Goal: Task Accomplishment & Management: Manage account settings

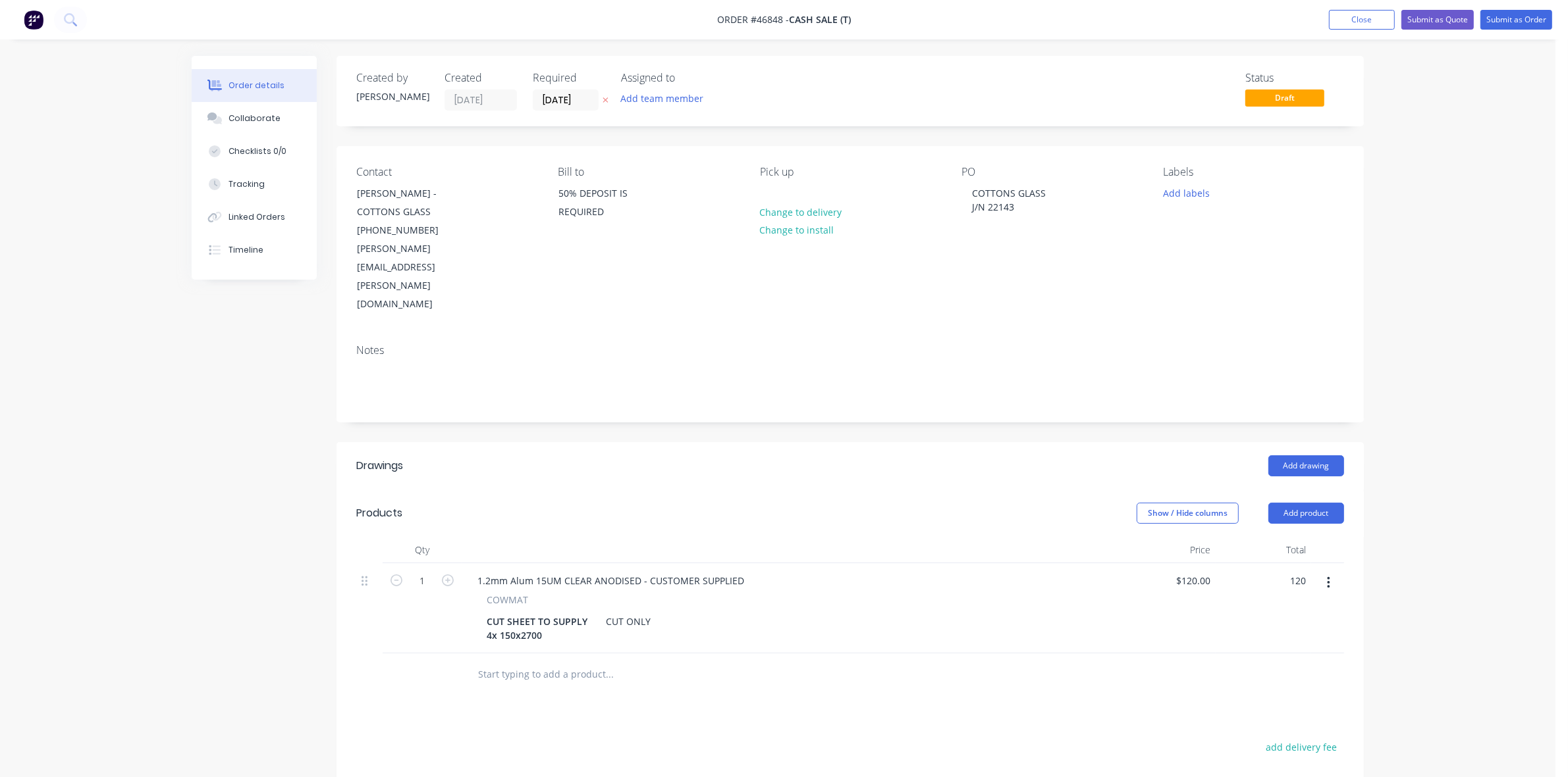
type input "$120.00"
click at [198, 311] on div "Created by Kristie Created 08/08/25 Required 08/08/25 Assigned to Add team memb…" at bounding box center [777, 530] width 1172 height 947
click at [1427, 20] on button "Submit as Quote" at bounding box center [1438, 20] width 73 height 20
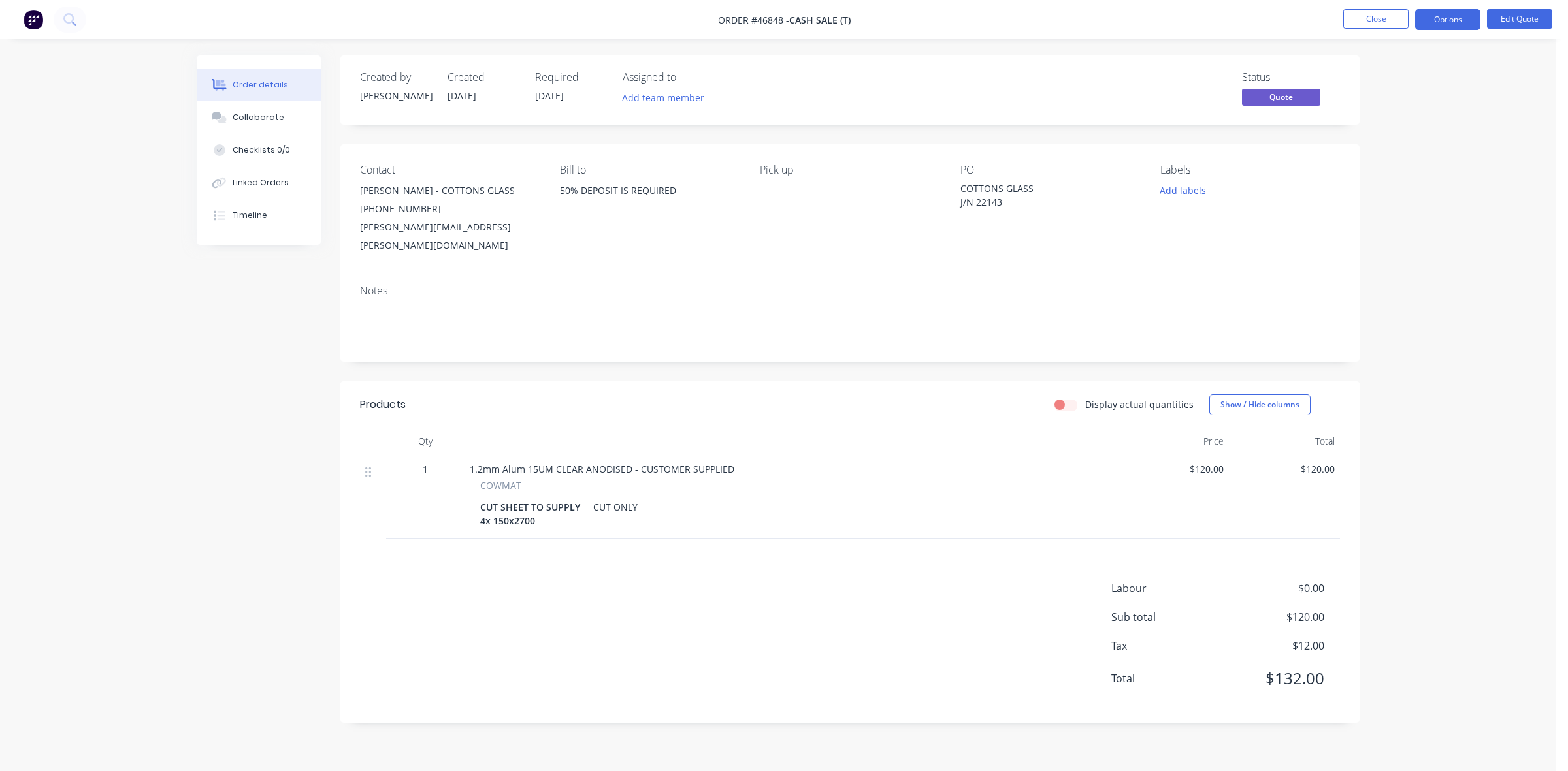
click at [1416, 19] on button "Options" at bounding box center [1447, 19] width 65 height 21
click at [1358, 80] on div "Quote" at bounding box center [1409, 79] width 121 height 19
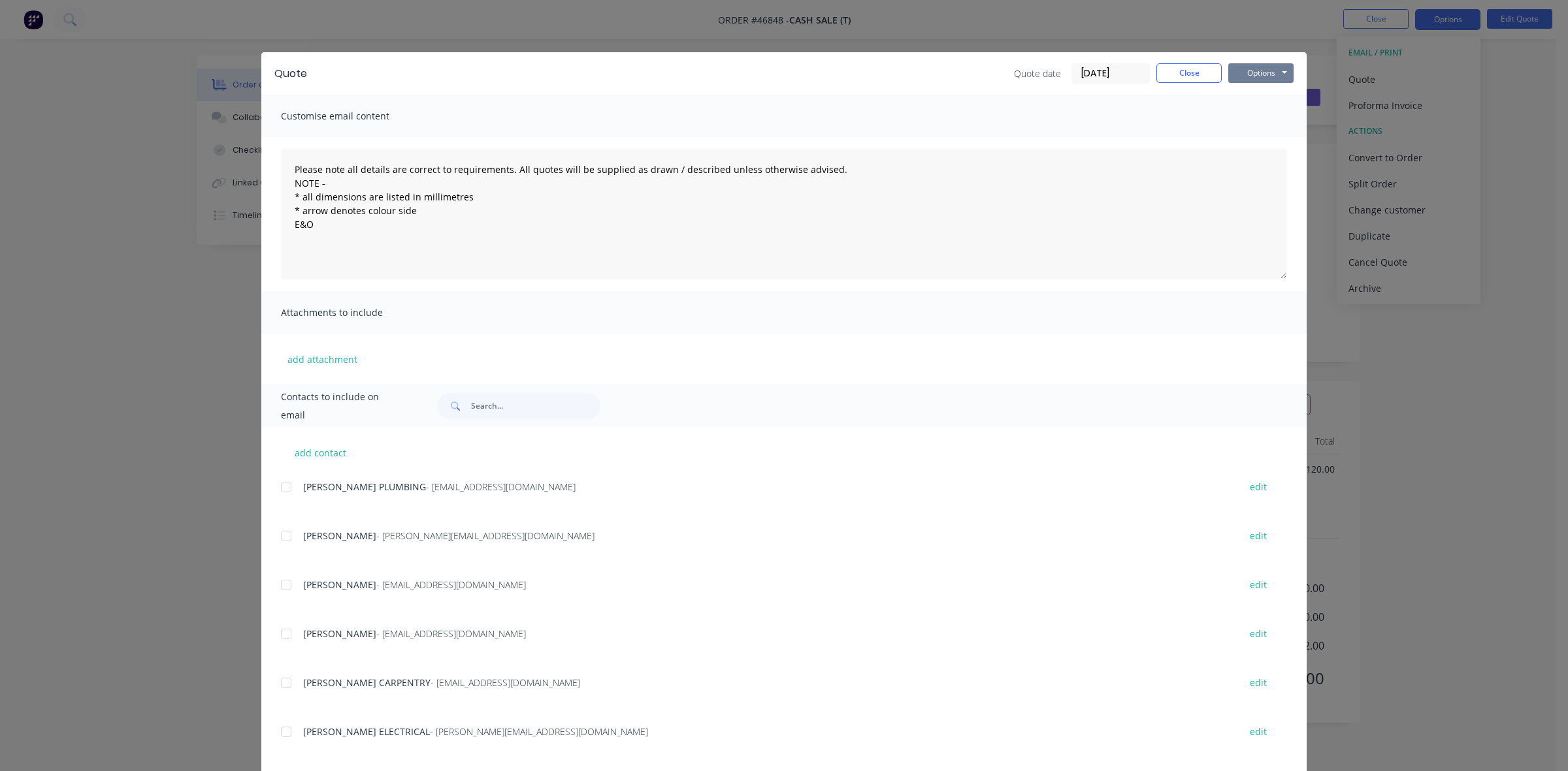
drag, startPoint x: 1256, startPoint y: 72, endPoint x: 1255, endPoint y: 80, distance: 8.1
click at [1255, 72] on button "Options" at bounding box center [1261, 73] width 65 height 19
click at [1253, 109] on button "Print" at bounding box center [1270, 118] width 84 height 21
click at [1165, 72] on button "Close" at bounding box center [1189, 73] width 65 height 19
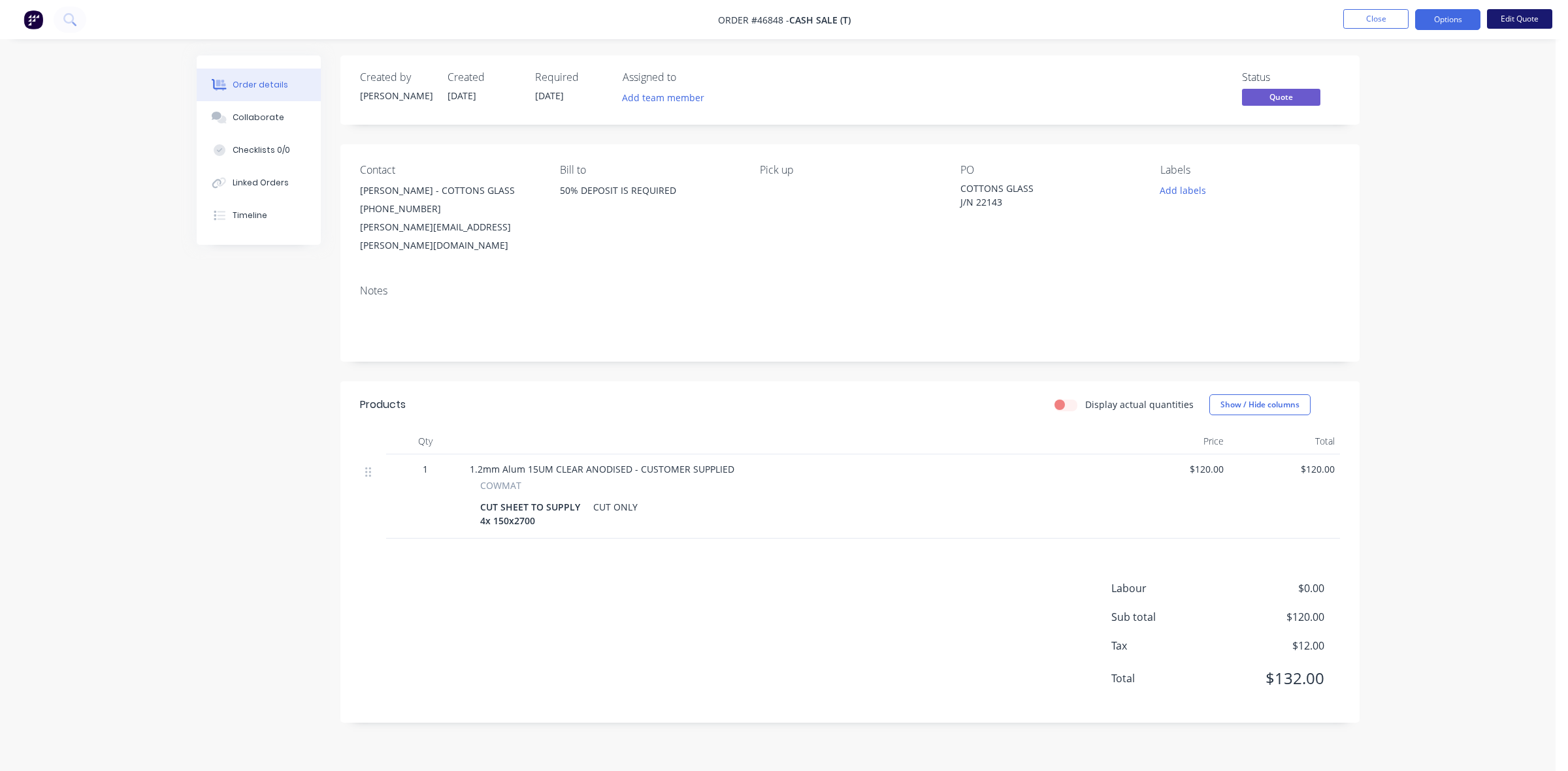
click at [1508, 21] on button "Edit Quote" at bounding box center [1520, 18] width 65 height 19
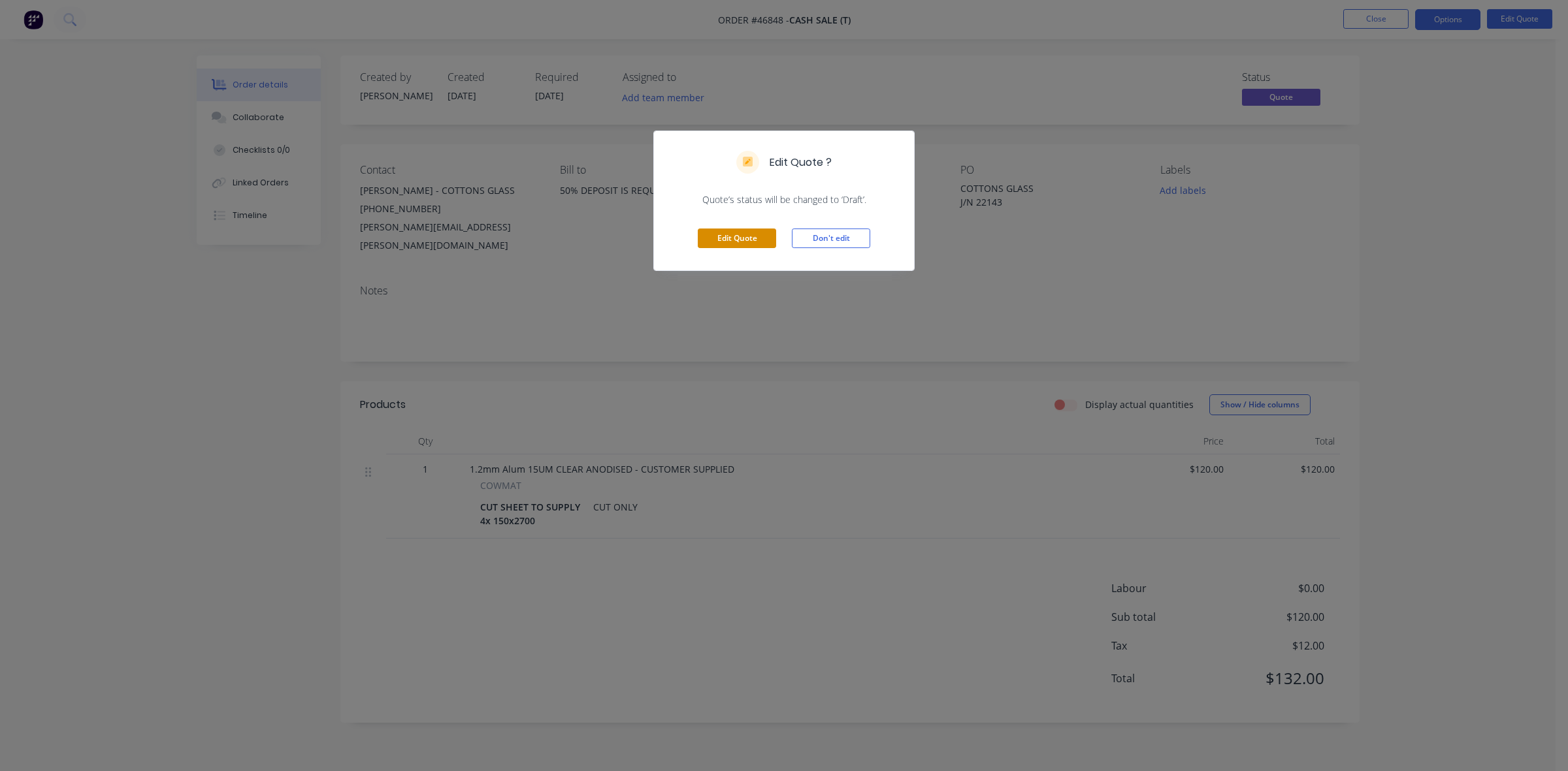
click at [739, 240] on button "Edit Quote" at bounding box center [737, 239] width 78 height 19
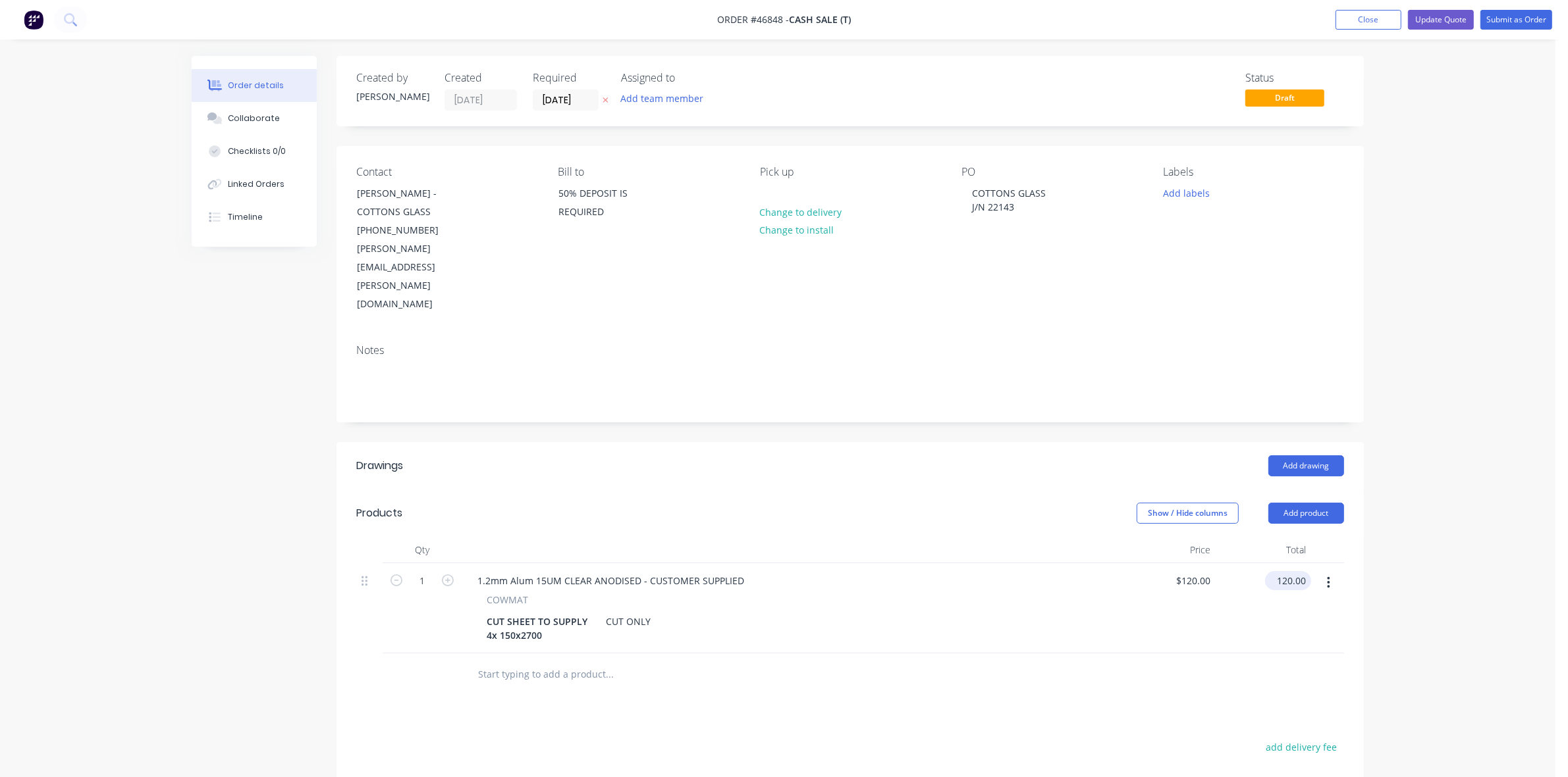
click at [1292, 571] on input "120.00" at bounding box center [1291, 581] width 41 height 20
type input "180"
type input "$180.00"
click at [1460, 17] on button "Update Quote" at bounding box center [1441, 20] width 66 height 20
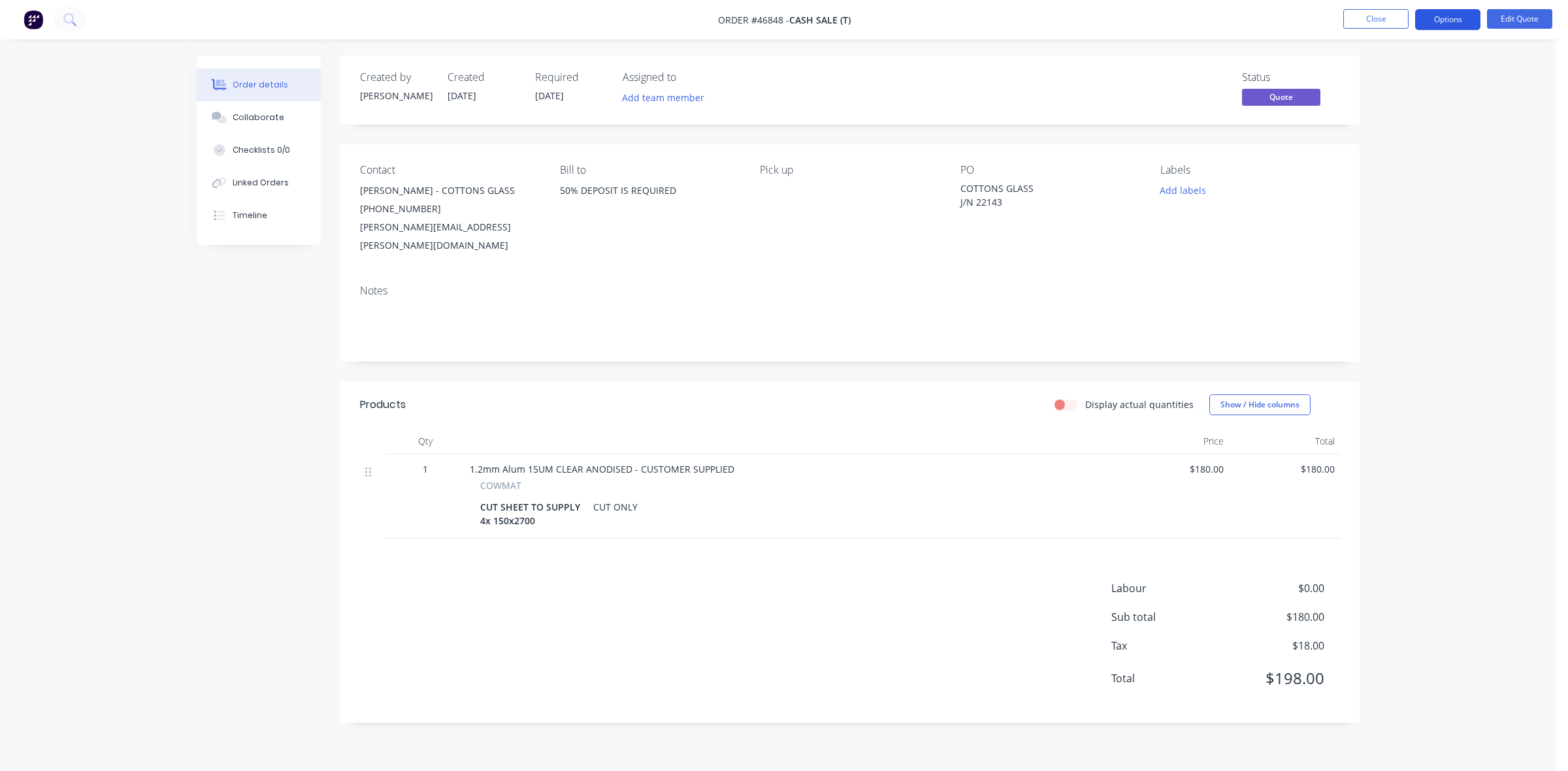
click at [1451, 11] on button "Options" at bounding box center [1447, 19] width 65 height 21
click at [1369, 70] on div "Quote" at bounding box center [1409, 79] width 121 height 19
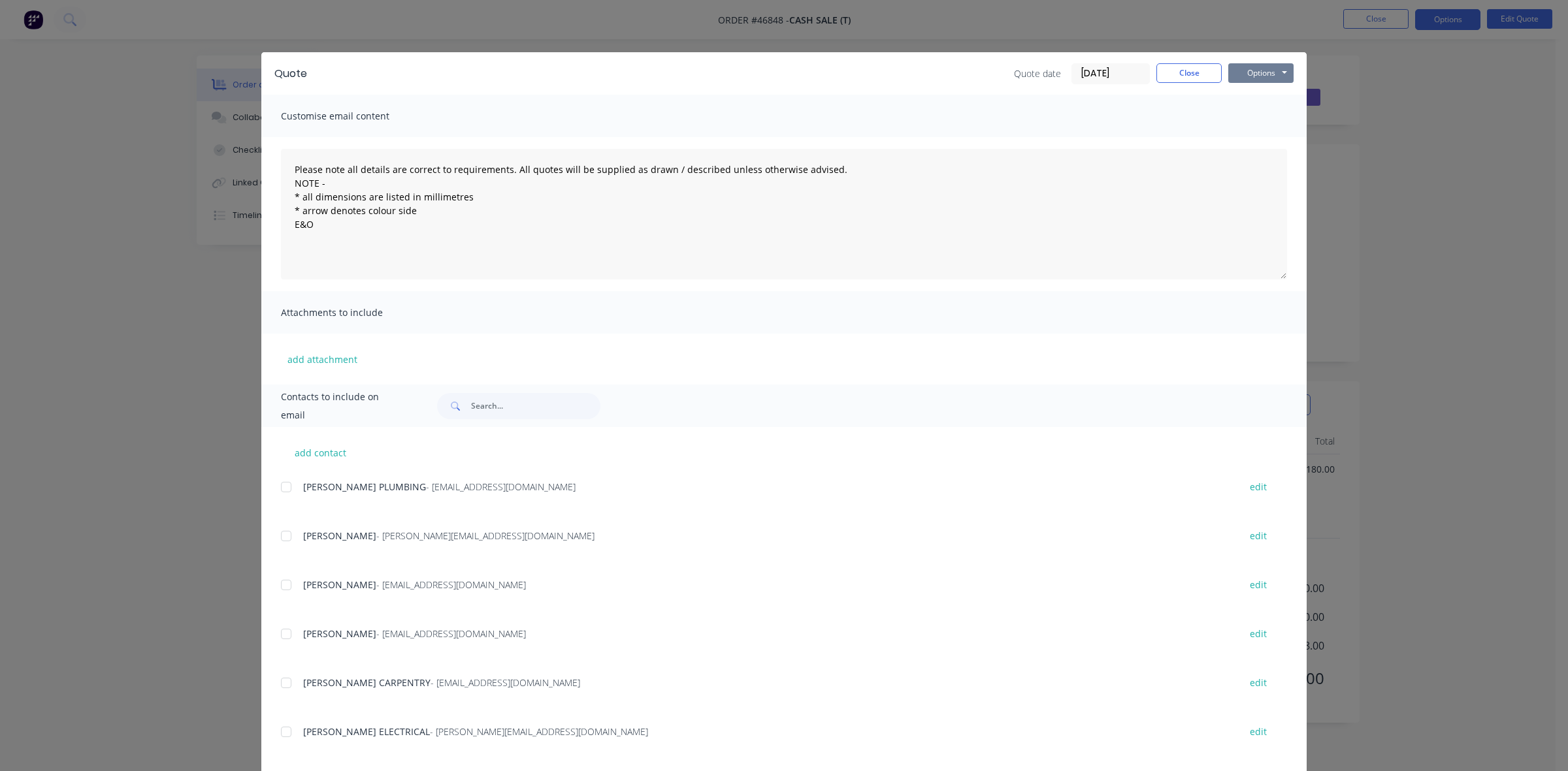
drag, startPoint x: 1247, startPoint y: 65, endPoint x: 1253, endPoint y: 80, distance: 16.2
click at [1246, 66] on button "Options" at bounding box center [1261, 73] width 65 height 19
click at [1261, 112] on button "Print" at bounding box center [1270, 118] width 84 height 21
drag, startPoint x: 1365, startPoint y: 70, endPoint x: 1243, endPoint y: 60, distance: 122.4
click at [1364, 70] on div "Quote Quote date [DATE] Close Options Preview Print Email Customise email conte…" at bounding box center [784, 386] width 1568 height 771
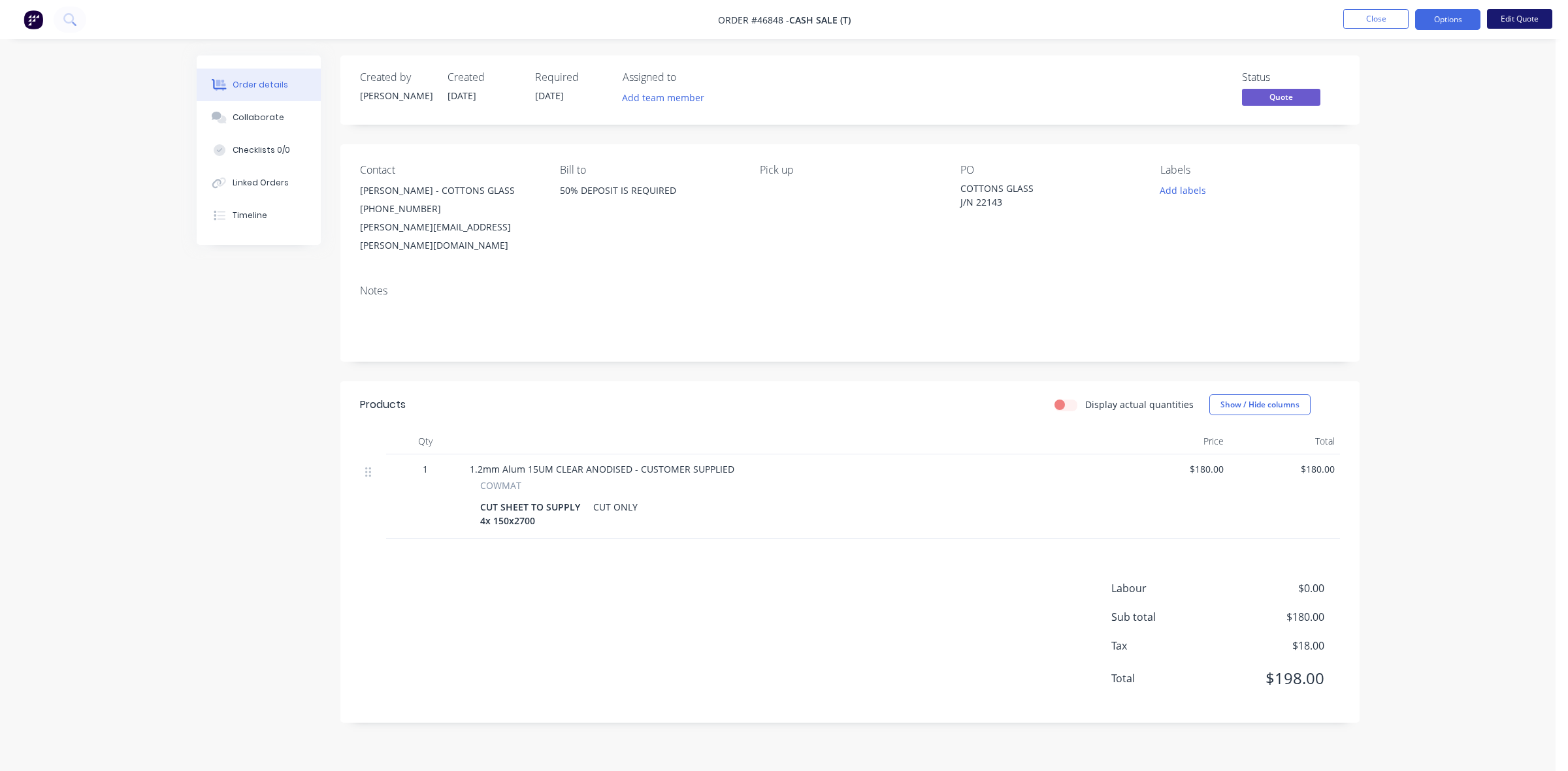
click at [1533, 14] on button "Edit Quote" at bounding box center [1520, 18] width 65 height 19
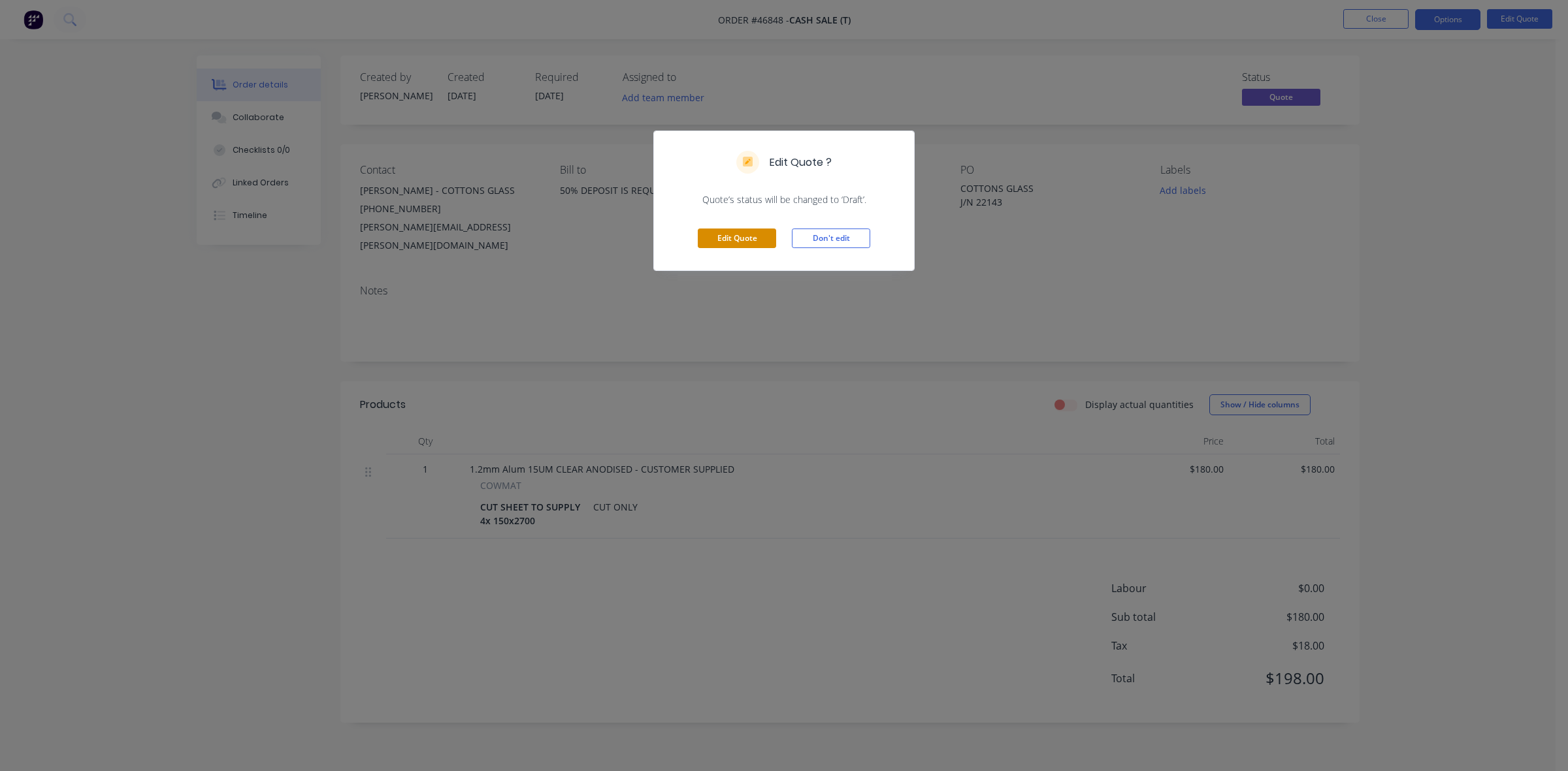
click at [749, 237] on button "Edit Quote" at bounding box center [737, 239] width 78 height 19
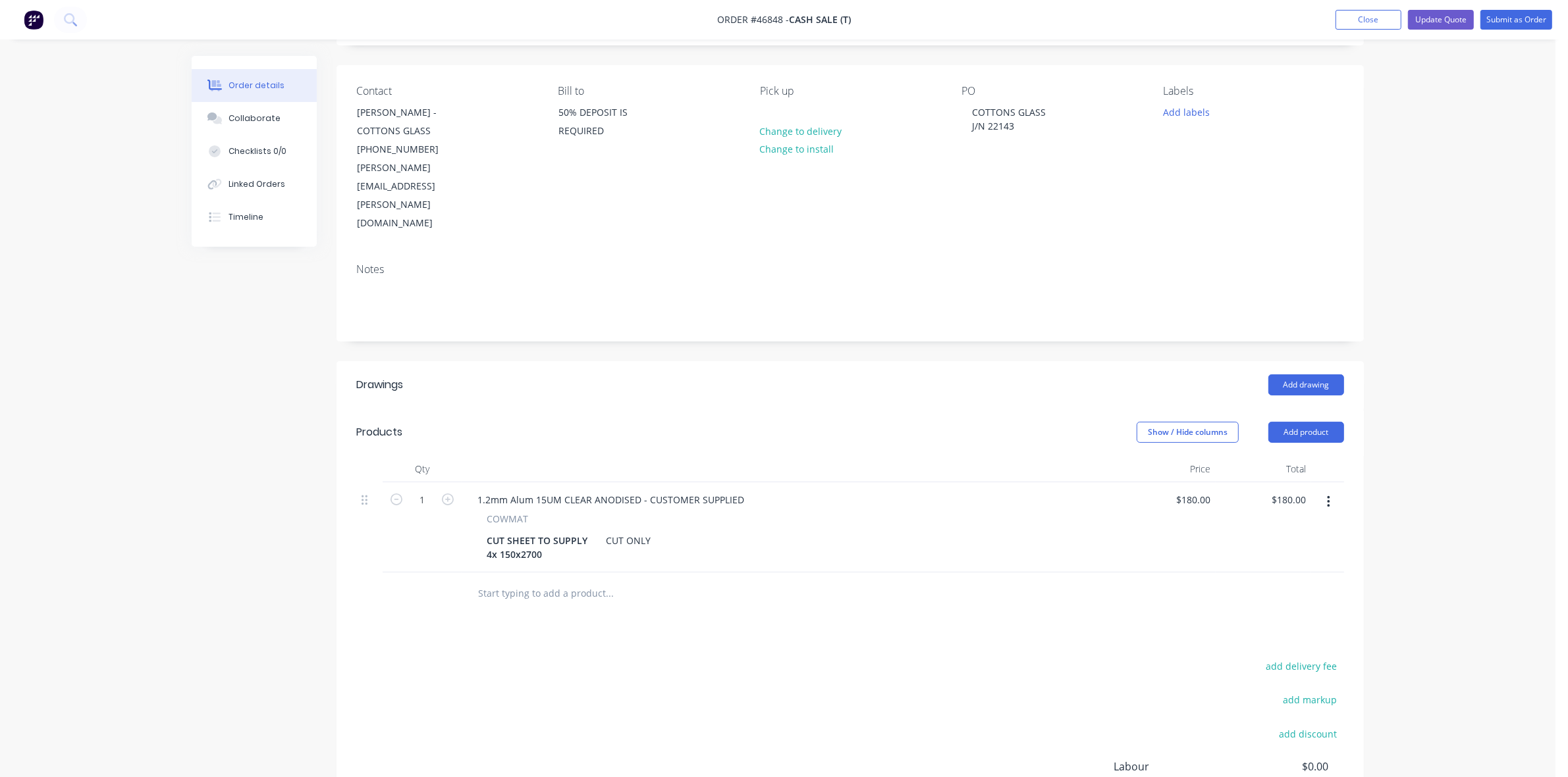
scroll to position [82, 0]
click at [1286, 489] on input "180.00" at bounding box center [1294, 498] width 35 height 20
type input "230"
type input "$230.00"
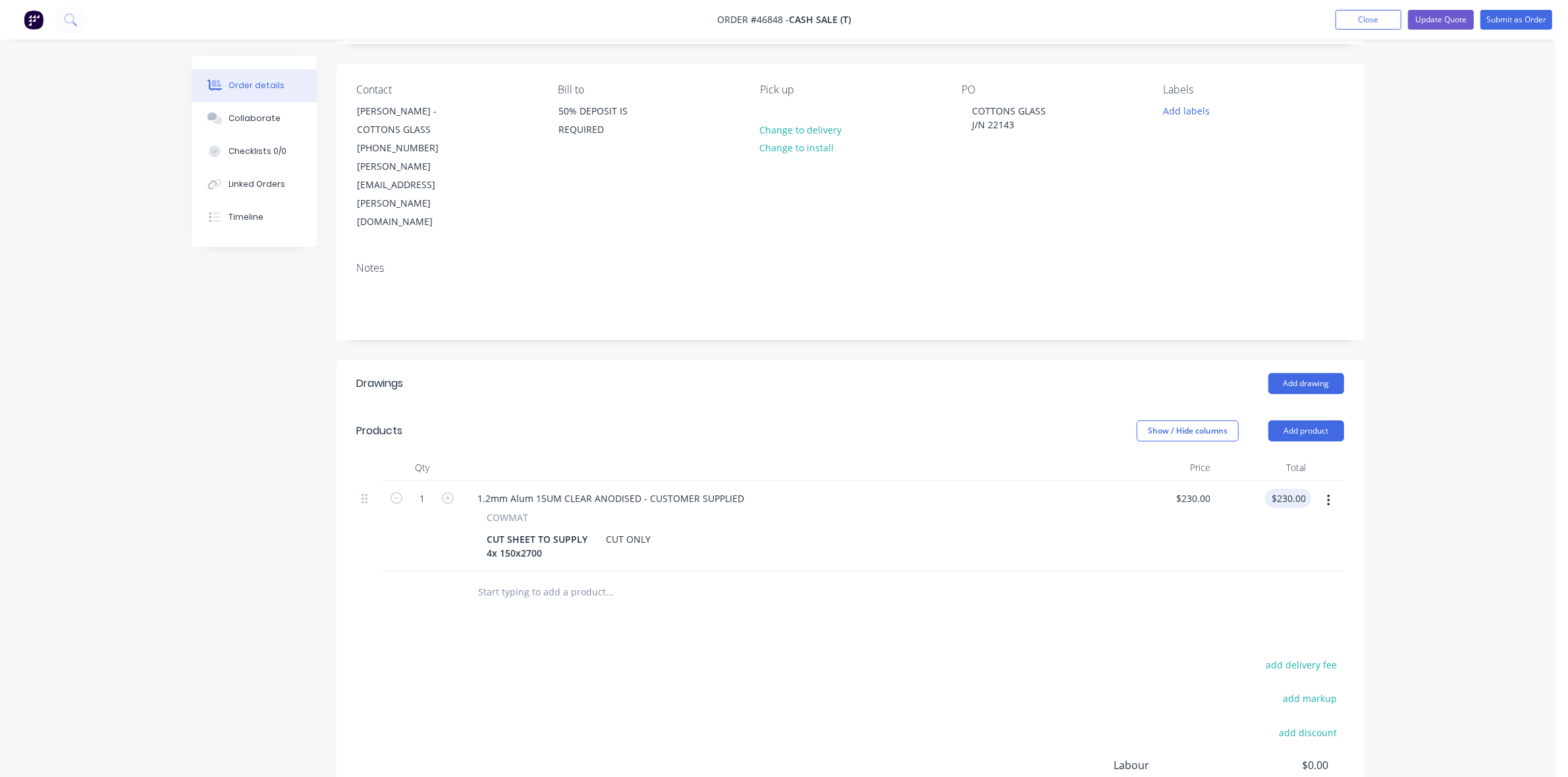
scroll to position [0, 0]
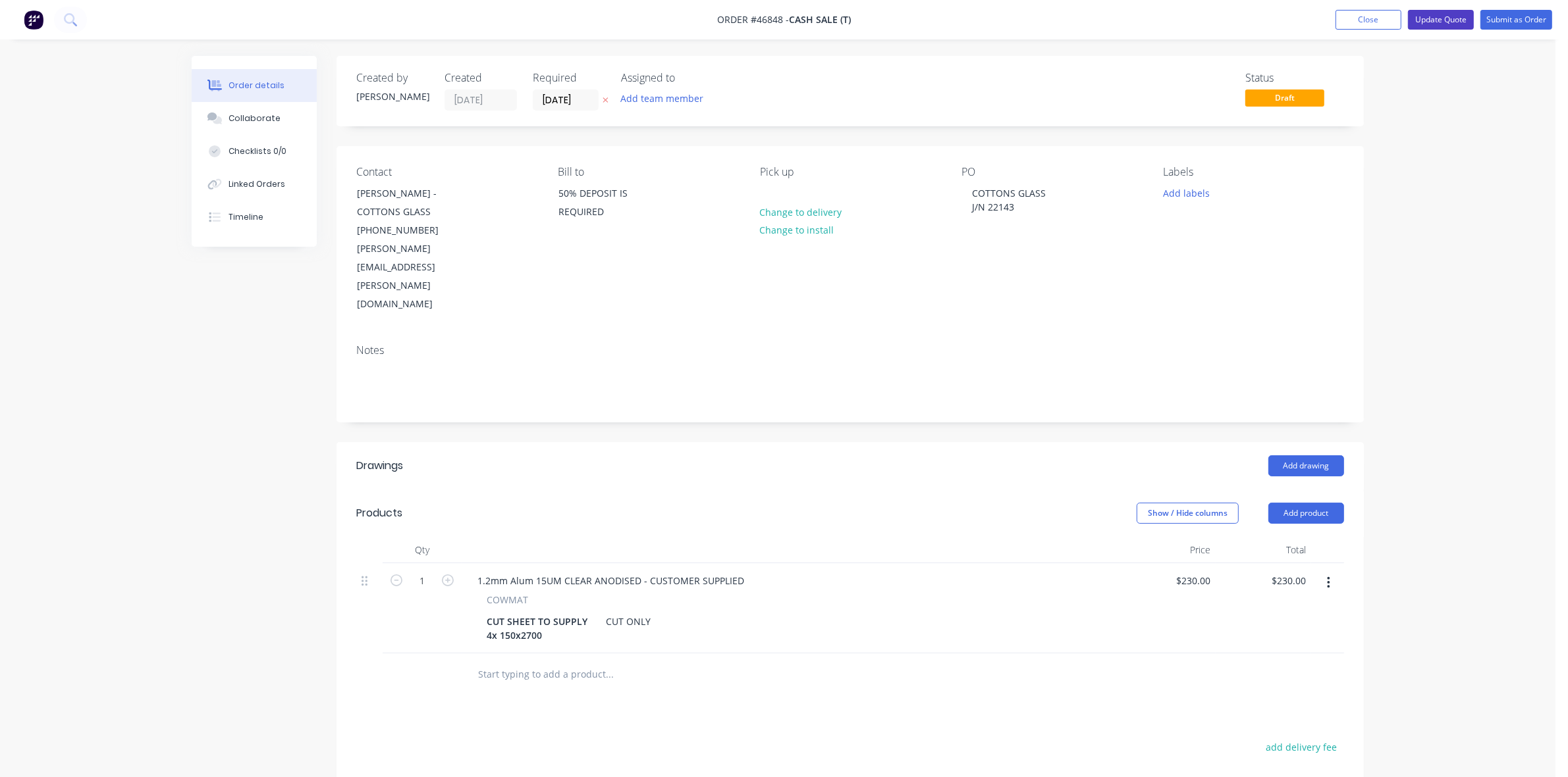
click at [1450, 17] on button "Update Quote" at bounding box center [1441, 20] width 66 height 20
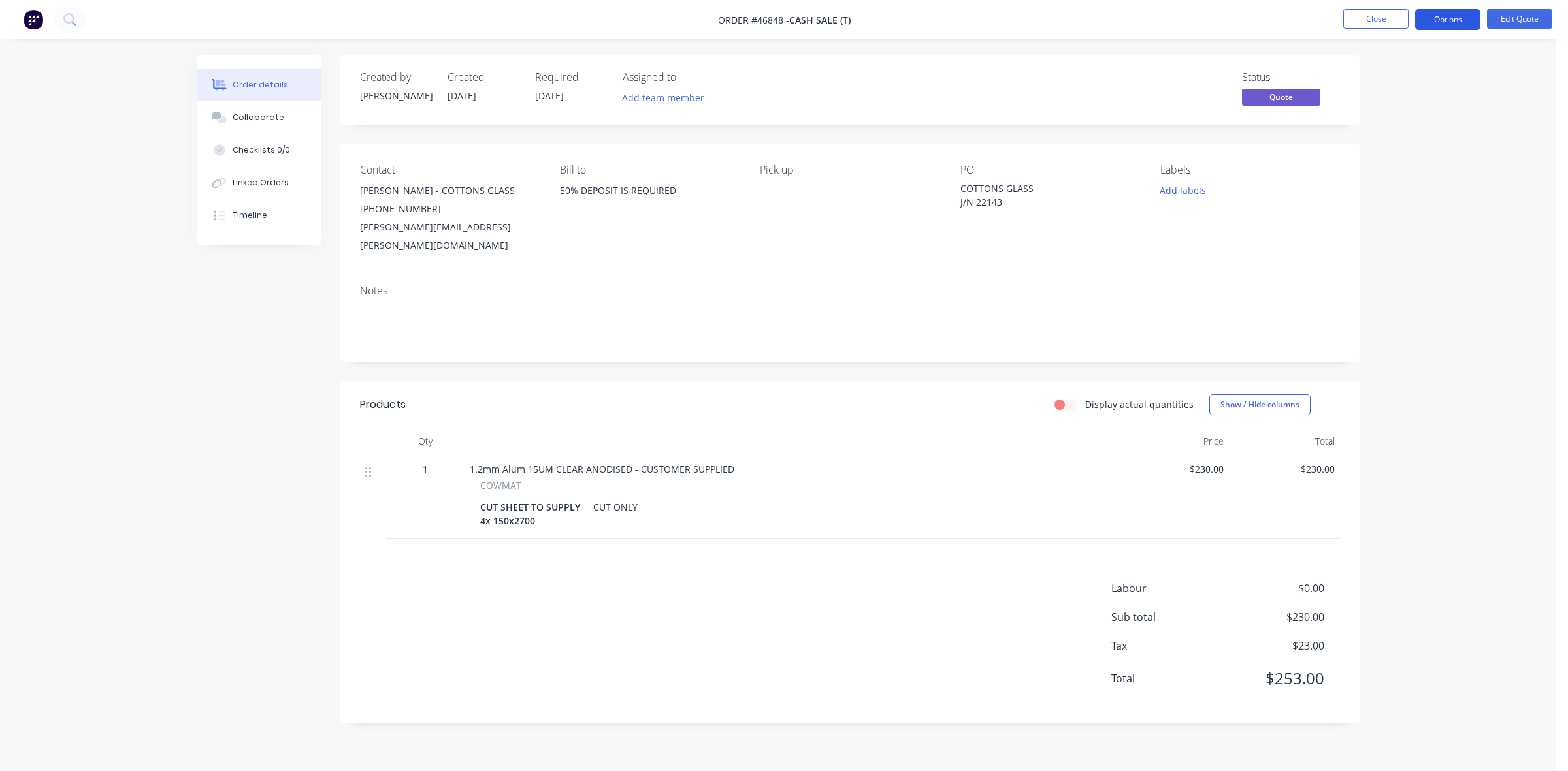
click at [1441, 17] on button "Options" at bounding box center [1447, 19] width 65 height 21
click at [1356, 79] on div "Quote" at bounding box center [1409, 79] width 121 height 19
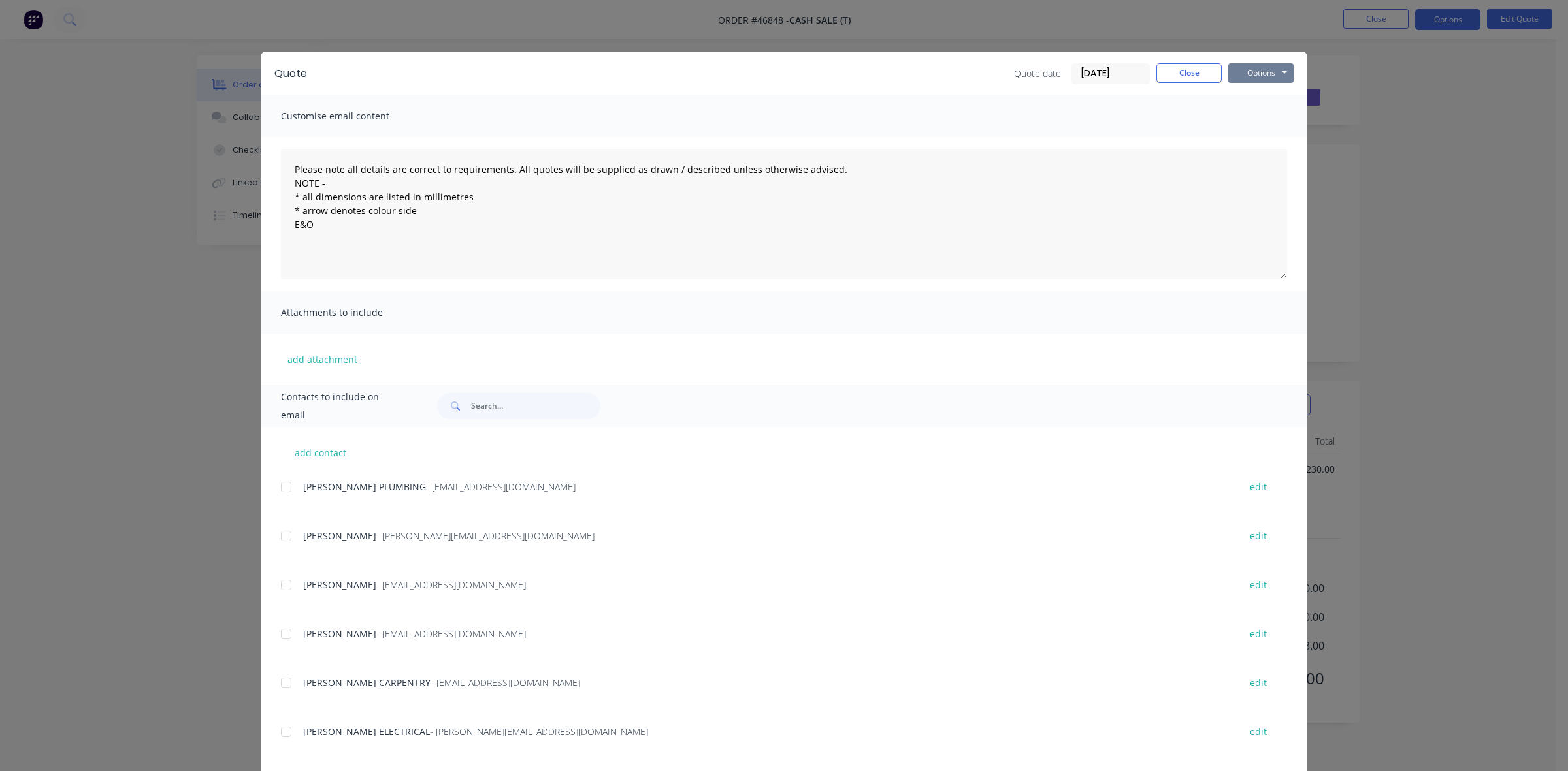
drag, startPoint x: 1255, startPoint y: 65, endPoint x: 1248, endPoint y: 78, distance: 14.8
click at [1256, 65] on button "Options" at bounding box center [1261, 73] width 65 height 19
click at [1236, 113] on button "Print" at bounding box center [1270, 118] width 84 height 21
click at [1168, 66] on button "Close" at bounding box center [1189, 73] width 65 height 19
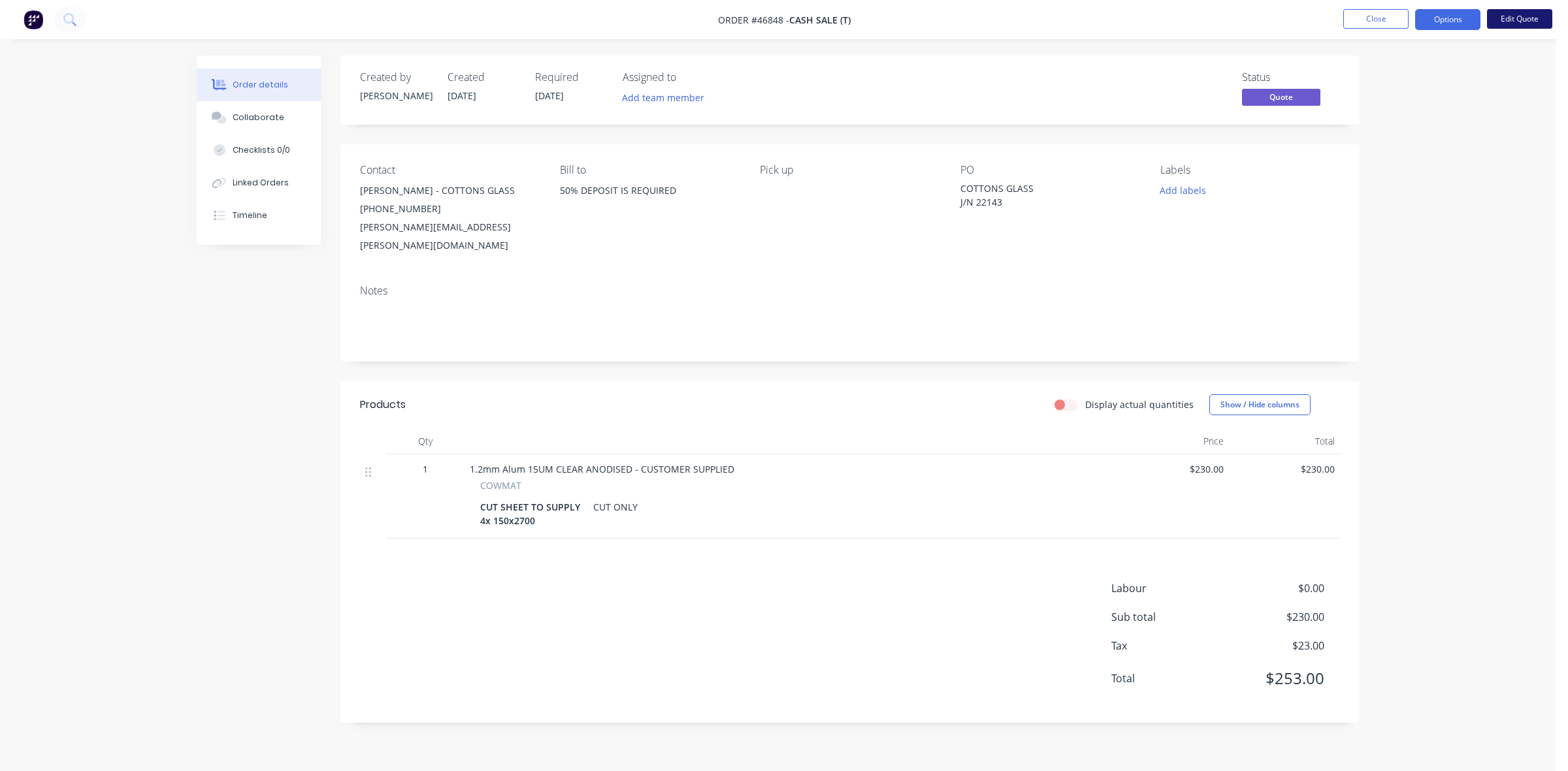
click at [1524, 18] on button "Edit Quote" at bounding box center [1520, 18] width 65 height 19
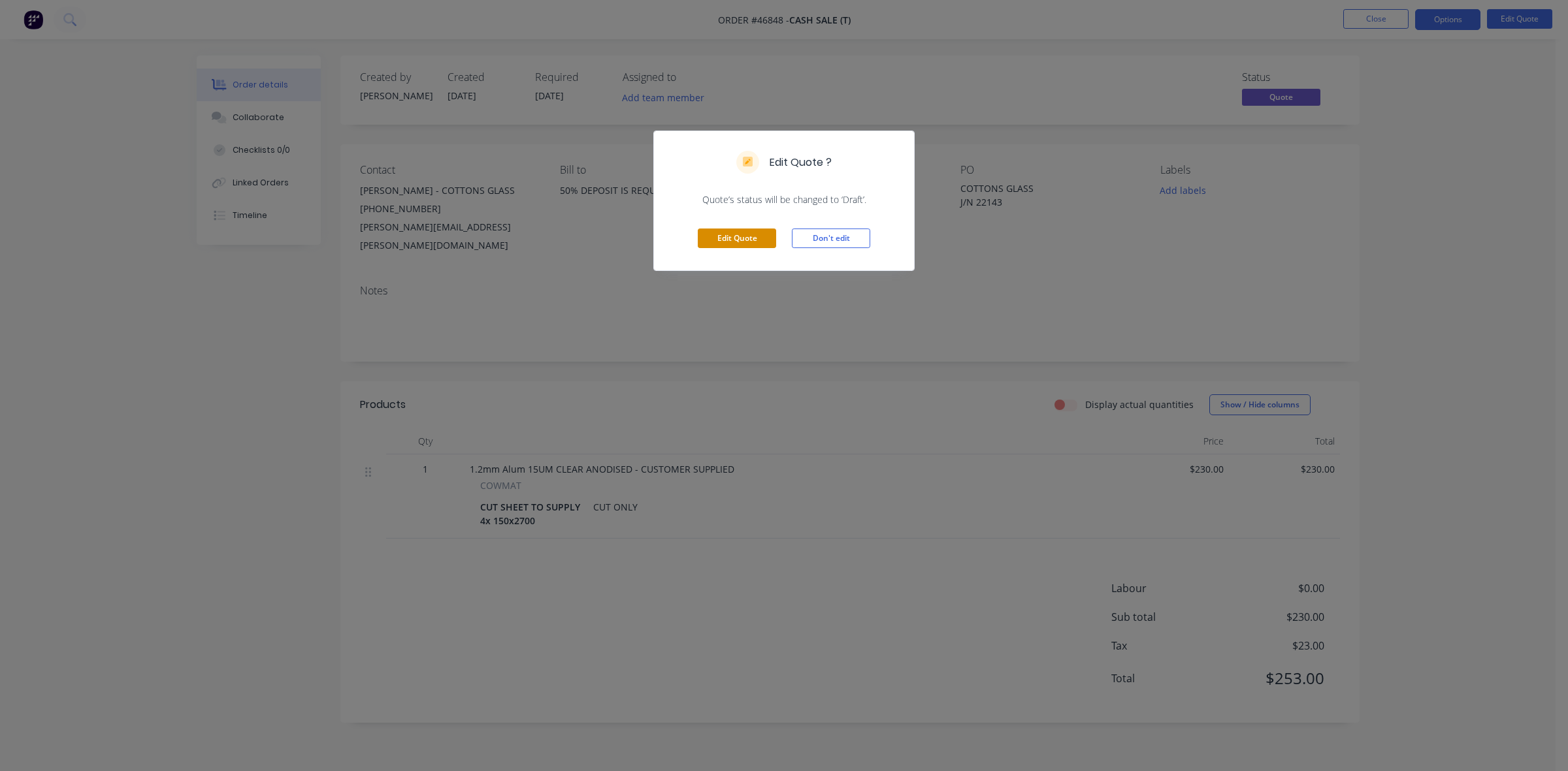
click at [731, 245] on button "Edit Quote" at bounding box center [737, 239] width 78 height 19
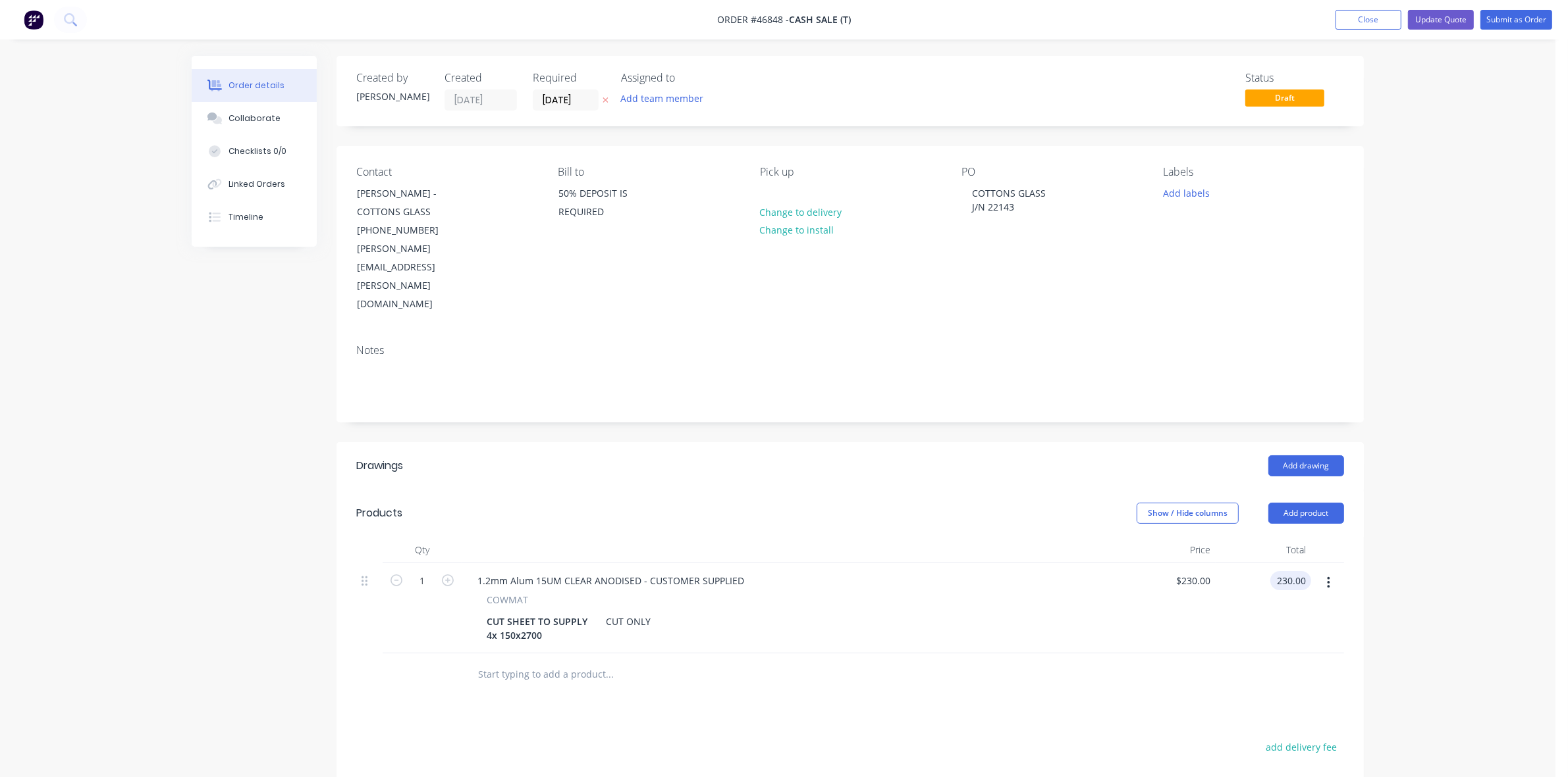
click at [1276, 571] on input "230.00" at bounding box center [1294, 581] width 35 height 20
type input "160"
type input "$160.00"
click at [1249, 580] on div "$160.00 $160.00" at bounding box center [1264, 608] width 96 height 90
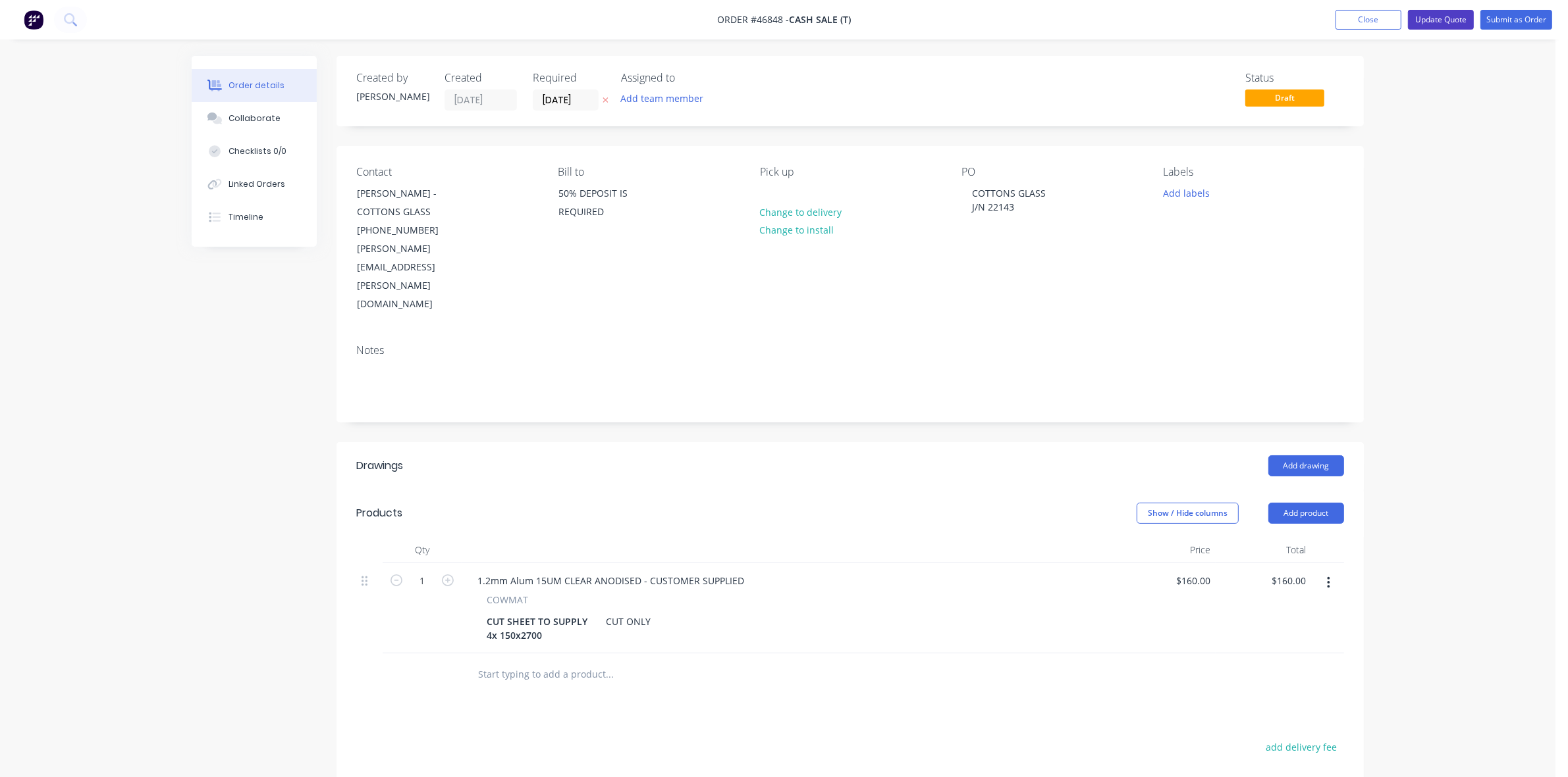
click at [1443, 20] on button "Update Quote" at bounding box center [1441, 20] width 66 height 20
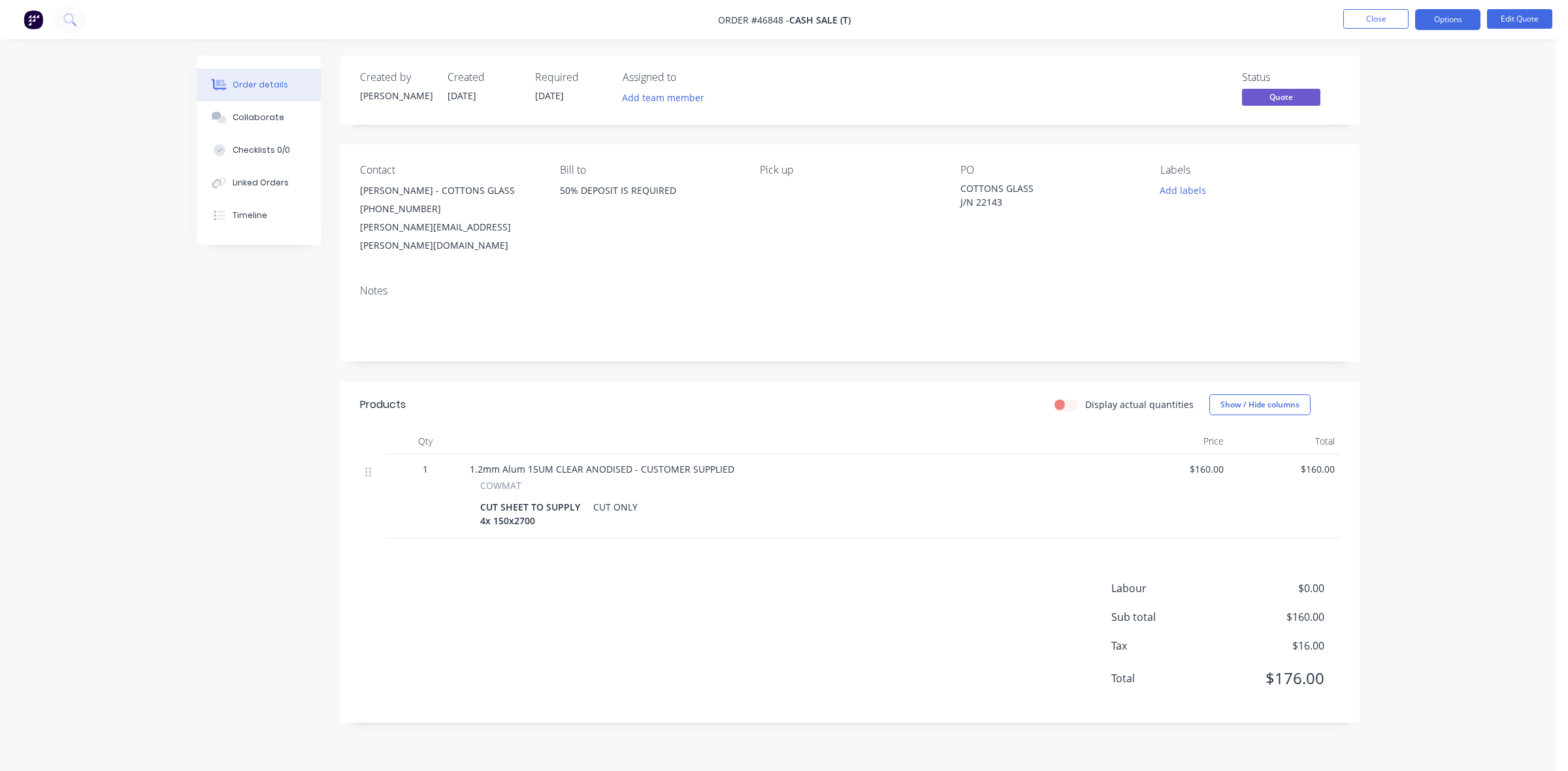
click at [1432, 20] on button "Options" at bounding box center [1447, 19] width 65 height 21
click at [1415, 84] on div "Quote" at bounding box center [1409, 79] width 121 height 19
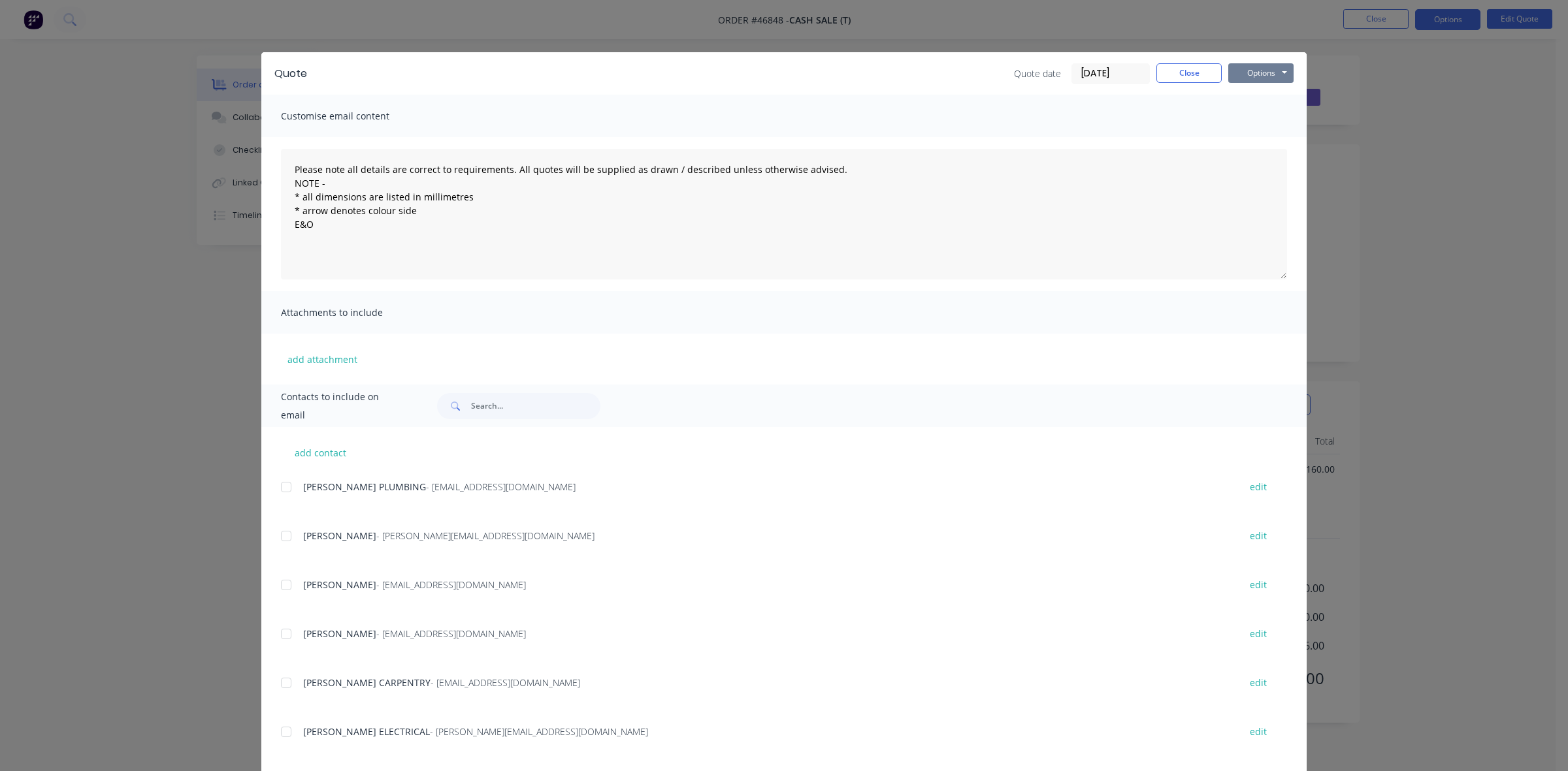
click at [1233, 65] on button "Options" at bounding box center [1261, 73] width 65 height 19
click at [1243, 111] on button "Print" at bounding box center [1270, 118] width 84 height 21
drag, startPoint x: 1161, startPoint y: 74, endPoint x: 1302, endPoint y: 37, distance: 145.8
click at [1162, 74] on button "Close" at bounding box center [1189, 73] width 65 height 19
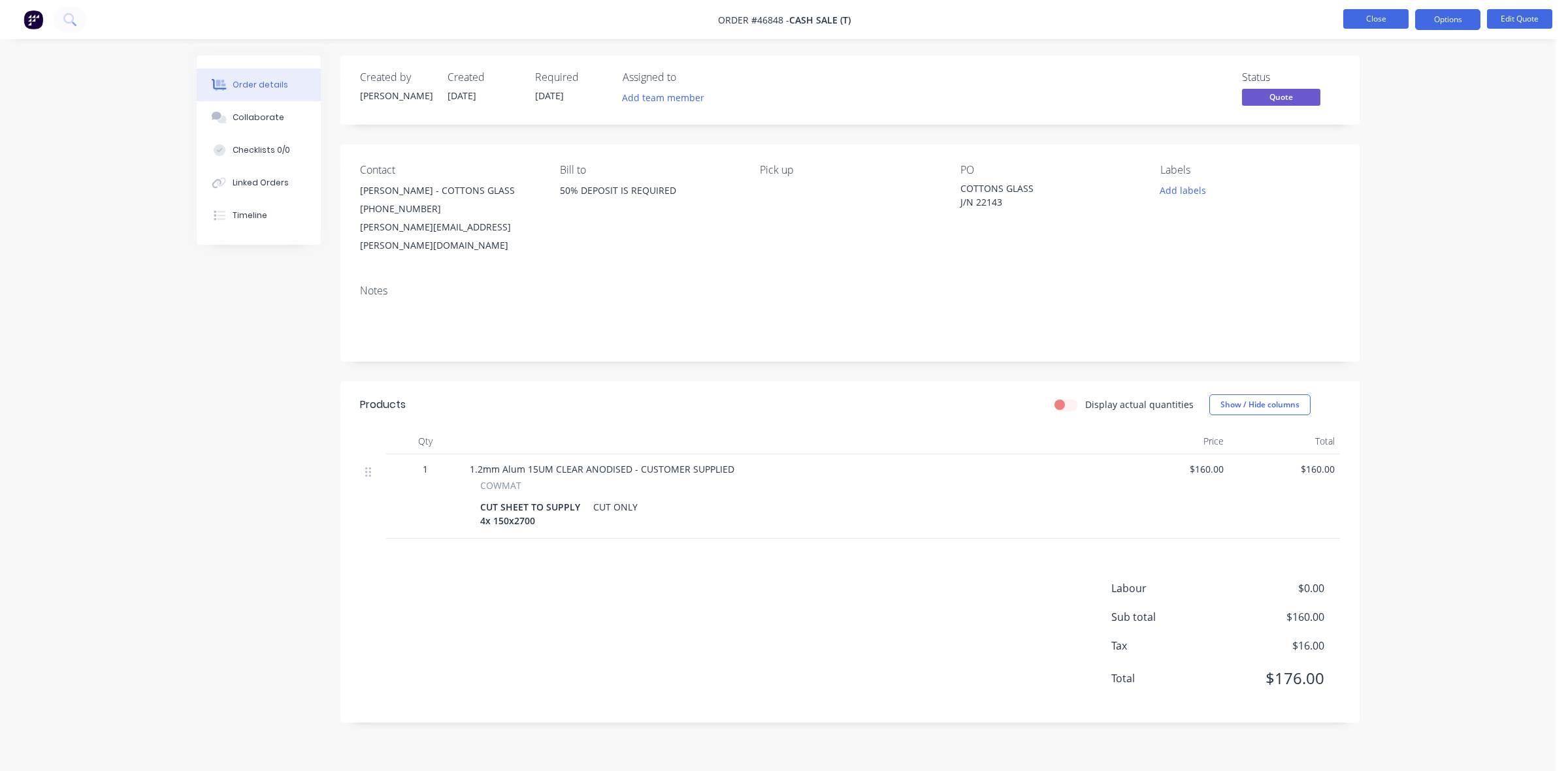
click at [1367, 17] on button "Close" at bounding box center [1376, 18] width 65 height 19
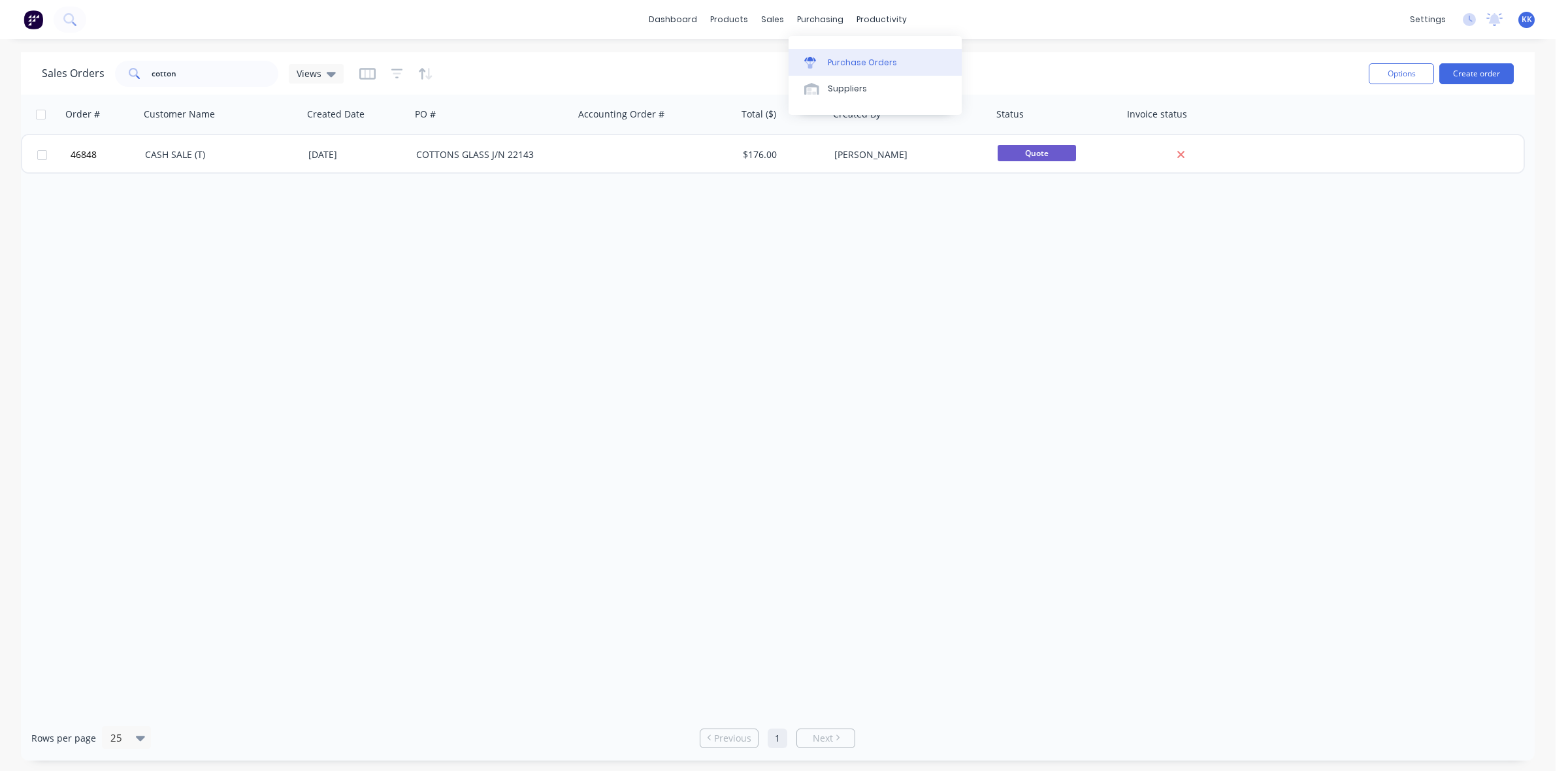
click at [857, 52] on link "Purchase Orders" at bounding box center [875, 62] width 173 height 26
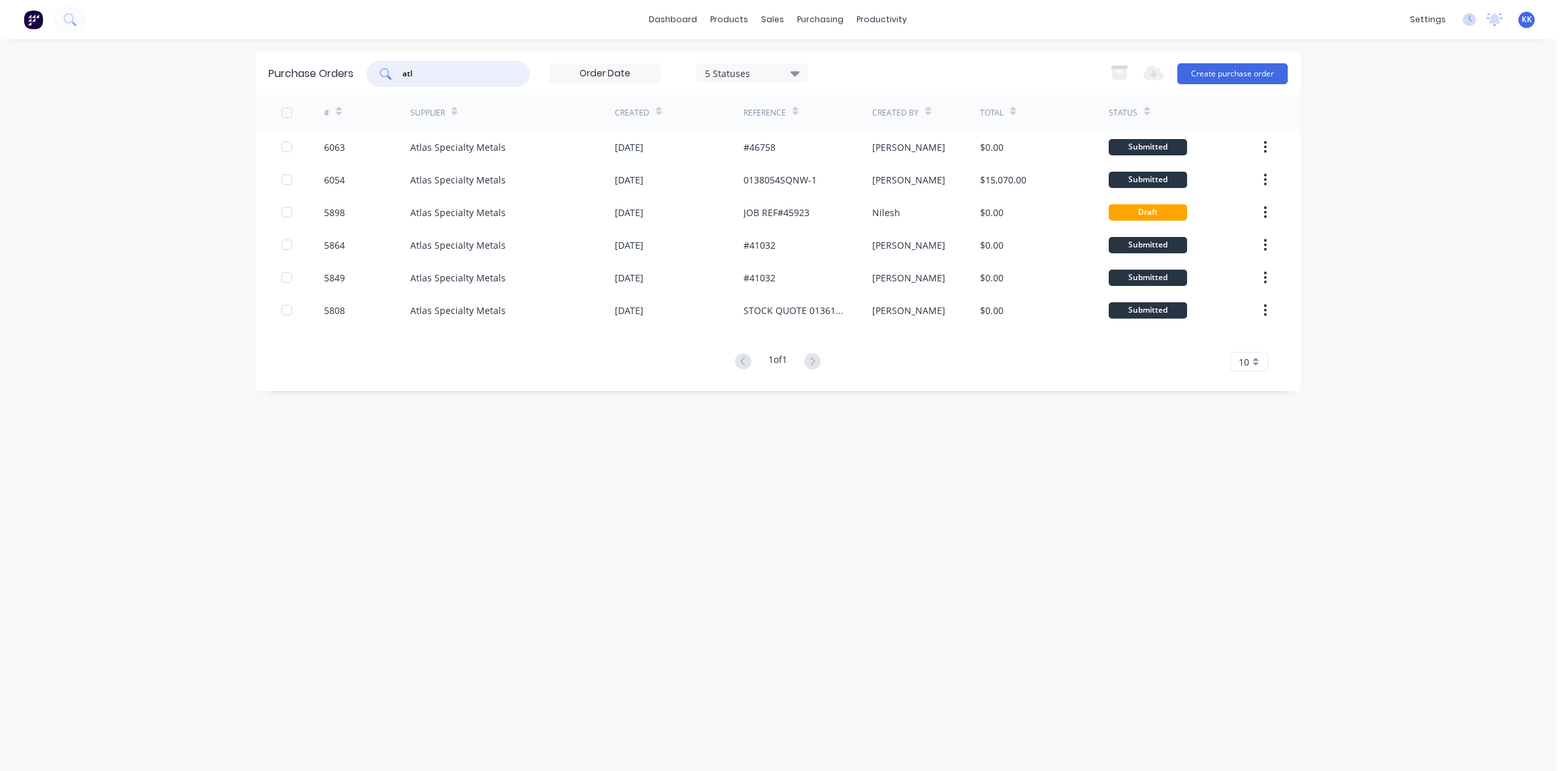
drag, startPoint x: 425, startPoint y: 83, endPoint x: 364, endPoint y: 83, distance: 61.0
click at [364, 83] on div "Purchase Orders atl 5 Statuses 5 Statuses Export to Excel (XLSX) Create purchas…" at bounding box center [777, 73] width 1045 height 42
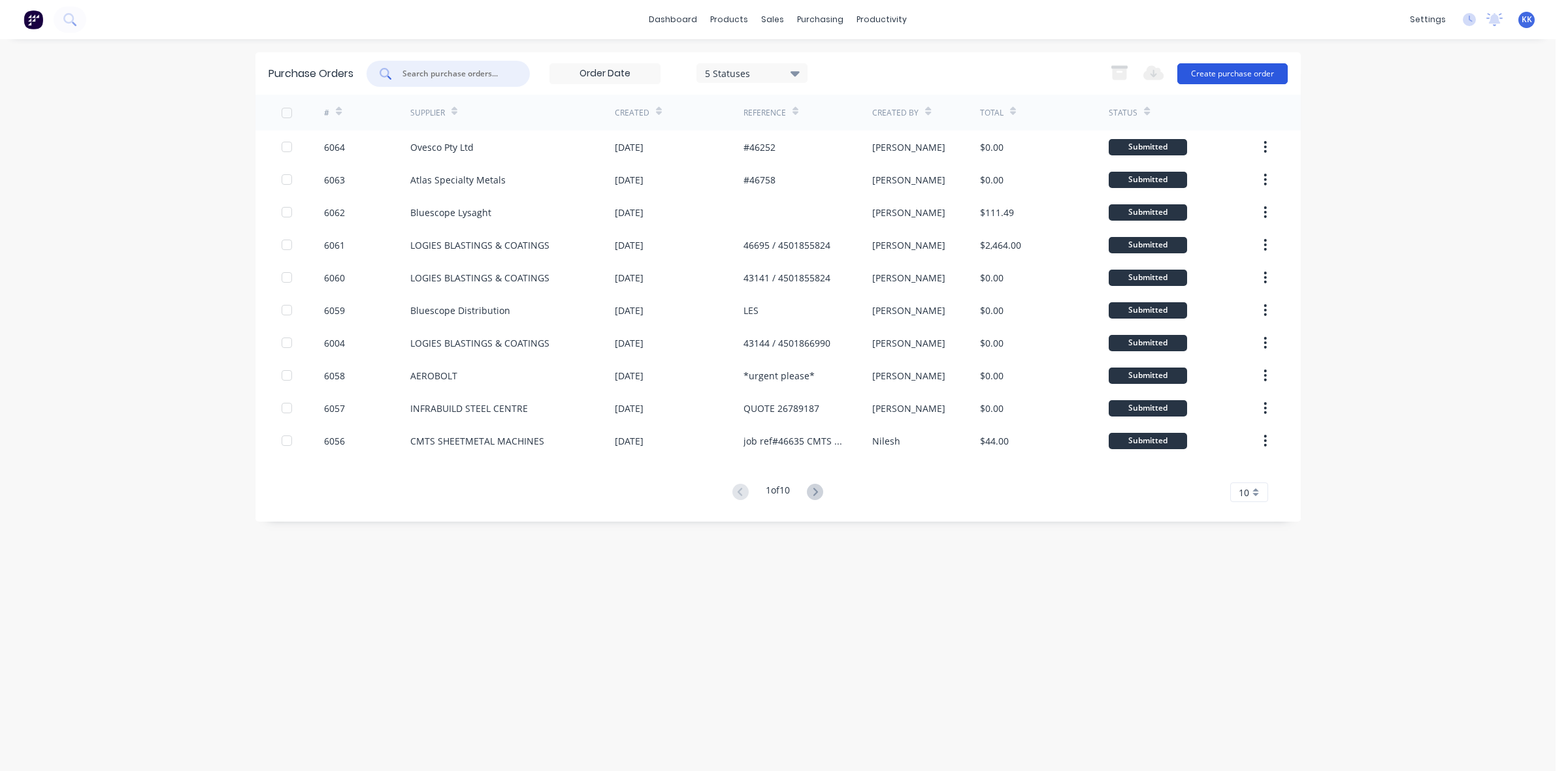
click at [1239, 74] on button "Create purchase order" at bounding box center [1232, 74] width 110 height 21
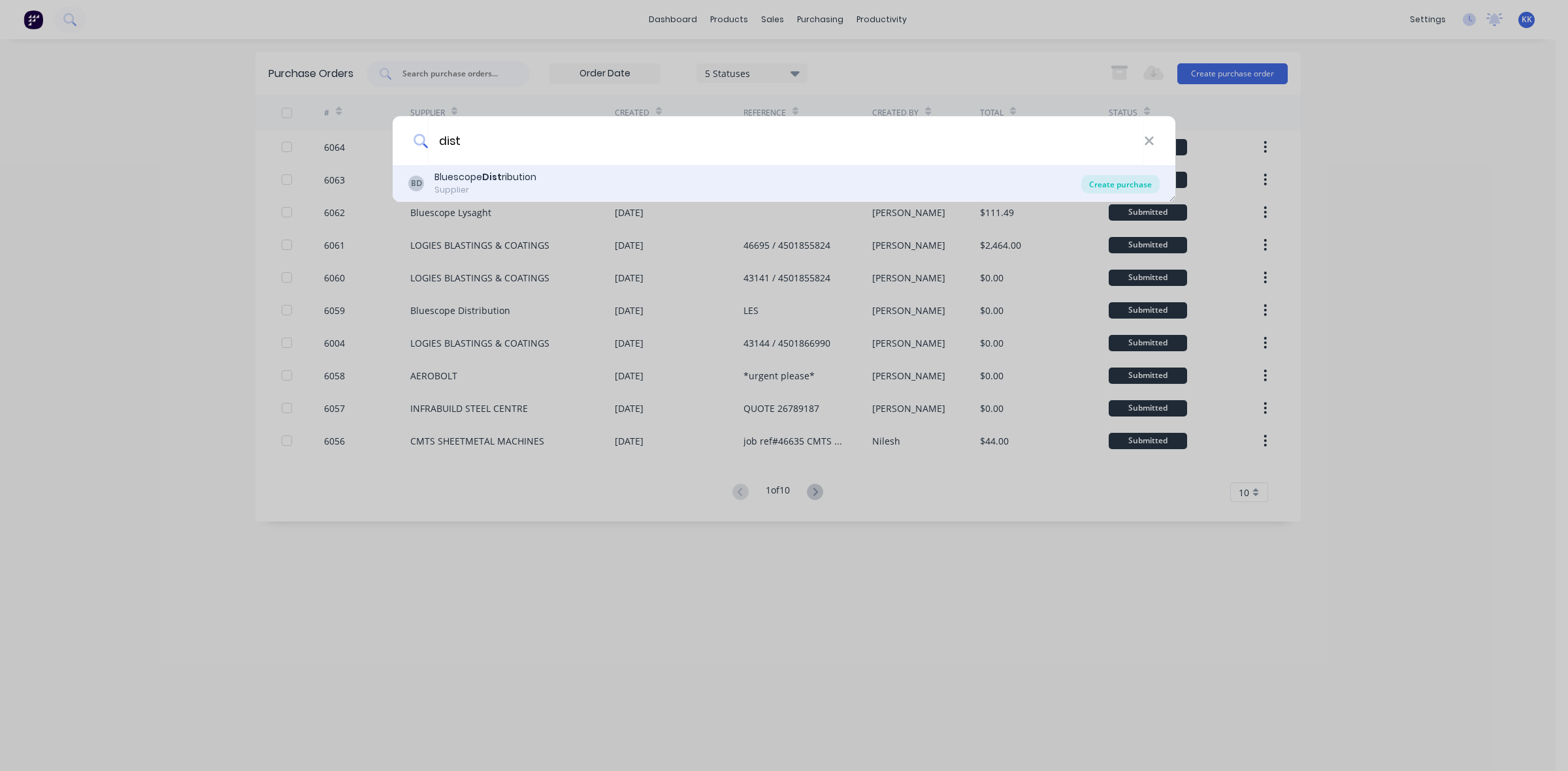
type input "dist"
click at [1128, 185] on div "Create purchase" at bounding box center [1120, 184] width 78 height 18
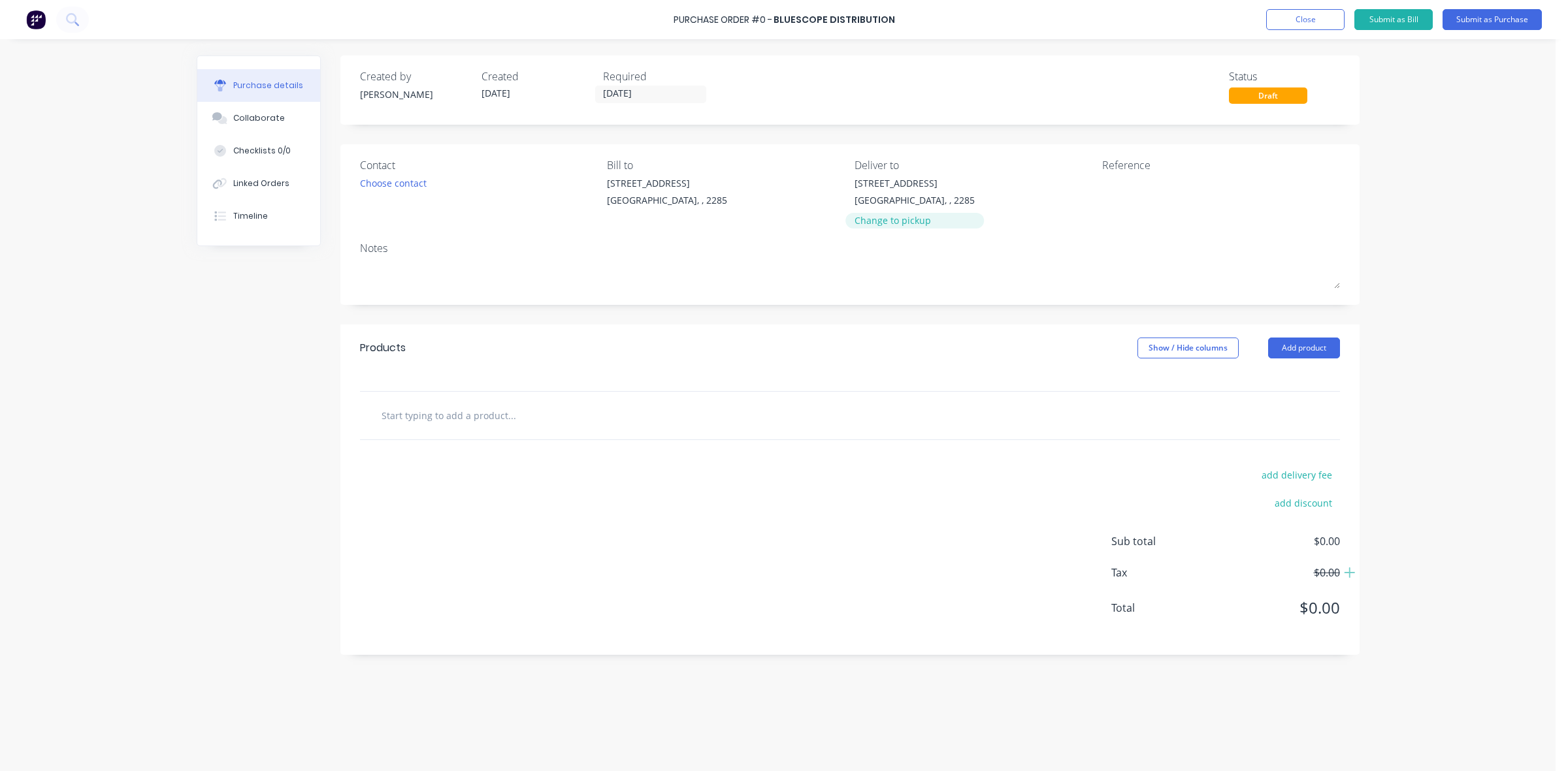
click at [912, 216] on div "Change to pickup" at bounding box center [915, 221] width 121 height 14
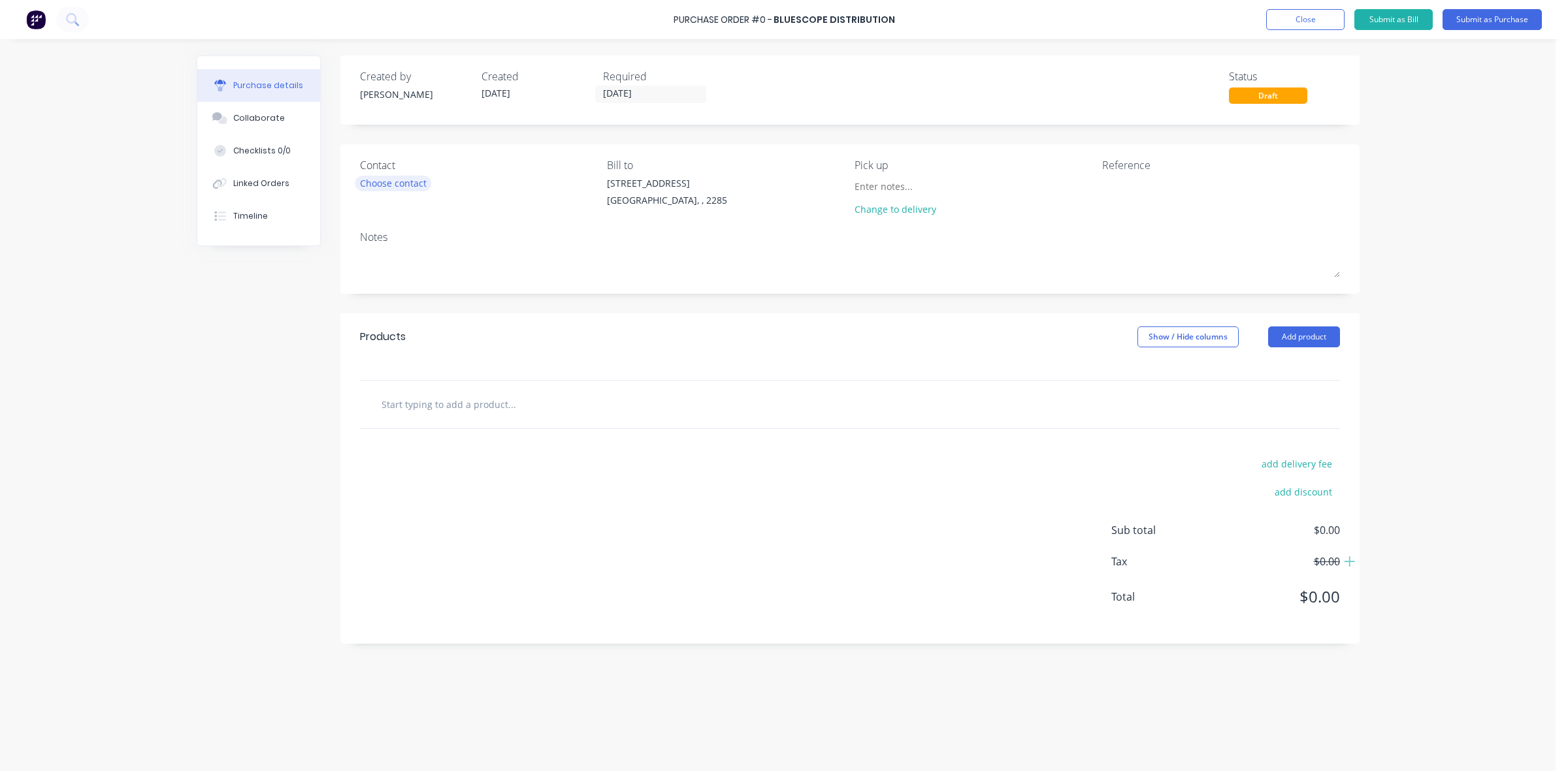
click at [386, 185] on div "Choose contact" at bounding box center [394, 183] width 67 height 14
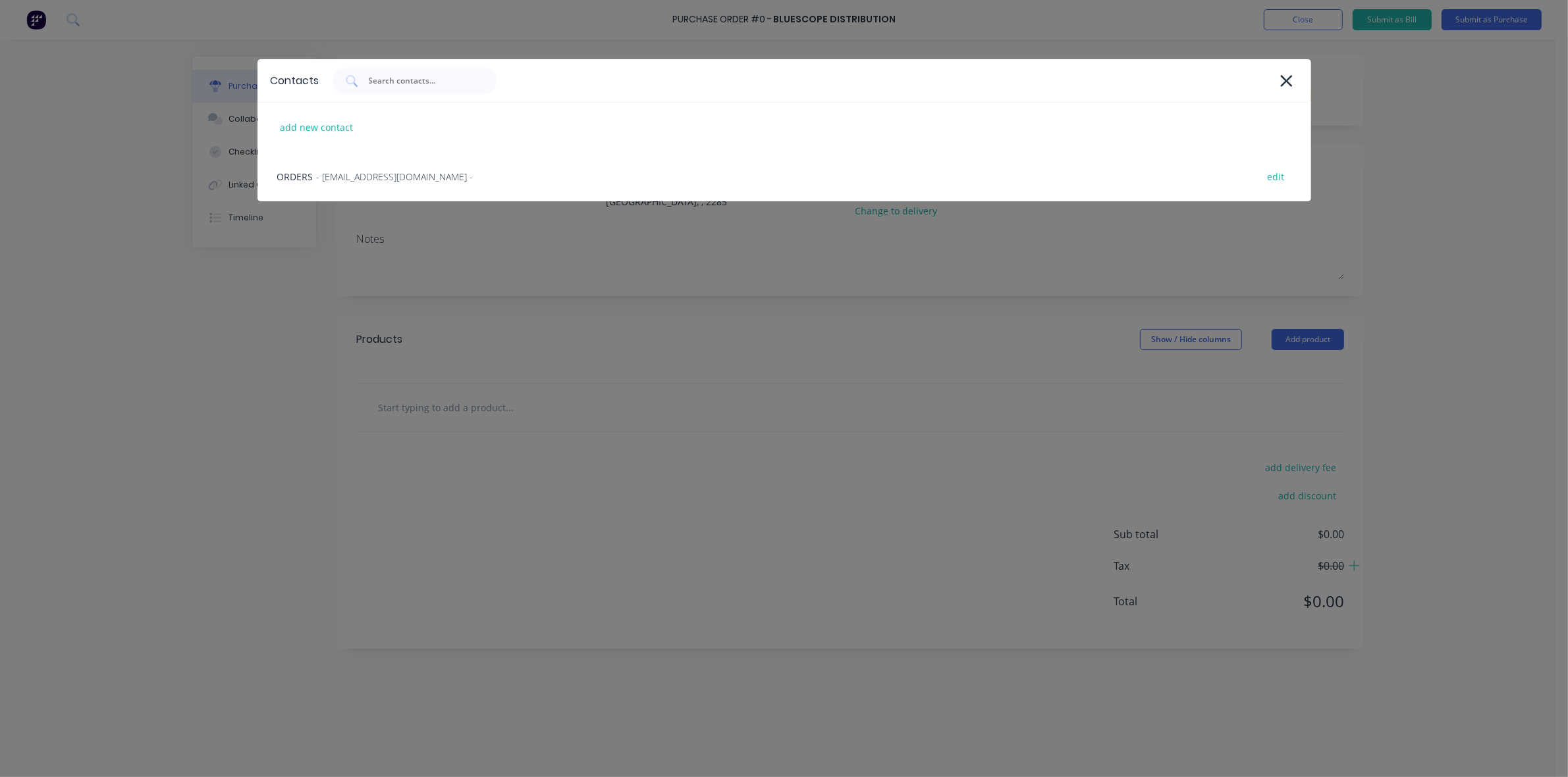
click at [390, 186] on div "ORDERS - BlueScopeOrders@bluescopesteel.com - edit" at bounding box center [784, 177] width 1053 height 50
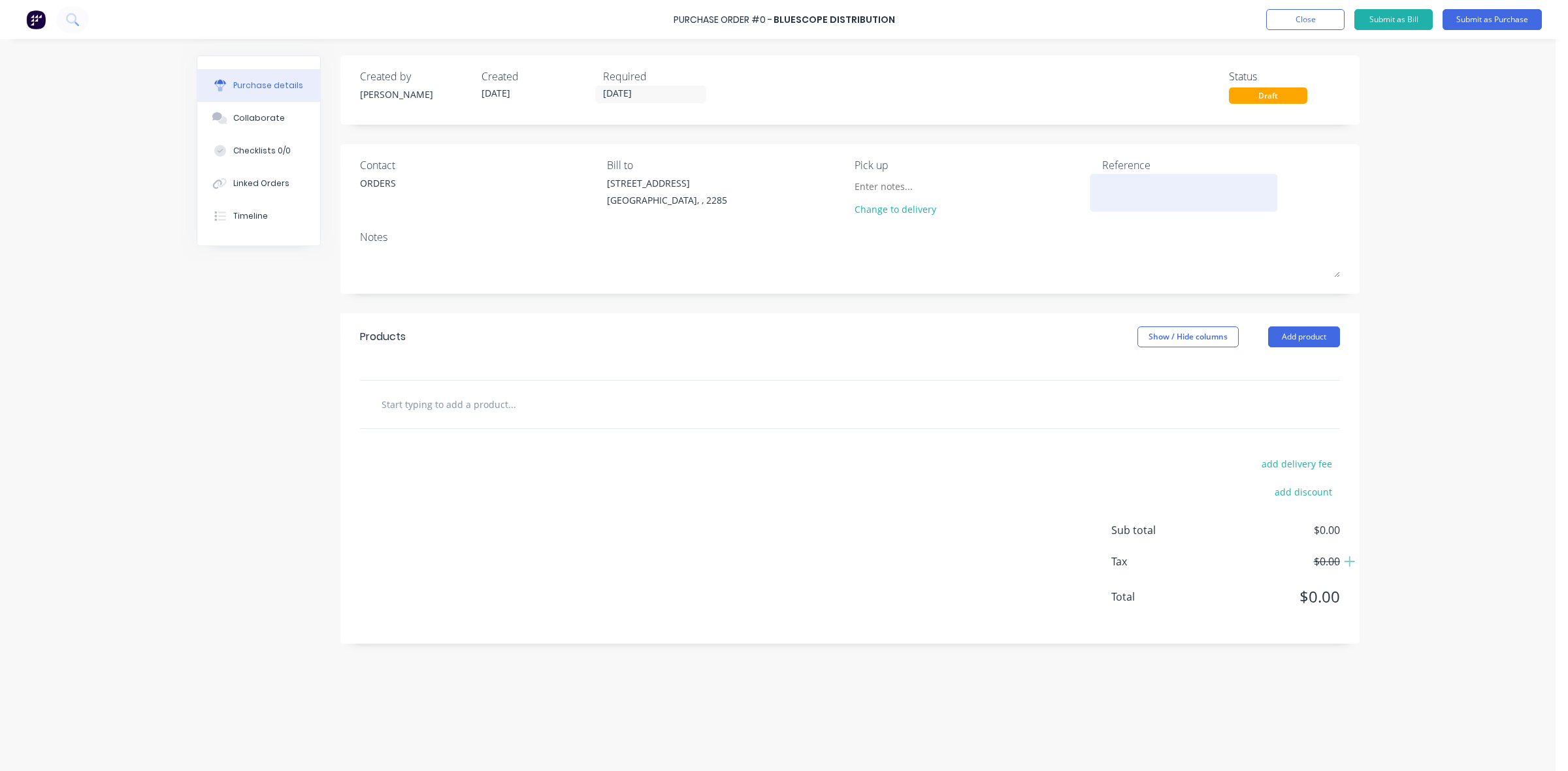
click at [1121, 188] on textarea at bounding box center [1184, 190] width 164 height 29
type textarea "C"
type textarea "x"
type textarea "CO"
type textarea "x"
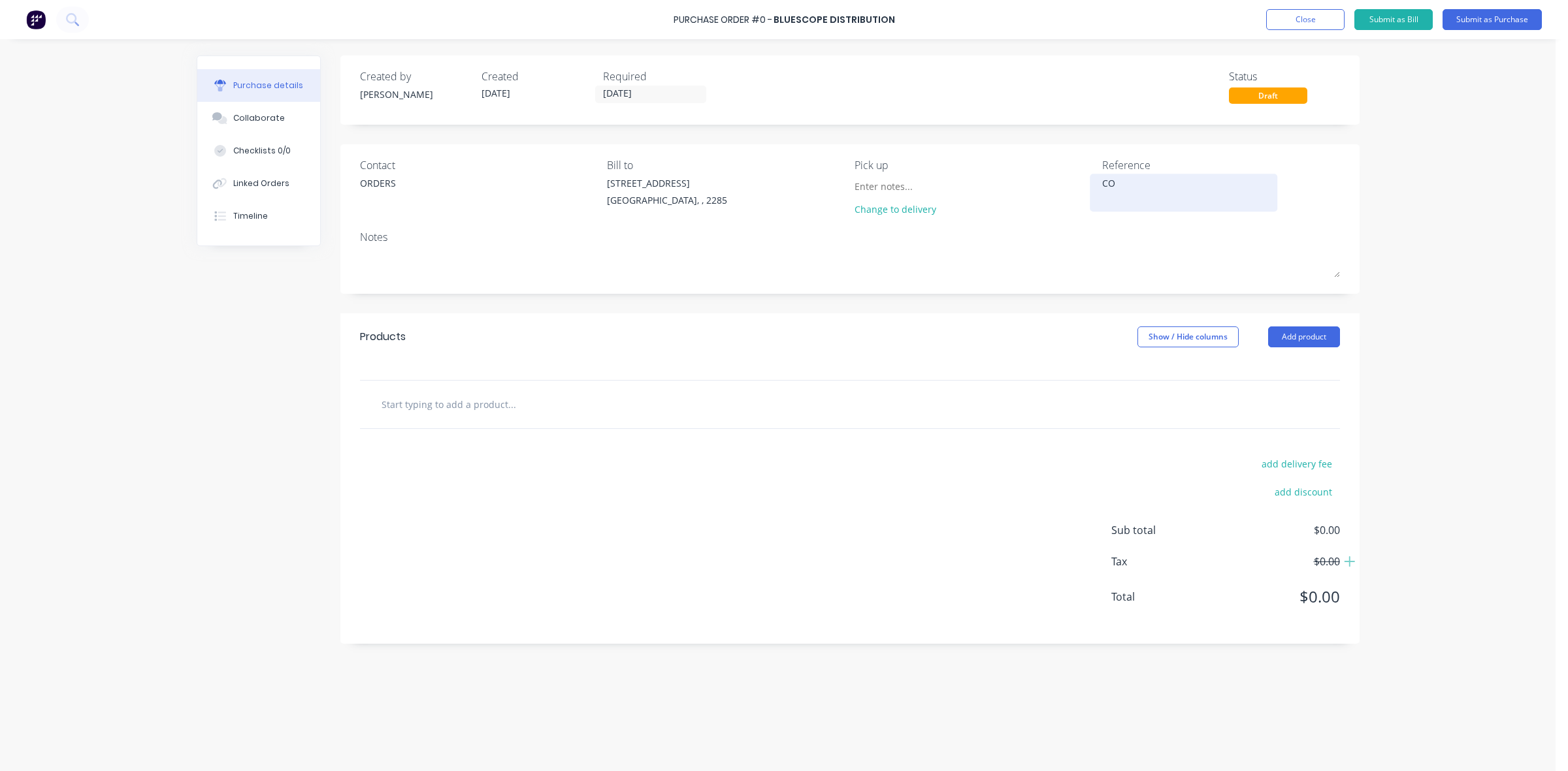
type textarea "CON"
type textarea "x"
type textarea "CONS"
type textarea "x"
type textarea "CONSI"
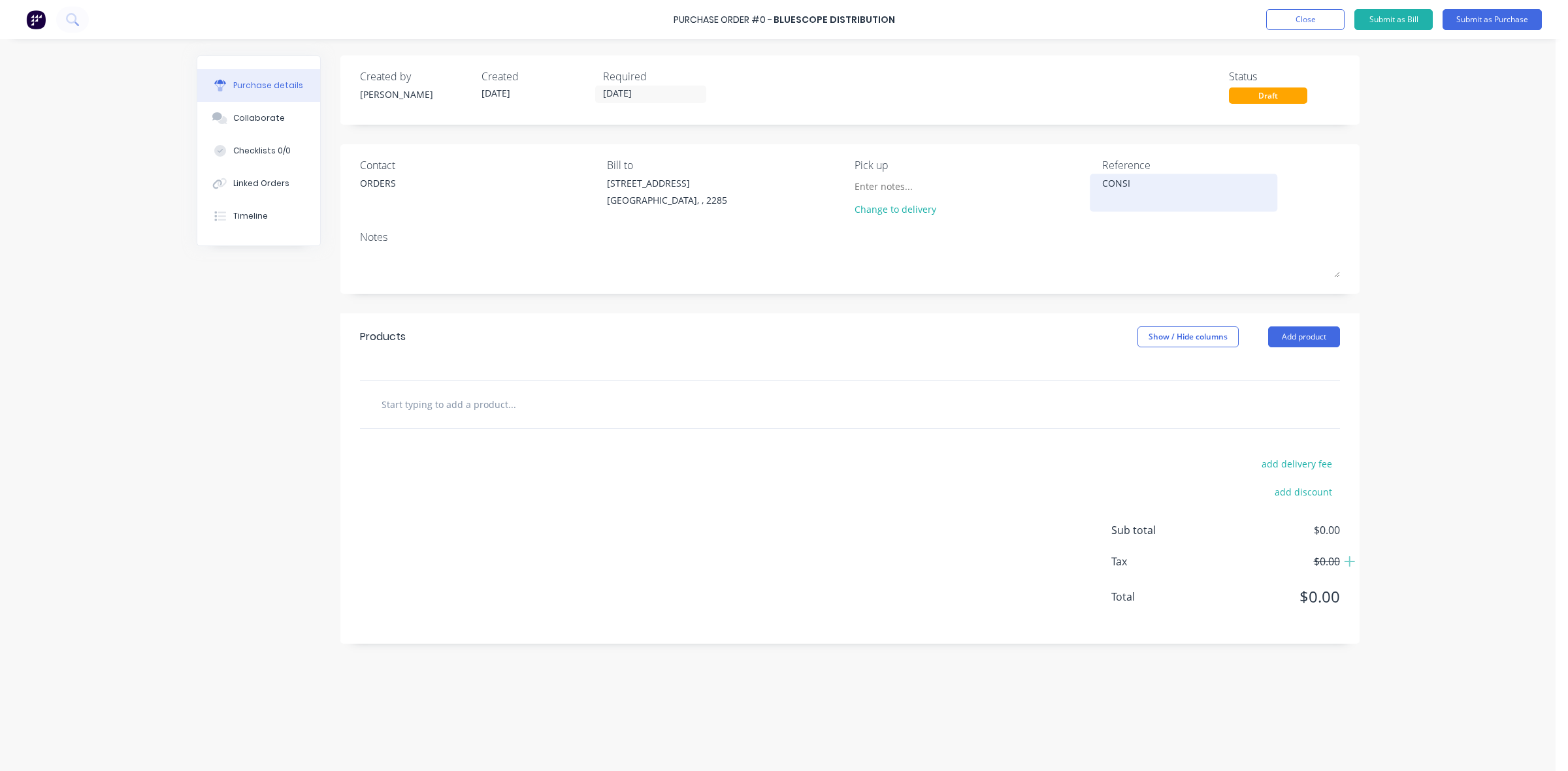
type textarea "x"
type textarea "CONSIG"
type textarea "x"
type textarea "CONSIGN"
type textarea "x"
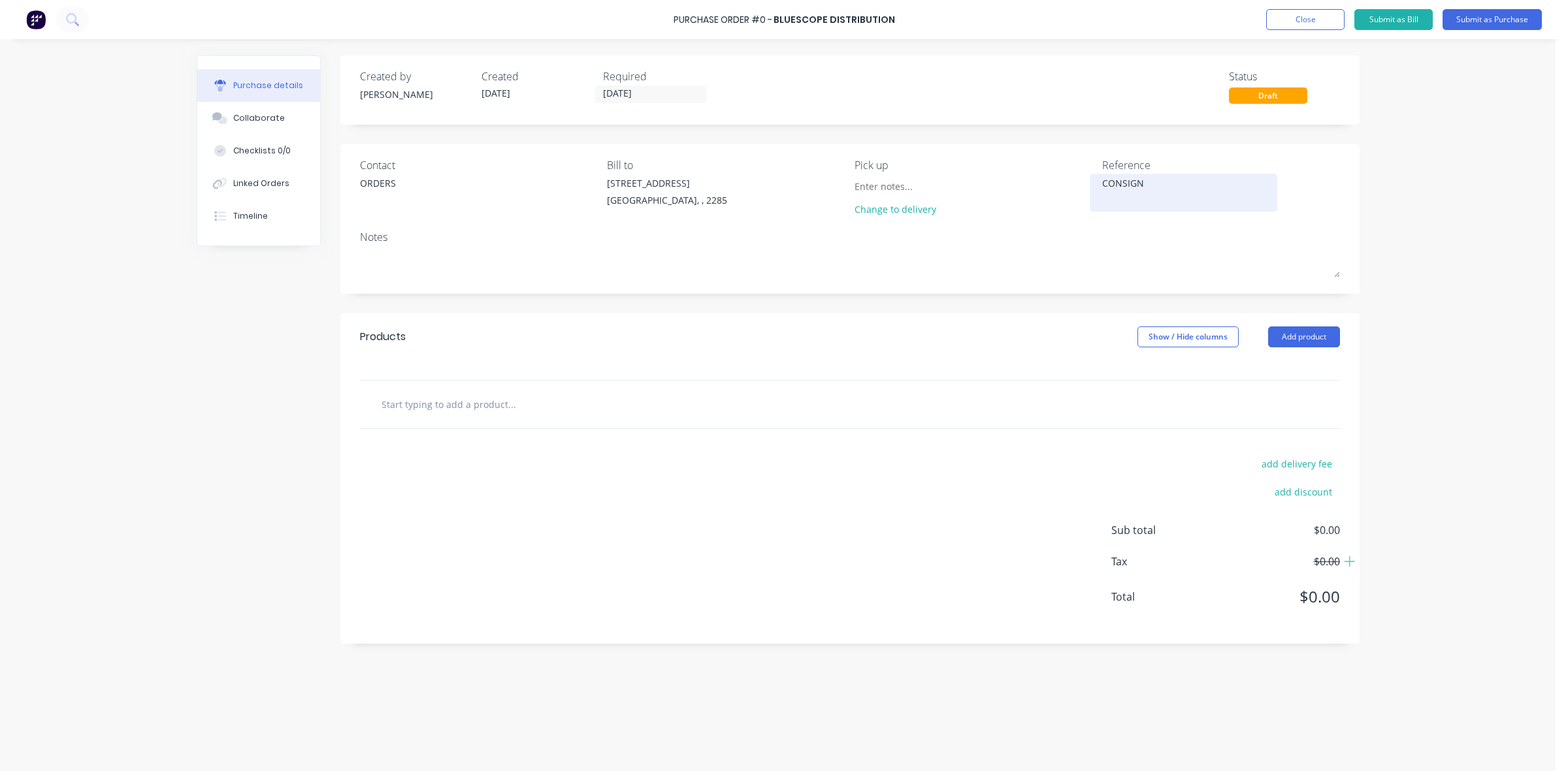
type textarea "CONSIGNM"
type textarea "x"
type textarea "CONSIGNME"
type textarea "x"
type textarea "CONSIGNMEN"
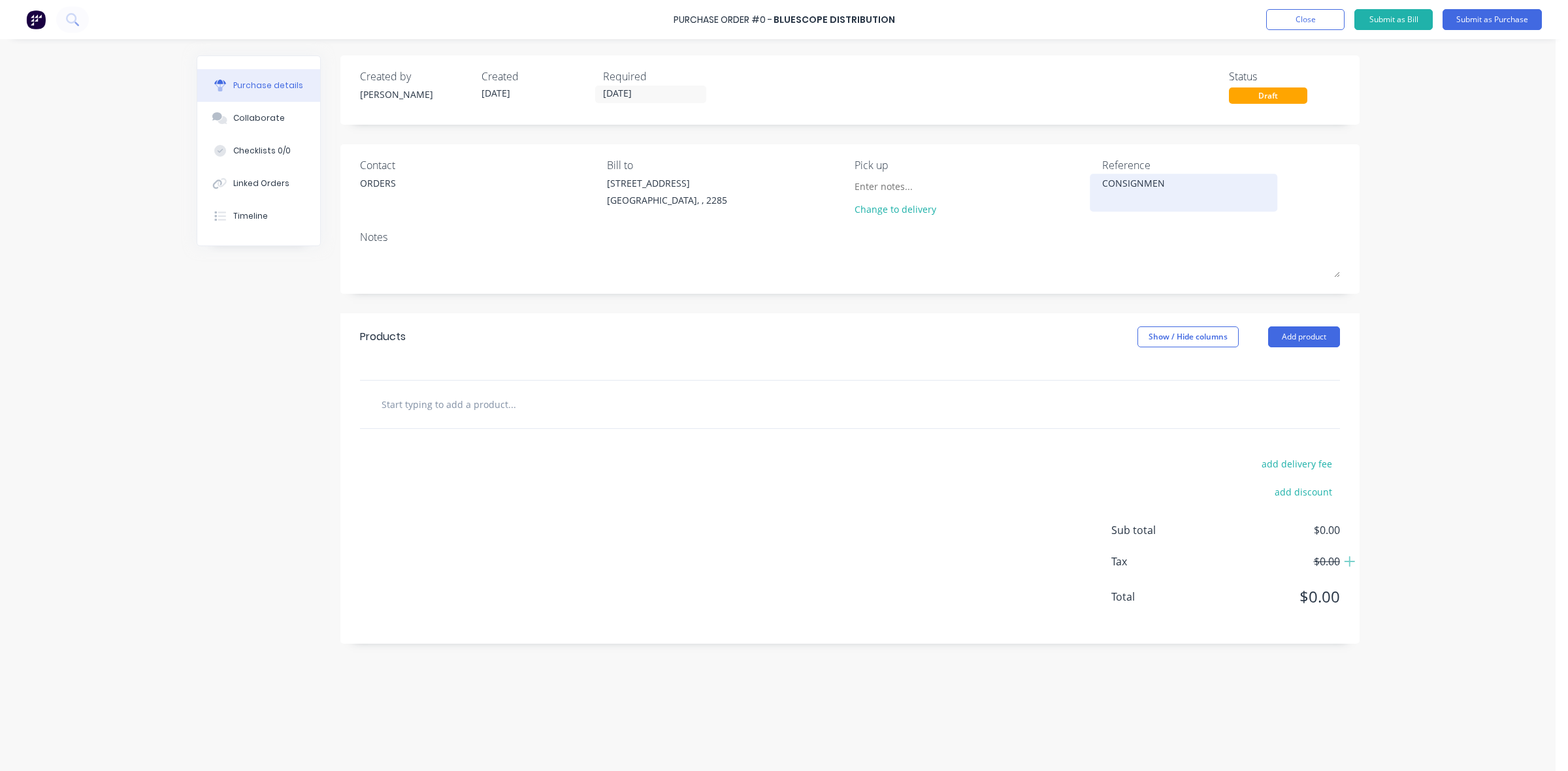
type textarea "x"
type textarea "CONSIGNMENT"
type textarea "x"
type textarea "CONSIGNMENT"
type textarea "x"
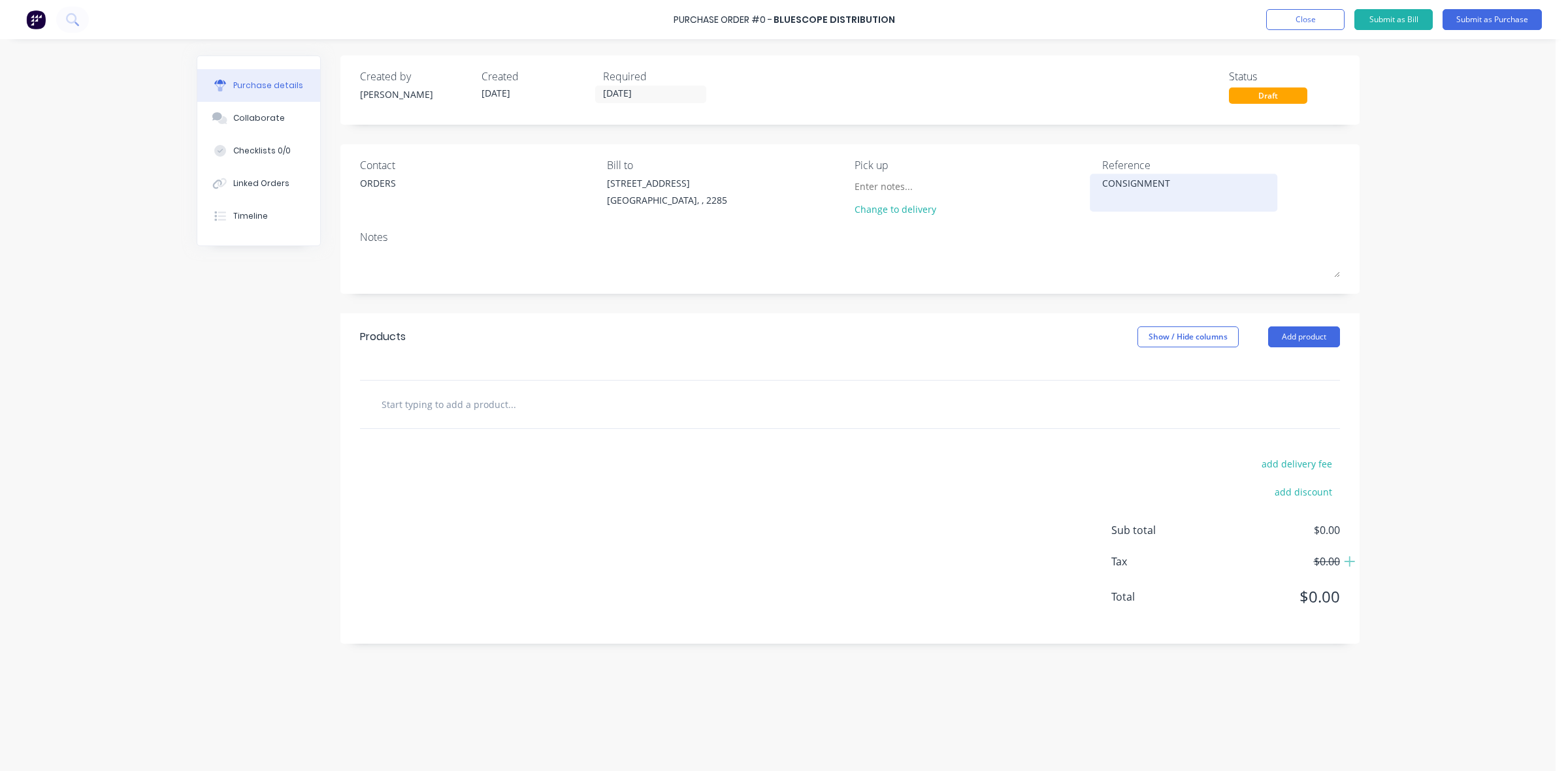
type textarea "C"
type textarea "x"
type textarea "CO"
type textarea "x"
type textarea "CON"
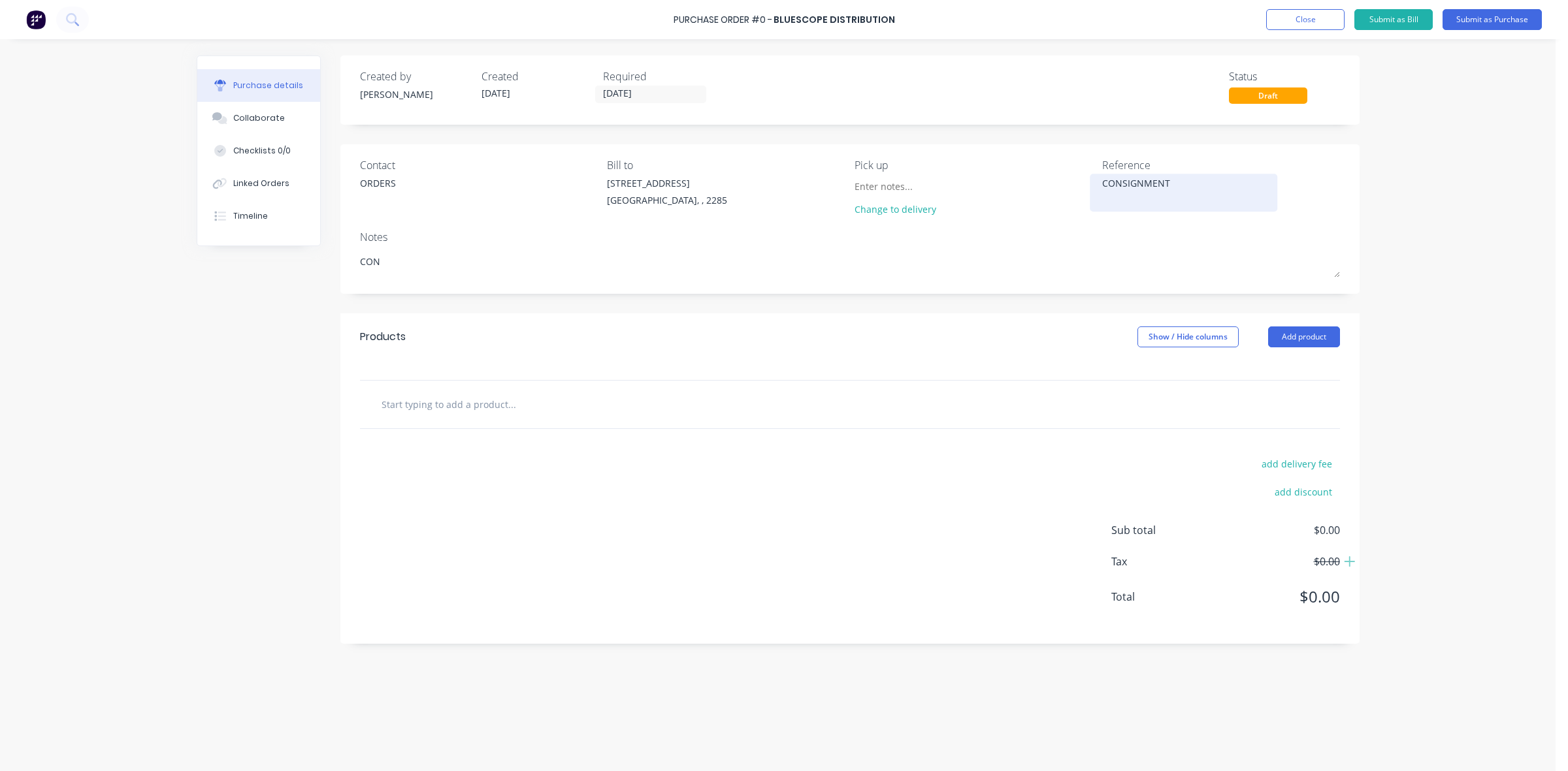
type textarea "x"
type textarea "CONS"
type textarea "x"
type textarea "CONSI"
type textarea "x"
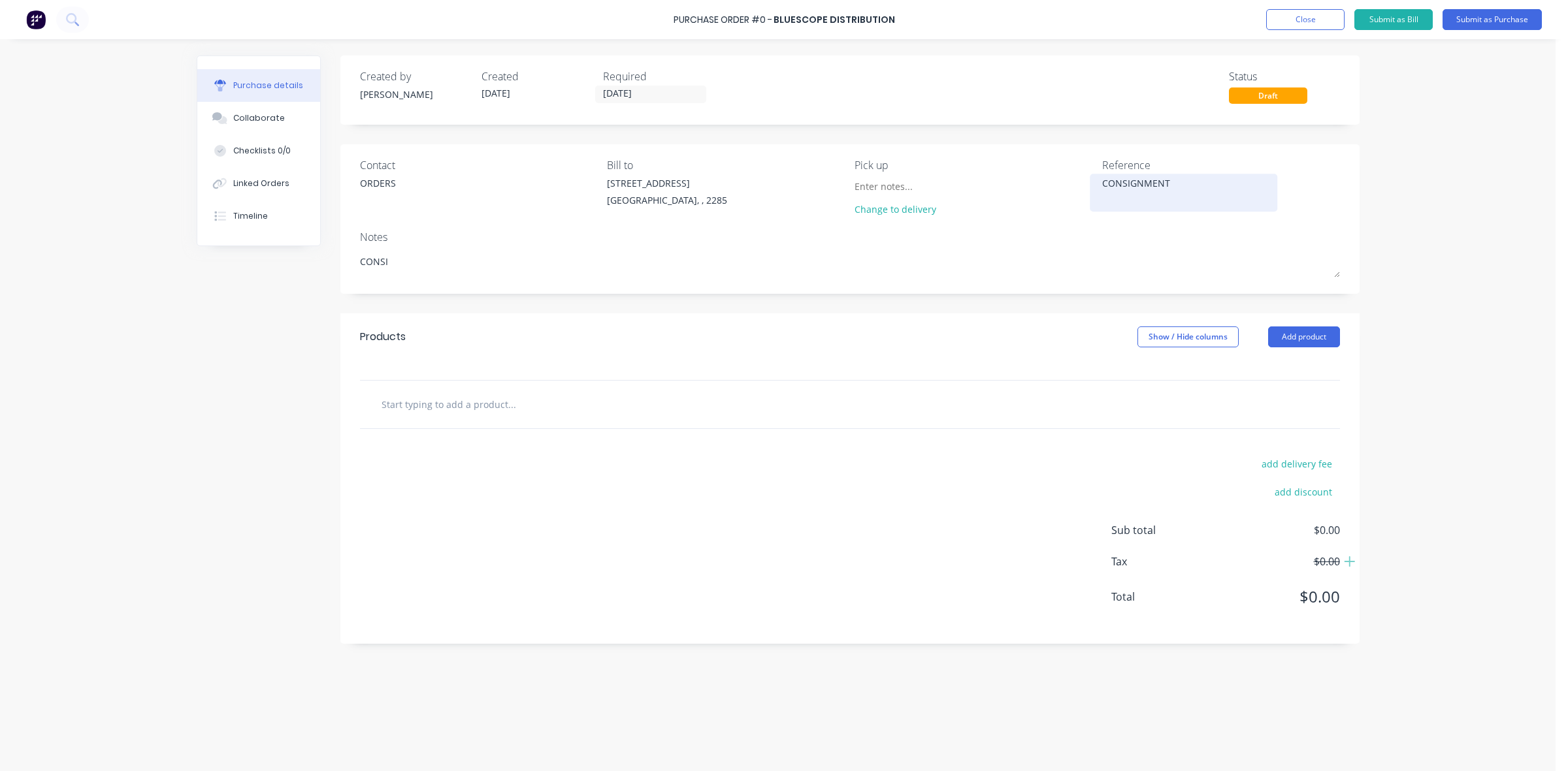
type textarea "CONSIG"
type textarea "x"
type textarea "CONSIGN"
type textarea "x"
type textarea "CONSIGNE"
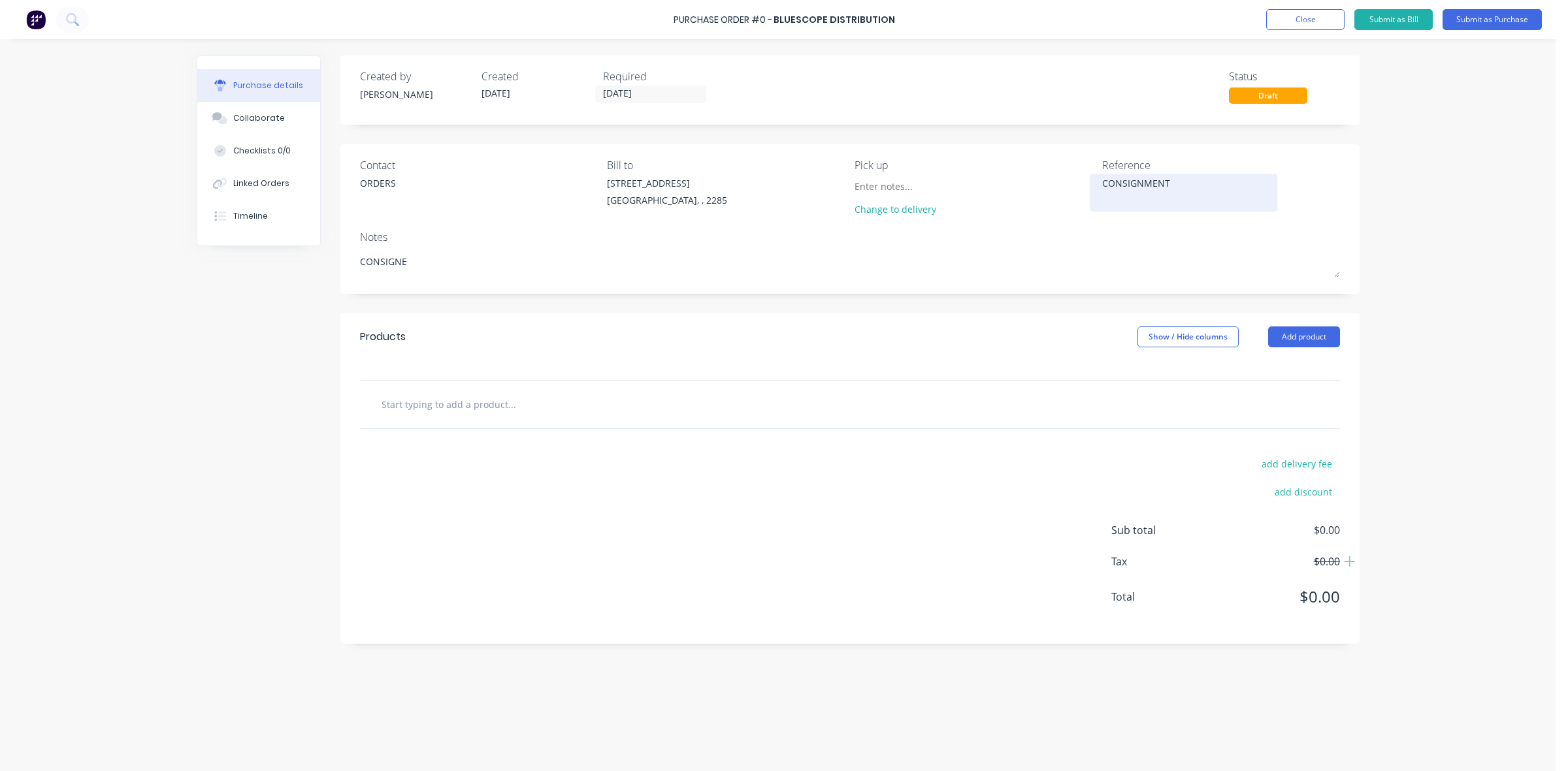
type textarea "x"
type textarea "CONSIGNEM"
type textarea "x"
type textarea "CONSIGNE"
type textarea "x"
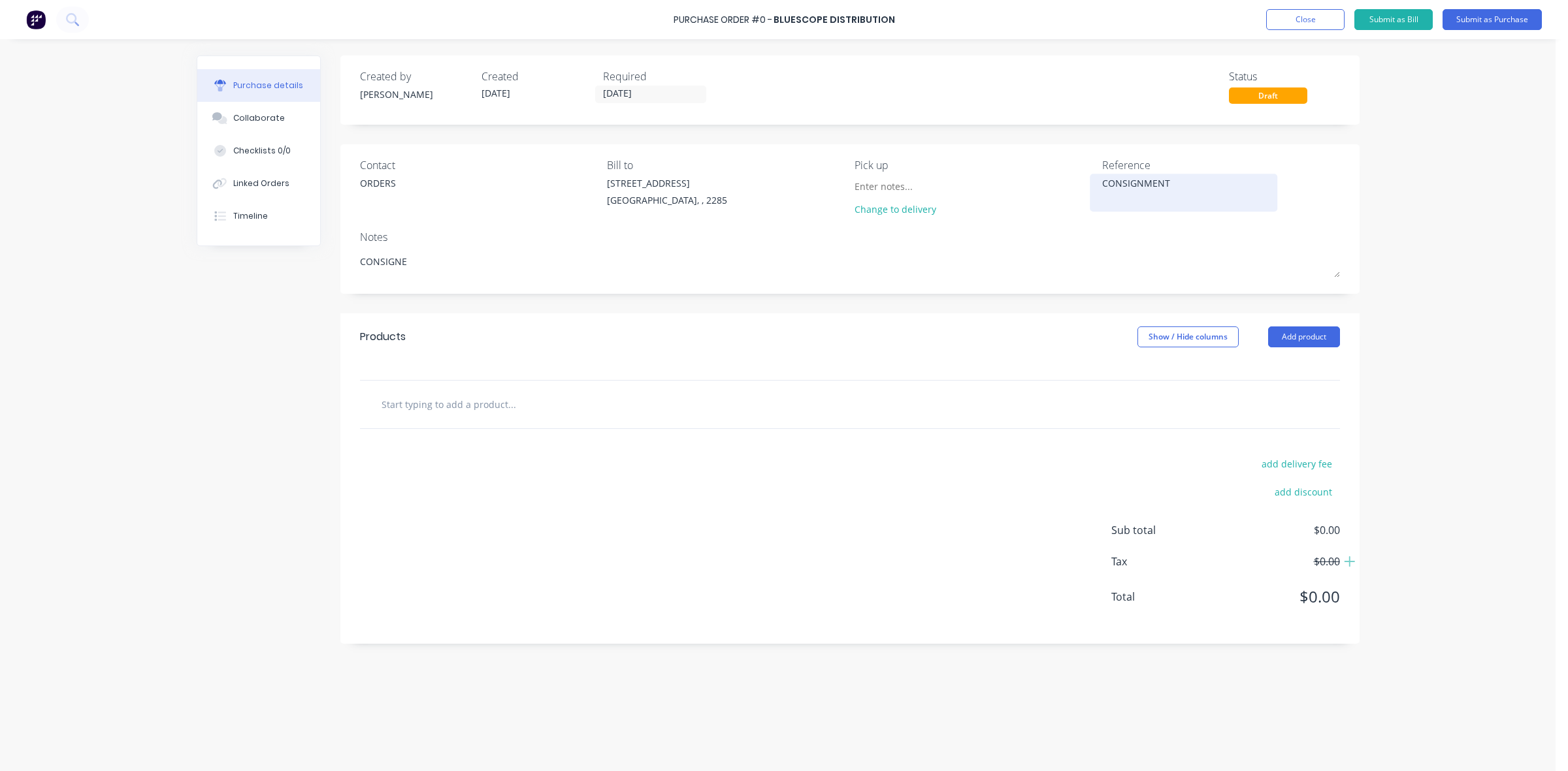
type textarea "CONSIGN"
type textarea "x"
type textarea "CONSIGNM"
type textarea "x"
type textarea "CONSIGNME"
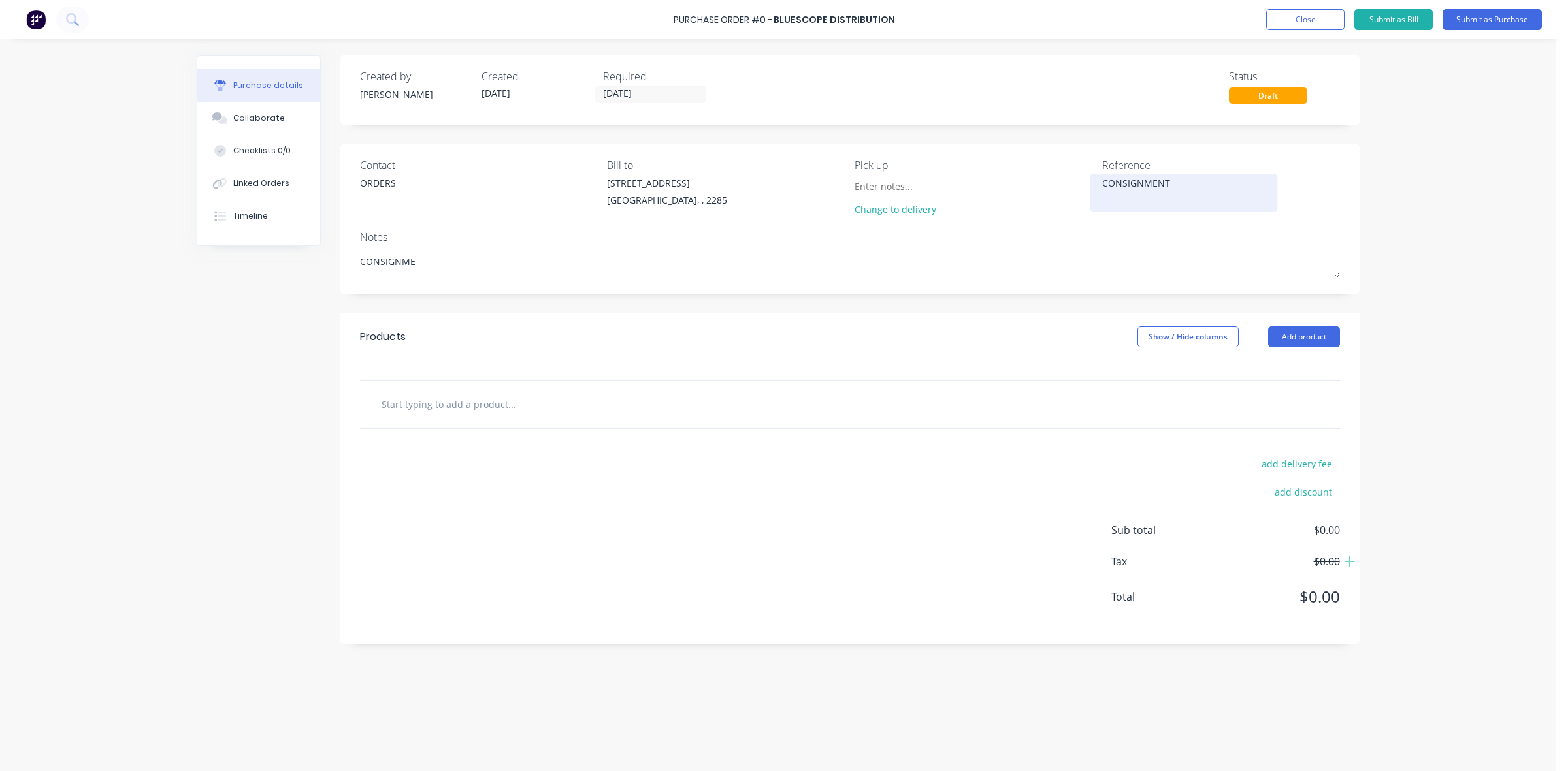
type textarea "x"
type textarea "CONSIGNMEN"
type textarea "x"
type textarea "CONSIGNMENT"
type textarea "x"
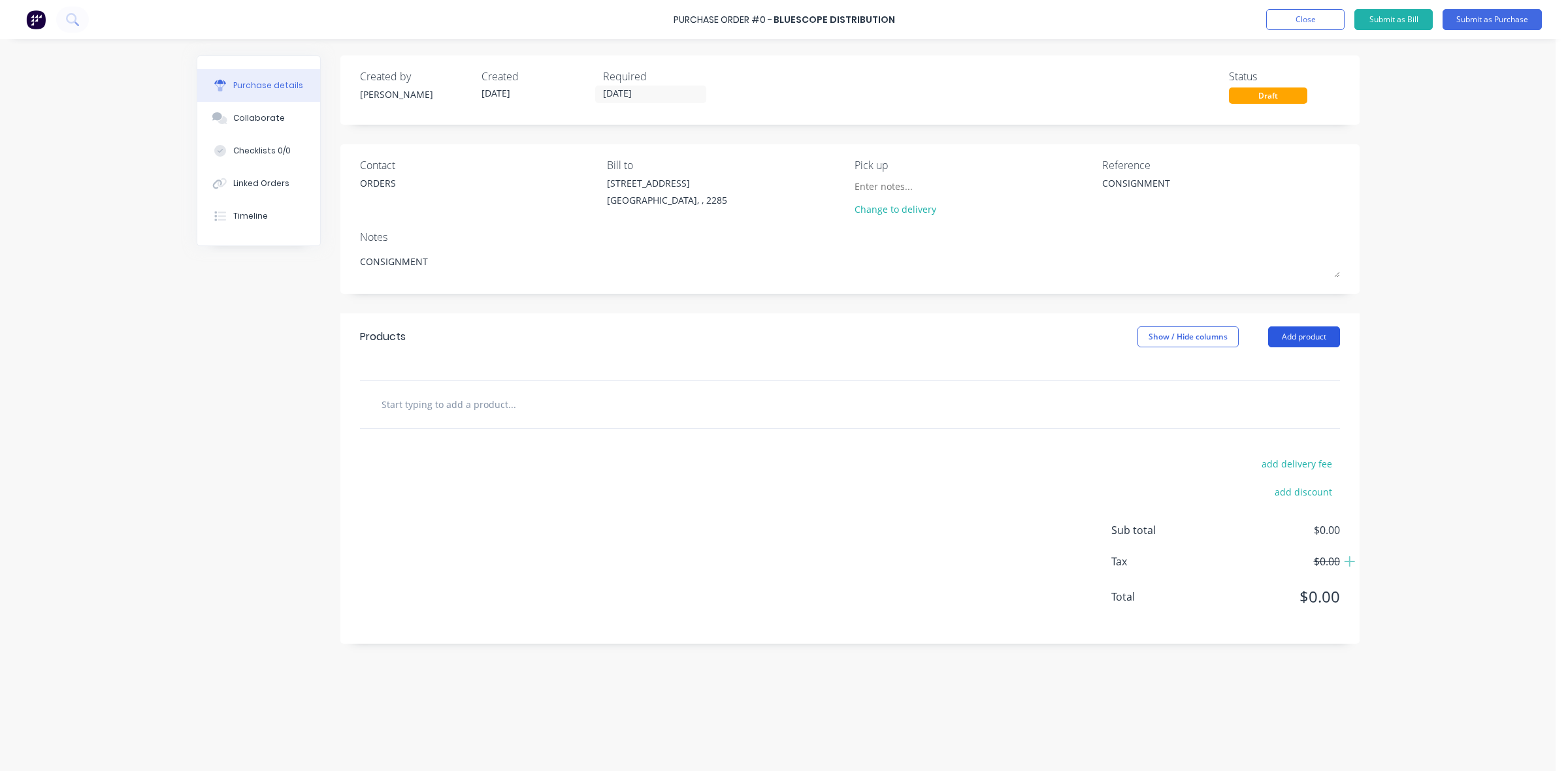
type textarea "CONSIGNMENT"
click at [1316, 337] on button "Add product" at bounding box center [1305, 337] width 72 height 21
click at [1309, 361] on div "Product catalogue" at bounding box center [1278, 371] width 100 height 19
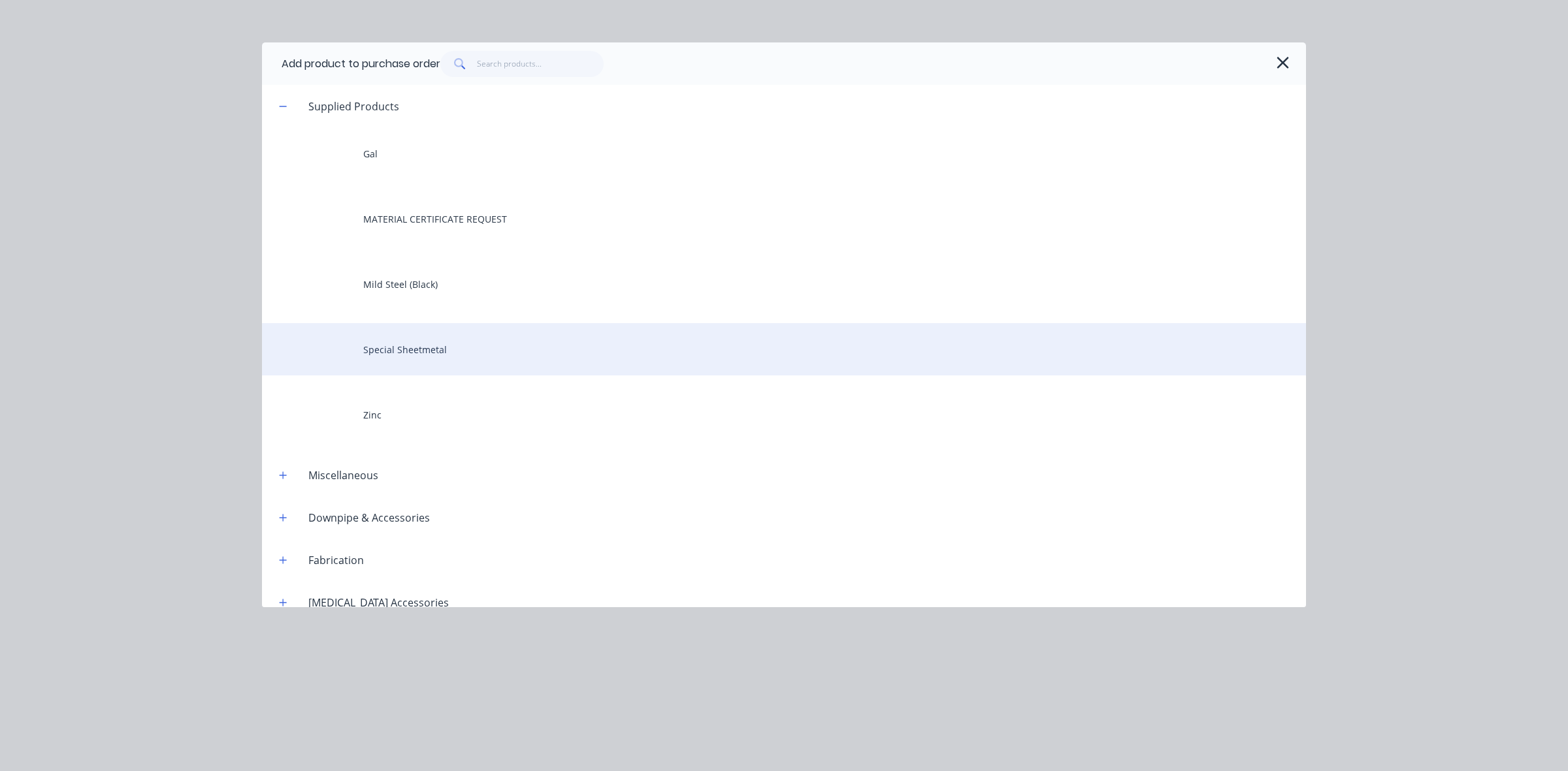
click at [453, 340] on div "Special Sheetmetal" at bounding box center [784, 349] width 1044 height 52
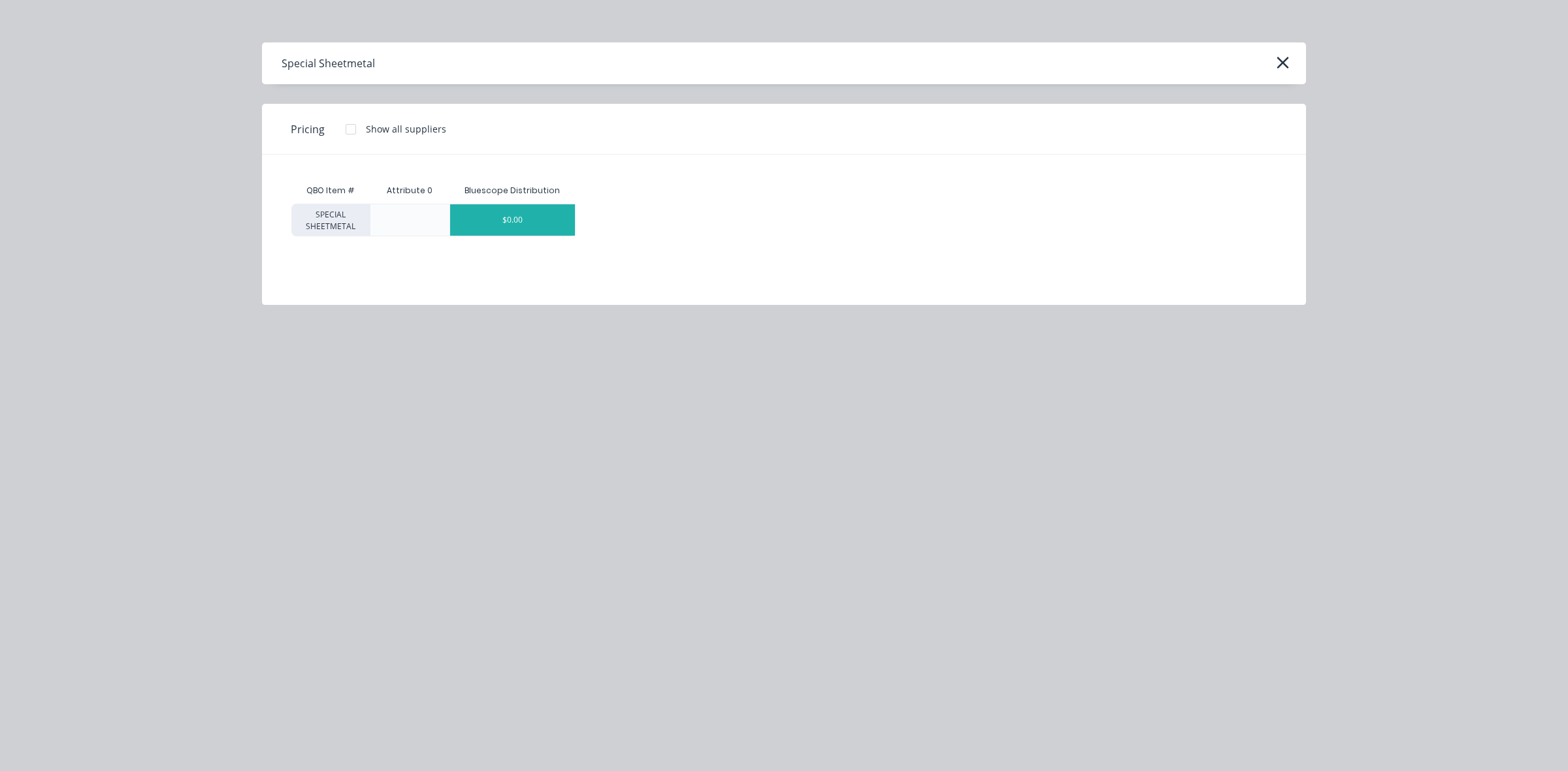
click at [515, 217] on div "$0.00" at bounding box center [512, 220] width 125 height 32
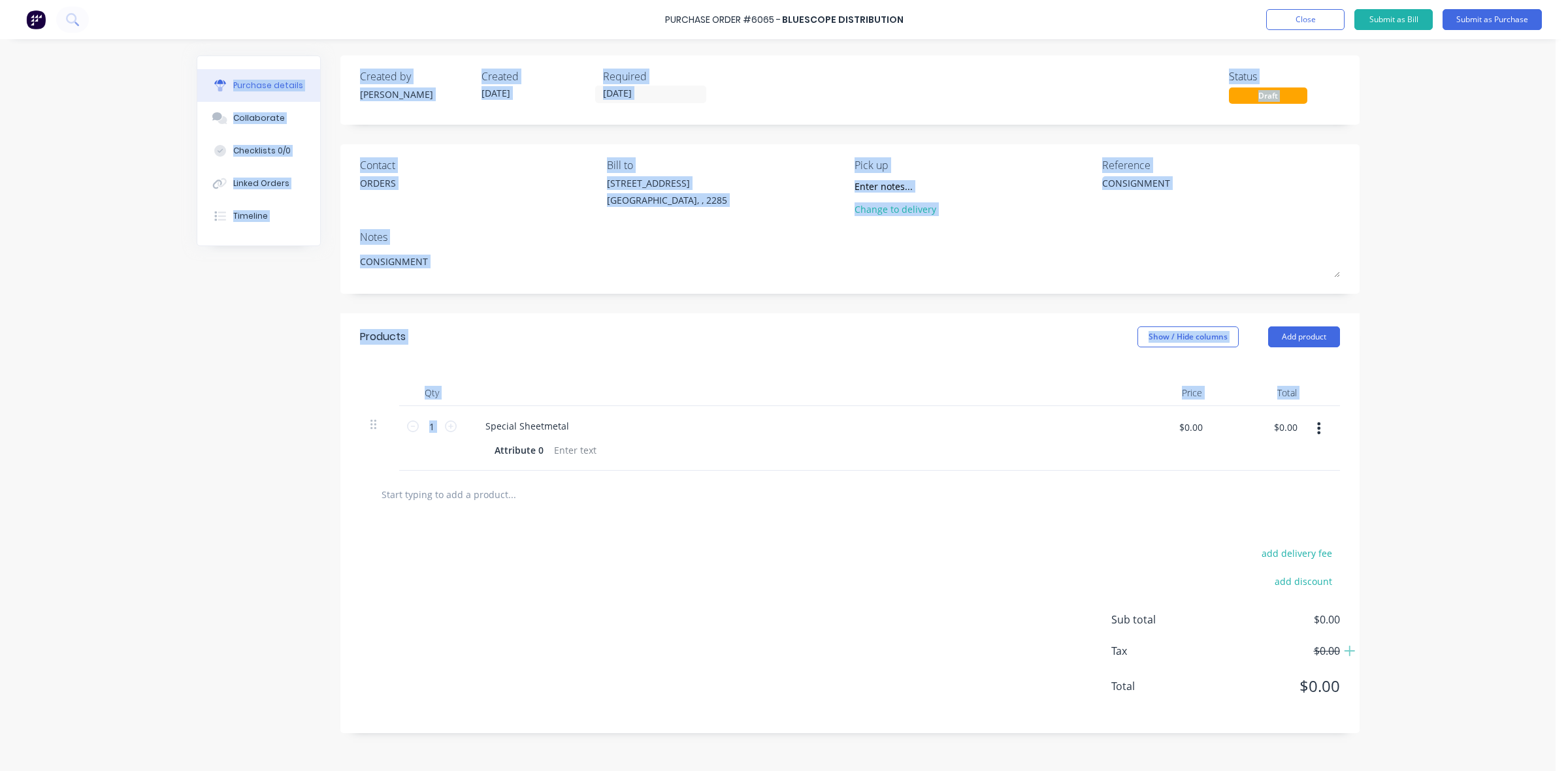
drag, startPoint x: 571, startPoint y: 428, endPoint x: 553, endPoint y: 427, distance: 18.0
click at [548, 427] on div "Purchase details Collaborate Checklists 0/0 Linked Orders Timeline Created by K…" at bounding box center [778, 366] width 1189 height 706
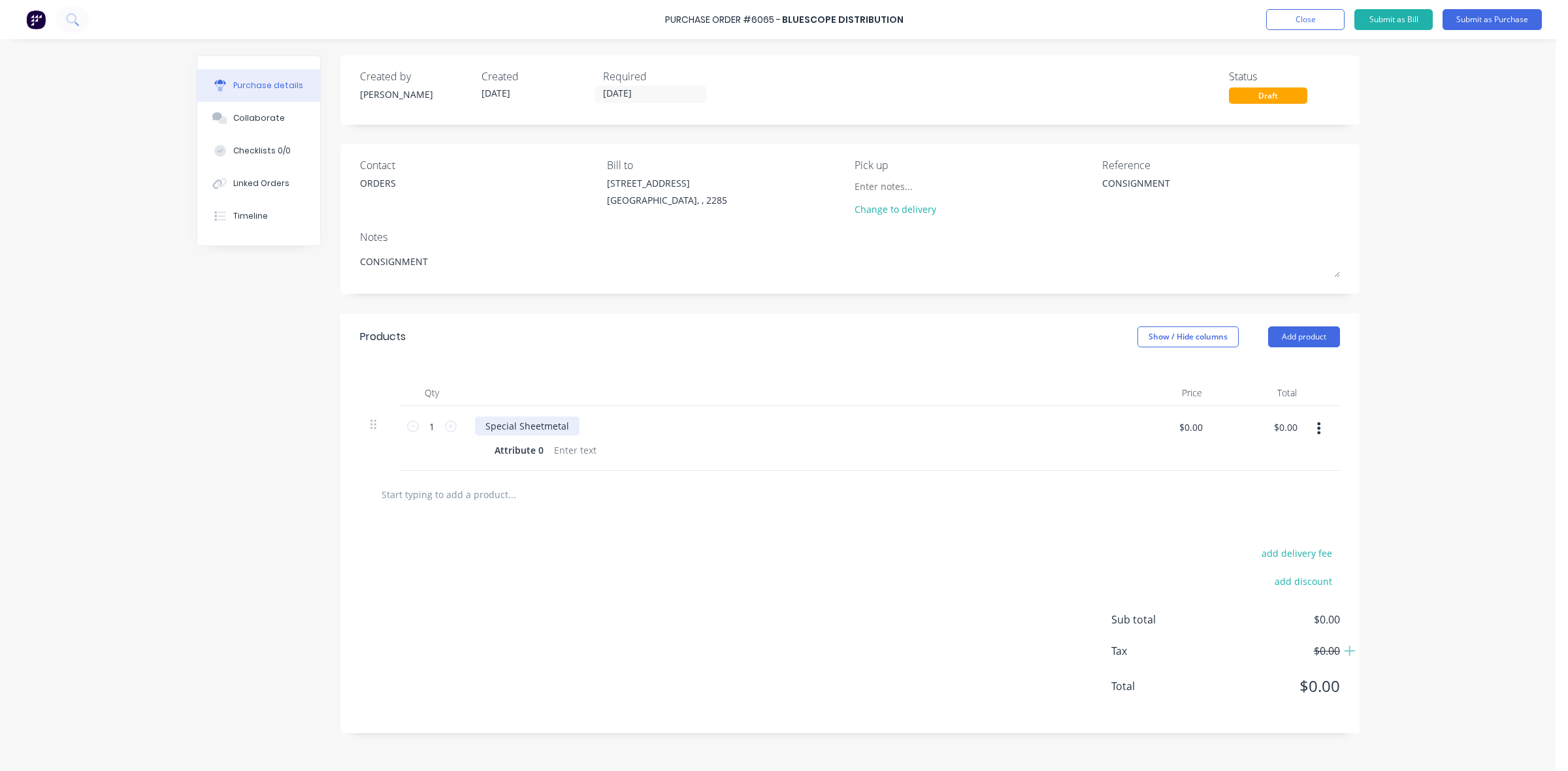
drag, startPoint x: 585, startPoint y: 427, endPoint x: 569, endPoint y: 428, distance: 16.0
click at [585, 427] on div "Special Sheetmetal" at bounding box center [791, 426] width 632 height 19
type textarea "x"
drag, startPoint x: 566, startPoint y: 427, endPoint x: 478, endPoint y: 416, distance: 88.7
click at [479, 416] on div "Special Sheetmetal Attribute 0" at bounding box center [791, 438] width 653 height 64
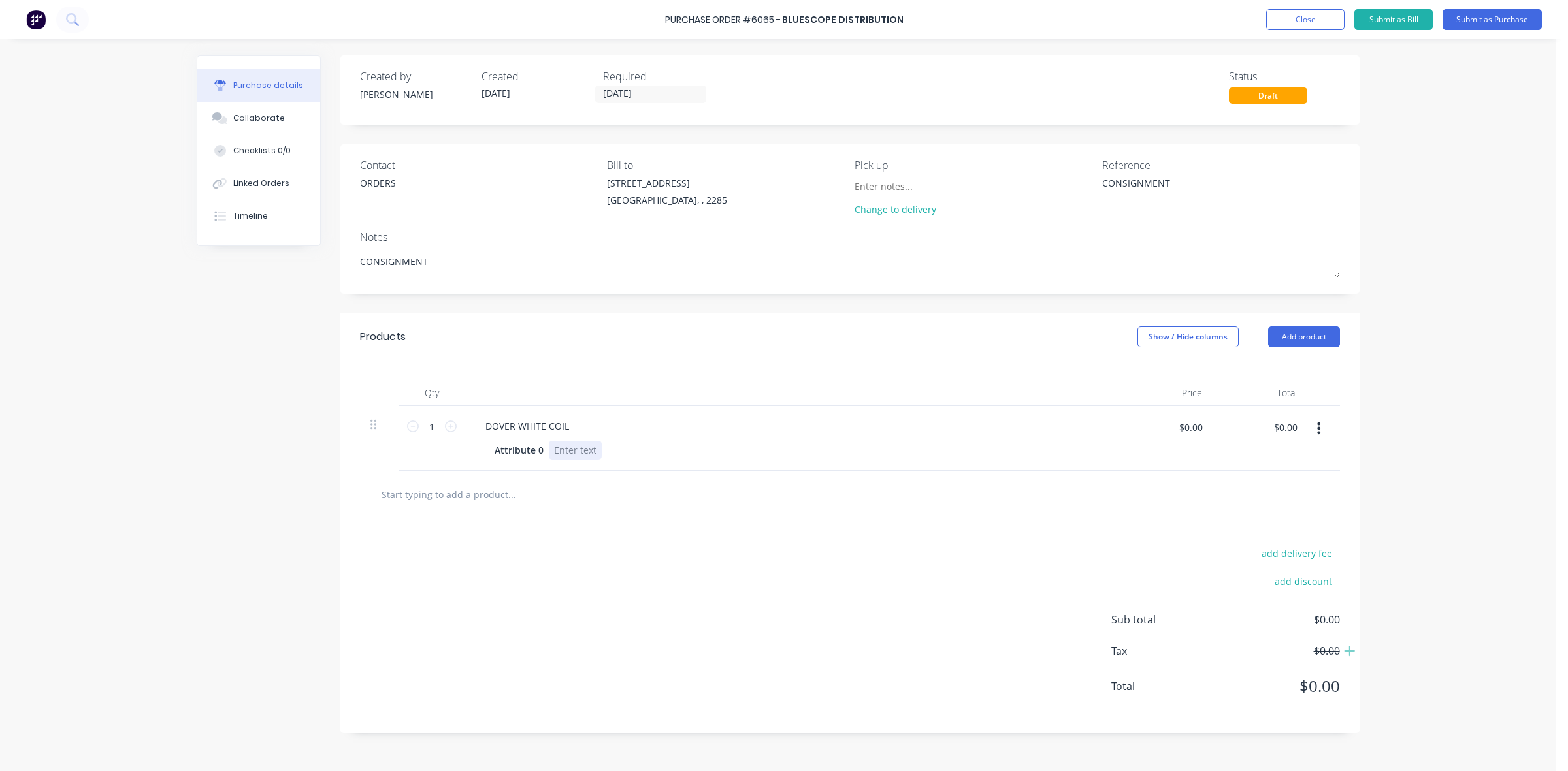
type textarea "x"
click at [579, 452] on div at bounding box center [575, 451] width 53 height 19
click at [1321, 431] on button "button" at bounding box center [1319, 428] width 31 height 24
click at [1286, 490] on button "Duplicate" at bounding box center [1279, 489] width 111 height 26
type textarea "x"
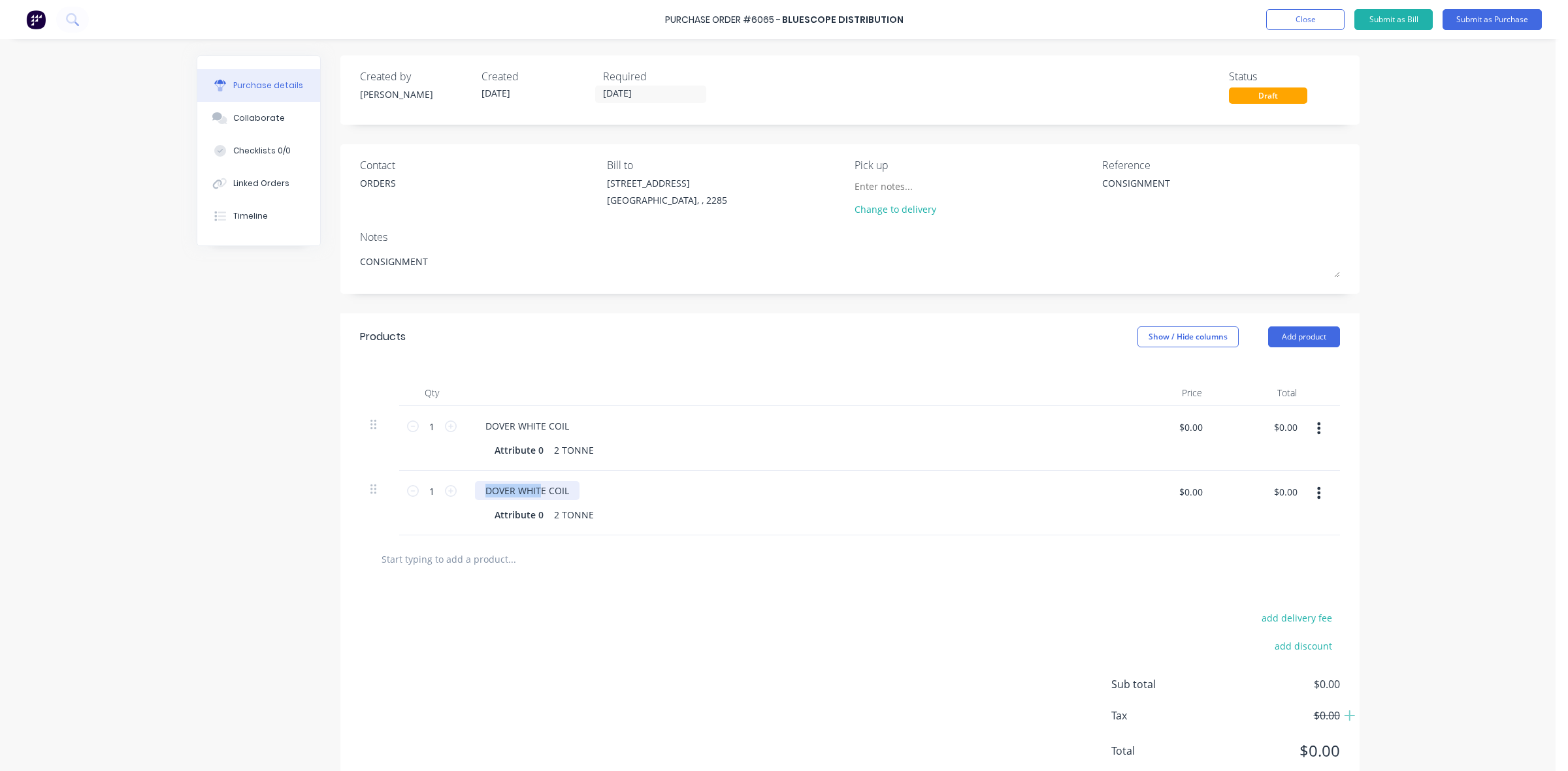
drag, startPoint x: 536, startPoint y: 492, endPoint x: 471, endPoint y: 490, distance: 65.0
click at [475, 490] on div "DOVER WHITE COIL" at bounding box center [527, 491] width 105 height 19
click at [1317, 493] on icon "button" at bounding box center [1319, 493] width 4 height 14
click at [1288, 552] on button "Duplicate" at bounding box center [1279, 554] width 111 height 26
click at [505, 557] on div "SURFMIST COIL" at bounding box center [519, 555] width 87 height 19
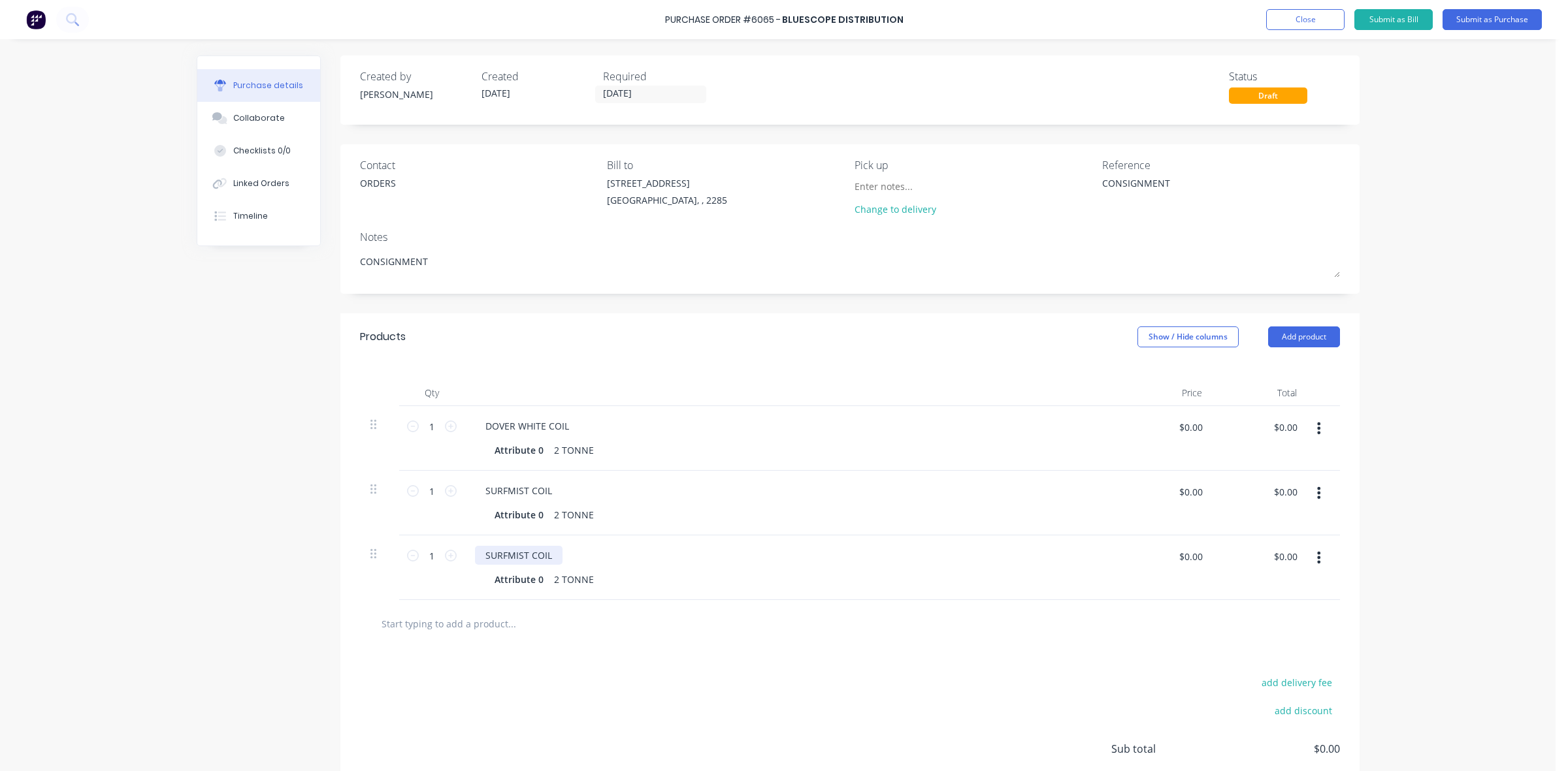
type textarea "x"
click at [505, 557] on div "SURFMIST COIL" at bounding box center [519, 555] width 87 height 19
click at [1514, 21] on button "Submit as Purchase" at bounding box center [1492, 19] width 99 height 21
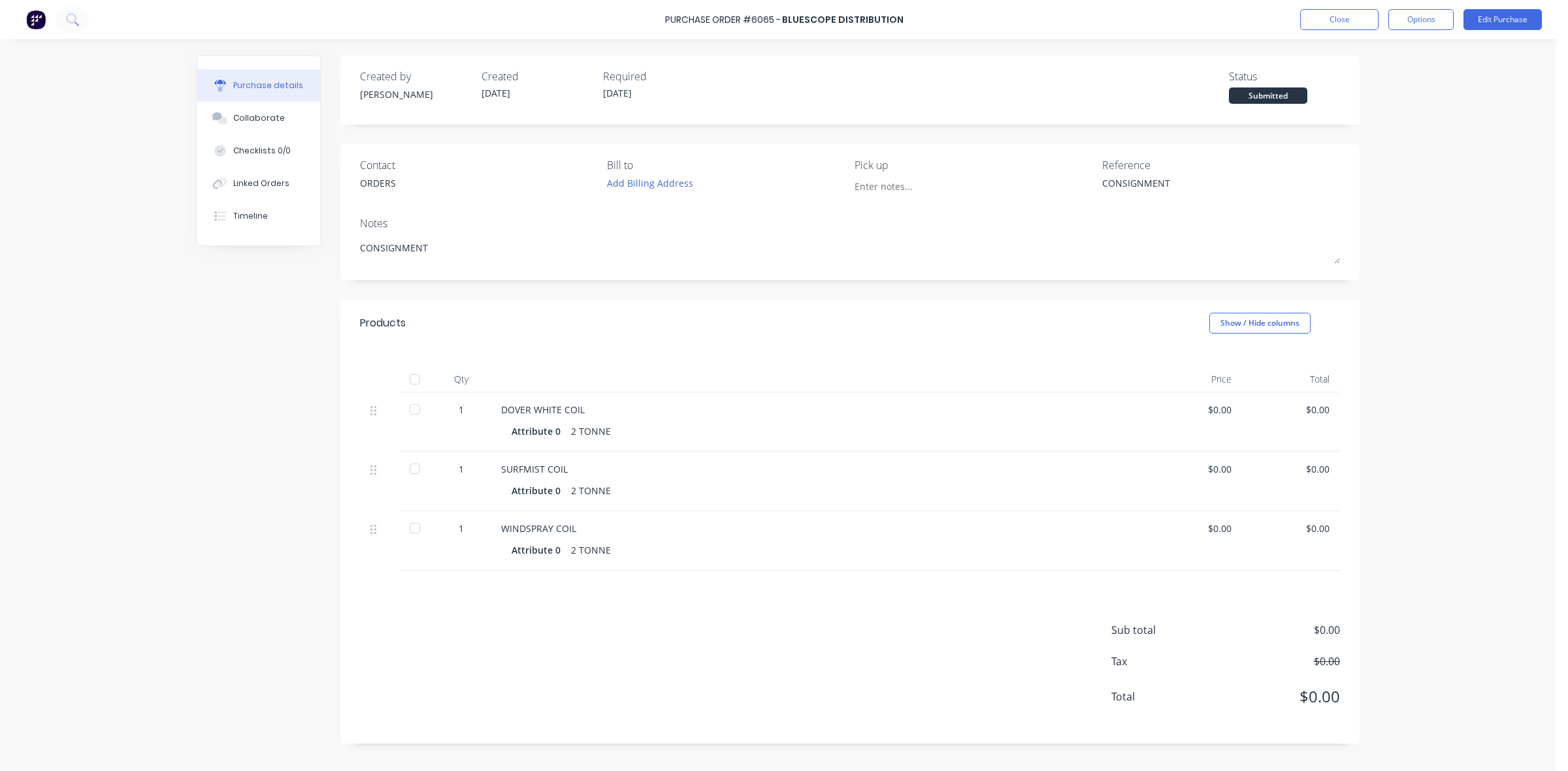
type textarea "x"
click at [1343, 20] on button "Close" at bounding box center [1339, 19] width 78 height 21
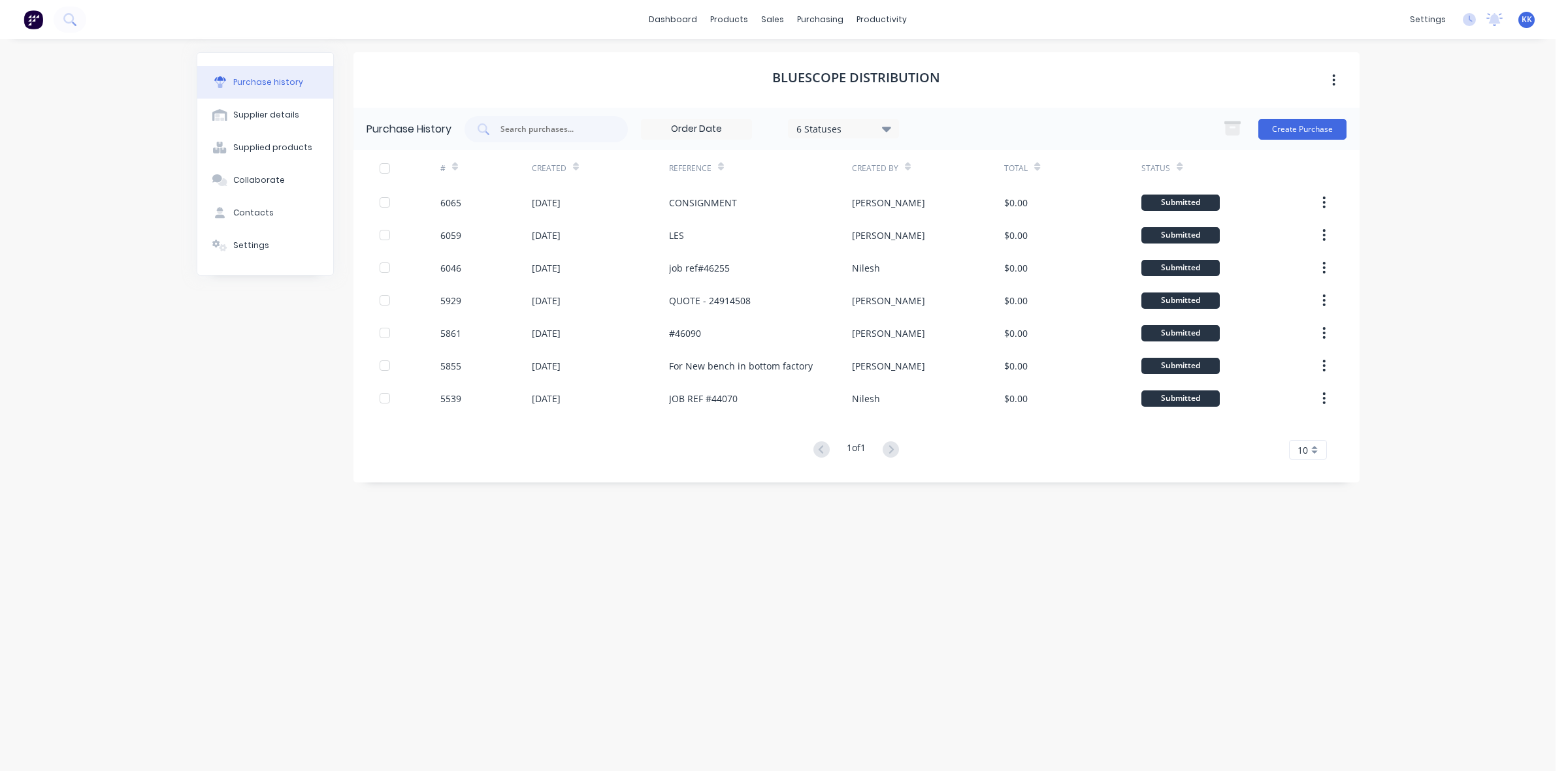
click at [78, 54] on div "dashboard products sales purchasing productivity dashboard products Product Cat…" at bounding box center [777, 386] width 1556 height 771
click at [796, 57] on div "Sales Orders" at bounding box center [821, 62] width 54 height 11
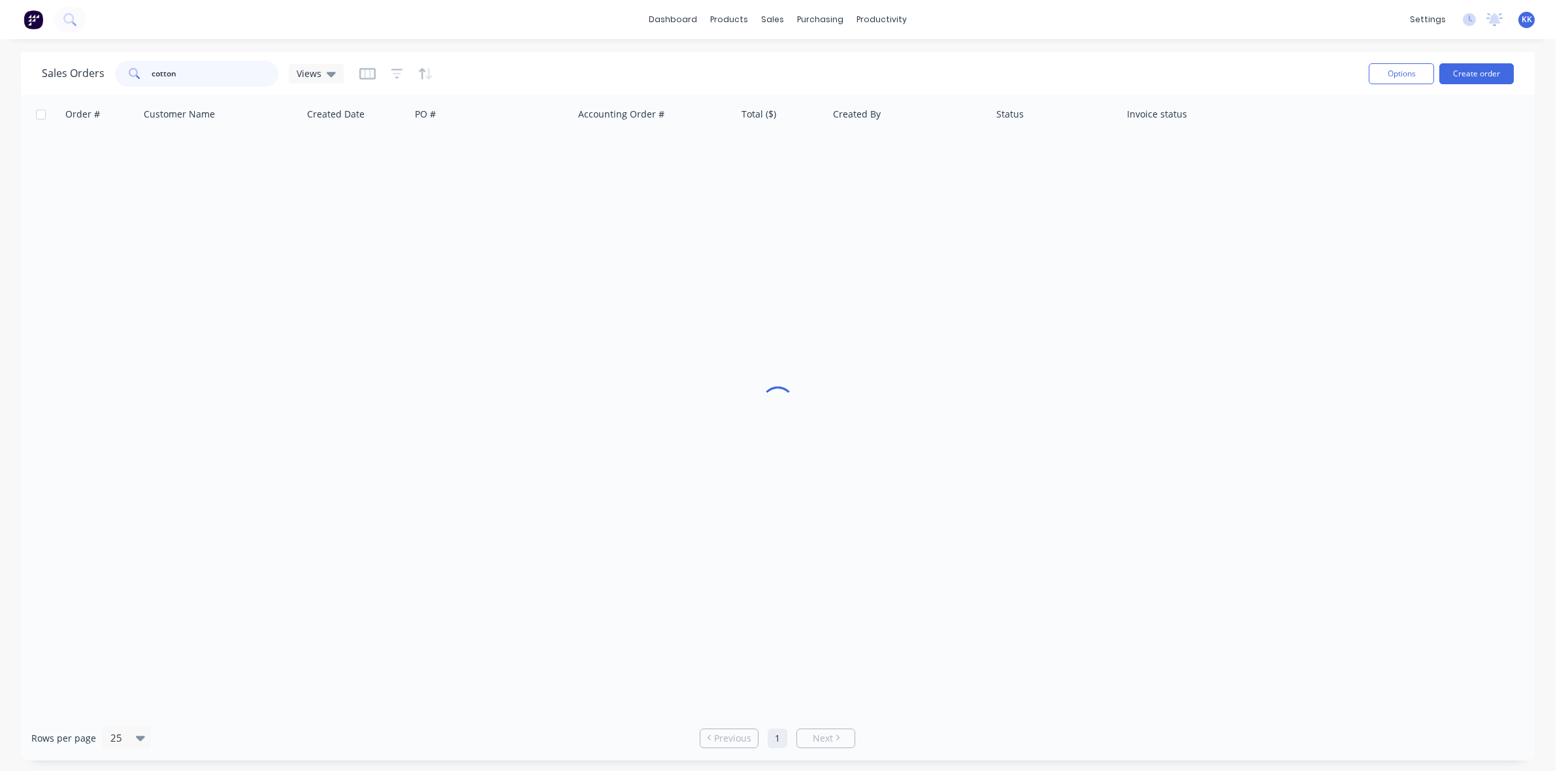
drag, startPoint x: 166, startPoint y: 79, endPoint x: 136, endPoint y: 77, distance: 30.1
click at [136, 77] on div "cotton" at bounding box center [197, 74] width 164 height 26
type input "n"
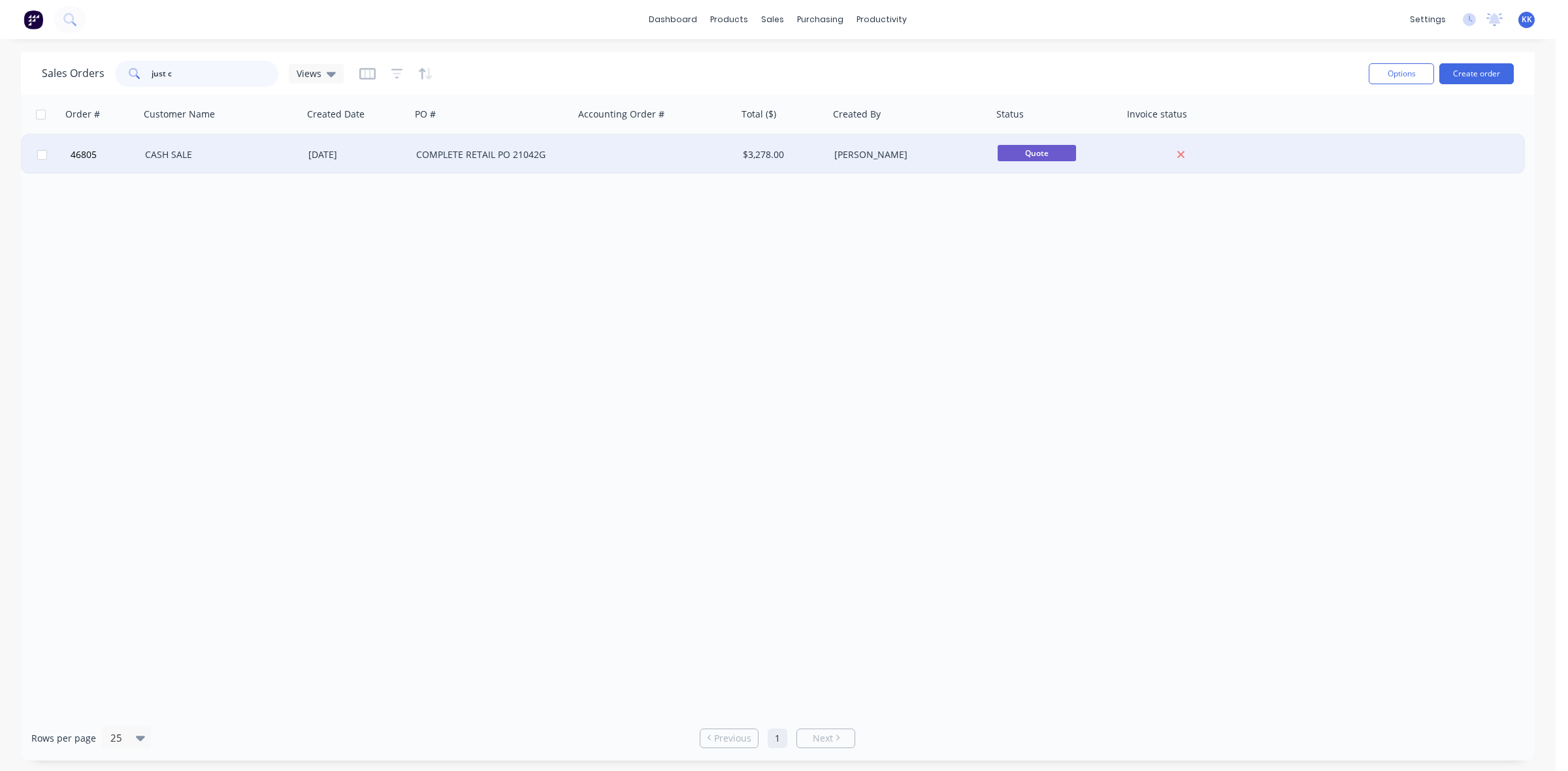
type input "just c"
click at [383, 162] on div "[DATE]" at bounding box center [357, 155] width 107 height 40
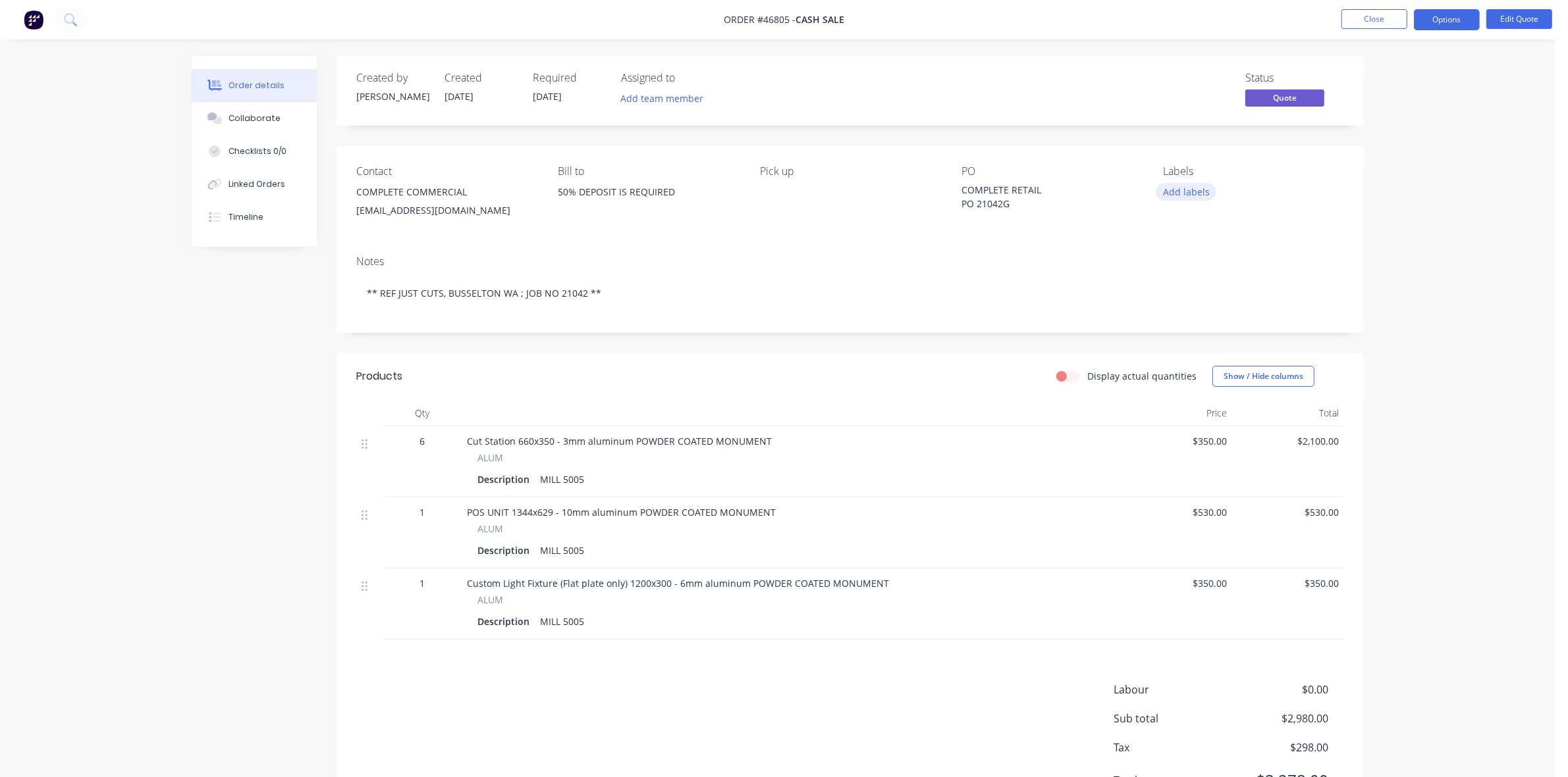
click at [1187, 192] on button "Add labels" at bounding box center [1186, 192] width 60 height 18
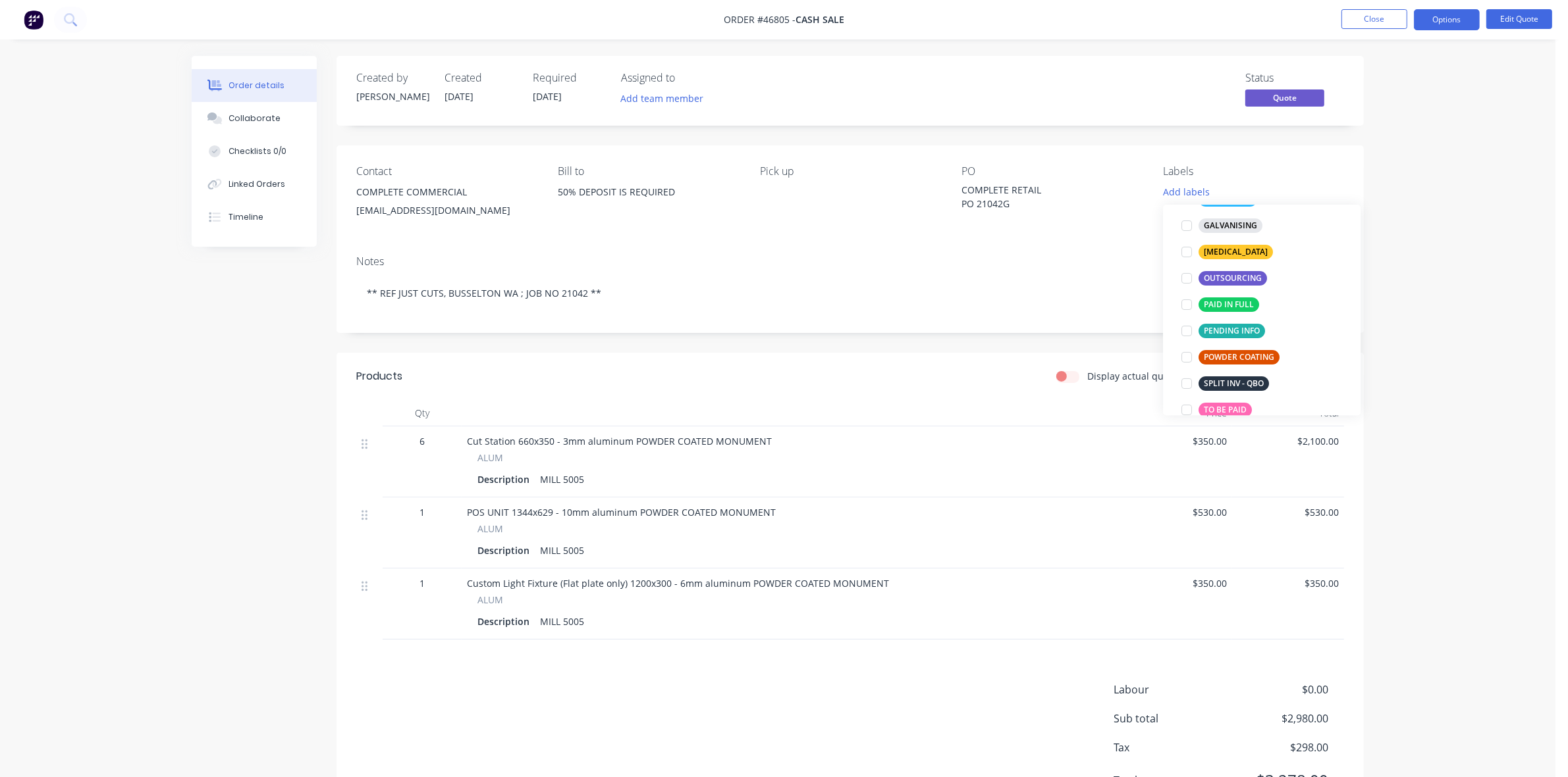
scroll to position [165, 0]
click at [1233, 408] on div "TO BE PAID" at bounding box center [1225, 409] width 53 height 14
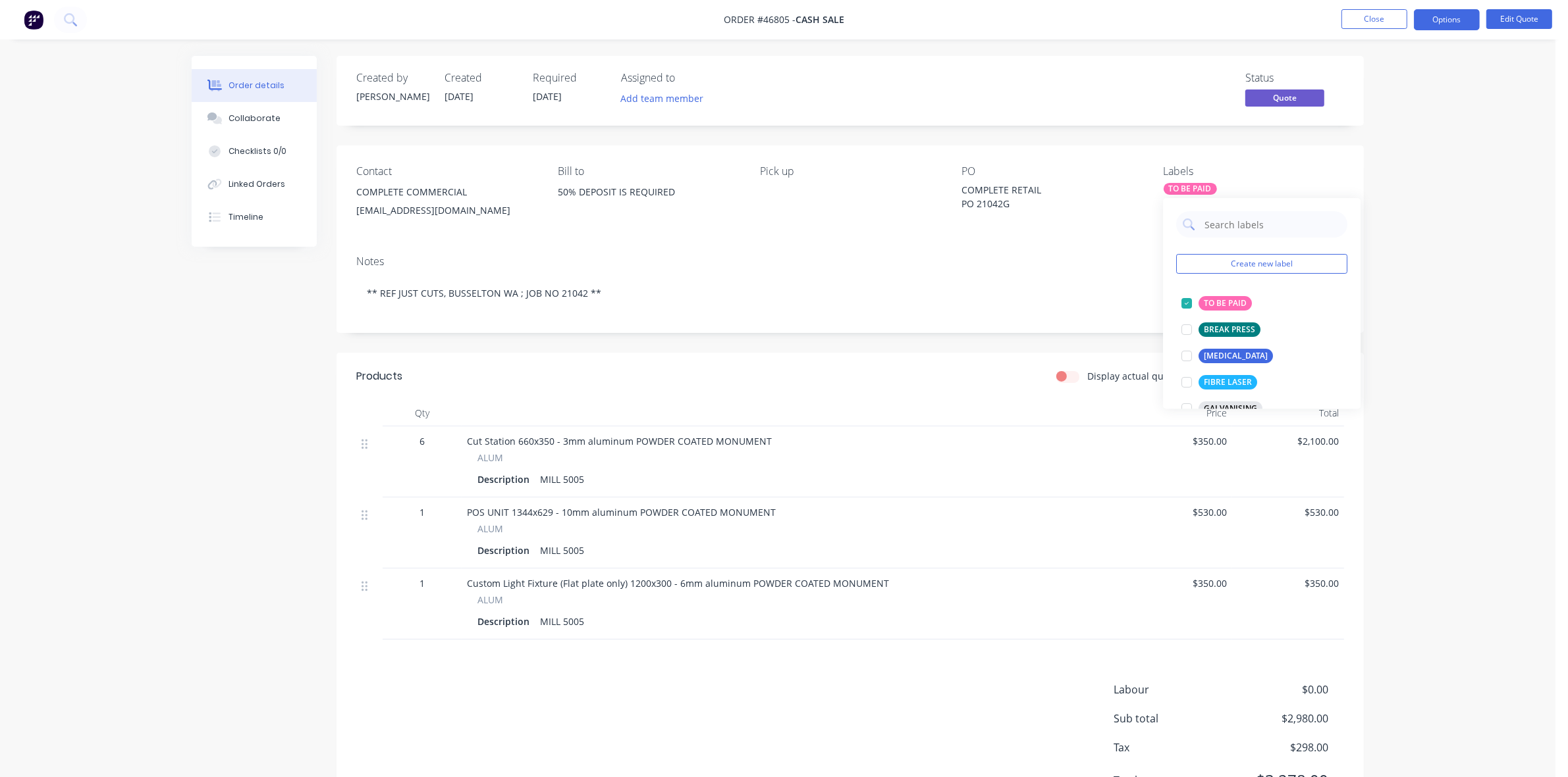
click at [1467, 165] on div "Order details Collaborate Checklists 0/0 Linked Orders Timeline Order details C…" at bounding box center [777, 422] width 1556 height 845
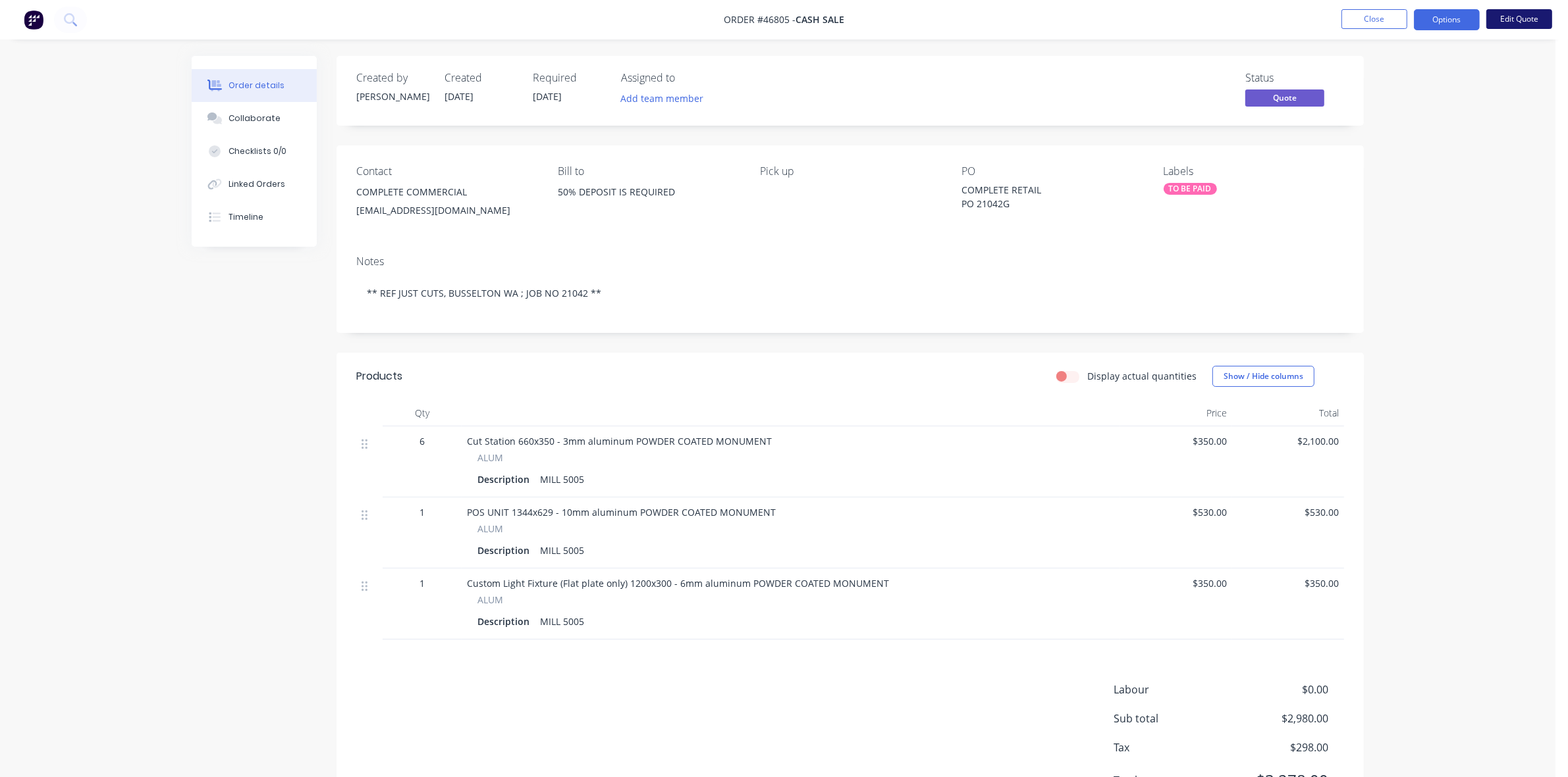
click at [1516, 18] on button "Edit Quote" at bounding box center [1519, 19] width 66 height 20
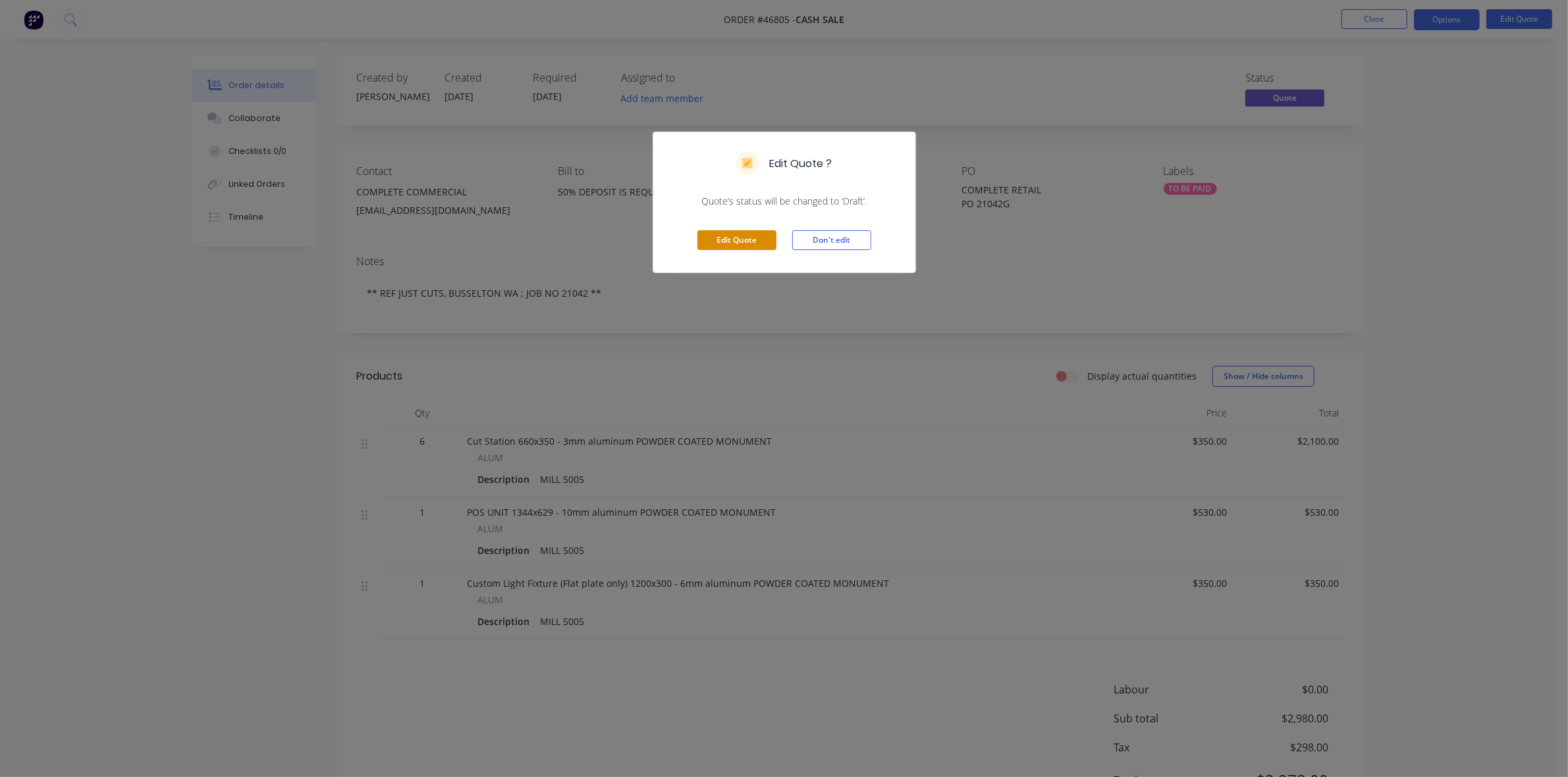
click at [751, 244] on button "Edit Quote" at bounding box center [737, 240] width 79 height 20
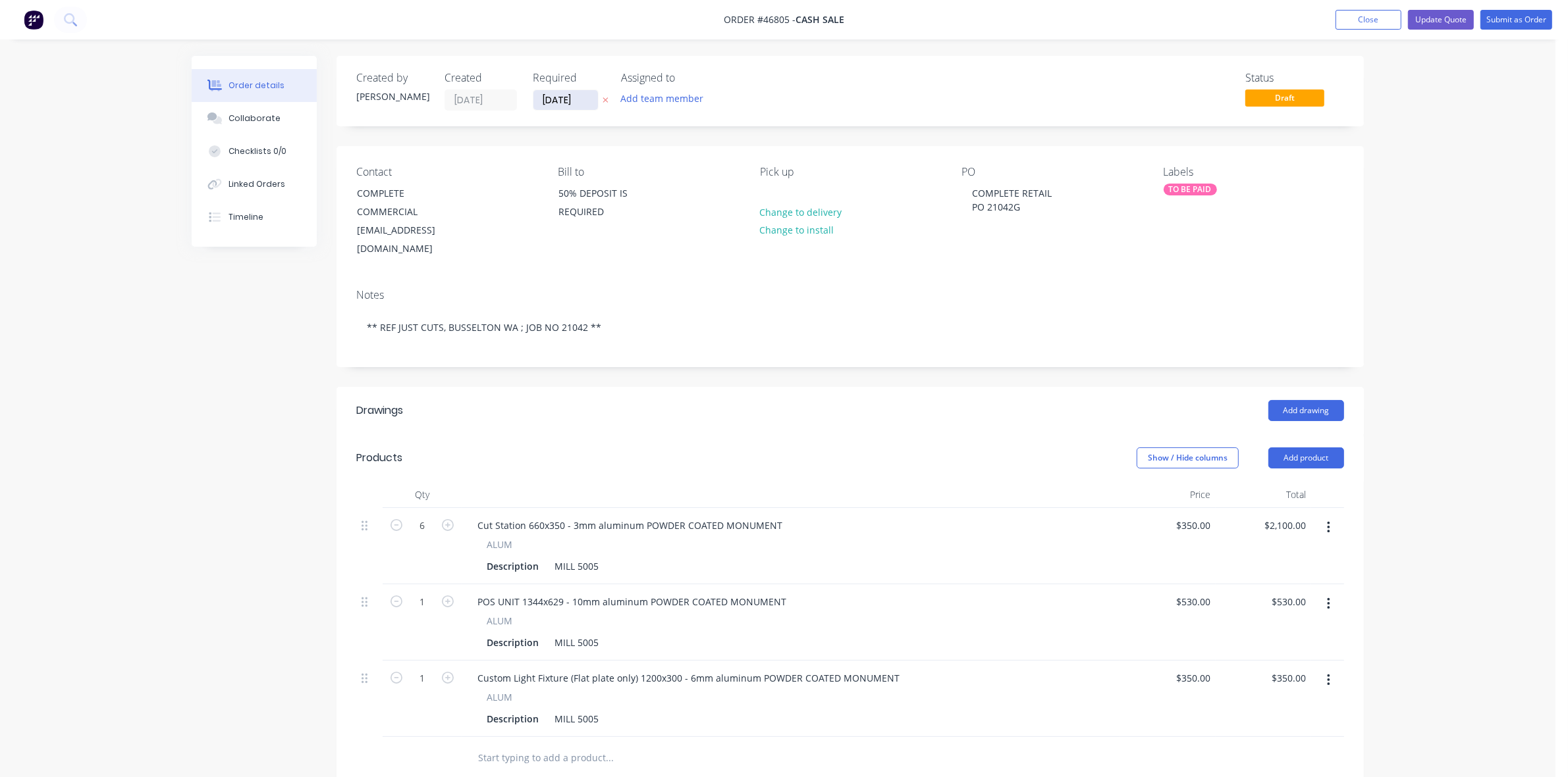
click at [564, 103] on input "[DATE]" at bounding box center [565, 100] width 65 height 20
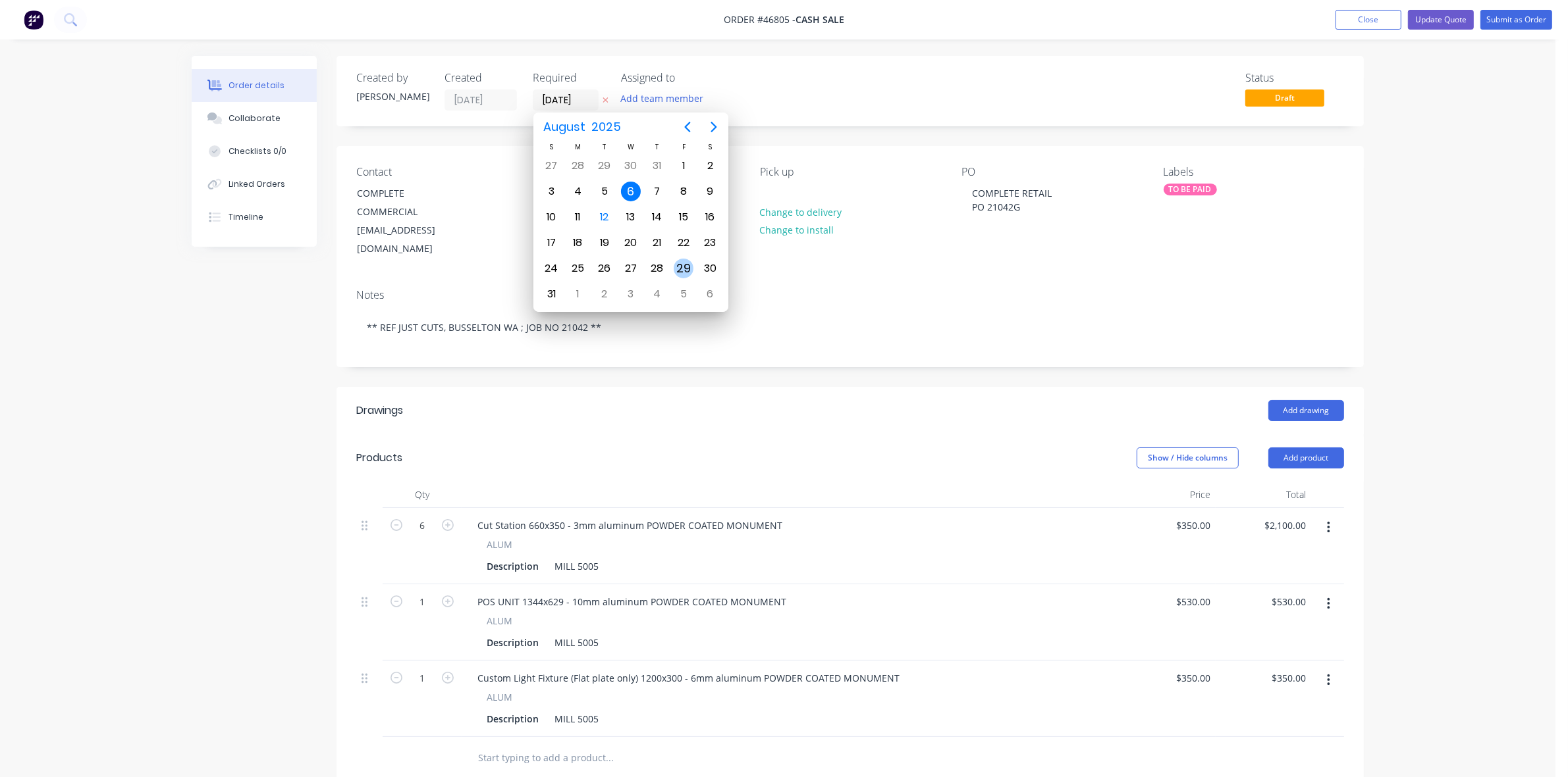
click at [687, 269] on div "29" at bounding box center [683, 269] width 20 height 20
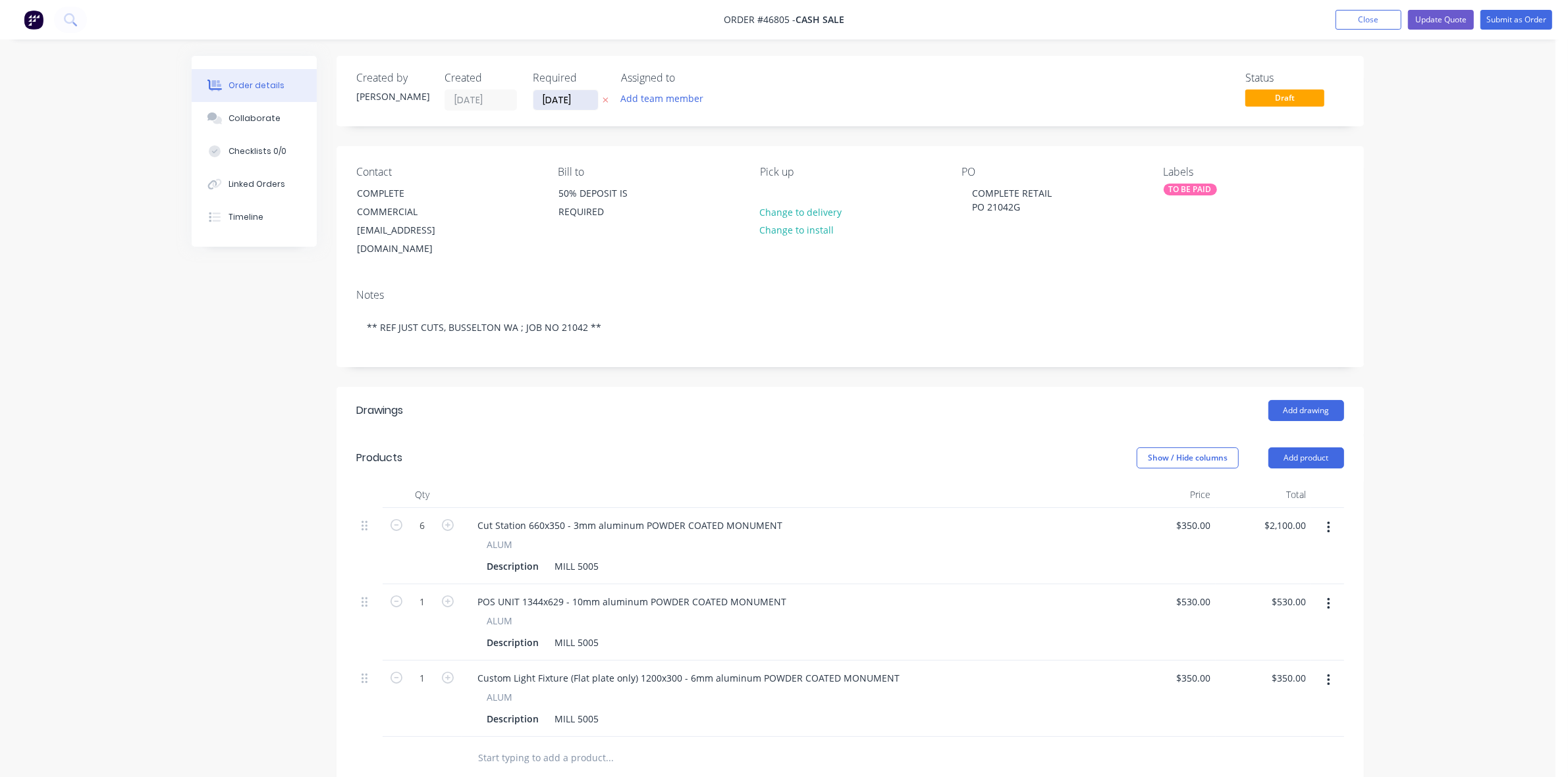
click at [566, 92] on input "29/08/25" at bounding box center [565, 100] width 65 height 20
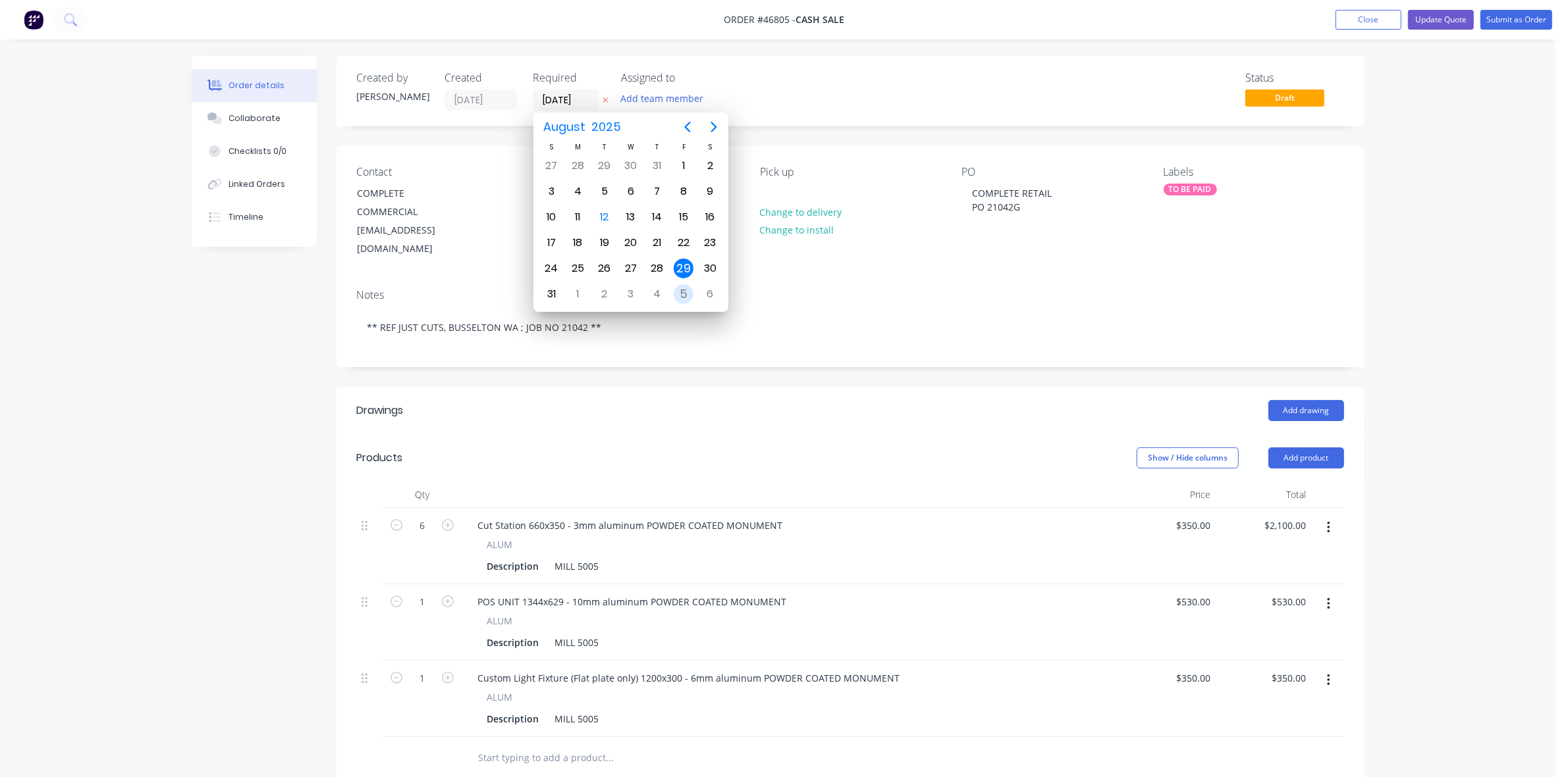
click at [683, 296] on div "5" at bounding box center [683, 294] width 20 height 20
type input "05/09/25"
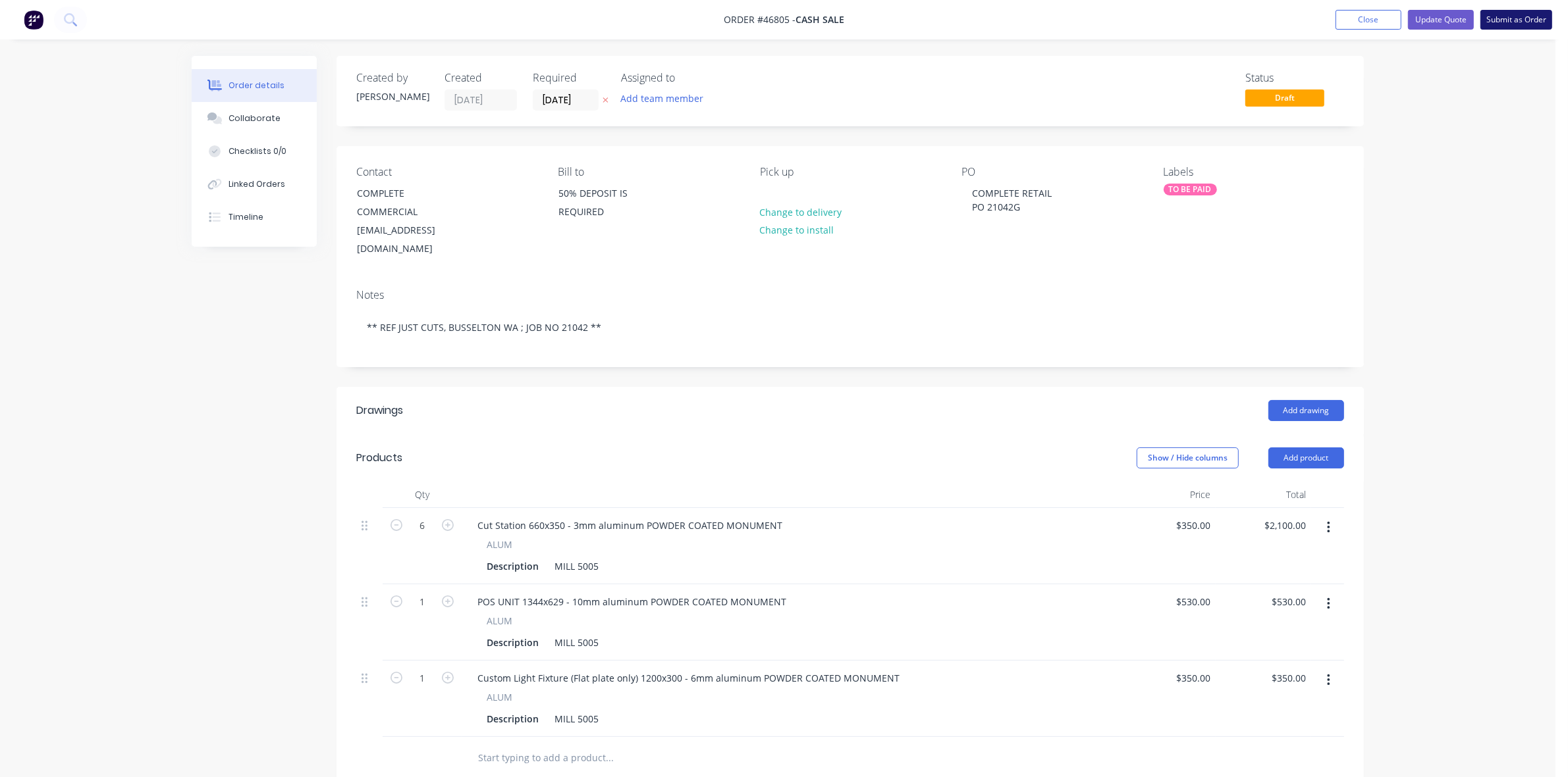
click at [1536, 20] on button "Submit as Order" at bounding box center [1516, 20] width 72 height 20
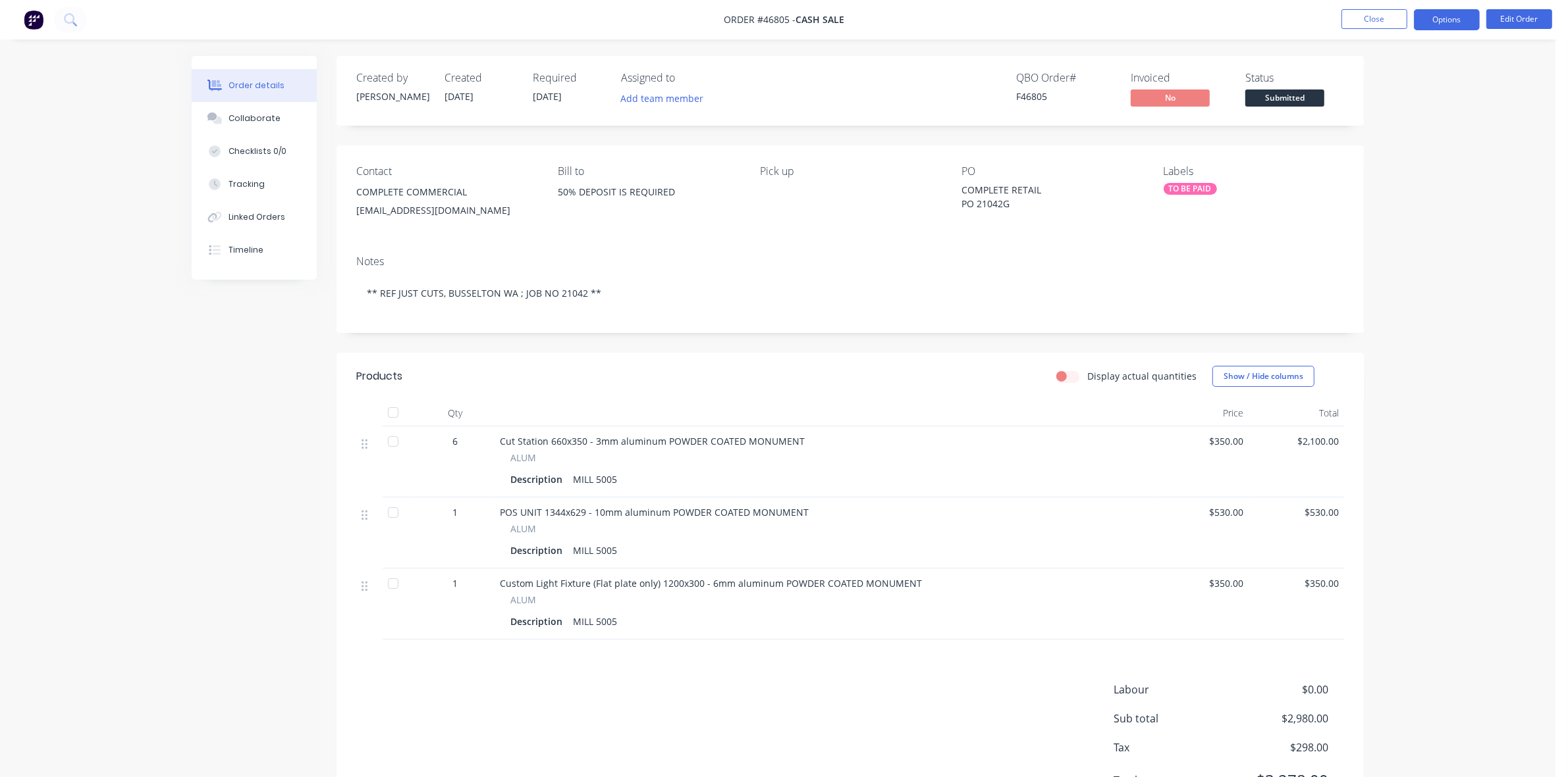
click at [1439, 20] on button "Options" at bounding box center [1446, 20] width 66 height 21
click at [1404, 153] on div "Work Order" at bounding box center [1407, 159] width 122 height 20
click at [1395, 131] on div "Without pricing" at bounding box center [1407, 133] width 122 height 20
click at [1285, 98] on span "Submitted" at bounding box center [1284, 98] width 79 height 17
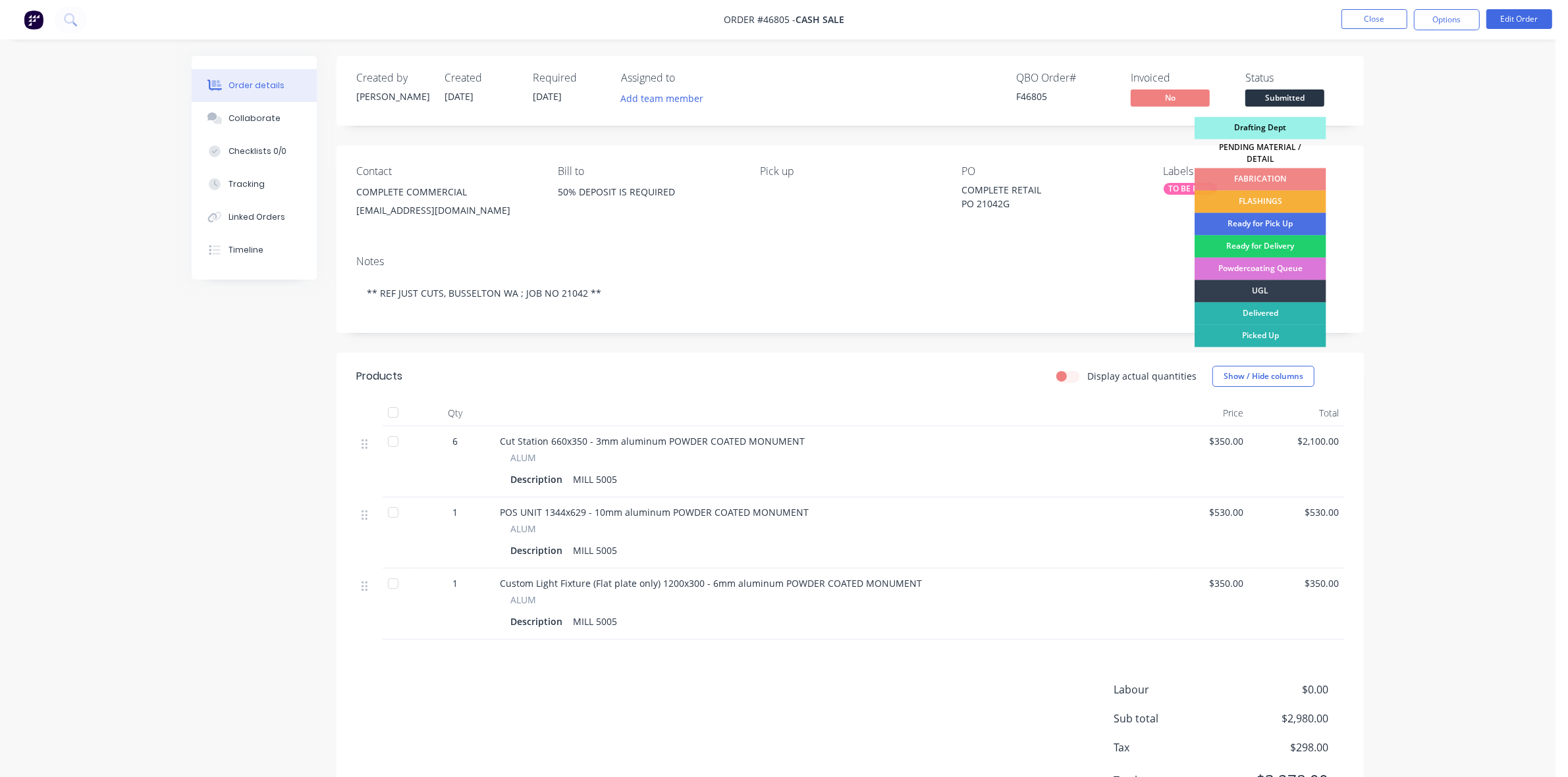
click at [1272, 125] on div "Drafting Dept" at bounding box center [1260, 128] width 131 height 22
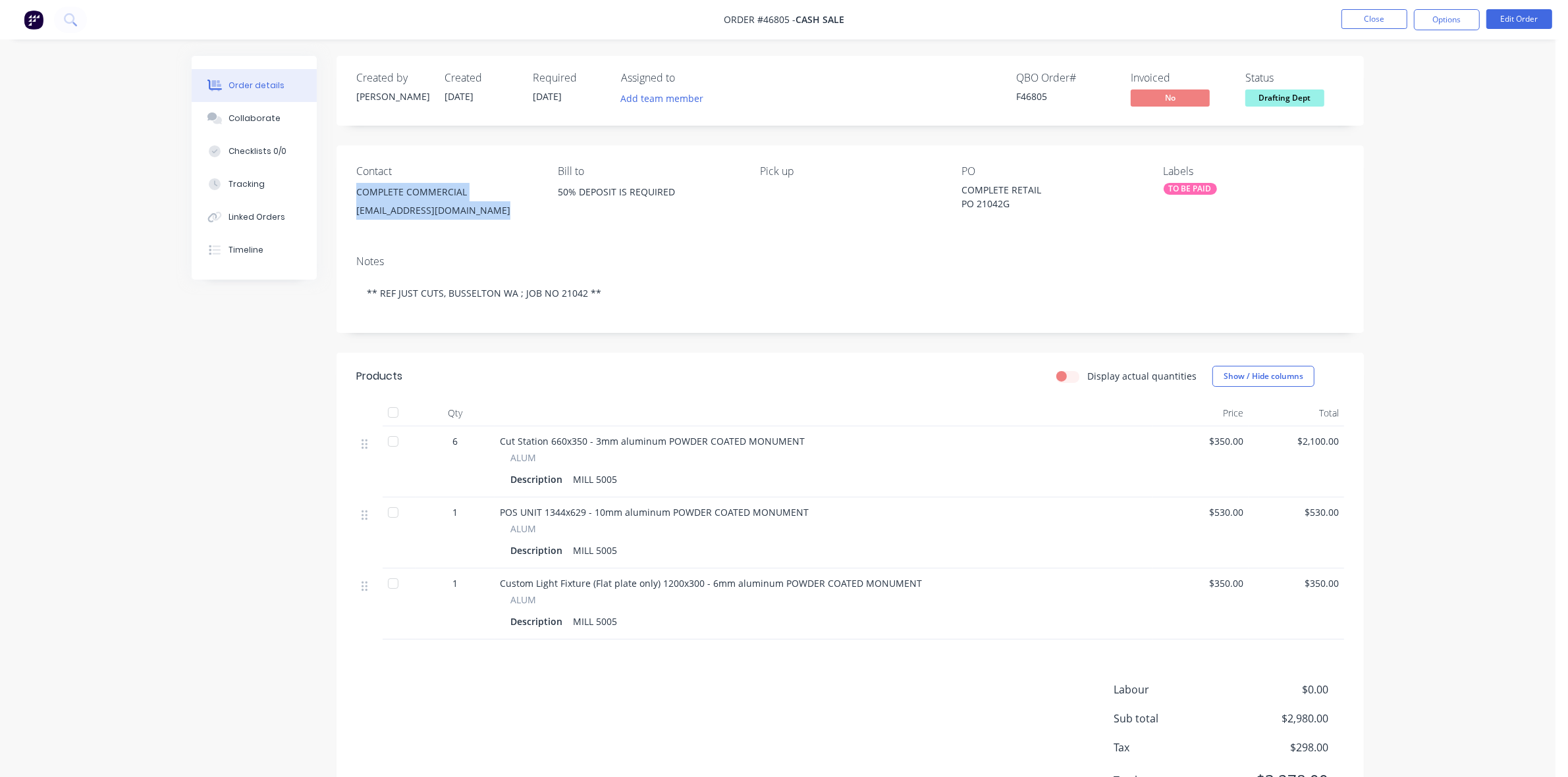
drag, startPoint x: 504, startPoint y: 218, endPoint x: 358, endPoint y: 198, distance: 147.4
click at [358, 198] on div "COMPLETE COMMERCIAL admin@ccconstructions.com.au" at bounding box center [446, 203] width 180 height 42
copy div "COMPLETE COMMERCIAL admin@ccconstructions.com.au"
click at [280, 116] on button "Collaborate" at bounding box center [254, 118] width 125 height 33
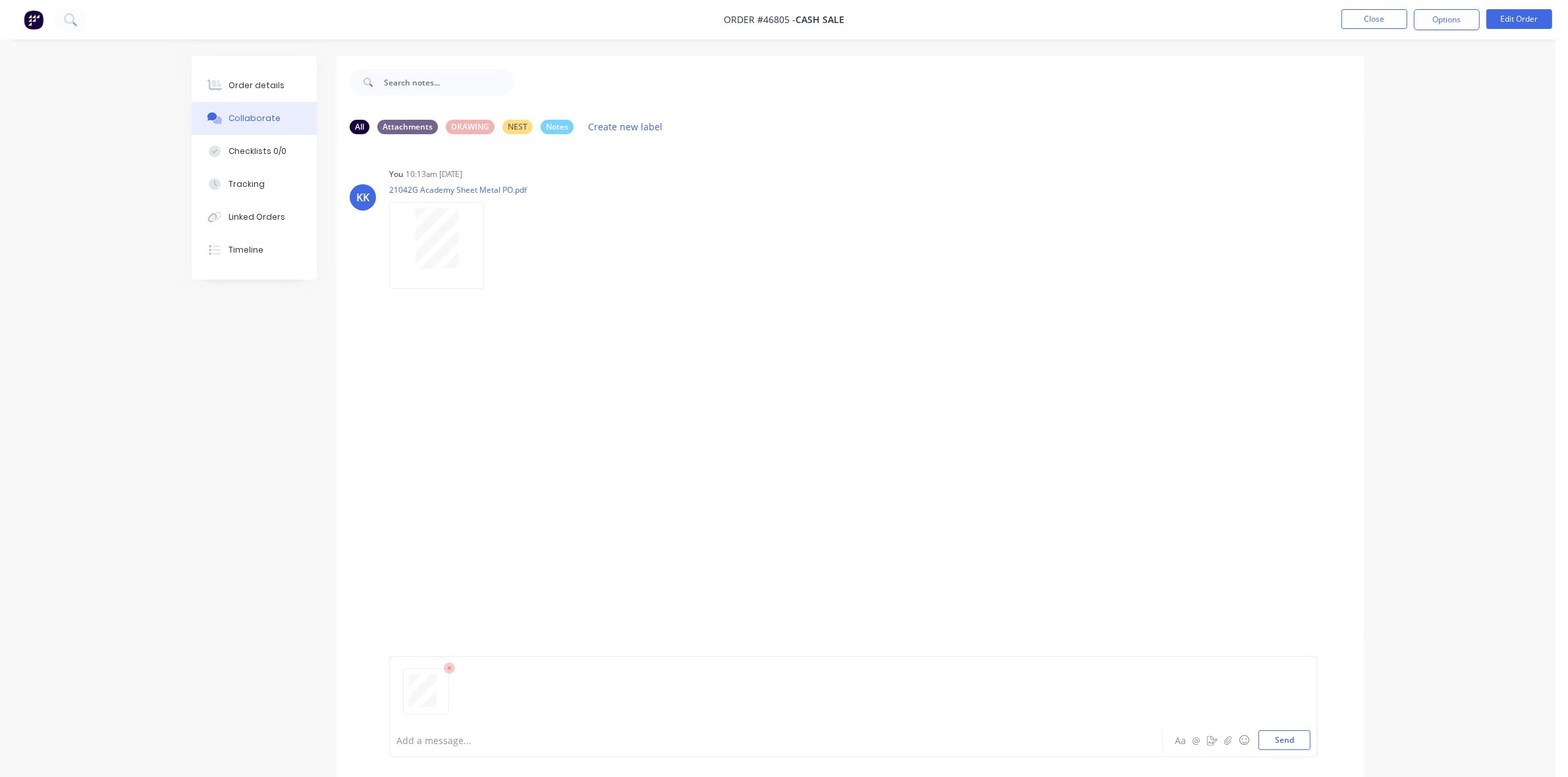
click at [466, 742] on div at bounding box center [740, 741] width 685 height 14
click at [273, 88] on div "Order details" at bounding box center [256, 85] width 56 height 12
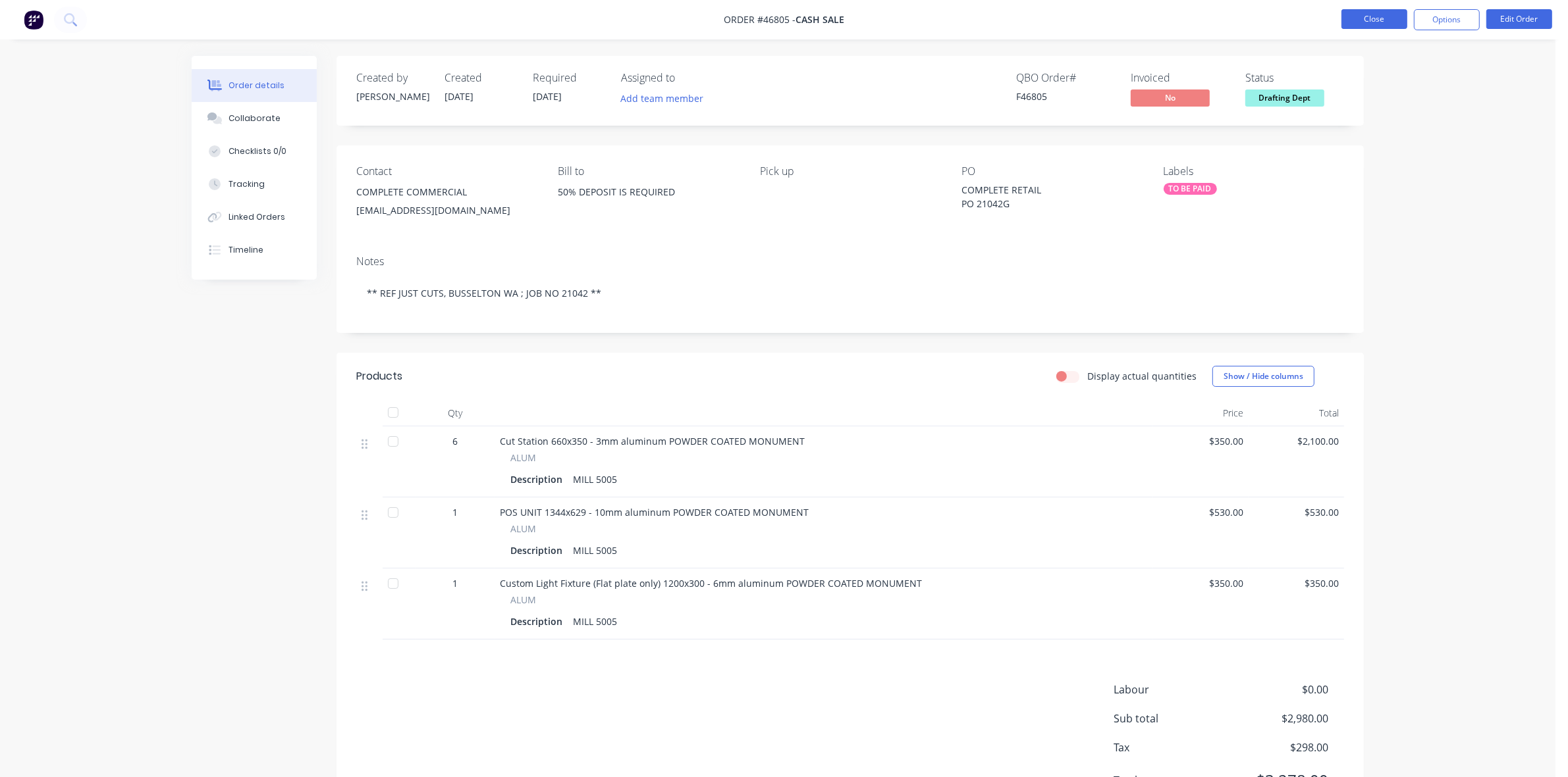
click at [1400, 19] on button "Close" at bounding box center [1375, 19] width 66 height 20
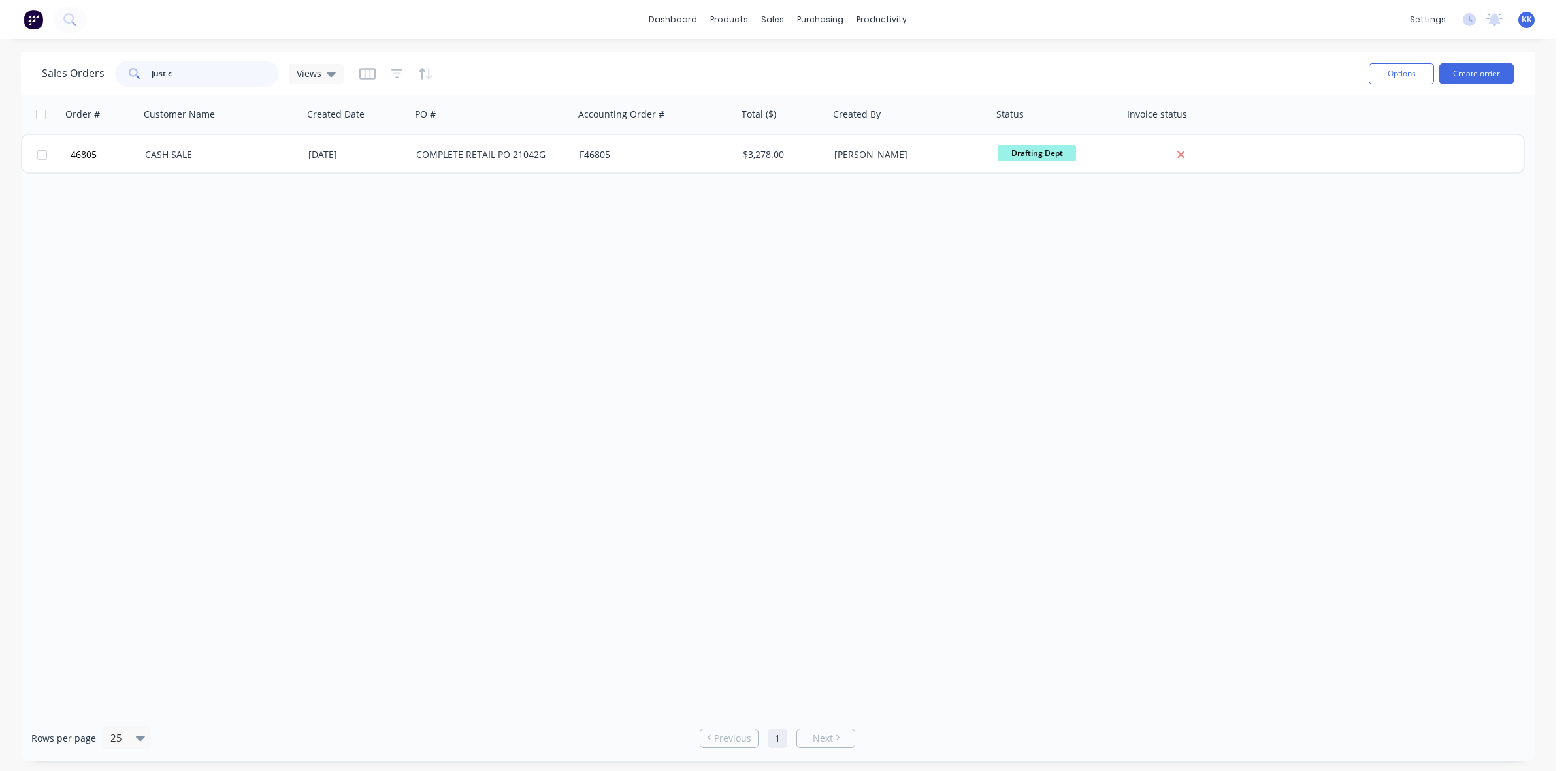
drag, startPoint x: 188, startPoint y: 74, endPoint x: 108, endPoint y: 72, distance: 80.0
click at [108, 72] on div "Sales Orders just c Views" at bounding box center [192, 74] width 302 height 26
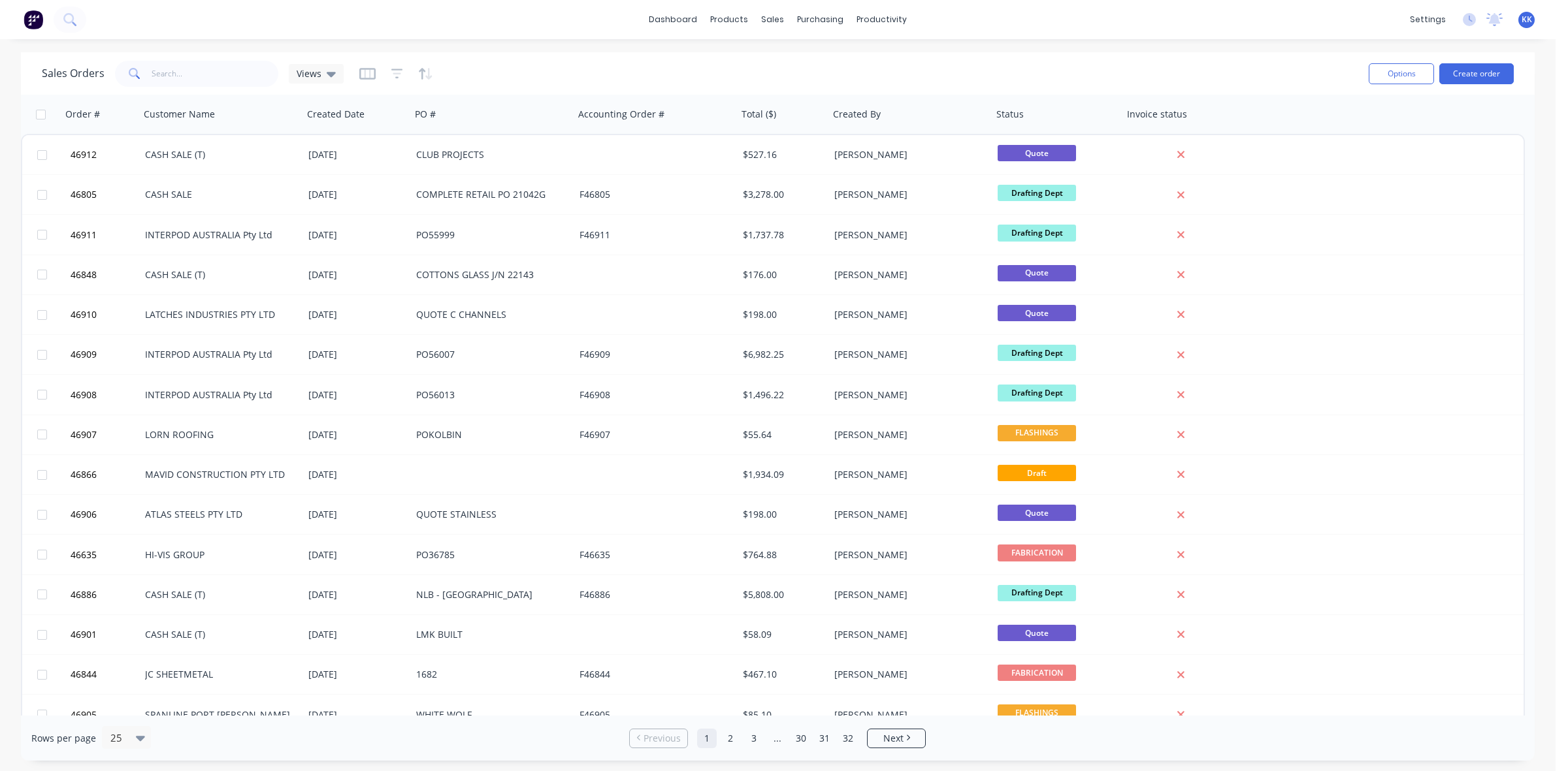
drag, startPoint x: 161, startPoint y: 92, endPoint x: 161, endPoint y: 80, distance: 12.0
click at [161, 90] on div "Sales Orders Views Options Create order" at bounding box center [778, 73] width 1514 height 42
click at [161, 79] on input "text" at bounding box center [215, 74] width 128 height 26
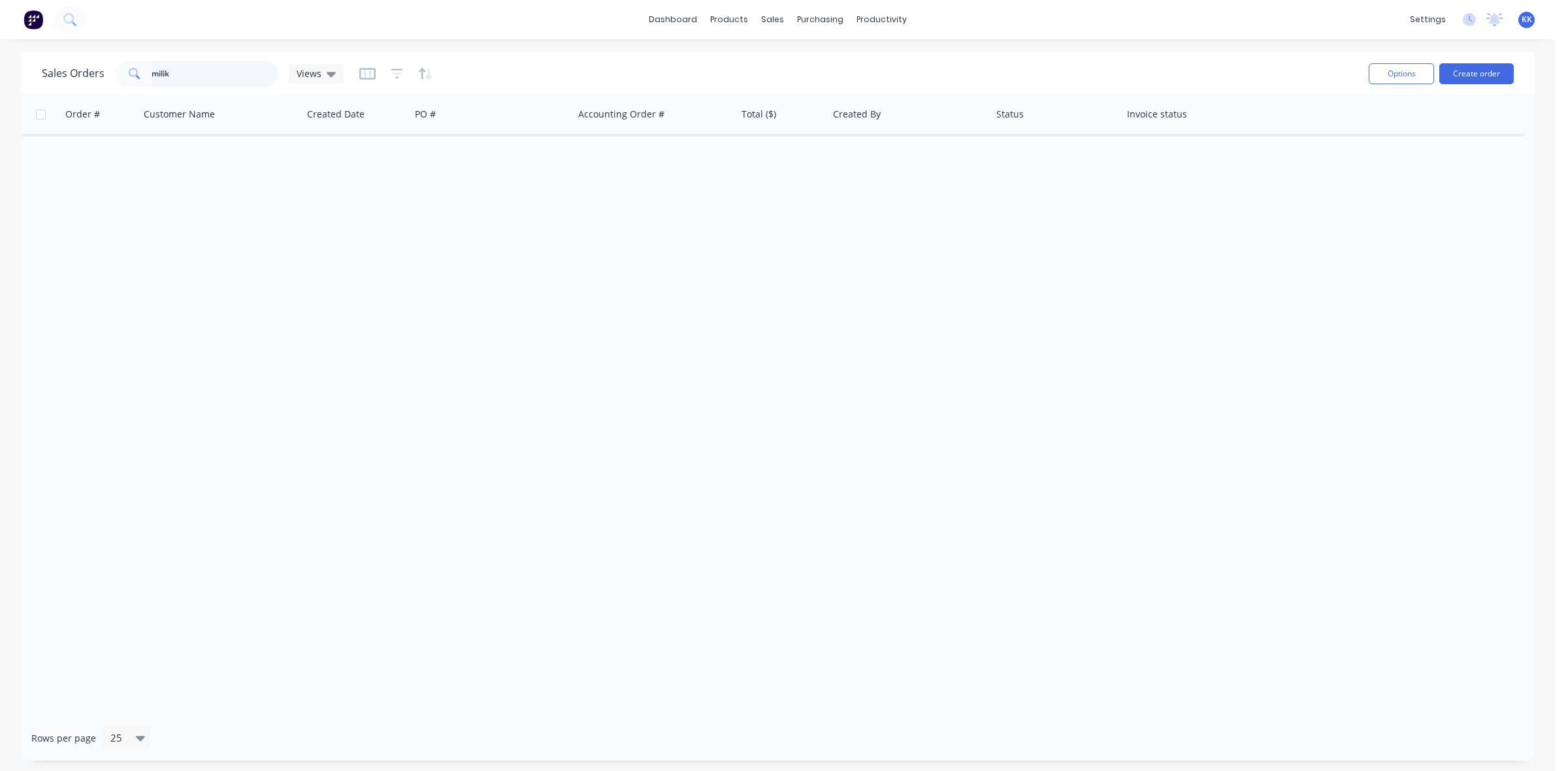
click at [214, 70] on input "milik" at bounding box center [215, 74] width 128 height 26
drag, startPoint x: 204, startPoint y: 69, endPoint x: 137, endPoint y: 69, distance: 67.0
click at [137, 69] on div "milik" at bounding box center [197, 74] width 164 height 26
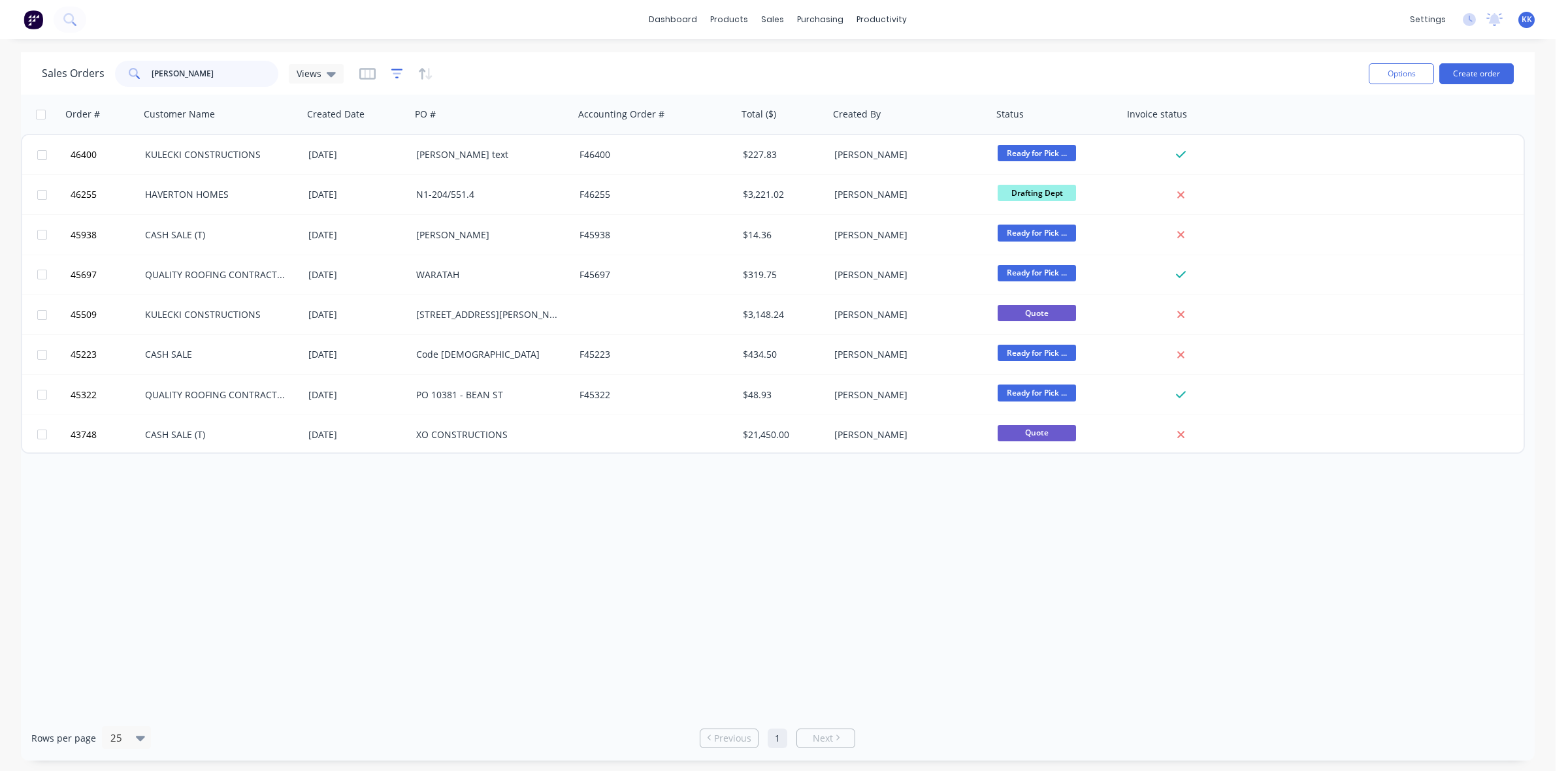
type input "daniel"
drag, startPoint x: 393, startPoint y: 72, endPoint x: 395, endPoint y: 80, distance: 8.2
click at [392, 72] on icon "button" at bounding box center [397, 73] width 11 height 13
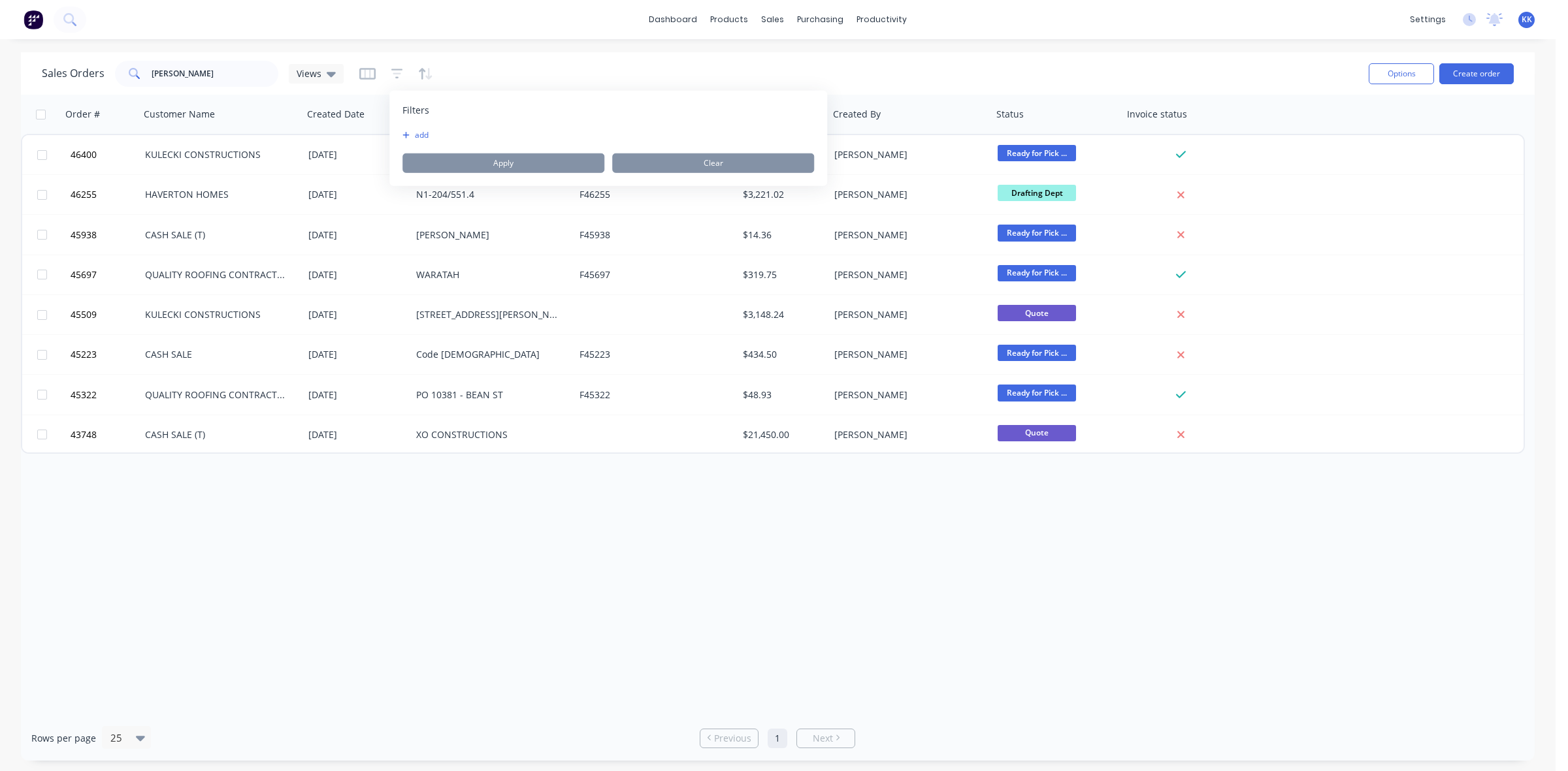
click at [425, 136] on button "add" at bounding box center [418, 136] width 33 height 11
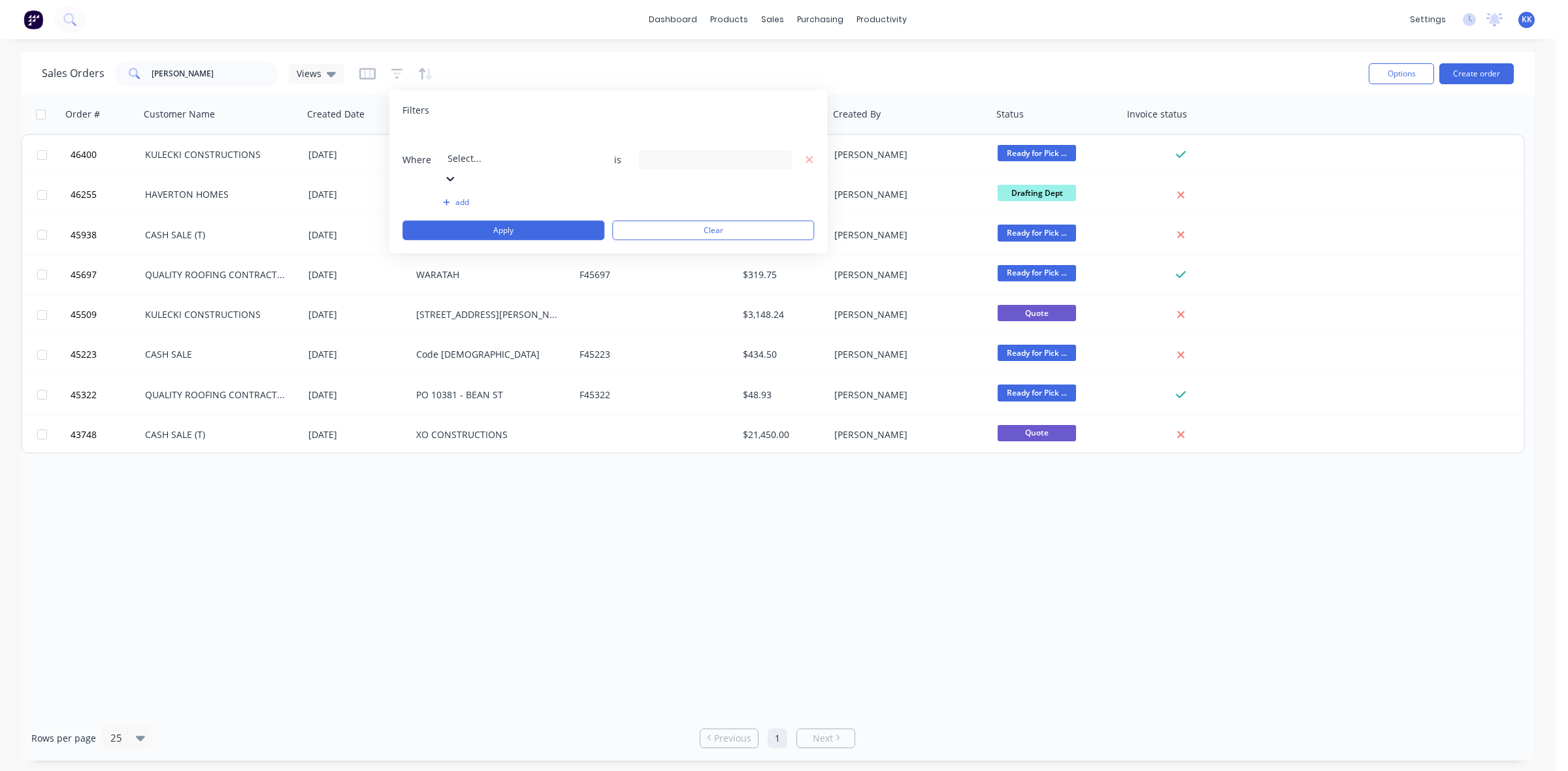
click at [450, 136] on input "text" at bounding box center [448, 141] width 3 height 14
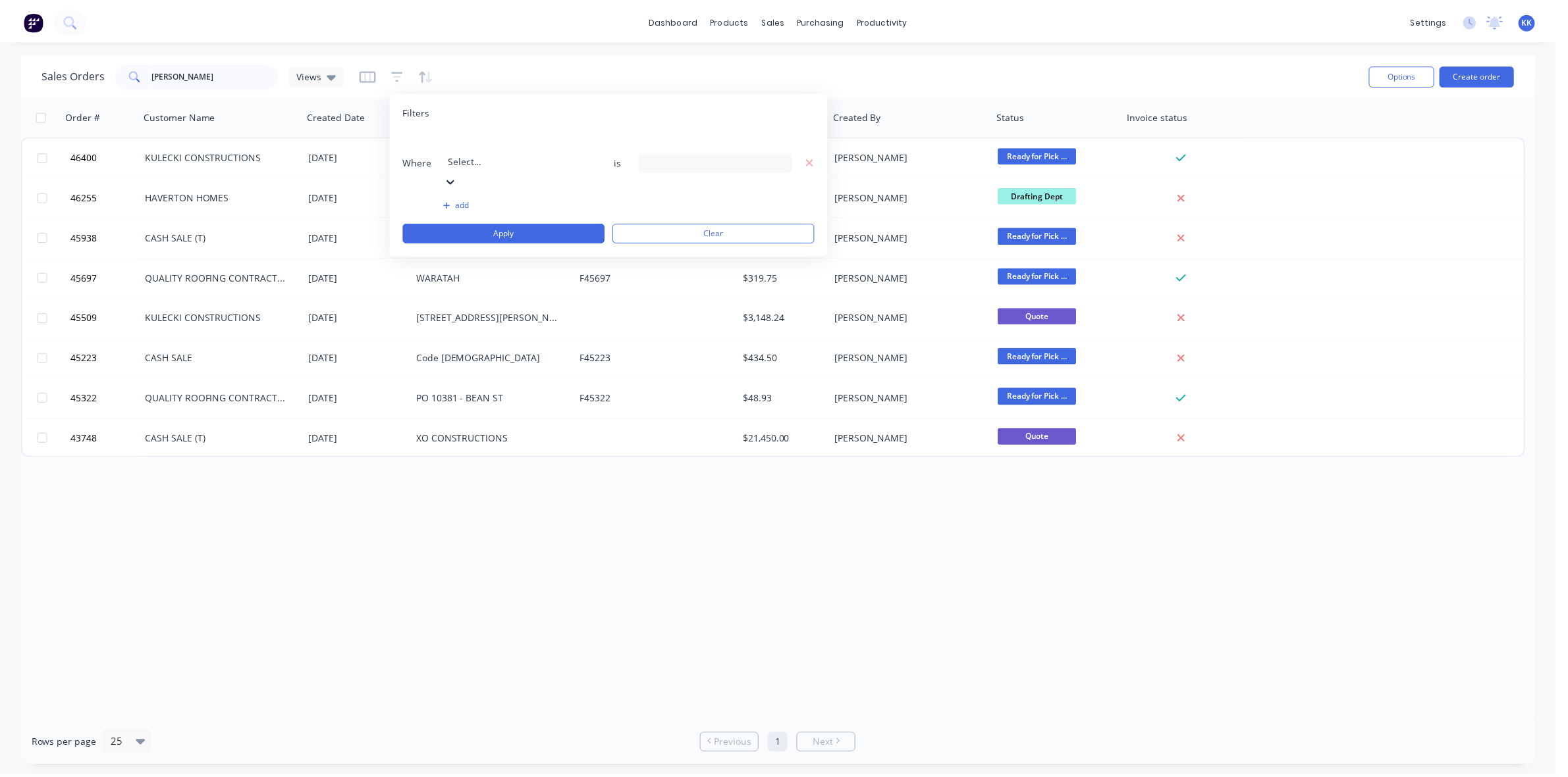
scroll to position [318, 0]
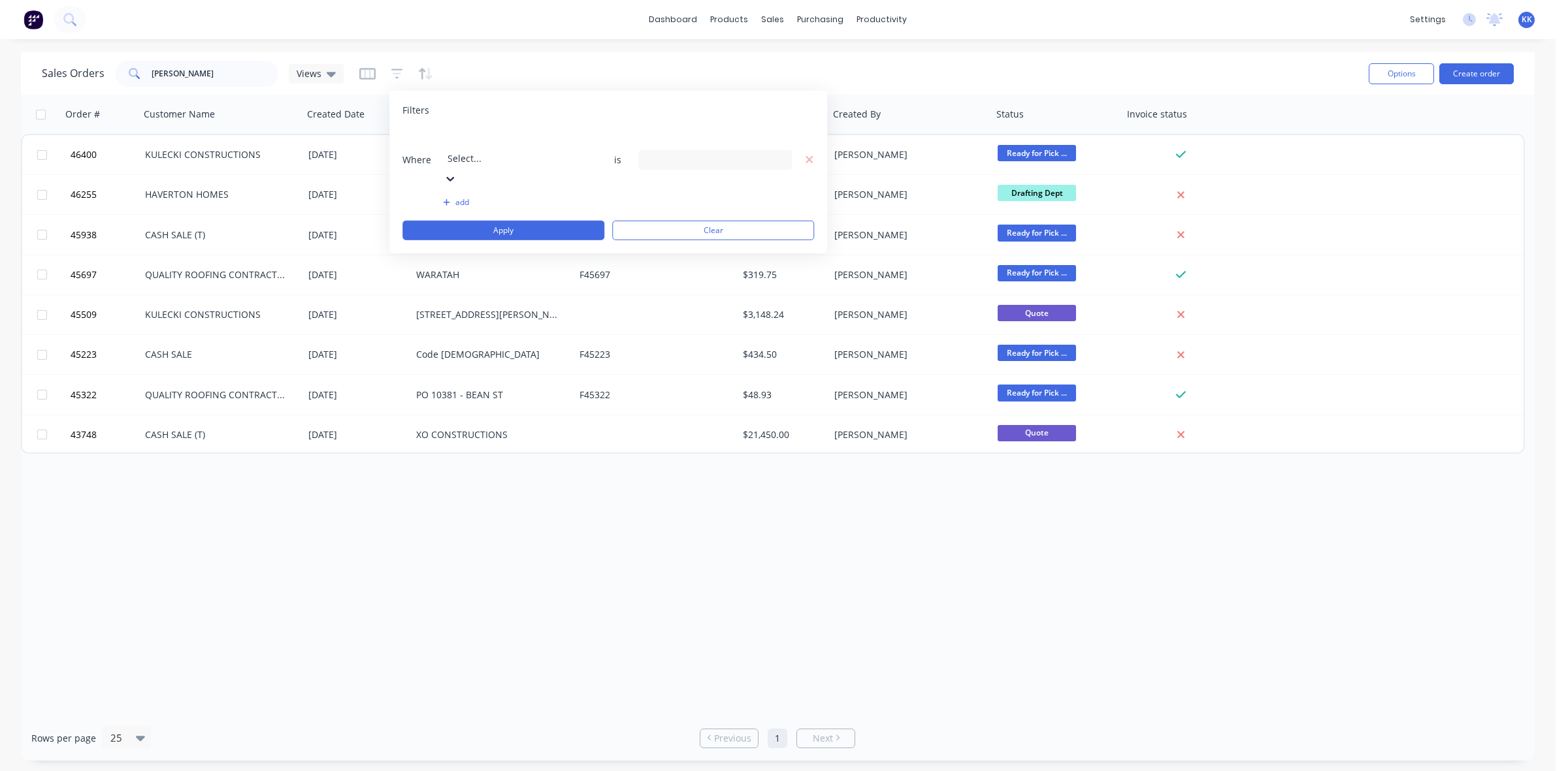
click at [670, 153] on div "13 Status selected" at bounding box center [704, 160] width 118 height 14
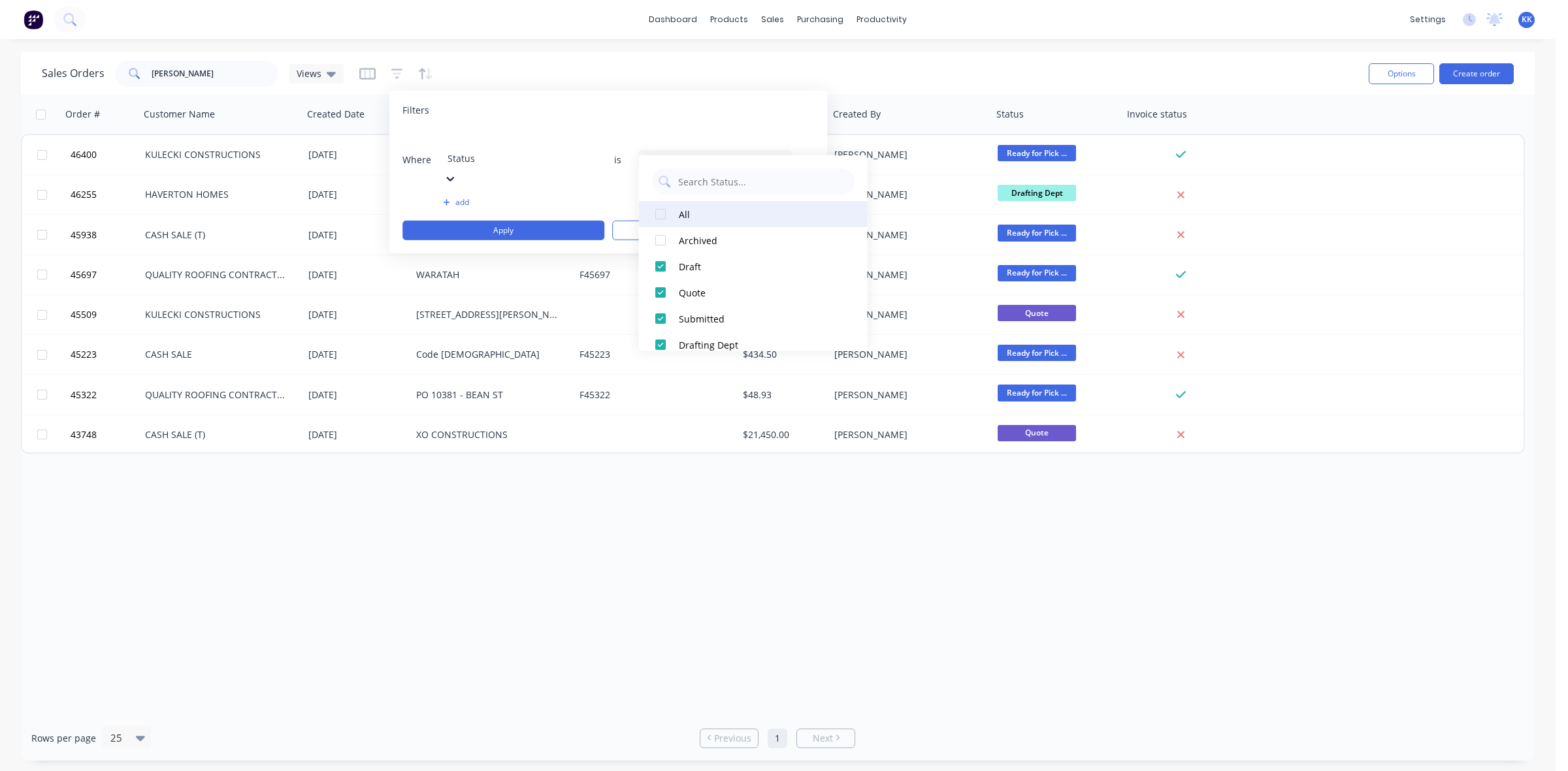
click at [686, 219] on div "All" at bounding box center [757, 214] width 157 height 14
click at [572, 221] on button "Apply" at bounding box center [503, 231] width 202 height 19
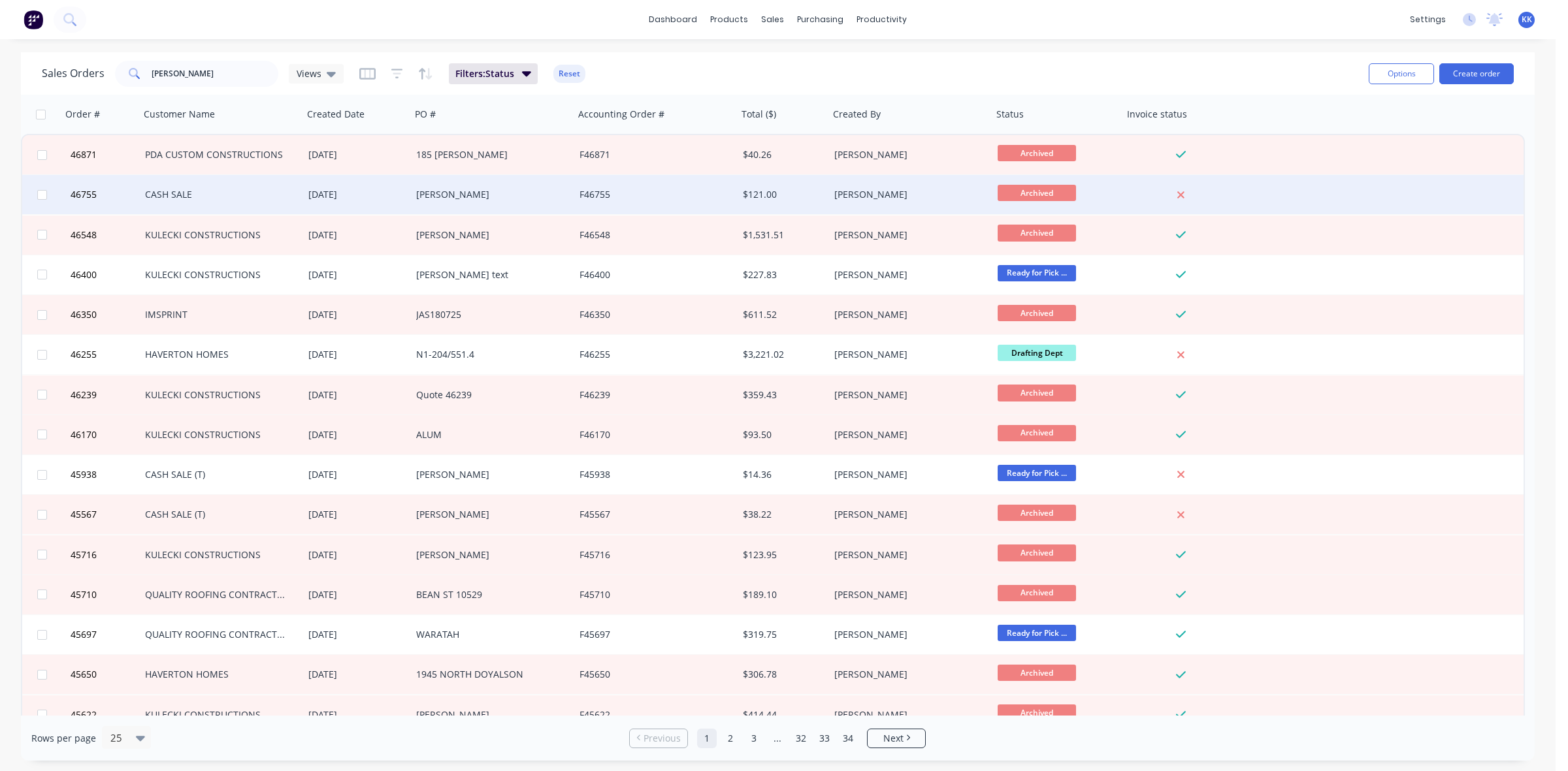
click at [491, 196] on div "[PERSON_NAME]" at bounding box center [489, 195] width 145 height 13
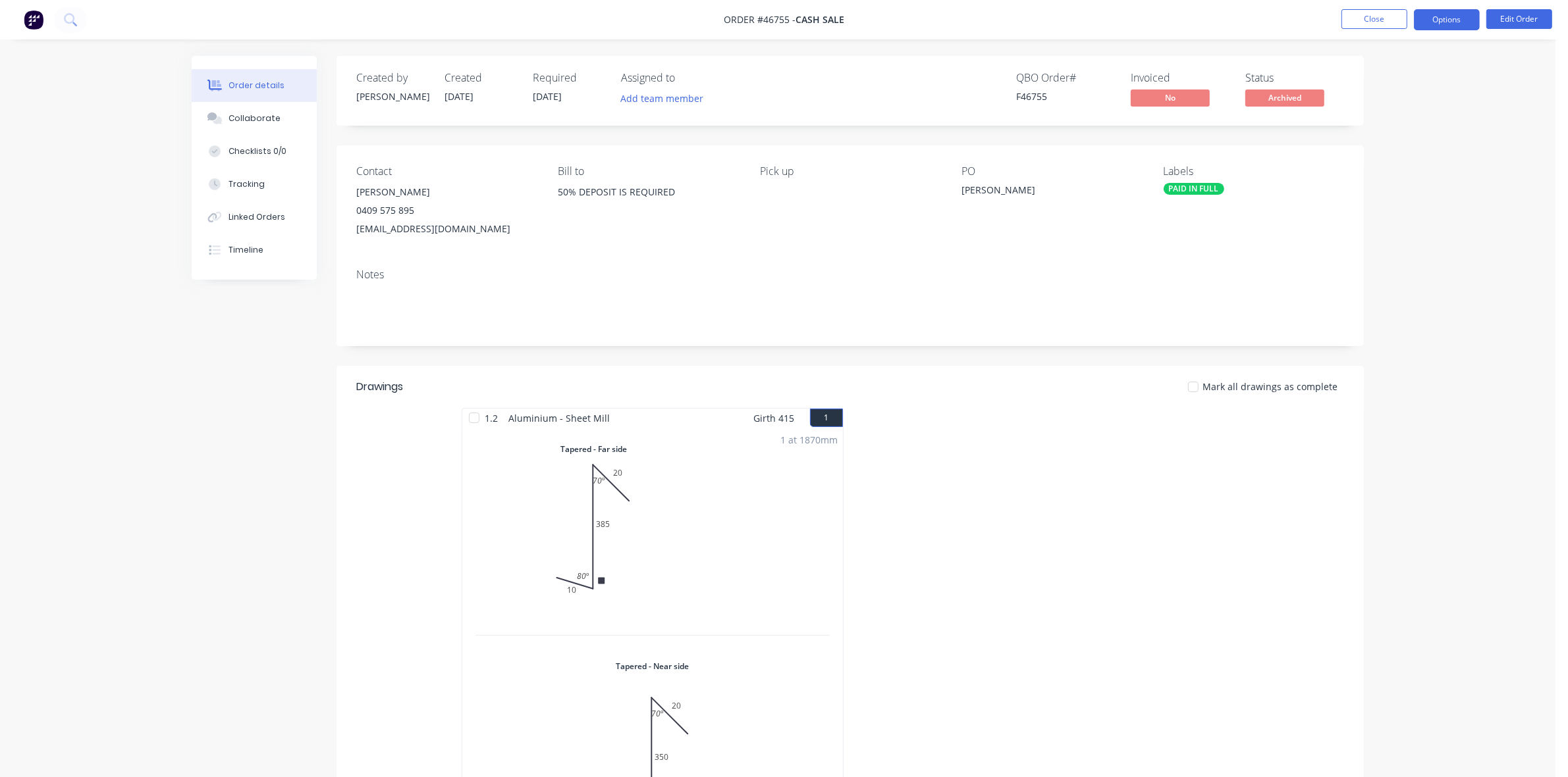
click at [1449, 19] on button "Options" at bounding box center [1446, 20] width 66 height 21
click at [1396, 356] on div "Unarchive" at bounding box center [1407, 350] width 122 height 20
click at [1308, 96] on span "Picked Up" at bounding box center [1284, 98] width 79 height 17
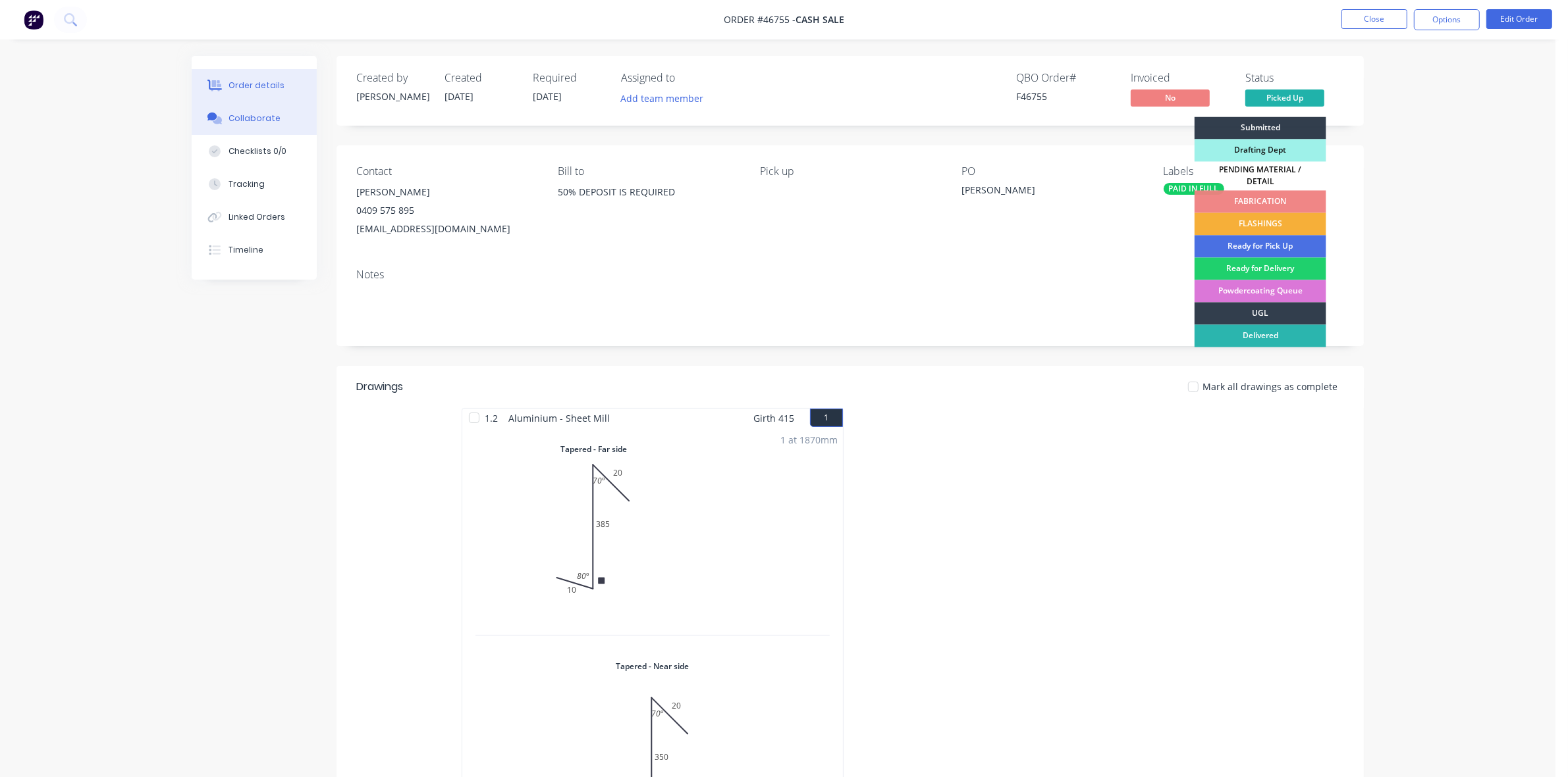
click at [235, 121] on div "Collaborate" at bounding box center [255, 118] width 52 height 12
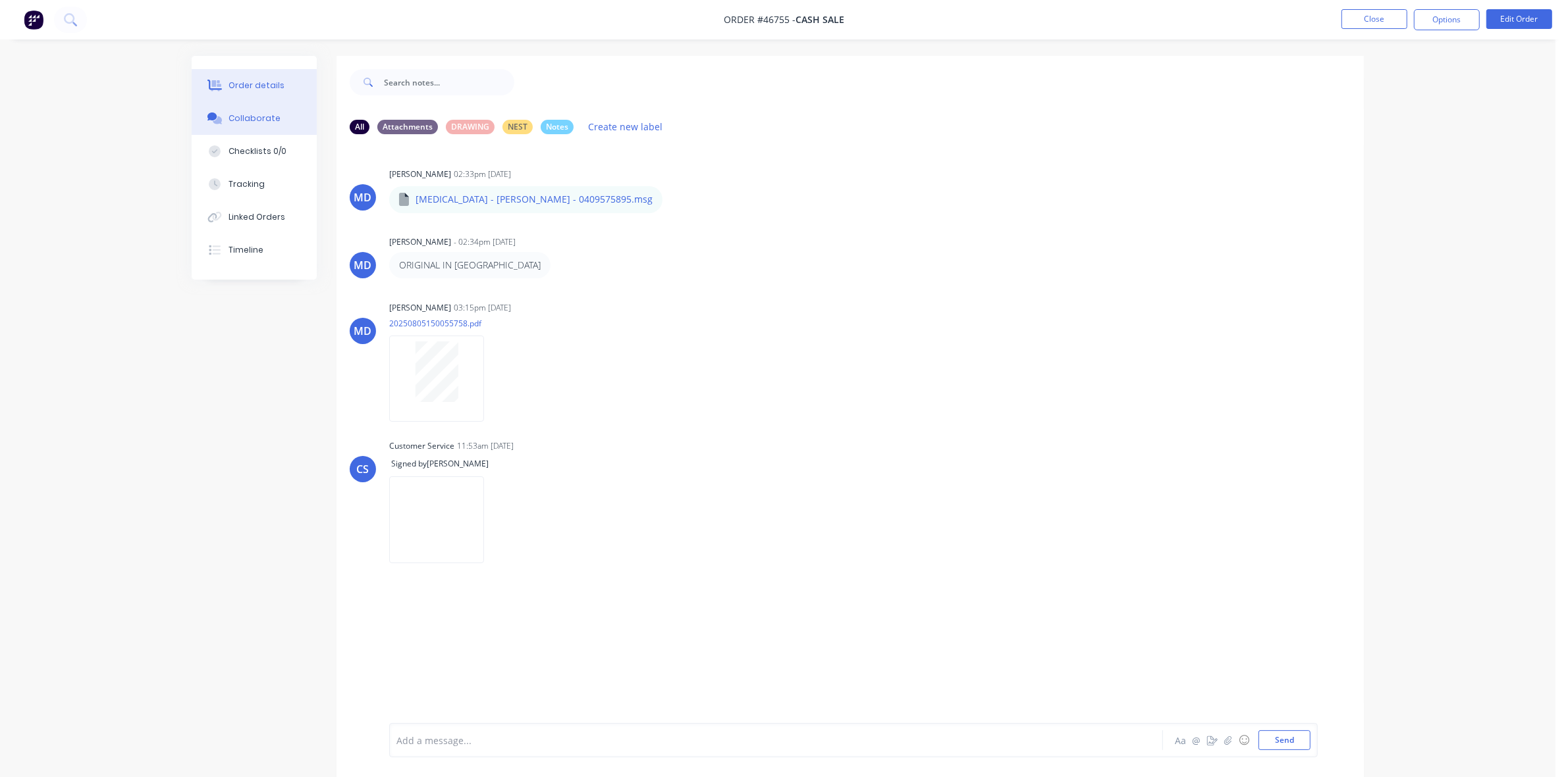
click at [251, 81] on div "Order details" at bounding box center [256, 85] width 56 height 12
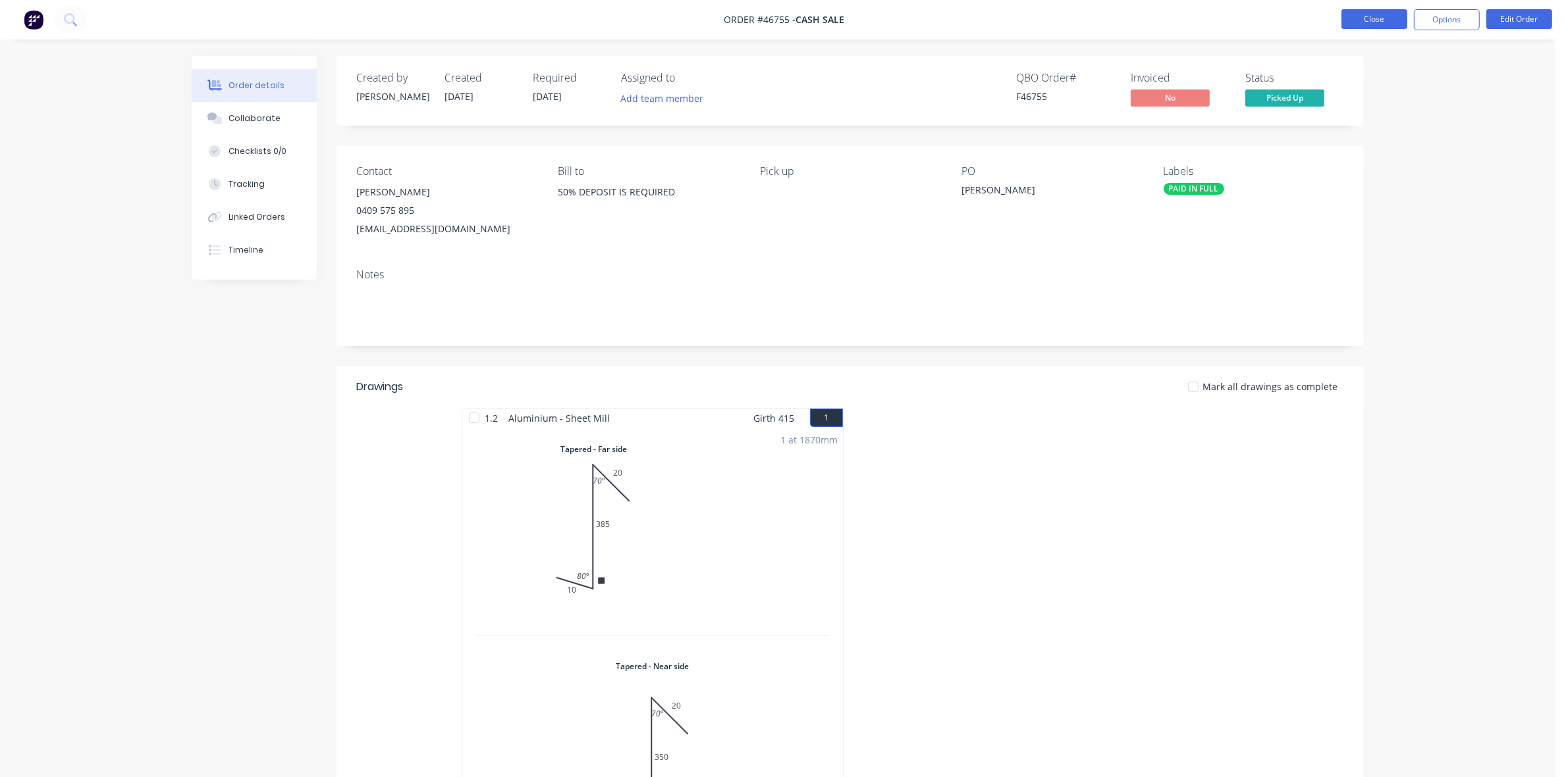
click at [1372, 15] on button "Close" at bounding box center [1375, 19] width 66 height 20
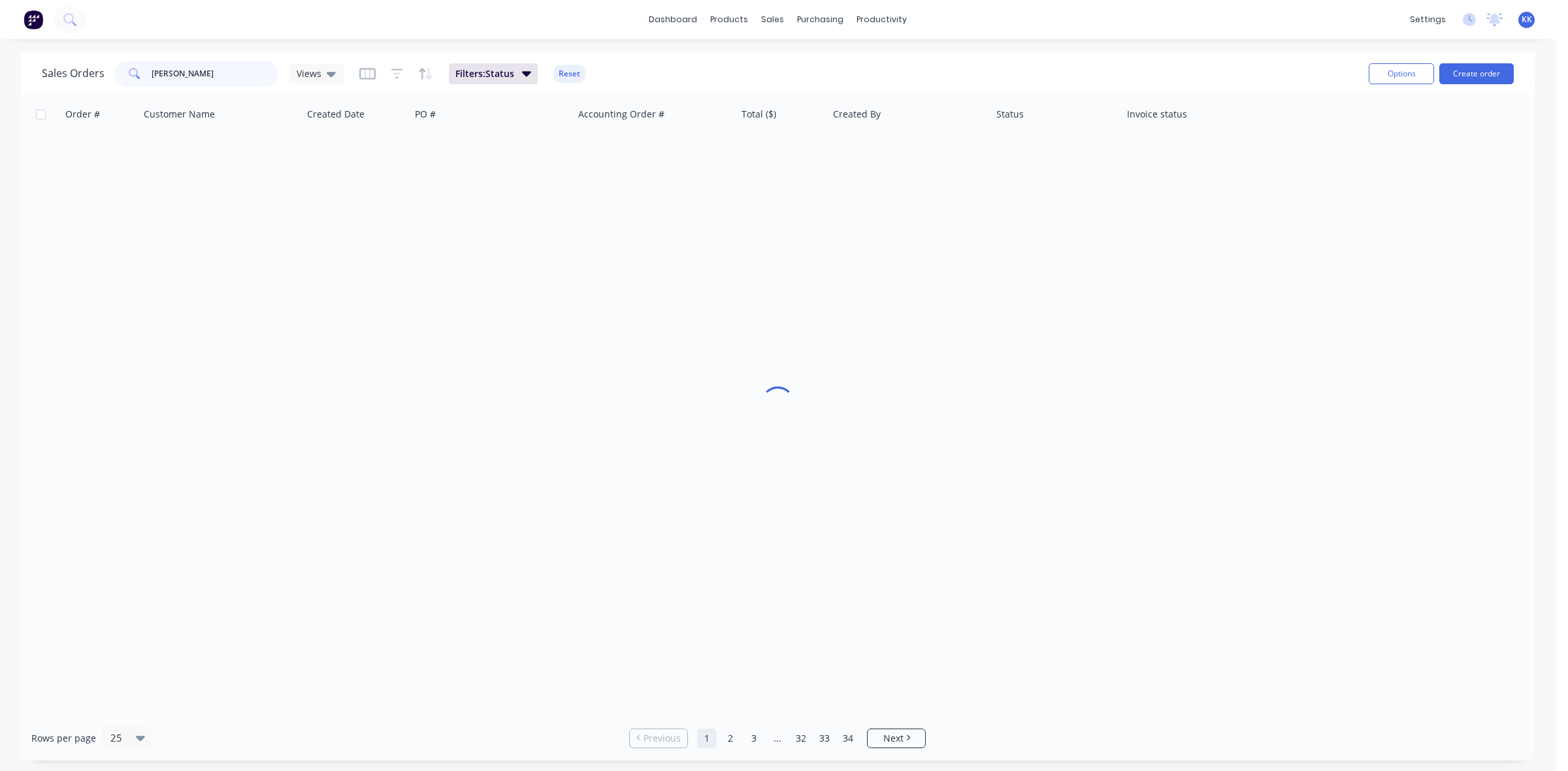
drag, startPoint x: 181, startPoint y: 72, endPoint x: 129, endPoint y: 75, distance: 52.1
click at [129, 75] on div "daniel" at bounding box center [197, 74] width 164 height 26
drag, startPoint x: 168, startPoint y: 70, endPoint x: 115, endPoint y: 70, distance: 53.0
click at [116, 70] on div "qual" at bounding box center [197, 74] width 164 height 26
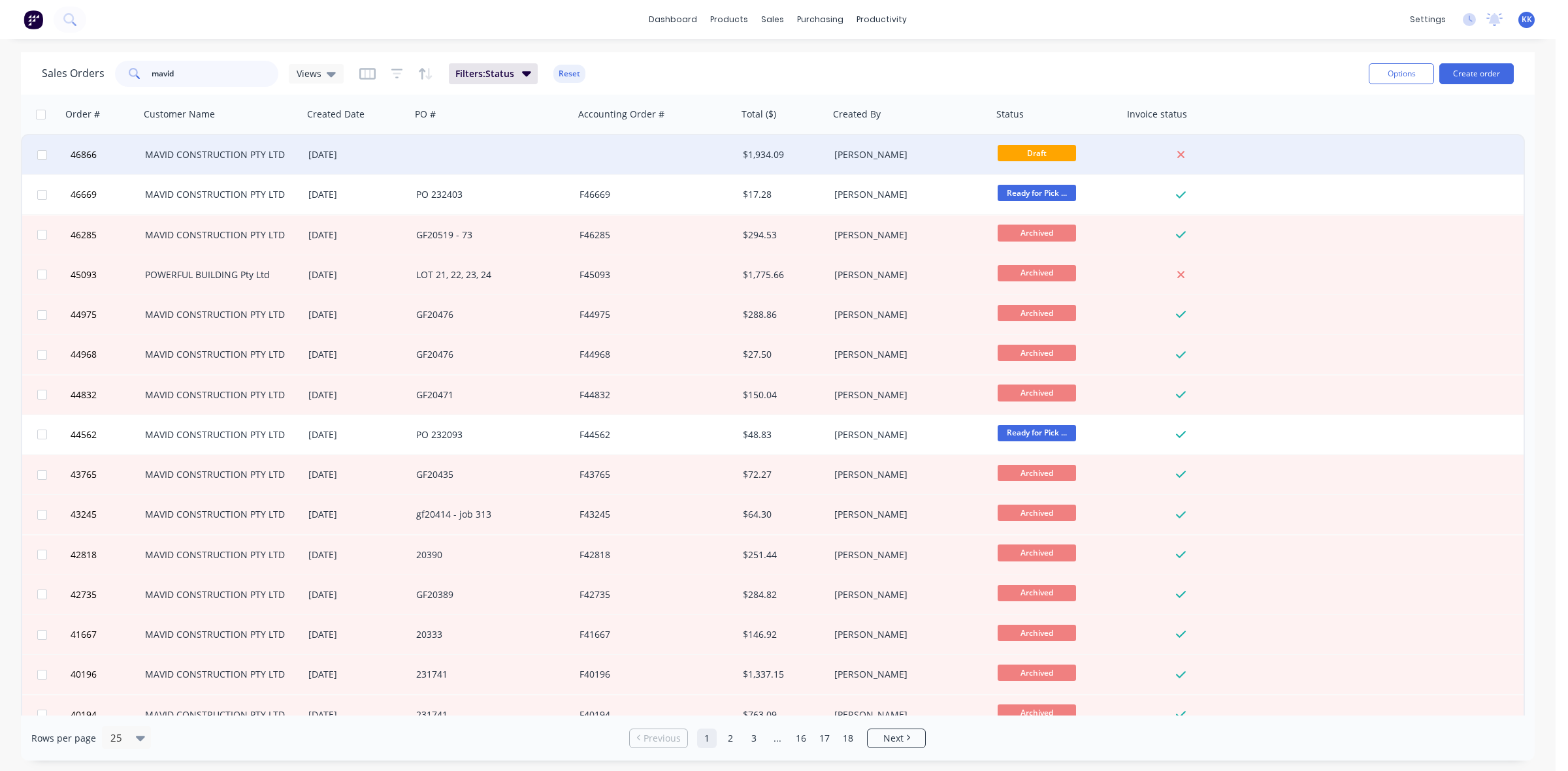
type input "mavid"
click at [754, 155] on div "$1,934.09" at bounding box center [782, 154] width 77 height 13
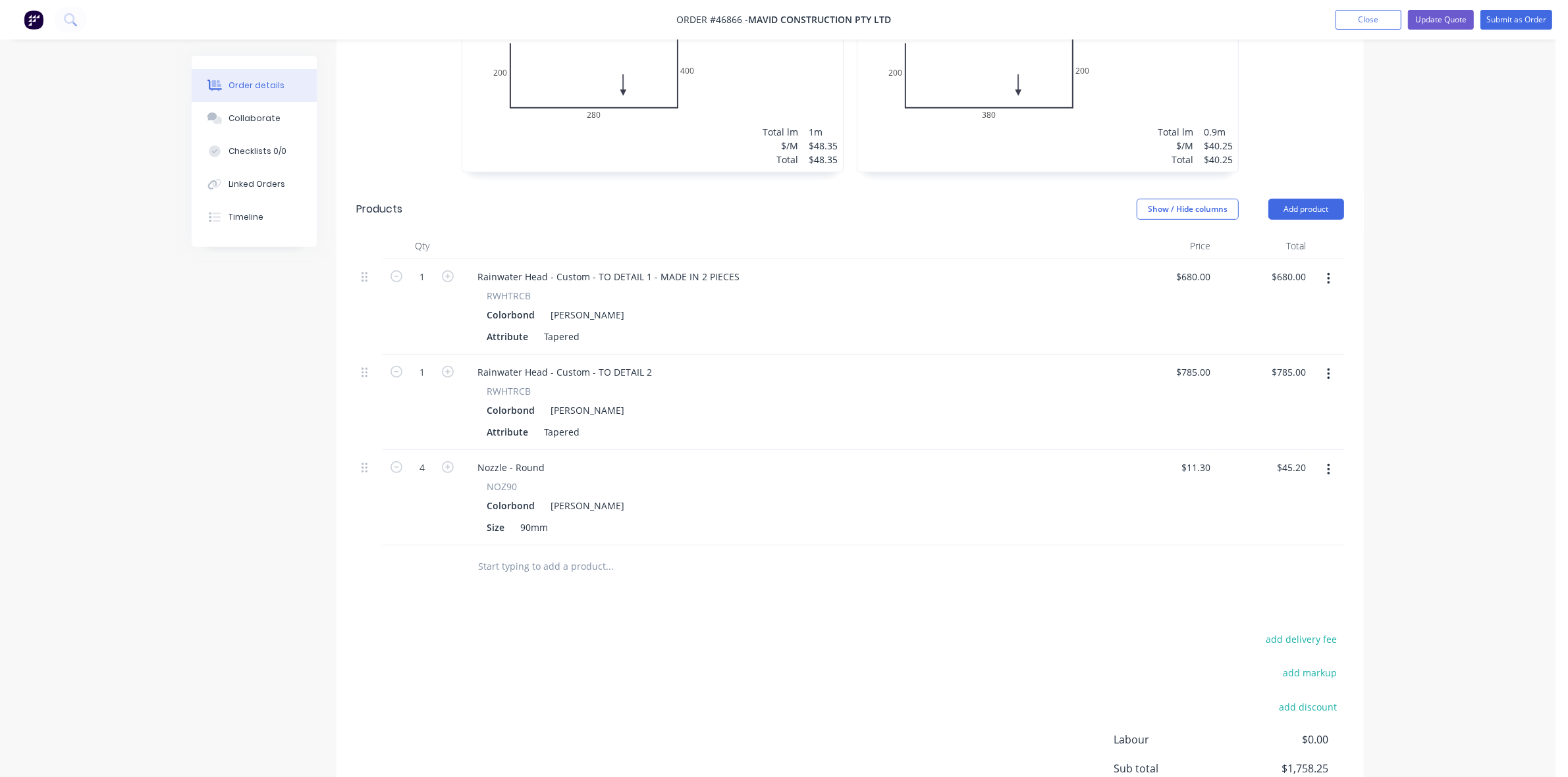
scroll to position [654, 0]
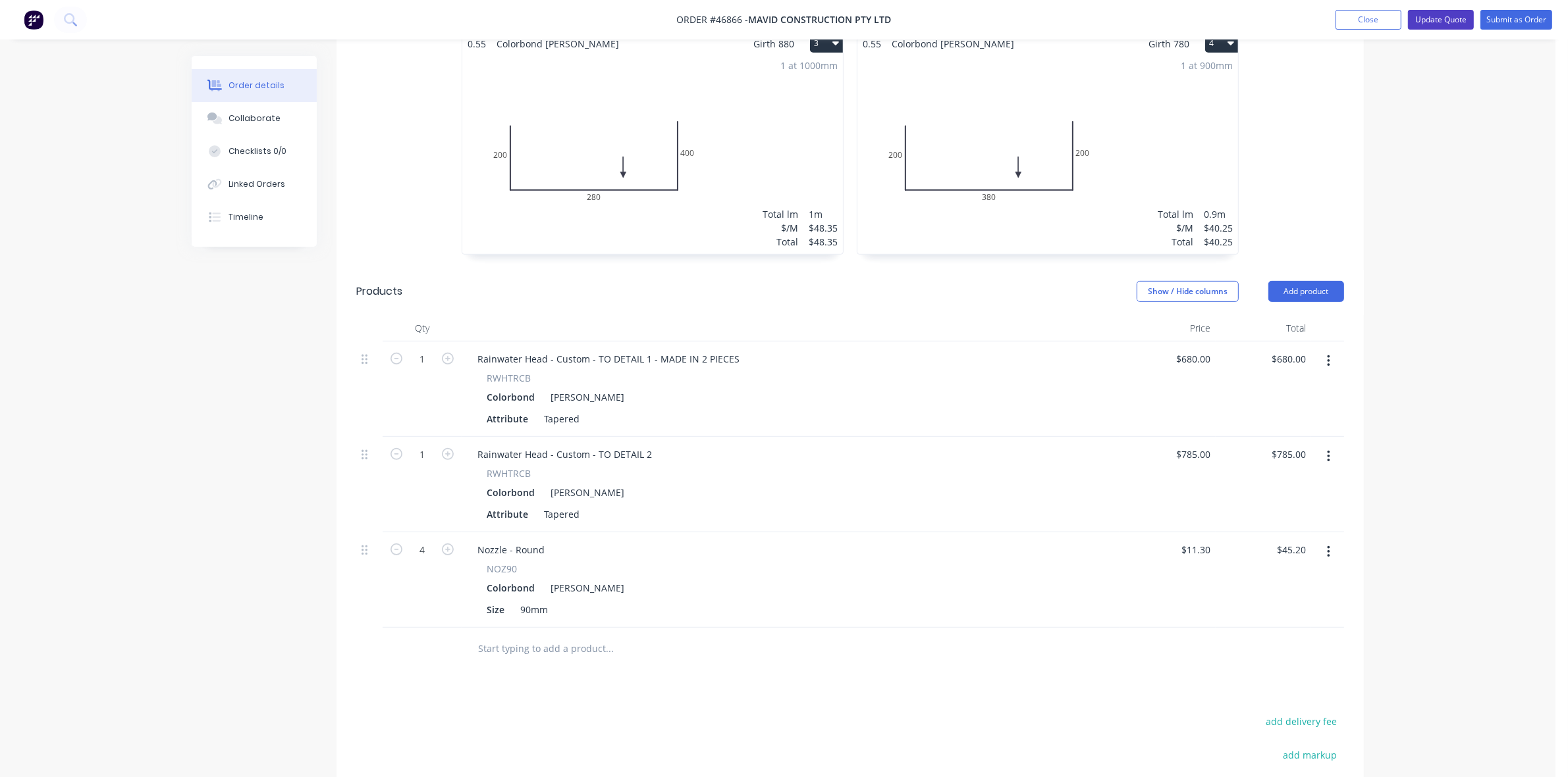
click at [1450, 19] on button "Update Quote" at bounding box center [1441, 20] width 66 height 20
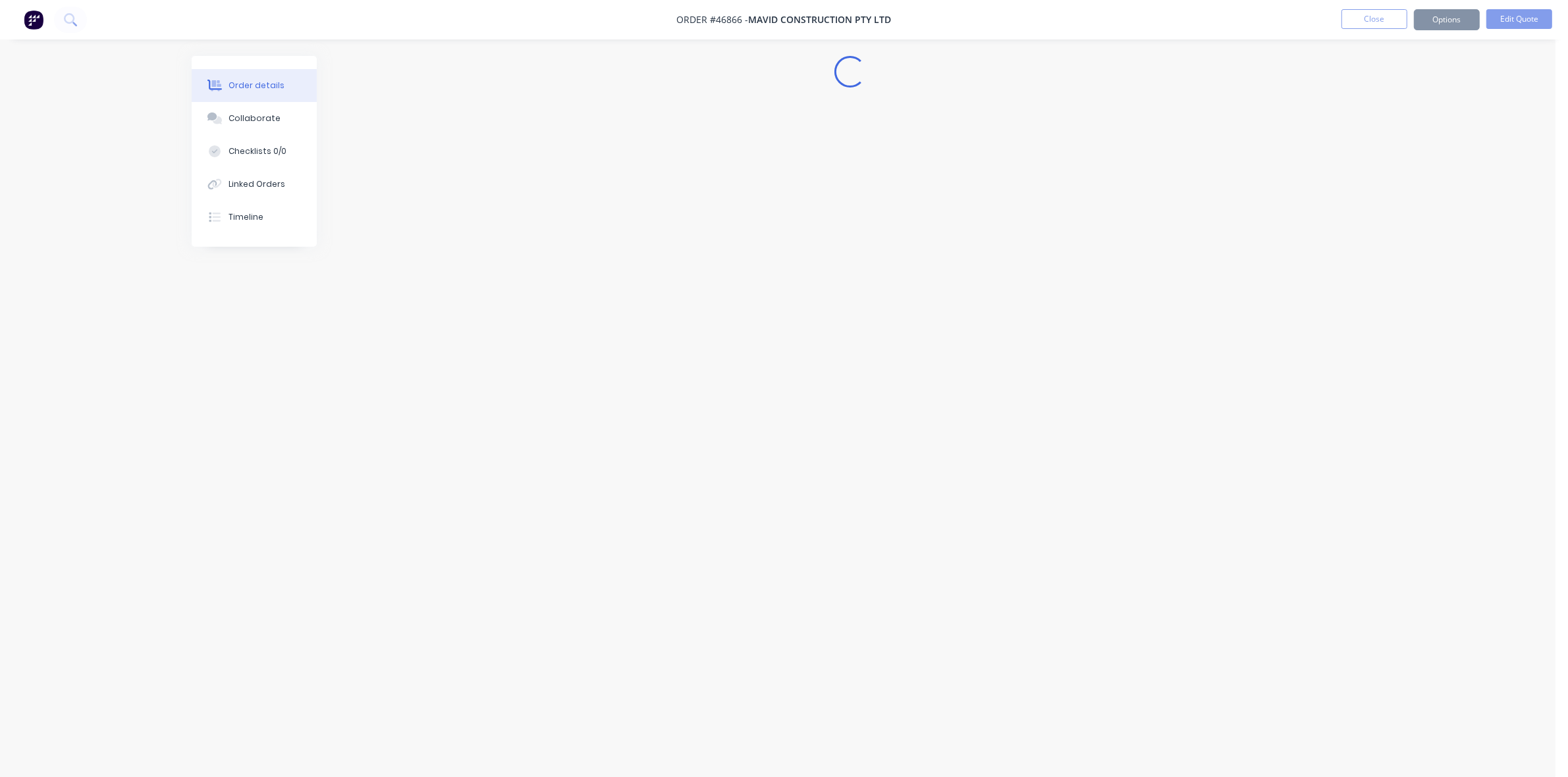
scroll to position [0, 0]
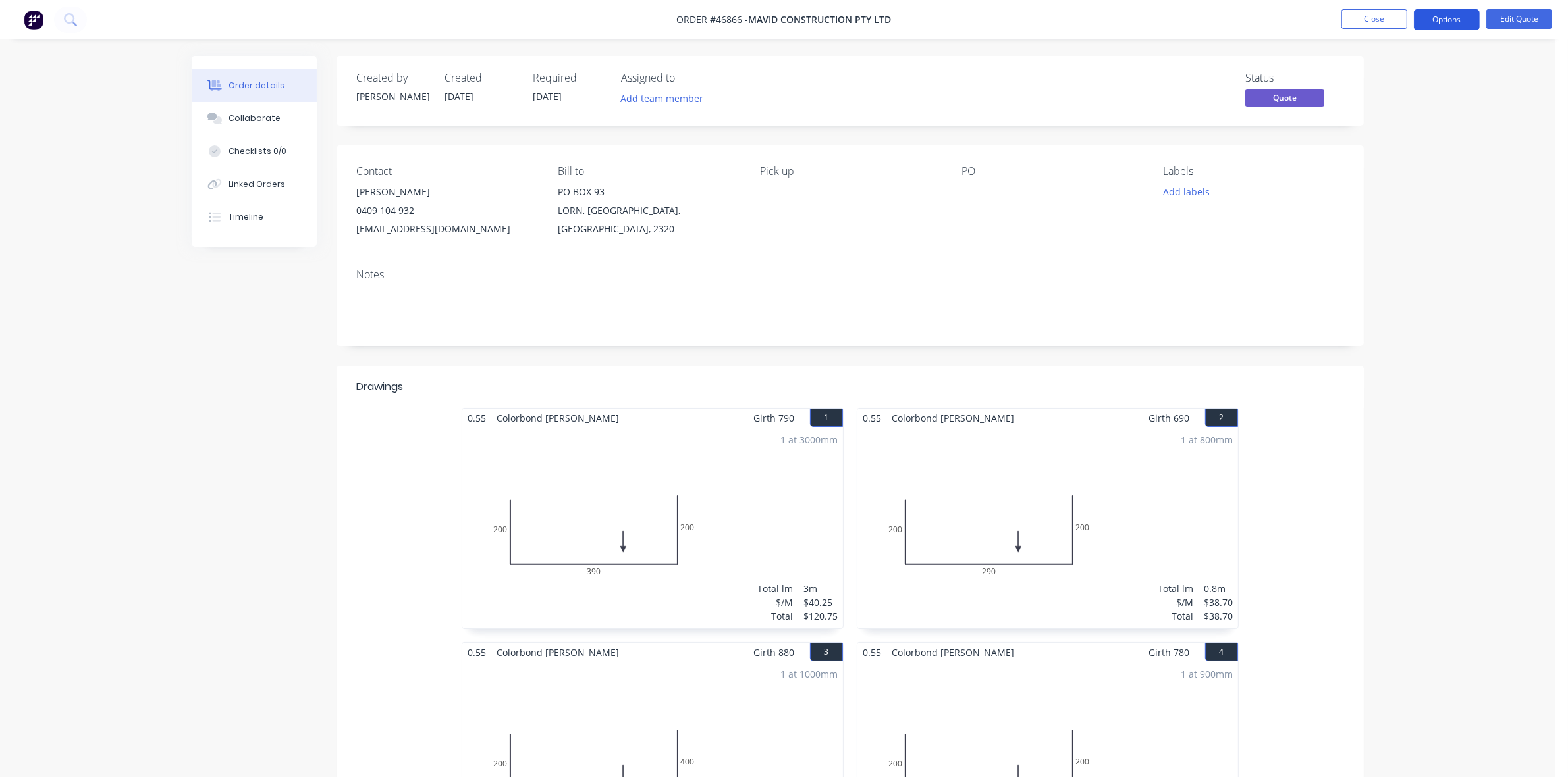
click at [1452, 15] on button "Options" at bounding box center [1446, 20] width 66 height 21
click at [1395, 88] on div "Quote" at bounding box center [1407, 80] width 122 height 20
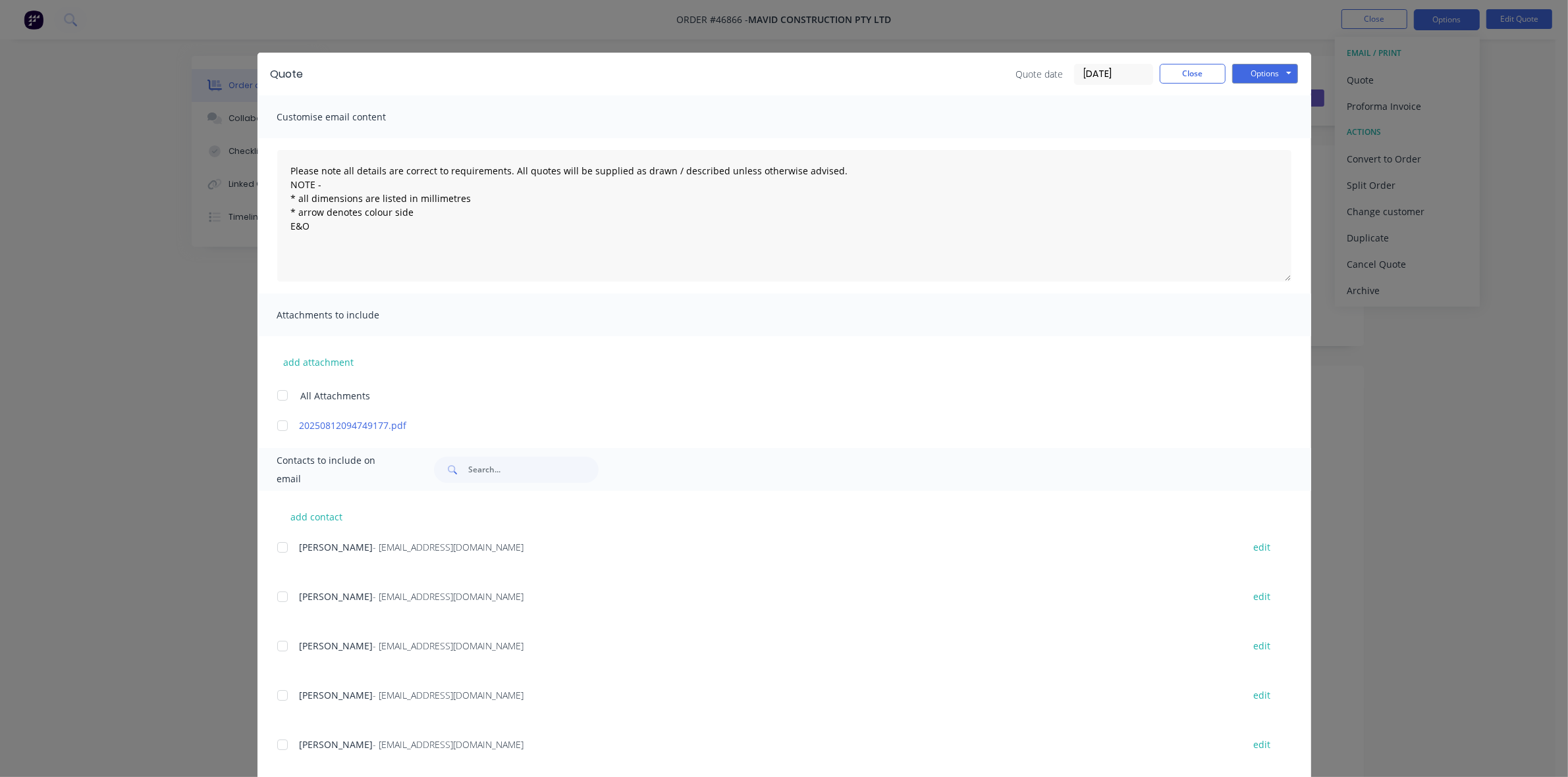
scroll to position [82, 0]
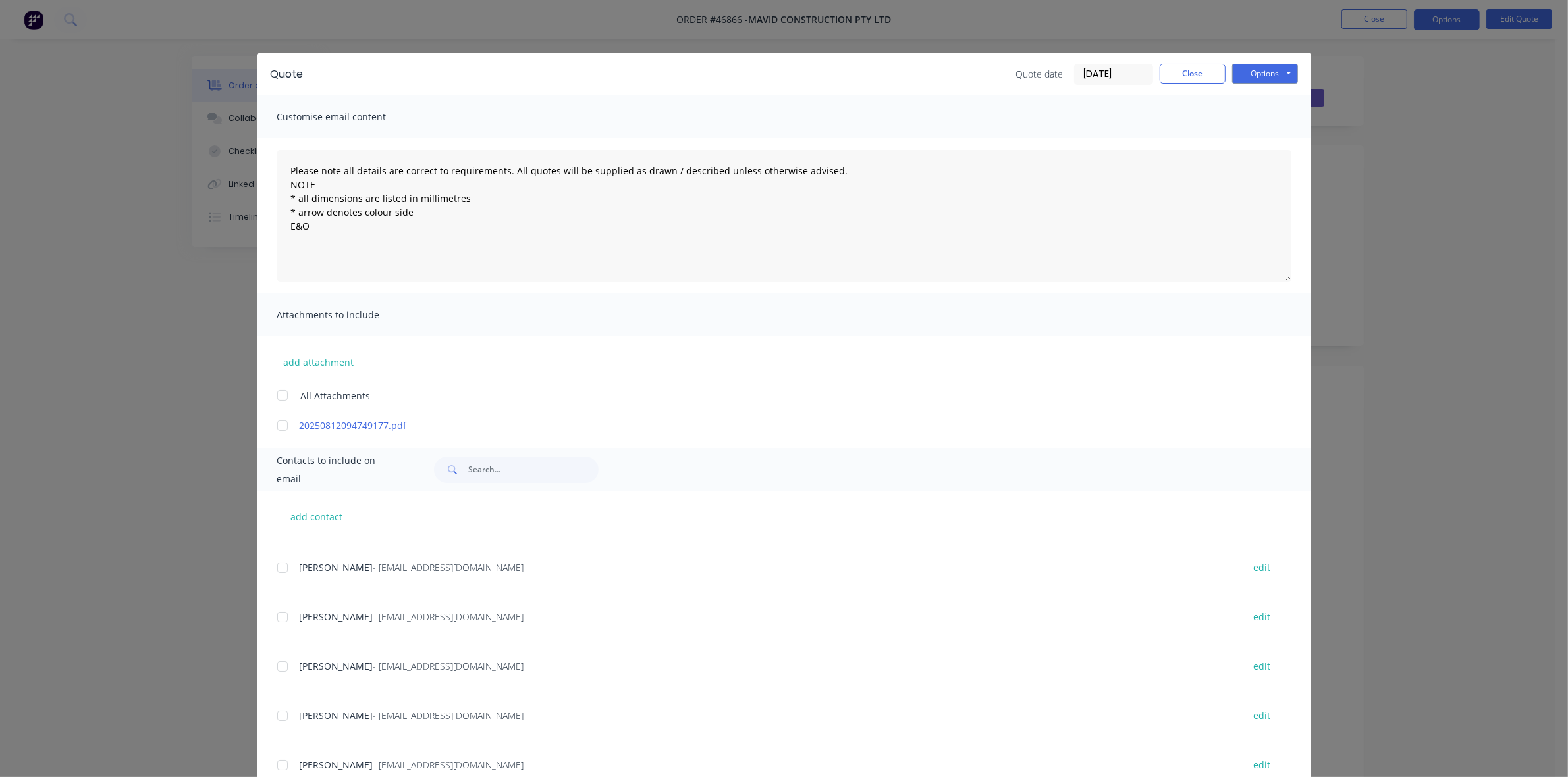
click at [272, 714] on div at bounding box center [283, 717] width 27 height 27
click at [327, 256] on textarea "Please note all details are correct to requirements. All quotes will be supplie…" at bounding box center [784, 216] width 1014 height 131
click at [285, 163] on textarea "Please note all details are correct to requirements. All quotes will be supplie…" at bounding box center [784, 216] width 1014 height 131
type textarea "Please note all details are correct to requirements. All quotes will be supplie…"
click at [1261, 75] on button "Options" at bounding box center [1265, 74] width 66 height 20
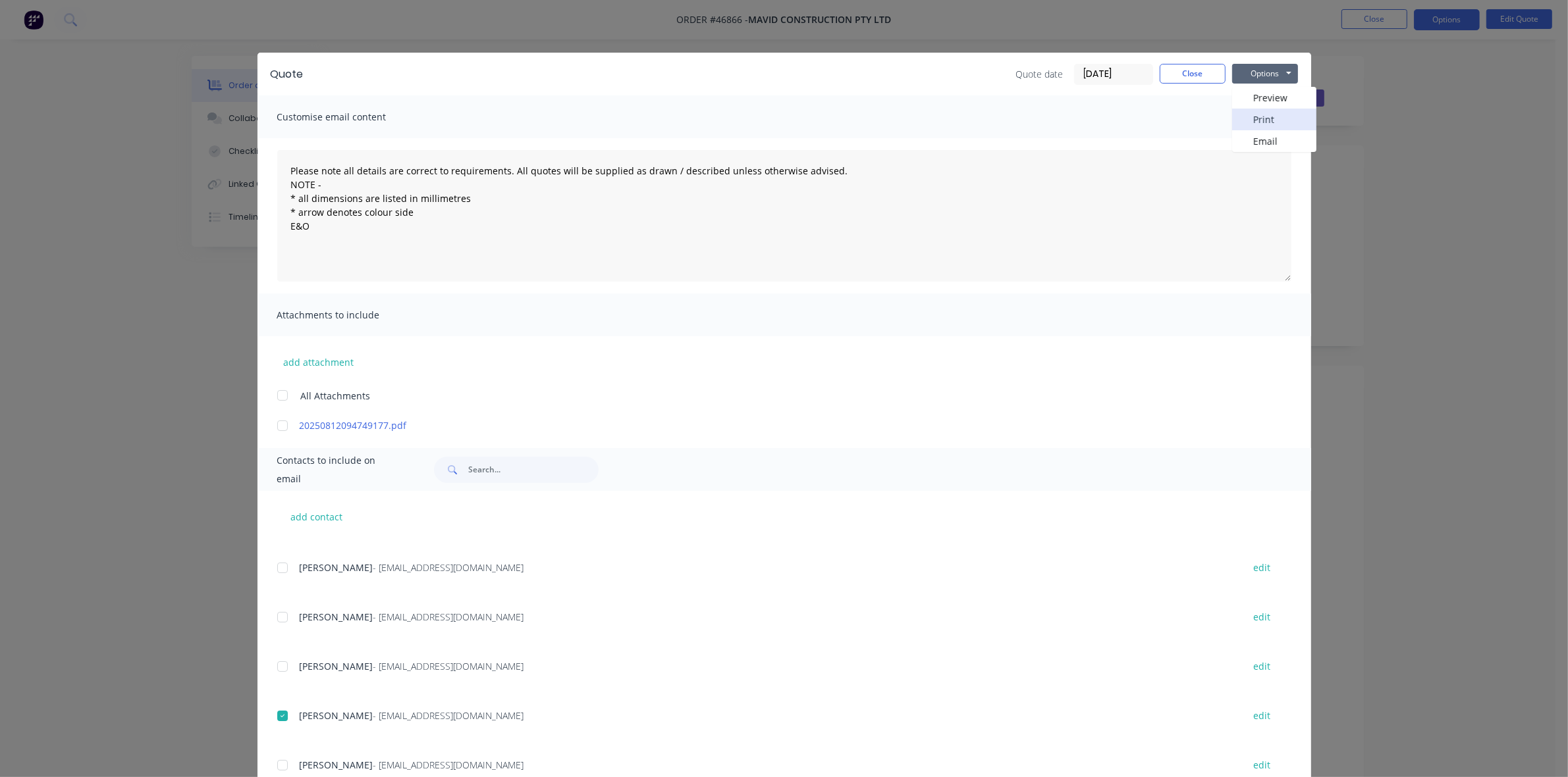
click at [1265, 119] on button "Print" at bounding box center [1274, 119] width 84 height 21
drag, startPoint x: 1161, startPoint y: 75, endPoint x: 1304, endPoint y: 50, distance: 145.2
click at [1164, 75] on button "Close" at bounding box center [1193, 74] width 66 height 20
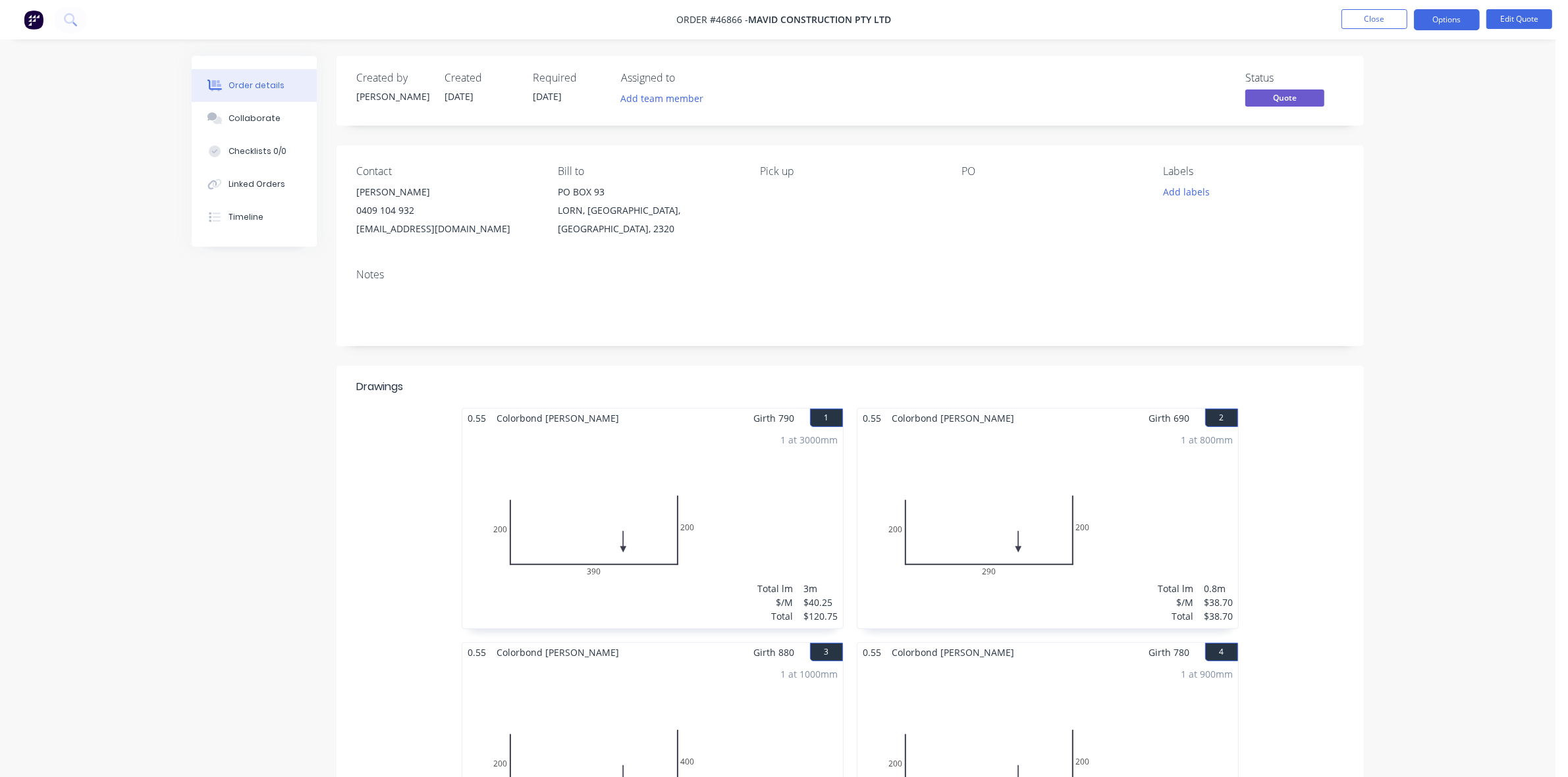
click at [1375, 8] on nav "Order #46866 - MAVID CONSTRUCTION PTY LTD Close Options Edit Quote" at bounding box center [784, 20] width 1568 height 40
click at [1375, 14] on button "Close" at bounding box center [1375, 19] width 66 height 20
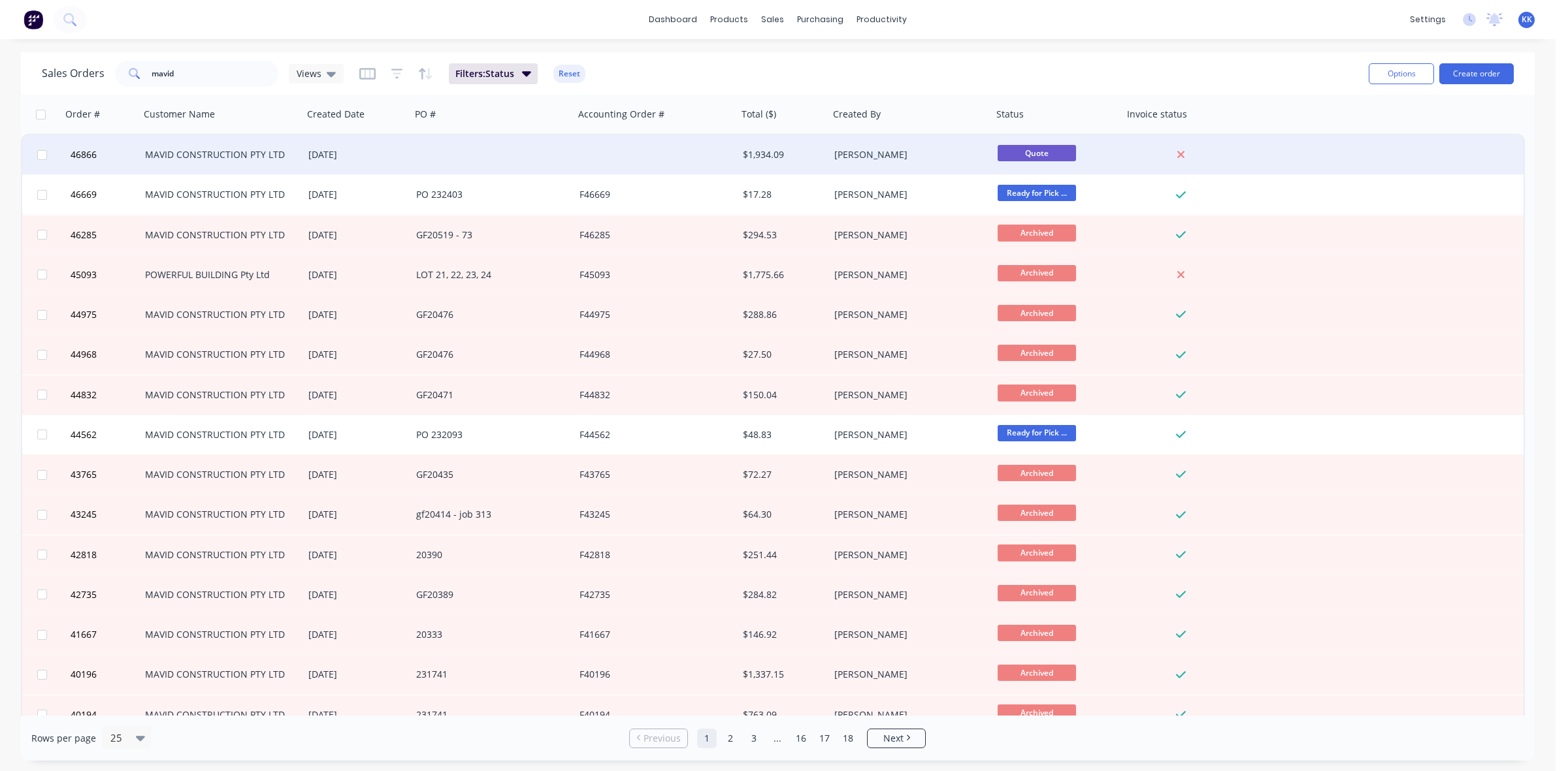
click at [460, 164] on div at bounding box center [493, 155] width 164 height 40
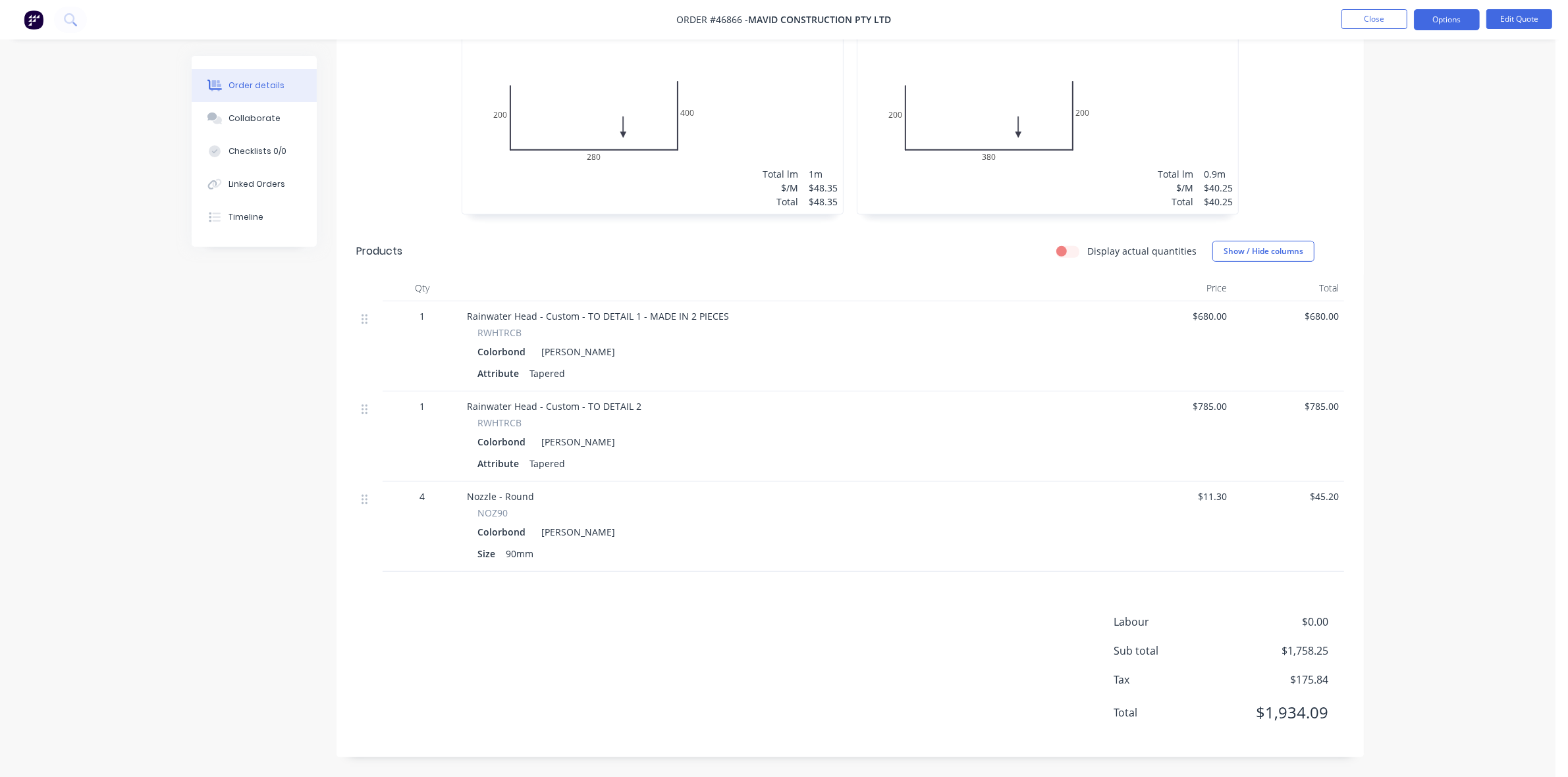
scroll to position [568, 0]
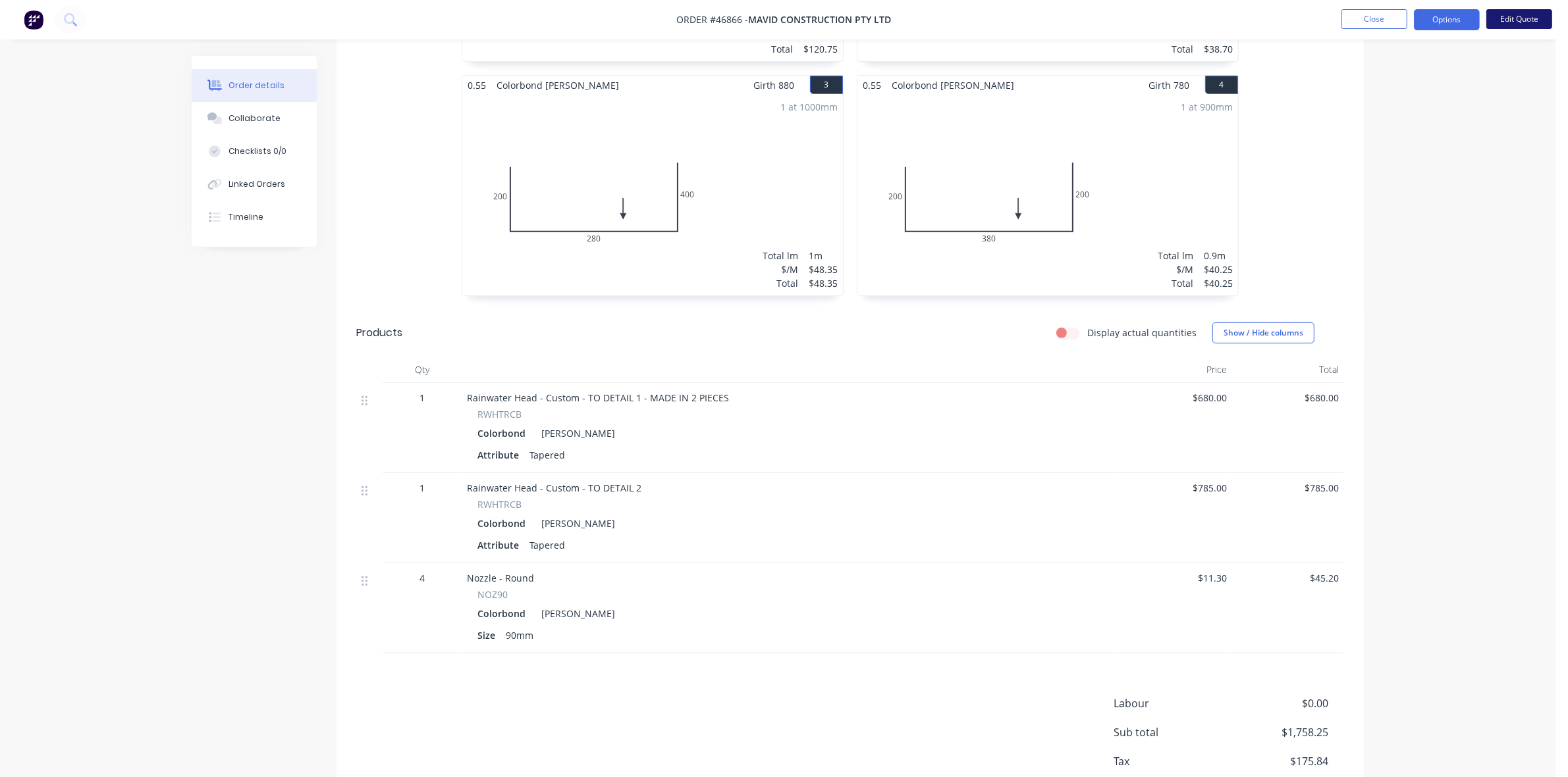
click at [1548, 14] on button "Edit Quote" at bounding box center [1519, 19] width 66 height 20
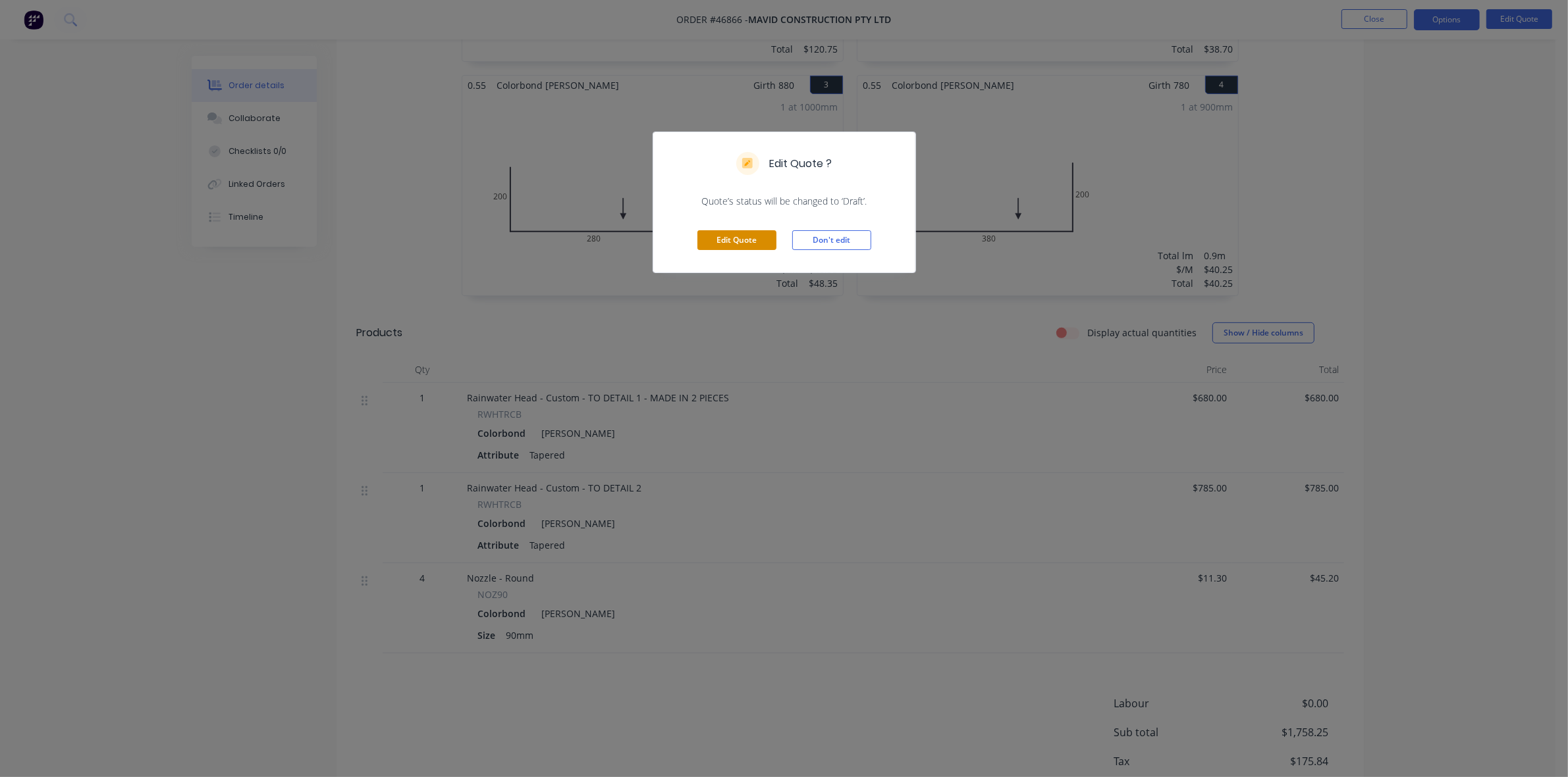
click at [745, 240] on button "Edit Quote" at bounding box center [737, 240] width 79 height 20
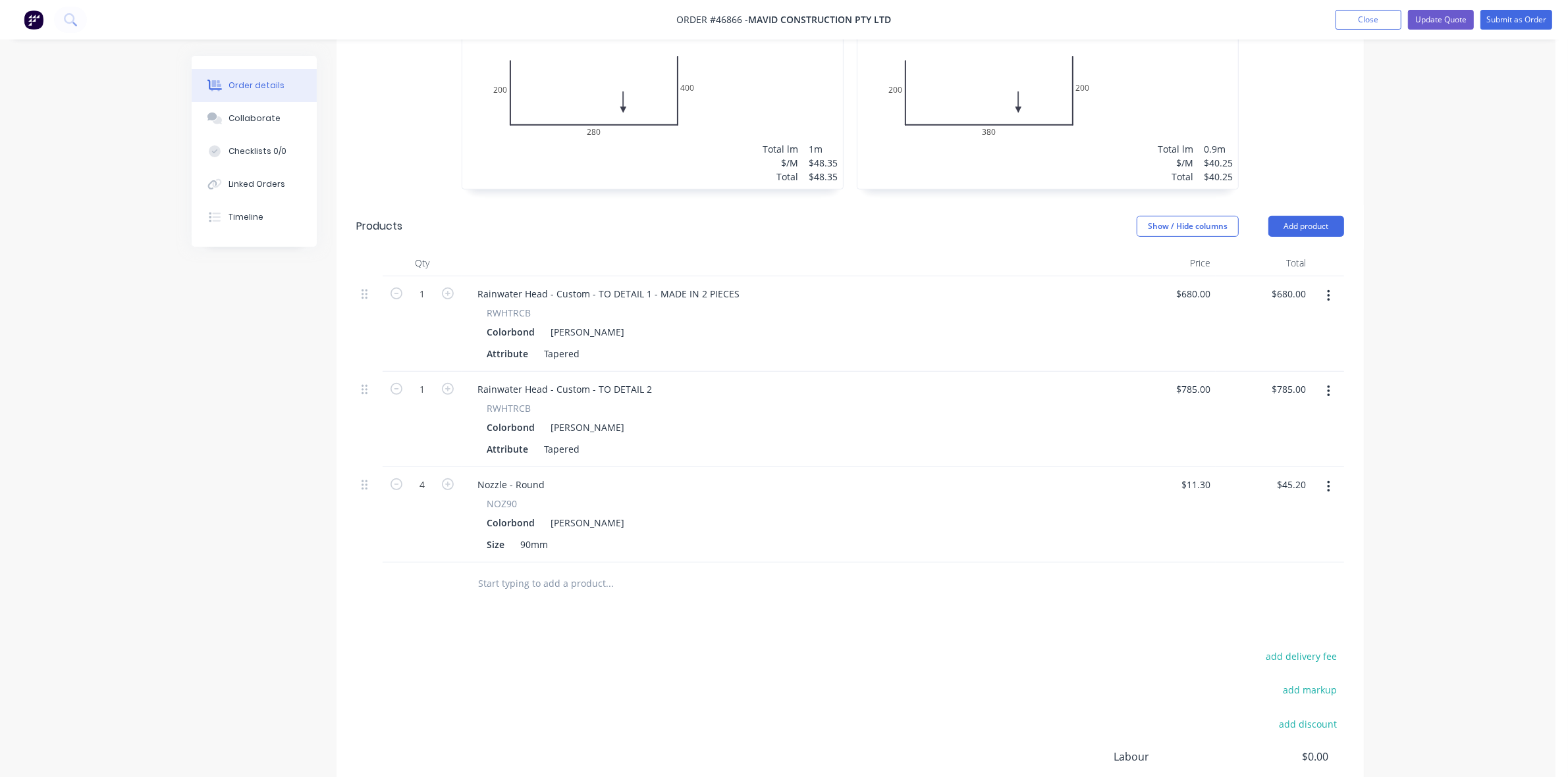
scroll to position [736, 0]
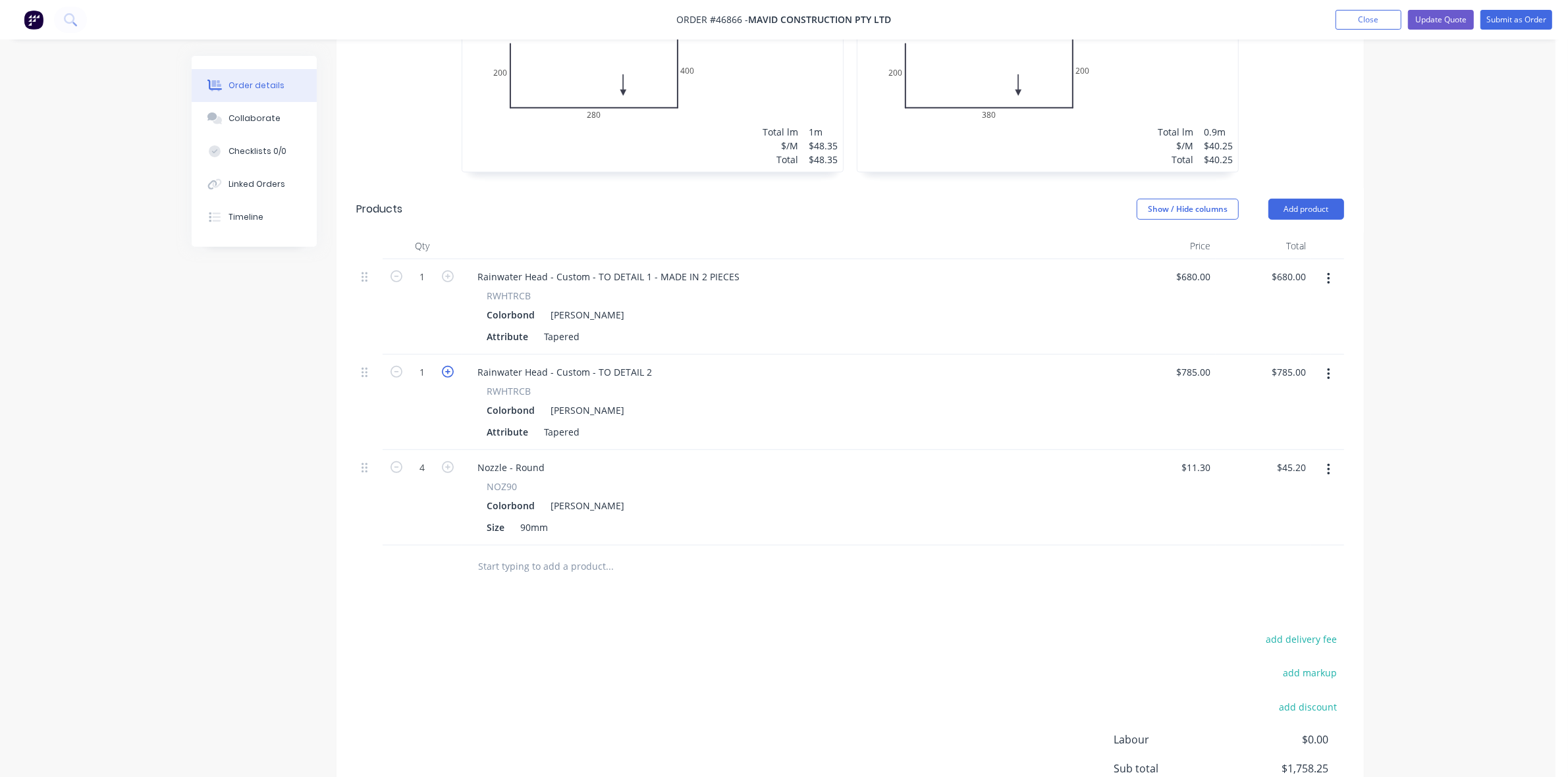
click at [448, 366] on icon "button" at bounding box center [447, 372] width 12 height 12
type input "2"
type input "$1,570.00"
click at [1191, 363] on div "785 785" at bounding box center [1202, 373] width 28 height 20
click at [1371, 381] on div "Order details Collaborate Checklists 0/0 Linked Orders Timeline Order details C…" at bounding box center [777, 107] width 1199 height 1575
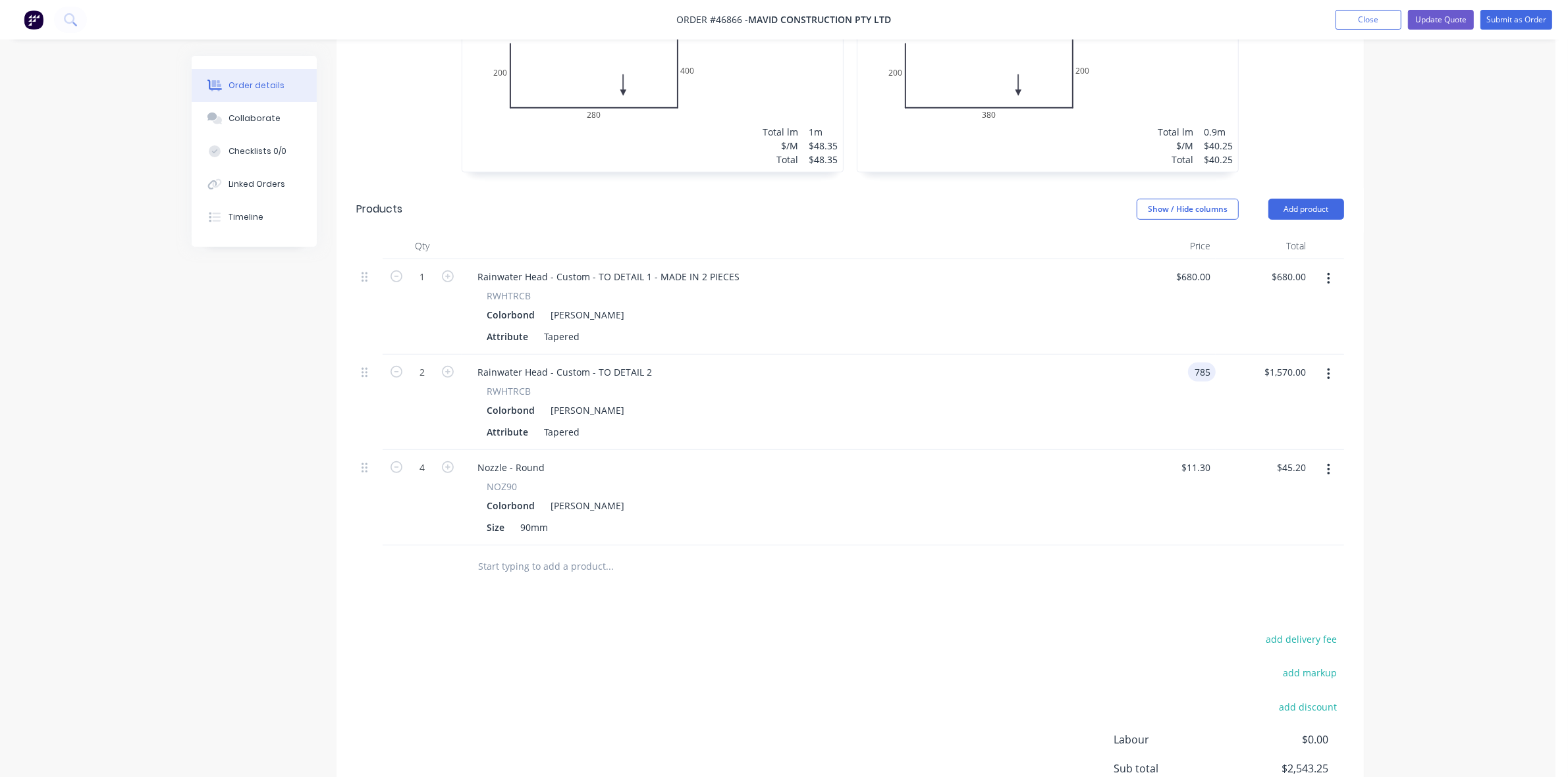
click at [1199, 363] on input "785" at bounding box center [1204, 373] width 22 height 20
type input "$650.00"
type input "1300.00"
type input "650"
type input "$1,300.00"
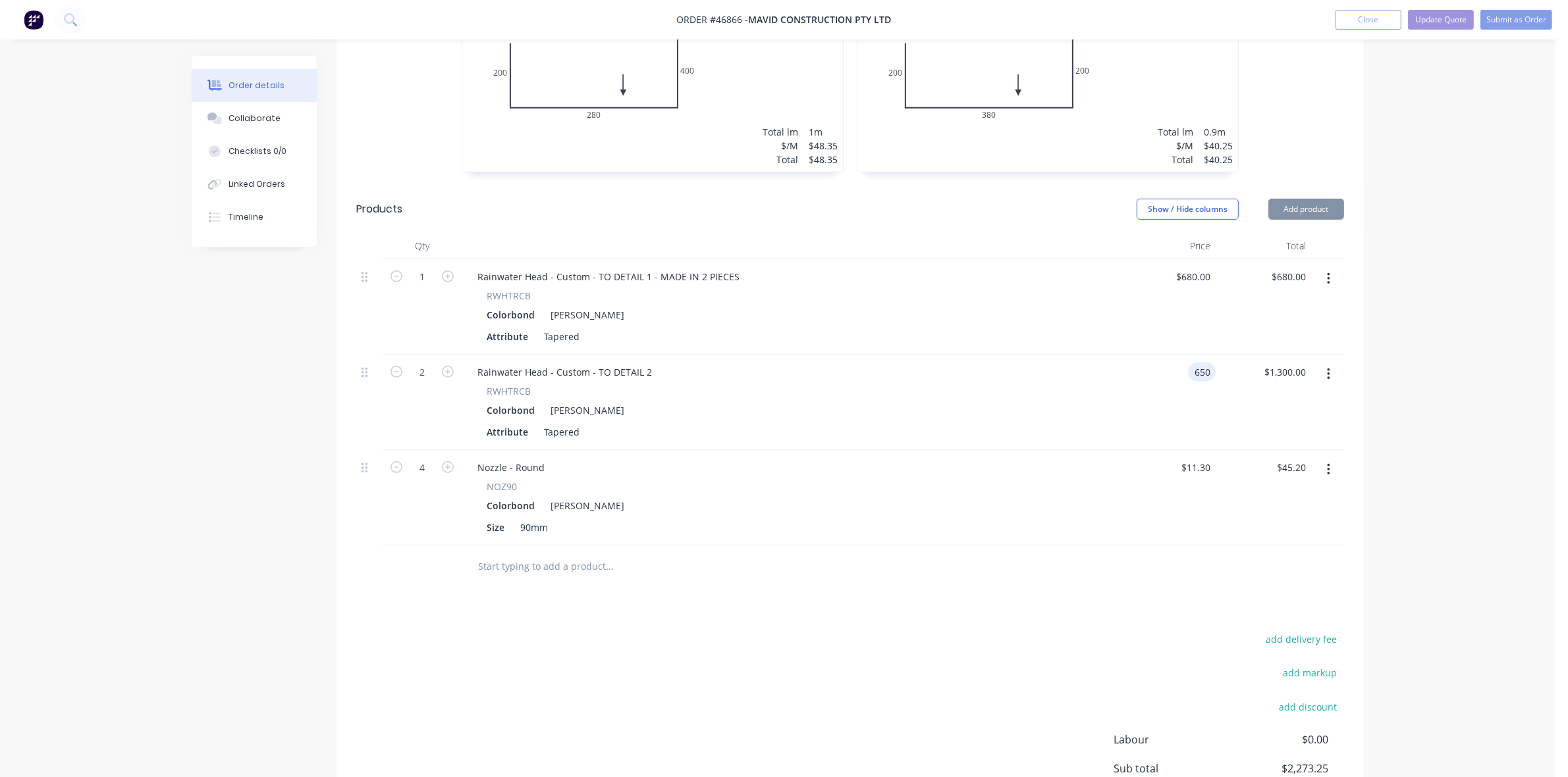
click at [1186, 355] on div "650 650" at bounding box center [1168, 403] width 96 height 96
type input "$680.00"
type input "$1,360.00"
click at [1446, 19] on button "Update Quote" at bounding box center [1441, 20] width 66 height 20
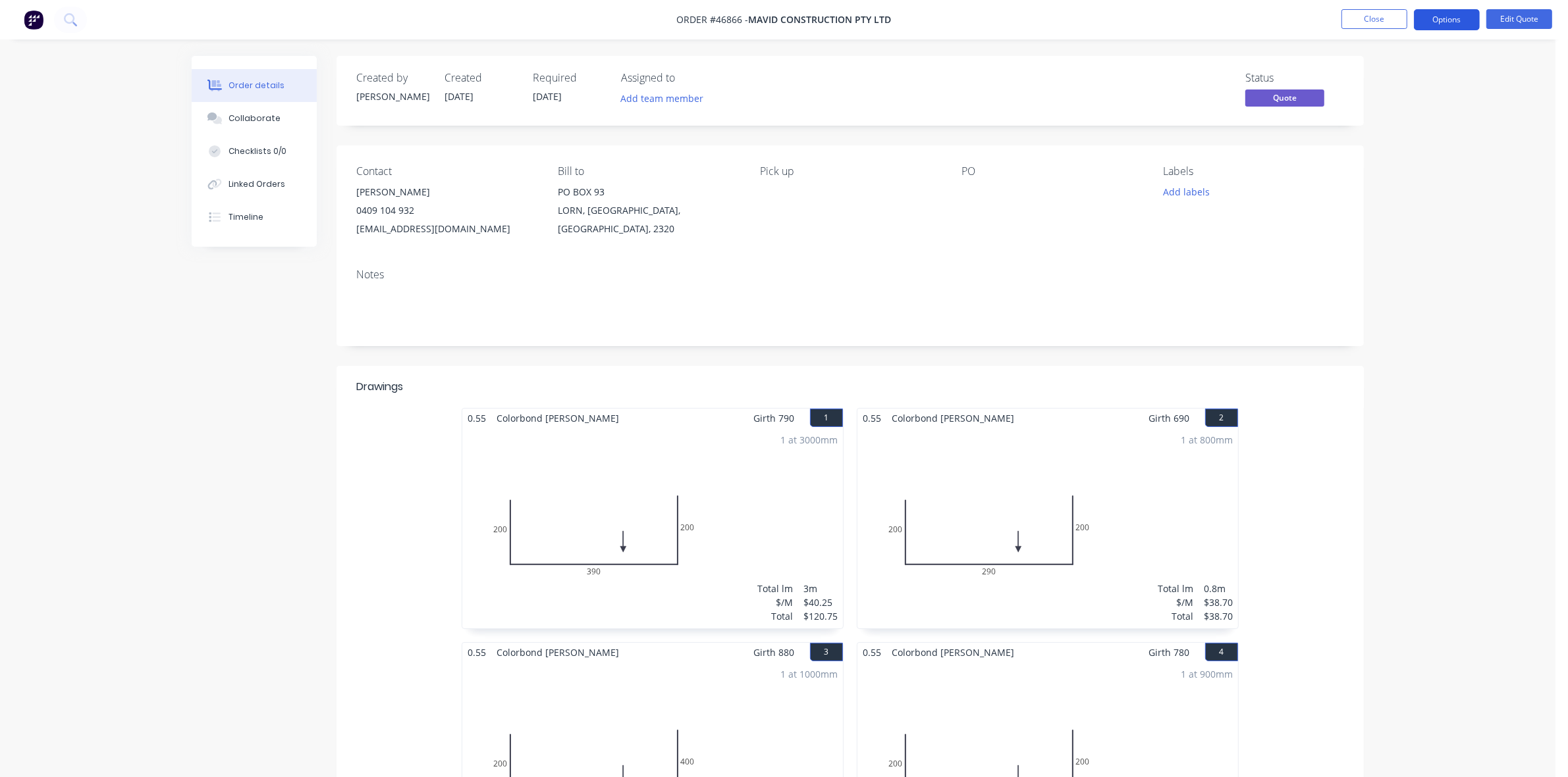
click at [1447, 17] on button "Options" at bounding box center [1446, 20] width 66 height 21
click at [1399, 78] on div "Quote" at bounding box center [1407, 80] width 122 height 20
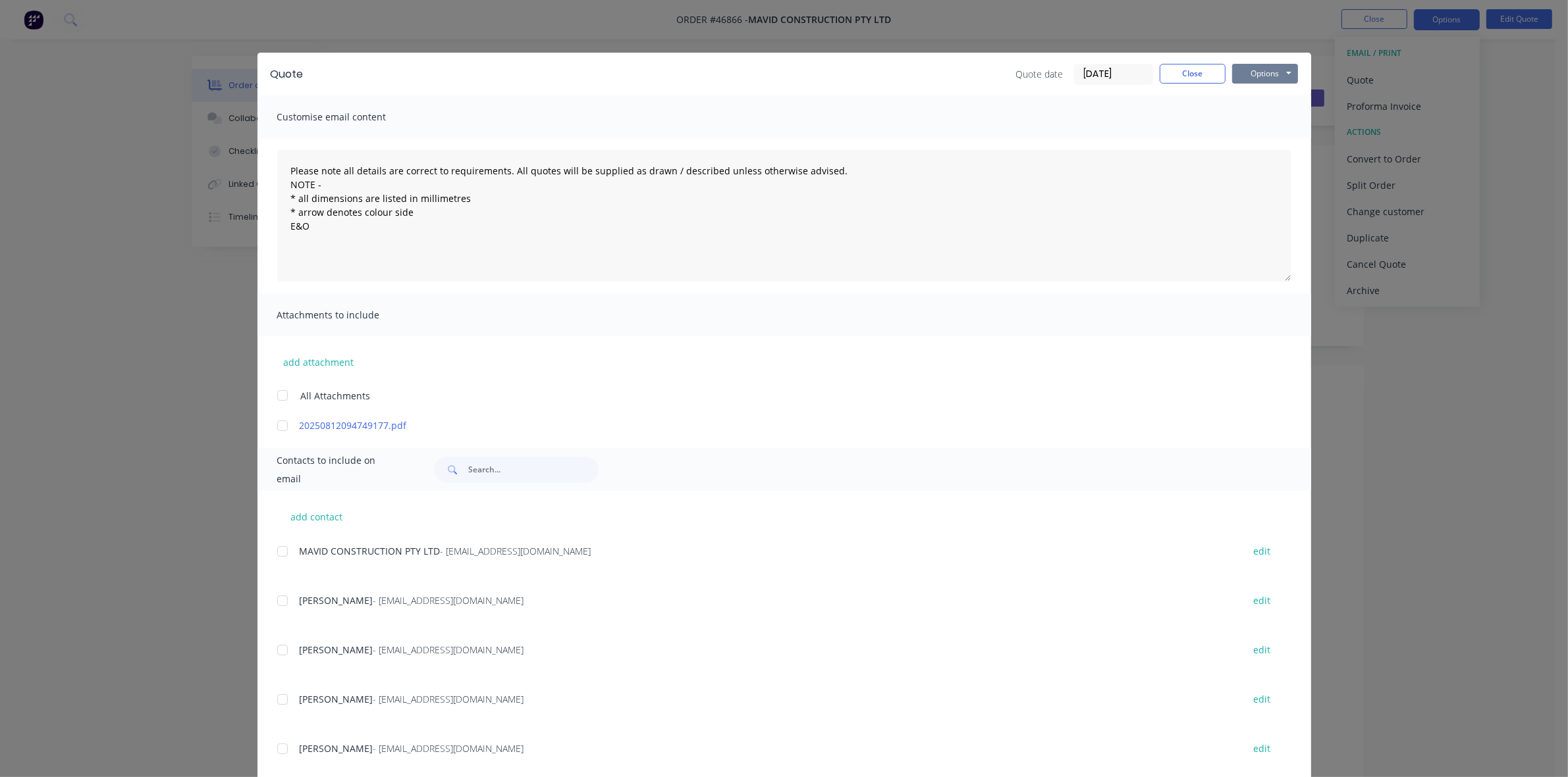
click at [1258, 67] on button "Options" at bounding box center [1265, 74] width 66 height 20
click at [1256, 125] on button "Print" at bounding box center [1274, 119] width 84 height 21
click at [1184, 73] on button "Close" at bounding box center [1193, 74] width 66 height 20
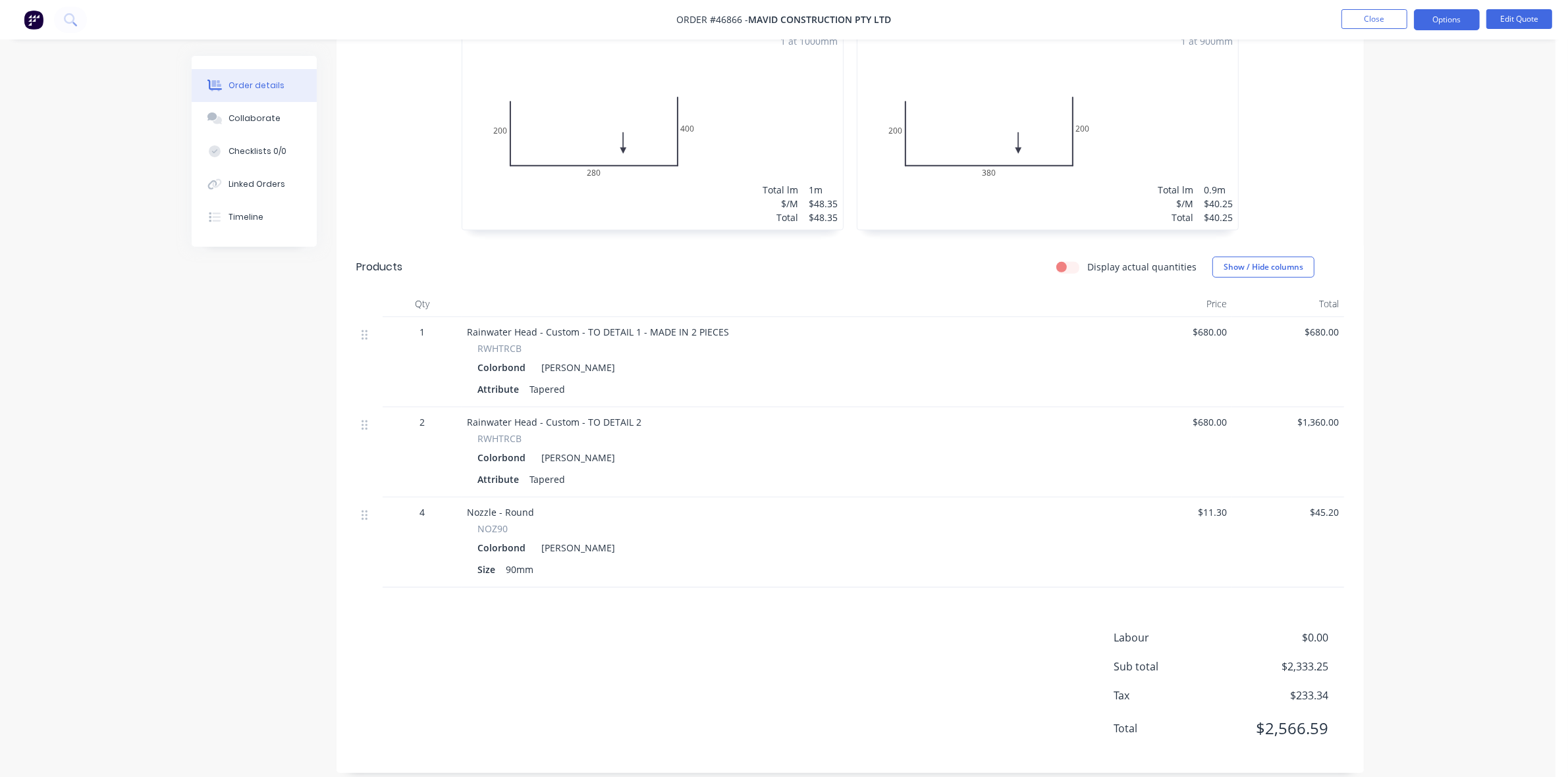
scroll to position [650, 0]
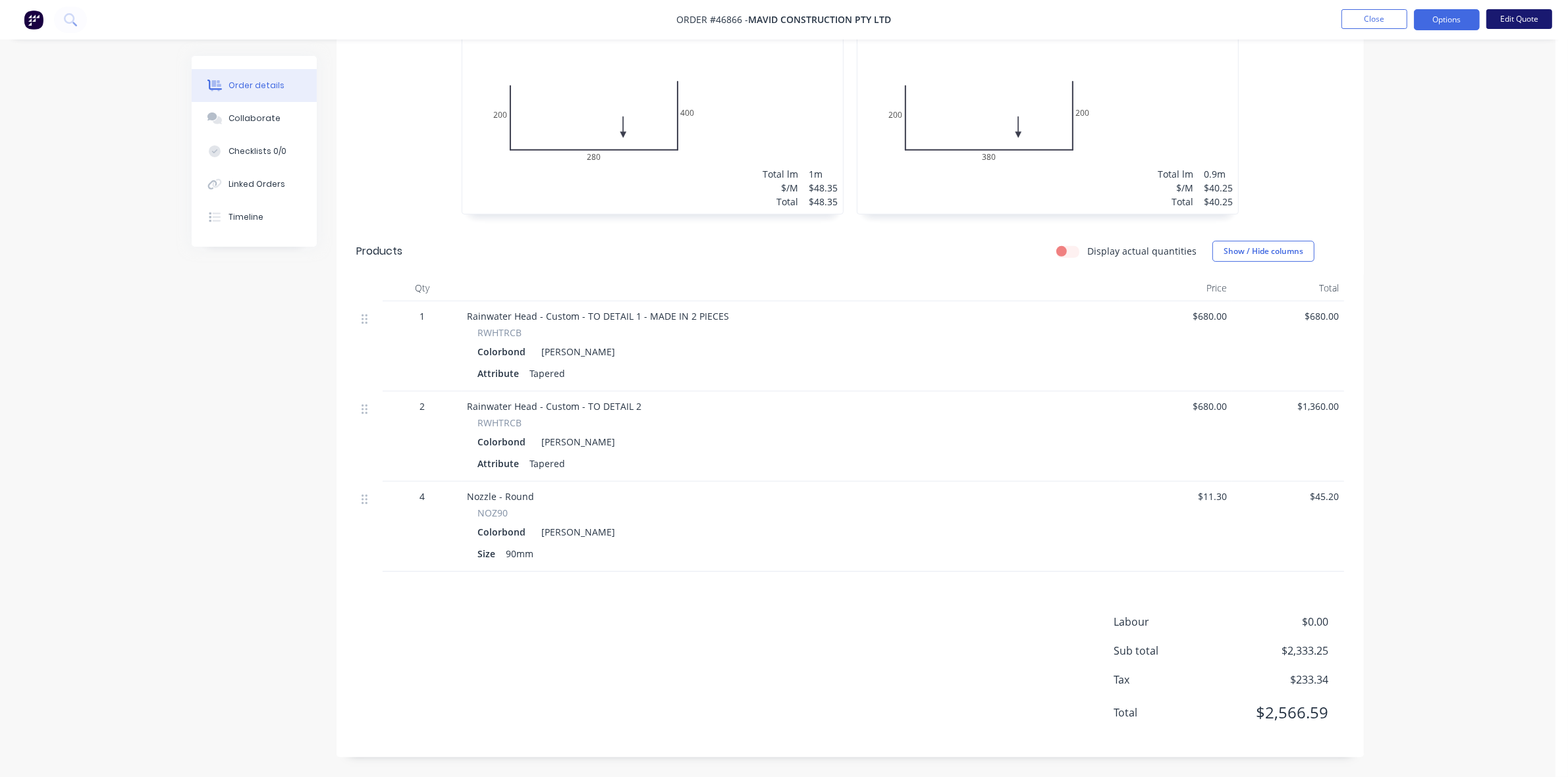
click at [1518, 20] on button "Edit Quote" at bounding box center [1519, 19] width 66 height 20
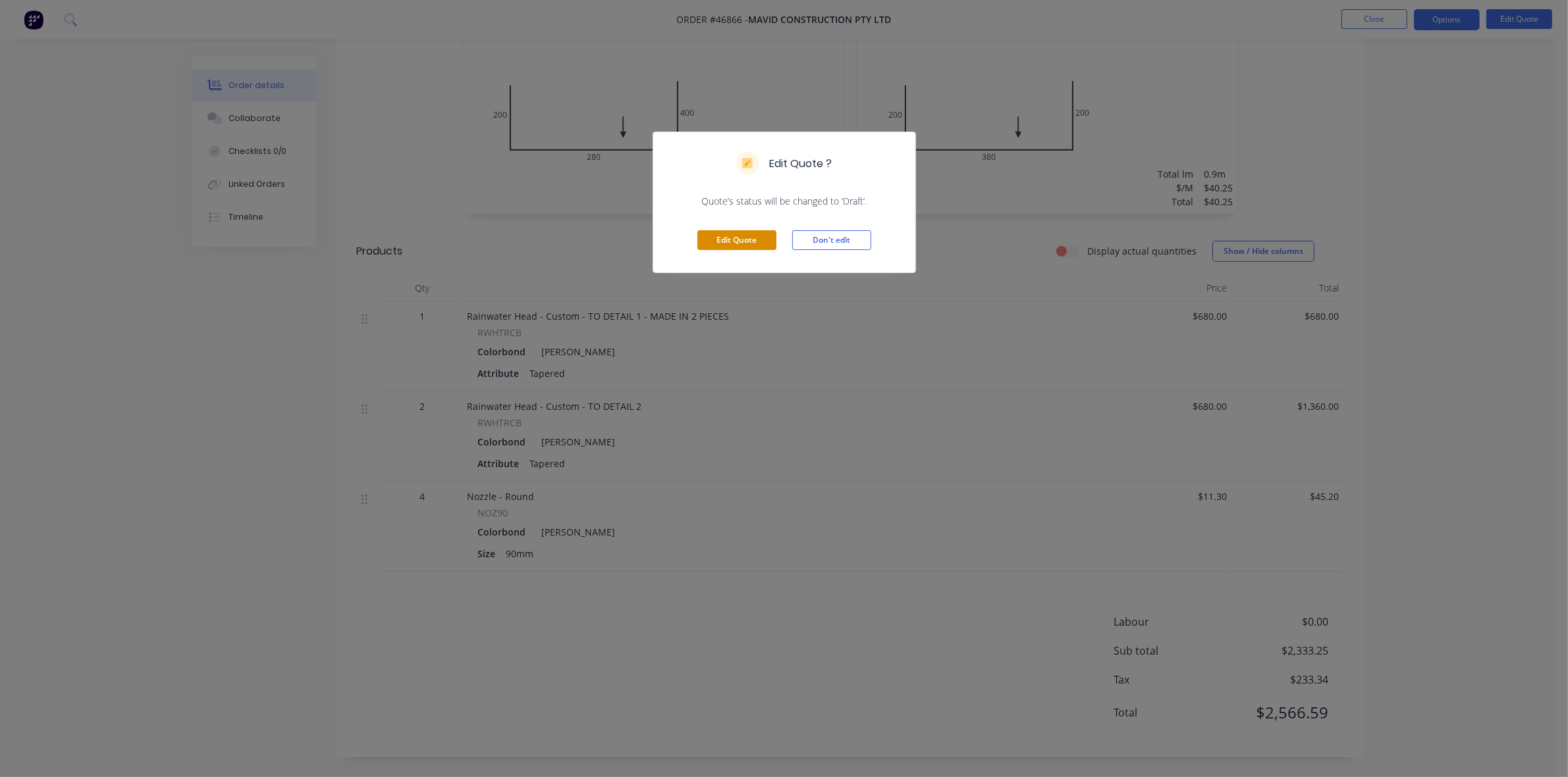
click at [743, 244] on button "Edit Quote" at bounding box center [737, 240] width 79 height 20
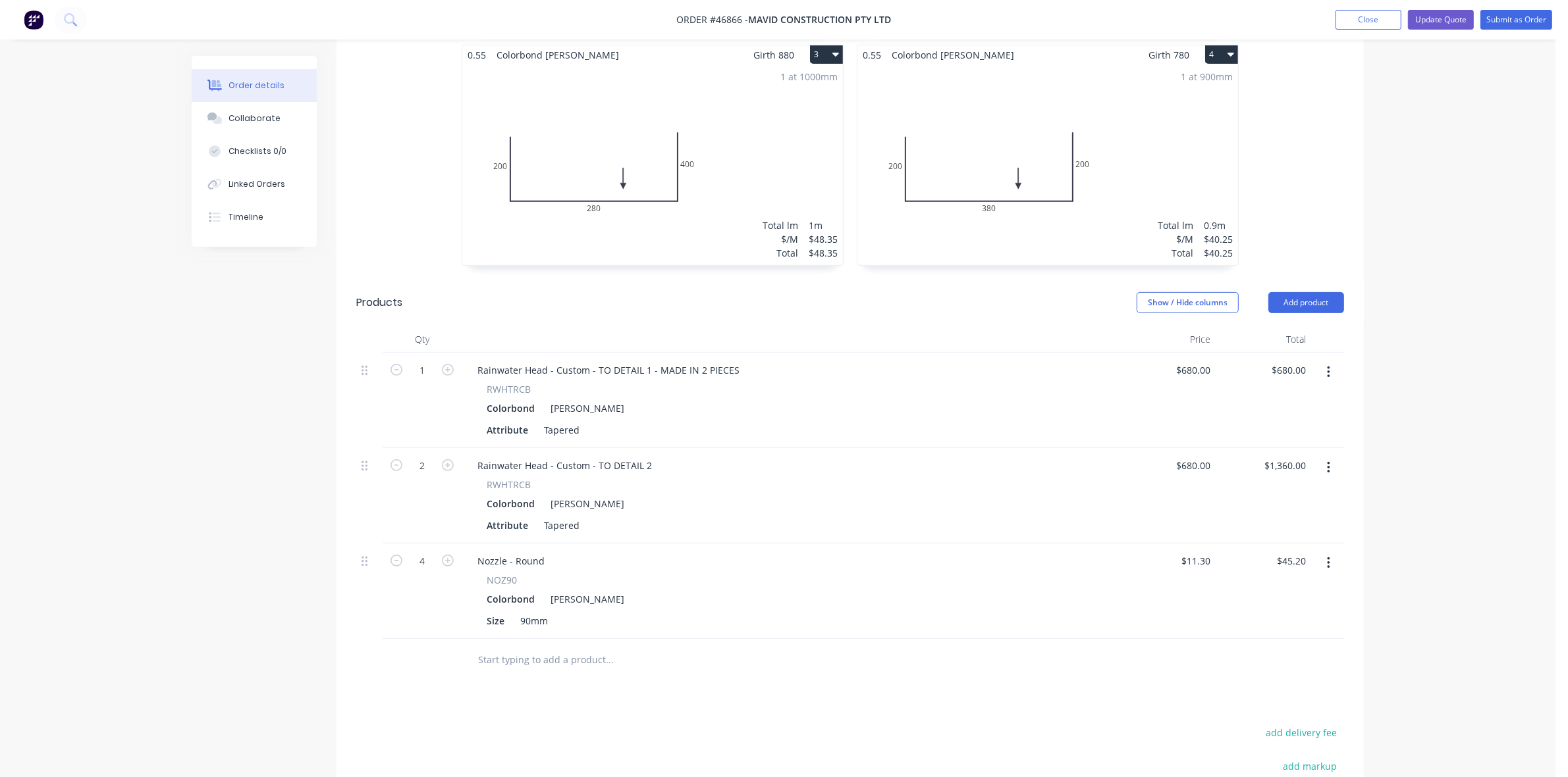
scroll to position [818, 0]
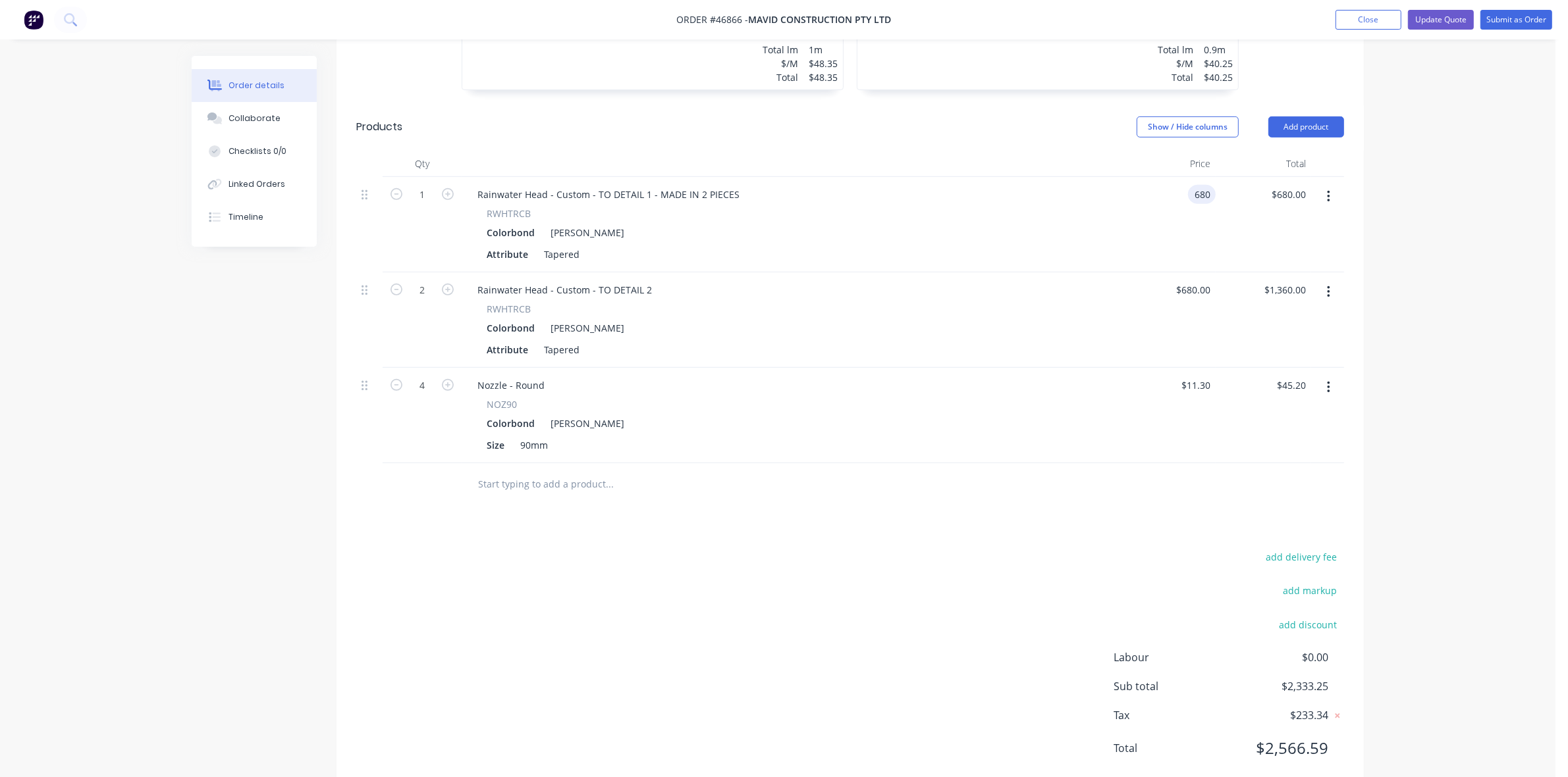
click at [1188, 185] on div "680 680" at bounding box center [1202, 195] width 28 height 20
type input "$825.00"
click at [1199, 280] on input "680" at bounding box center [1195, 290] width 41 height 20
type input "$825.00"
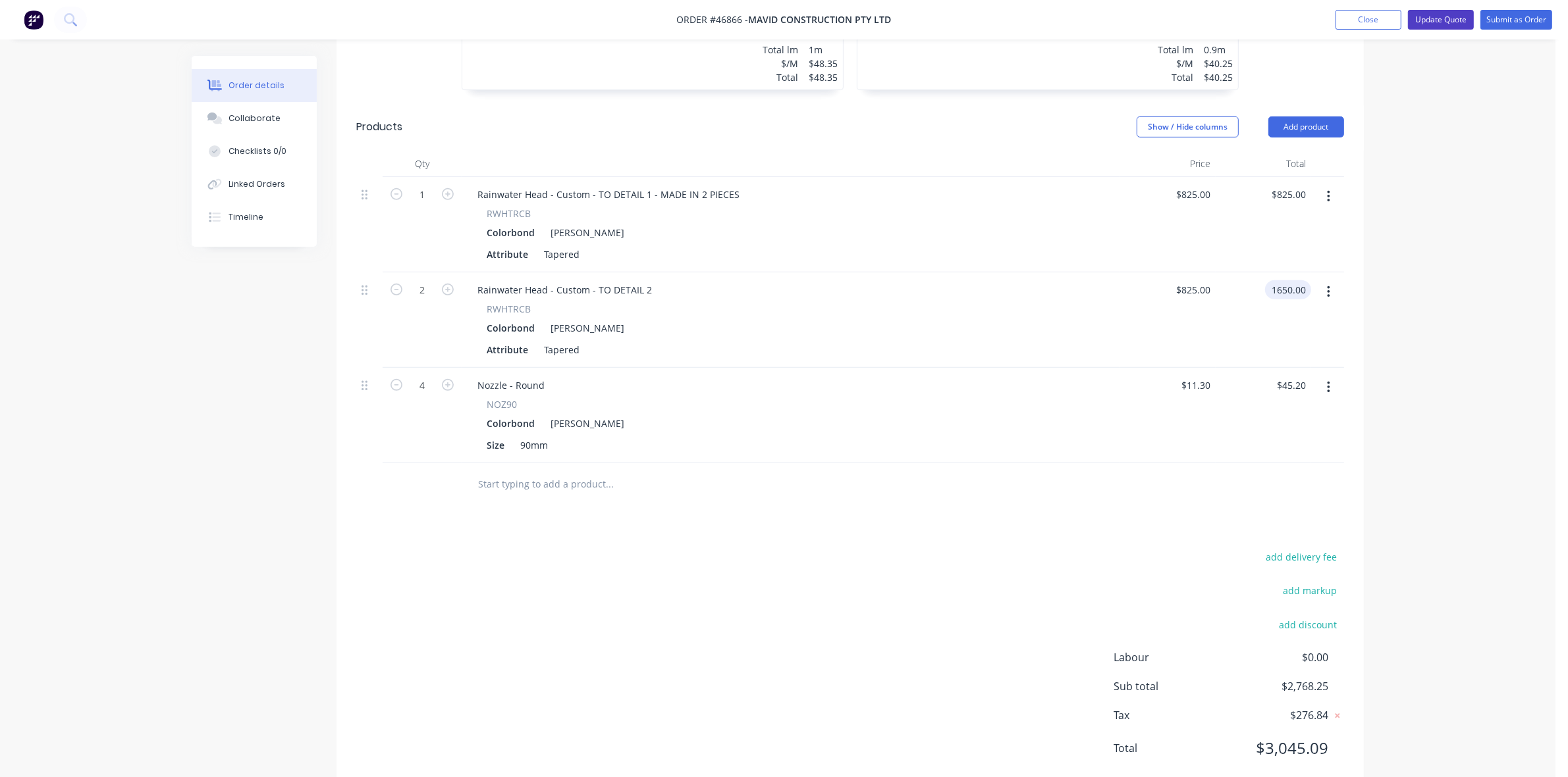
type input "$1,650.00"
click at [1446, 20] on button "Update Quote" at bounding box center [1441, 20] width 66 height 20
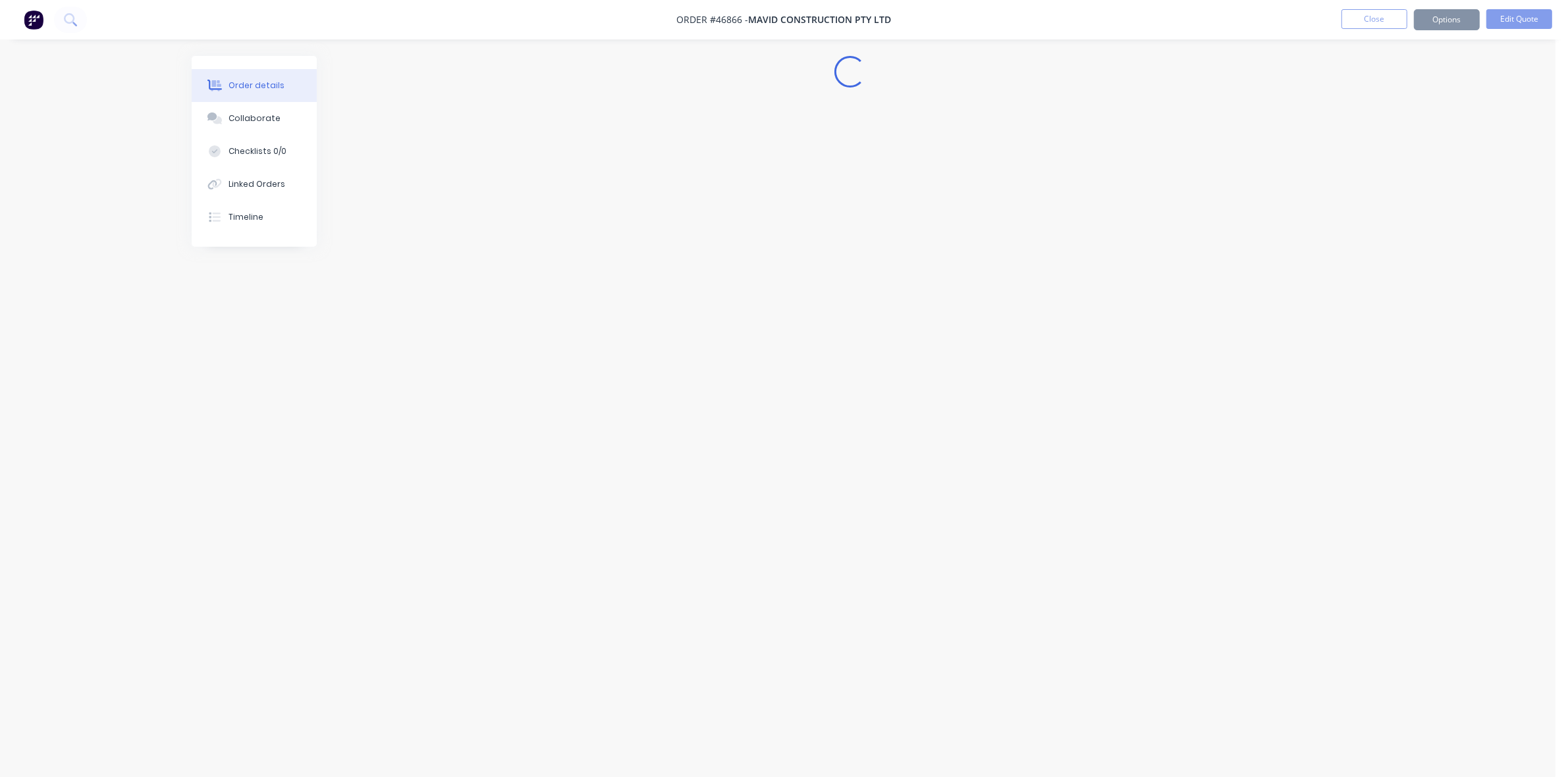
scroll to position [0, 0]
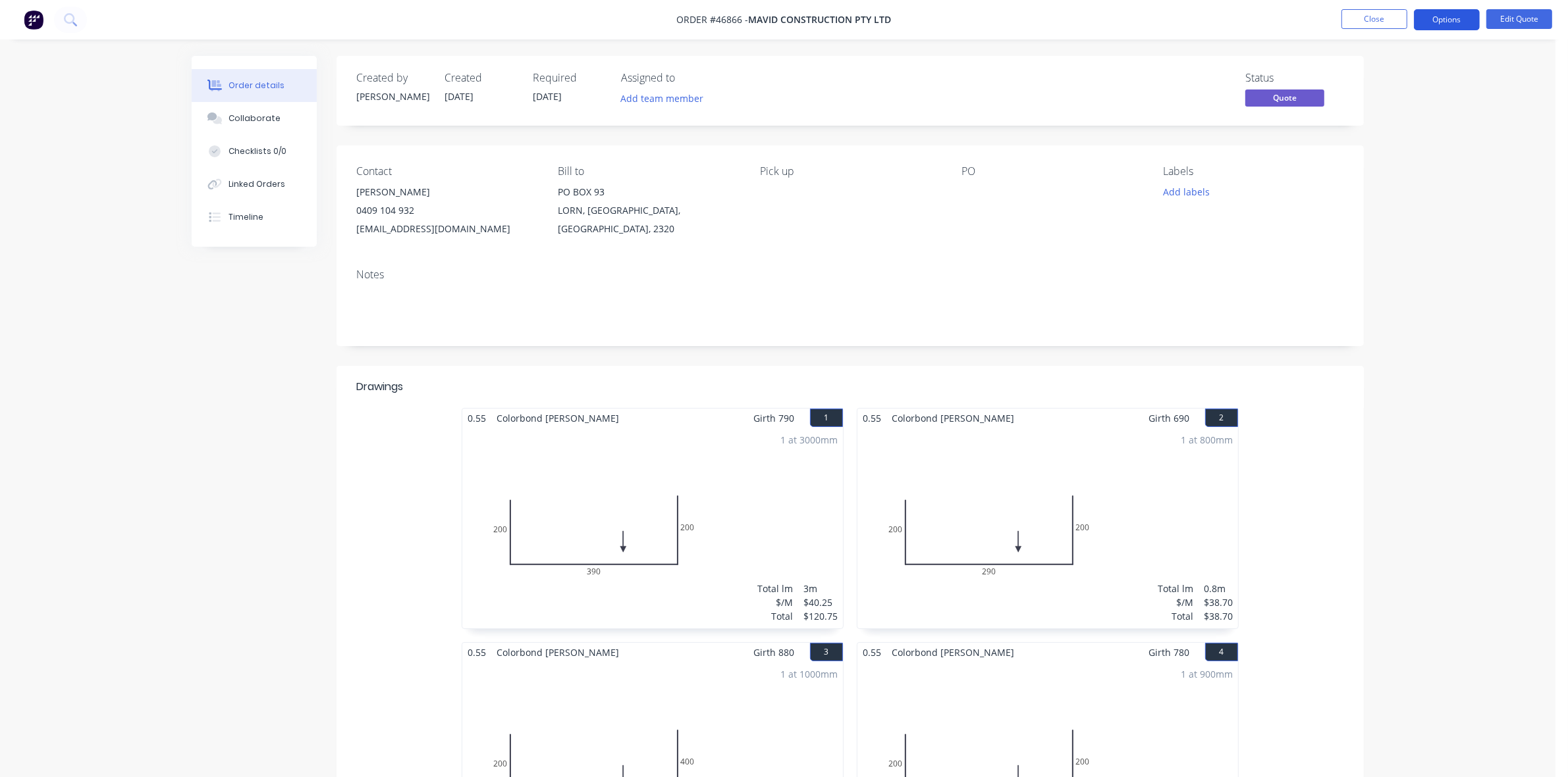
click at [1447, 21] on button "Options" at bounding box center [1446, 20] width 66 height 21
click at [1367, 74] on div "Quote" at bounding box center [1407, 80] width 122 height 20
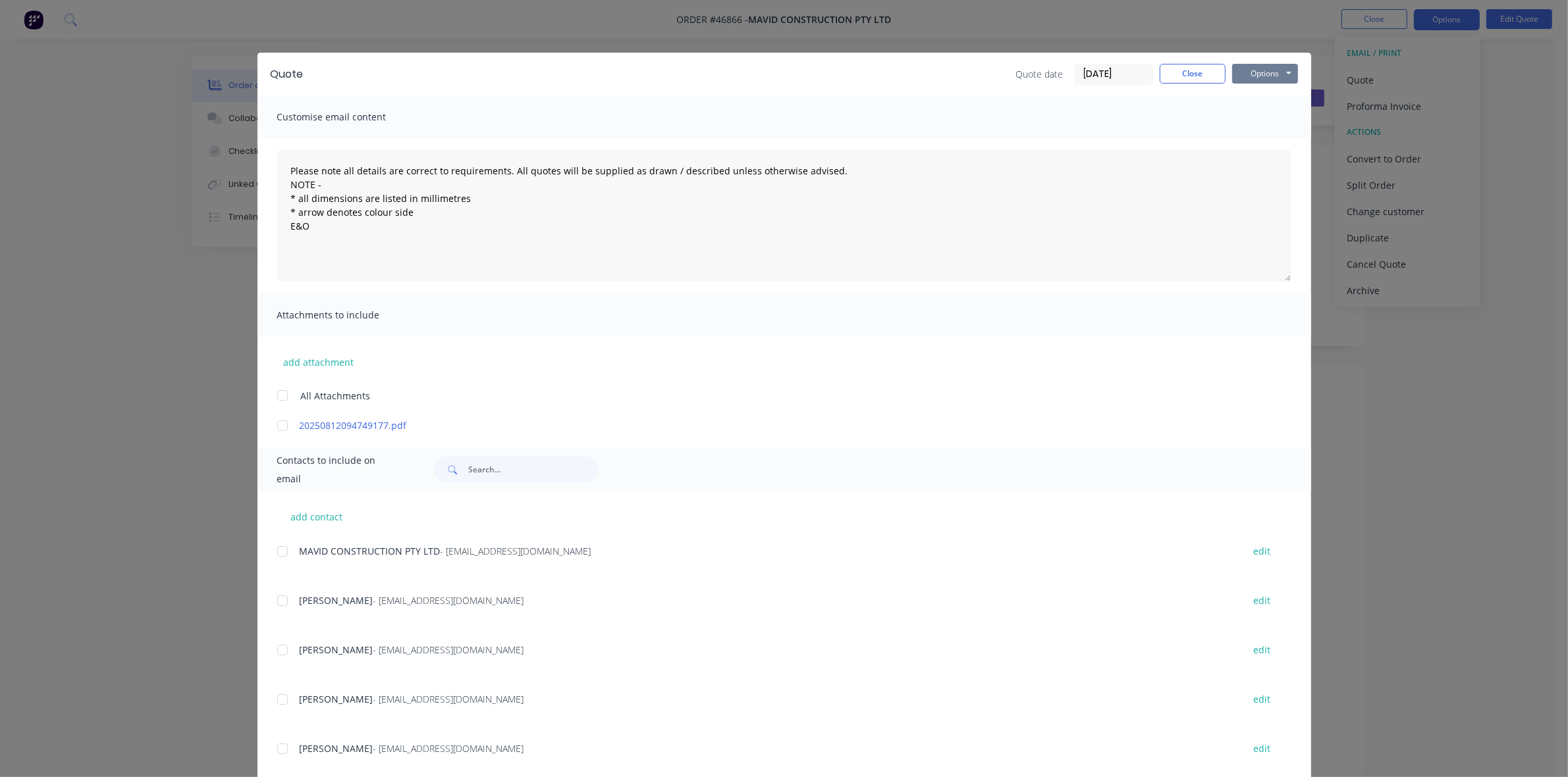
click at [1245, 76] on button "Options" at bounding box center [1265, 74] width 66 height 20
click at [1245, 109] on button "Print" at bounding box center [1274, 119] width 84 height 21
click at [1207, 77] on button "Close" at bounding box center [1193, 74] width 66 height 20
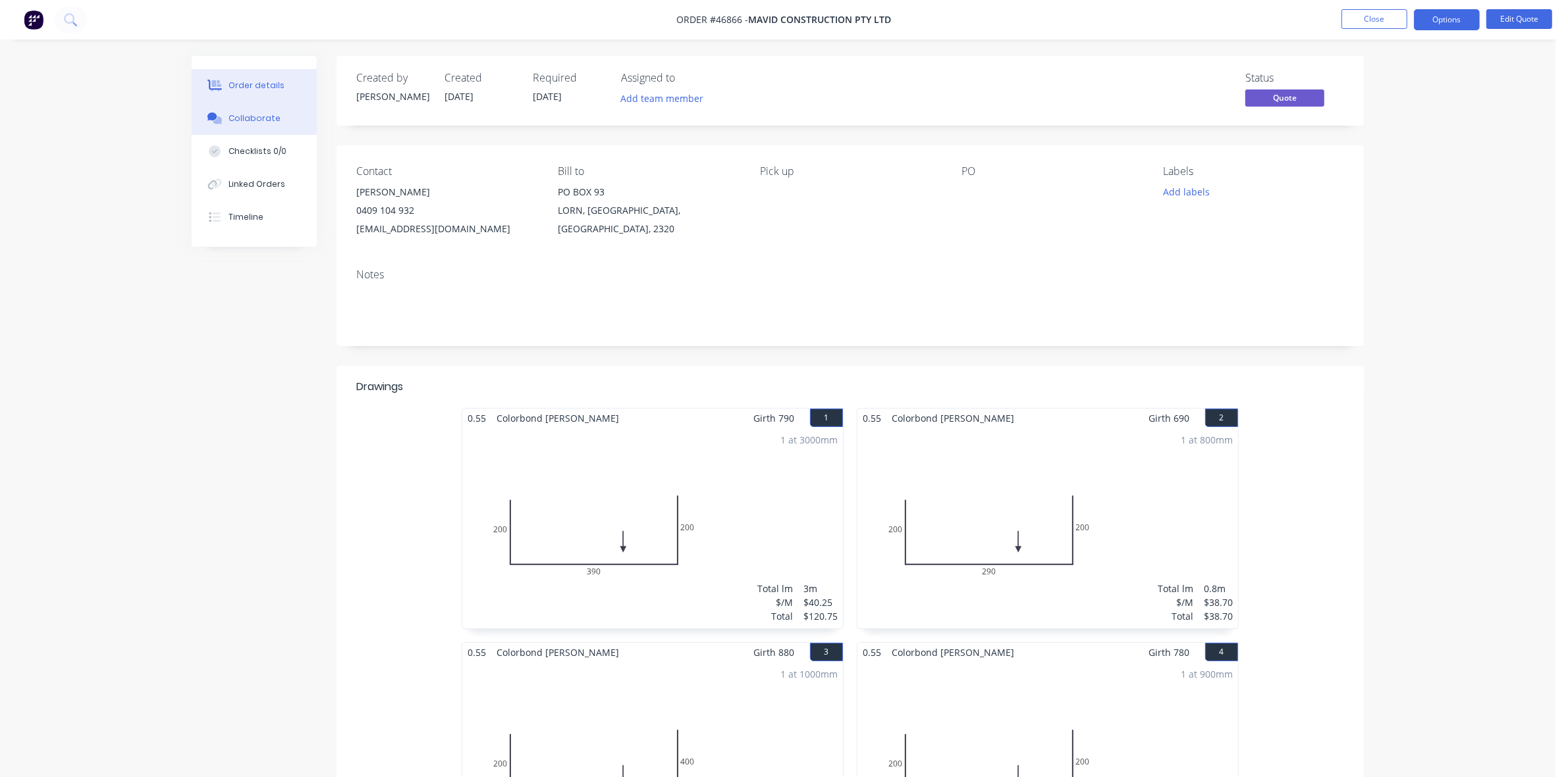
click at [273, 116] on div "Collaborate" at bounding box center [255, 118] width 52 height 12
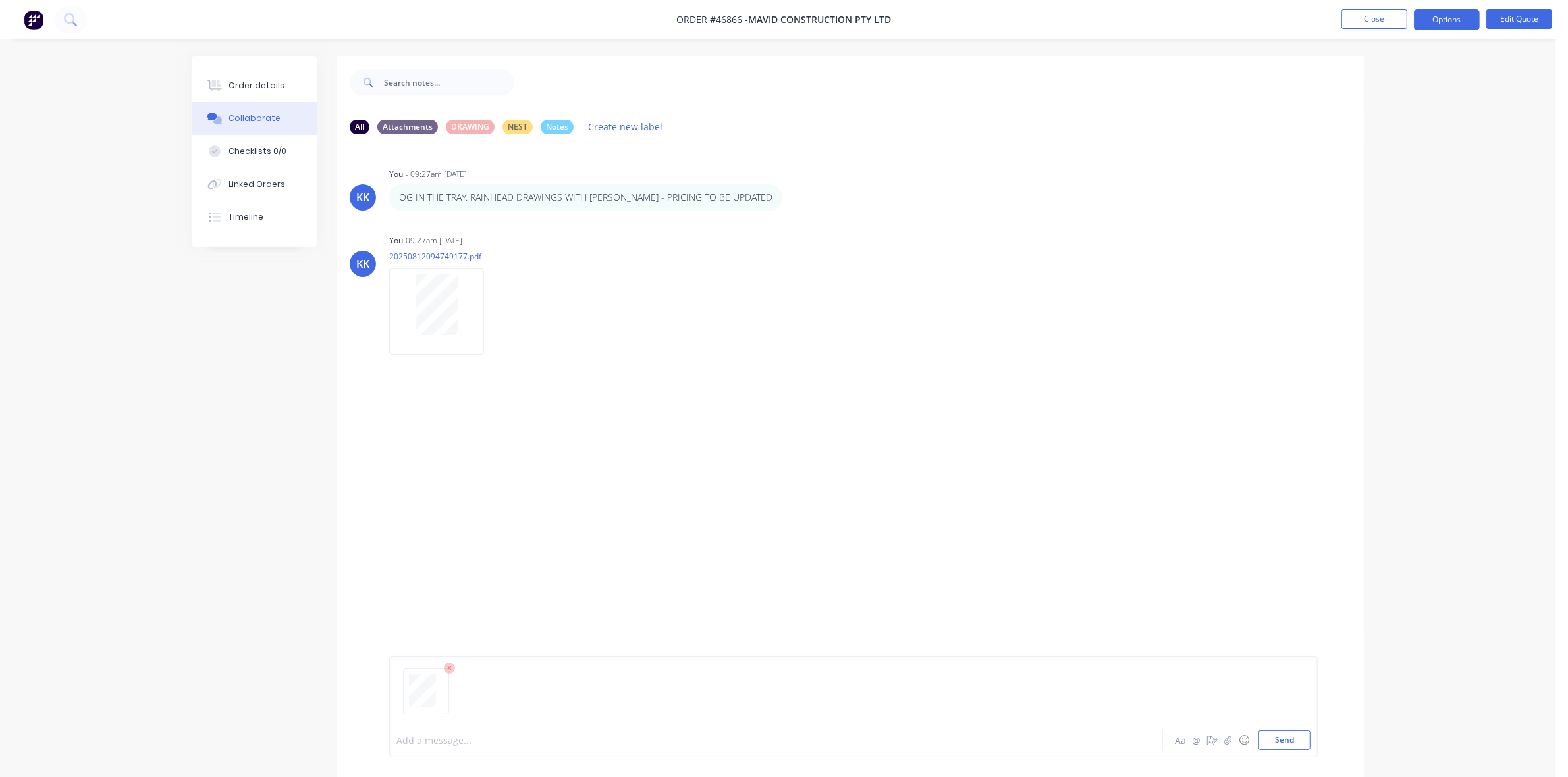
click at [450, 735] on div at bounding box center [740, 741] width 685 height 14
drag, startPoint x: 265, startPoint y: 84, endPoint x: 323, endPoint y: 87, distance: 58.1
click at [267, 84] on div "Order details" at bounding box center [256, 85] width 56 height 12
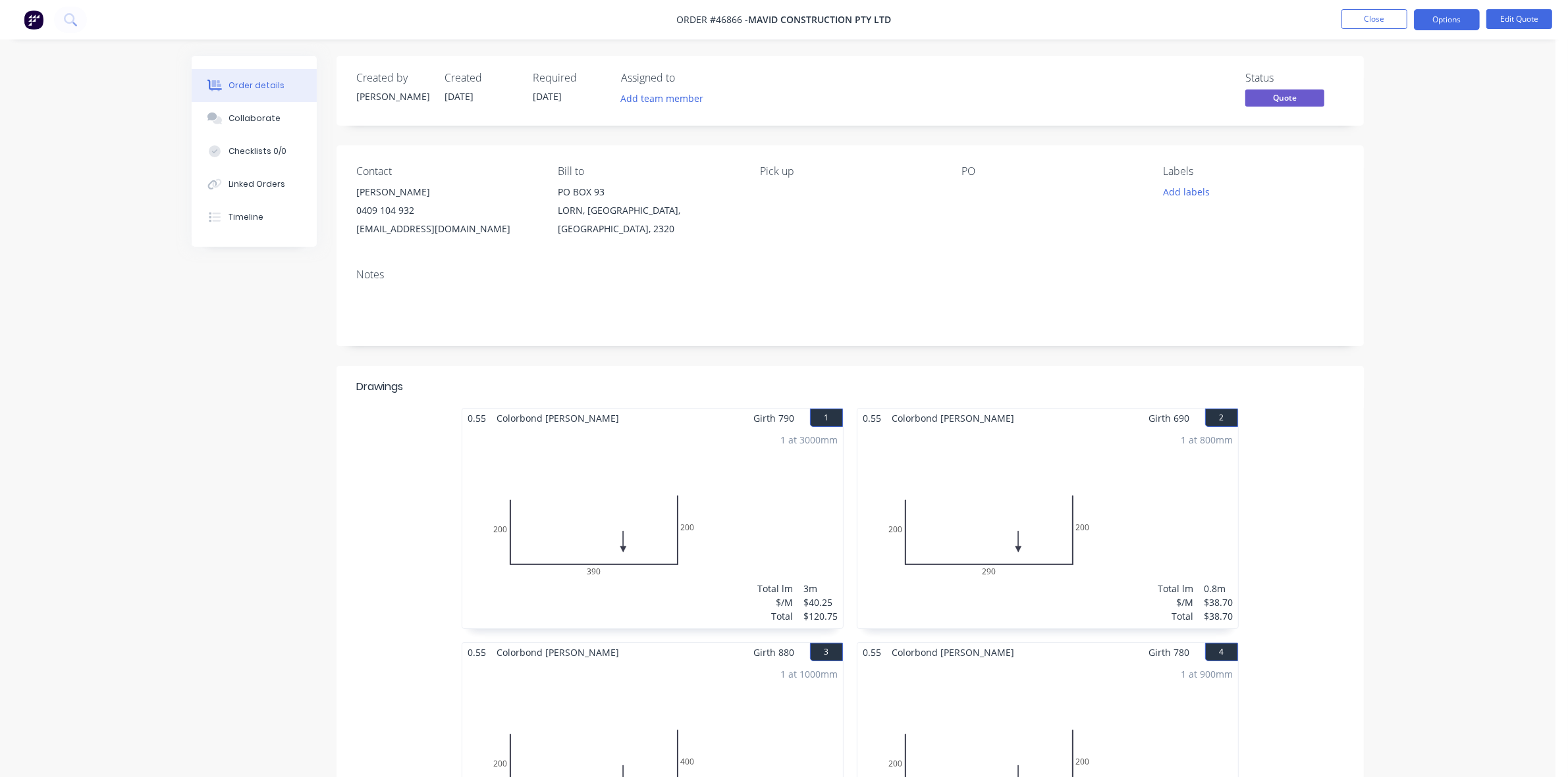
click at [1390, 7] on nav "Order #46866 - MAVID CONSTRUCTION PTY LTD Close Options Edit Quote" at bounding box center [784, 20] width 1568 height 40
drag, startPoint x: 1367, startPoint y: 18, endPoint x: 406, endPoint y: 17, distance: 961.0
click at [1318, 12] on nav "Order #46866 - MAVID CONSTRUCTION PTY LTD Close Options Edit Quote" at bounding box center [784, 20] width 1568 height 40
click at [1362, 7] on nav "Order #46866 - MAVID CONSTRUCTION PTY LTD Close Options Edit Quote" at bounding box center [784, 20] width 1568 height 40
click at [1364, 15] on button "Close" at bounding box center [1375, 19] width 66 height 20
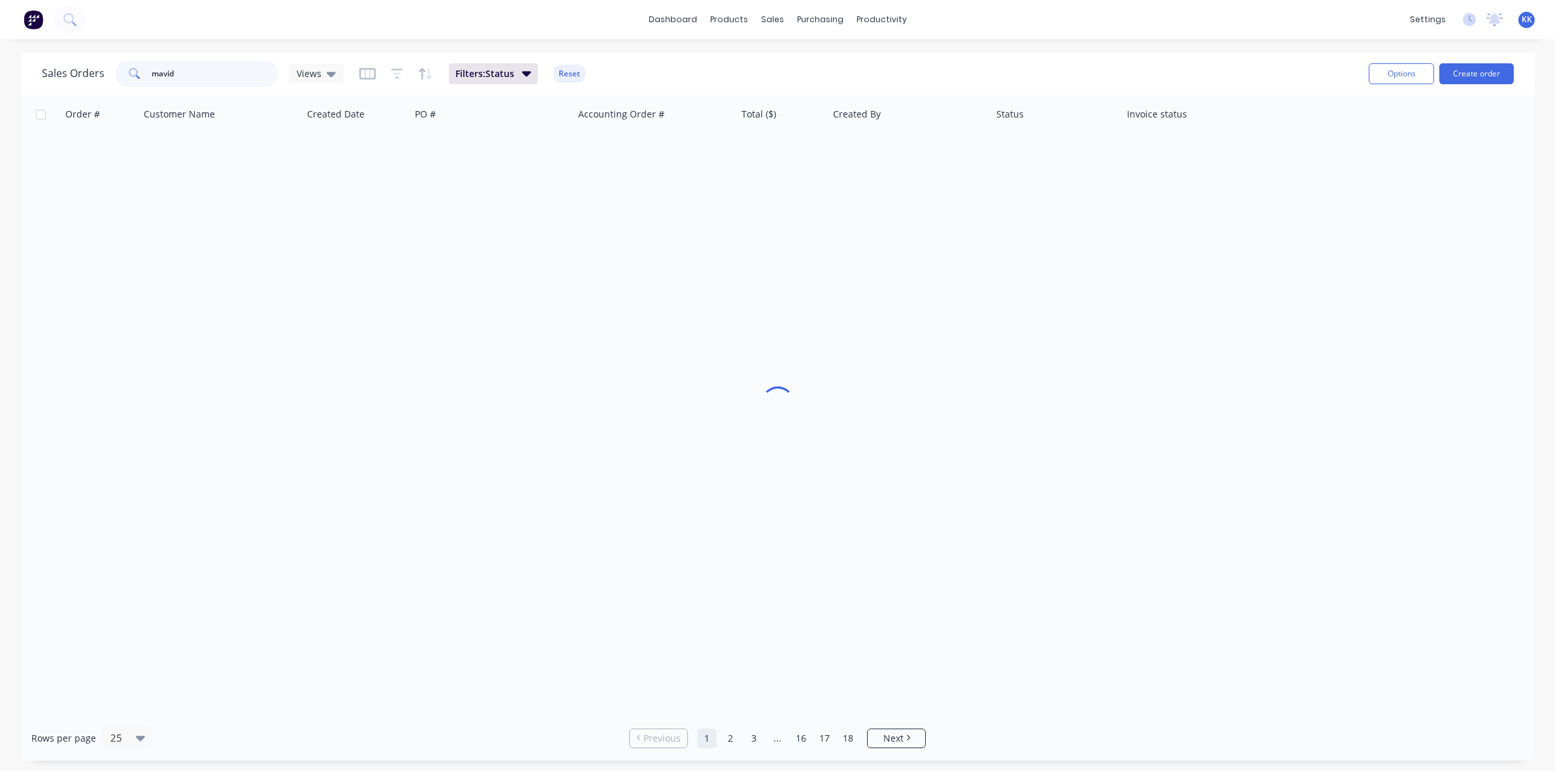
drag, startPoint x: 217, startPoint y: 70, endPoint x: 126, endPoint y: 69, distance: 91.0
click at [126, 74] on div "mavid" at bounding box center [197, 74] width 164 height 26
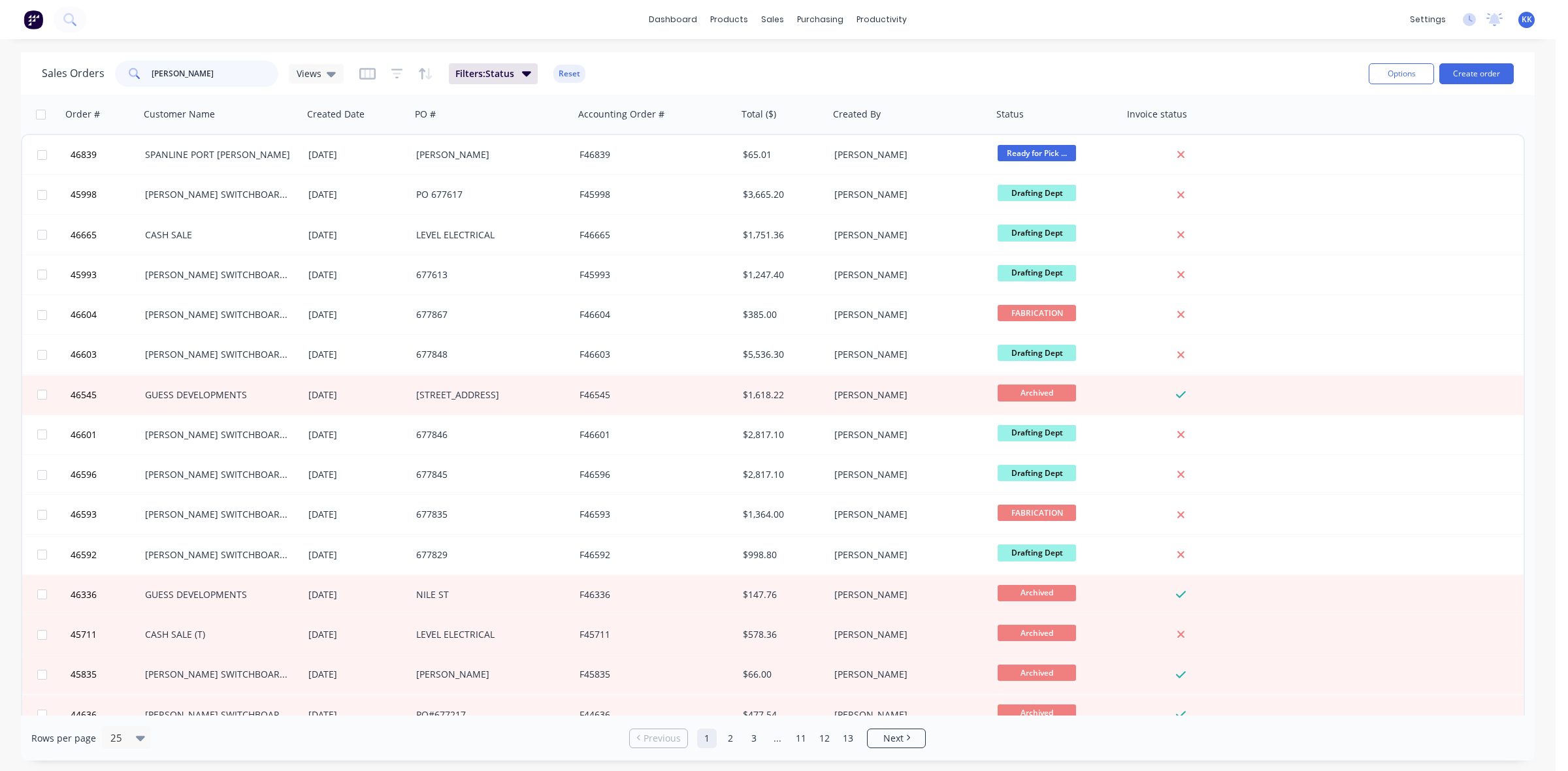
drag, startPoint x: 196, startPoint y: 70, endPoint x: 135, endPoint y: 70, distance: 61.0
click at [138, 72] on div "[PERSON_NAME]" at bounding box center [197, 74] width 164 height 26
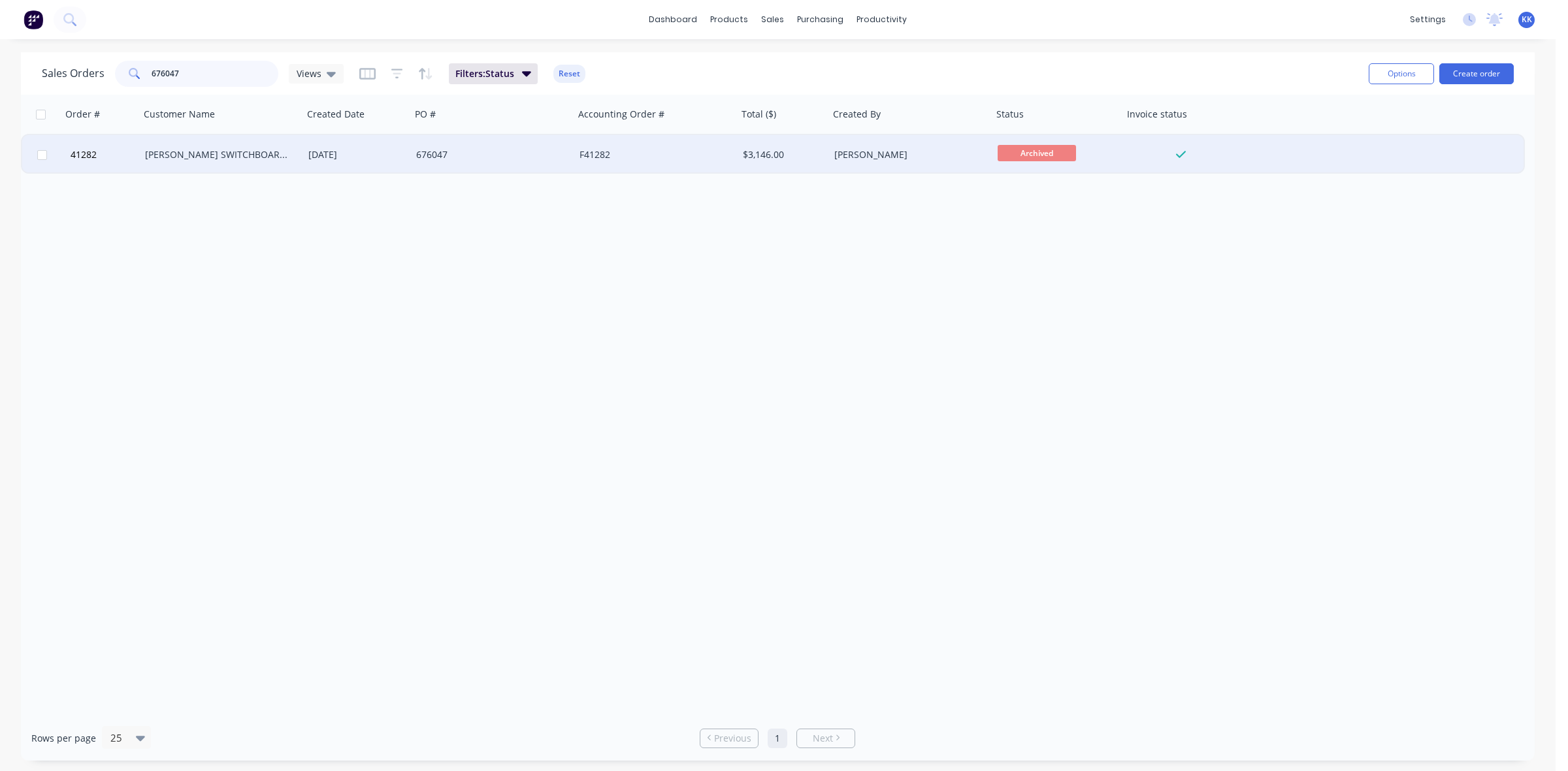
type input "676047"
click at [537, 164] on div "676047" at bounding box center [493, 155] width 164 height 40
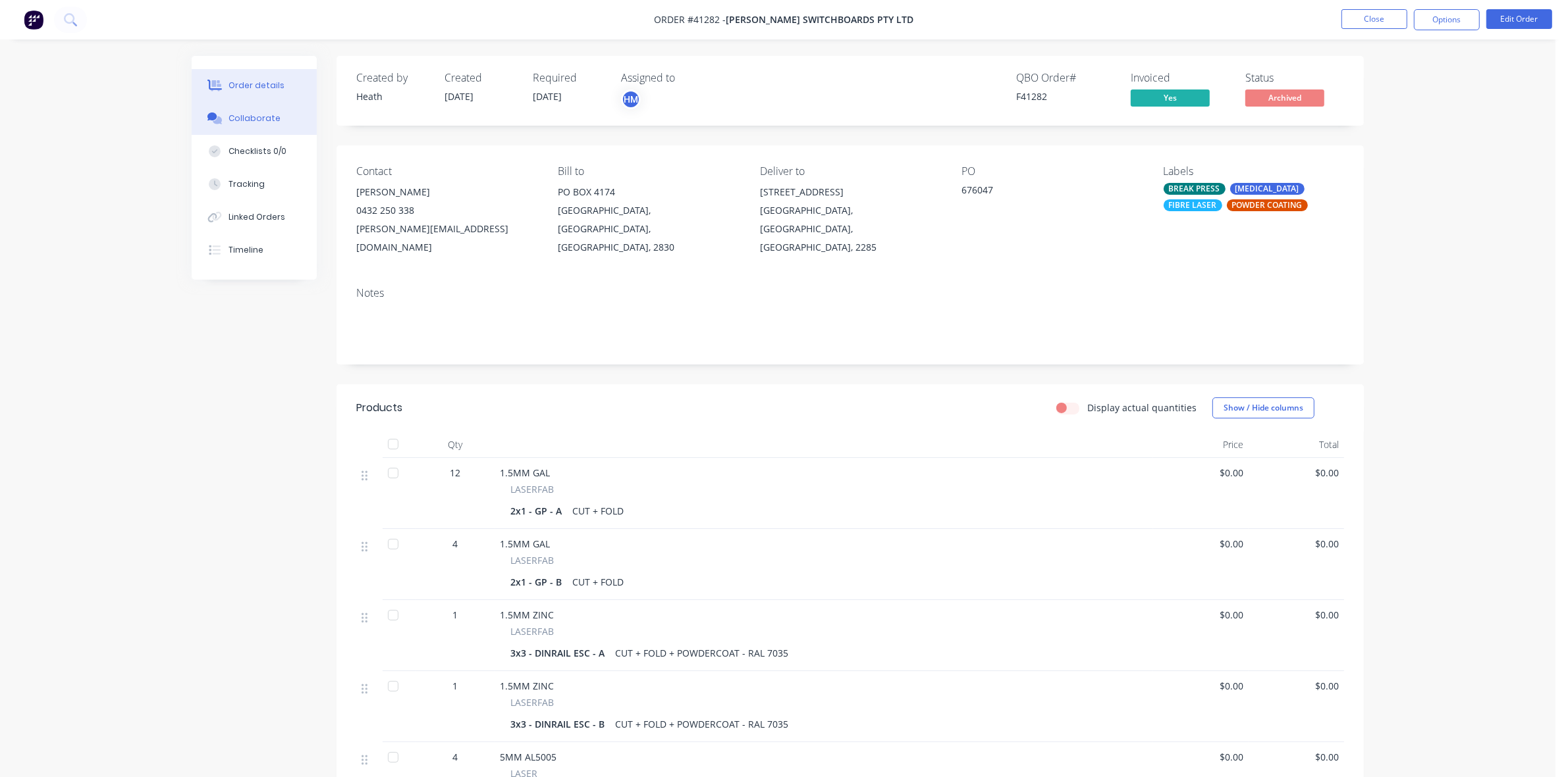
click at [268, 114] on div "Collaborate" at bounding box center [255, 118] width 52 height 12
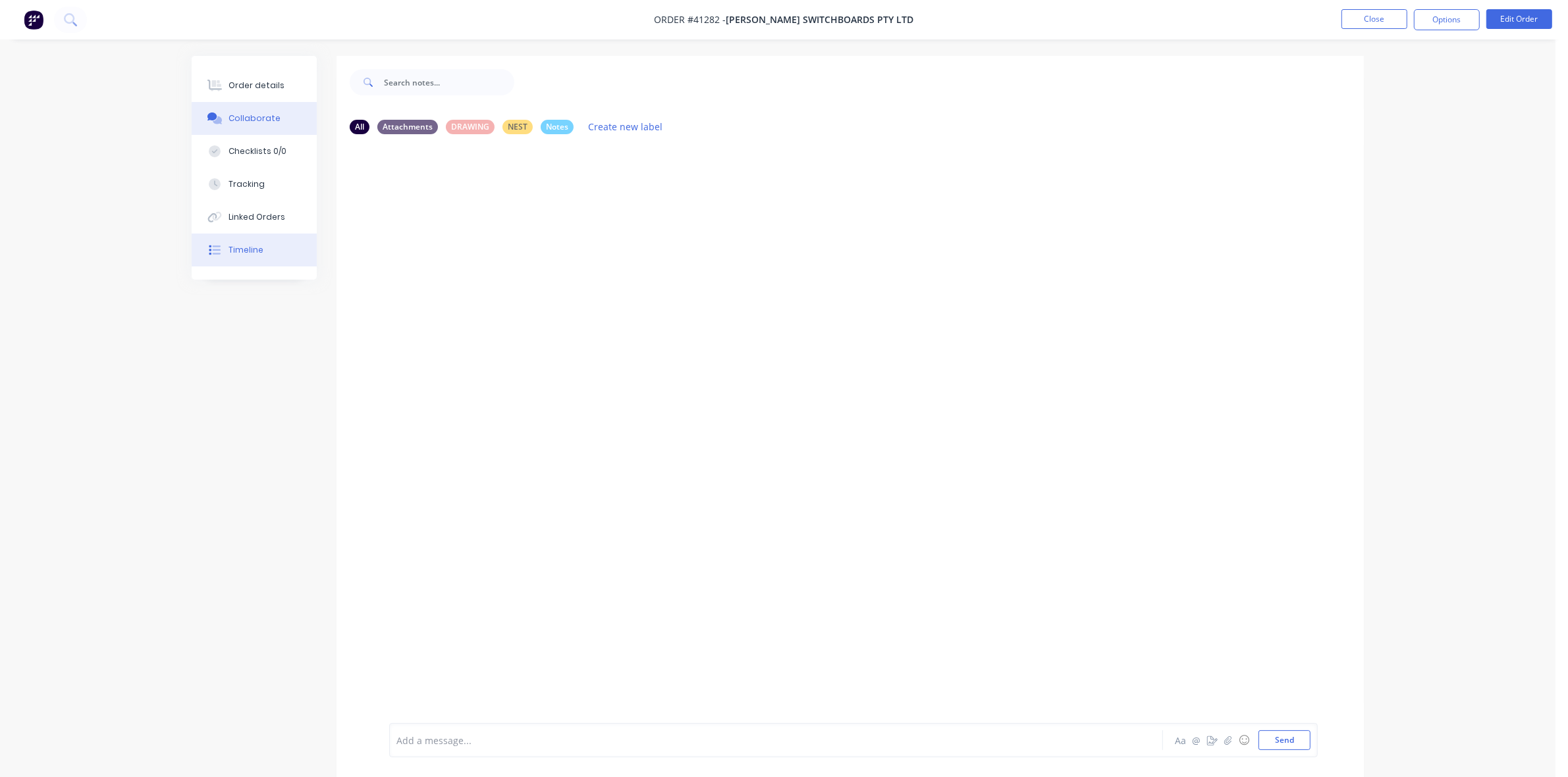
click at [255, 252] on div "Timeline" at bounding box center [246, 249] width 35 height 12
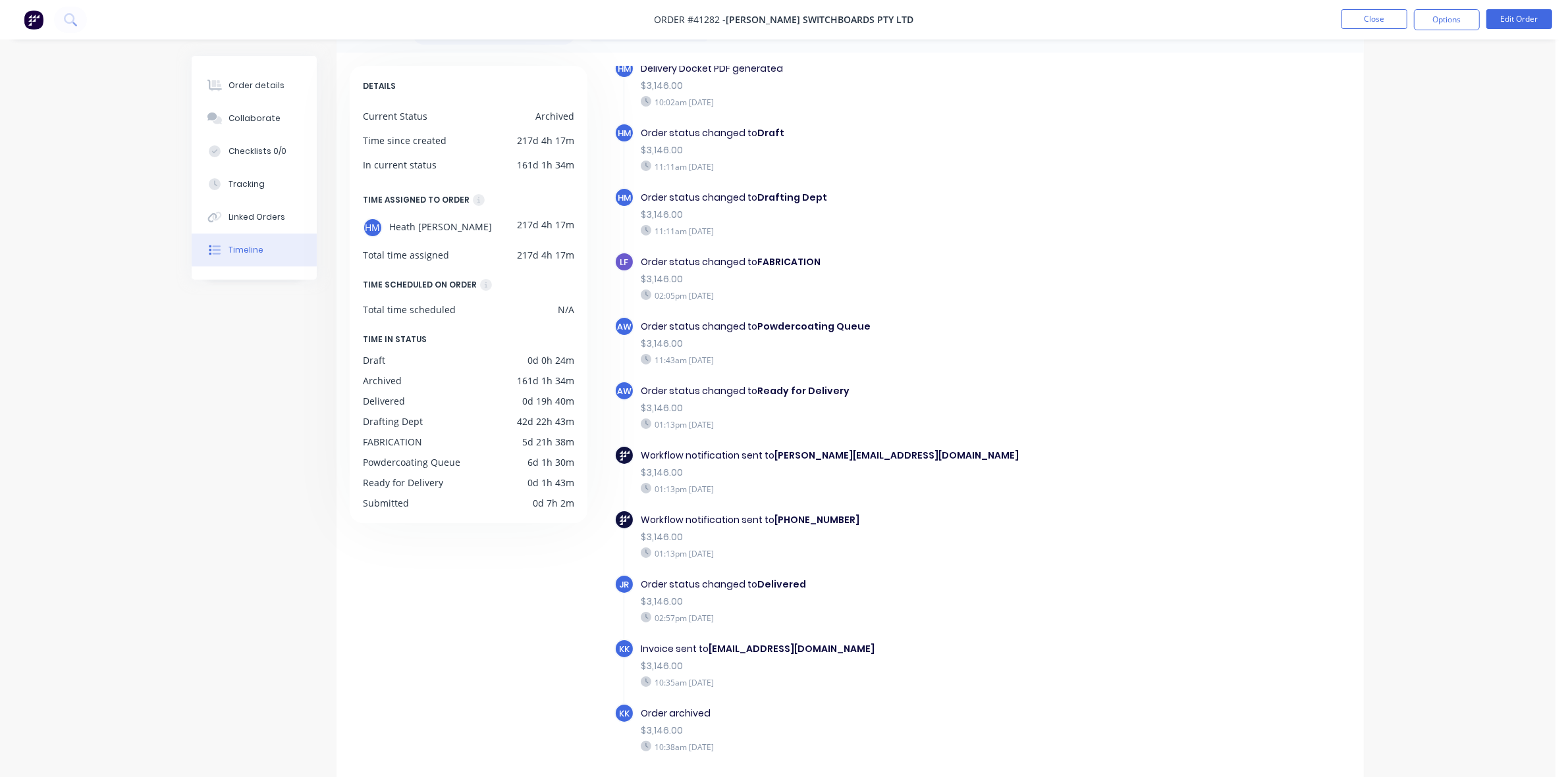
scroll to position [93, 0]
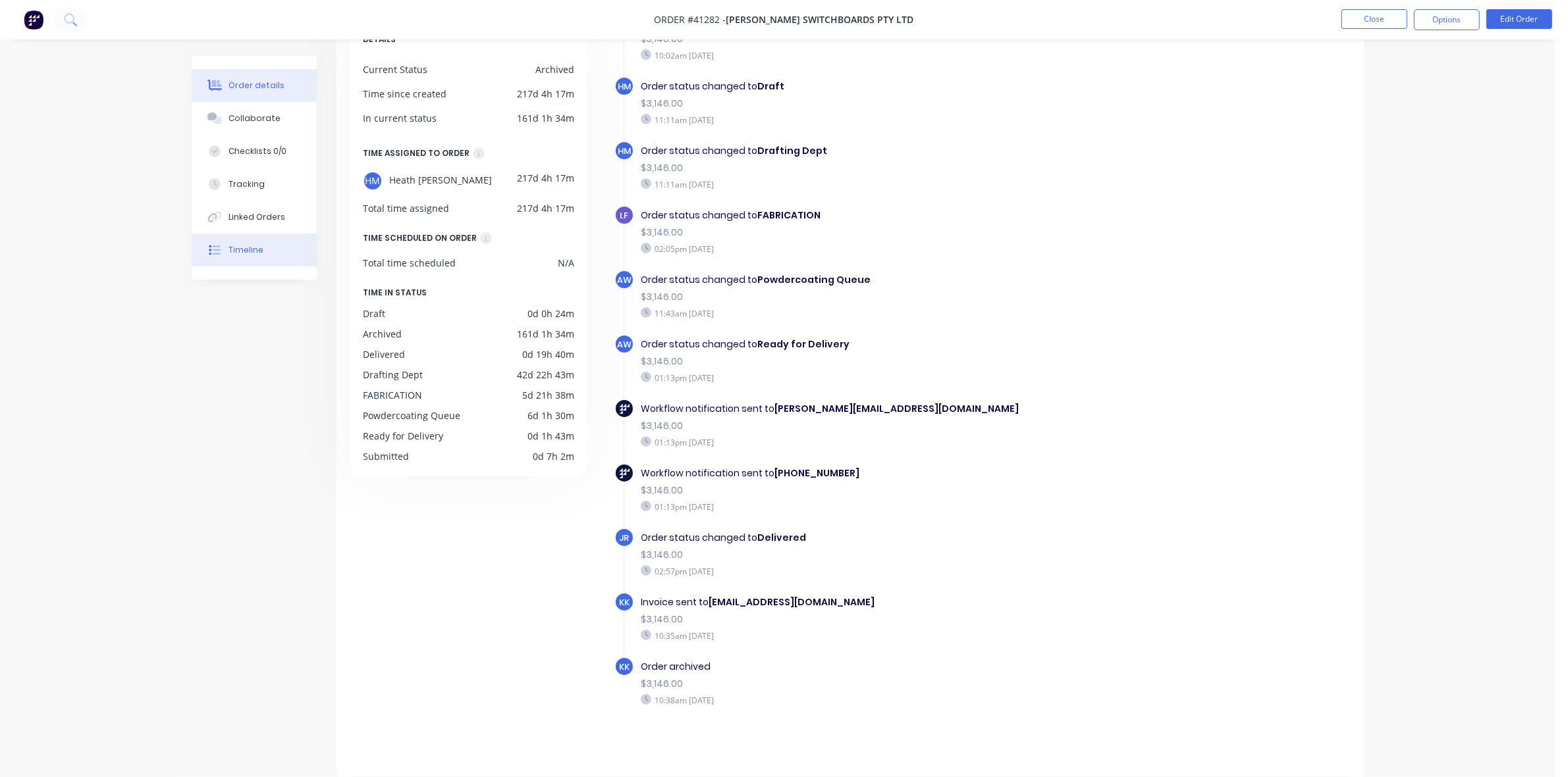
click at [272, 90] on div "Order details" at bounding box center [256, 85] width 56 height 12
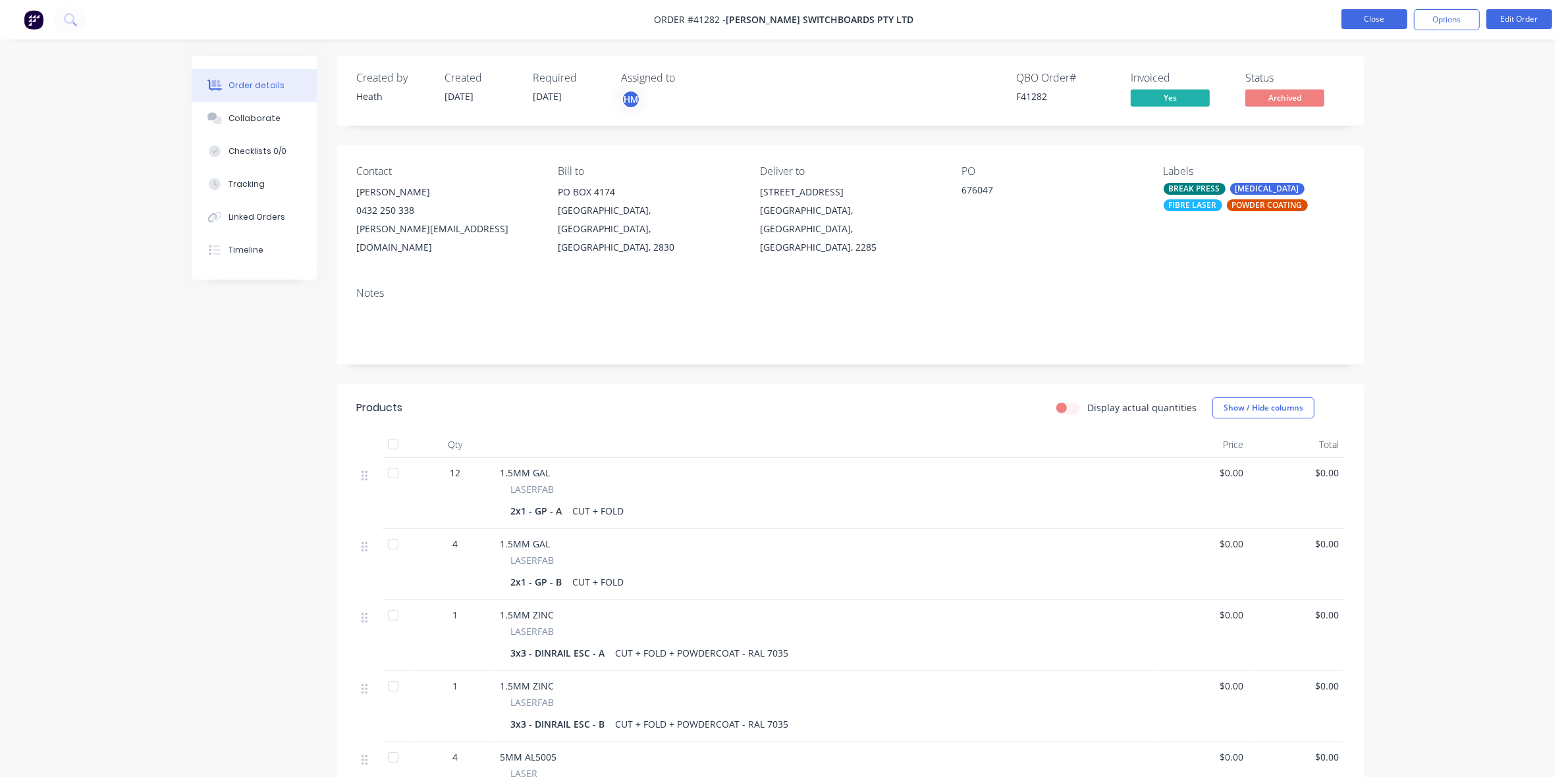
click at [1371, 15] on button "Close" at bounding box center [1375, 19] width 66 height 20
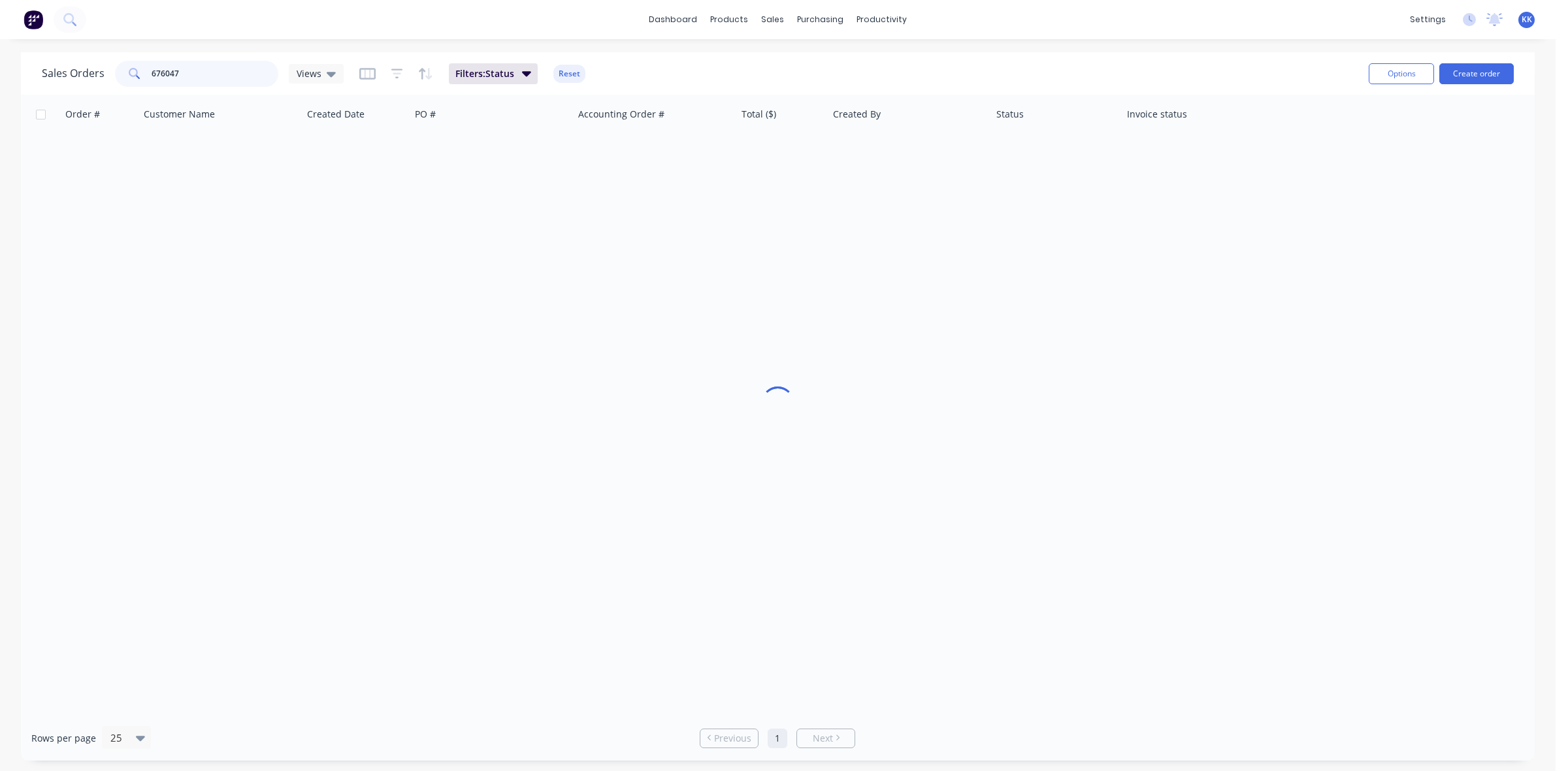
drag, startPoint x: 158, startPoint y: 67, endPoint x: 202, endPoint y: 67, distance: 44.0
click at [202, 67] on input "676047" at bounding box center [215, 74] width 128 height 26
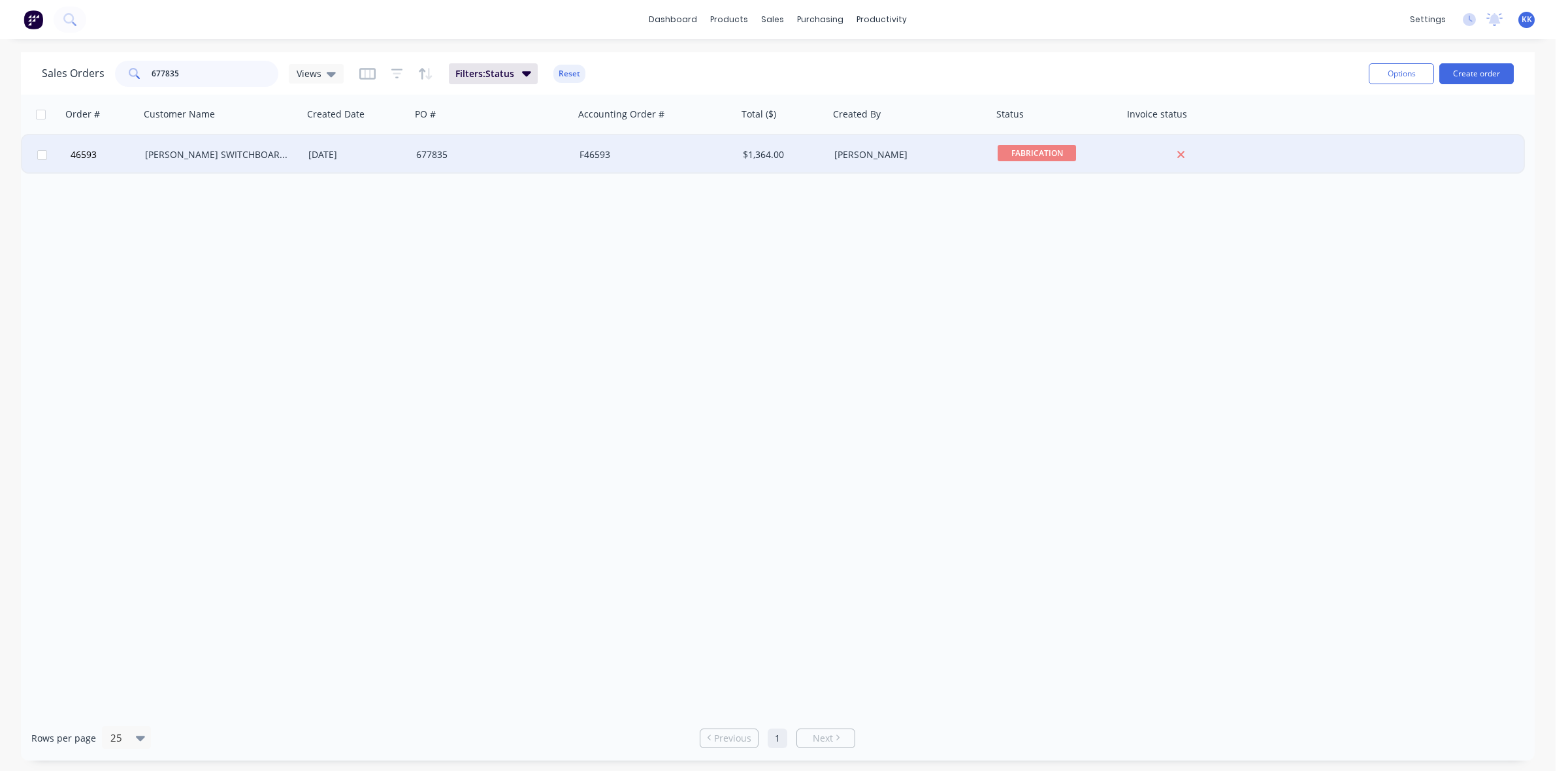
type input "677835"
click at [600, 139] on div "F46593" at bounding box center [656, 155] width 164 height 40
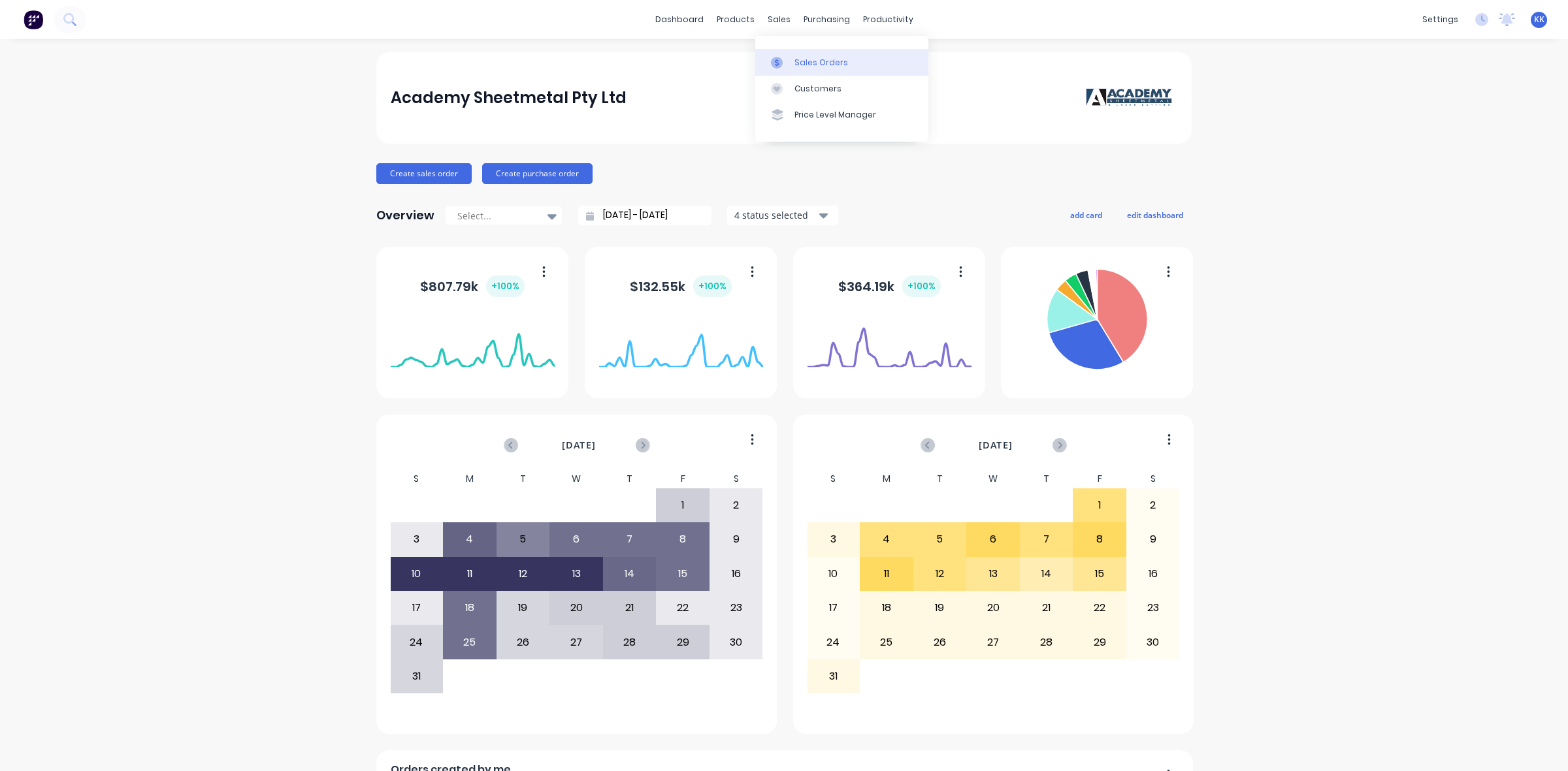
drag, startPoint x: 0, startPoint y: 0, endPoint x: 792, endPoint y: 66, distance: 794.7
click at [792, 66] on link "Sales Orders" at bounding box center [842, 62] width 173 height 26
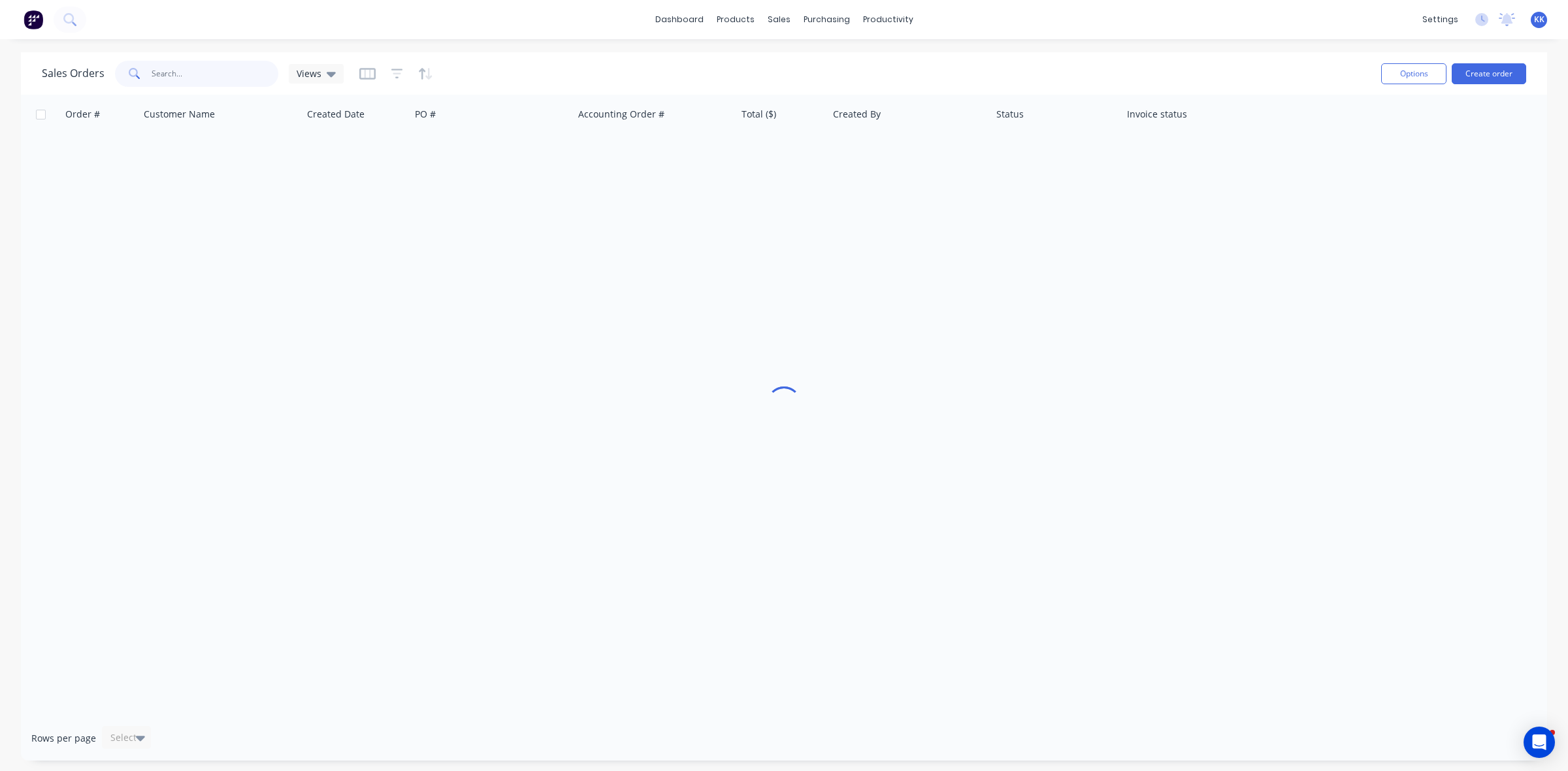
click at [219, 83] on input "text" at bounding box center [215, 74] width 128 height 26
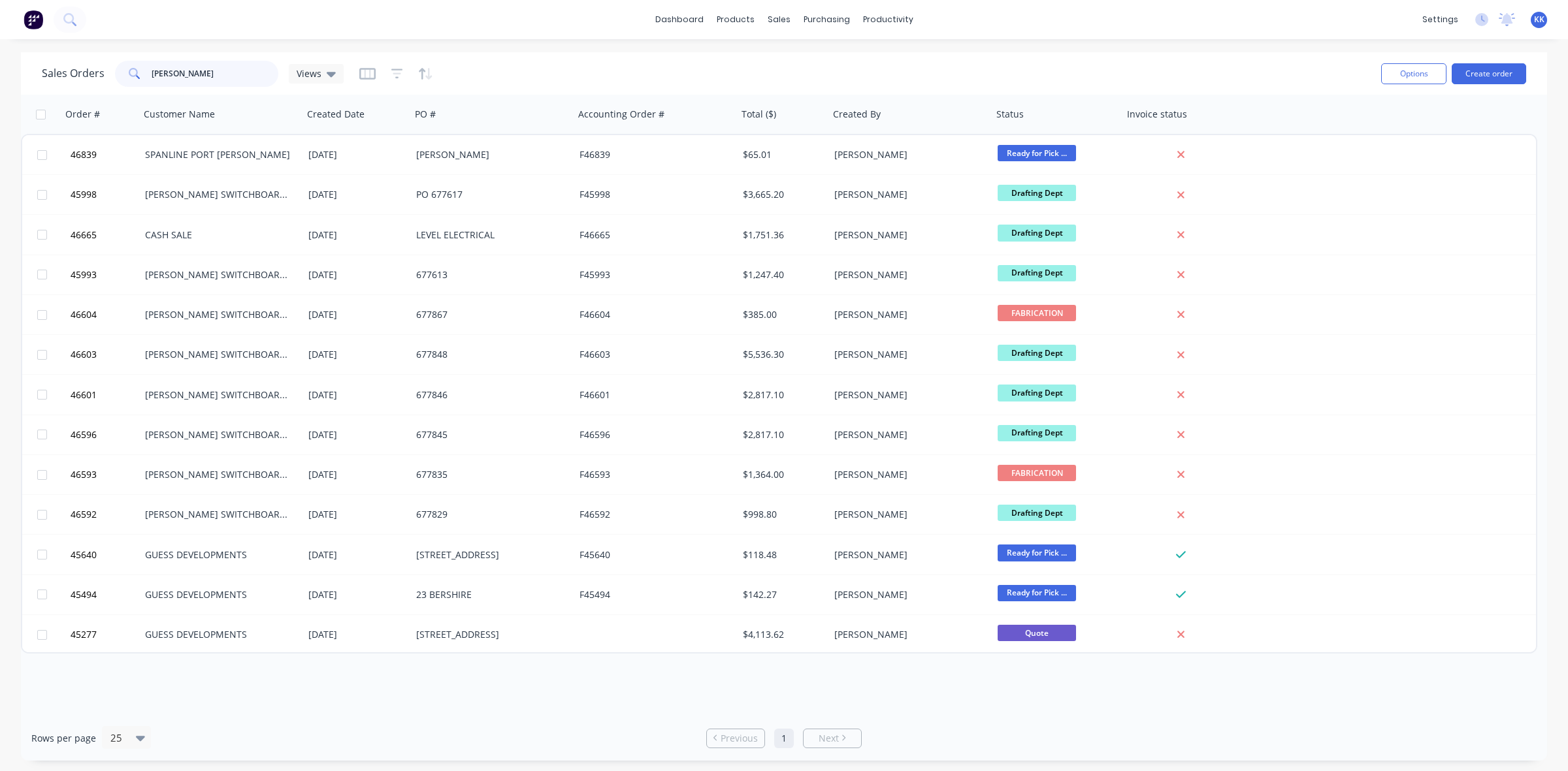
type input "[PERSON_NAME]"
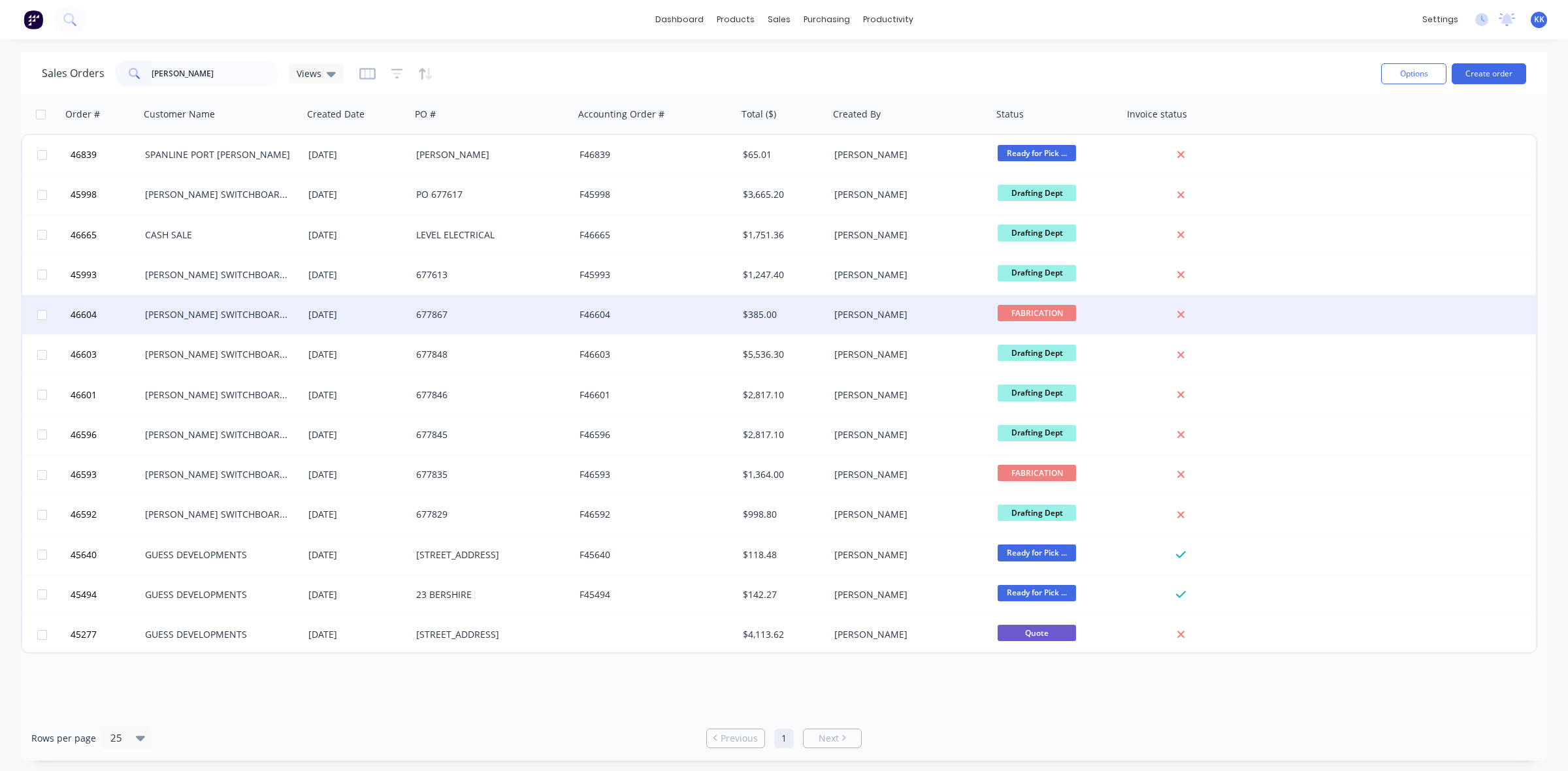
click at [493, 319] on div "677867" at bounding box center [489, 314] width 145 height 13
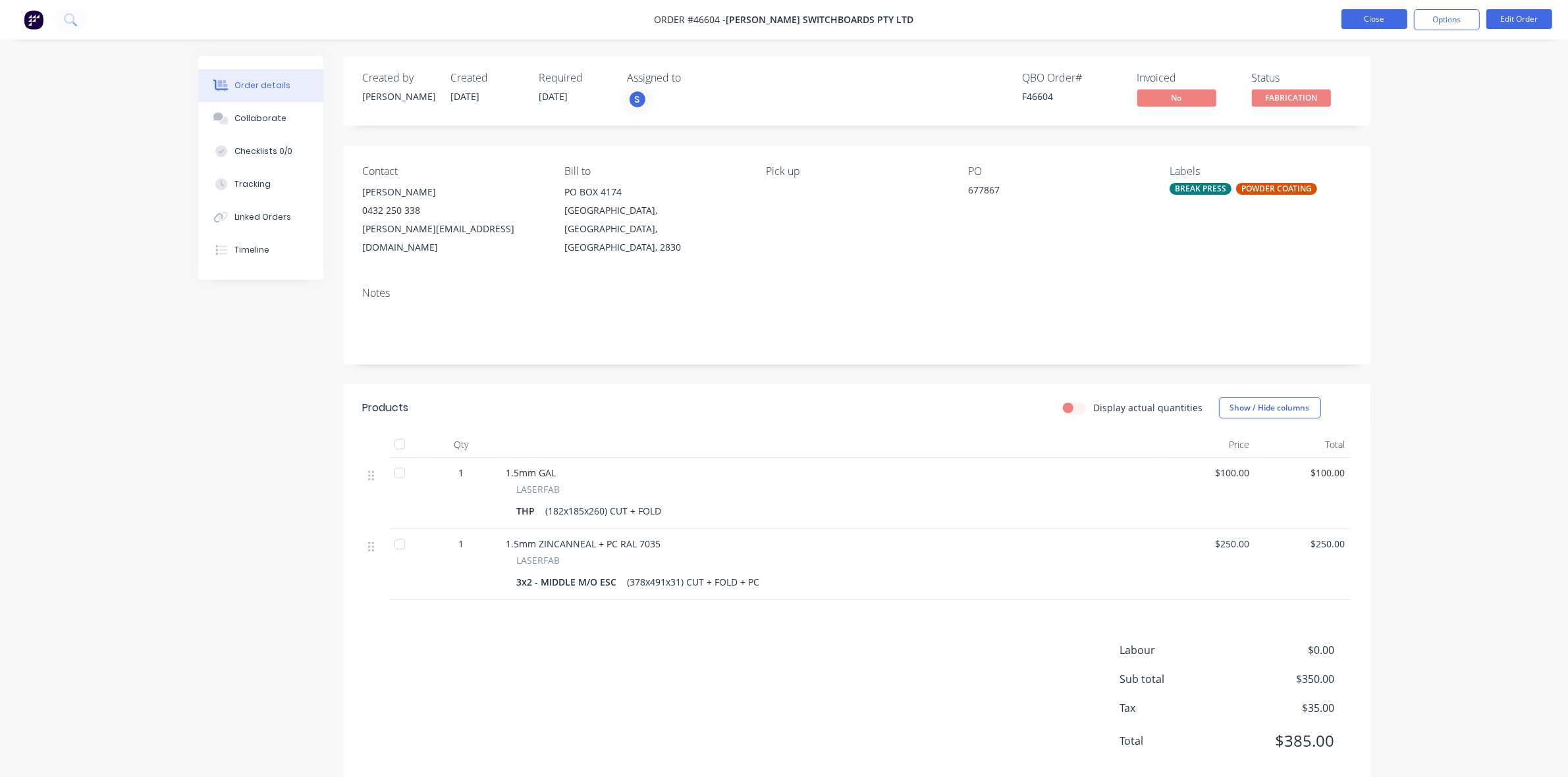
click at [1375, 20] on button "Close" at bounding box center [1375, 19] width 66 height 20
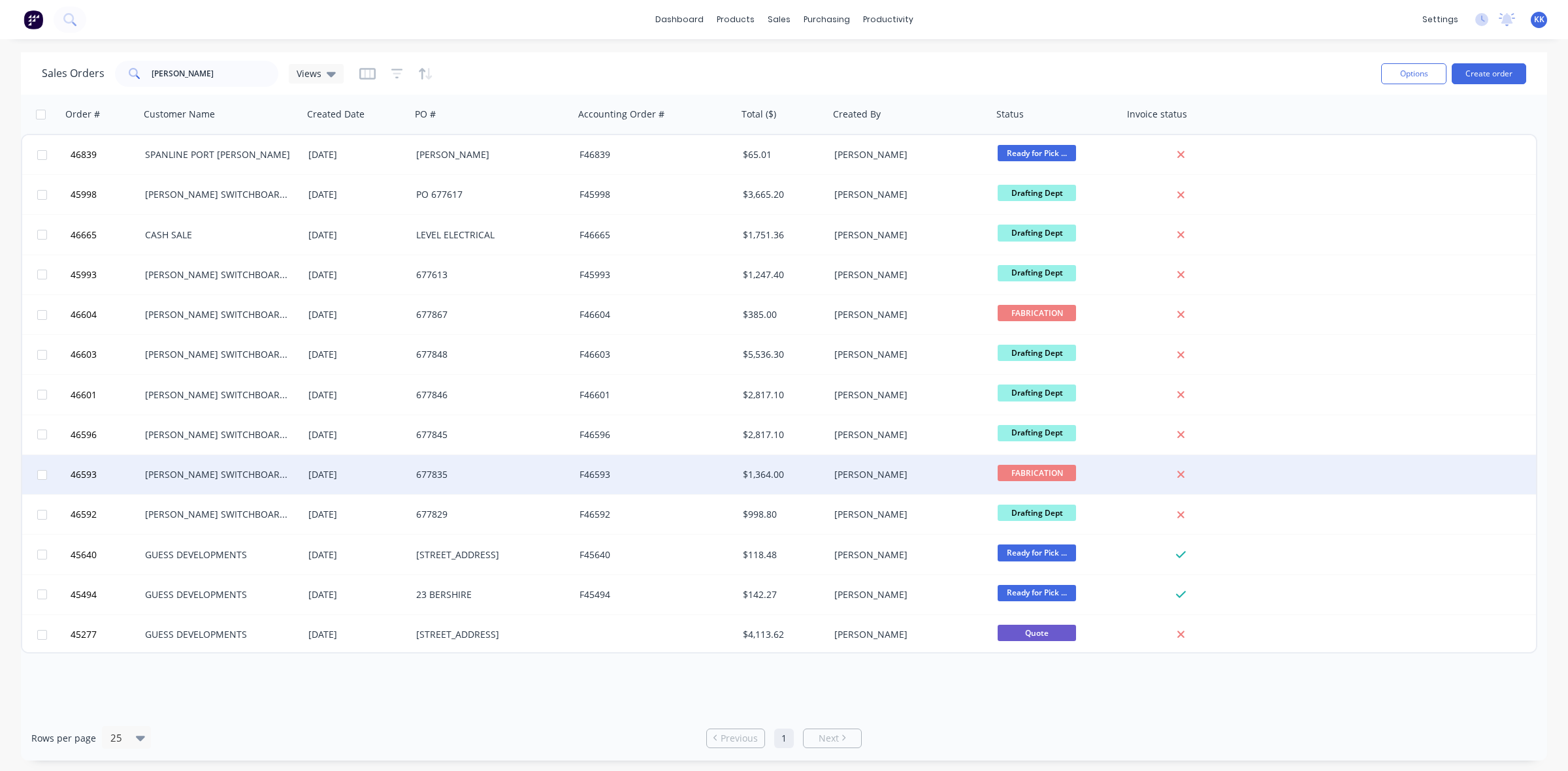
click at [594, 485] on div "F46593" at bounding box center [656, 474] width 164 height 40
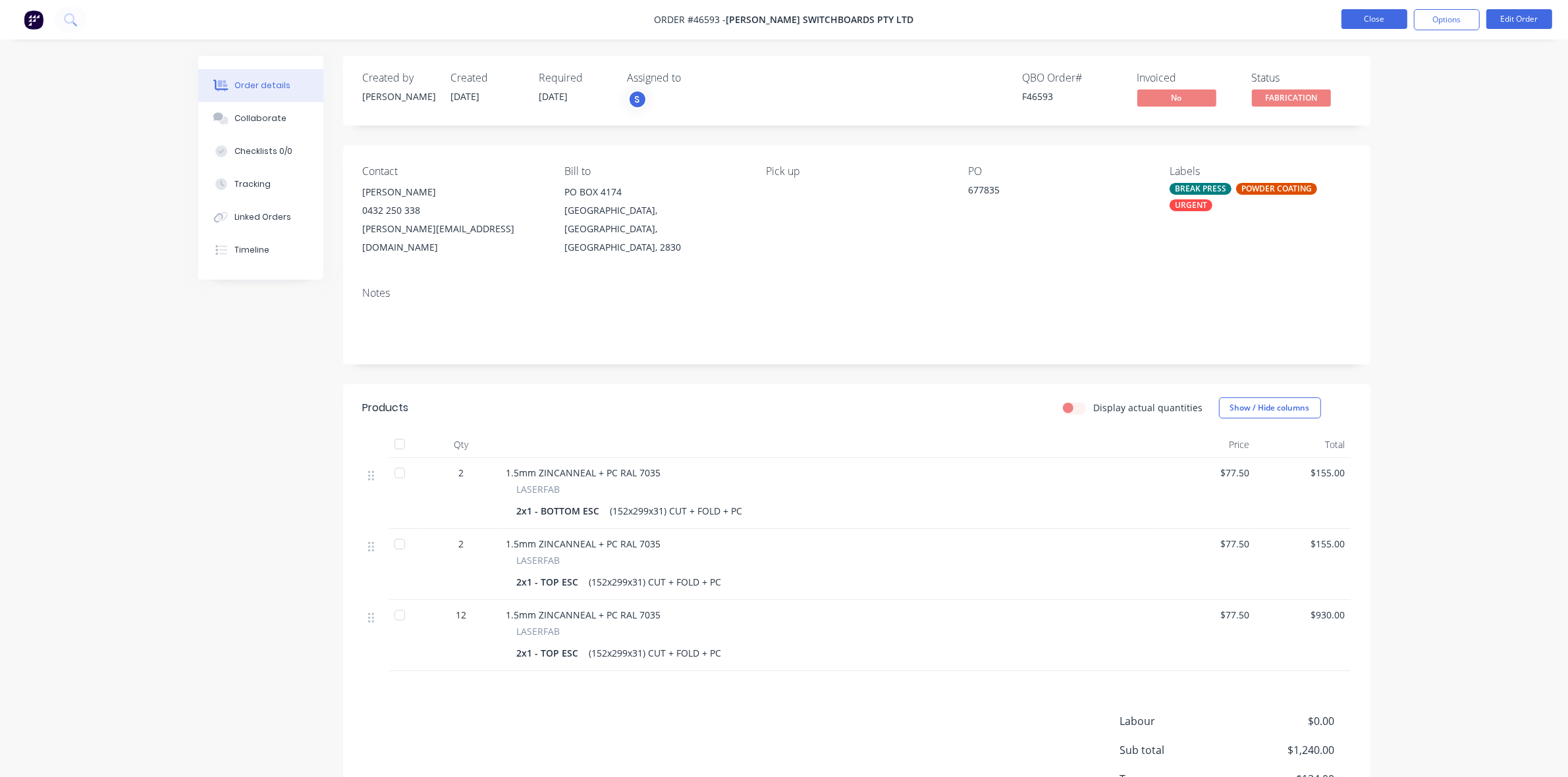
click at [1383, 24] on button "Close" at bounding box center [1375, 19] width 66 height 20
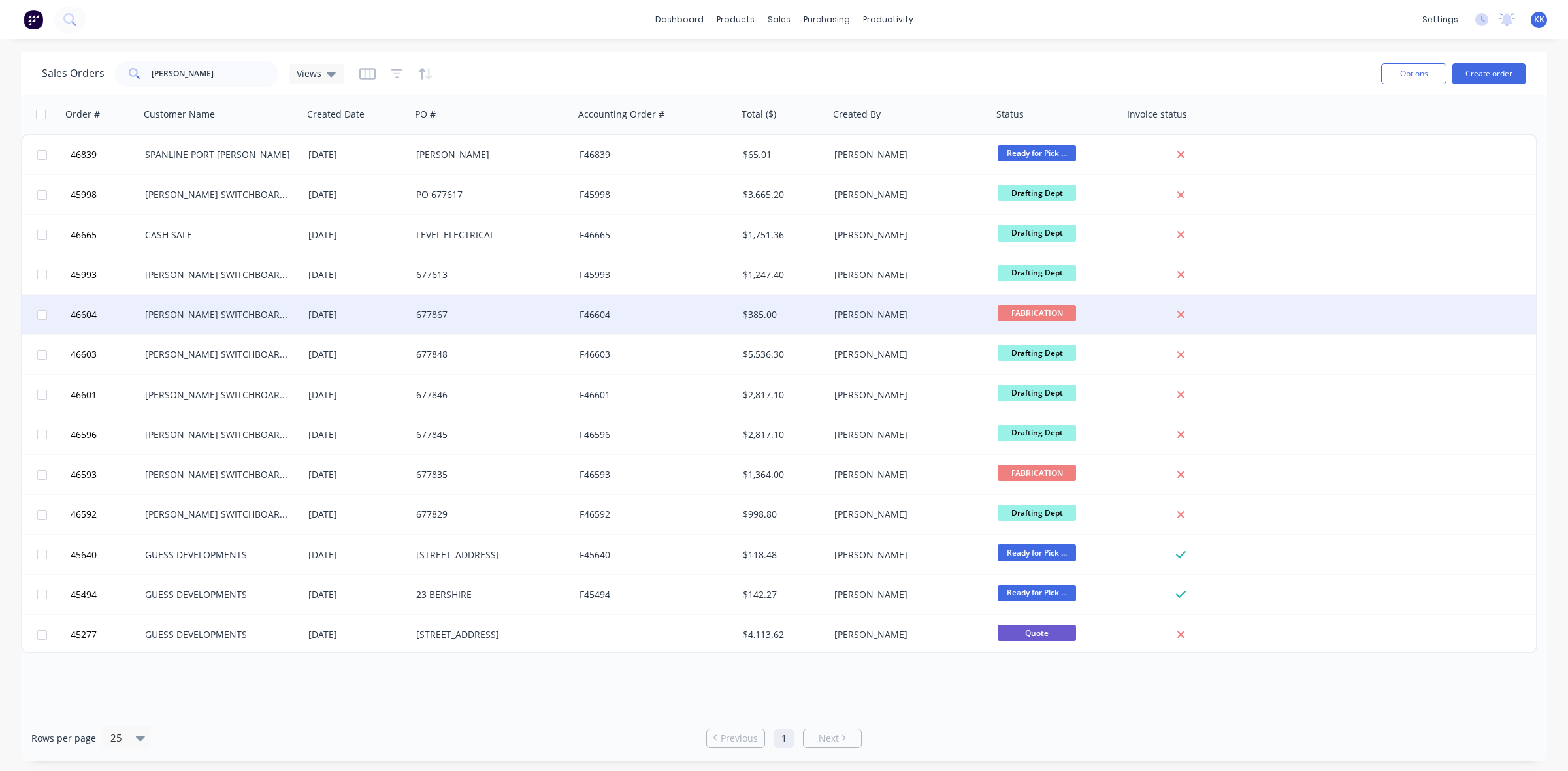
click at [403, 328] on div "29 Jul 2025" at bounding box center [357, 314] width 107 height 40
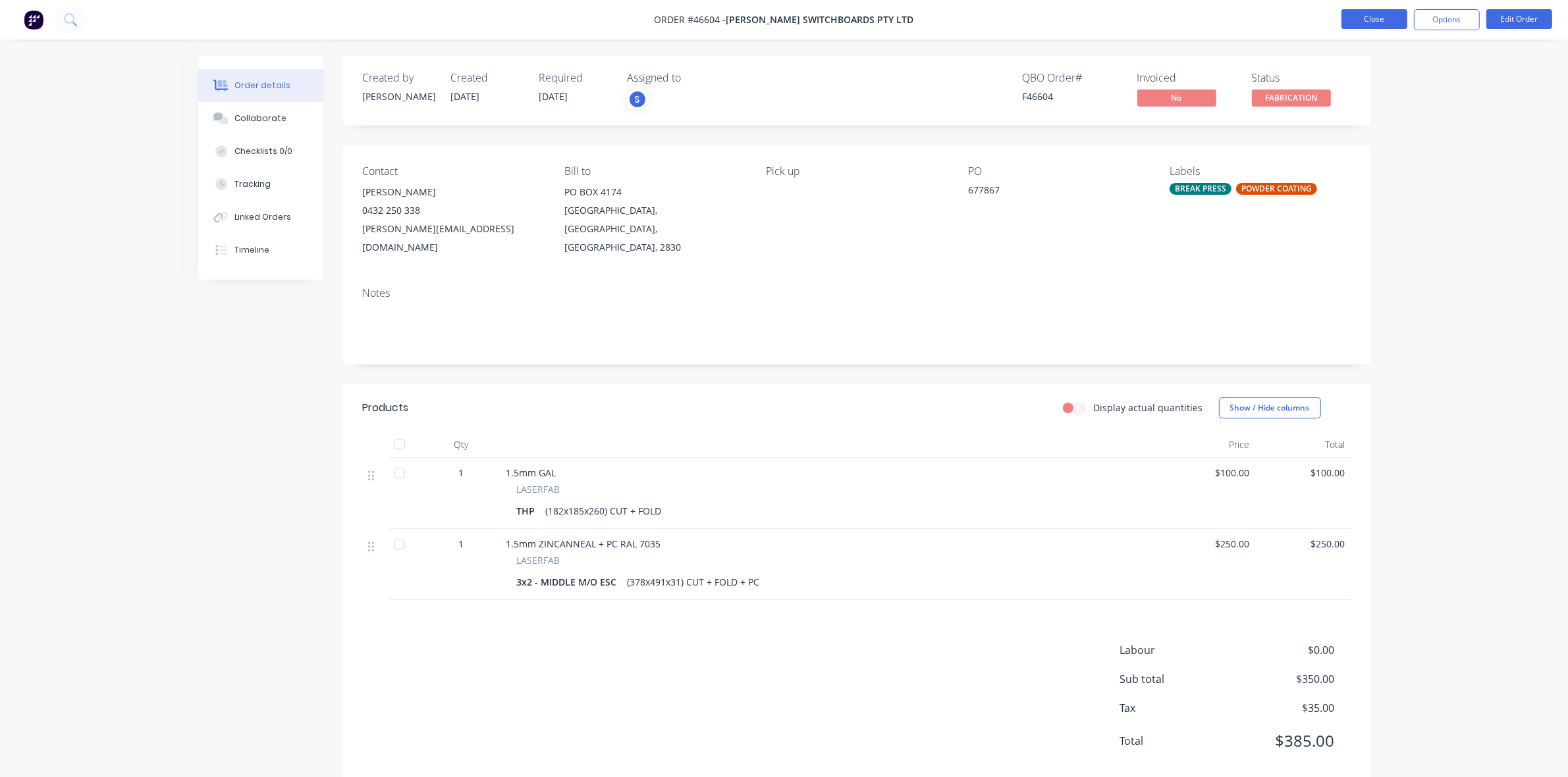
click at [1372, 20] on button "Close" at bounding box center [1375, 19] width 66 height 20
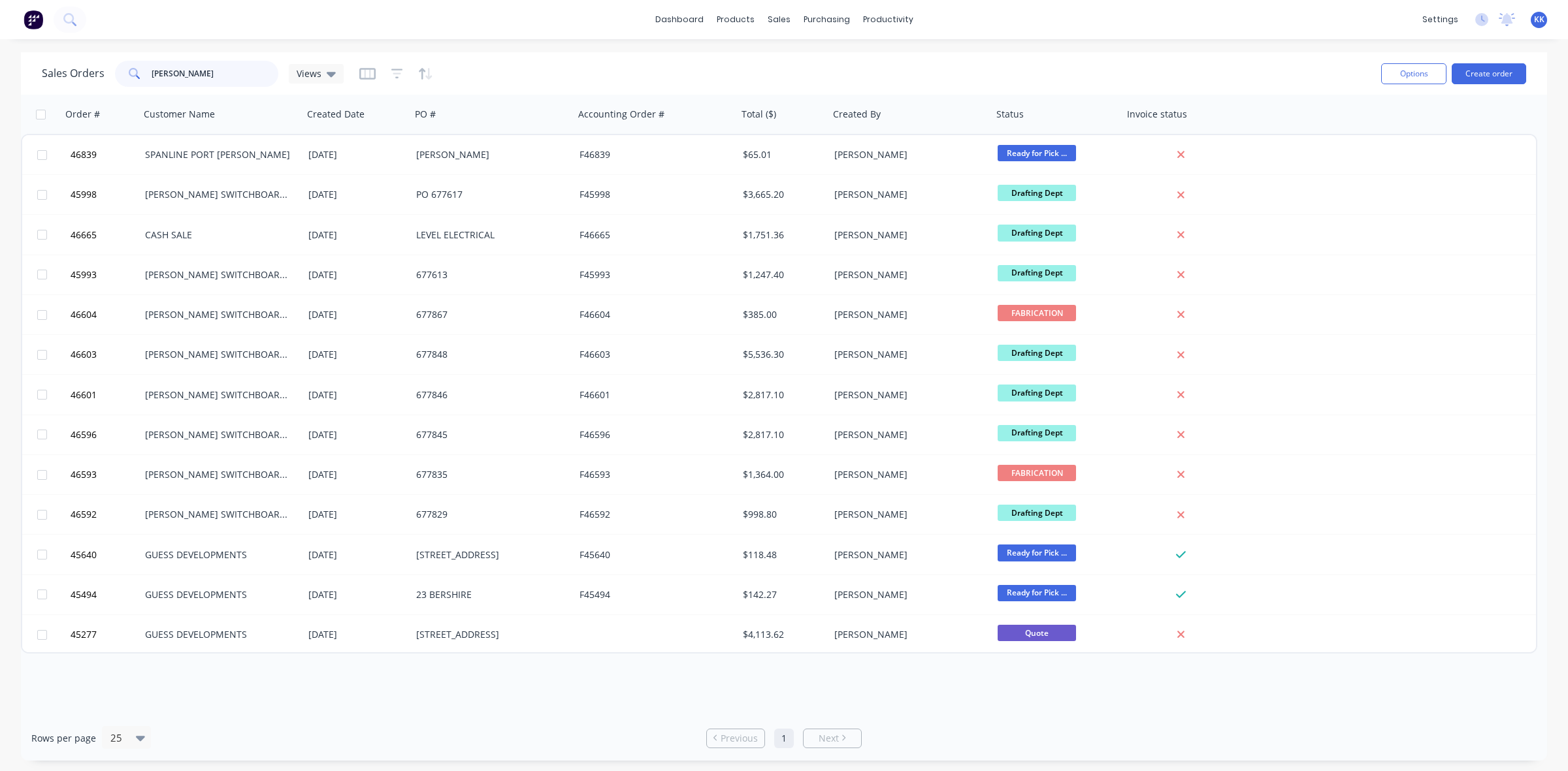
drag, startPoint x: 176, startPoint y: 78, endPoint x: 105, endPoint y: 86, distance: 71.4
click at [105, 86] on div "Sales Orders baker Views" at bounding box center [706, 73] width 1329 height 32
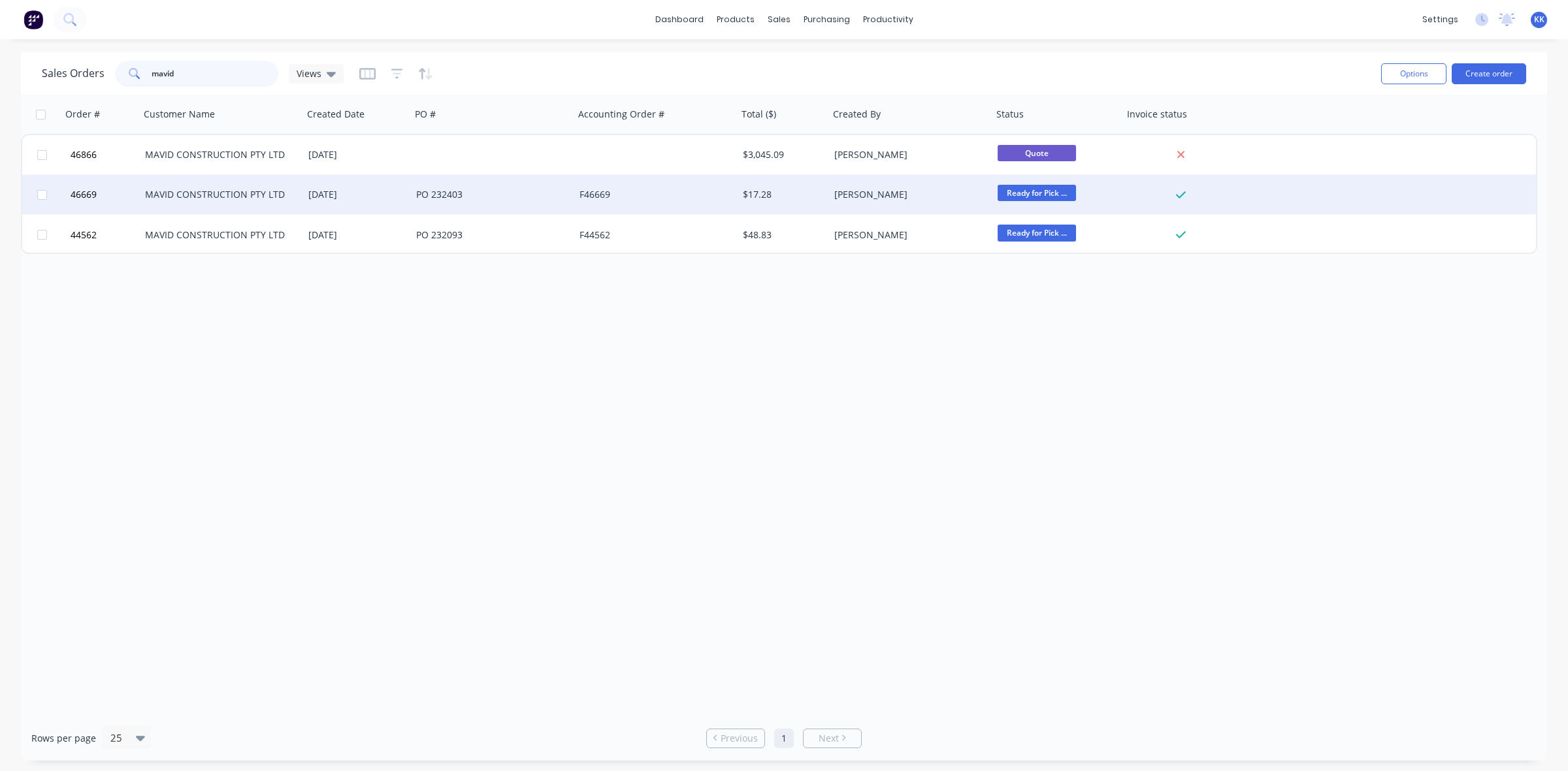
type input "mavid"
click at [470, 187] on div "PO 232403" at bounding box center [493, 195] width 164 height 40
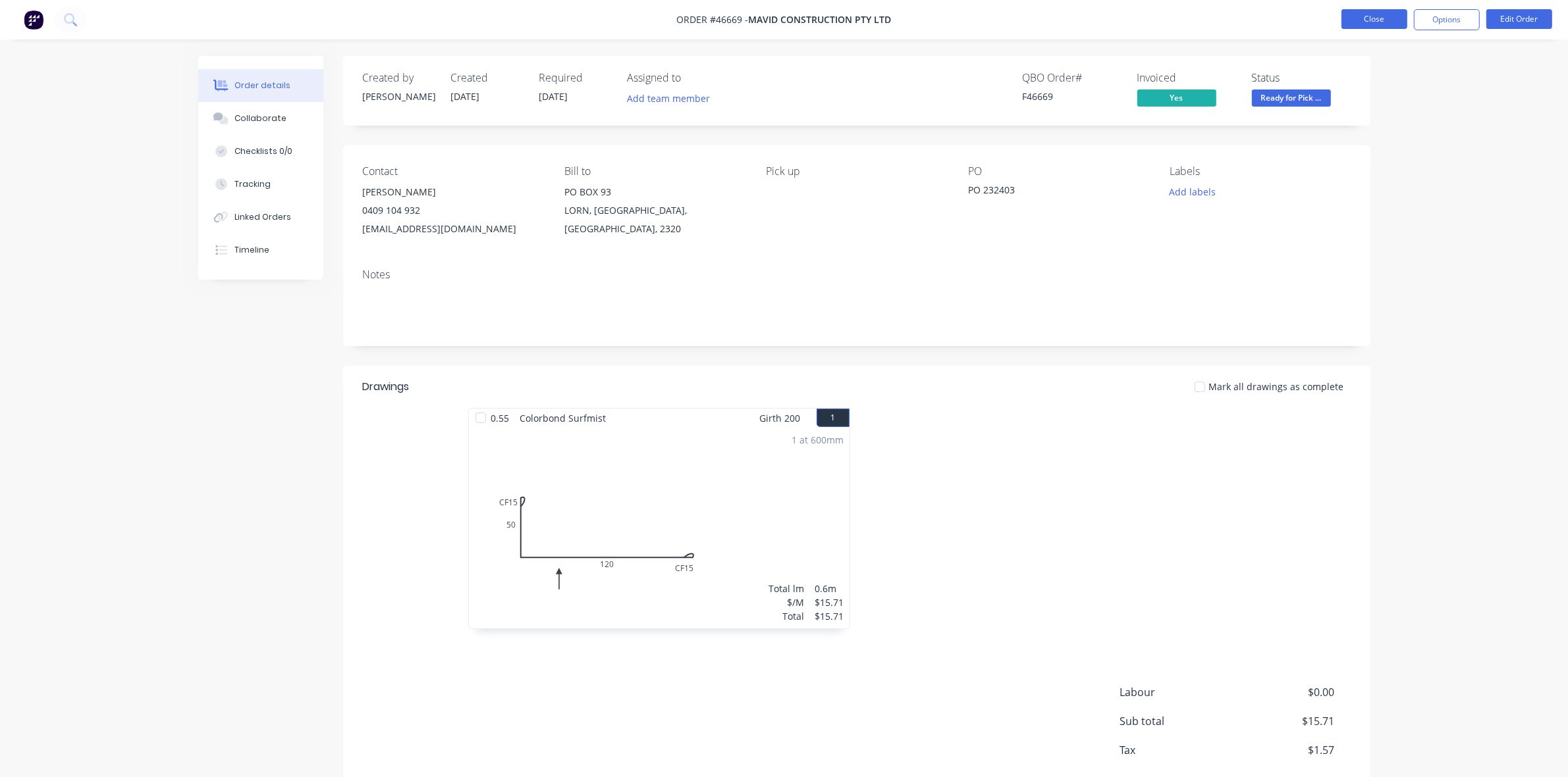
click at [1391, 19] on button "Close" at bounding box center [1375, 19] width 66 height 20
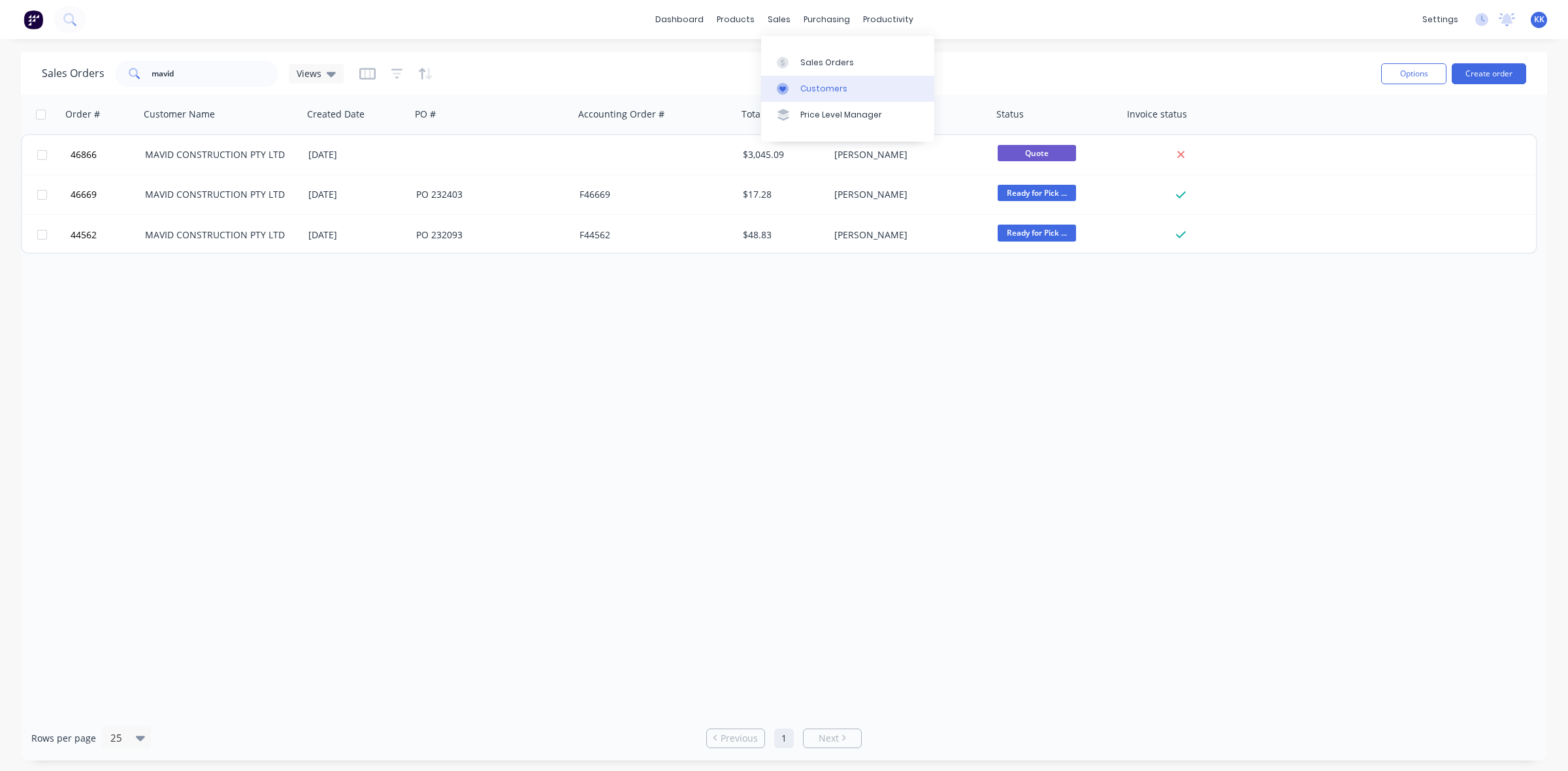
click at [802, 85] on div "Customers" at bounding box center [823, 88] width 47 height 11
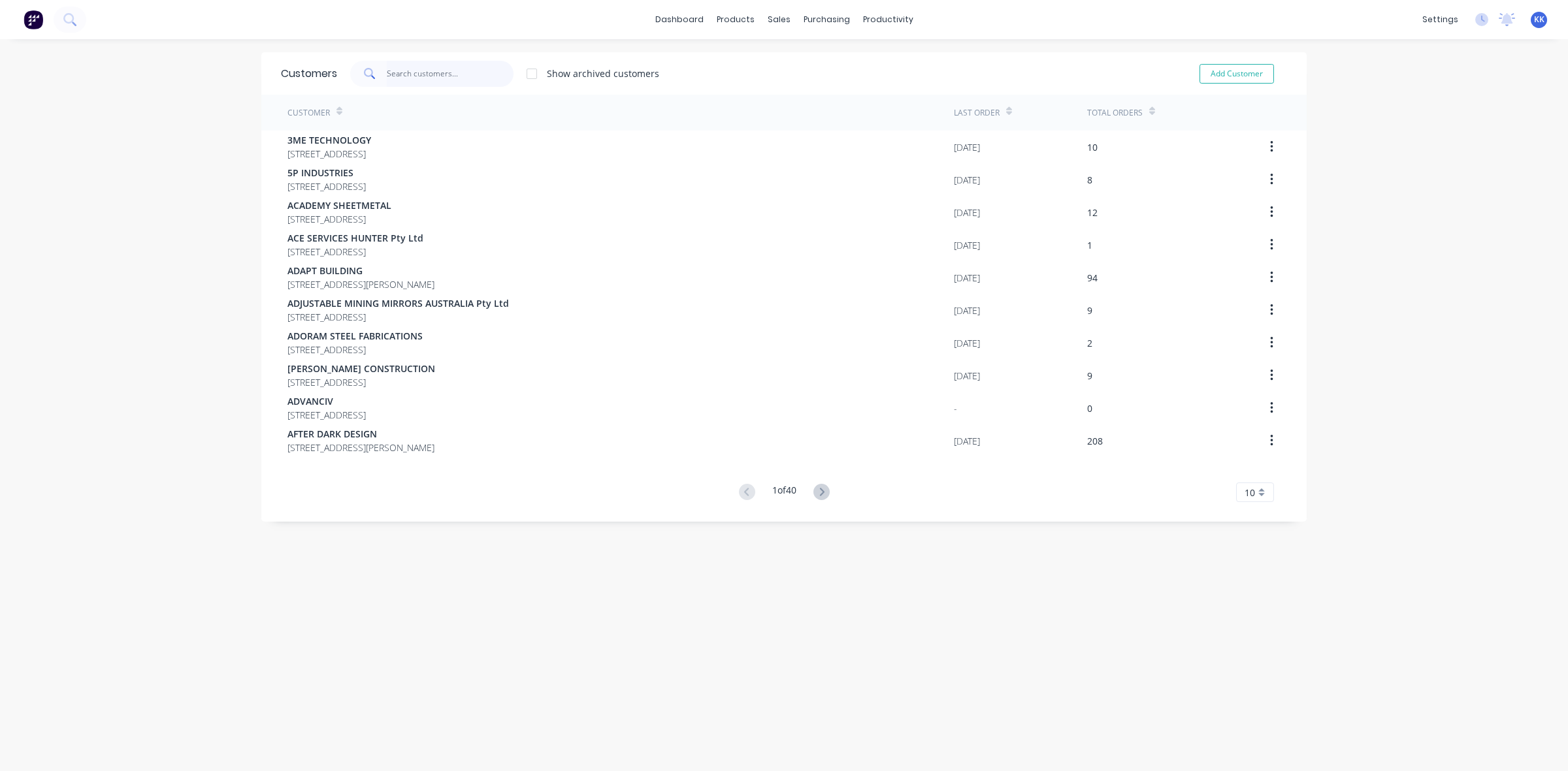
click at [396, 76] on input "text" at bounding box center [450, 74] width 128 height 26
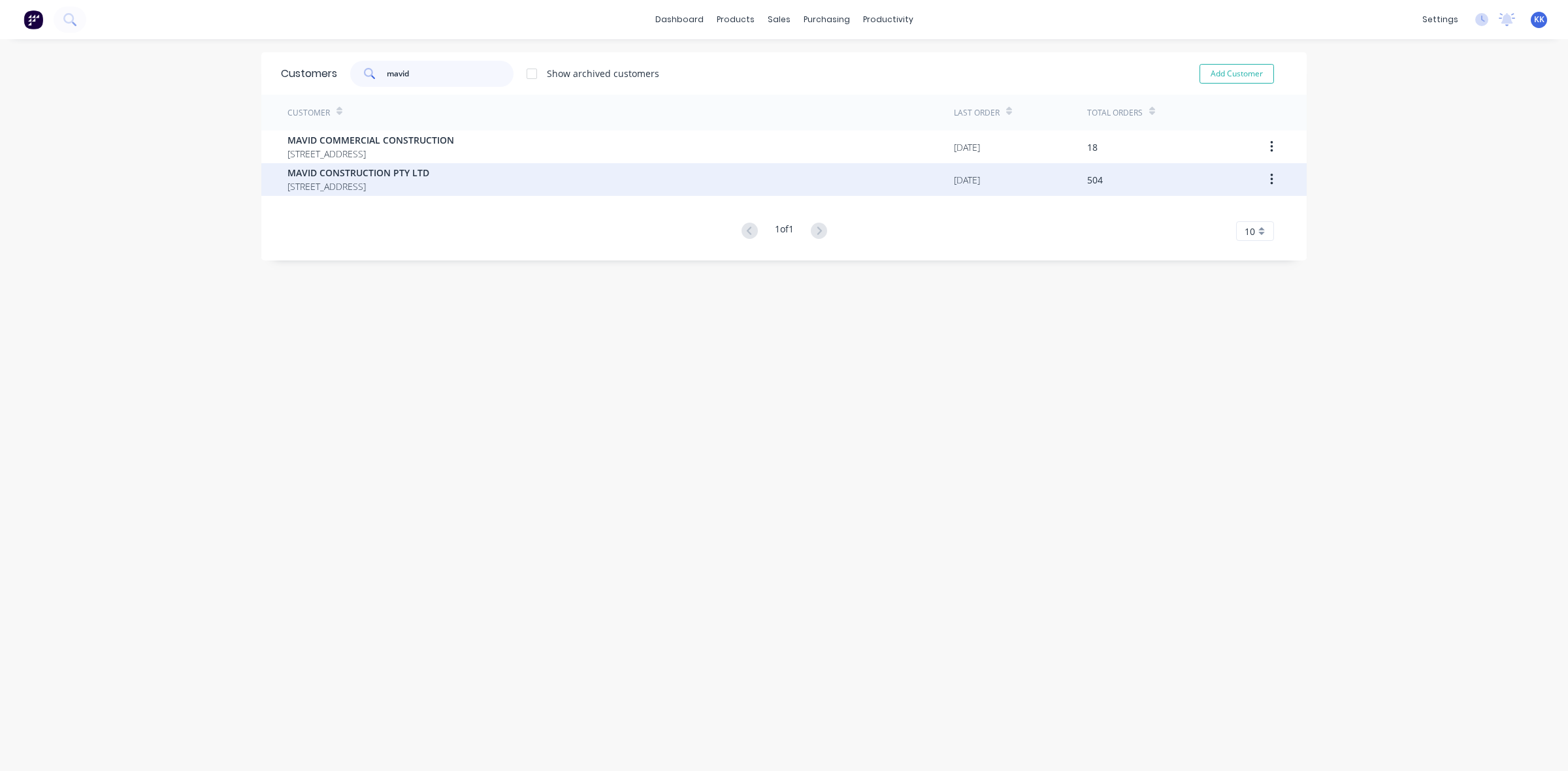
type input "mavid"
click at [399, 167] on span "MAVID CONSTRUCTION PTY LTD" at bounding box center [358, 173] width 142 height 14
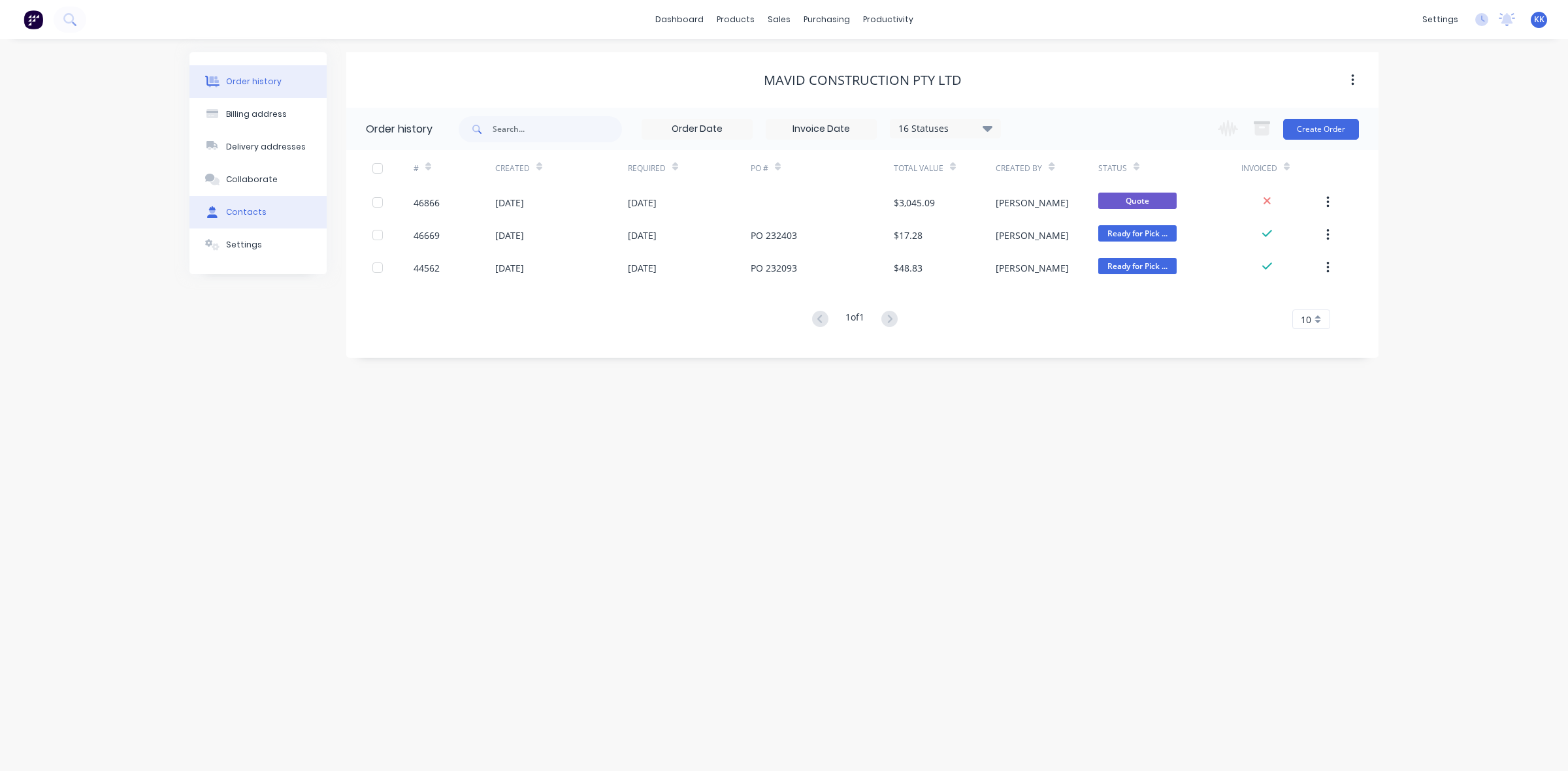
click at [230, 217] on div "Contacts" at bounding box center [247, 212] width 40 height 11
select select "AU"
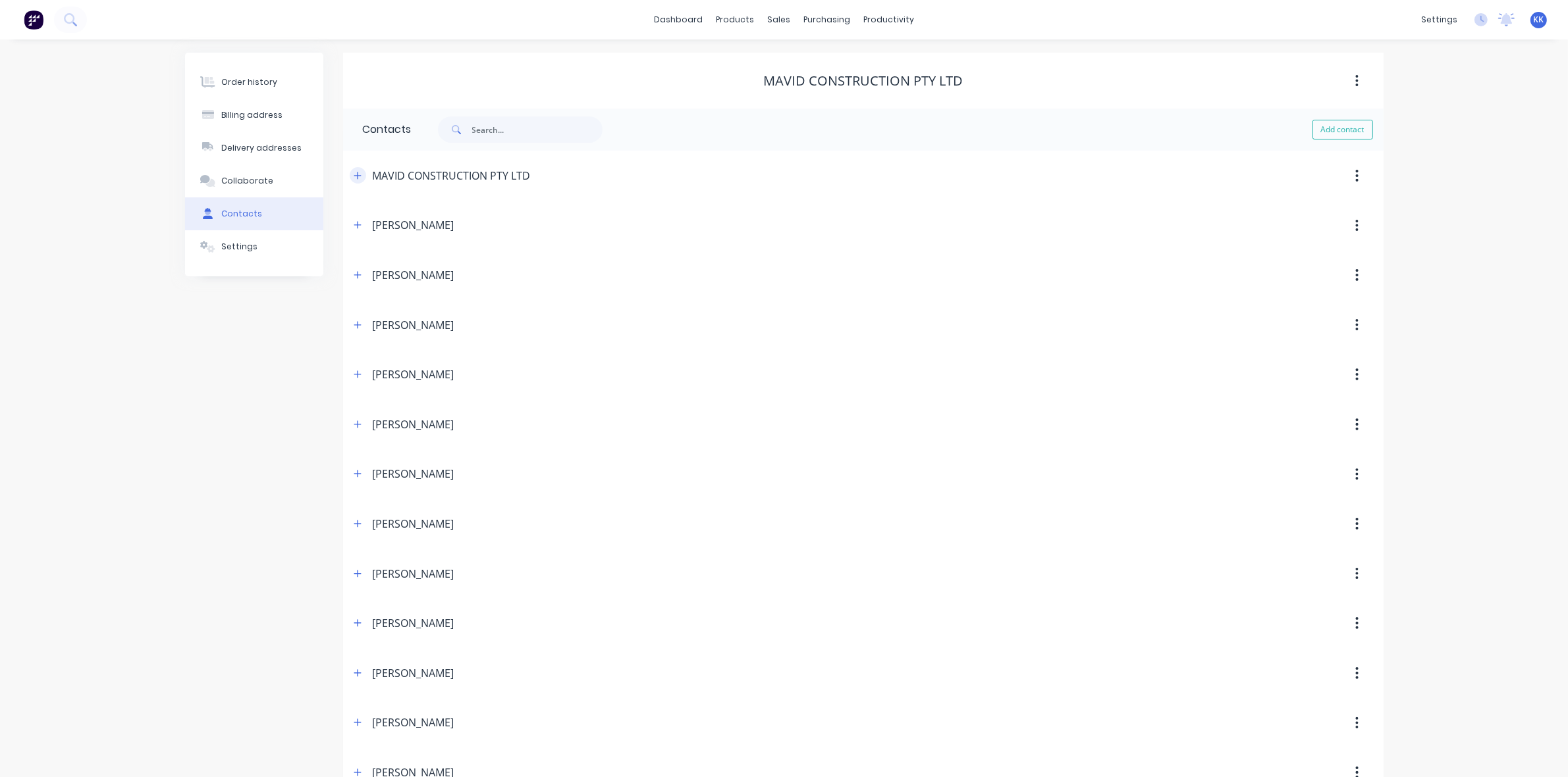
click at [356, 179] on icon "button" at bounding box center [358, 176] width 8 height 9
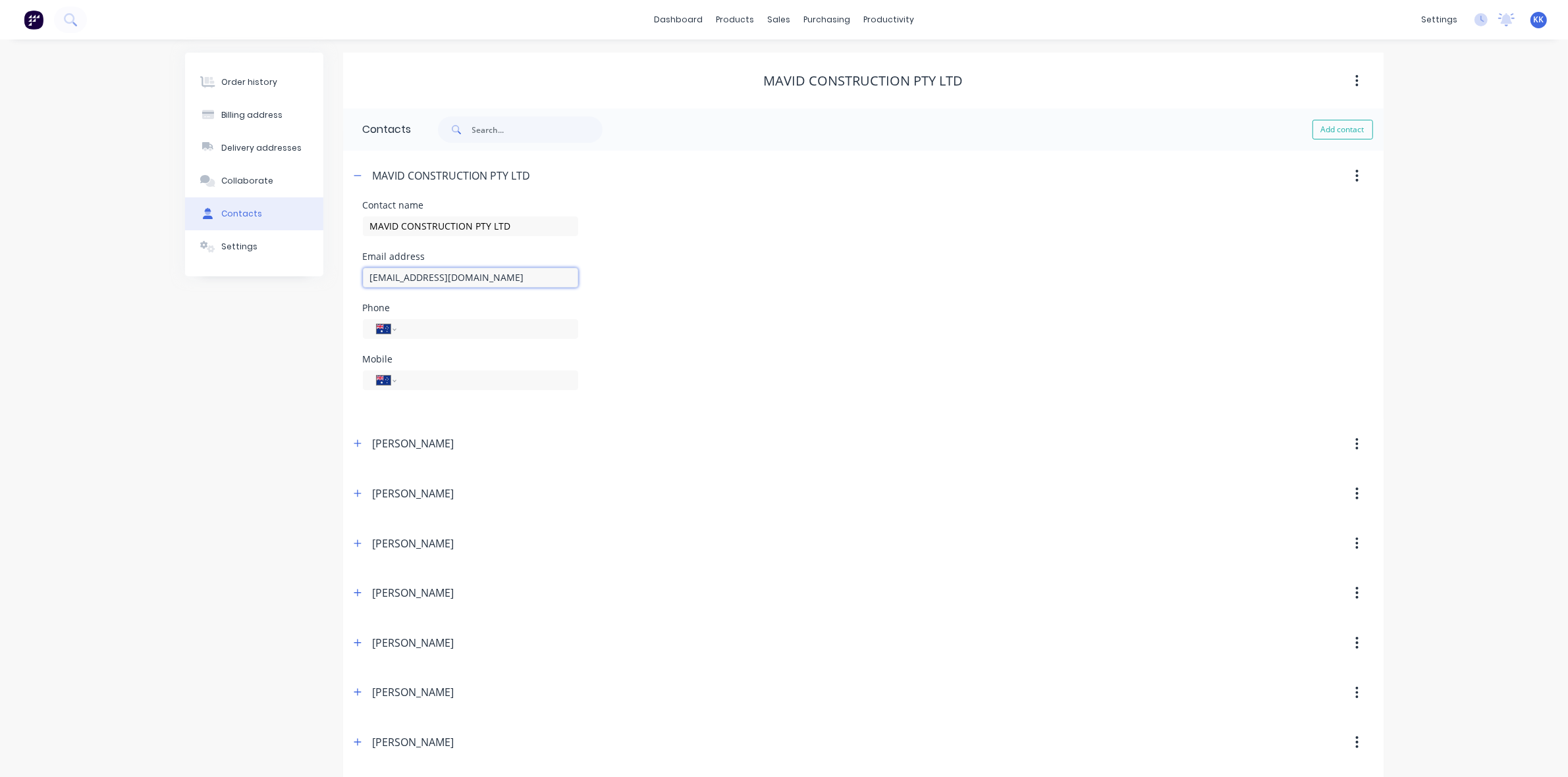
drag, startPoint x: 548, startPoint y: 271, endPoint x: 326, endPoint y: 275, distance: 222.0
paste input "mailto:accounts@mavidconstruction"
drag, startPoint x: 399, startPoint y: 277, endPoint x: 341, endPoint y: 277, distance: 58.0
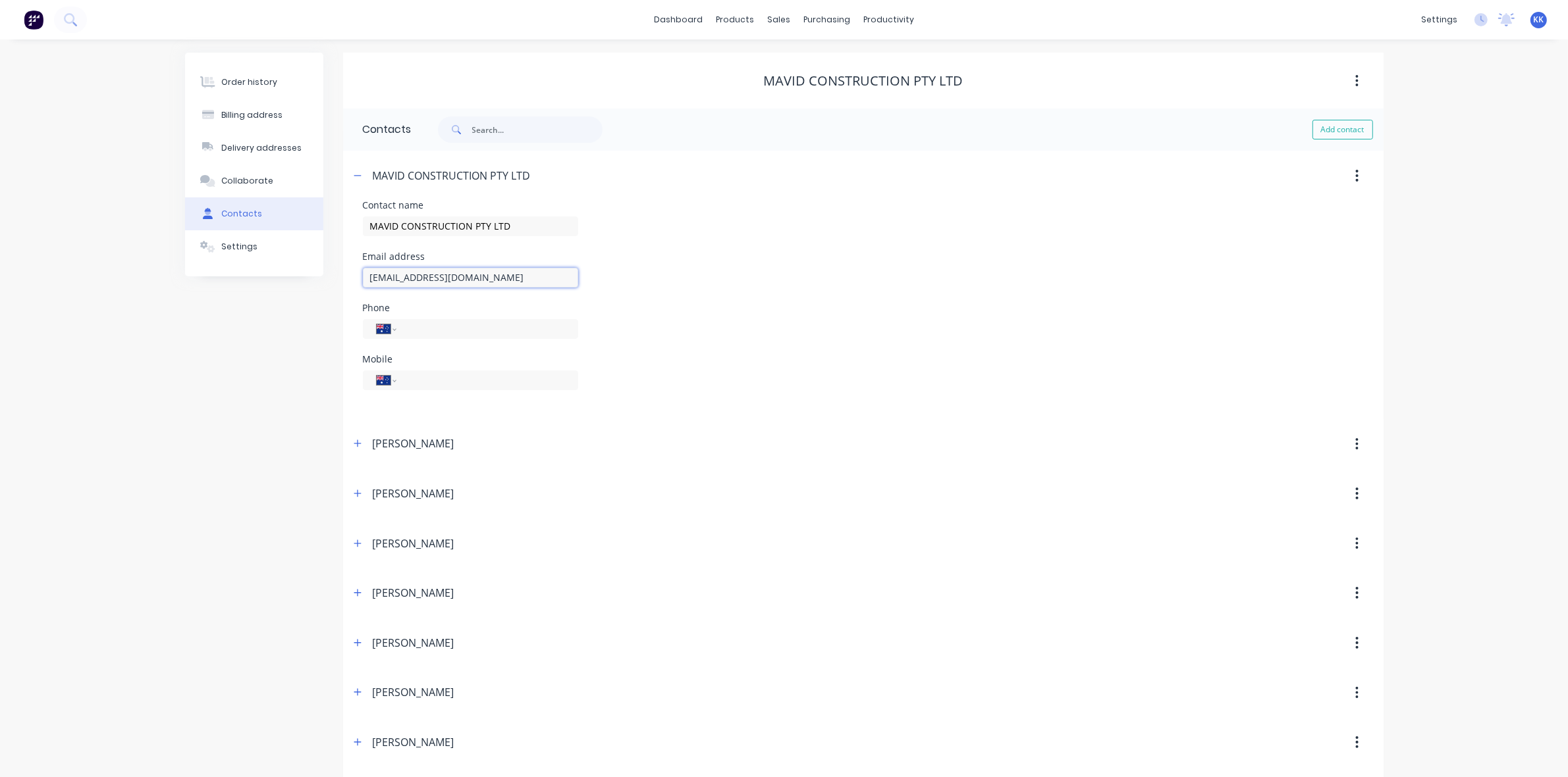
type input "accounts@mavidconstruction.com.au"
click at [267, 87] on div "Order history" at bounding box center [248, 82] width 56 height 12
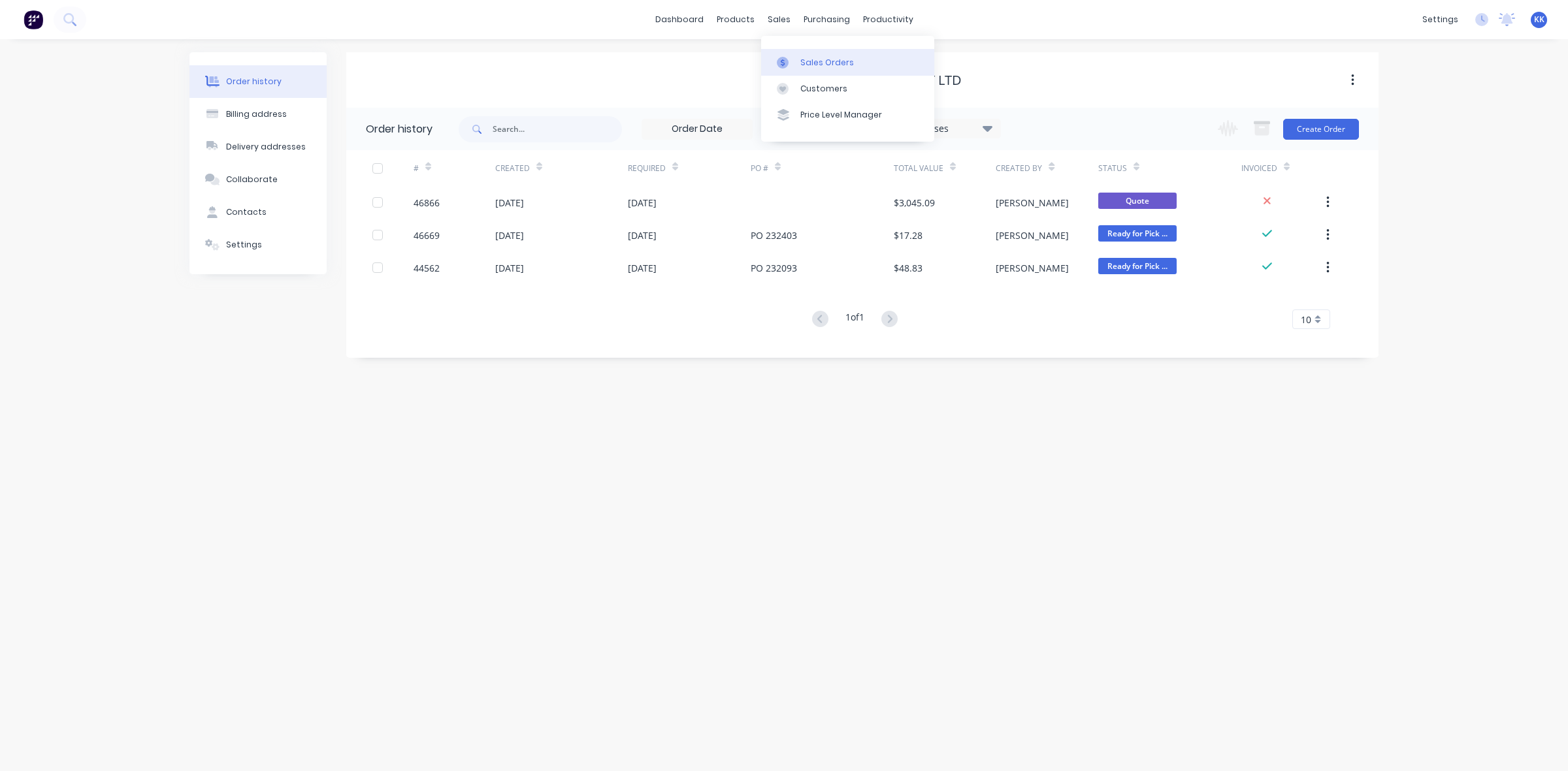
click at [791, 52] on link "Sales Orders" at bounding box center [848, 62] width 173 height 26
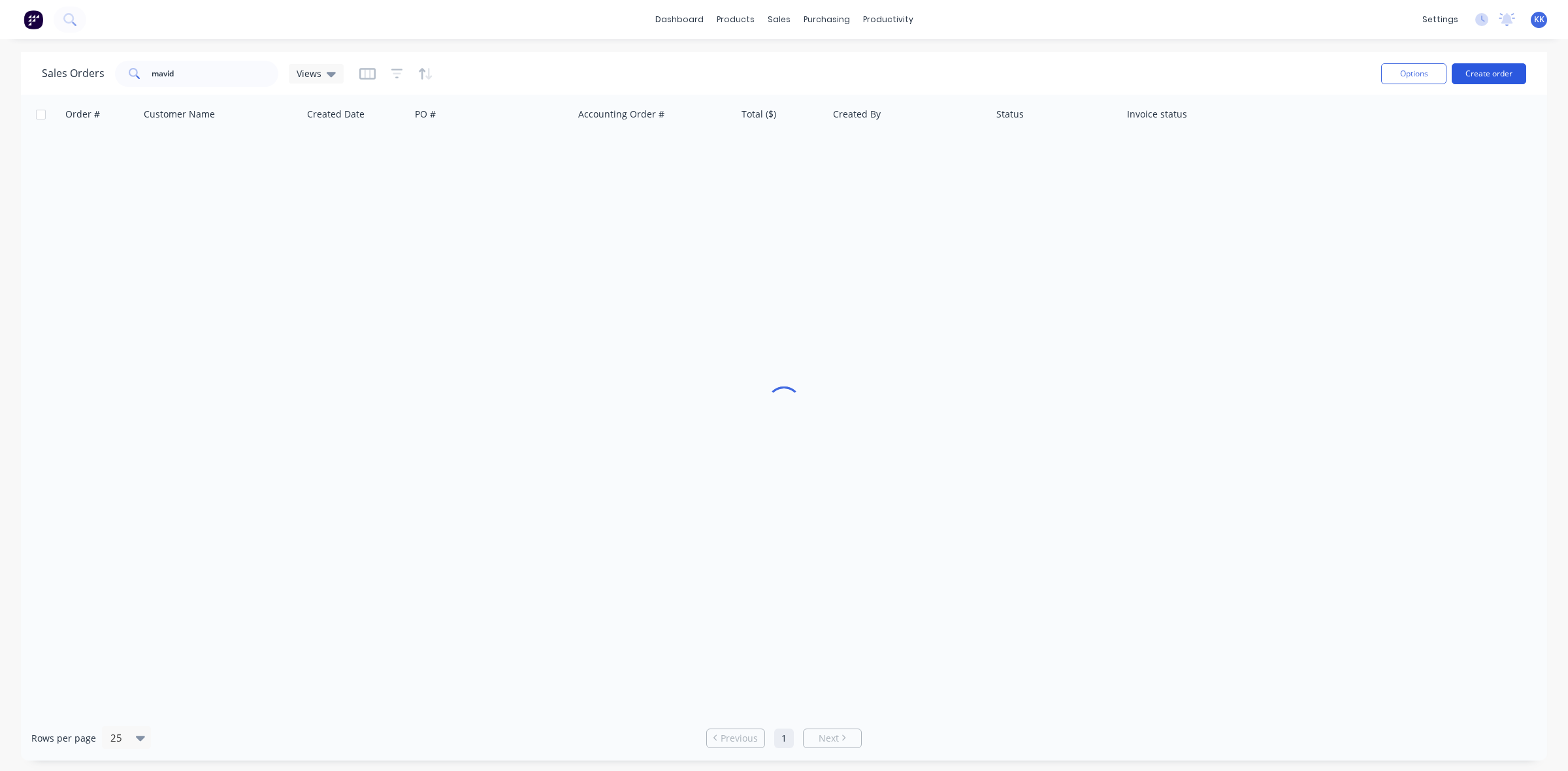
click at [1482, 67] on button "Create order" at bounding box center [1489, 74] width 75 height 21
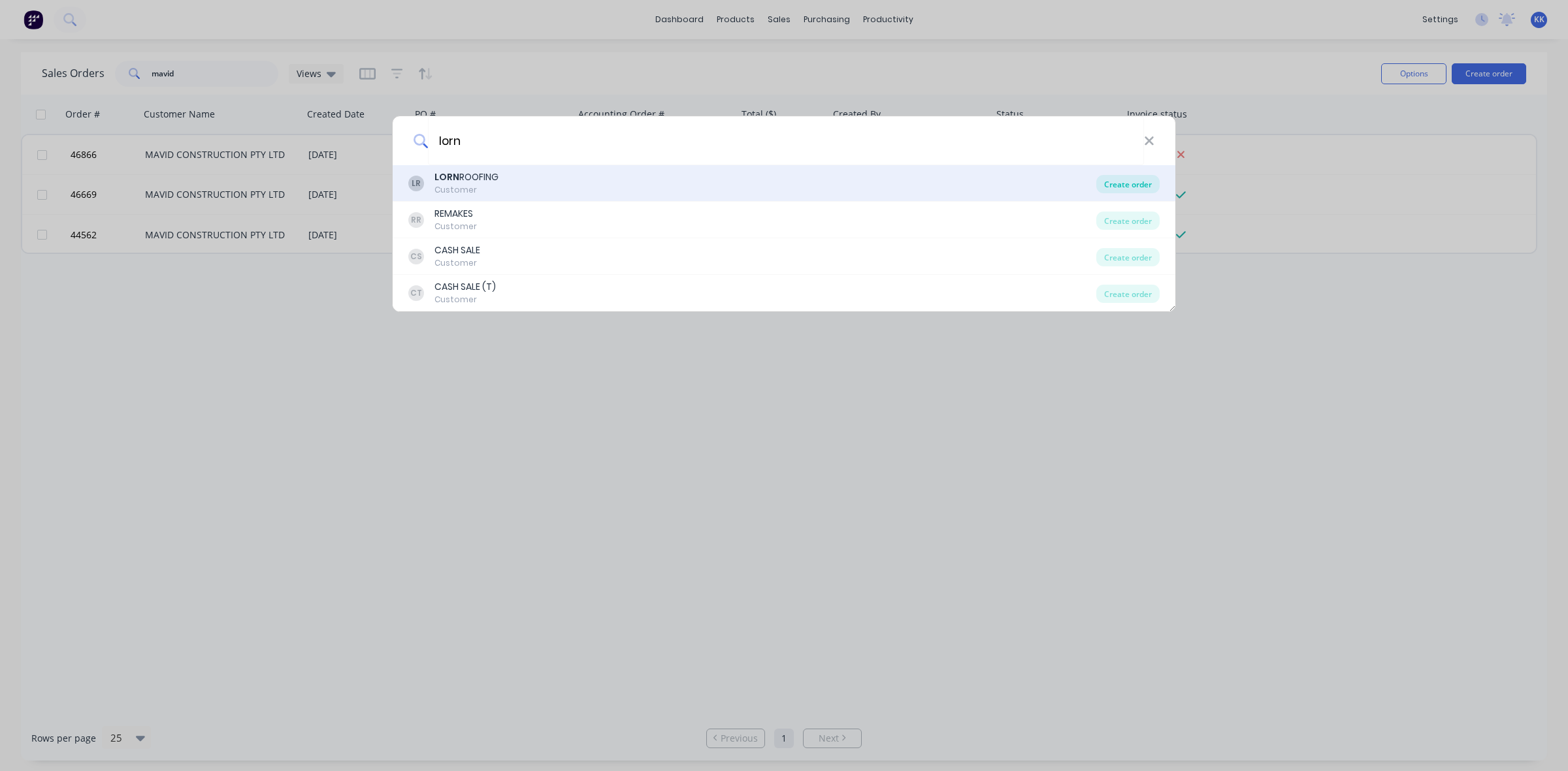
type input "lorn"
click at [1128, 185] on div "Create order" at bounding box center [1128, 184] width 63 height 18
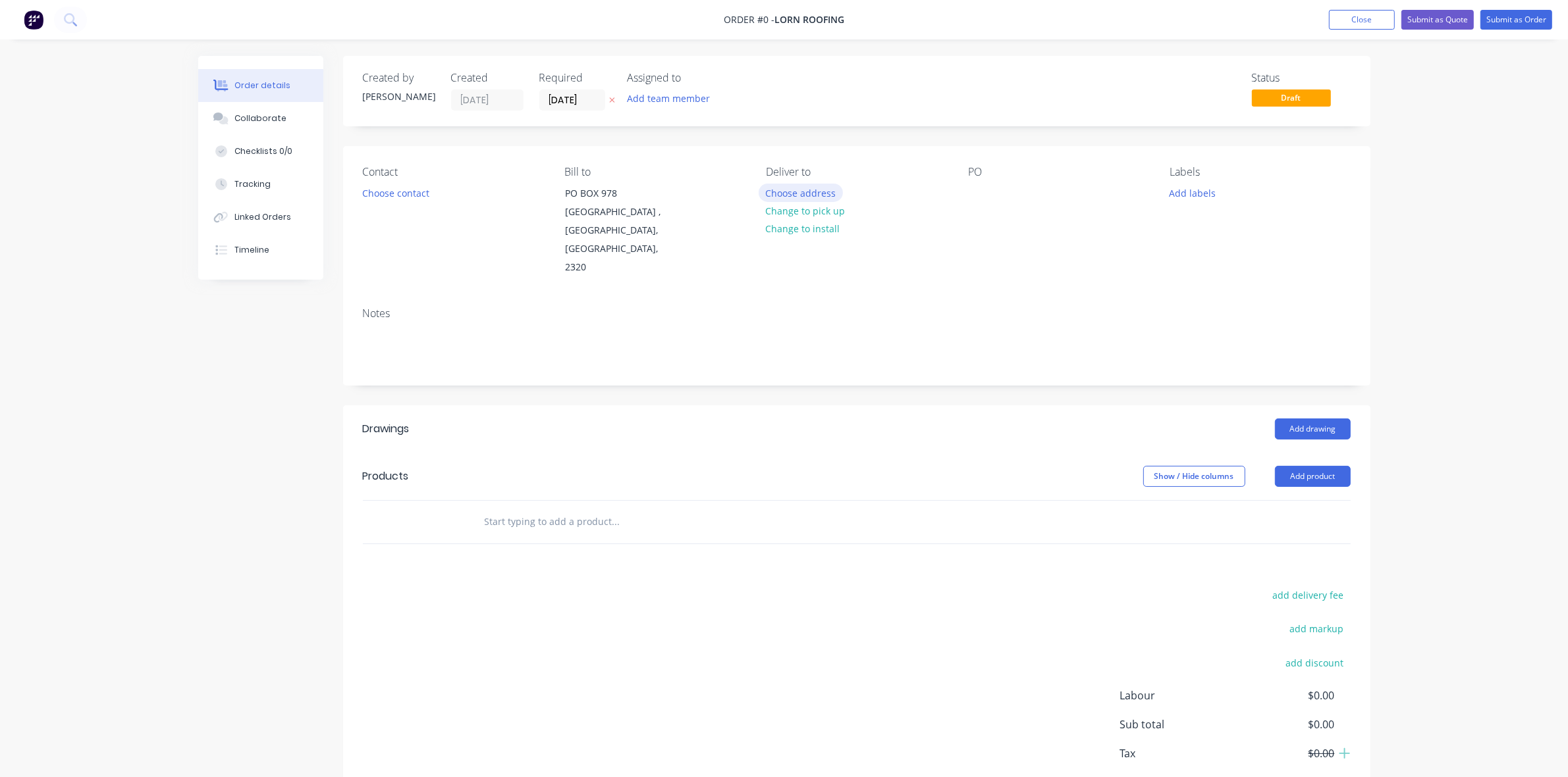
click at [775, 192] on button "Choose address" at bounding box center [800, 192] width 84 height 18
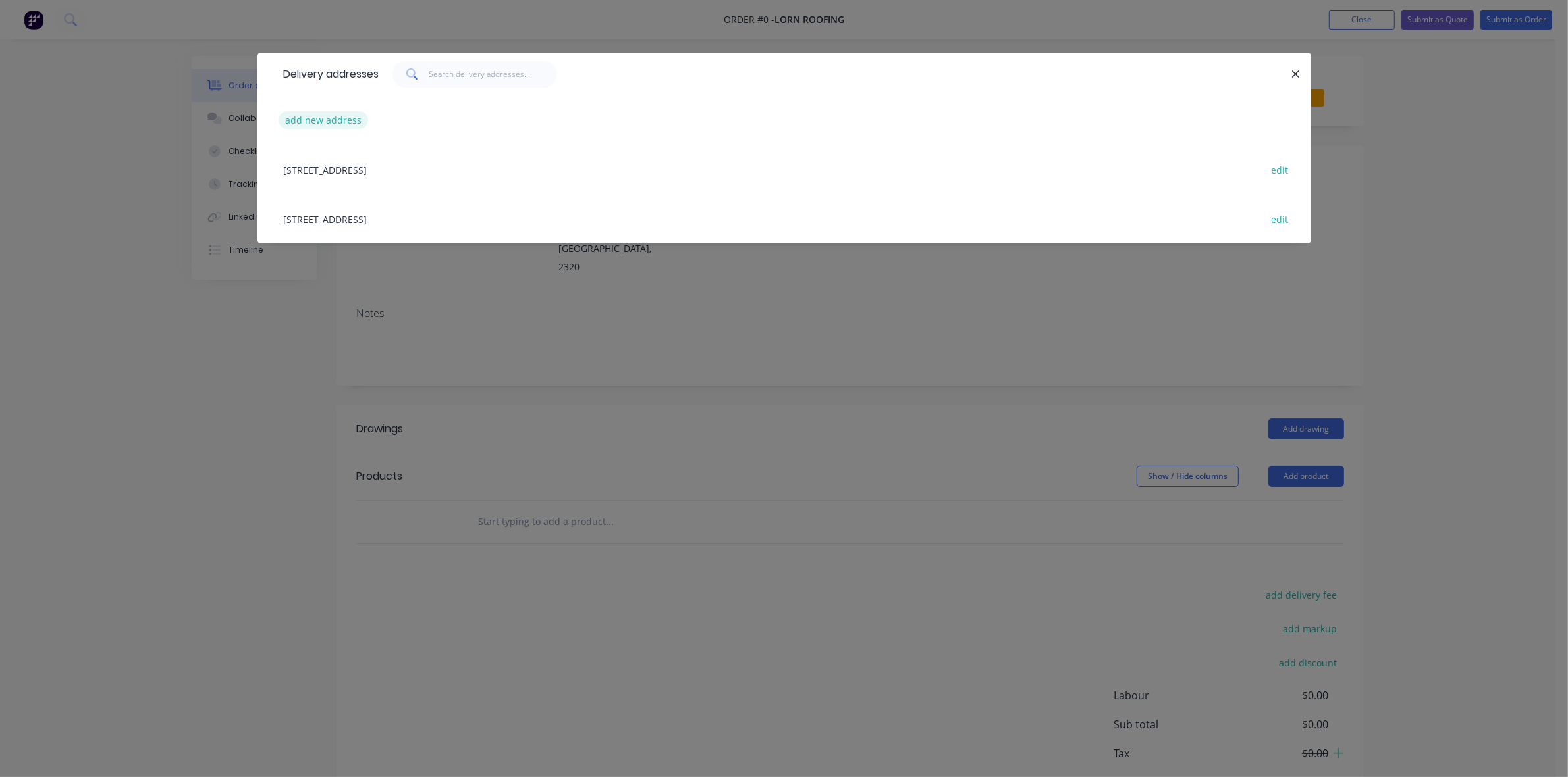
click at [331, 114] on button "add new address" at bounding box center [324, 120] width 91 height 18
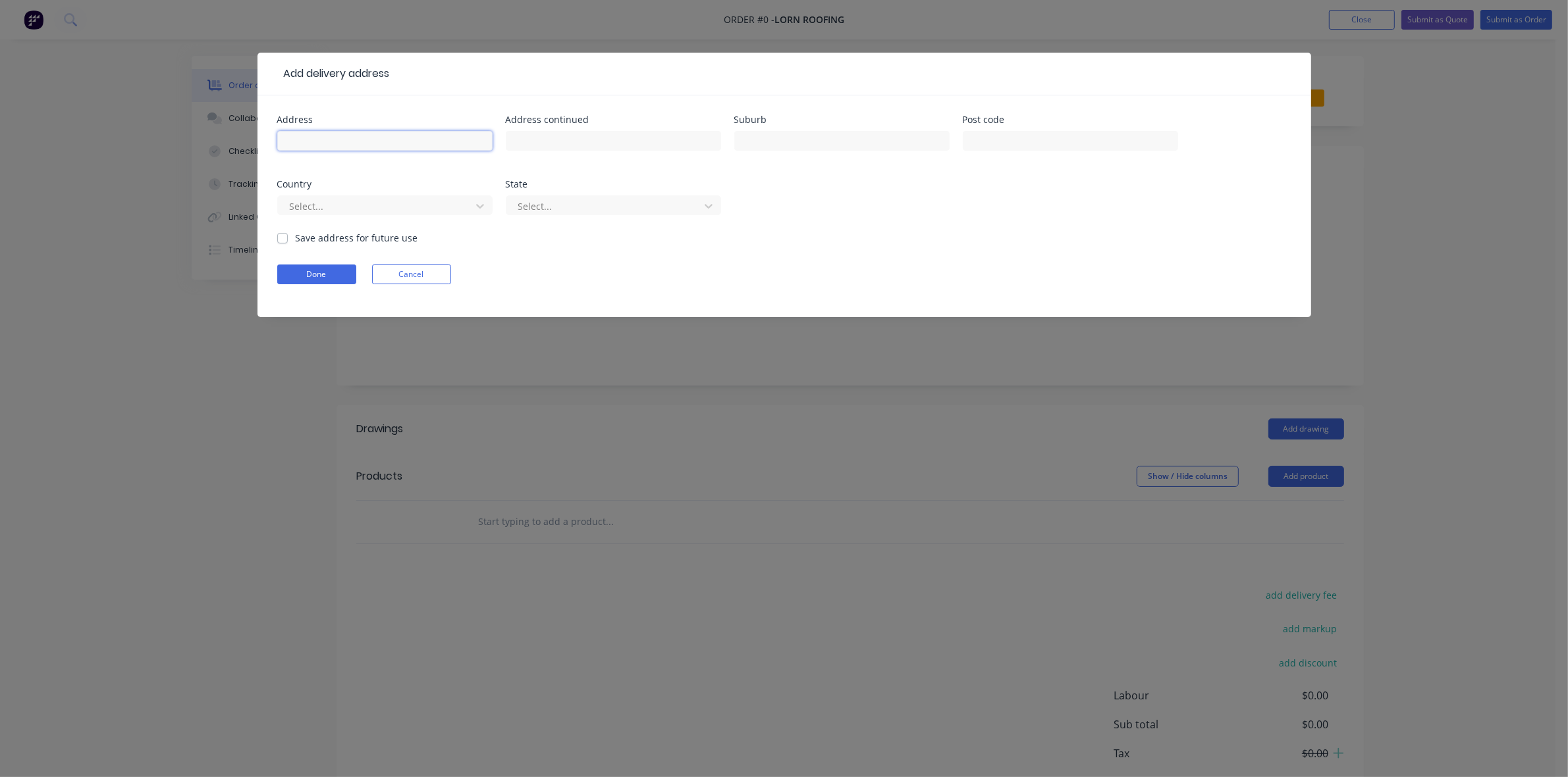
click at [360, 139] on input "text" at bounding box center [384, 141] width 216 height 20
type input "JOHN HUNTER HOSPITAL ; MULTIPLEX SITE GATE 1 ENTRY"
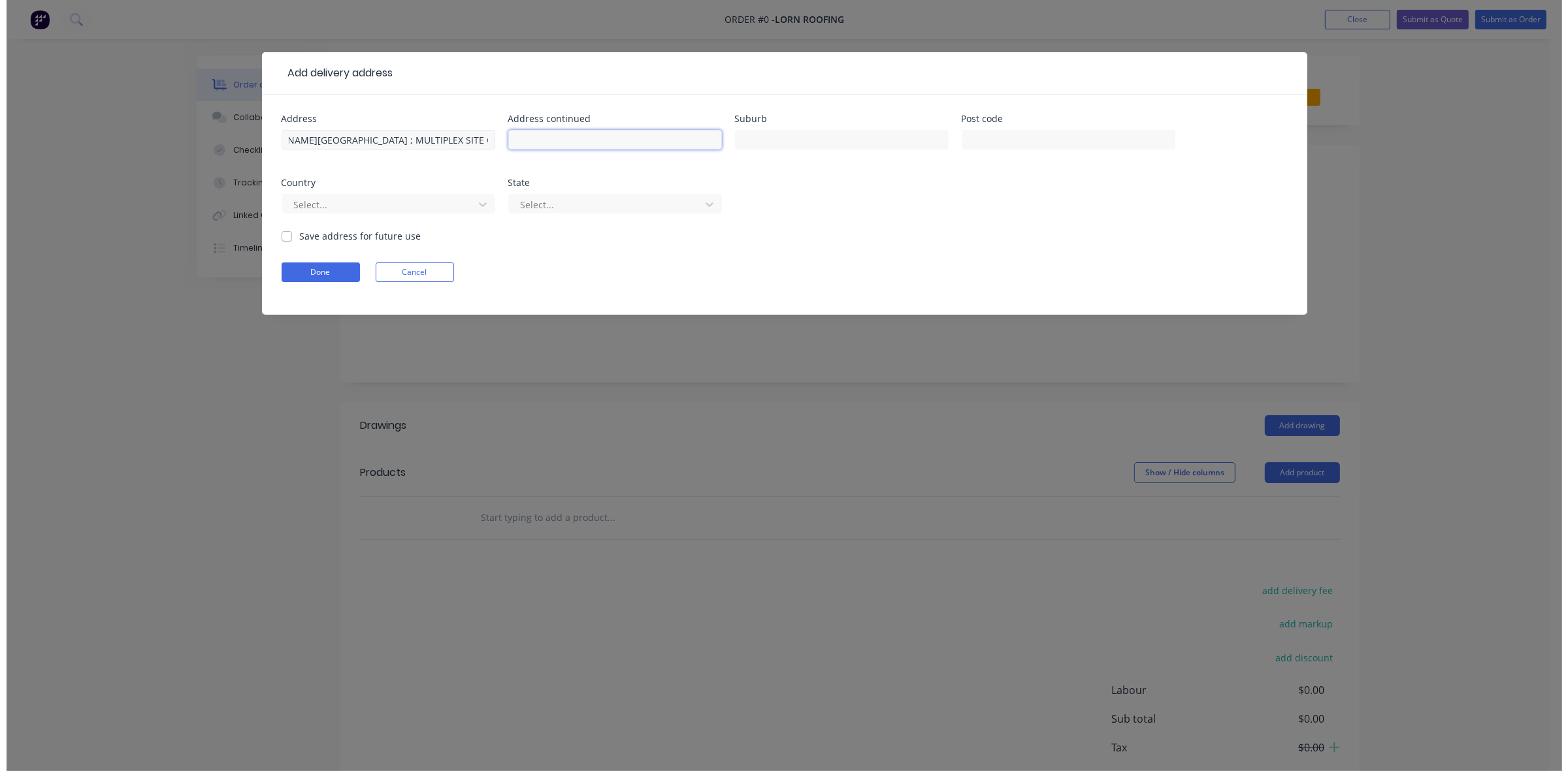
scroll to position [0, 0]
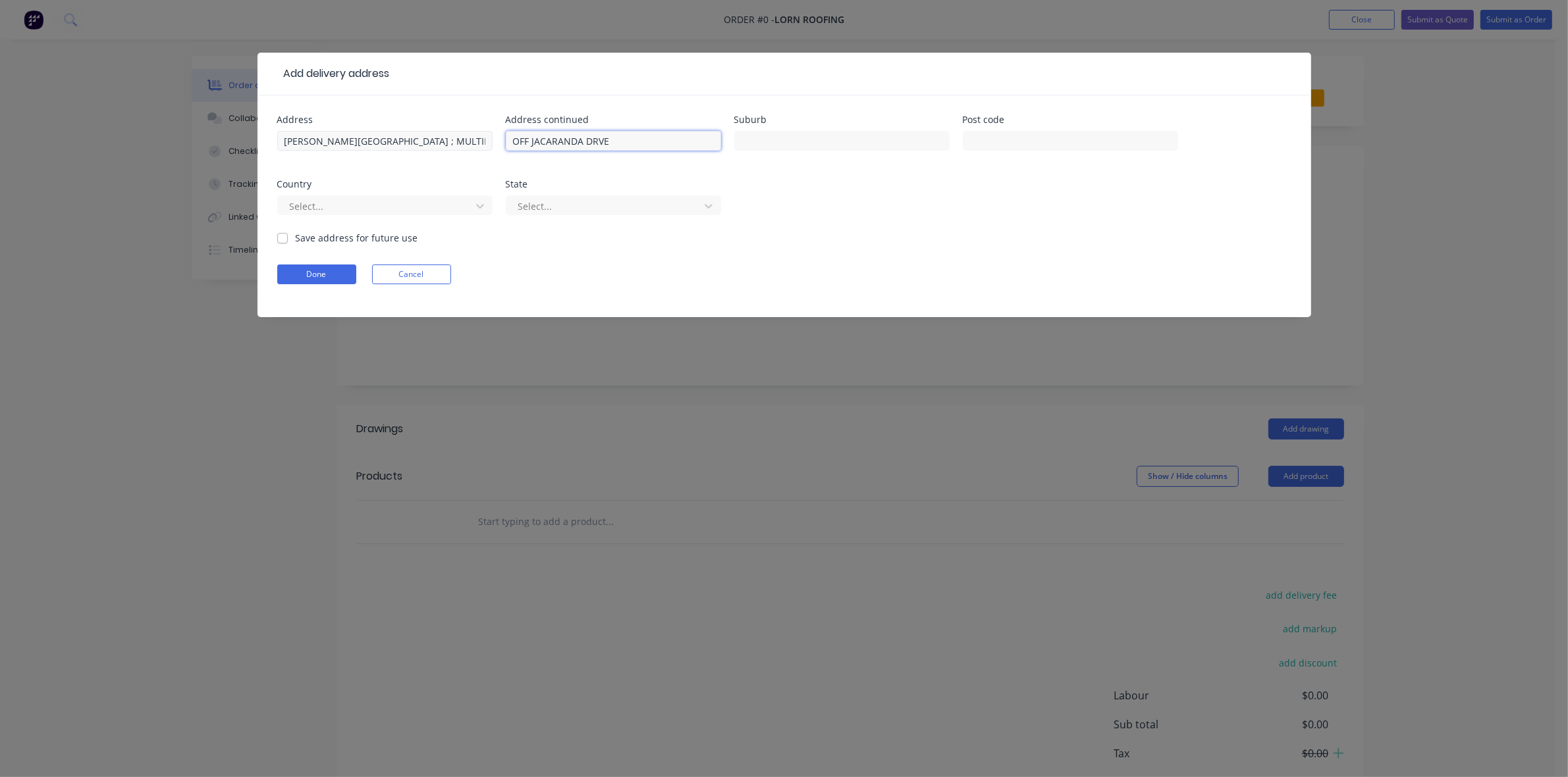
type input "OFF JACARANDA DRVE"
type input "NEW LAMBTON HTS"
click at [304, 274] on button "Done" at bounding box center [316, 274] width 79 height 20
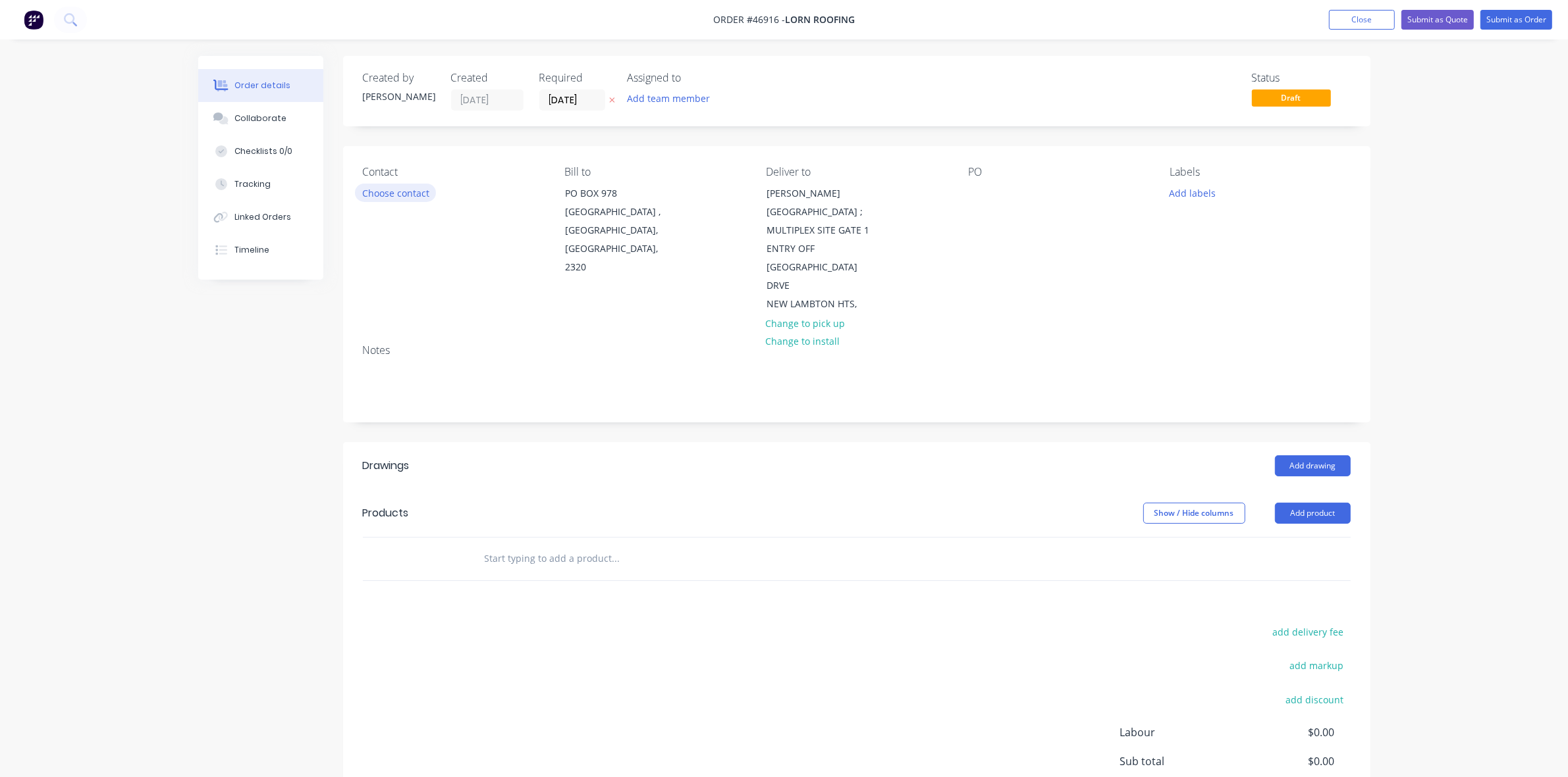
click at [396, 194] on button "Choose contact" at bounding box center [395, 192] width 81 height 18
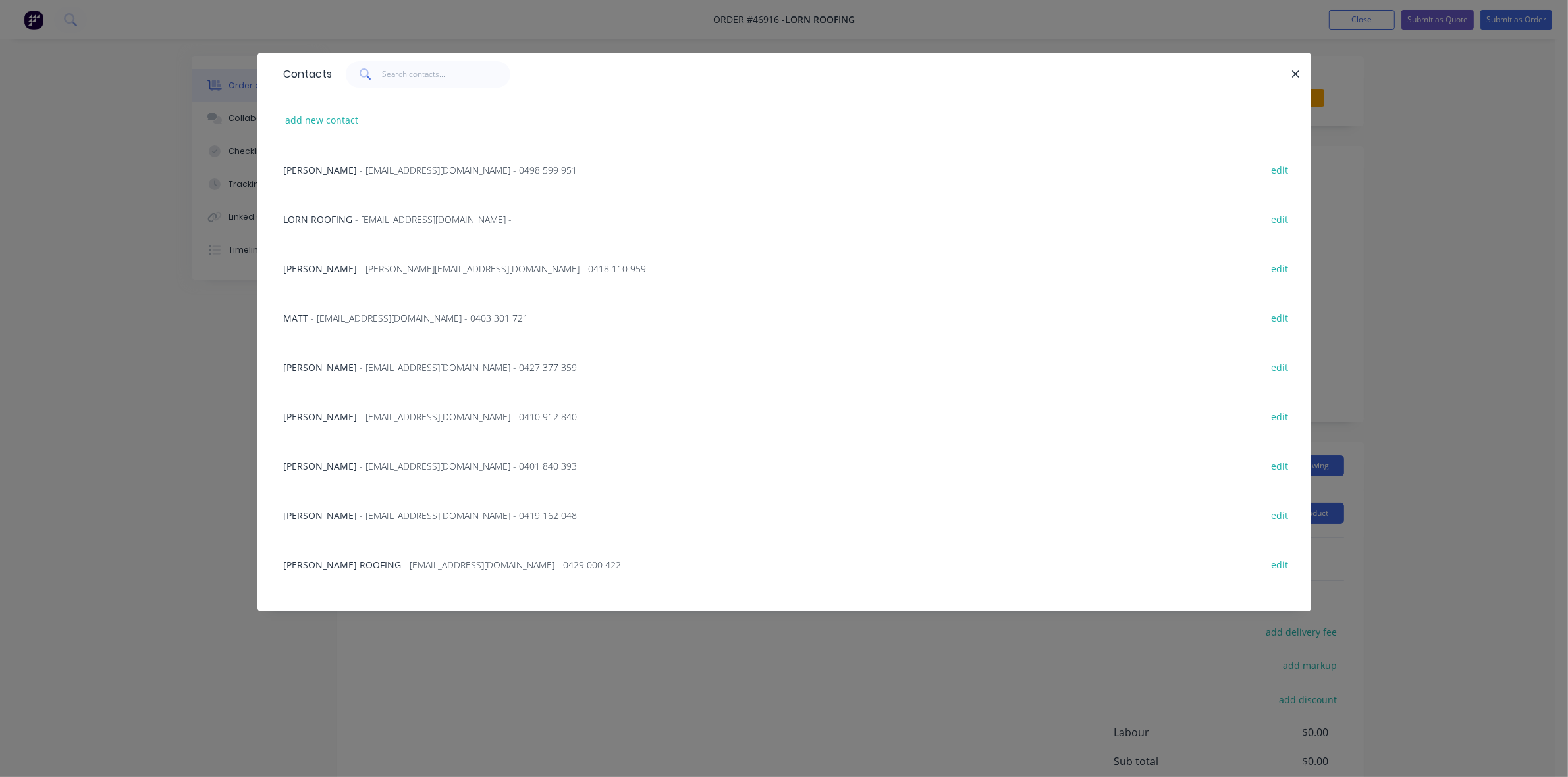
click at [366, 364] on span "- admin@lornroofing.com.au - 0427 377 359" at bounding box center [469, 367] width 217 height 12
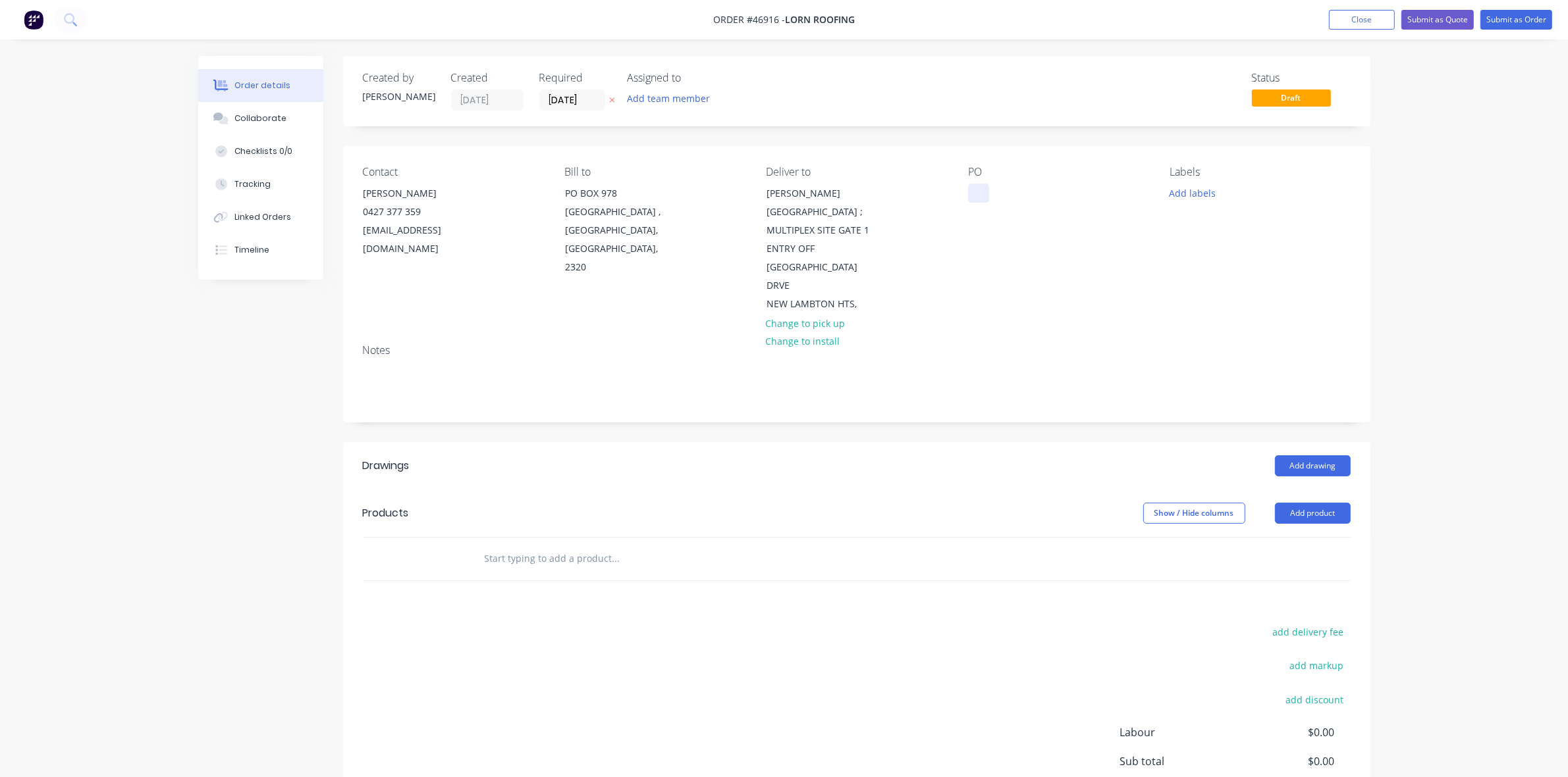
click at [978, 195] on div at bounding box center [979, 193] width 21 height 20
click at [591, 93] on input "[DATE]" at bounding box center [572, 100] width 65 height 20
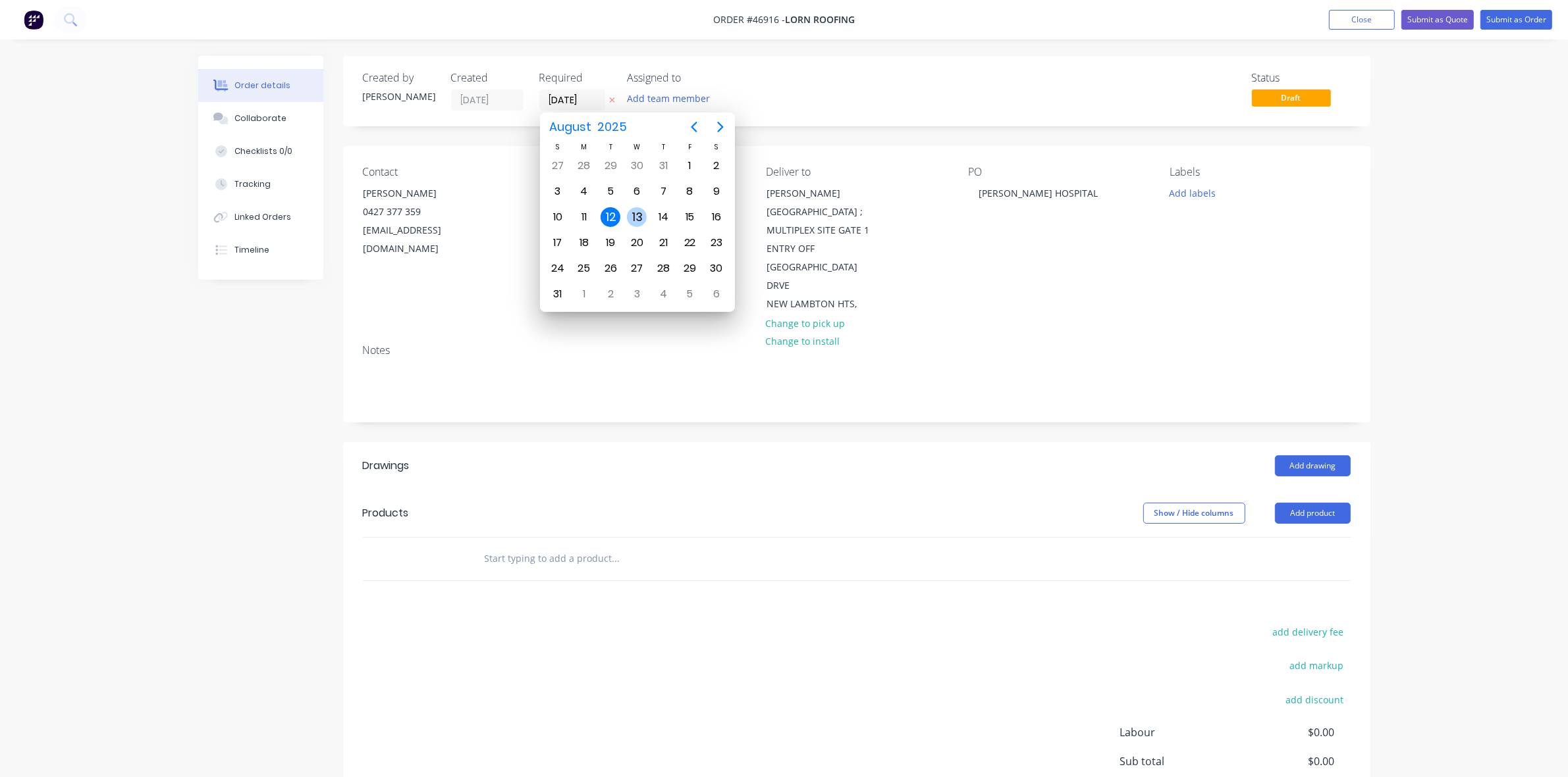
click at [629, 212] on div "13" at bounding box center [637, 217] width 20 height 20
type input "[DATE]"
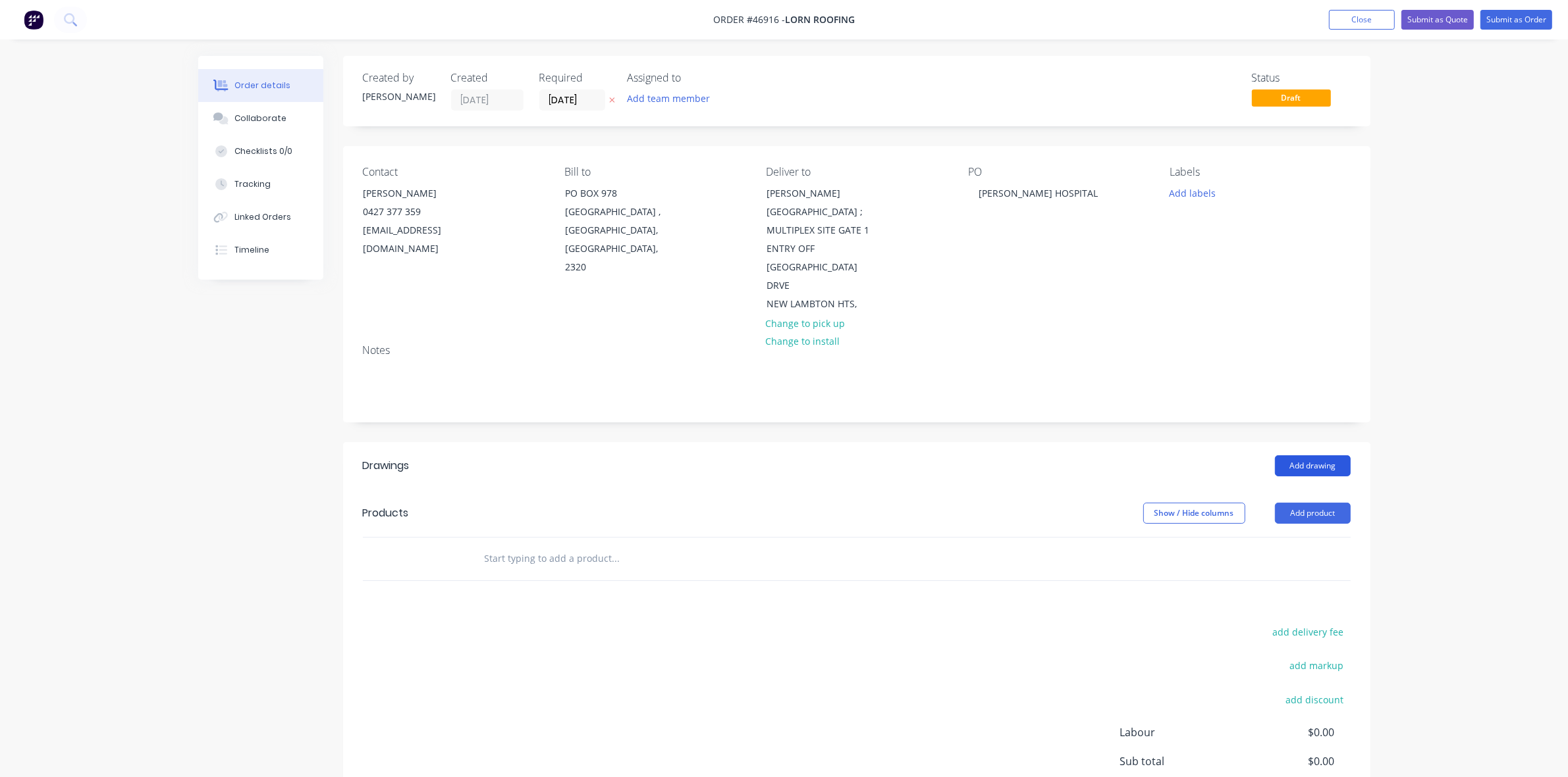
click at [1335, 456] on button "Add drawing" at bounding box center [1312, 467] width 75 height 21
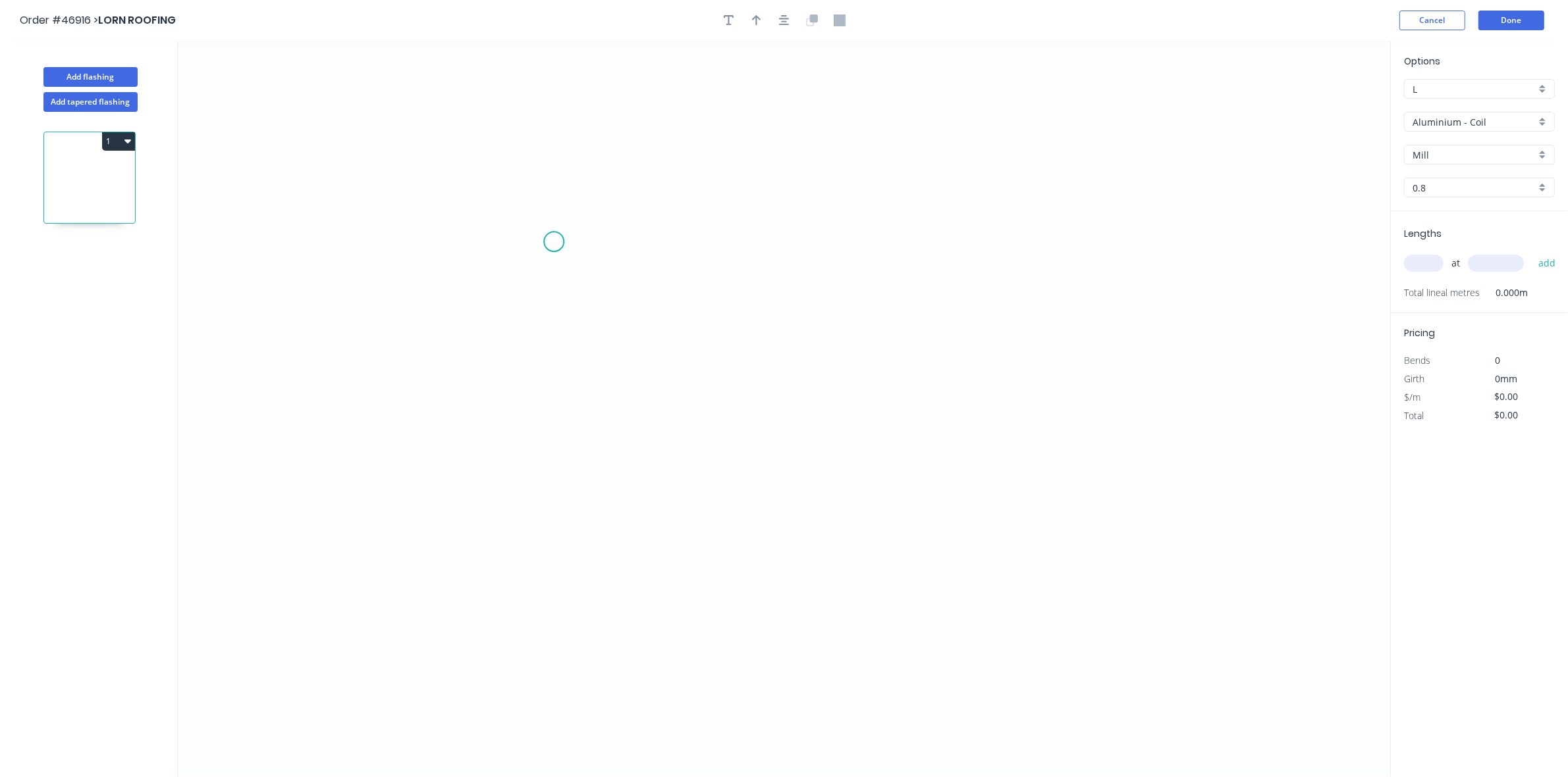
click at [550, 240] on icon "0" at bounding box center [784, 409] width 1212 height 736
drag, startPoint x: 561, startPoint y: 362, endPoint x: 629, endPoint y: 359, distance: 68.1
click at [561, 363] on icon "0" at bounding box center [784, 409] width 1212 height 736
click at [910, 331] on icon "0 ?" at bounding box center [784, 409] width 1212 height 736
click at [955, 364] on icon "0 ? ?" at bounding box center [784, 409] width 1212 height 736
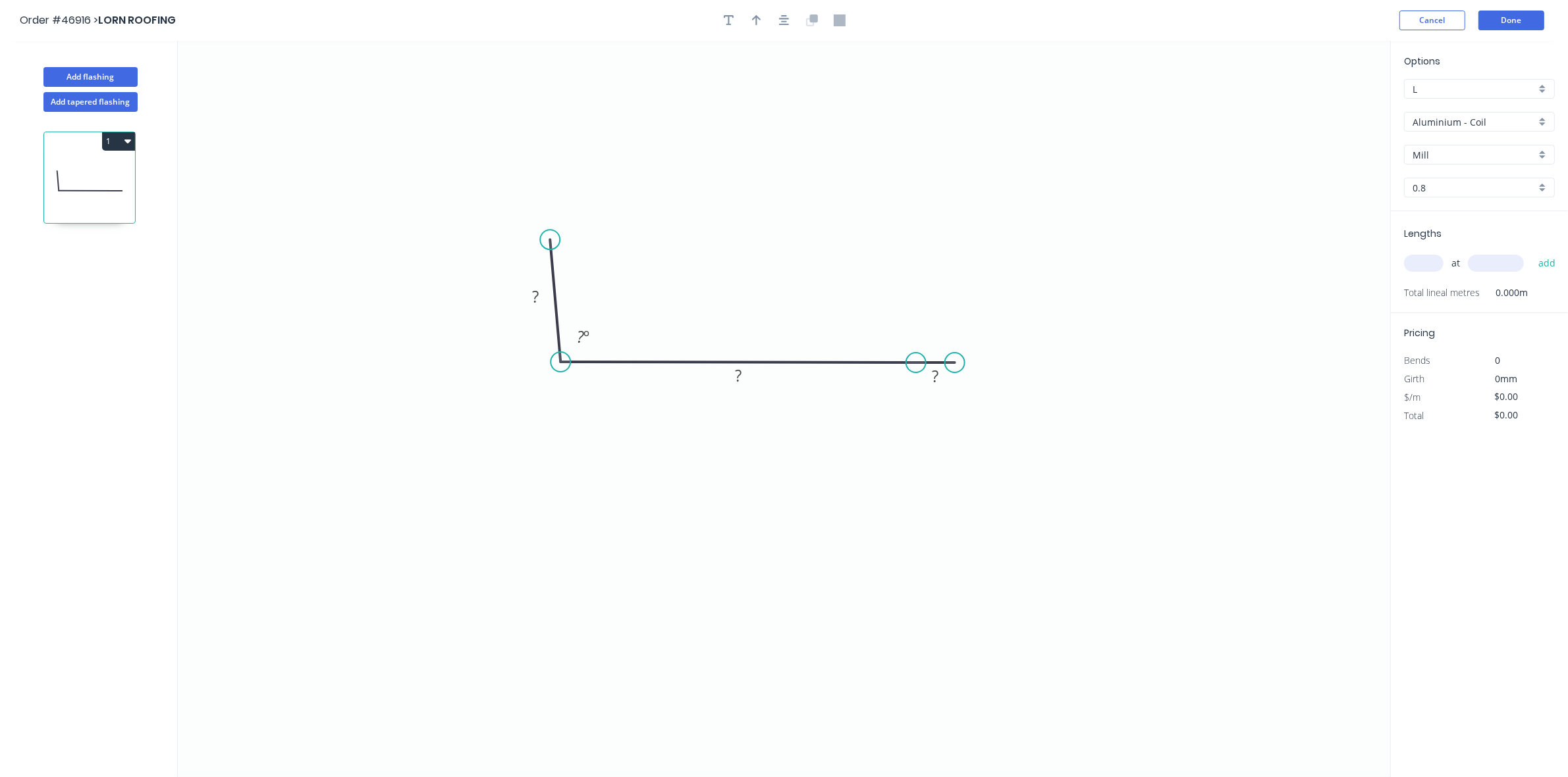
drag, startPoint x: 913, startPoint y: 330, endPoint x: 916, endPoint y: 359, distance: 29.2
click at [916, 359] on circle at bounding box center [916, 363] width 20 height 20
drag, startPoint x: 959, startPoint y: 364, endPoint x: 964, endPoint y: 399, distance: 35.4
click at [964, 399] on circle at bounding box center [964, 398] width 20 height 20
click at [933, 406] on div "Hide angle" at bounding box center [988, 413] width 132 height 27
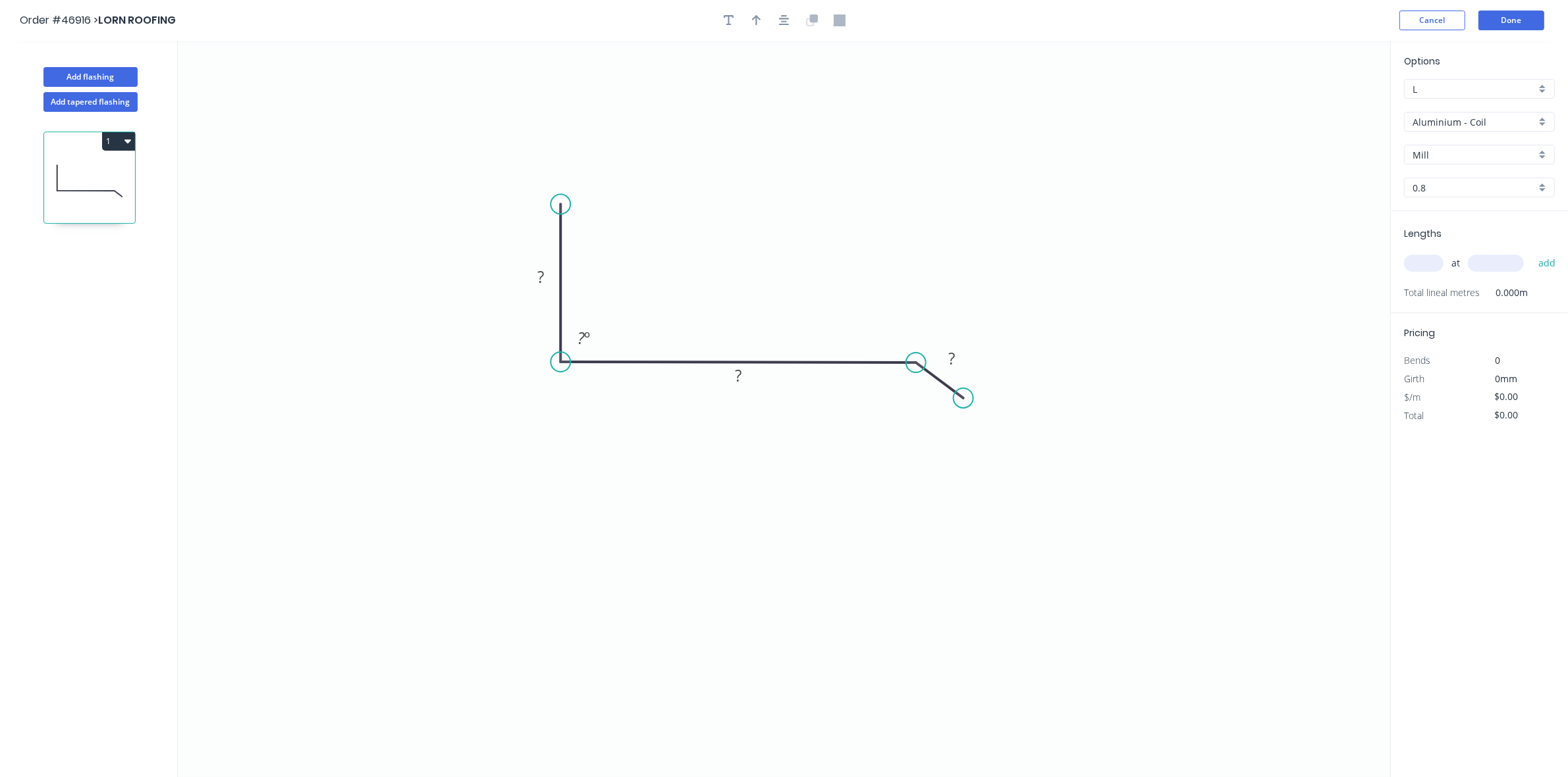
drag, startPoint x: 548, startPoint y: 239, endPoint x: 565, endPoint y: 192, distance: 50.0
click at [565, 194] on circle at bounding box center [560, 204] width 20 height 20
click at [752, 23] on icon "button" at bounding box center [757, 20] width 9 height 12
drag, startPoint x: 1325, startPoint y: 103, endPoint x: 745, endPoint y: 310, distance: 615.8
click at [772, 283] on icon at bounding box center [777, 262] width 12 height 42
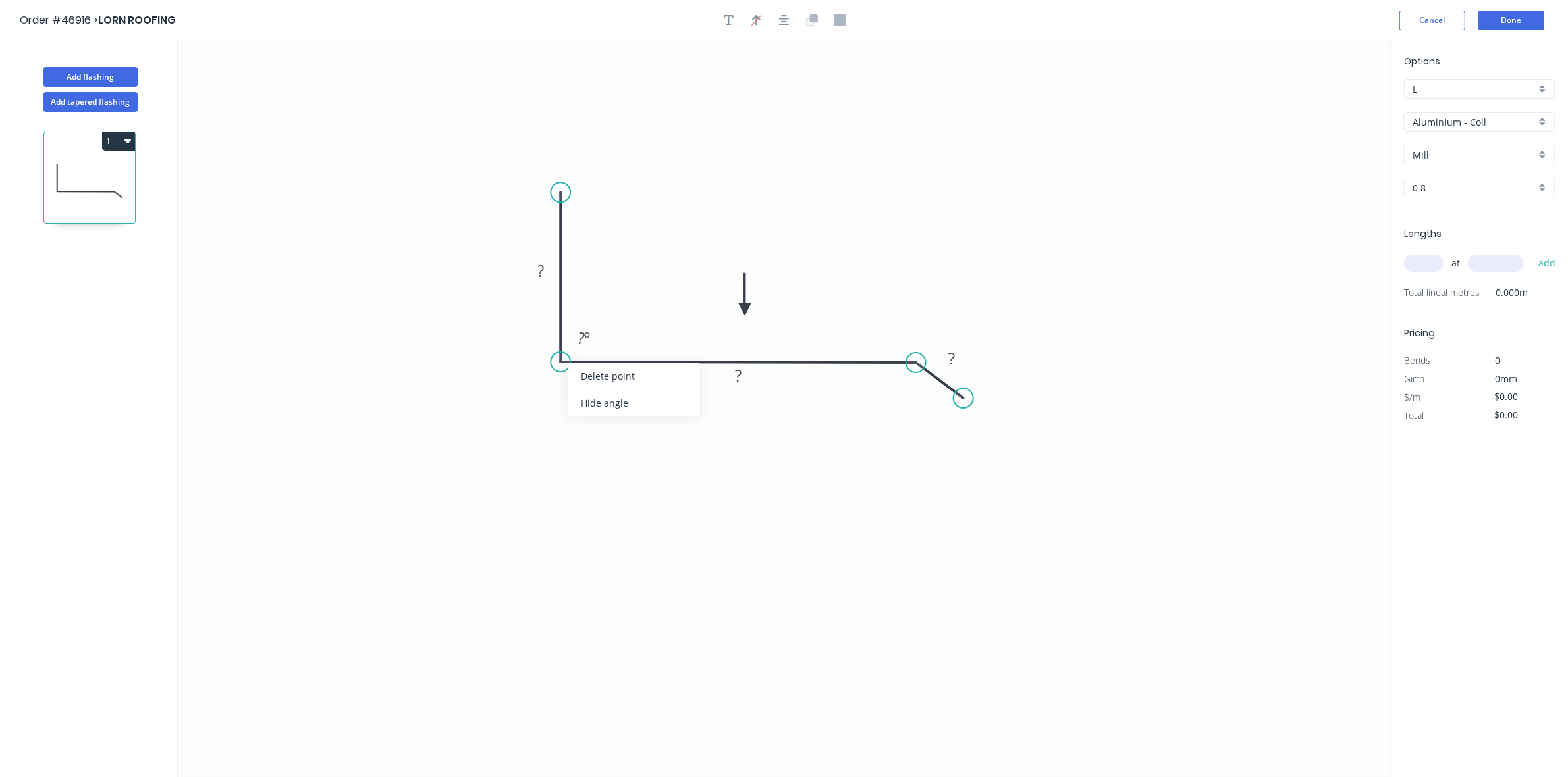
click at [581, 397] on div "Hide angle" at bounding box center [634, 403] width 132 height 27
click at [548, 272] on rect at bounding box center [540, 271] width 27 height 19
type input "$46.47"
click at [1414, 267] on input "text" at bounding box center [1423, 263] width 40 height 17
type input "1"
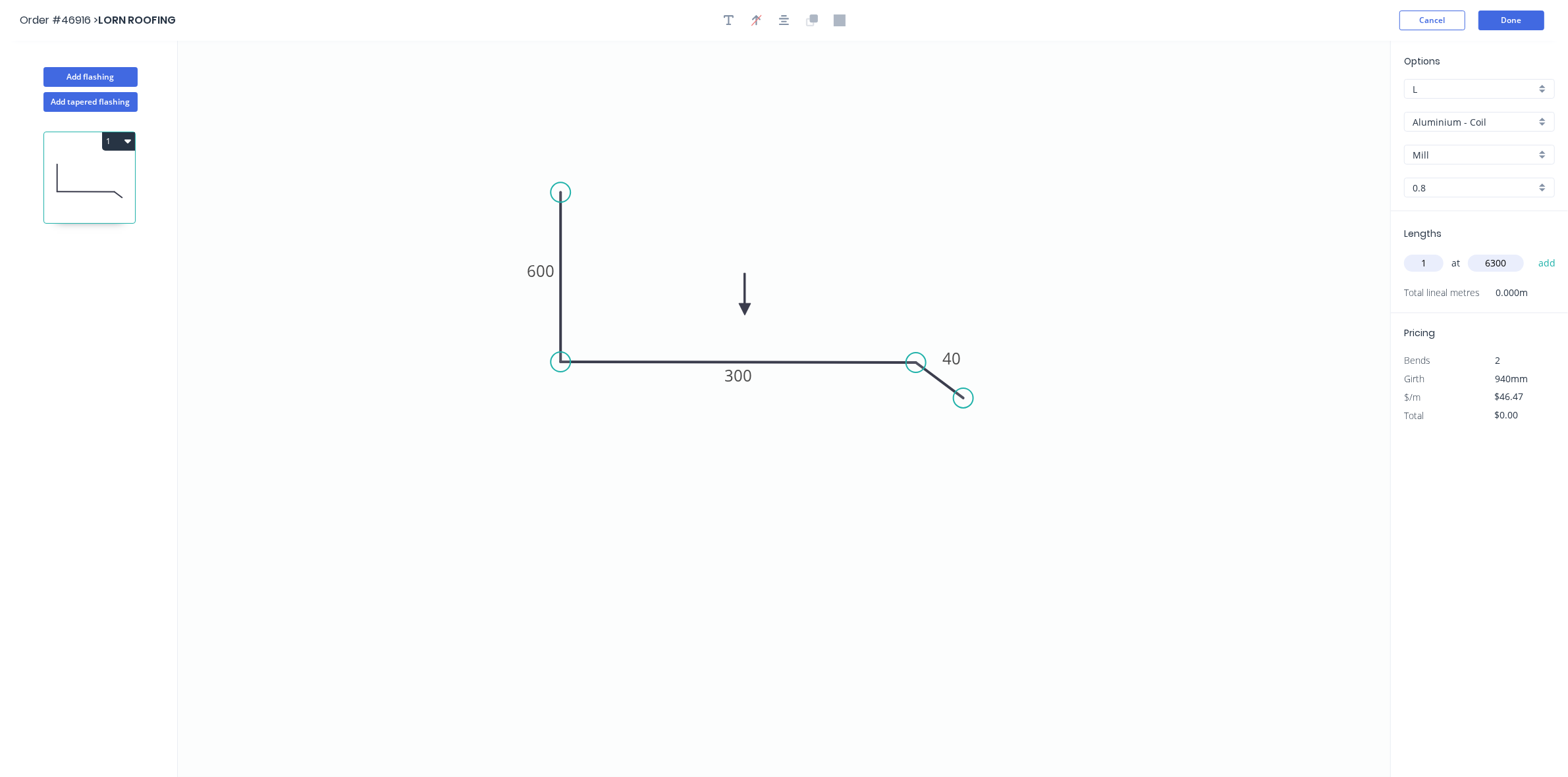
type input "6300"
click at [1532, 252] on button "add" at bounding box center [1547, 263] width 31 height 22
type input "$292.76"
click at [1455, 115] on input "Aluminium - Coil" at bounding box center [1474, 122] width 123 height 14
click at [1462, 215] on div "Colorbond" at bounding box center [1479, 217] width 149 height 23
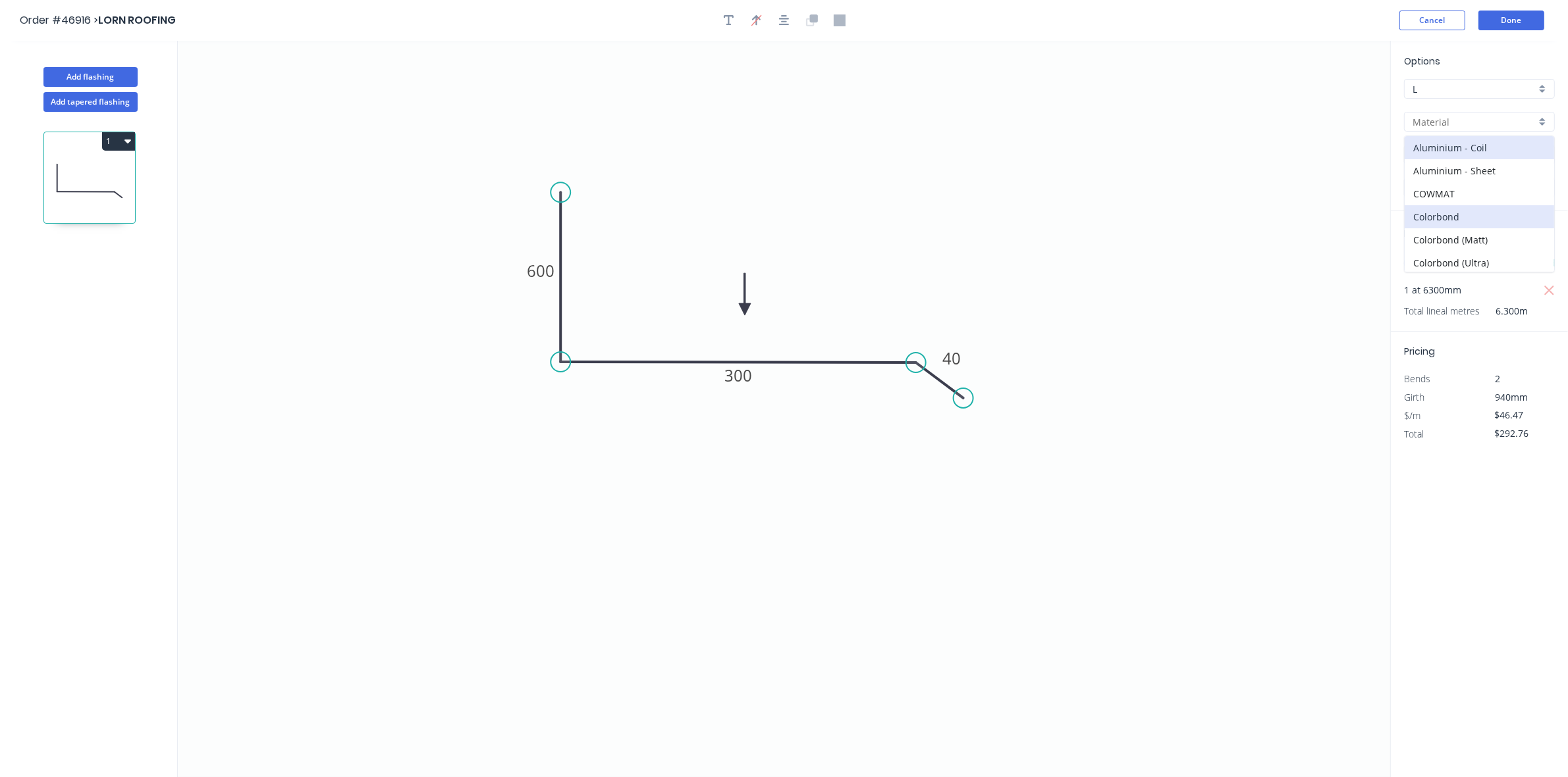
type input "Colorbond"
type input "Basalt"
type input "0.55"
type input "$31.86"
type input "$200.72"
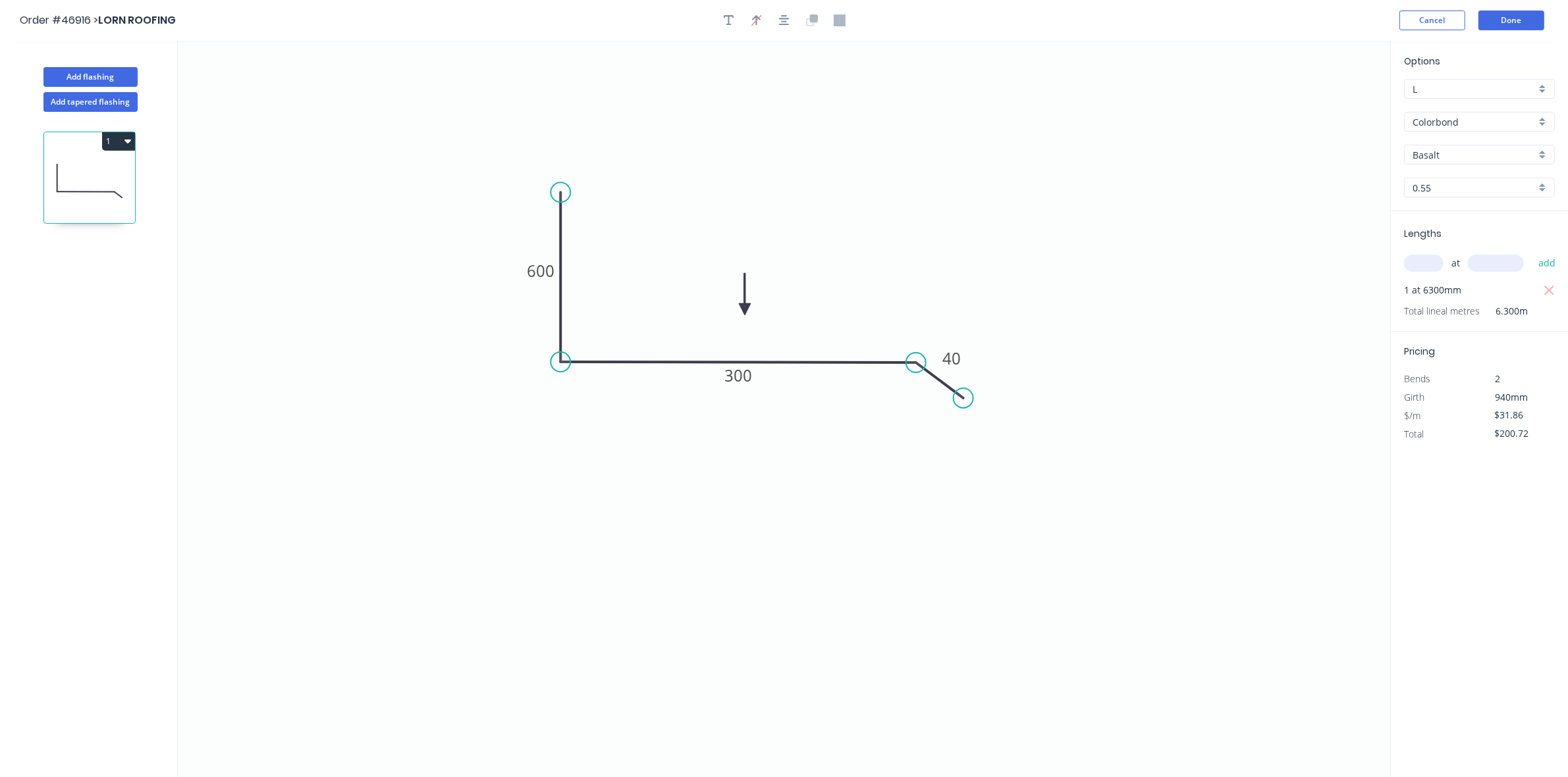
click at [1449, 153] on input "Basalt" at bounding box center [1474, 155] width 123 height 14
drag, startPoint x: 1462, startPoint y: 185, endPoint x: 1476, endPoint y: 142, distance: 45.2
click at [1462, 185] on div "[PERSON_NAME]" at bounding box center [1479, 181] width 149 height 23
type input "[PERSON_NAME]"
click at [1525, 24] on button "Done" at bounding box center [1511, 20] width 66 height 20
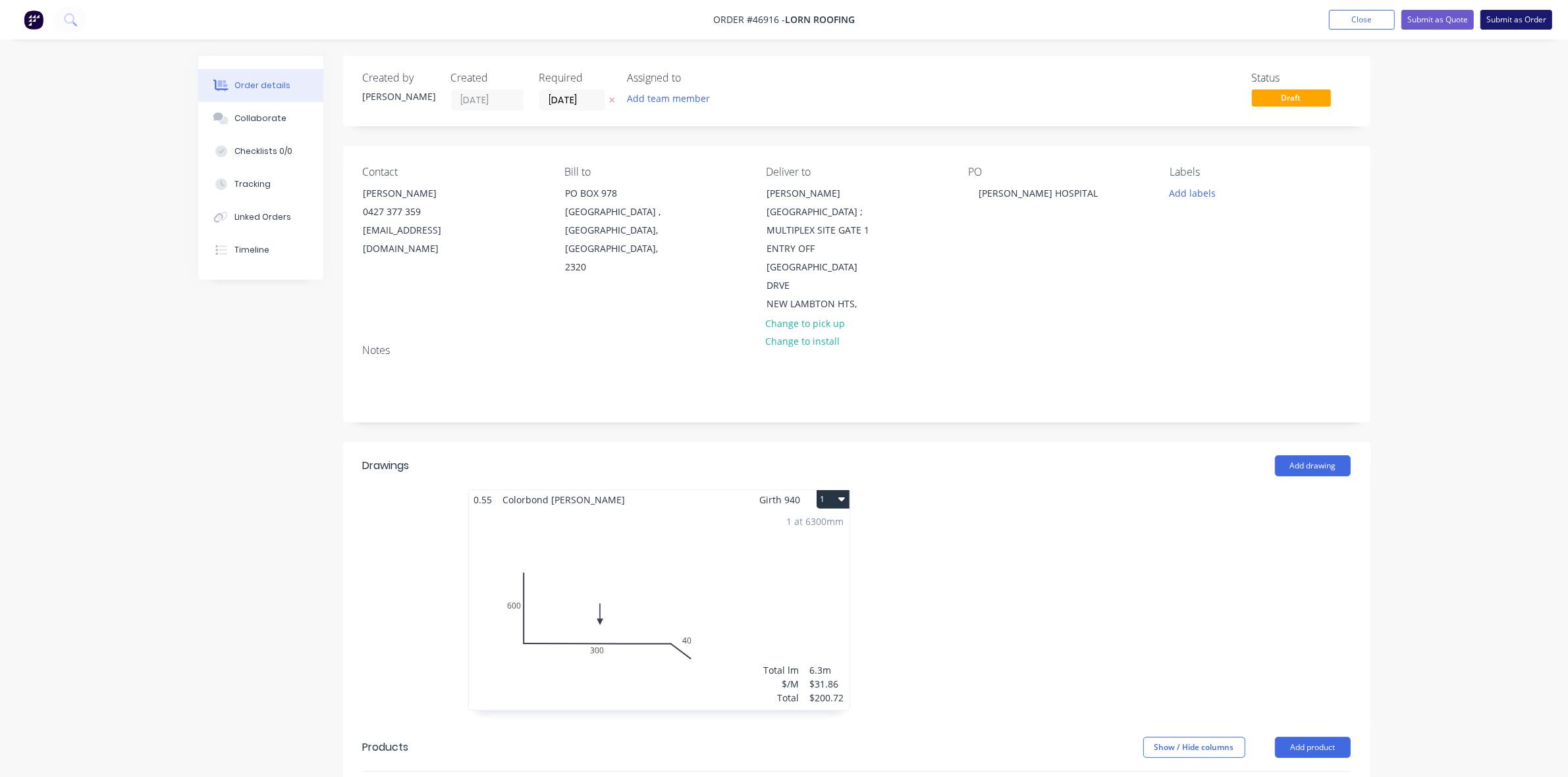
click at [1533, 24] on button "Submit as Order" at bounding box center [1516, 20] width 72 height 20
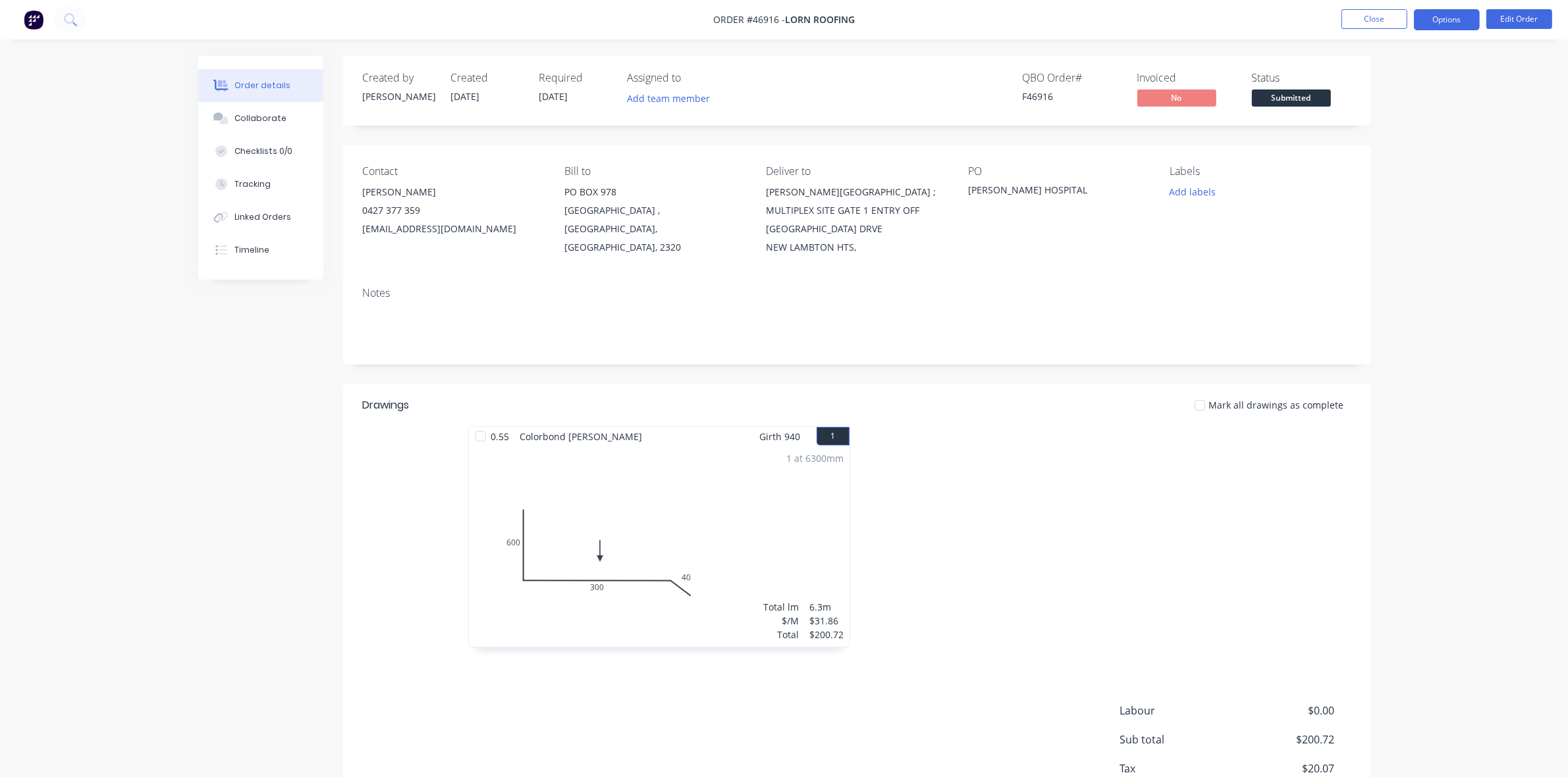
click at [1449, 21] on button "Options" at bounding box center [1446, 20] width 66 height 21
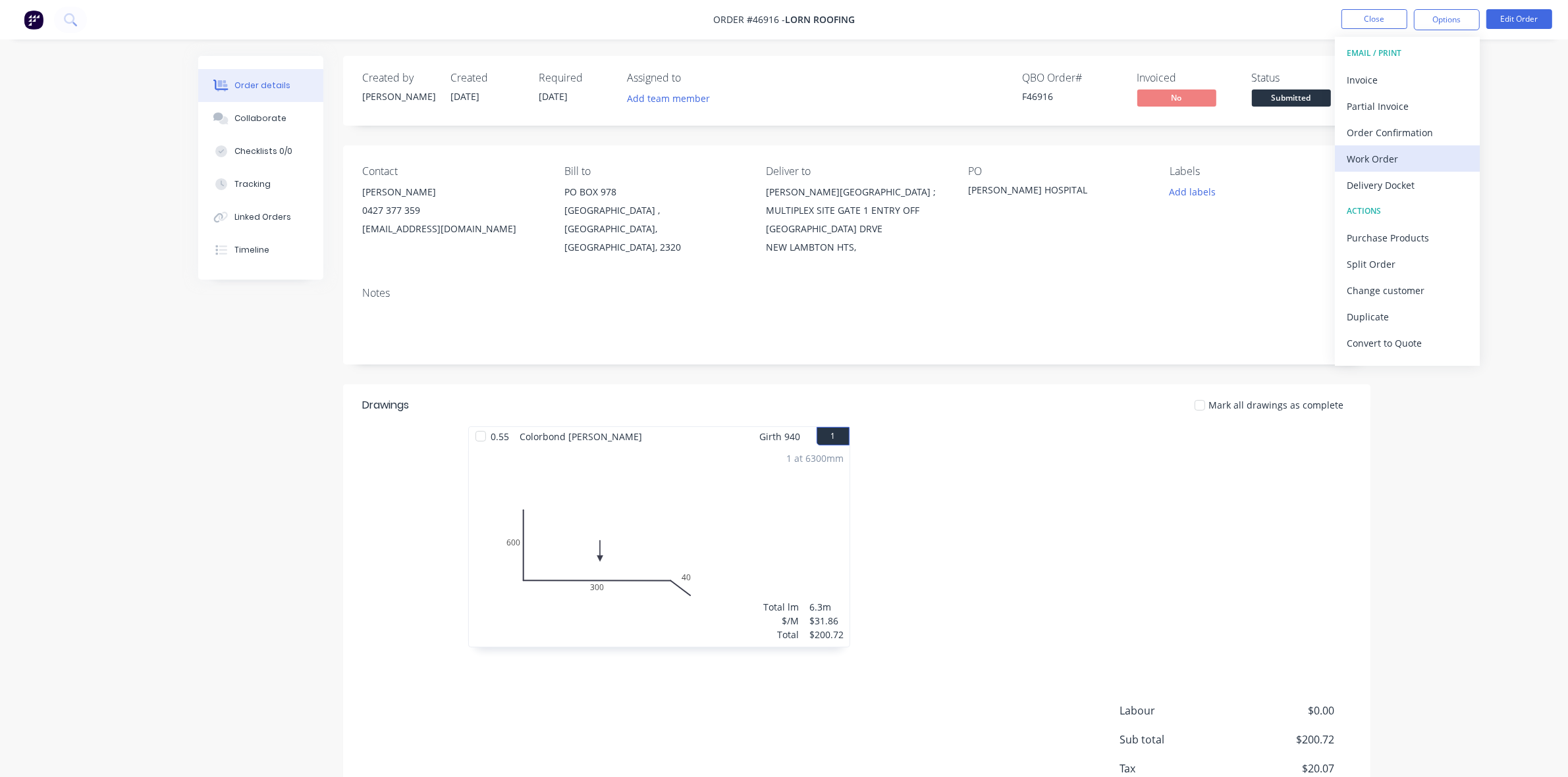
click at [1390, 155] on div "Work Order" at bounding box center [1407, 159] width 122 height 20
click at [1391, 129] on div "Without pricing" at bounding box center [1407, 133] width 122 height 20
click at [1309, 99] on span "Submitted" at bounding box center [1291, 98] width 79 height 17
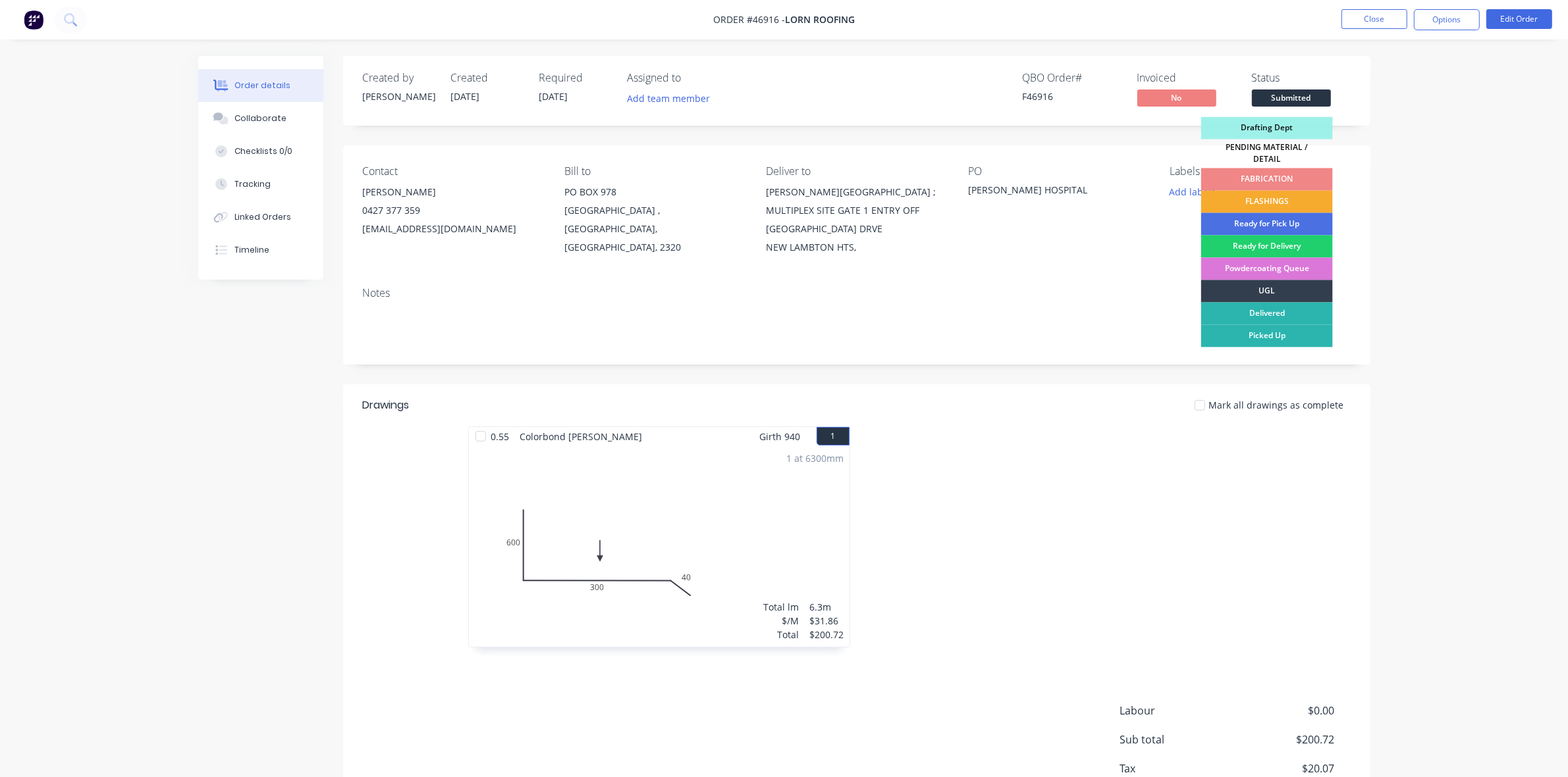
click at [1295, 198] on div "FLASHINGS" at bounding box center [1267, 201] width 131 height 22
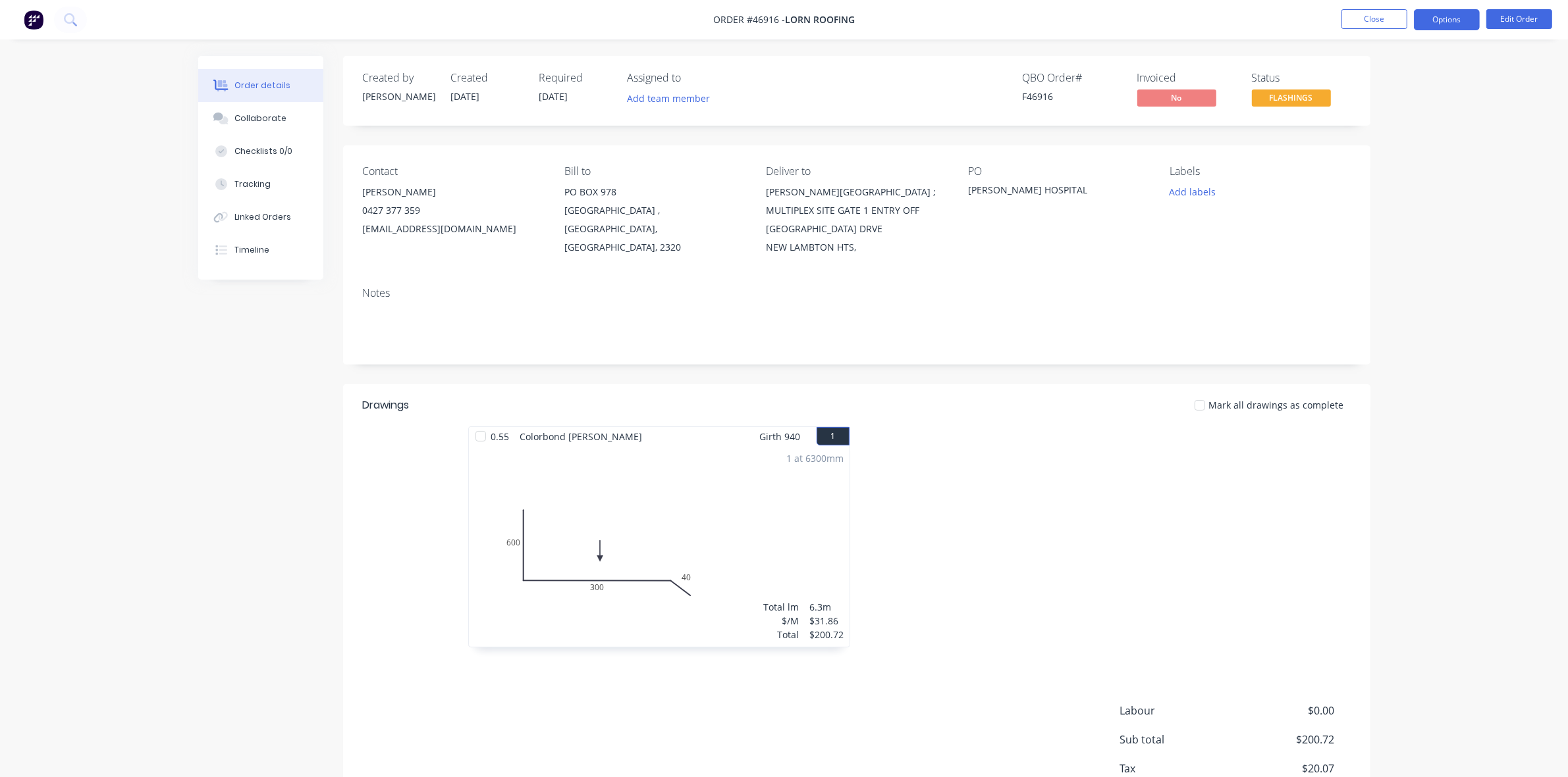
click at [1443, 24] on button "Options" at bounding box center [1446, 20] width 66 height 21
drag, startPoint x: 1422, startPoint y: 188, endPoint x: 1416, endPoint y: 177, distance: 12.5
click at [1422, 188] on div "Delivery Docket" at bounding box center [1407, 185] width 122 height 20
click at [1405, 138] on div "Without pricing" at bounding box center [1407, 133] width 122 height 20
click at [1383, 21] on button "Close" at bounding box center [1375, 19] width 66 height 20
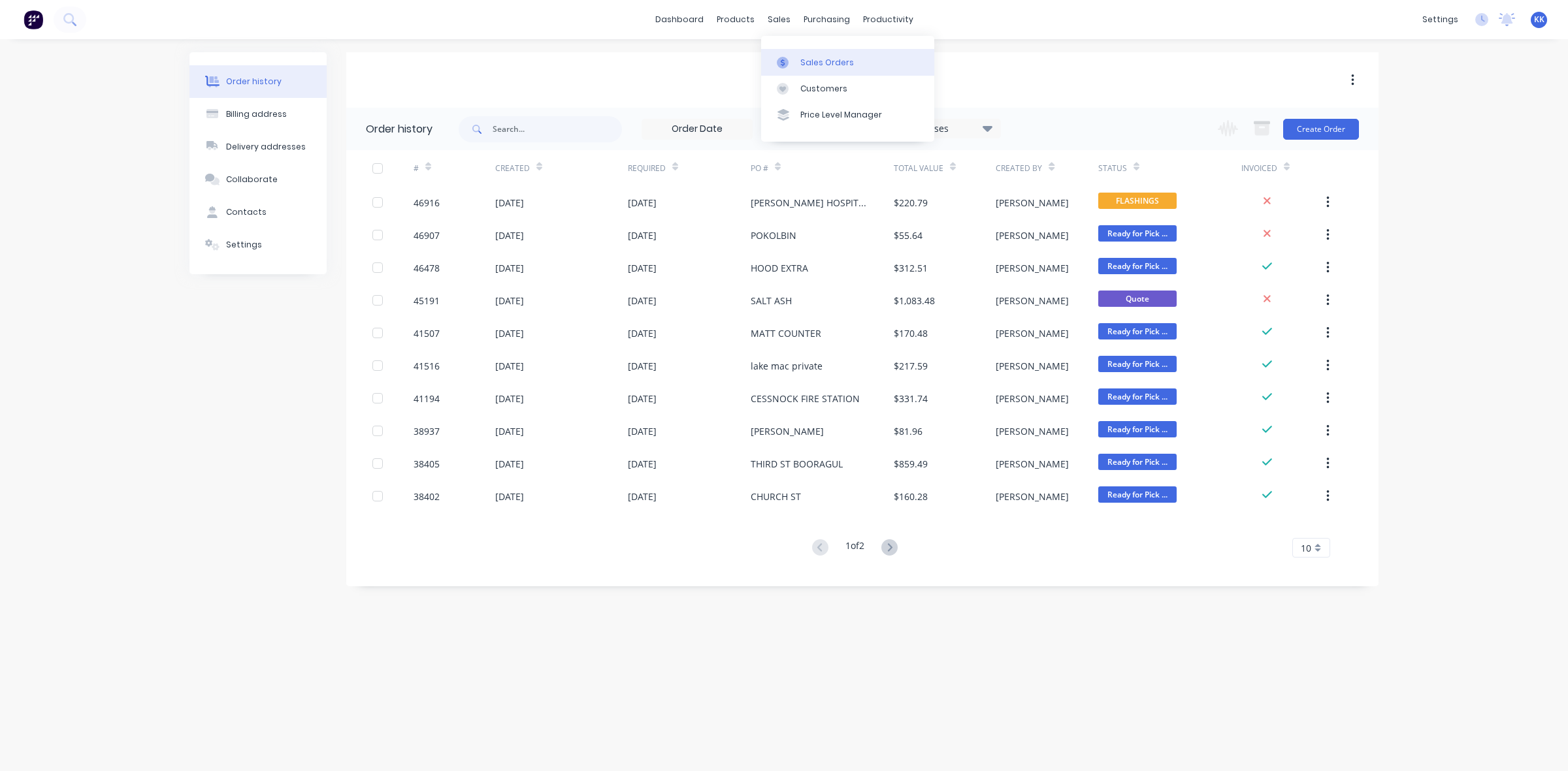
click at [806, 62] on div "Sales Orders" at bounding box center [827, 62] width 54 height 11
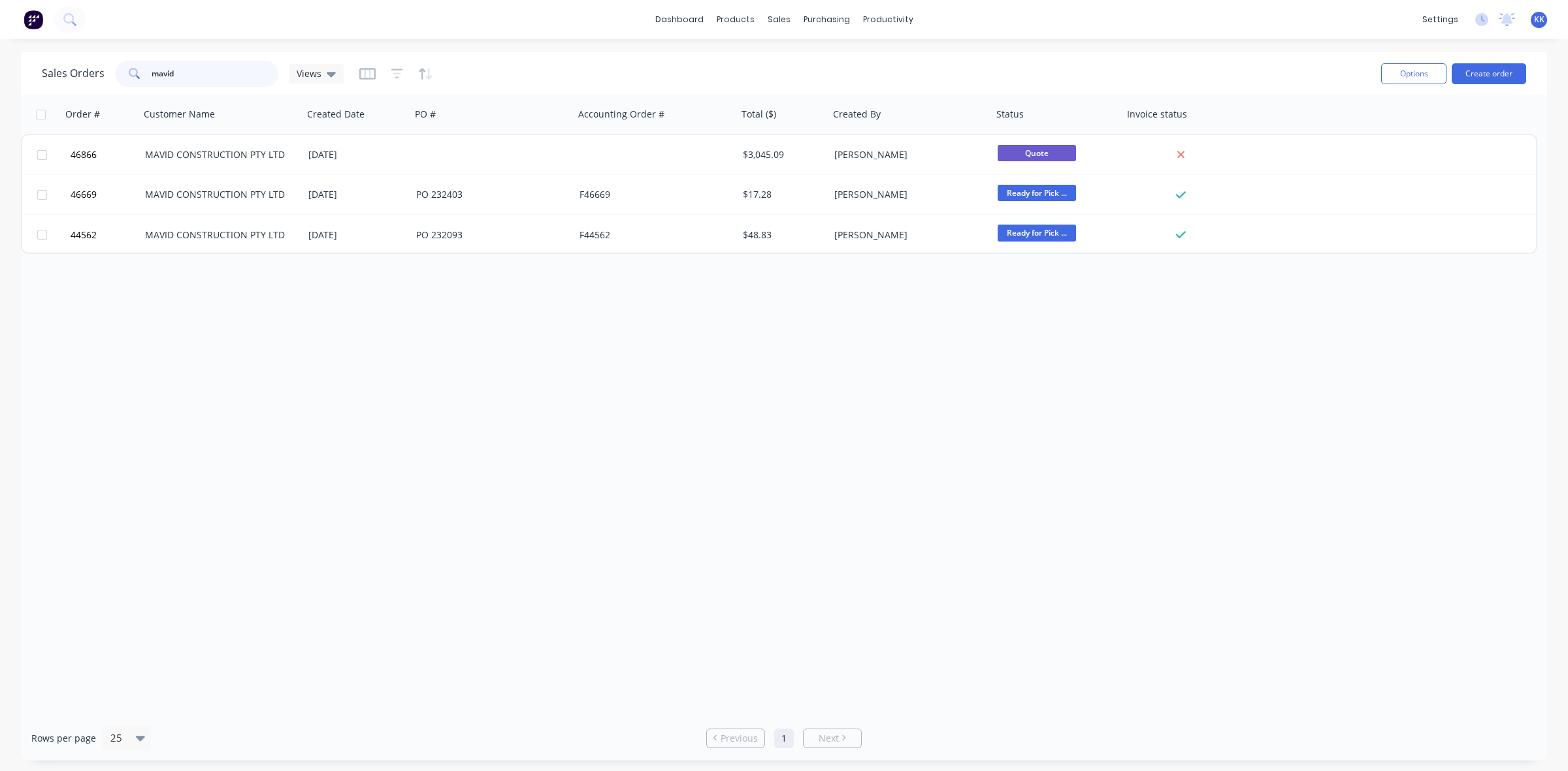
drag, startPoint x: 198, startPoint y: 74, endPoint x: 126, endPoint y: 74, distance: 72.0
click at [126, 74] on div "mavid" at bounding box center [197, 74] width 164 height 26
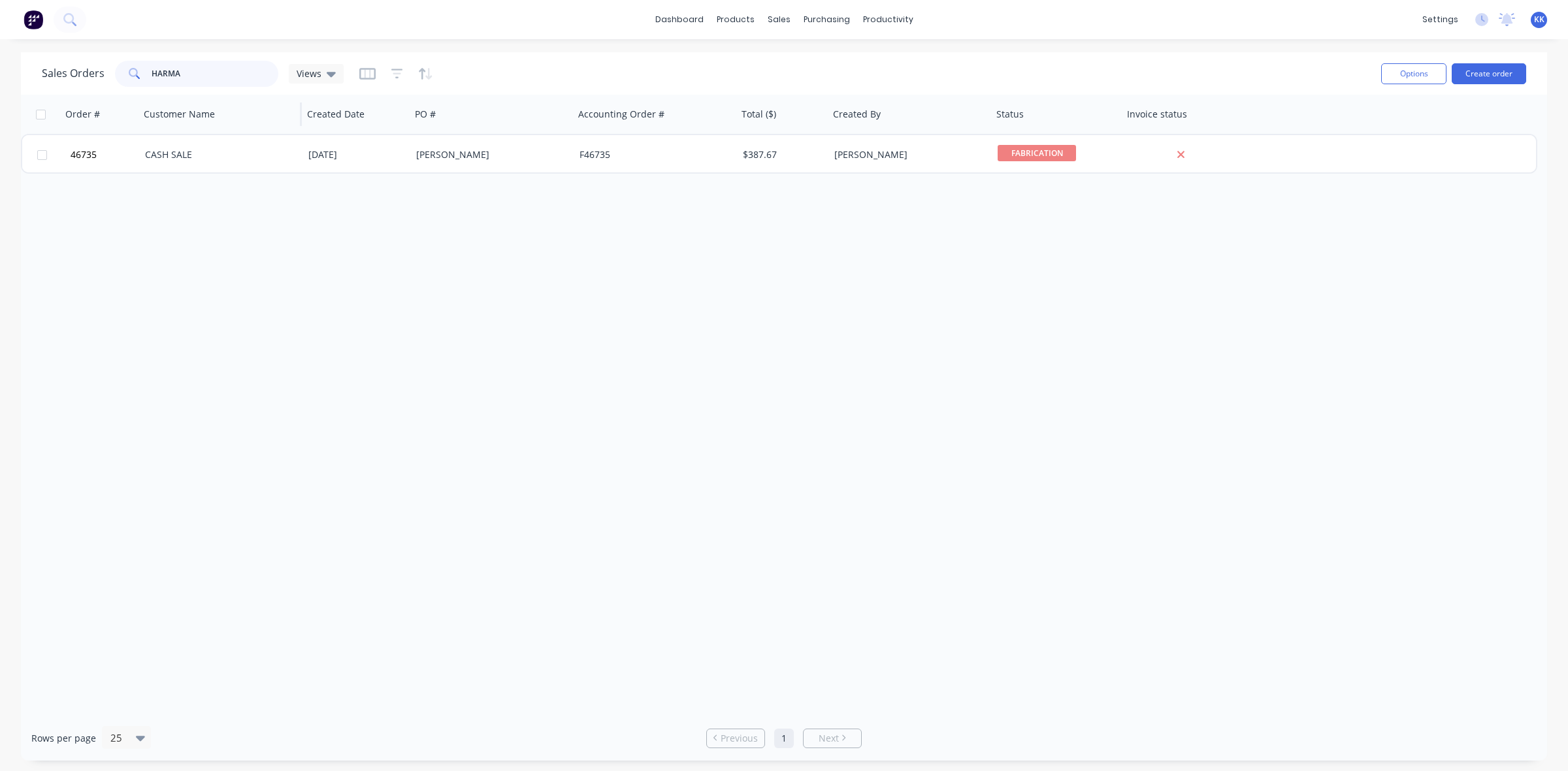
type input "HARMA"
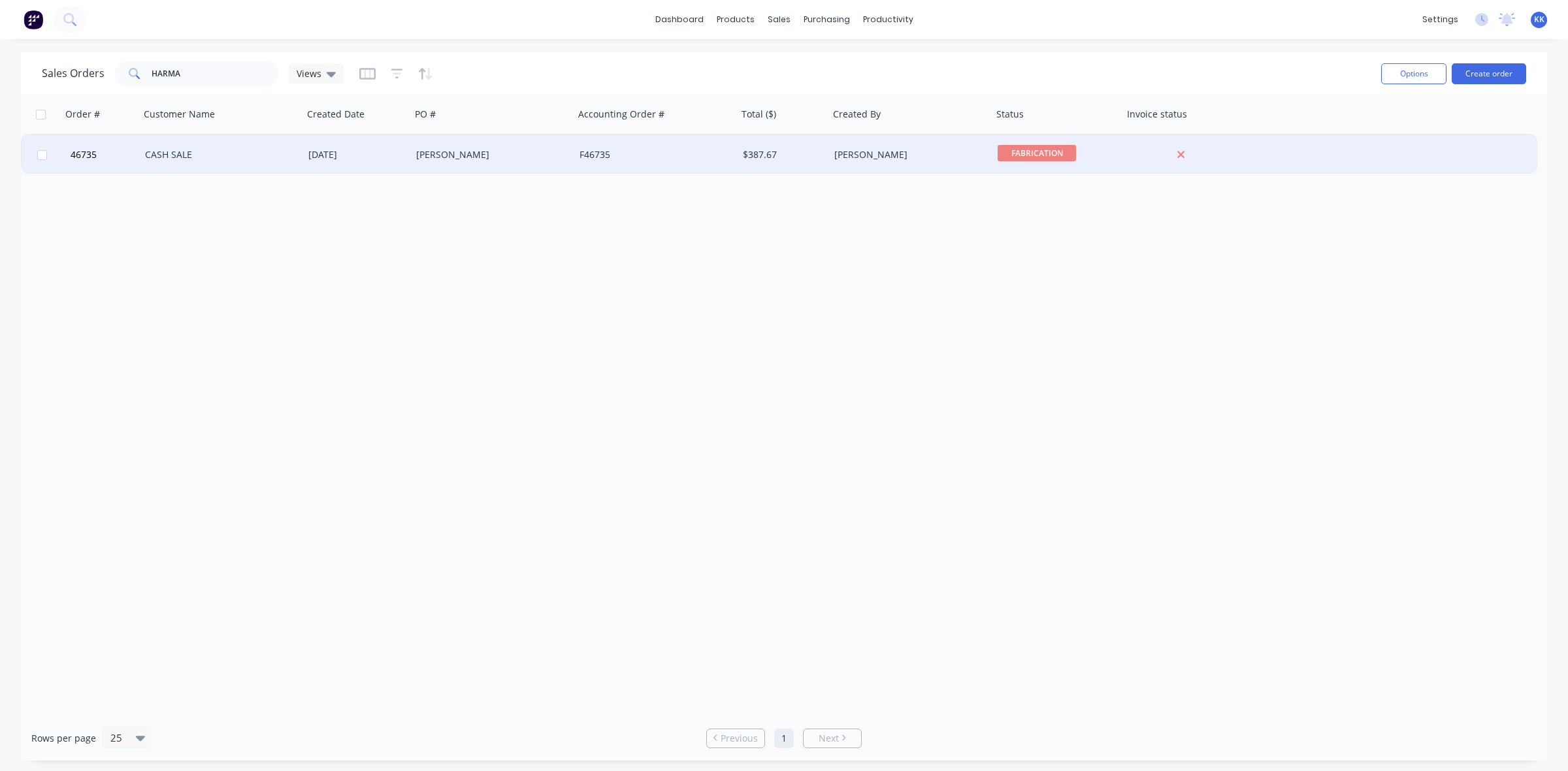
drag, startPoint x: 161, startPoint y: 128, endPoint x: 174, endPoint y: 153, distance: 28.2
click at [174, 153] on div "CASH SALE" at bounding box center [217, 154] width 145 height 13
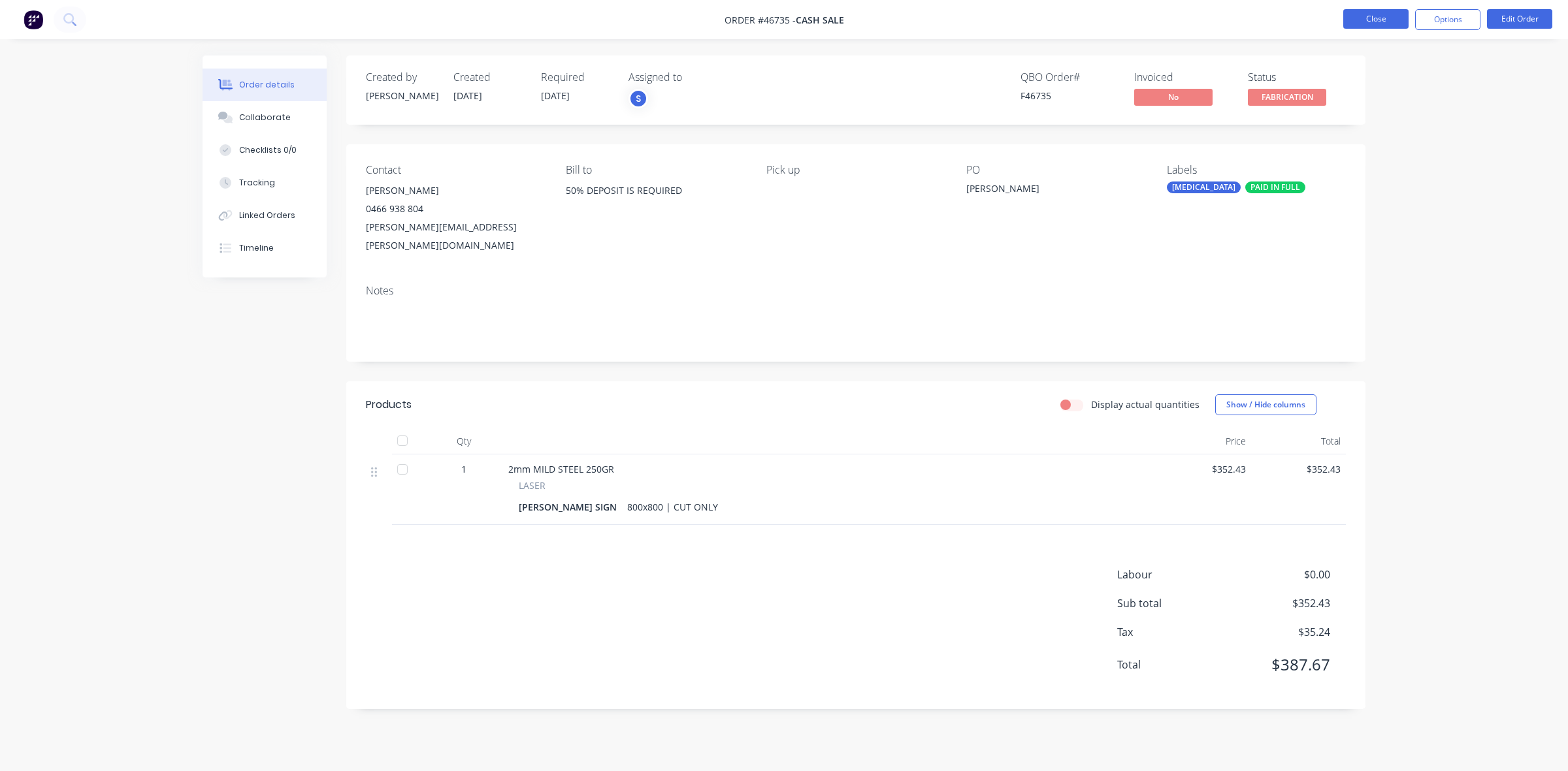
click at [1366, 18] on button "Close" at bounding box center [1376, 18] width 65 height 19
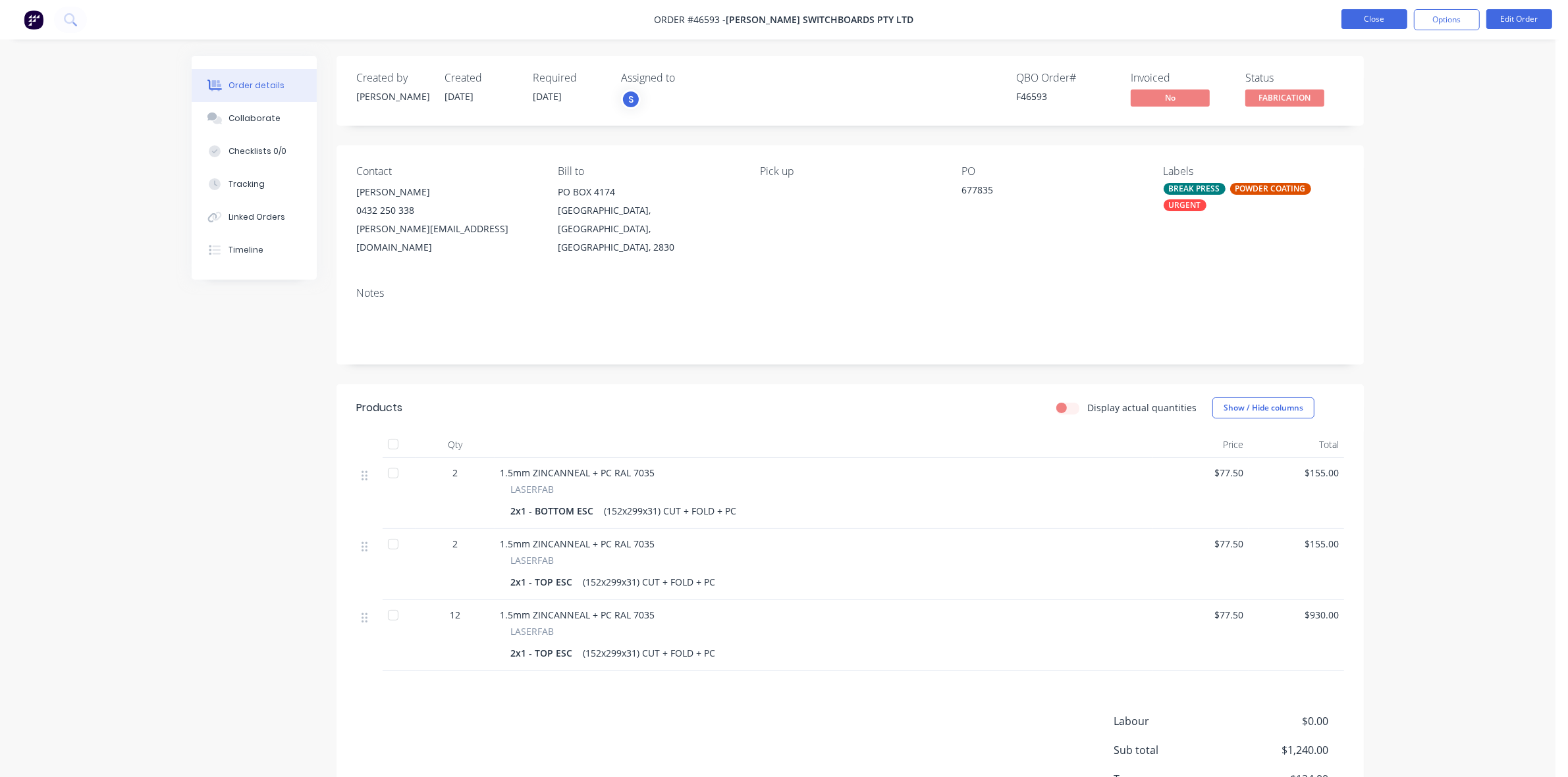
click at [1371, 14] on button "Close" at bounding box center [1375, 19] width 66 height 20
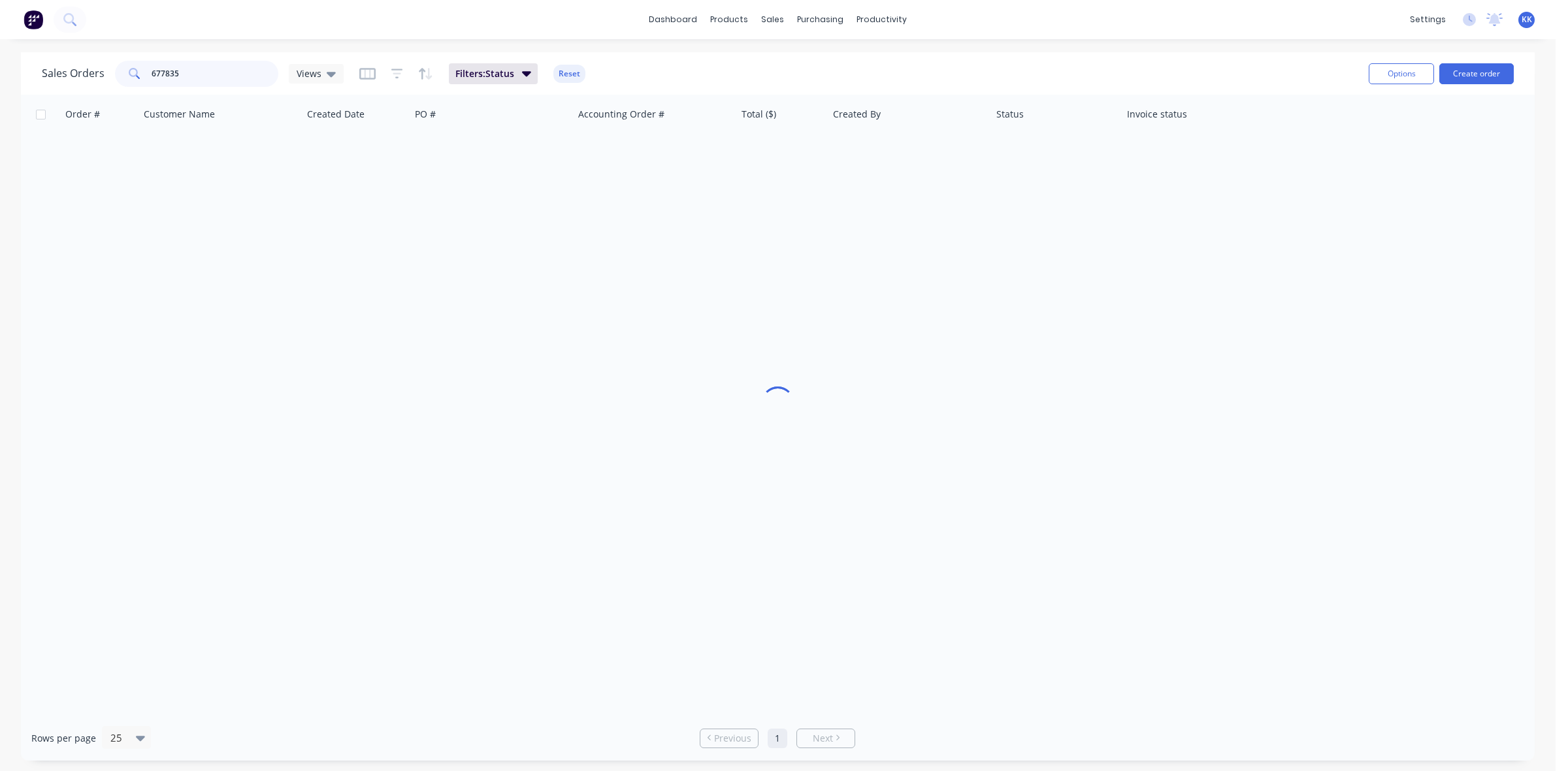
drag, startPoint x: 219, startPoint y: 80, endPoint x: 118, endPoint y: 77, distance: 101.0
click at [118, 77] on div "677835" at bounding box center [197, 74] width 164 height 26
type input "v"
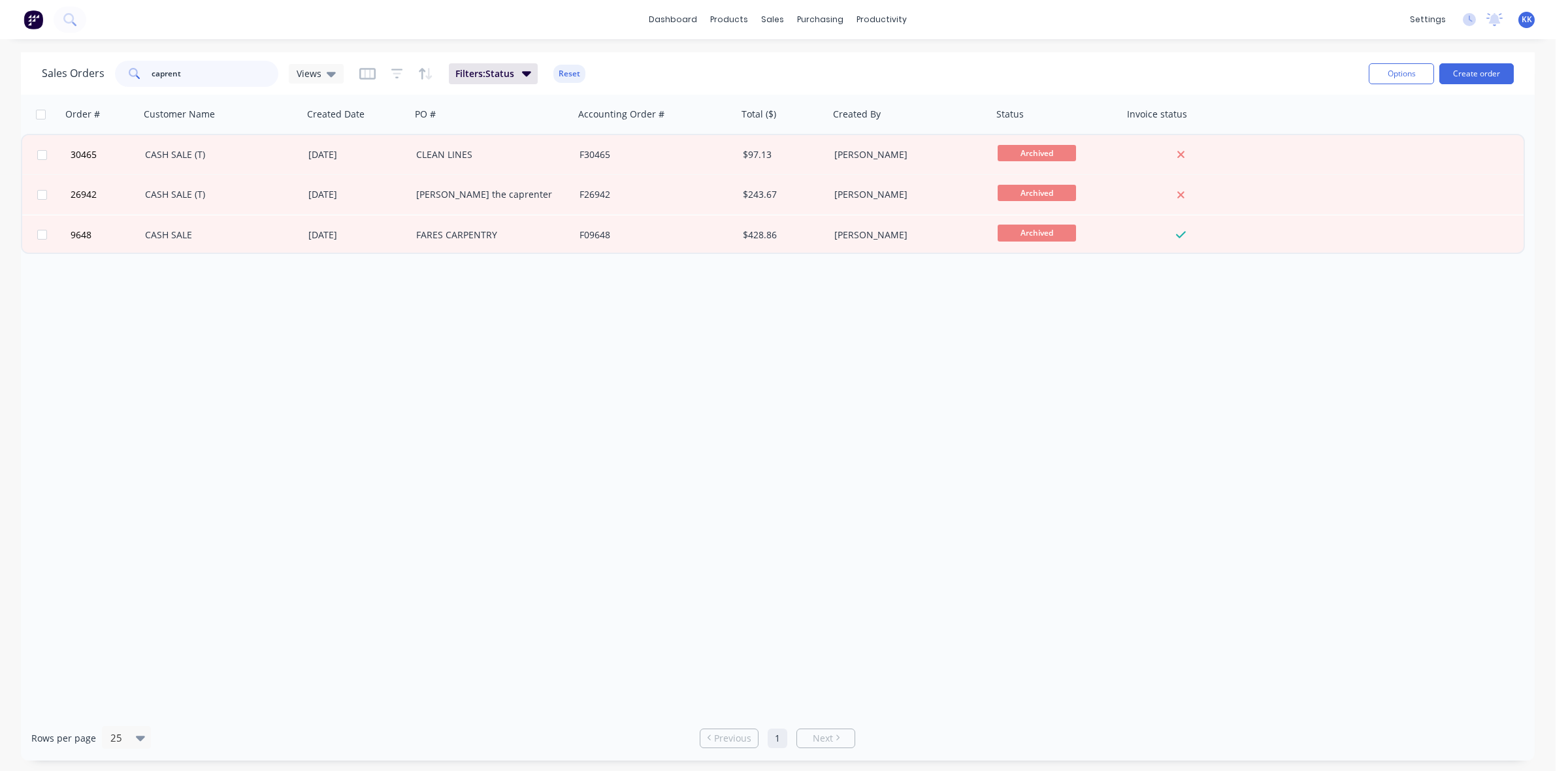
click at [158, 70] on input "caprent" at bounding box center [215, 74] width 128 height 26
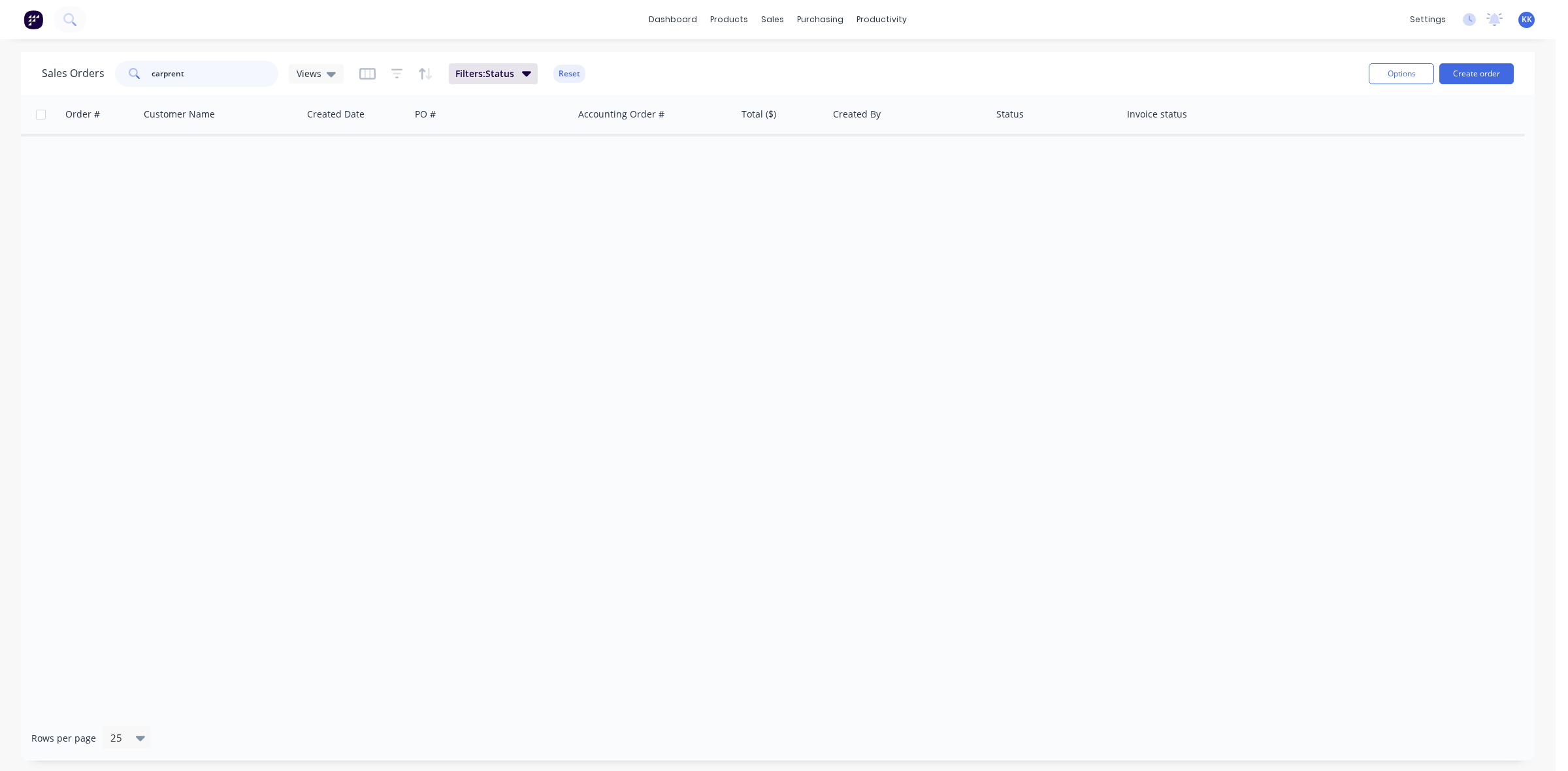
click at [214, 78] on input "carprent" at bounding box center [215, 74] width 128 height 26
type input "c"
drag, startPoint x: 197, startPoint y: 75, endPoint x: 126, endPoint y: 75, distance: 71.0
click at [126, 75] on div "v&m" at bounding box center [197, 74] width 164 height 26
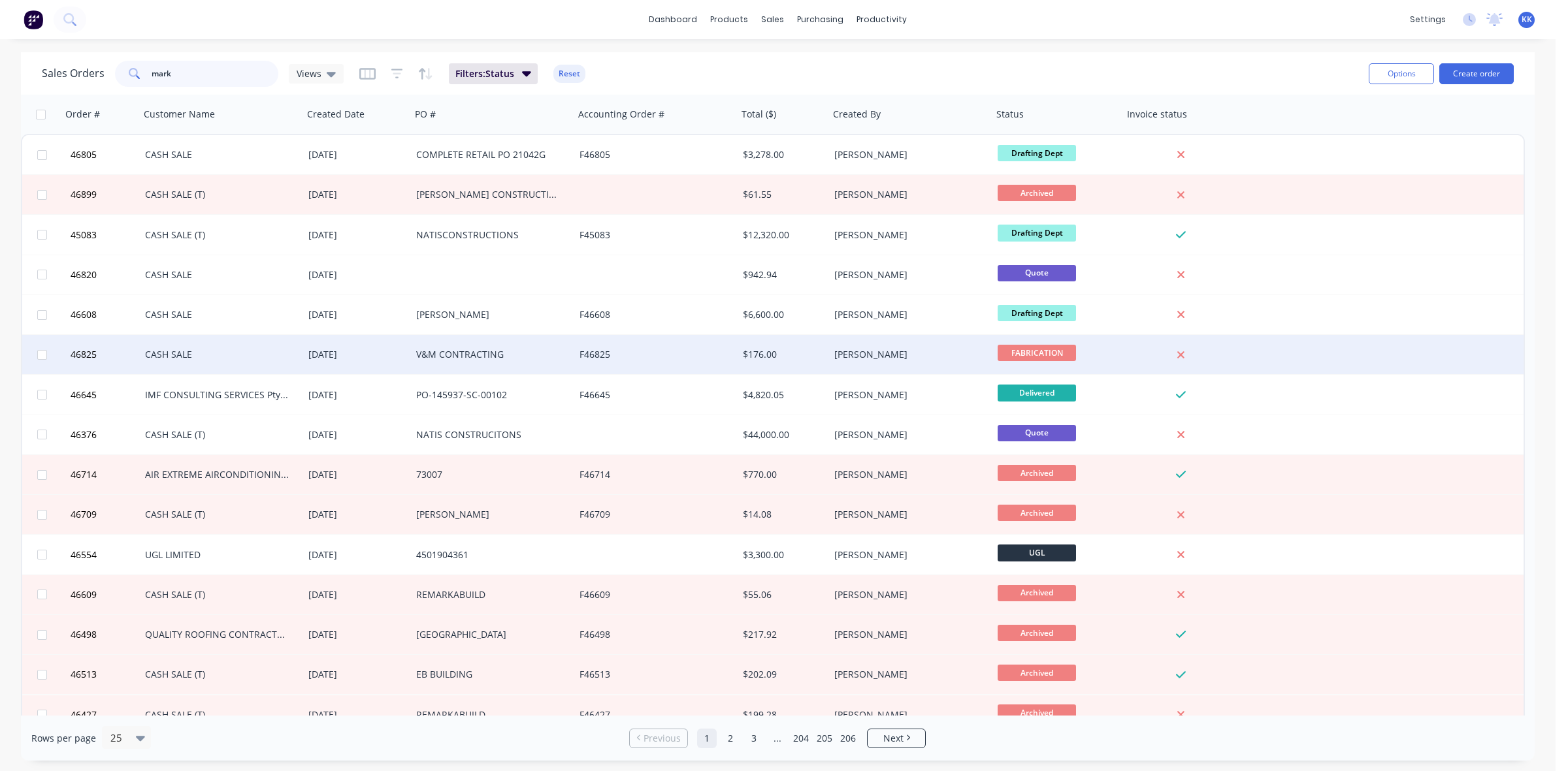
type input "mark"
click at [420, 354] on div "V&M CONTRACTING" at bounding box center [489, 355] width 145 height 13
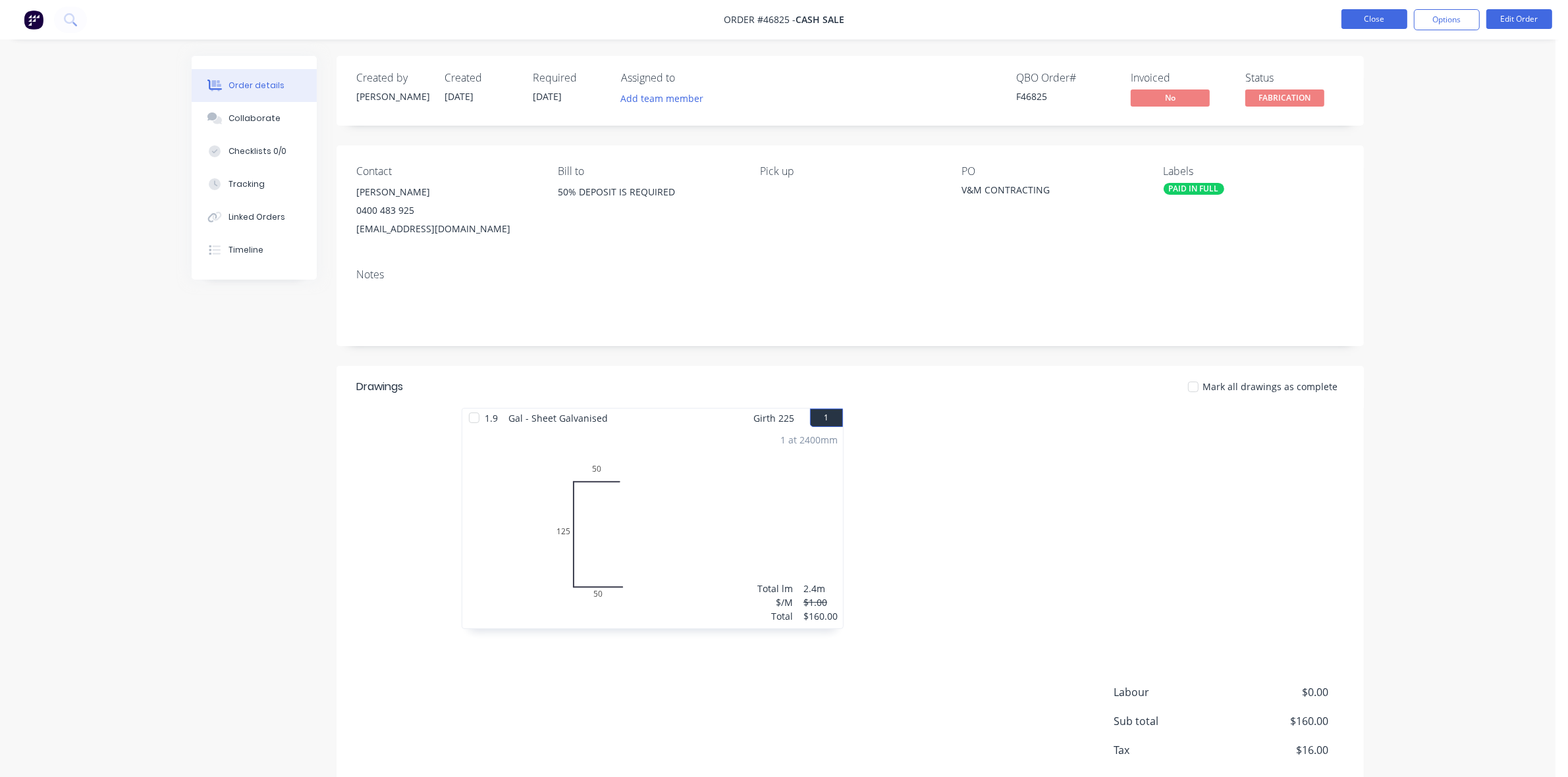
click at [1377, 14] on button "Close" at bounding box center [1375, 19] width 66 height 20
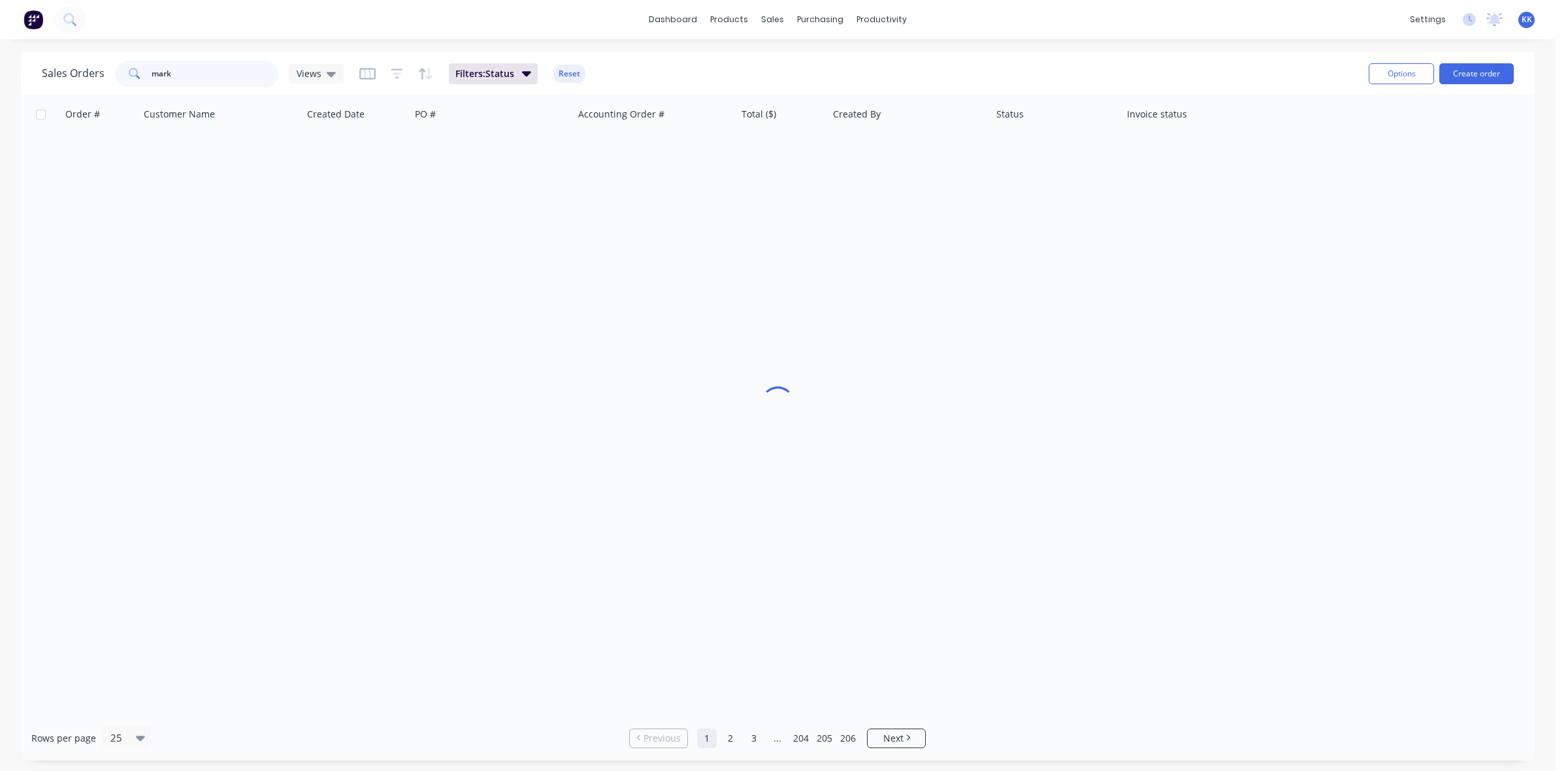
drag, startPoint x: 145, startPoint y: 80, endPoint x: 100, endPoint y: 80, distance: 45.0
click at [100, 80] on div "Sales Orders mark Views" at bounding box center [192, 74] width 302 height 26
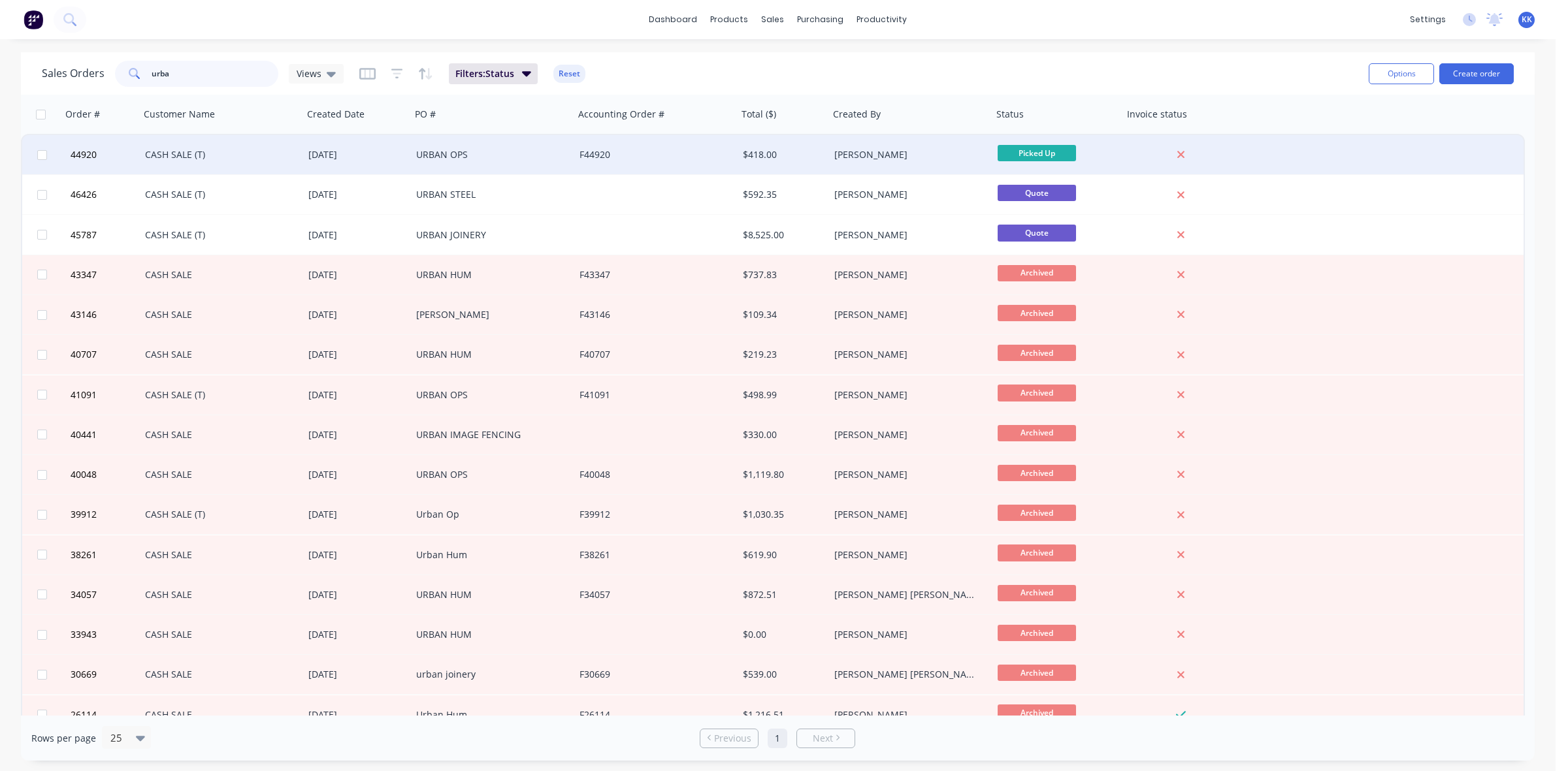
type input "urba"
click at [353, 151] on div "[DATE]" at bounding box center [357, 154] width 98 height 13
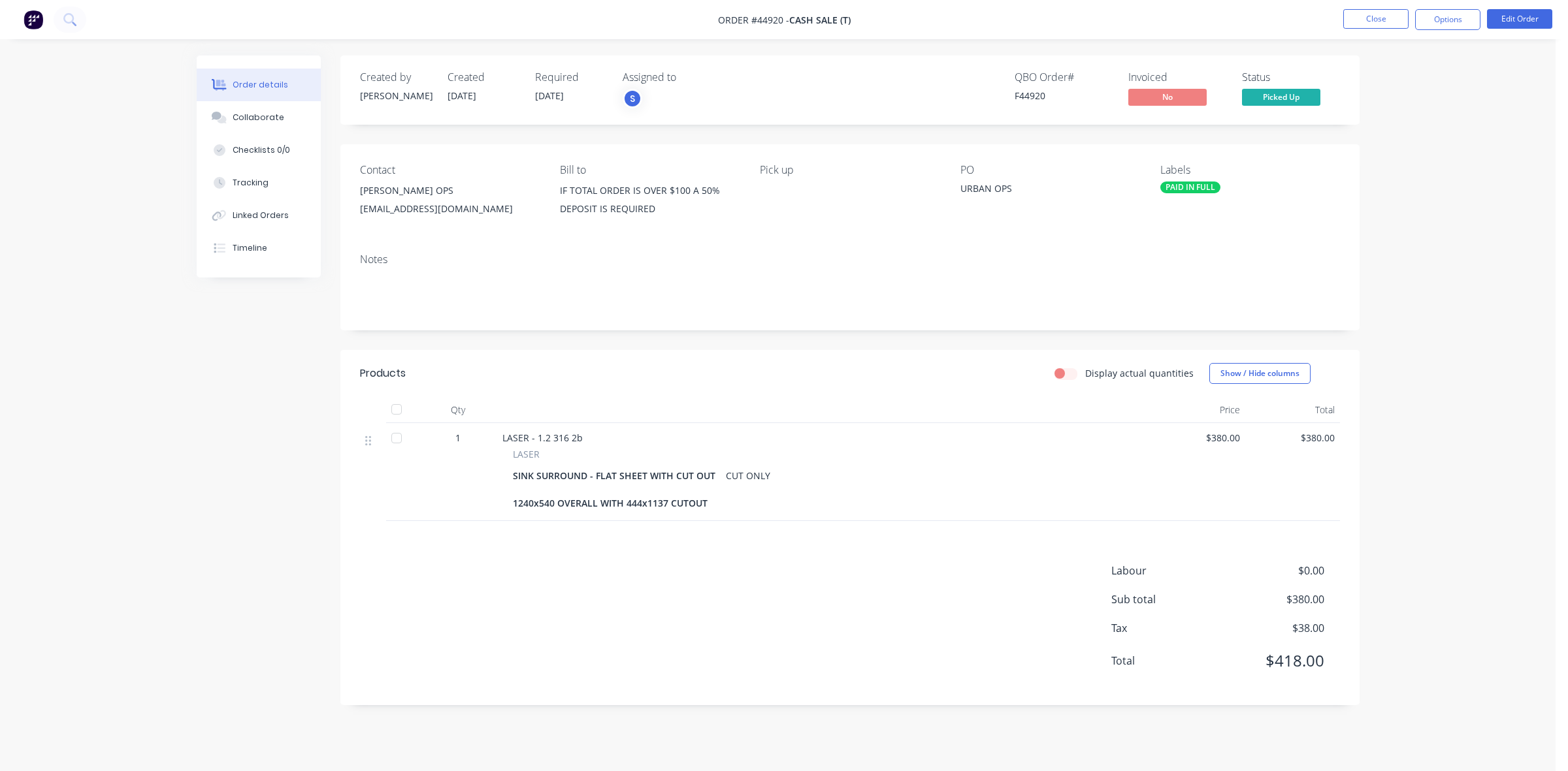
click at [431, 214] on div "[EMAIL_ADDRESS][DOMAIN_NAME]" at bounding box center [449, 209] width 179 height 18
click at [432, 207] on div "[EMAIL_ADDRESS][DOMAIN_NAME]" at bounding box center [449, 209] width 179 height 18
drag, startPoint x: 485, startPoint y: 213, endPoint x: 361, endPoint y: 219, distance: 124.1
click at [361, 219] on div "[PERSON_NAME] - URBAN OPS [EMAIL_ADDRESS][DOMAIN_NAME]" at bounding box center [449, 202] width 179 height 41
copy div "[EMAIL_ADDRESS][DOMAIN_NAME]"
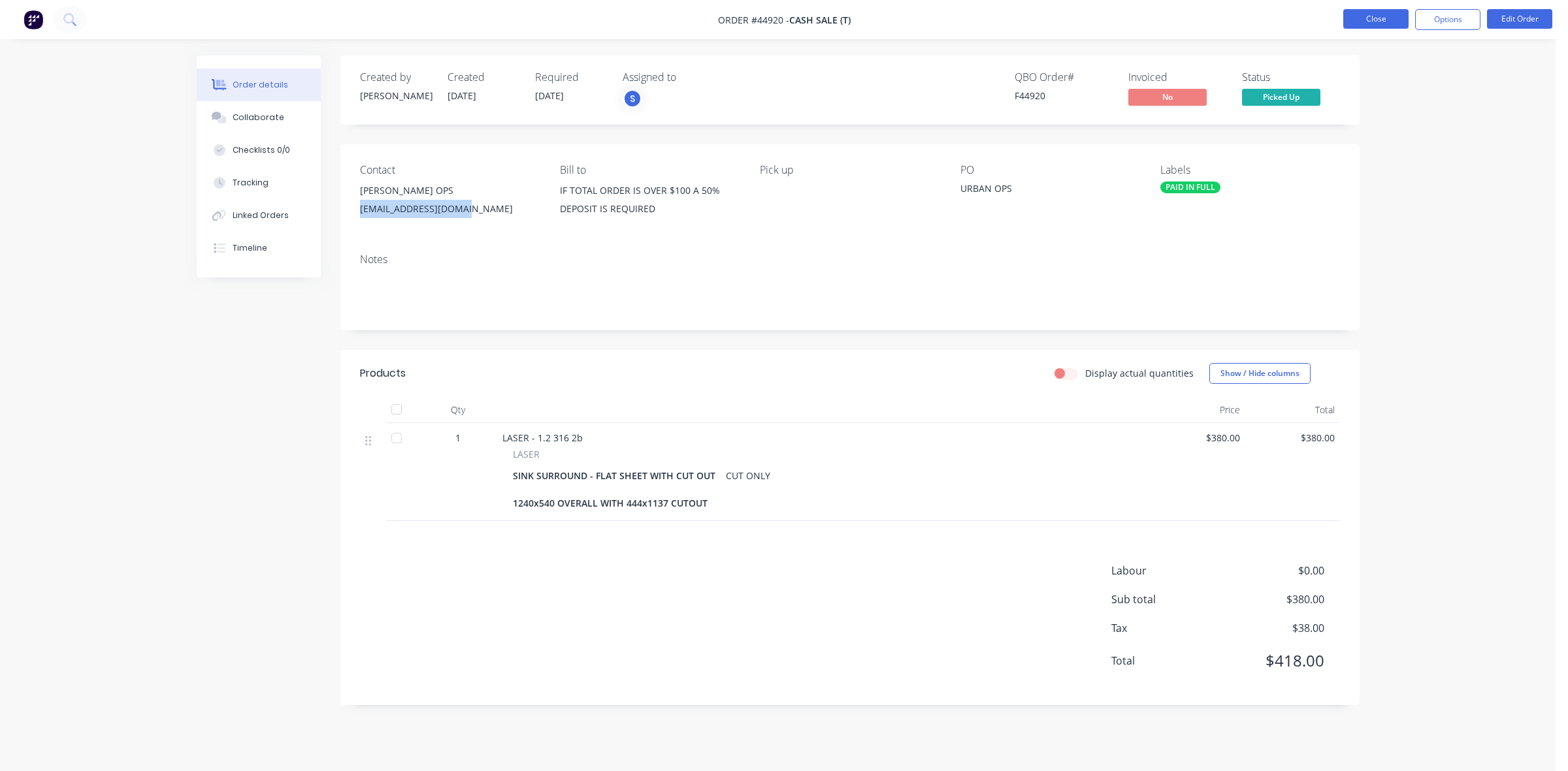
click at [1361, 18] on button "Close" at bounding box center [1376, 18] width 65 height 19
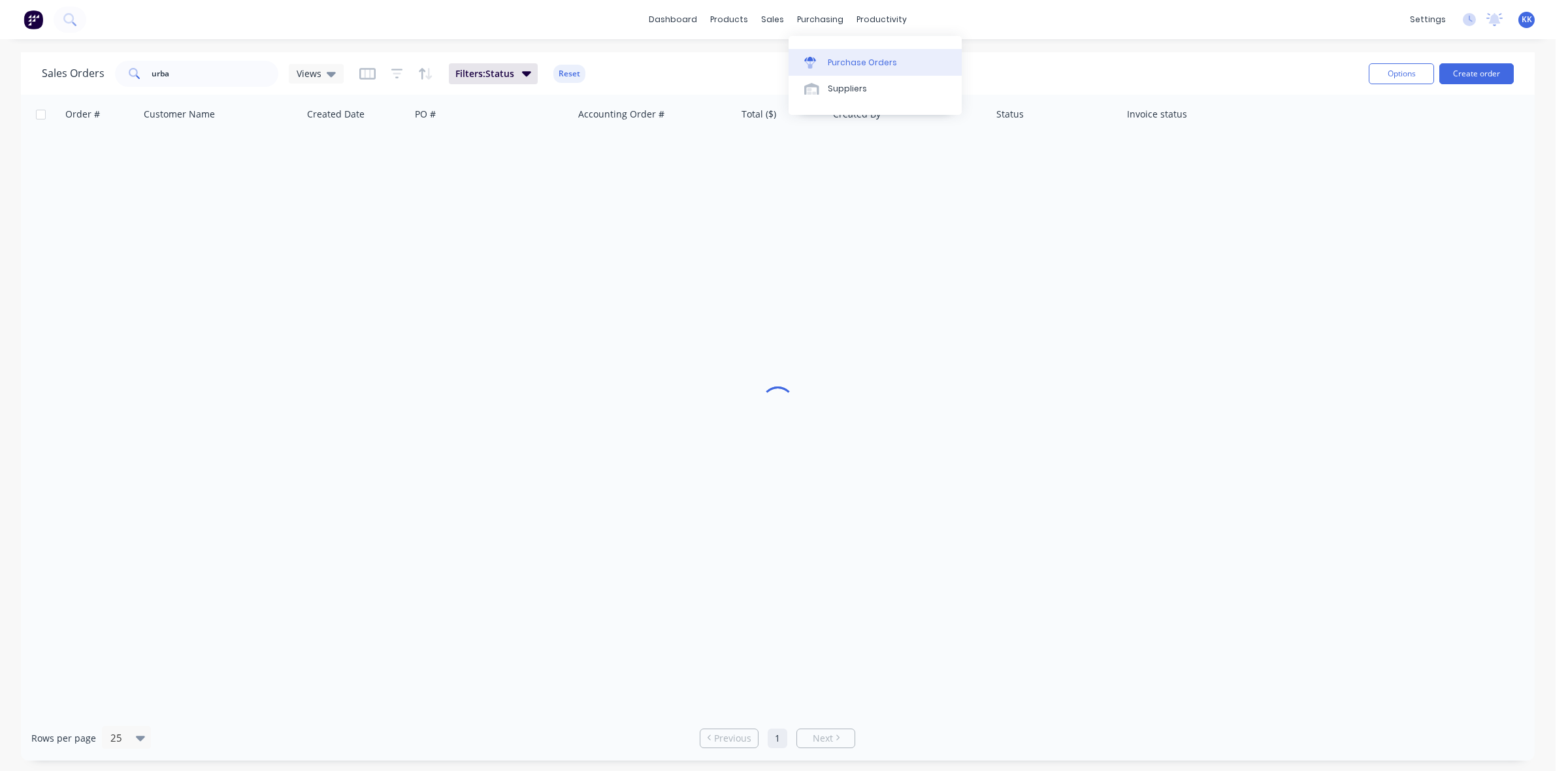
click at [857, 67] on div "Purchase Orders" at bounding box center [862, 62] width 70 height 11
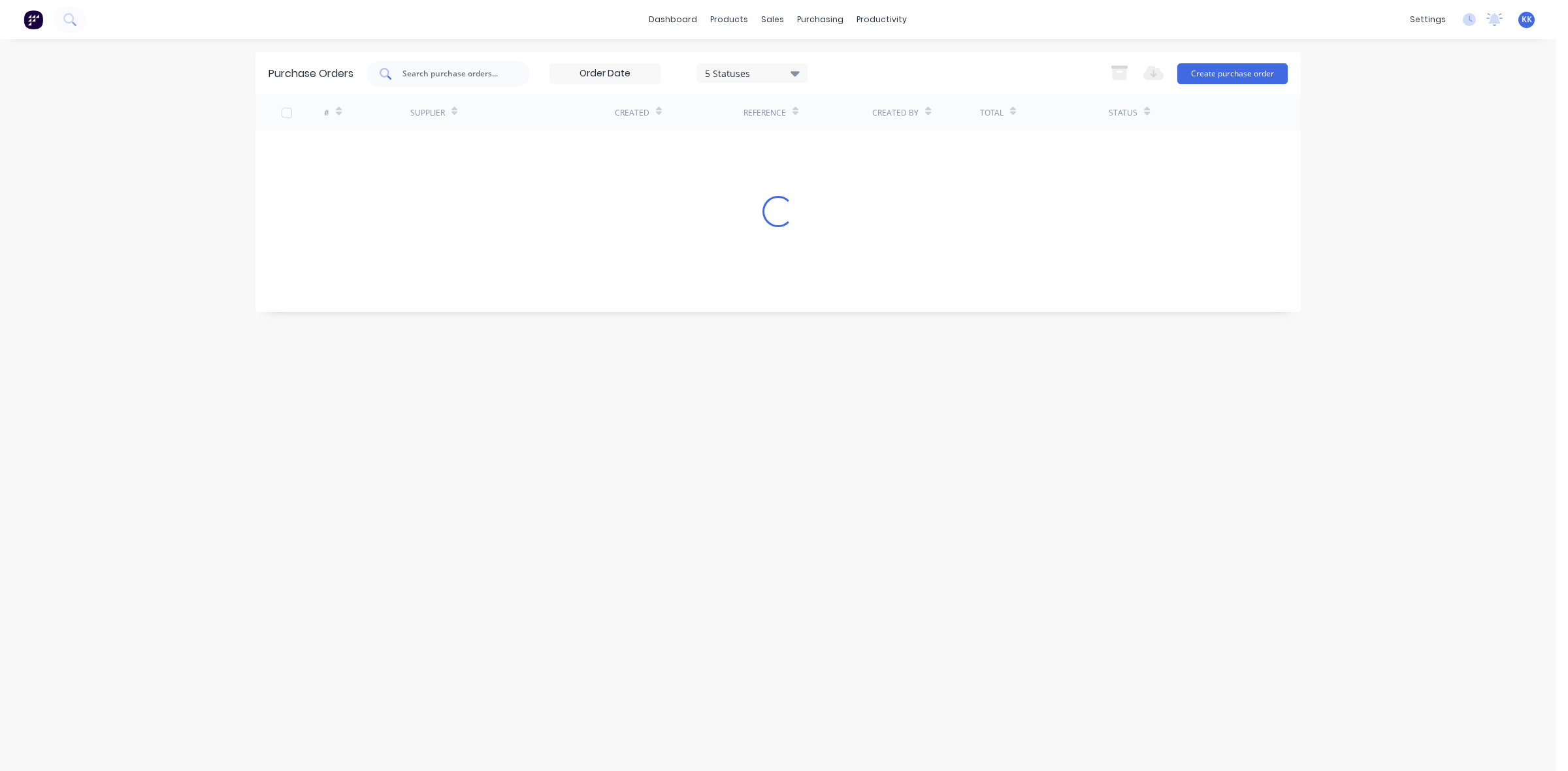
click at [447, 72] on input "text" at bounding box center [455, 73] width 108 height 13
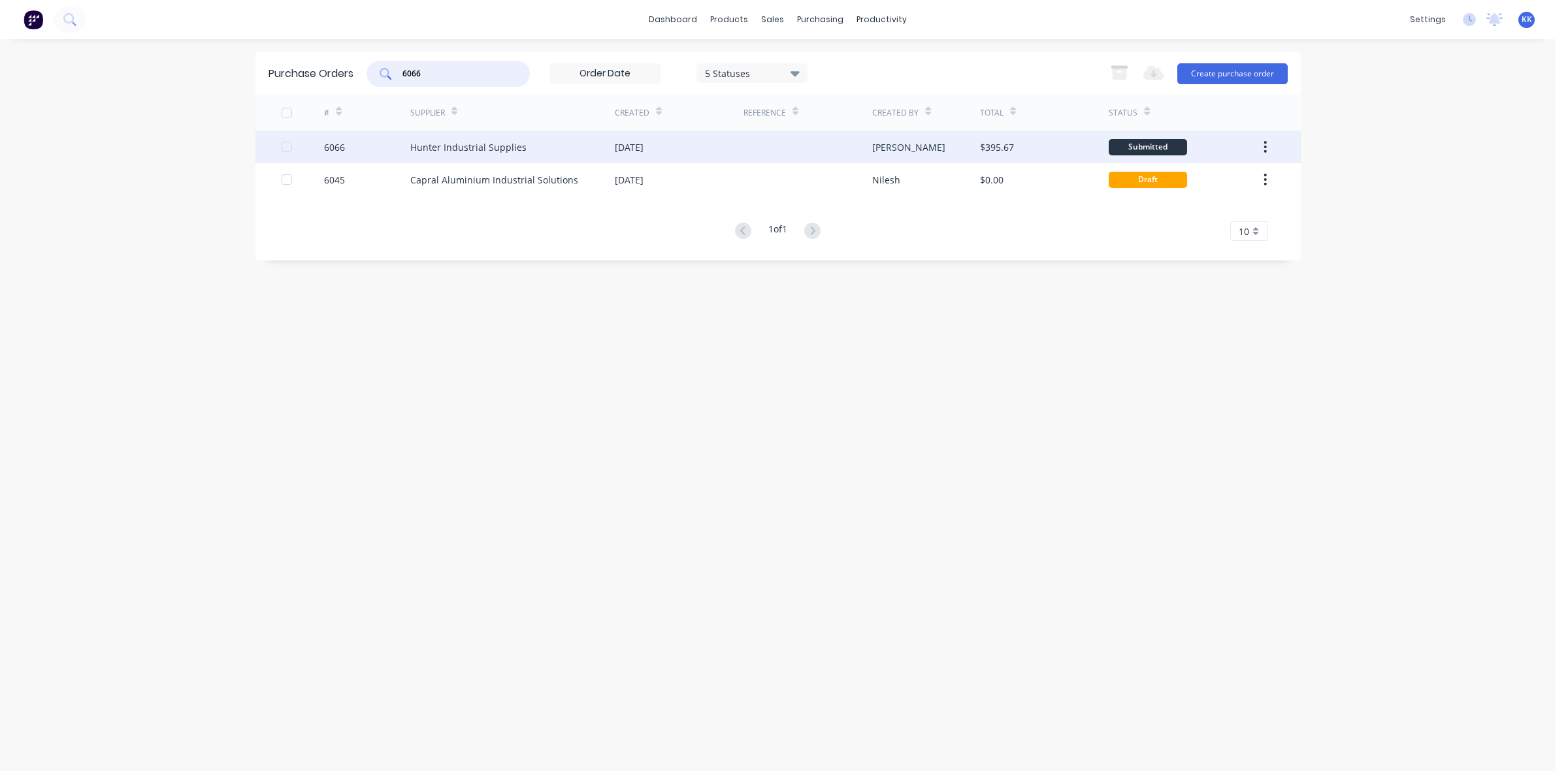
type input "6066"
click at [488, 142] on div "Hunter Industrial Supplies" at bounding box center [468, 148] width 116 height 14
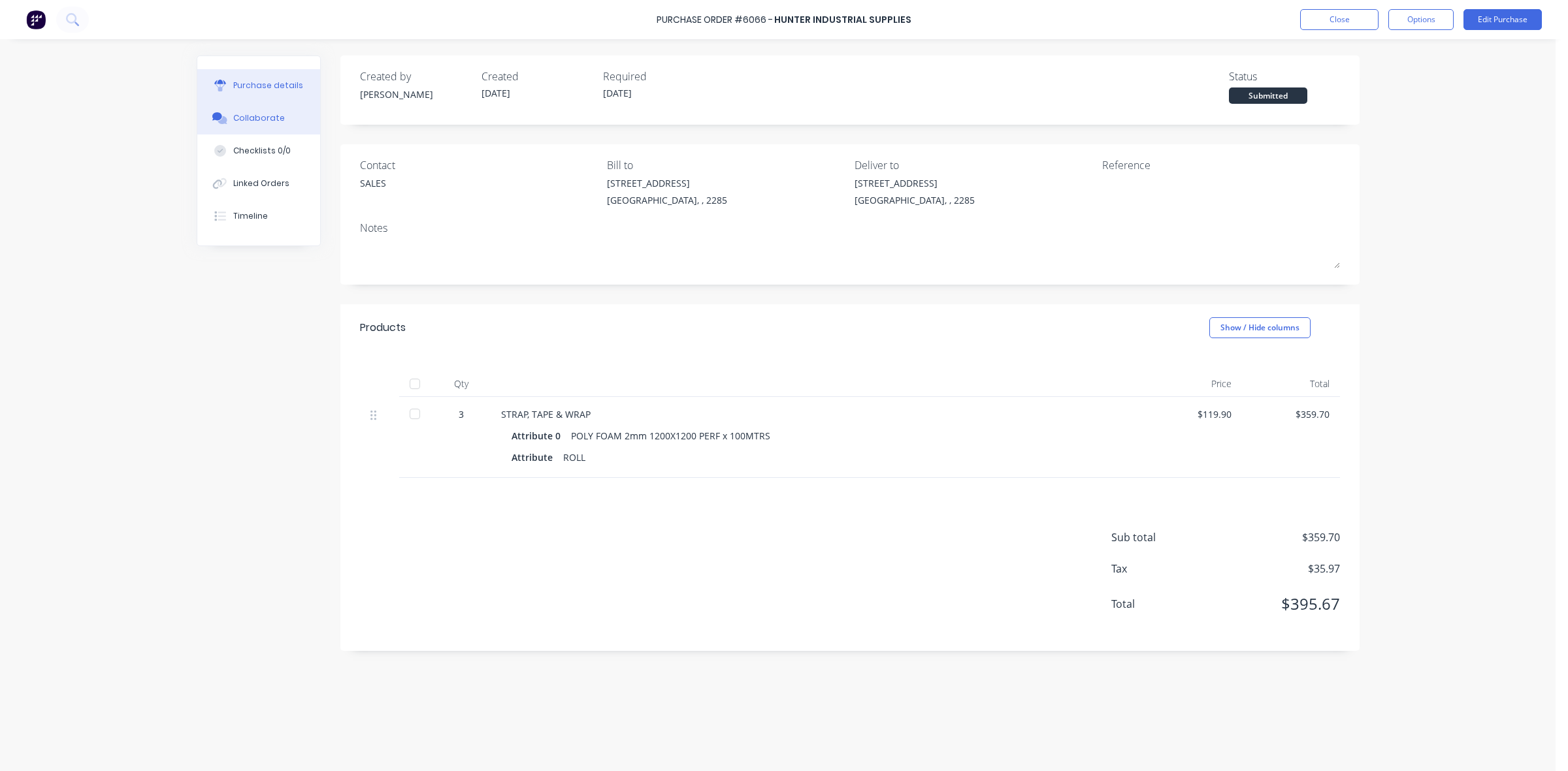
click at [281, 114] on button "Collaborate" at bounding box center [259, 118] width 123 height 33
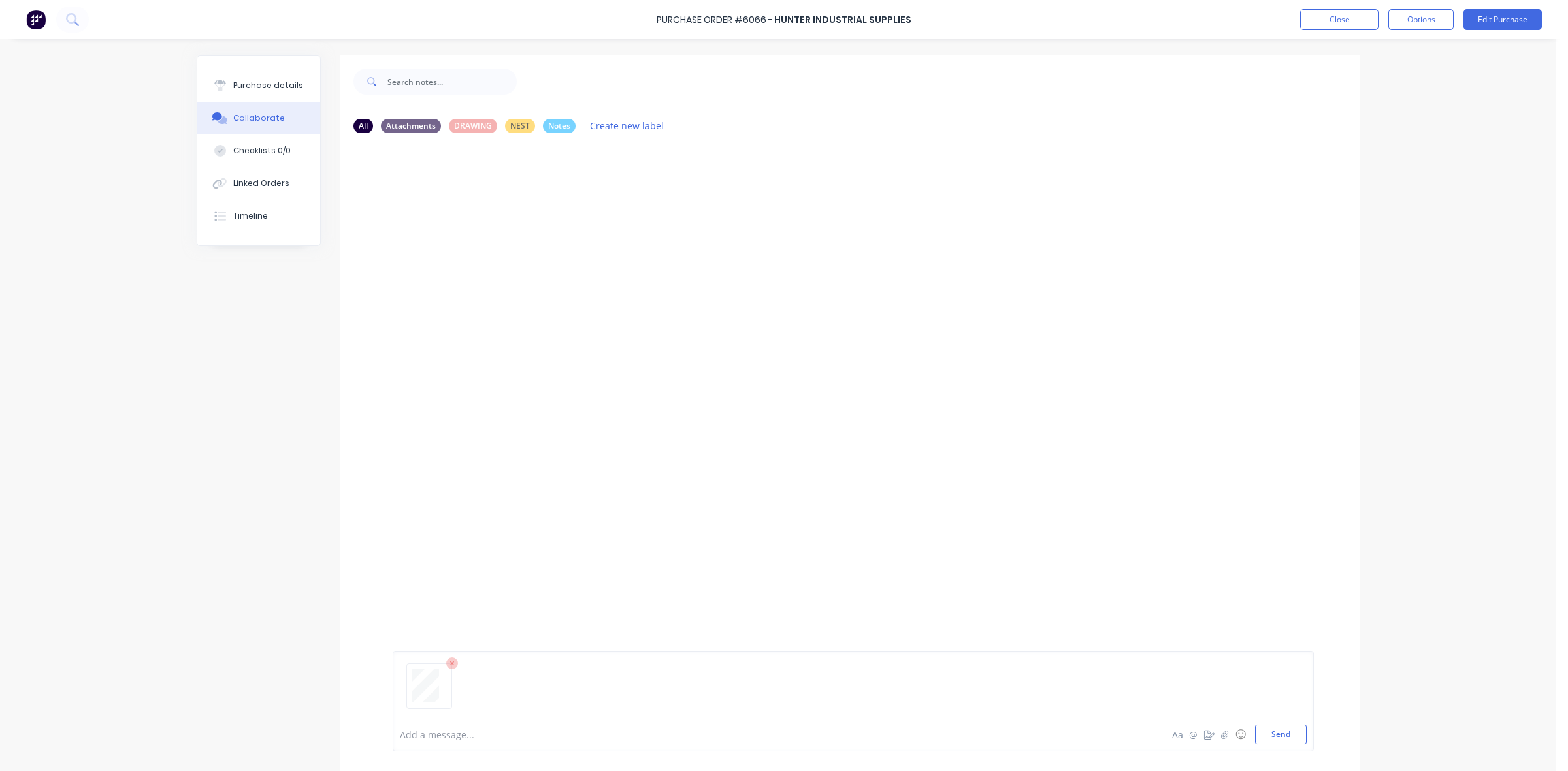
click at [433, 723] on div at bounding box center [853, 692] width 907 height 67
click at [432, 732] on div at bounding box center [740, 735] width 680 height 14
click at [1350, 18] on button "Close" at bounding box center [1339, 19] width 78 height 21
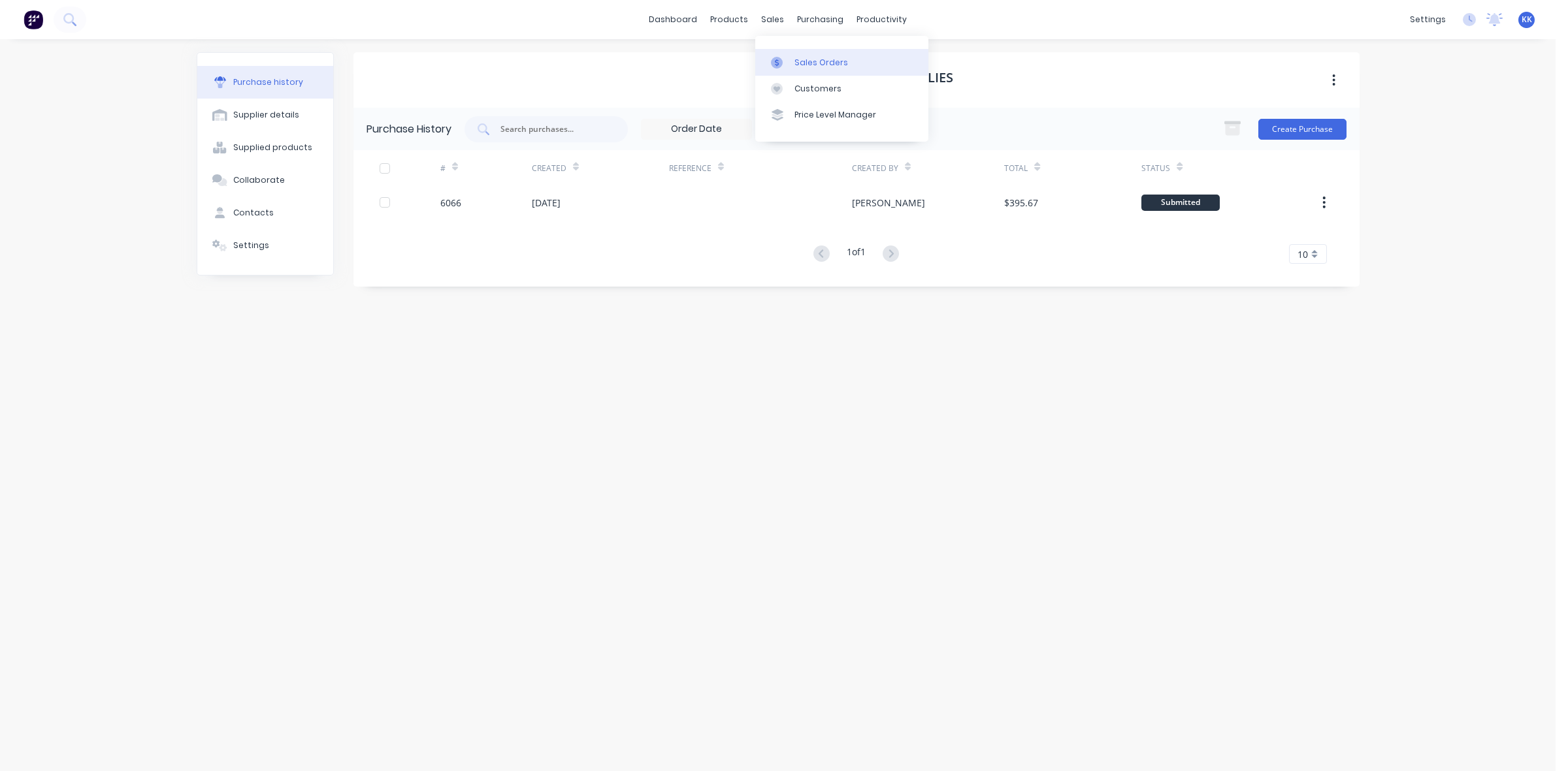
click at [786, 57] on div at bounding box center [781, 62] width 19 height 11
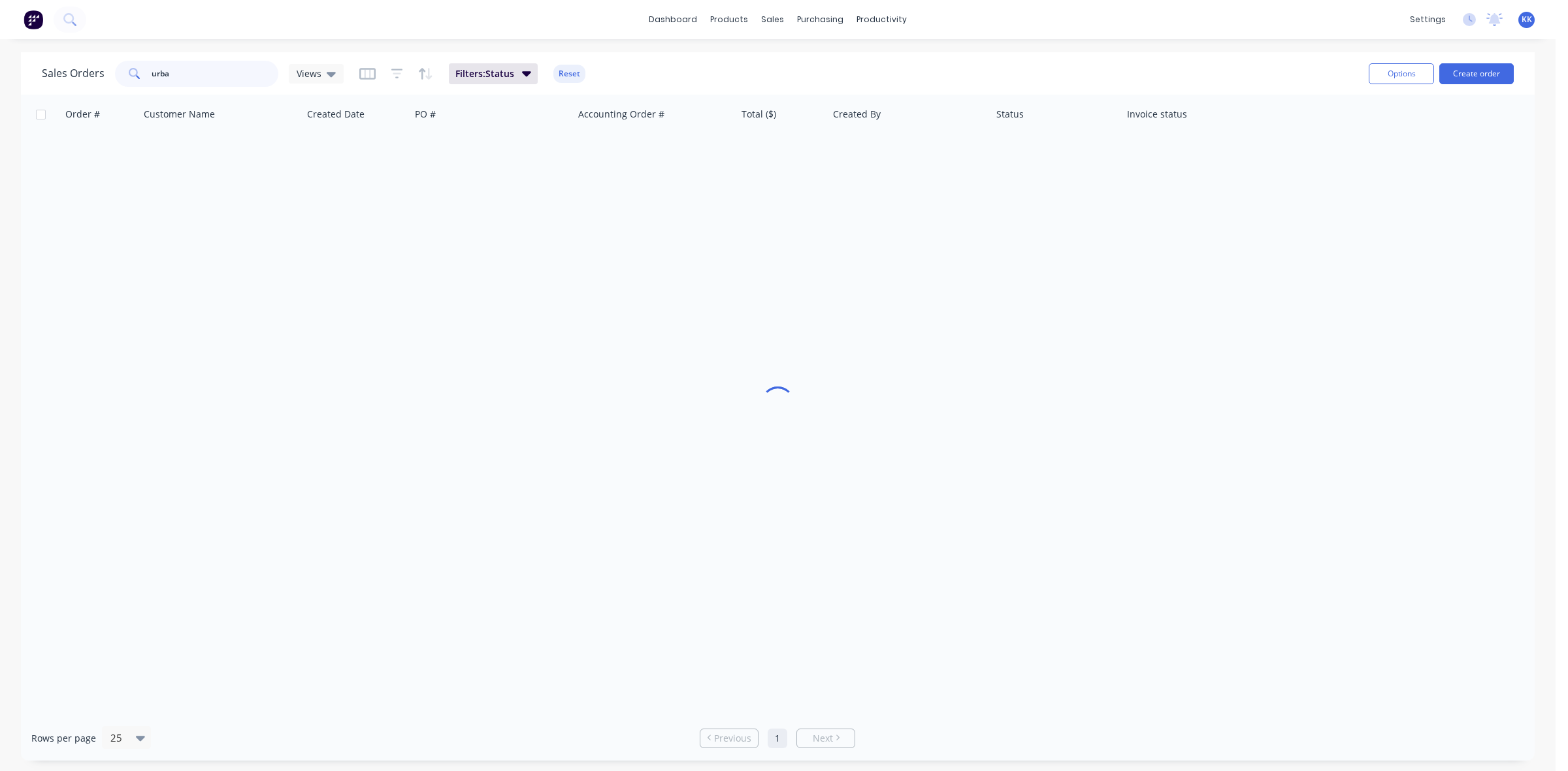
drag, startPoint x: 187, startPoint y: 74, endPoint x: 130, endPoint y: 70, distance: 57.1
click at [130, 70] on div "urba" at bounding box center [197, 74] width 164 height 26
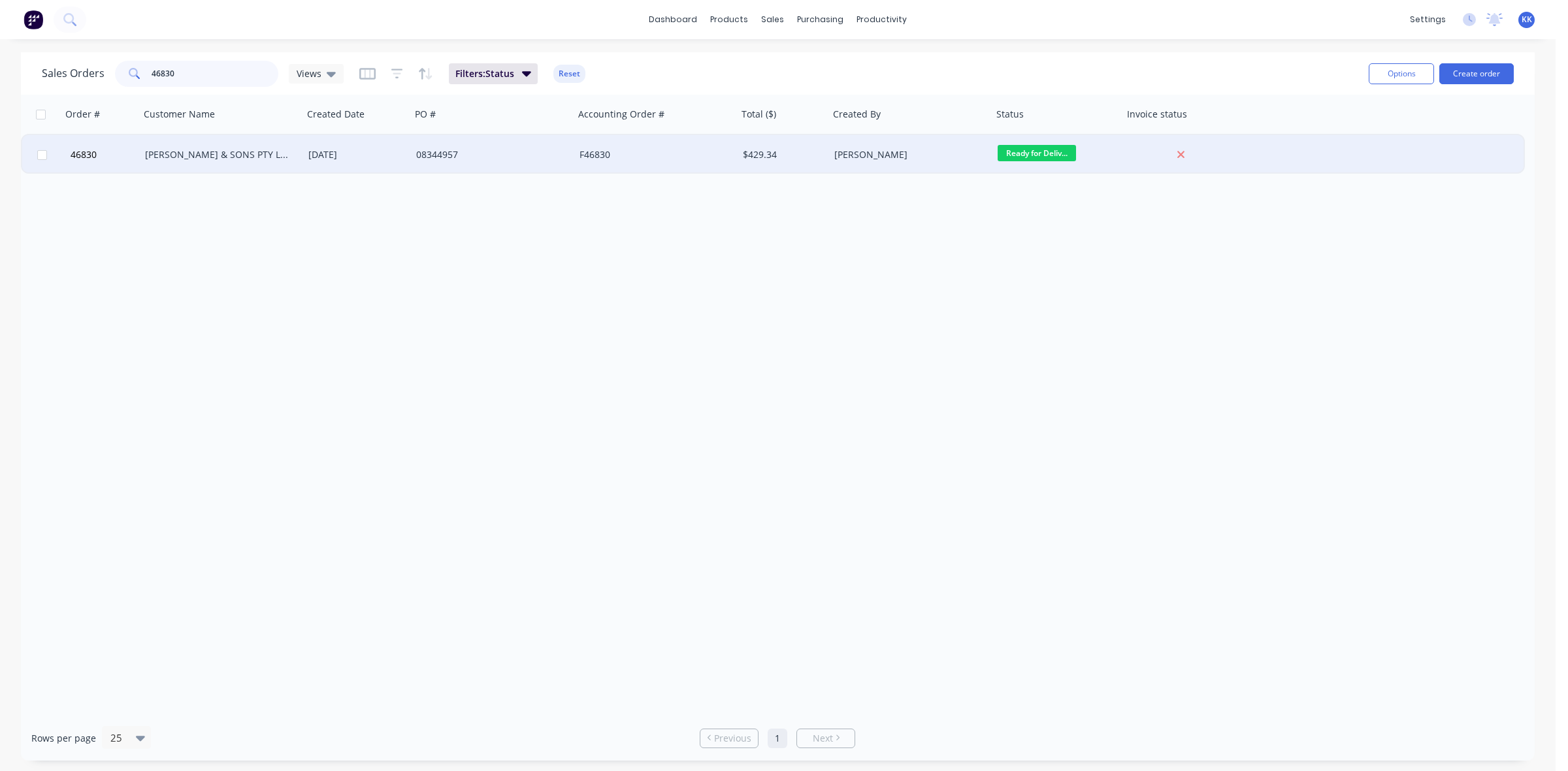
type input "46830"
click at [465, 158] on div "08344957" at bounding box center [489, 154] width 145 height 13
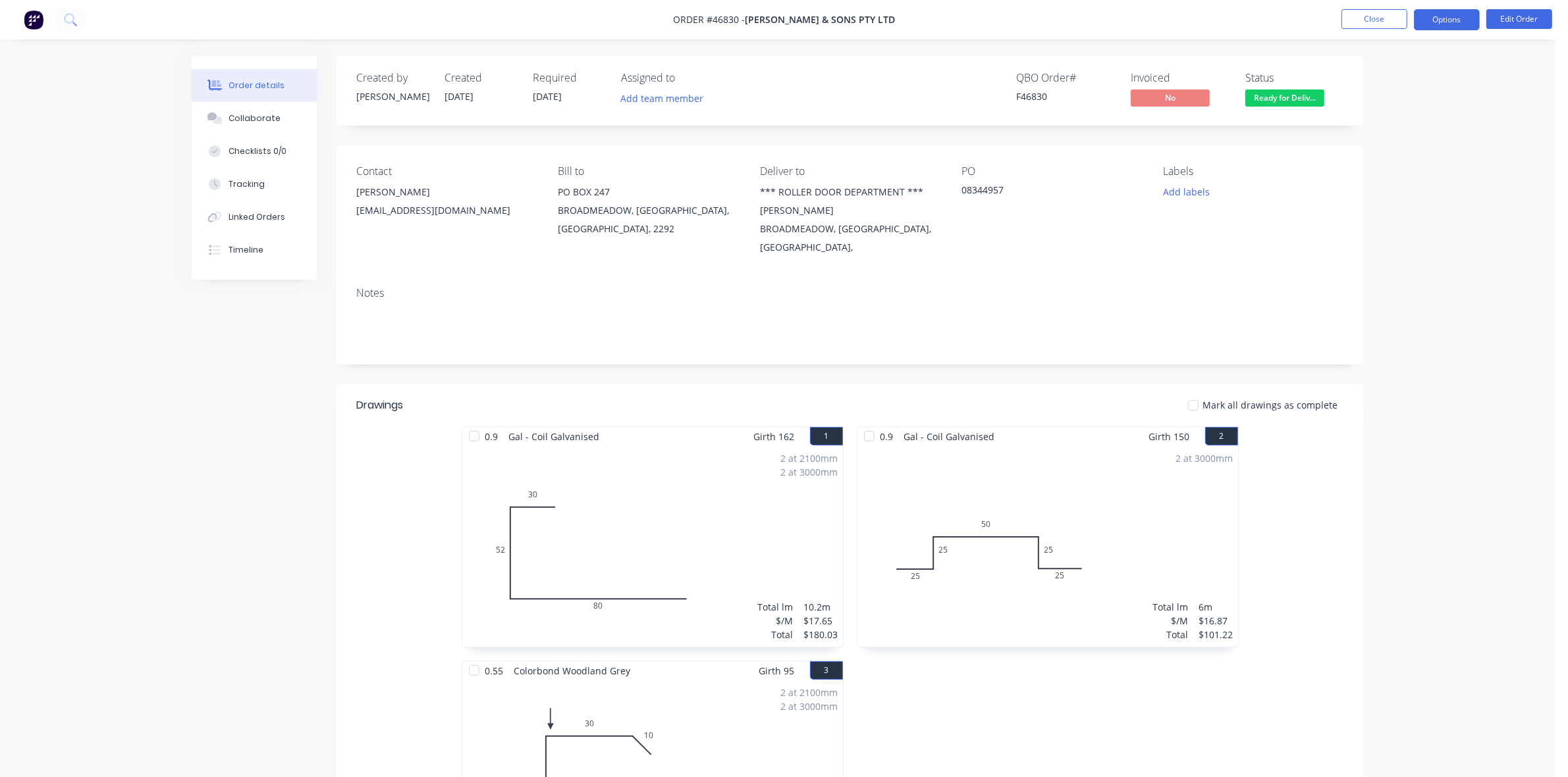
click at [1452, 19] on button "Options" at bounding box center [1446, 20] width 66 height 21
click at [1350, 83] on div "Invoice" at bounding box center [1407, 80] width 122 height 20
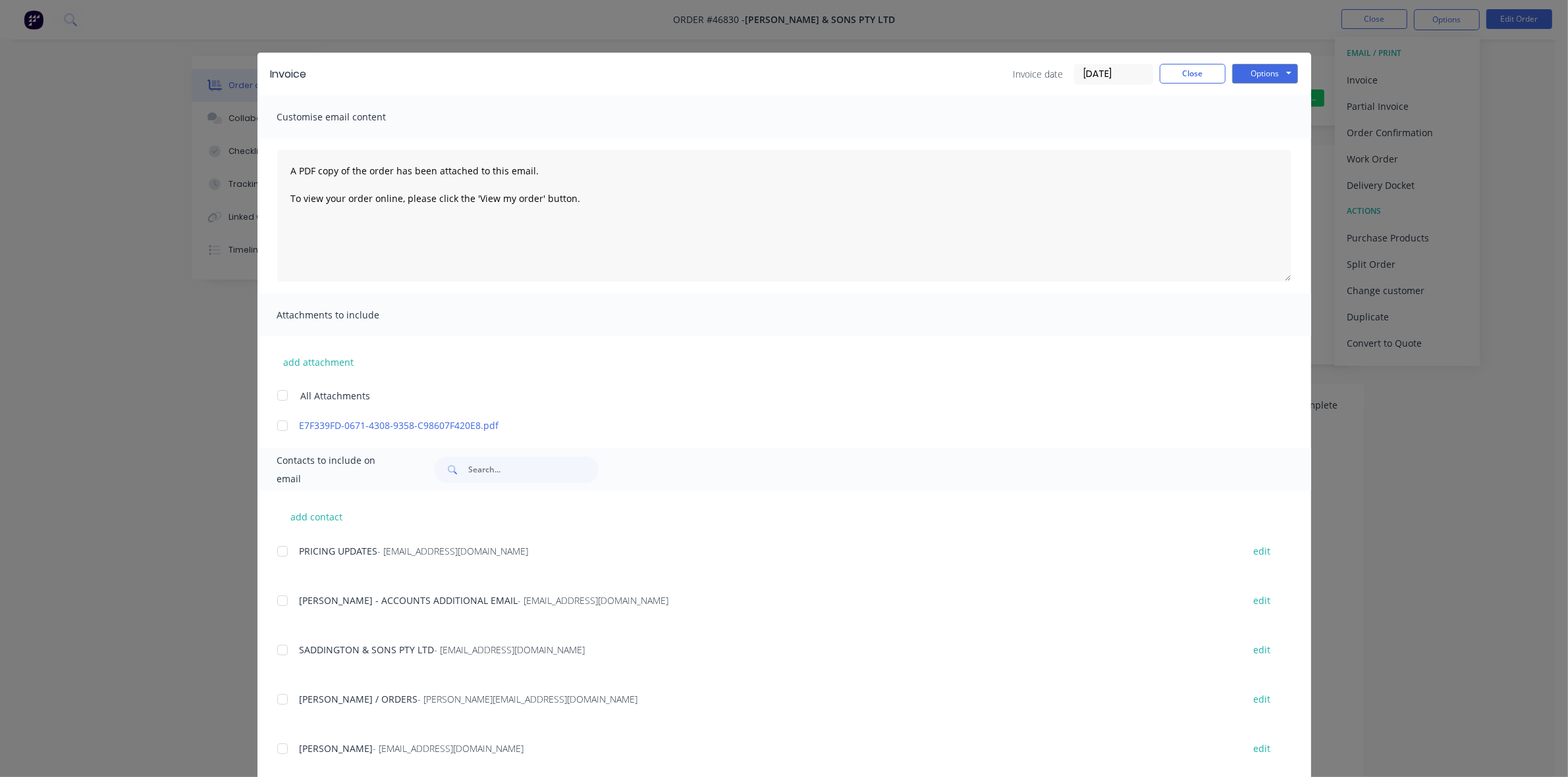
drag, startPoint x: 275, startPoint y: 596, endPoint x: 274, endPoint y: 607, distance: 11.0
click at [275, 597] on div at bounding box center [283, 601] width 27 height 27
click at [274, 649] on div at bounding box center [283, 650] width 27 height 27
click at [1251, 71] on button "Options" at bounding box center [1265, 74] width 66 height 20
click at [1270, 137] on button "Email" at bounding box center [1274, 141] width 84 height 21
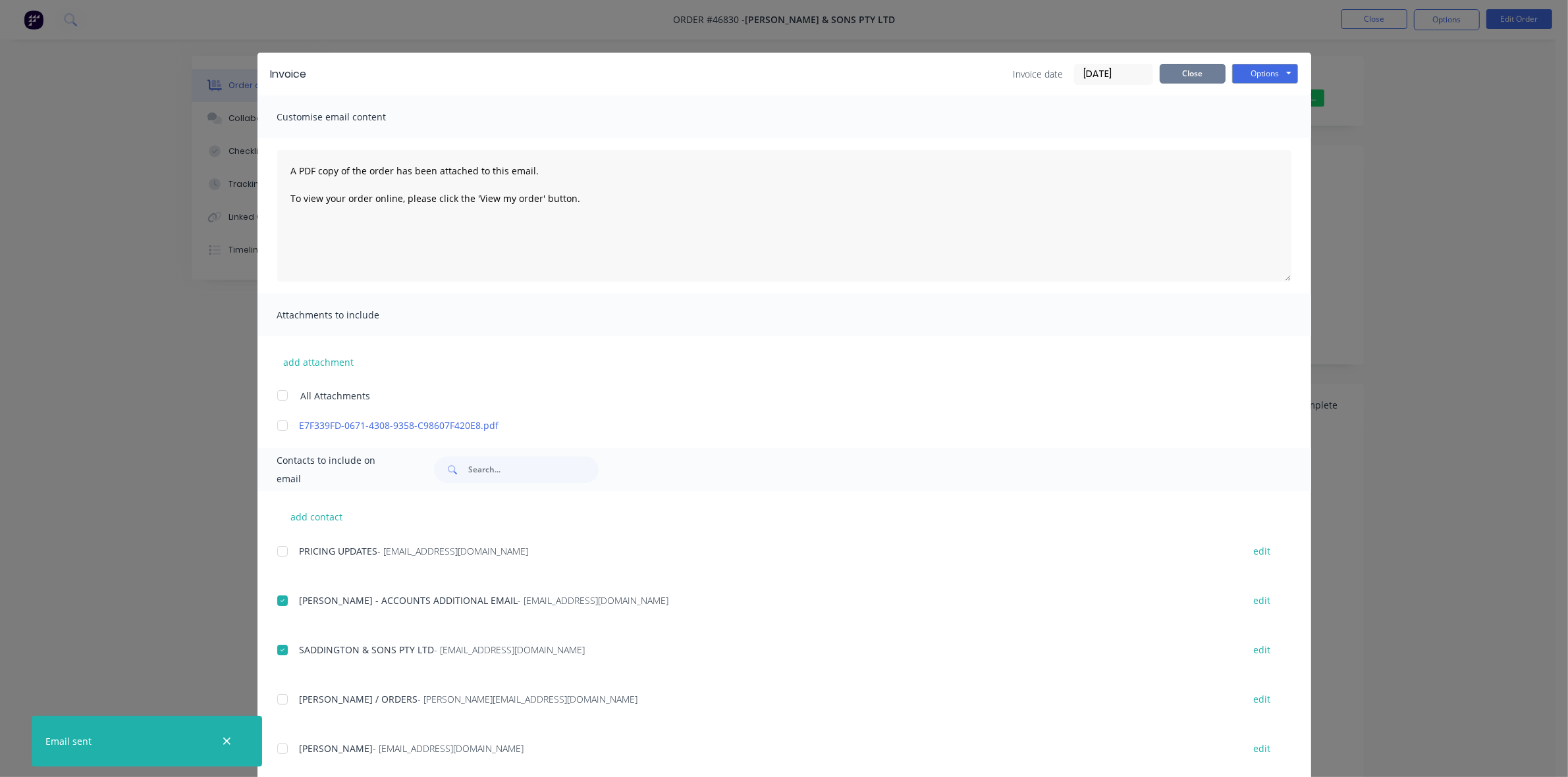
drag, startPoint x: 1186, startPoint y: 70, endPoint x: 1312, endPoint y: 43, distance: 128.9
click at [1190, 70] on button "Close" at bounding box center [1193, 74] width 66 height 20
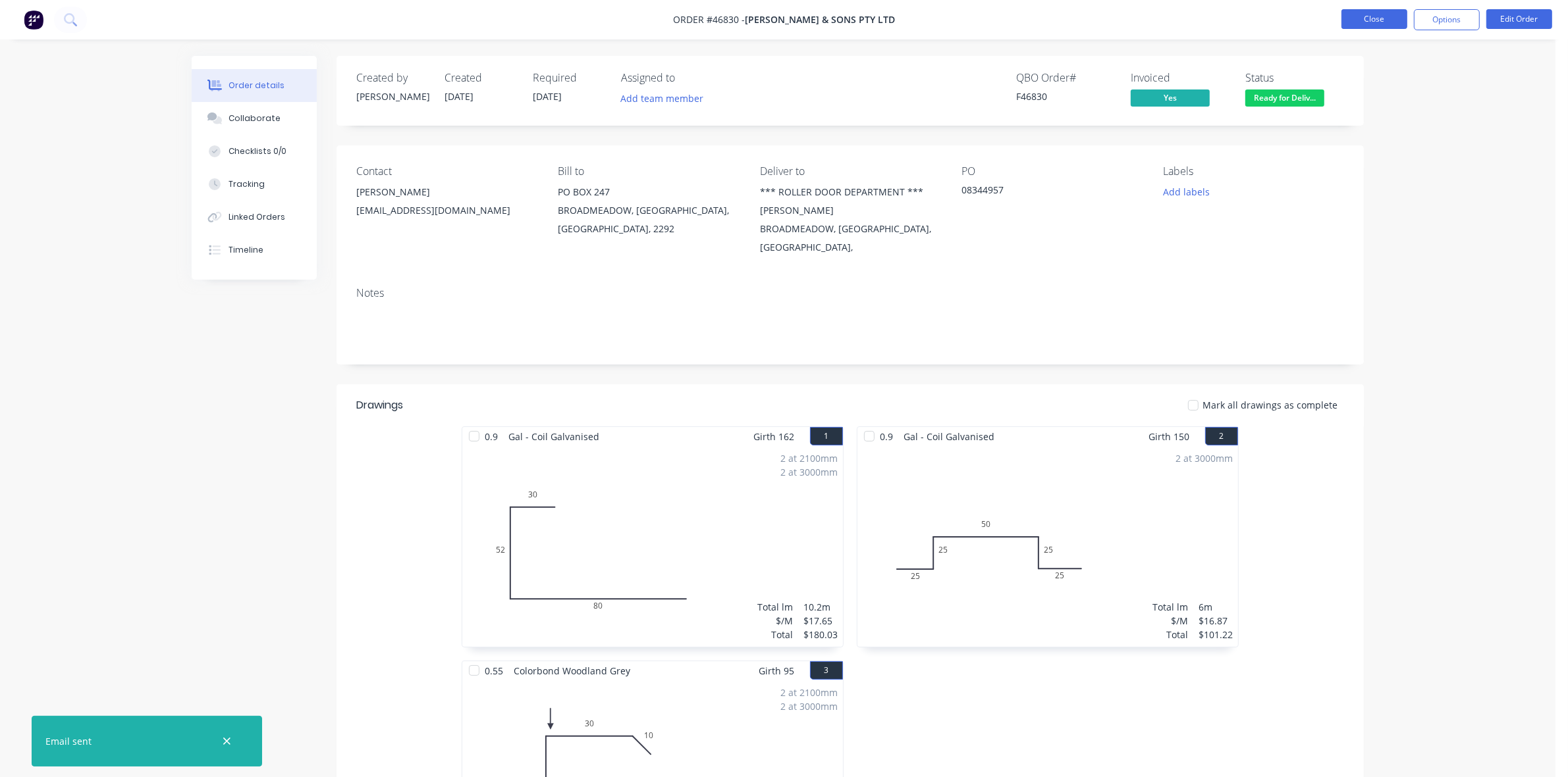
click at [1384, 21] on button "Close" at bounding box center [1375, 19] width 66 height 20
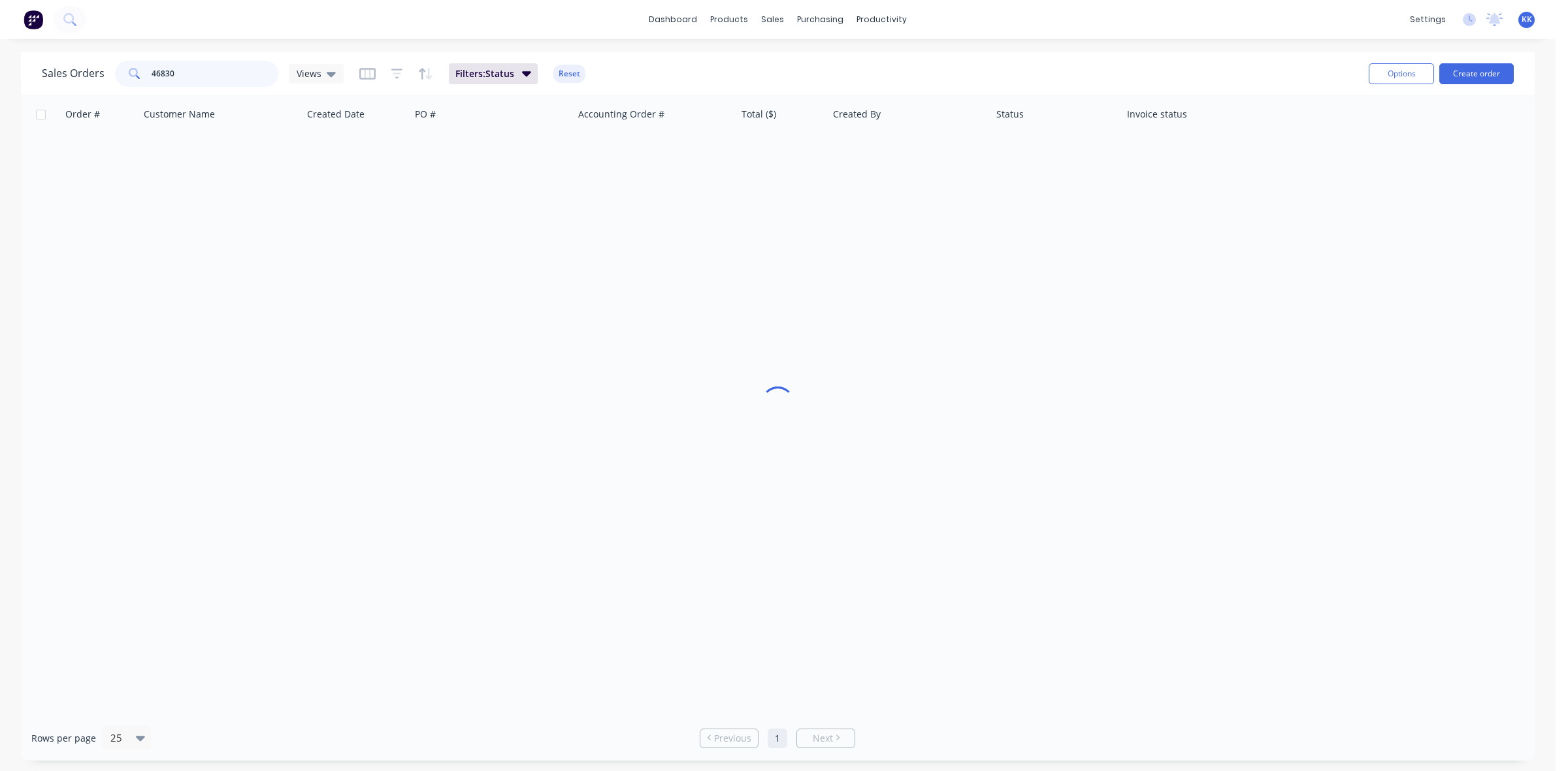
click at [110, 77] on div "Sales Orders 46830 Views" at bounding box center [192, 74] width 302 height 26
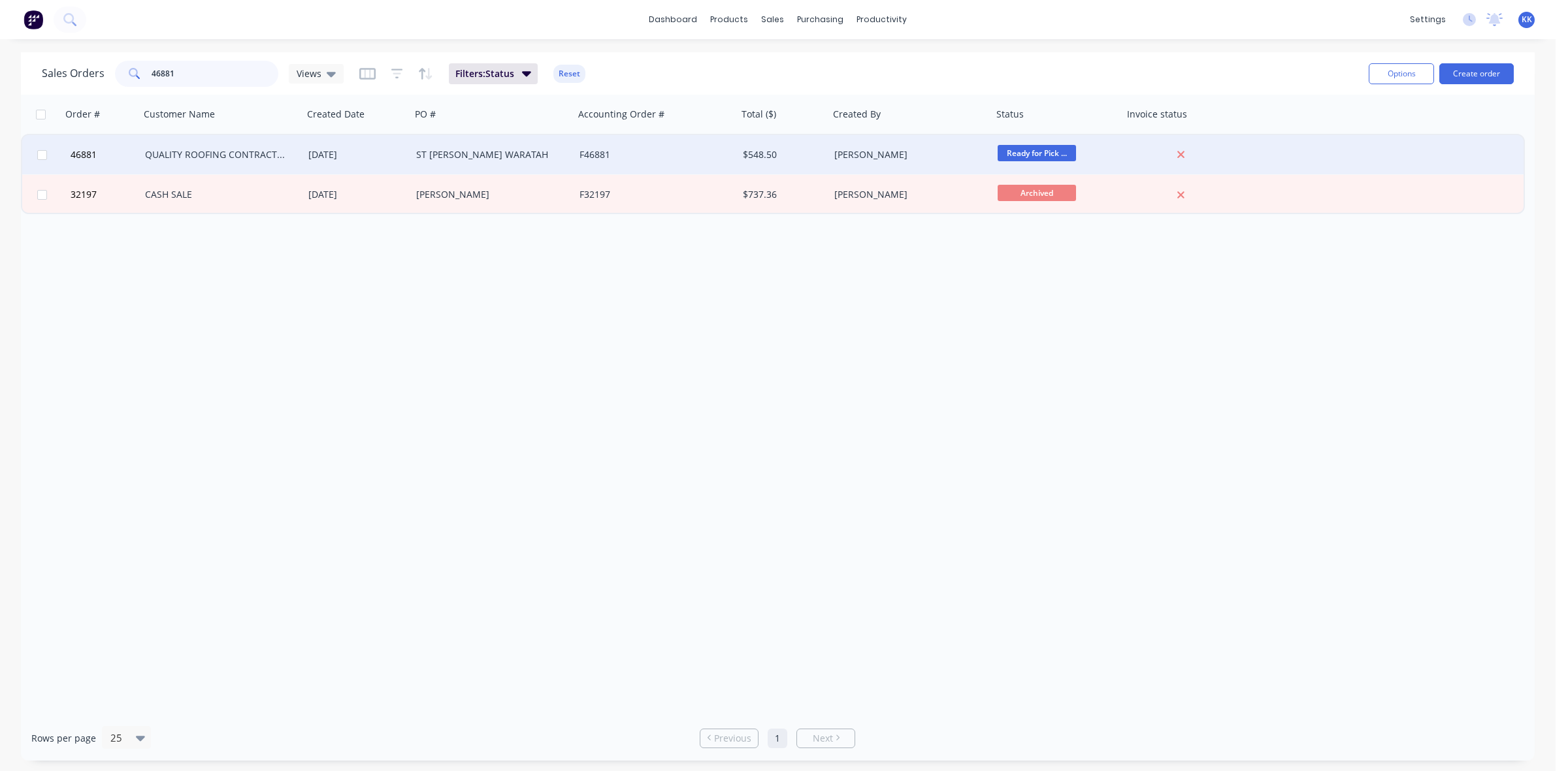
type input "46881"
click at [377, 141] on div "[DATE]" at bounding box center [357, 155] width 107 height 40
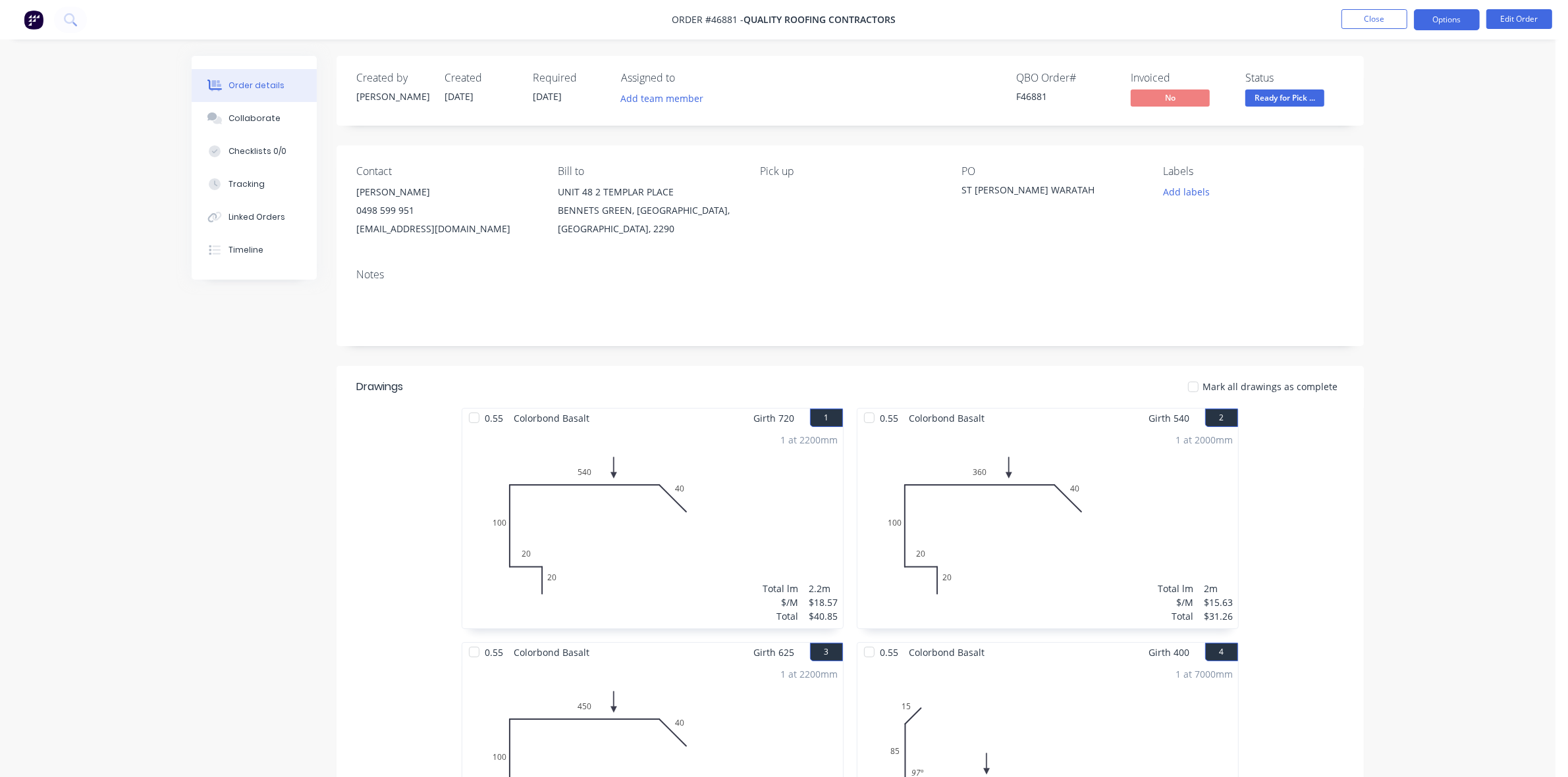
click at [1440, 17] on button "Options" at bounding box center [1446, 20] width 66 height 21
click at [1422, 73] on div "Invoice" at bounding box center [1407, 80] width 122 height 20
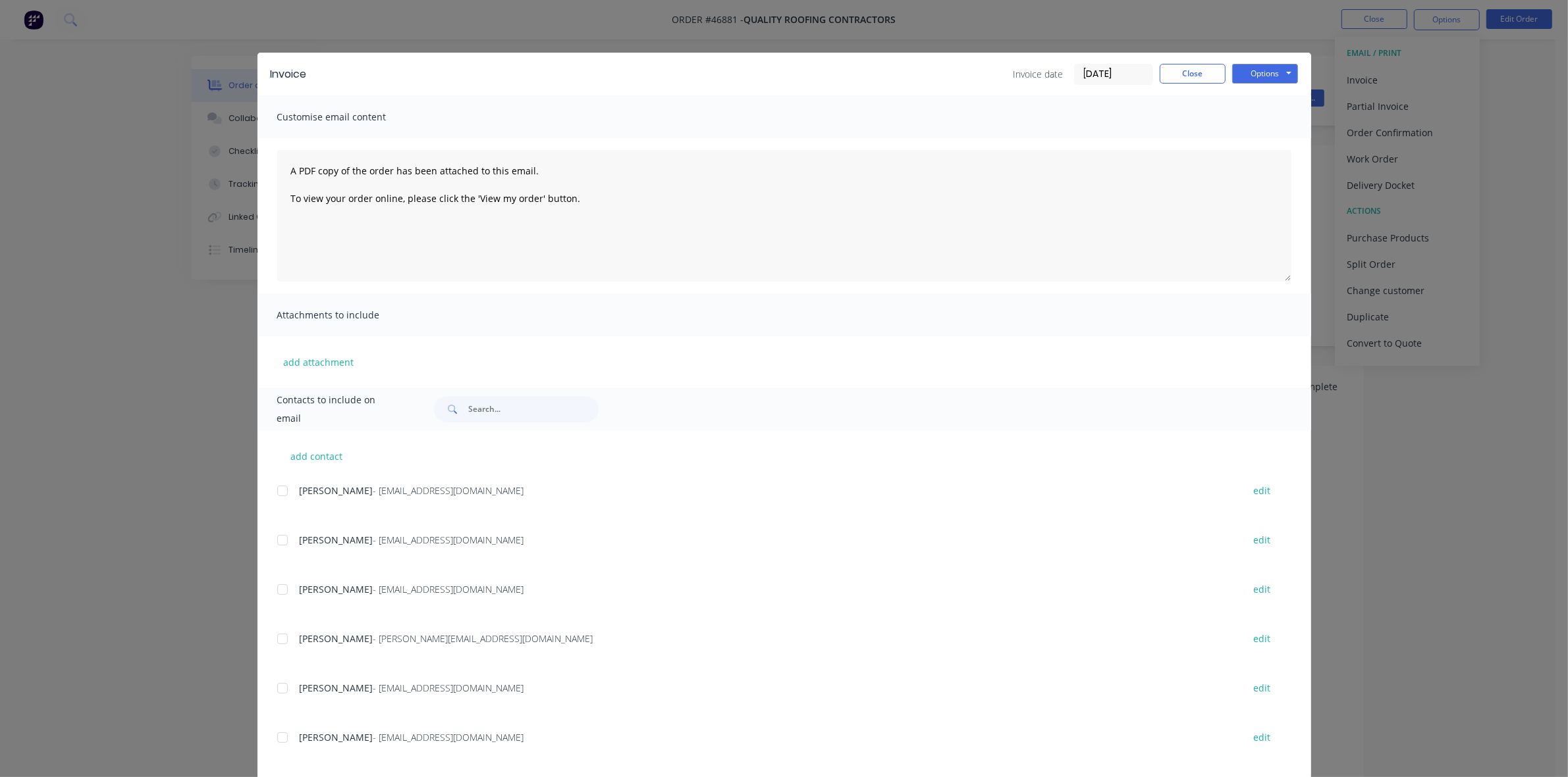
click at [272, 540] on div at bounding box center [283, 540] width 27 height 27
click at [1245, 75] on button "Options" at bounding box center [1265, 74] width 66 height 20
click at [1261, 134] on button "Email" at bounding box center [1274, 141] width 84 height 21
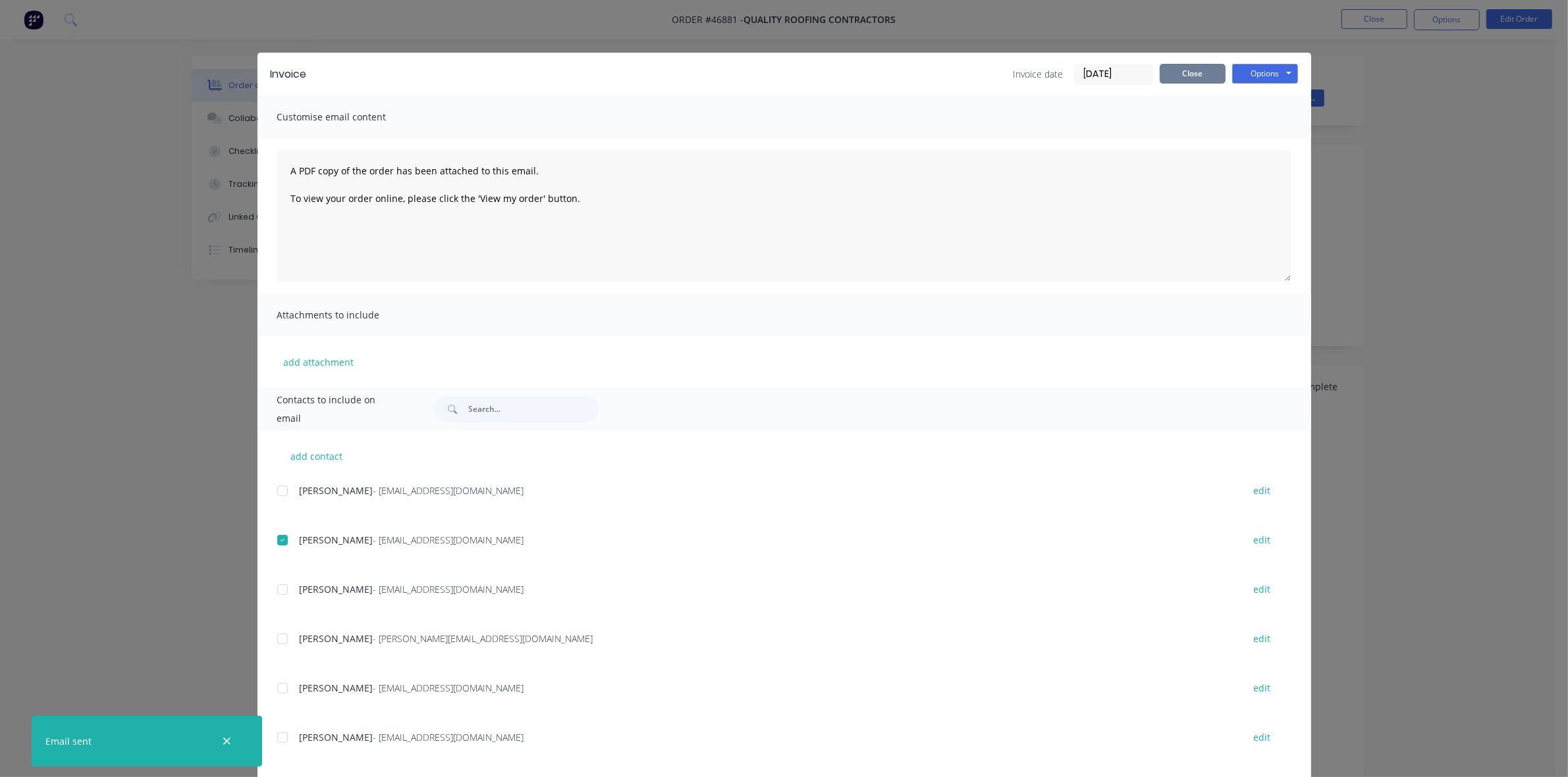
click at [1176, 75] on button "Close" at bounding box center [1193, 74] width 66 height 20
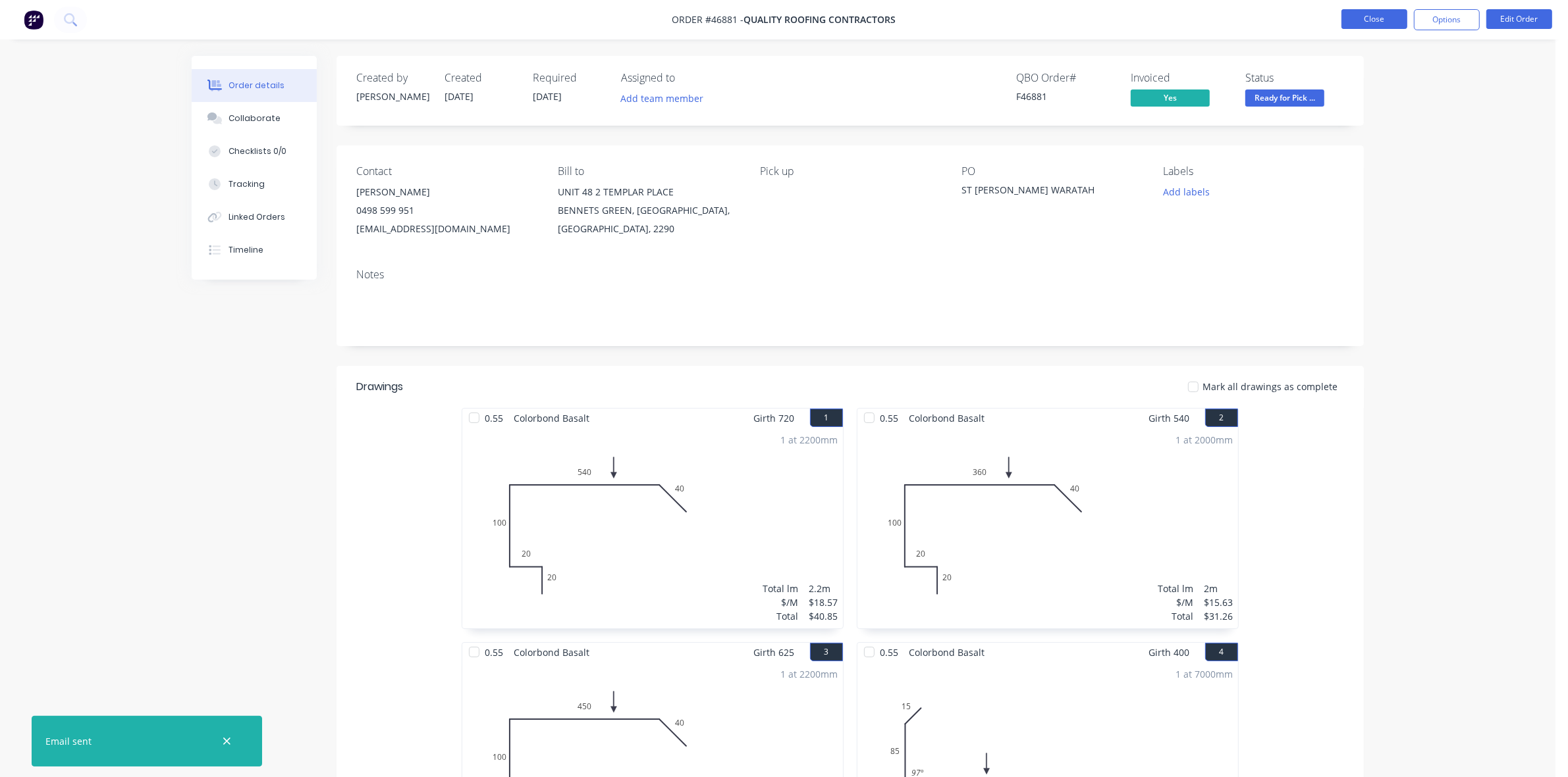
click at [1360, 18] on button "Close" at bounding box center [1375, 19] width 66 height 20
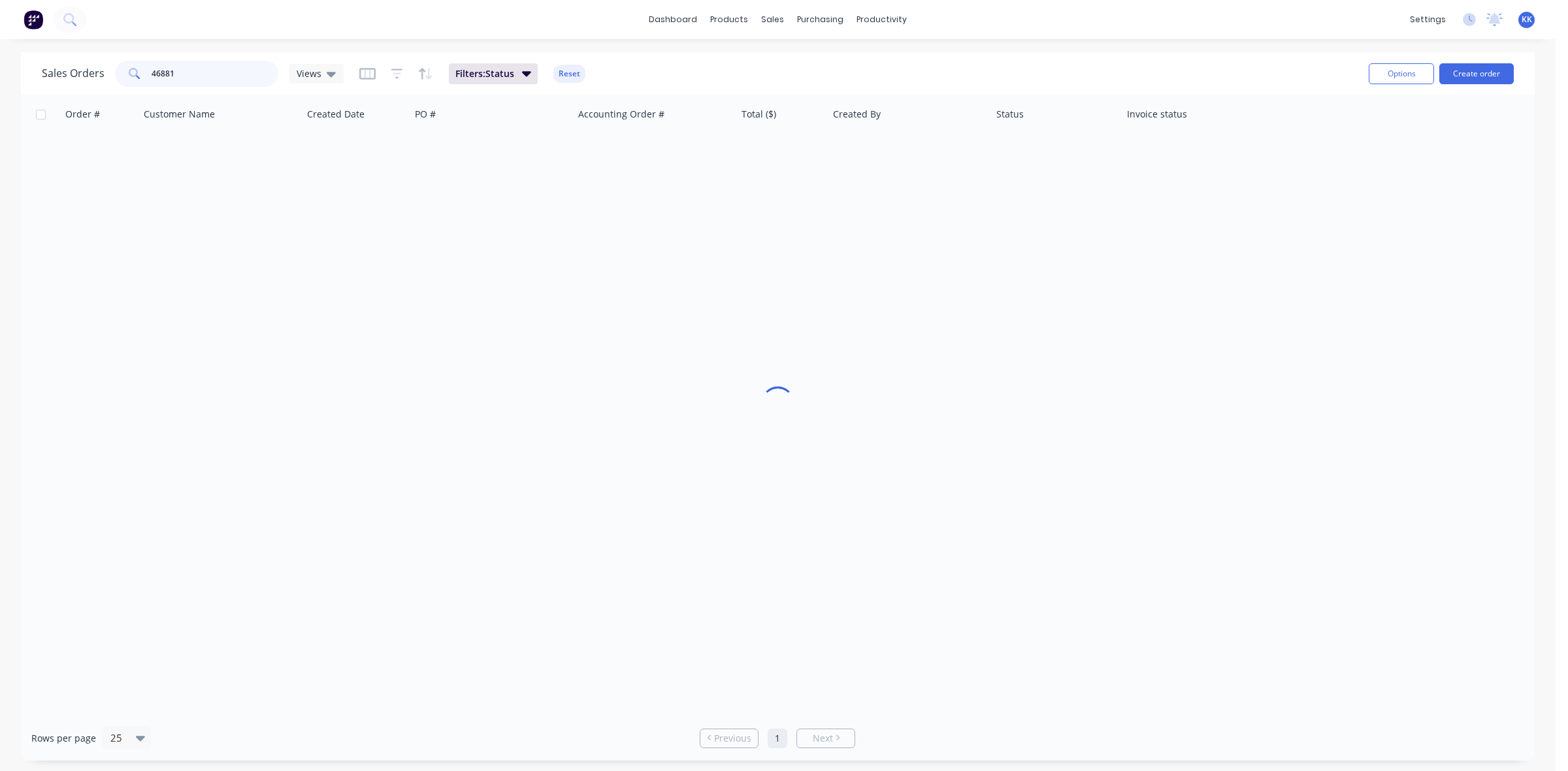
drag, startPoint x: 202, startPoint y: 74, endPoint x: 123, endPoint y: 74, distance: 79.0
click at [123, 74] on div "46881" at bounding box center [197, 74] width 164 height 26
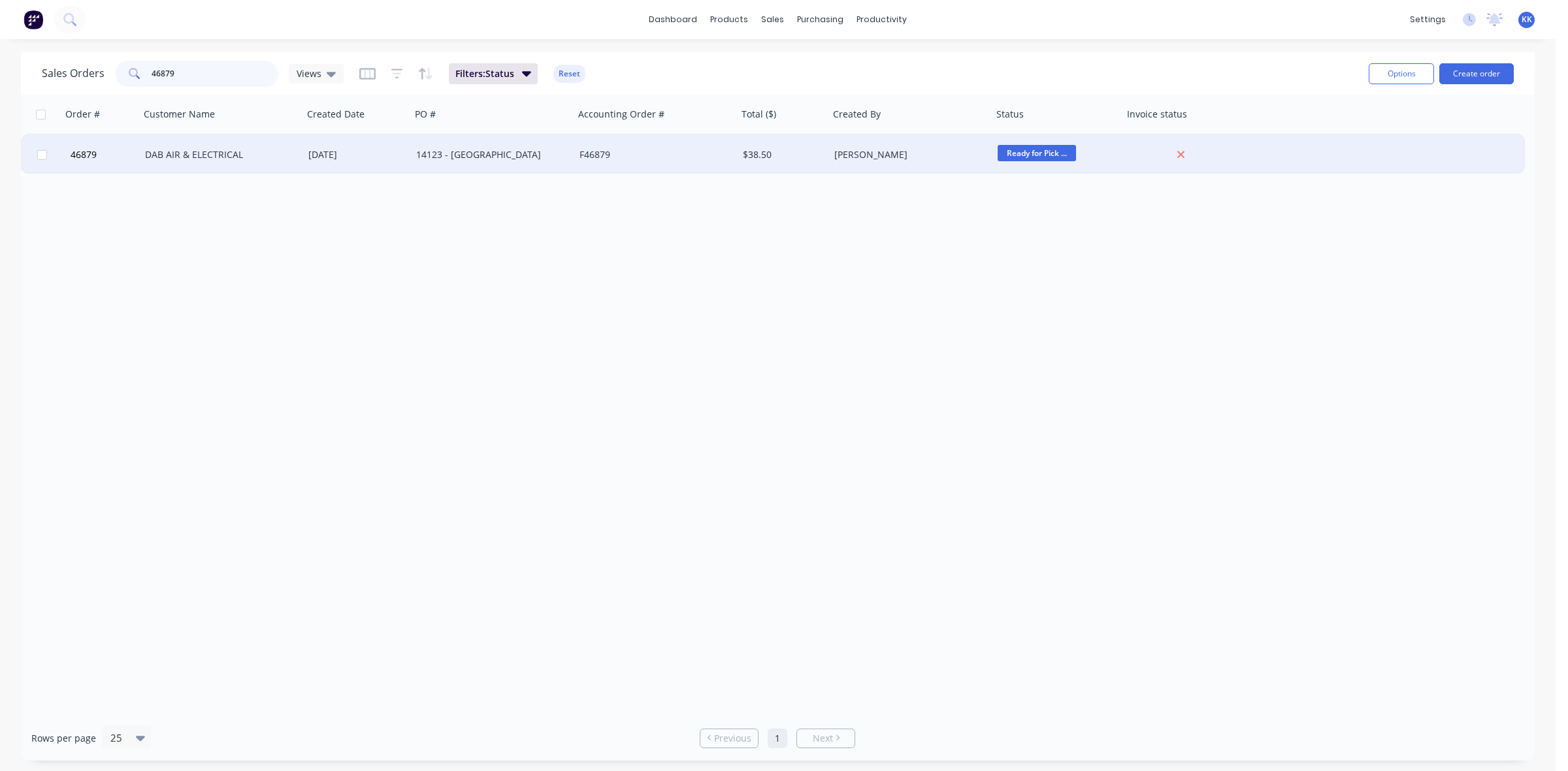
type input "46879"
click at [377, 164] on div "[DATE]" at bounding box center [357, 155] width 107 height 40
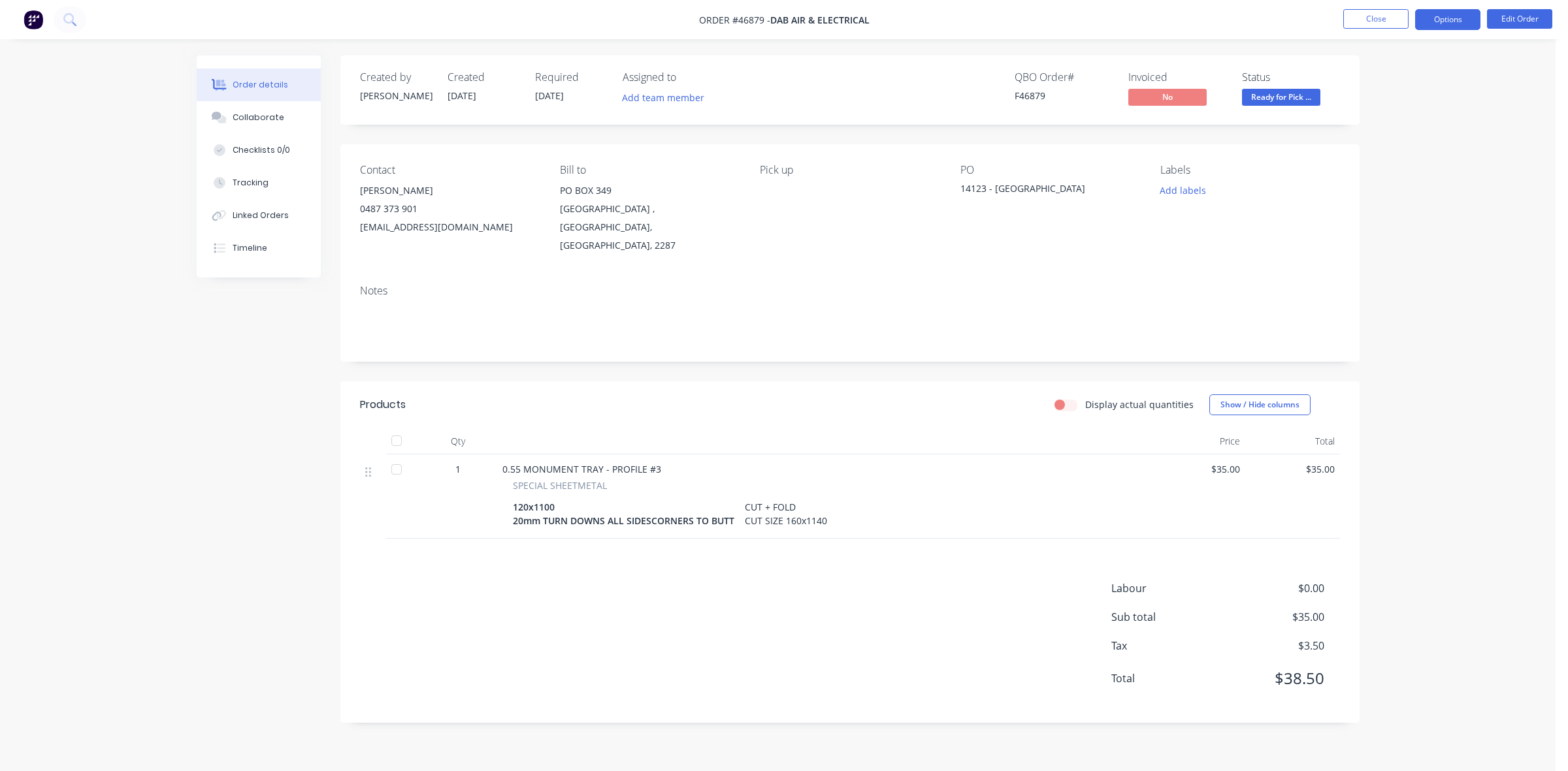
drag, startPoint x: 1454, startPoint y: 19, endPoint x: 1445, endPoint y: 23, distance: 9.8
click at [1452, 19] on button "Options" at bounding box center [1447, 19] width 65 height 21
click at [1403, 72] on div "Invoice" at bounding box center [1409, 79] width 121 height 19
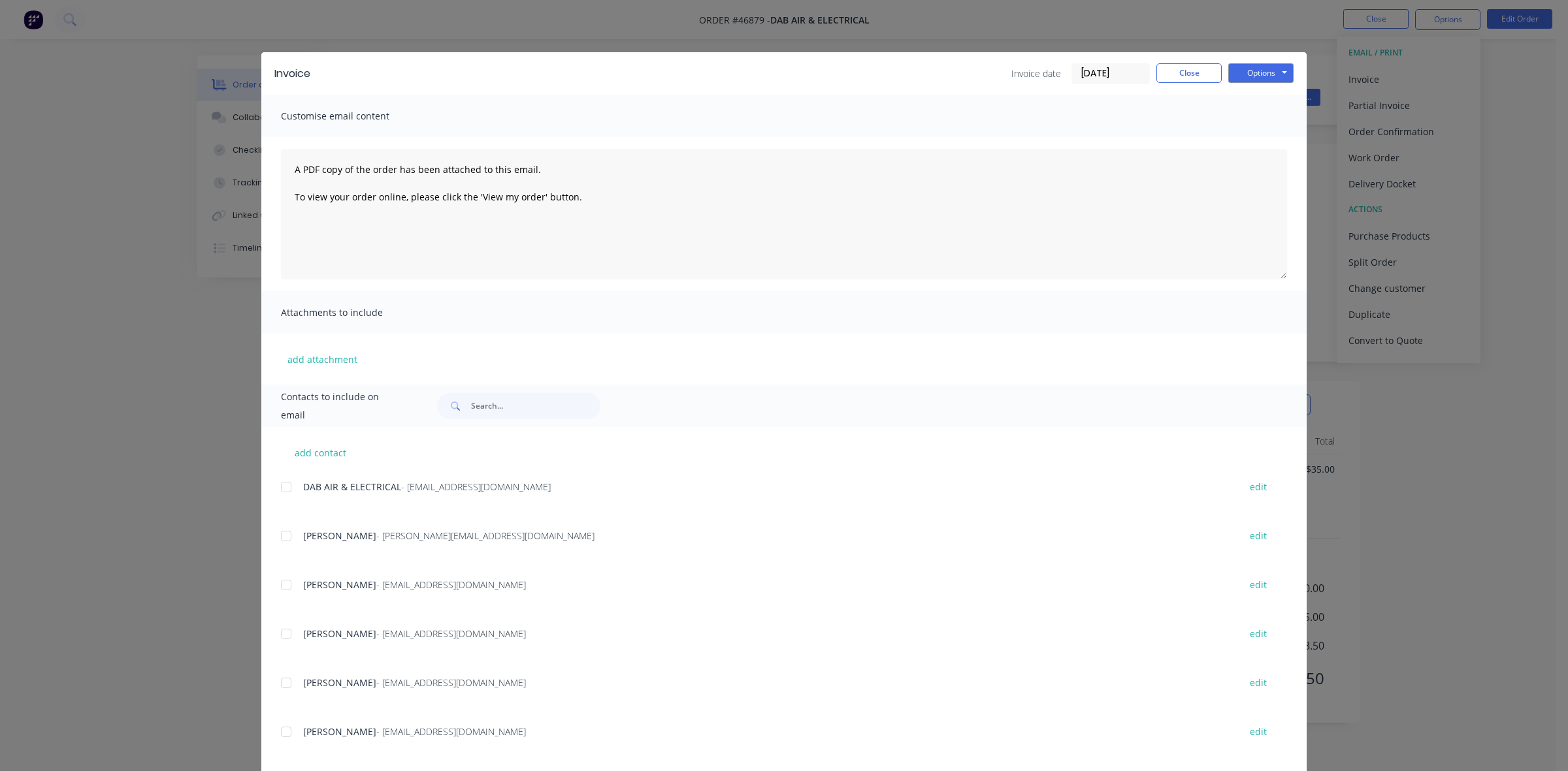
click at [281, 483] on div at bounding box center [286, 488] width 26 height 26
click at [1243, 80] on button "Options" at bounding box center [1261, 73] width 65 height 19
click at [1255, 135] on button "Email" at bounding box center [1270, 140] width 84 height 21
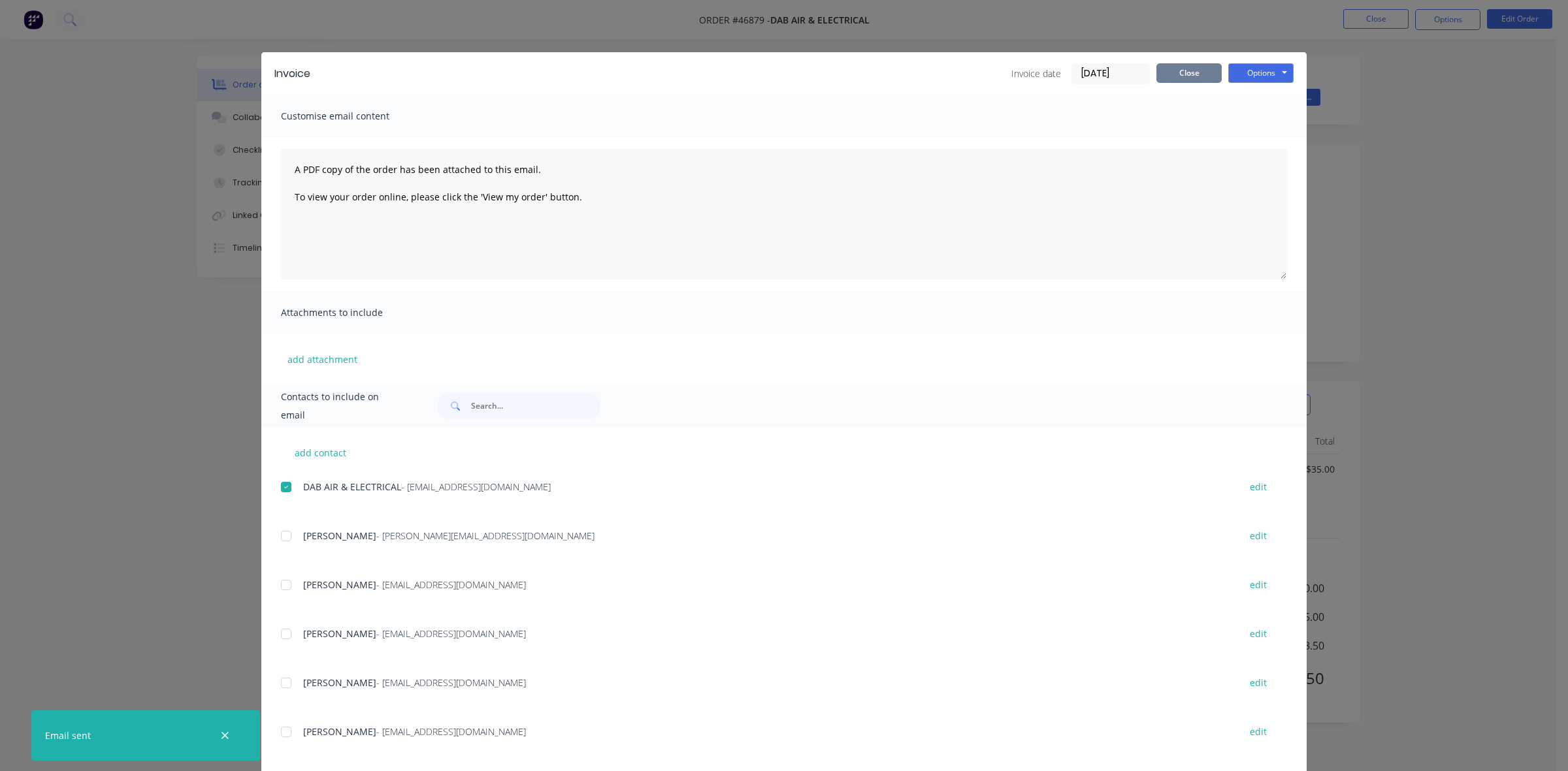
click at [1174, 77] on button "Close" at bounding box center [1189, 73] width 65 height 19
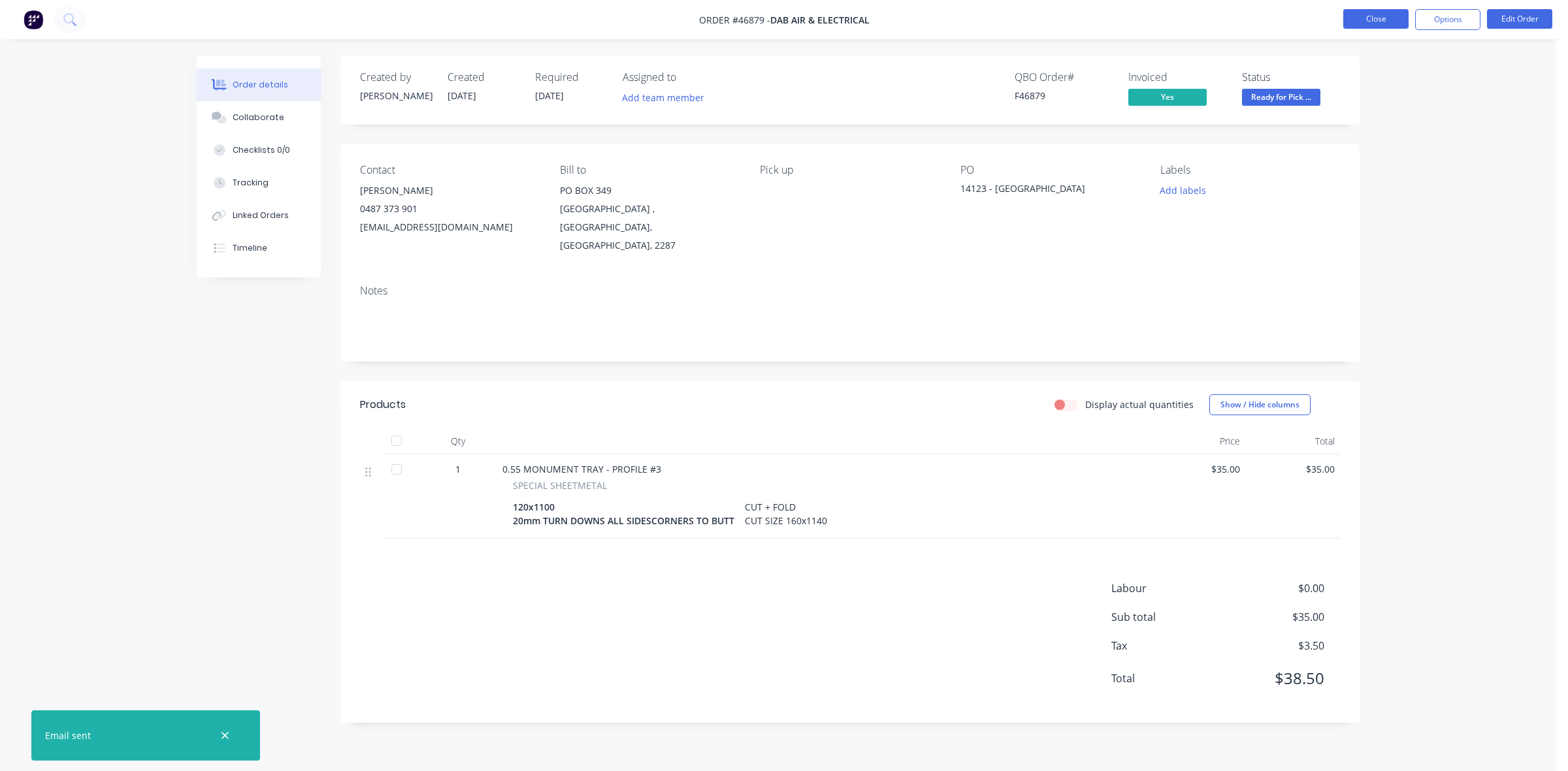
click at [1367, 18] on button "Close" at bounding box center [1376, 18] width 65 height 19
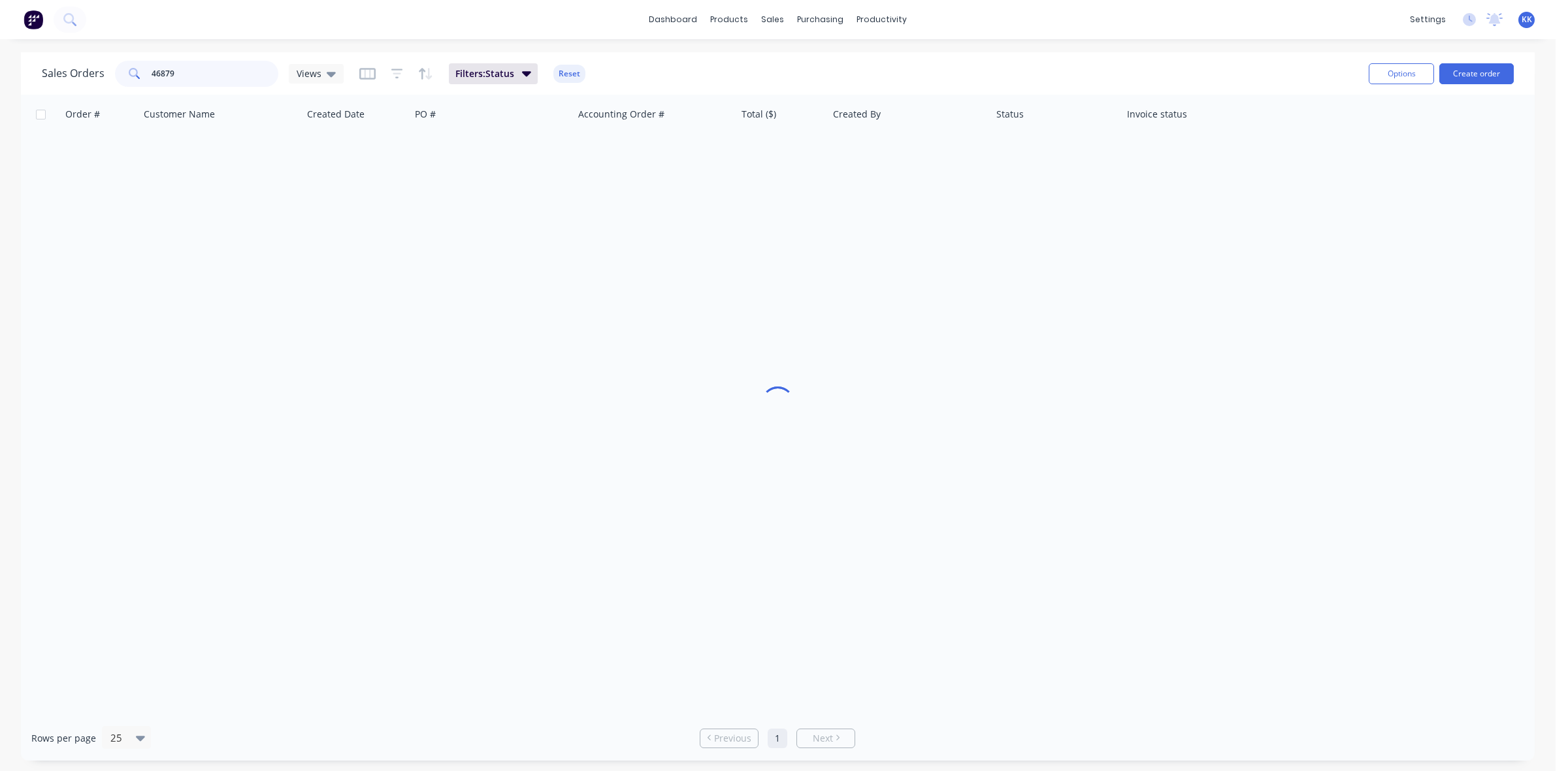
drag, startPoint x: 179, startPoint y: 77, endPoint x: 132, endPoint y: 70, distance: 47.5
click at [132, 70] on div "46879" at bounding box center [197, 74] width 164 height 26
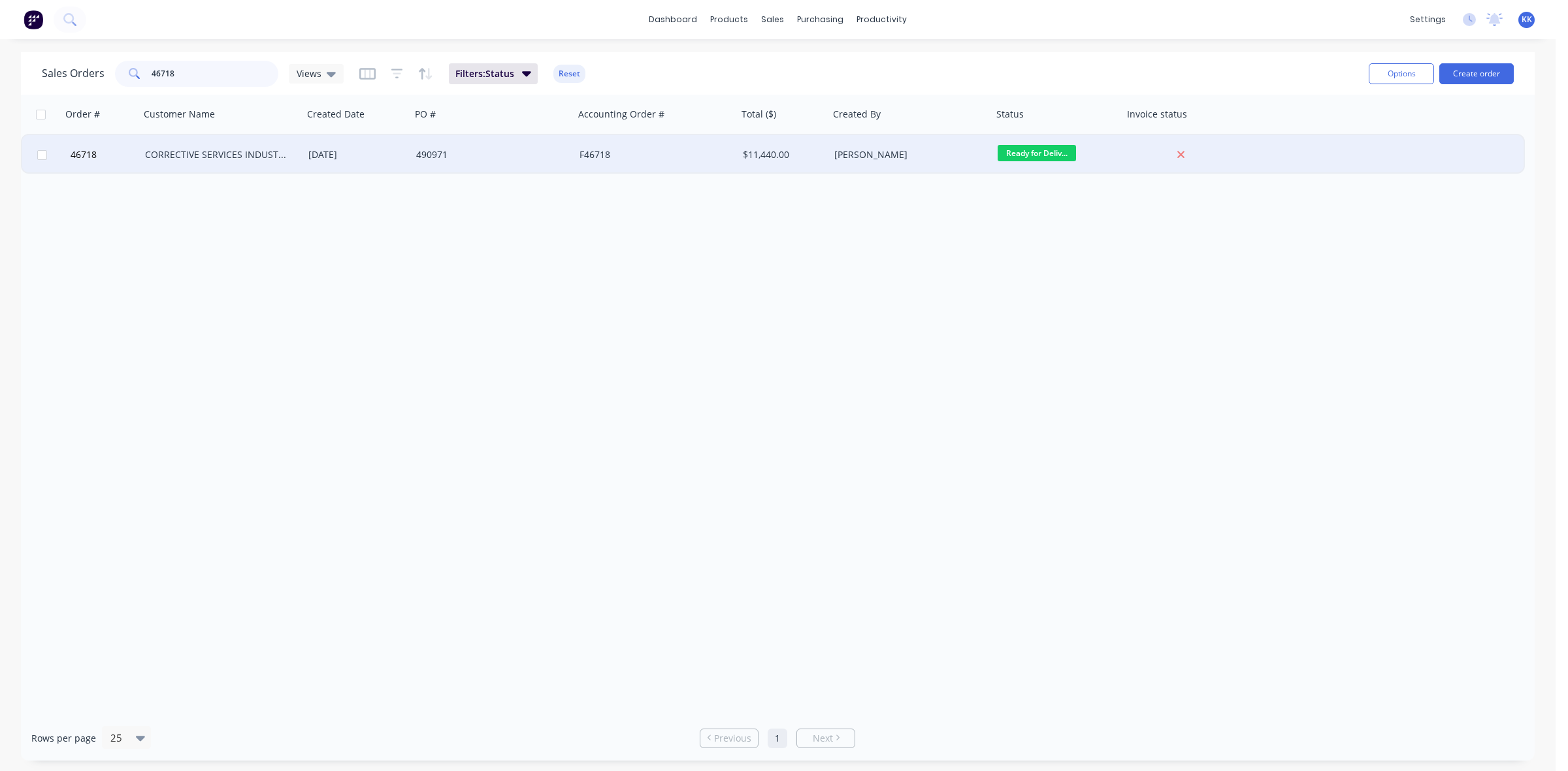
type input "46718"
click at [515, 152] on div "490971" at bounding box center [489, 154] width 145 height 13
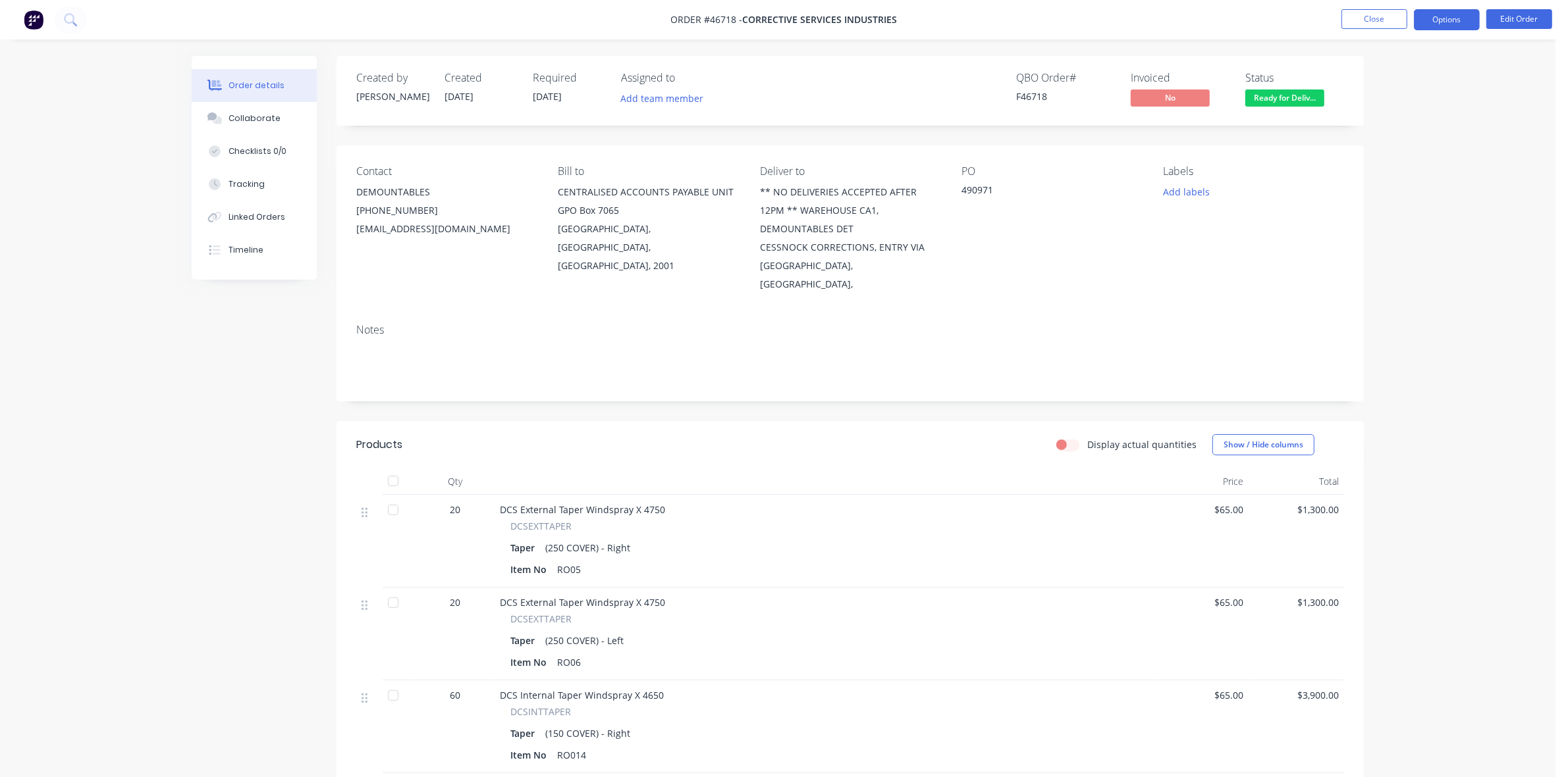
click at [1464, 24] on button "Options" at bounding box center [1446, 20] width 66 height 21
click at [1363, 85] on div "Invoice" at bounding box center [1407, 80] width 122 height 20
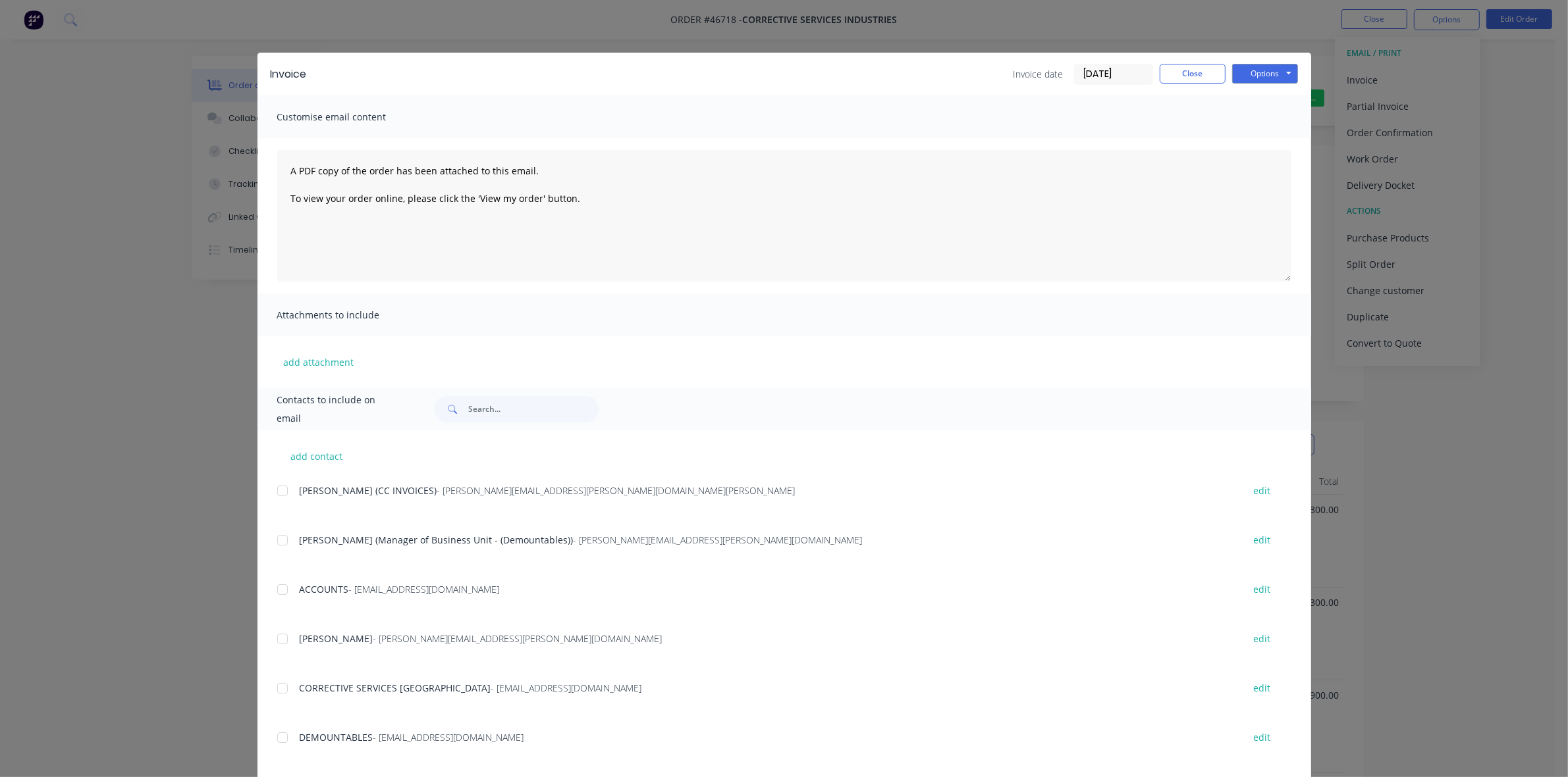
click at [282, 581] on div at bounding box center [283, 590] width 27 height 27
click at [278, 486] on div at bounding box center [283, 491] width 27 height 27
click at [279, 636] on div at bounding box center [283, 640] width 27 height 27
drag, startPoint x: 1246, startPoint y: 67, endPoint x: 1245, endPoint y: 85, distance: 18.0
click at [1246, 67] on button "Options" at bounding box center [1265, 74] width 66 height 20
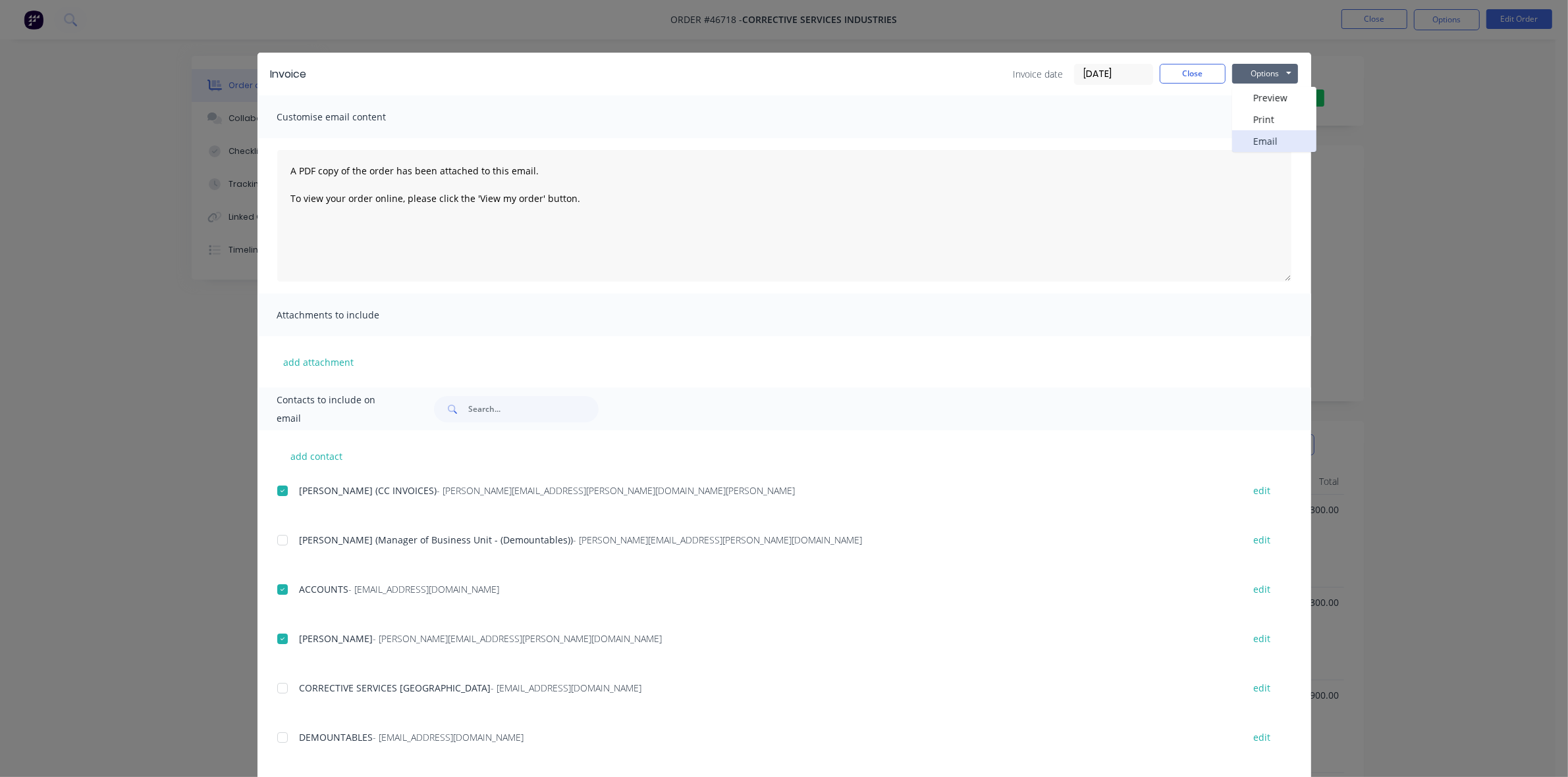
click at [1253, 137] on button "Email" at bounding box center [1274, 141] width 84 height 21
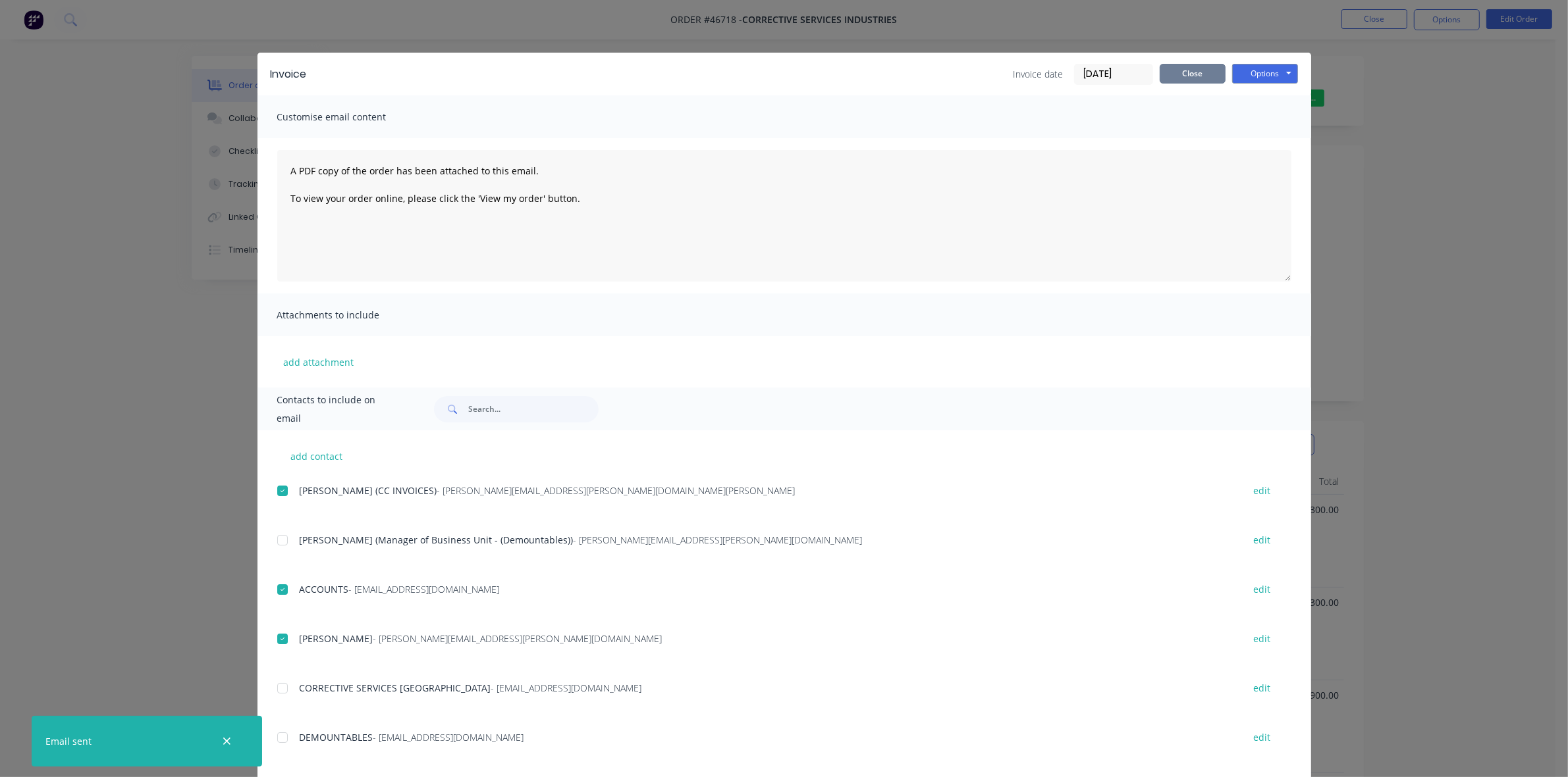
click at [1207, 67] on button "Close" at bounding box center [1193, 74] width 66 height 20
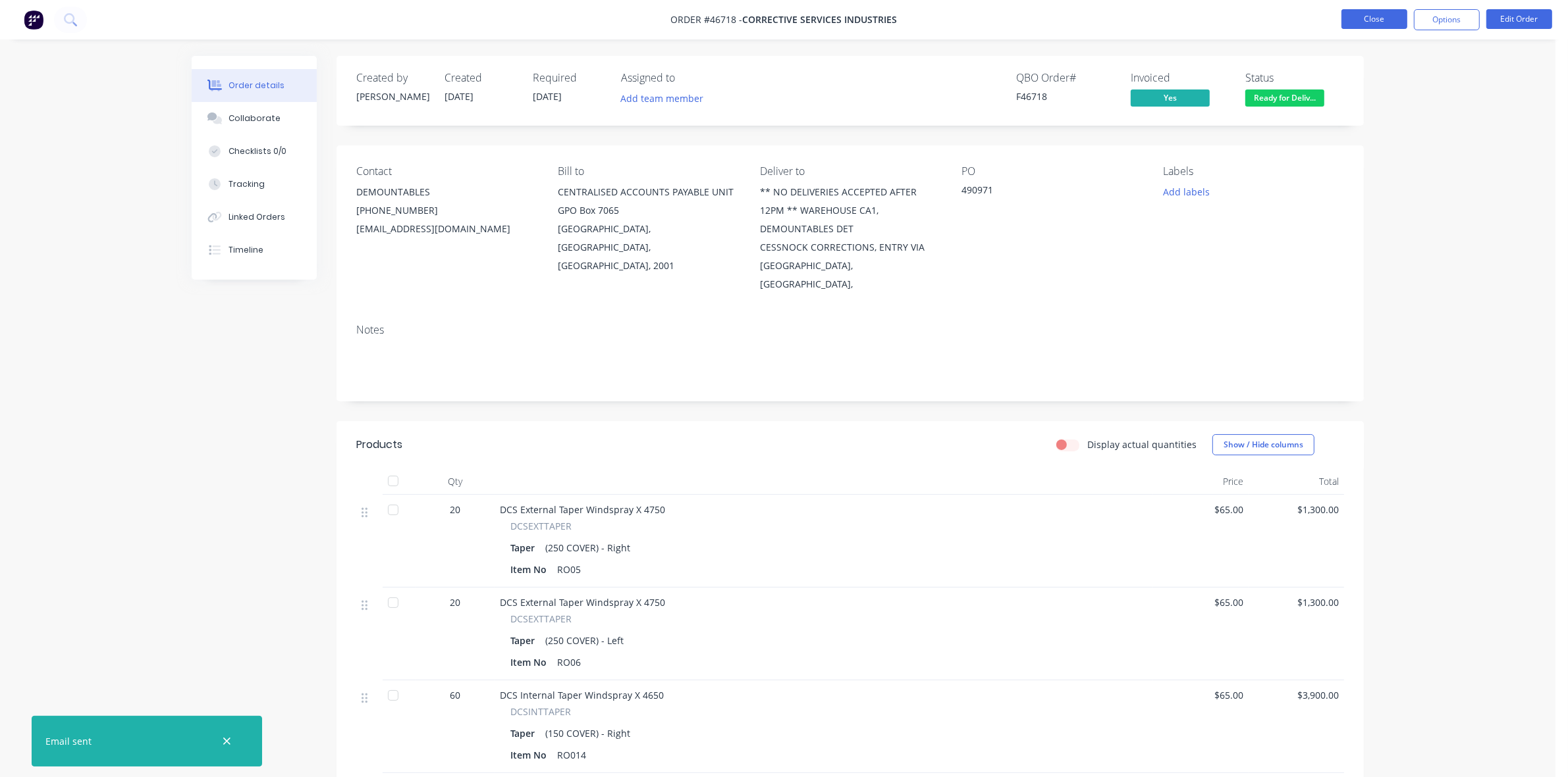
click at [1363, 17] on button "Close" at bounding box center [1375, 19] width 66 height 20
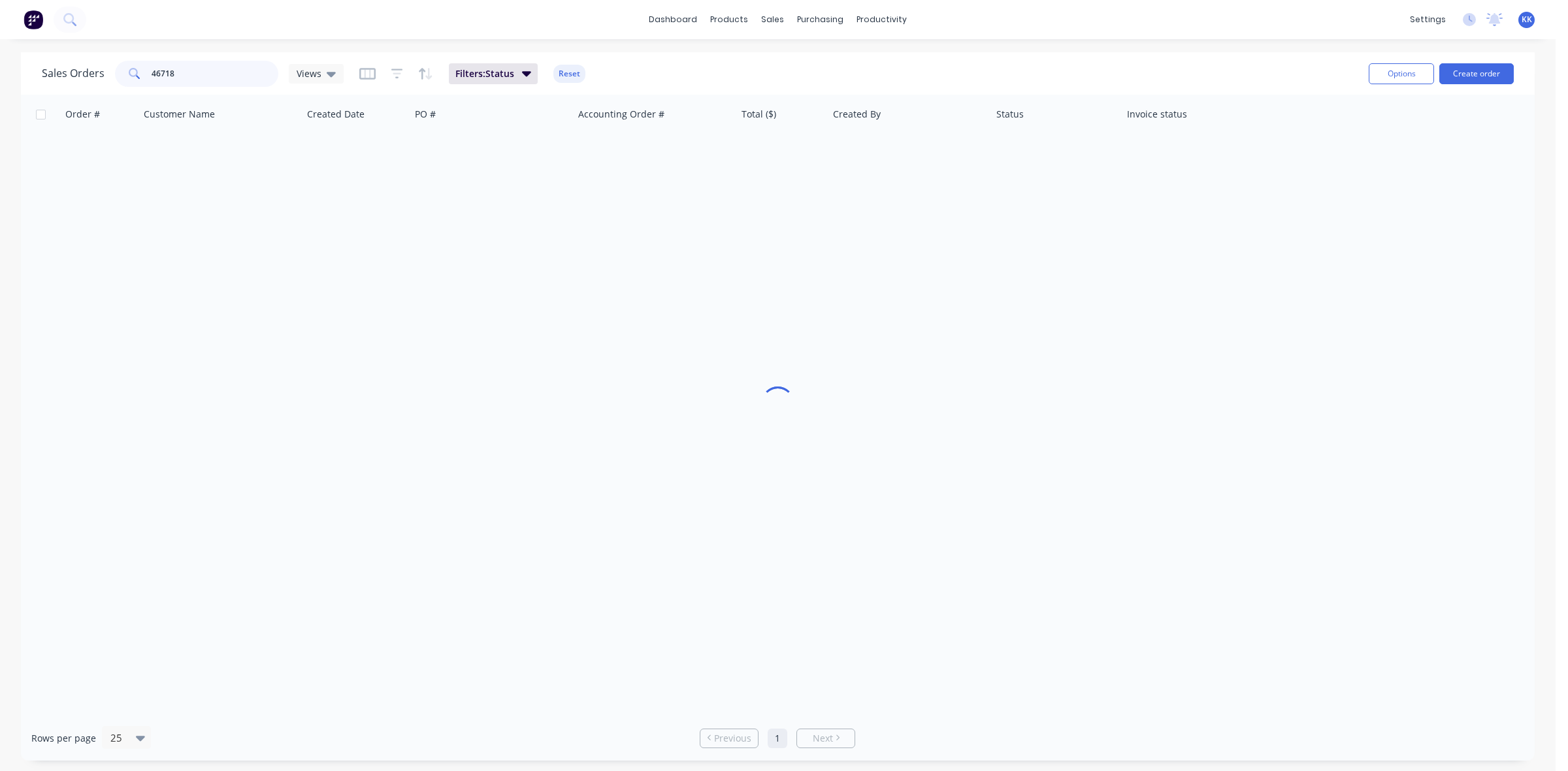
drag, startPoint x: 132, startPoint y: 77, endPoint x: 123, endPoint y: 77, distance: 9.0
click at [123, 77] on div "46718" at bounding box center [197, 74] width 164 height 26
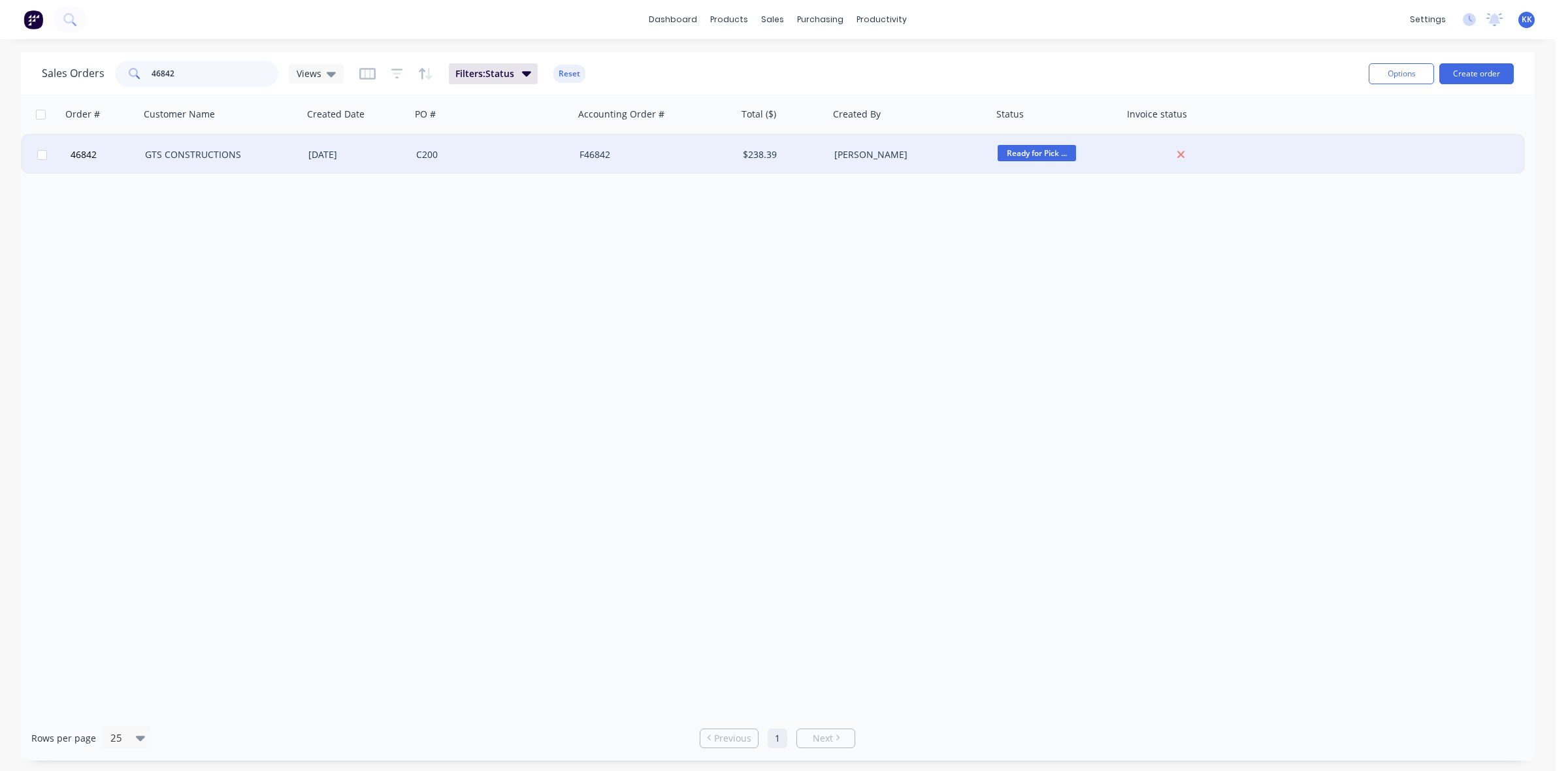
type input "46842"
click at [353, 158] on div "[DATE]" at bounding box center [357, 154] width 98 height 13
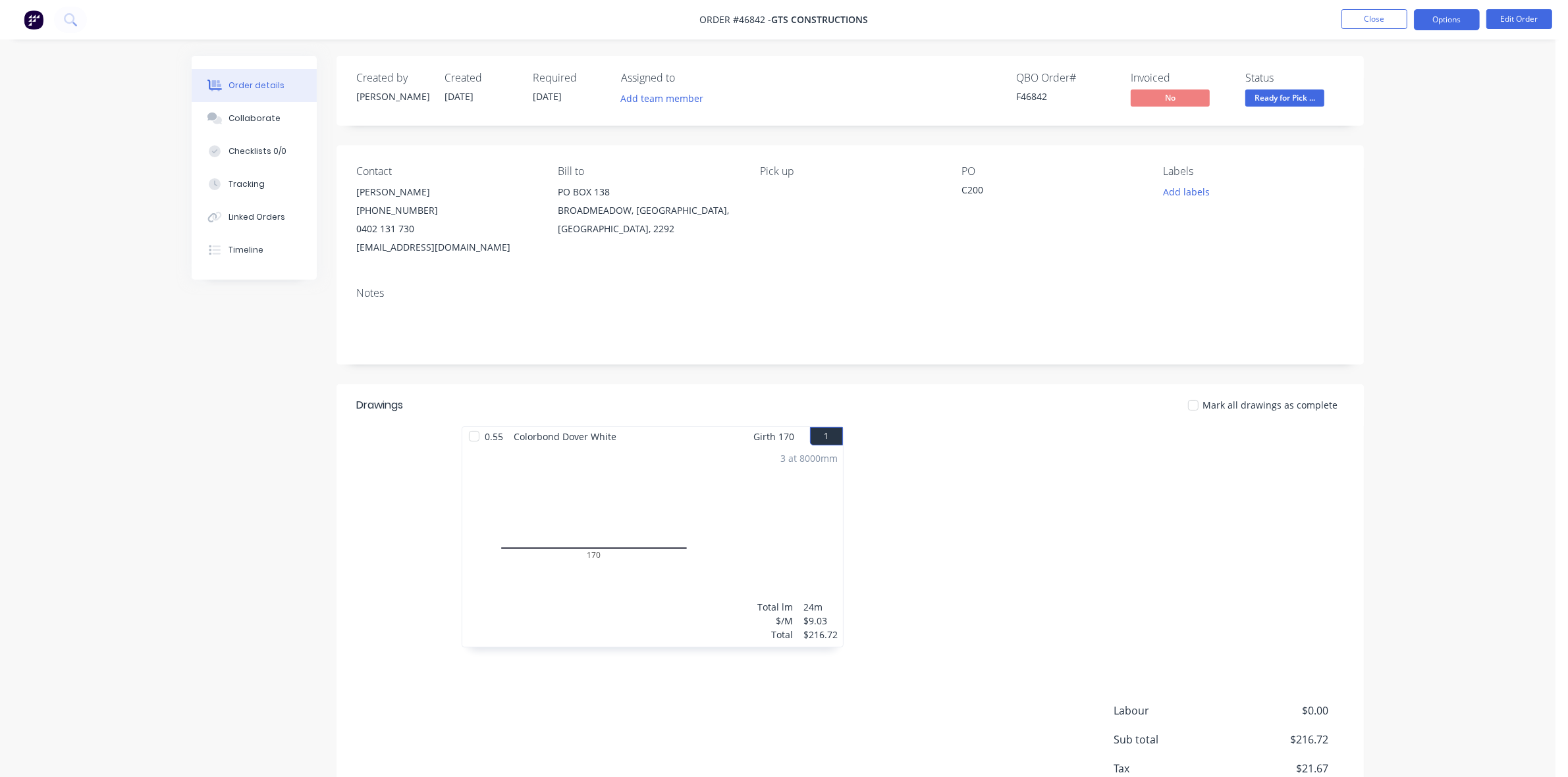
click at [1470, 21] on button "Options" at bounding box center [1446, 20] width 66 height 21
click at [1422, 64] on button "EMAIL / PRINT" at bounding box center [1406, 53] width 145 height 27
click at [1421, 67] on button "Invoice" at bounding box center [1406, 80] width 145 height 27
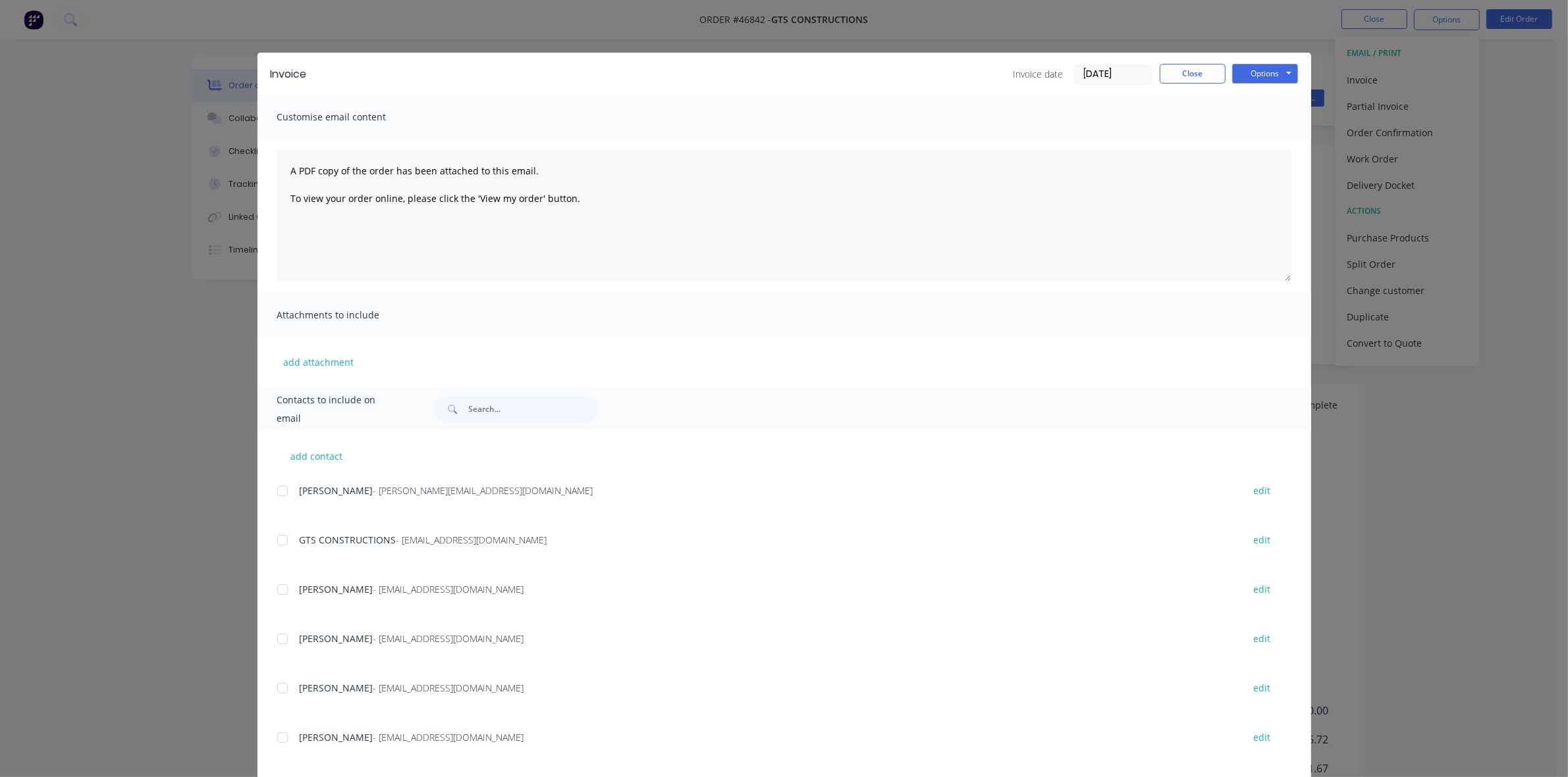
click at [277, 538] on div at bounding box center [283, 540] width 27 height 27
click at [1263, 76] on button "Options" at bounding box center [1265, 74] width 66 height 20
click at [1258, 137] on button "Email" at bounding box center [1274, 141] width 84 height 21
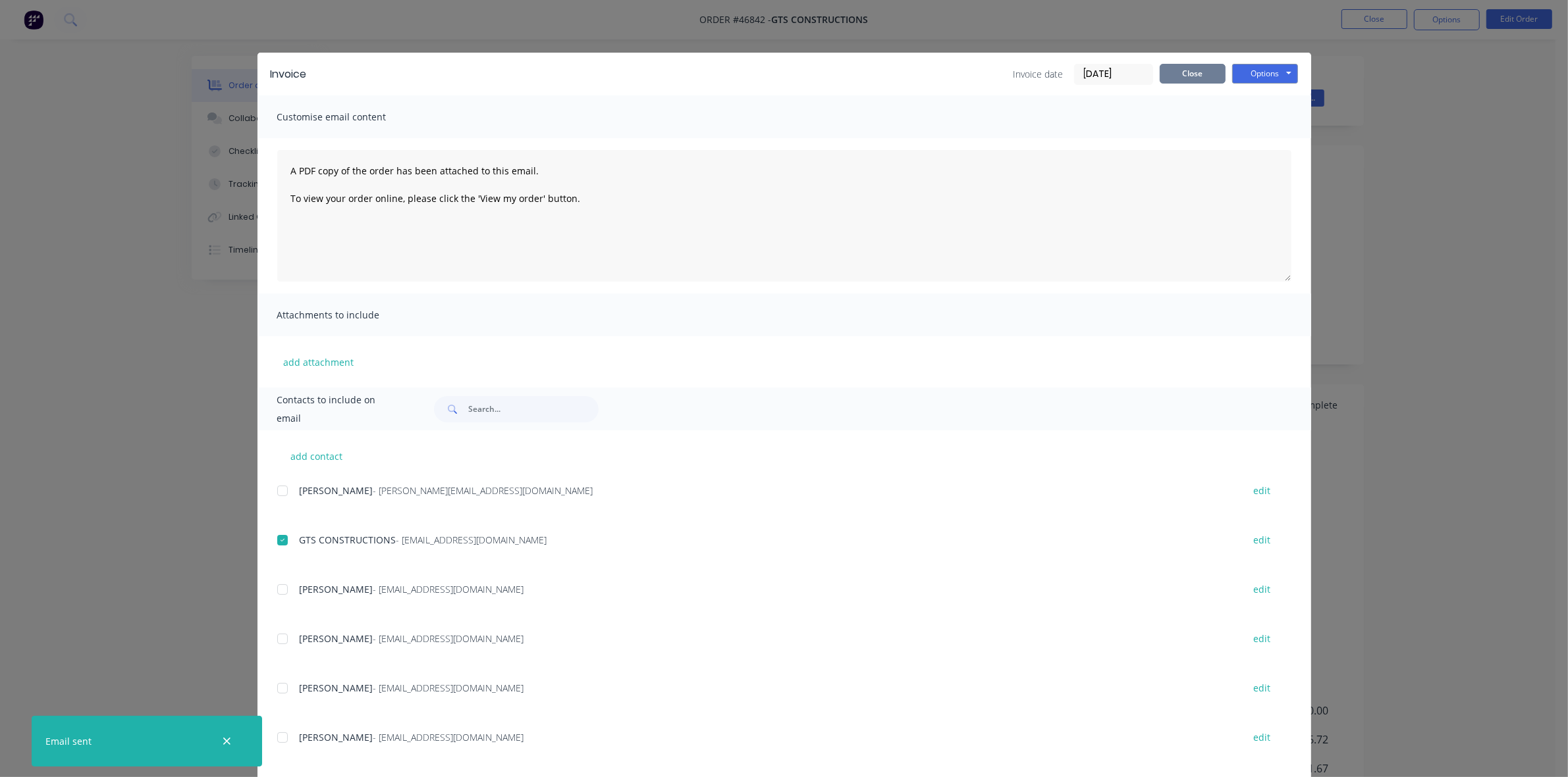
click at [1174, 76] on button "Close" at bounding box center [1193, 74] width 66 height 20
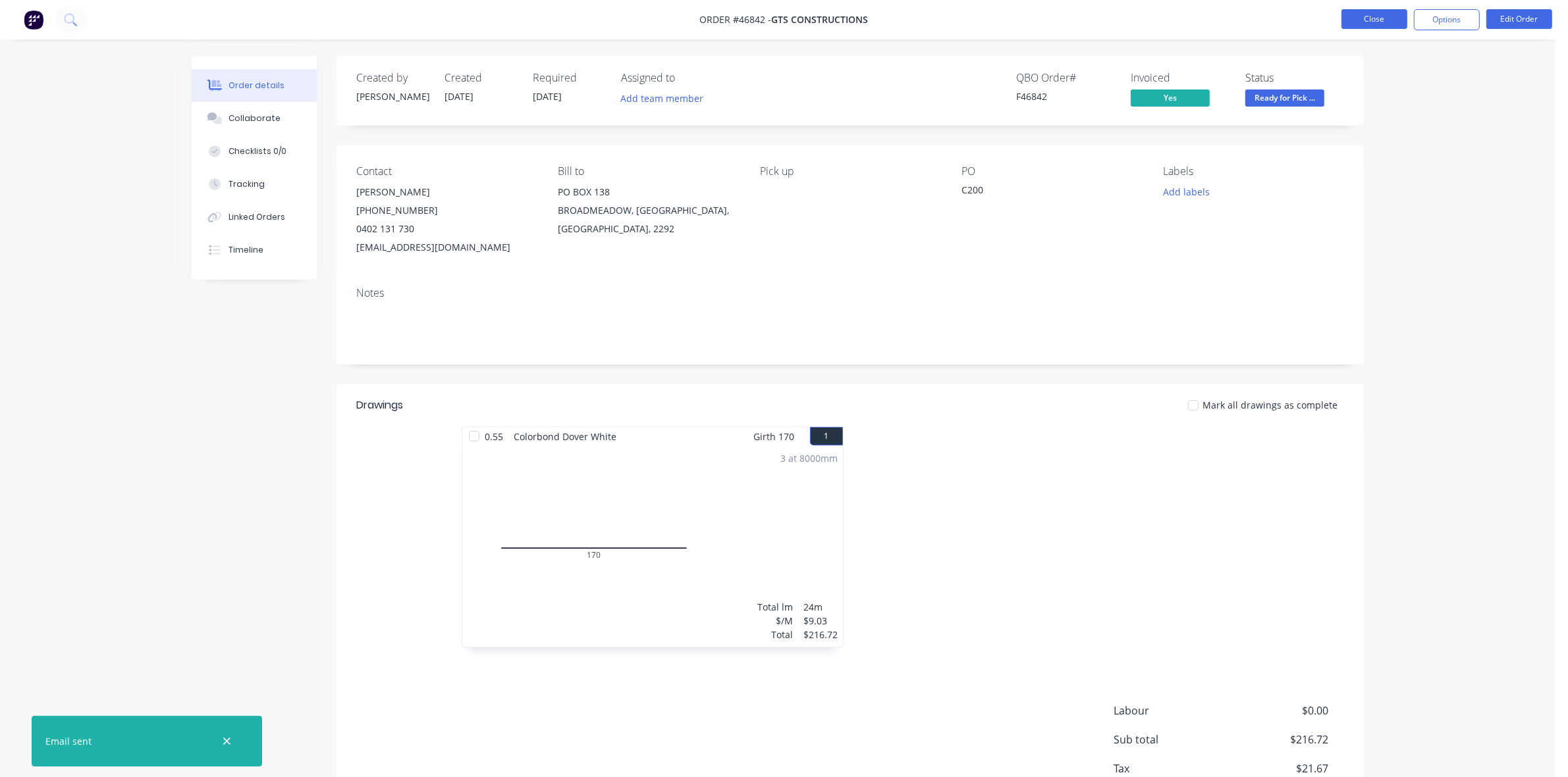
click at [1370, 20] on button "Close" at bounding box center [1375, 19] width 66 height 20
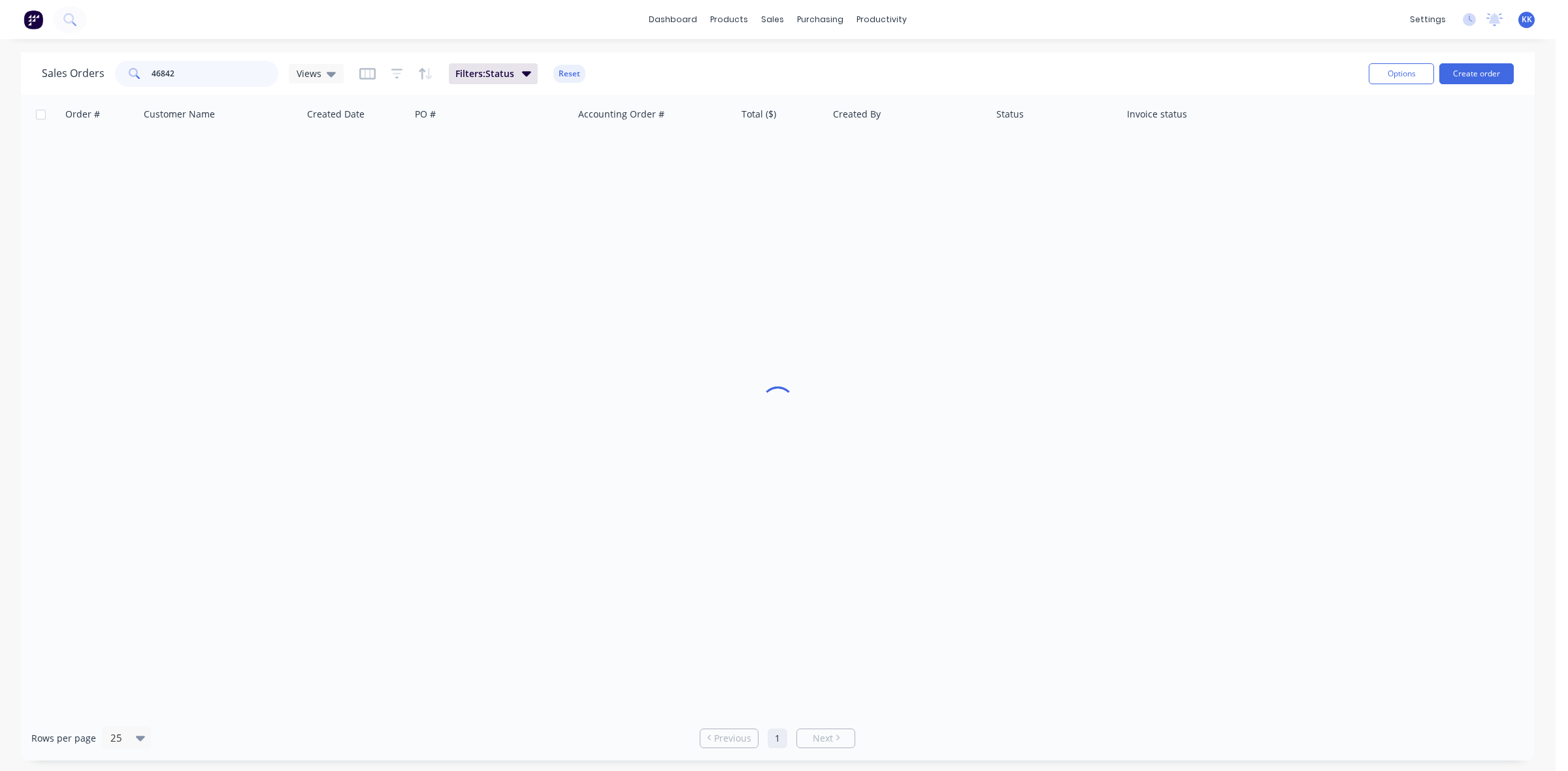
drag, startPoint x: 211, startPoint y: 62, endPoint x: 142, endPoint y: 59, distance: 69.1
click at [142, 59] on div "Sales Orders 46842 Views Filters: Status Reset" at bounding box center [699, 73] width 1316 height 32
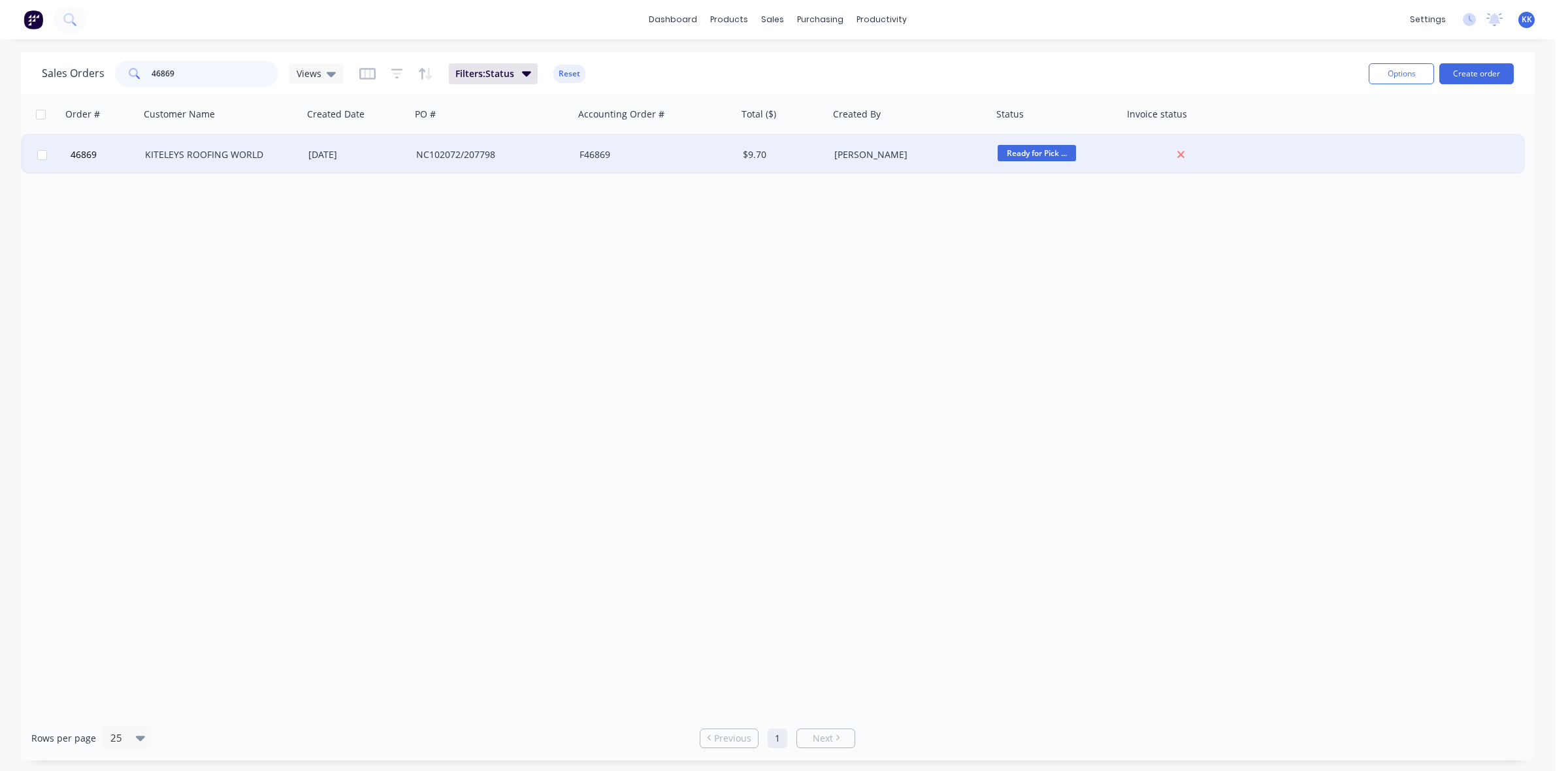
type input "46869"
click at [168, 138] on div "KITELEYS ROOFING WORLD" at bounding box center [222, 155] width 164 height 40
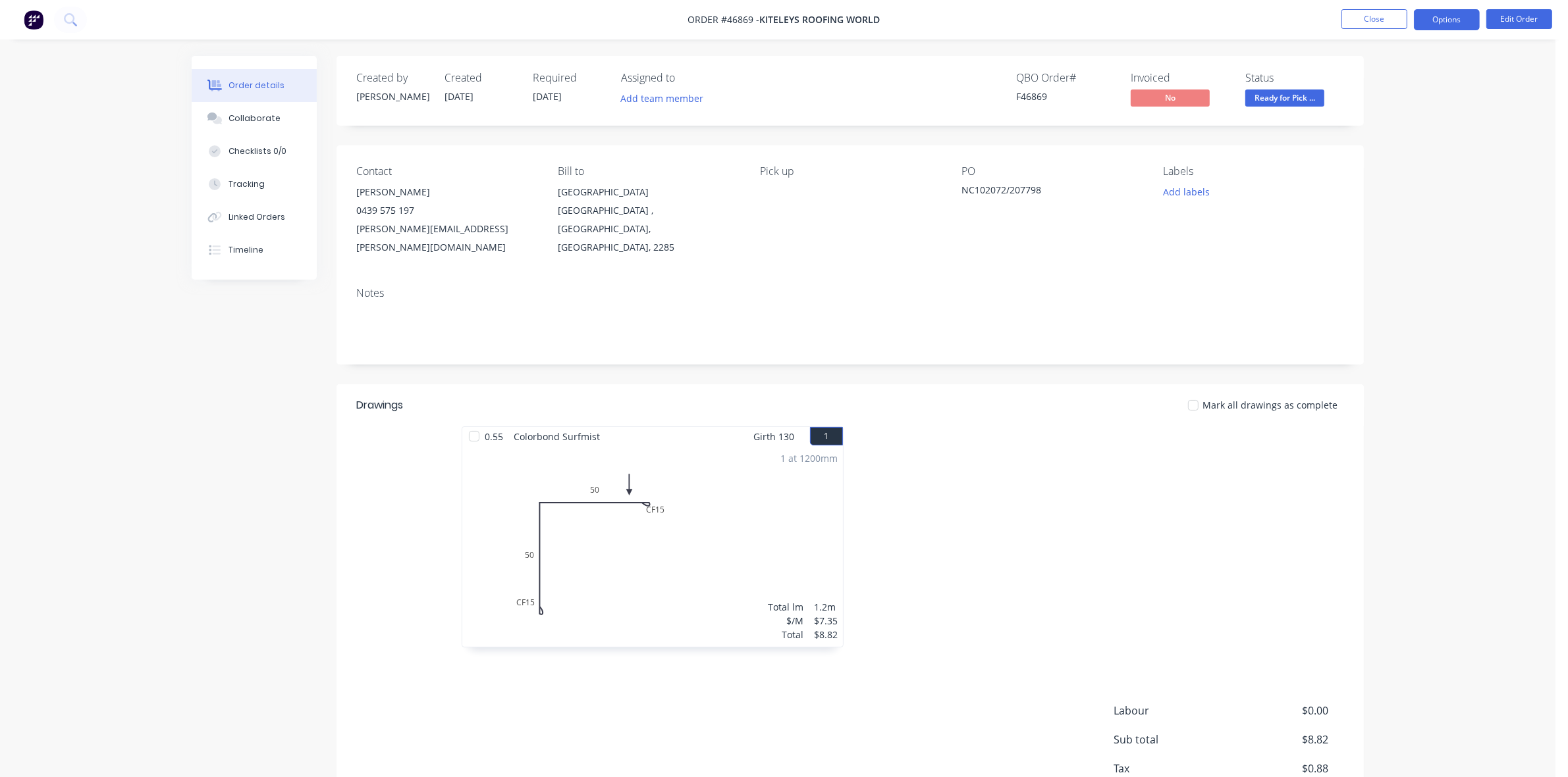
click at [1465, 27] on button "Options" at bounding box center [1446, 20] width 66 height 21
click at [1428, 75] on div "Invoice" at bounding box center [1407, 80] width 122 height 20
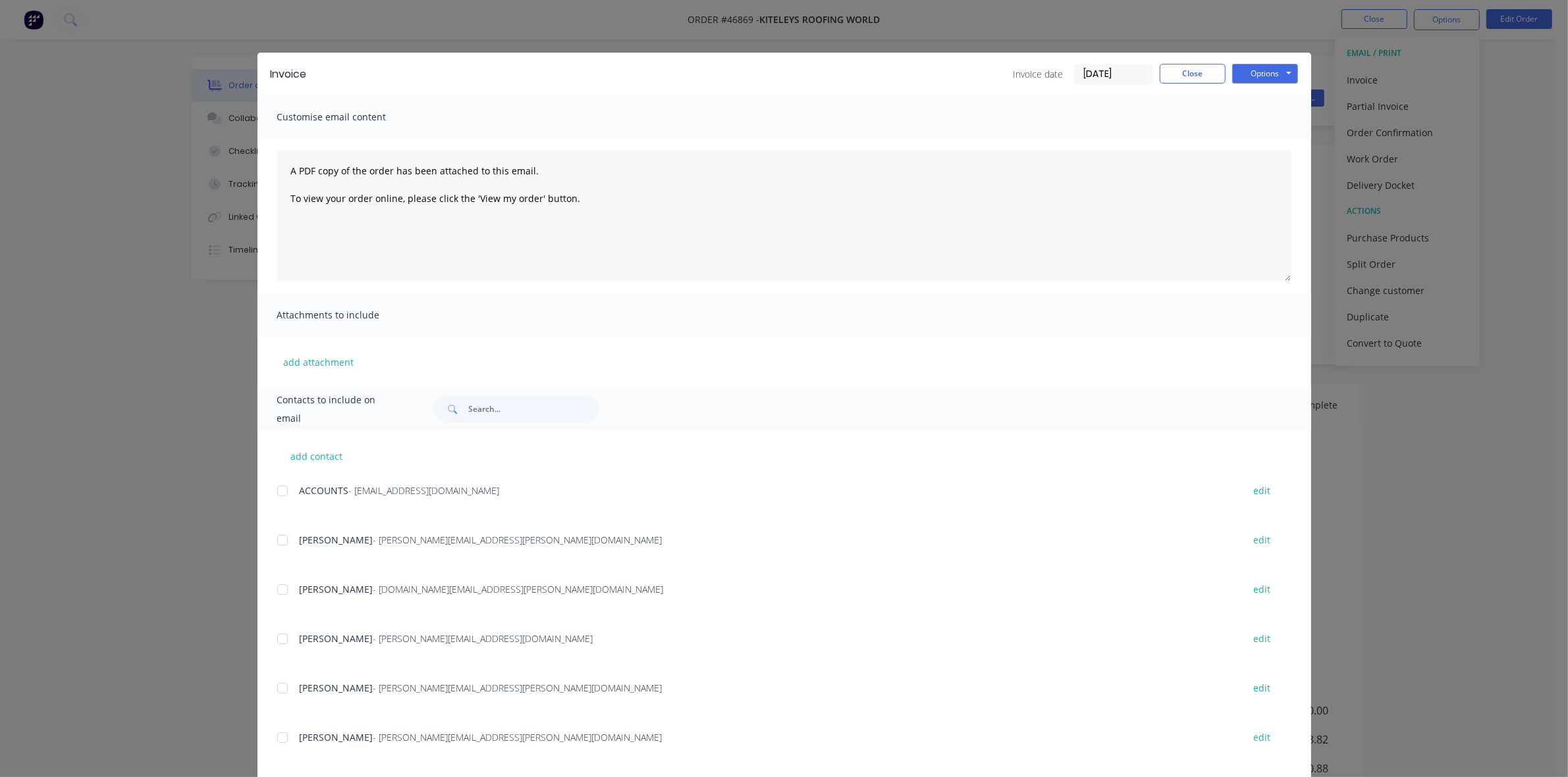
click at [279, 492] on div at bounding box center [283, 491] width 27 height 27
drag, startPoint x: 280, startPoint y: 635, endPoint x: 508, endPoint y: 560, distance: 240.0
click at [280, 636] on div at bounding box center [283, 640] width 27 height 27
click at [1263, 70] on button "Options" at bounding box center [1265, 74] width 66 height 20
click at [1262, 138] on button "Email" at bounding box center [1274, 141] width 84 height 21
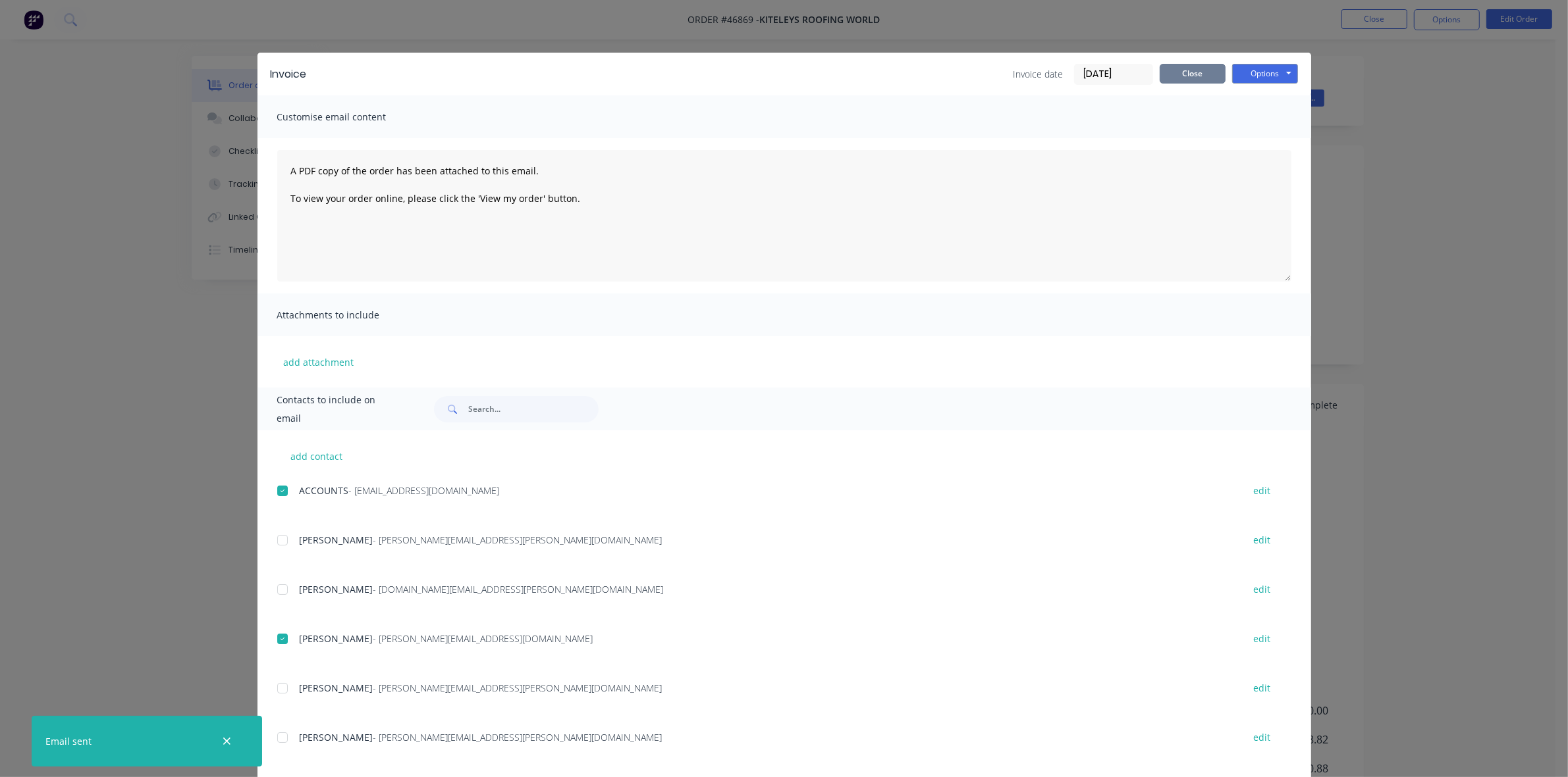
click at [1170, 73] on button "Close" at bounding box center [1193, 74] width 66 height 20
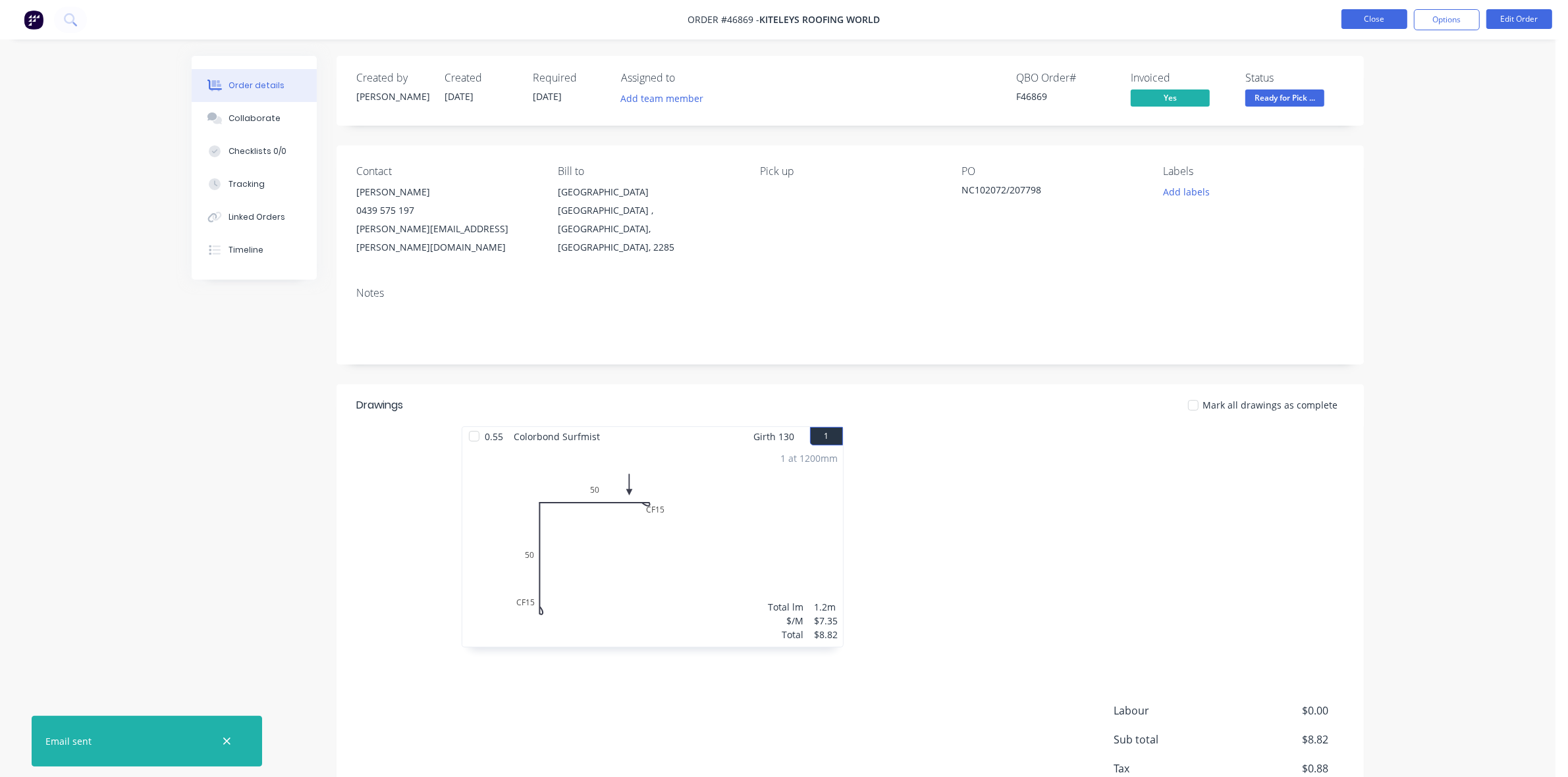
click at [1362, 20] on button "Close" at bounding box center [1375, 19] width 66 height 20
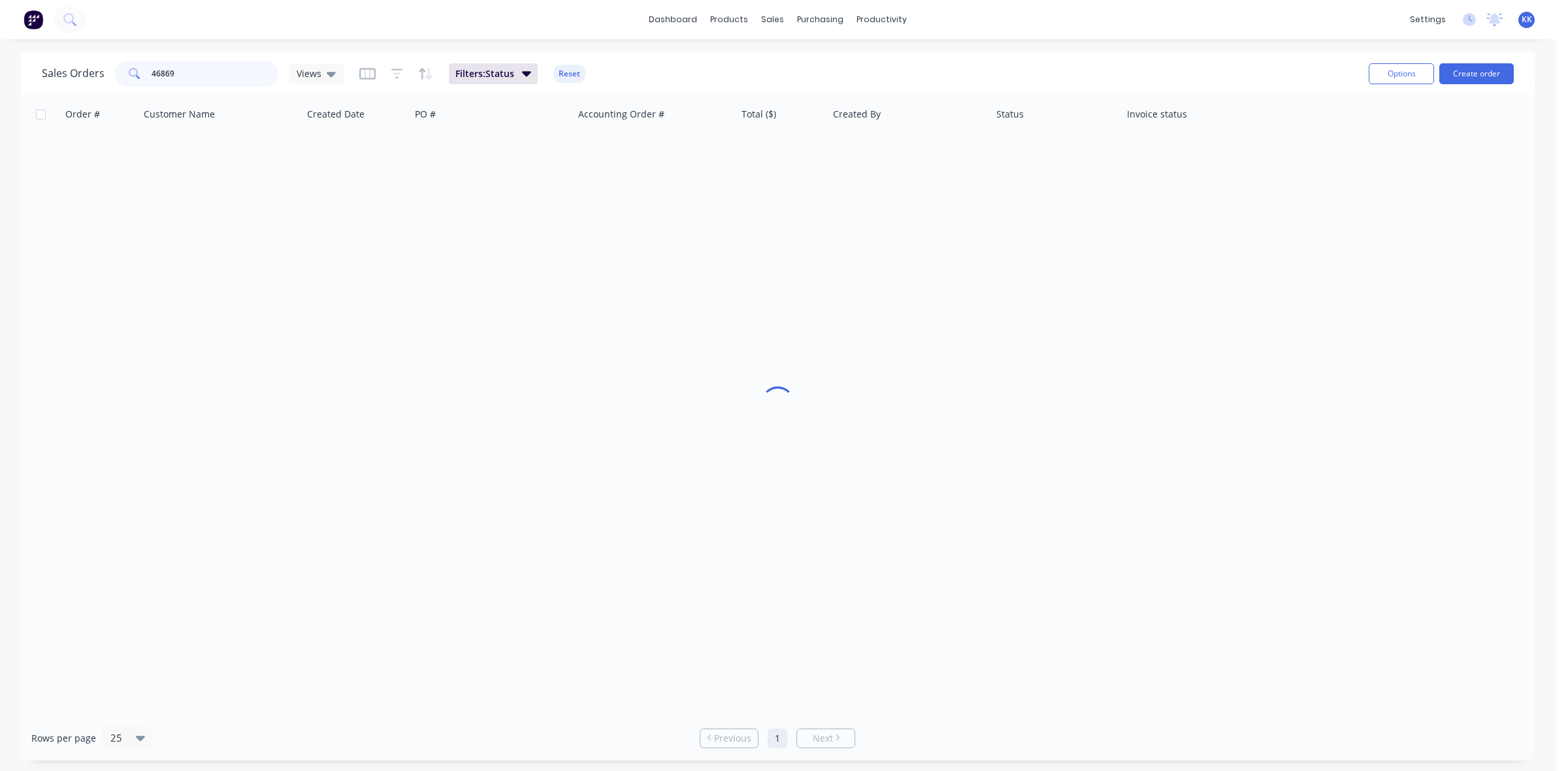
drag, startPoint x: 203, startPoint y: 74, endPoint x: 118, endPoint y: 74, distance: 85.0
click at [118, 73] on div "46869" at bounding box center [197, 74] width 164 height 26
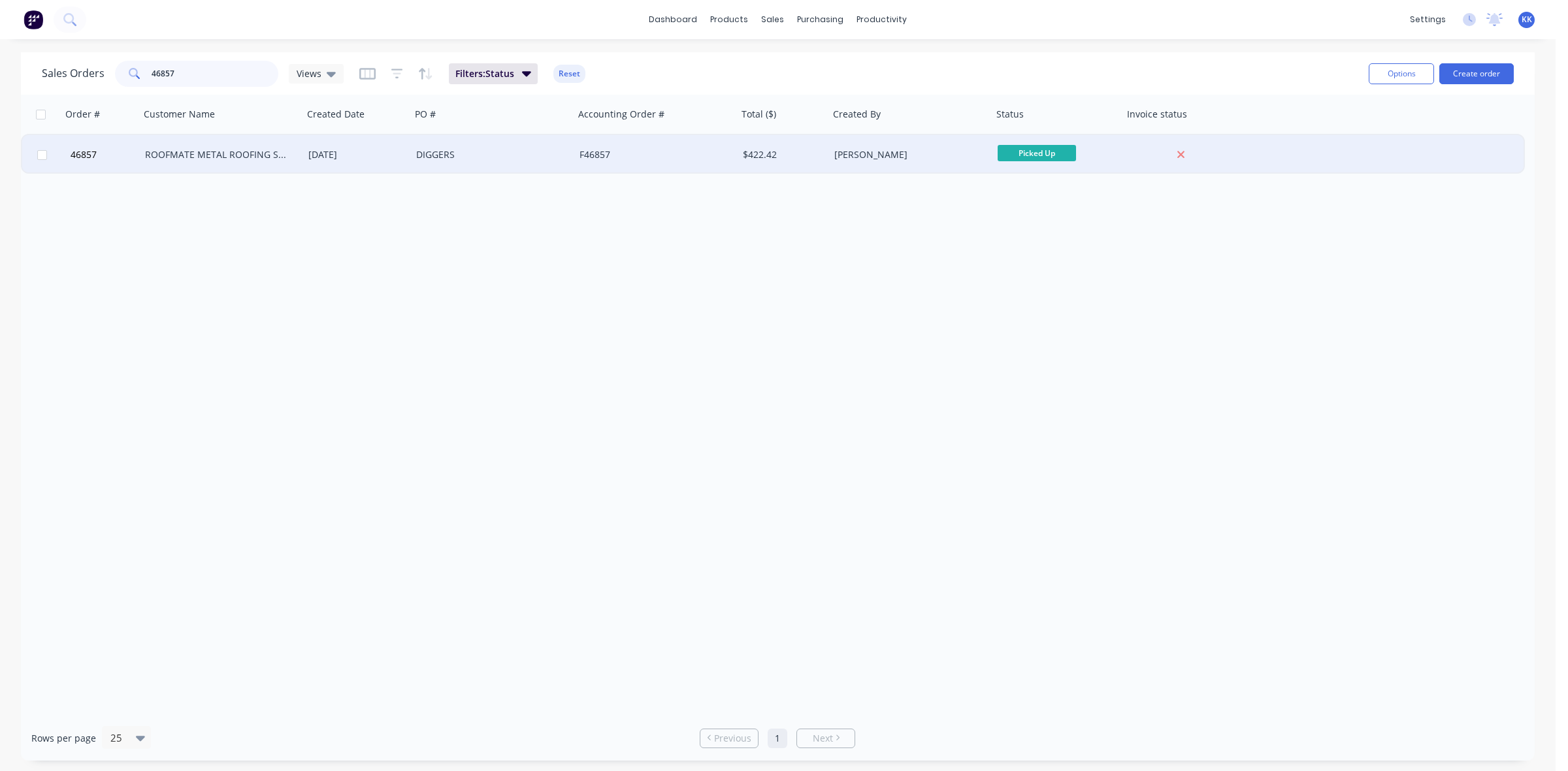
type input "46857"
click at [804, 143] on div "$422.42" at bounding box center [784, 155] width 92 height 40
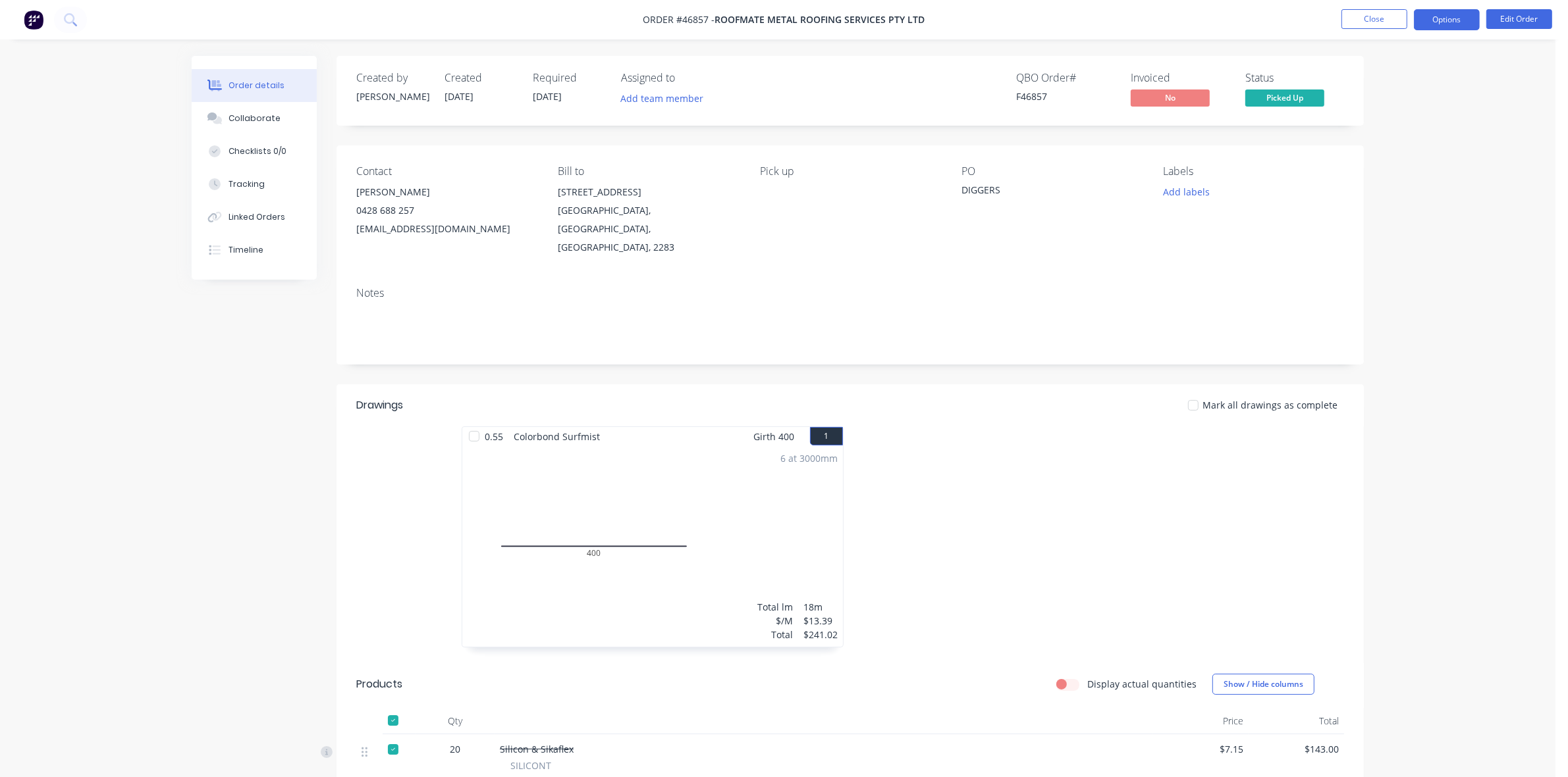
click at [1418, 21] on button "Options" at bounding box center [1446, 20] width 66 height 21
click at [1406, 82] on div "Invoice" at bounding box center [1407, 80] width 122 height 20
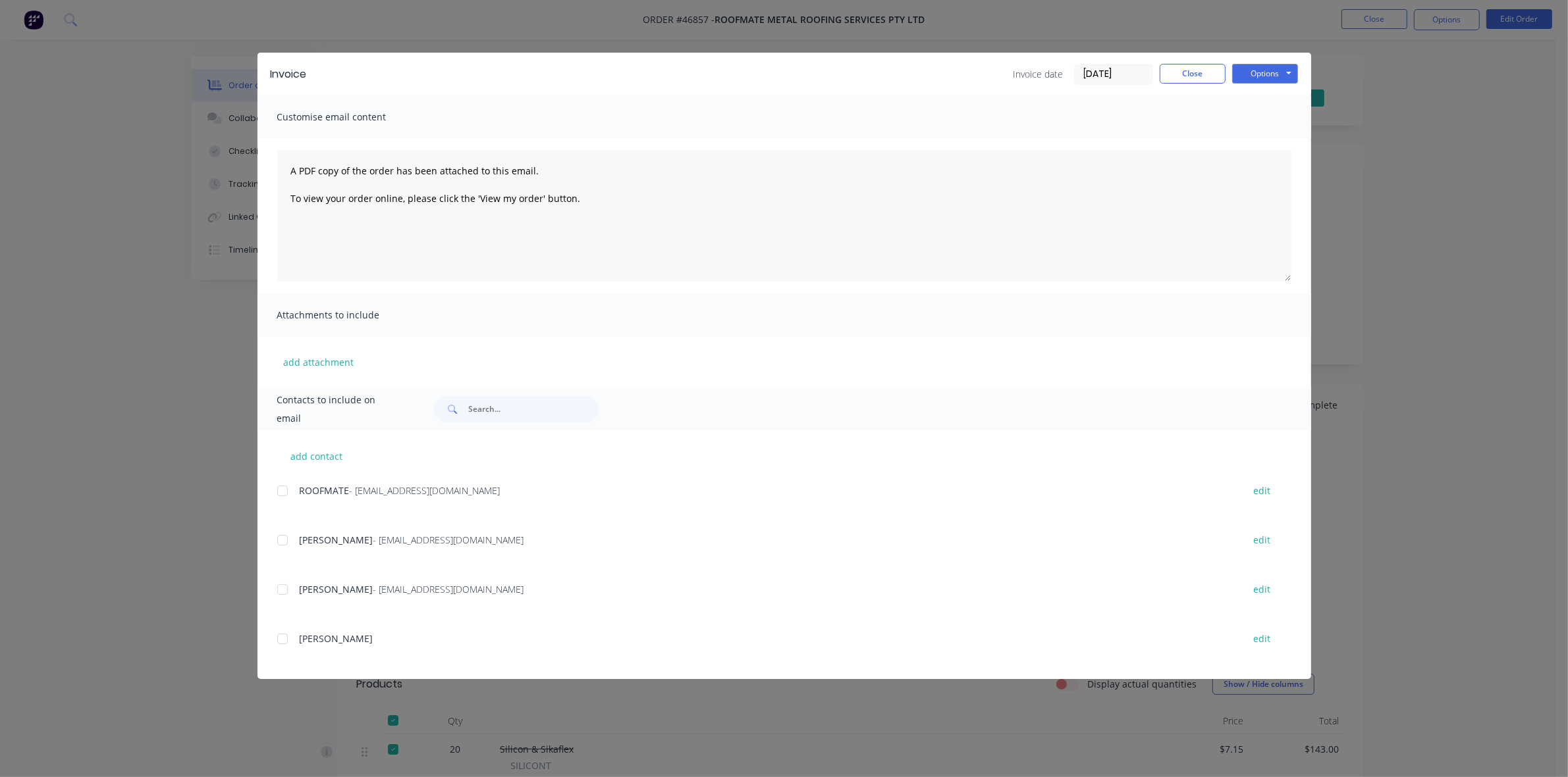
click at [280, 487] on div at bounding box center [283, 491] width 27 height 27
click at [1280, 75] on button "Options" at bounding box center [1265, 74] width 66 height 20
click at [1292, 133] on button "Email" at bounding box center [1274, 141] width 84 height 21
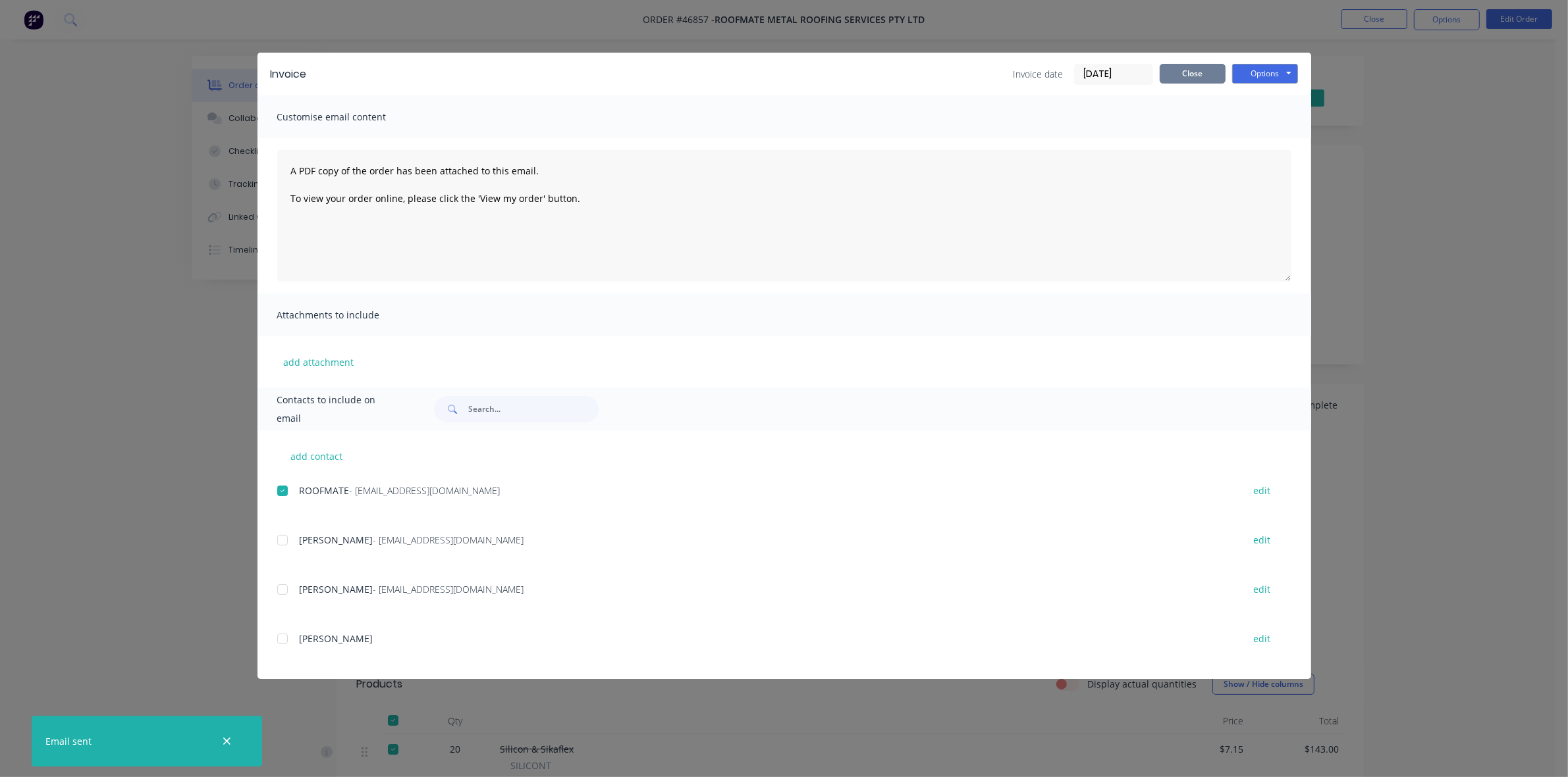
click at [1189, 81] on button "Close" at bounding box center [1193, 74] width 66 height 20
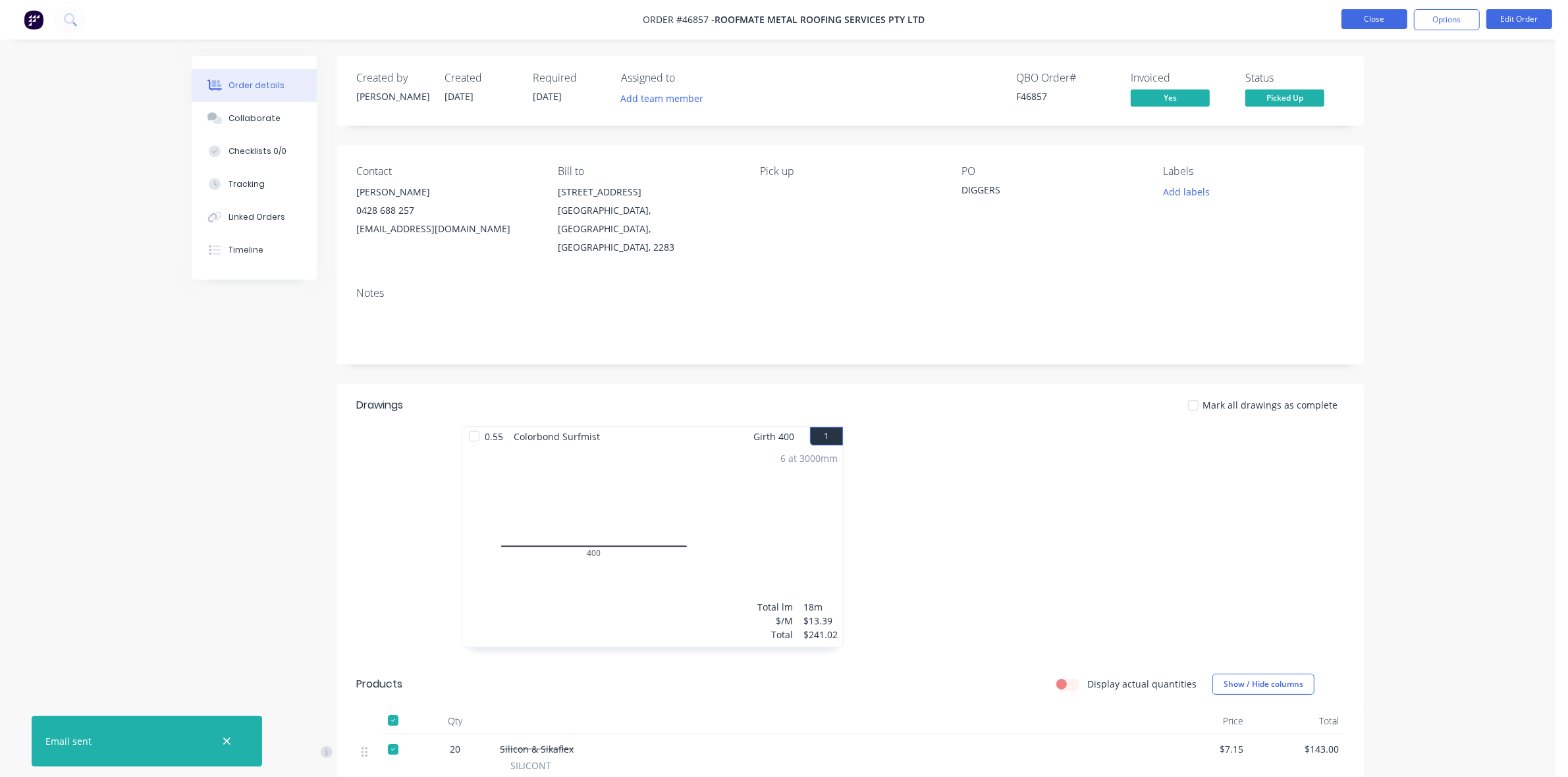
click at [1383, 21] on button "Close" at bounding box center [1375, 19] width 66 height 20
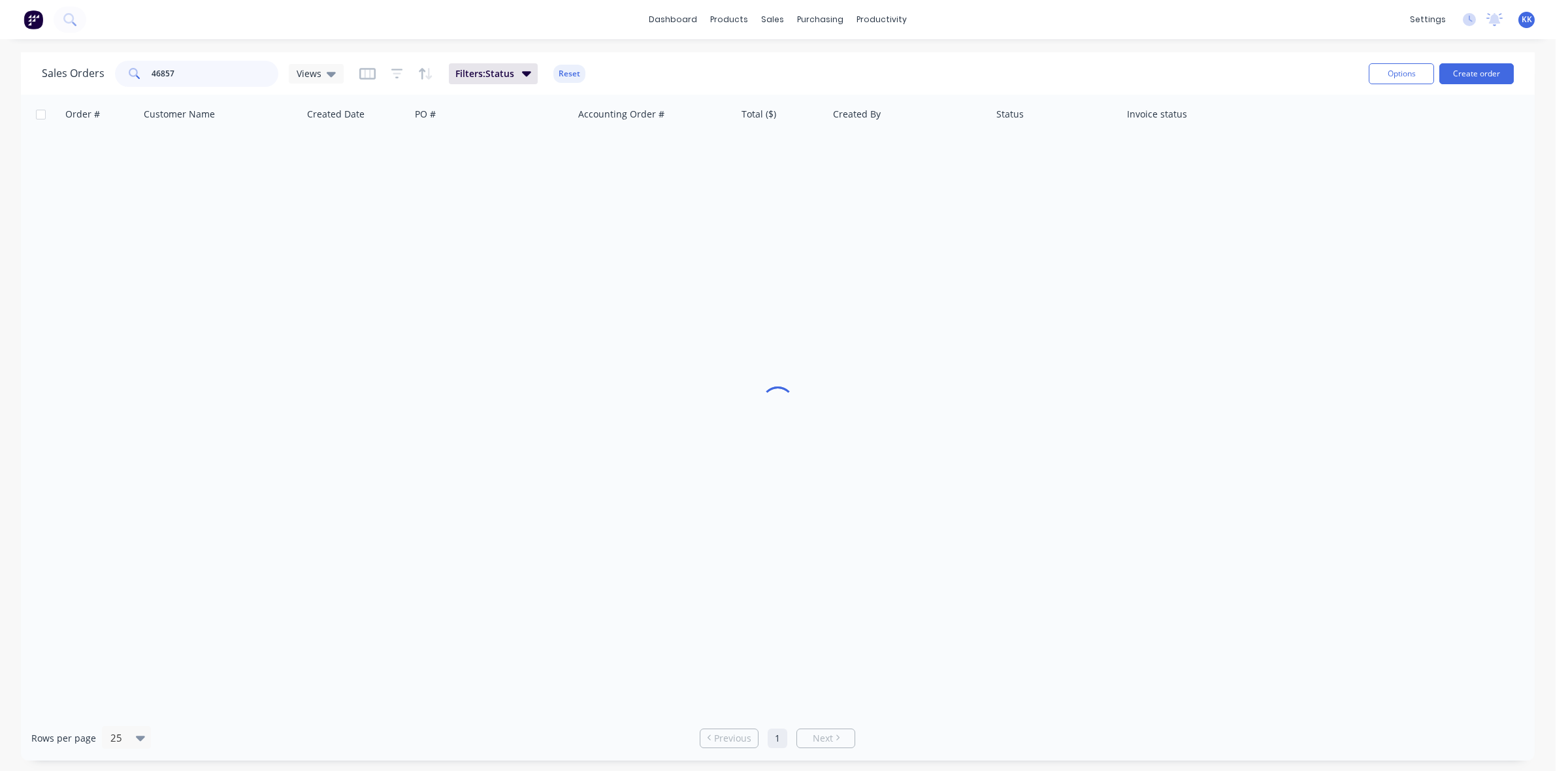
drag, startPoint x: 154, startPoint y: 76, endPoint x: 119, endPoint y: 75, distance: 35.0
click at [120, 75] on div "46857" at bounding box center [197, 74] width 164 height 26
type input "46847"
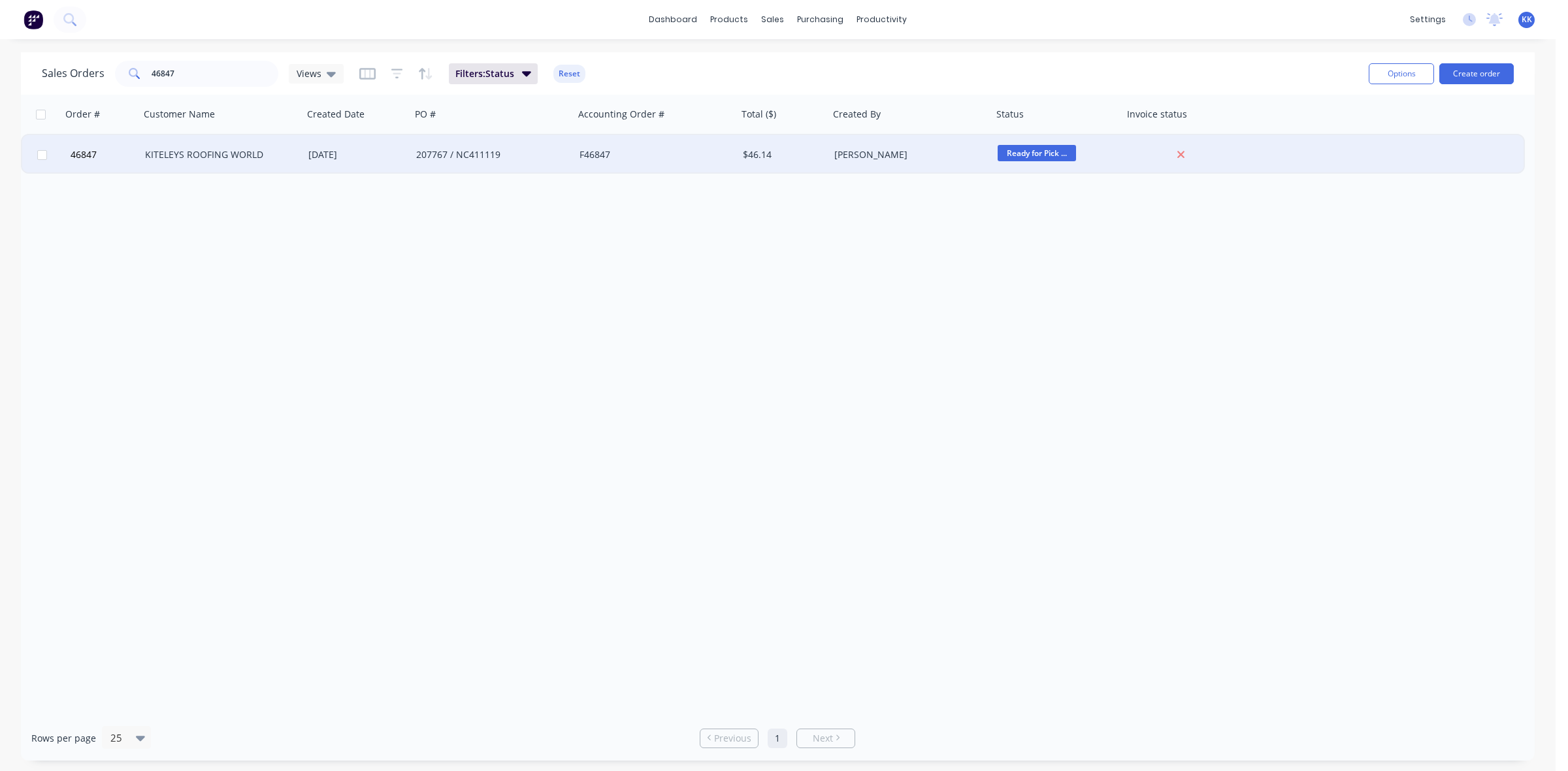
click at [593, 152] on div "F46847" at bounding box center [651, 154] width 145 height 13
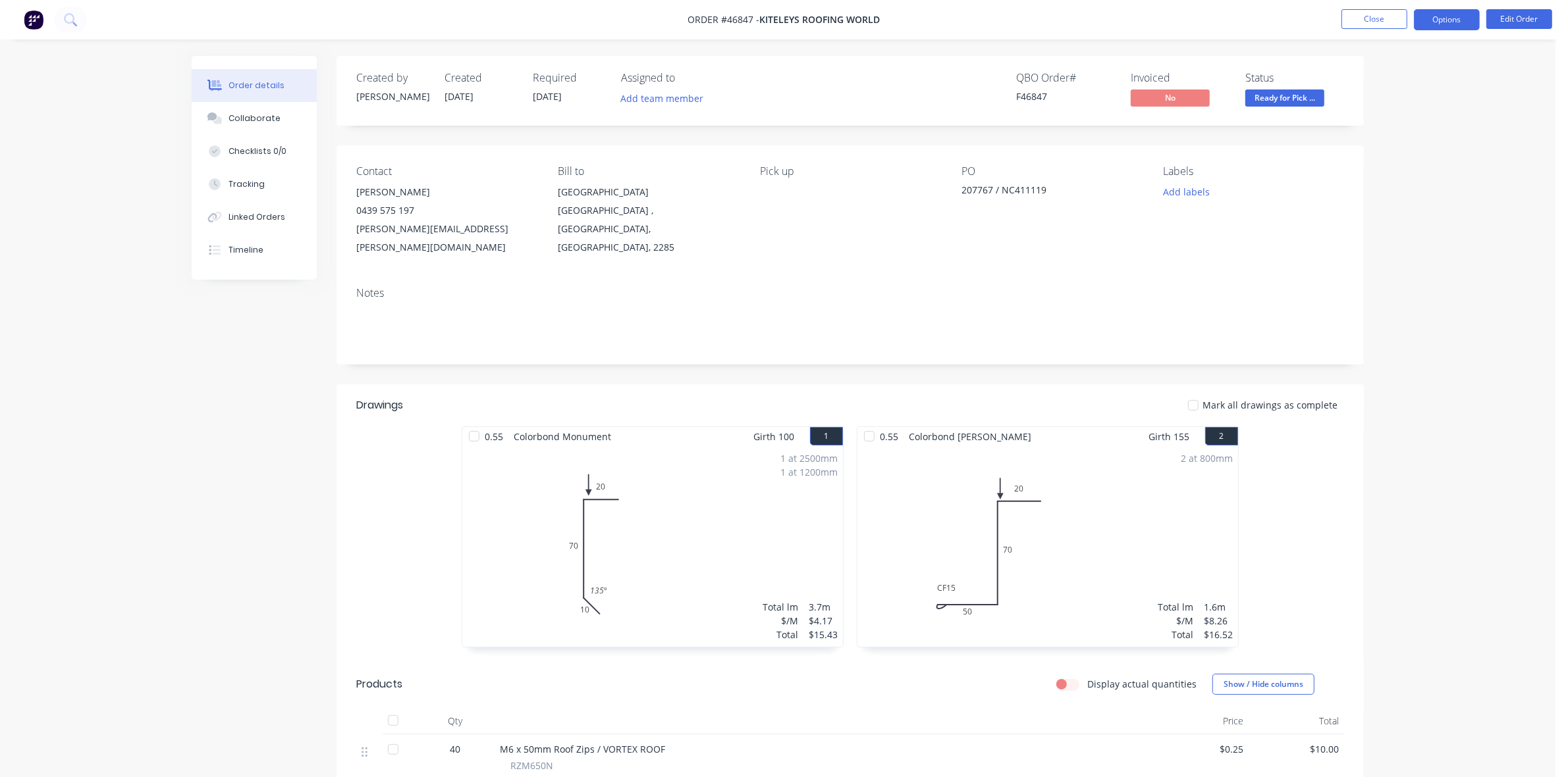
click at [1467, 24] on button "Options" at bounding box center [1446, 20] width 66 height 21
click at [1406, 83] on div "Invoice" at bounding box center [1407, 80] width 122 height 20
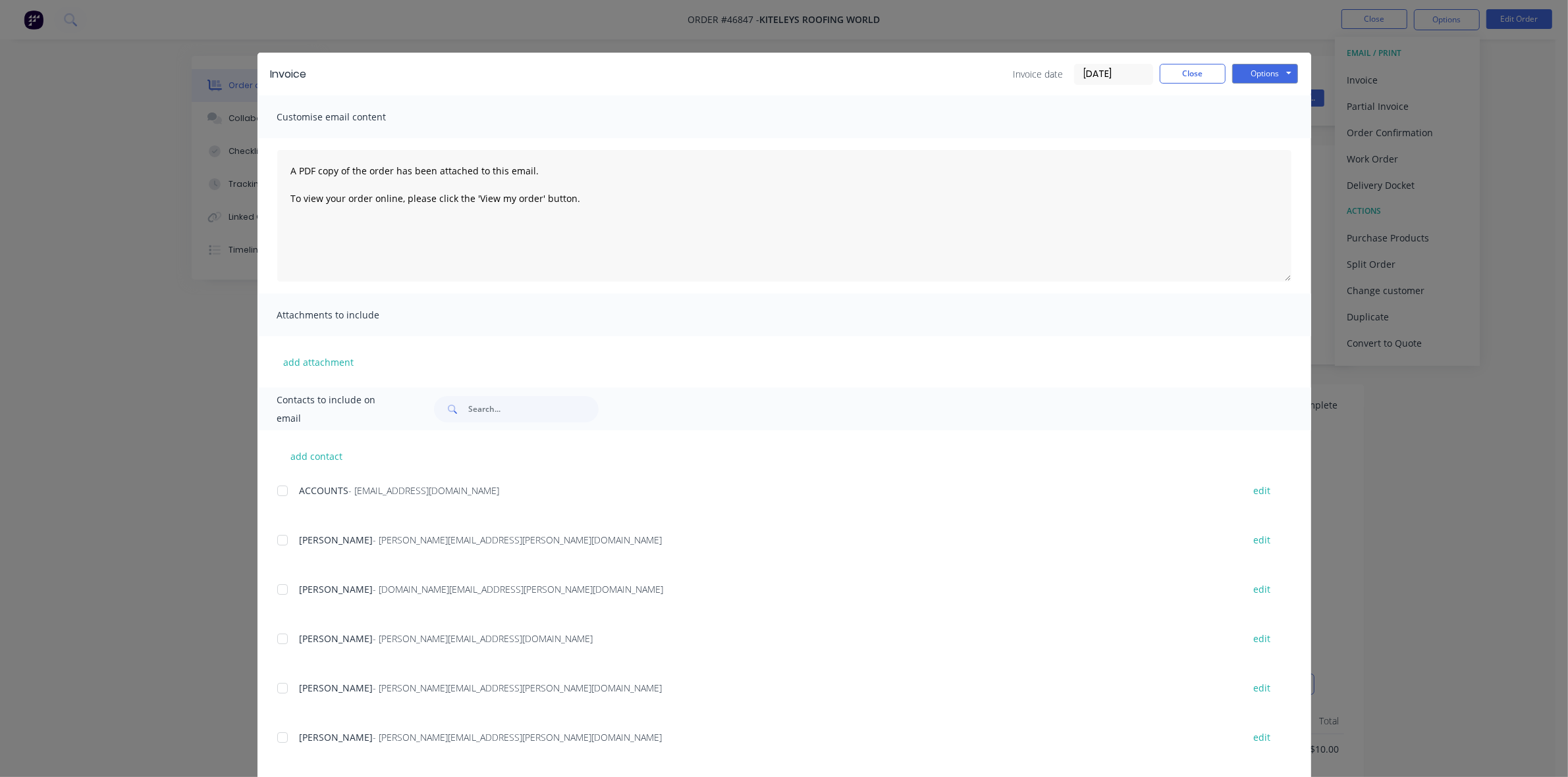
click at [275, 491] on div at bounding box center [283, 491] width 27 height 27
click at [274, 640] on div at bounding box center [283, 640] width 27 height 27
click at [1273, 66] on button "Options" at bounding box center [1265, 74] width 66 height 20
click at [1280, 146] on button "Email" at bounding box center [1274, 141] width 84 height 21
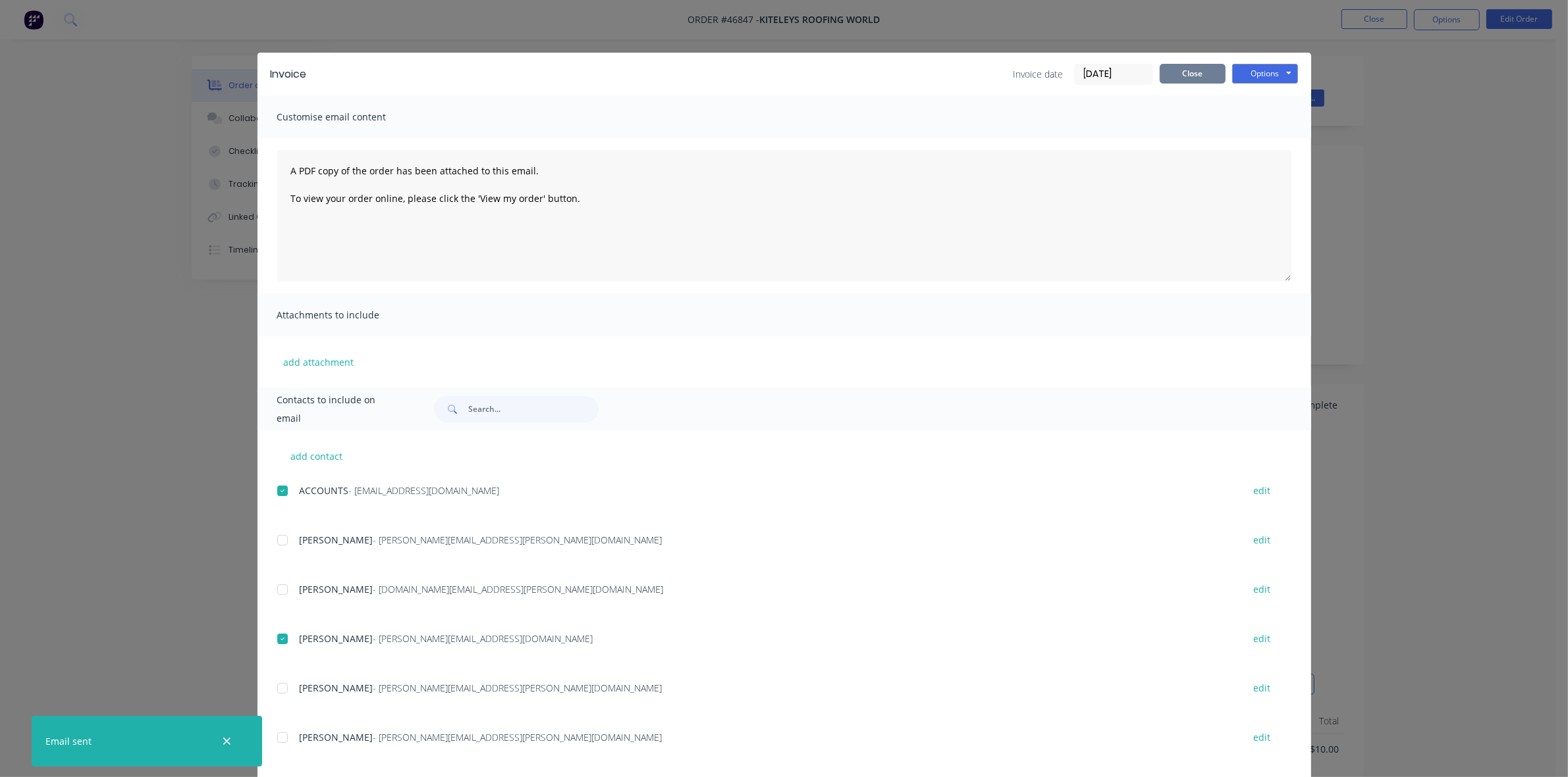
click at [1195, 77] on button "Close" at bounding box center [1193, 74] width 66 height 20
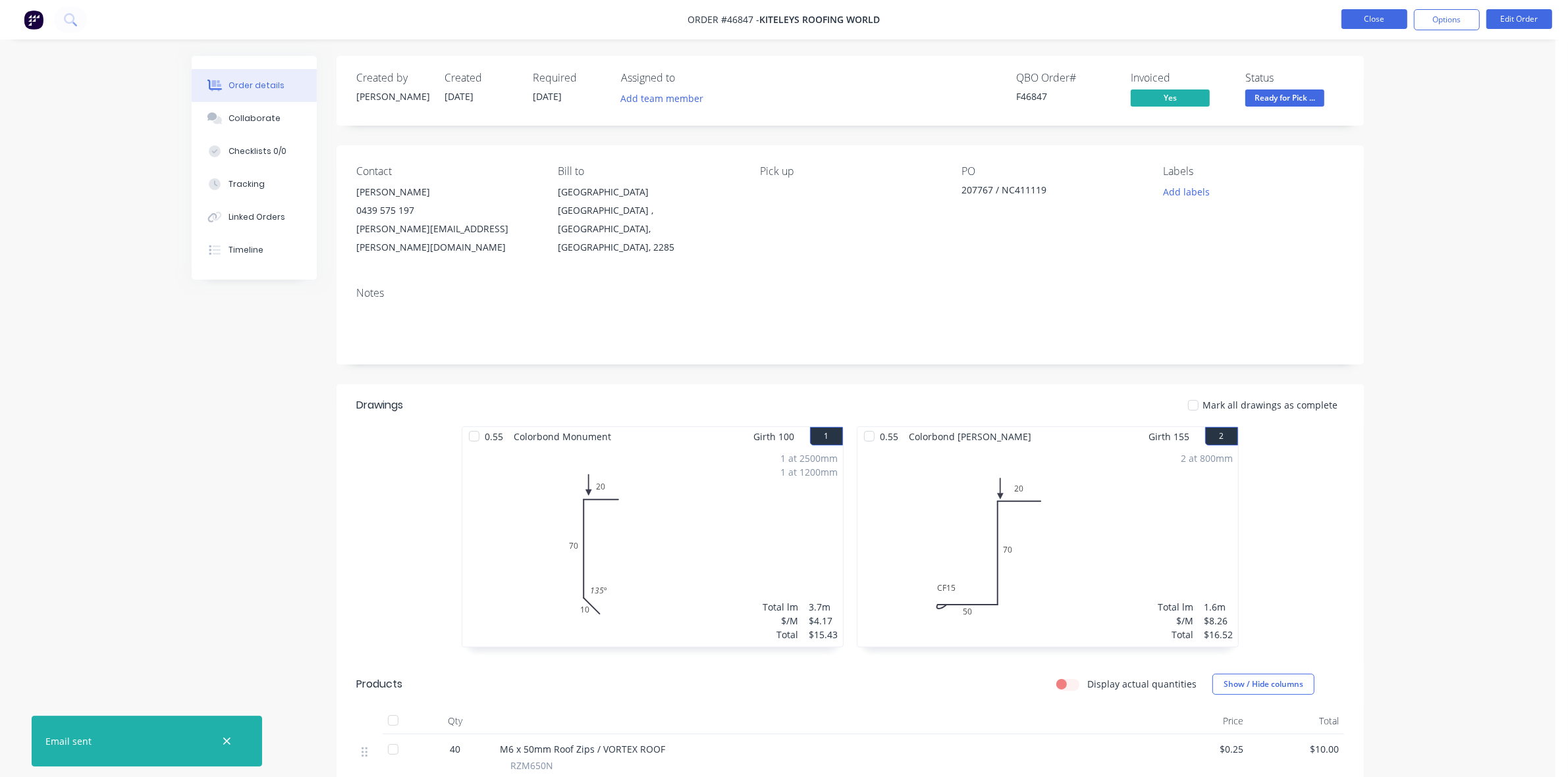
click at [1388, 13] on button "Close" at bounding box center [1375, 19] width 66 height 20
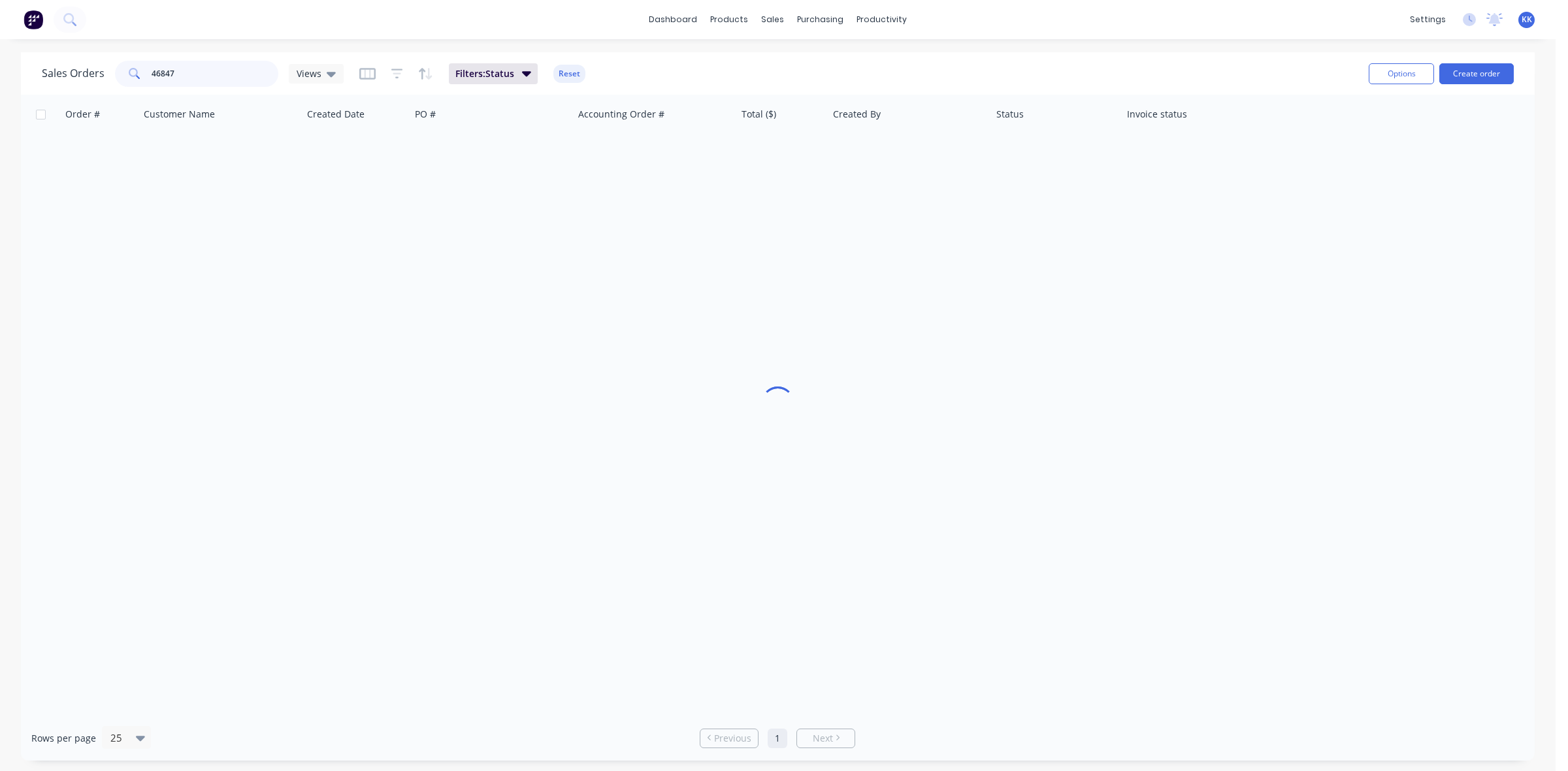
drag, startPoint x: 194, startPoint y: 67, endPoint x: 115, endPoint y: 83, distance: 80.6
click at [115, 83] on div "46847" at bounding box center [197, 74] width 164 height 26
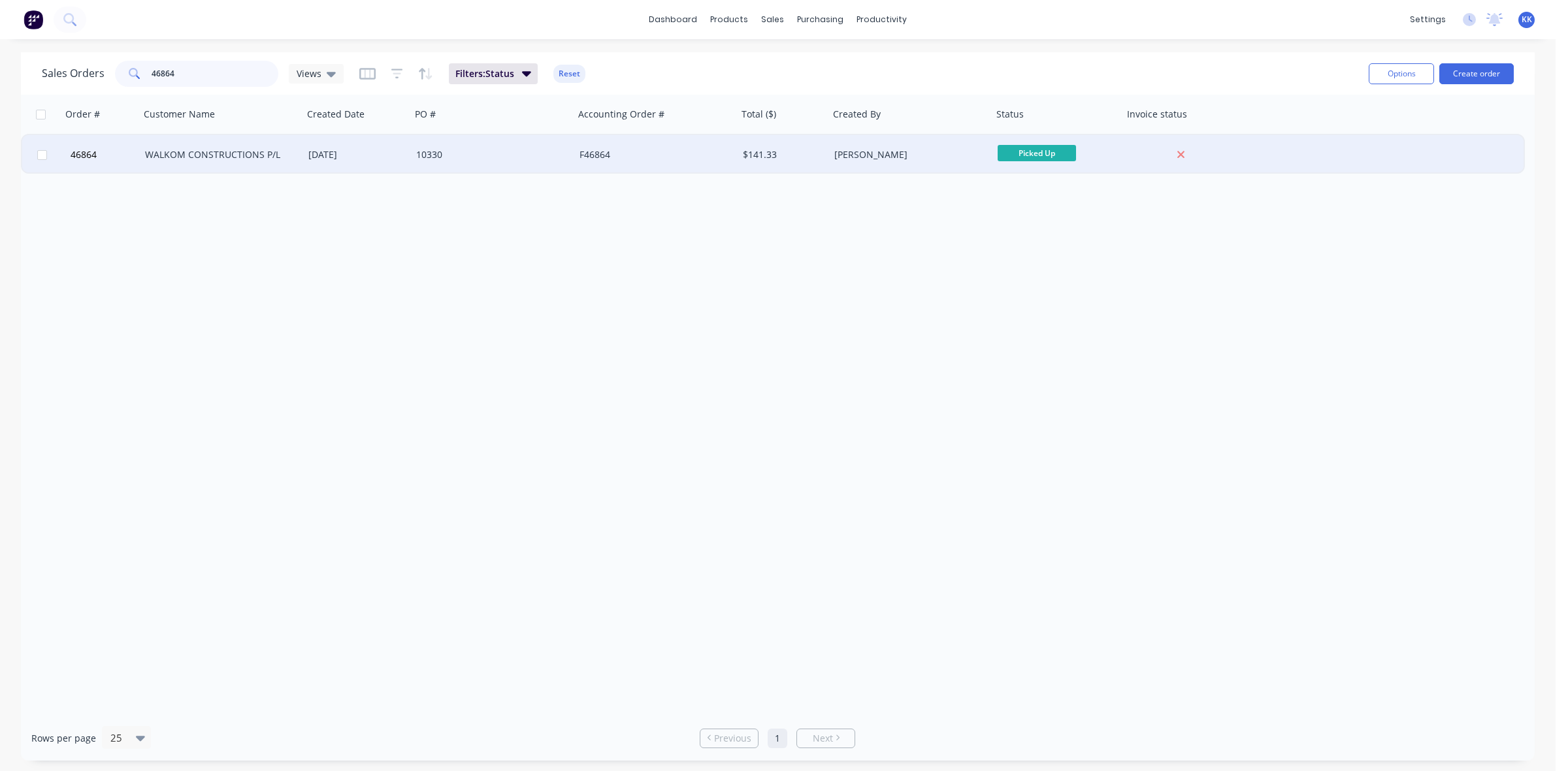
type input "46864"
click at [464, 151] on div "10330" at bounding box center [489, 154] width 145 height 13
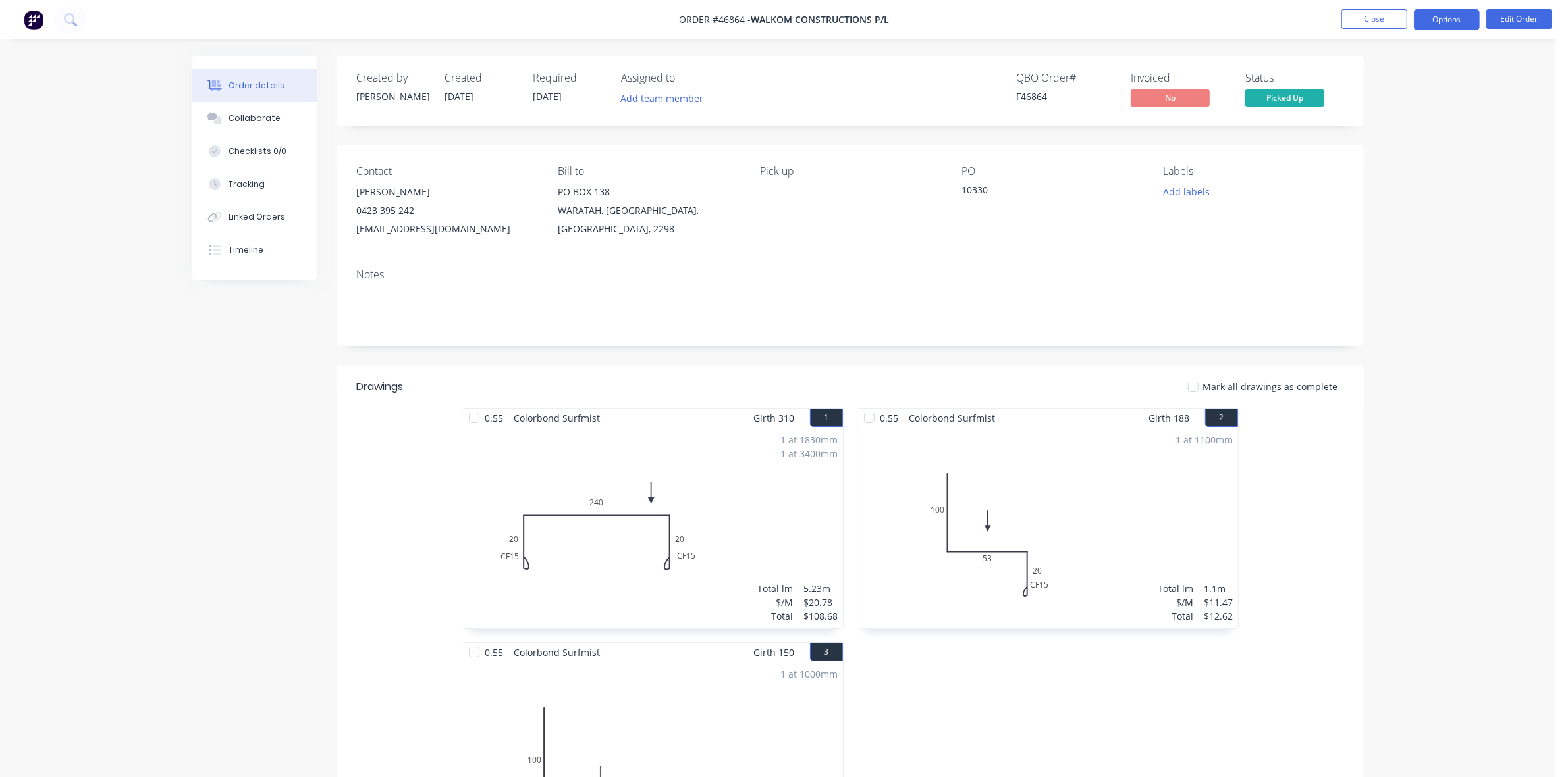
click at [1464, 14] on button "Options" at bounding box center [1446, 20] width 66 height 21
click at [1411, 70] on div "Invoice" at bounding box center [1407, 80] width 122 height 20
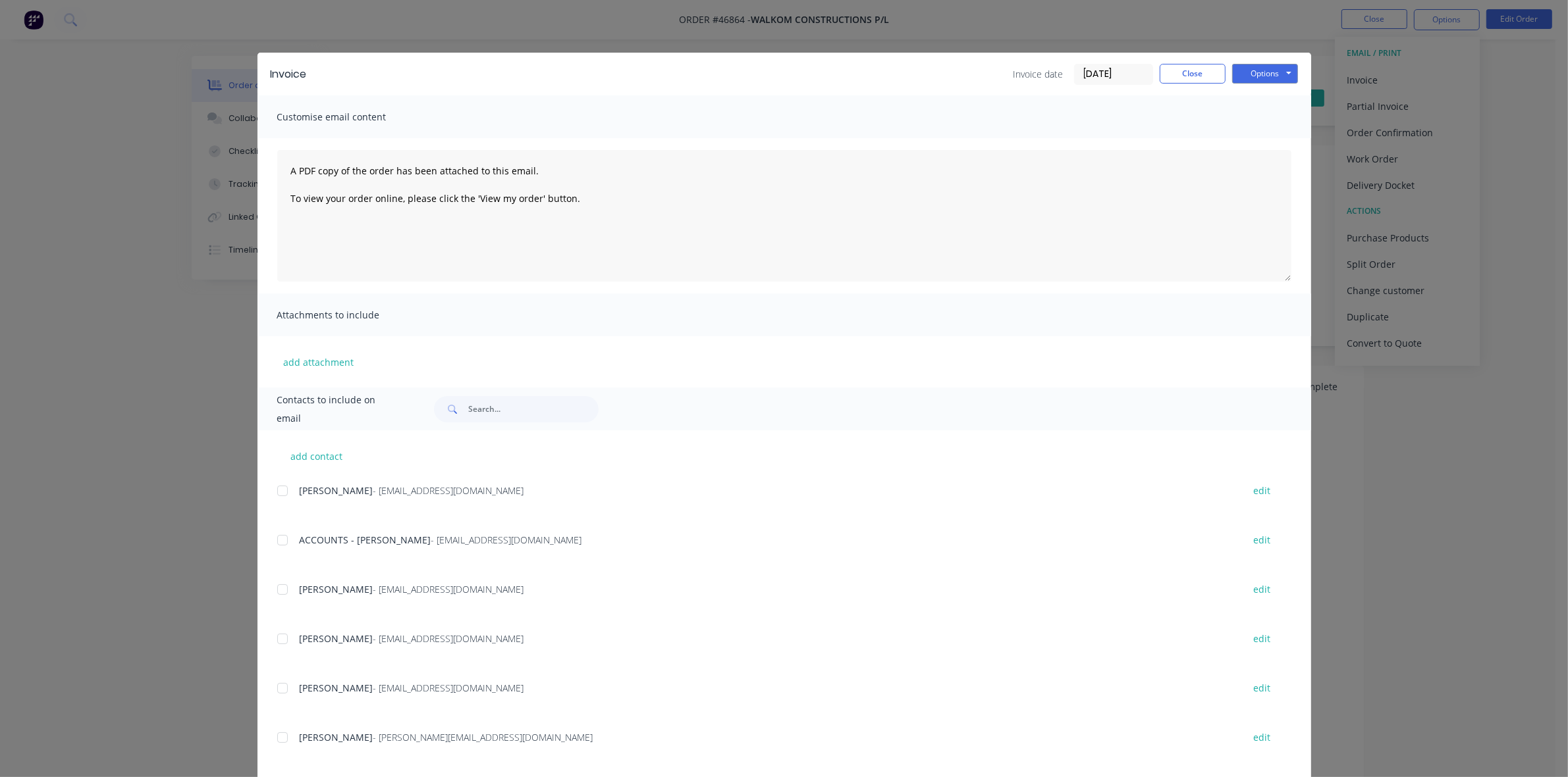
click at [273, 543] on div at bounding box center [283, 540] width 27 height 27
click at [1278, 67] on button "Options" at bounding box center [1265, 74] width 66 height 20
click at [1260, 142] on button "Email" at bounding box center [1274, 141] width 84 height 21
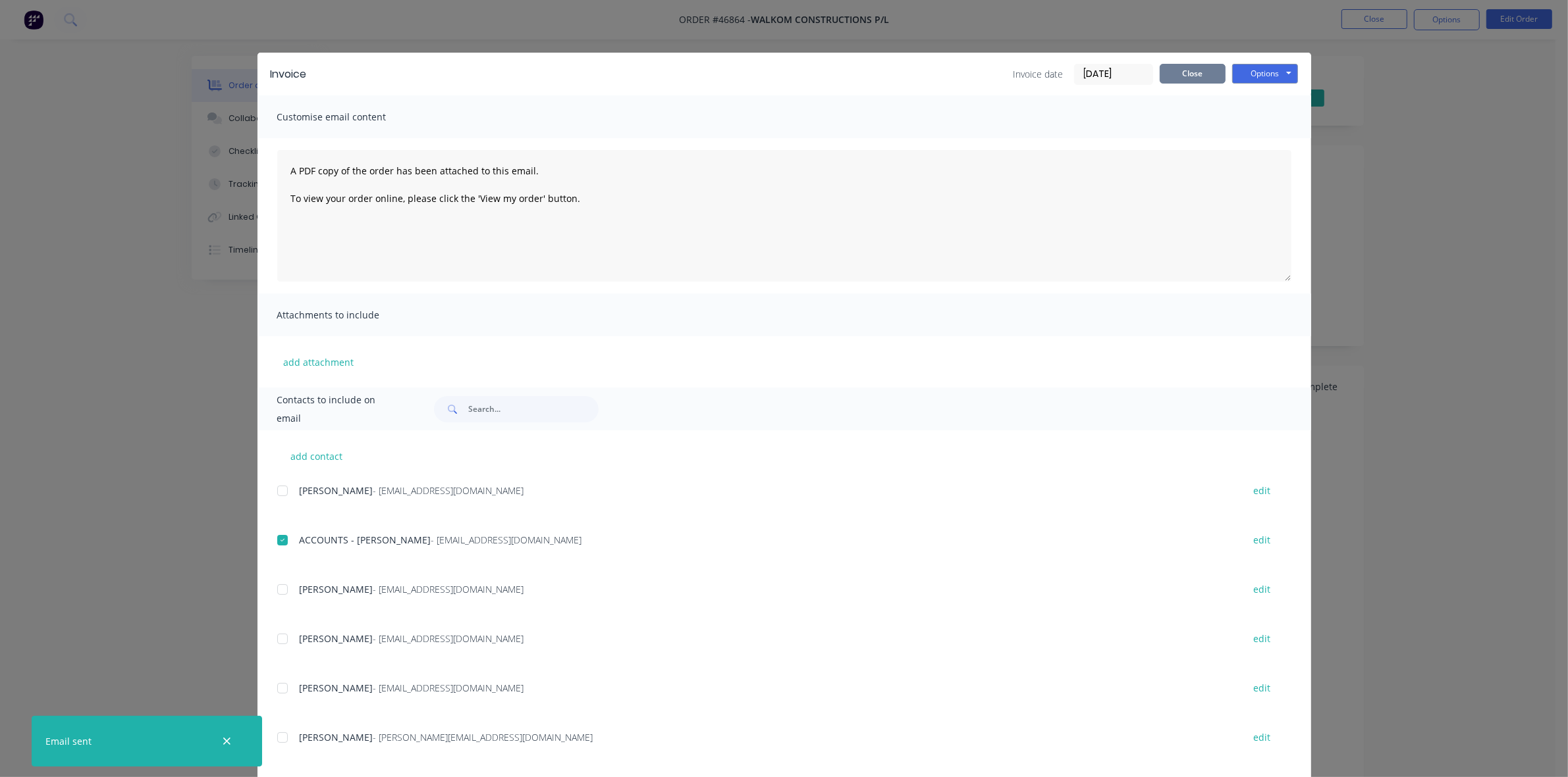
click at [1184, 75] on button "Close" at bounding box center [1193, 74] width 66 height 20
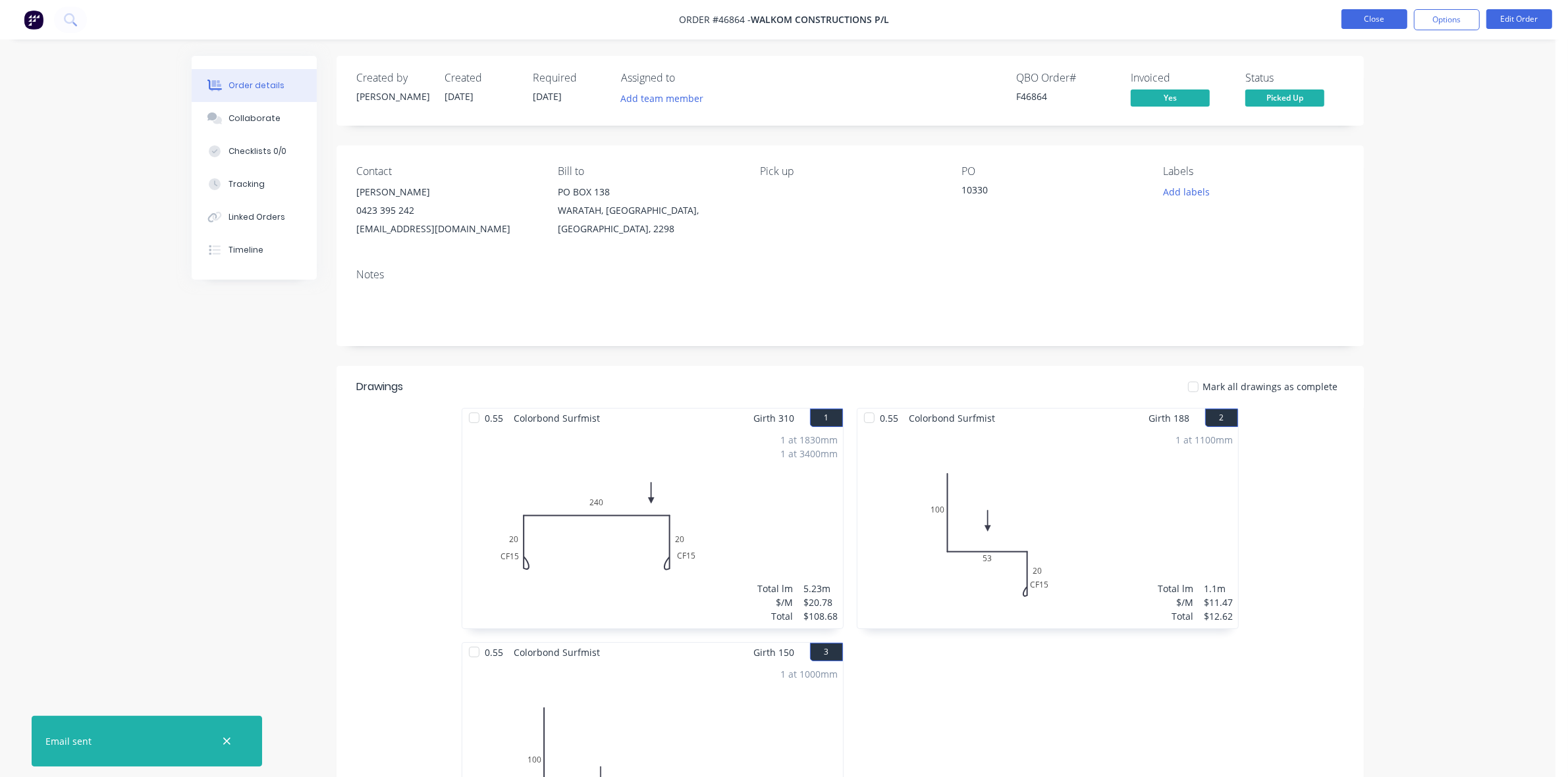
click at [1387, 17] on button "Close" at bounding box center [1375, 19] width 66 height 20
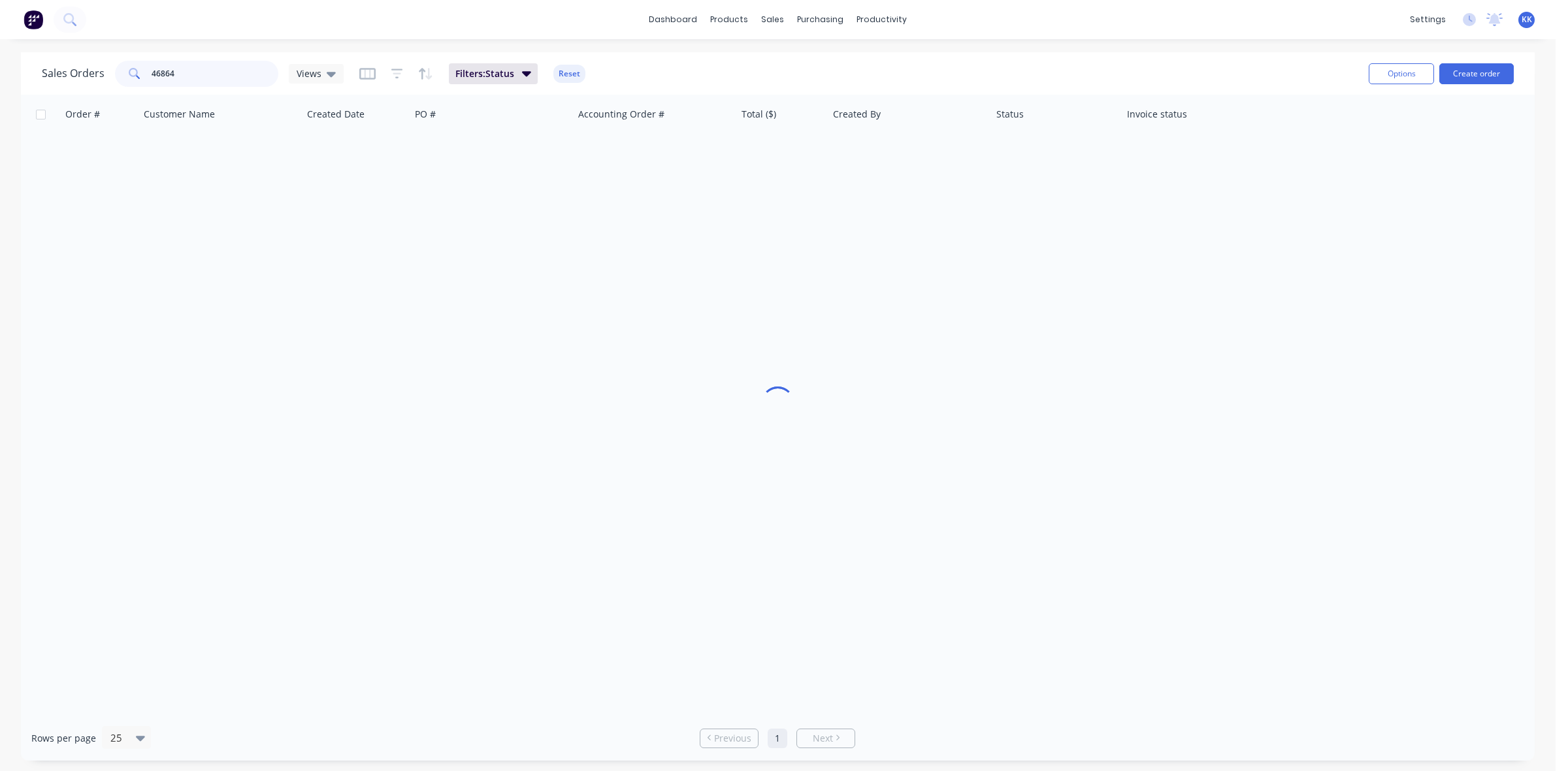
drag, startPoint x: 174, startPoint y: 67, endPoint x: 105, endPoint y: 63, distance: 69.1
click at [105, 63] on div "Sales Orders 46864 Views" at bounding box center [192, 74] width 302 height 26
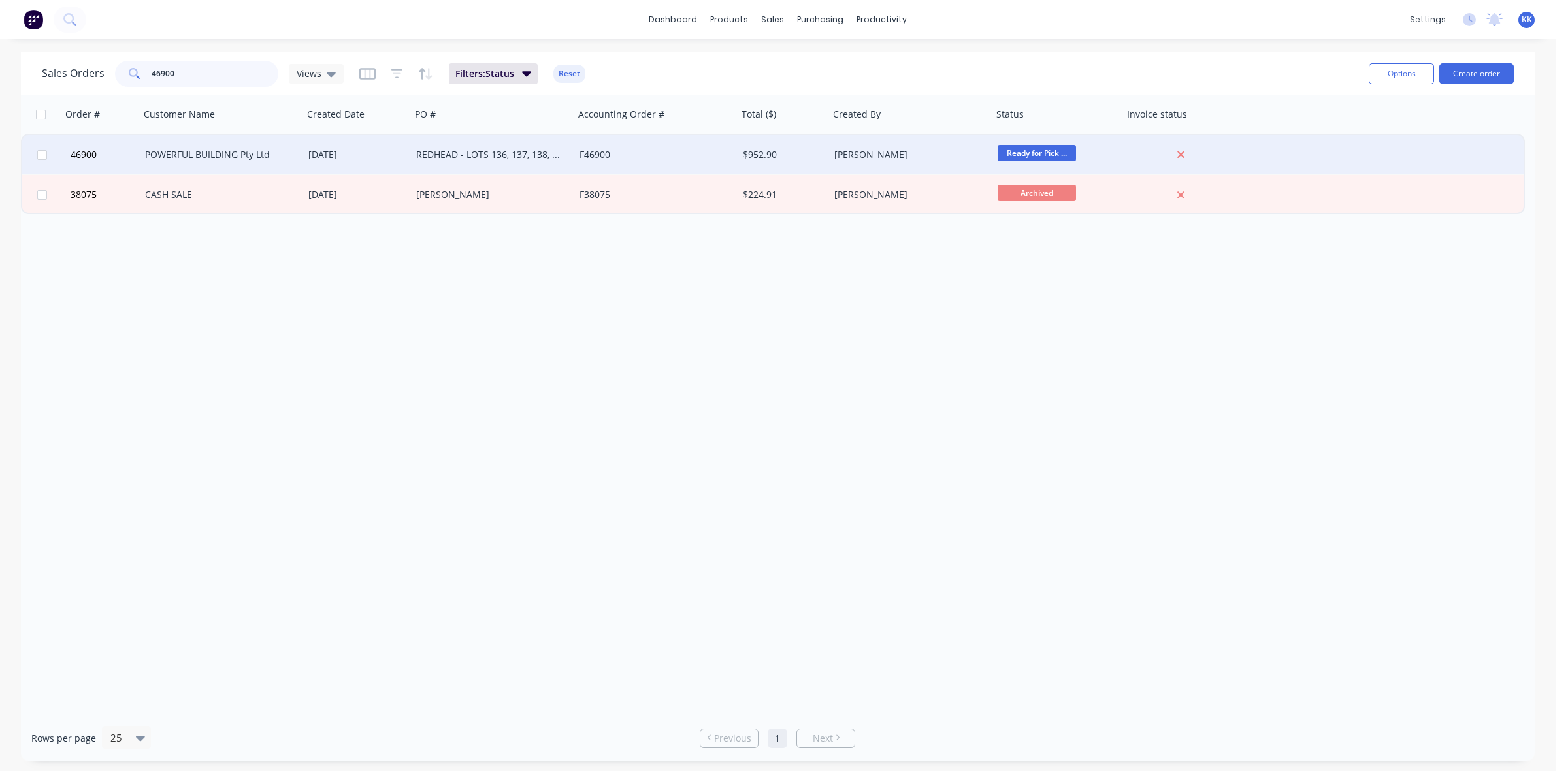
type input "46900"
click at [334, 141] on div "[DATE]" at bounding box center [357, 155] width 107 height 40
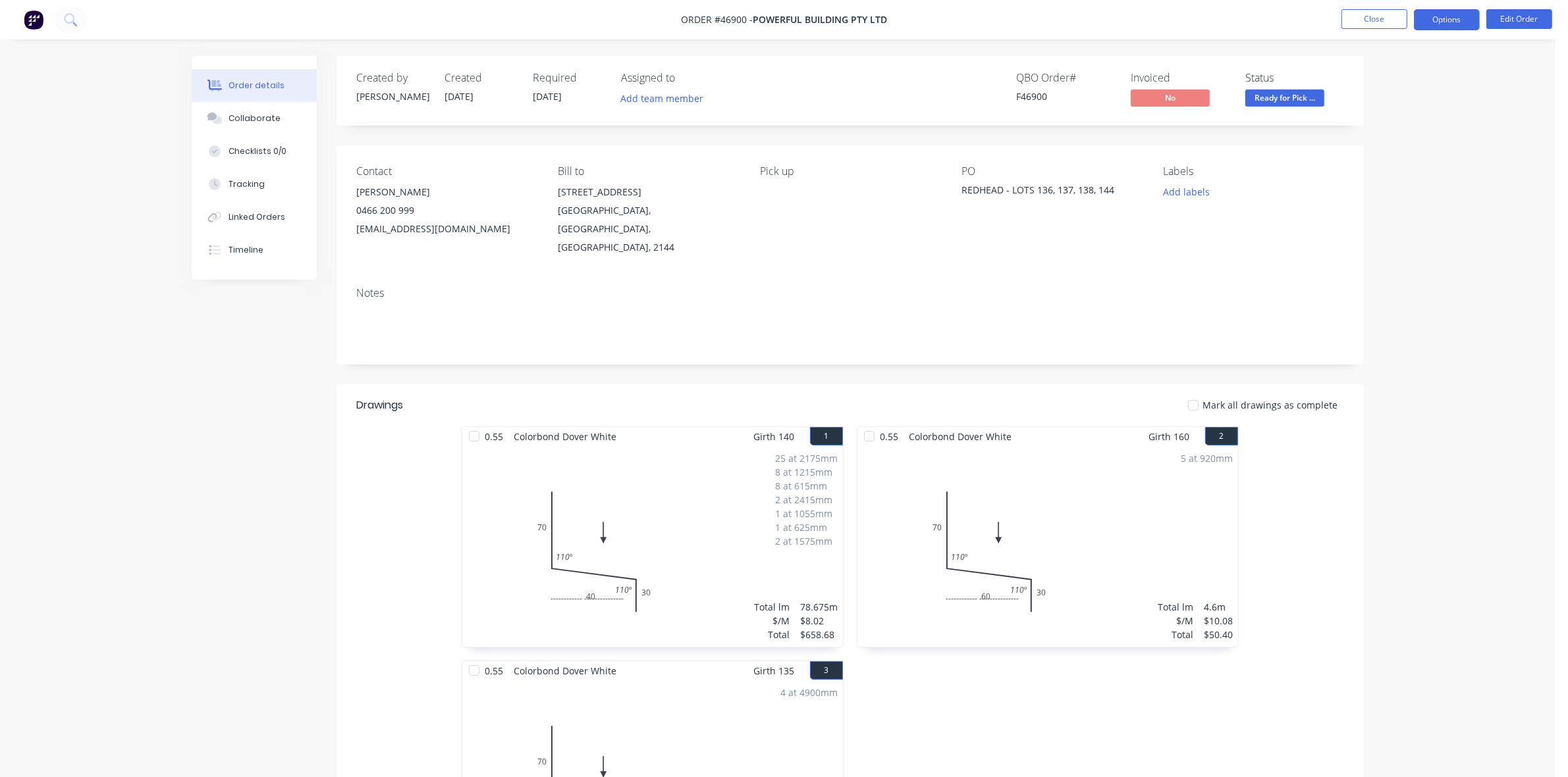
click at [1451, 27] on button "Options" at bounding box center [1446, 20] width 66 height 21
click at [1406, 75] on div "Invoice" at bounding box center [1407, 80] width 122 height 20
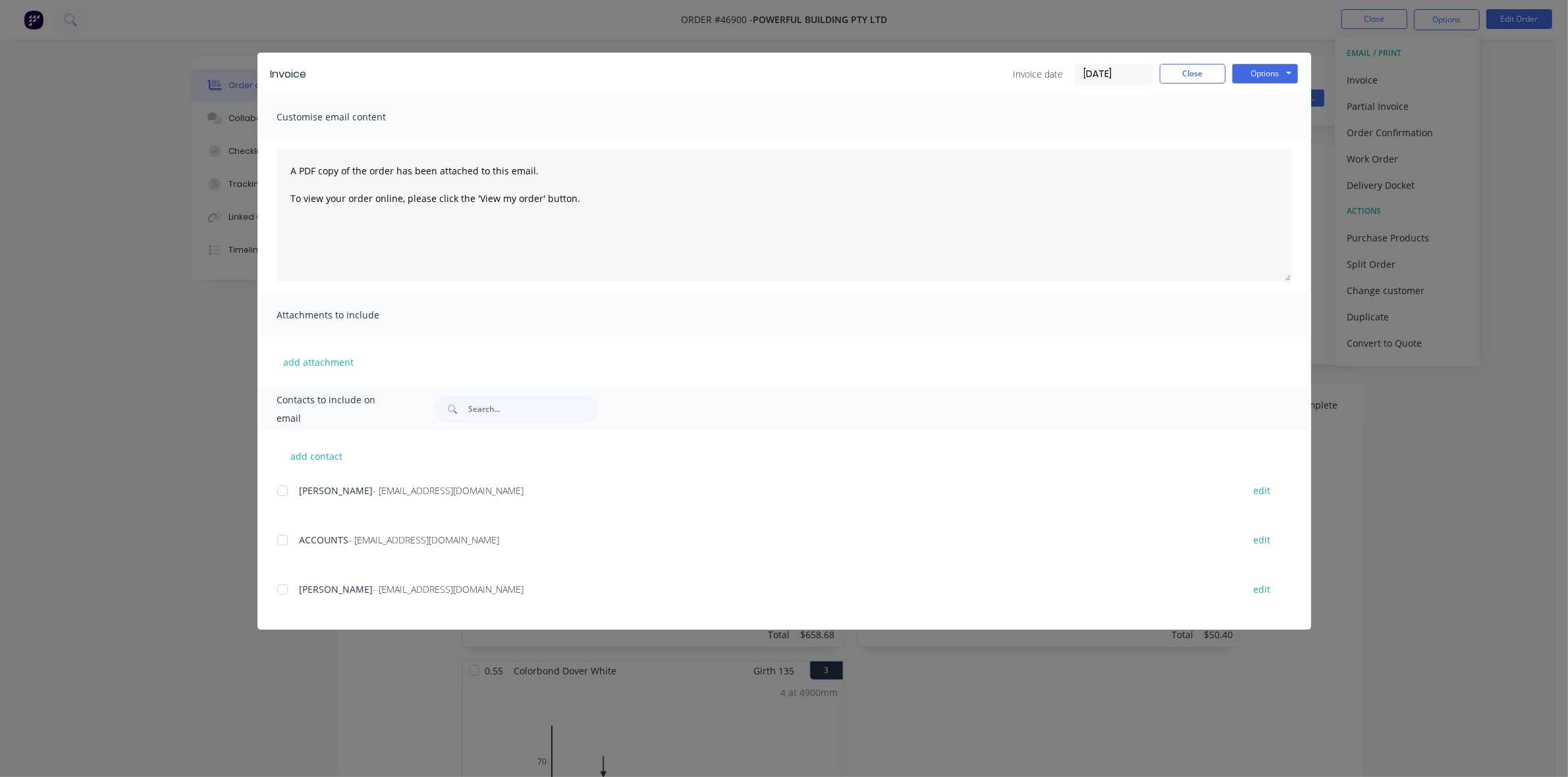
click at [277, 538] on div at bounding box center [283, 540] width 27 height 27
click at [1273, 75] on button "Options" at bounding box center [1265, 74] width 66 height 20
click at [1280, 135] on button "Email" at bounding box center [1274, 141] width 84 height 21
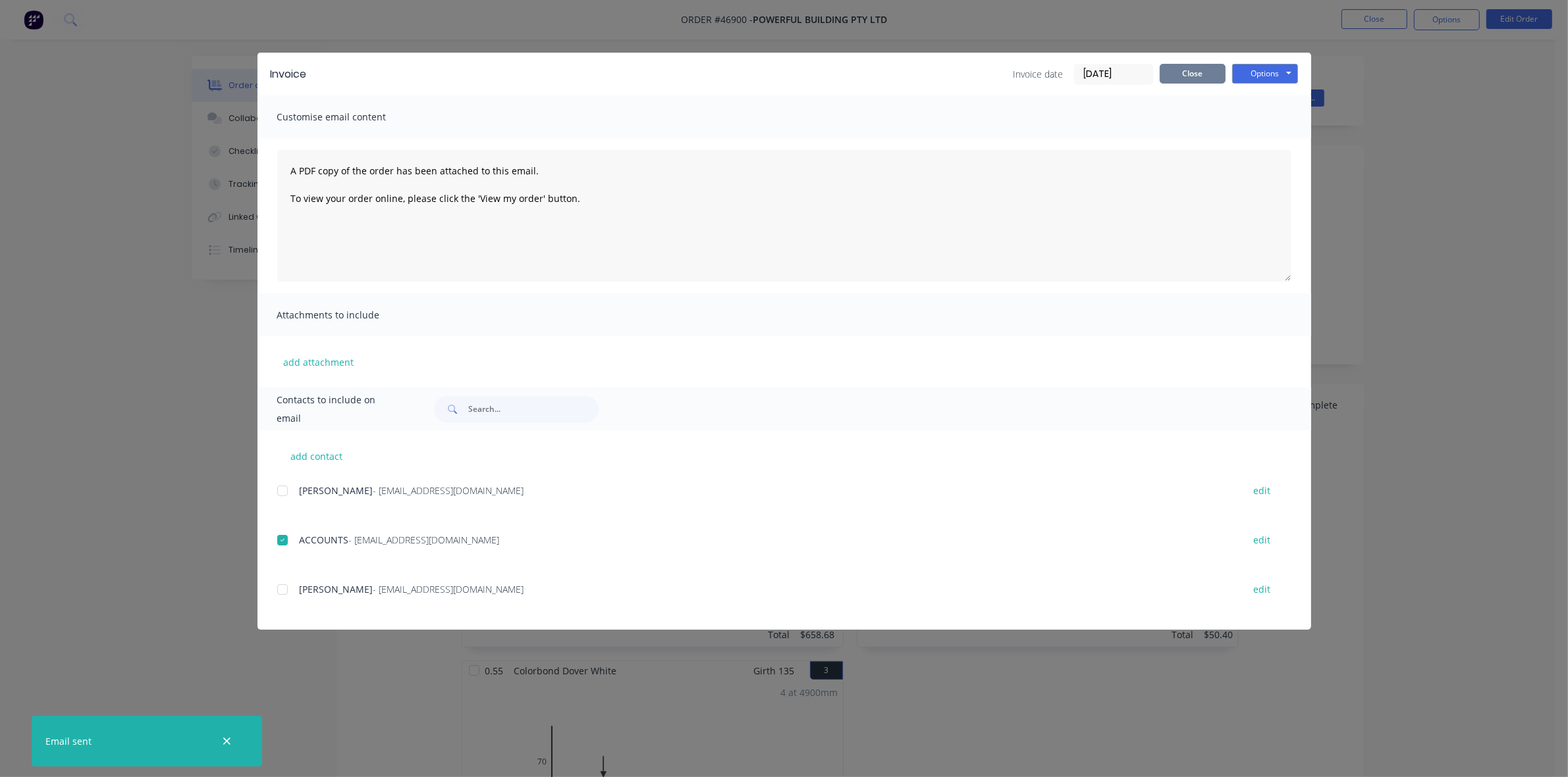
click at [1184, 67] on button "Close" at bounding box center [1193, 74] width 66 height 20
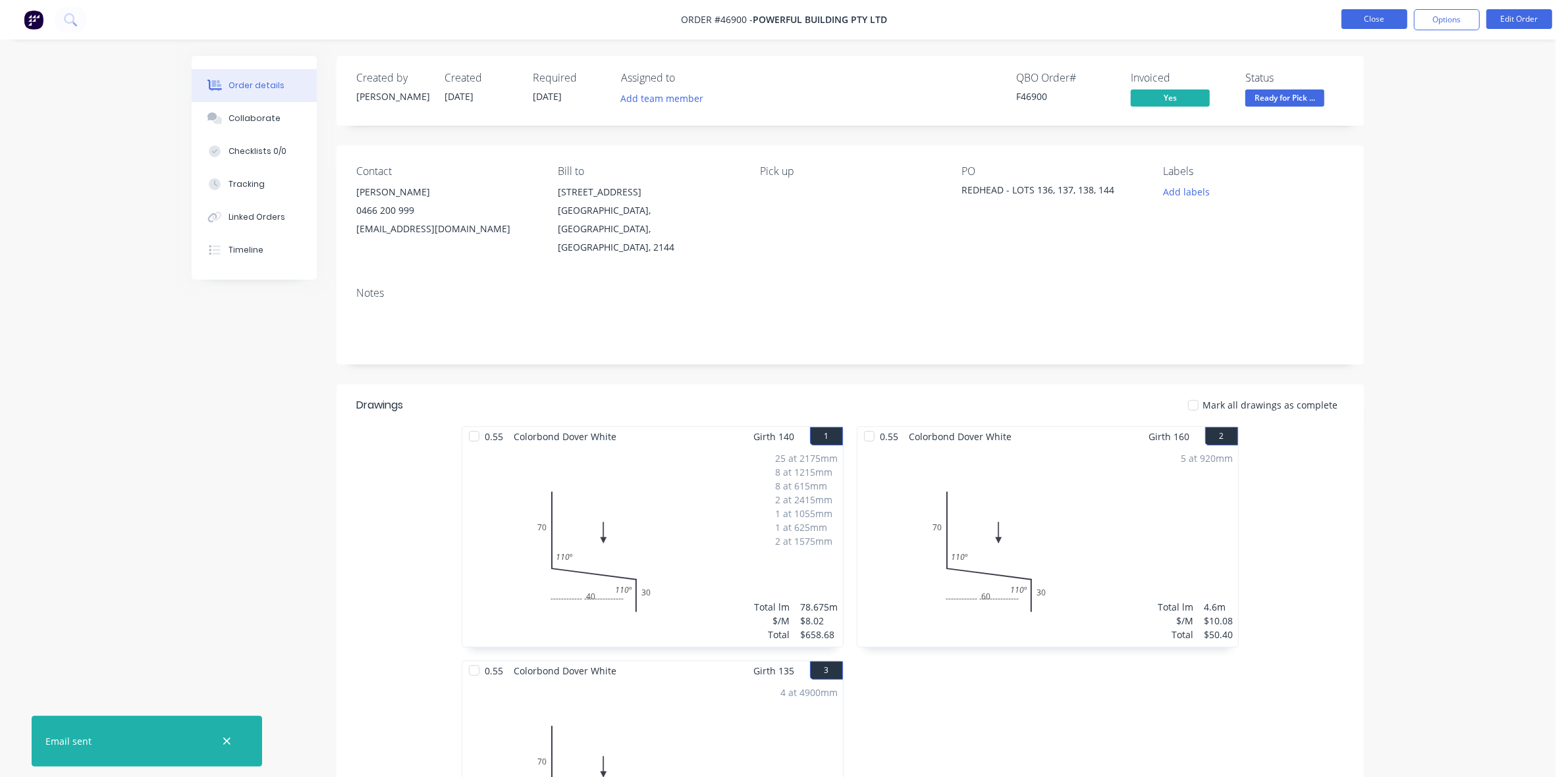
click at [1375, 17] on button "Close" at bounding box center [1375, 19] width 66 height 20
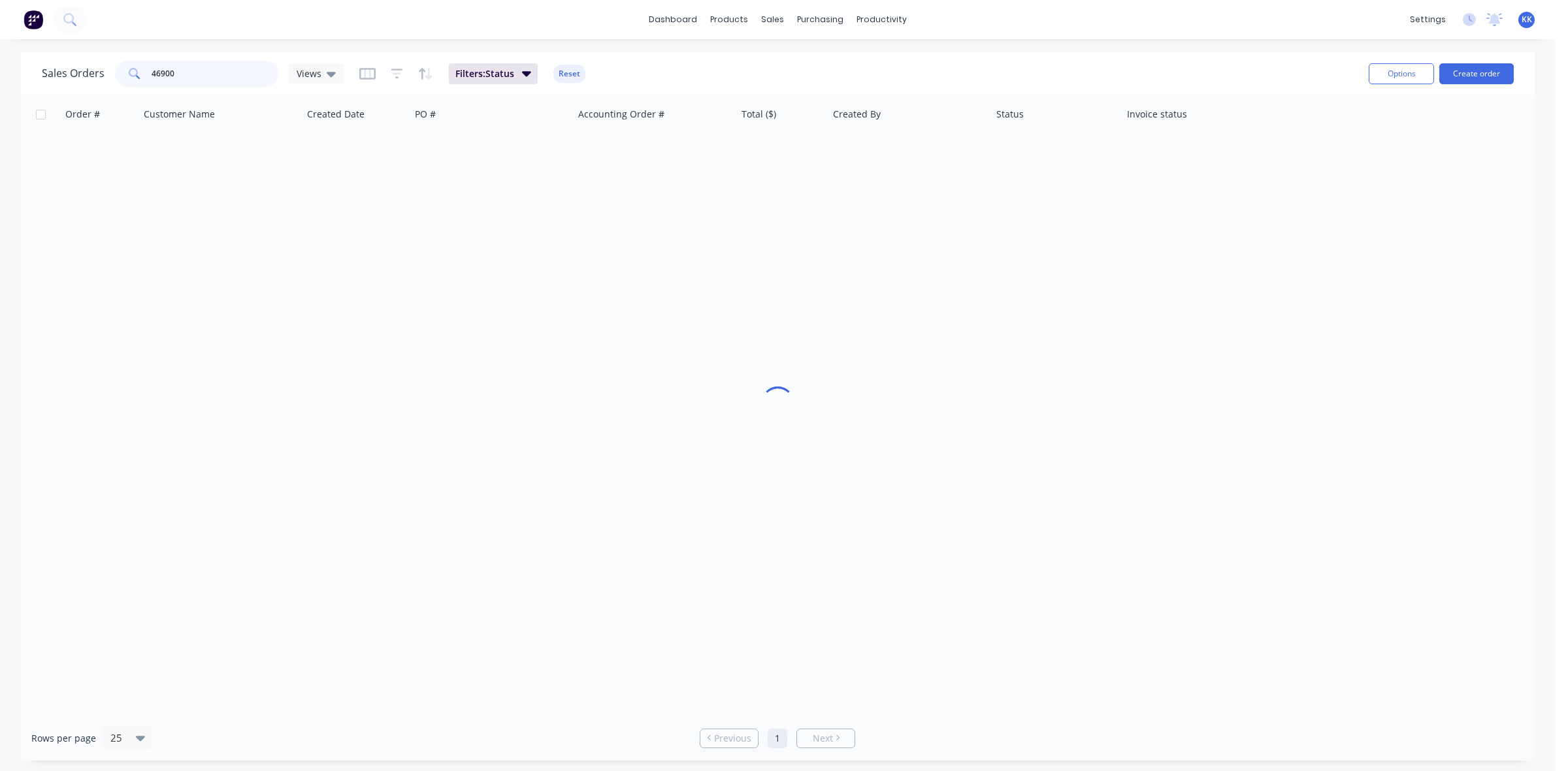
drag, startPoint x: 173, startPoint y: 75, endPoint x: 129, endPoint y: 72, distance: 44.1
click at [130, 72] on div "46900" at bounding box center [197, 74] width 164 height 26
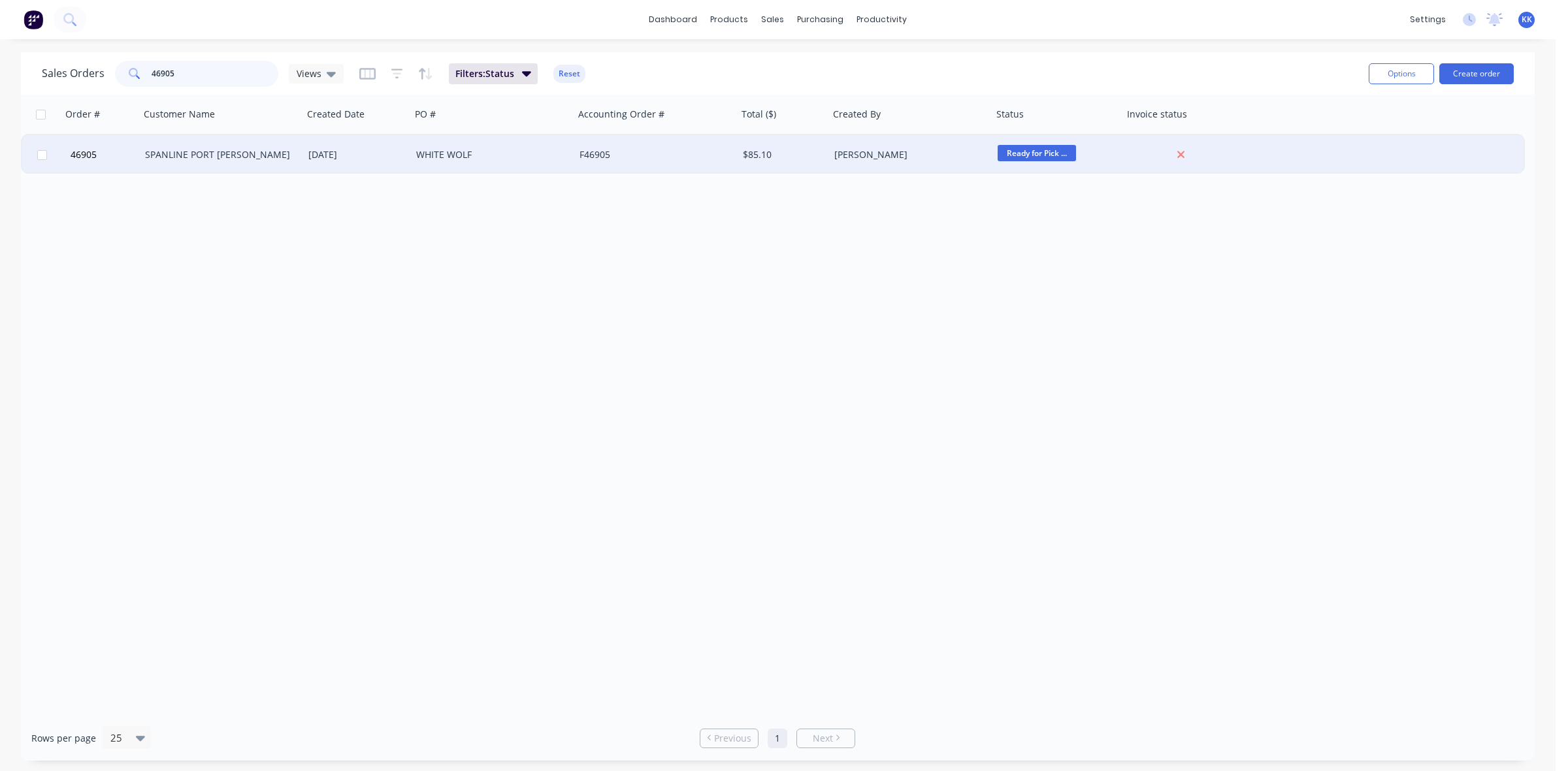
type input "46905"
click at [561, 154] on div "WHITE WOLF" at bounding box center [489, 154] width 145 height 13
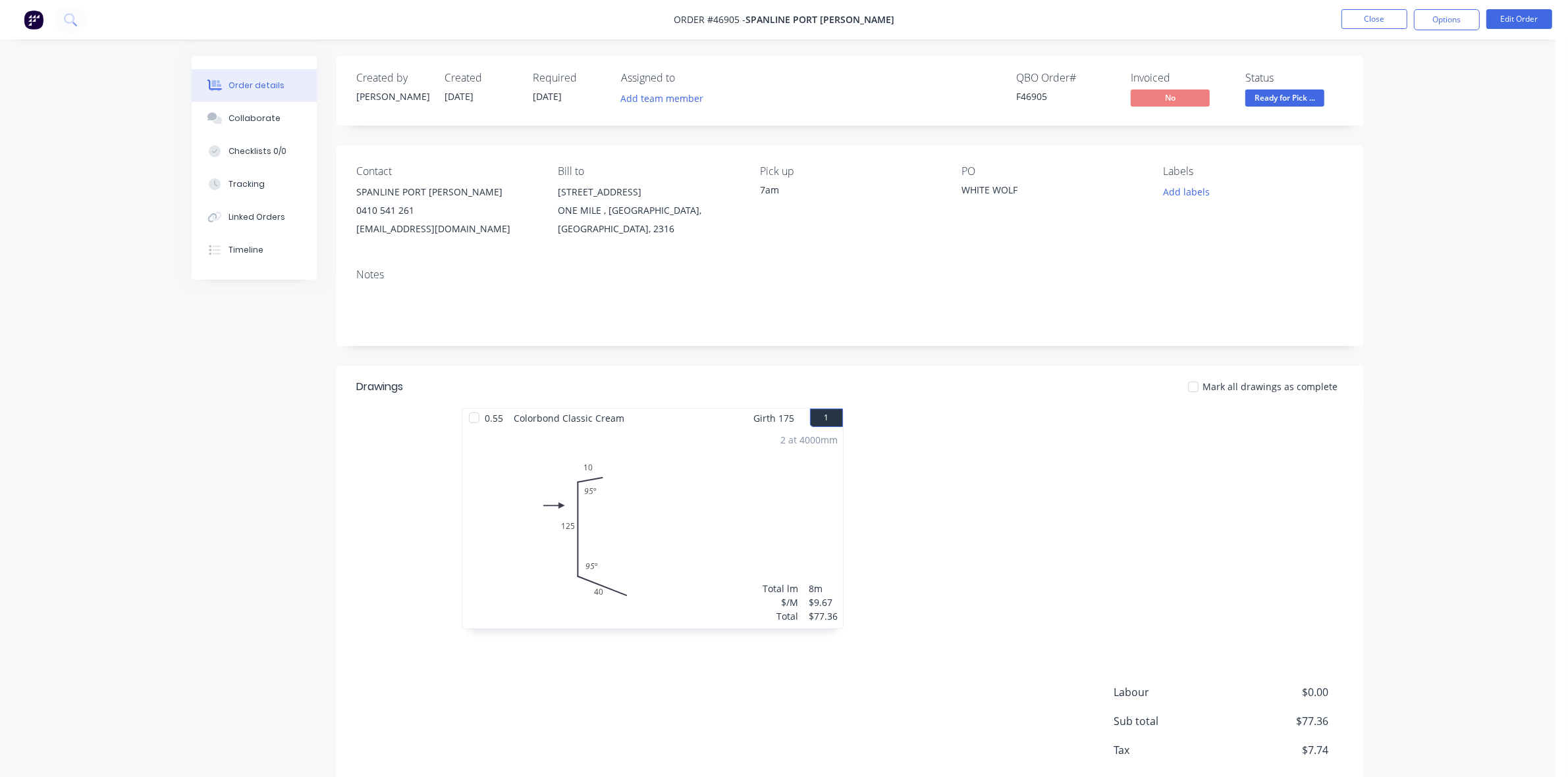
drag, startPoint x: 1462, startPoint y: 28, endPoint x: 1453, endPoint y: 33, distance: 10.3
click at [1461, 28] on button "Options" at bounding box center [1446, 20] width 66 height 21
click at [1404, 90] on button "Invoice" at bounding box center [1406, 80] width 145 height 27
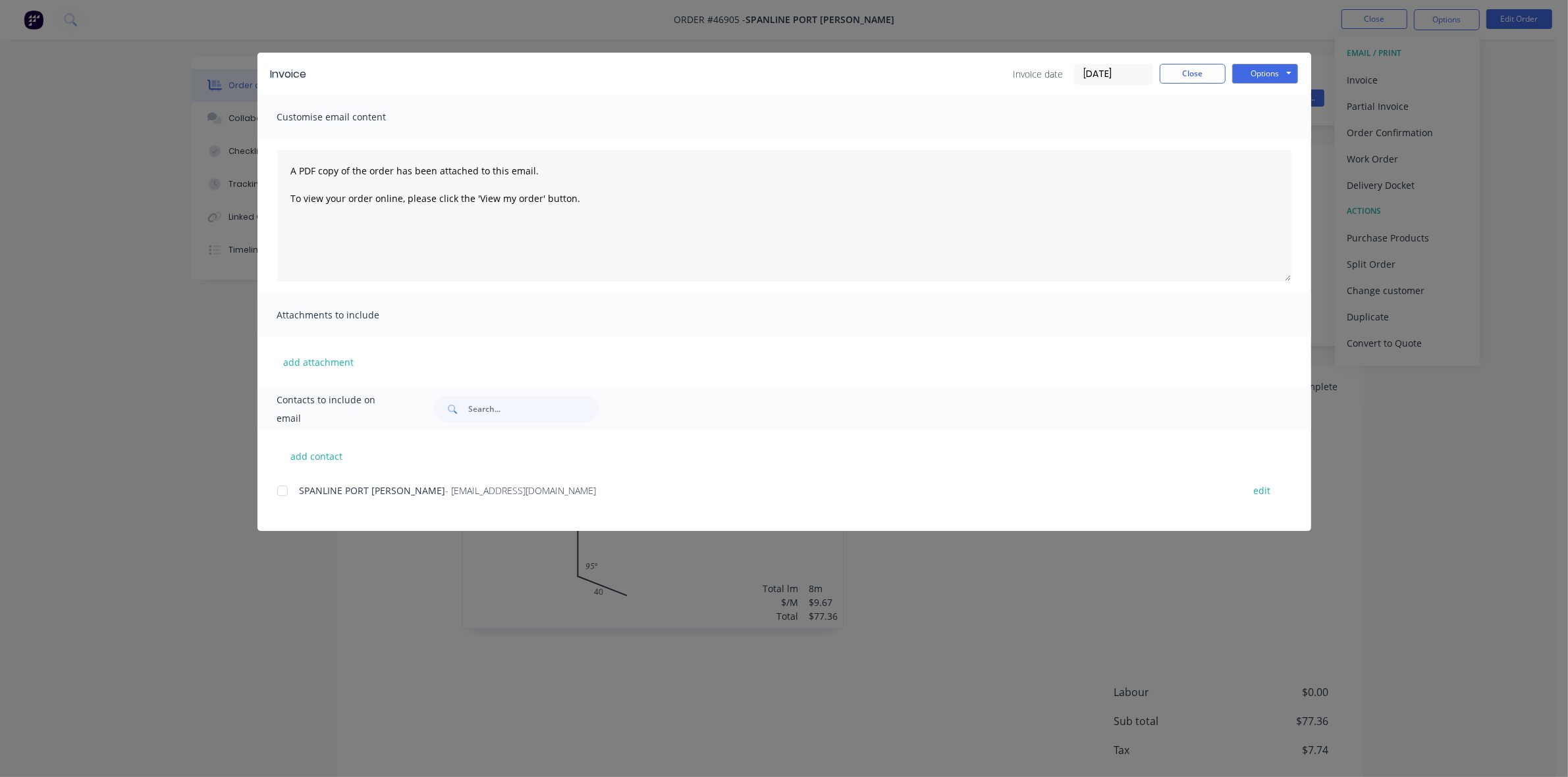
drag, startPoint x: 282, startPoint y: 488, endPoint x: 413, endPoint y: 487, distance: 131.0
click at [283, 488] on div at bounding box center [283, 491] width 27 height 27
click at [1245, 67] on button "Options" at bounding box center [1265, 74] width 66 height 20
click at [1253, 139] on button "Email" at bounding box center [1274, 141] width 84 height 21
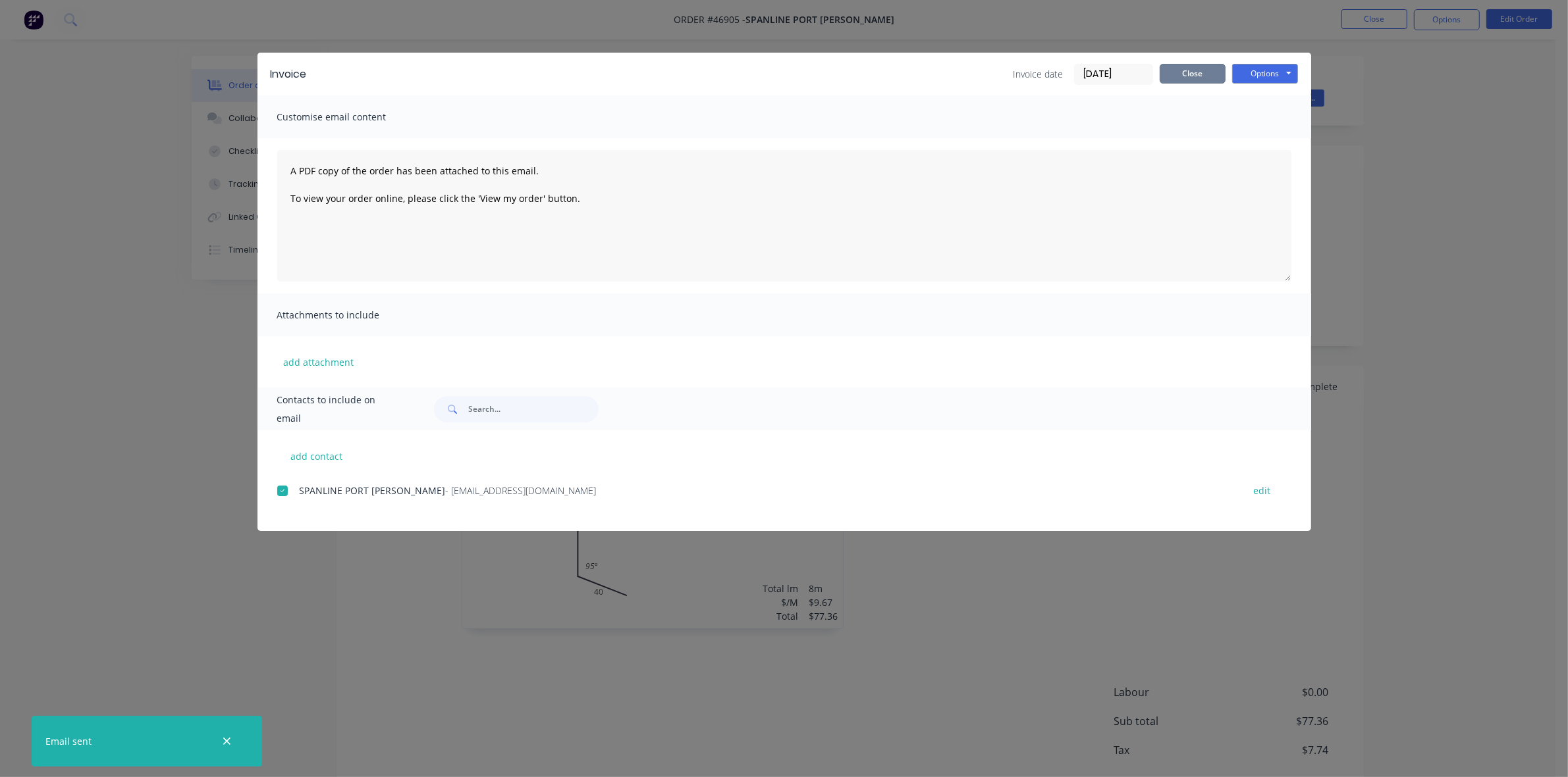
click at [1206, 76] on button "Close" at bounding box center [1193, 74] width 66 height 20
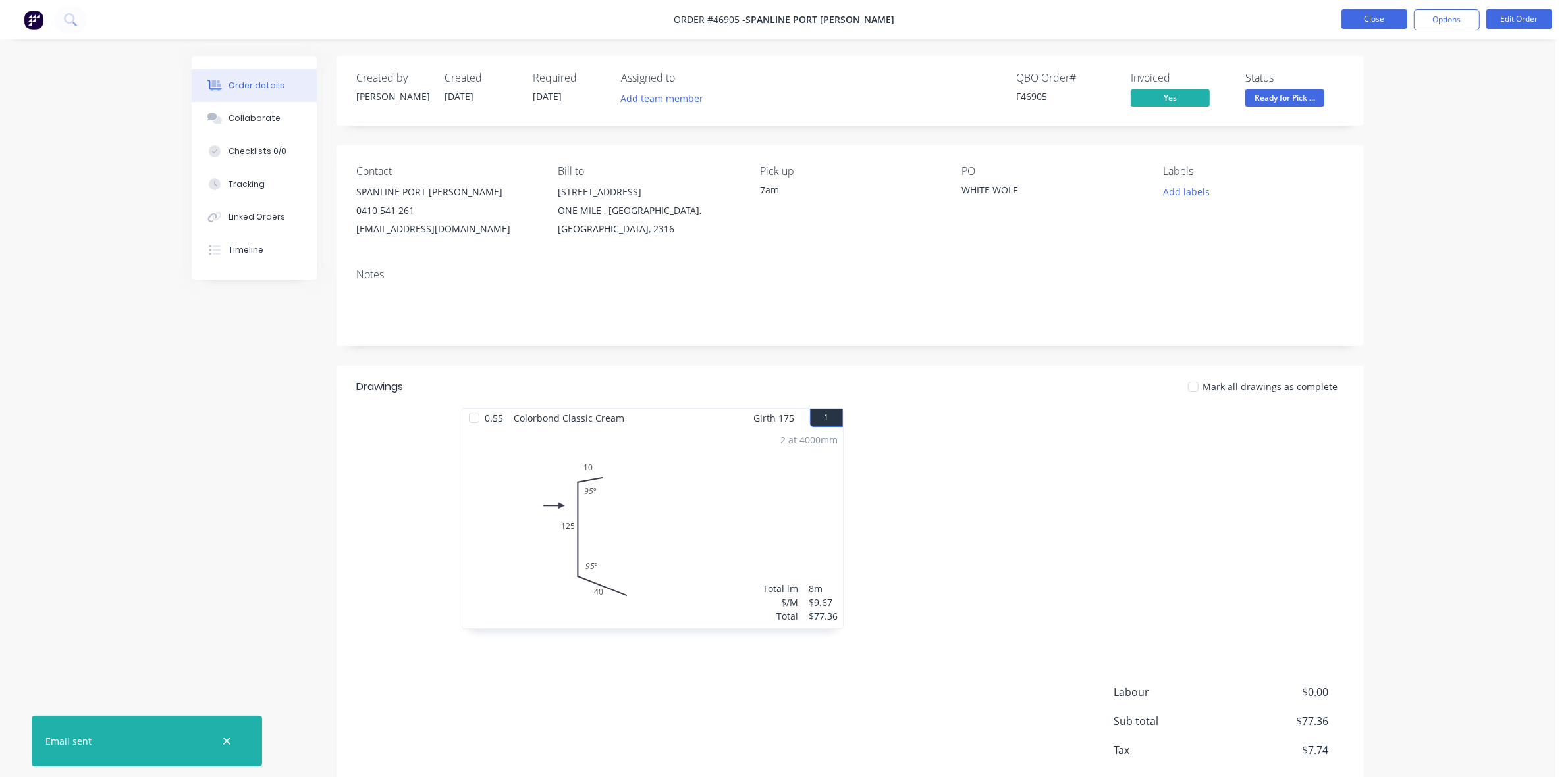
click at [1360, 14] on button "Close" at bounding box center [1375, 19] width 66 height 20
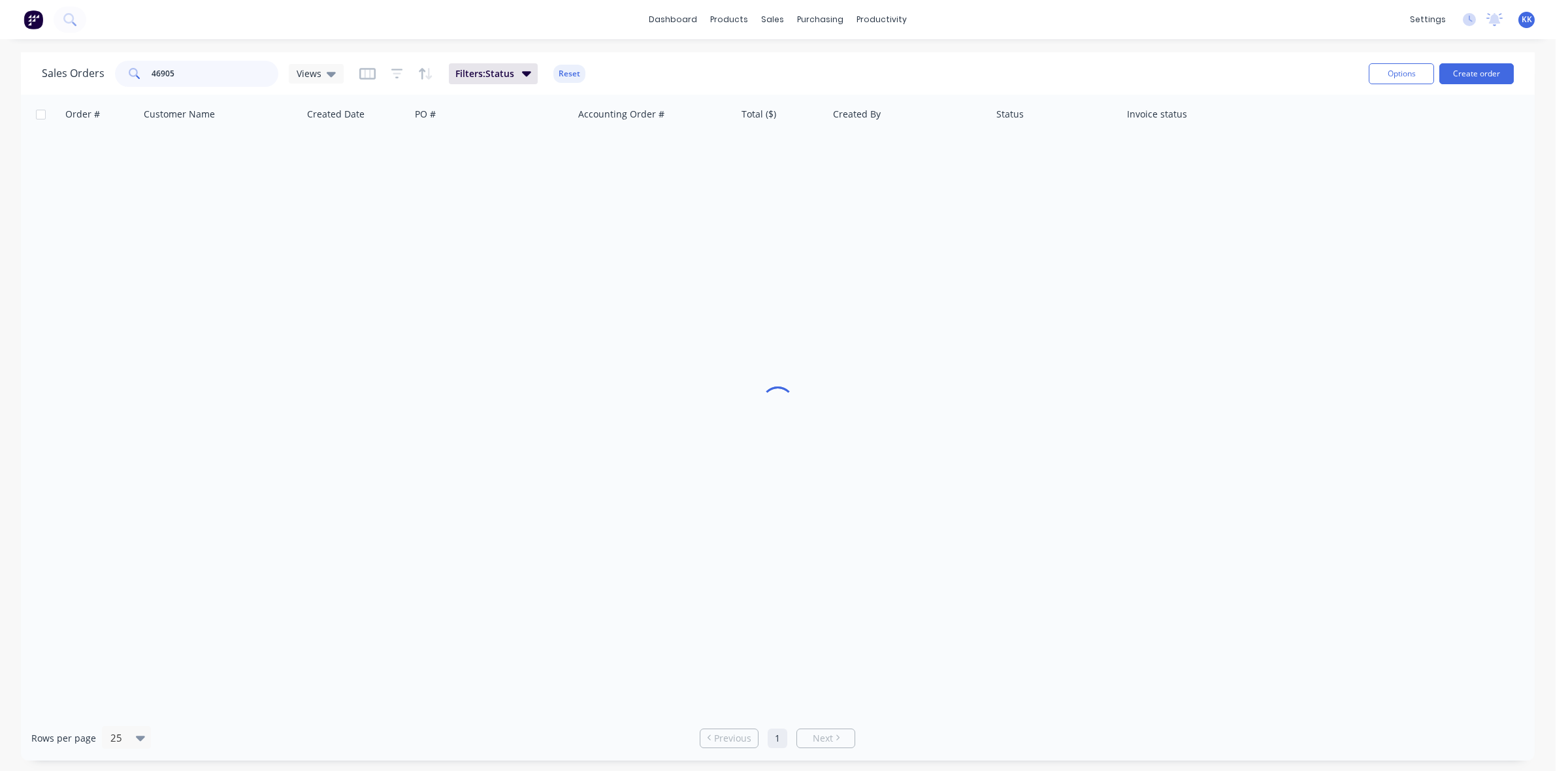
drag, startPoint x: 145, startPoint y: 76, endPoint x: 126, endPoint y: 77, distance: 19.0
click at [126, 77] on div "46905" at bounding box center [197, 74] width 164 height 26
type input "46907"
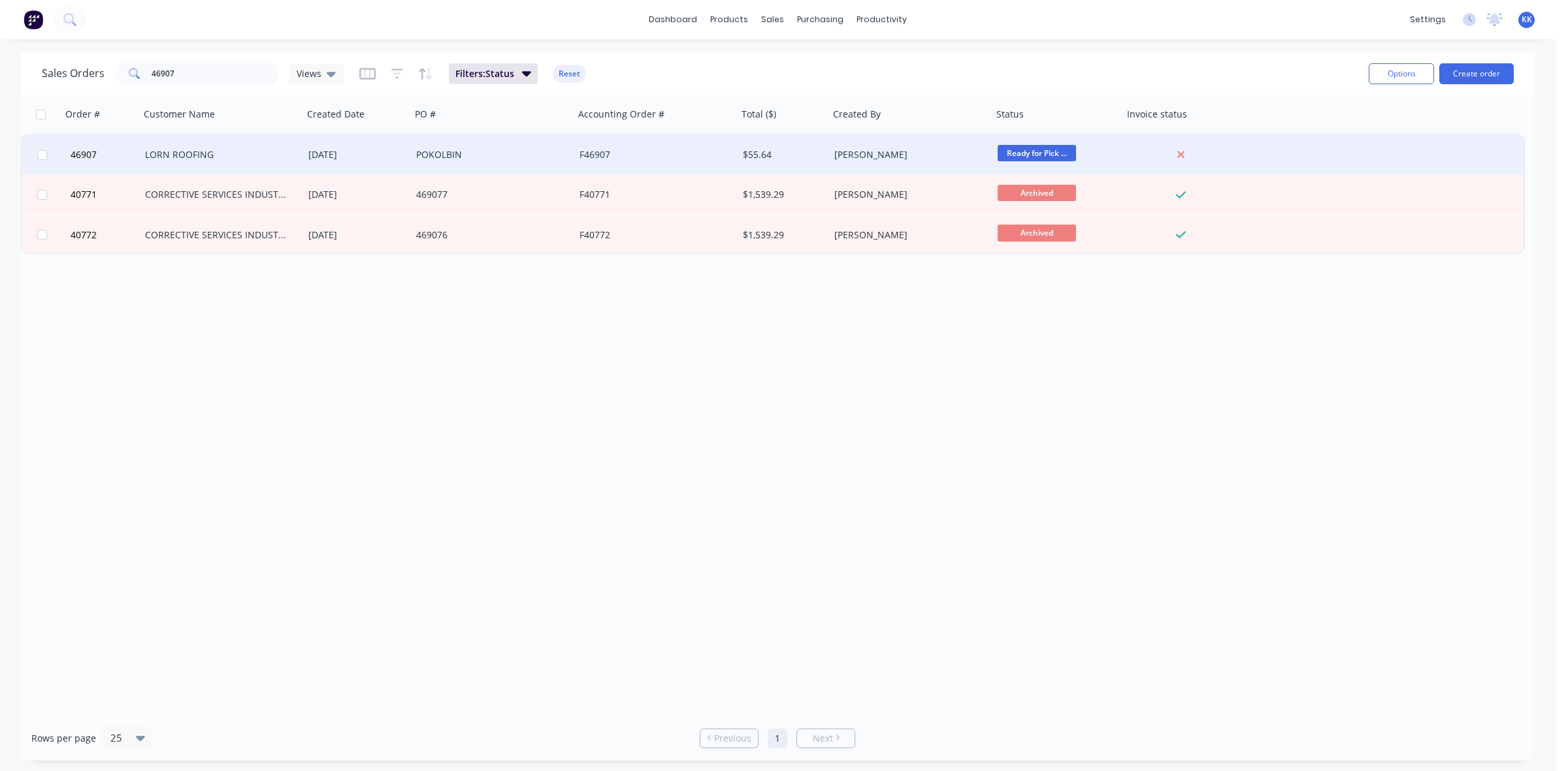
click at [393, 152] on div "[DATE]" at bounding box center [357, 154] width 98 height 13
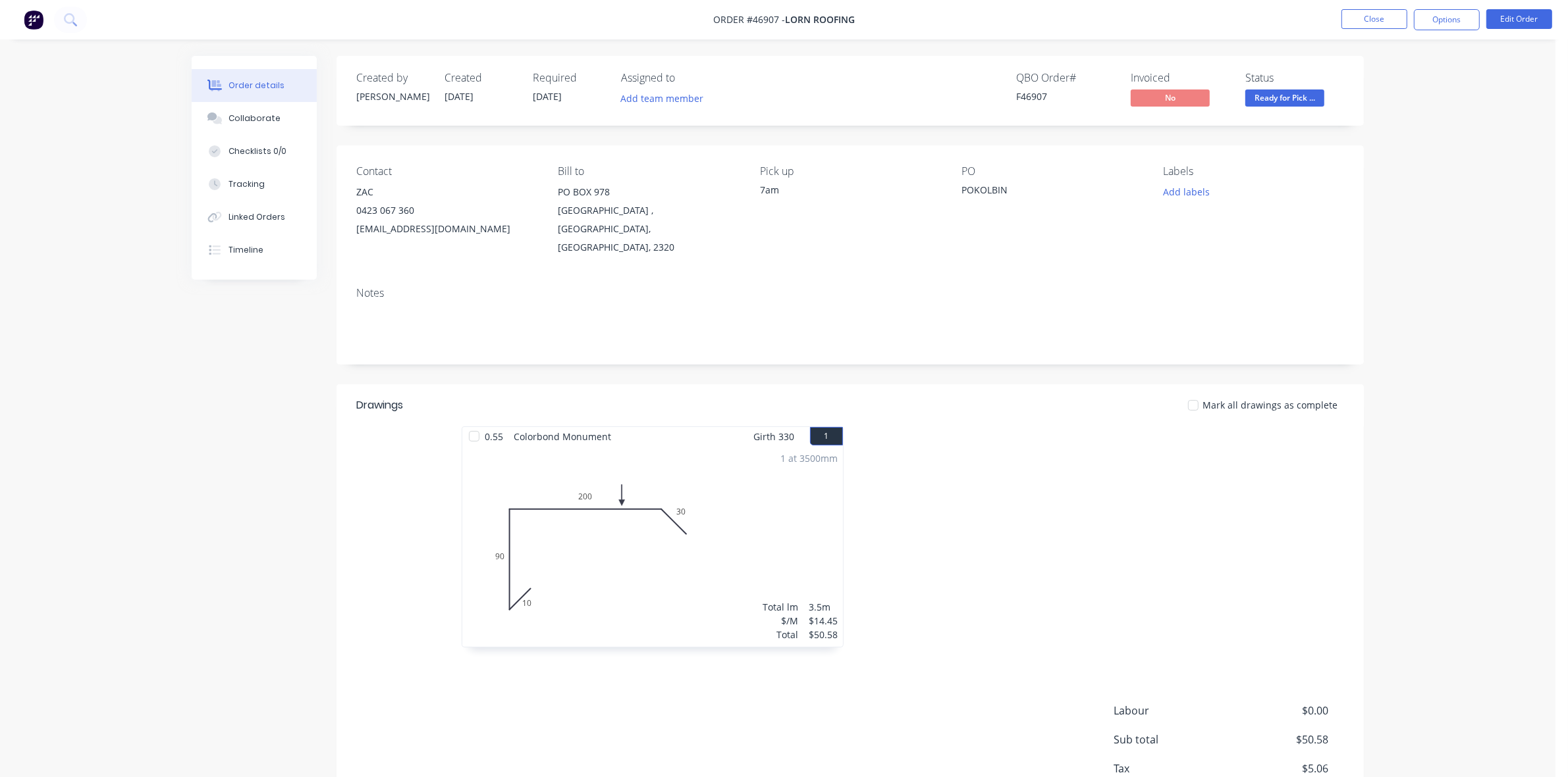
drag, startPoint x: 1451, startPoint y: 30, endPoint x: 1418, endPoint y: 57, distance: 42.6
click at [1449, 30] on nav "Order #46907 - LORN ROOFING Close Options Edit Order" at bounding box center [784, 20] width 1568 height 40
click at [1434, 23] on button "Options" at bounding box center [1446, 20] width 66 height 21
click at [1393, 76] on div "Invoice" at bounding box center [1407, 80] width 122 height 20
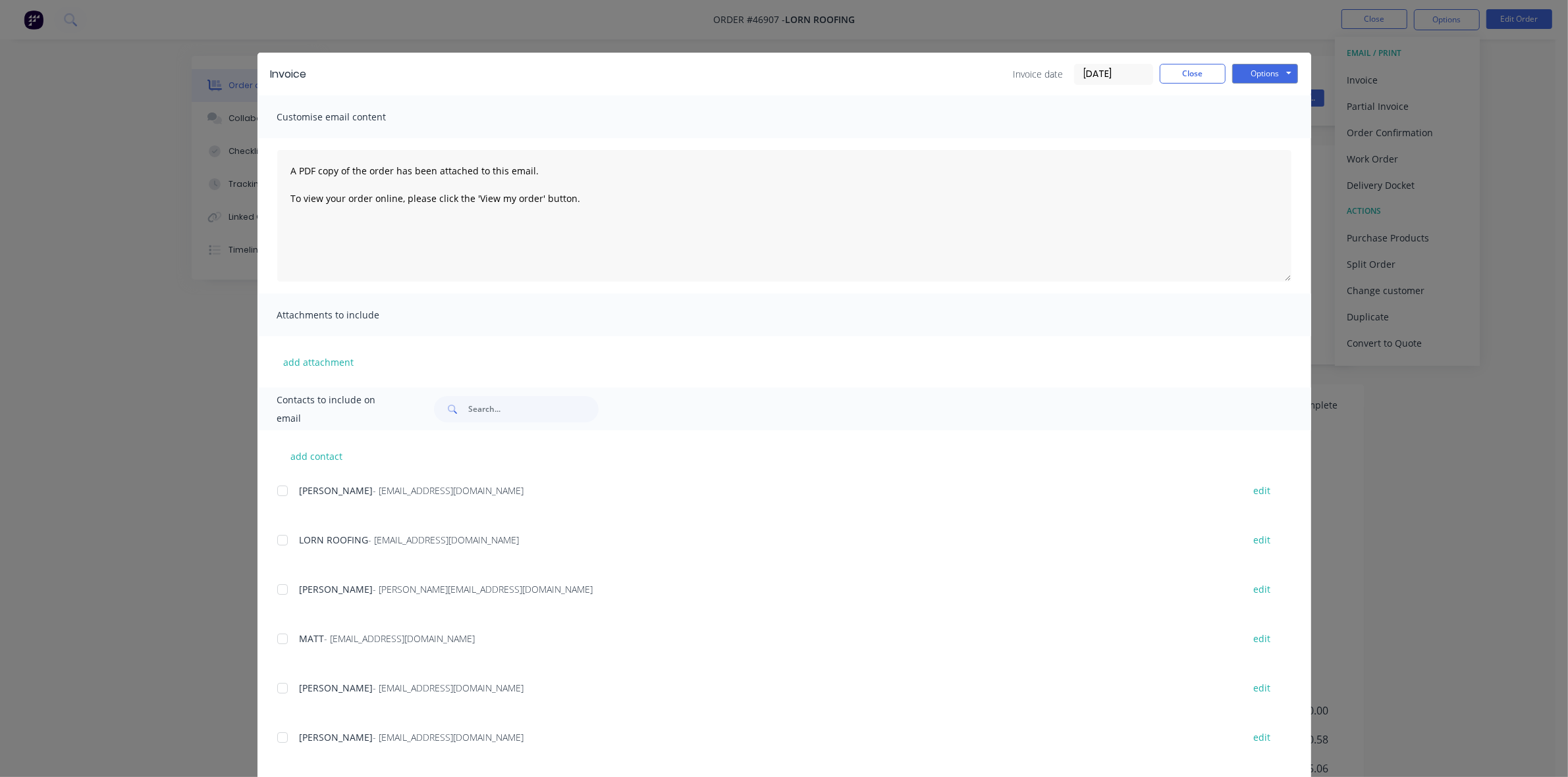
click at [274, 535] on div at bounding box center [283, 540] width 27 height 27
click at [1233, 70] on button "Options" at bounding box center [1265, 74] width 66 height 20
click at [1235, 142] on button "Email" at bounding box center [1274, 141] width 84 height 21
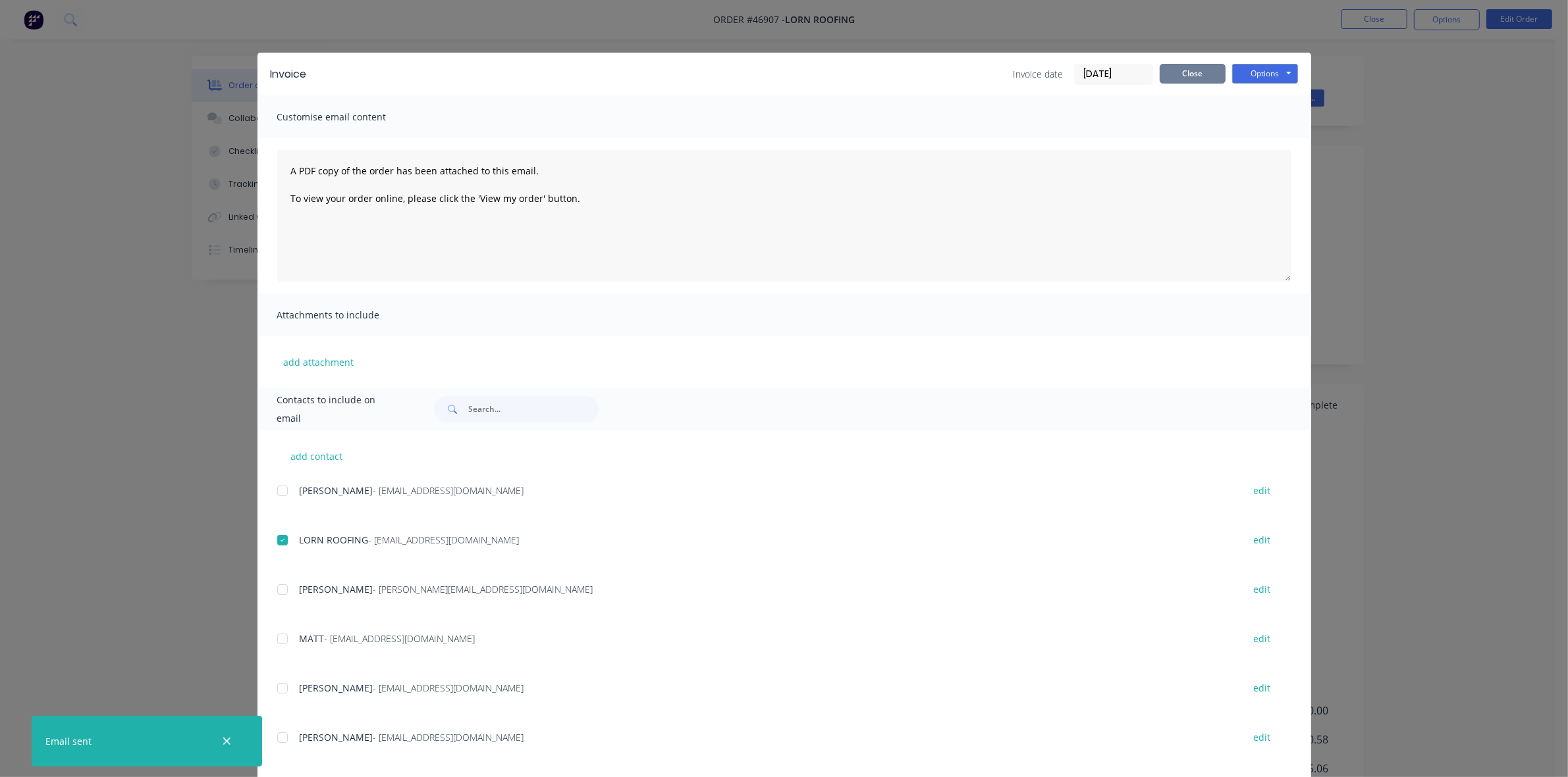
drag, startPoint x: 1202, startPoint y: 66, endPoint x: 1269, endPoint y: 63, distance: 67.1
click at [1202, 66] on button "Close" at bounding box center [1193, 74] width 66 height 20
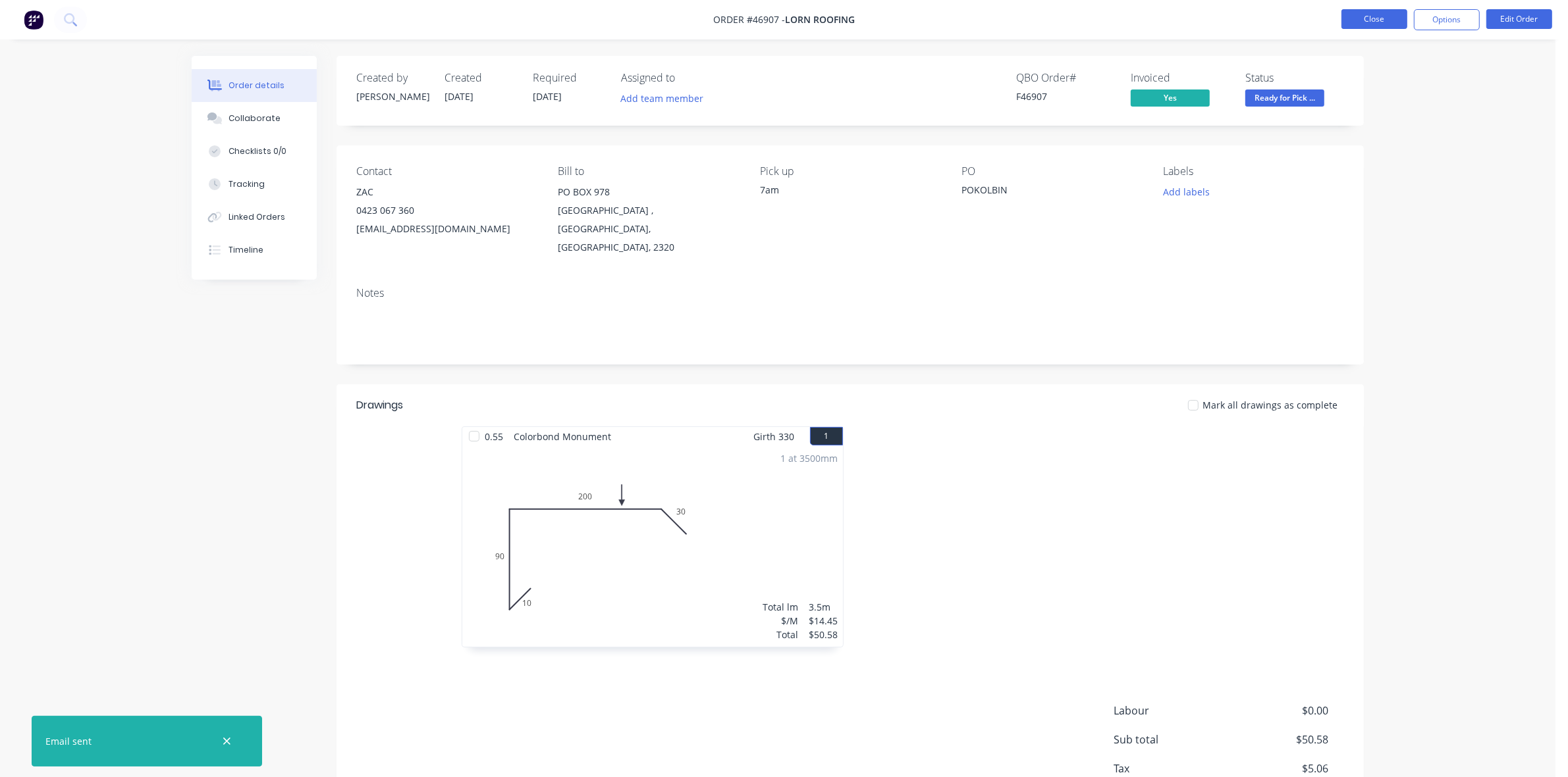
click at [1360, 15] on button "Close" at bounding box center [1375, 19] width 66 height 20
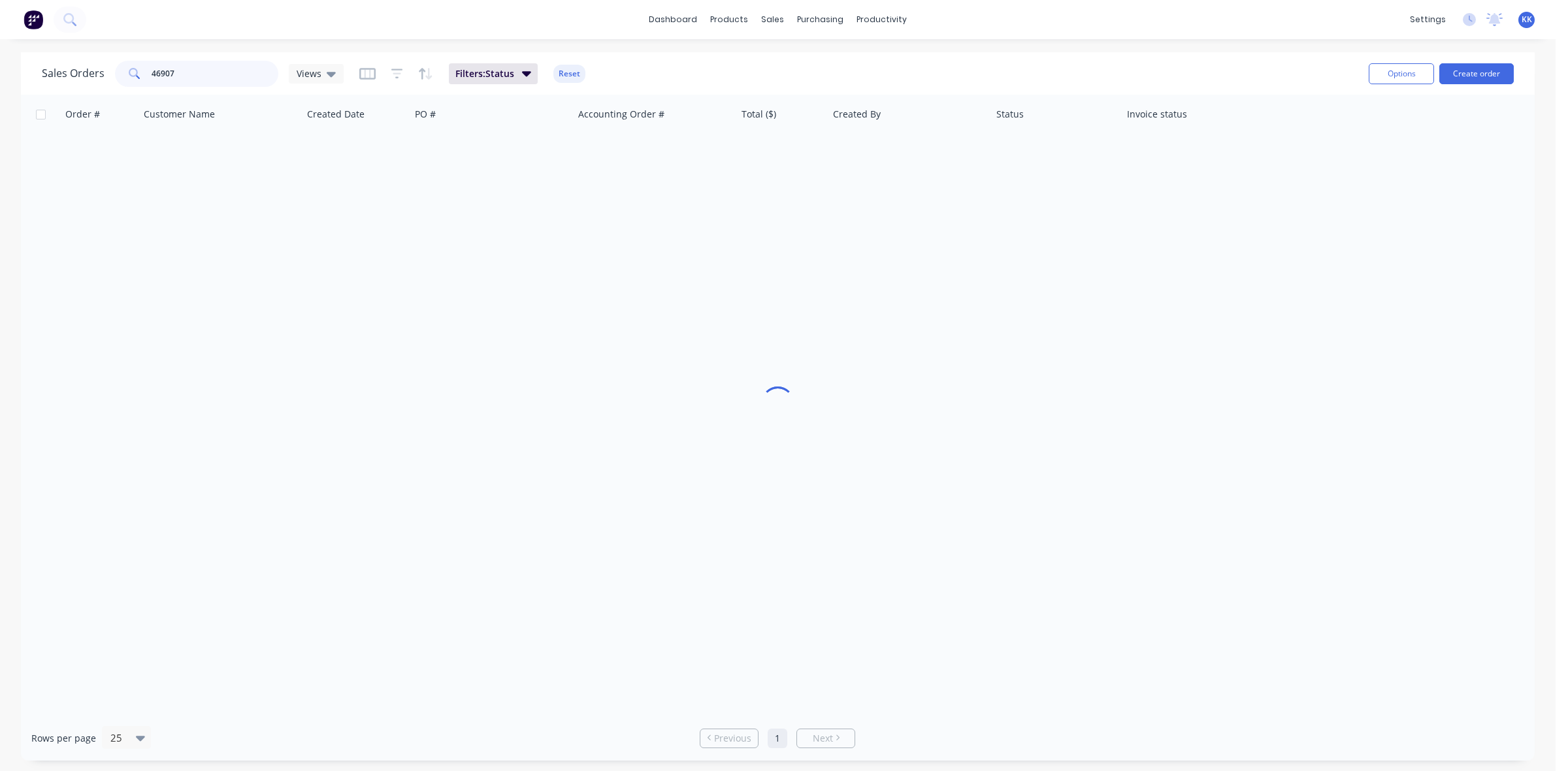
click at [84, 80] on div "Sales Orders 46907 Views" at bounding box center [192, 74] width 302 height 26
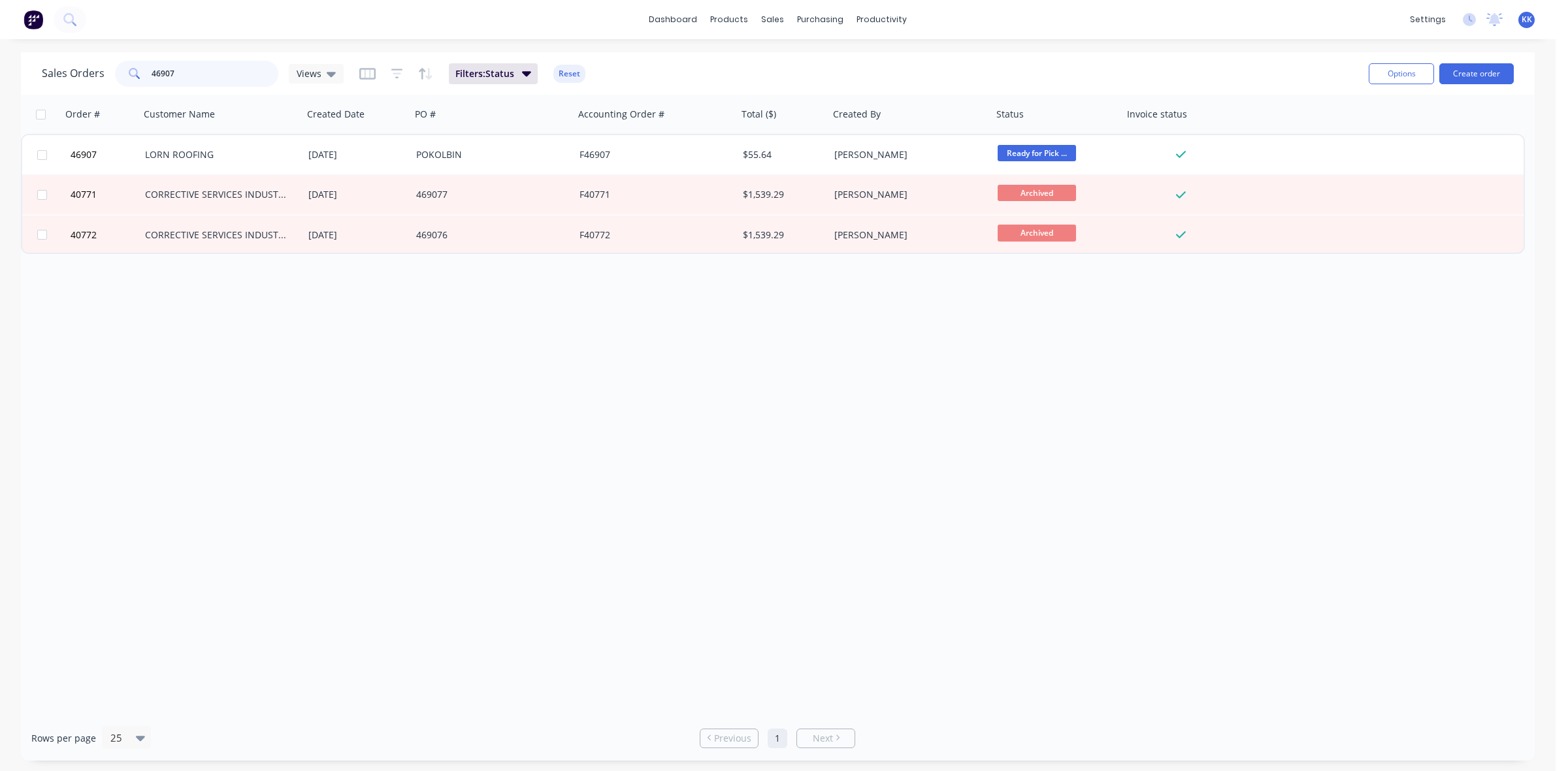
click at [173, 70] on input "46907" at bounding box center [215, 74] width 128 height 26
drag, startPoint x: 173, startPoint y: 70, endPoint x: 151, endPoint y: 70, distance: 22.0
click at [151, 70] on input "46907" at bounding box center [215, 74] width 128 height 26
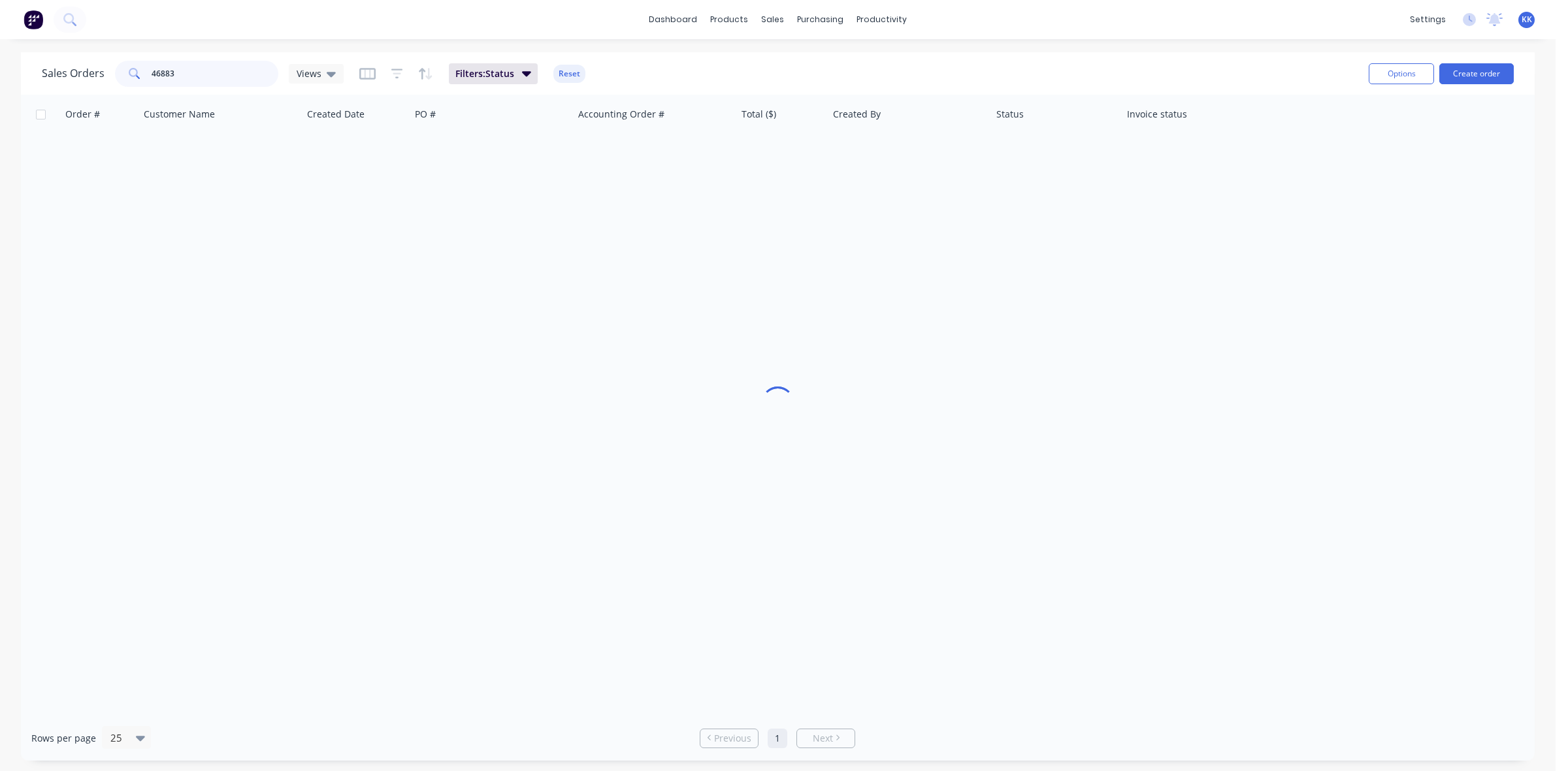
type input "46883"
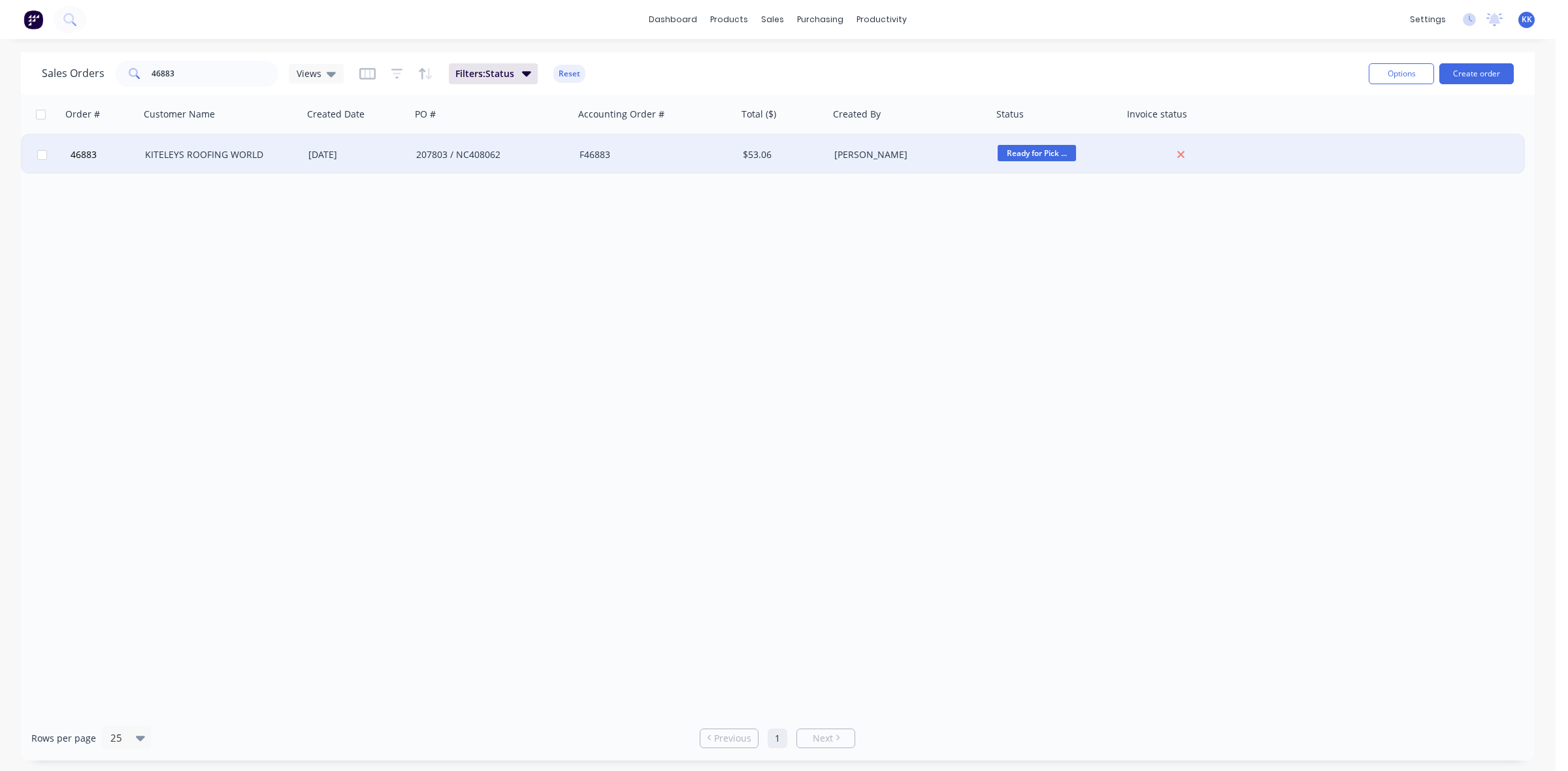
click at [396, 161] on div "[DATE]" at bounding box center [357, 155] width 107 height 40
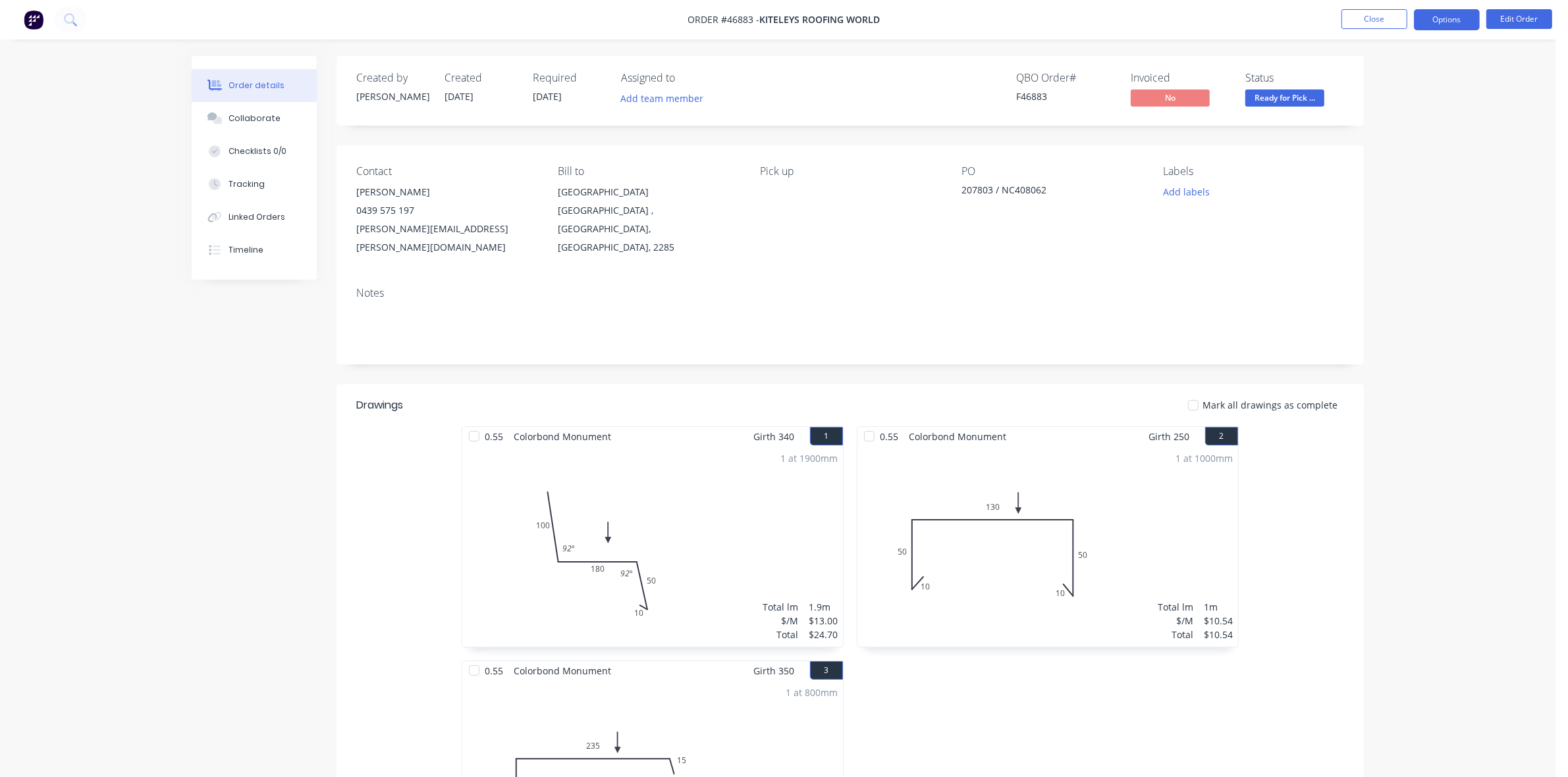
click at [1462, 27] on button "Options" at bounding box center [1446, 20] width 66 height 21
click at [1440, 74] on div "Invoice" at bounding box center [1407, 80] width 122 height 20
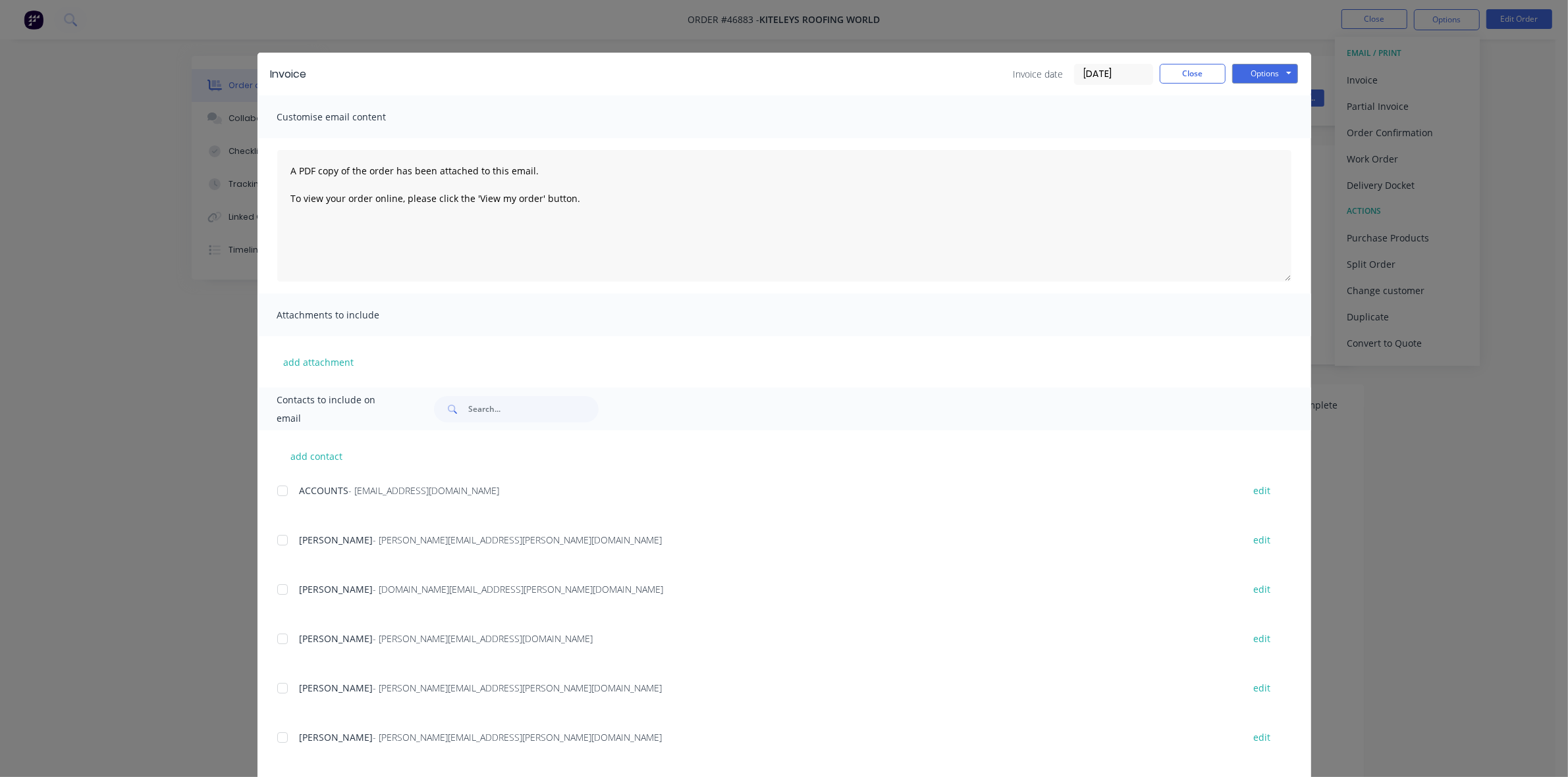
click at [274, 492] on div at bounding box center [283, 491] width 27 height 27
click at [274, 637] on div at bounding box center [283, 640] width 27 height 27
click at [1245, 67] on button "Options" at bounding box center [1265, 74] width 66 height 20
click at [1263, 134] on button "Email" at bounding box center [1274, 141] width 84 height 21
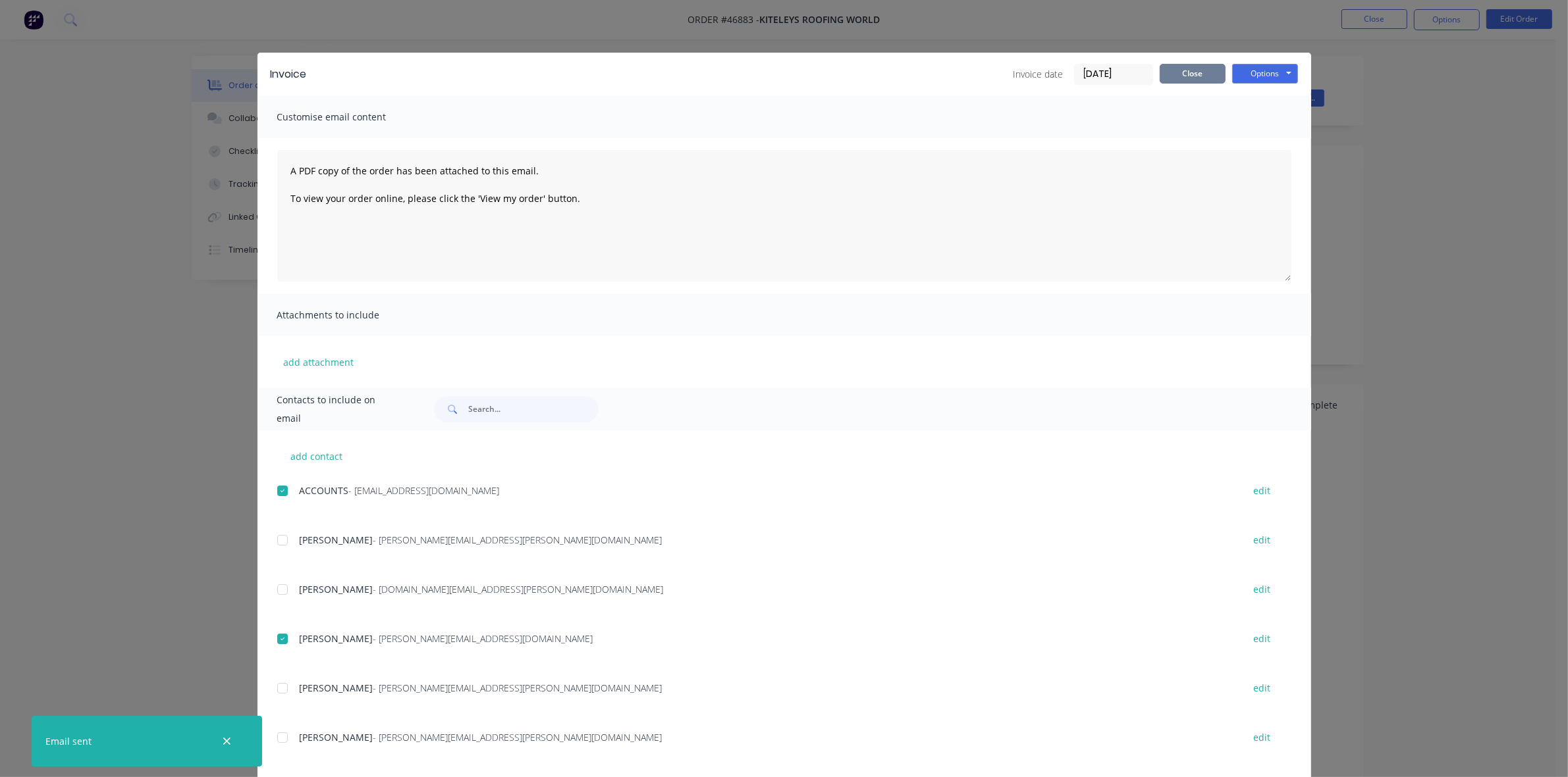
click at [1203, 75] on button "Close" at bounding box center [1193, 74] width 66 height 20
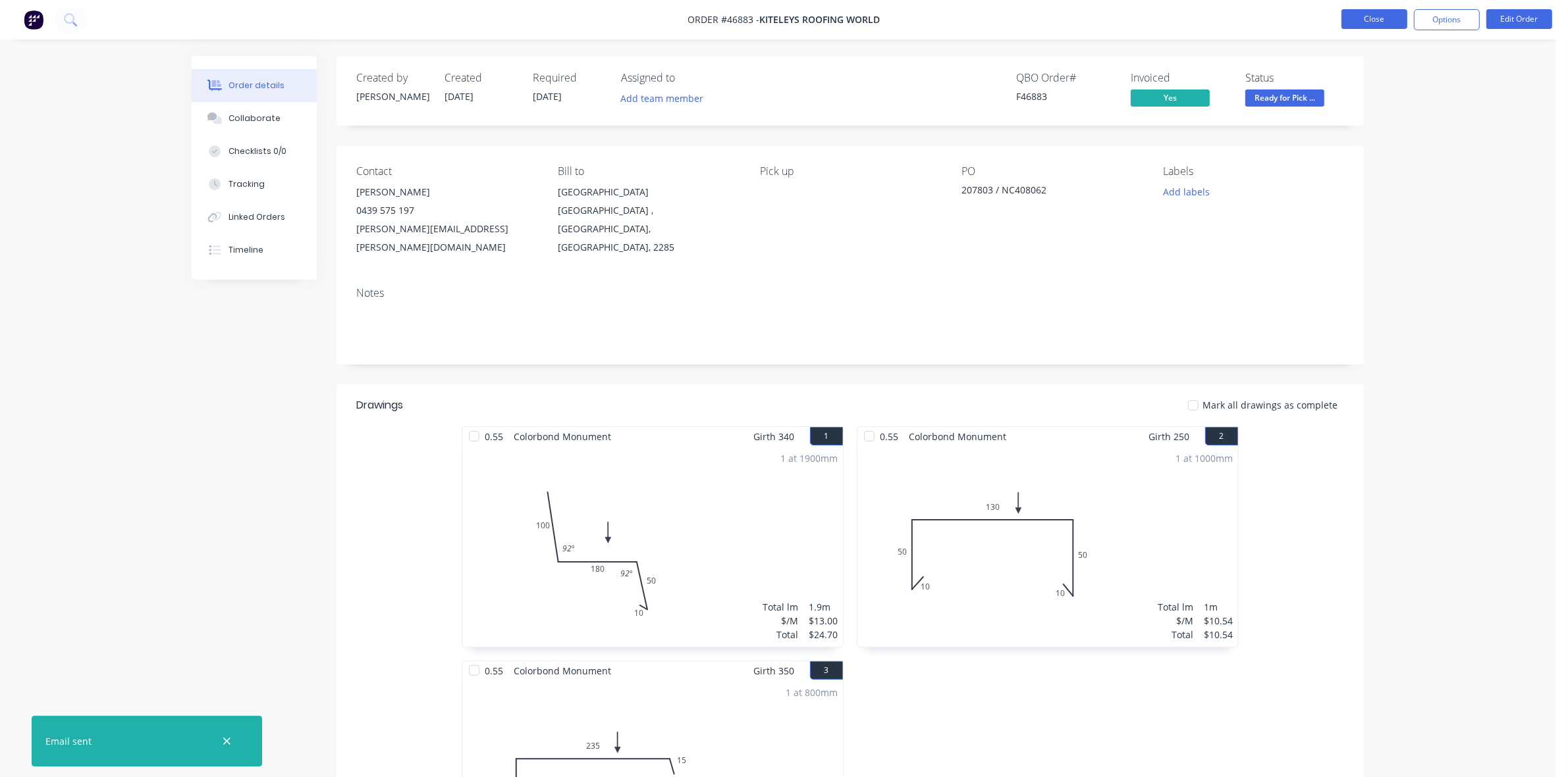
click at [1373, 14] on button "Close" at bounding box center [1375, 19] width 66 height 20
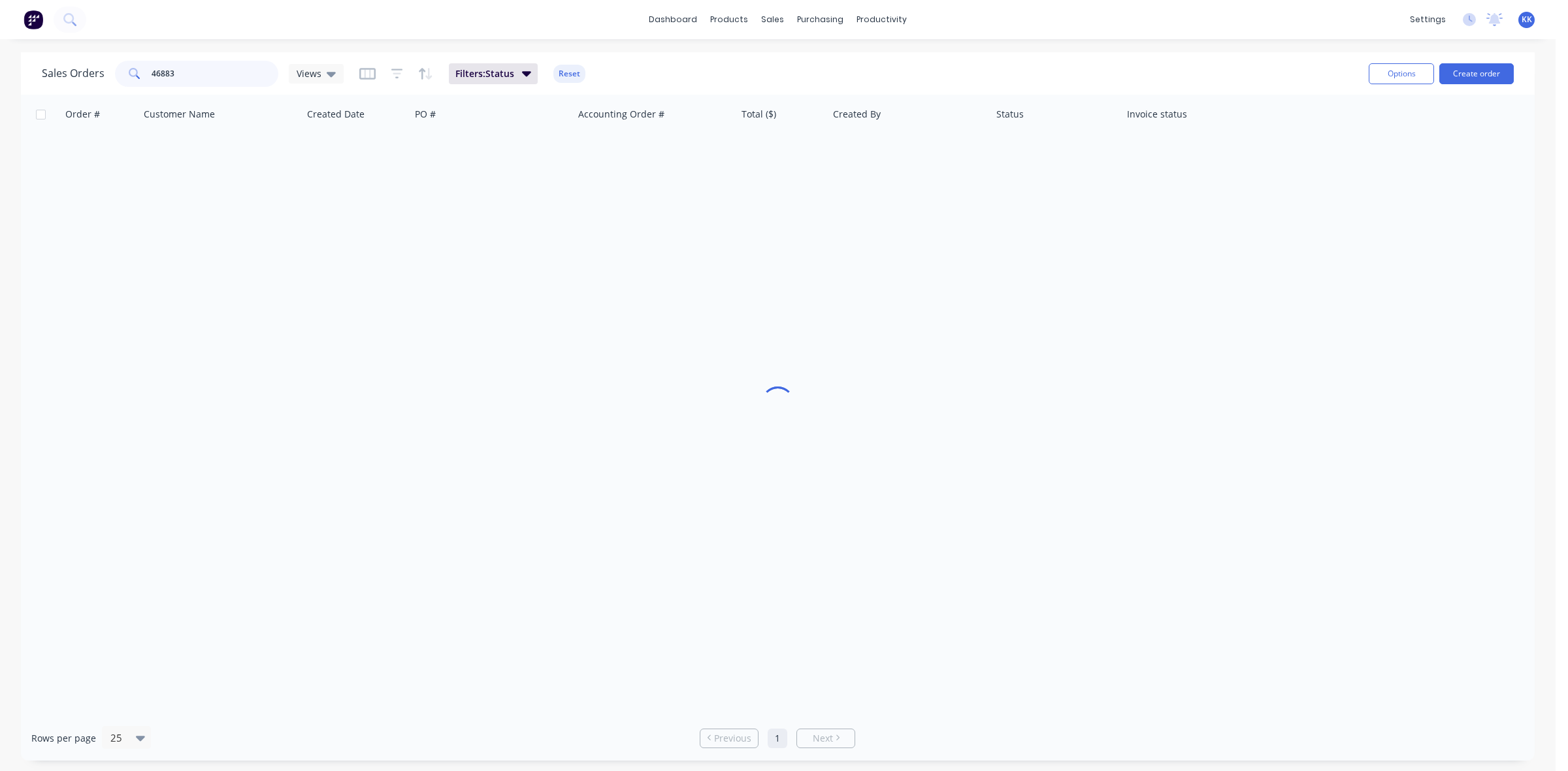
drag, startPoint x: 216, startPoint y: 67, endPoint x: 141, endPoint y: 70, distance: 75.1
click at [141, 70] on div "46883" at bounding box center [197, 74] width 164 height 26
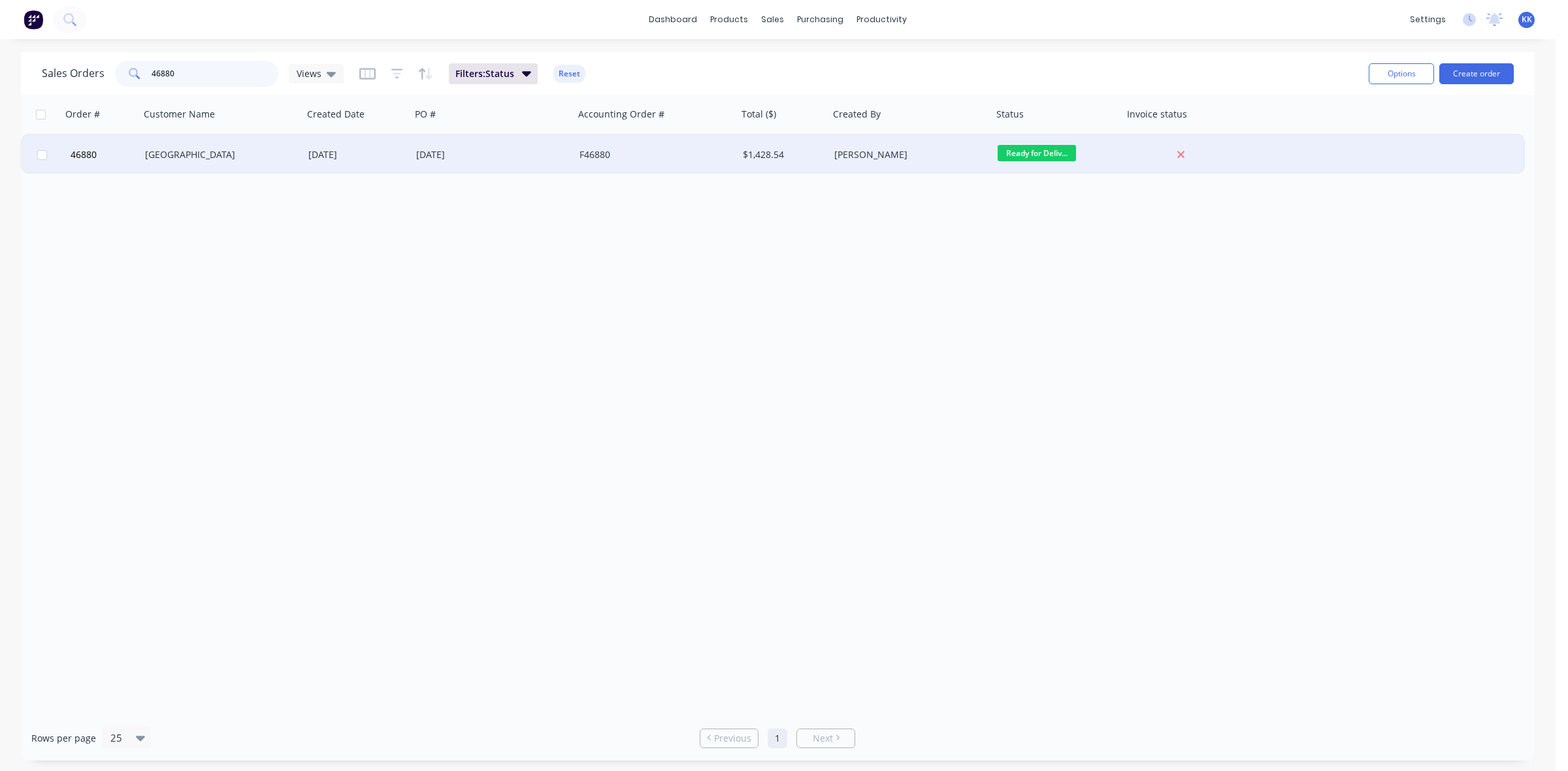
type input "46880"
click at [315, 164] on div "[DATE]" at bounding box center [357, 155] width 107 height 40
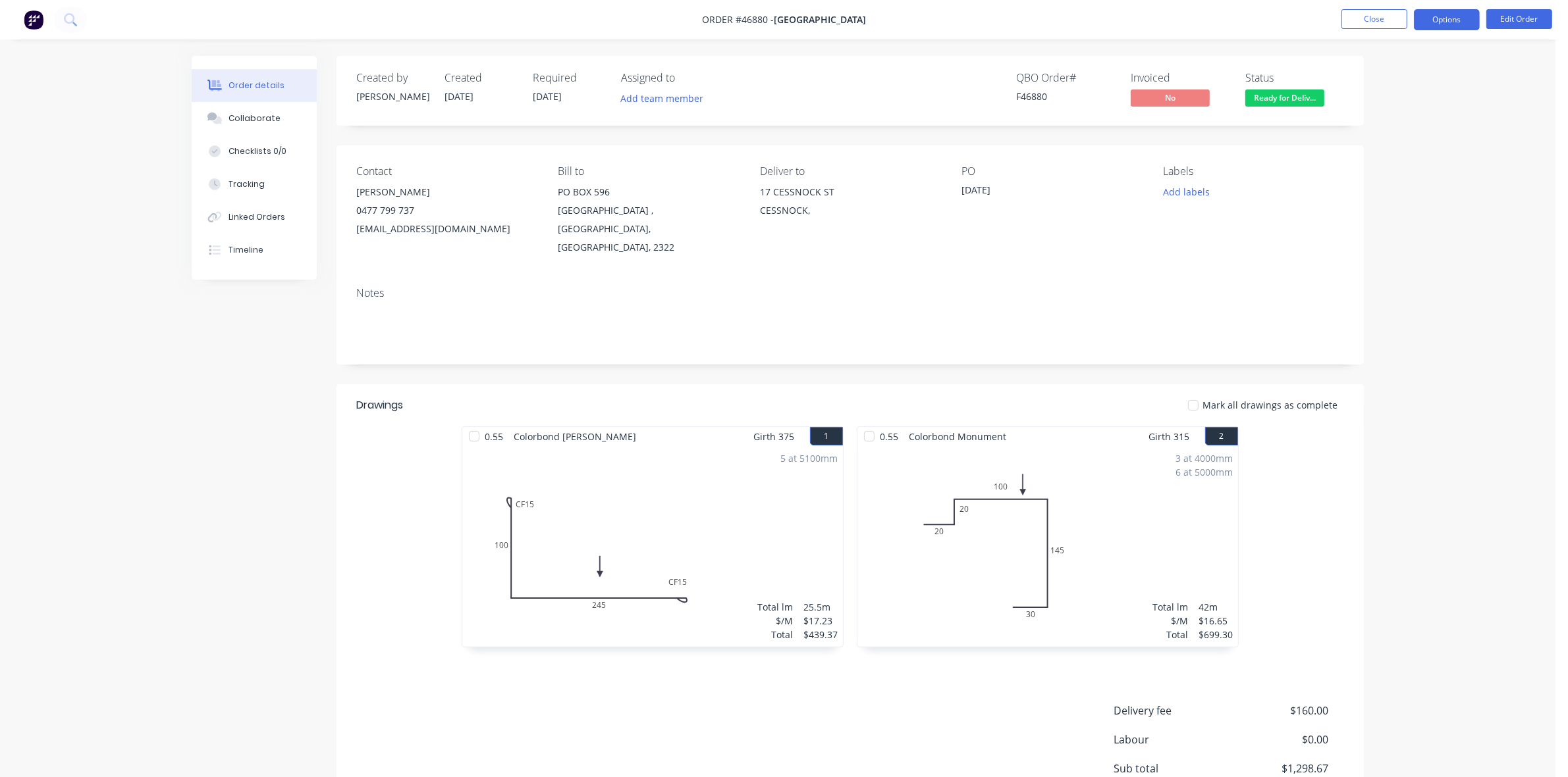
click at [1431, 21] on button "Options" at bounding box center [1446, 20] width 66 height 21
click at [1393, 82] on div "Invoice" at bounding box center [1407, 80] width 122 height 20
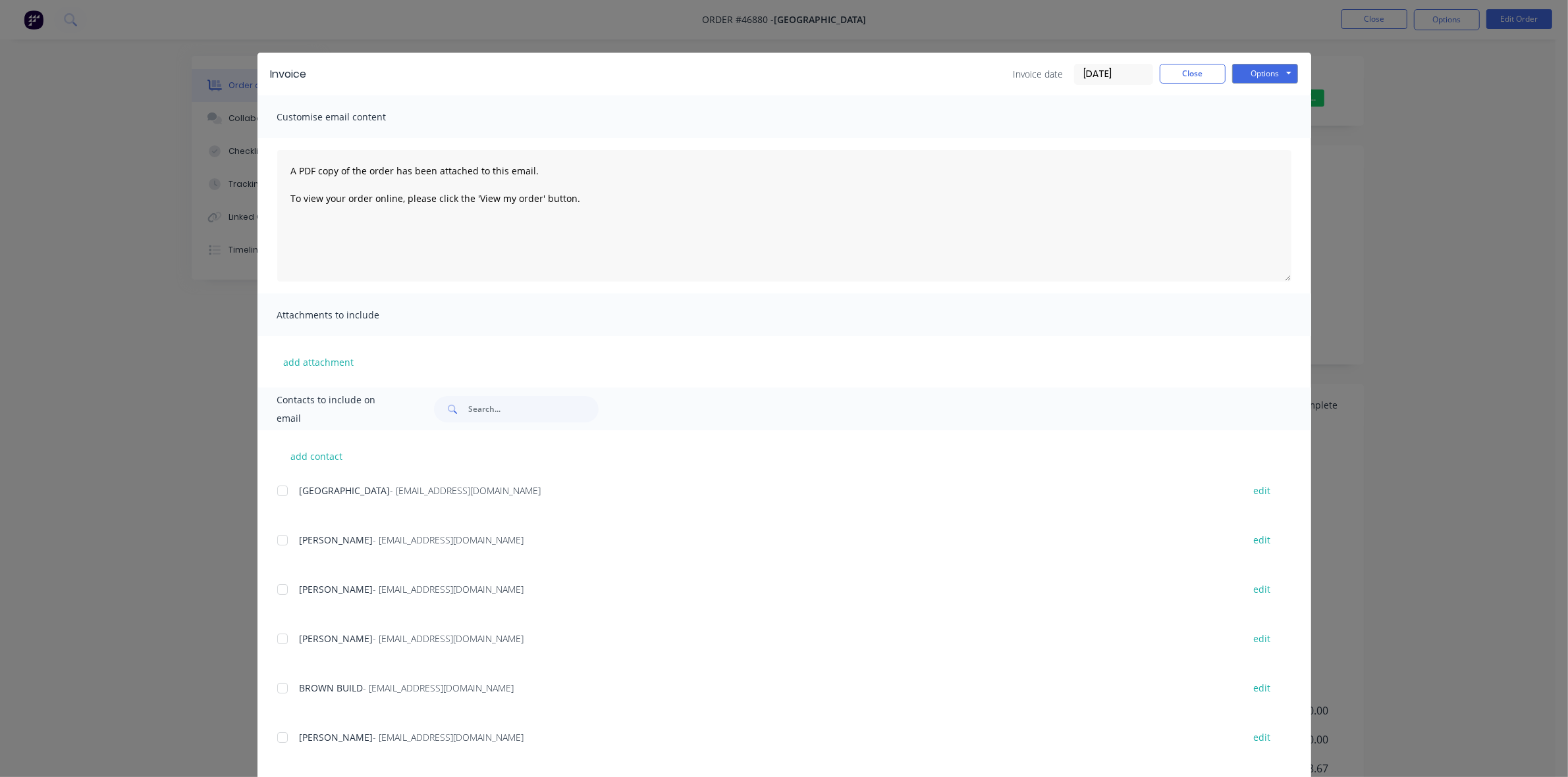
click at [277, 492] on div at bounding box center [283, 491] width 27 height 27
click at [1241, 77] on button "Options" at bounding box center [1265, 74] width 66 height 20
click at [1242, 144] on button "Email" at bounding box center [1274, 141] width 84 height 21
click at [1186, 69] on div "Sending to your accounting package... Loading... This may take a few moments. P…" at bounding box center [784, 388] width 1568 height 777
click at [1388, 14] on div "Invoice Invoice date [DATE] Close Options Preview Print Email Customise email c…" at bounding box center [784, 388] width 1568 height 777
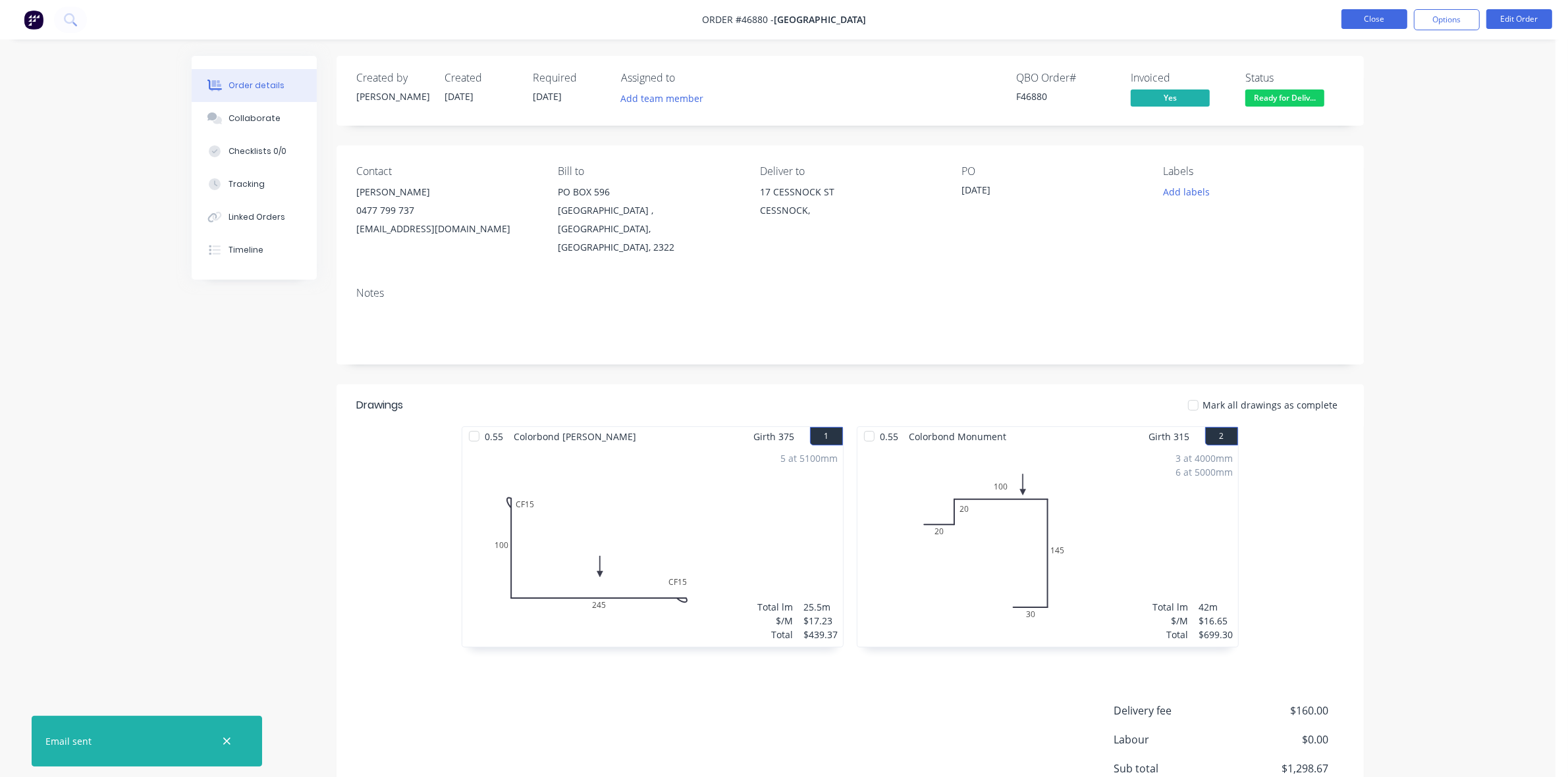
click at [1382, 15] on button "Close" at bounding box center [1375, 19] width 66 height 20
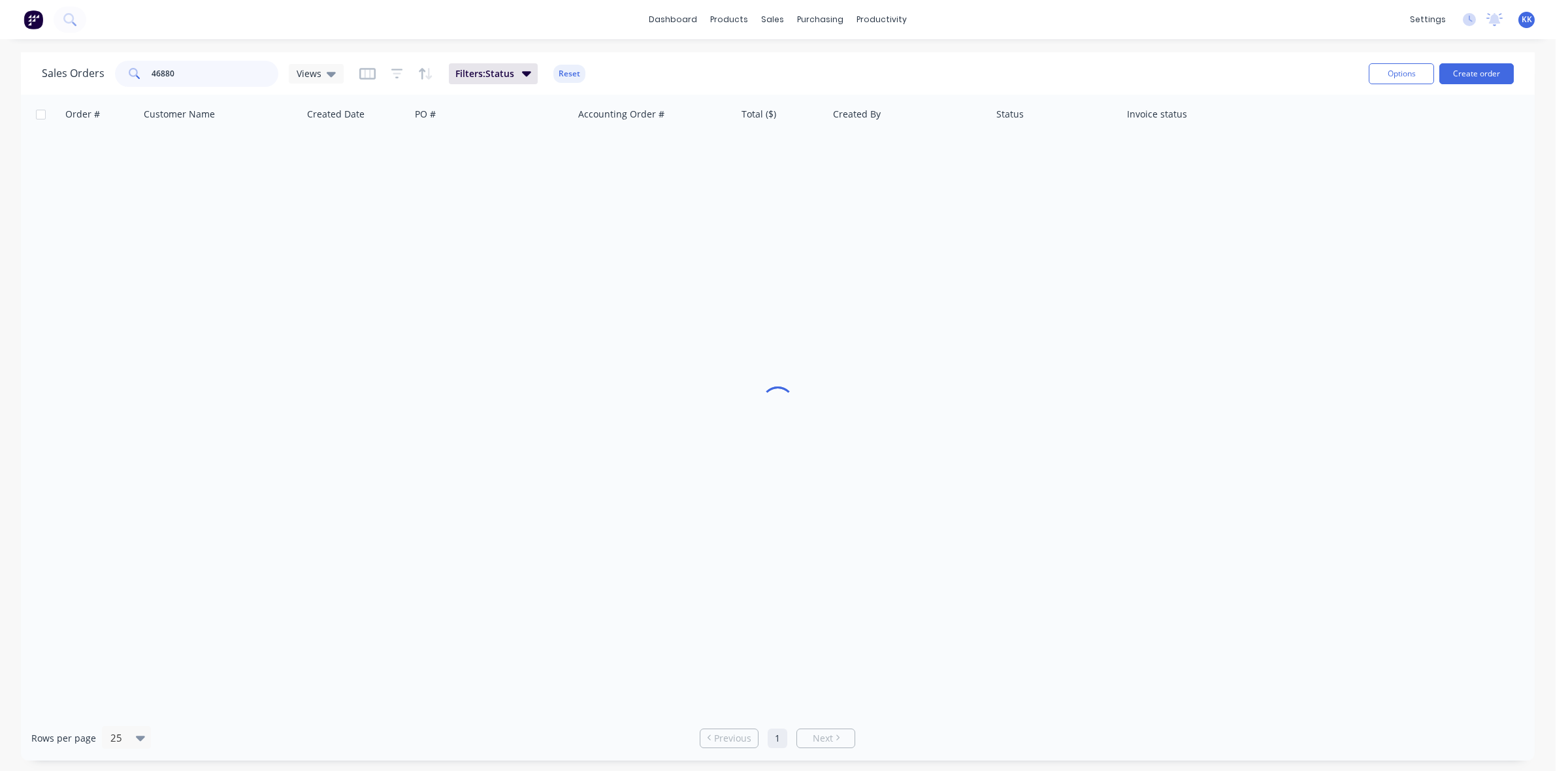
drag, startPoint x: 161, startPoint y: 76, endPoint x: 115, endPoint y: 80, distance: 46.2
click at [115, 80] on div "46880" at bounding box center [197, 74] width 164 height 26
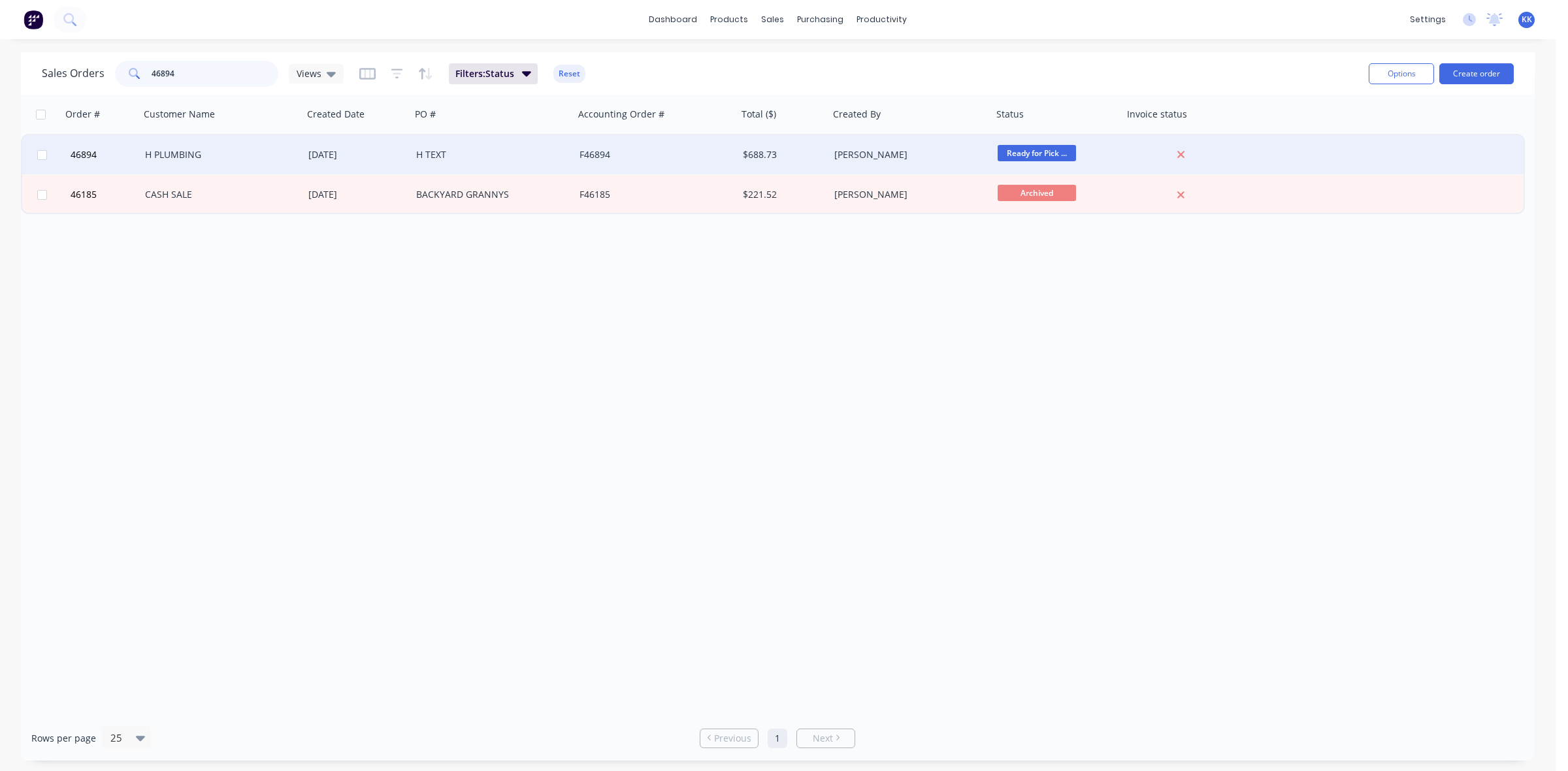
type input "46894"
click at [382, 161] on div "[DATE]" at bounding box center [357, 155] width 107 height 40
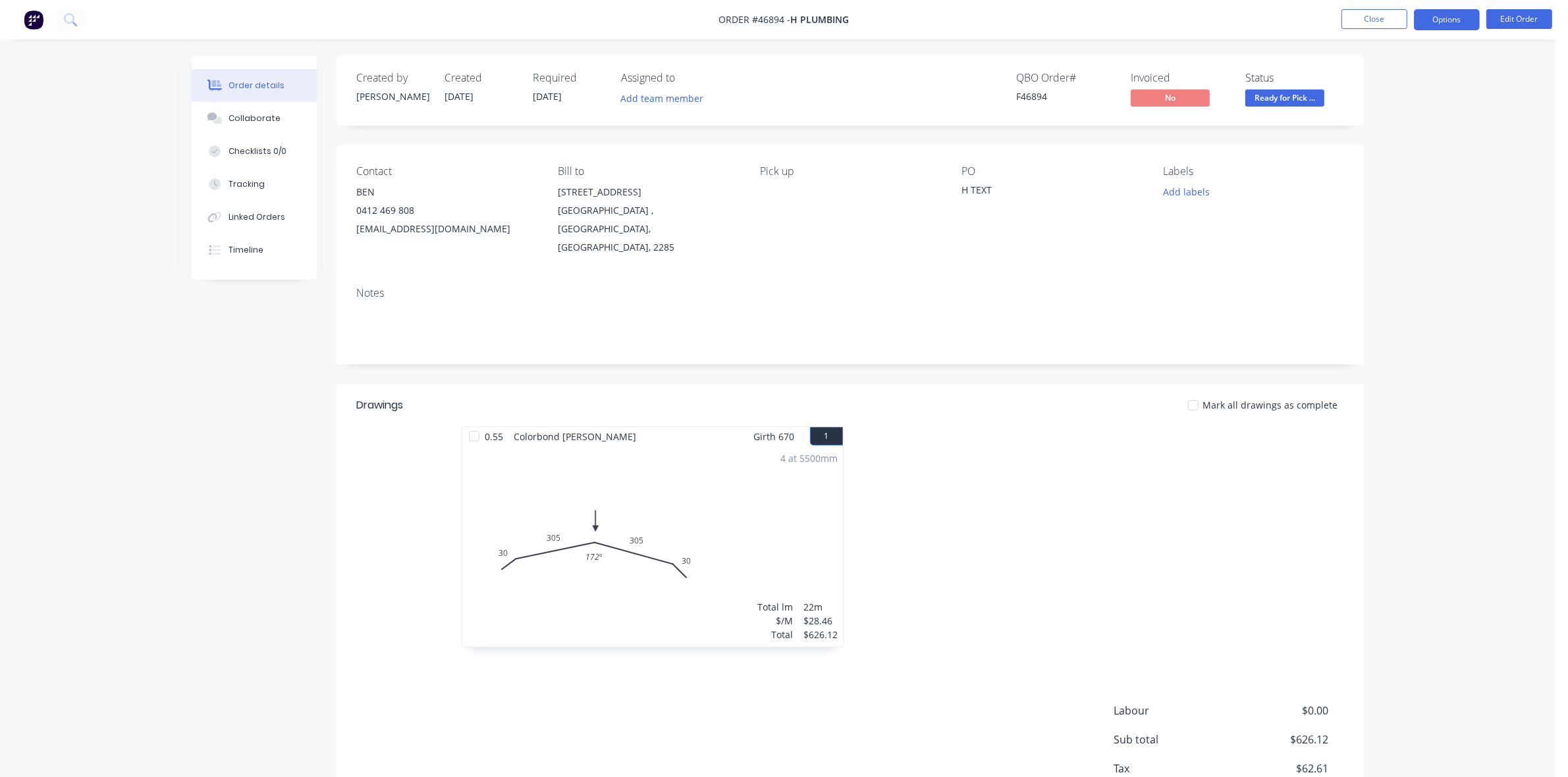
click at [1460, 19] on button "Options" at bounding box center [1446, 20] width 66 height 21
click at [1388, 83] on div "Invoice" at bounding box center [1407, 80] width 122 height 20
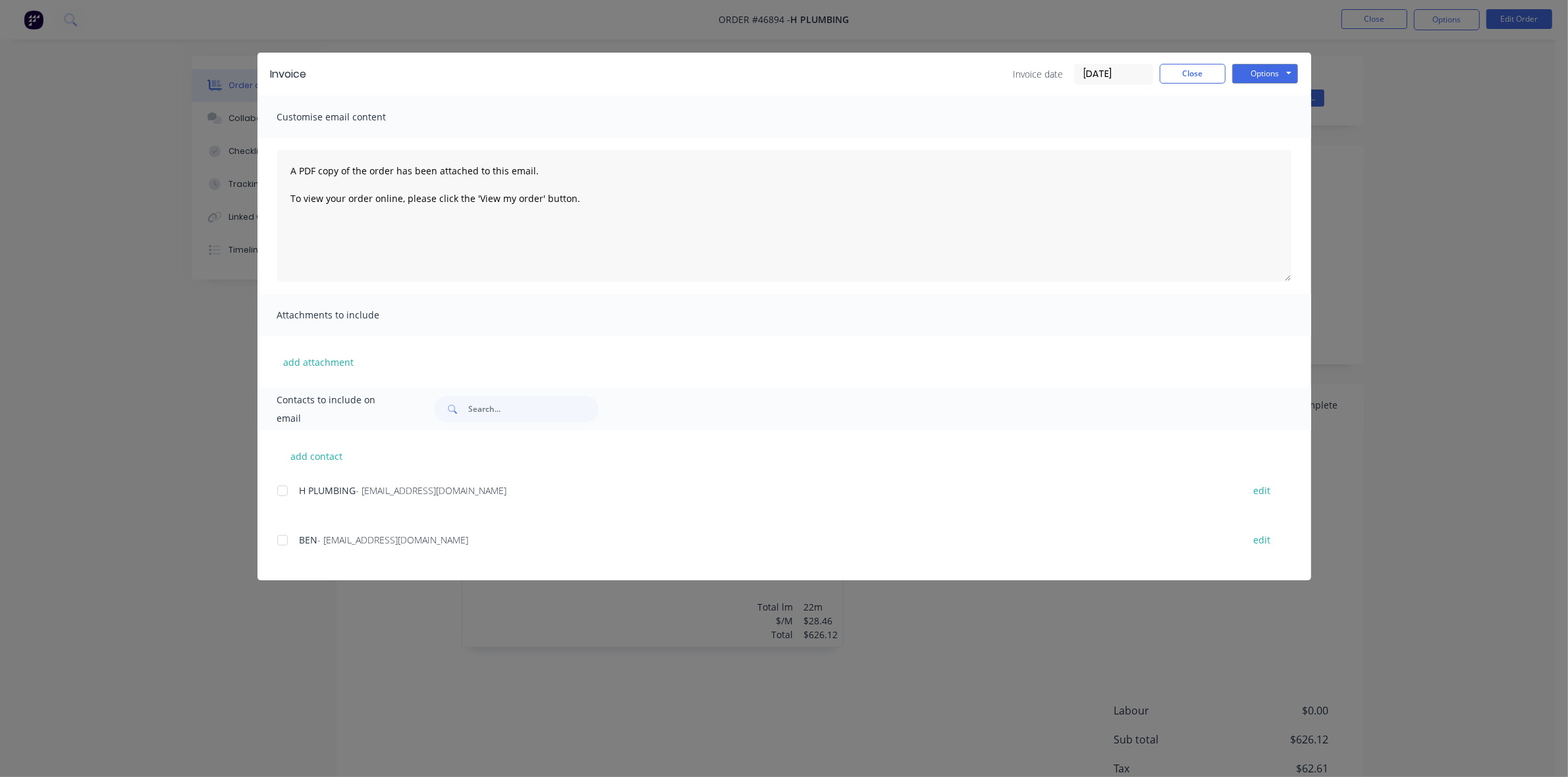
click at [279, 494] on div at bounding box center [283, 491] width 27 height 27
click at [1245, 75] on button "Options" at bounding box center [1265, 74] width 66 height 20
click at [1257, 133] on button "Email" at bounding box center [1274, 141] width 84 height 21
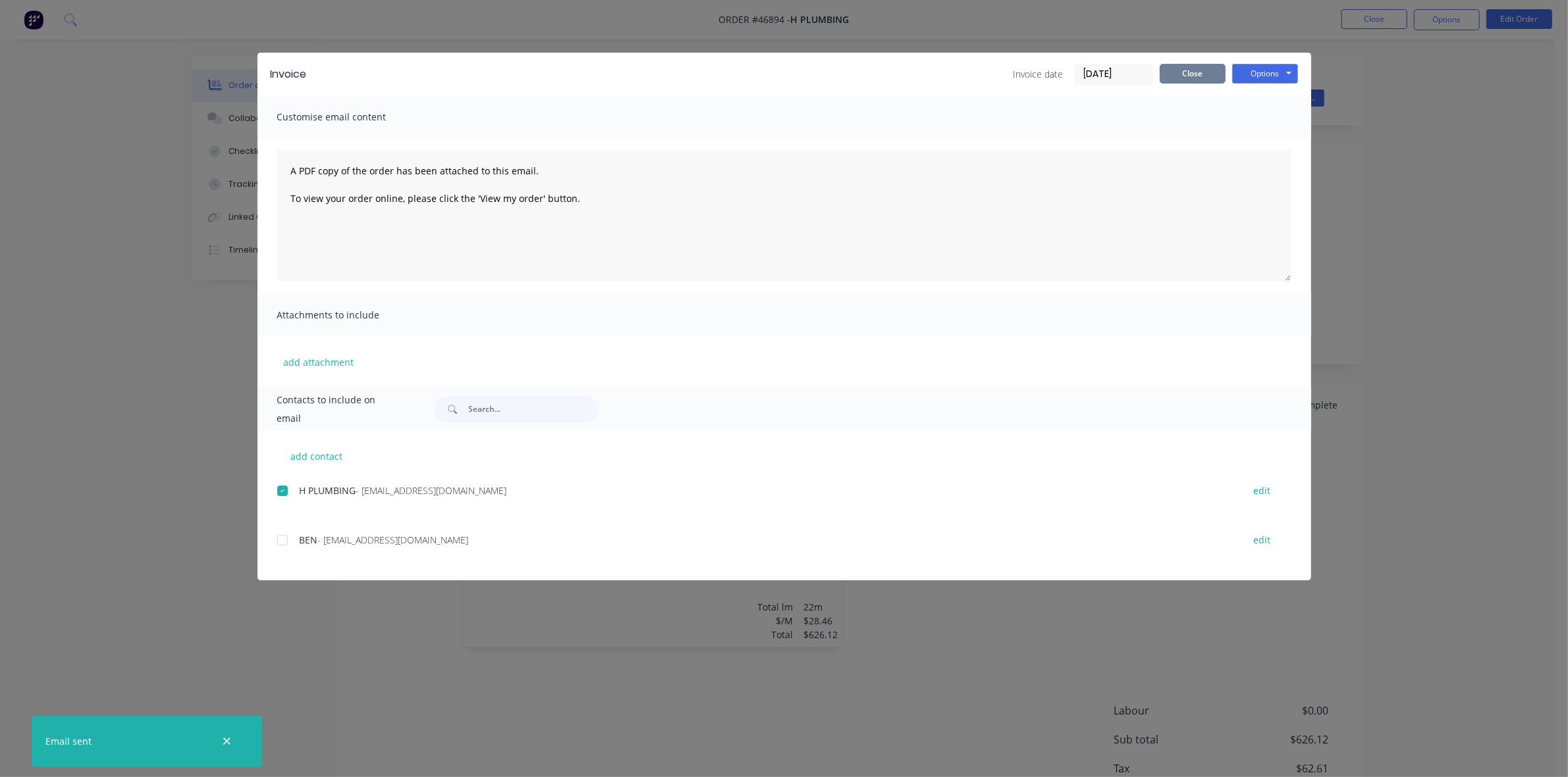
click at [1203, 75] on button "Close" at bounding box center [1193, 74] width 66 height 20
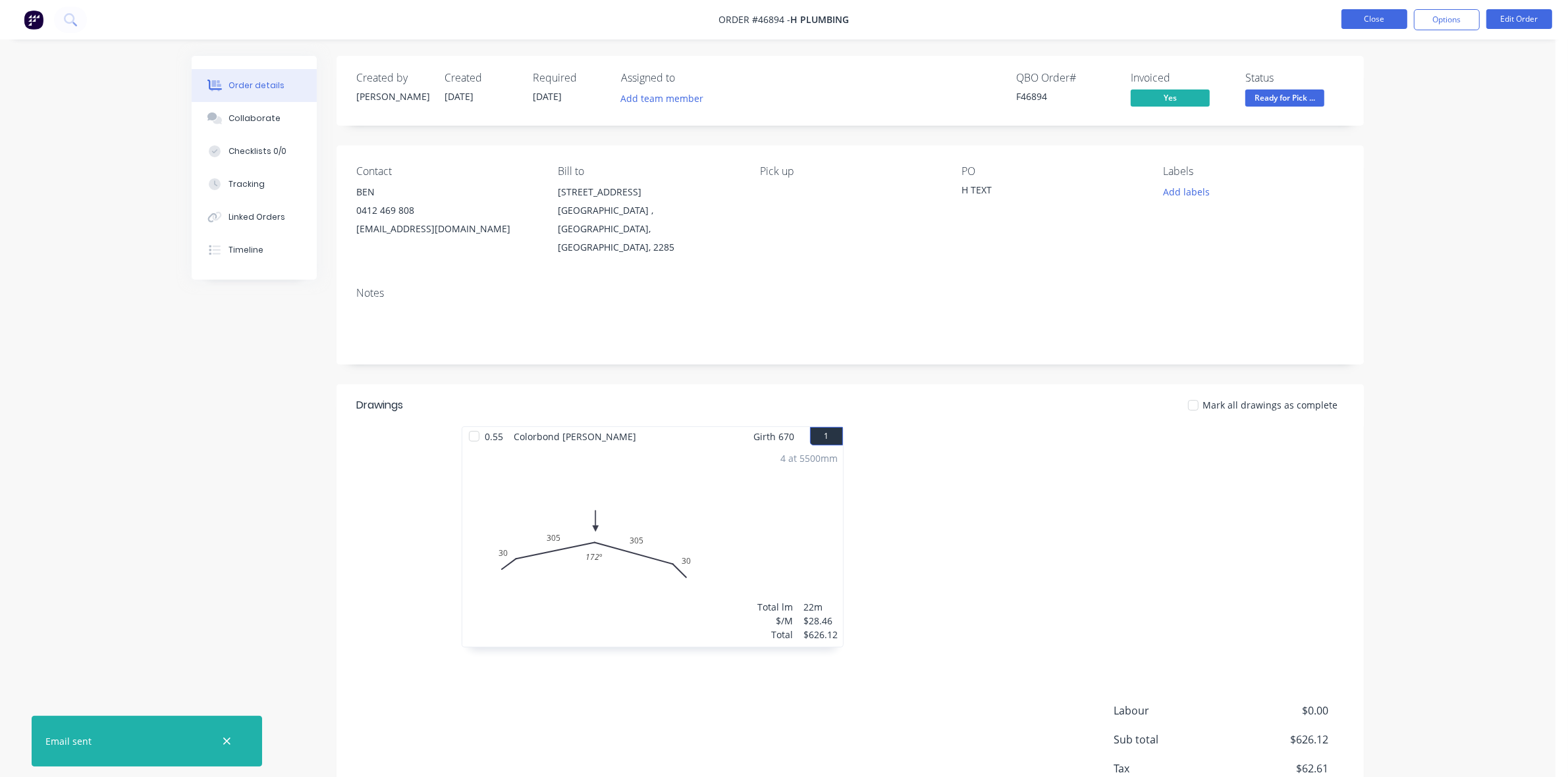
click at [1370, 12] on button "Close" at bounding box center [1375, 19] width 66 height 20
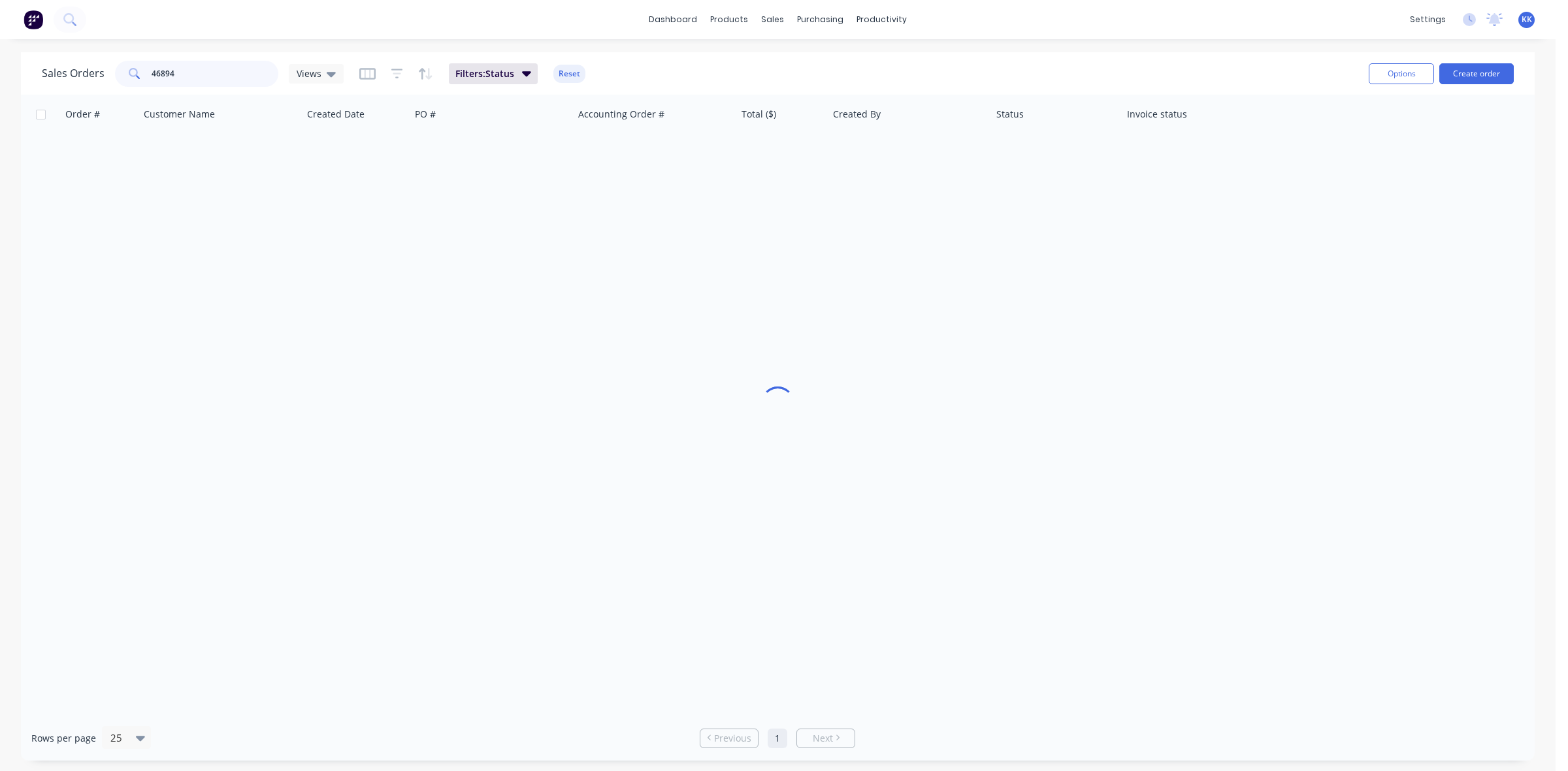
drag, startPoint x: 164, startPoint y: 67, endPoint x: 198, endPoint y: 67, distance: 34.0
click at [198, 67] on input "46894" at bounding box center [215, 74] width 128 height 26
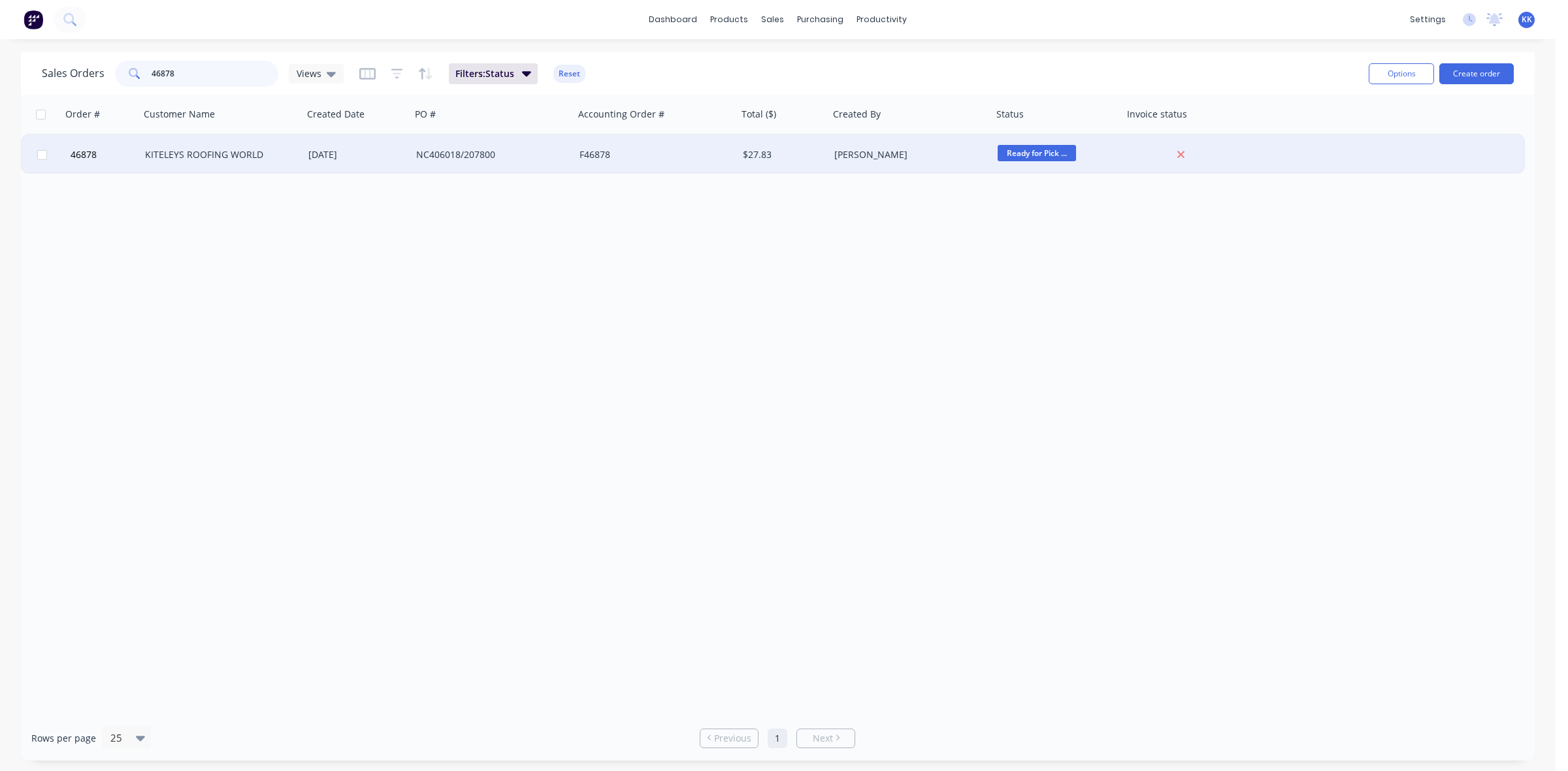
type input "46878"
click at [552, 151] on div "NC406018/207800" at bounding box center [489, 154] width 145 height 13
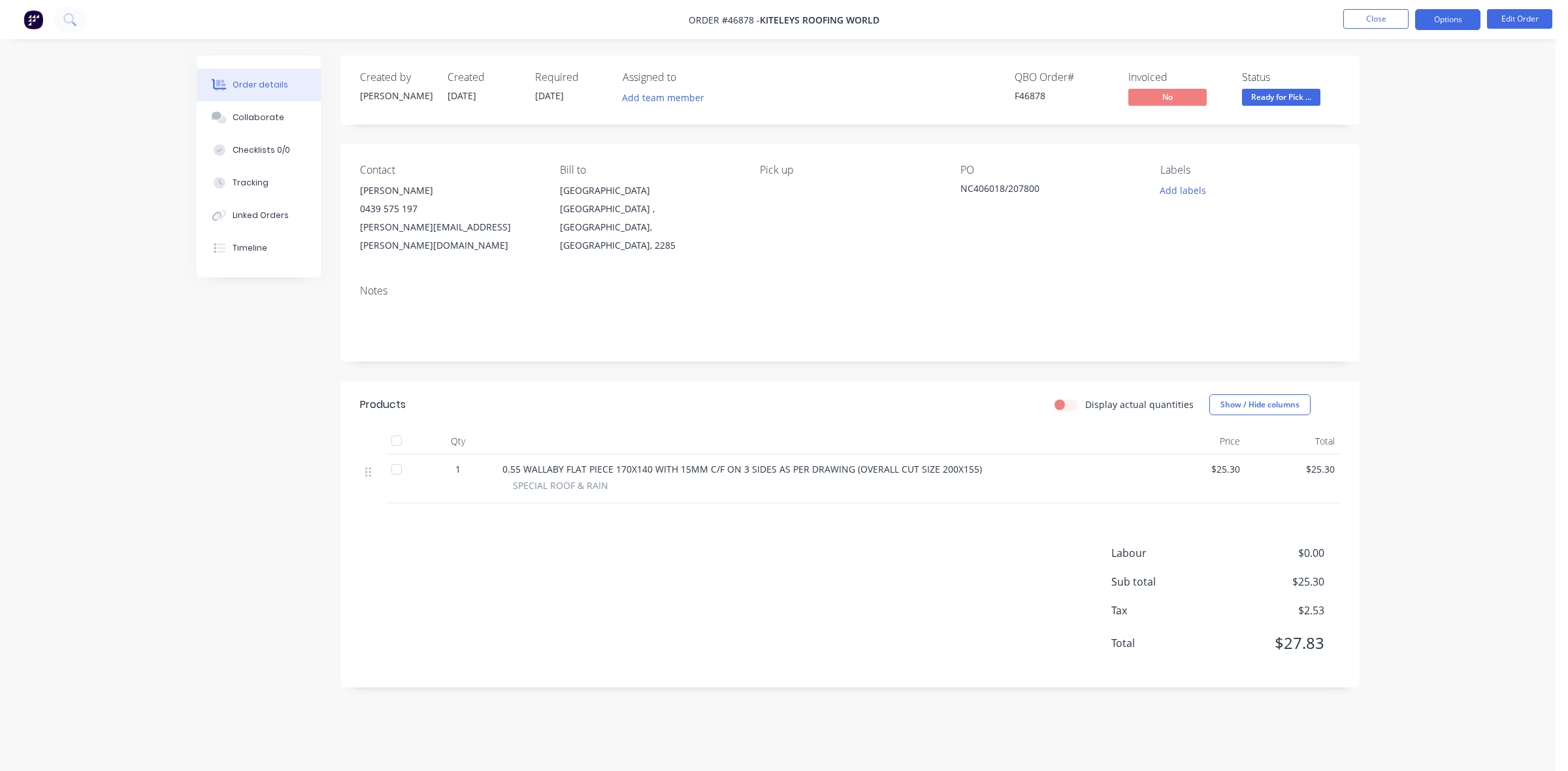
click at [1445, 18] on button "Options" at bounding box center [1447, 19] width 65 height 21
click at [1389, 76] on div "Invoice" at bounding box center [1409, 79] width 121 height 19
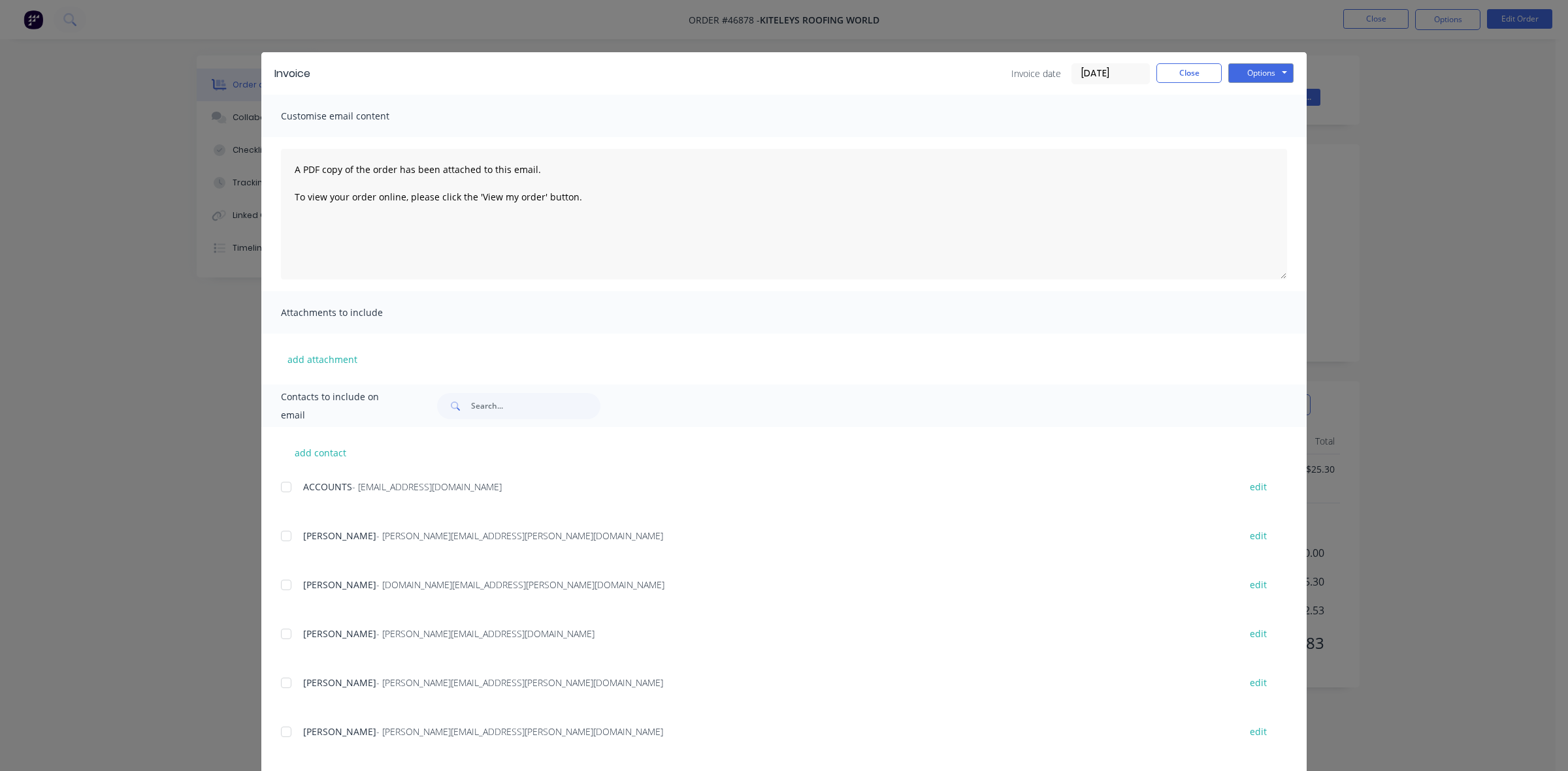
click at [282, 485] on div at bounding box center [286, 488] width 26 height 26
click at [279, 632] on div at bounding box center [286, 635] width 26 height 26
click at [1240, 72] on button "Options" at bounding box center [1261, 73] width 65 height 19
click at [1248, 136] on button "Email" at bounding box center [1270, 140] width 84 height 21
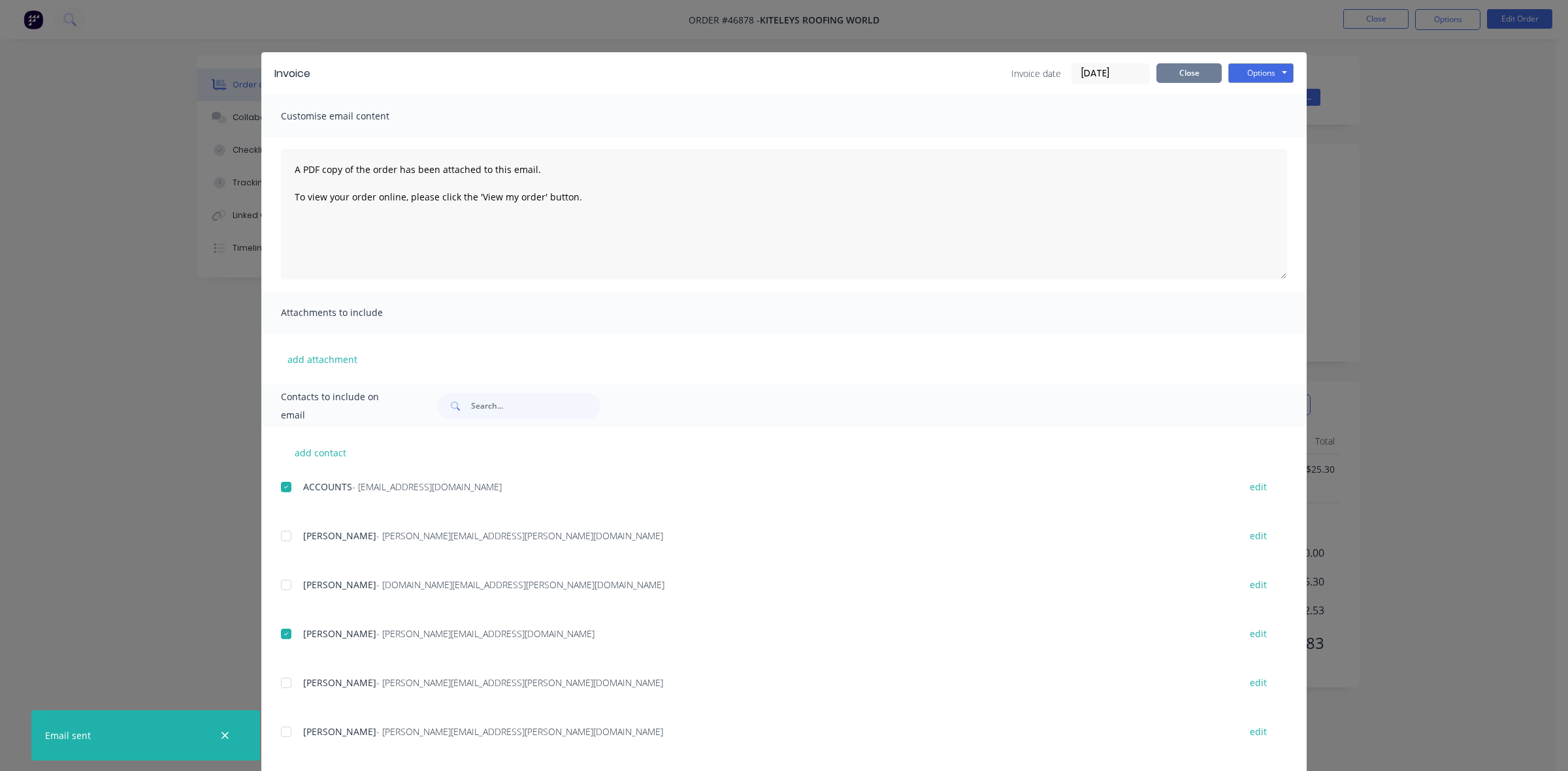
click at [1182, 70] on button "Close" at bounding box center [1189, 73] width 65 height 19
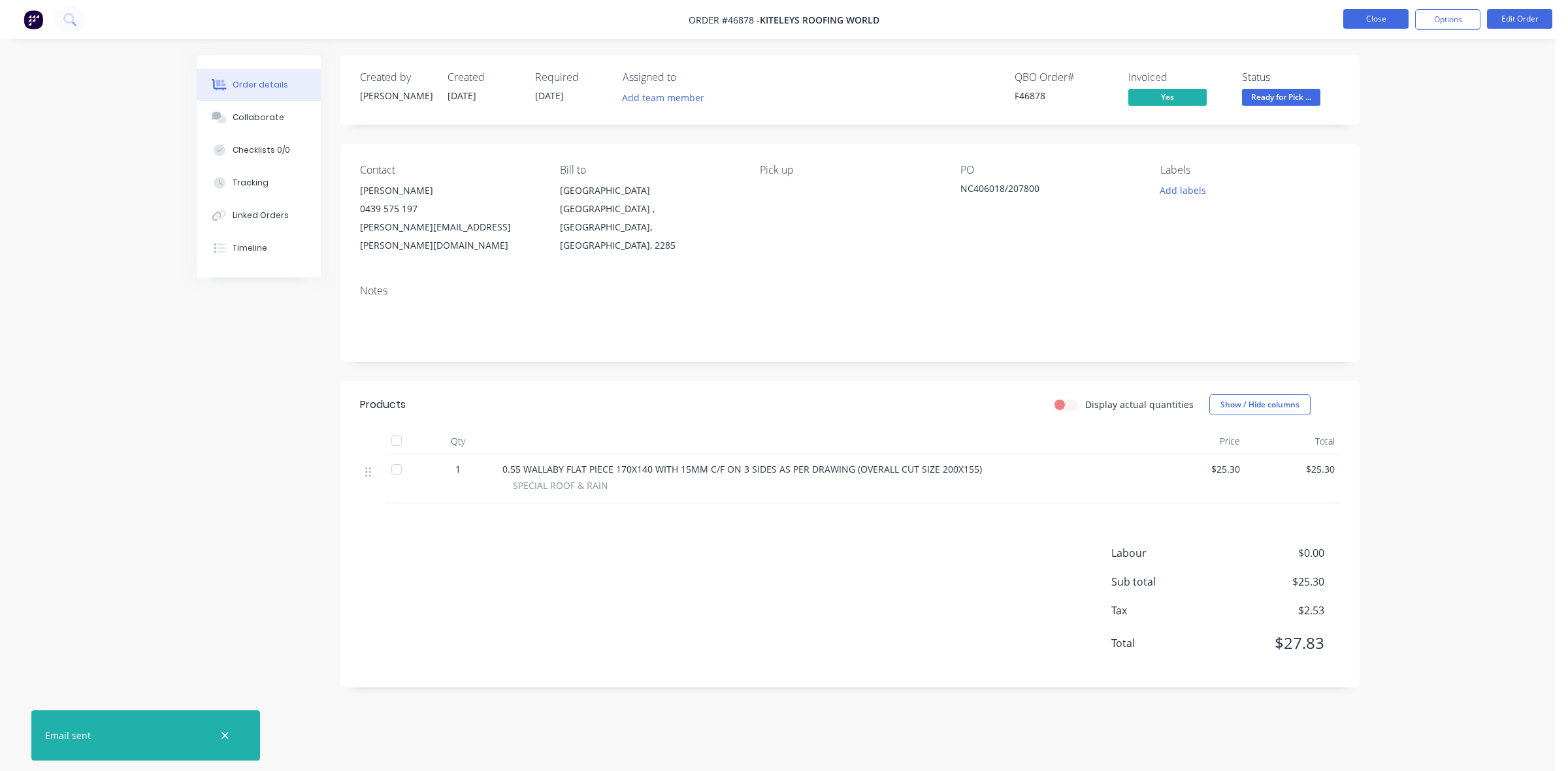
click at [1374, 17] on button "Close" at bounding box center [1376, 18] width 65 height 19
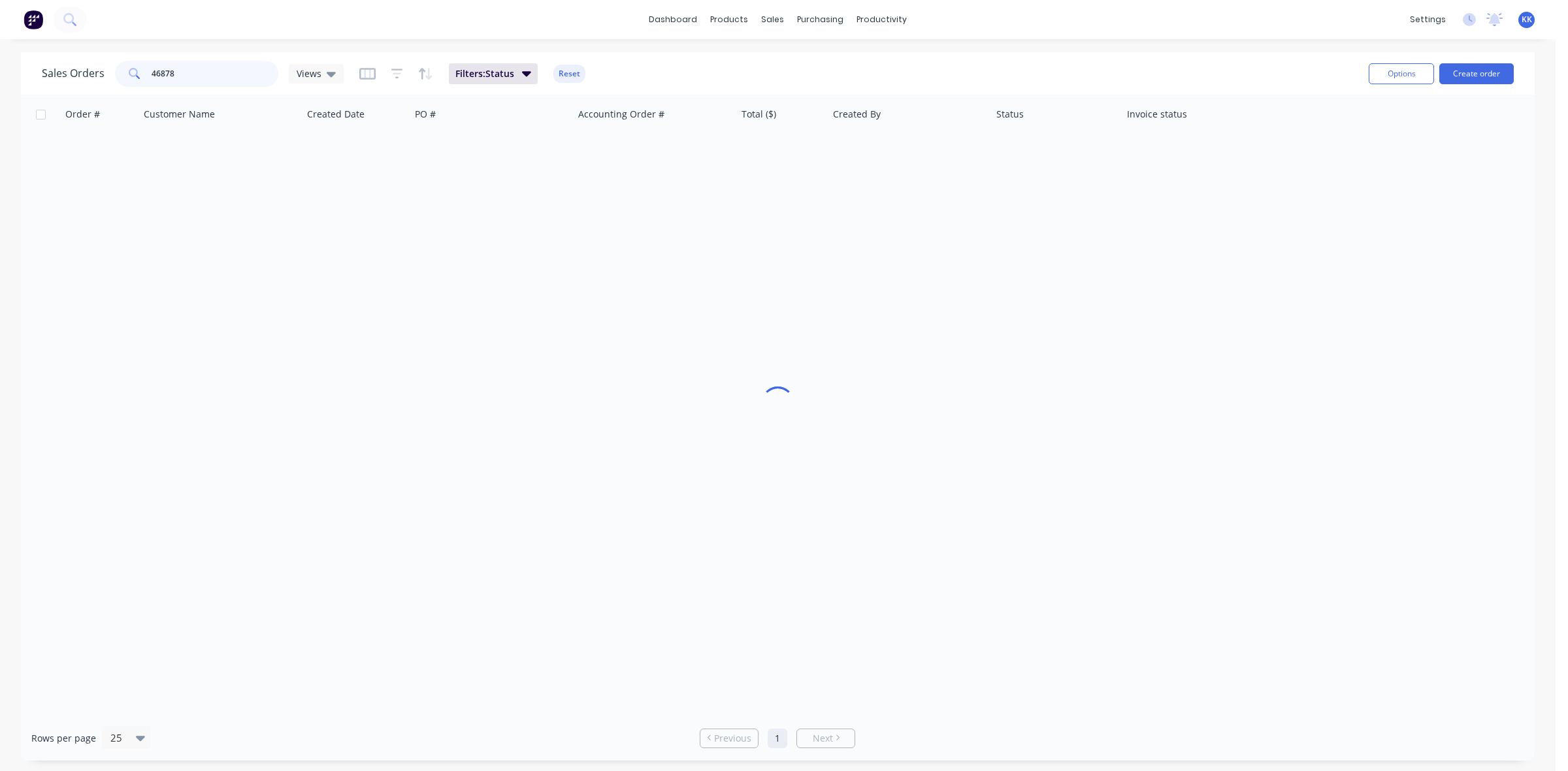
drag, startPoint x: 198, startPoint y: 72, endPoint x: 147, endPoint y: 70, distance: 51.0
click at [147, 70] on div "46878" at bounding box center [197, 74] width 164 height 26
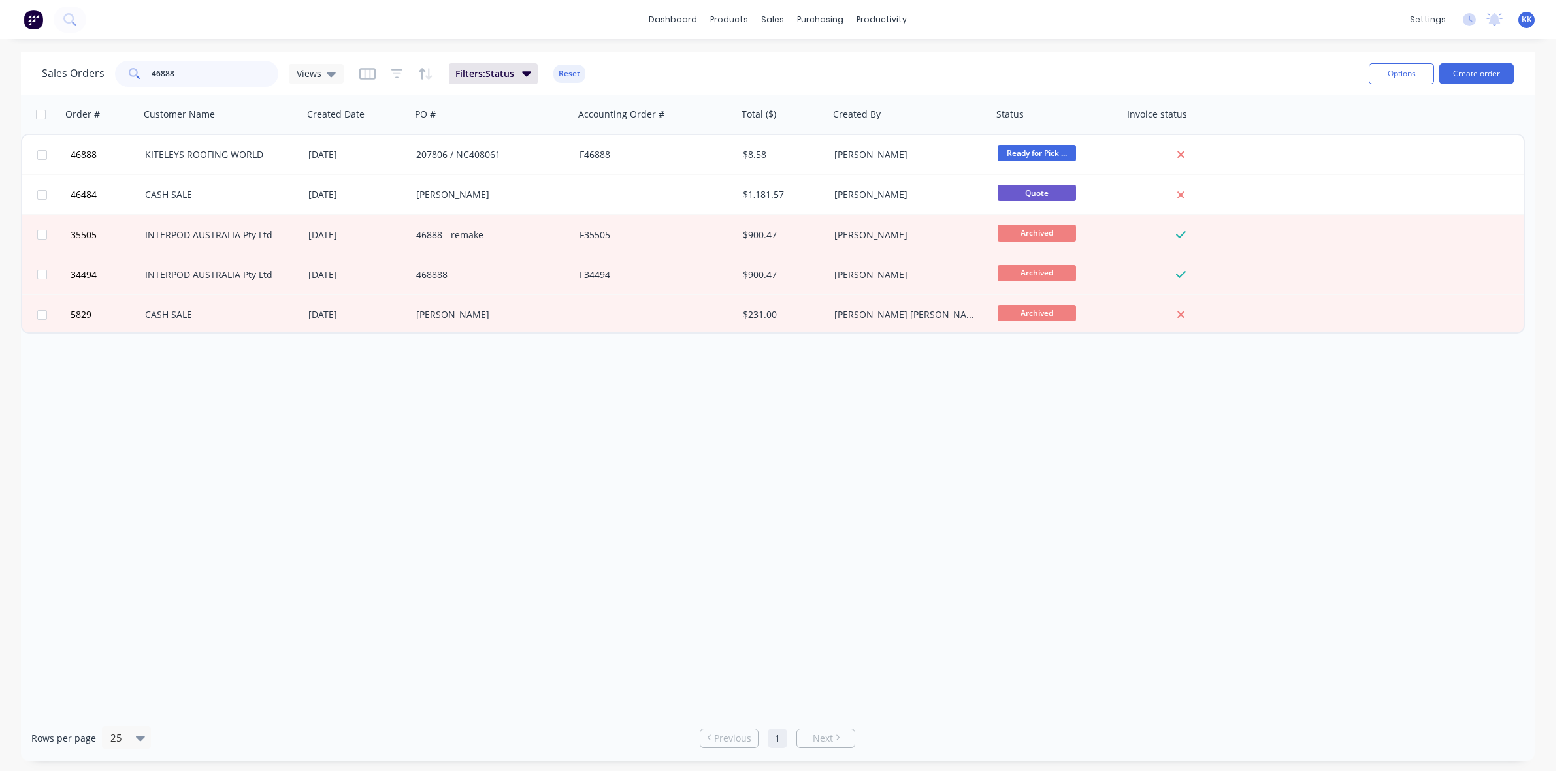
drag, startPoint x: 183, startPoint y: 83, endPoint x: 132, endPoint y: 73, distance: 52.0
click at [132, 73] on div "46888" at bounding box center [197, 74] width 164 height 26
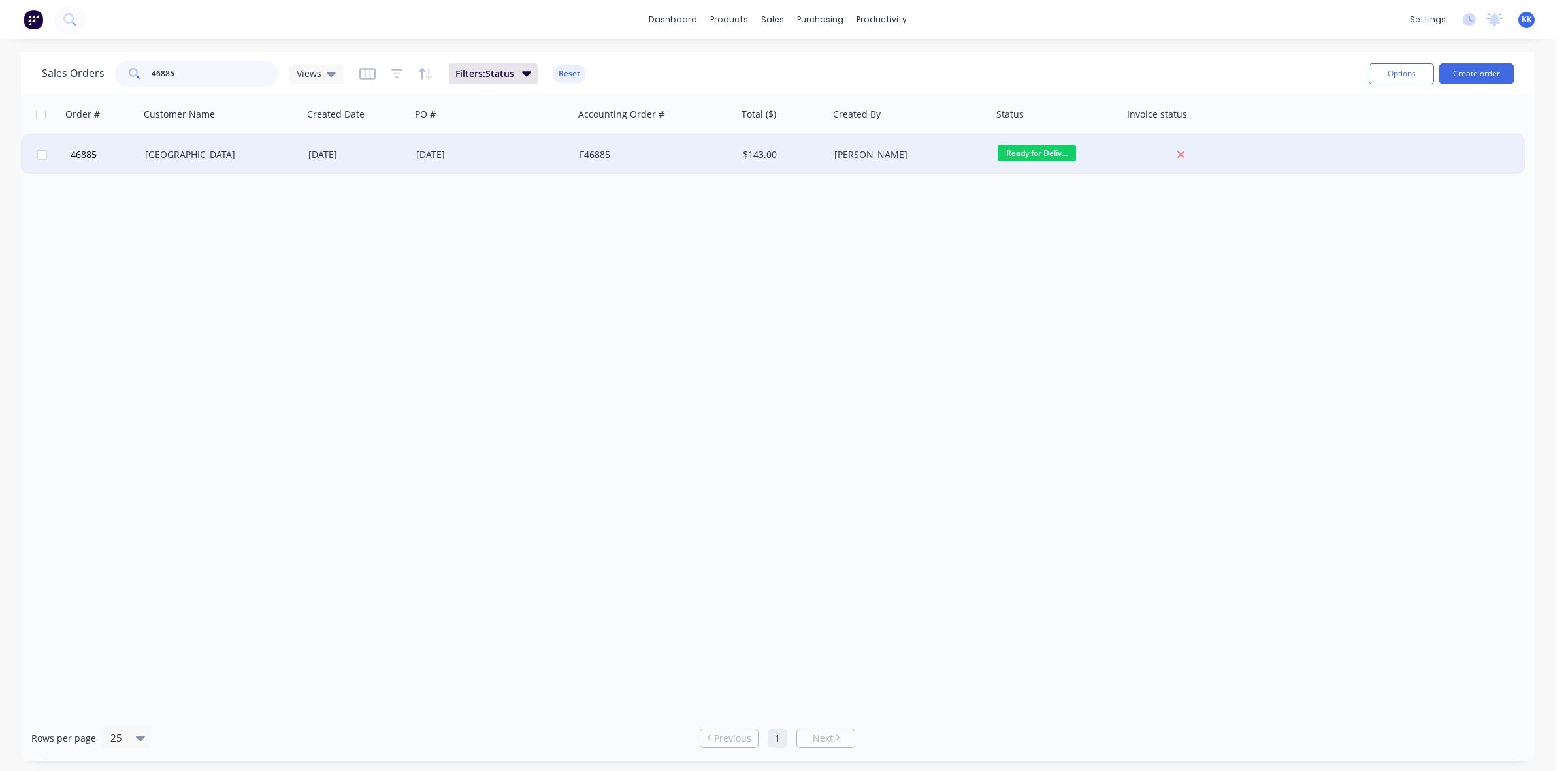
type input "46885"
click at [899, 164] on div "[PERSON_NAME]" at bounding box center [911, 155] width 164 height 40
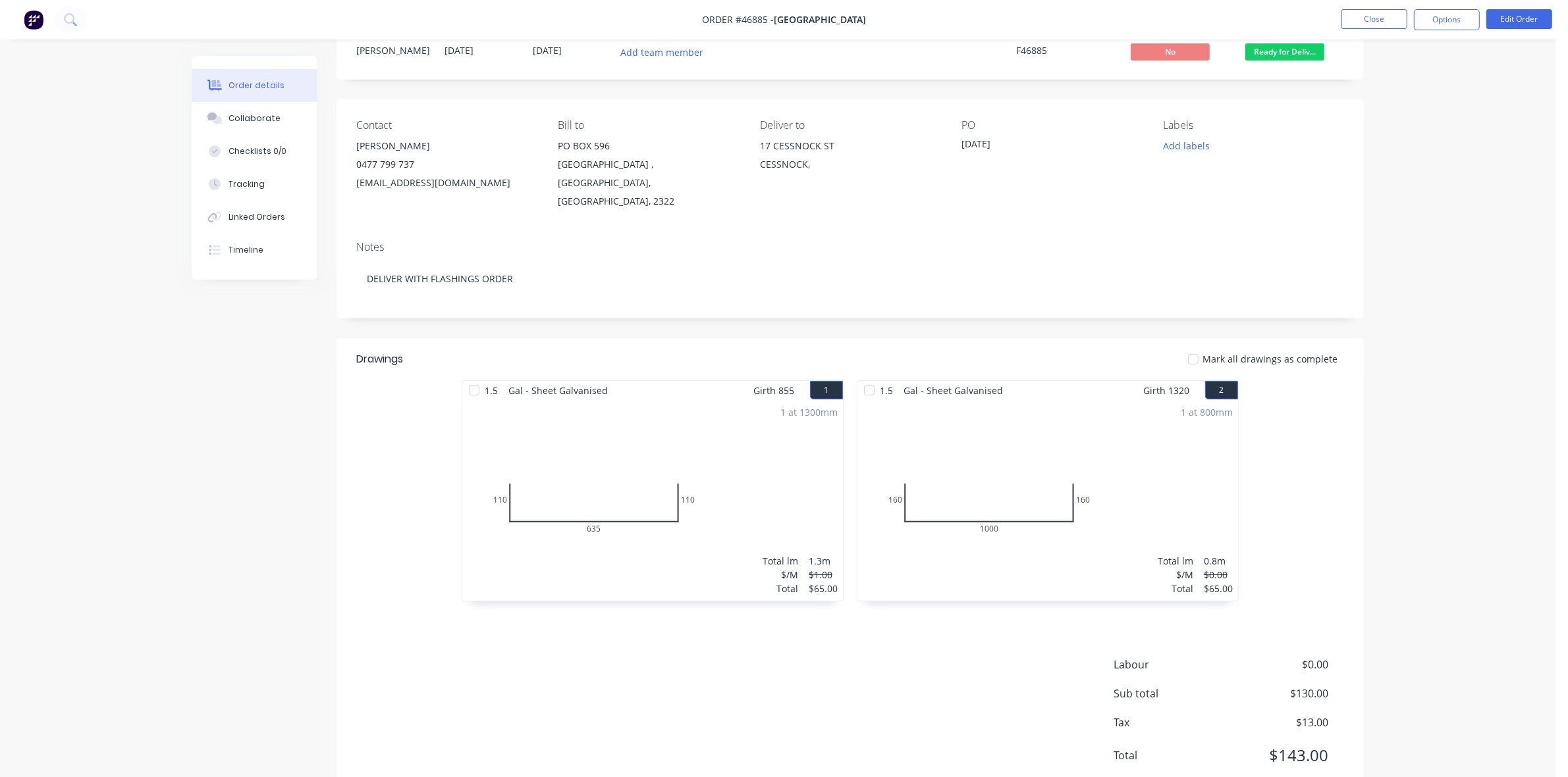
scroll to position [70, 0]
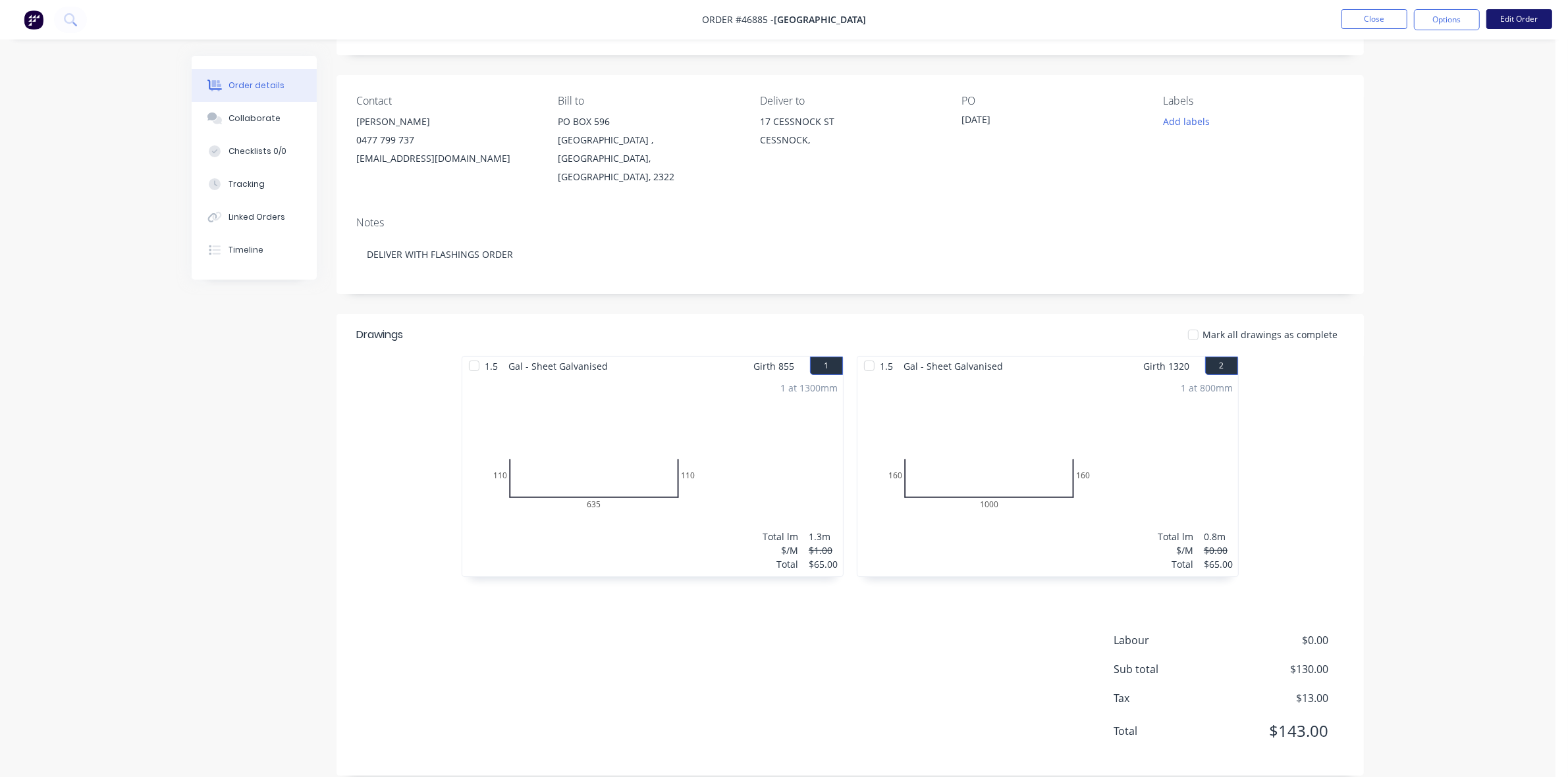
click at [1518, 17] on button "Edit Order" at bounding box center [1519, 19] width 66 height 20
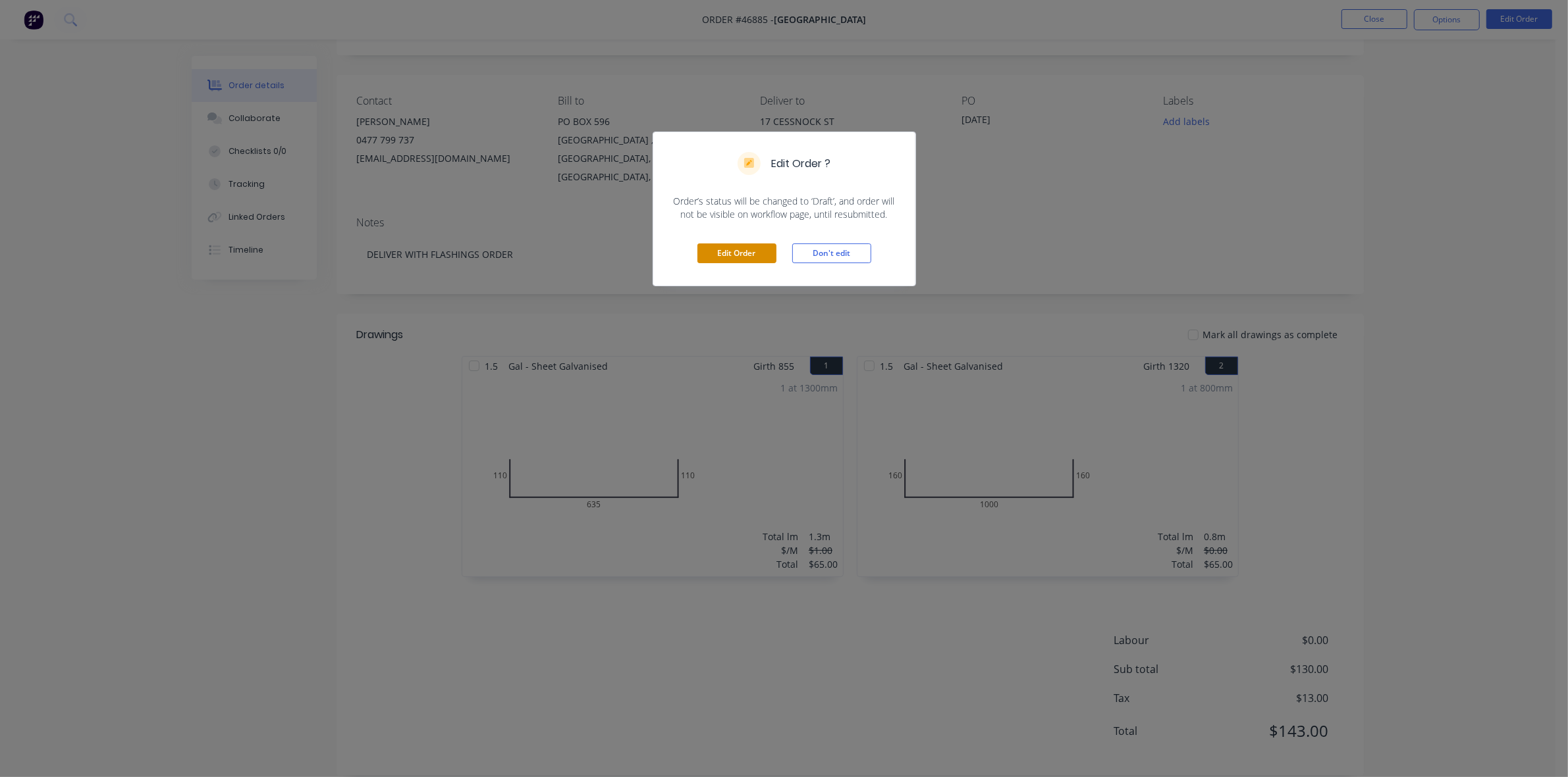
click at [742, 251] on button "Edit Order" at bounding box center [737, 254] width 79 height 20
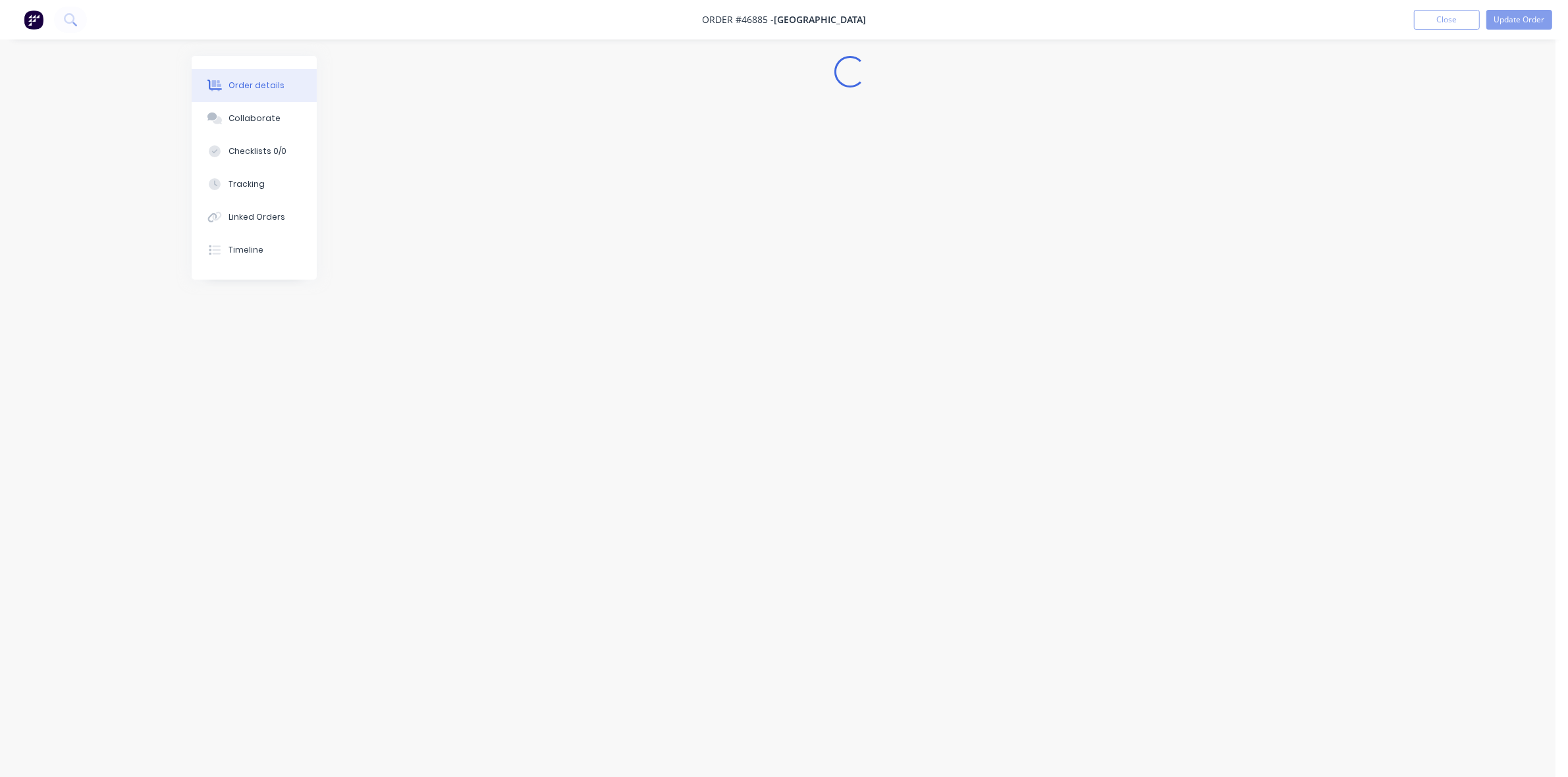
click at [774, 472] on div "Loading..." at bounding box center [777, 364] width 1172 height 616
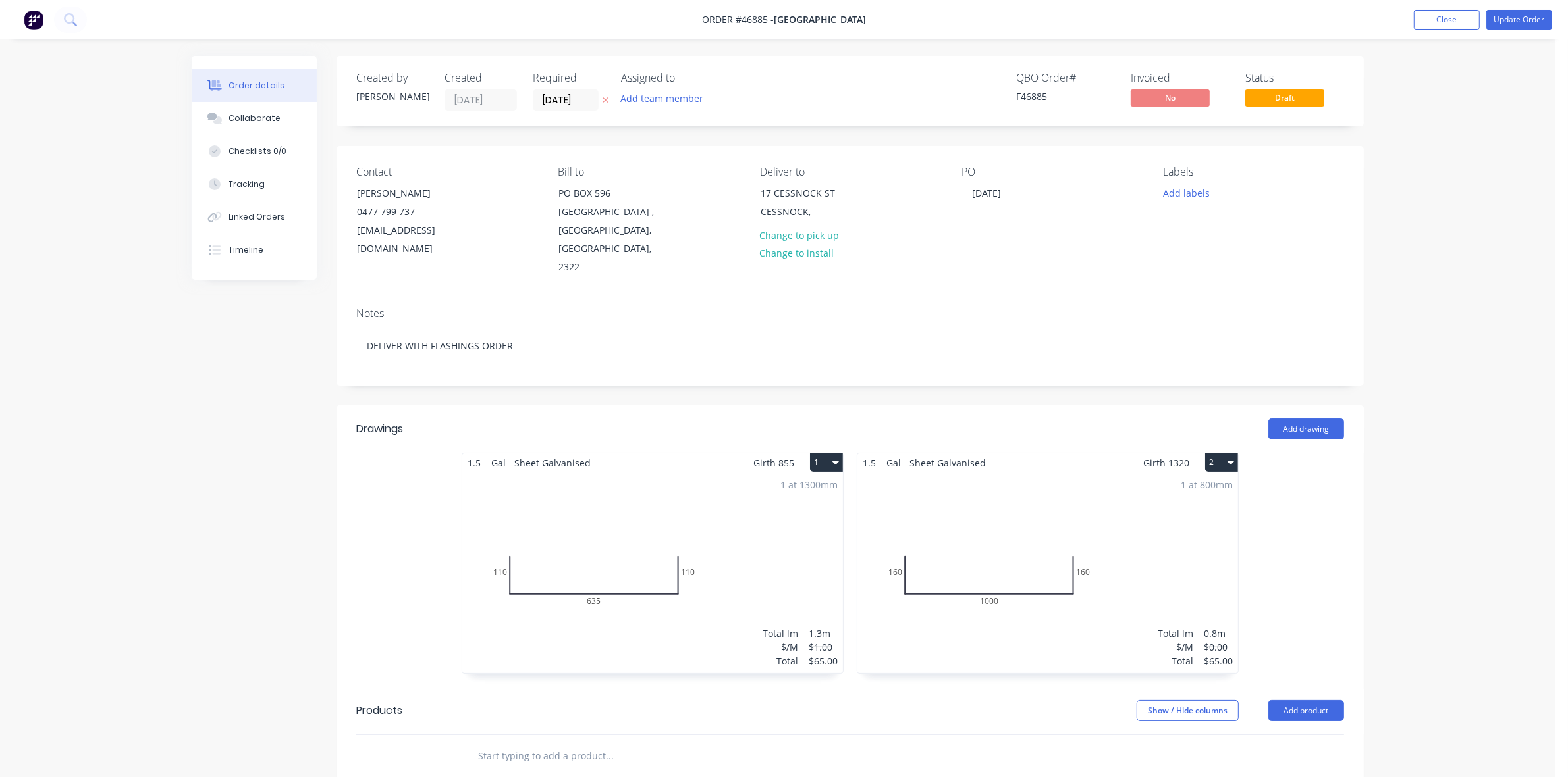
click at [774, 473] on div "1 at 1300mm Total lm $/M Total 1.3m $1.00 $65.00" at bounding box center [652, 573] width 381 height 200
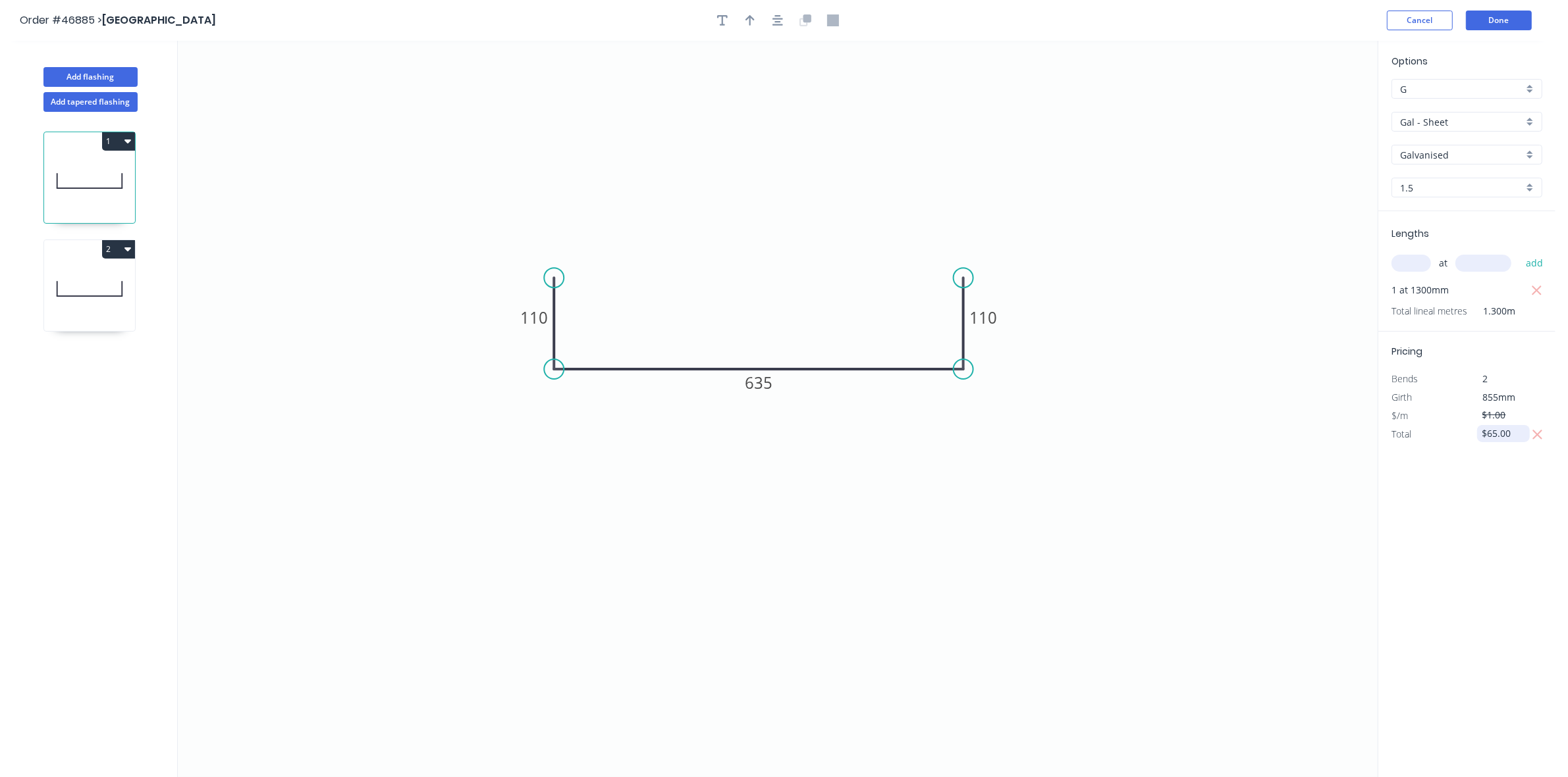
click at [1502, 438] on input "$65.00" at bounding box center [1505, 434] width 44 height 19
type input "$88.50"
click at [99, 298] on icon at bounding box center [90, 288] width 91 height 84
type input "$0.00"
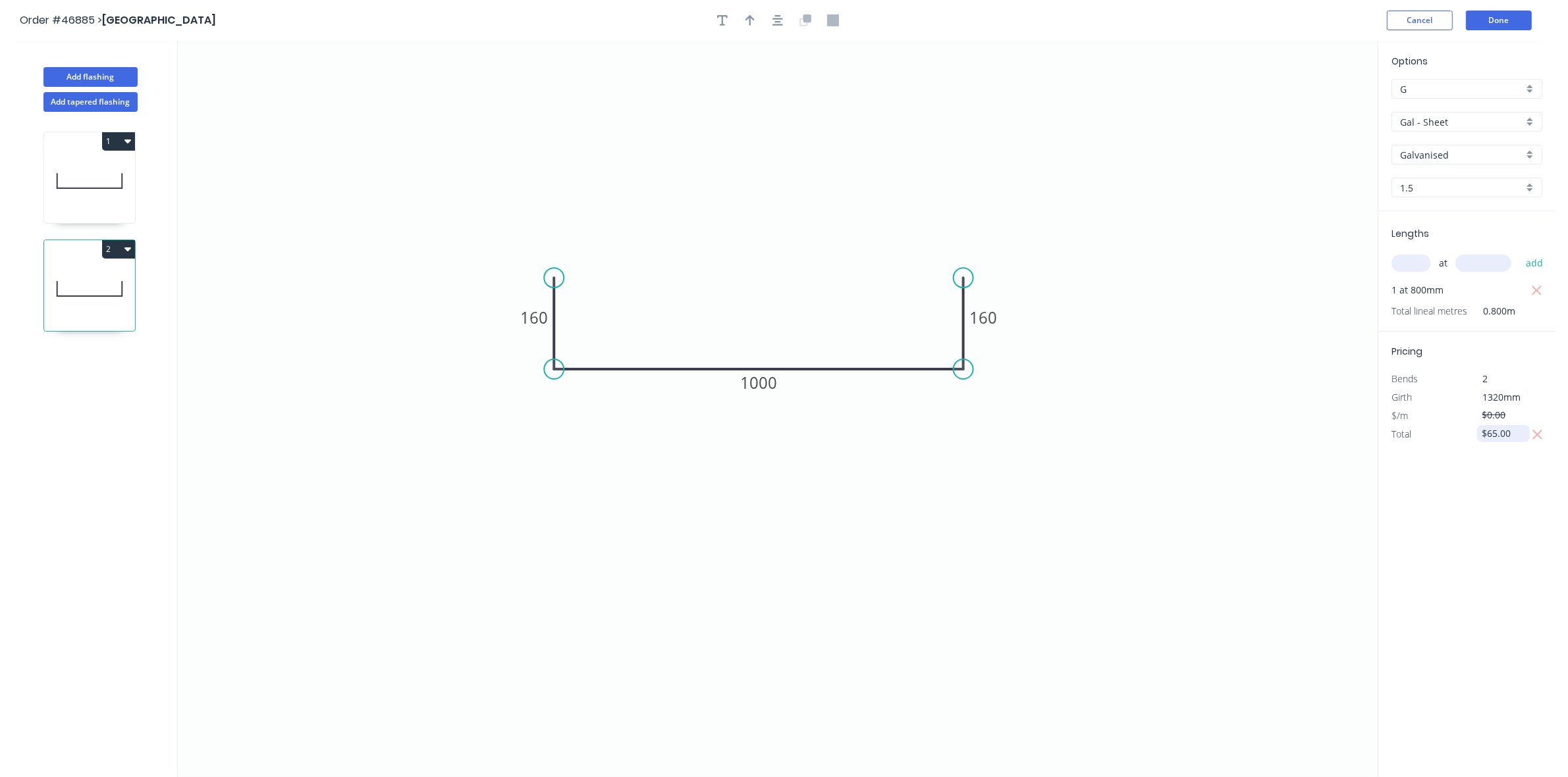
click at [1501, 436] on input "$65.00" at bounding box center [1505, 434] width 44 height 19
click at [1501, 438] on input "$65.00" at bounding box center [1505, 434] width 44 height 19
type input "$88.50"
click at [1515, 17] on button "Done" at bounding box center [1499, 20] width 66 height 20
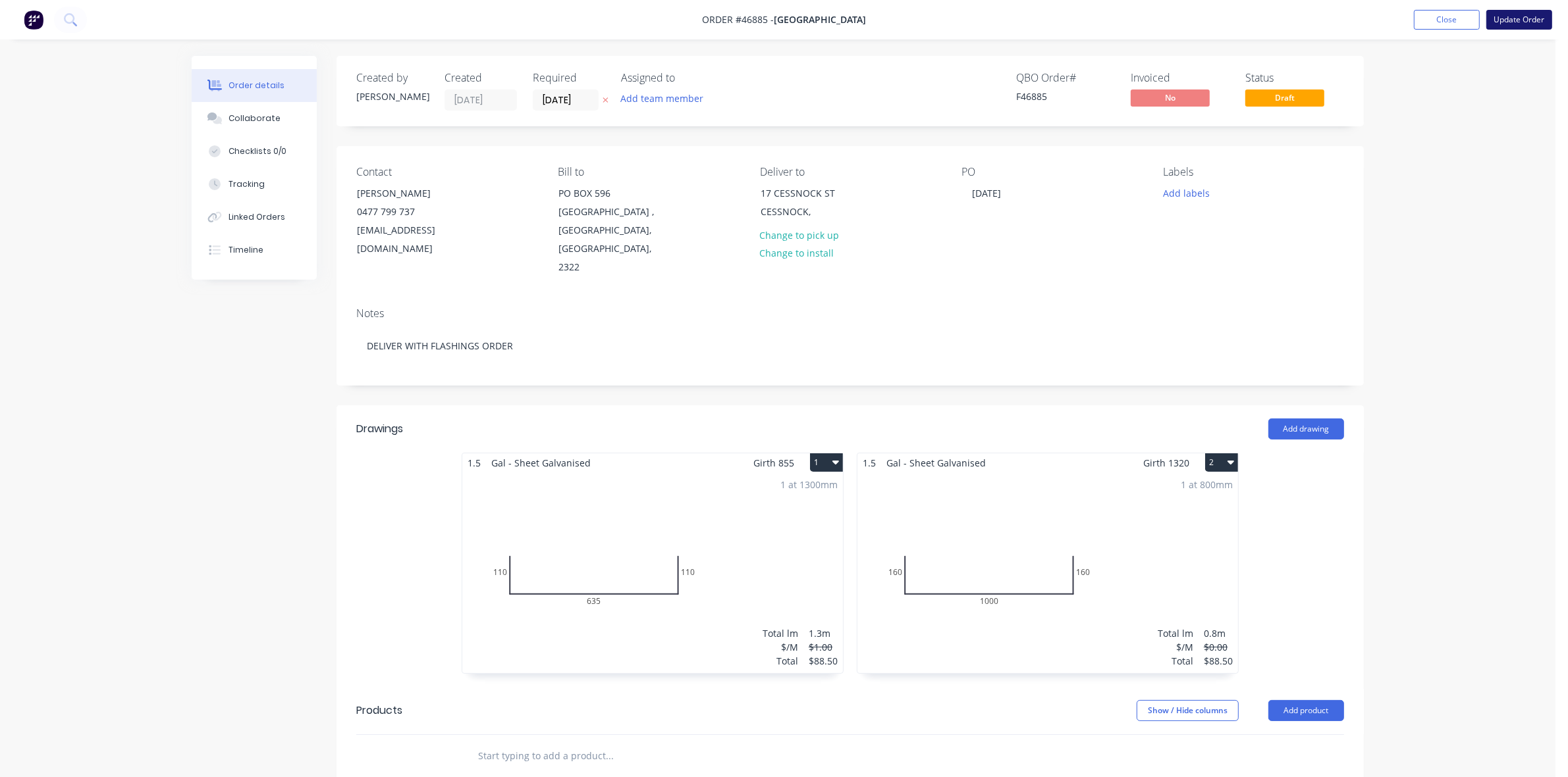
click at [1533, 20] on button "Update Order" at bounding box center [1519, 20] width 66 height 20
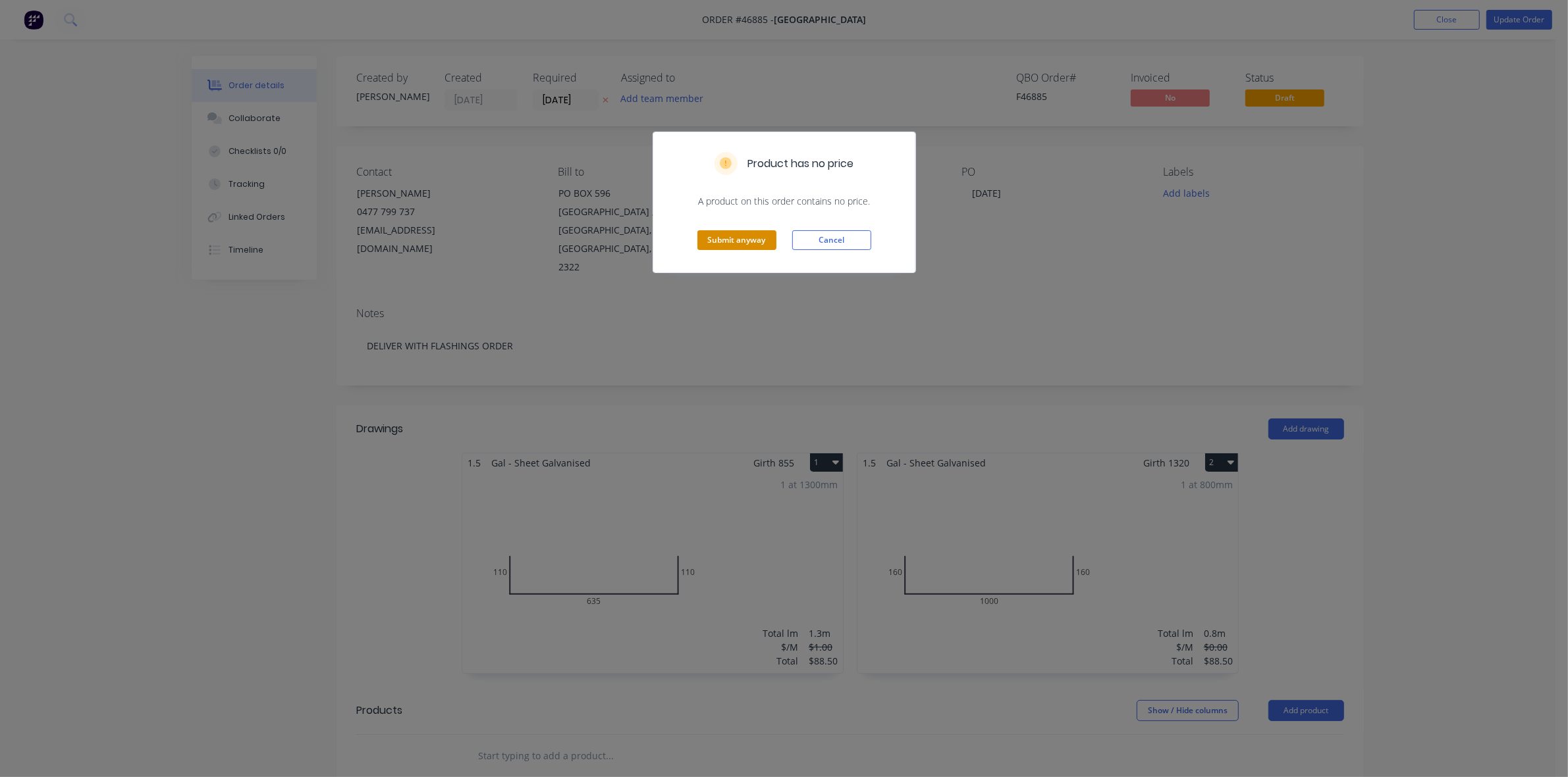
click at [749, 241] on button "Submit anyway" at bounding box center [737, 240] width 79 height 20
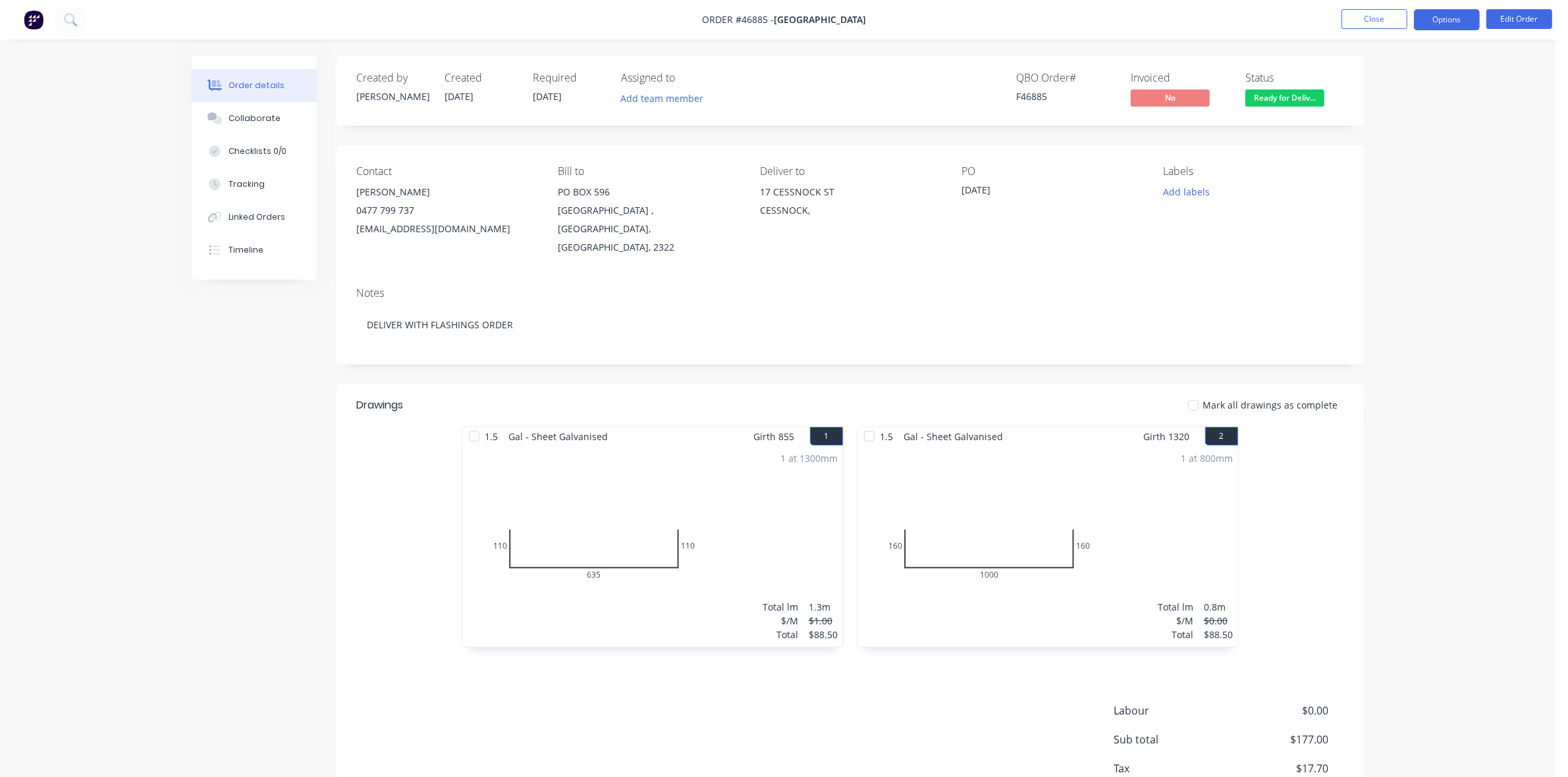
click at [1454, 25] on button "Options" at bounding box center [1446, 20] width 66 height 21
click at [1424, 82] on div "Invoice" at bounding box center [1407, 80] width 122 height 20
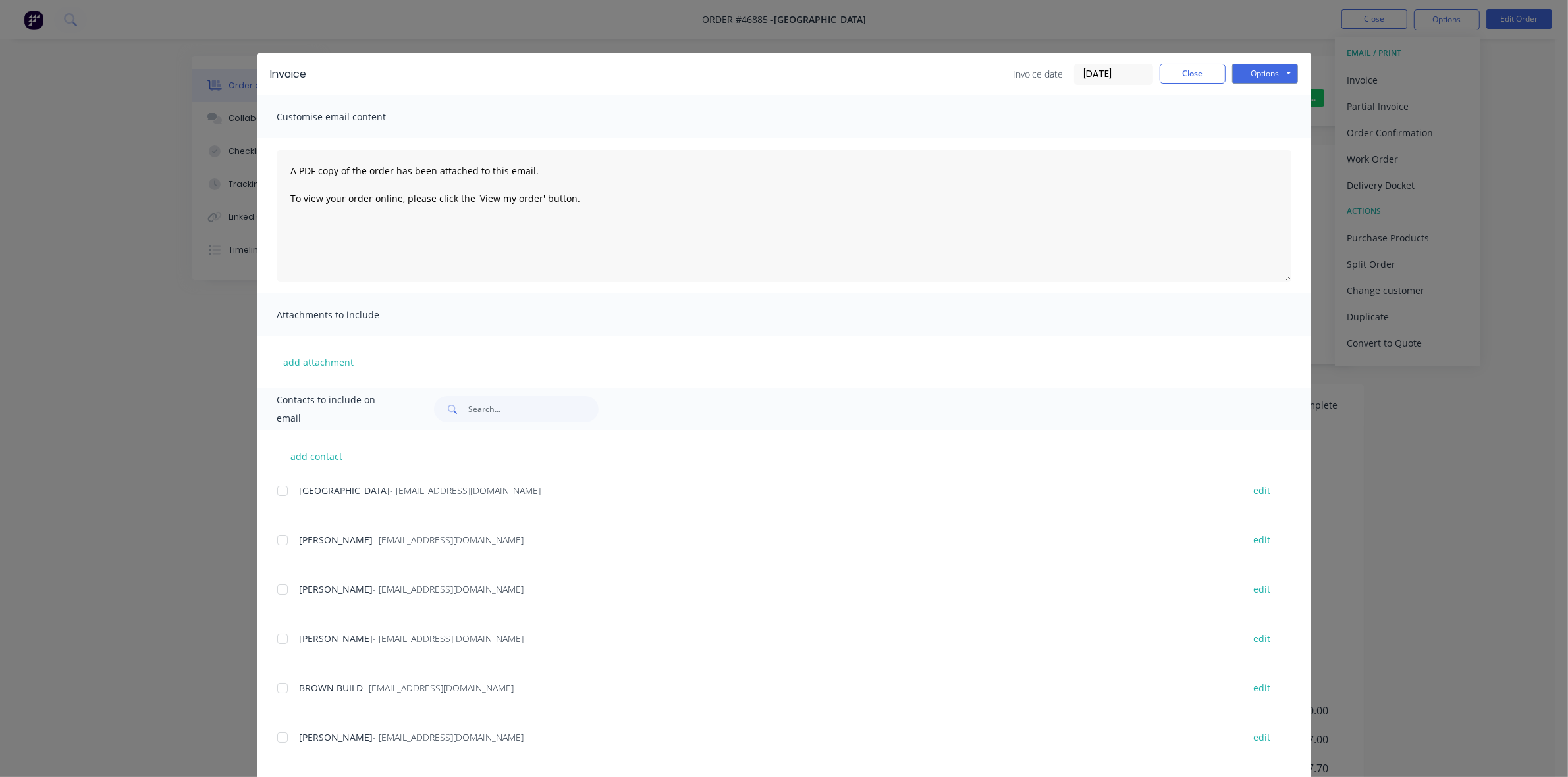
click at [272, 491] on div at bounding box center [283, 491] width 27 height 27
click at [1262, 74] on button "Options" at bounding box center [1265, 74] width 66 height 20
click at [1261, 135] on button "Email" at bounding box center [1274, 141] width 84 height 21
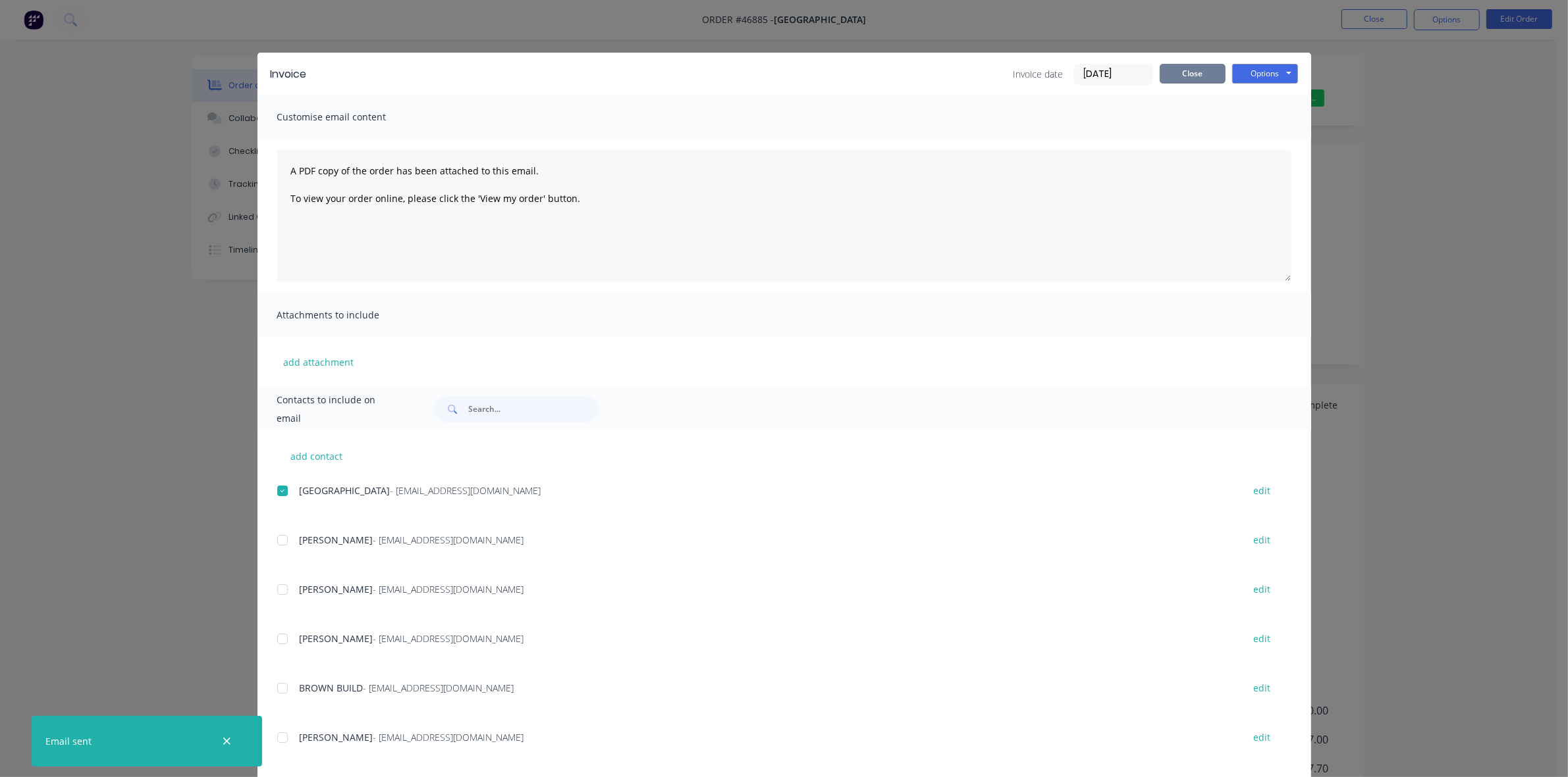
click at [1190, 71] on button "Close" at bounding box center [1193, 74] width 66 height 20
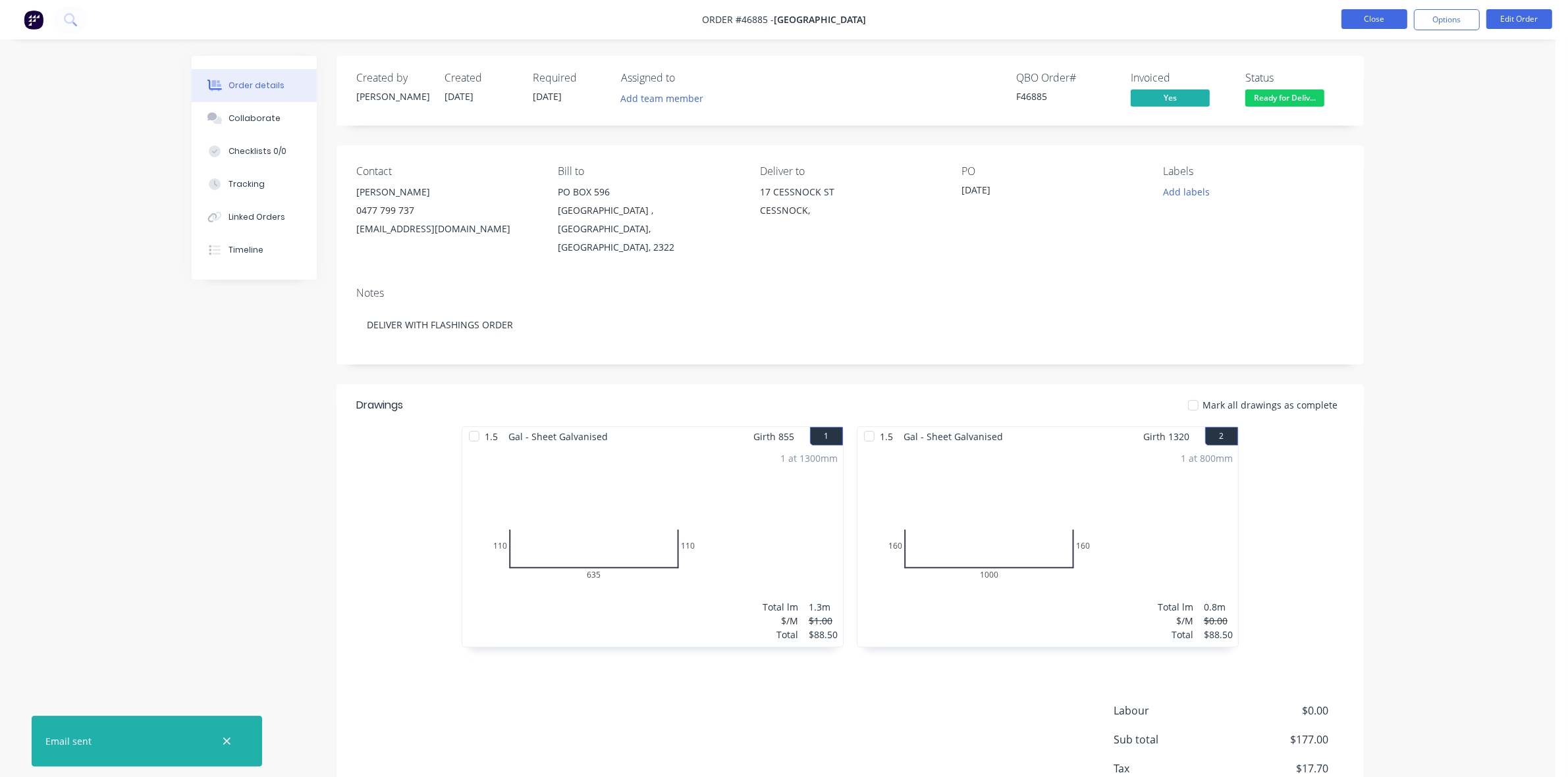
click at [1362, 21] on button "Close" at bounding box center [1375, 19] width 66 height 20
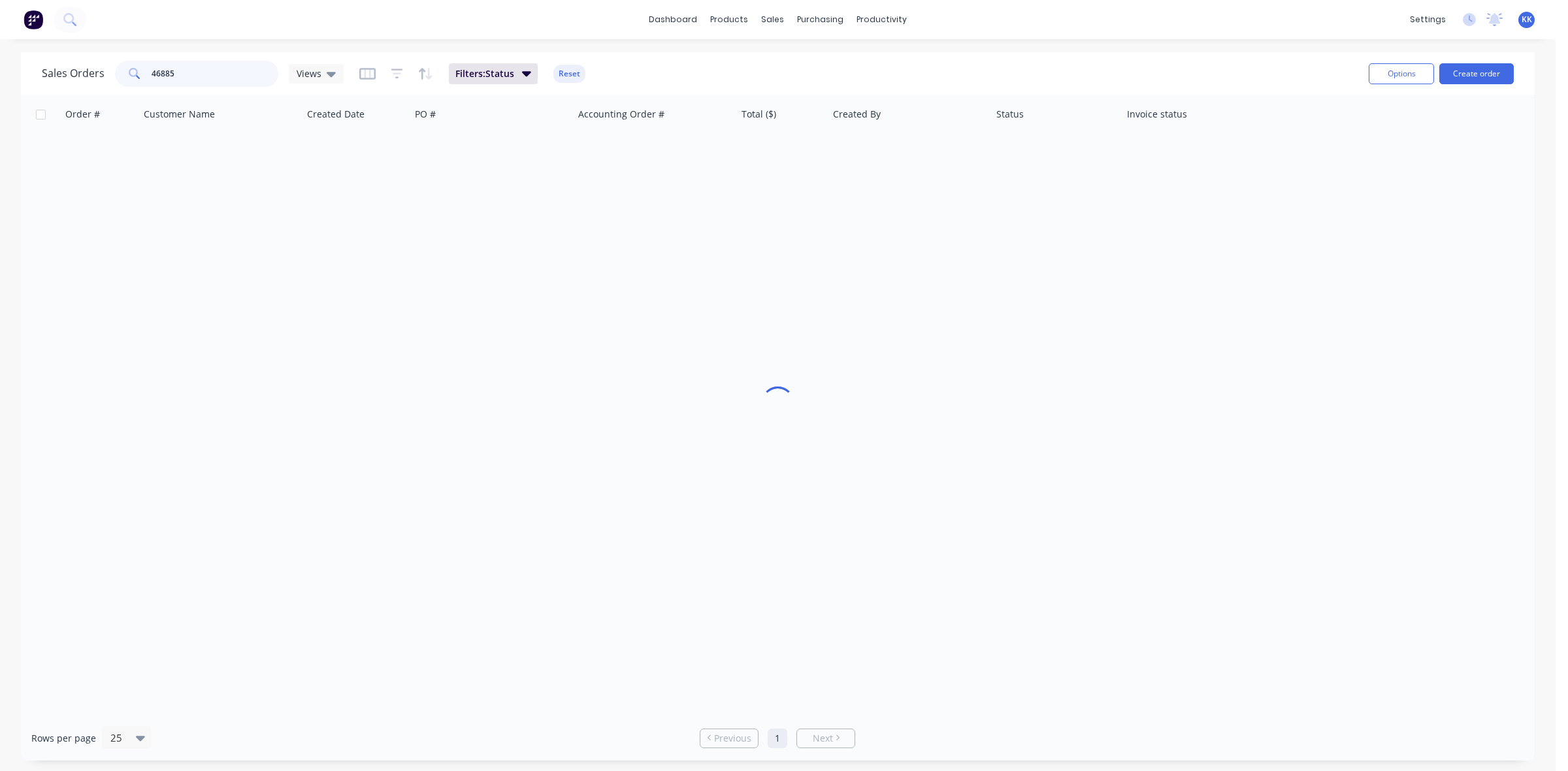
drag, startPoint x: 167, startPoint y: 66, endPoint x: 143, endPoint y: 65, distance: 24.0
click at [143, 65] on div "46885" at bounding box center [197, 74] width 164 height 26
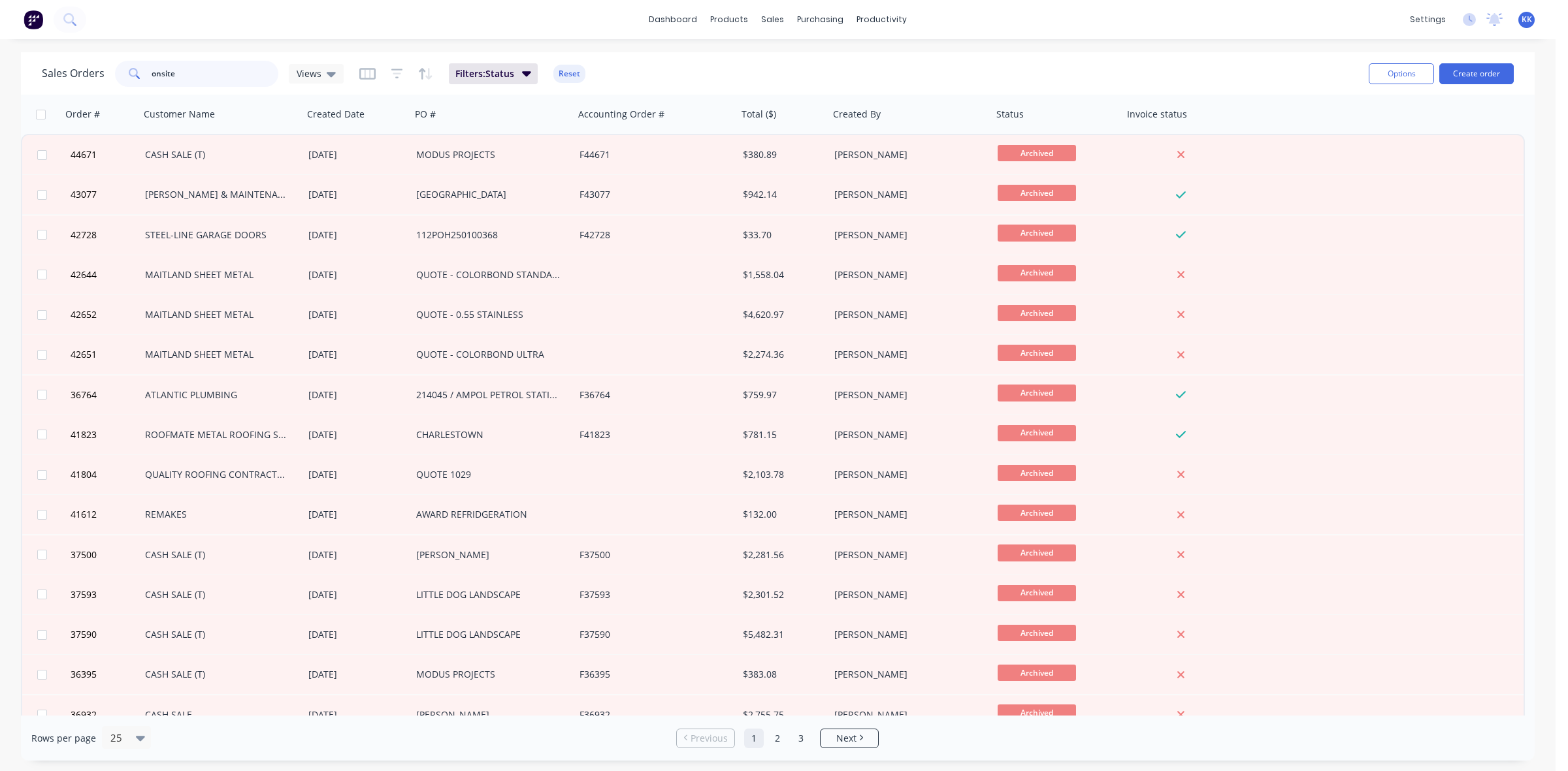
drag, startPoint x: 227, startPoint y: 67, endPoint x: 201, endPoint y: 70, distance: 26.2
click at [210, 70] on input "onsite" at bounding box center [215, 74] width 128 height 26
drag, startPoint x: 158, startPoint y: 70, endPoint x: 148, endPoint y: 70, distance: 10.0
click at [148, 70] on div "onsite" at bounding box center [197, 74] width 164 height 26
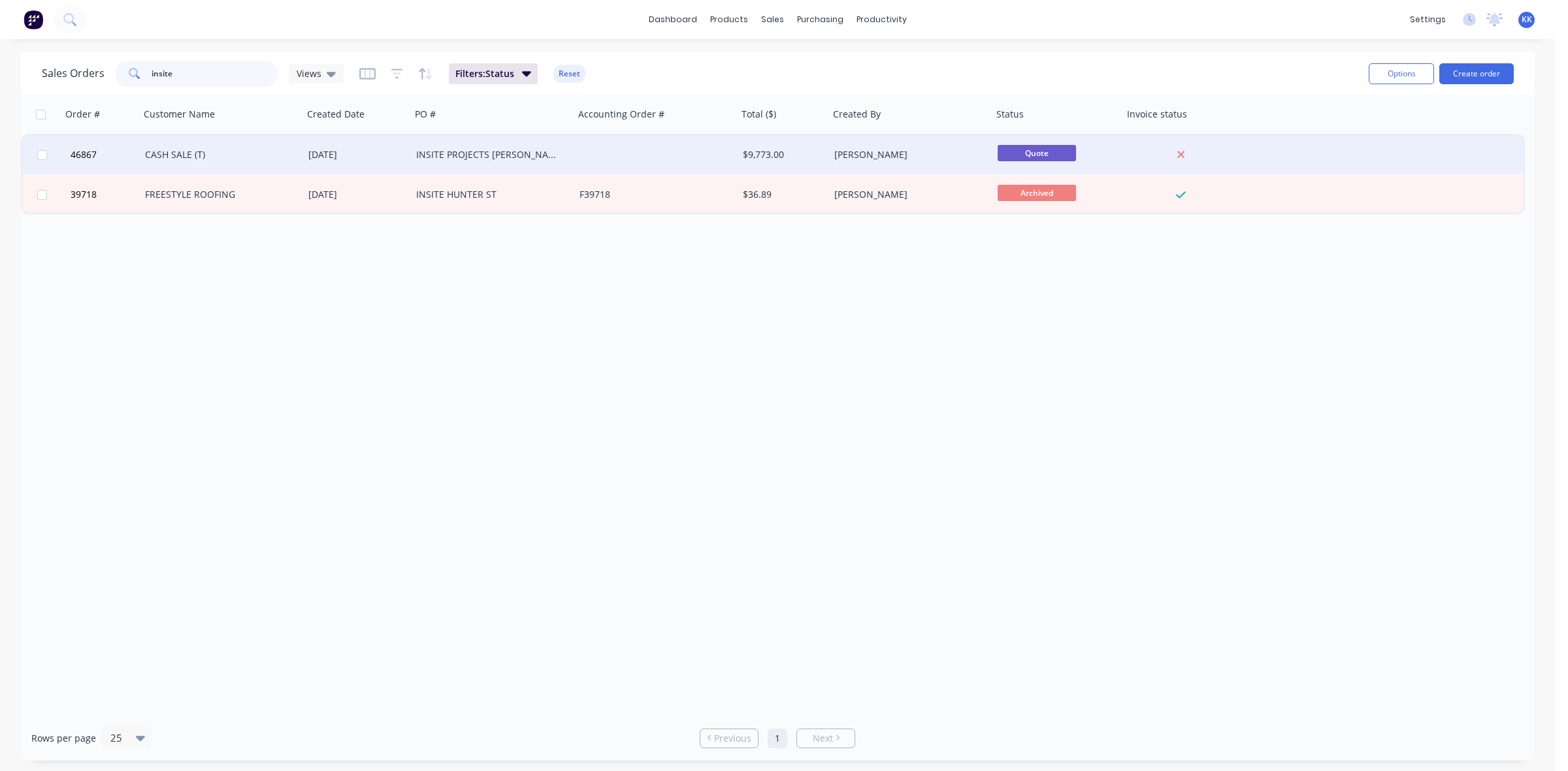
type input "insite"
click at [289, 167] on div "CASH SALE (T)" at bounding box center [222, 155] width 164 height 40
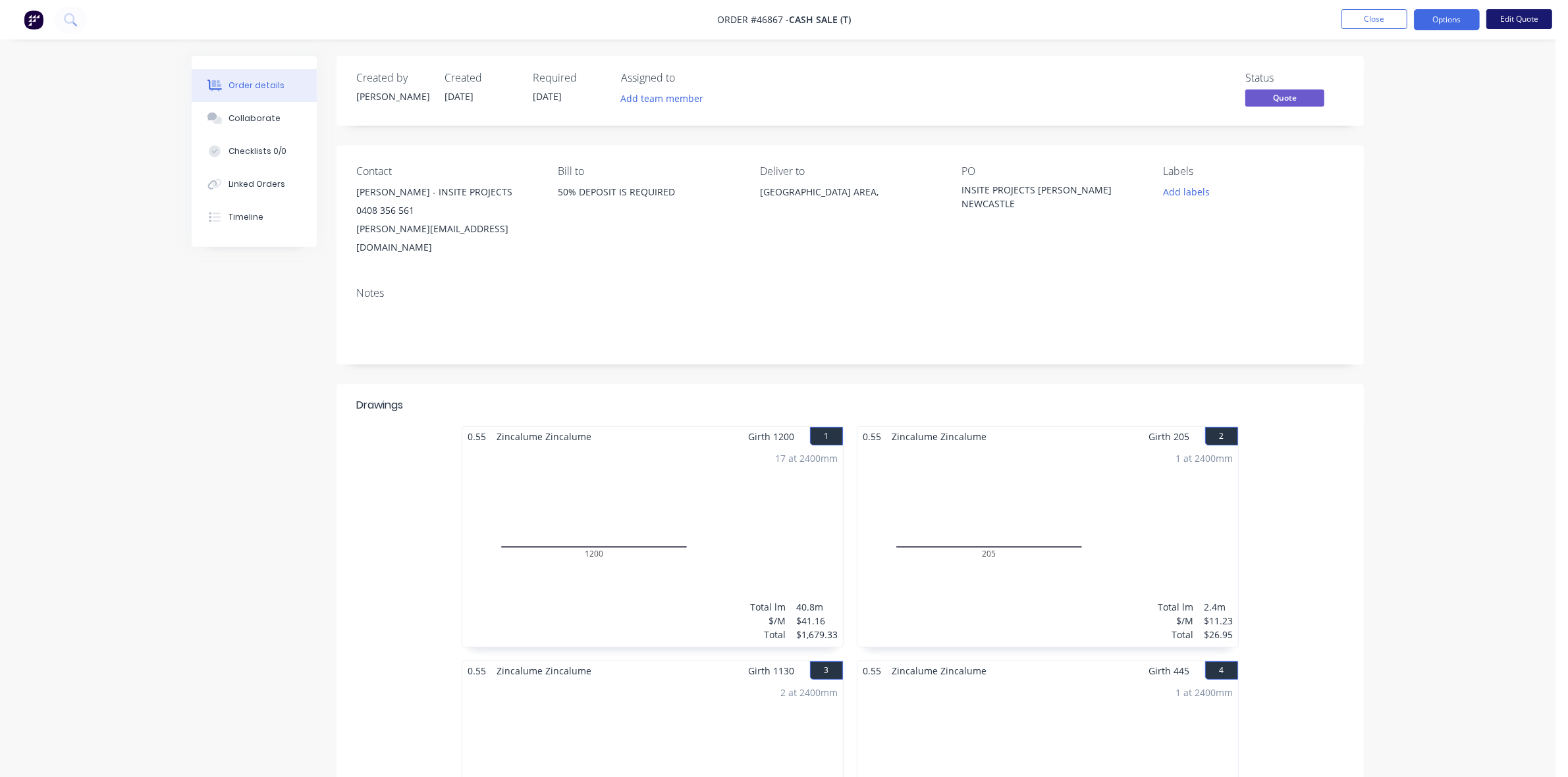
click at [1536, 23] on button "Edit Quote" at bounding box center [1519, 19] width 66 height 20
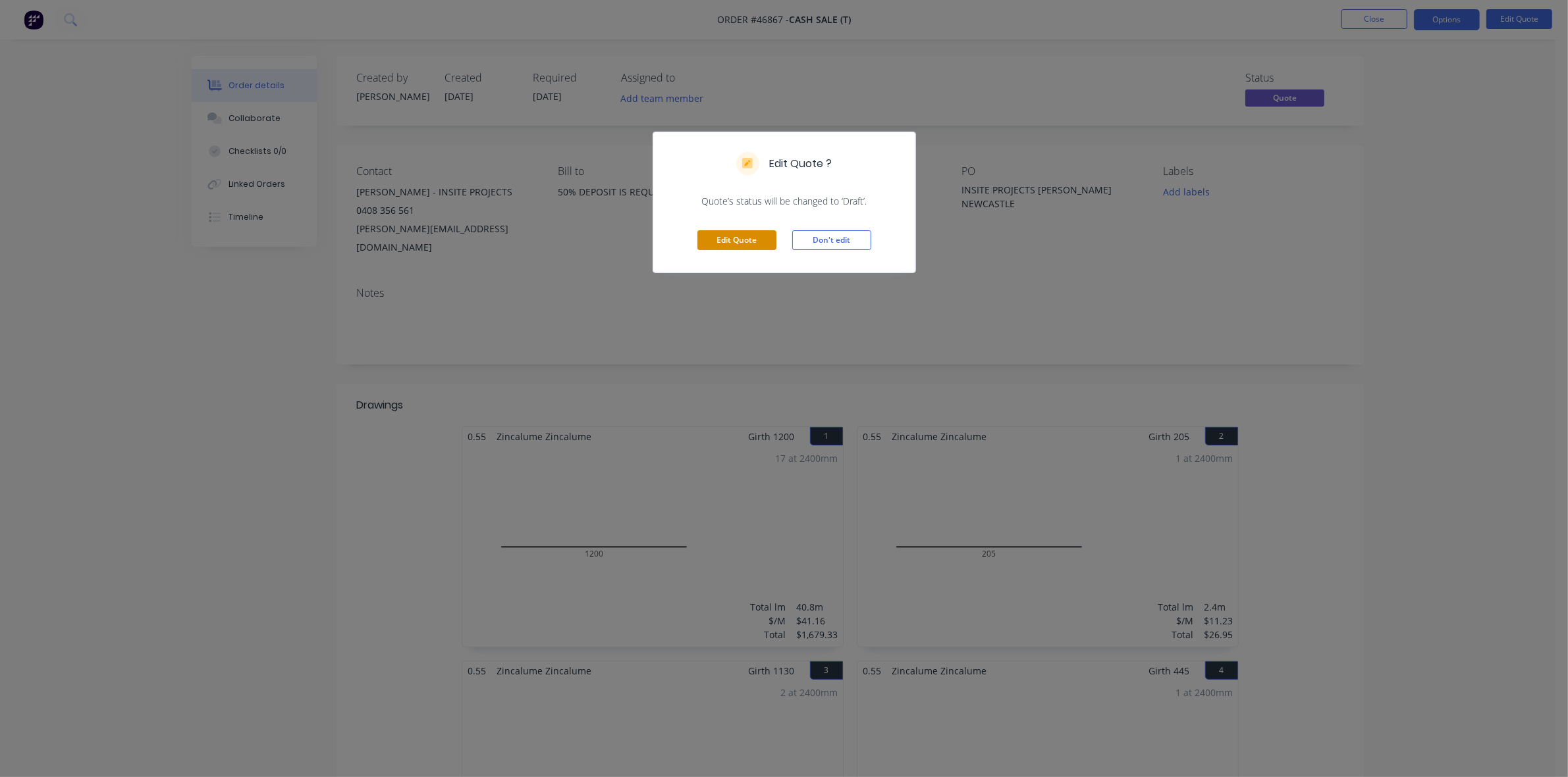
click at [729, 232] on button "Edit Quote" at bounding box center [737, 240] width 79 height 20
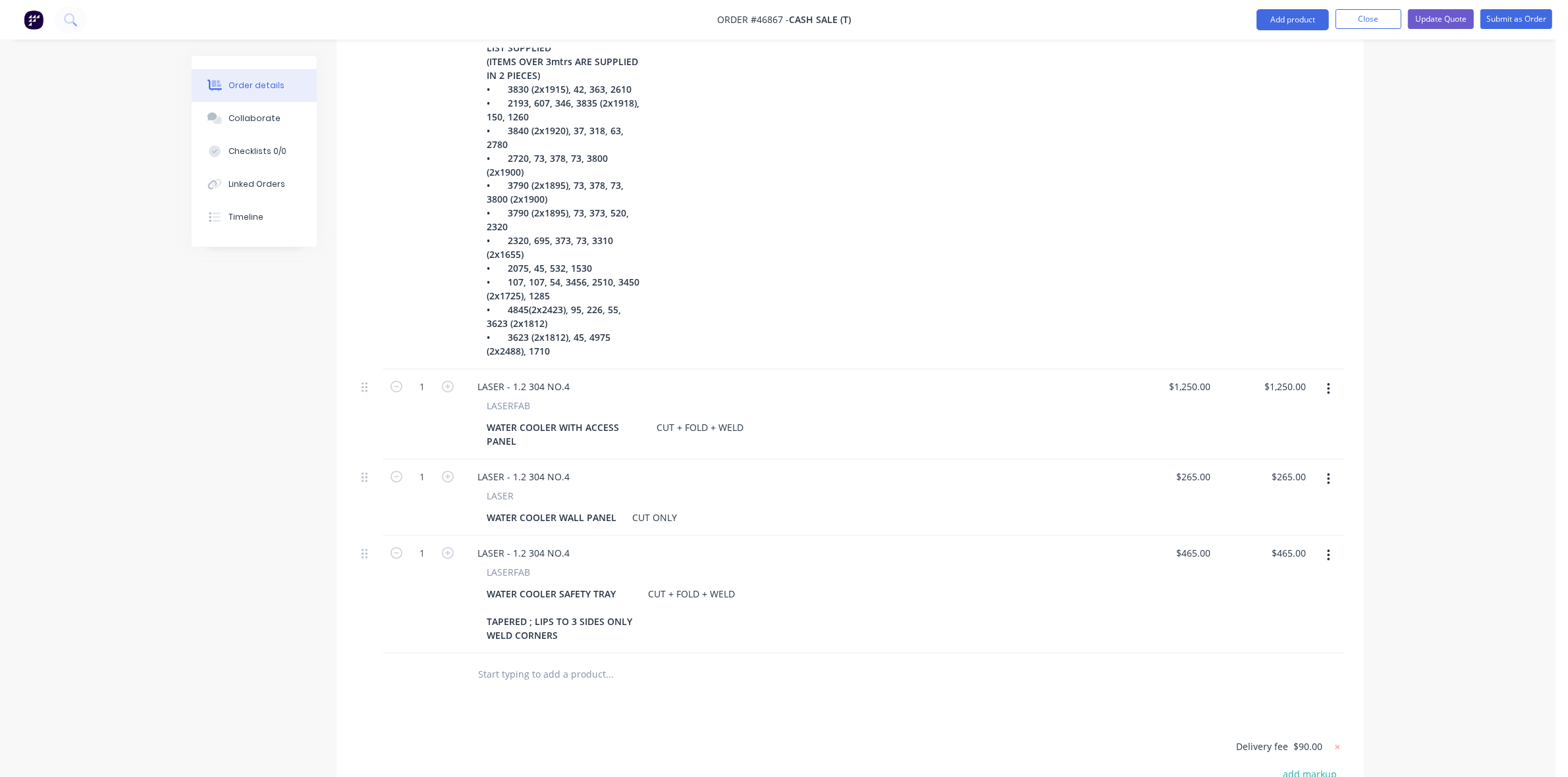
scroll to position [3044, 0]
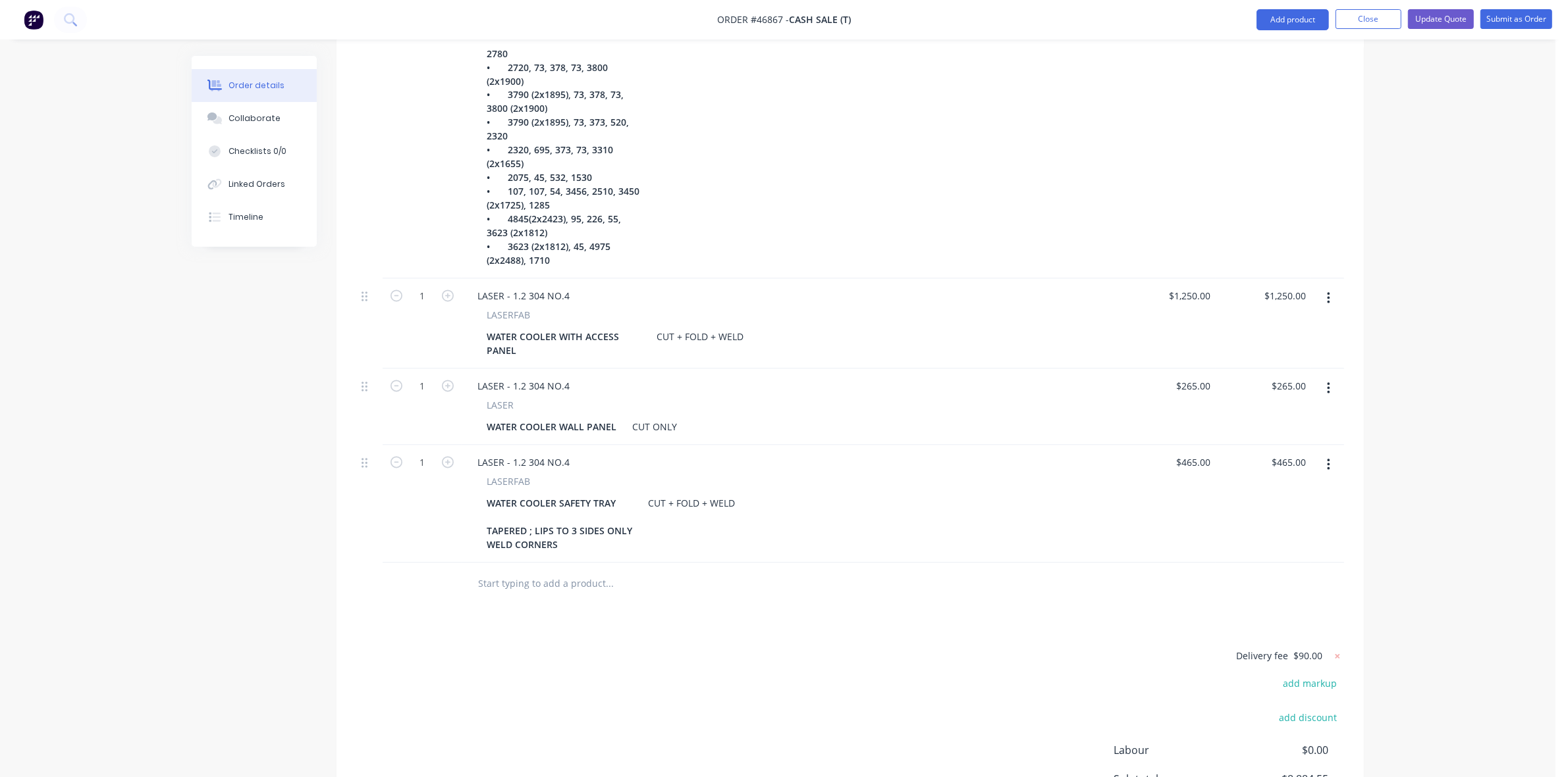
click at [1327, 292] on icon "button" at bounding box center [1328, 299] width 4 height 14
click at [1272, 403] on div "Delete" at bounding box center [1281, 412] width 101 height 20
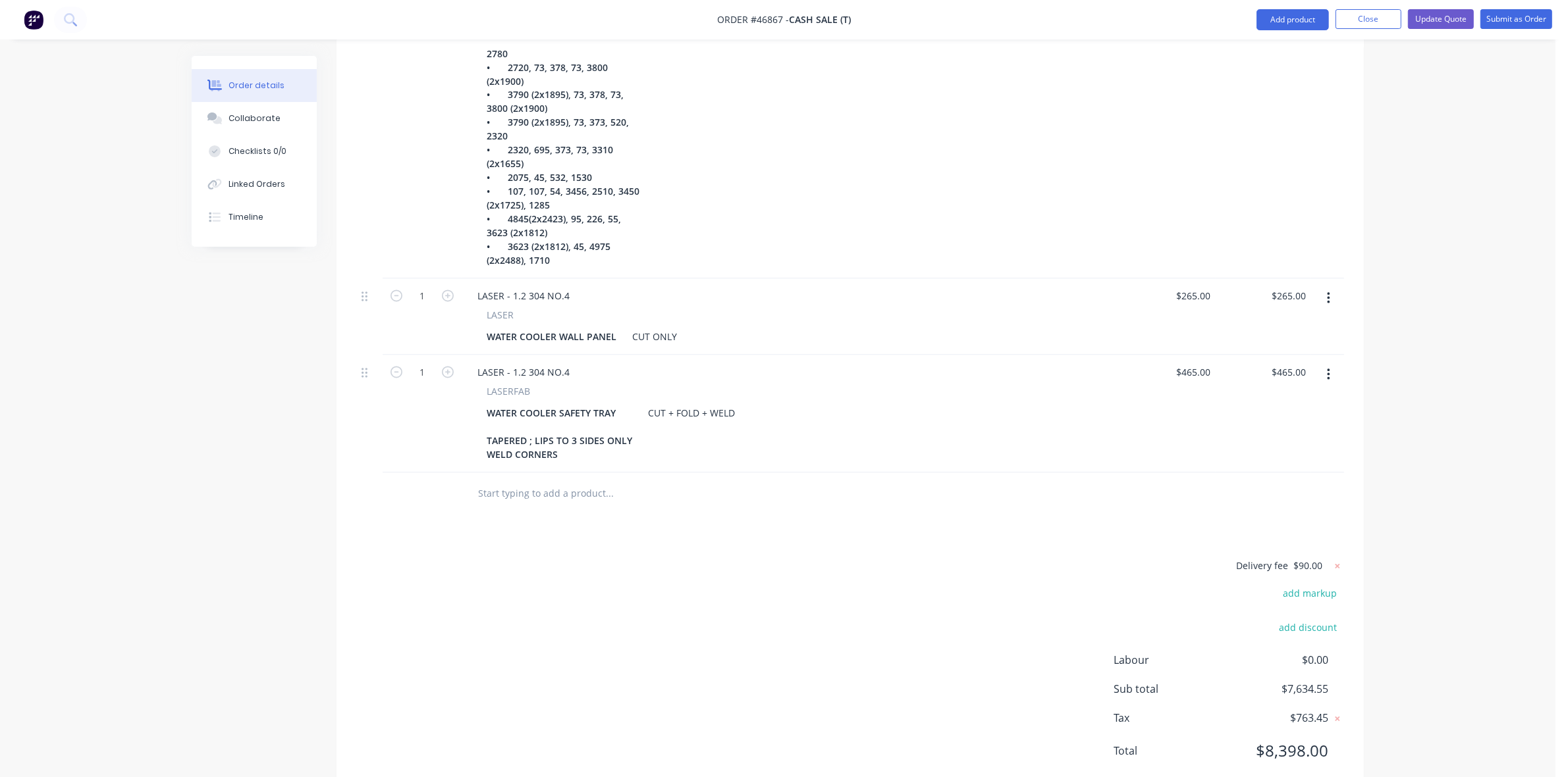
click at [1327, 368] on icon "button" at bounding box center [1328, 375] width 4 height 14
drag, startPoint x: 1258, startPoint y: 458, endPoint x: 1266, endPoint y: 438, distance: 21.5
click at [1258, 479] on div "Delete" at bounding box center [1281, 489] width 101 height 20
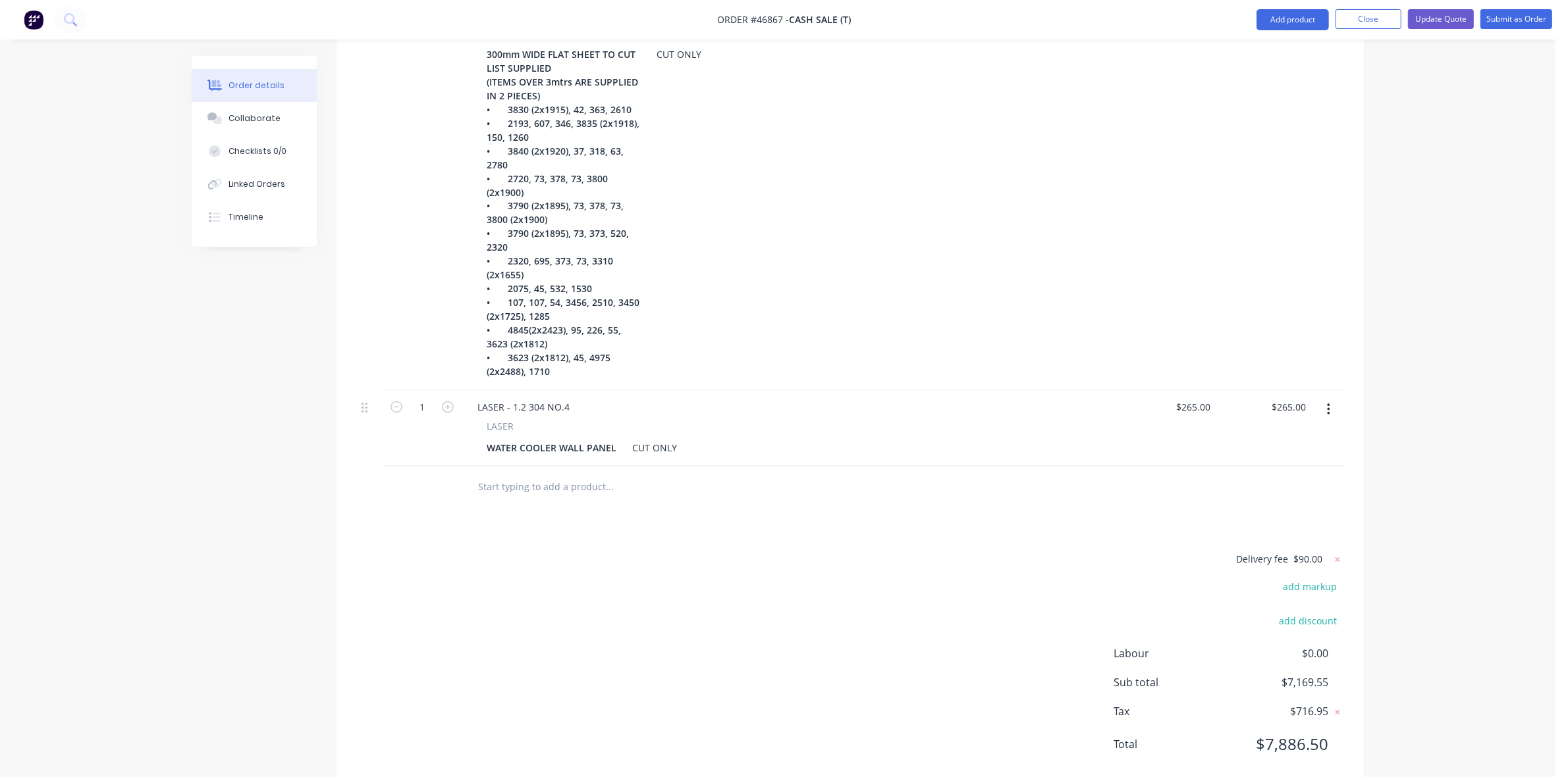
click at [1328, 404] on icon "button" at bounding box center [1328, 410] width 3 height 12
click at [1249, 514] on div "Delete" at bounding box center [1281, 524] width 101 height 20
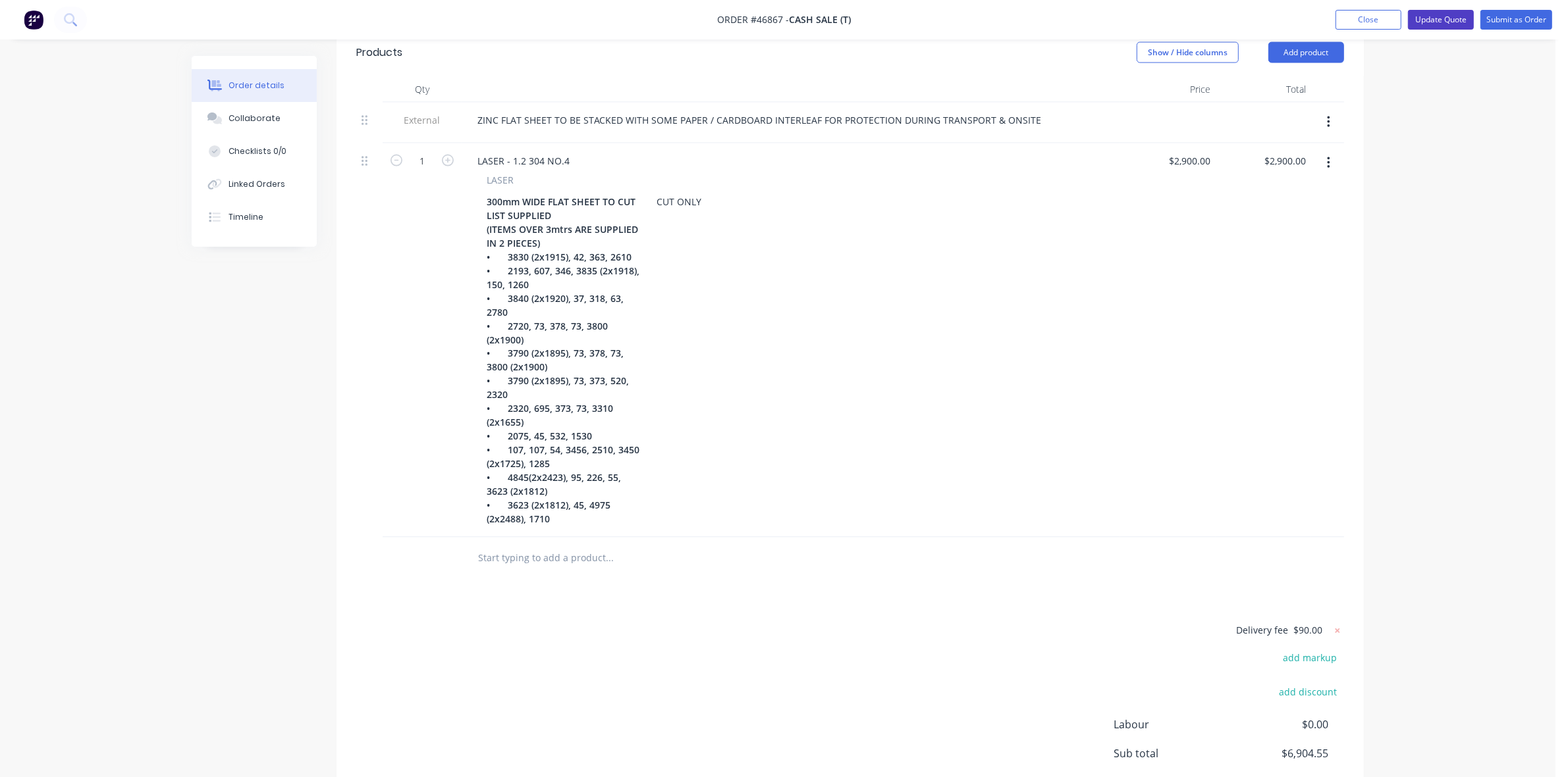
scroll to position [2774, 0]
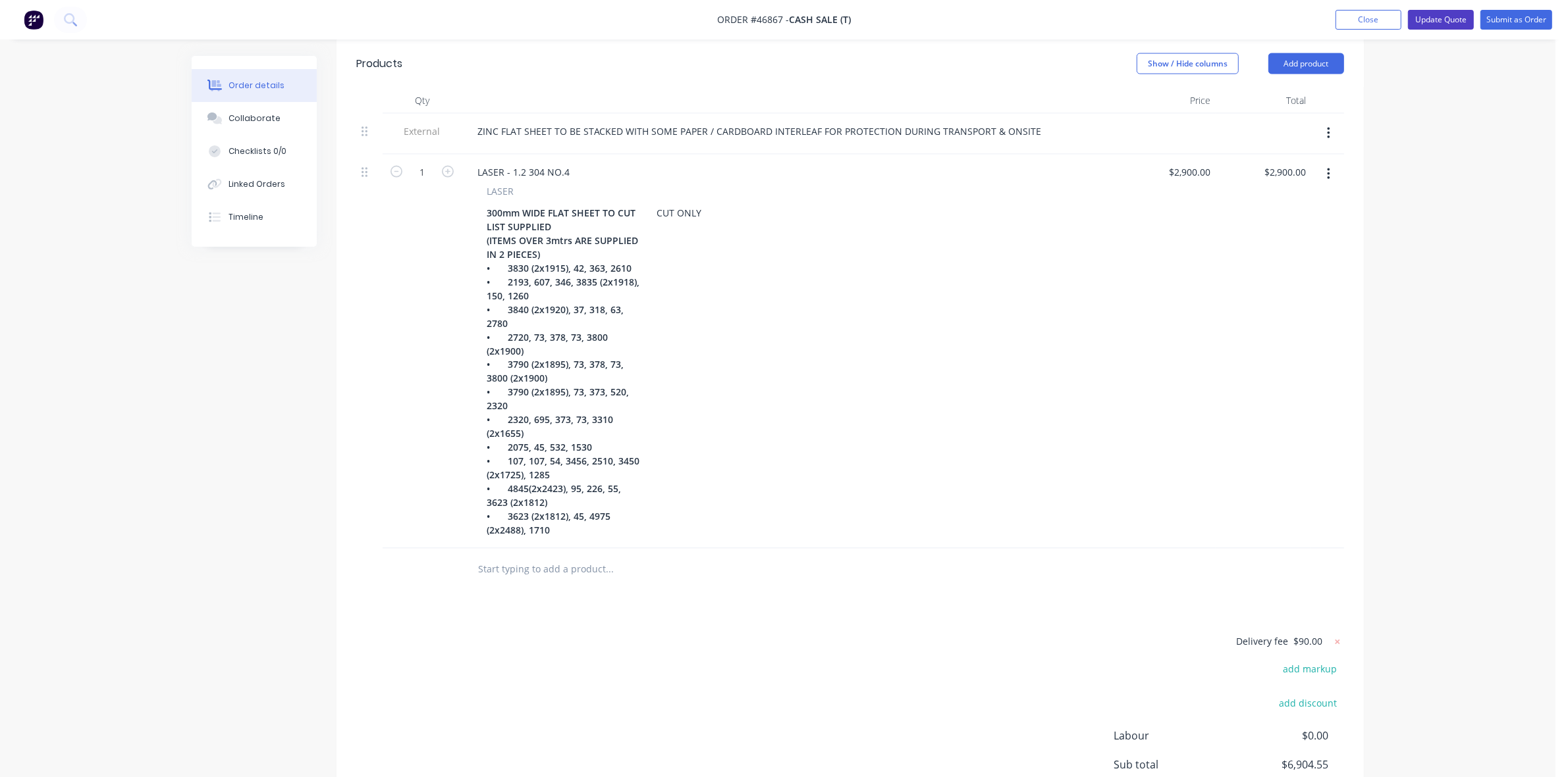
click at [1446, 17] on button "Update Quote" at bounding box center [1441, 20] width 66 height 20
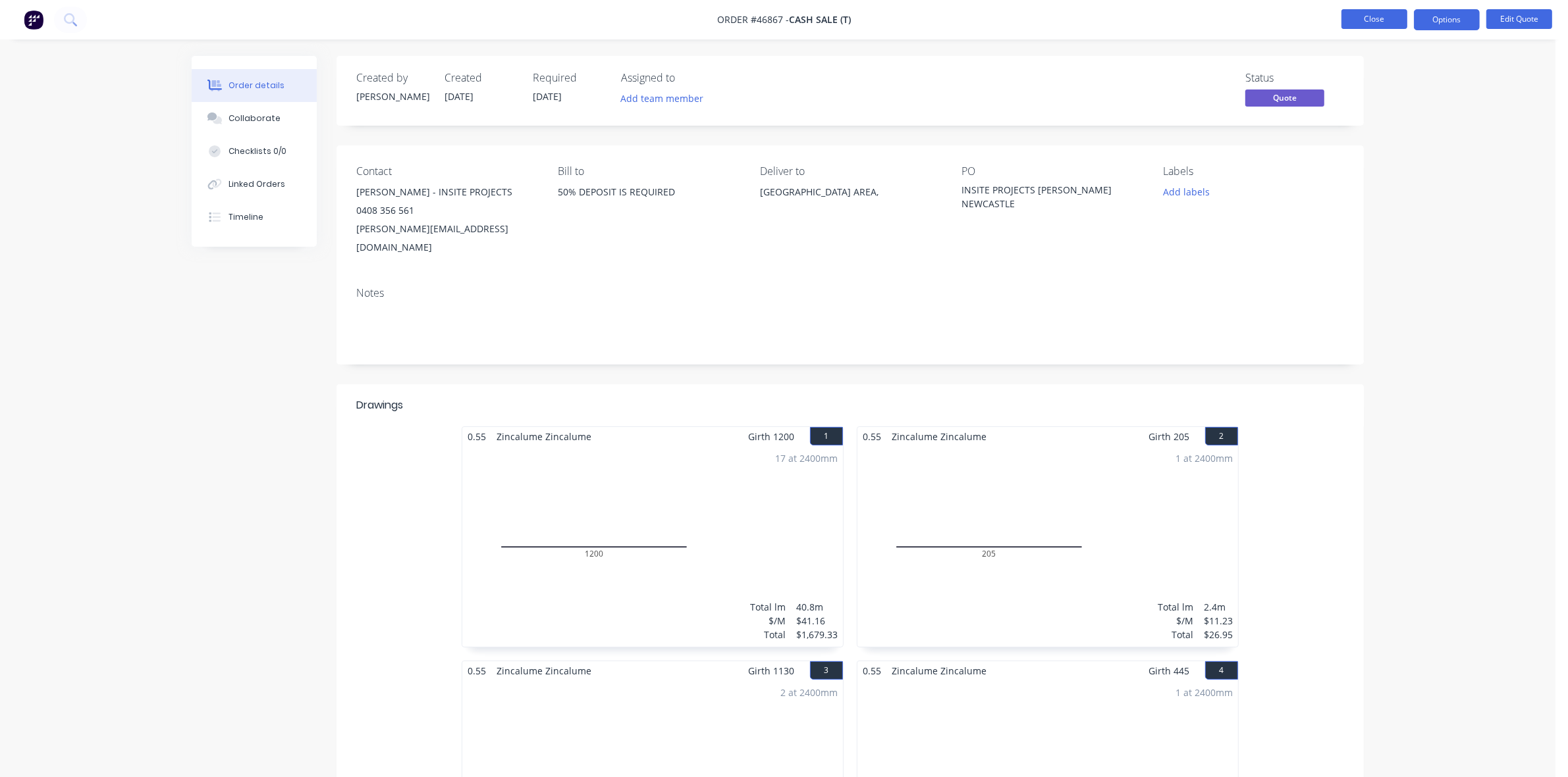
drag, startPoint x: 1387, startPoint y: 21, endPoint x: 1378, endPoint y: 20, distance: 9.1
click at [1378, 20] on button "Close" at bounding box center [1375, 19] width 66 height 20
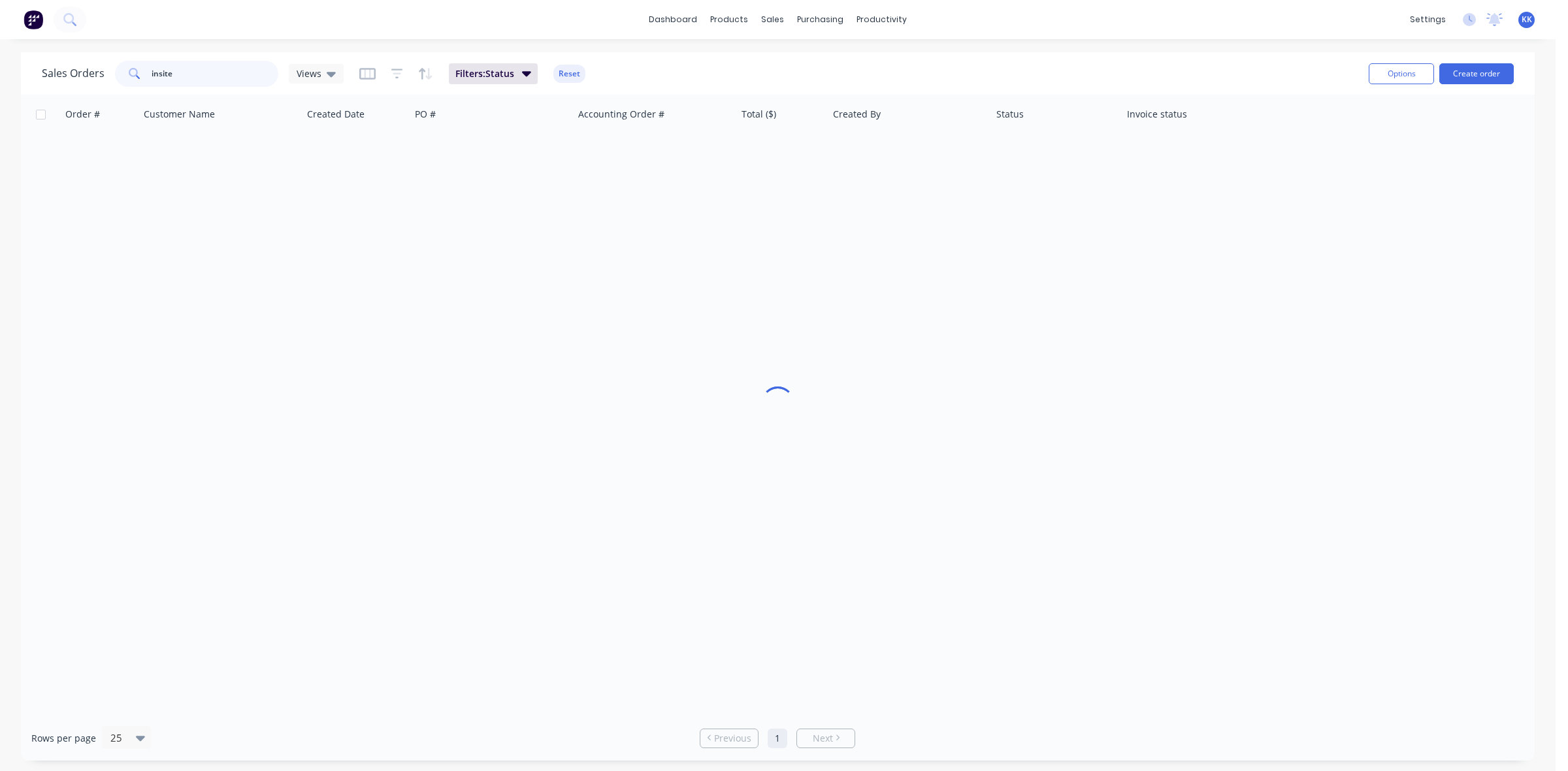
drag, startPoint x: 181, startPoint y: 74, endPoint x: 130, endPoint y: 72, distance: 51.0
click at [130, 72] on div "insite" at bounding box center [197, 74] width 164 height 26
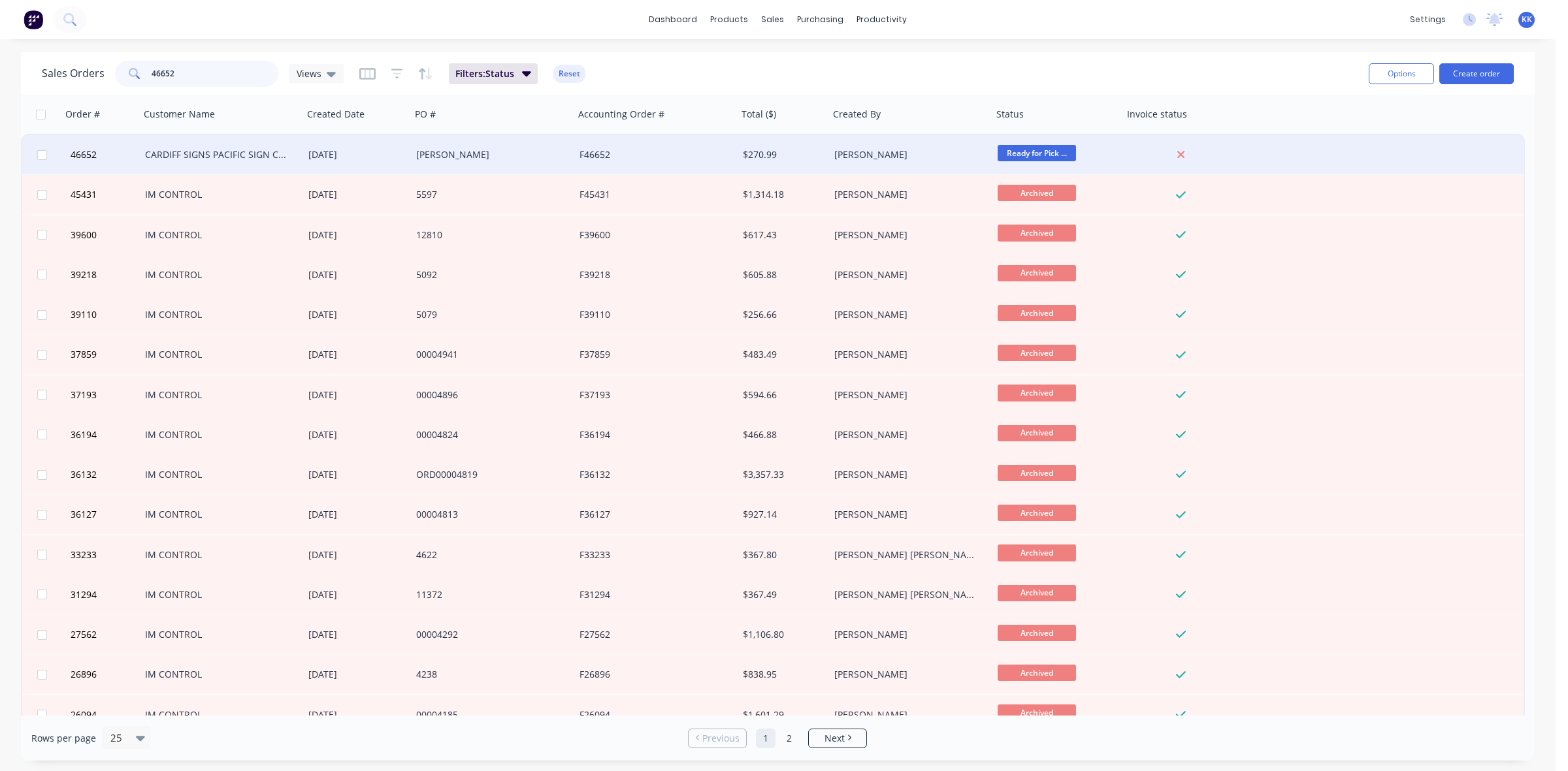
type input "46652"
click at [265, 155] on div "CARDIFF SIGNS PACIFIC SIGN CORP P/L T/AS" at bounding box center [217, 154] width 145 height 13
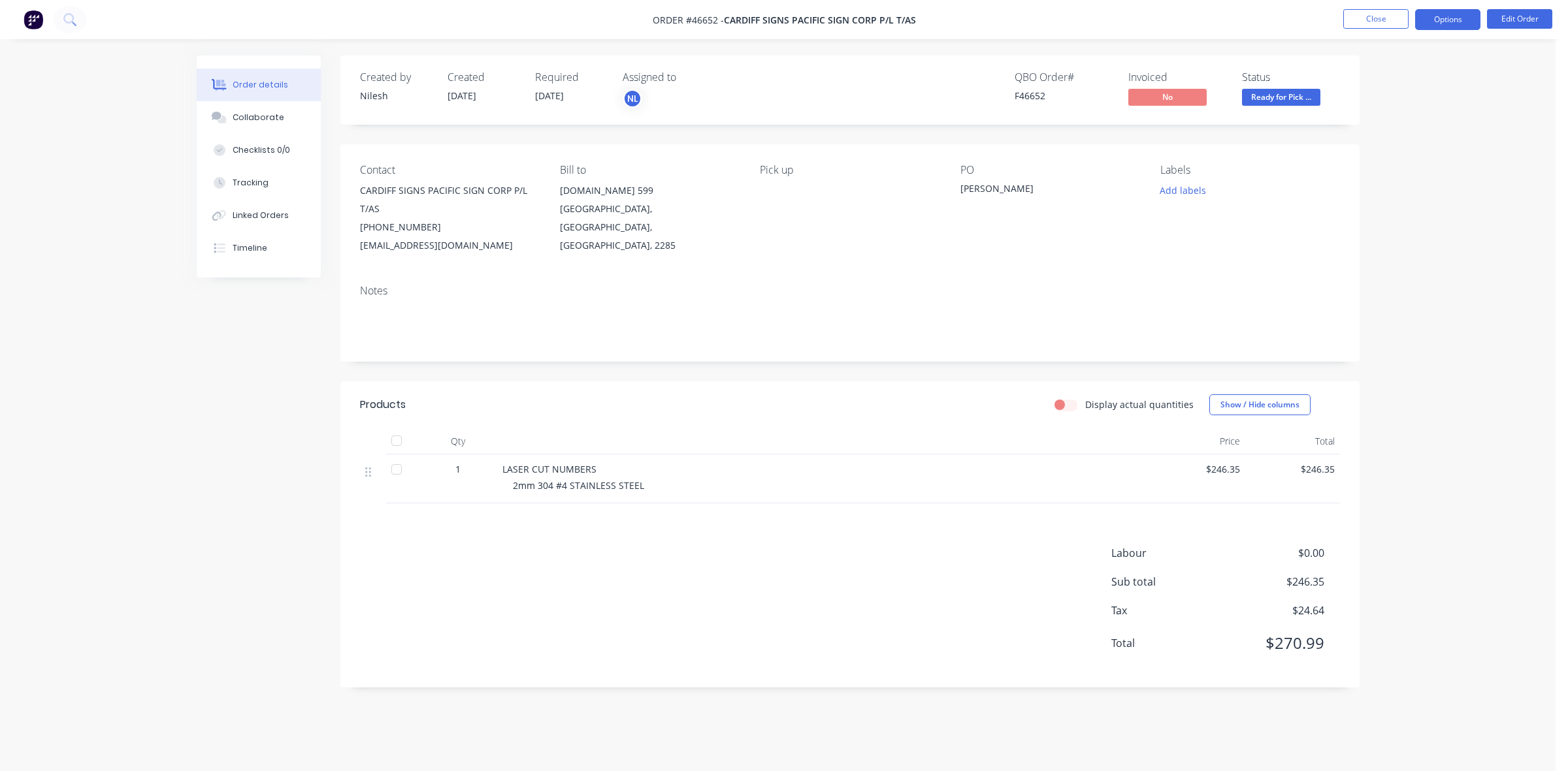
click at [1461, 20] on button "Options" at bounding box center [1447, 19] width 65 height 21
click at [1421, 75] on div "Invoice" at bounding box center [1409, 79] width 121 height 19
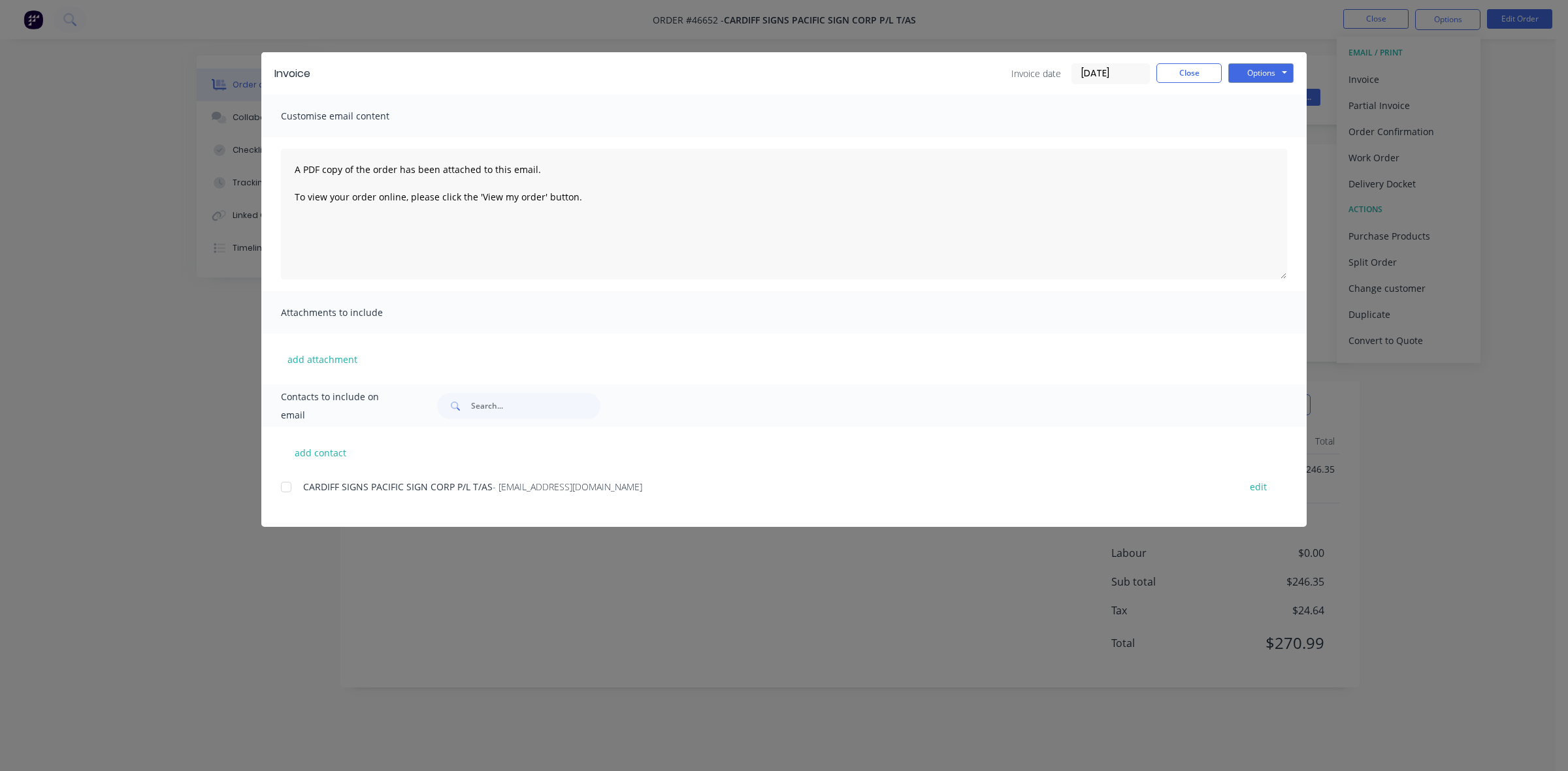
click at [285, 485] on div at bounding box center [286, 488] width 26 height 26
click at [1259, 77] on button "Options" at bounding box center [1261, 73] width 65 height 19
click at [1258, 149] on button "Email" at bounding box center [1270, 140] width 84 height 21
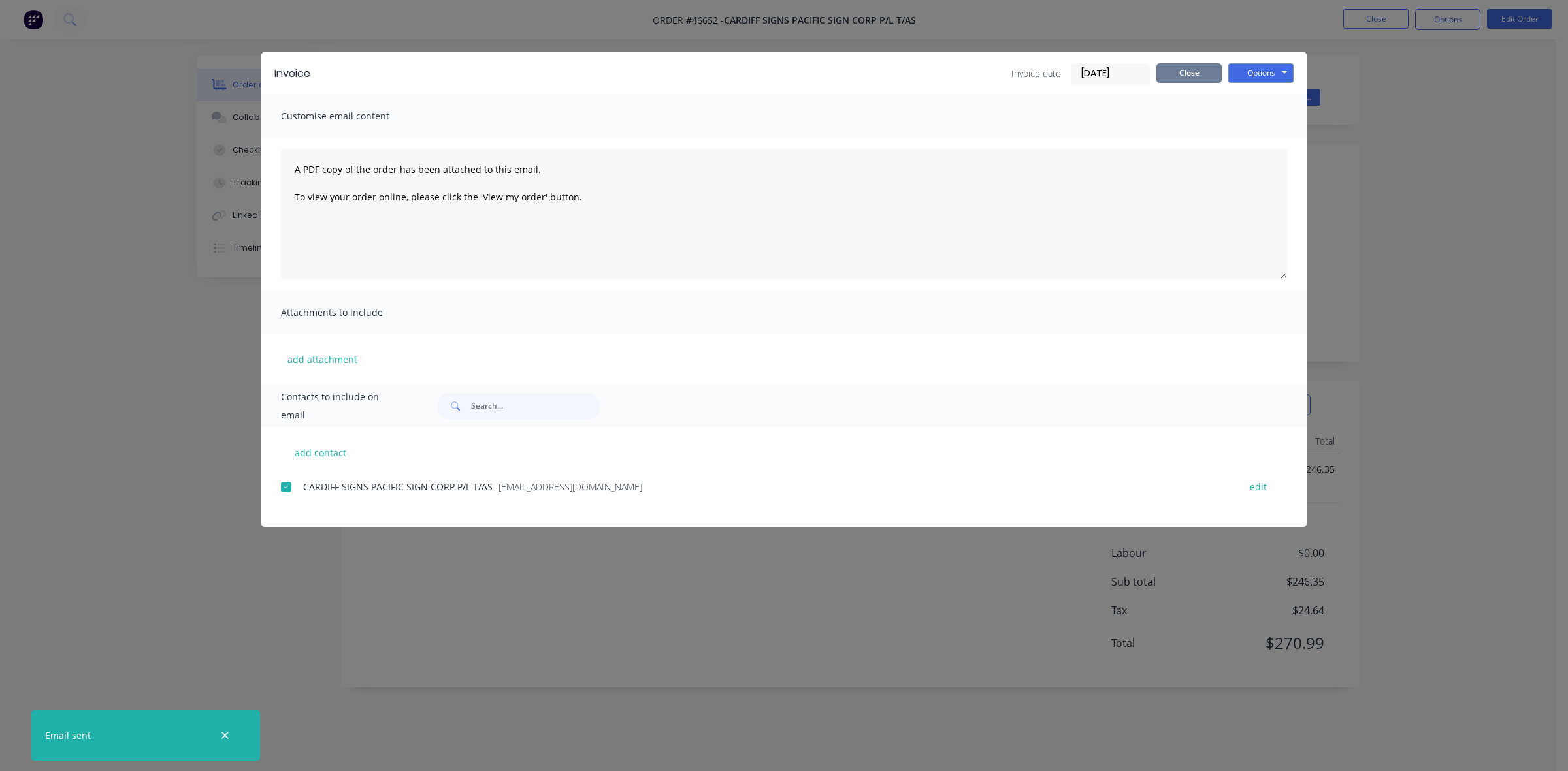
click at [1189, 76] on button "Close" at bounding box center [1189, 73] width 65 height 19
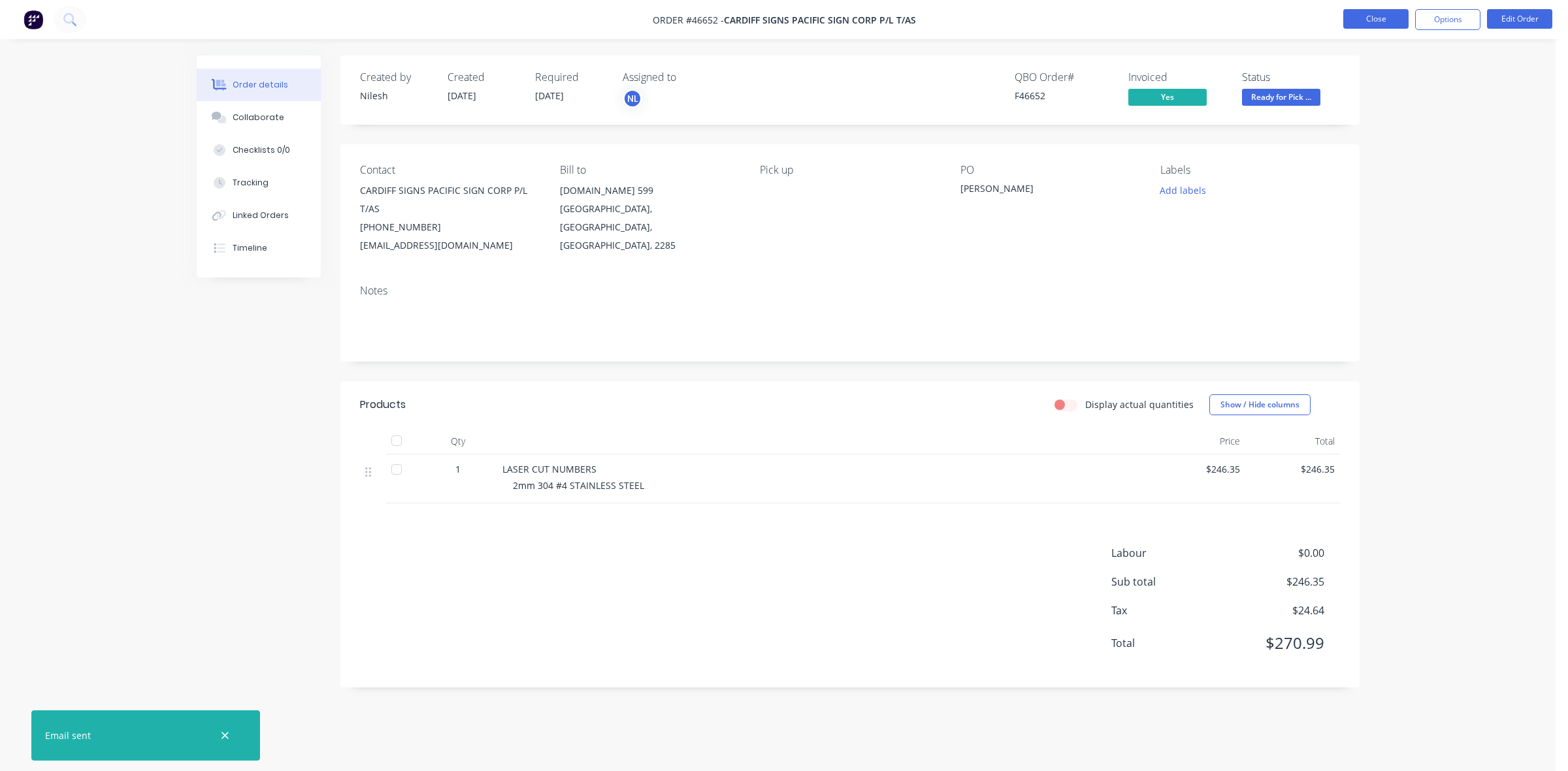
click at [1390, 11] on button "Close" at bounding box center [1376, 18] width 65 height 19
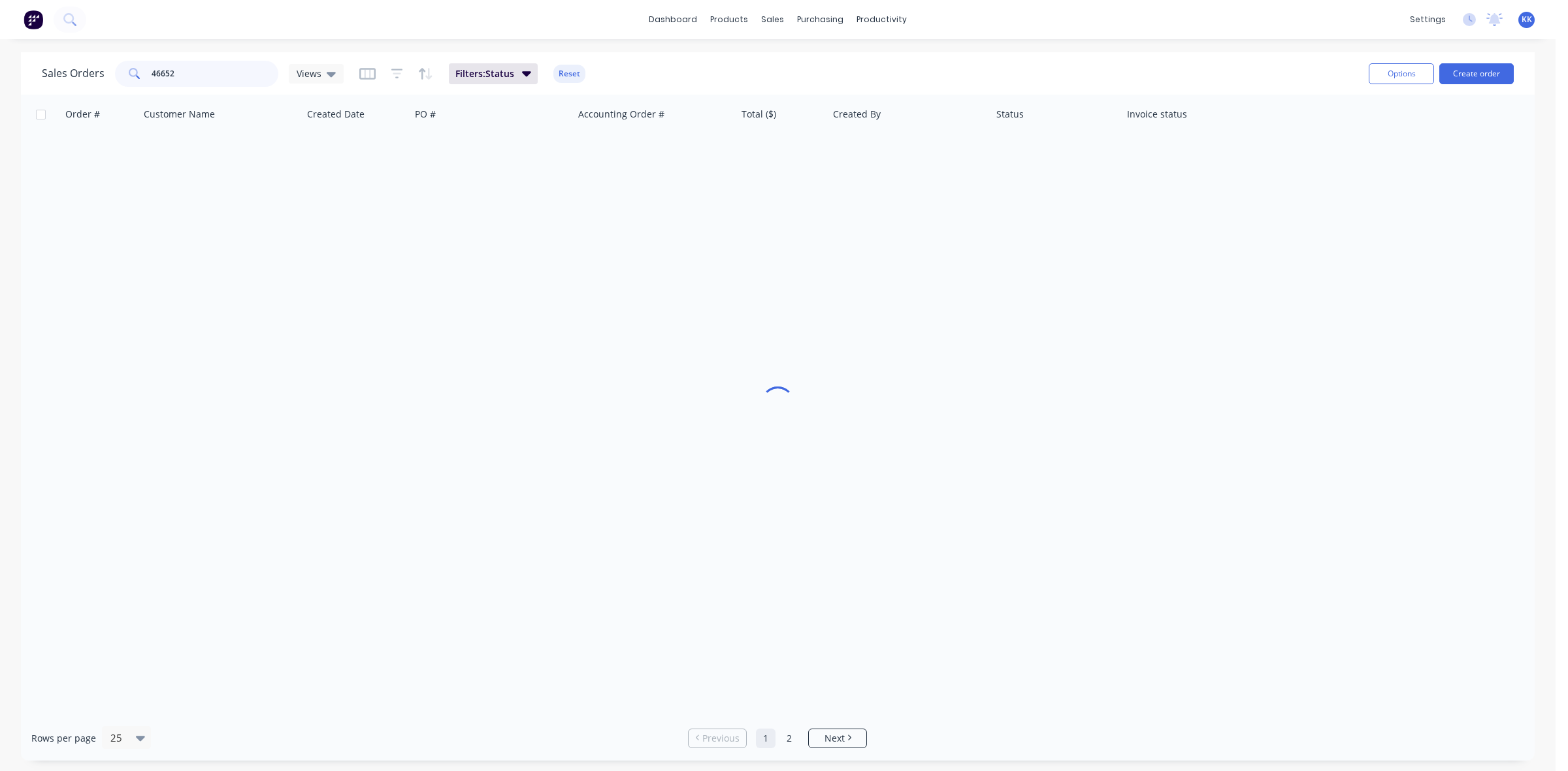
drag, startPoint x: 178, startPoint y: 62, endPoint x: 138, endPoint y: 64, distance: 40.0
click at [139, 64] on div "46652" at bounding box center [197, 74] width 164 height 26
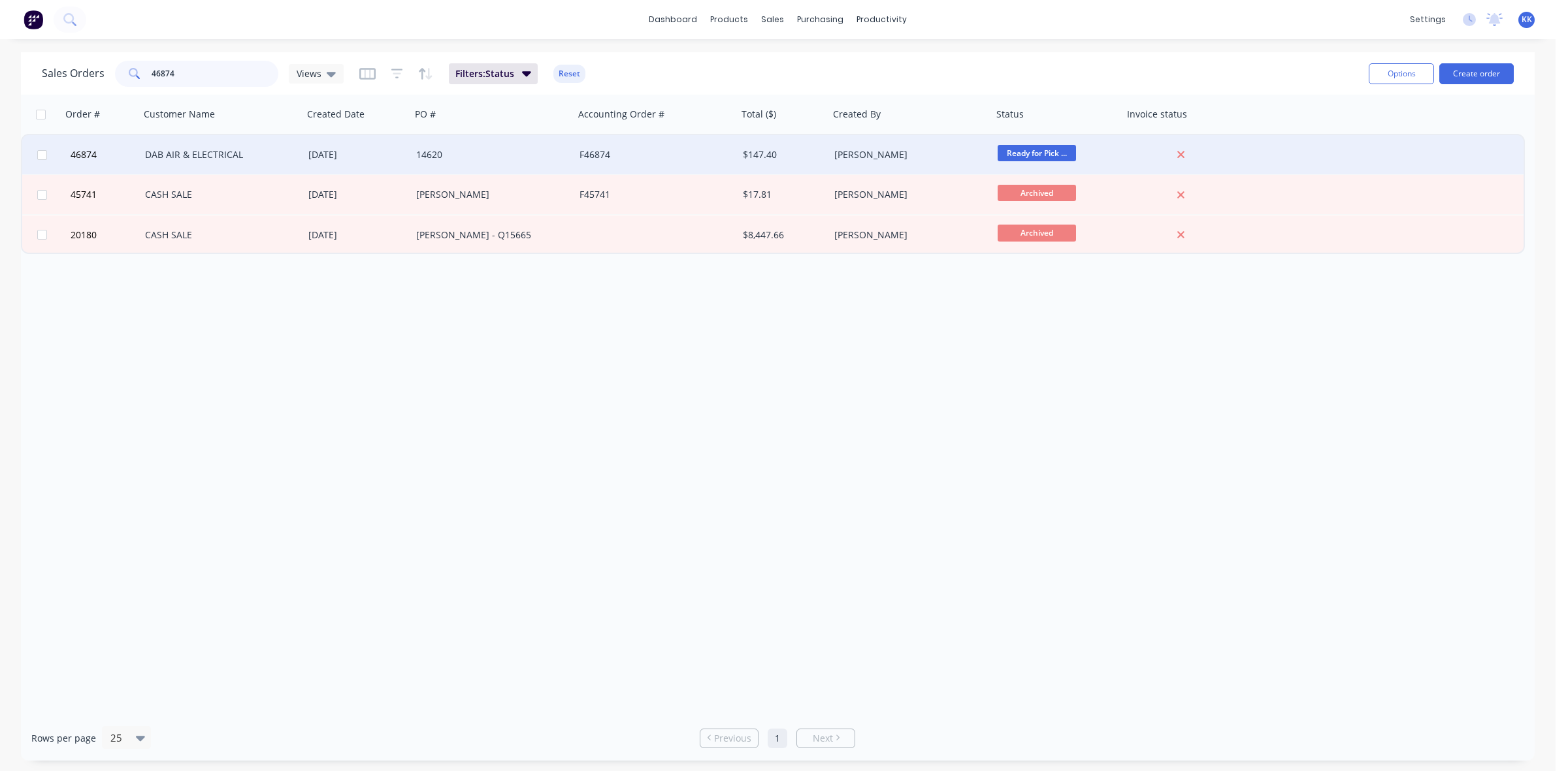
type input "46874"
click at [249, 156] on div "DAB AIR & ELECTRICAL" at bounding box center [217, 154] width 145 height 13
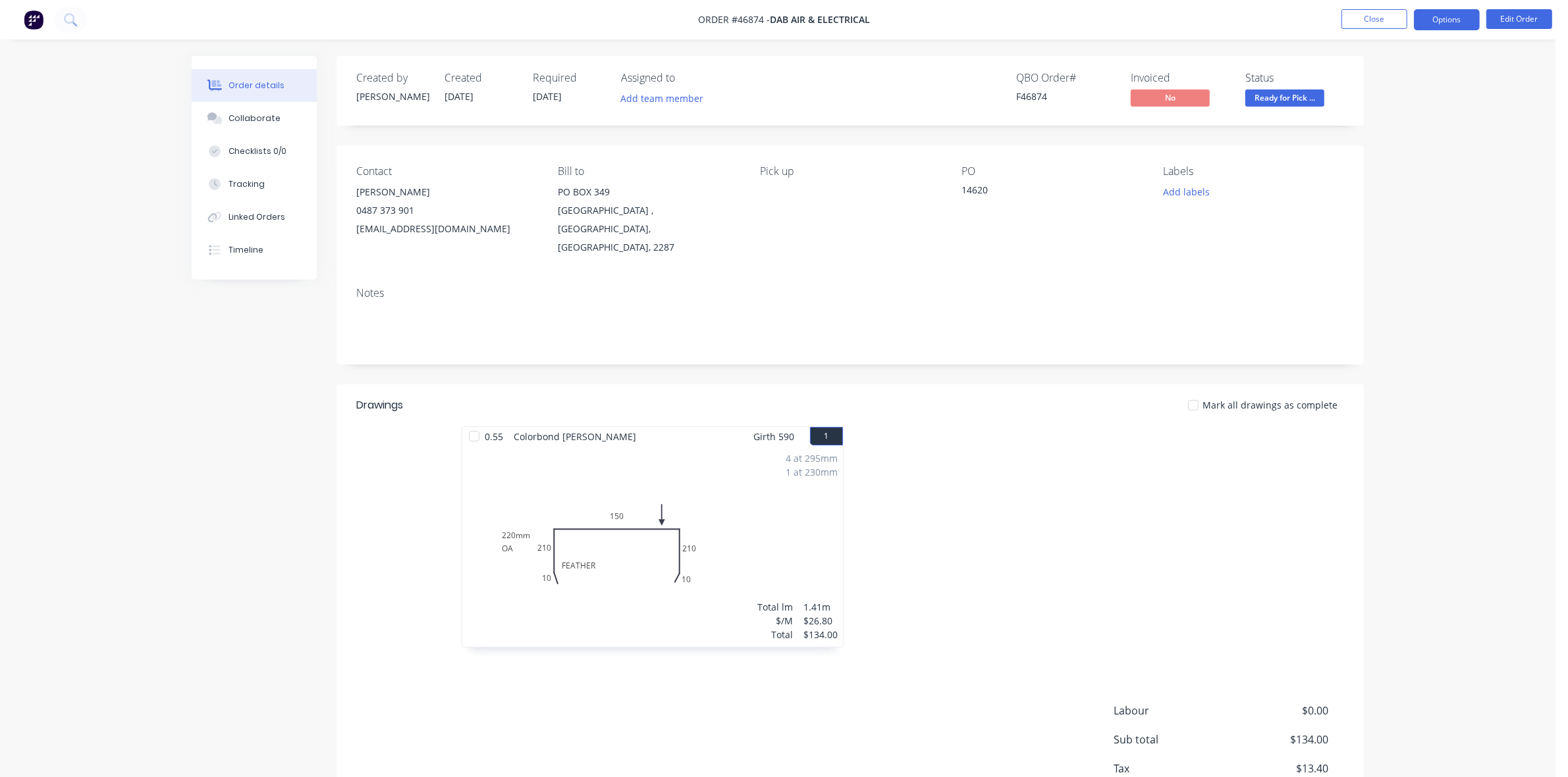
click at [1451, 17] on button "Options" at bounding box center [1446, 20] width 66 height 21
click at [1400, 79] on div "Invoice" at bounding box center [1407, 80] width 122 height 20
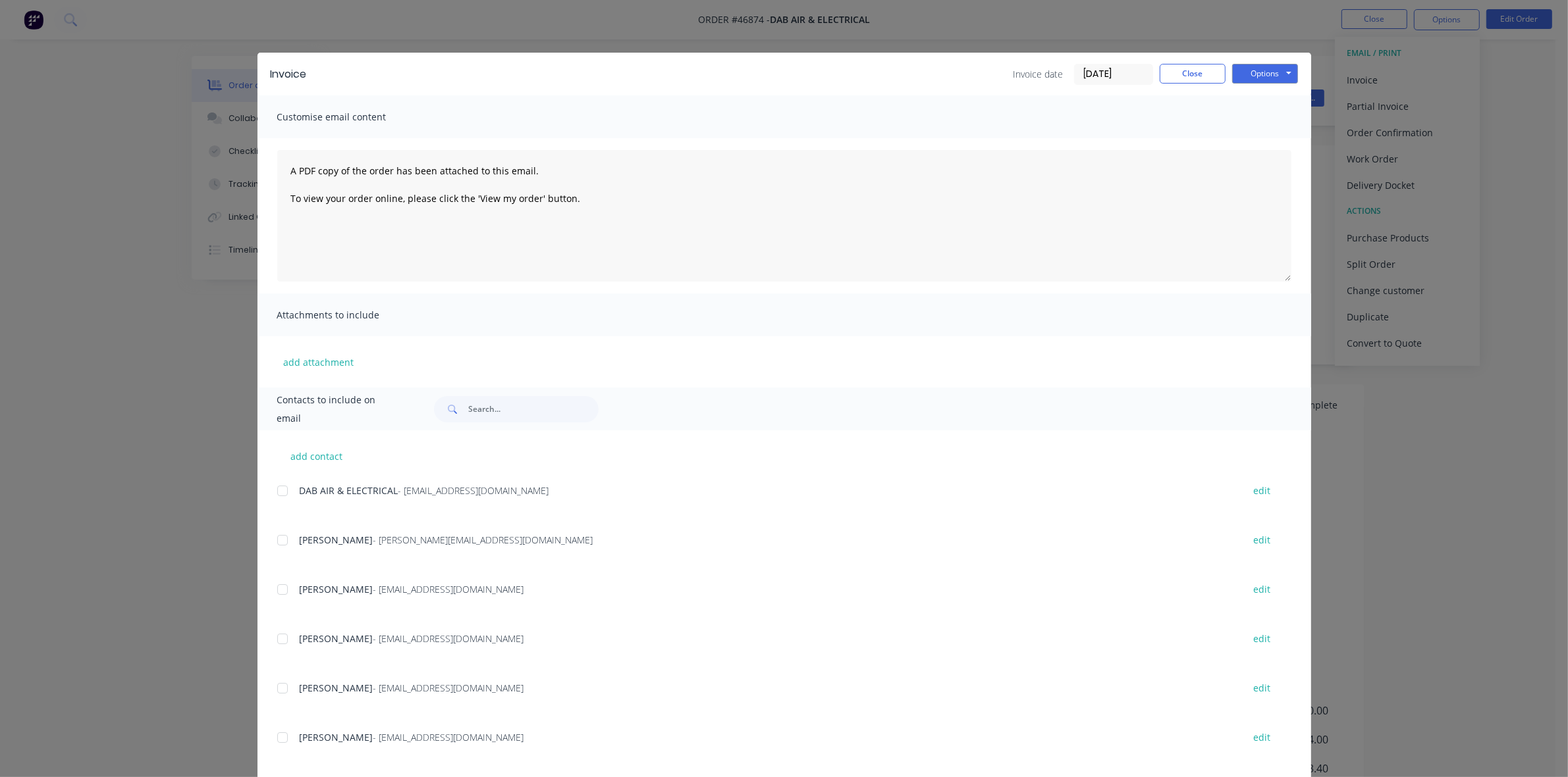
drag, startPoint x: 274, startPoint y: 488, endPoint x: 291, endPoint y: 484, distance: 17.5
click at [274, 488] on div at bounding box center [283, 491] width 27 height 27
click at [1253, 70] on button "Options" at bounding box center [1265, 74] width 66 height 20
click at [1261, 136] on button "Email" at bounding box center [1274, 141] width 84 height 21
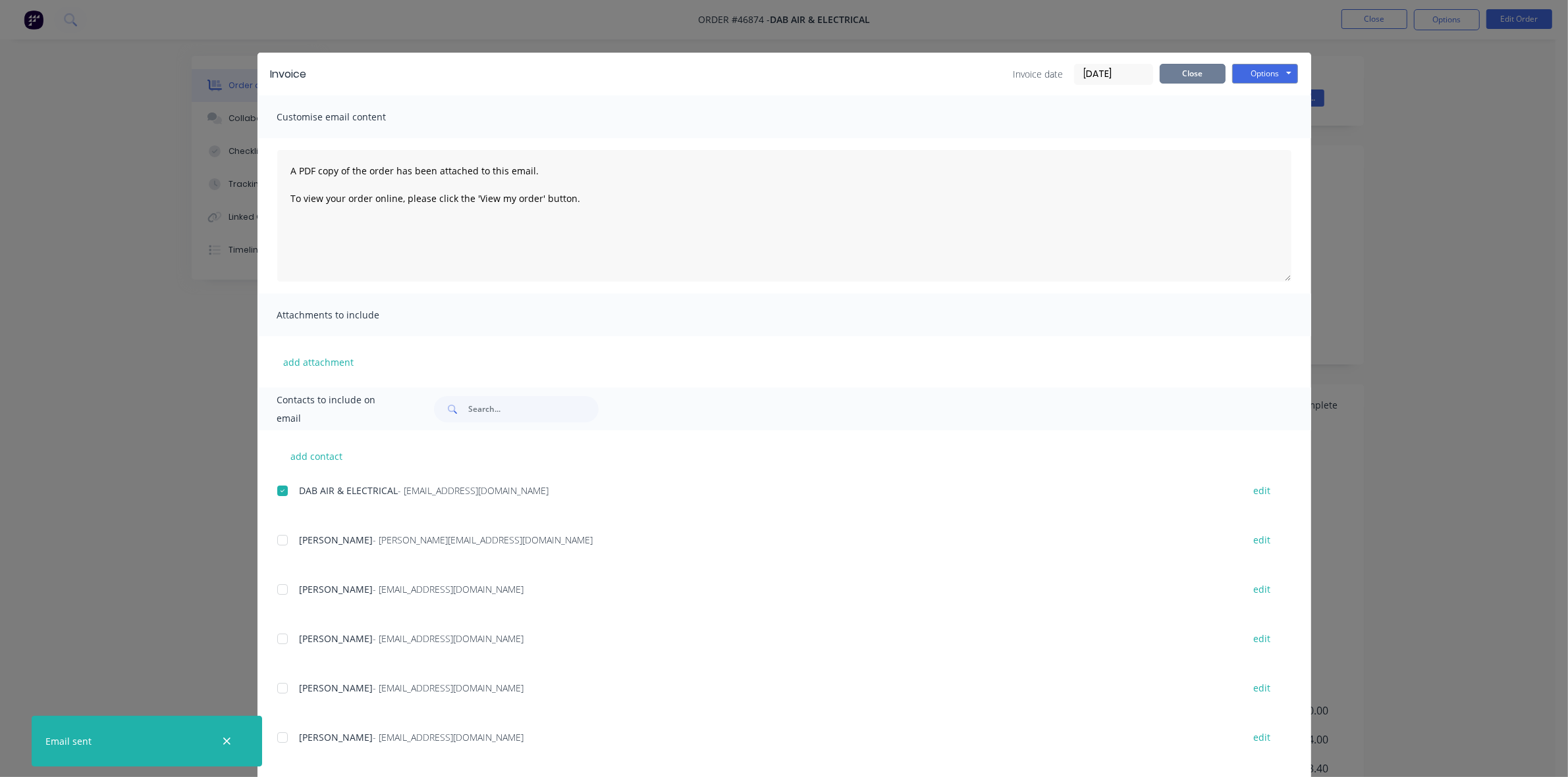
click at [1191, 70] on button "Close" at bounding box center [1193, 74] width 66 height 20
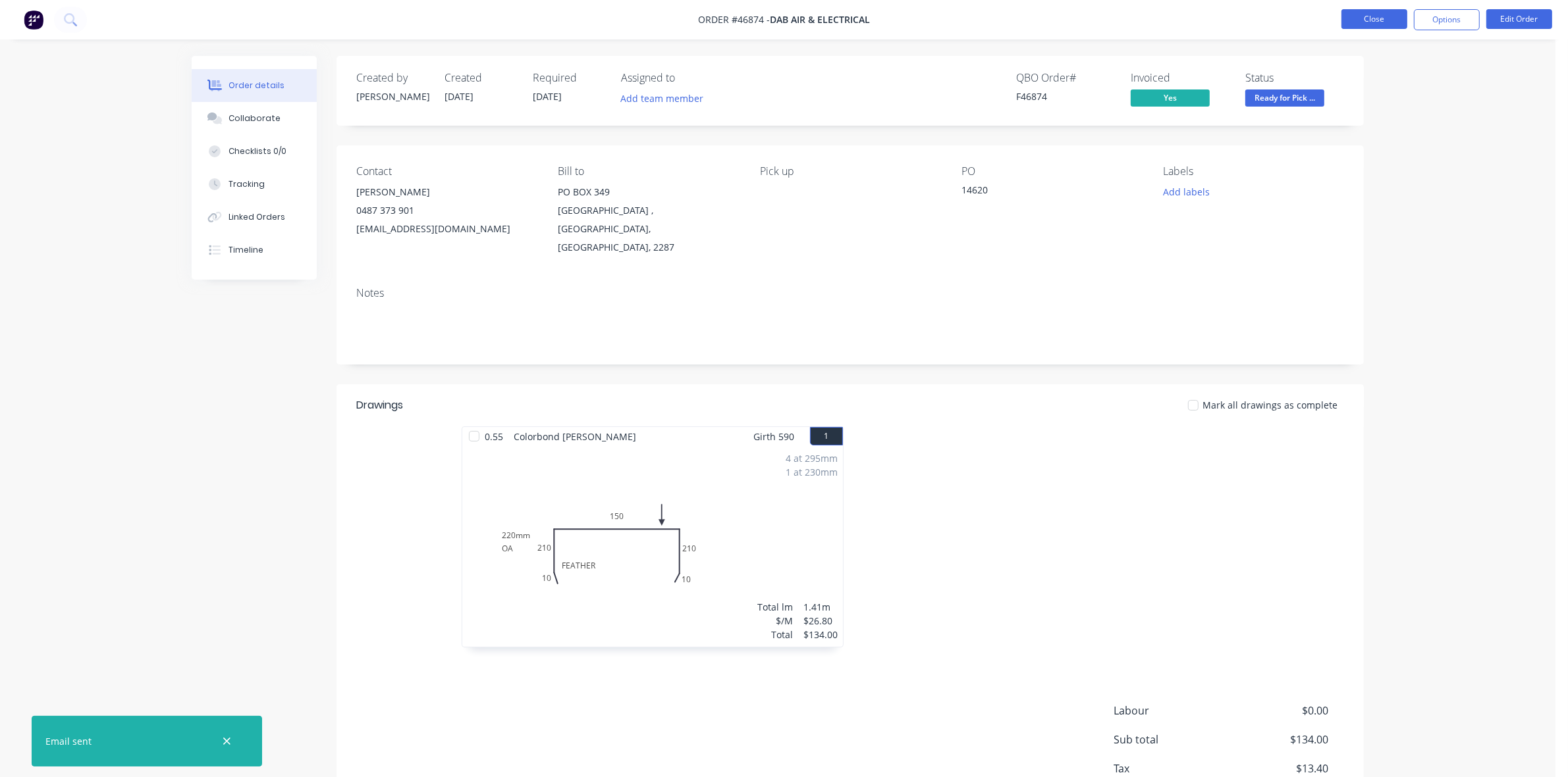
click at [1388, 21] on button "Close" at bounding box center [1375, 19] width 66 height 20
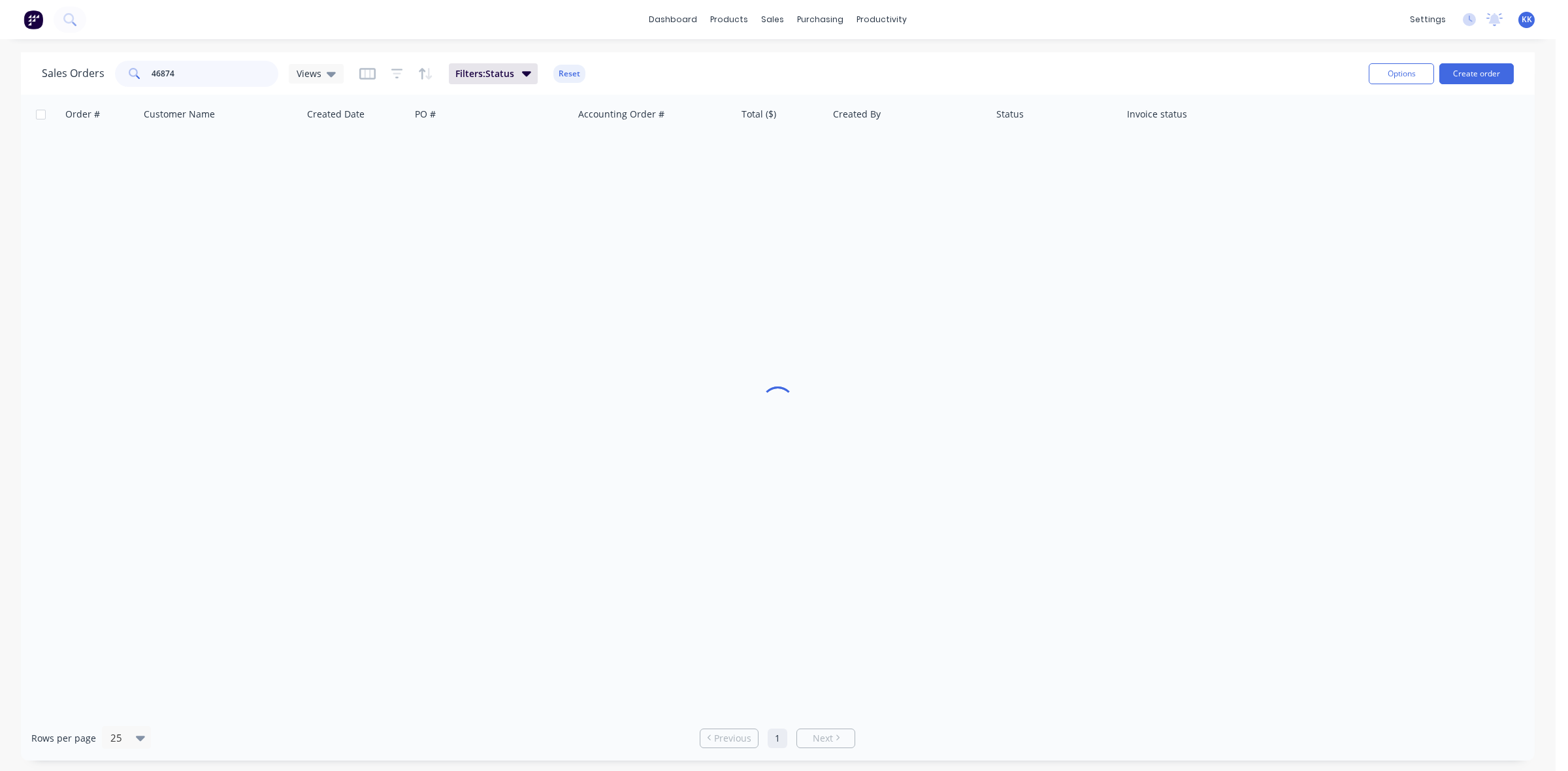
drag, startPoint x: 173, startPoint y: 76, endPoint x: 143, endPoint y: 76, distance: 30.0
click at [143, 76] on div "46874" at bounding box center [197, 74] width 164 height 26
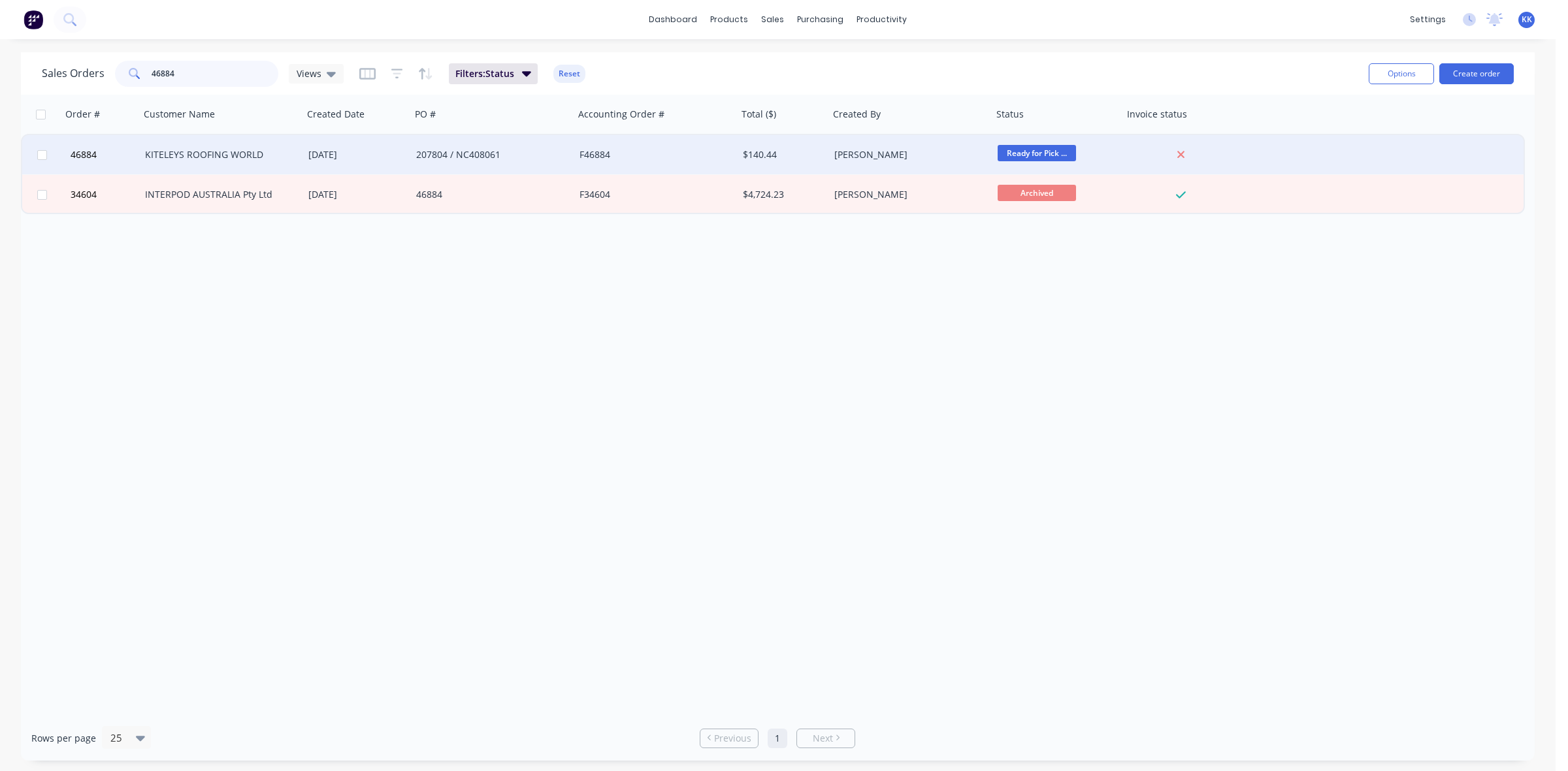
type input "46884"
click at [242, 149] on div "KITELEYS ROOFING WORLD" at bounding box center [217, 154] width 145 height 13
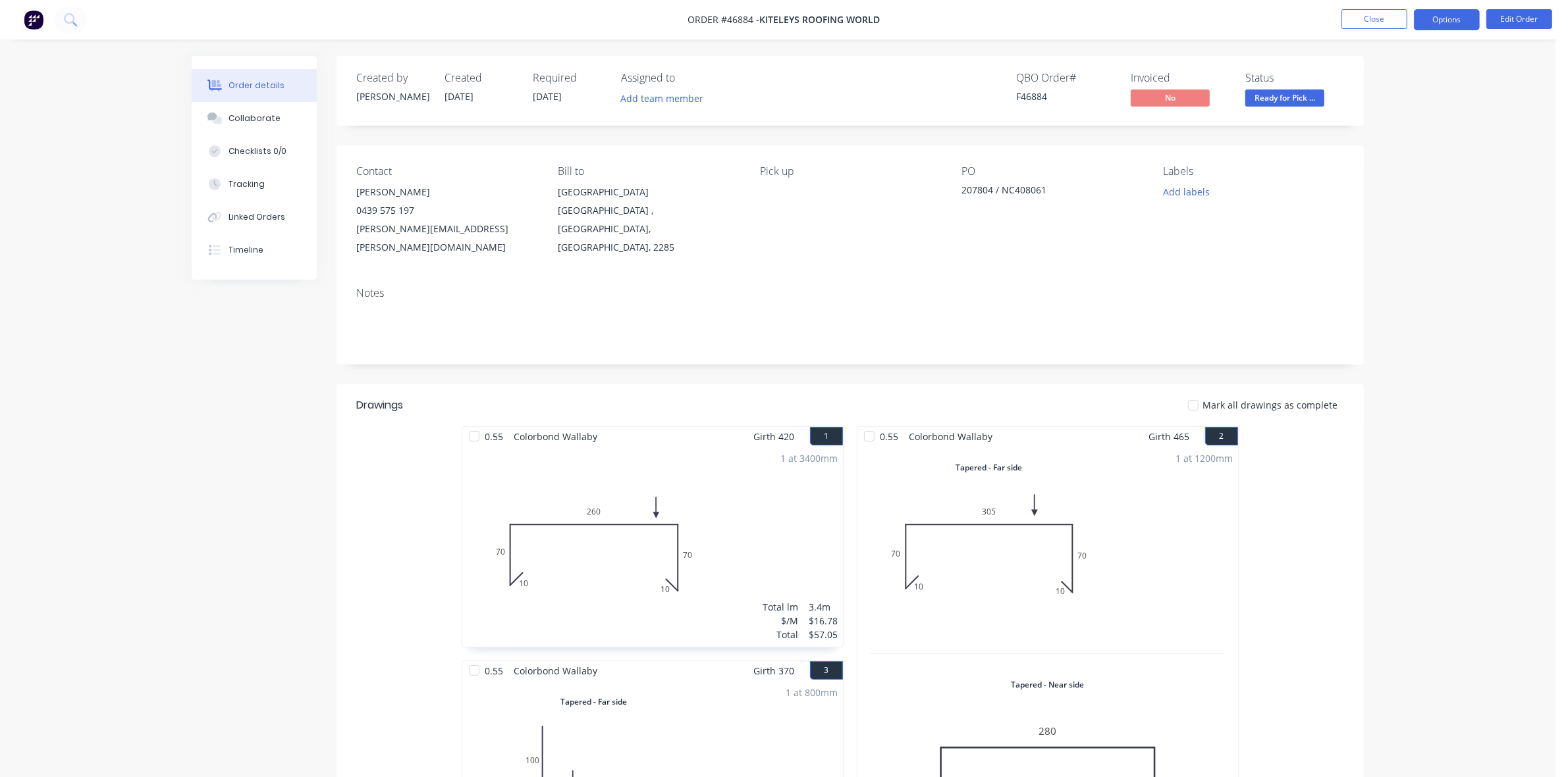
click at [1466, 17] on button "Options" at bounding box center [1446, 20] width 66 height 21
click at [1431, 74] on div "Invoice" at bounding box center [1407, 80] width 122 height 20
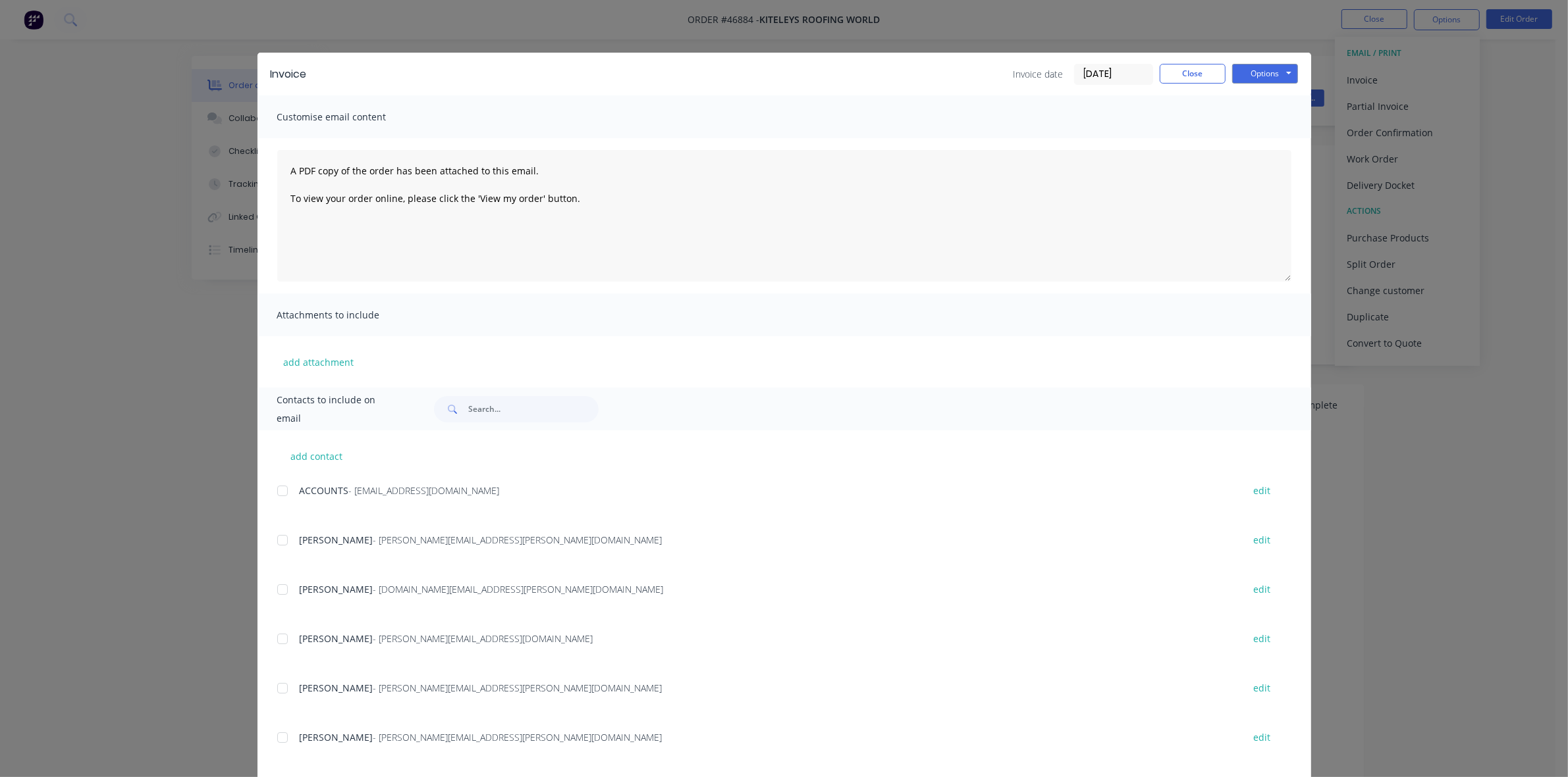
click at [278, 489] on div at bounding box center [283, 491] width 27 height 27
click at [272, 635] on div at bounding box center [283, 640] width 27 height 27
click at [1237, 64] on button "Options" at bounding box center [1265, 74] width 66 height 20
click at [1263, 132] on button "Email" at bounding box center [1274, 141] width 84 height 21
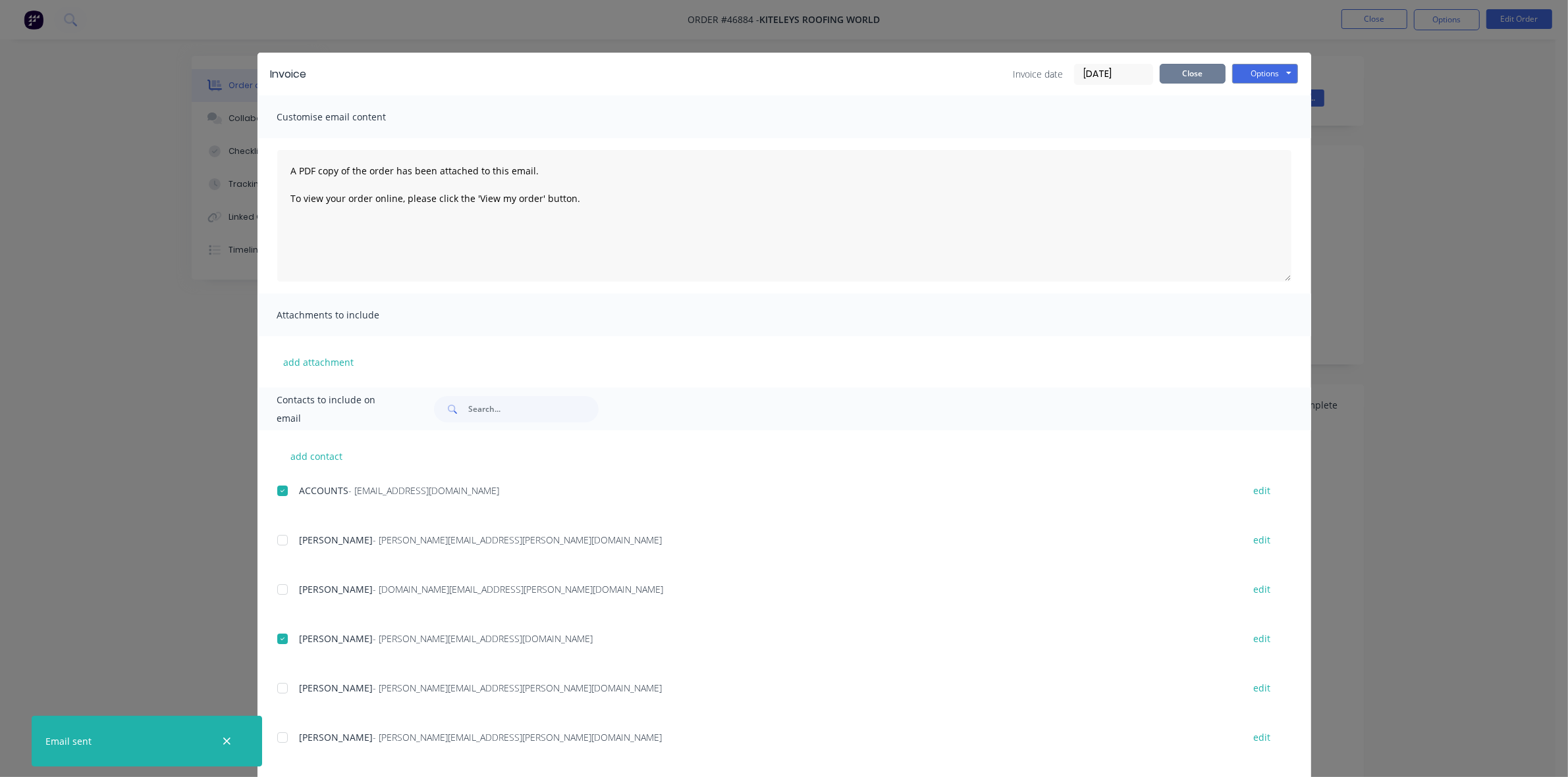
click at [1166, 73] on button "Close" at bounding box center [1193, 74] width 66 height 20
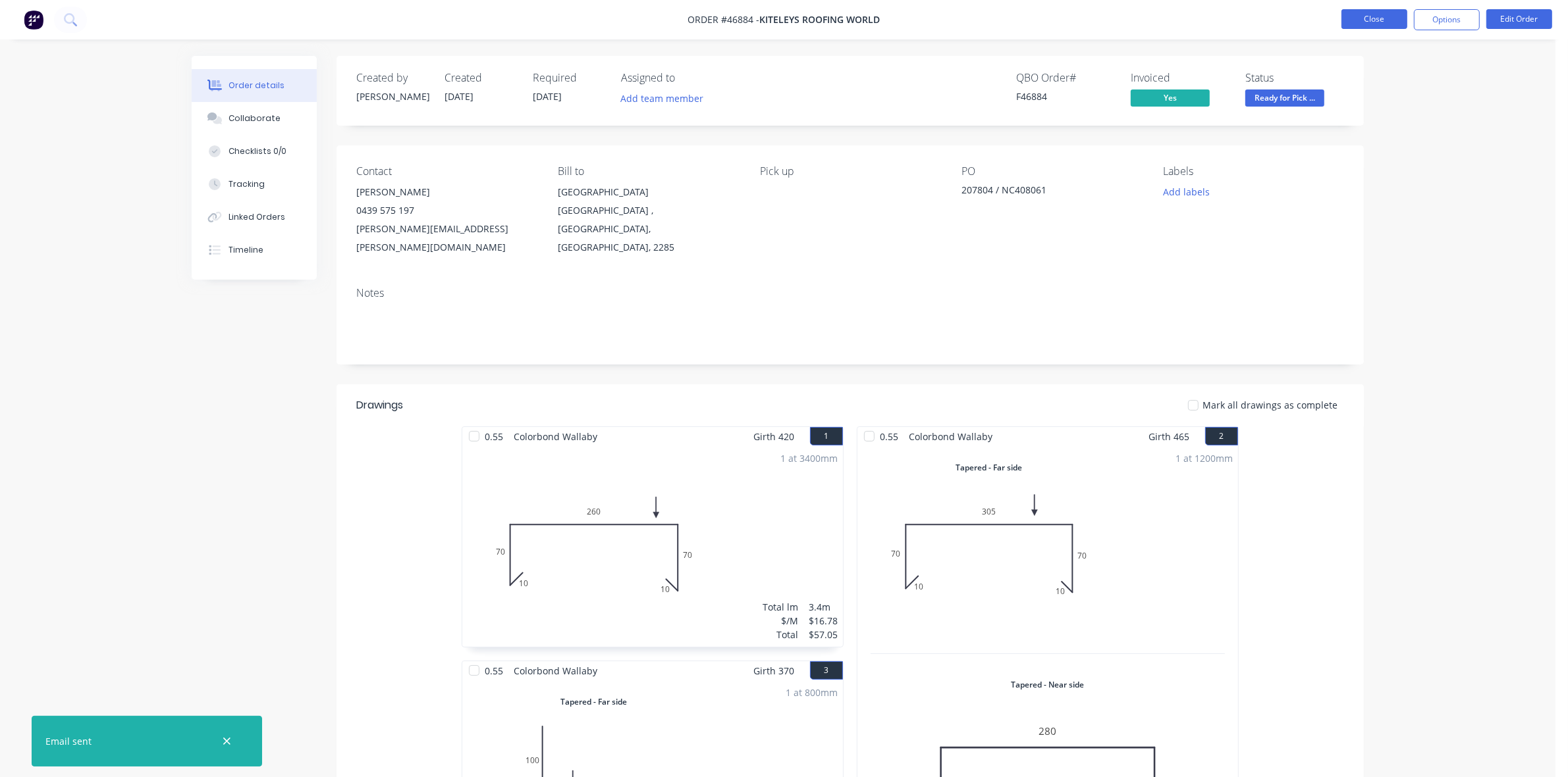
click at [1388, 20] on button "Close" at bounding box center [1375, 19] width 66 height 20
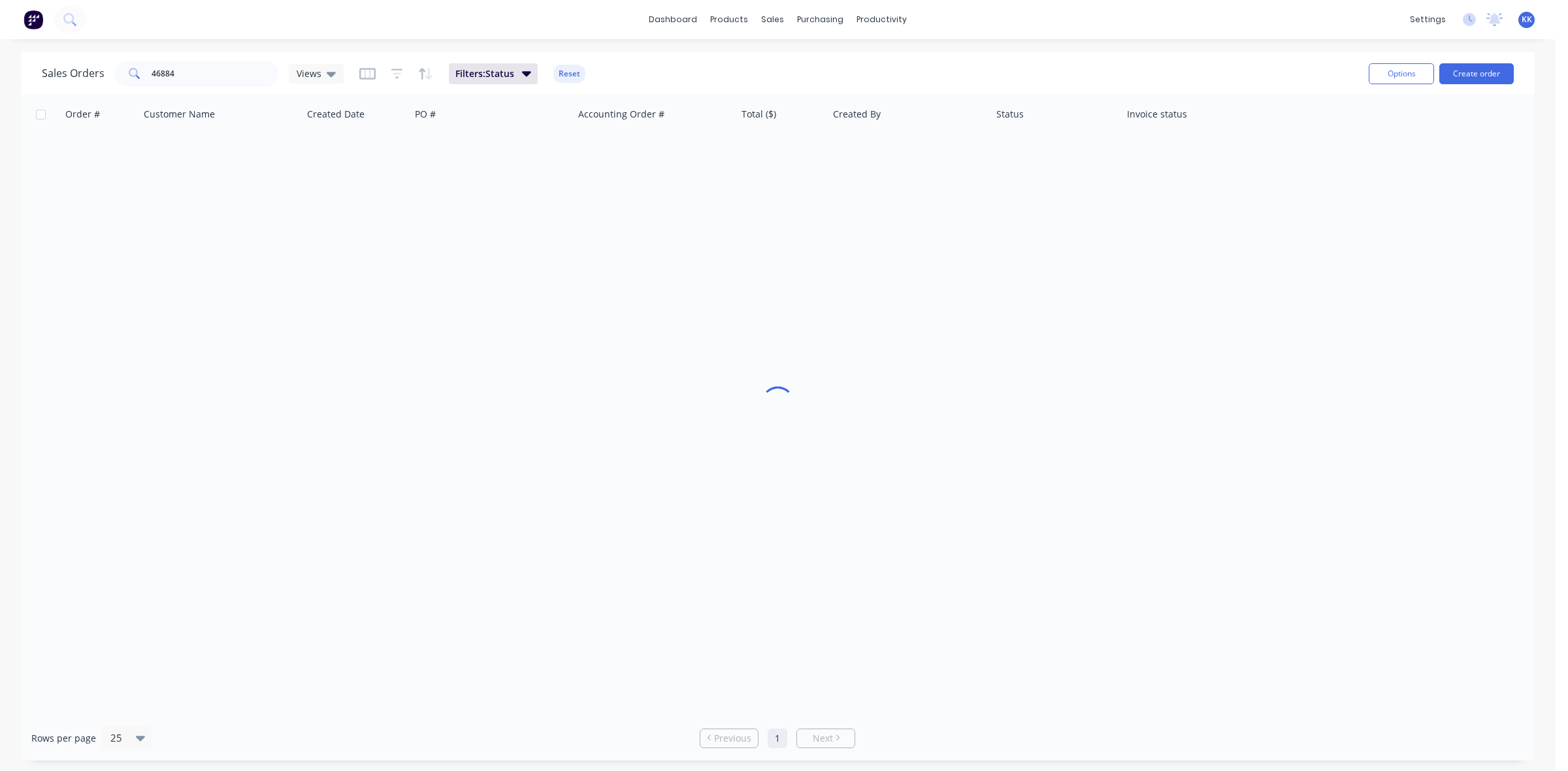
drag, startPoint x: 212, startPoint y: 84, endPoint x: 145, endPoint y: 77, distance: 67.4
click at [141, 78] on div "Sales Orders 46884 Views Filters: Status Reset" at bounding box center [699, 73] width 1316 height 32
click at [183, 73] on input "46884" at bounding box center [215, 74] width 128 height 26
click at [164, 73] on input "46884" at bounding box center [215, 74] width 128 height 26
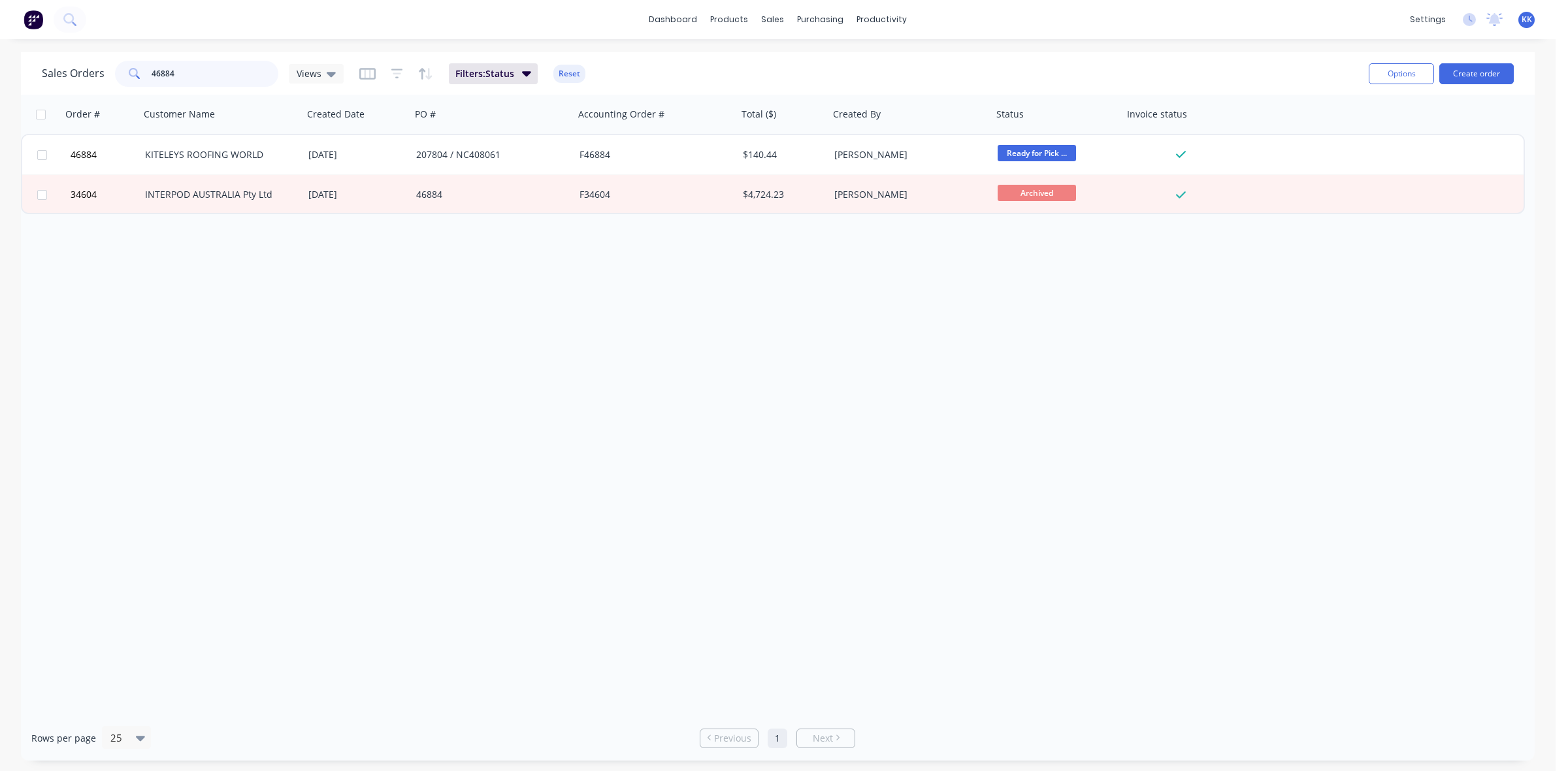
drag, startPoint x: 161, startPoint y: 72, endPoint x: 181, endPoint y: 73, distance: 20.0
click at [181, 73] on input "46884" at bounding box center [215, 74] width 128 height 26
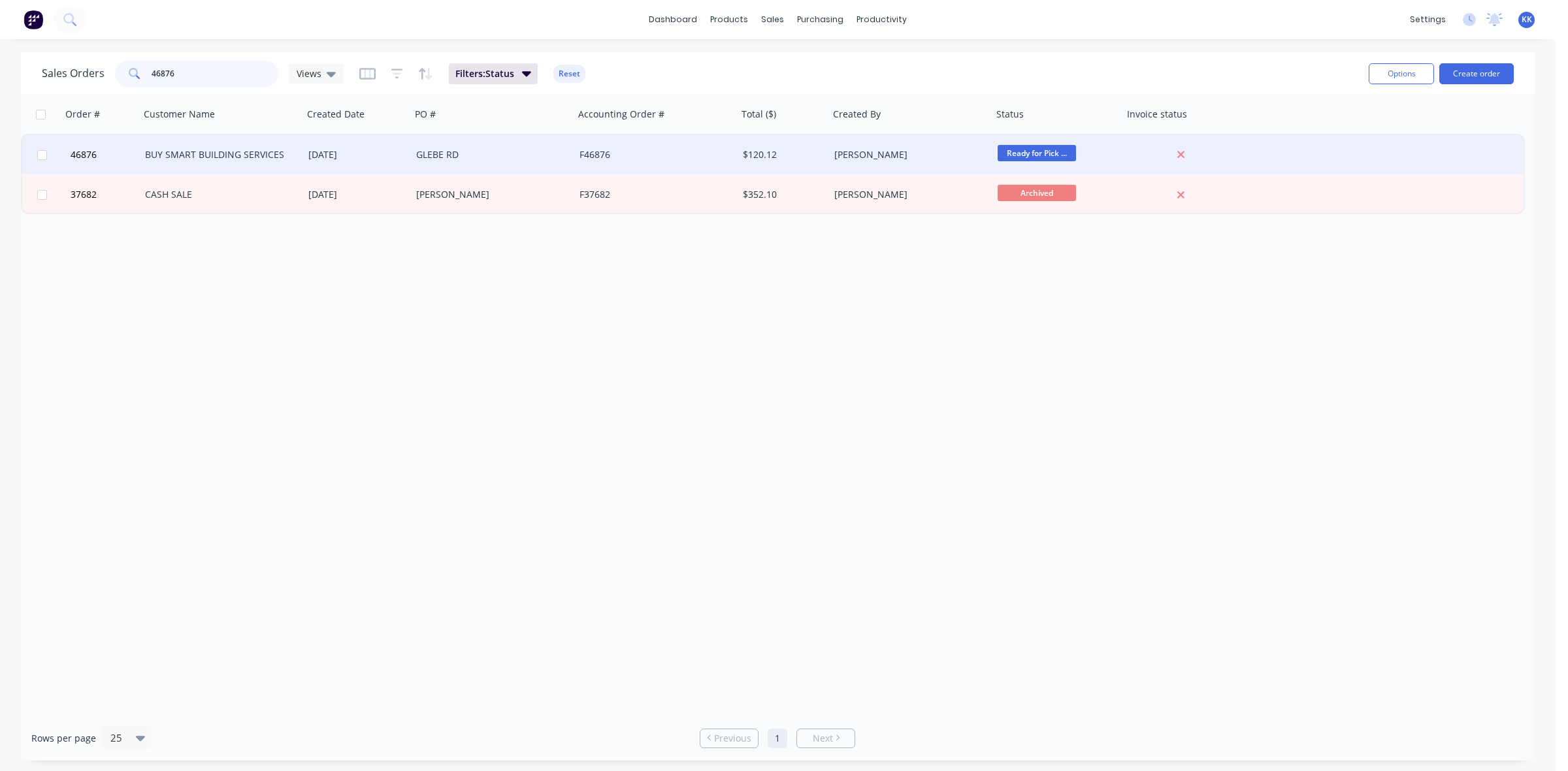
type input "46876"
click at [364, 151] on div "[DATE]" at bounding box center [357, 154] width 98 height 13
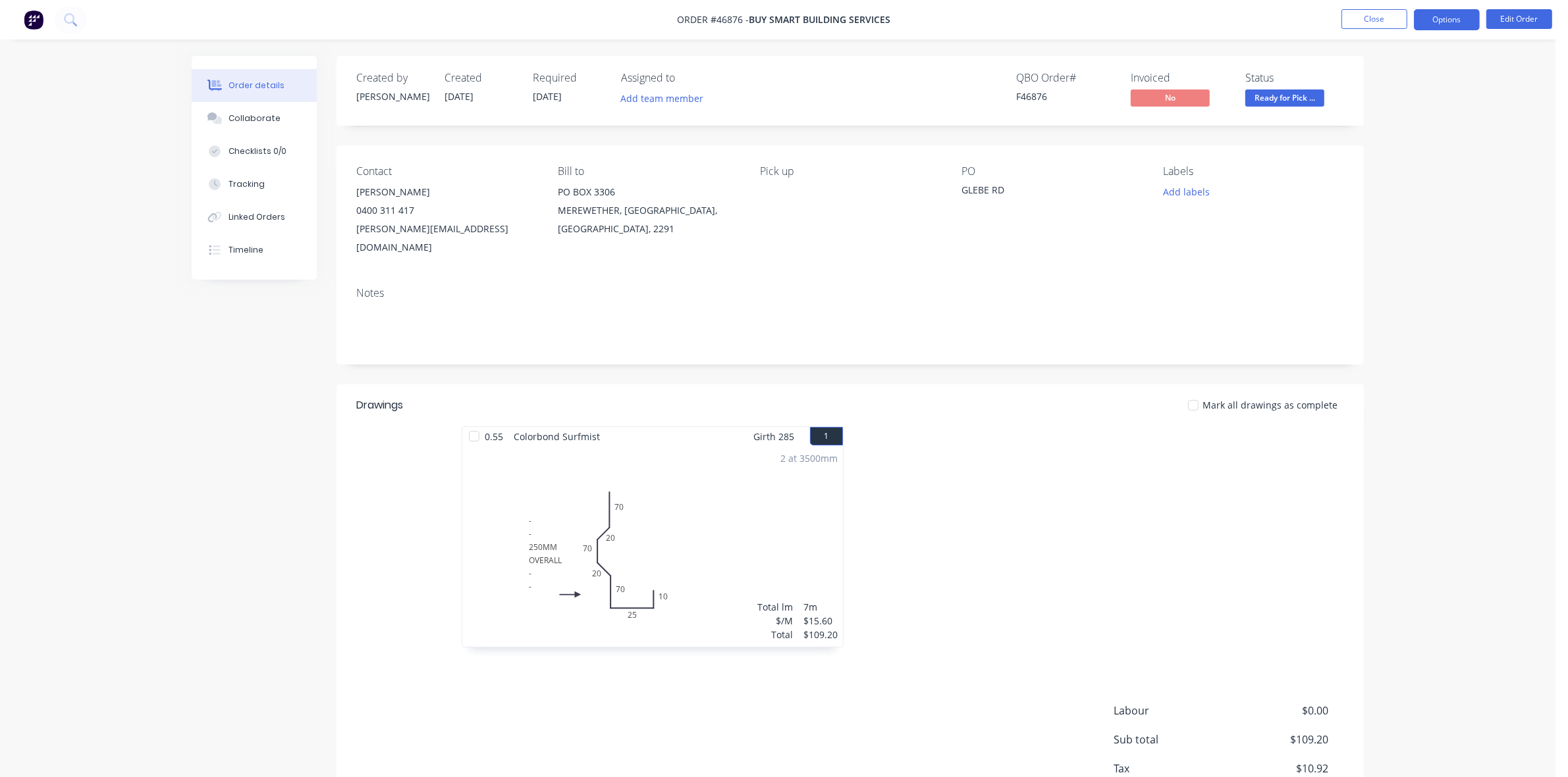
click at [1447, 28] on button "Options" at bounding box center [1446, 20] width 66 height 21
click at [1417, 77] on div "Invoice" at bounding box center [1407, 80] width 122 height 20
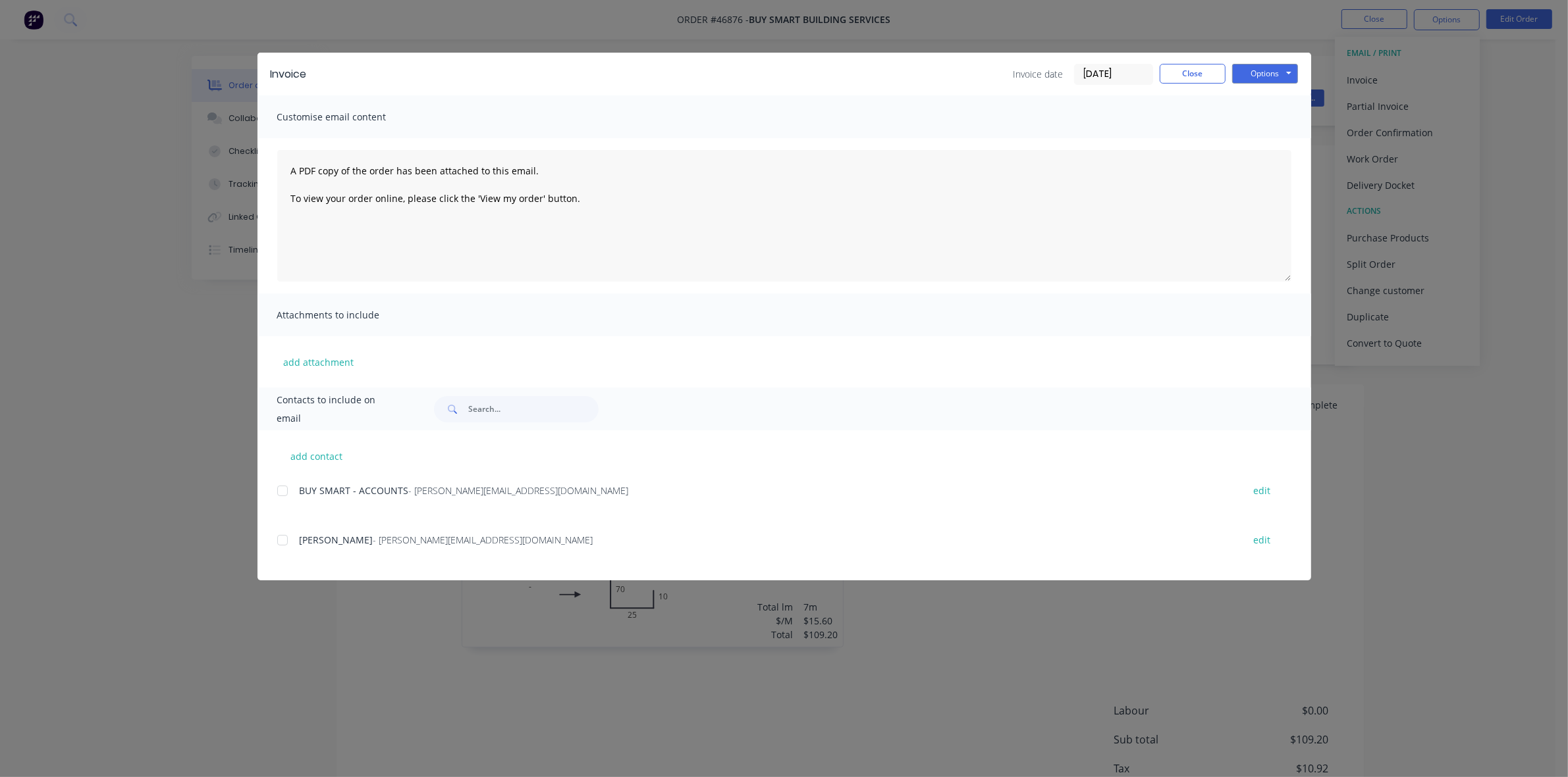
click at [281, 541] on div at bounding box center [283, 540] width 27 height 27
click at [283, 541] on div at bounding box center [283, 540] width 27 height 27
click at [280, 495] on div at bounding box center [283, 491] width 27 height 27
click at [1279, 74] on button "Options" at bounding box center [1265, 74] width 66 height 20
click at [1275, 136] on button "Email" at bounding box center [1274, 141] width 84 height 21
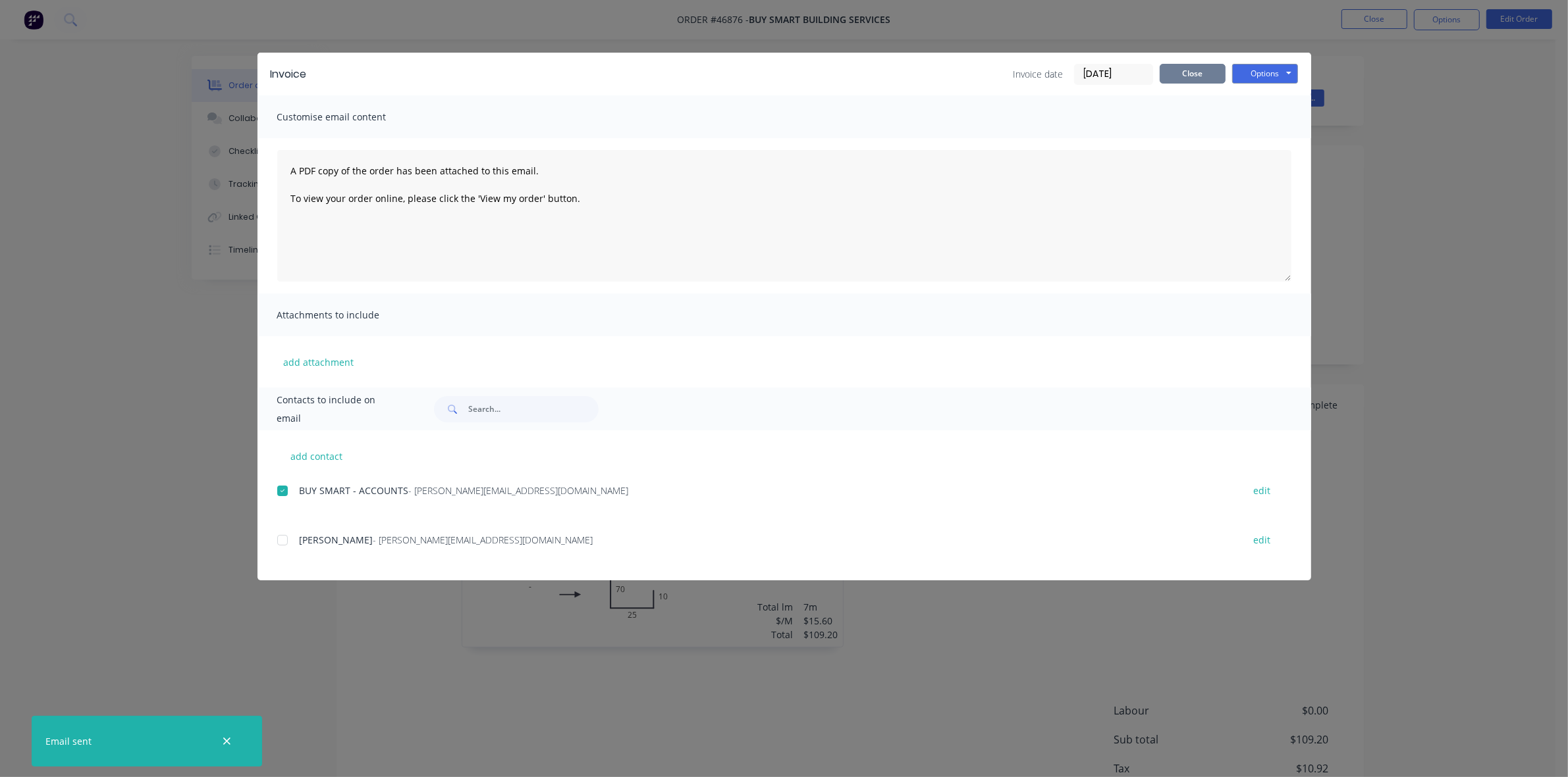
click at [1179, 75] on button "Close" at bounding box center [1193, 74] width 66 height 20
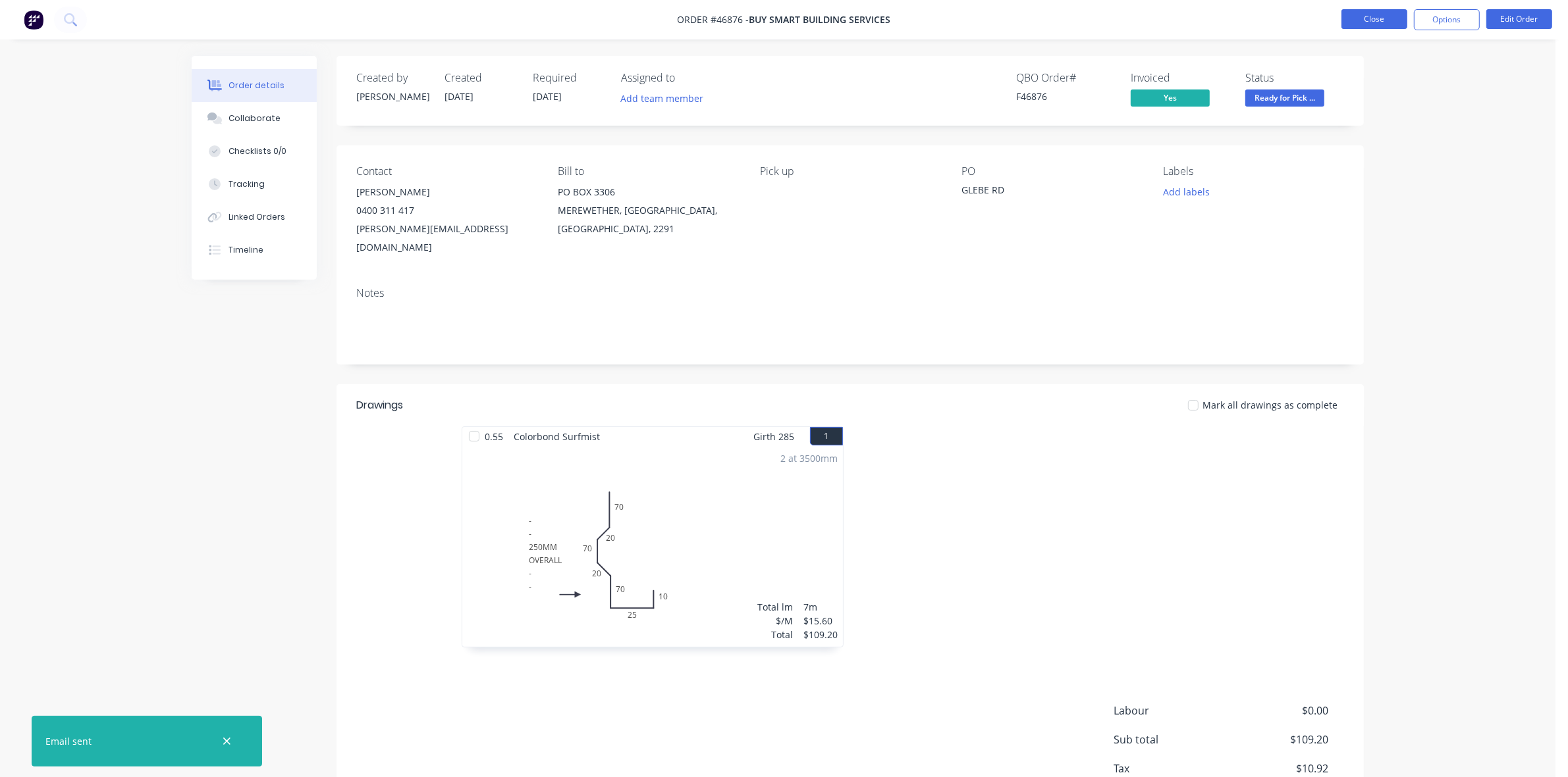
click at [1347, 20] on button "Close" at bounding box center [1375, 19] width 66 height 20
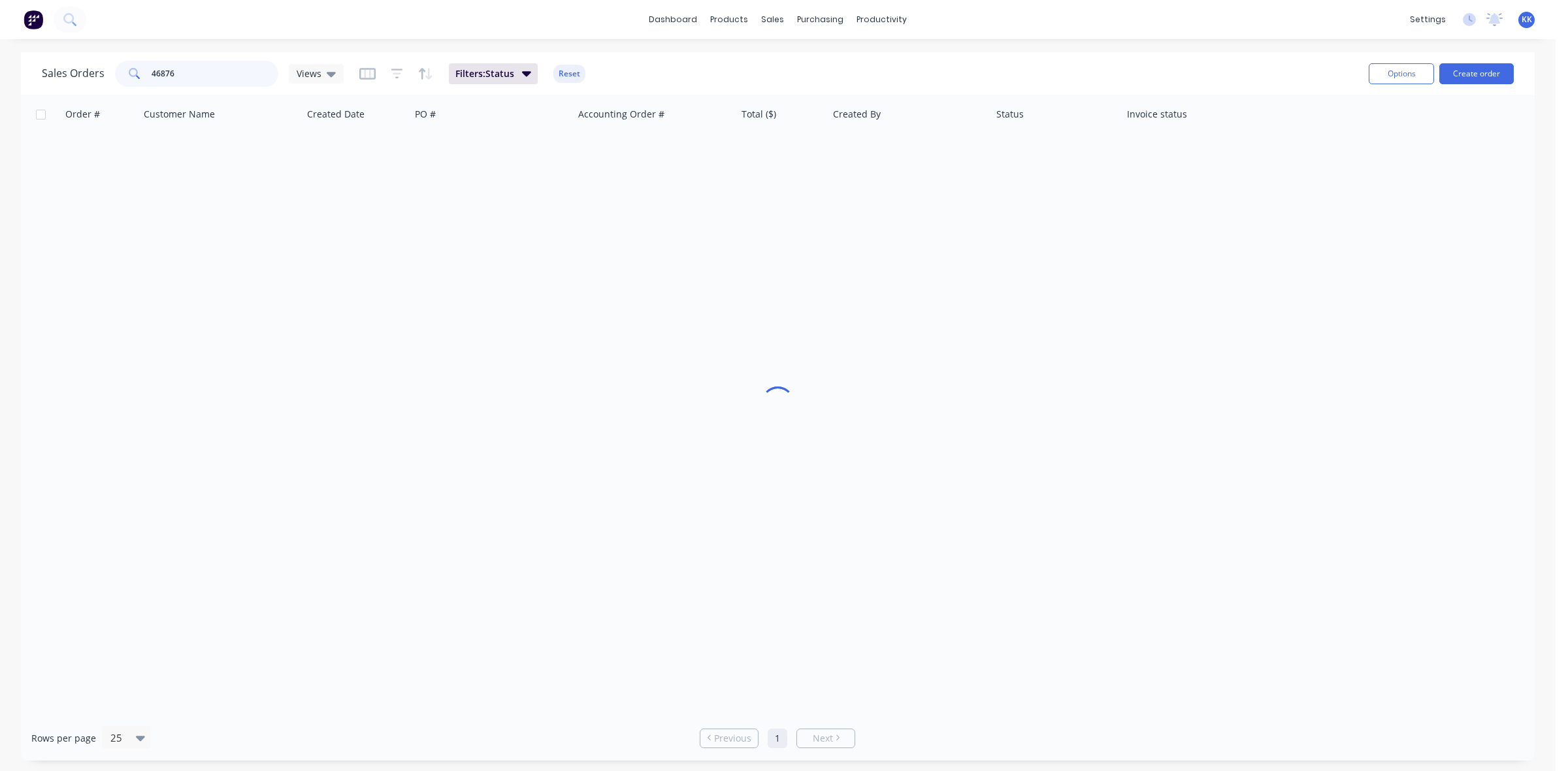
drag, startPoint x: 144, startPoint y: 76, endPoint x: 132, endPoint y: 76, distance: 12.0
click at [132, 76] on div "46876" at bounding box center [197, 74] width 164 height 26
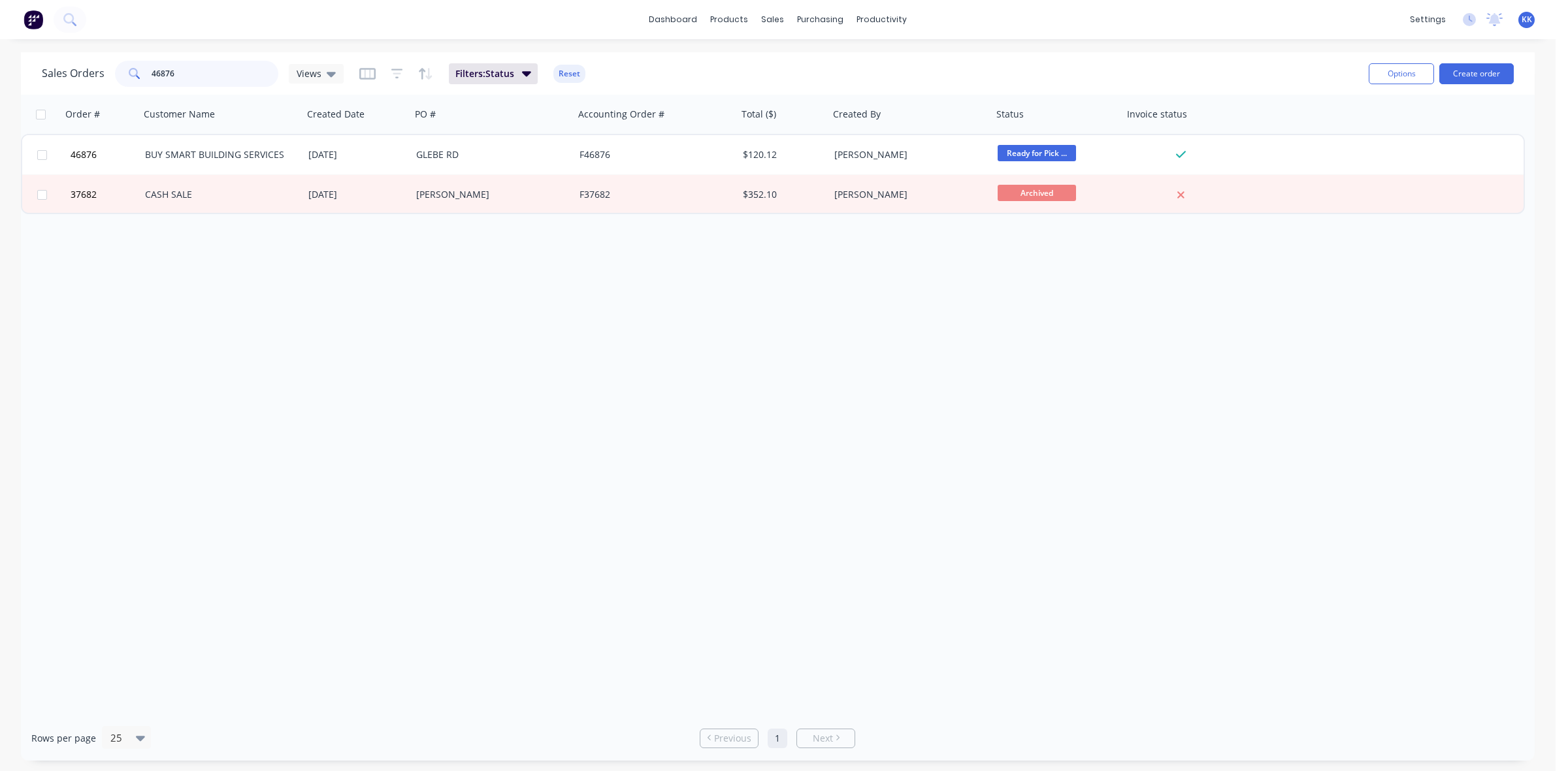
click at [165, 72] on input "46876" at bounding box center [215, 74] width 128 height 26
drag, startPoint x: 168, startPoint y: 72, endPoint x: 191, endPoint y: 72, distance: 23.0
click at [191, 72] on input "46876" at bounding box center [215, 74] width 128 height 26
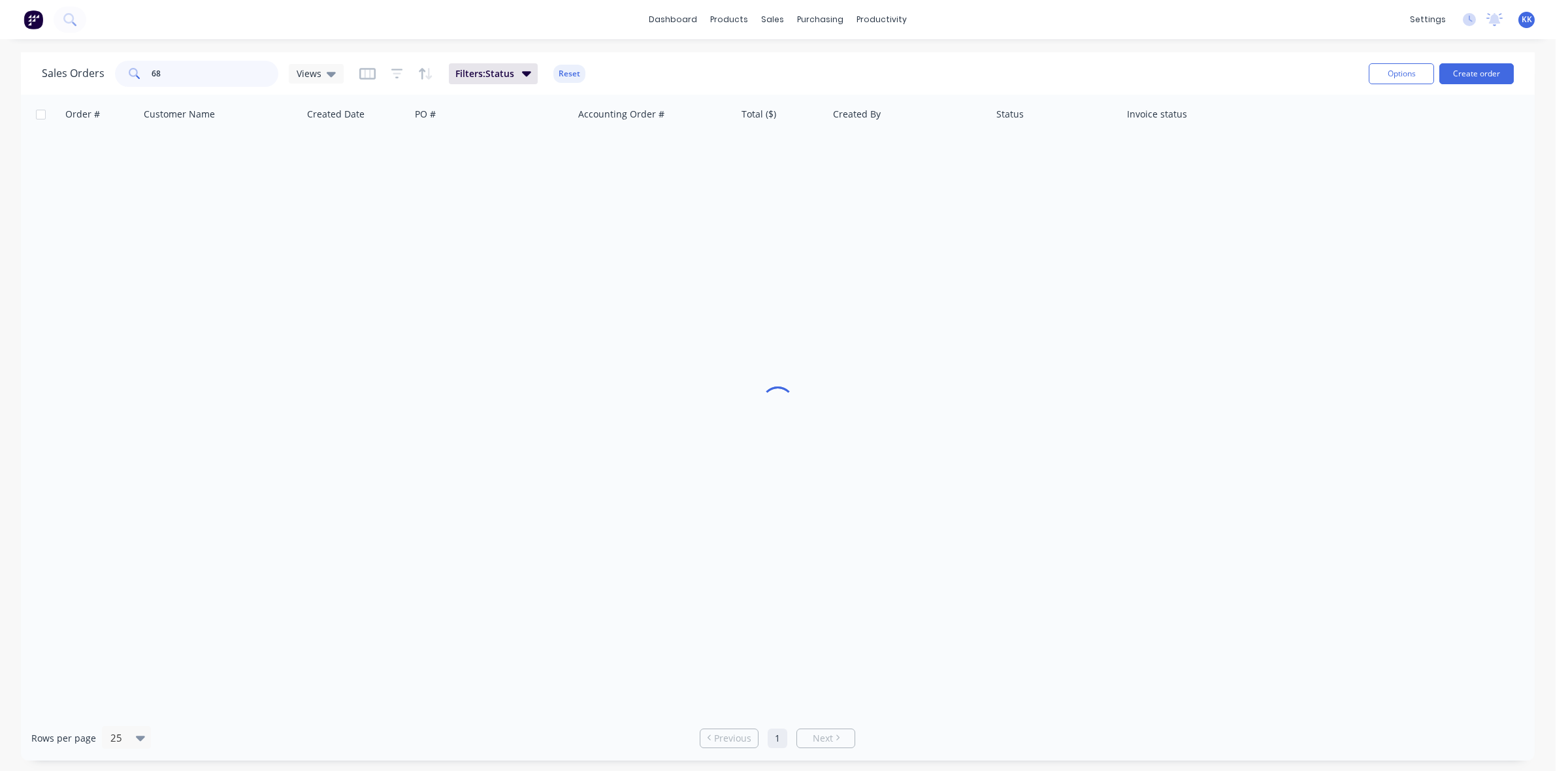
type input "6"
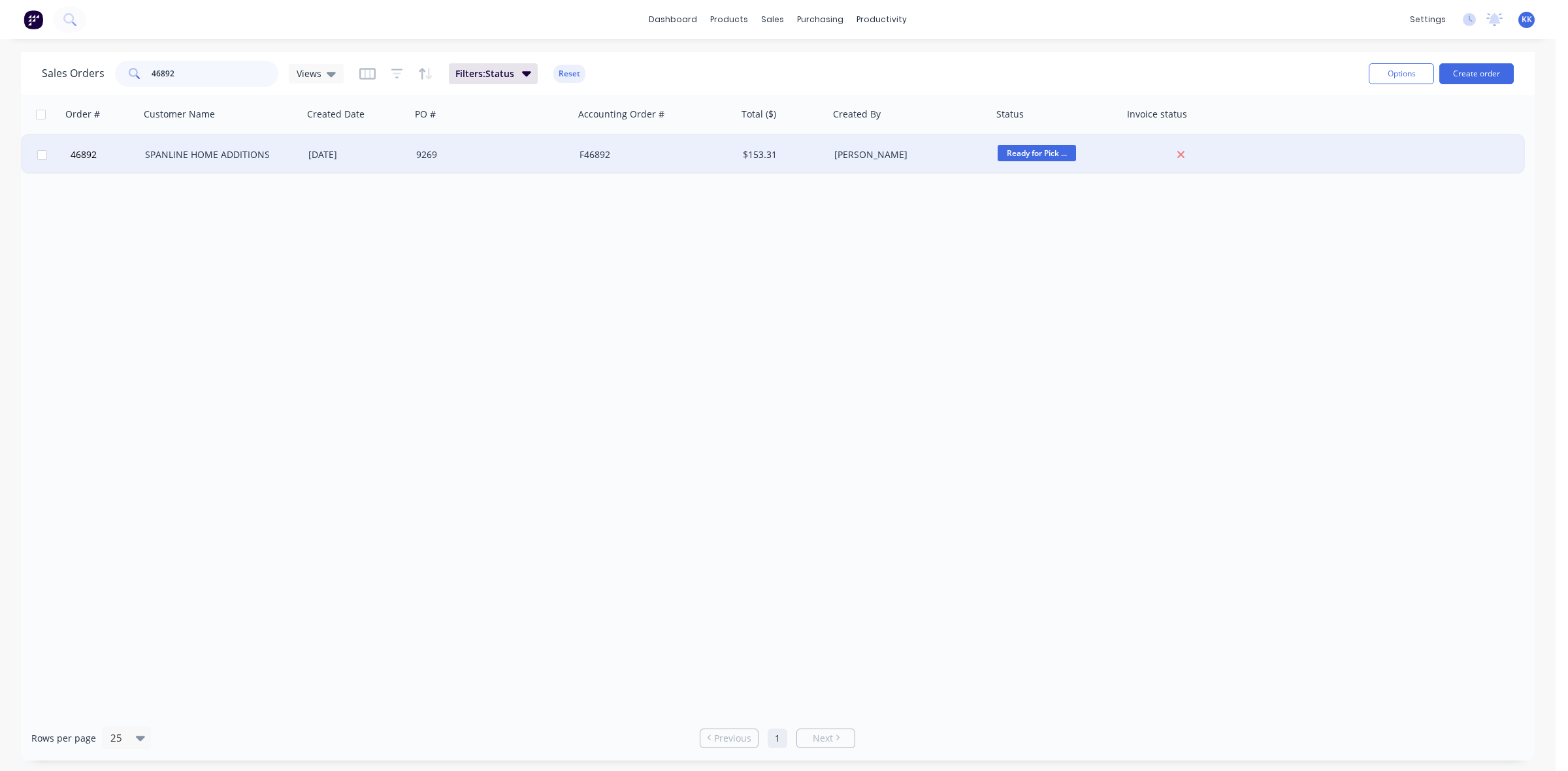
type input "46892"
click at [327, 151] on div "[DATE]" at bounding box center [357, 154] width 98 height 13
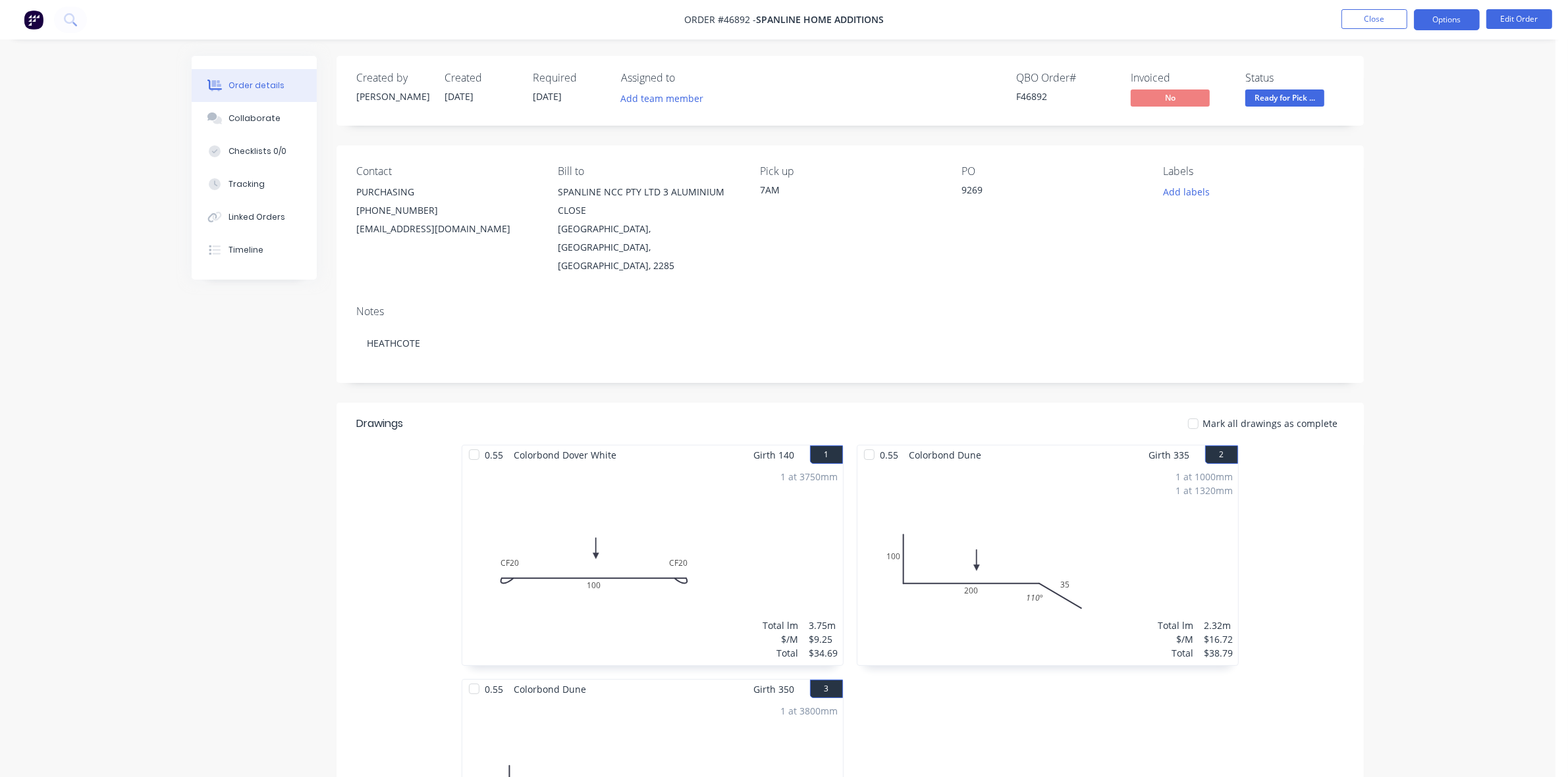
click at [1432, 14] on button "Options" at bounding box center [1446, 20] width 66 height 21
click at [1391, 67] on button "Invoice" at bounding box center [1406, 80] width 145 height 27
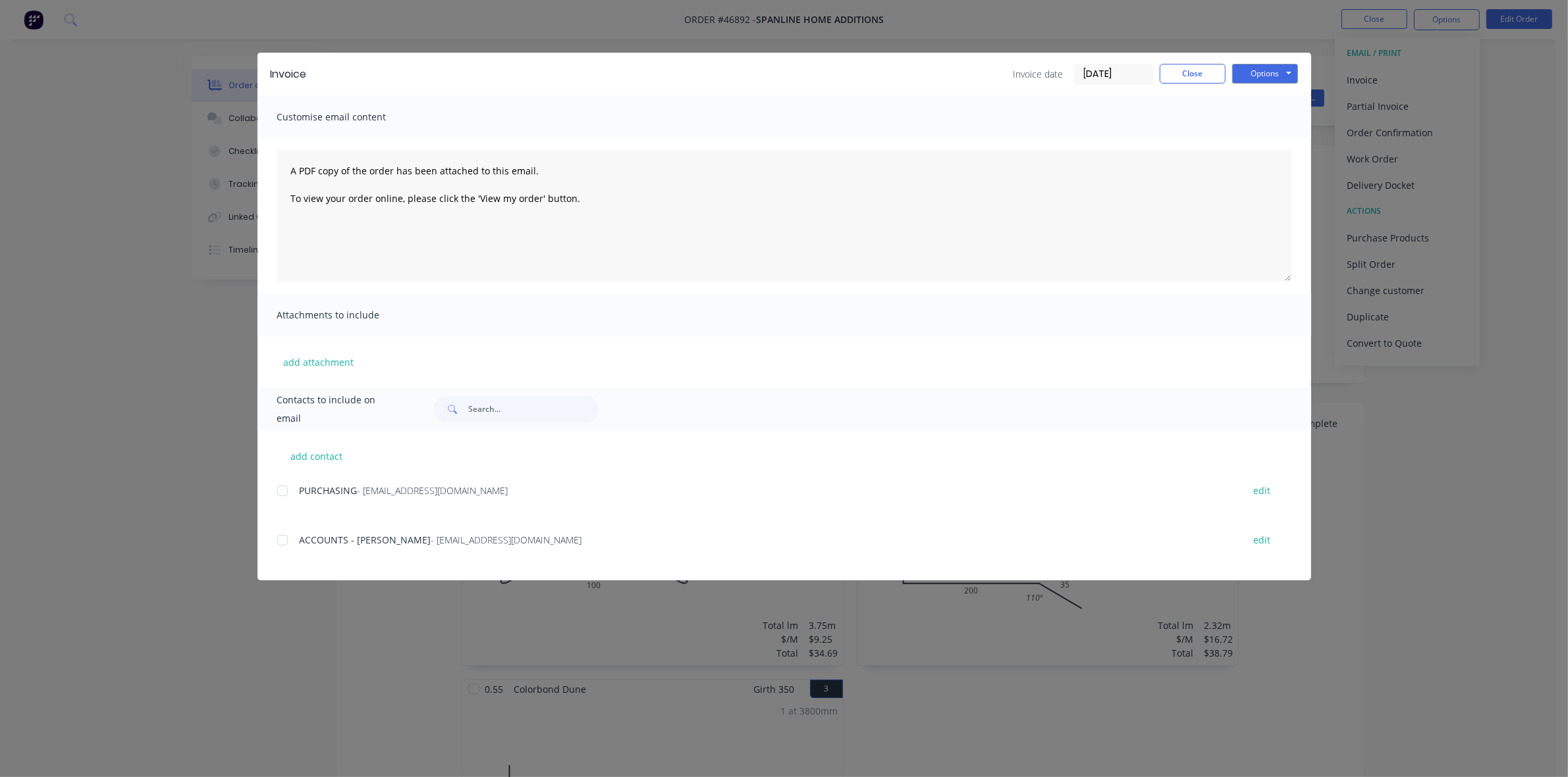
click at [283, 538] on div at bounding box center [283, 540] width 27 height 27
click at [1268, 73] on button "Options" at bounding box center [1265, 74] width 66 height 20
click at [1268, 139] on button "Email" at bounding box center [1274, 141] width 84 height 21
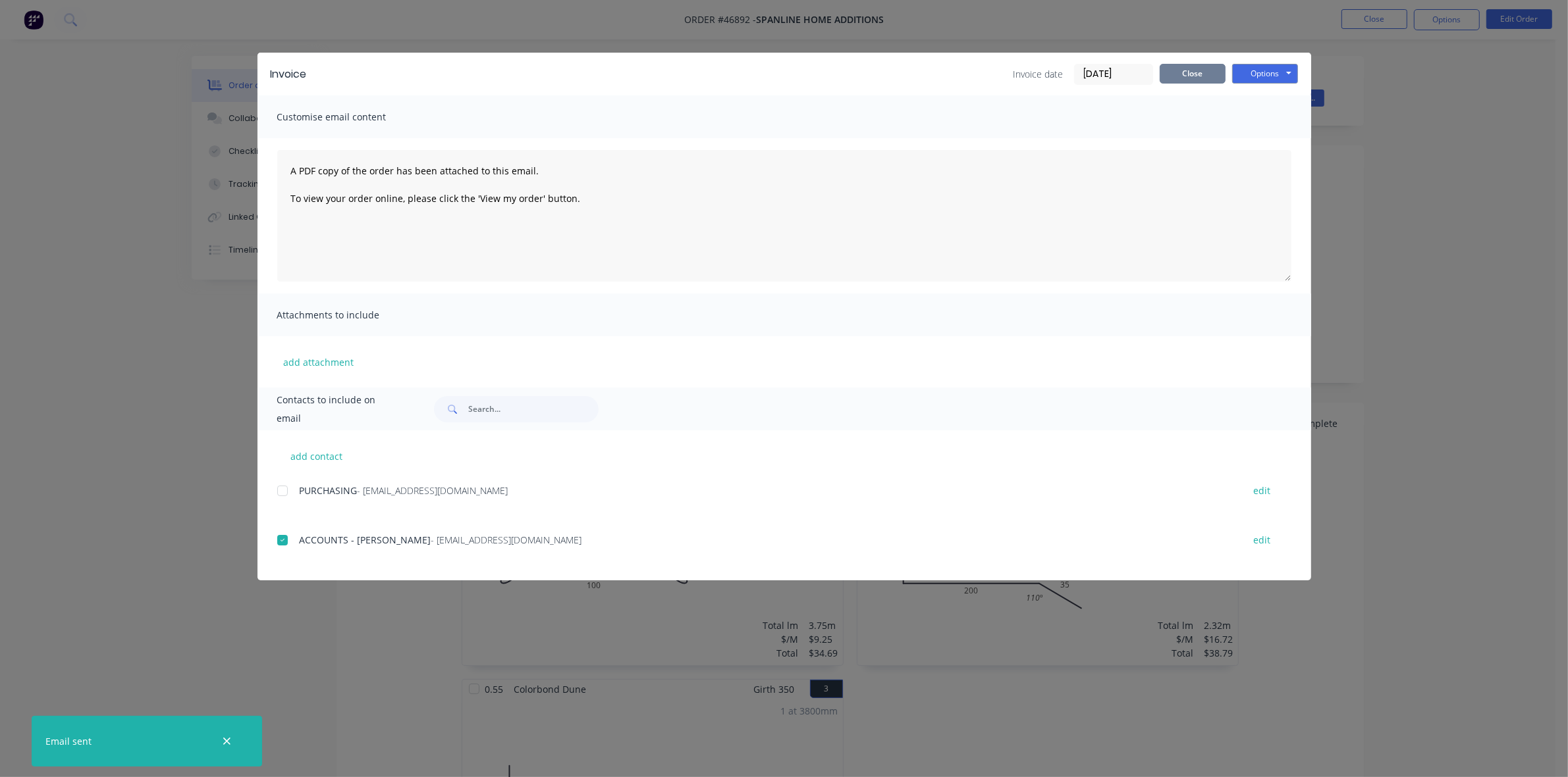
click at [1179, 66] on button "Close" at bounding box center [1193, 74] width 66 height 20
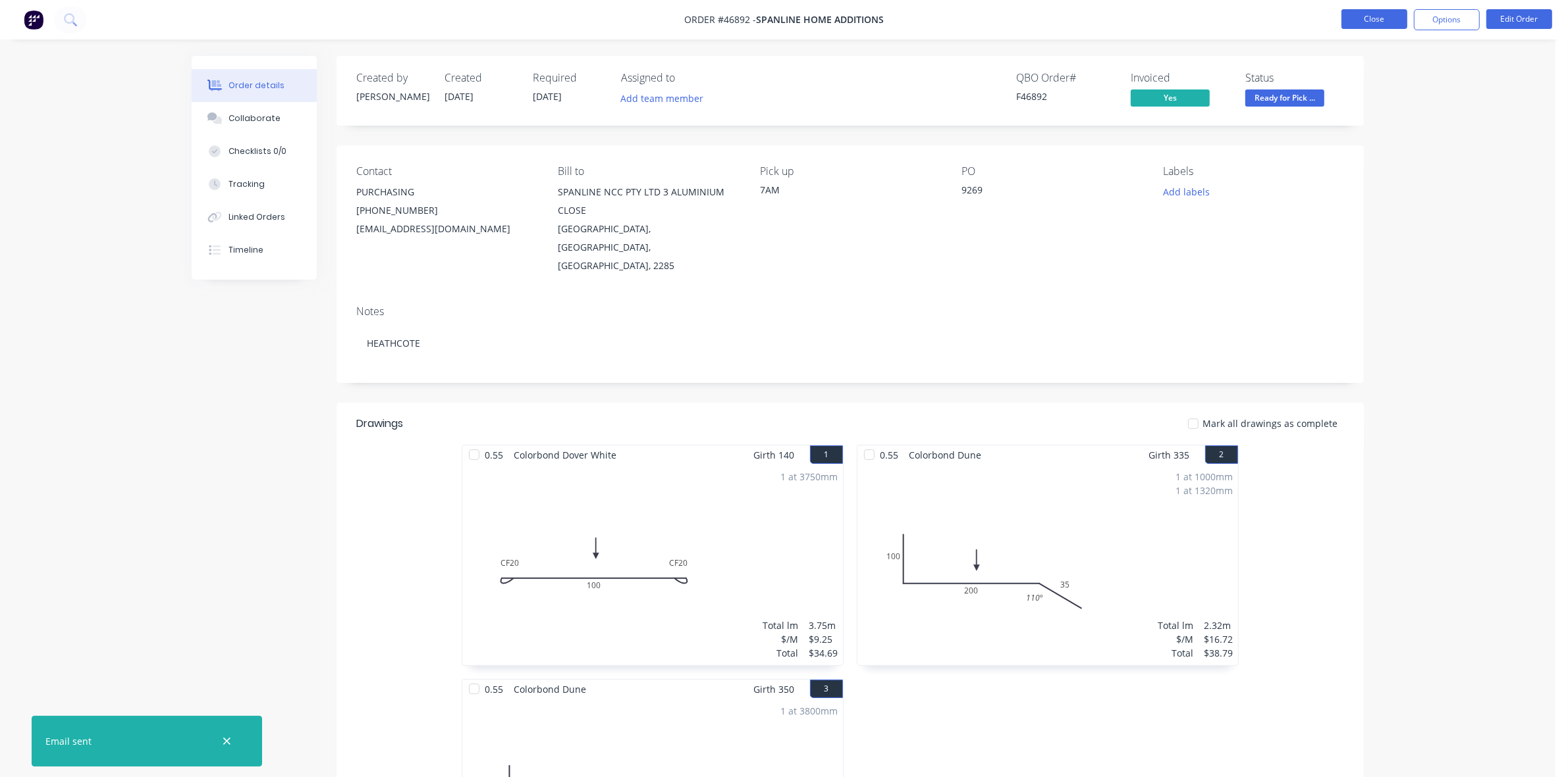
click at [1367, 17] on button "Close" at bounding box center [1375, 19] width 66 height 20
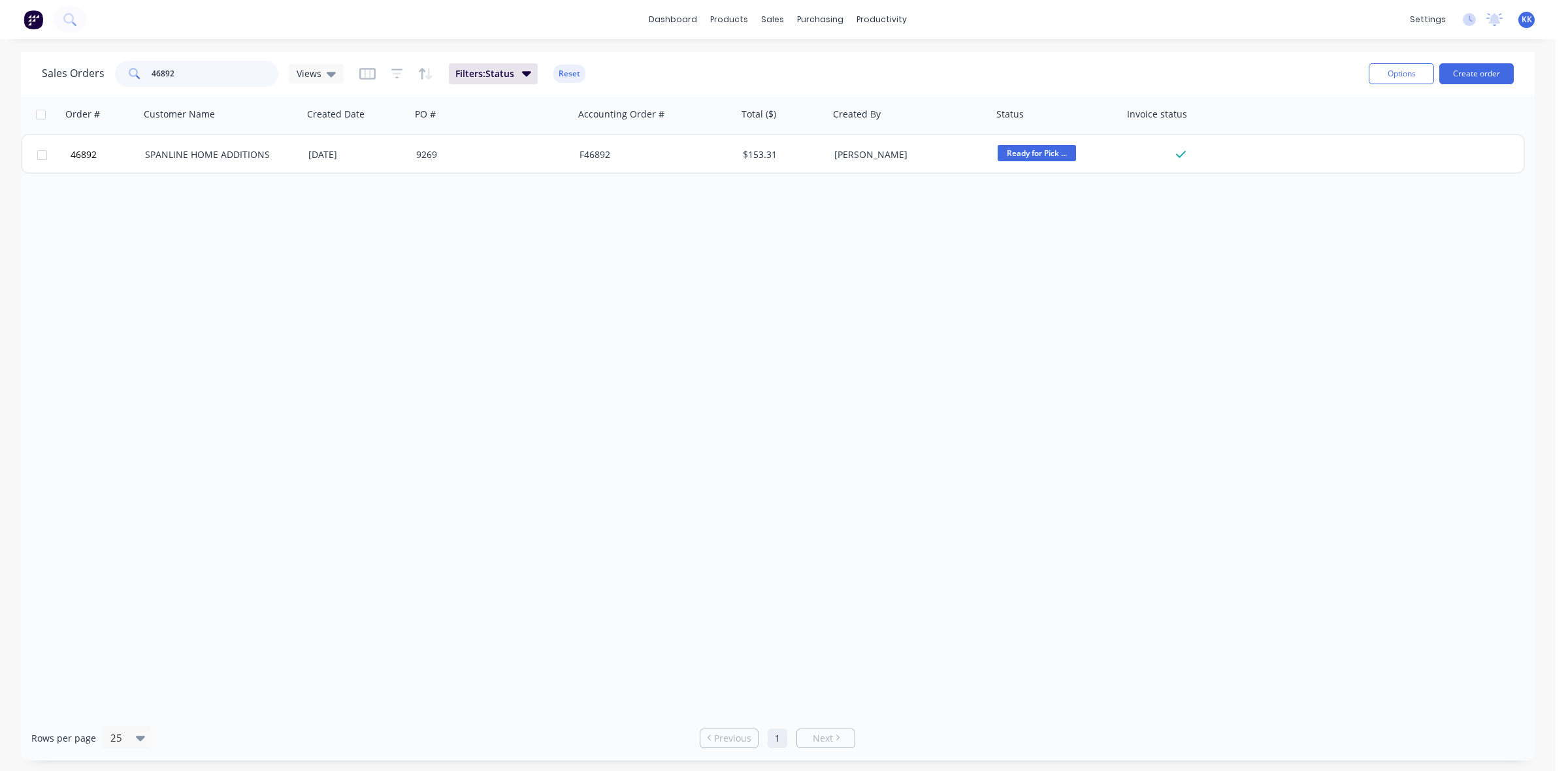
drag, startPoint x: 210, startPoint y: 70, endPoint x: 136, endPoint y: 69, distance: 74.0
click at [136, 70] on div "46892" at bounding box center [197, 74] width 164 height 26
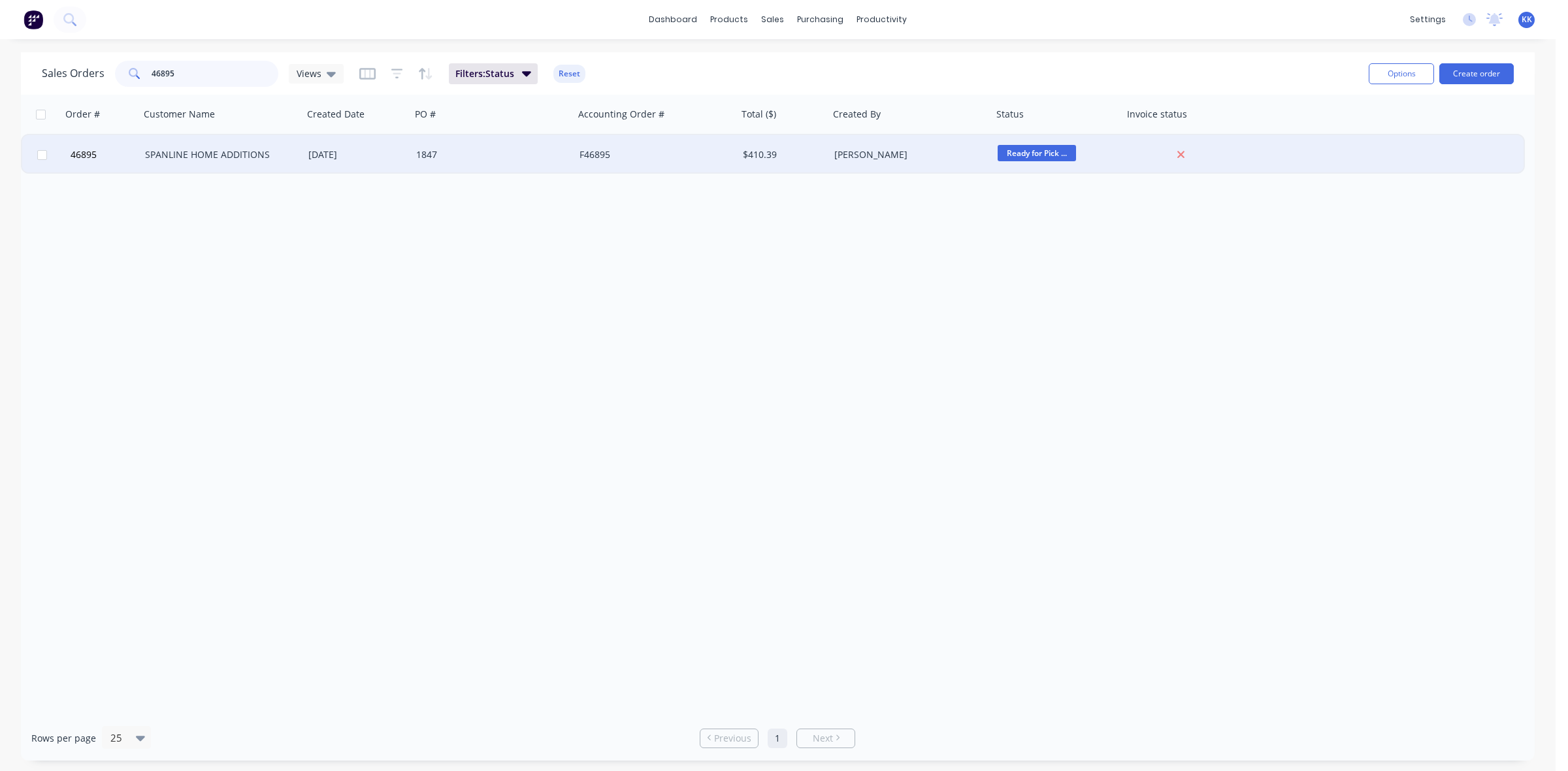
type input "46895"
click at [501, 158] on div "1847" at bounding box center [489, 154] width 145 height 13
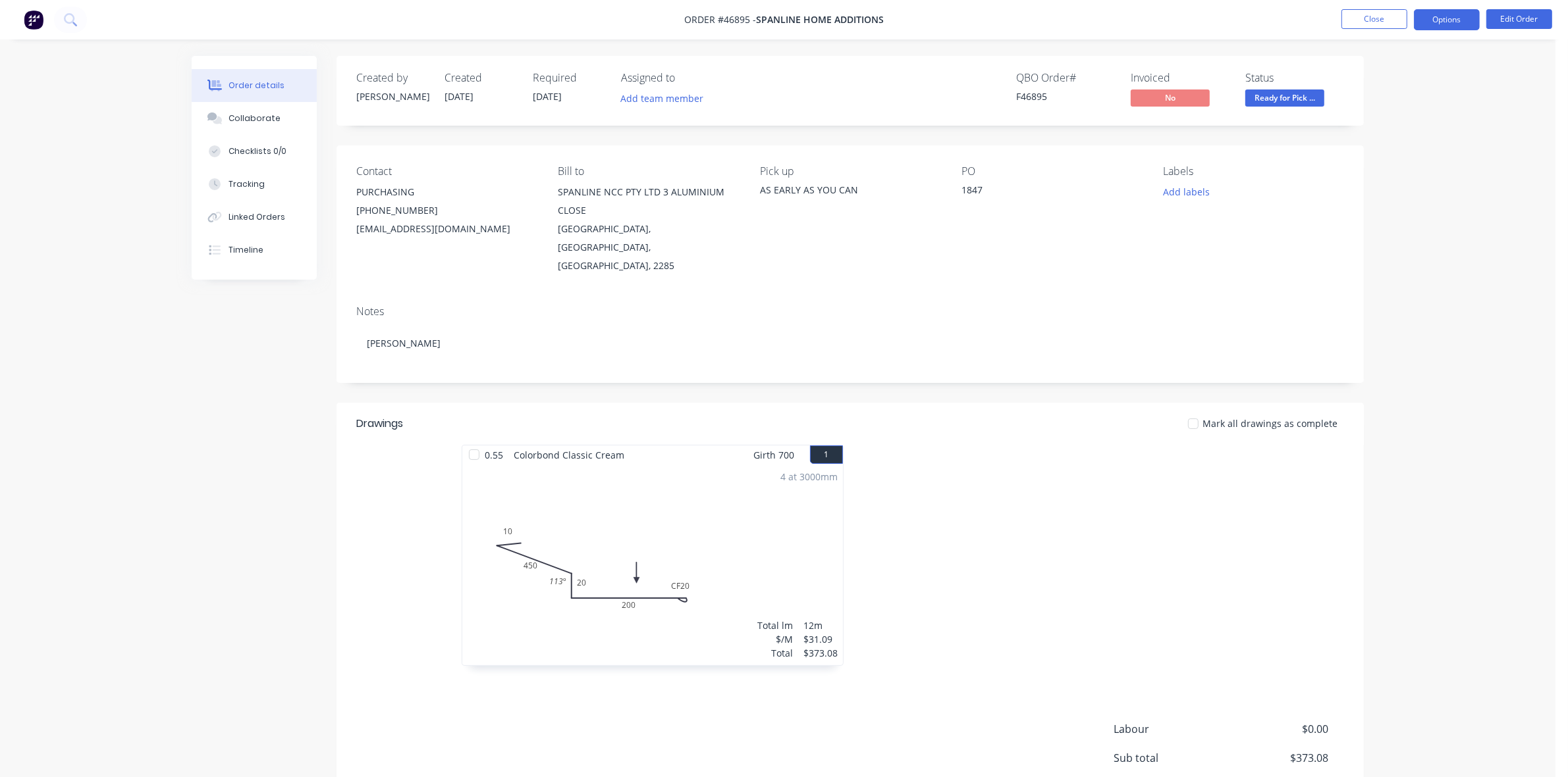
click at [1460, 21] on button "Options" at bounding box center [1446, 20] width 66 height 21
click at [1411, 73] on div "Invoice" at bounding box center [1407, 80] width 122 height 20
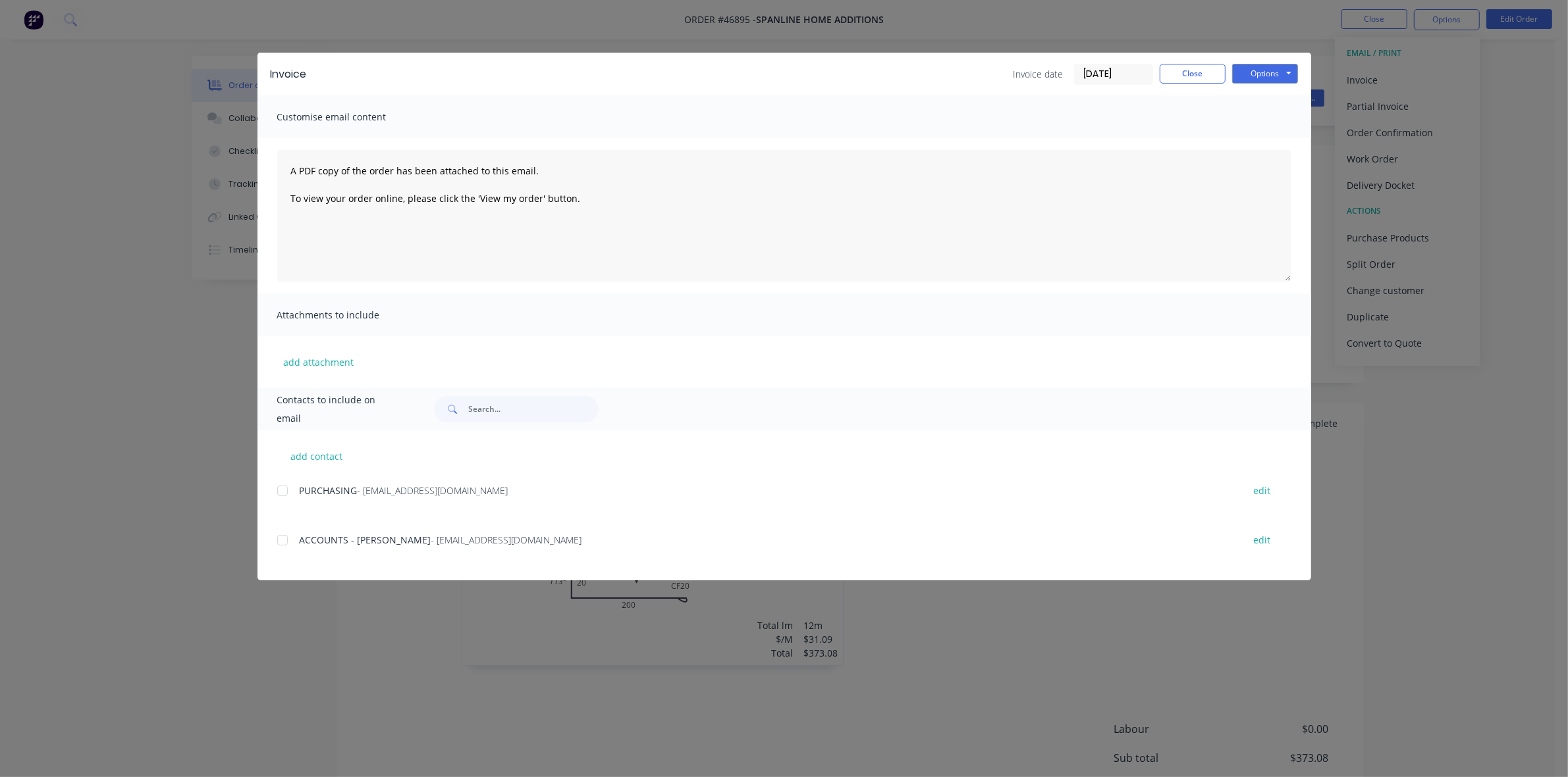
click at [284, 537] on div at bounding box center [283, 540] width 27 height 27
click at [1255, 75] on button "Options" at bounding box center [1265, 74] width 66 height 20
click at [1268, 136] on button "Email" at bounding box center [1274, 141] width 84 height 21
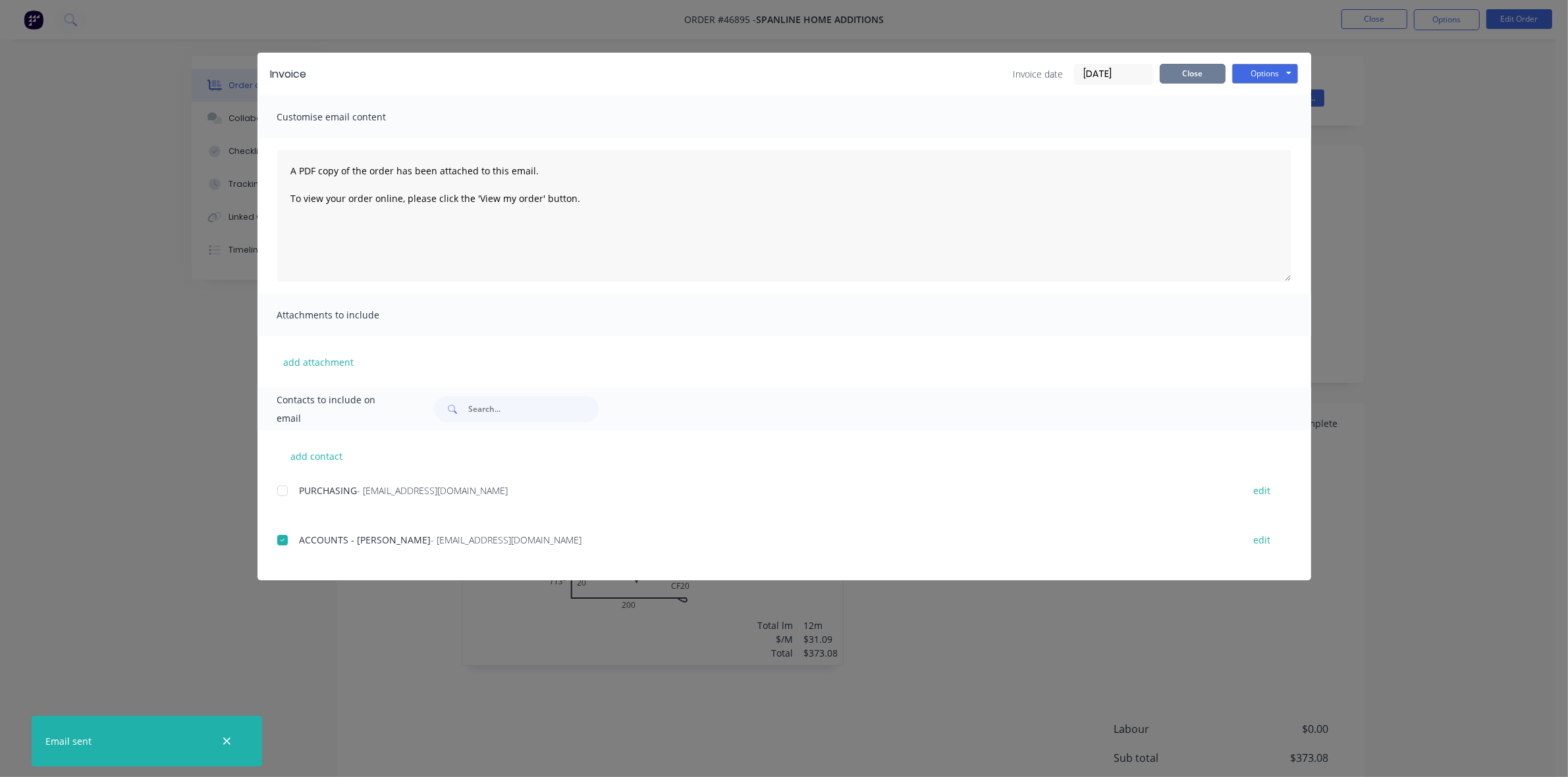
drag, startPoint x: 1174, startPoint y: 76, endPoint x: 1319, endPoint y: 53, distance: 146.8
click at [1176, 75] on button "Close" at bounding box center [1193, 74] width 66 height 20
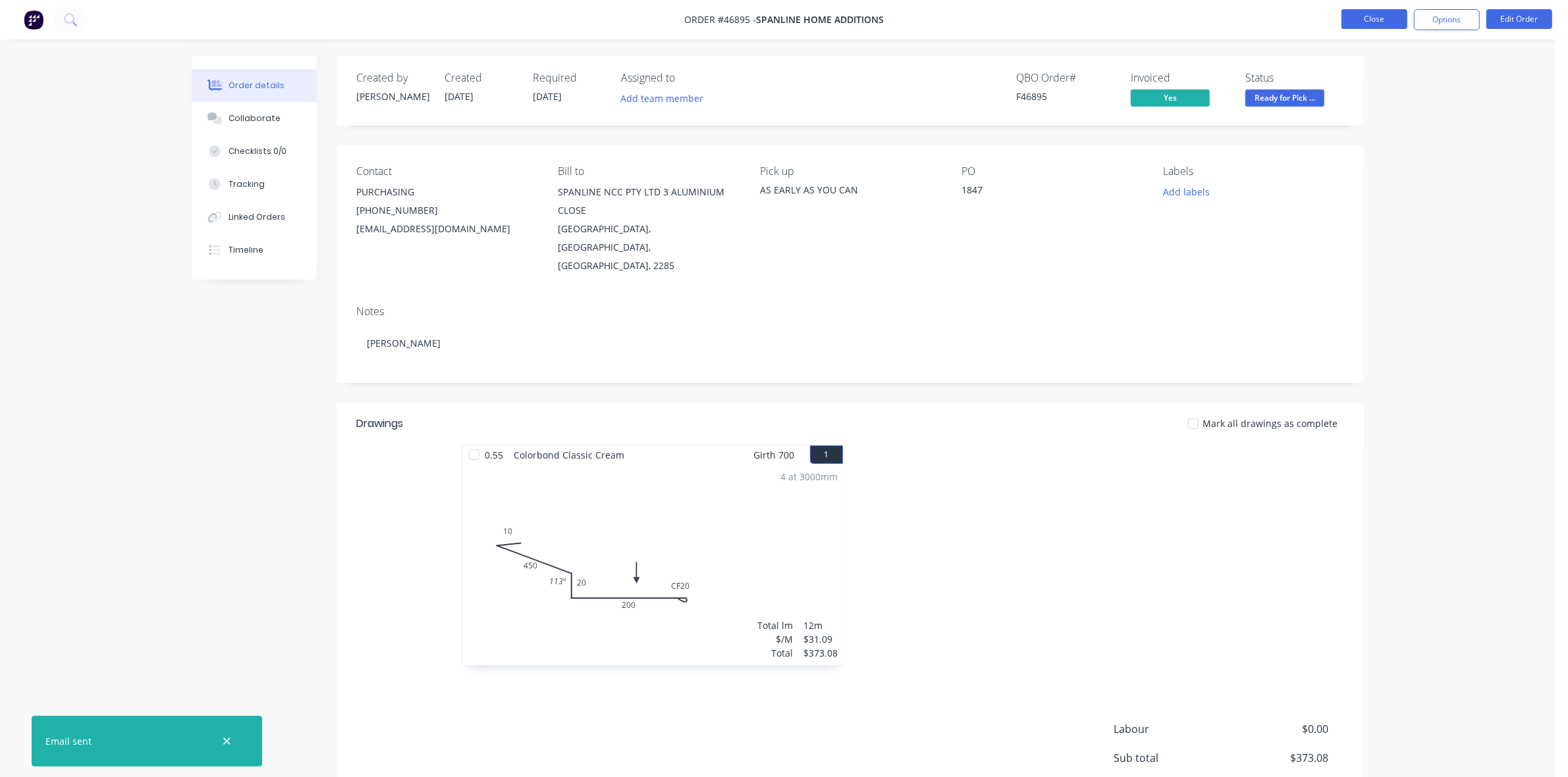
click at [1373, 21] on button "Close" at bounding box center [1375, 19] width 66 height 20
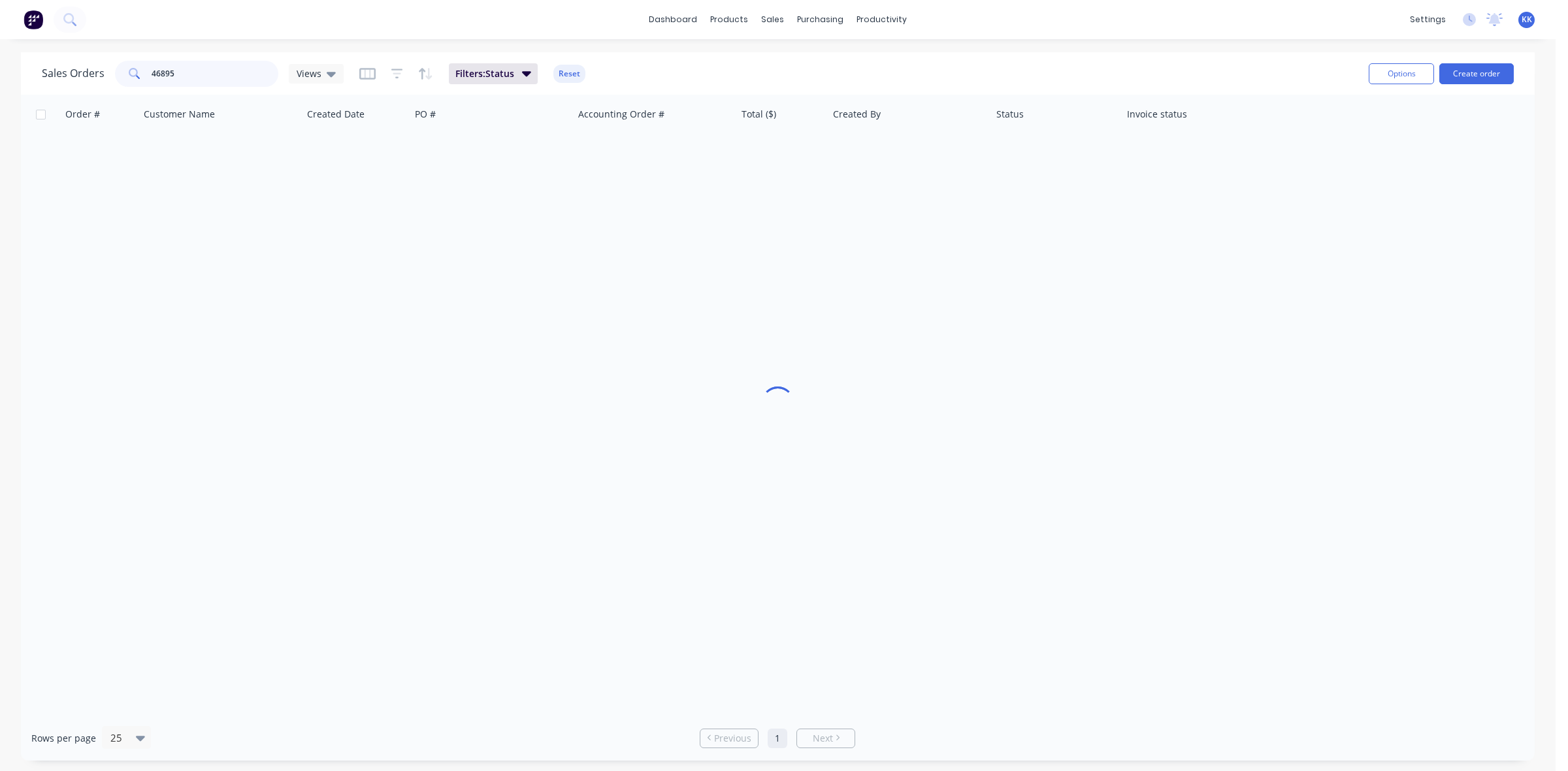
drag, startPoint x: 145, startPoint y: 70, endPoint x: 136, endPoint y: 69, distance: 9.1
click at [137, 69] on div "46895" at bounding box center [197, 74] width 164 height 26
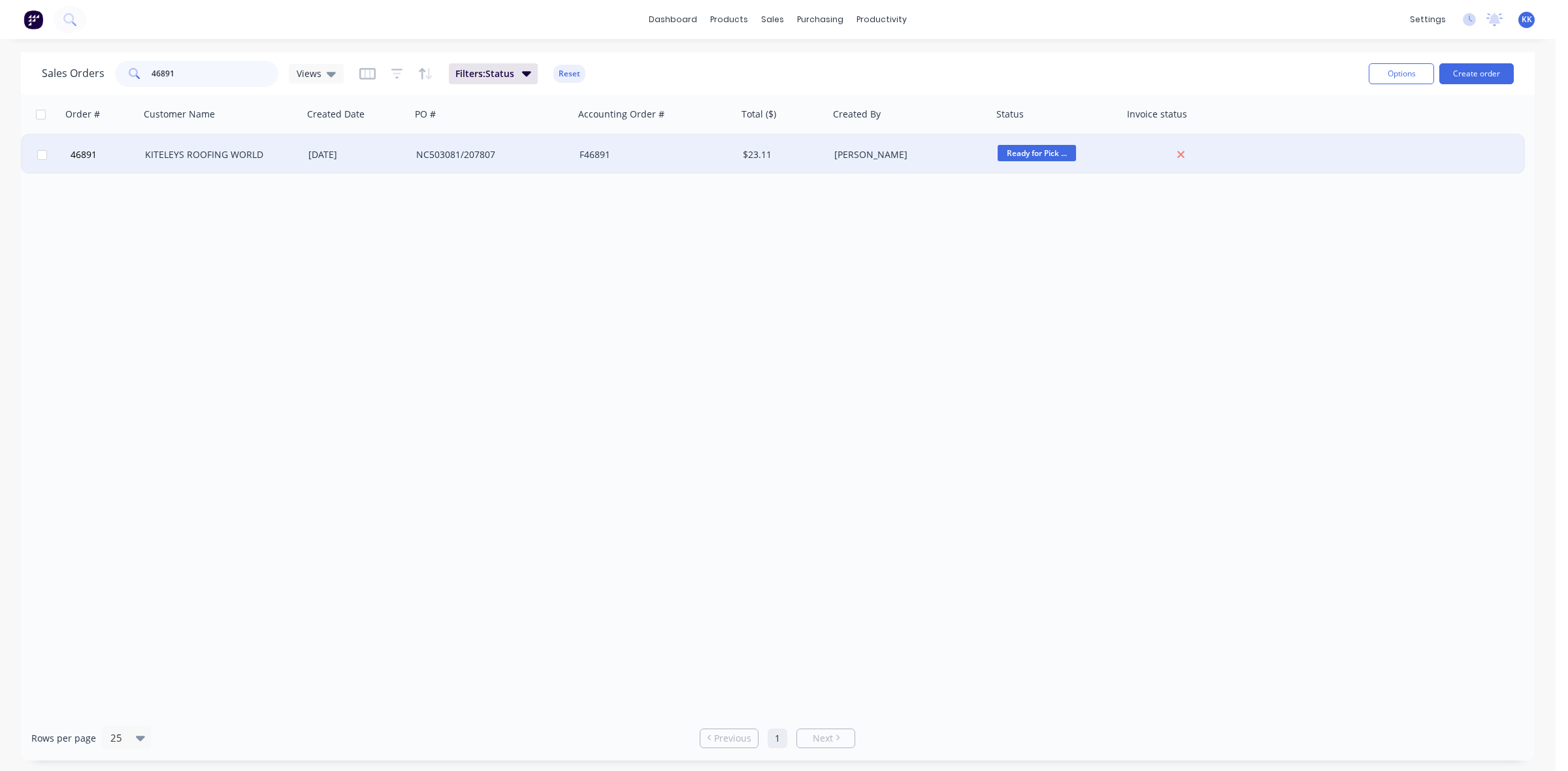
type input "46891"
click at [903, 160] on div "[PERSON_NAME]" at bounding box center [907, 154] width 145 height 13
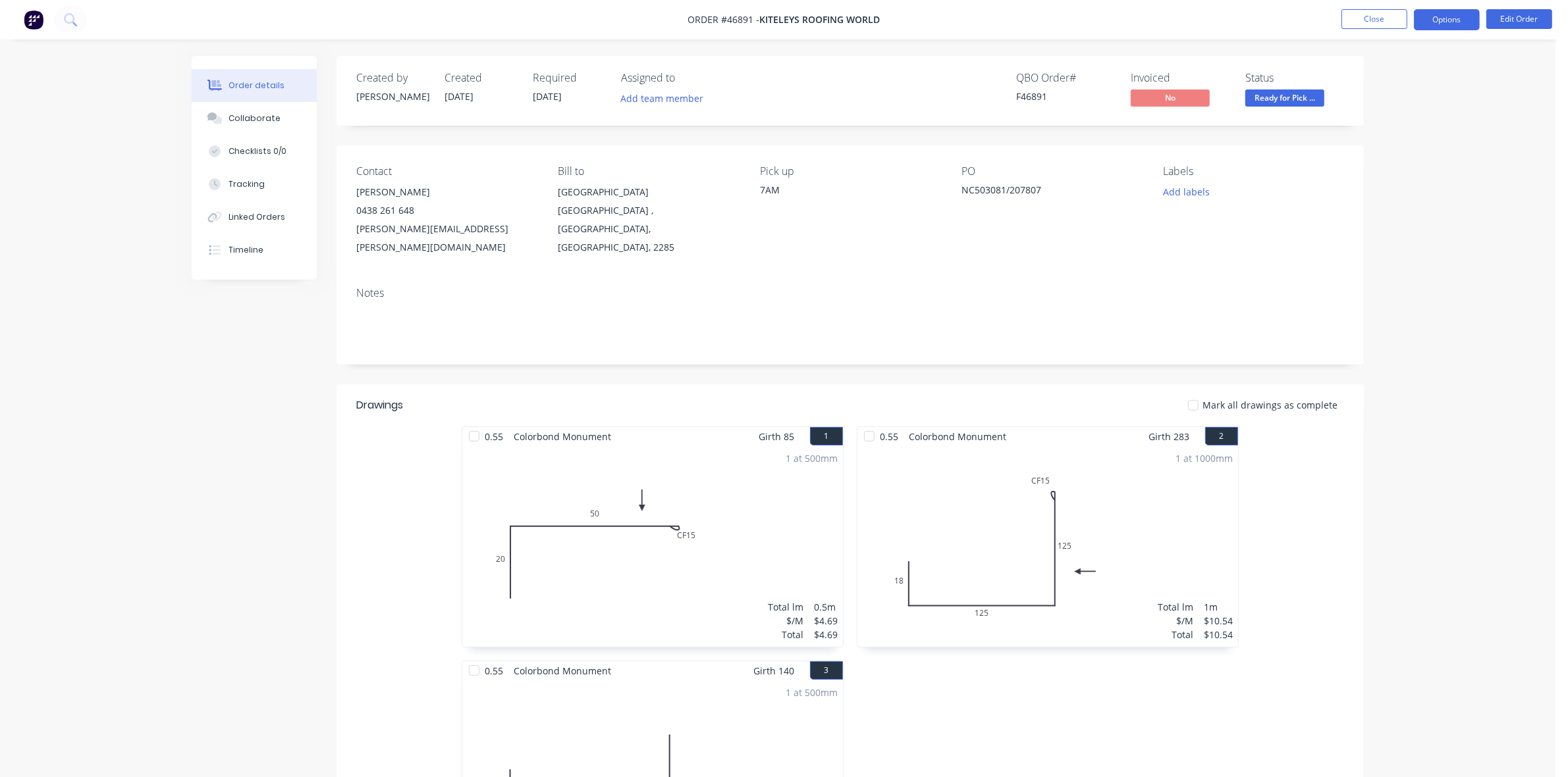
click at [1445, 11] on button "Options" at bounding box center [1446, 20] width 66 height 21
click at [1414, 71] on div "Invoice" at bounding box center [1407, 80] width 122 height 20
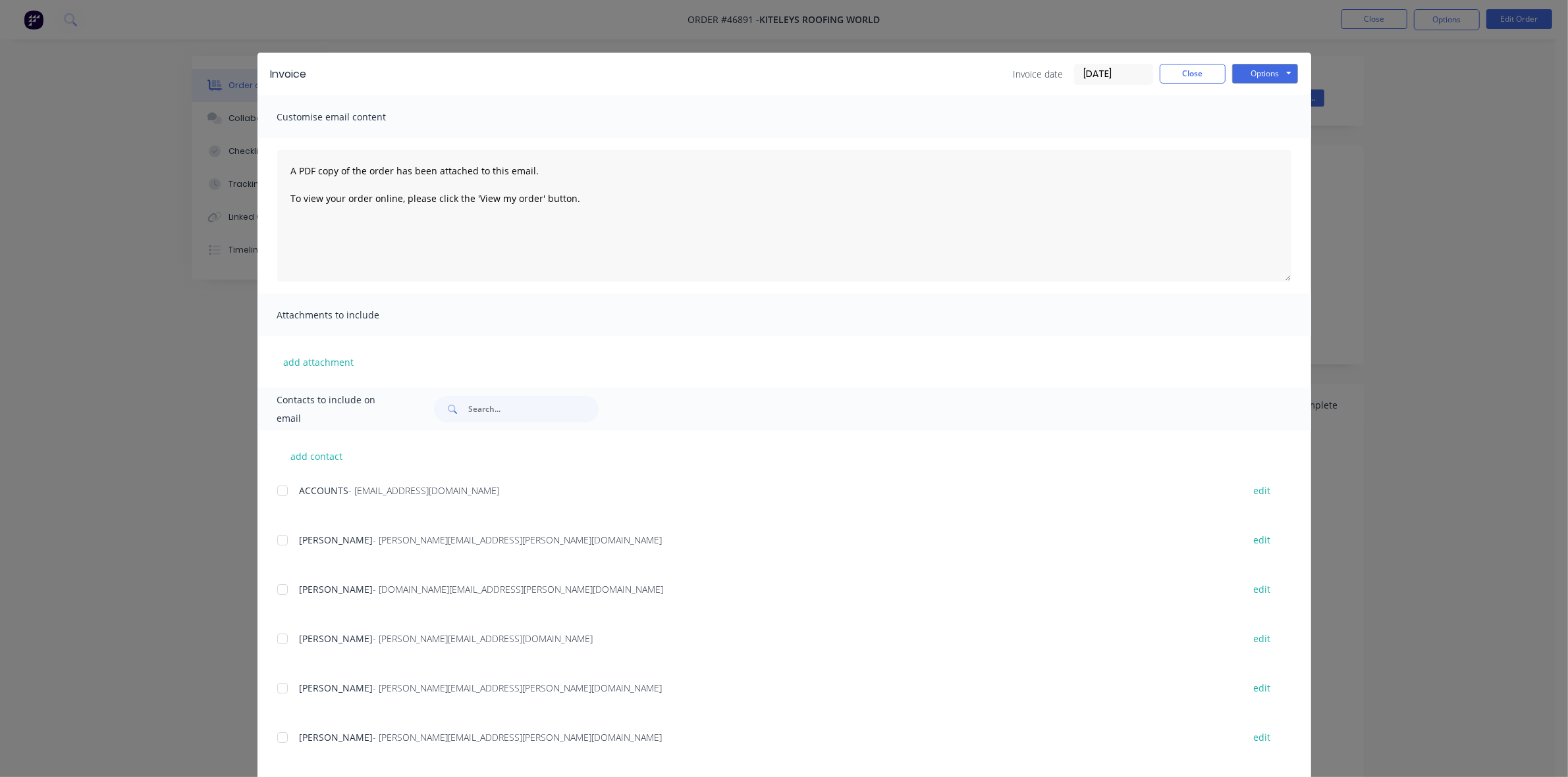
click at [274, 485] on div at bounding box center [283, 491] width 27 height 27
click at [273, 640] on div at bounding box center [283, 640] width 27 height 27
click at [1240, 73] on button "Options" at bounding box center [1265, 74] width 66 height 20
click at [1258, 132] on button "Email" at bounding box center [1274, 141] width 84 height 21
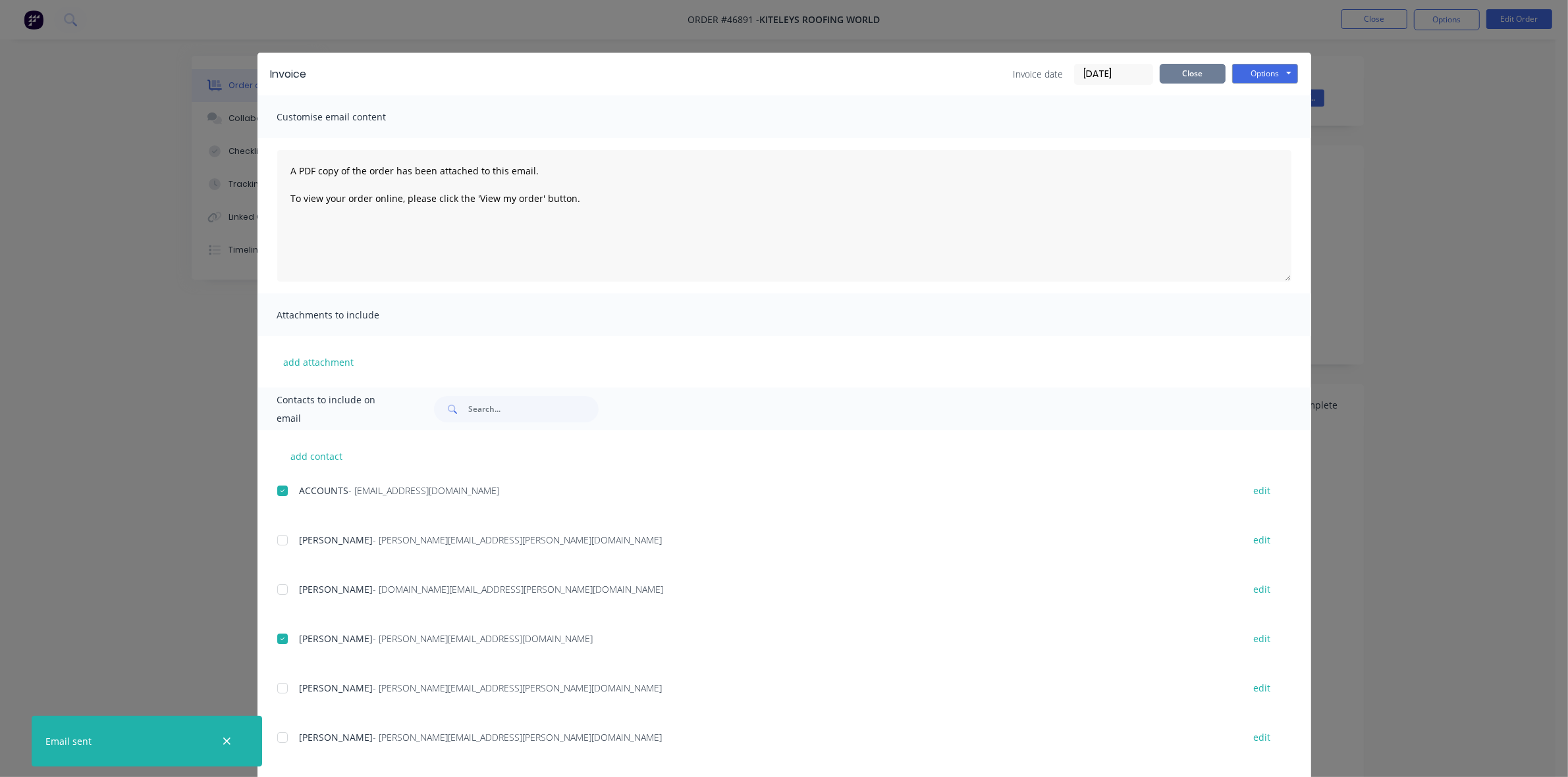
click at [1177, 74] on button "Close" at bounding box center [1193, 74] width 66 height 20
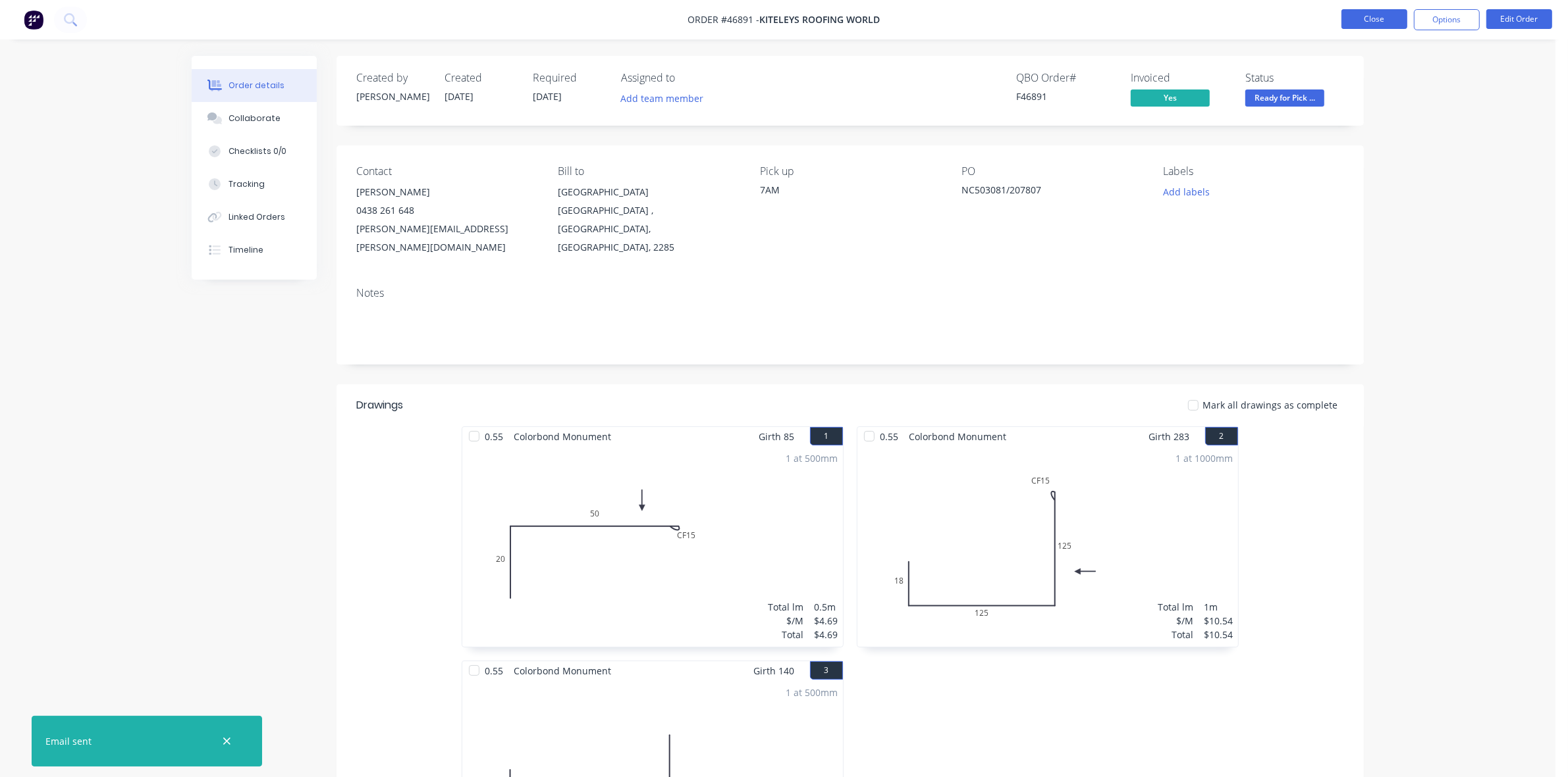
click at [1350, 21] on button "Close" at bounding box center [1375, 19] width 66 height 20
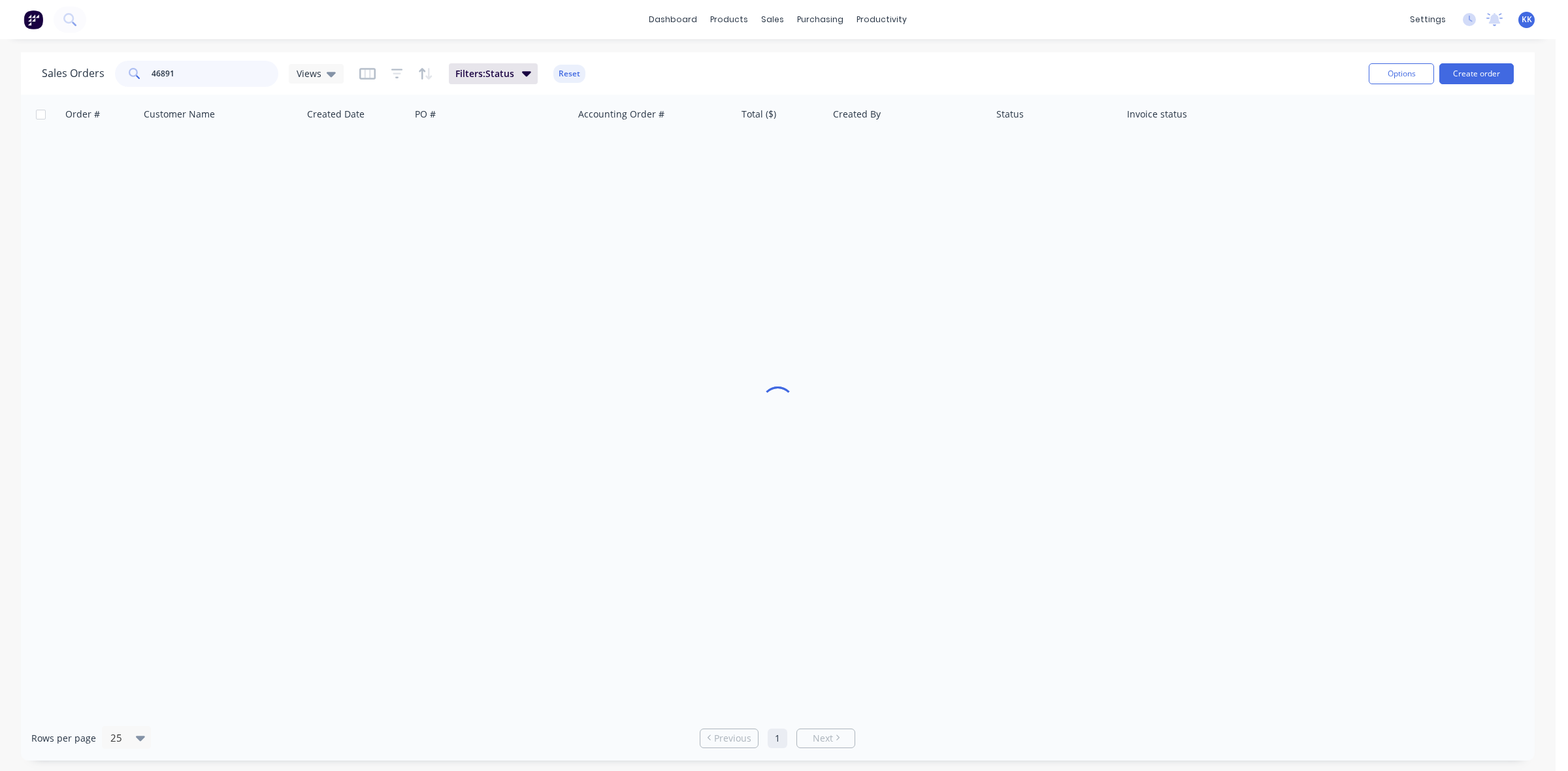
drag, startPoint x: 175, startPoint y: 76, endPoint x: 164, endPoint y: 72, distance: 11.7
click at [164, 72] on input "46891" at bounding box center [215, 74] width 128 height 26
type input "46828"
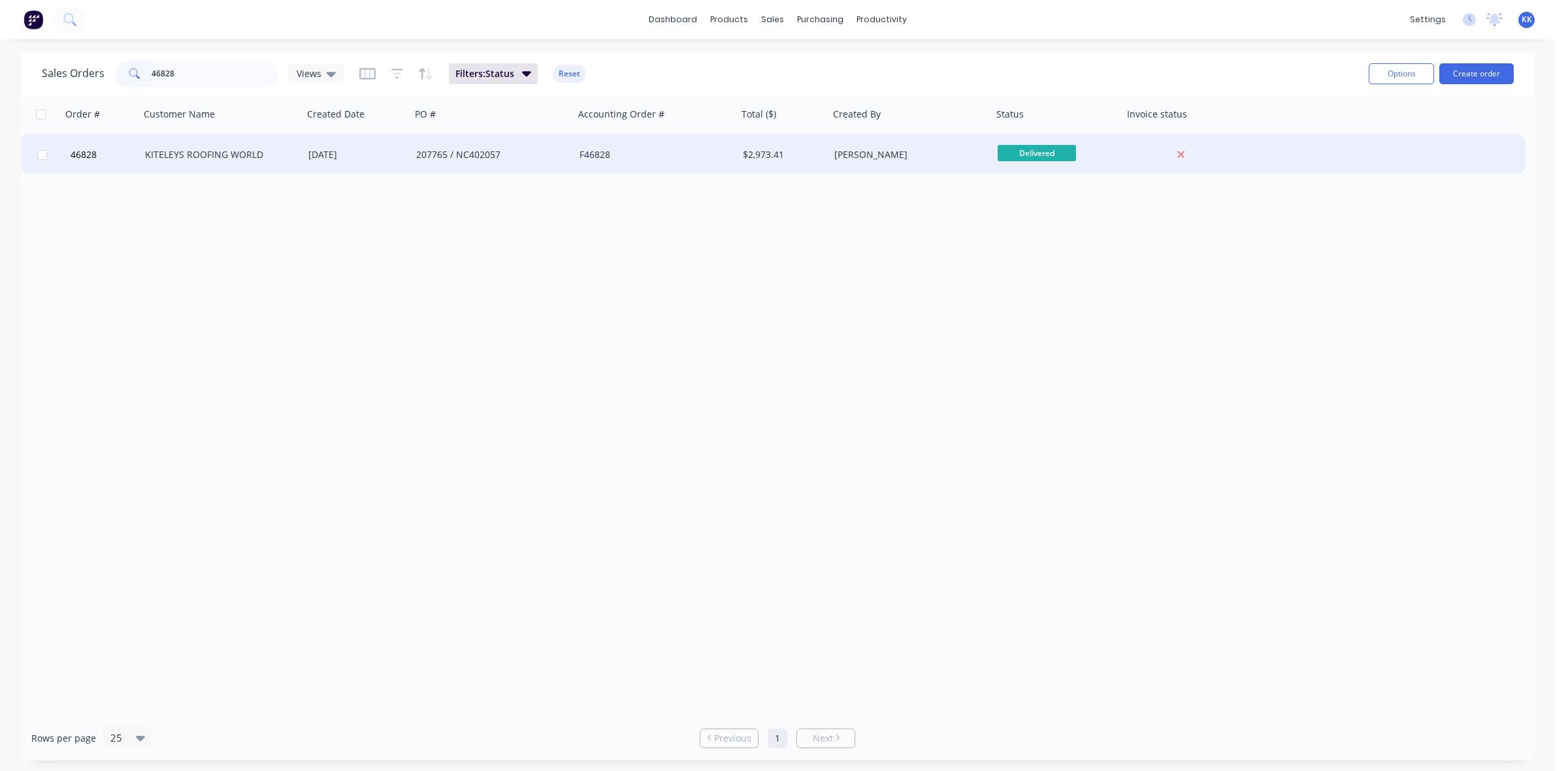
click at [272, 143] on div "KITELEYS ROOFING WORLD" at bounding box center [222, 155] width 164 height 40
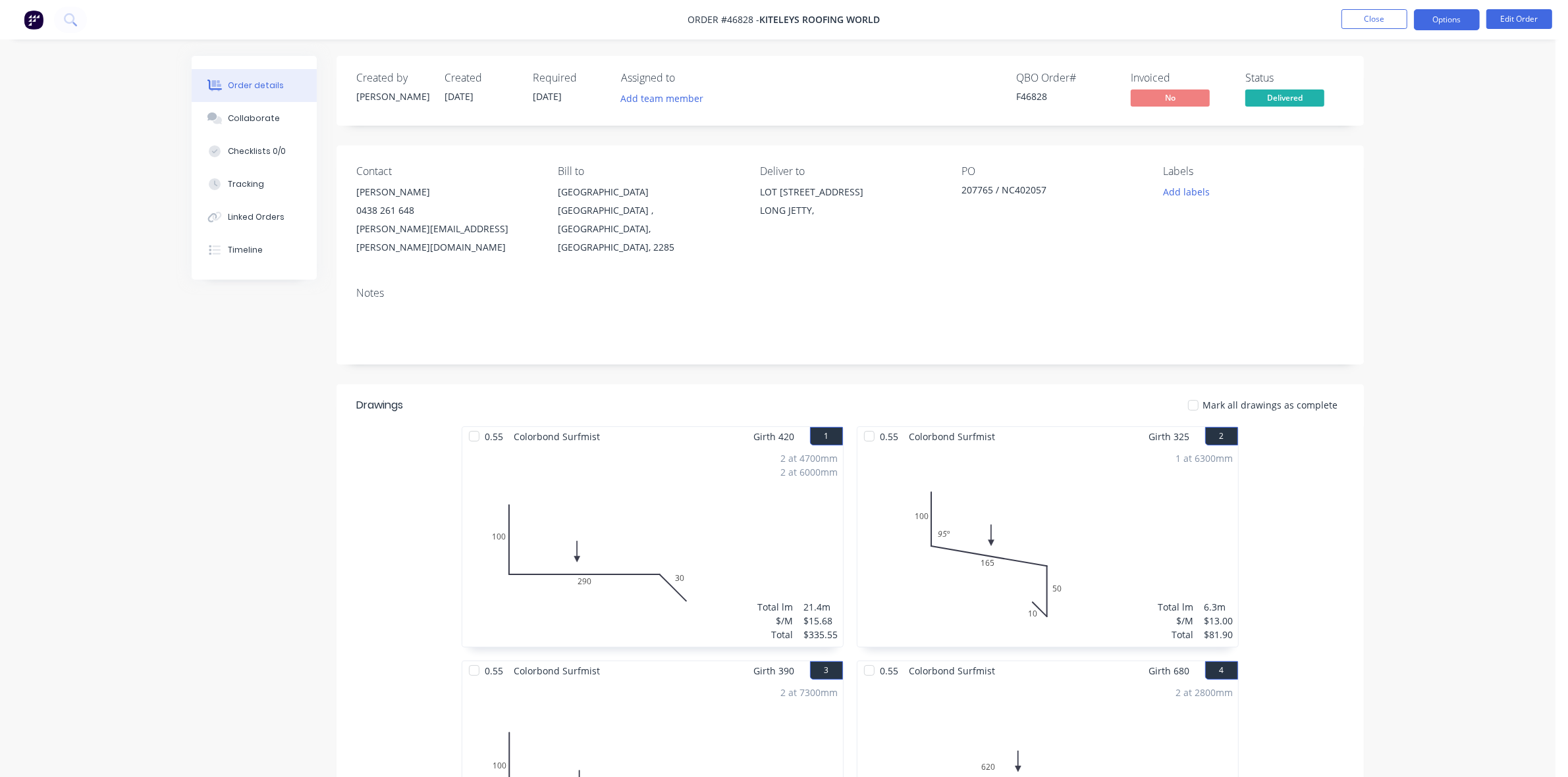
click at [1457, 15] on button "Options" at bounding box center [1446, 20] width 66 height 21
click at [1409, 77] on div "Invoice" at bounding box center [1407, 80] width 122 height 20
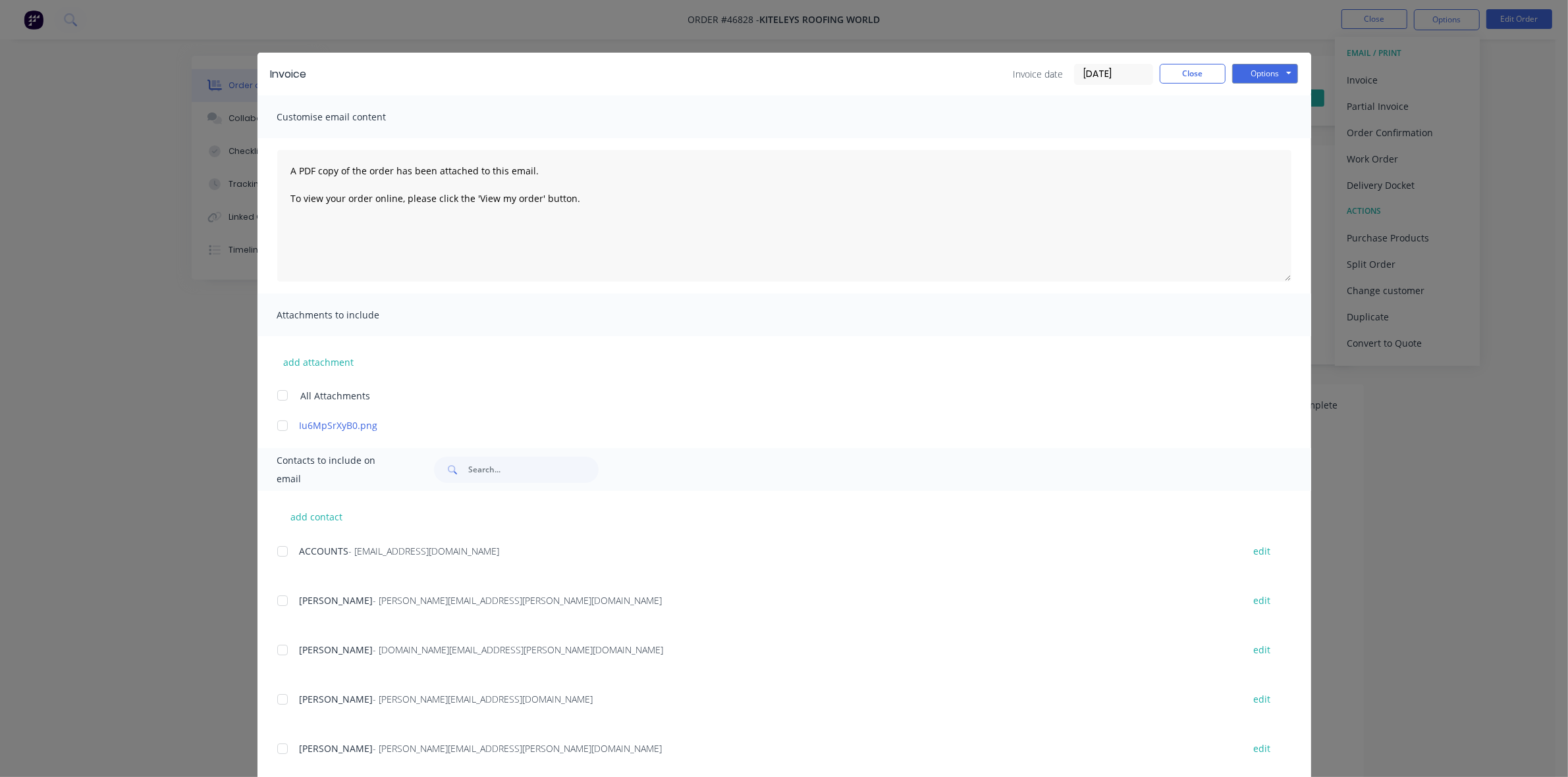
click at [281, 548] on div at bounding box center [283, 552] width 27 height 27
click at [278, 700] on div at bounding box center [283, 700] width 27 height 27
click at [1268, 69] on button "Options" at bounding box center [1265, 74] width 66 height 20
click at [1250, 146] on button "Email" at bounding box center [1274, 141] width 84 height 21
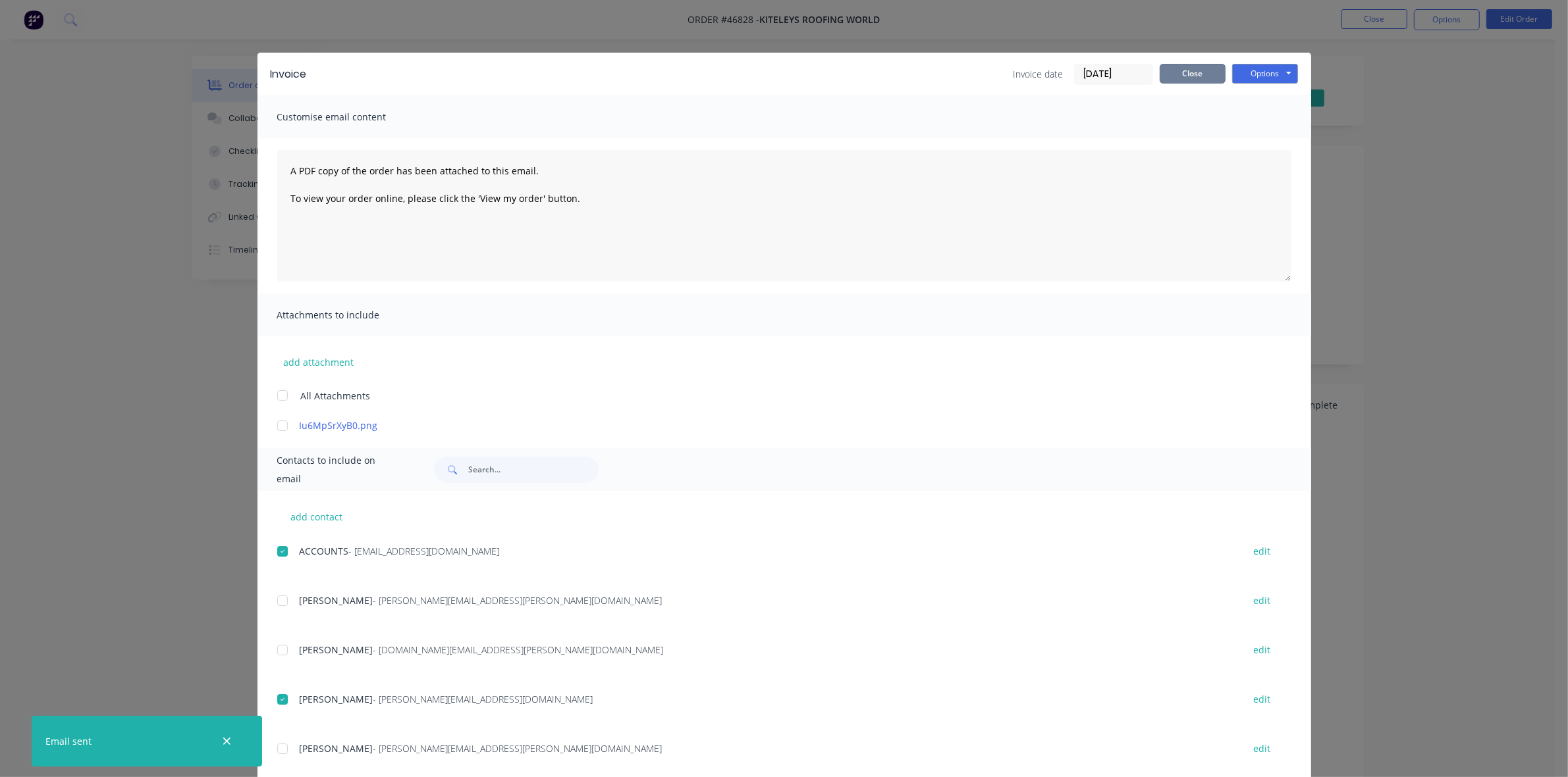
drag, startPoint x: 1183, startPoint y: 65, endPoint x: 1296, endPoint y: 43, distance: 115.1
click at [1184, 65] on button "Close" at bounding box center [1193, 74] width 66 height 20
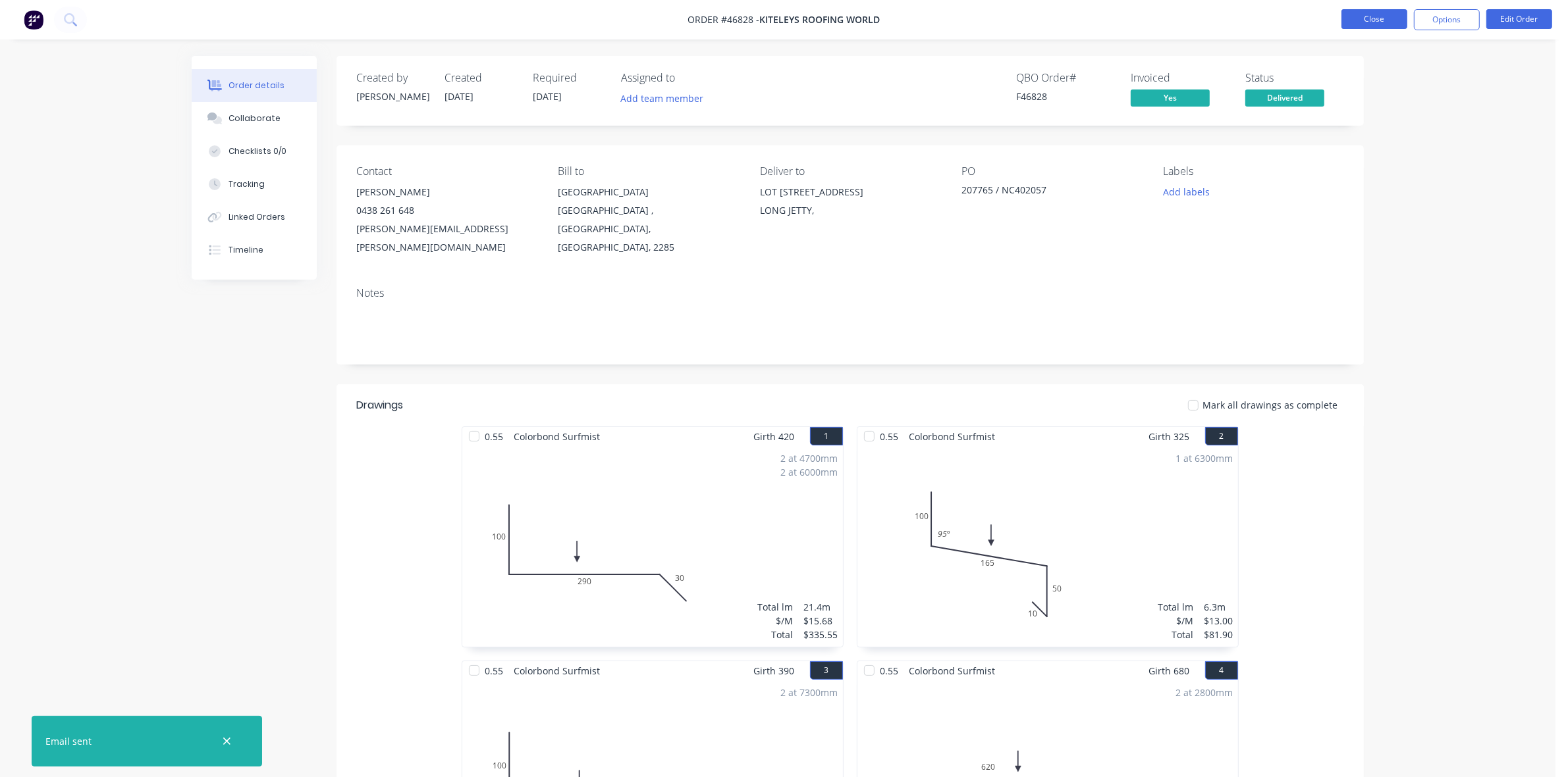
click at [1378, 20] on button "Close" at bounding box center [1375, 19] width 66 height 20
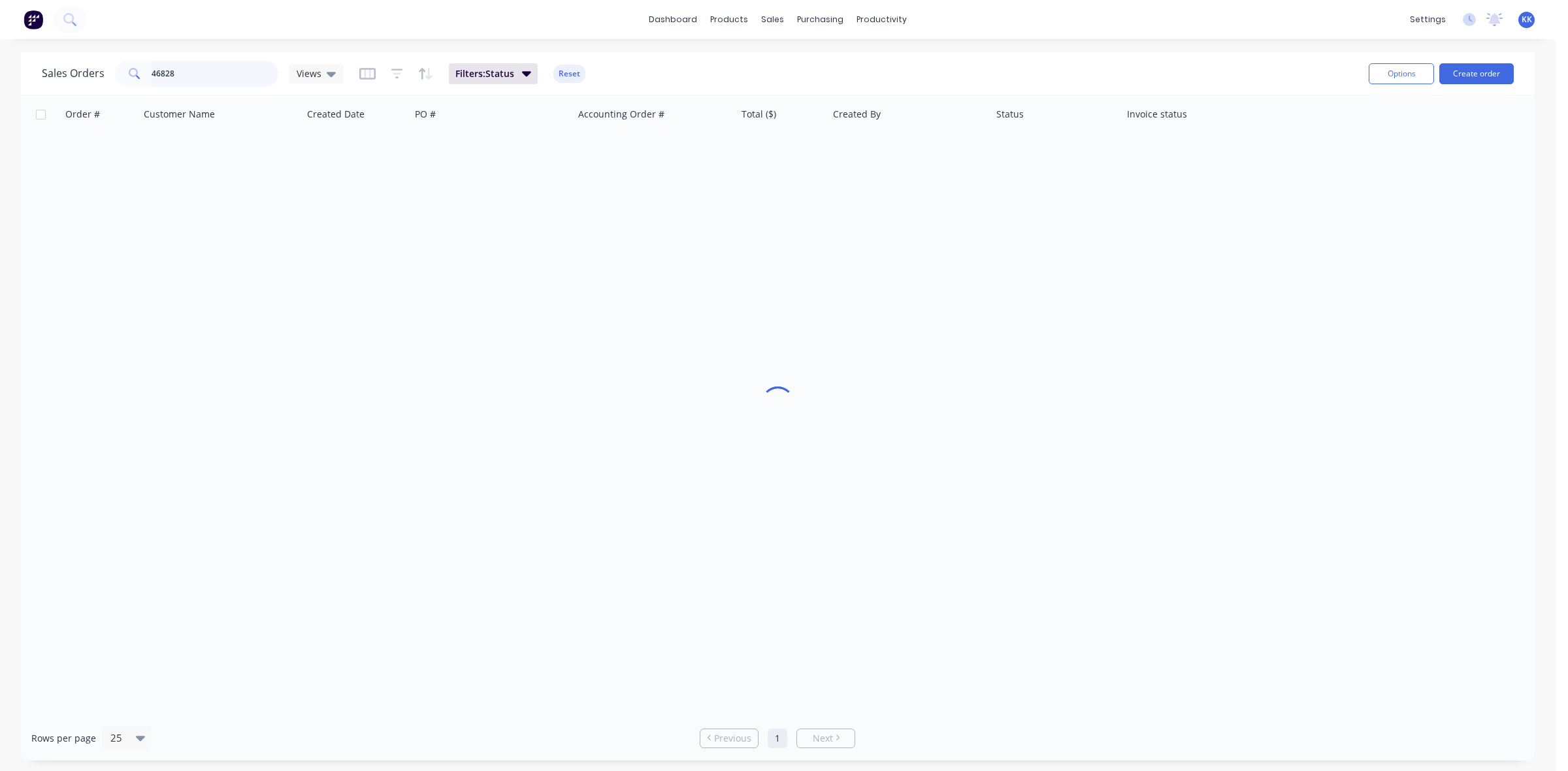
drag, startPoint x: 161, startPoint y: 67, endPoint x: 194, endPoint y: 69, distance: 33.1
click at [194, 69] on input "46828" at bounding box center [215, 74] width 128 height 26
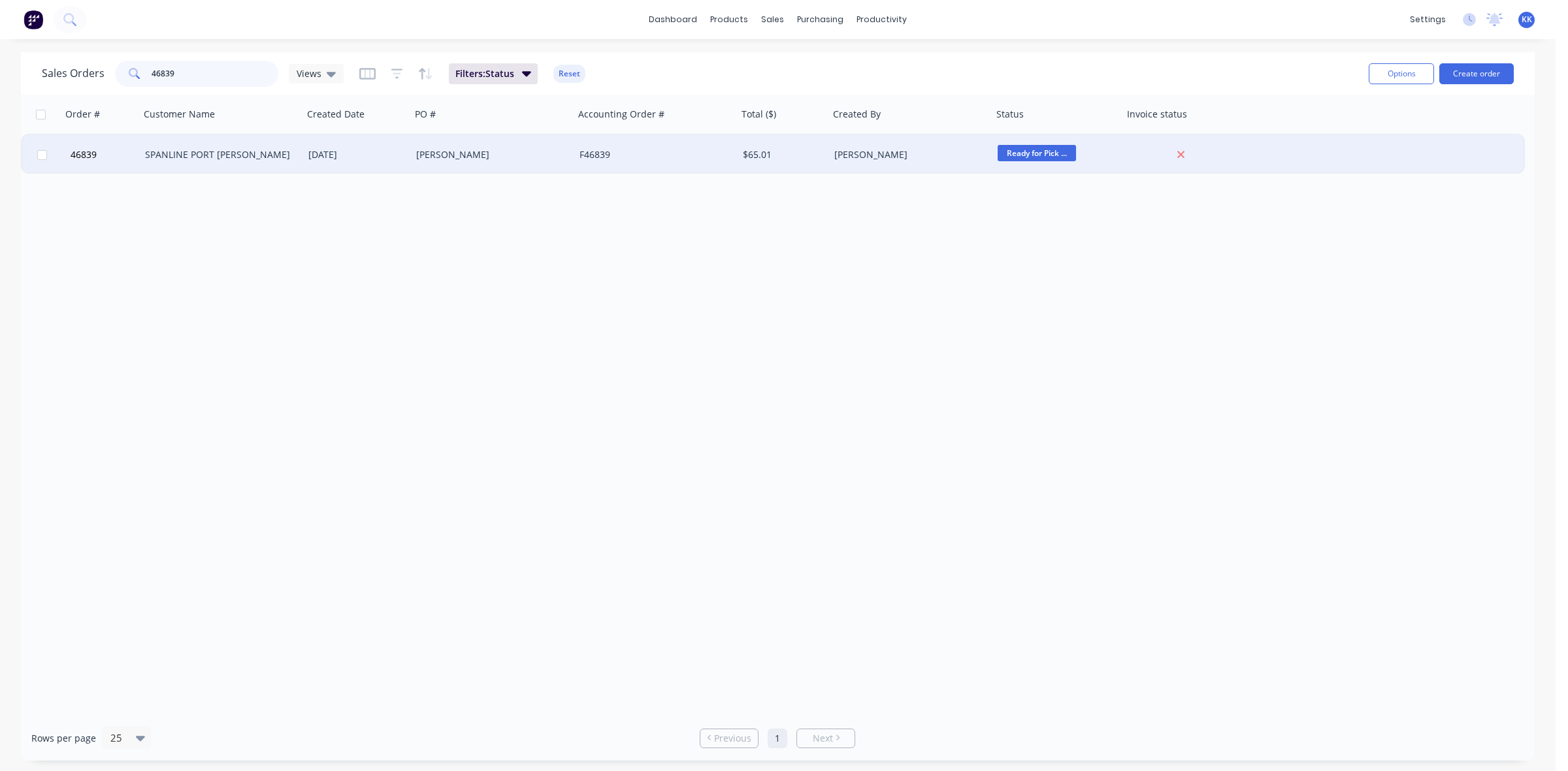
type input "46839"
click at [475, 158] on div "[PERSON_NAME]" at bounding box center [489, 154] width 145 height 13
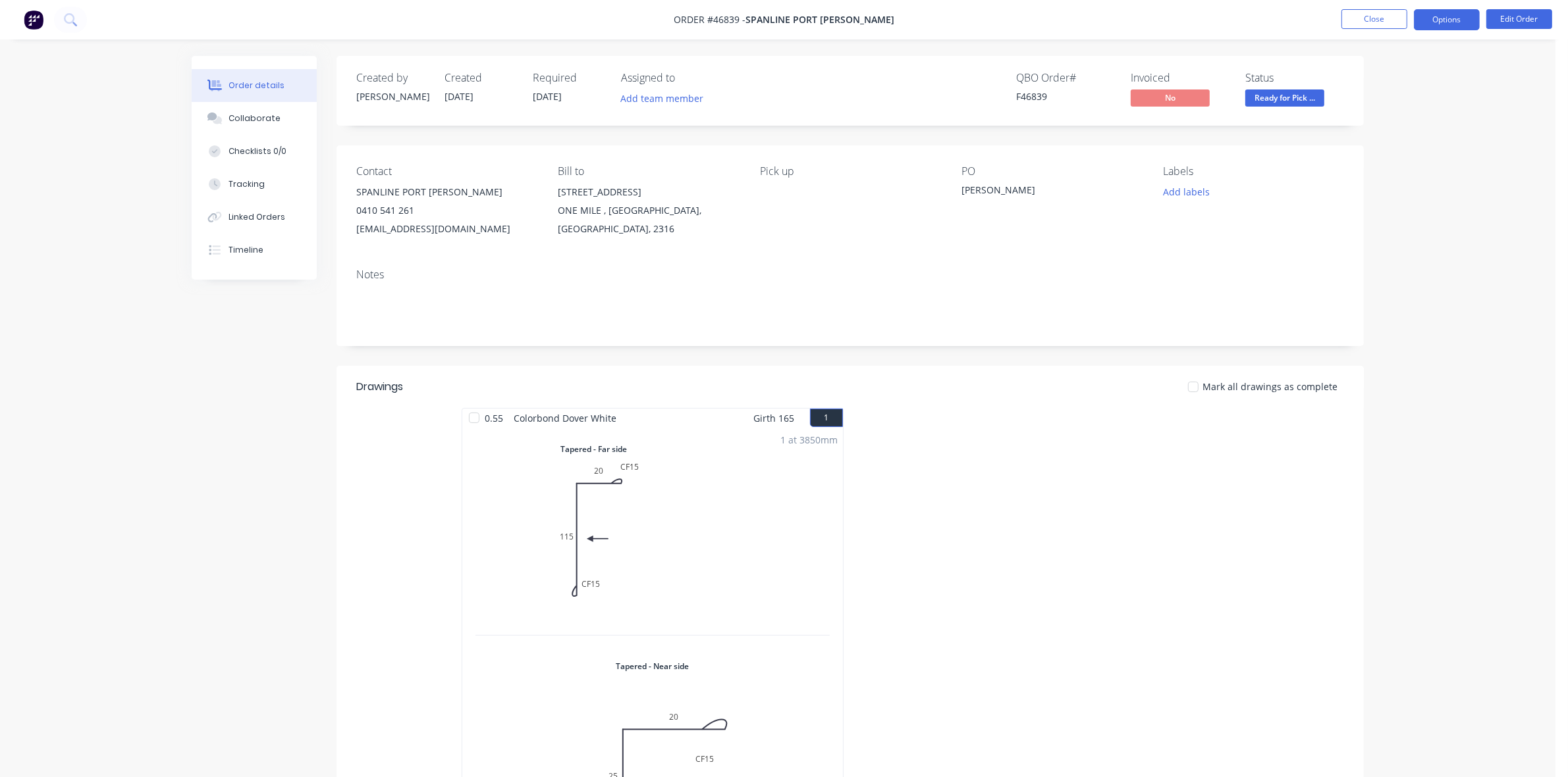
drag, startPoint x: 1446, startPoint y: 6, endPoint x: 1442, endPoint y: 14, distance: 8.9
click at [1445, 5] on nav "Order #46839 - SPANLINE PORT [PERSON_NAME] Close Options Edit Order" at bounding box center [784, 20] width 1568 height 40
click at [1442, 20] on button "Options" at bounding box center [1446, 20] width 66 height 21
click at [1373, 82] on div "Invoice" at bounding box center [1407, 80] width 122 height 20
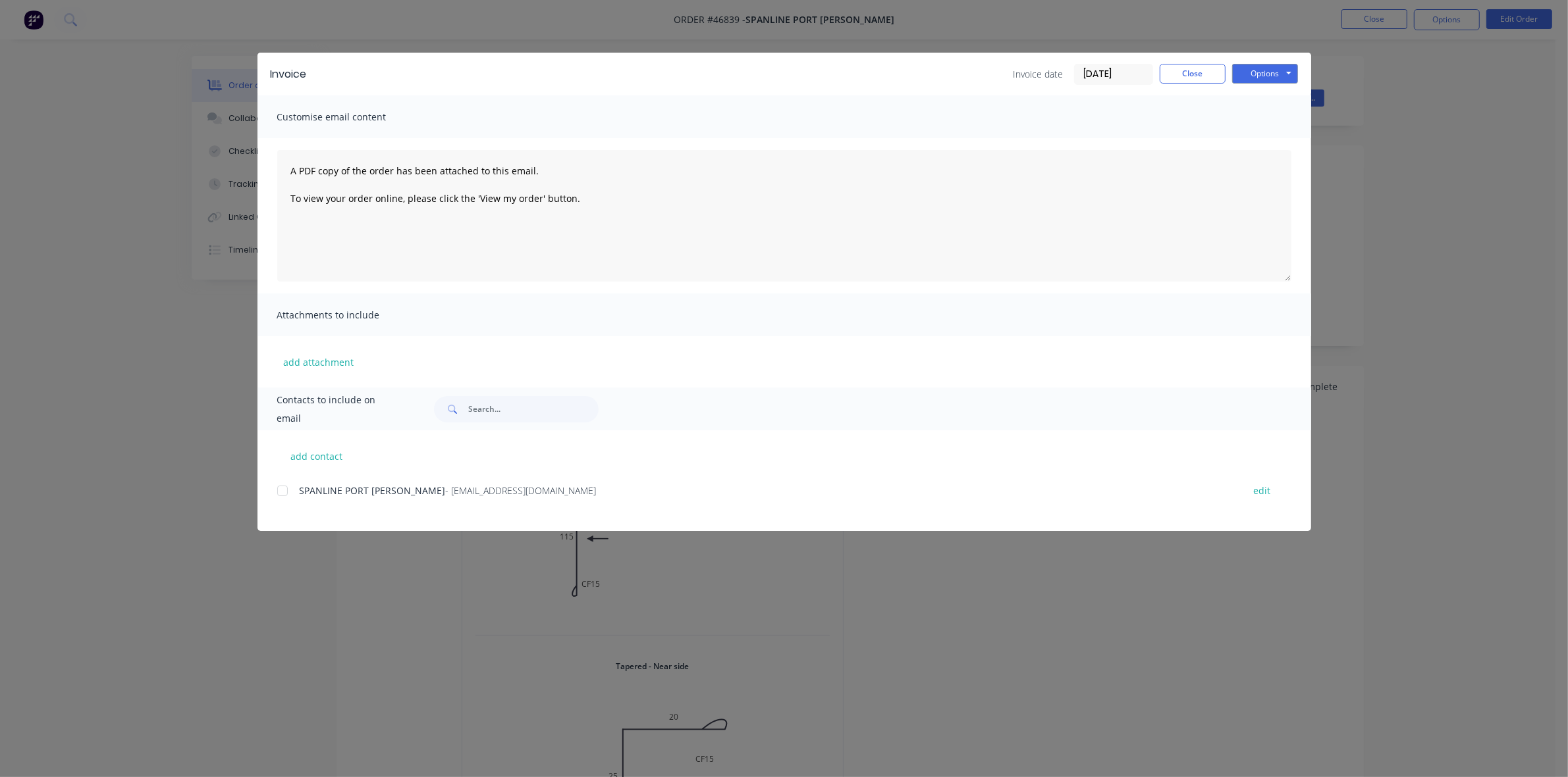
click at [282, 485] on div at bounding box center [283, 491] width 27 height 27
click at [1268, 67] on button "Options" at bounding box center [1265, 74] width 66 height 20
click at [1268, 138] on button "Email" at bounding box center [1274, 141] width 84 height 21
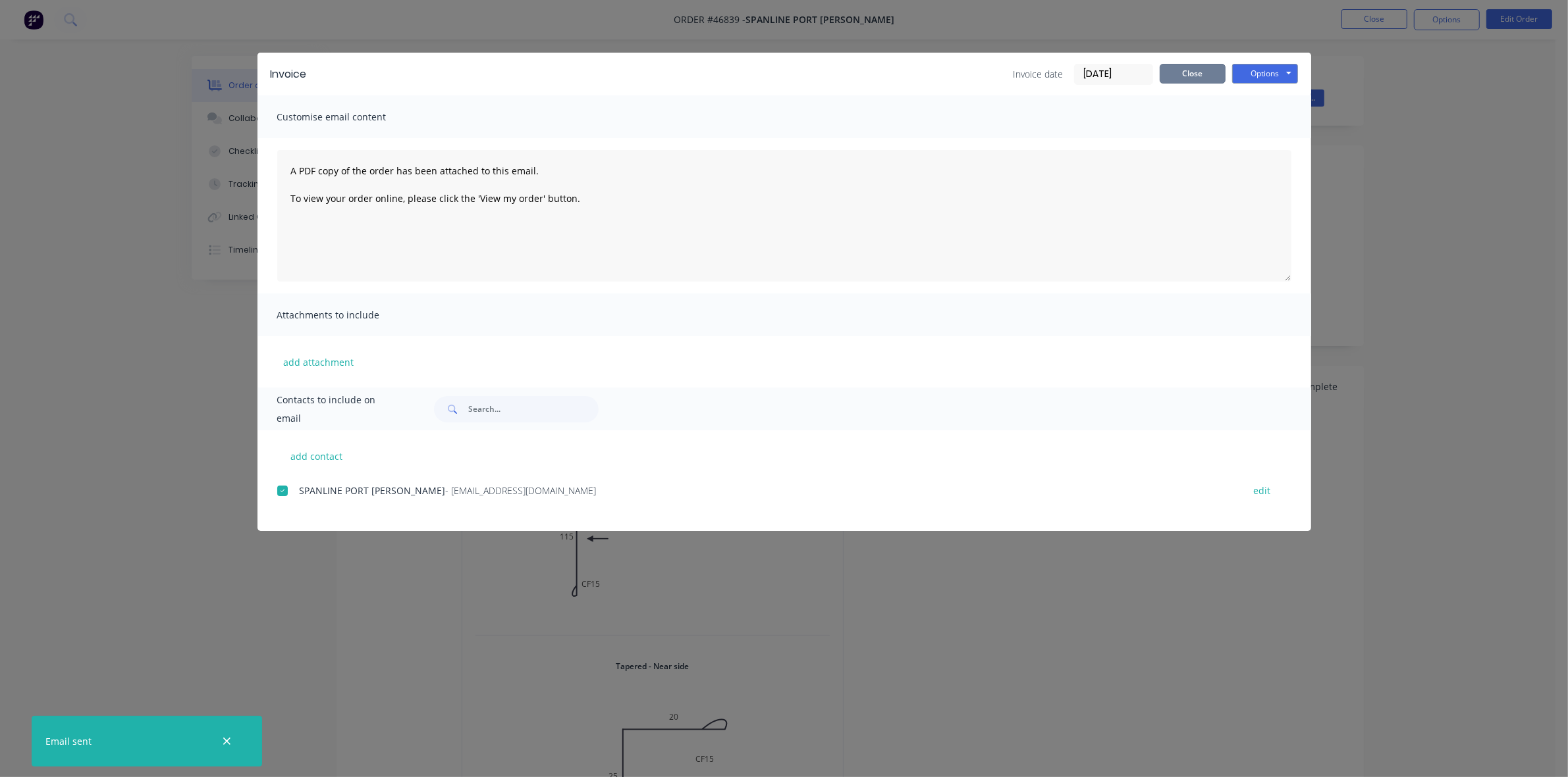
click at [1174, 70] on button "Close" at bounding box center [1193, 74] width 66 height 20
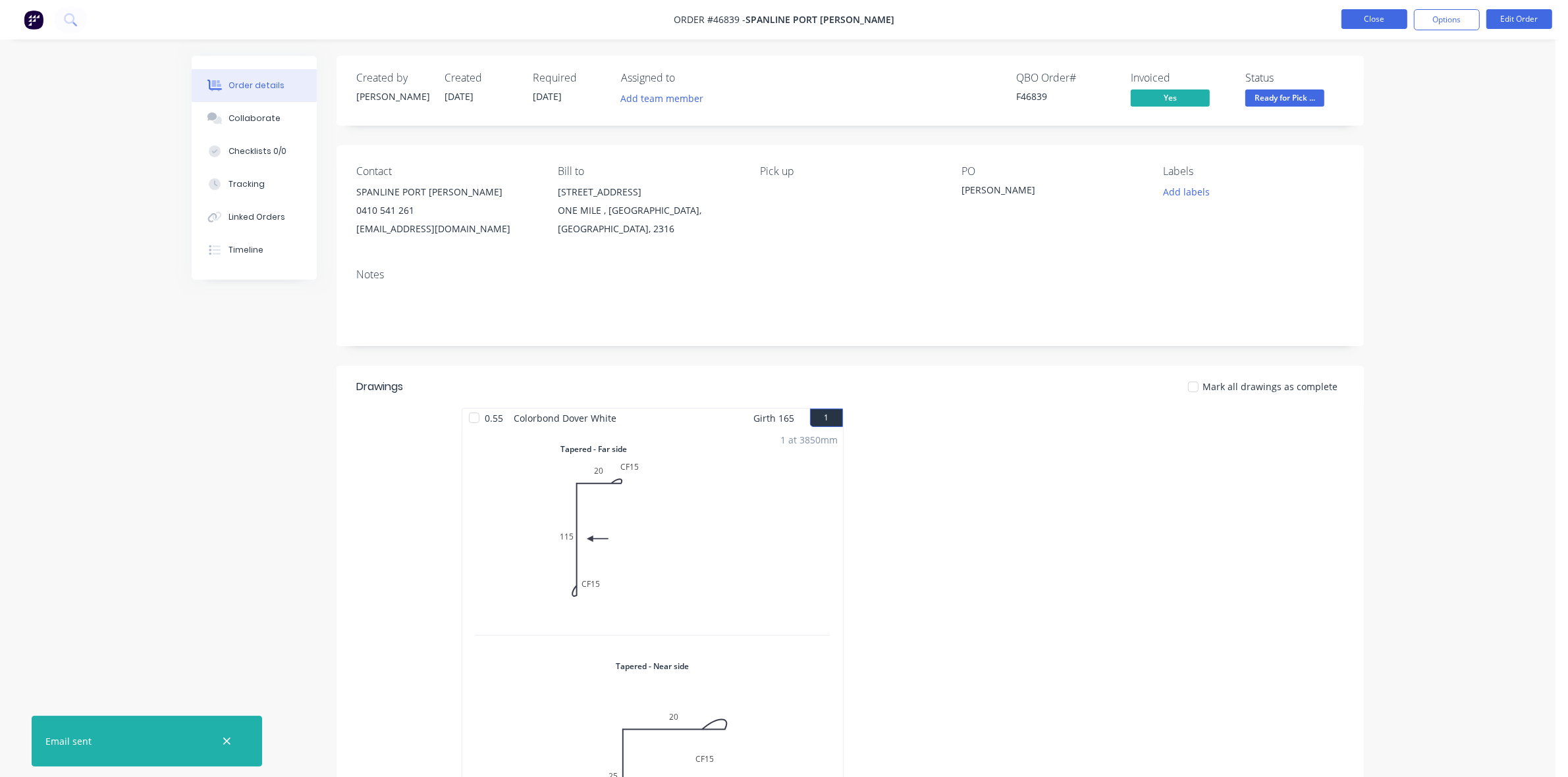
click at [1381, 11] on button "Close" at bounding box center [1375, 19] width 66 height 20
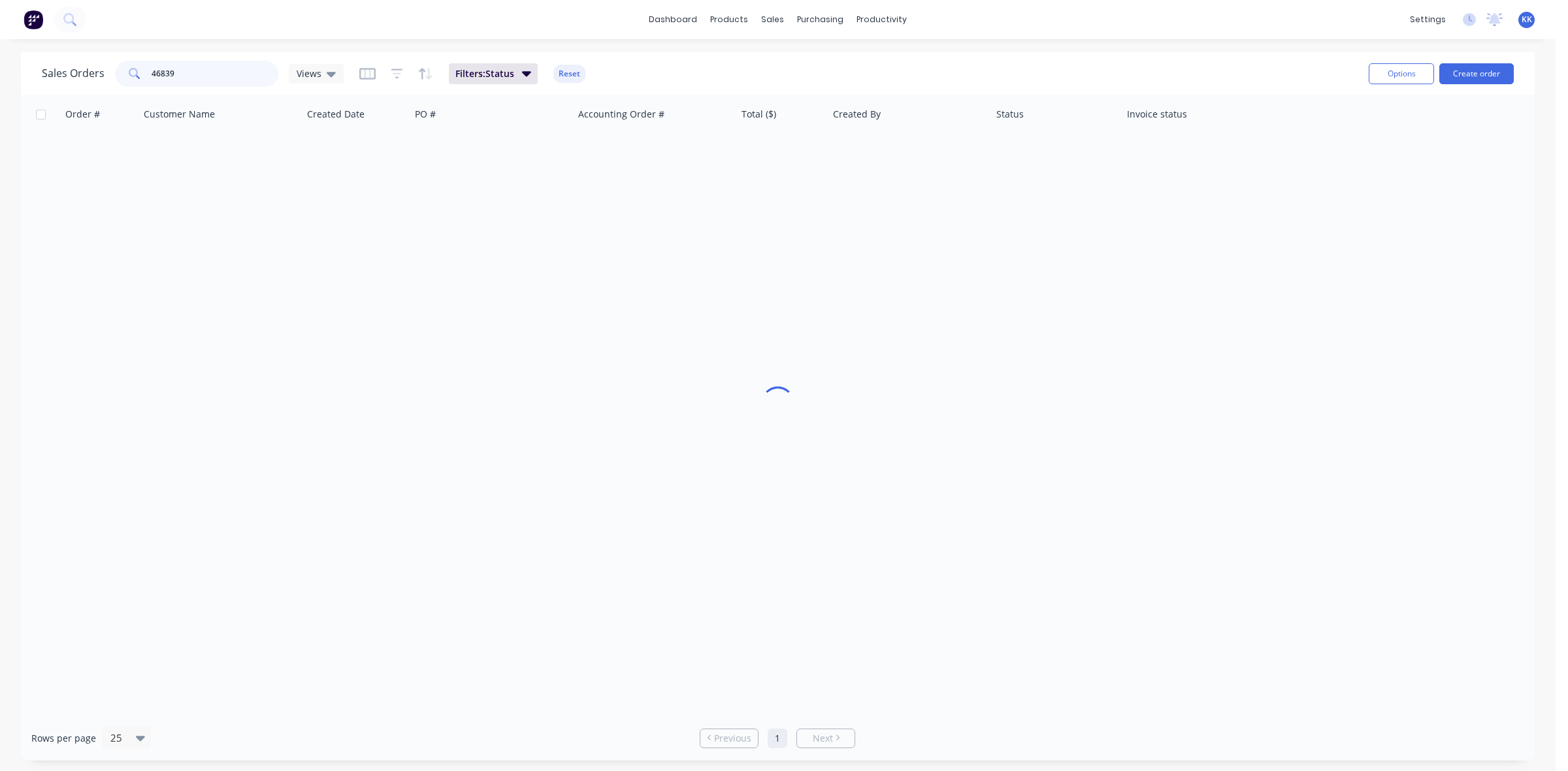
drag, startPoint x: 194, startPoint y: 76, endPoint x: 161, endPoint y: 70, distance: 33.5
click at [161, 70] on input "46839" at bounding box center [215, 74] width 128 height 26
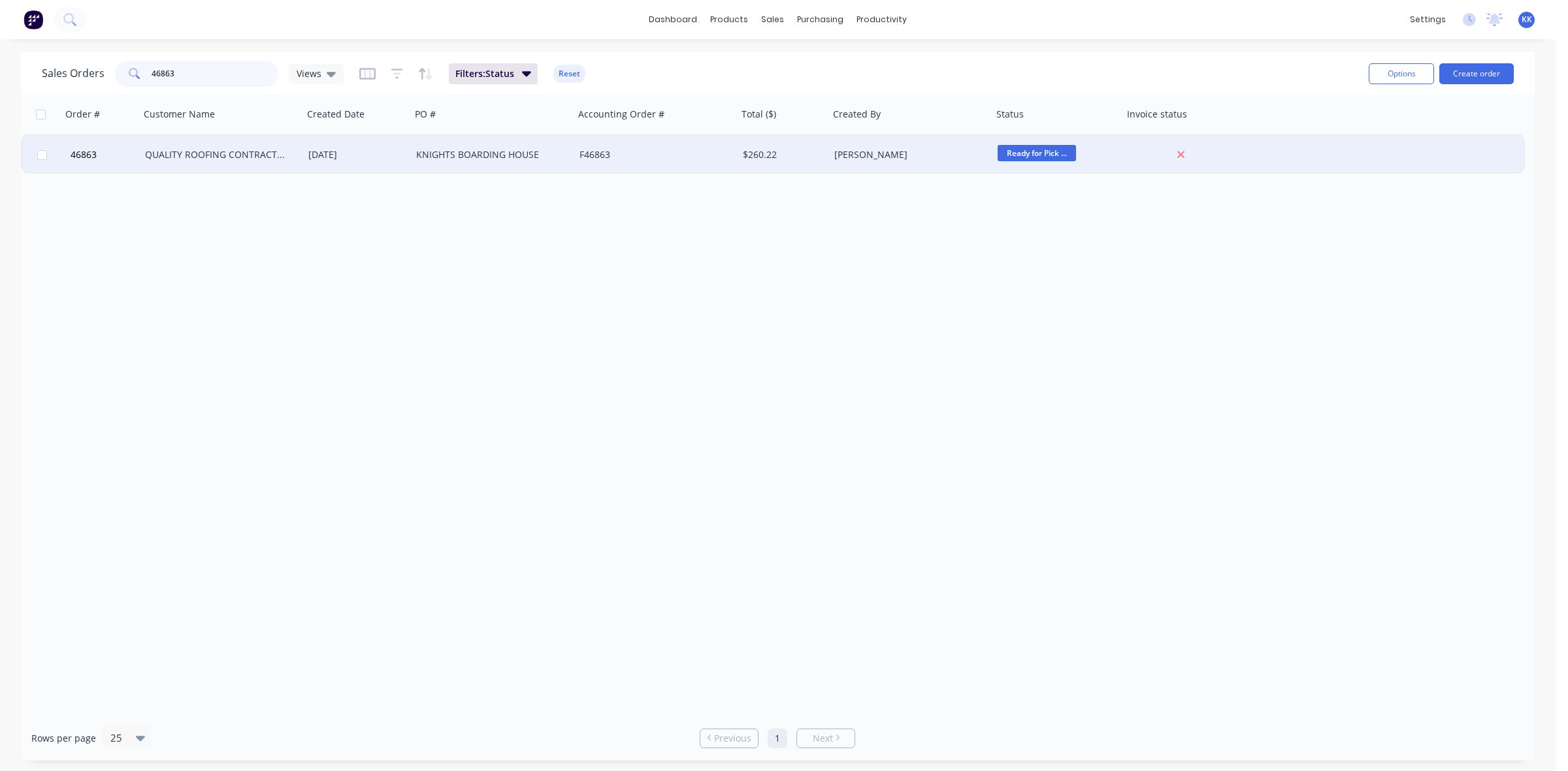
type input "46863"
click at [794, 164] on div "$260.22" at bounding box center [784, 155] width 92 height 40
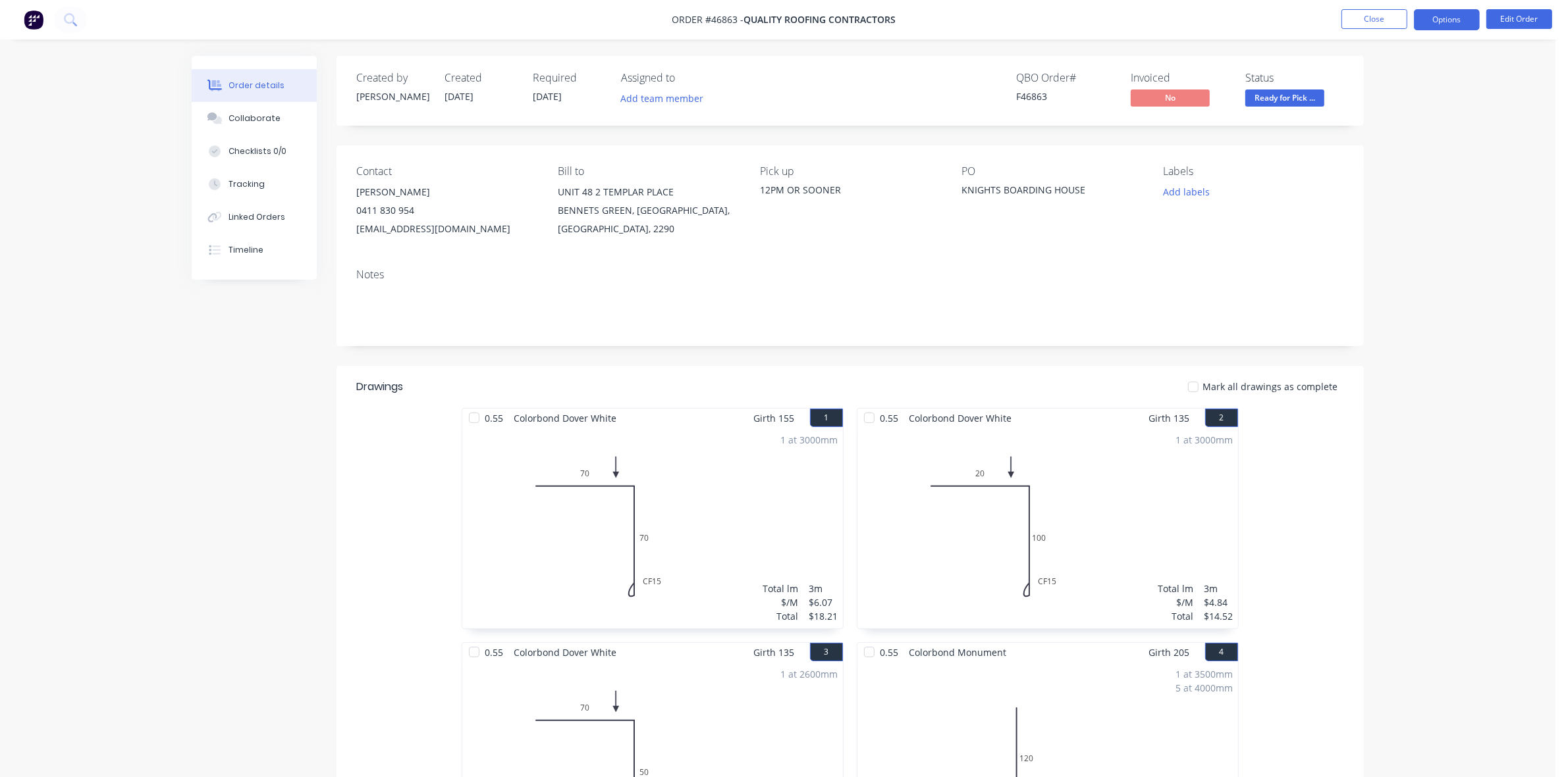
click at [1449, 20] on button "Options" at bounding box center [1446, 20] width 66 height 21
click at [1434, 67] on button "Invoice" at bounding box center [1406, 80] width 145 height 27
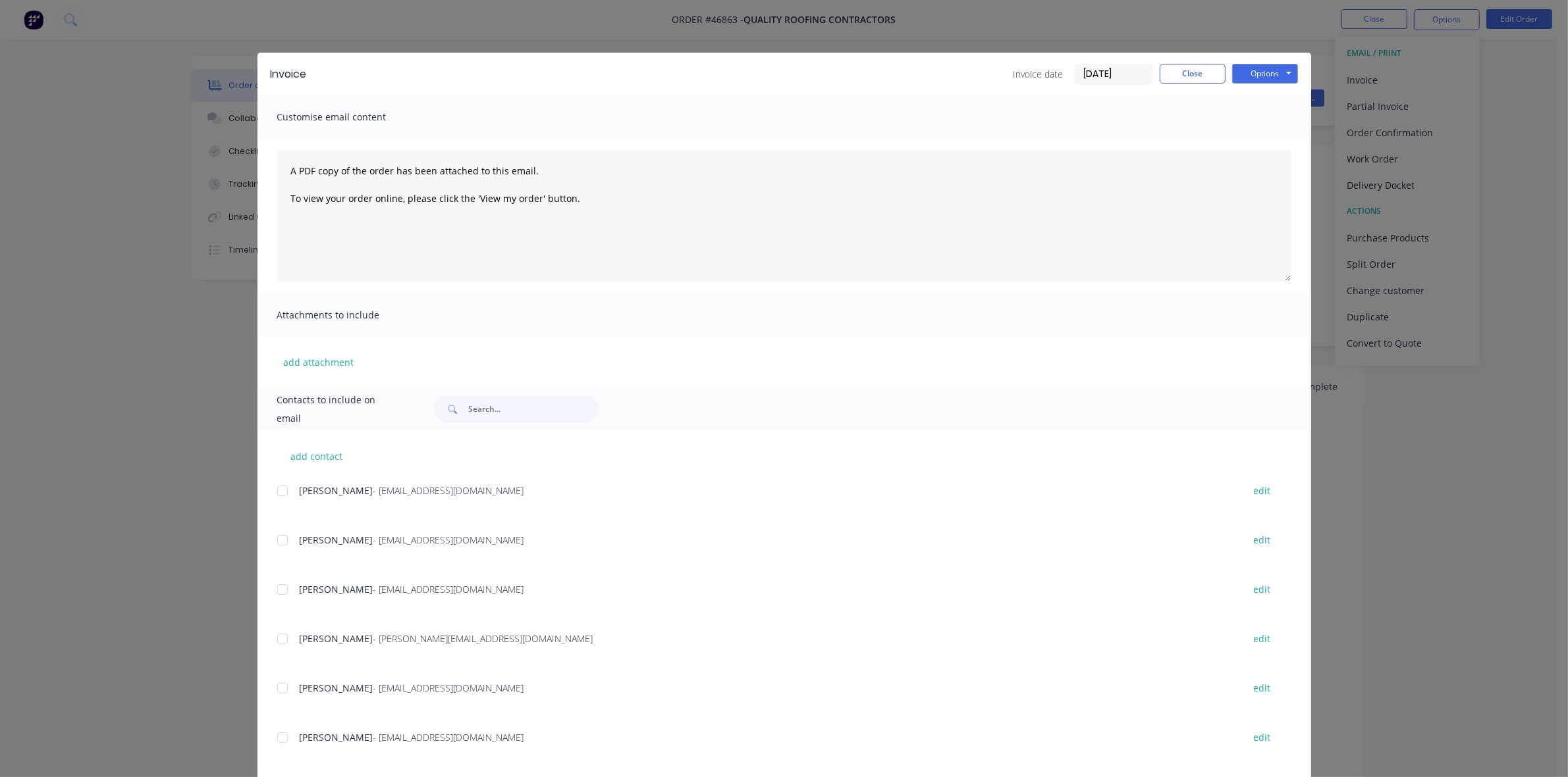
click at [279, 538] on div at bounding box center [283, 540] width 27 height 27
drag, startPoint x: 1263, startPoint y: 70, endPoint x: 1276, endPoint y: 85, distance: 19.8
click at [1263, 70] on button "Options" at bounding box center [1265, 74] width 66 height 20
click at [1285, 129] on button "Print" at bounding box center [1274, 119] width 84 height 21
click at [1245, 69] on button "Options" at bounding box center [1265, 74] width 66 height 20
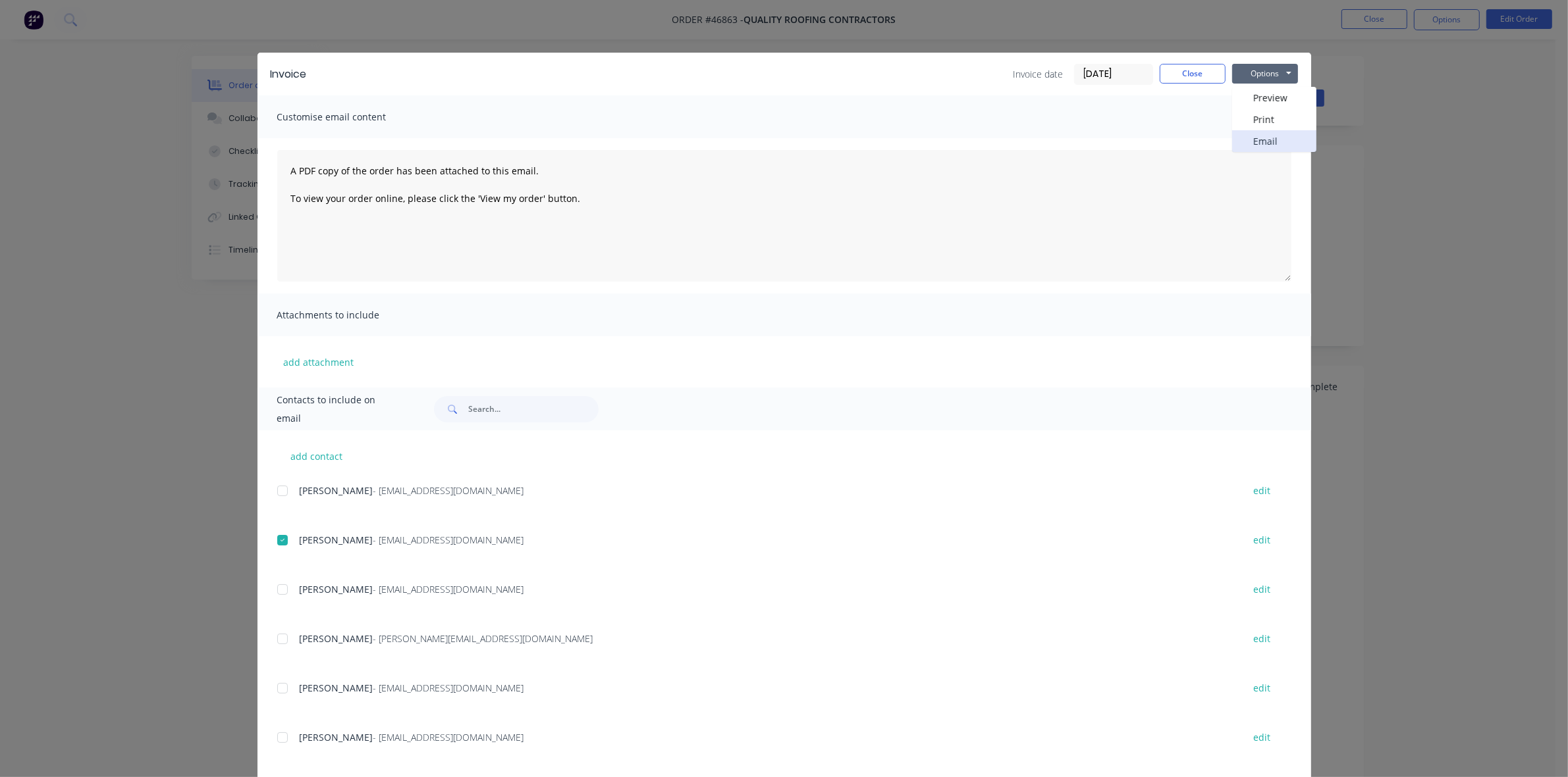
click at [1256, 145] on button "Email" at bounding box center [1274, 141] width 84 height 21
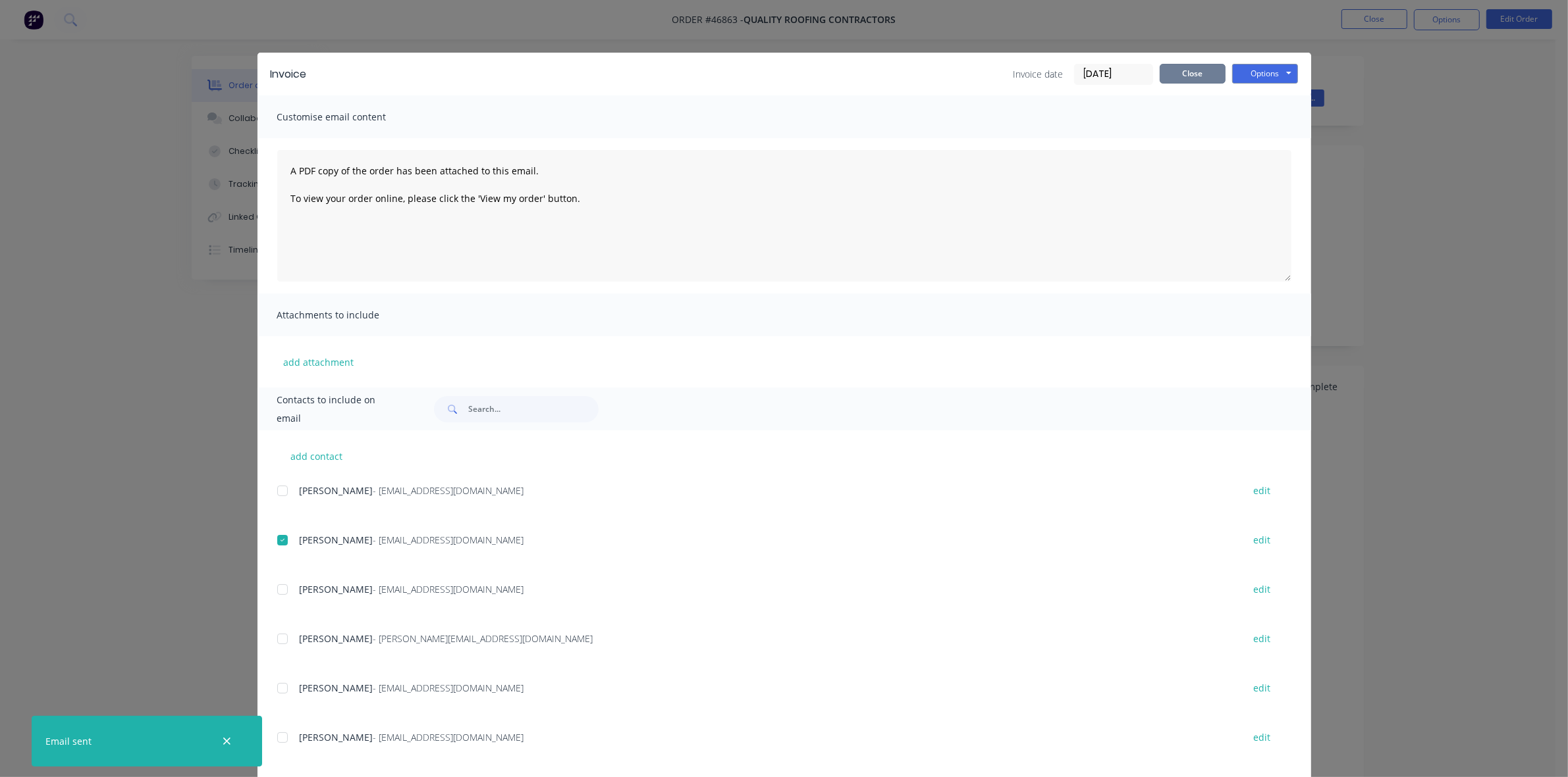
drag, startPoint x: 1180, startPoint y: 73, endPoint x: 1291, endPoint y: 47, distance: 114.0
click at [1180, 73] on button "Close" at bounding box center [1193, 74] width 66 height 20
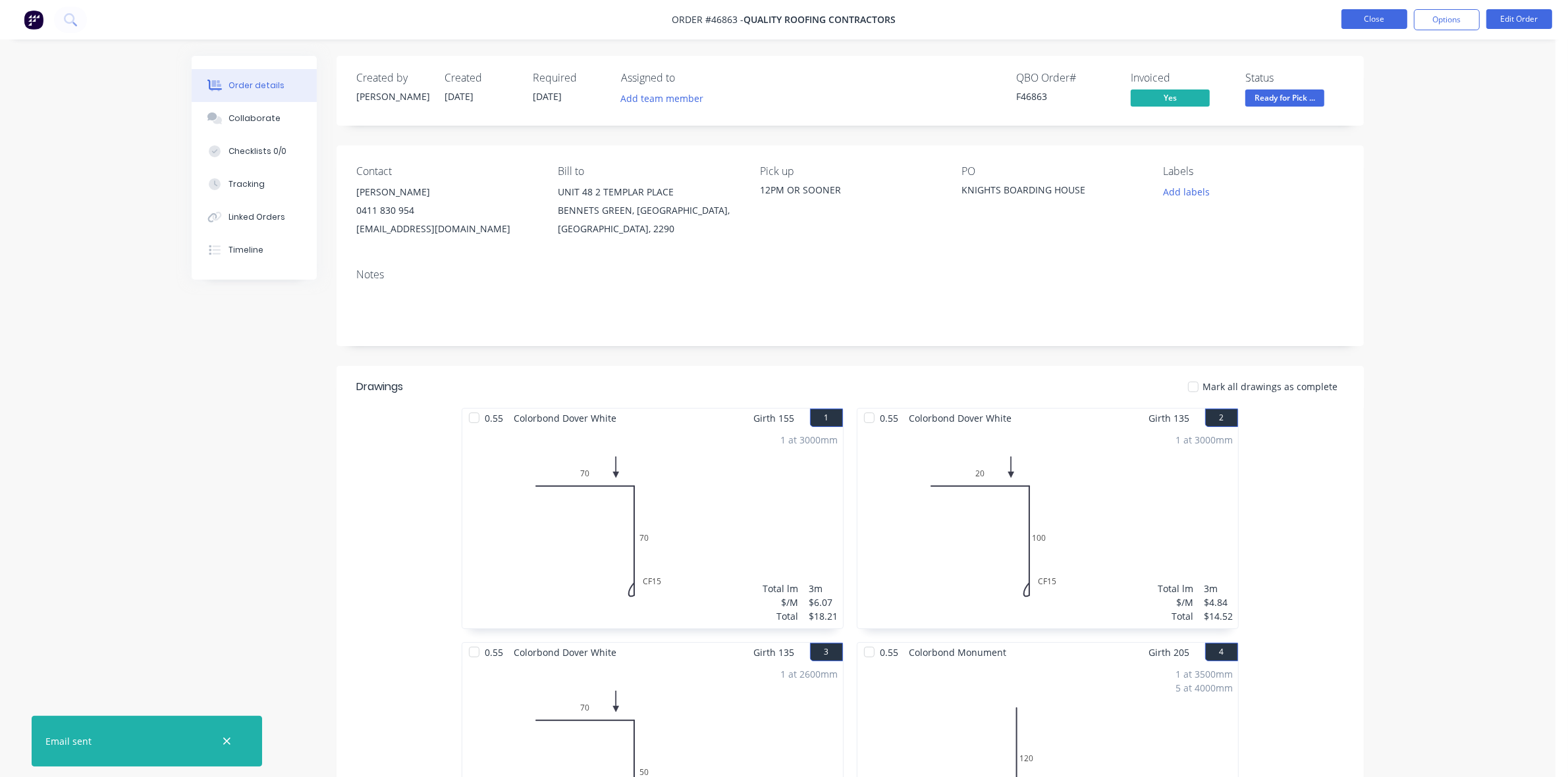
click at [1364, 25] on button "Close" at bounding box center [1375, 19] width 66 height 20
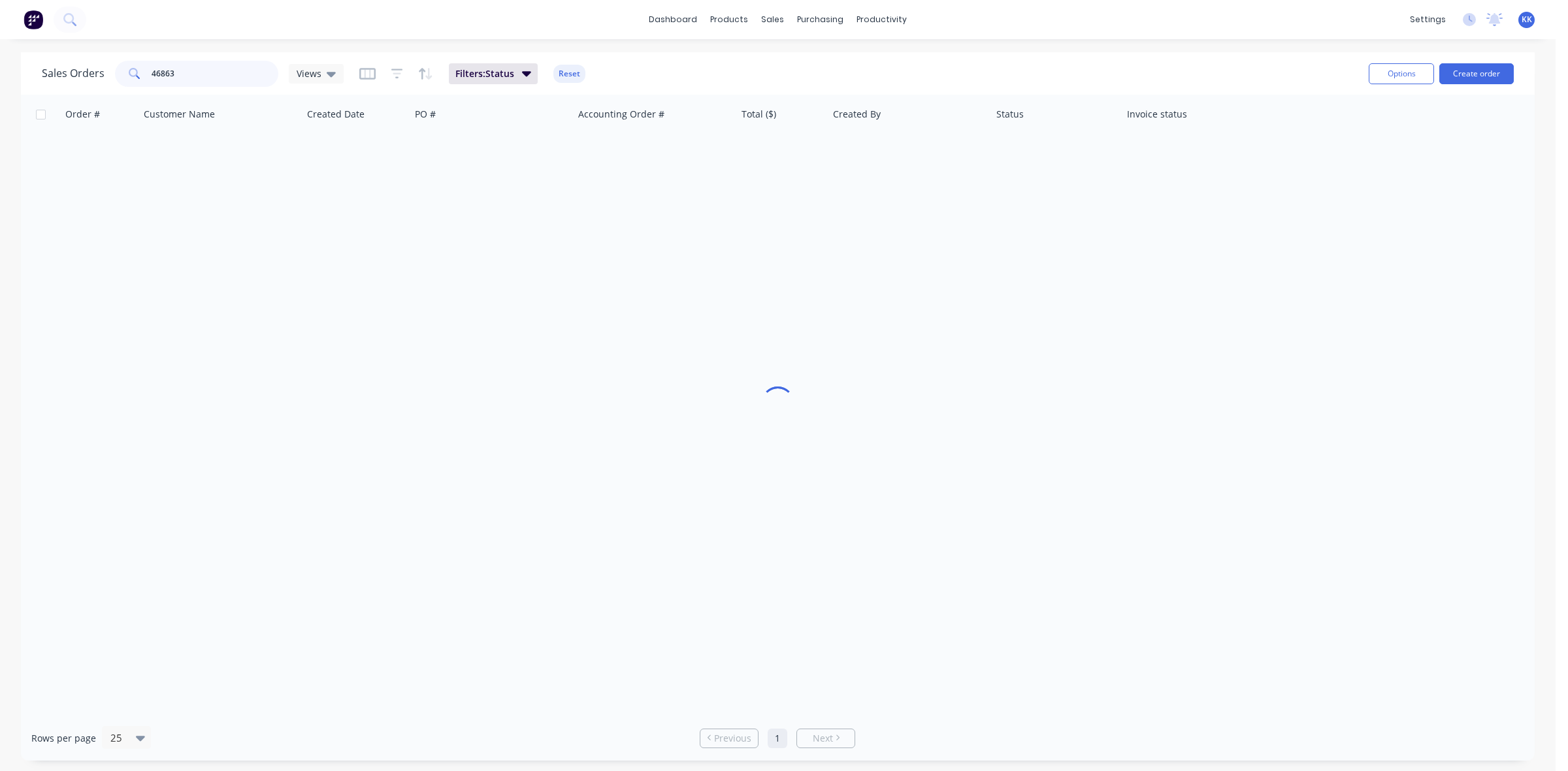
drag, startPoint x: 164, startPoint y: 66, endPoint x: 174, endPoint y: 67, distance: 10.0
click at [174, 67] on input "46863" at bounding box center [215, 74] width 128 height 26
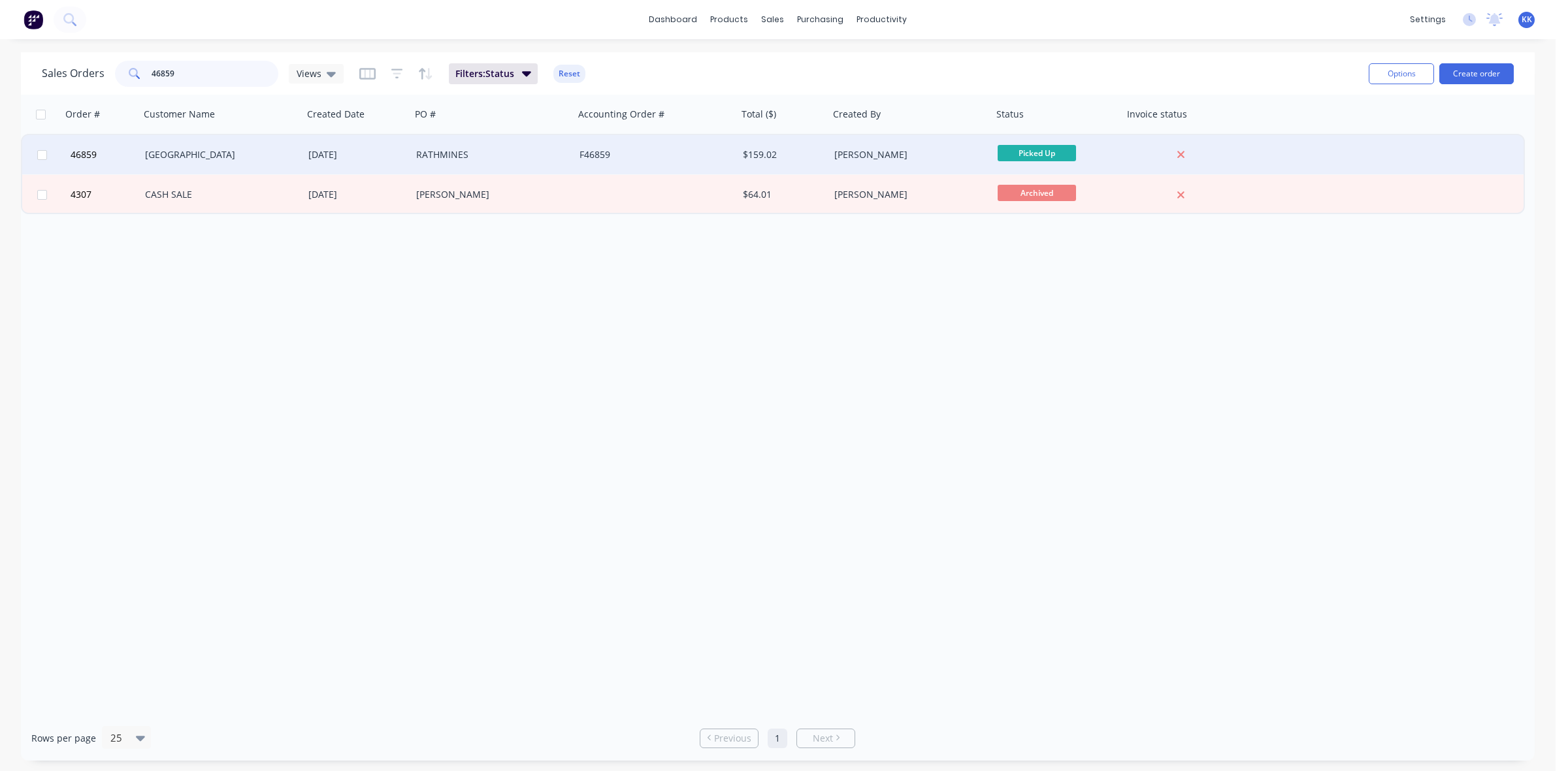
type input "46859"
click at [252, 151] on div "[GEOGRAPHIC_DATA]" at bounding box center [217, 154] width 145 height 13
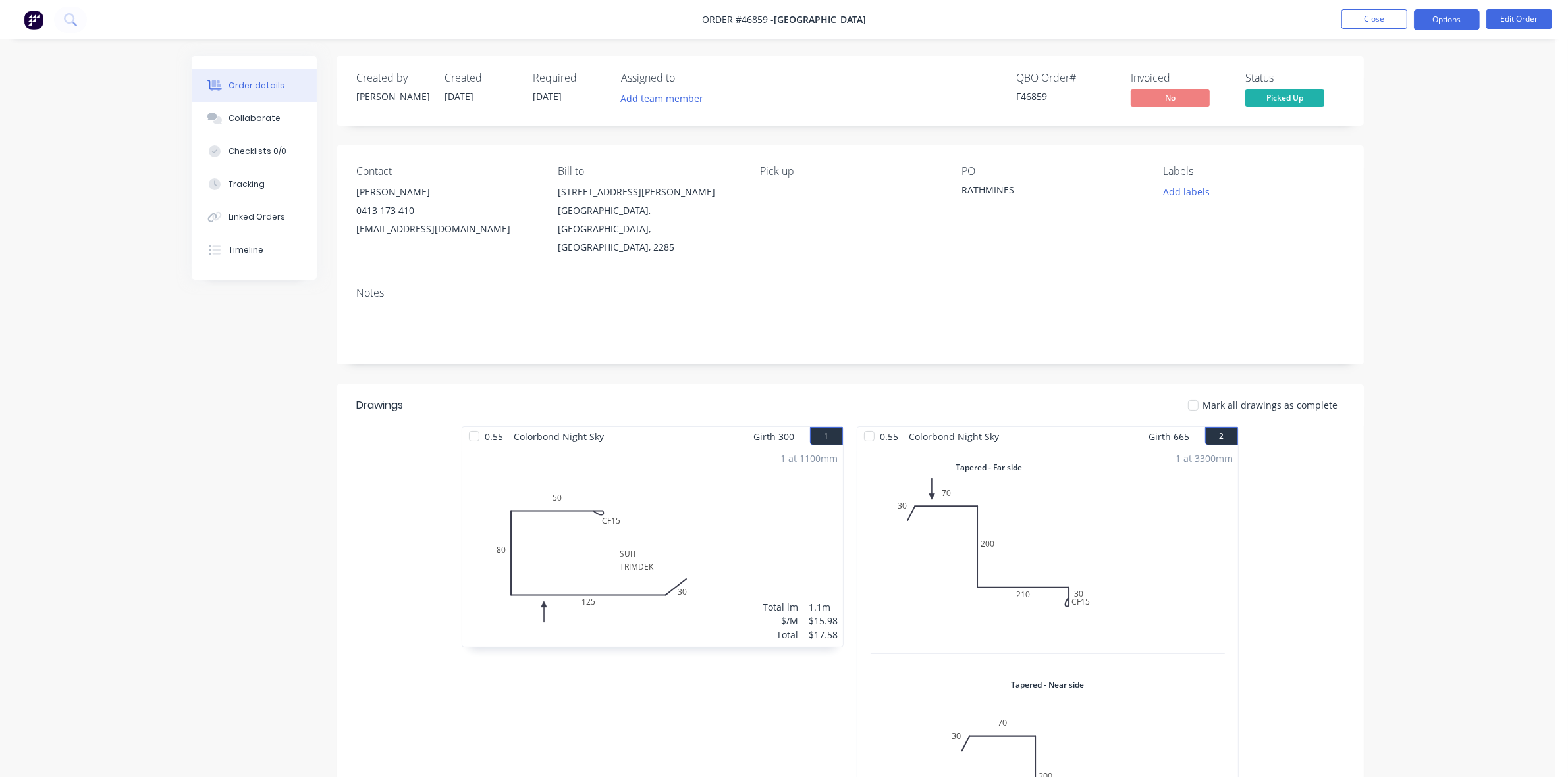
click at [1450, 20] on button "Options" at bounding box center [1446, 20] width 66 height 21
click at [1400, 67] on button "Invoice" at bounding box center [1406, 80] width 145 height 27
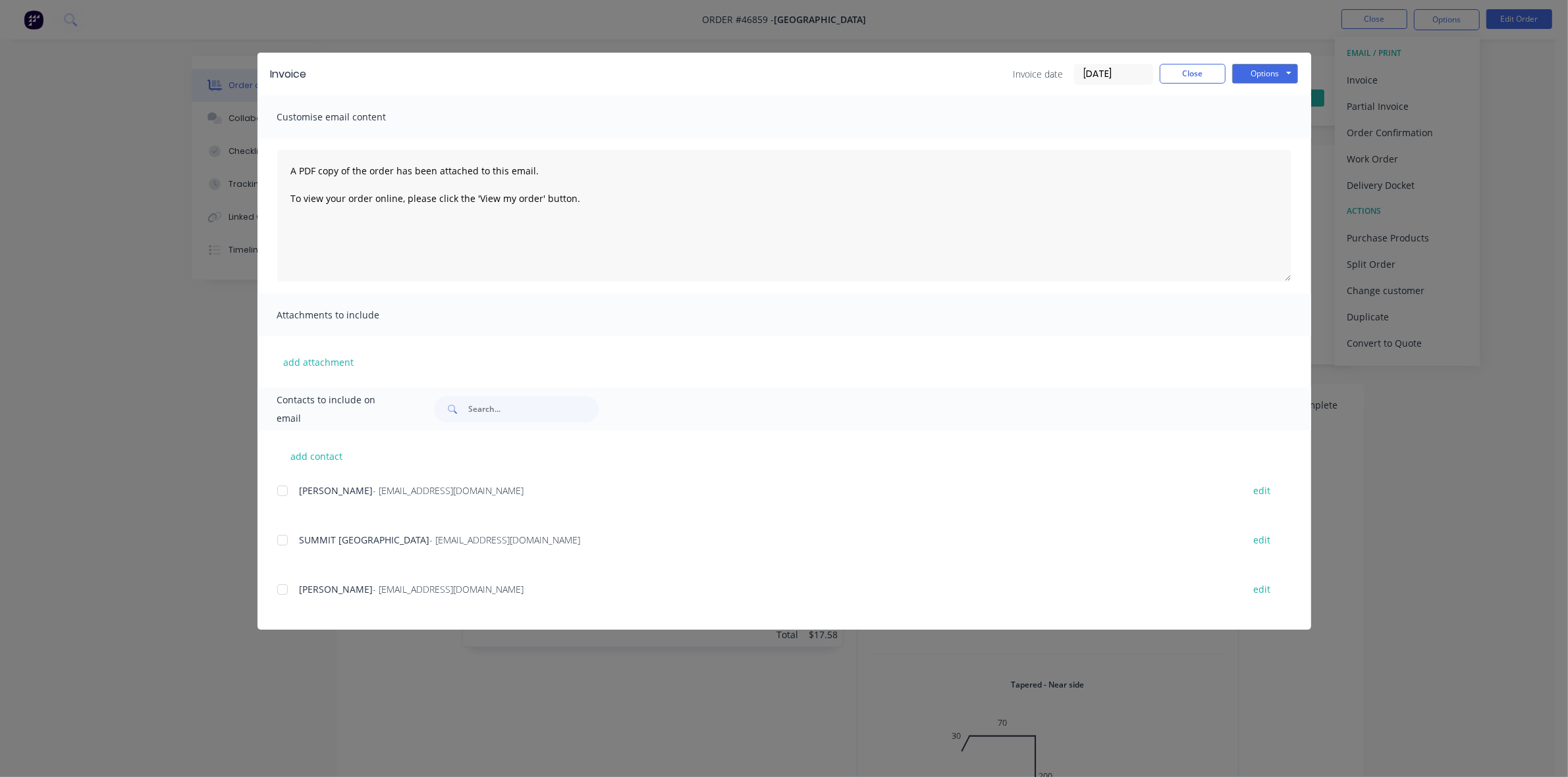
click at [288, 535] on div at bounding box center [283, 540] width 27 height 27
click at [1256, 79] on button "Options" at bounding box center [1265, 74] width 66 height 20
click at [1261, 137] on button "Email" at bounding box center [1274, 141] width 84 height 21
click at [165, 379] on div "Invoice Invoice date [DATE] Close Options Preview Print Email Customise email c…" at bounding box center [784, 388] width 1568 height 777
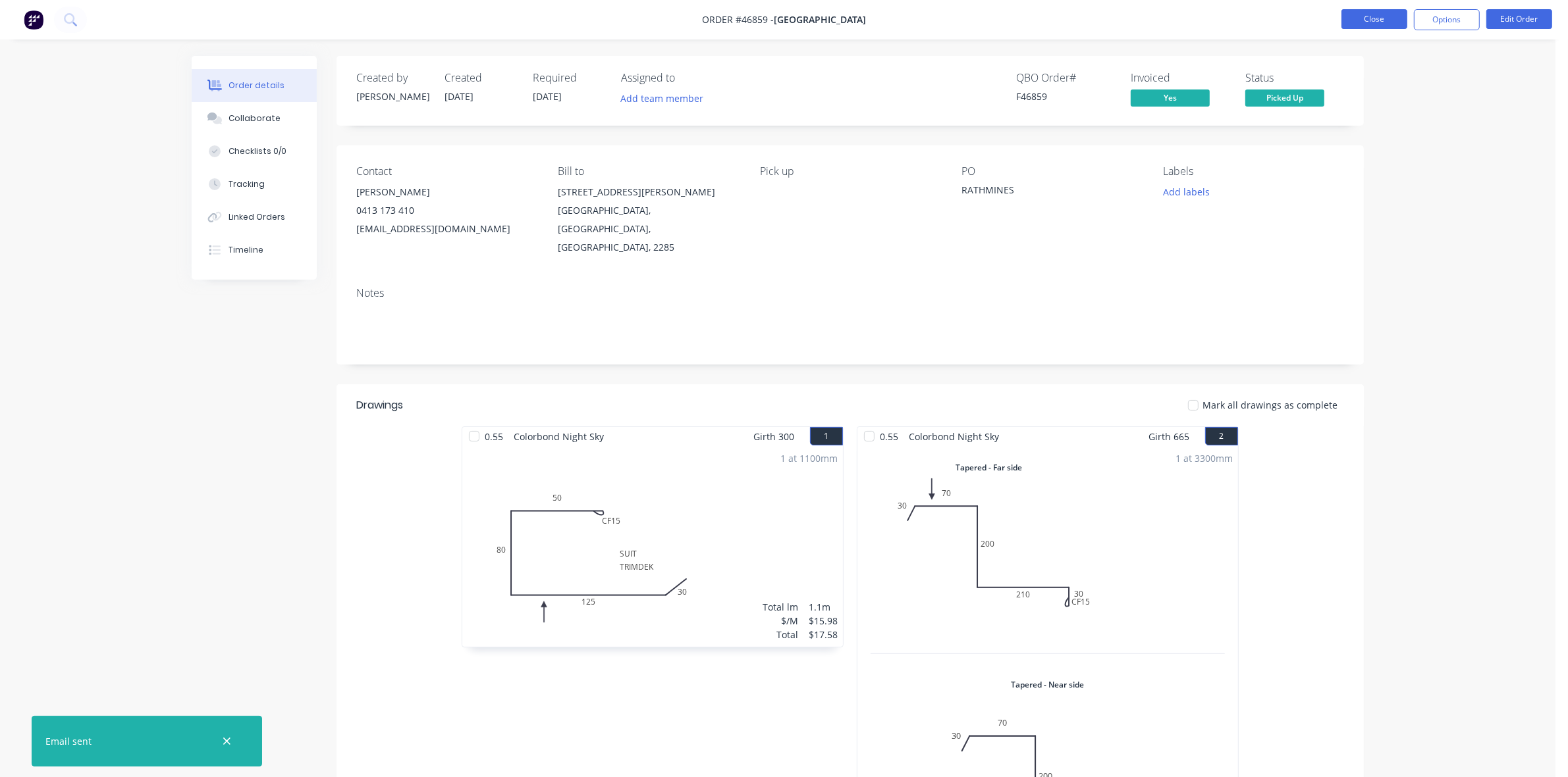
click at [1367, 21] on button "Close" at bounding box center [1375, 19] width 66 height 20
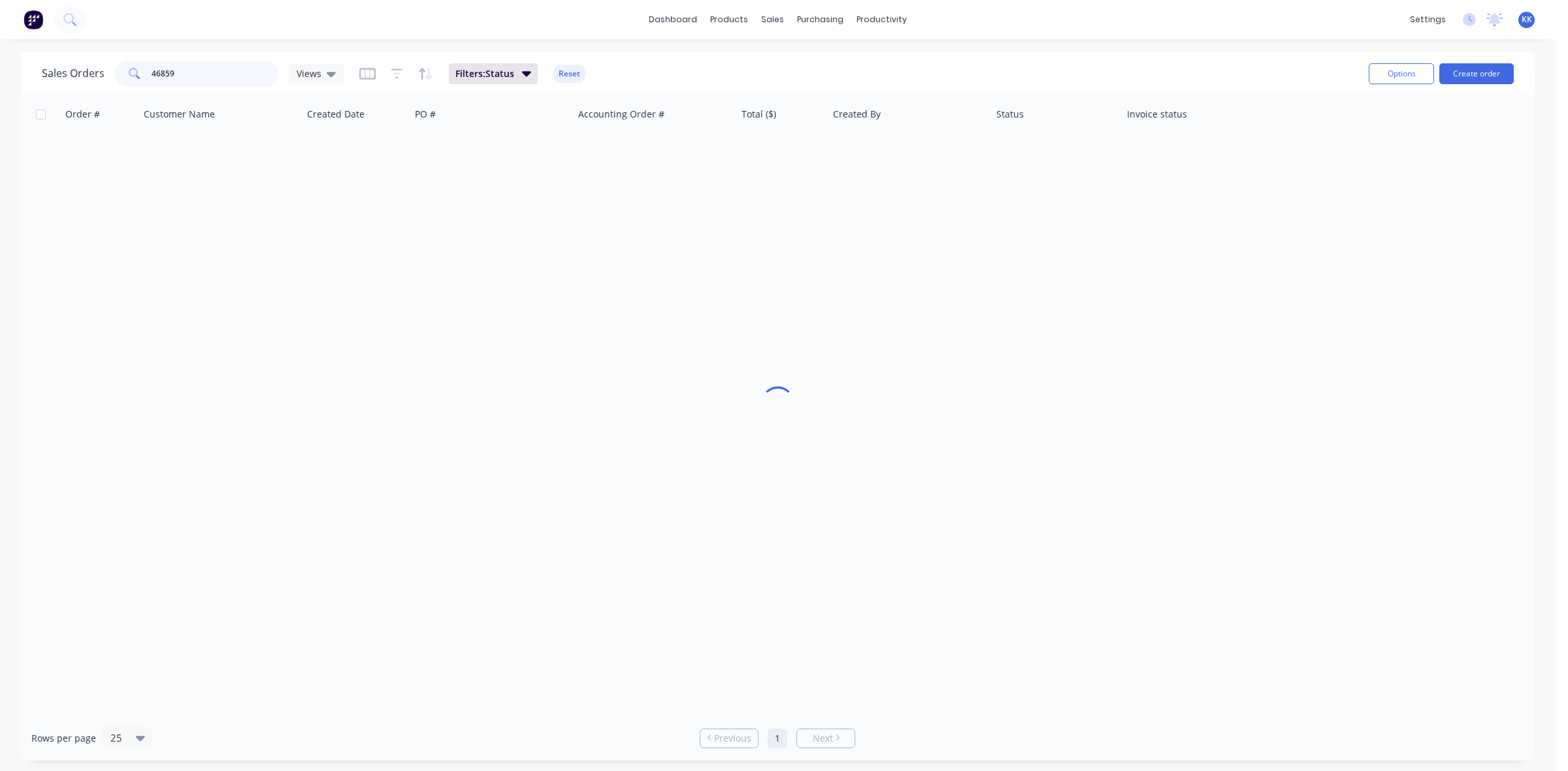
drag, startPoint x: 216, startPoint y: 62, endPoint x: 143, endPoint y: 69, distance: 73.3
click at [143, 69] on div "46859" at bounding box center [197, 74] width 164 height 26
click at [327, 74] on icon at bounding box center [331, 74] width 9 height 14
click at [343, 212] on button "clear cash sales" at bounding box center [367, 210] width 149 height 15
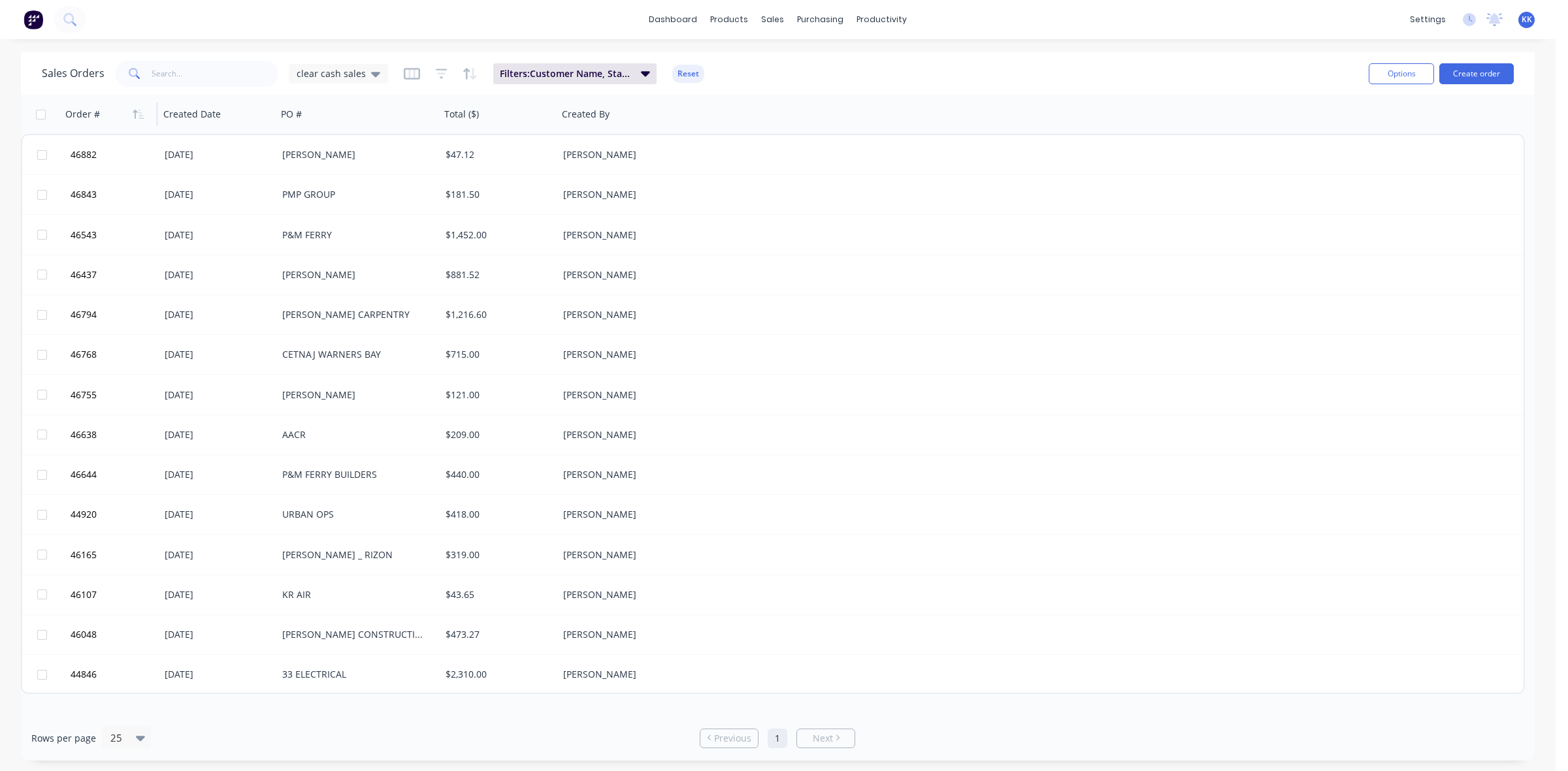
drag, startPoint x: 40, startPoint y: 115, endPoint x: 119, endPoint y: 123, distance: 79.4
click at [40, 114] on input "checkbox" at bounding box center [40, 114] width 10 height 10
checkbox input "true"
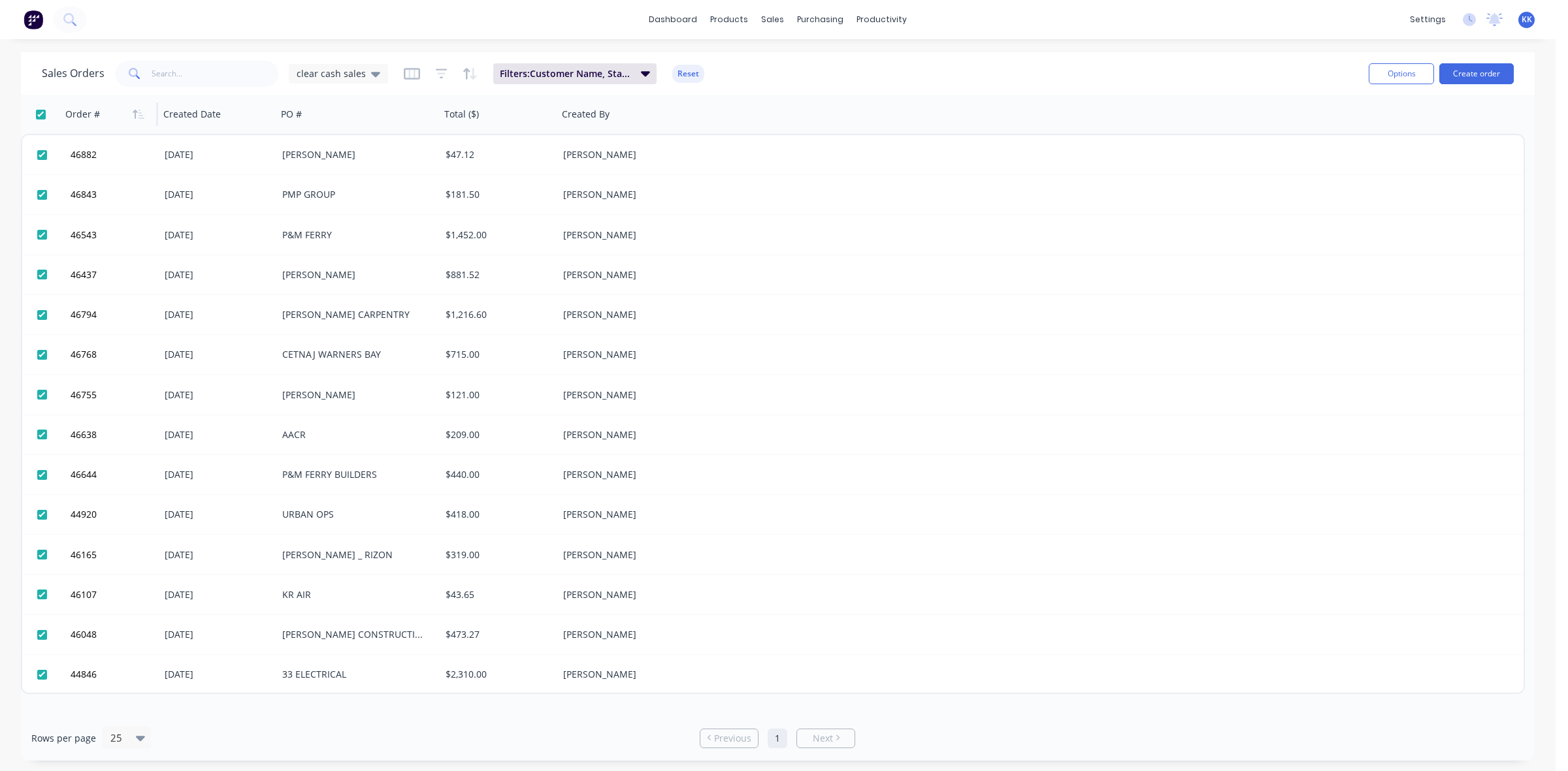
checkbox input "true"
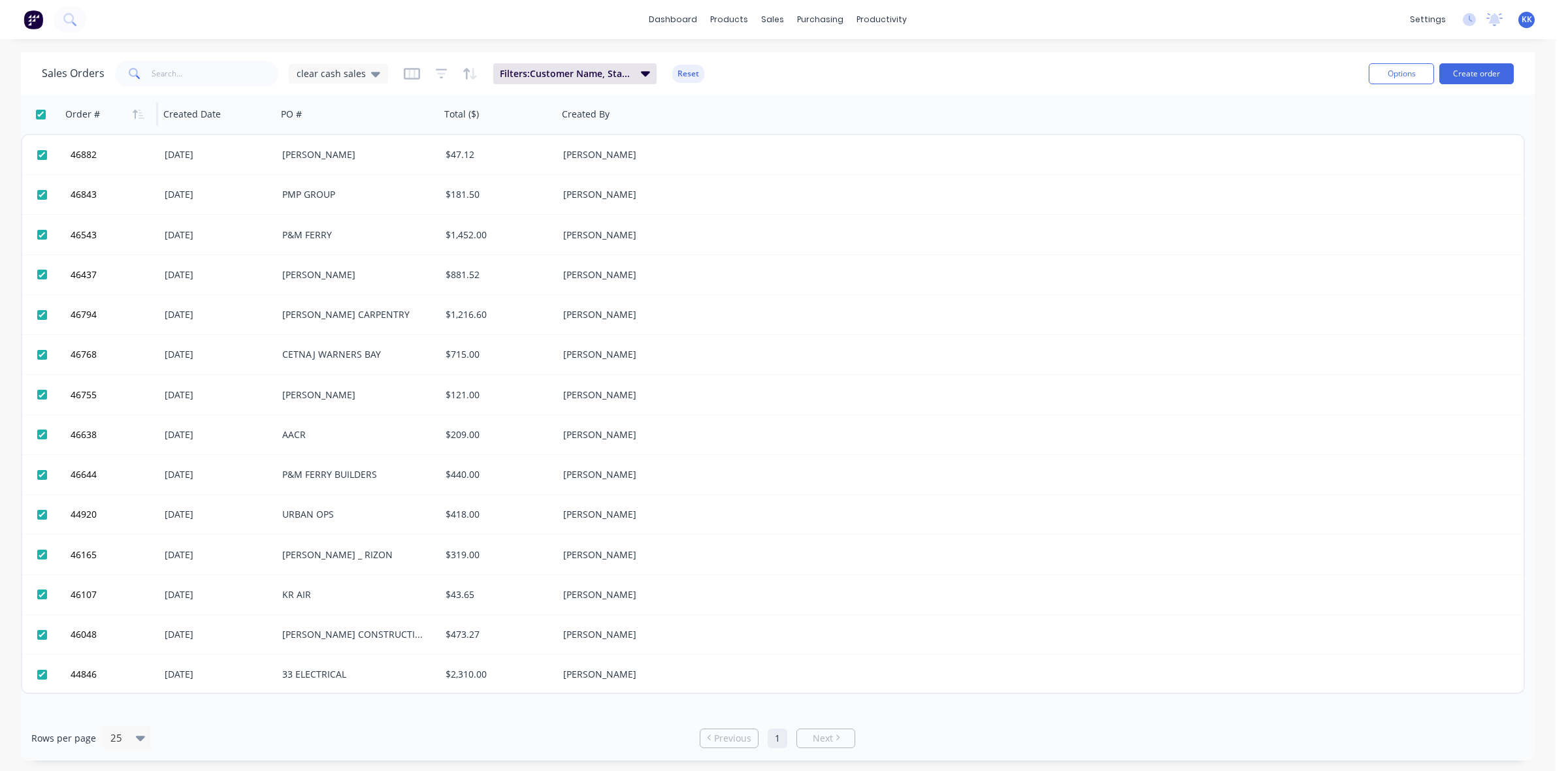
checkbox input "true"
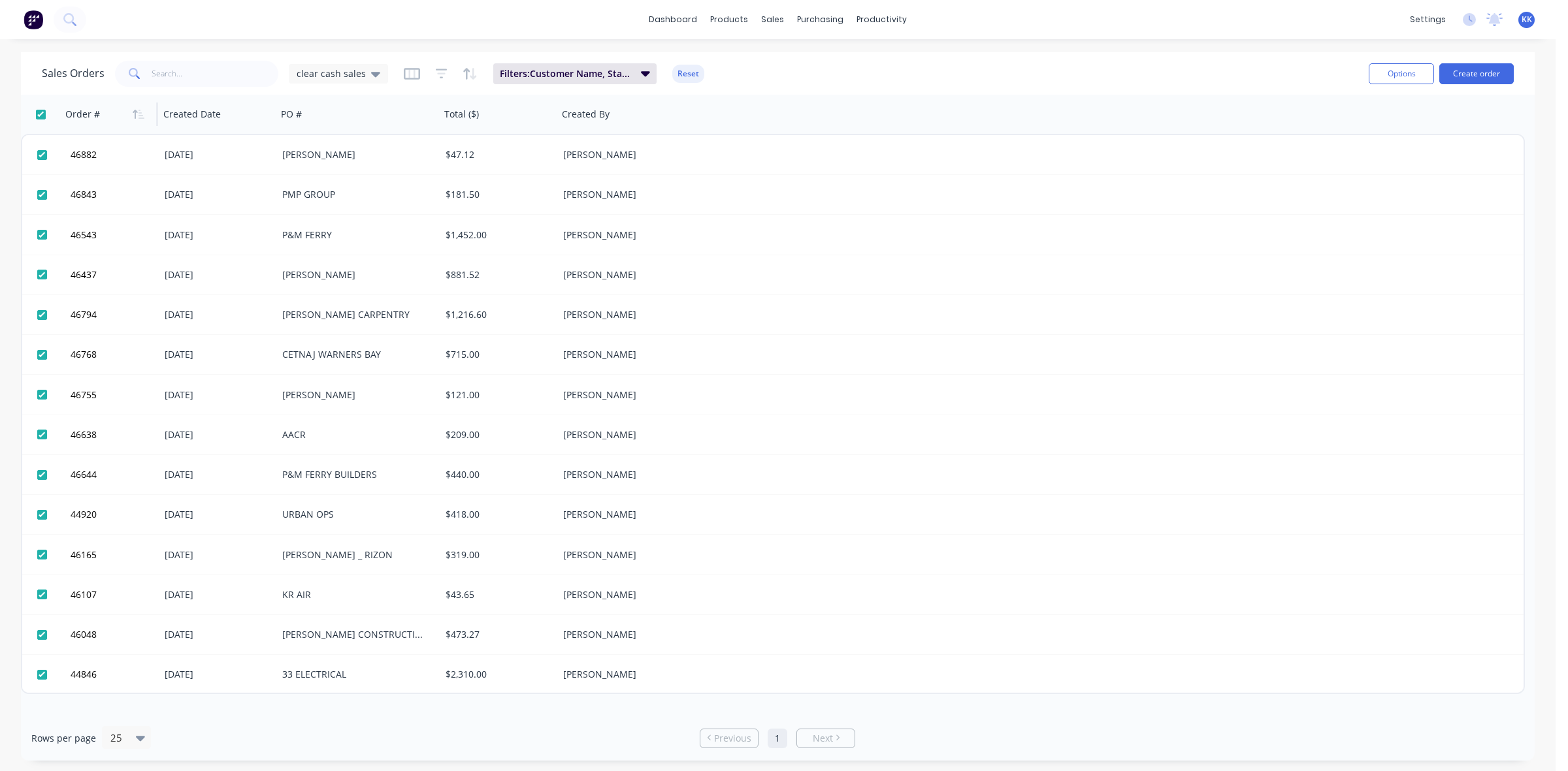
checkbox input "true"
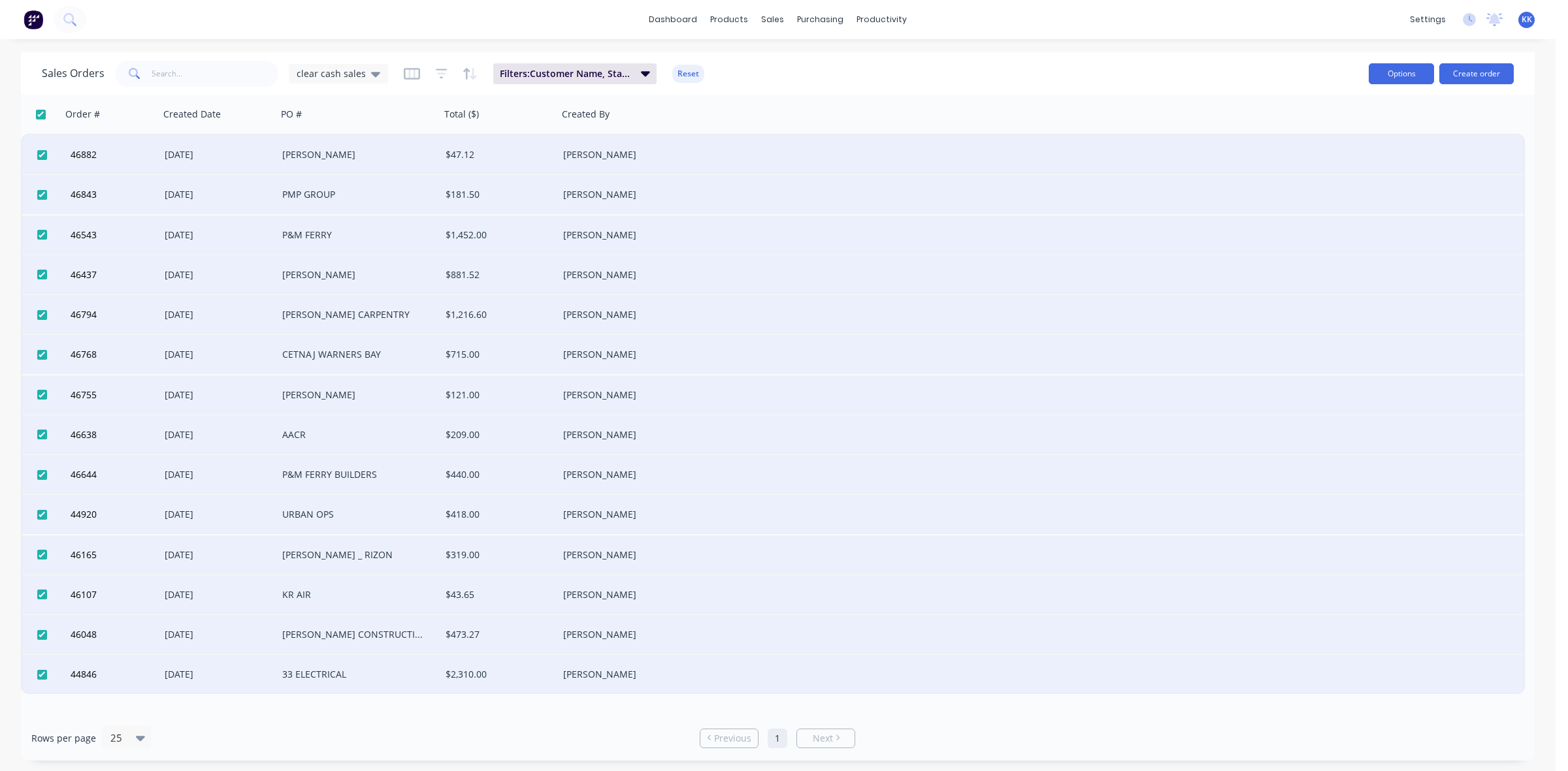
click at [1400, 67] on button "Options" at bounding box center [1402, 74] width 65 height 21
drag, startPoint x: 1364, startPoint y: 135, endPoint x: 897, endPoint y: 133, distance: 467.0
click at [1364, 134] on div "Archive" at bounding box center [1362, 133] width 121 height 19
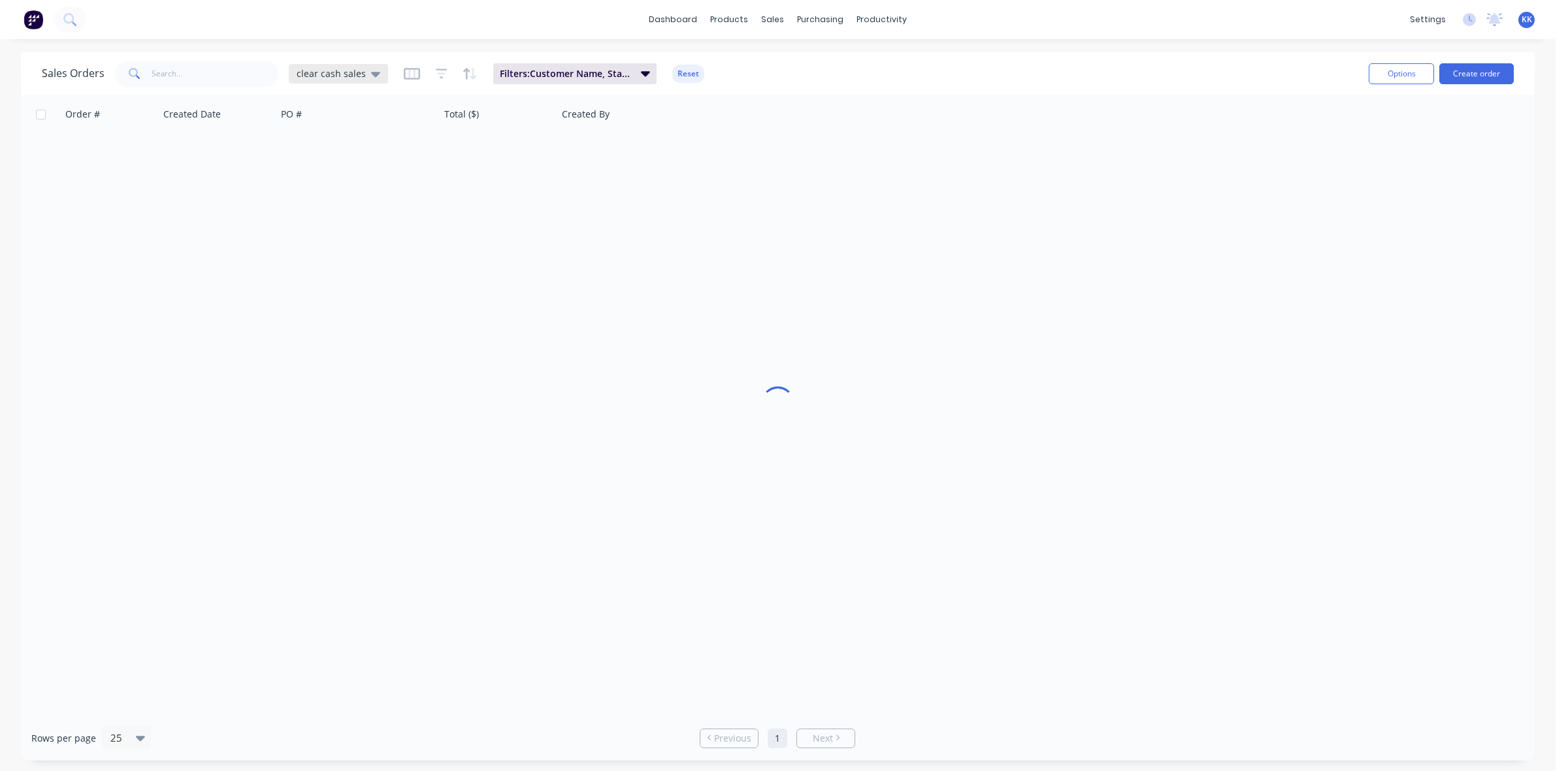
click at [346, 70] on span "clear cash sales" at bounding box center [331, 74] width 70 height 14
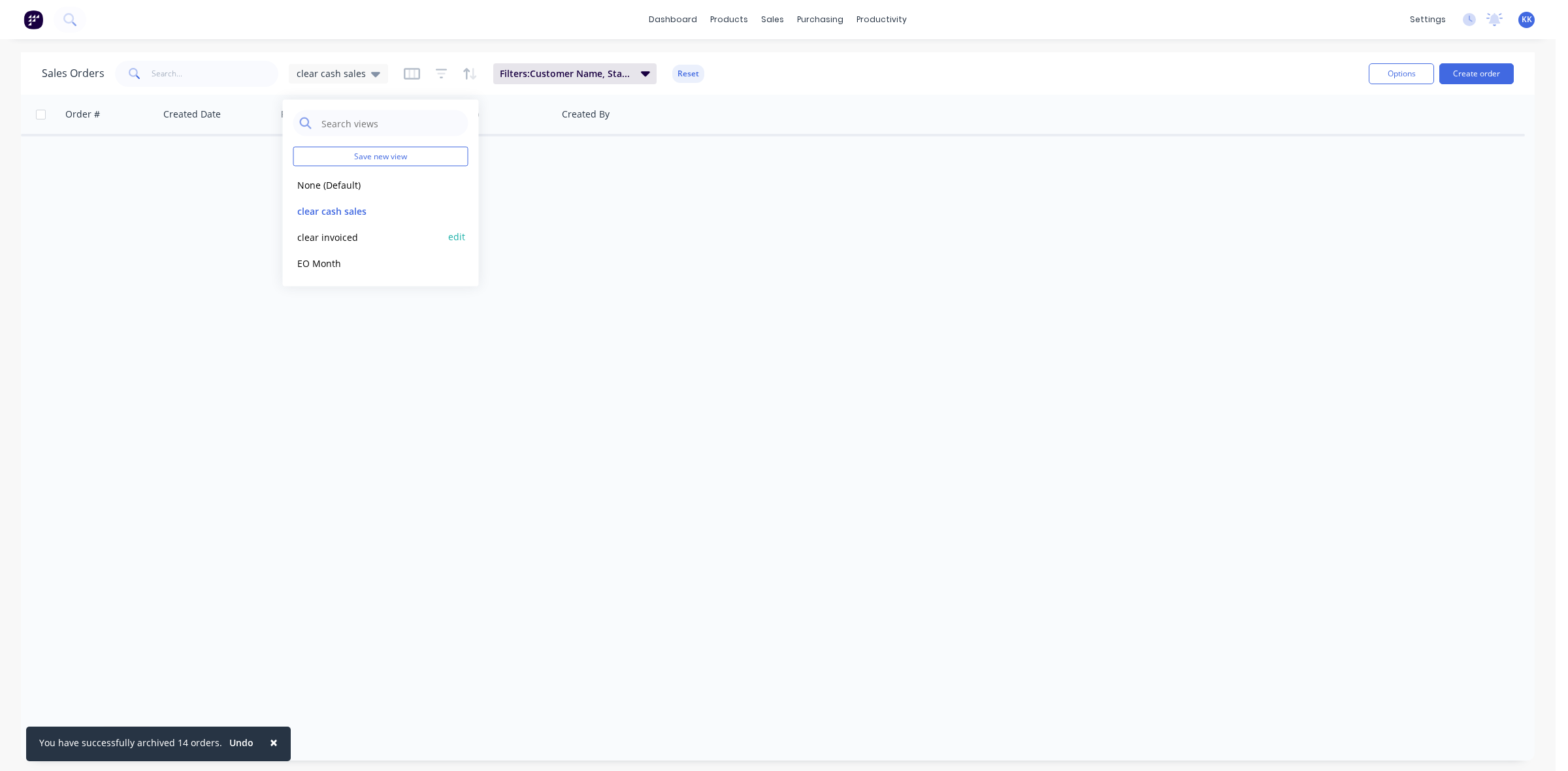
click at [335, 231] on button "clear invoiced" at bounding box center [367, 236] width 149 height 15
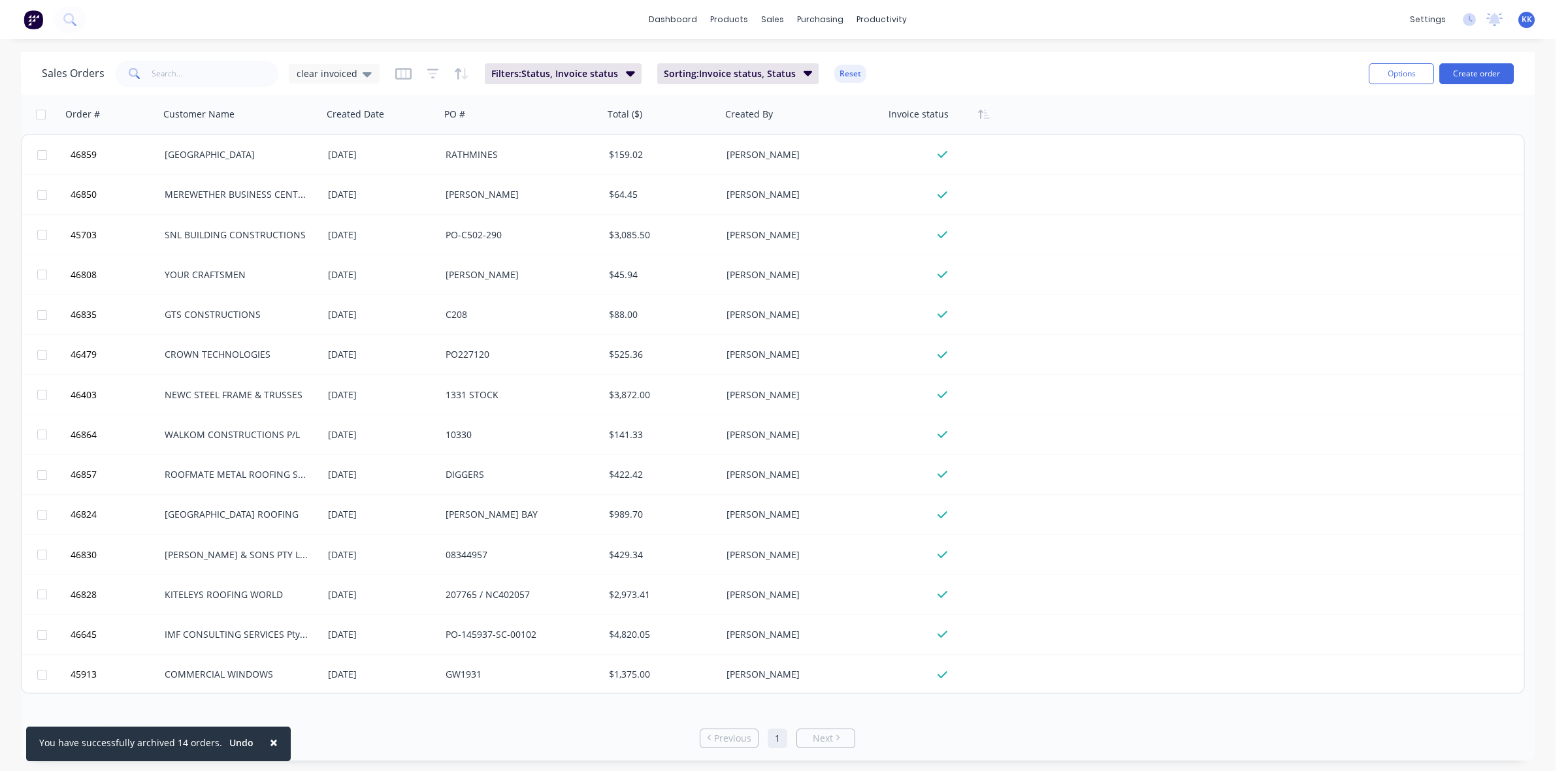
click at [36, 113] on input "checkbox" at bounding box center [40, 114] width 10 height 10
checkbox input "true"
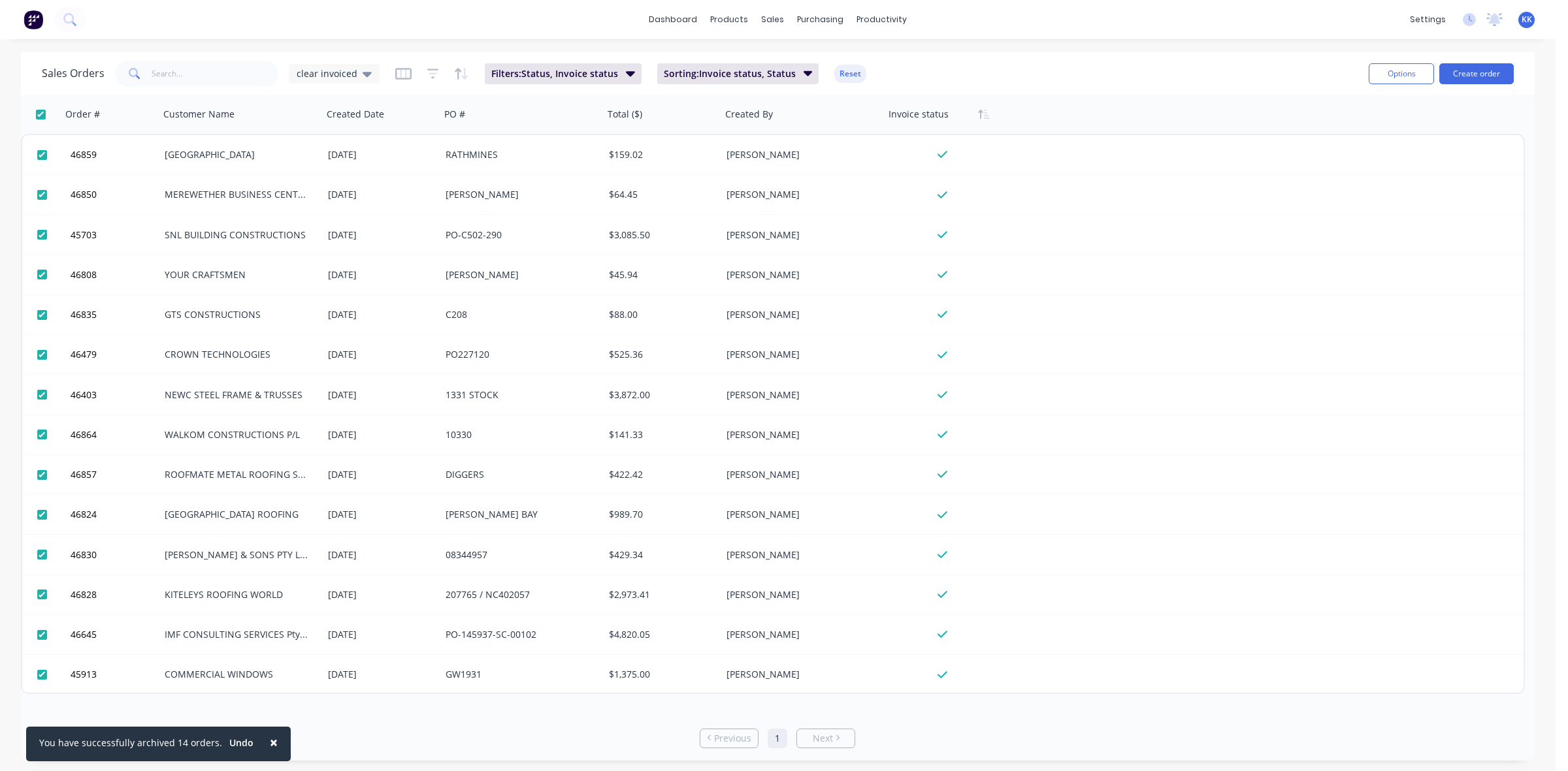
checkbox input "true"
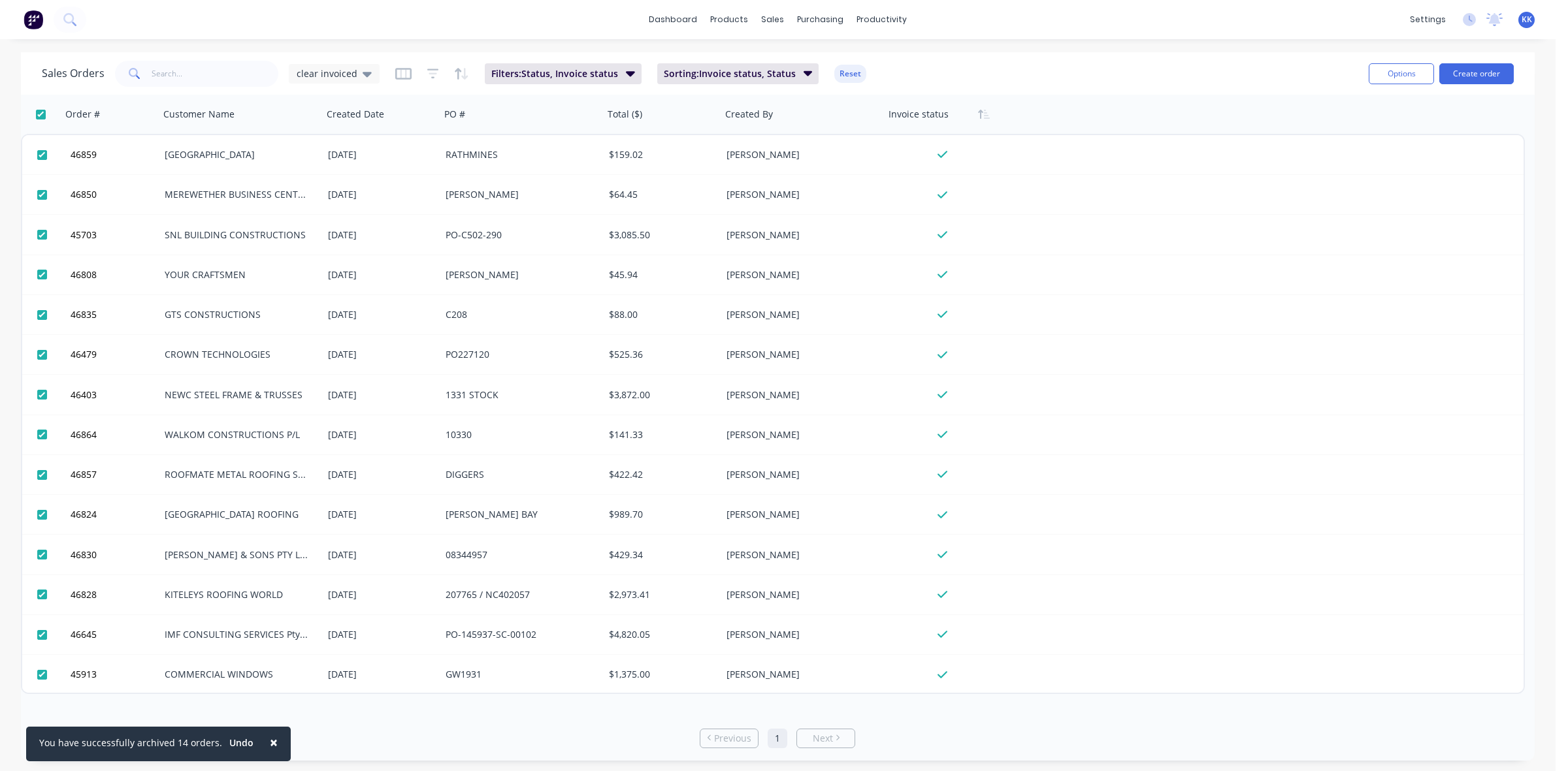
checkbox input "true"
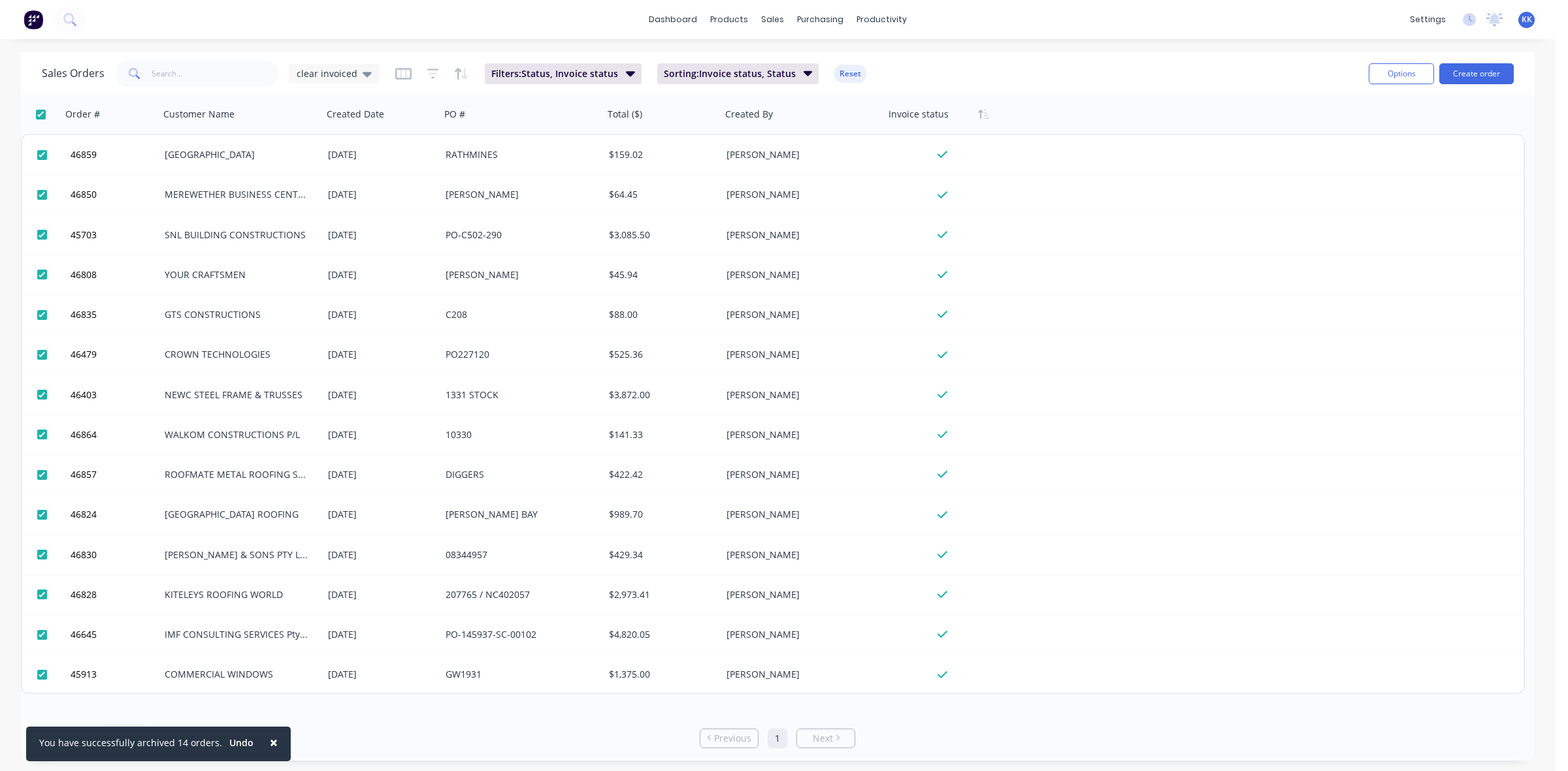
checkbox input "true"
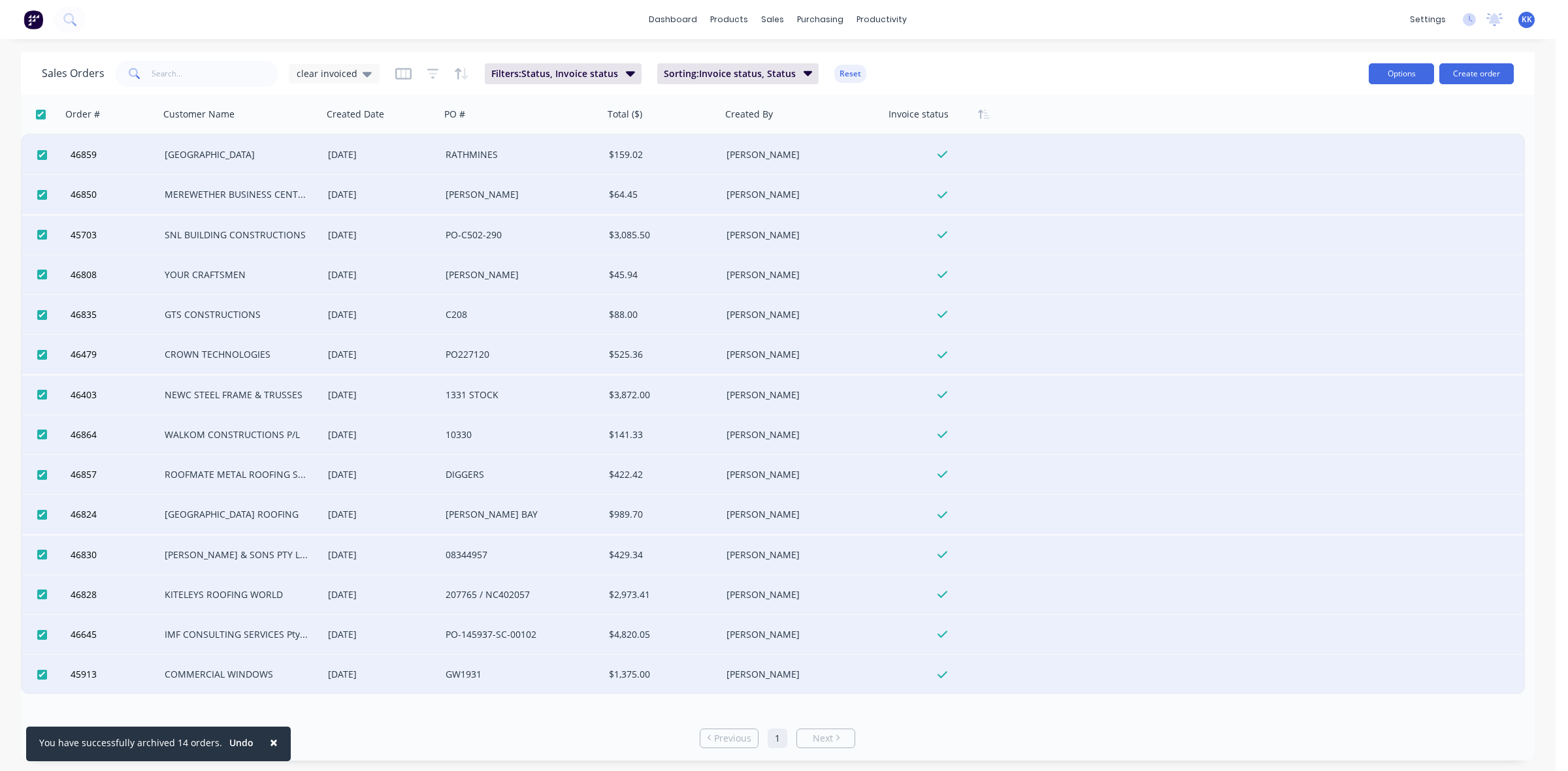
click at [1384, 73] on button "Options" at bounding box center [1402, 74] width 65 height 21
click at [1354, 138] on div "Archive" at bounding box center [1362, 133] width 121 height 19
checkbox input "false"
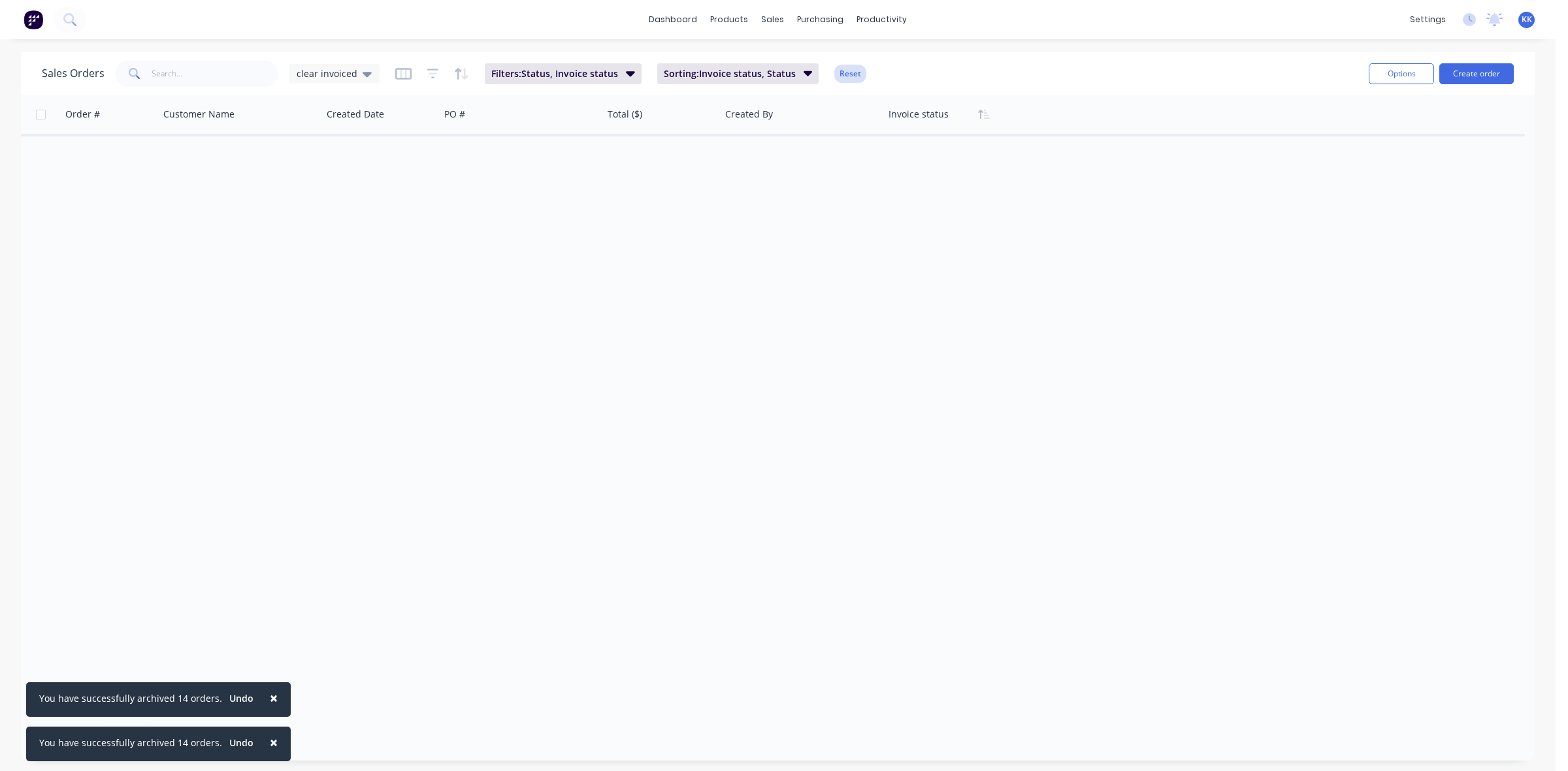
click at [850, 75] on button "Reset" at bounding box center [850, 73] width 32 height 18
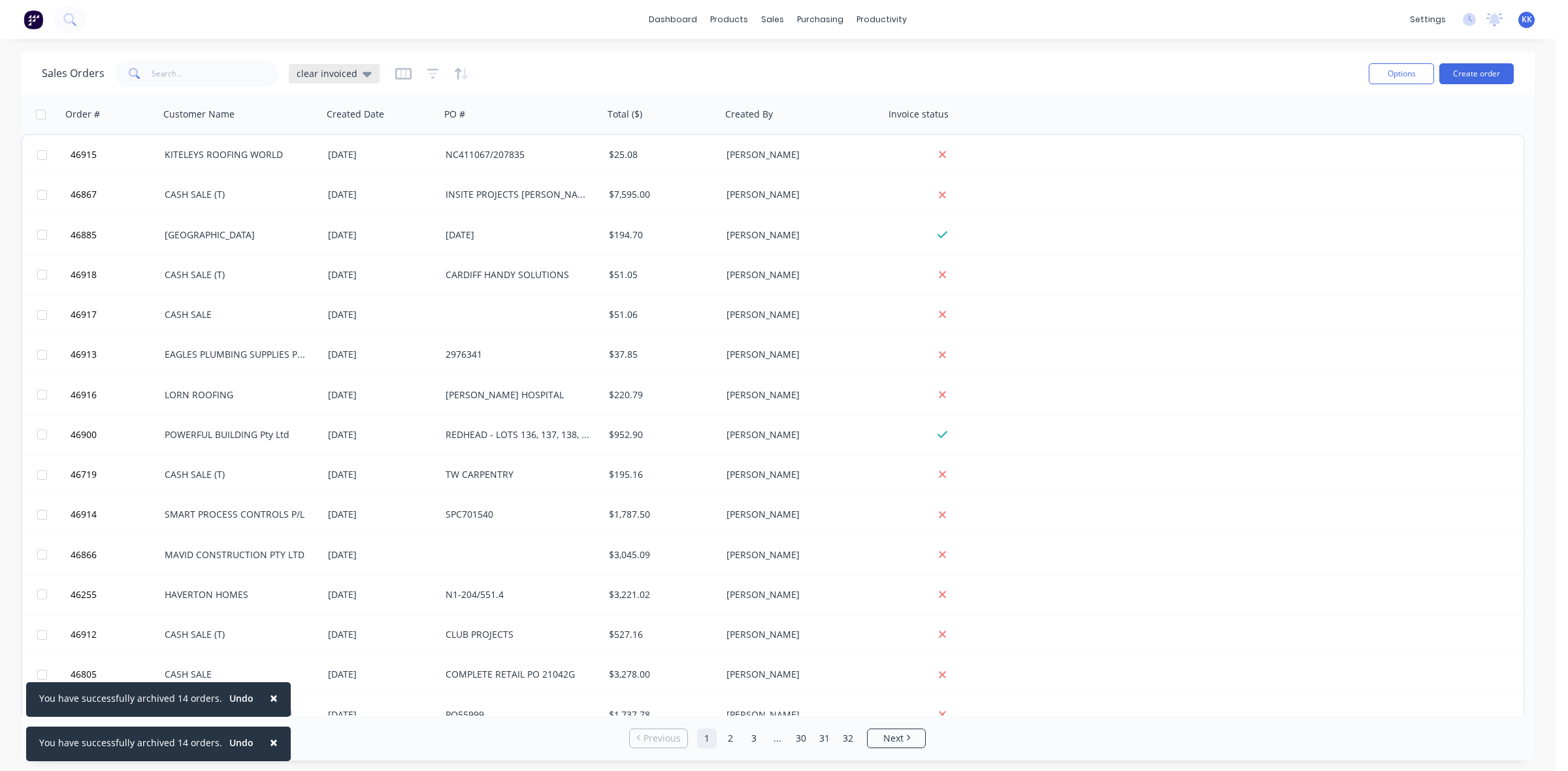
click at [341, 73] on span "clear invoiced" at bounding box center [327, 74] width 61 height 14
click at [328, 180] on button "None (Default)" at bounding box center [367, 184] width 149 height 15
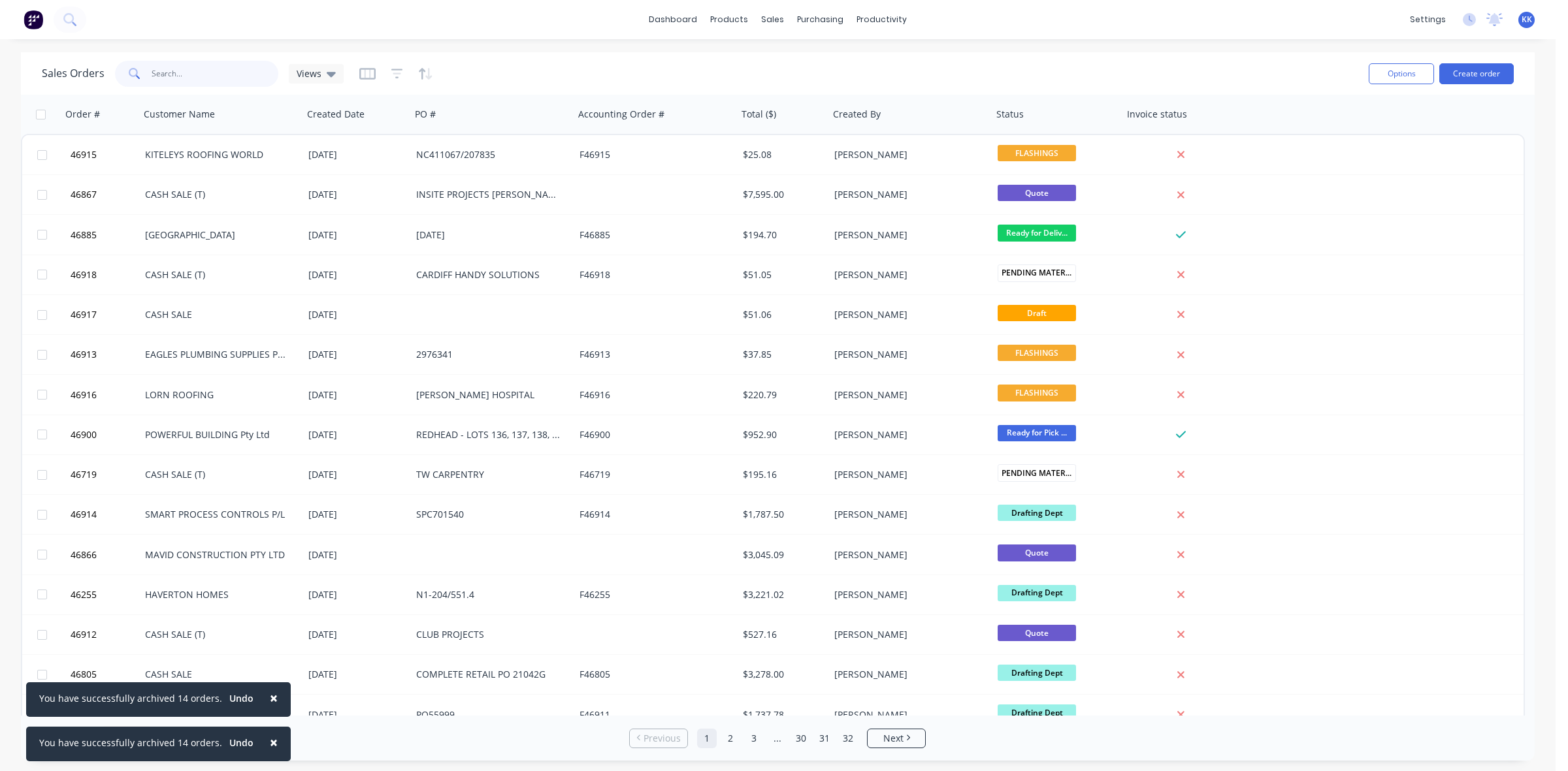
click at [177, 77] on input "text" at bounding box center [215, 74] width 128 height 26
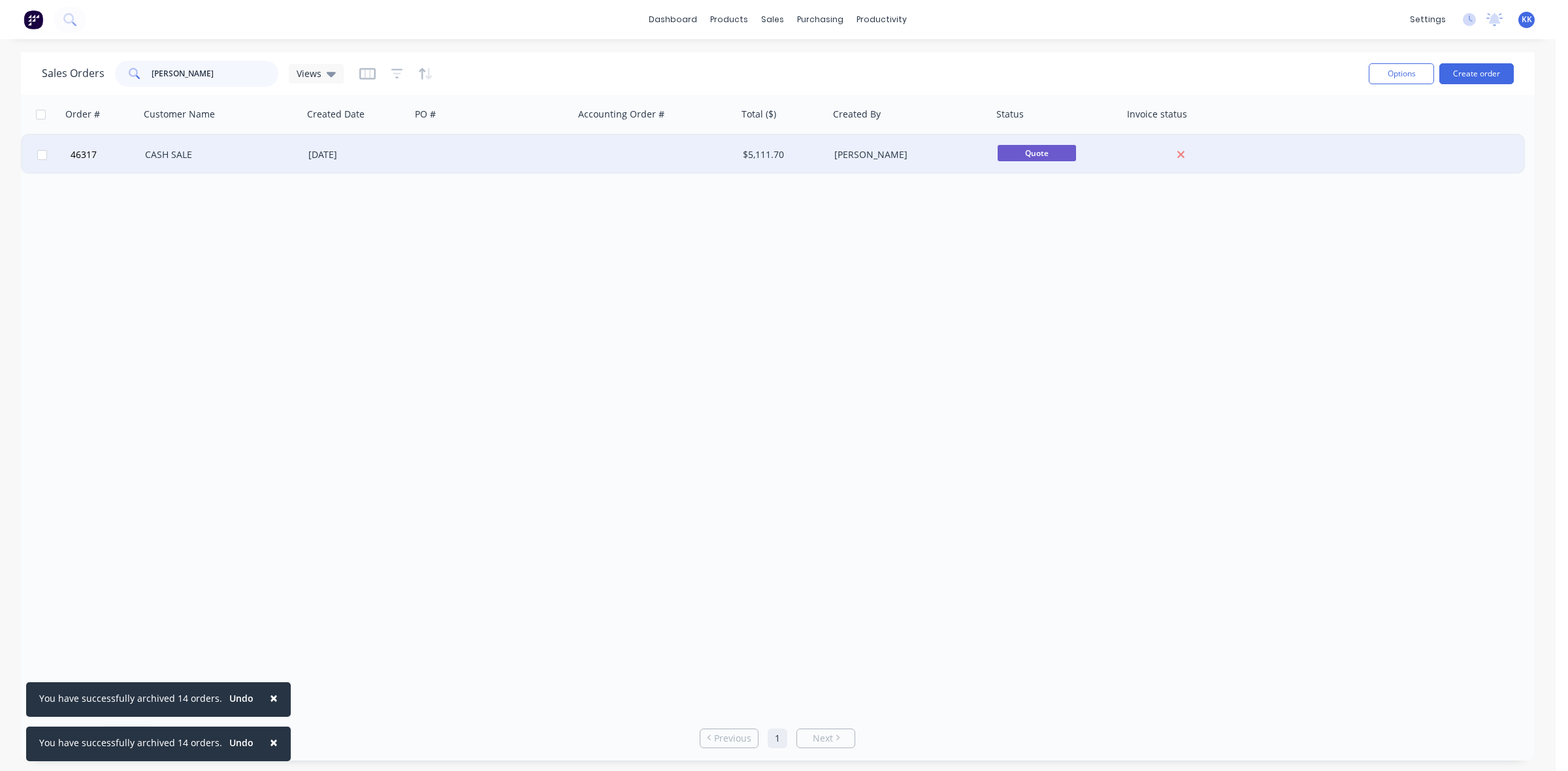
type input "[PERSON_NAME]"
click at [678, 151] on div at bounding box center [656, 155] width 164 height 40
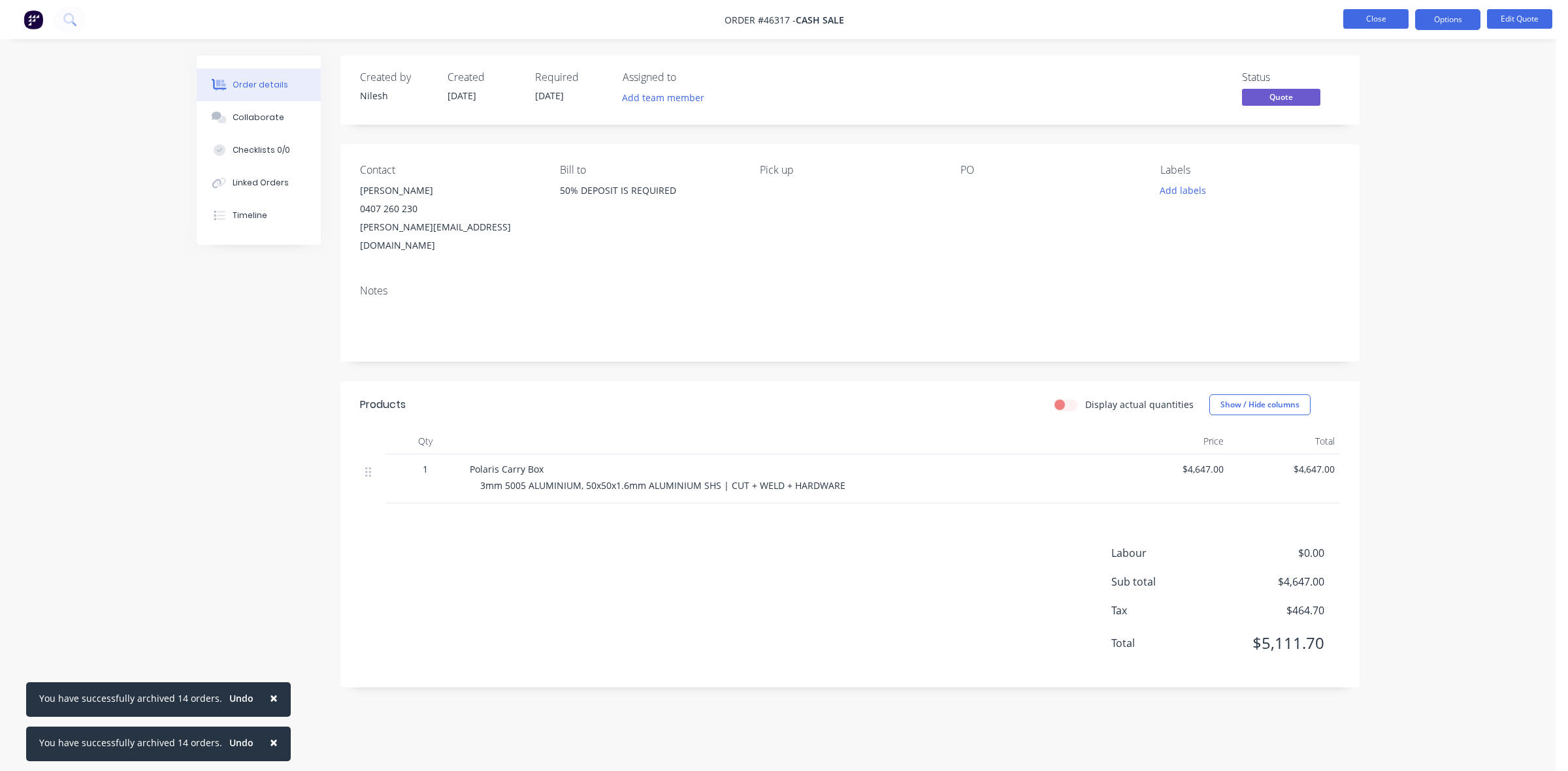
click at [1351, 24] on button "Close" at bounding box center [1376, 18] width 65 height 19
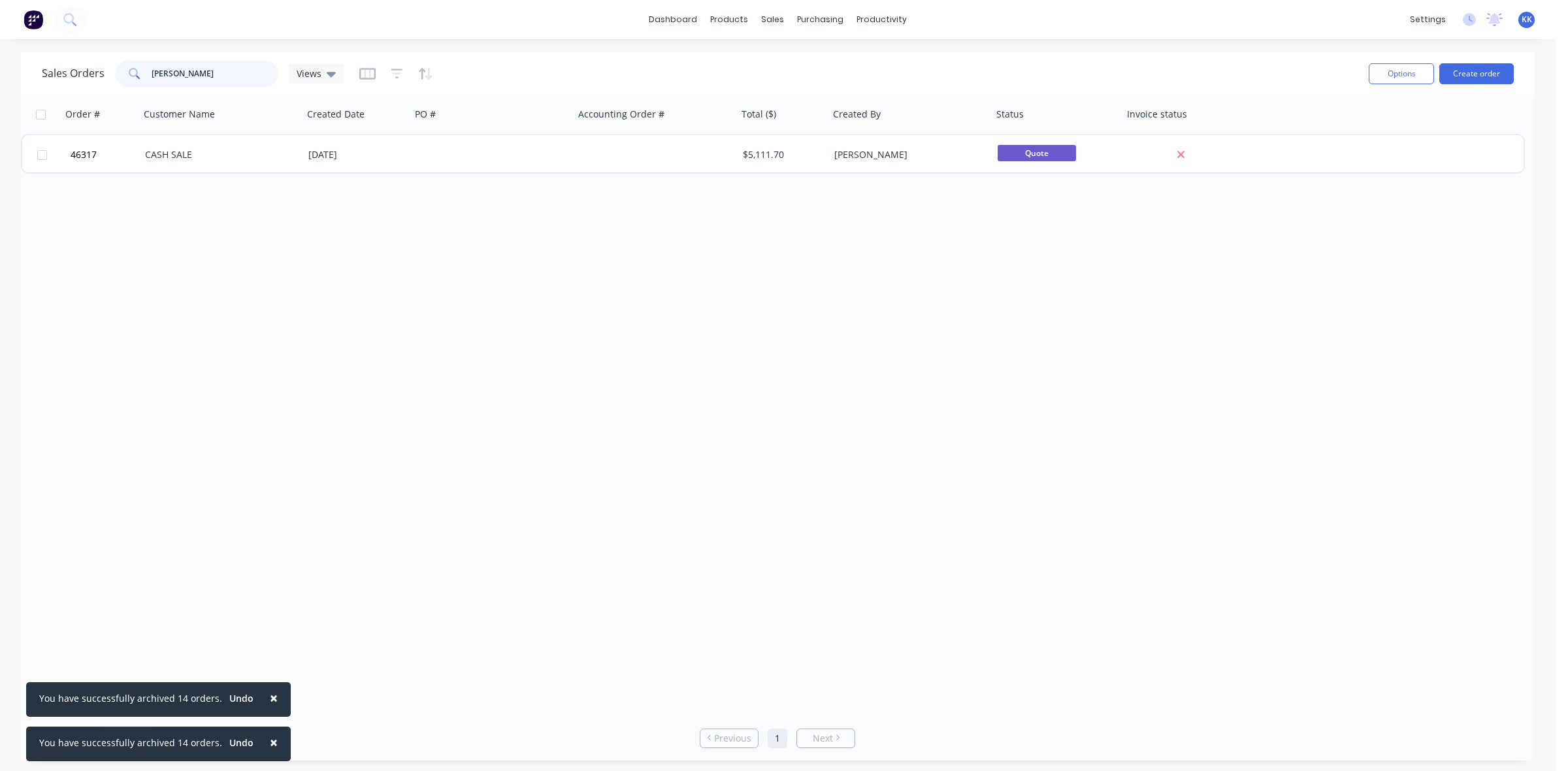
drag, startPoint x: 217, startPoint y: 63, endPoint x: 123, endPoint y: 76, distance: 94.9
click at [123, 76] on div "[PERSON_NAME]" at bounding box center [197, 74] width 164 height 26
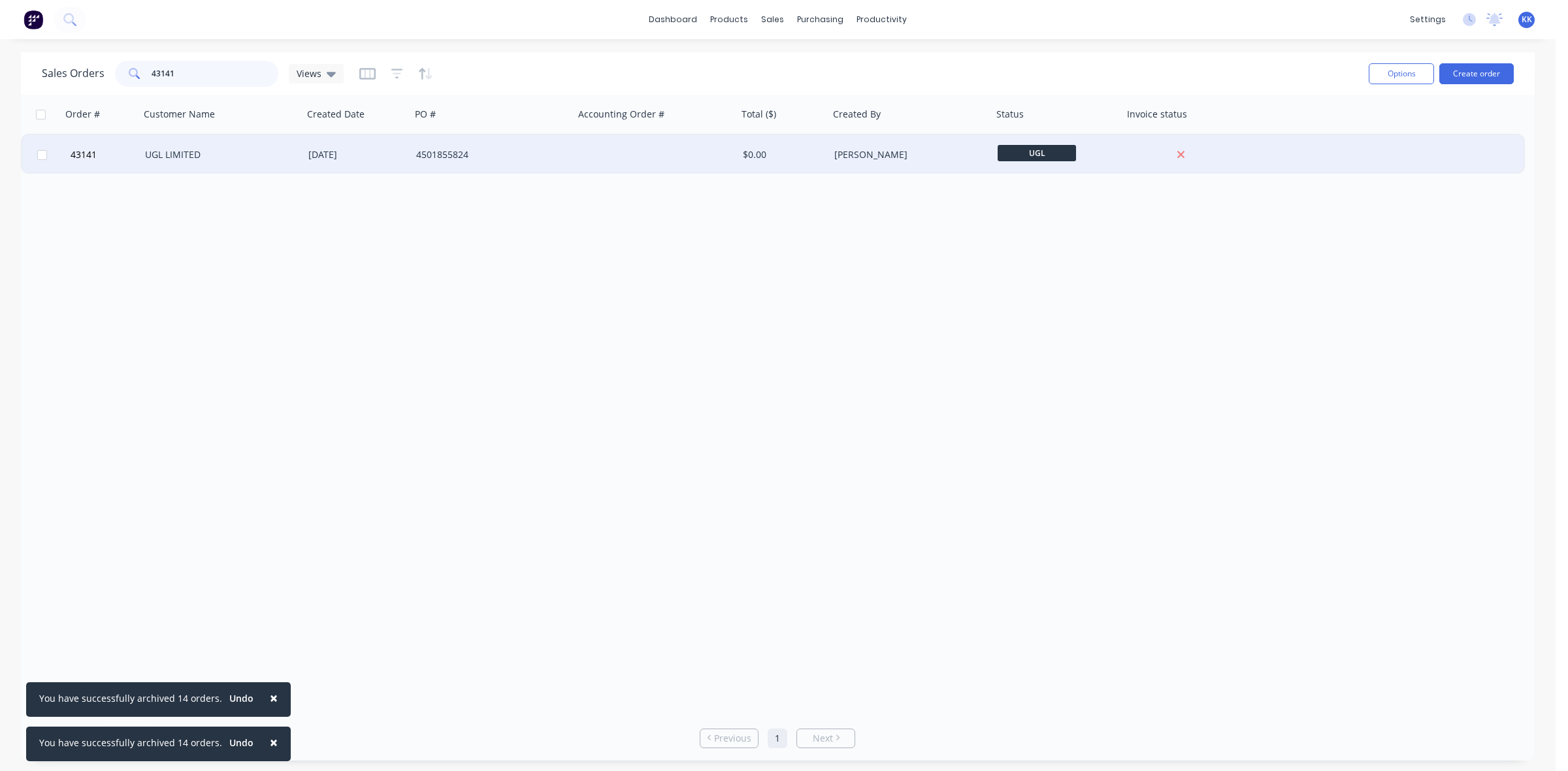
type input "43141"
click at [402, 153] on div "[DATE]" at bounding box center [357, 154] width 98 height 13
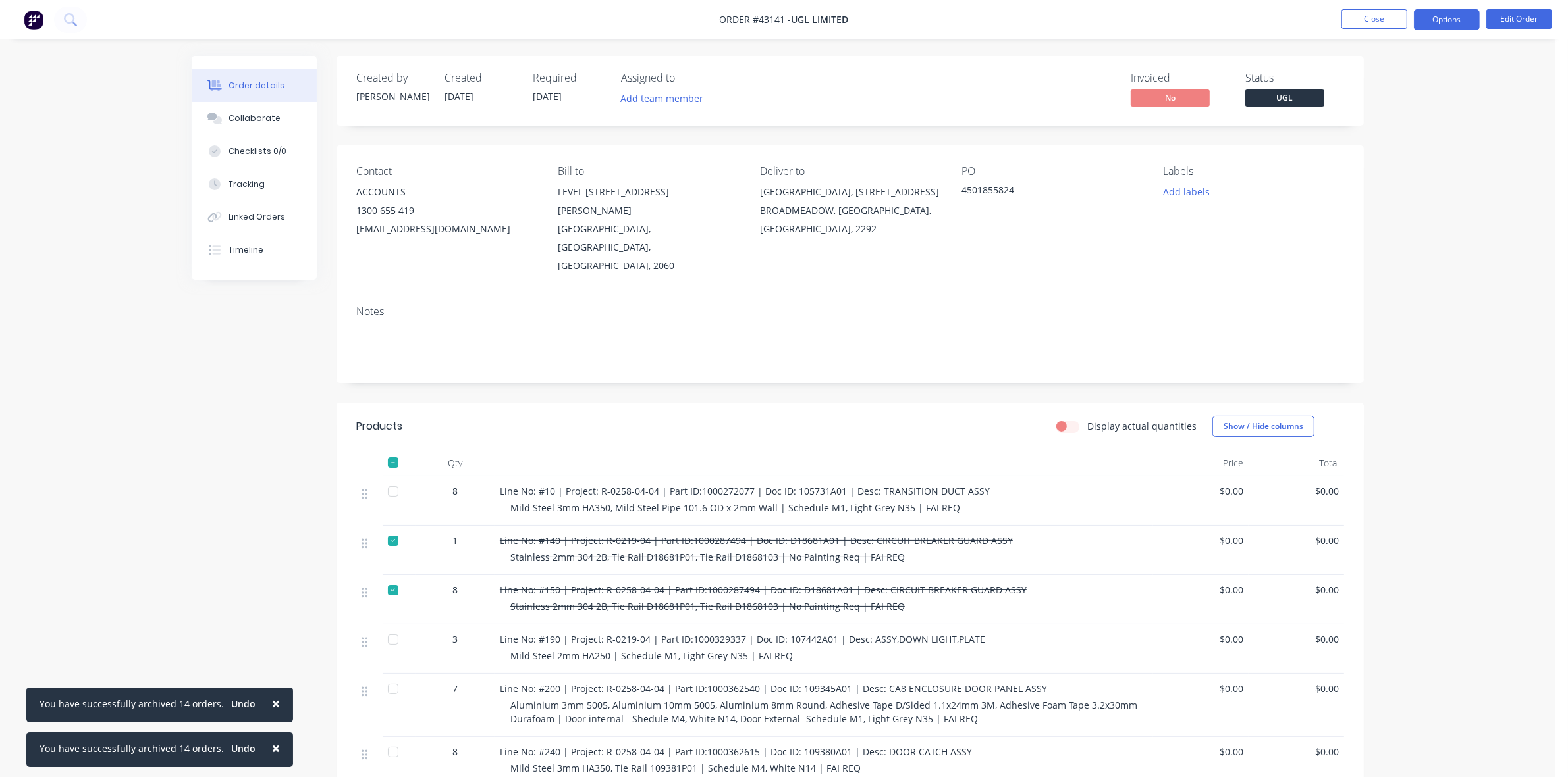
click at [1450, 21] on button "Options" at bounding box center [1446, 20] width 66 height 21
click at [1393, 184] on div "Delivery Docket" at bounding box center [1407, 185] width 122 height 20
click at [1380, 73] on div "Back" at bounding box center [1407, 80] width 122 height 20
click at [1388, 244] on div "Purchase Products" at bounding box center [1407, 239] width 122 height 20
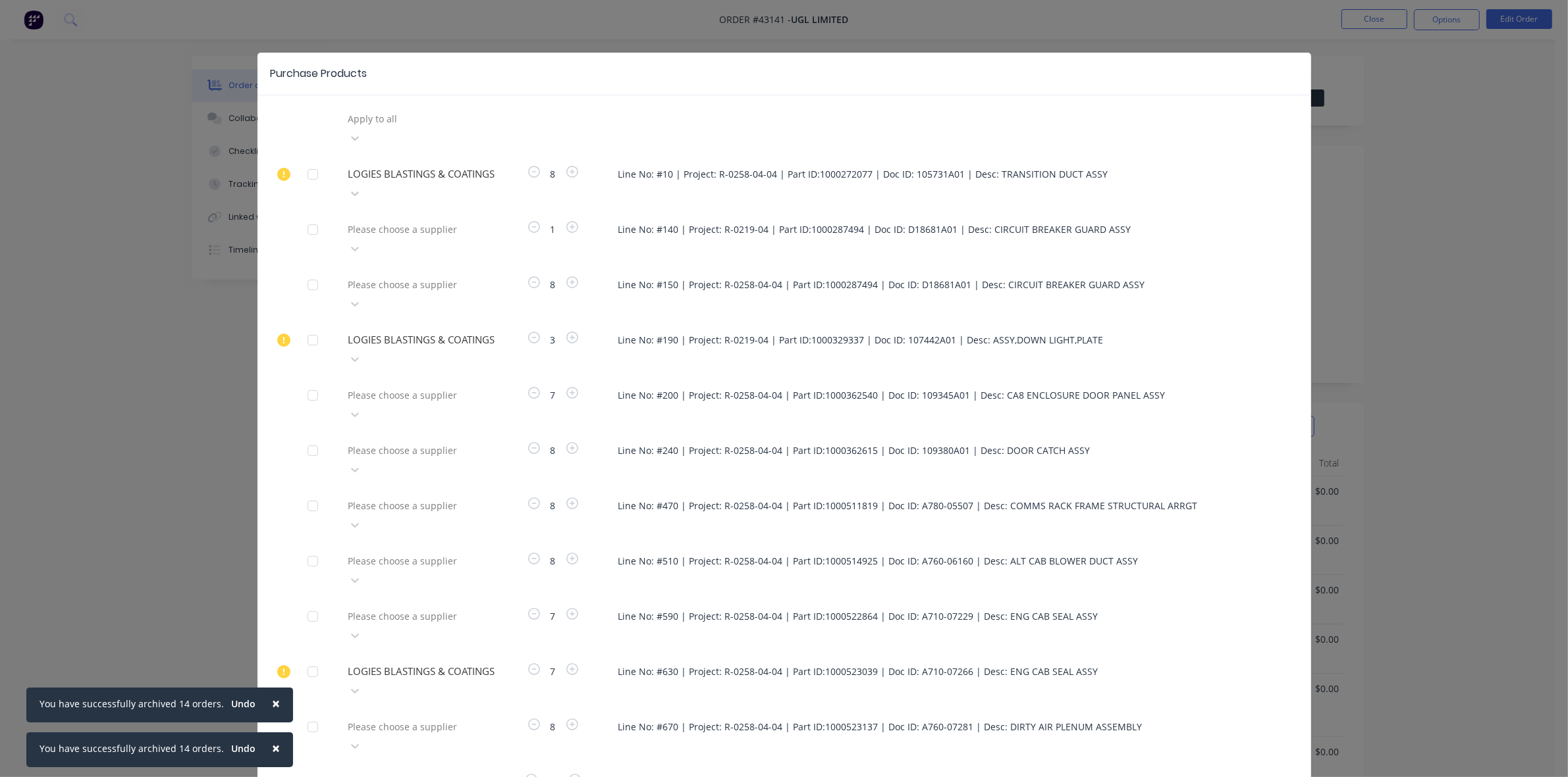
click at [471, 774] on div at bounding box center [442, 782] width 190 height 17
type input "lo"
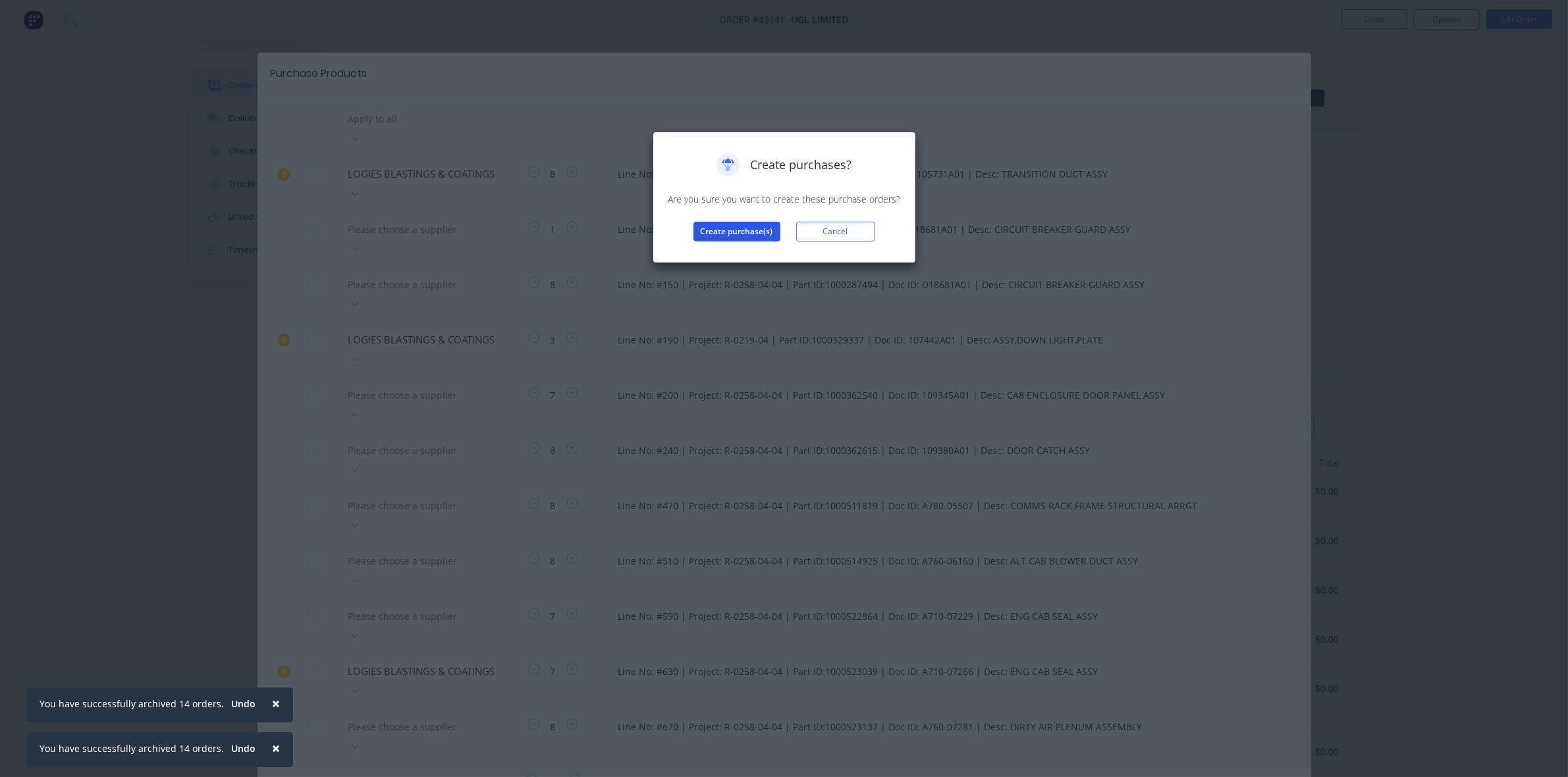
click at [743, 233] on button "Create purchase(s)" at bounding box center [737, 232] width 87 height 20
click at [746, 256] on button "View purchase(s)" at bounding box center [737, 253] width 79 height 20
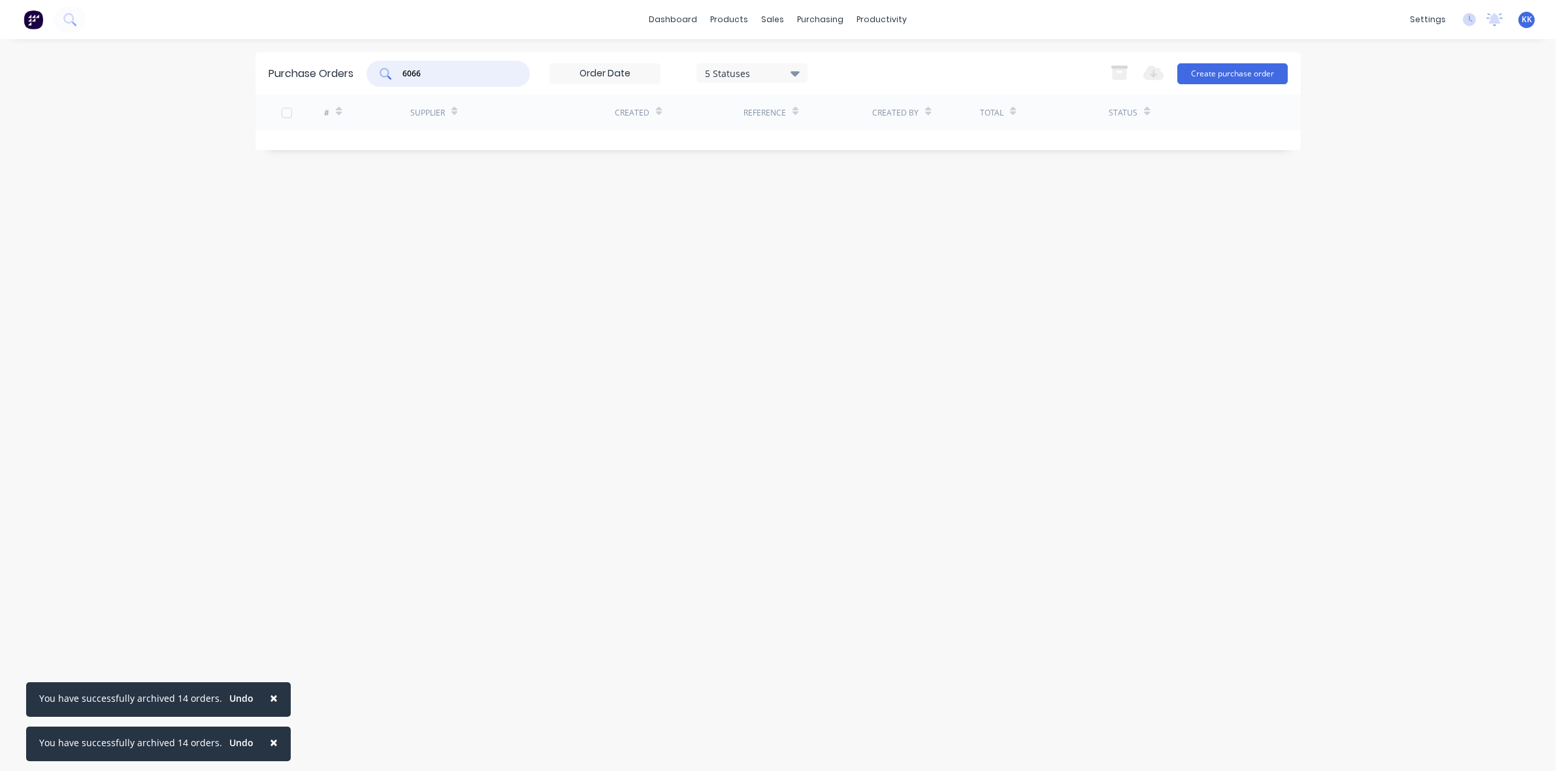
drag, startPoint x: 432, startPoint y: 69, endPoint x: 369, endPoint y: 75, distance: 63.3
click at [369, 75] on div "6066" at bounding box center [448, 74] width 164 height 26
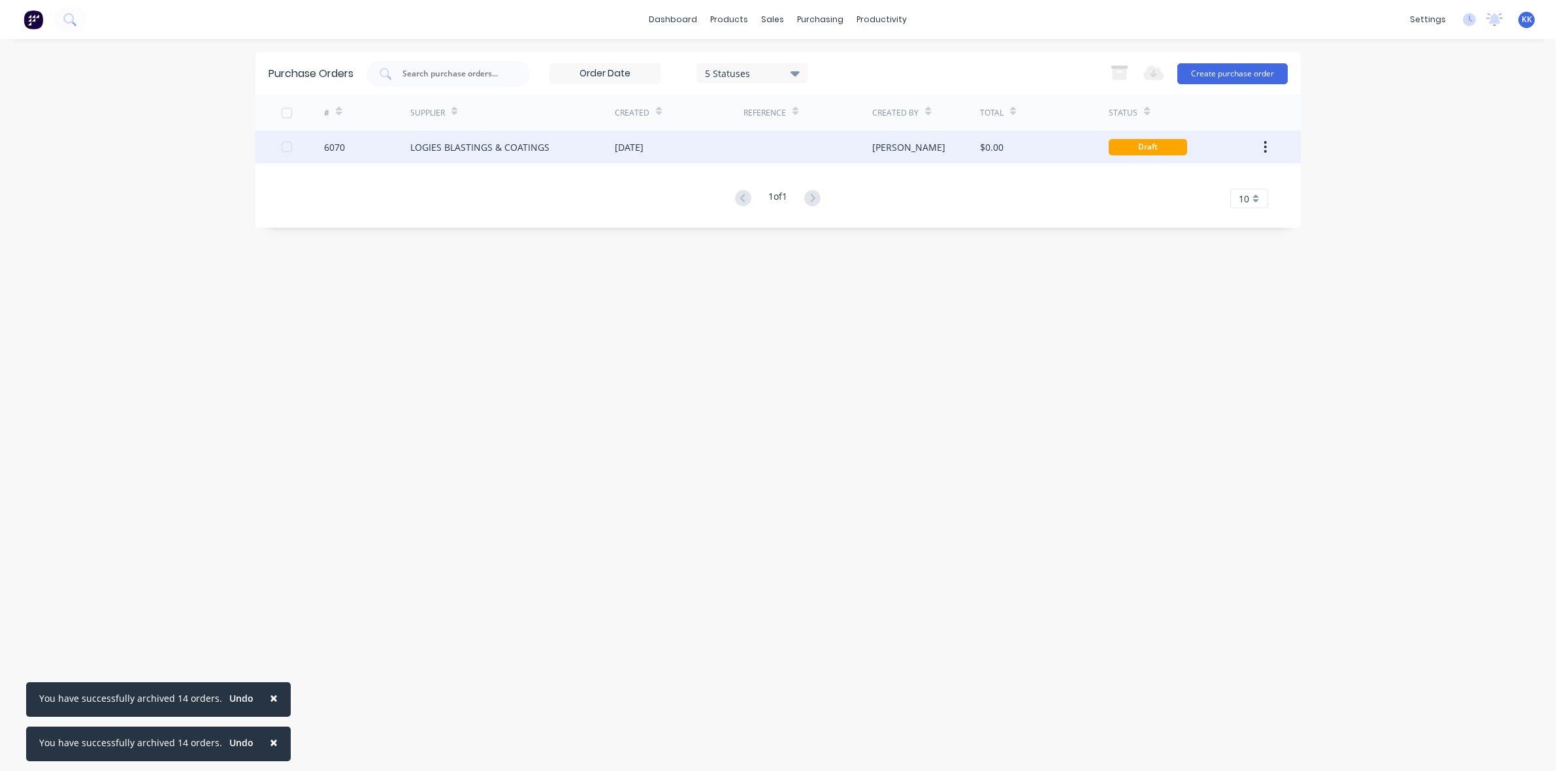
click at [451, 142] on div "LOGIES BLASTINGS & COATINGS" at bounding box center [480, 148] width 139 height 14
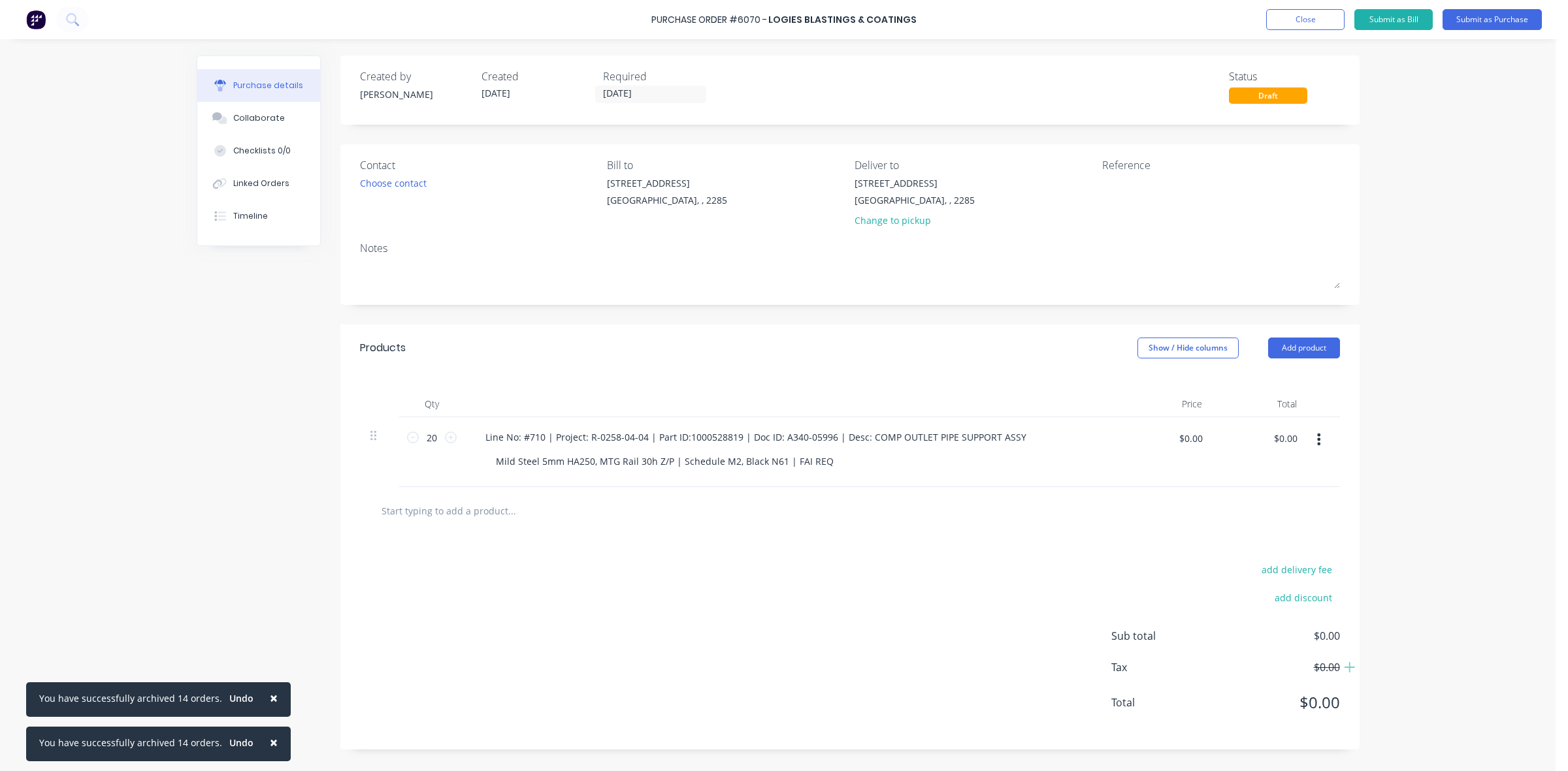
drag, startPoint x: 898, startPoint y: 219, endPoint x: 696, endPoint y: 202, distance: 202.7
click at [897, 219] on div "Change to pickup" at bounding box center [915, 221] width 121 height 14
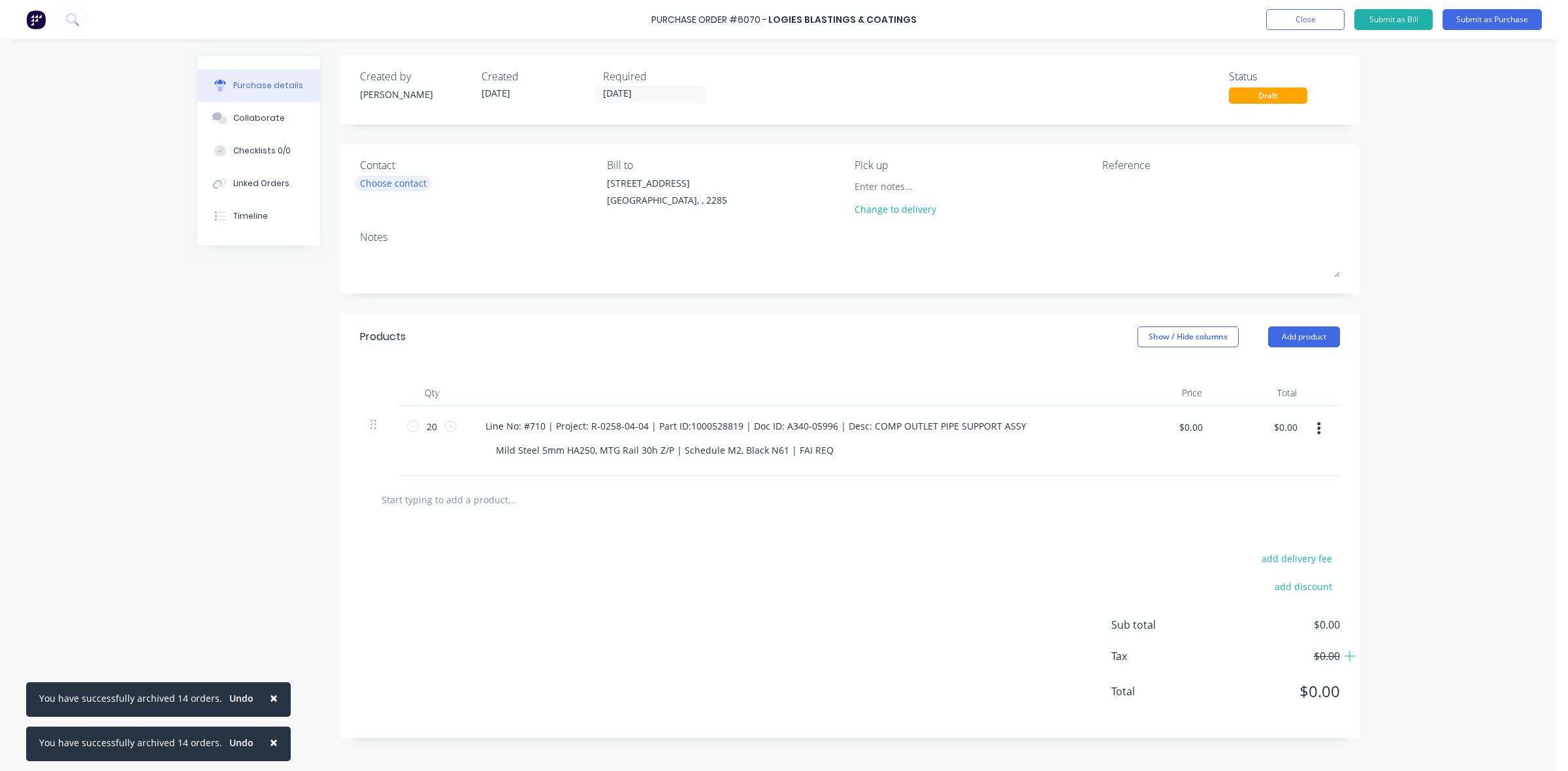
click at [413, 180] on div "Choose contact" at bounding box center [394, 183] width 67 height 14
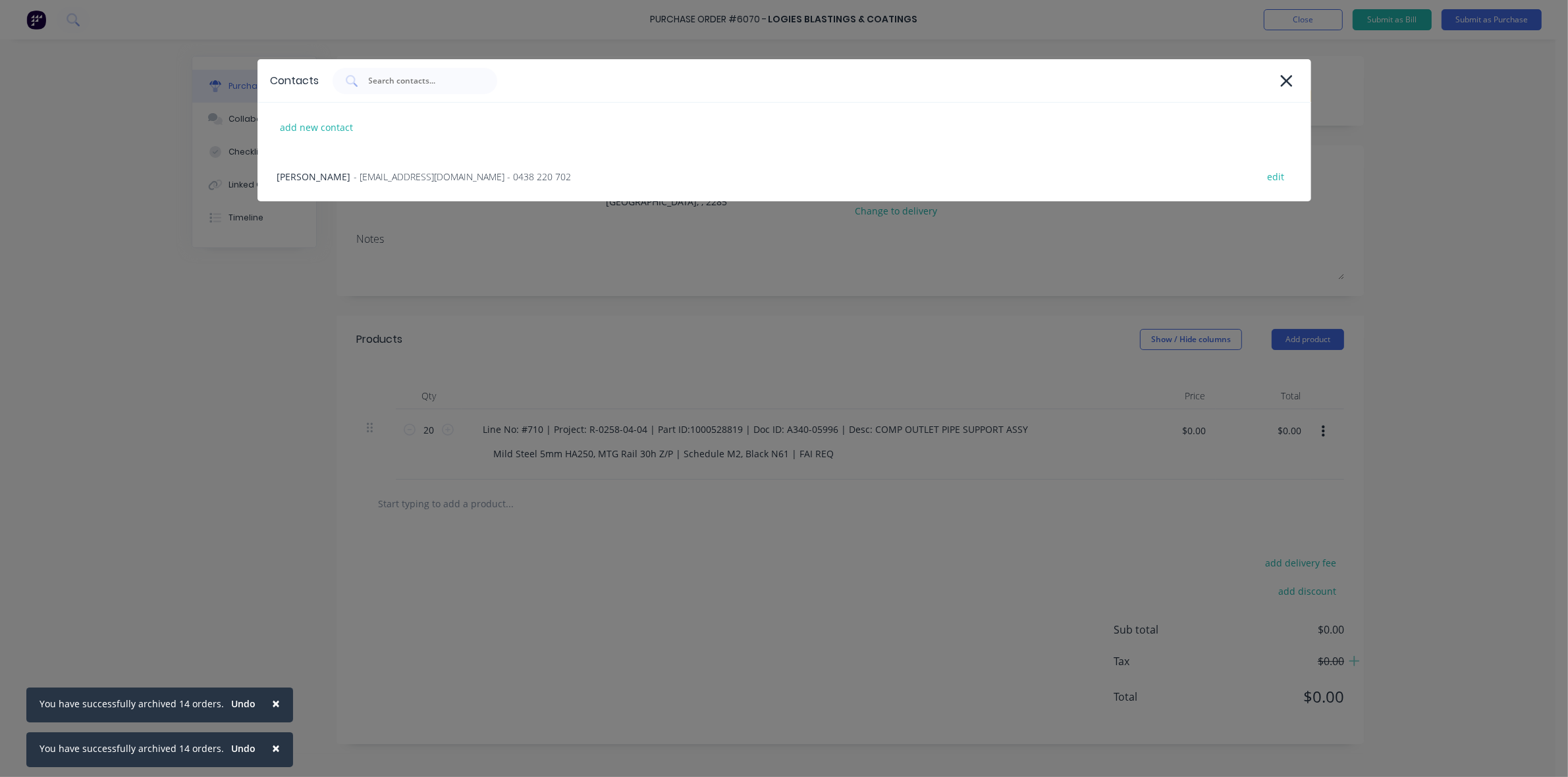
drag, startPoint x: 364, startPoint y: 177, endPoint x: 997, endPoint y: 204, distance: 633.6
click at [369, 181] on span "- [EMAIL_ADDRESS][DOMAIN_NAME] - 0438 220 702" at bounding box center [462, 177] width 217 height 14
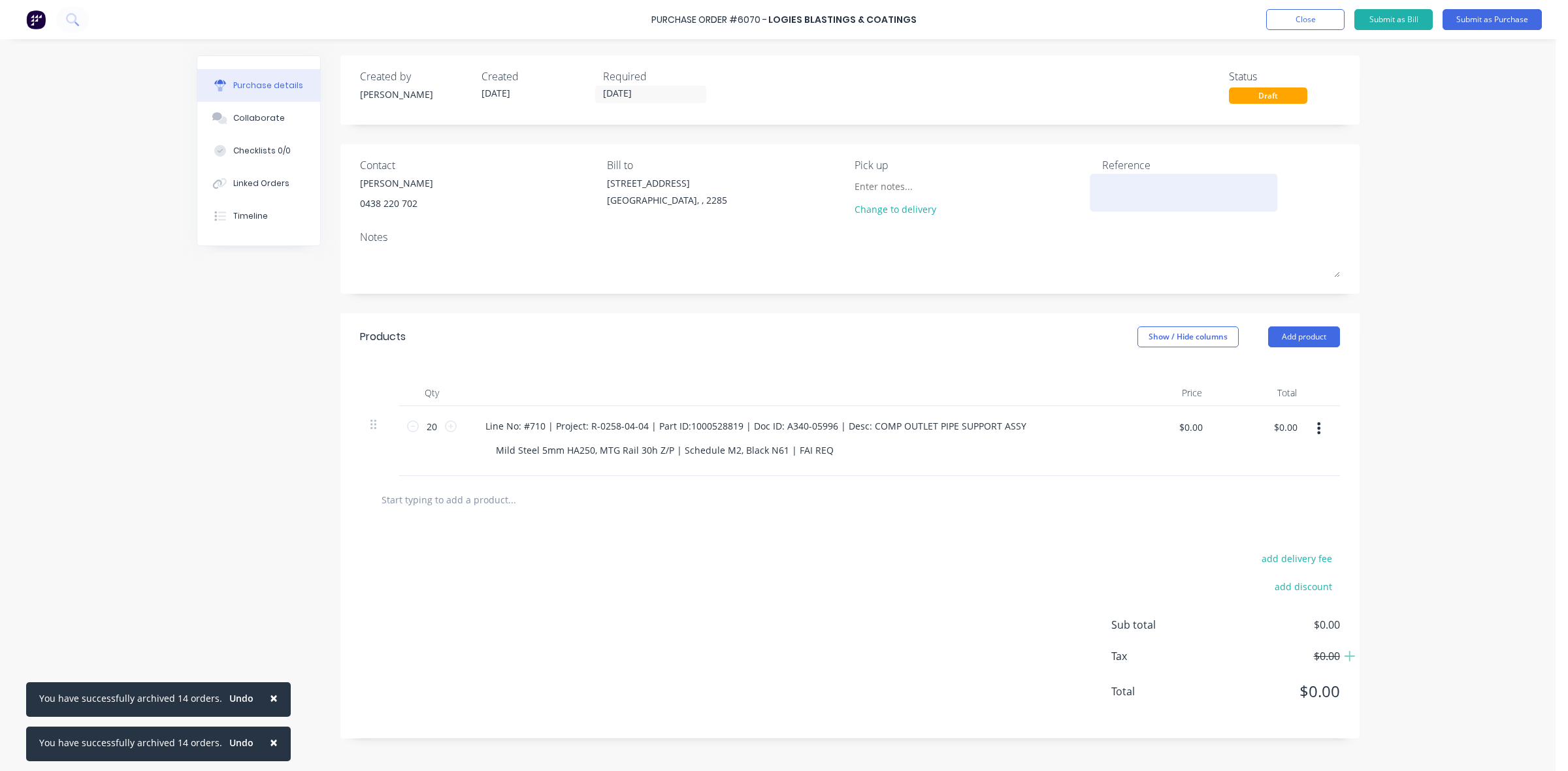
click at [1137, 188] on textarea at bounding box center [1184, 190] width 164 height 29
type textarea "43141"
type textarea "x"
type textarea "43141"
type textarea "x"
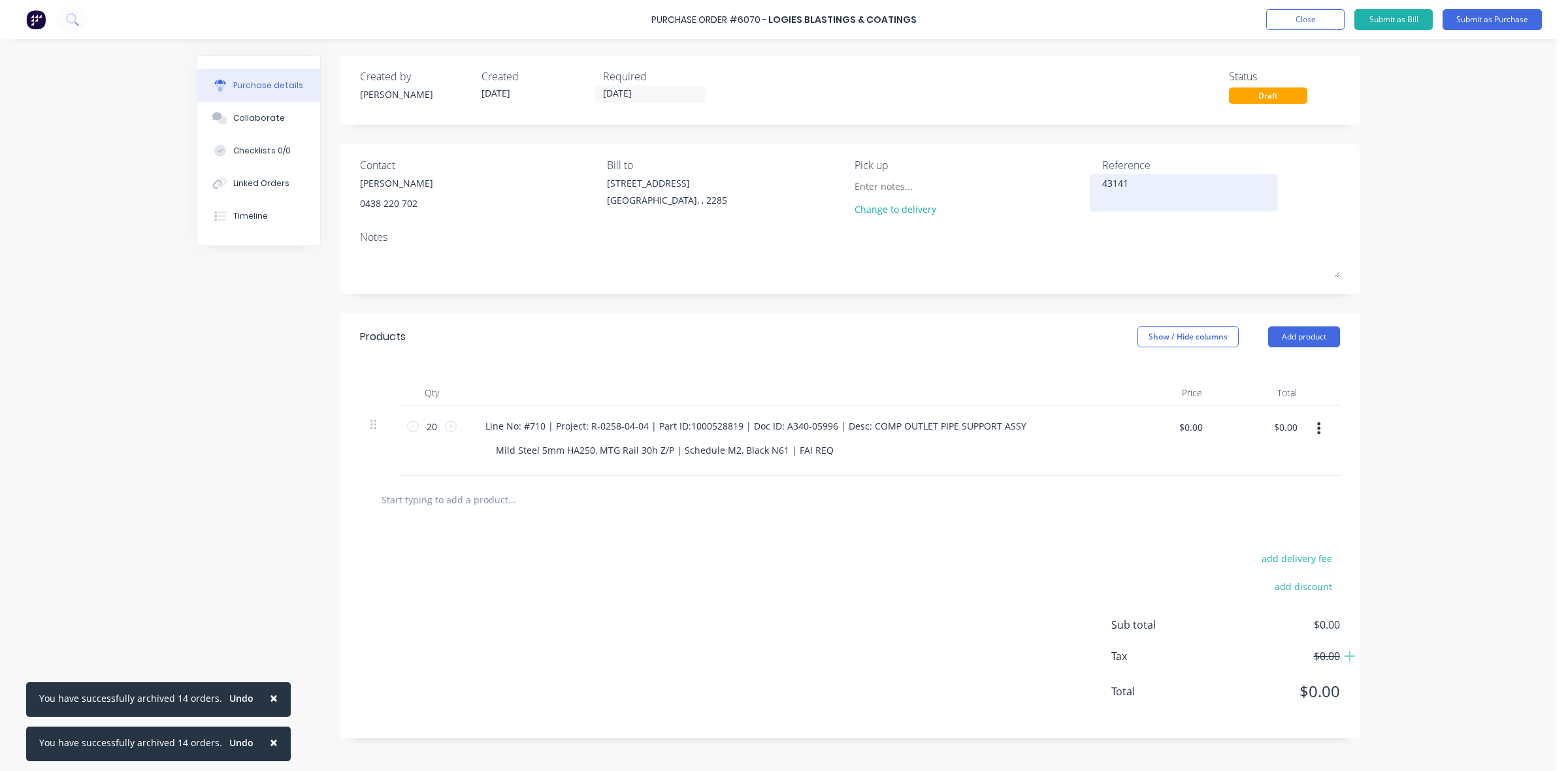
type textarea "43141 /"
type textarea "x"
type textarea "43141 /"
type textarea "x"
type textarea "43141 /"
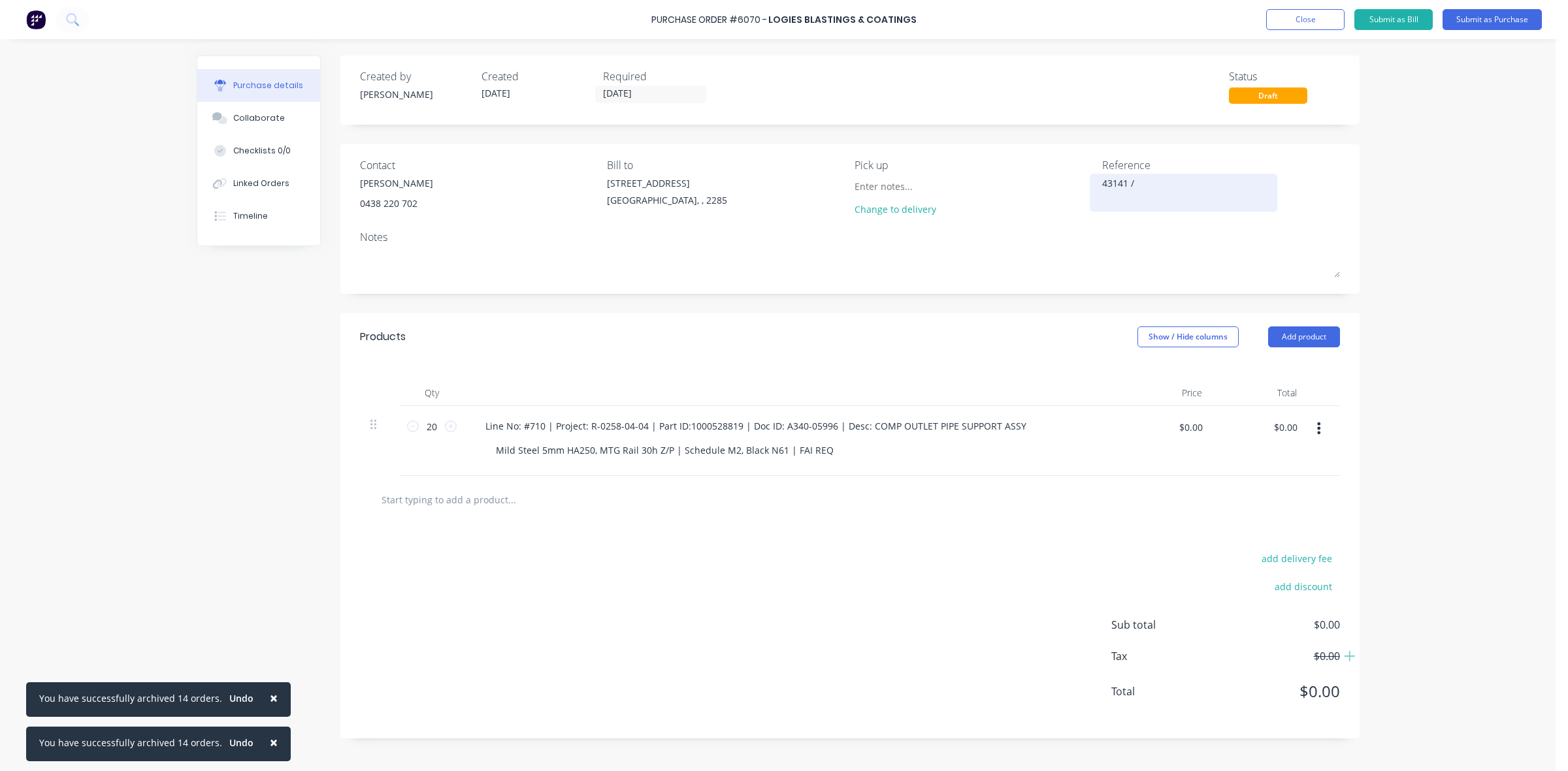
type textarea "x"
click at [1150, 184] on textarea "43141 /" at bounding box center [1184, 190] width 164 height 29
type textarea "43141 / 4501855824"
type textarea "x"
type textarea "43141 / 4501855824"
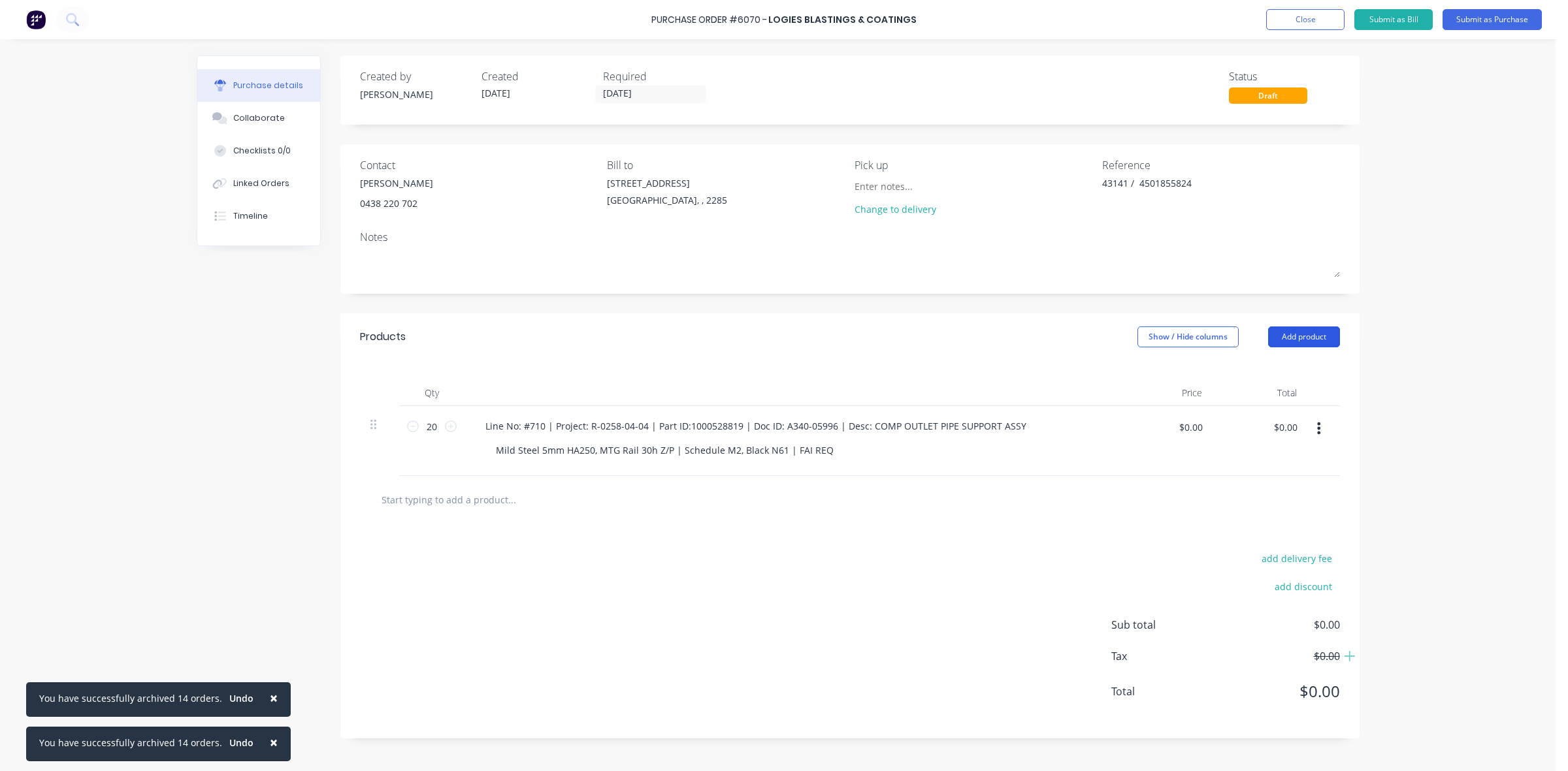
click at [1333, 341] on button "Add product" at bounding box center [1305, 337] width 72 height 21
drag, startPoint x: 1287, startPoint y: 490, endPoint x: 1245, endPoint y: 474, distance: 44.9
click at [1287, 491] on button "Notes (External)" at bounding box center [1277, 501] width 124 height 26
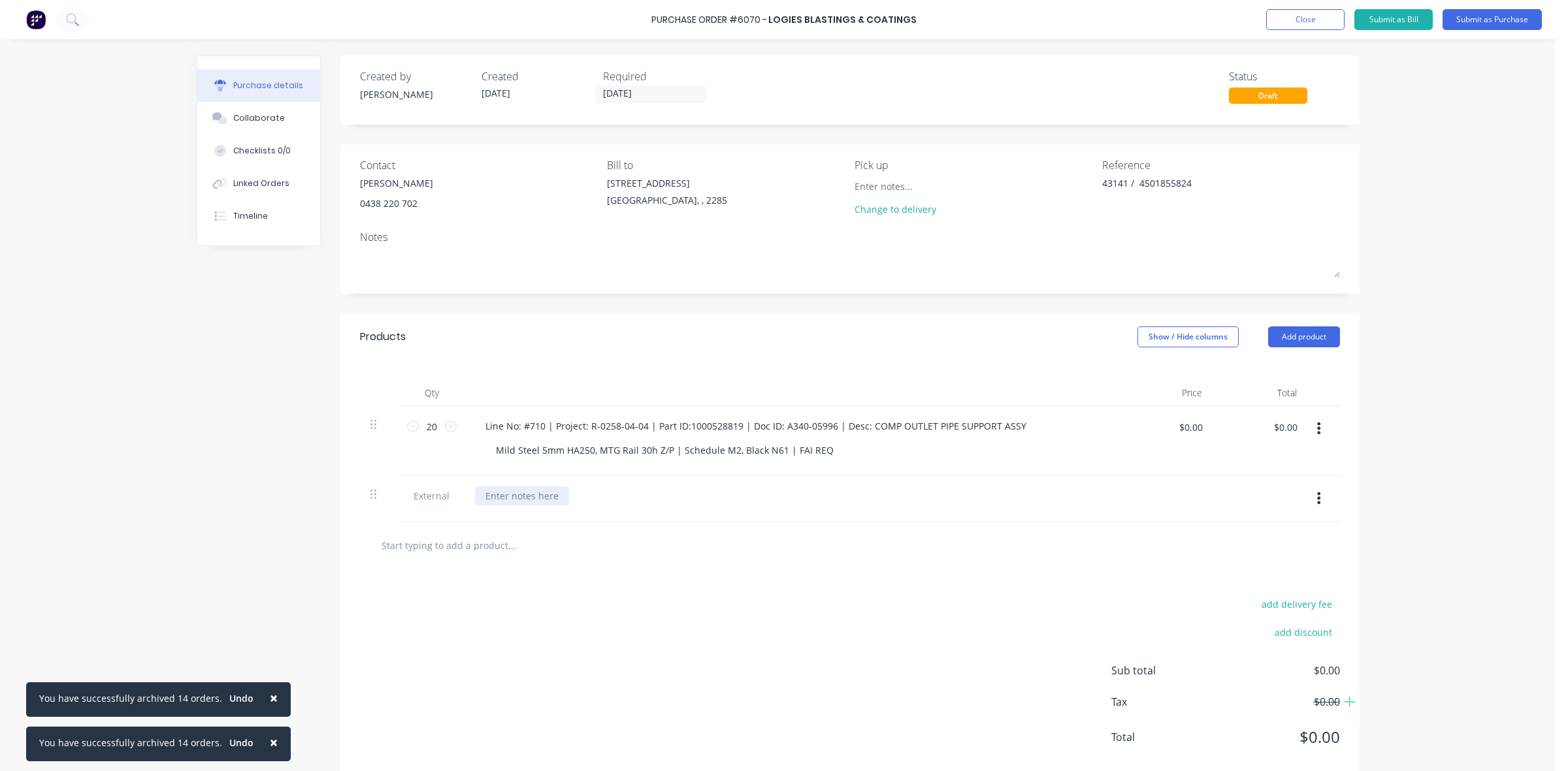
type textarea "x"
click at [512, 490] on div at bounding box center [522, 496] width 94 height 19
click at [1477, 11] on button "Submit as Purchase" at bounding box center [1492, 19] width 99 height 21
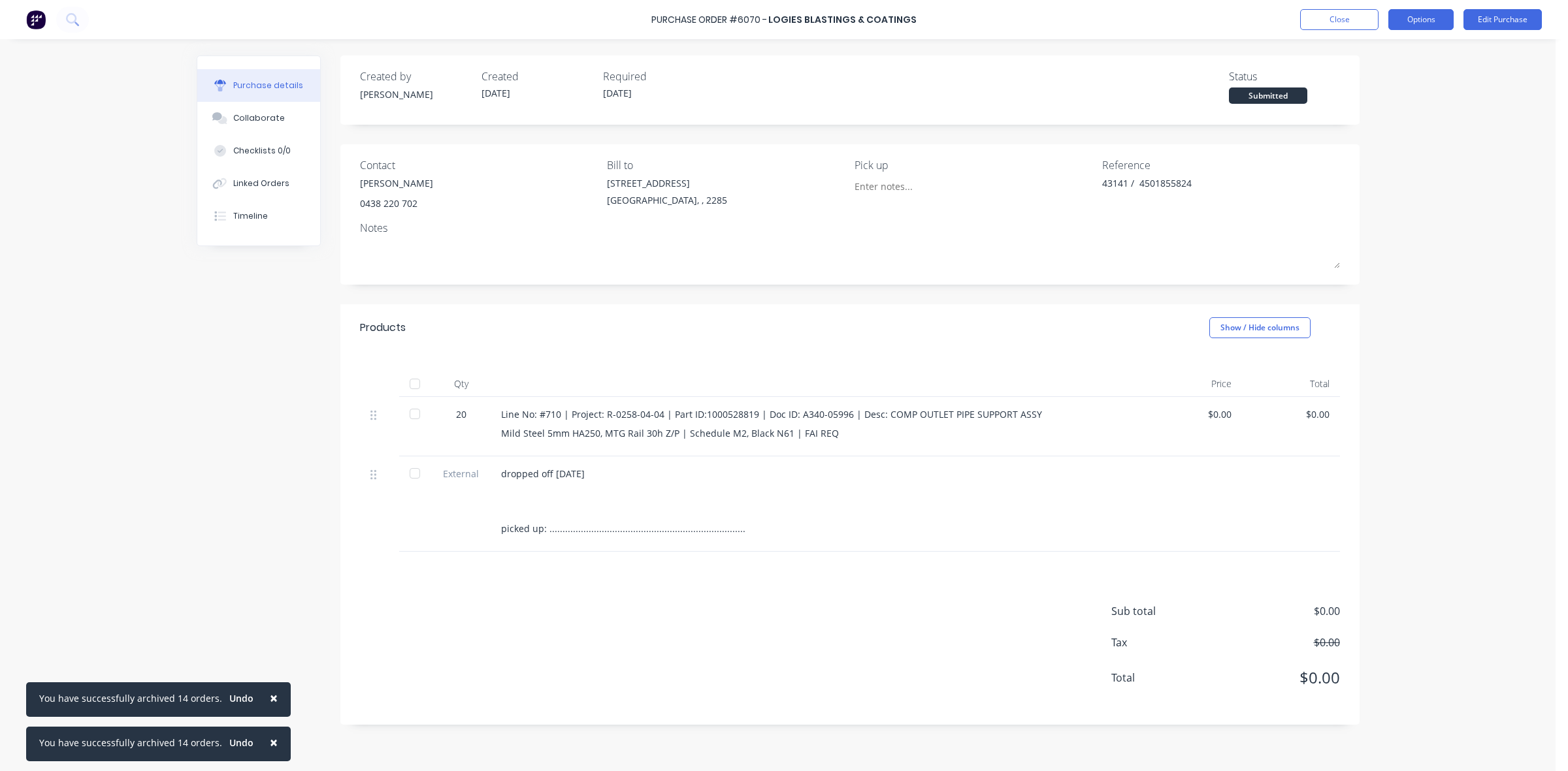
click at [1432, 9] on button "Options" at bounding box center [1421, 19] width 65 height 21
click at [1421, 51] on div "Print / Email" at bounding box center [1392, 54] width 100 height 19
click at [1396, 103] on div "Without pricing" at bounding box center [1392, 106] width 100 height 19
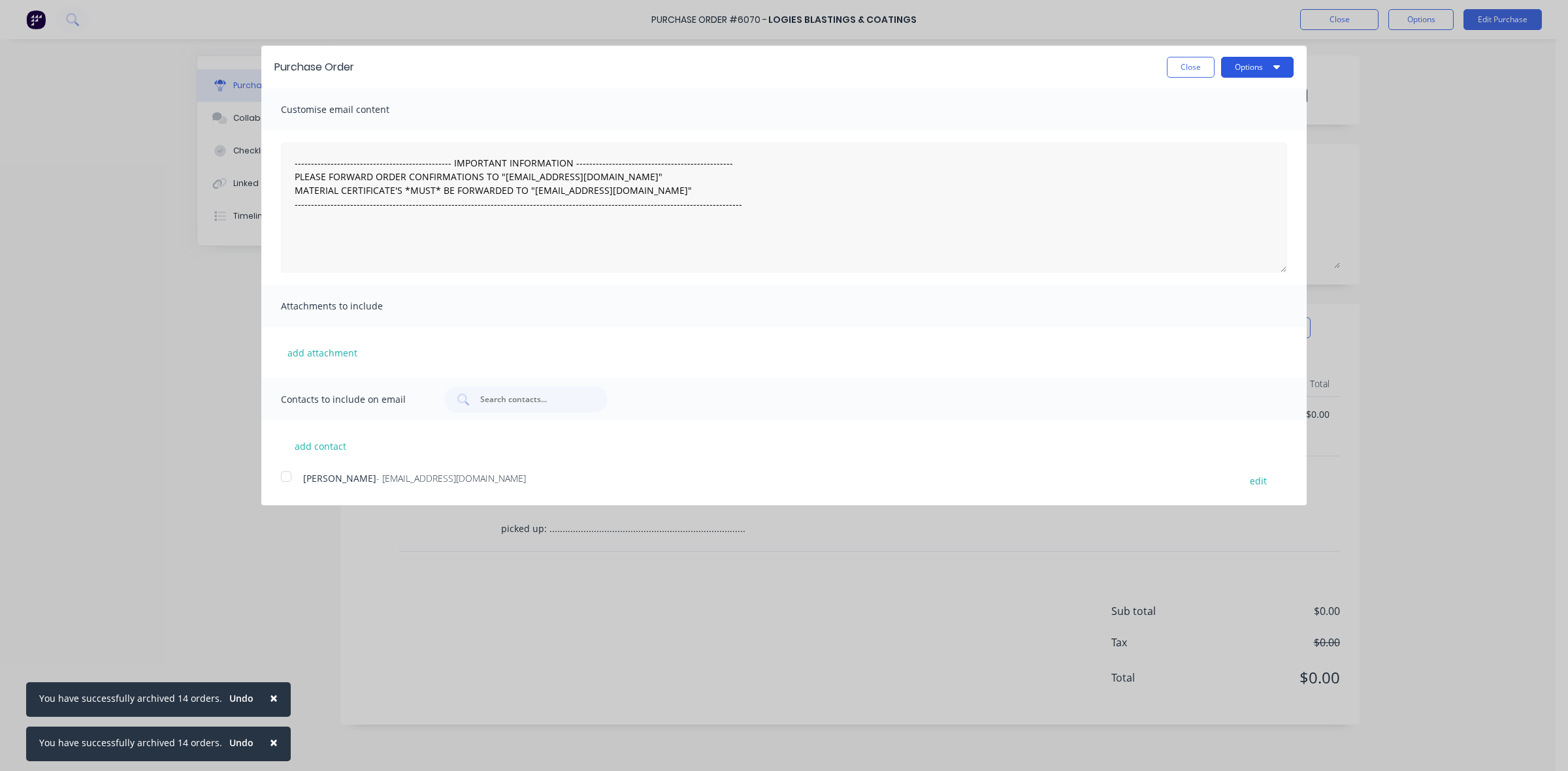
click at [1256, 70] on button "Options" at bounding box center [1257, 68] width 72 height 21
click at [1251, 99] on div "Print" at bounding box center [1232, 100] width 100 height 19
click at [1188, 64] on button "Close" at bounding box center [1190, 68] width 48 height 21
type textarea "x"
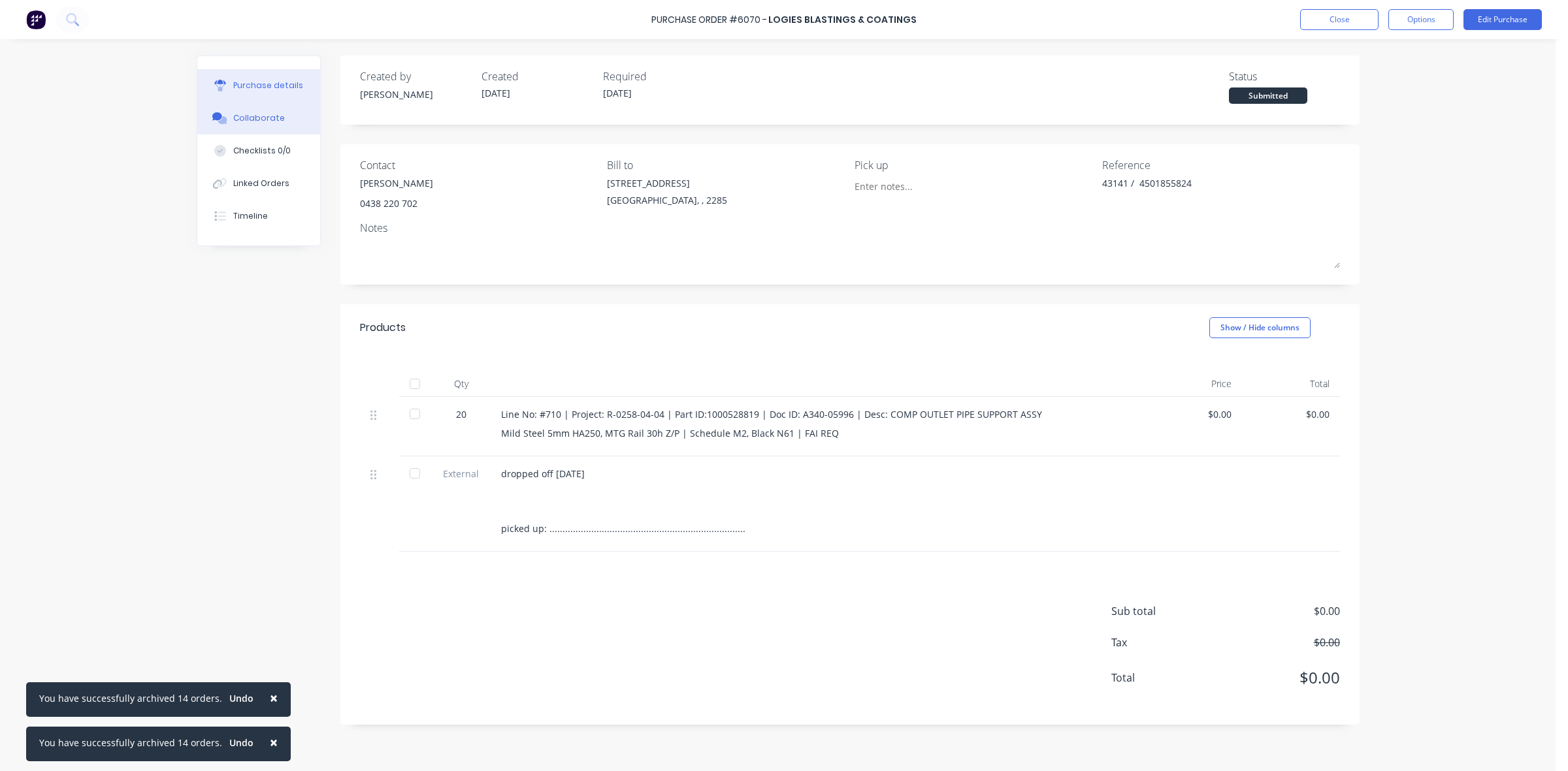
click at [271, 113] on div "Collaborate" at bounding box center [259, 118] width 52 height 11
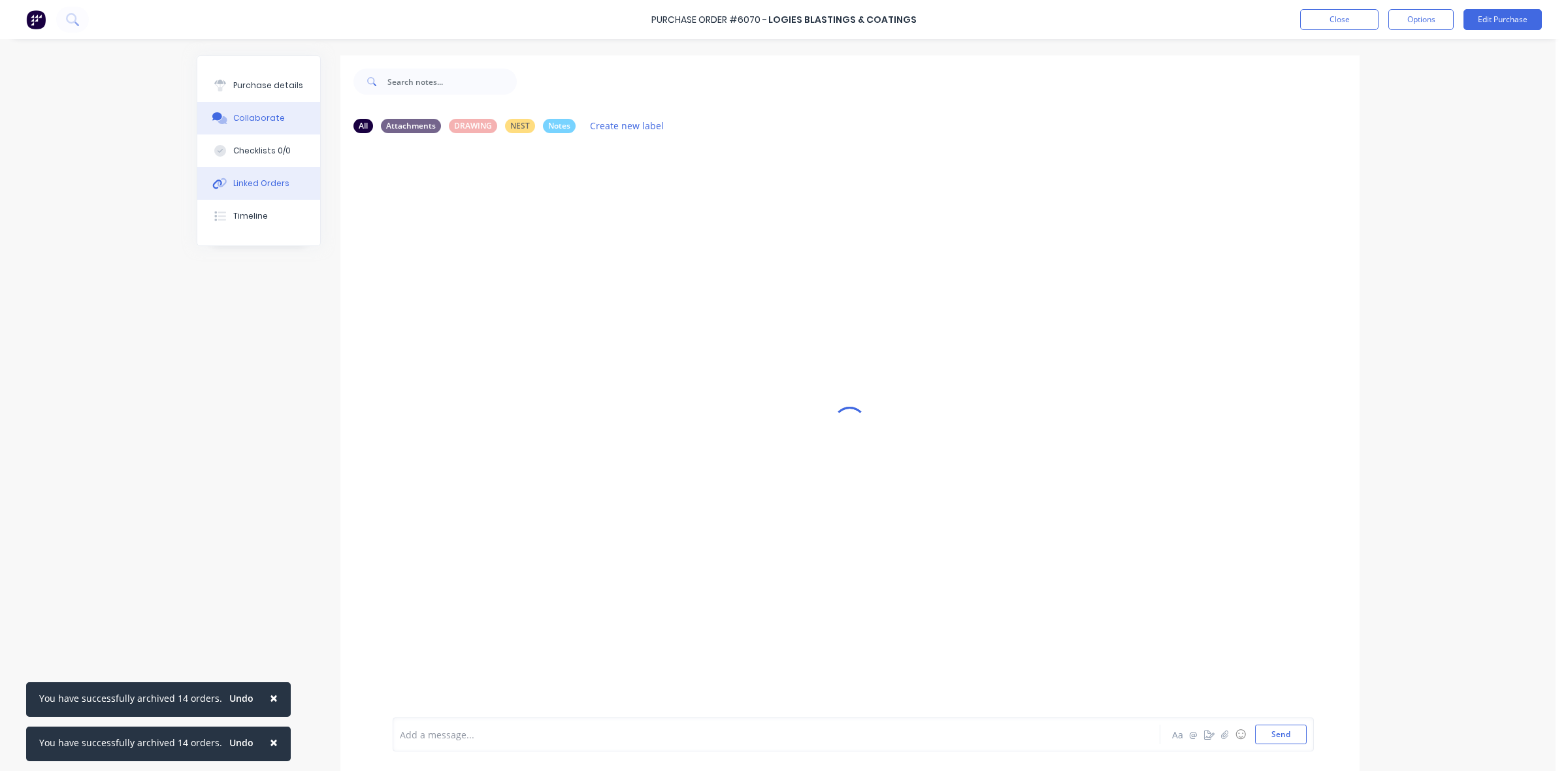
click at [269, 183] on div "Linked Orders" at bounding box center [261, 183] width 56 height 11
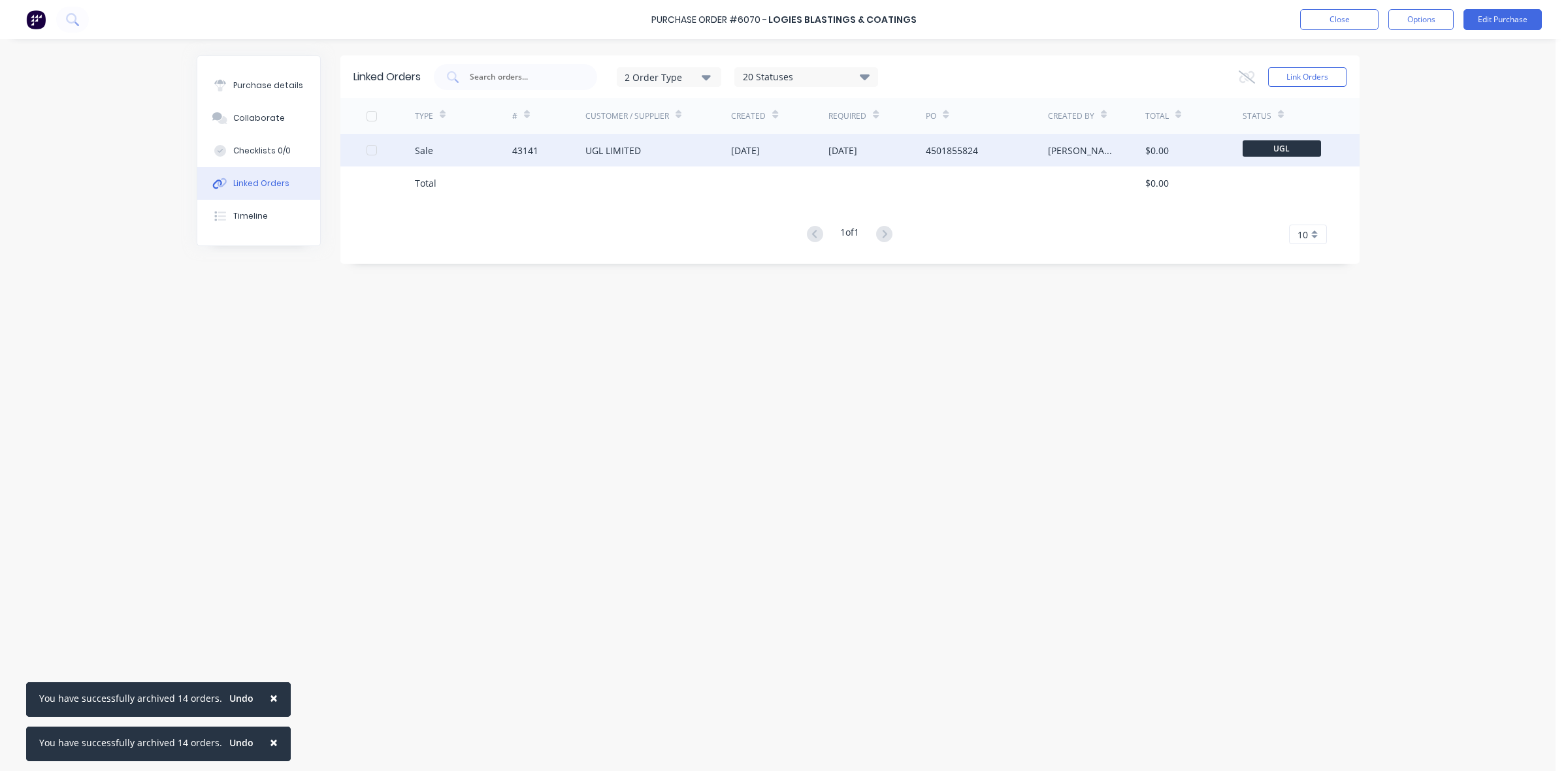
click at [736, 151] on div "[DATE]" at bounding box center [745, 151] width 29 height 14
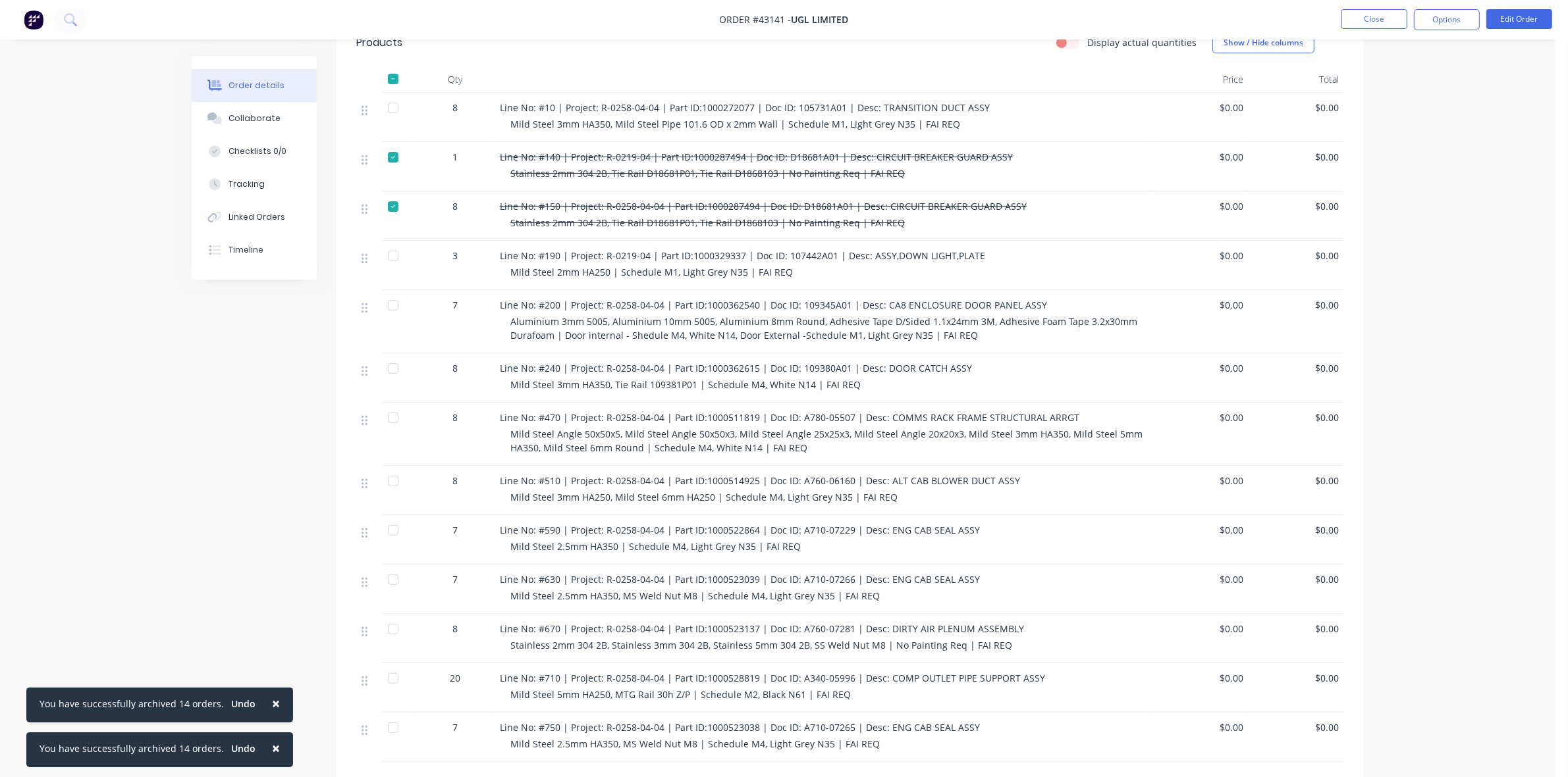
scroll to position [494, 0]
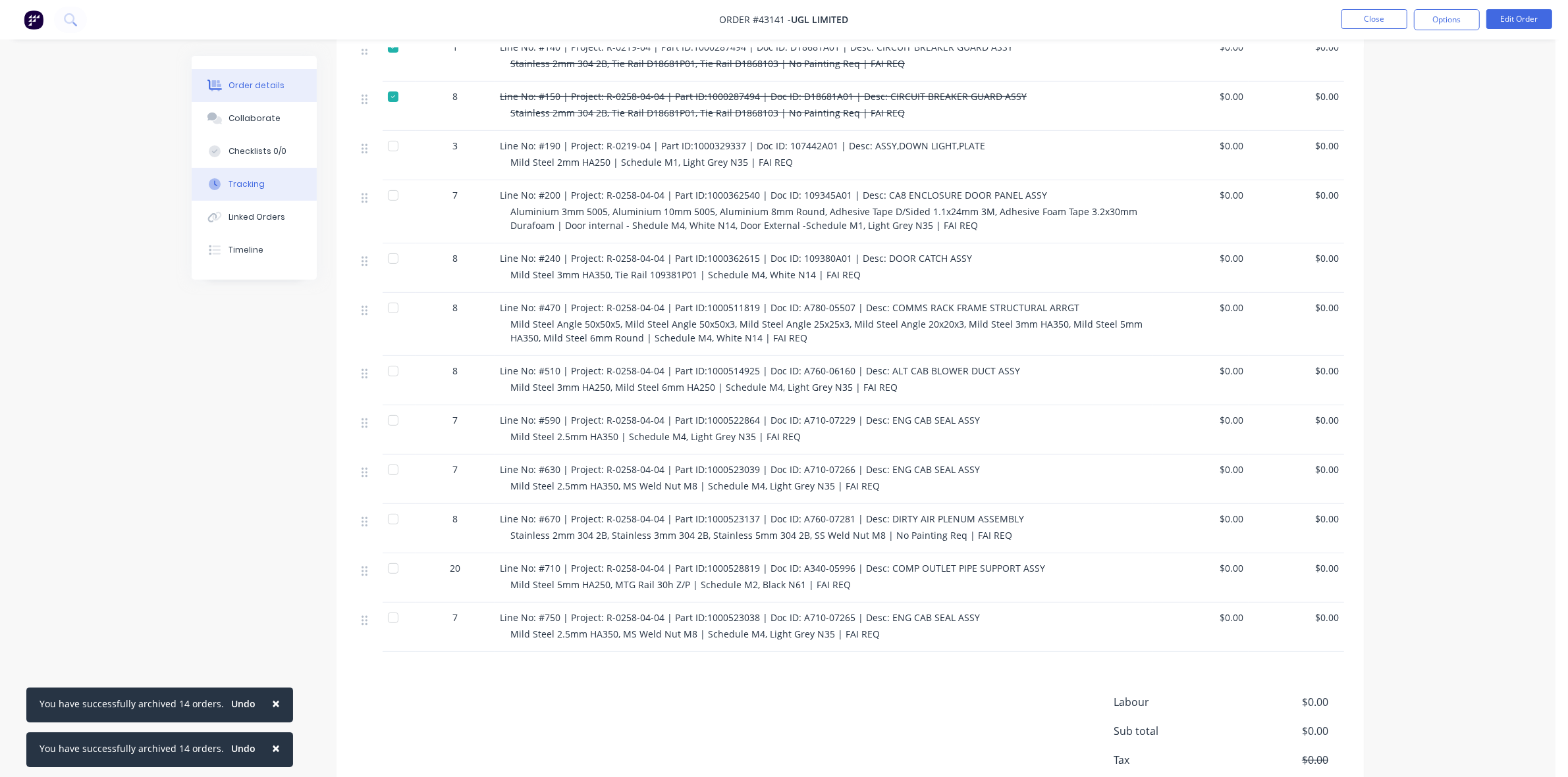
click at [250, 176] on button "Tracking" at bounding box center [254, 184] width 125 height 33
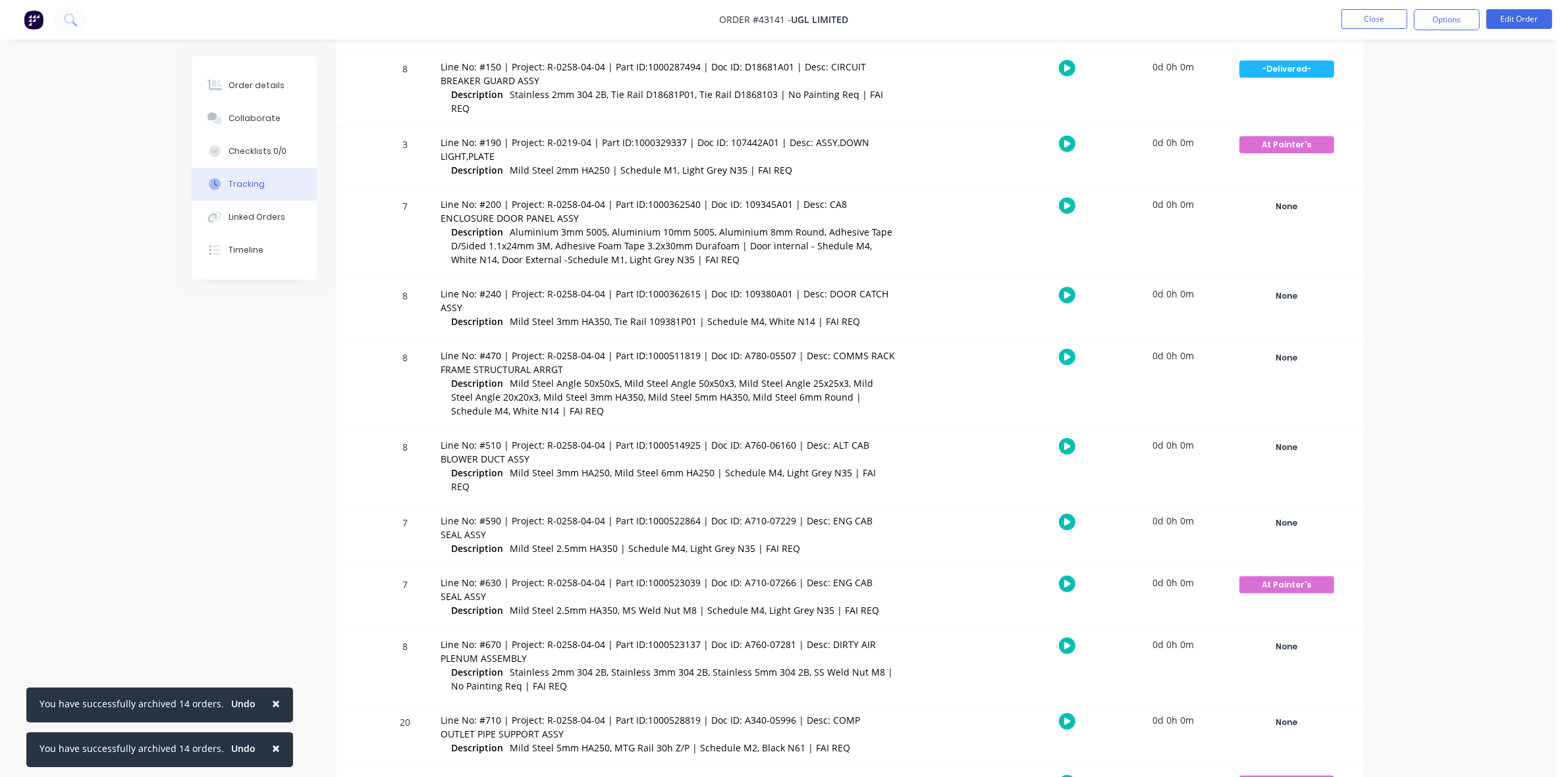
scroll to position [435, 0]
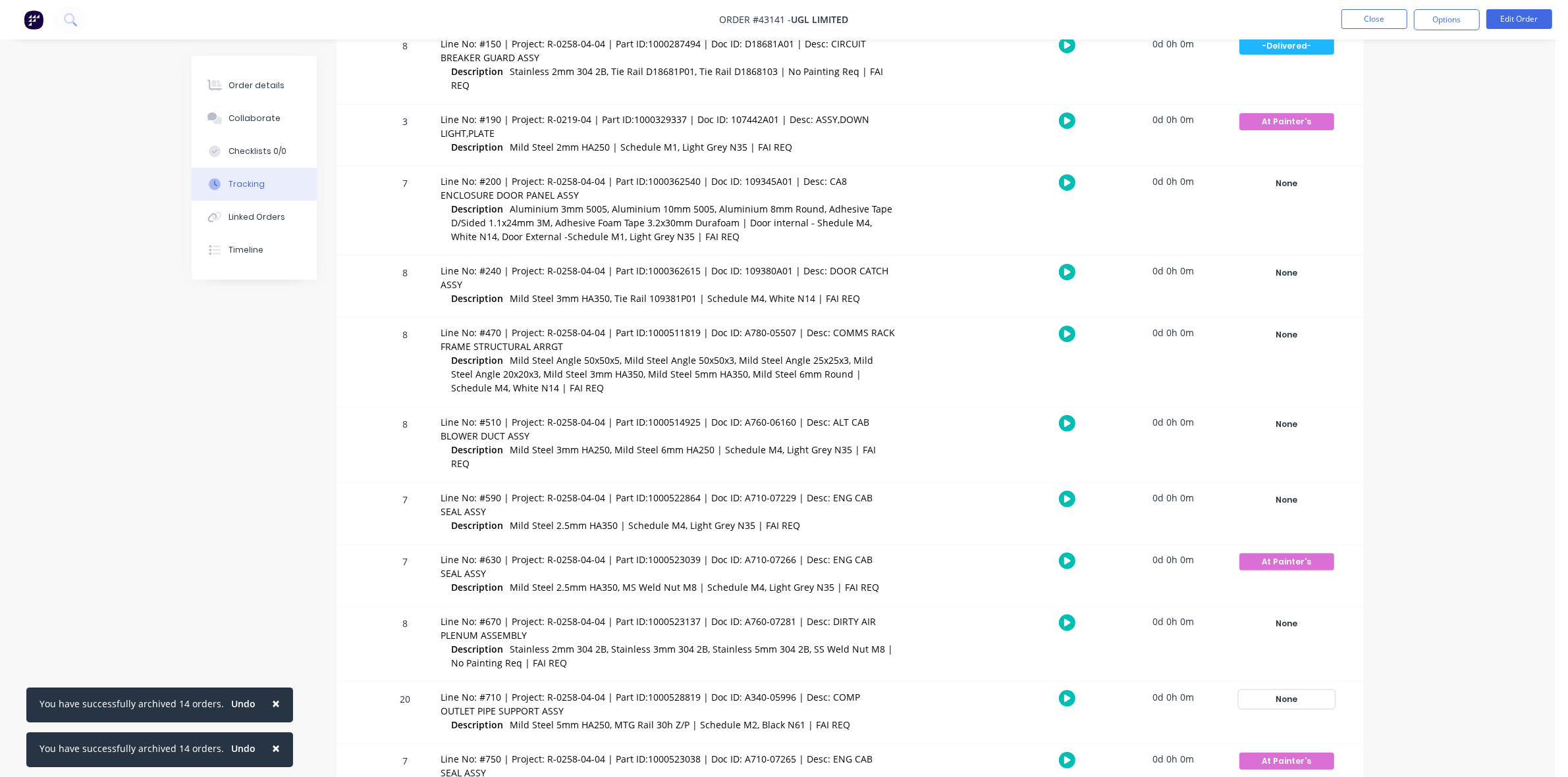
click at [1301, 691] on div "None" at bounding box center [1287, 699] width 95 height 17
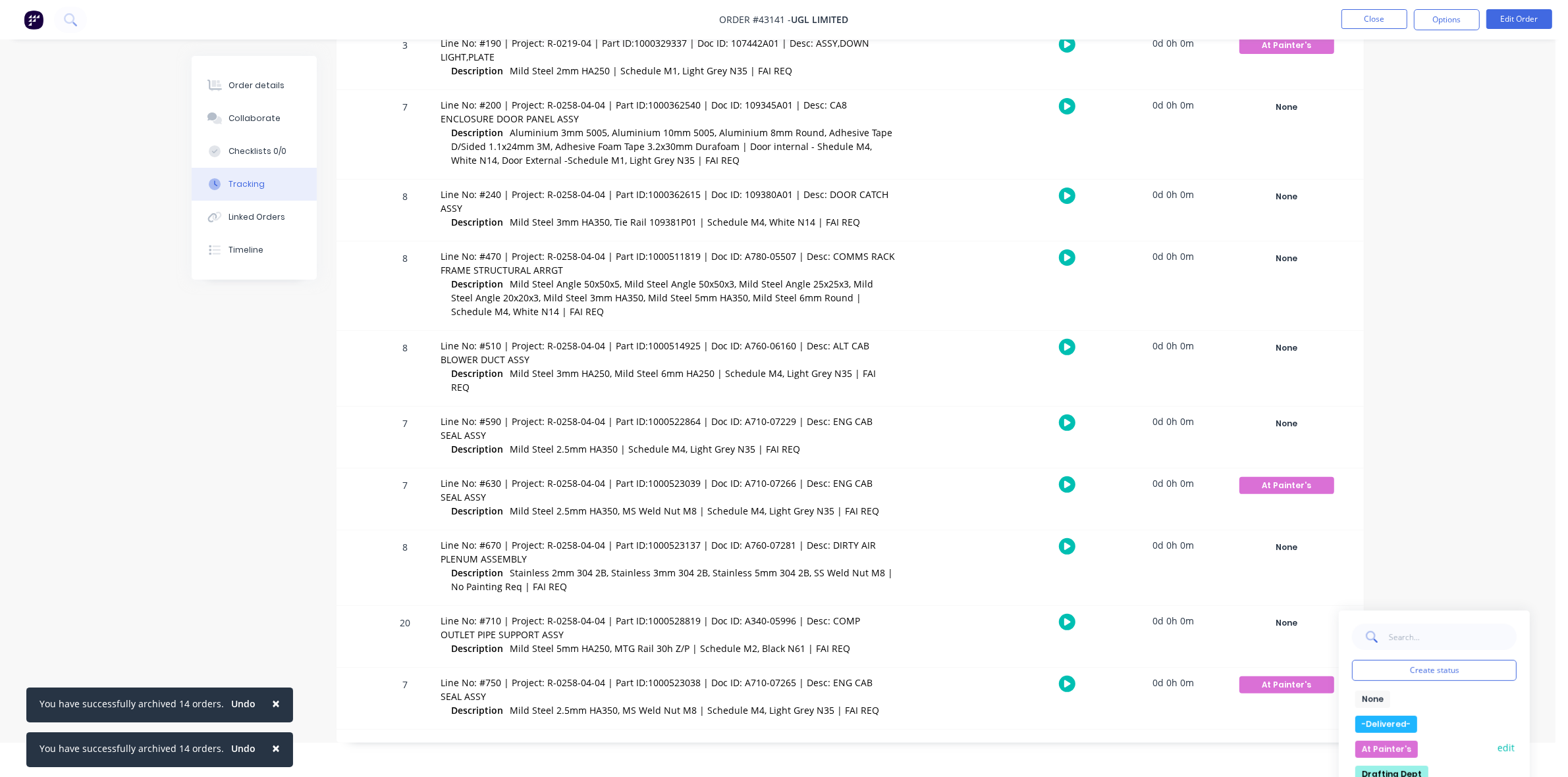
click at [1393, 742] on button "At Painter's" at bounding box center [1386, 750] width 63 height 17
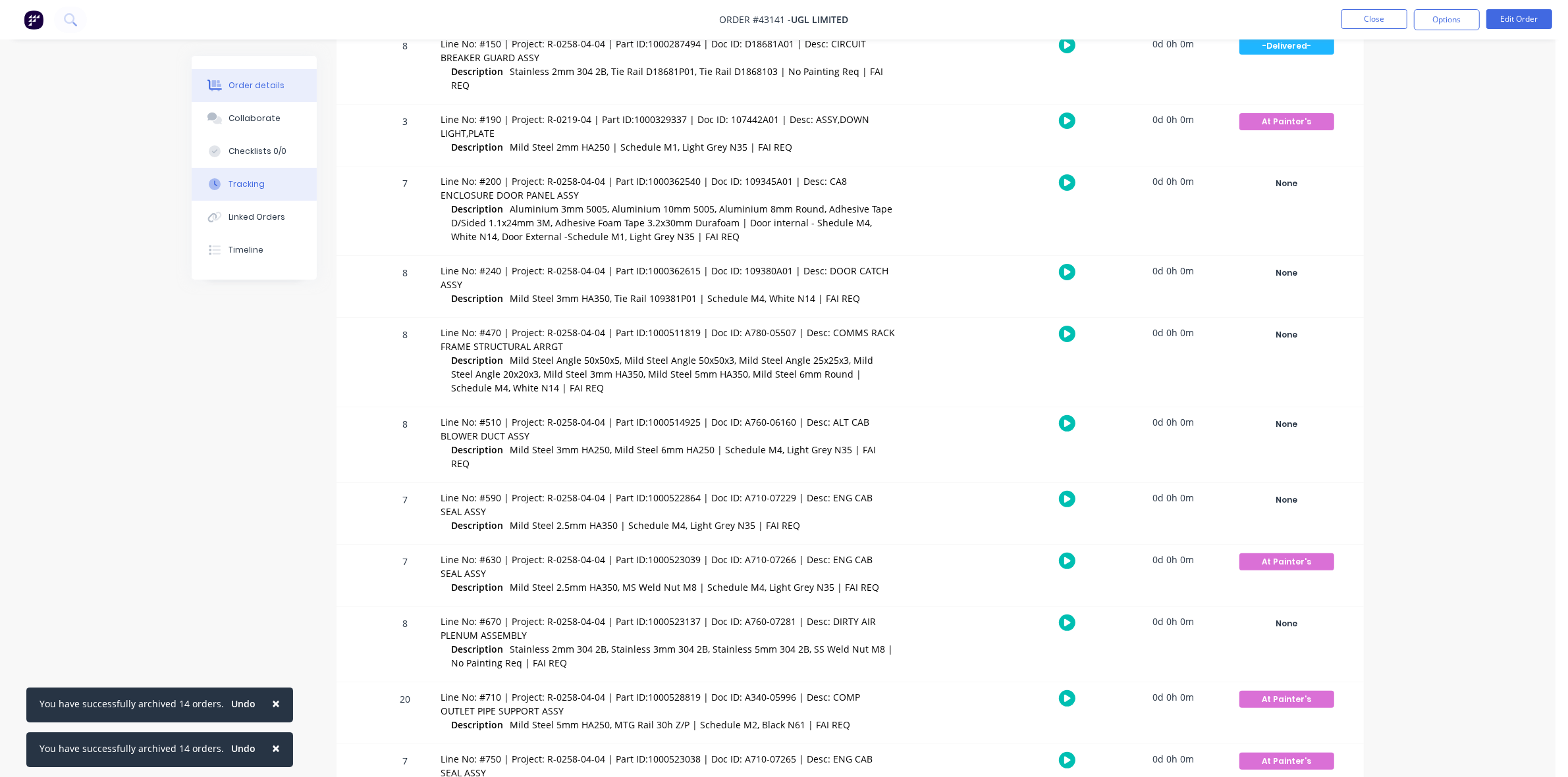
click at [284, 81] on button "Order details" at bounding box center [254, 85] width 125 height 33
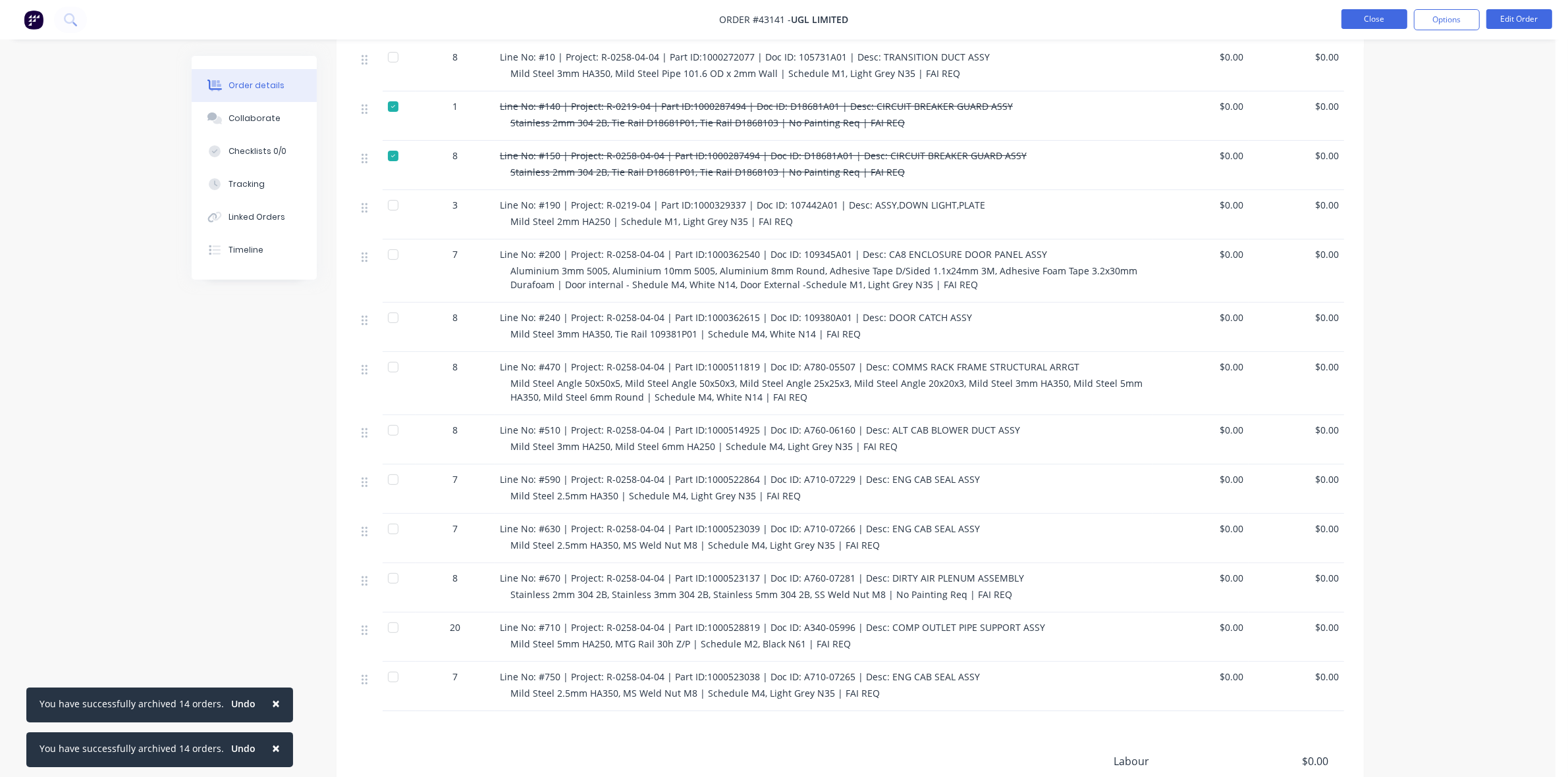
click at [1399, 20] on button "Close" at bounding box center [1375, 19] width 66 height 20
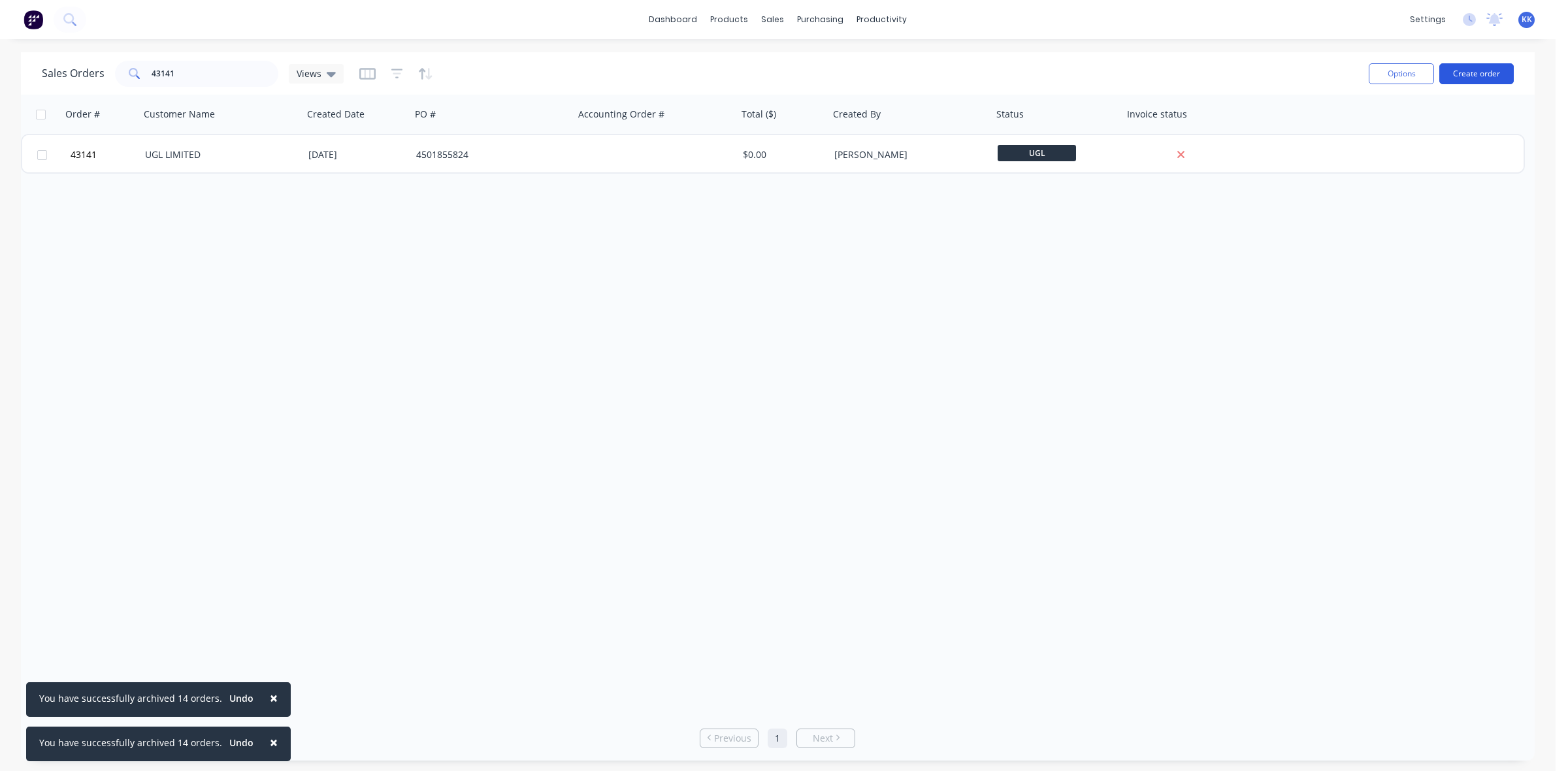
click at [1459, 73] on button "Create order" at bounding box center [1476, 74] width 75 height 21
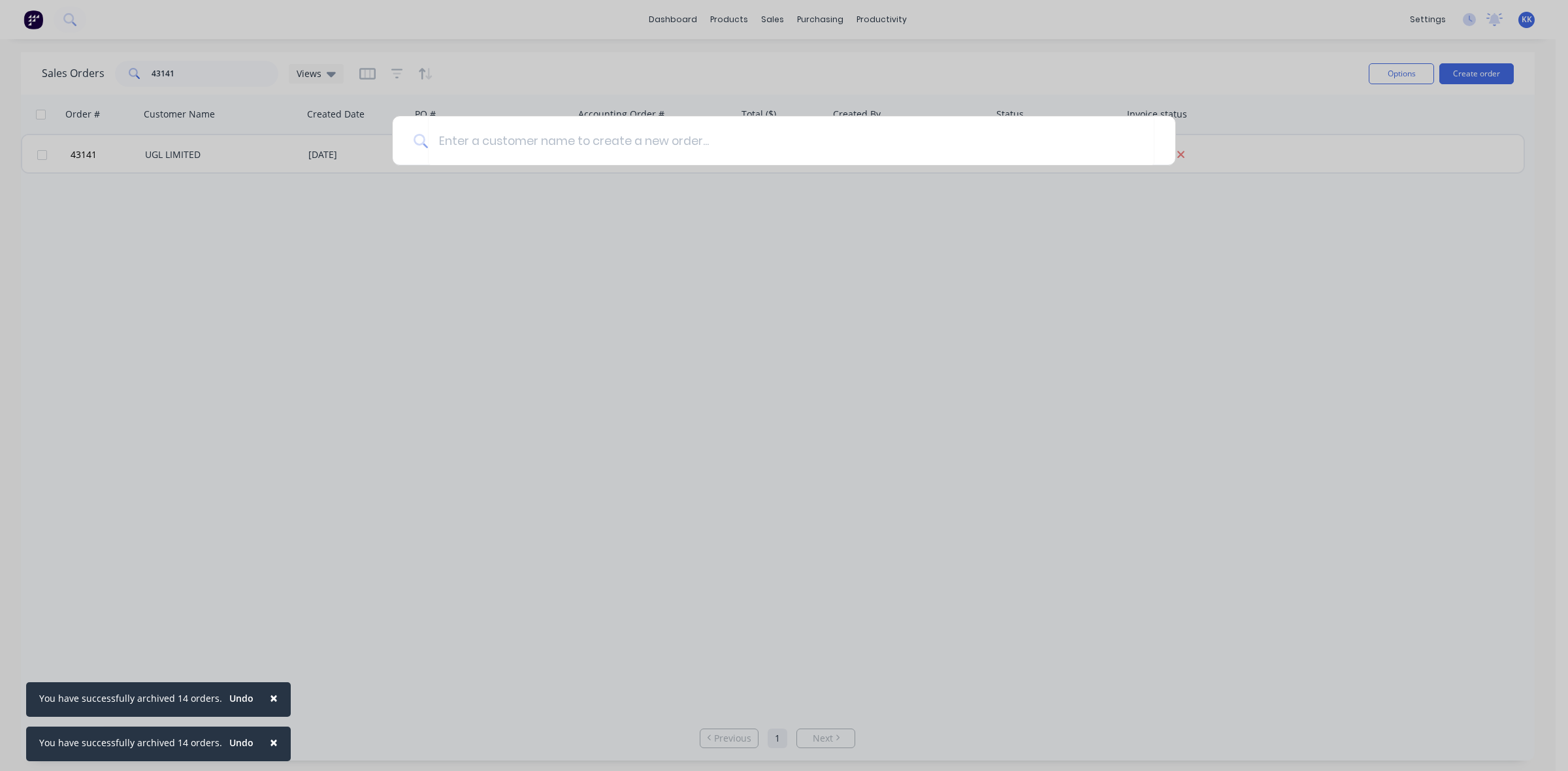
click at [807, 18] on div at bounding box center [784, 386] width 1568 height 771
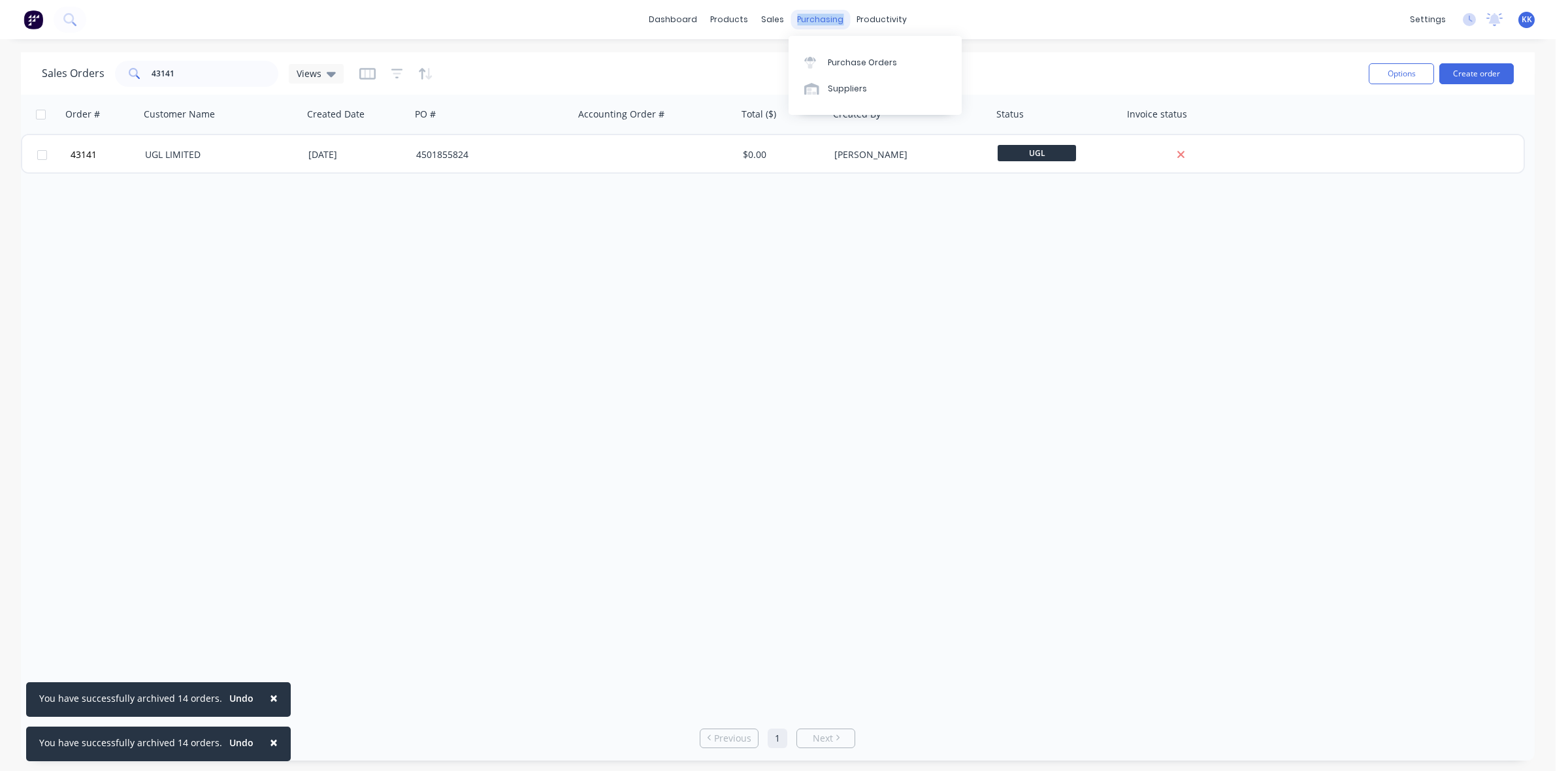
click at [807, 18] on div "purchasing" at bounding box center [821, 19] width 60 height 19
click at [843, 52] on link "Purchase Orders" at bounding box center [875, 62] width 173 height 26
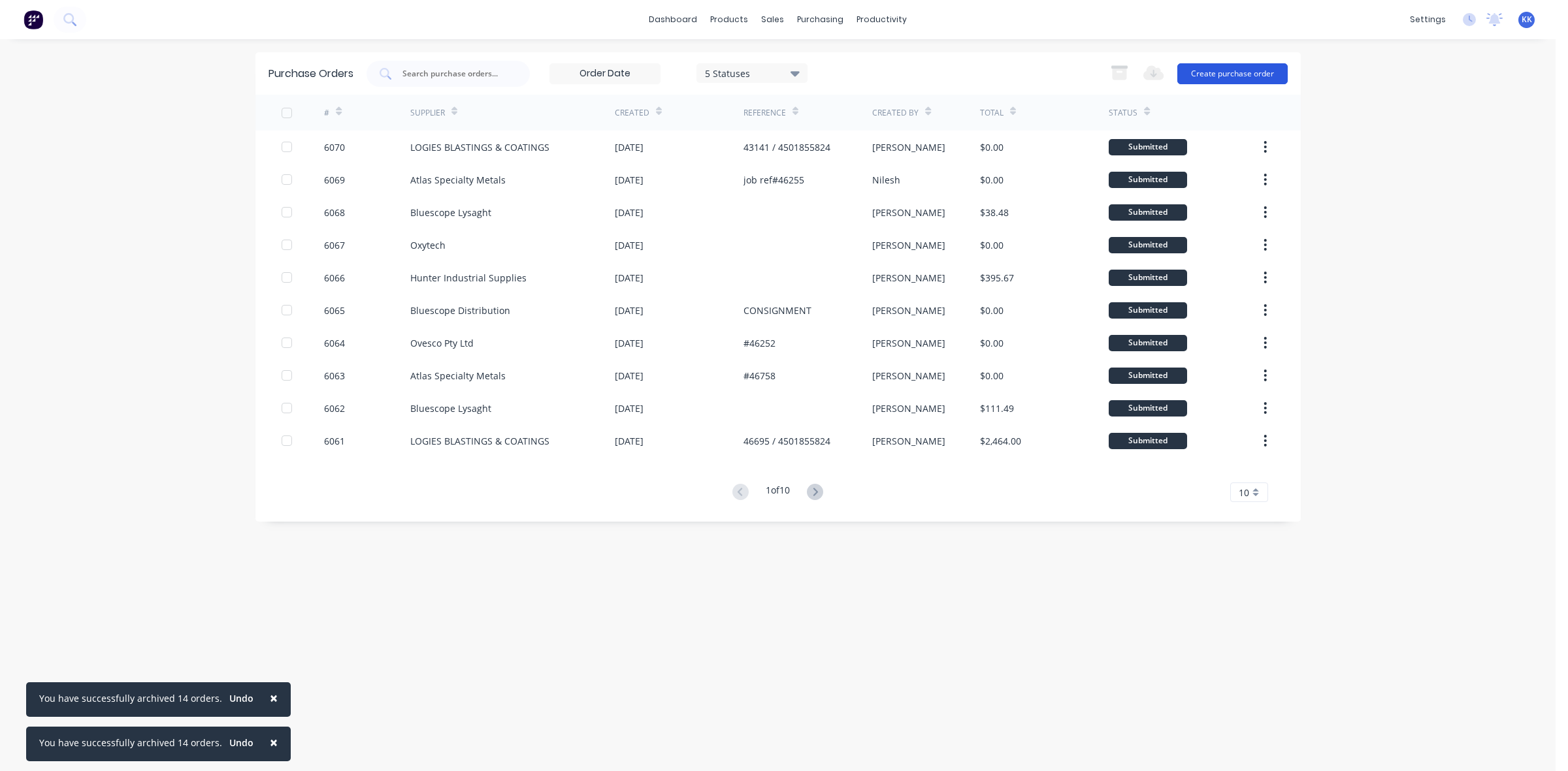
click at [1268, 73] on button "Create purchase order" at bounding box center [1232, 74] width 110 height 21
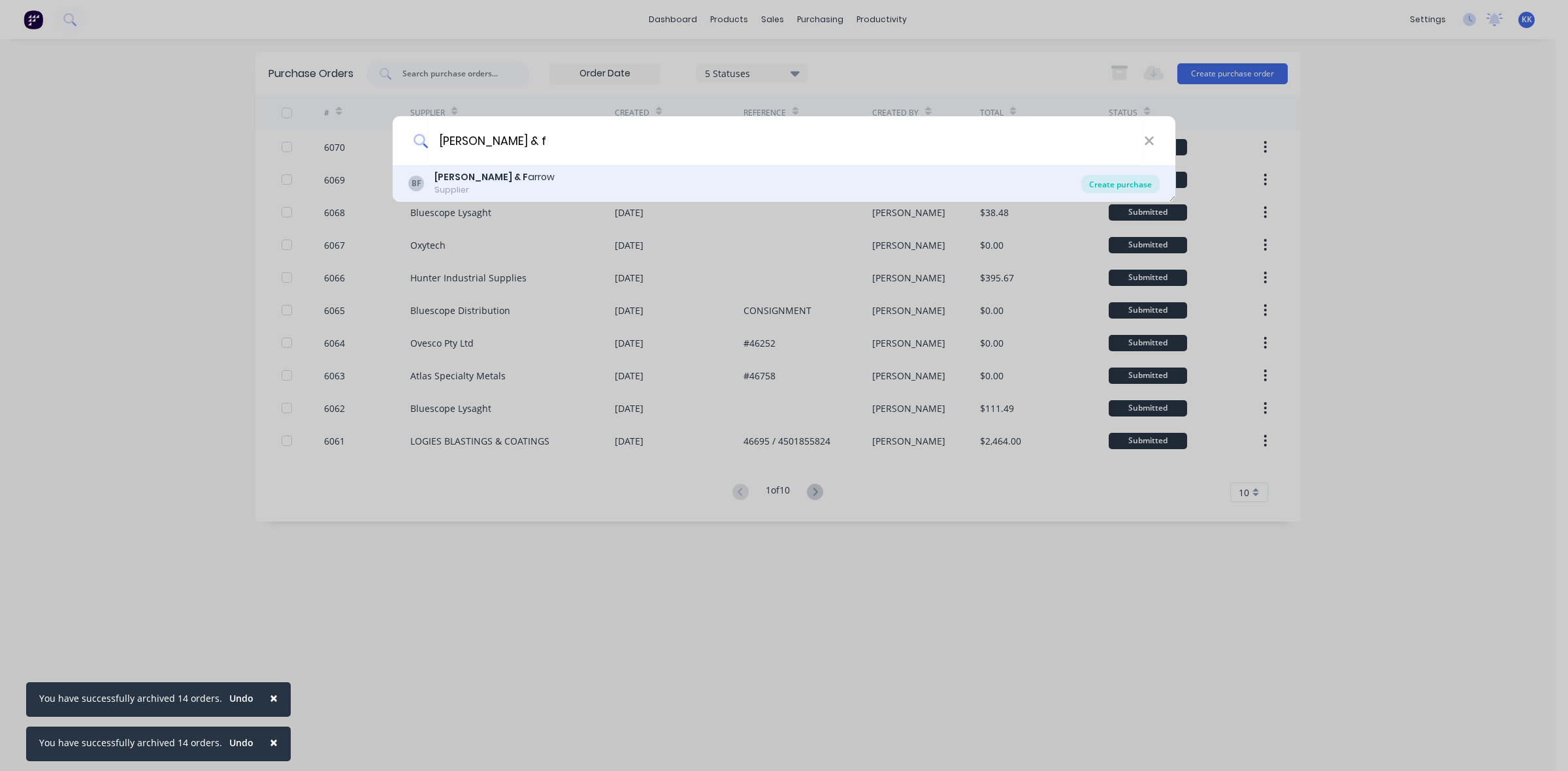
type input "[PERSON_NAME] & f"
click at [1152, 181] on div "Create purchase" at bounding box center [1120, 184] width 78 height 18
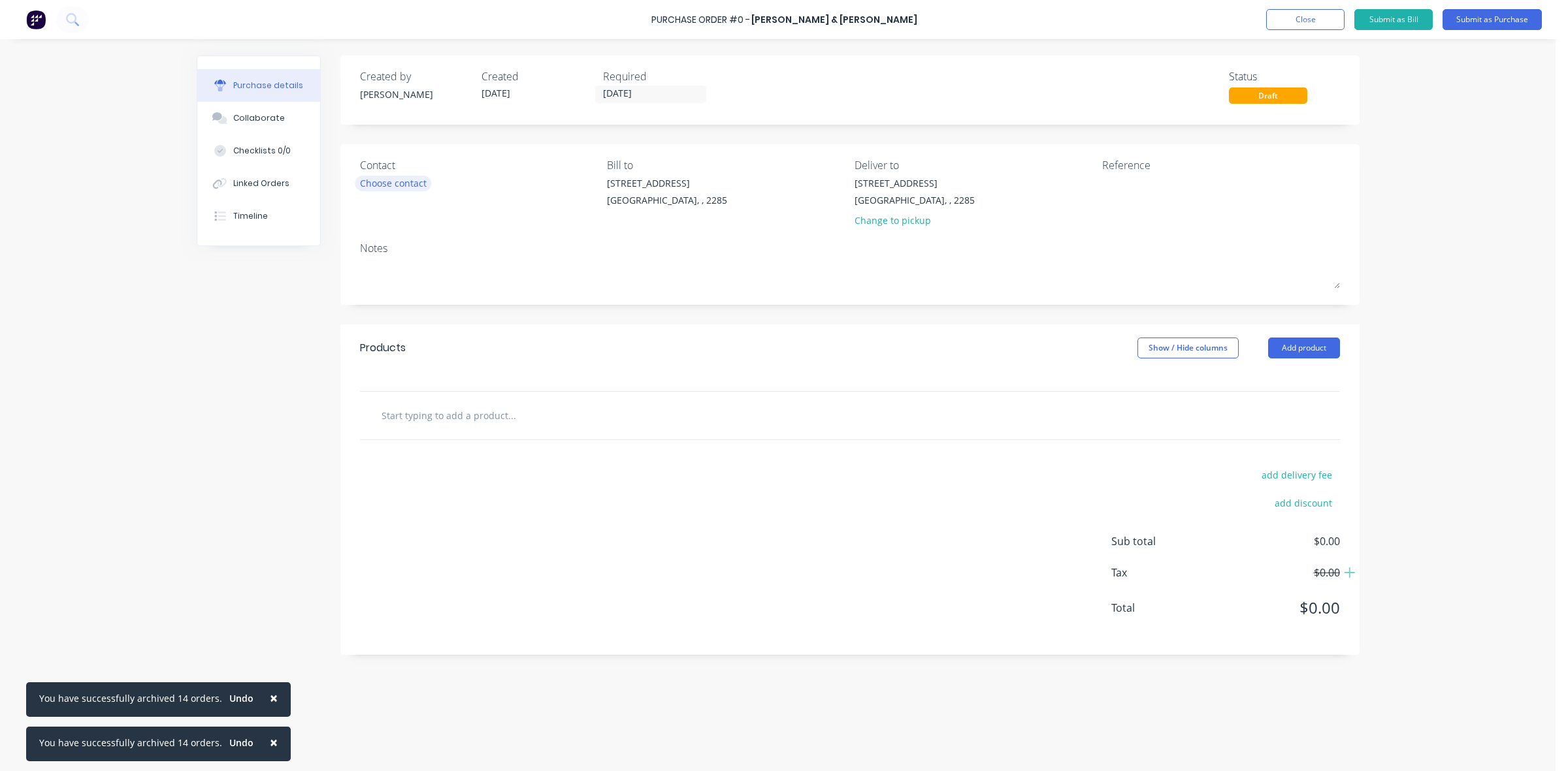
click at [410, 189] on div "Choose contact" at bounding box center [394, 183] width 67 height 14
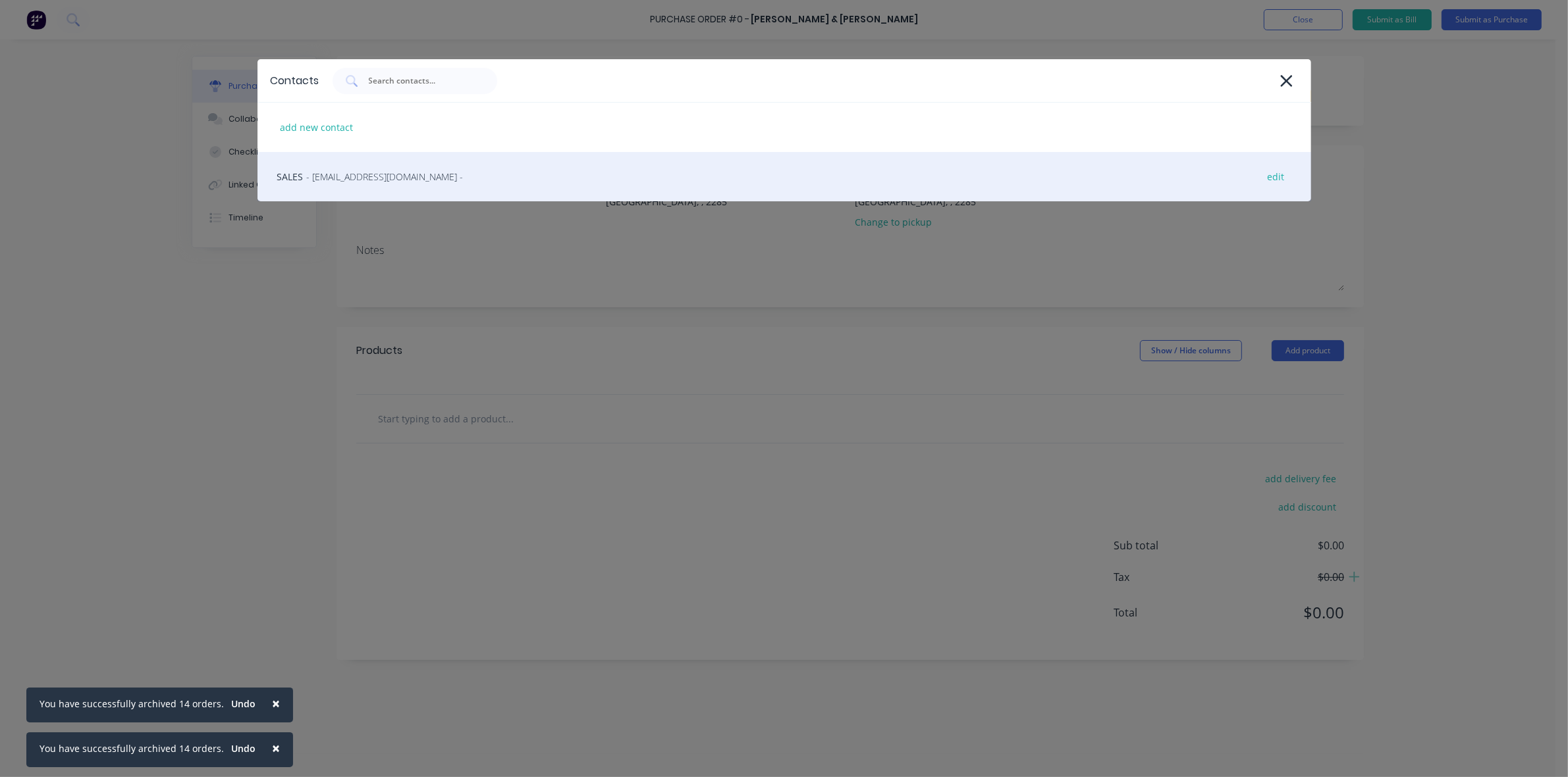
click at [406, 189] on div "SALES - [EMAIL_ADDRESS][DOMAIN_NAME] - edit" at bounding box center [784, 177] width 1053 height 50
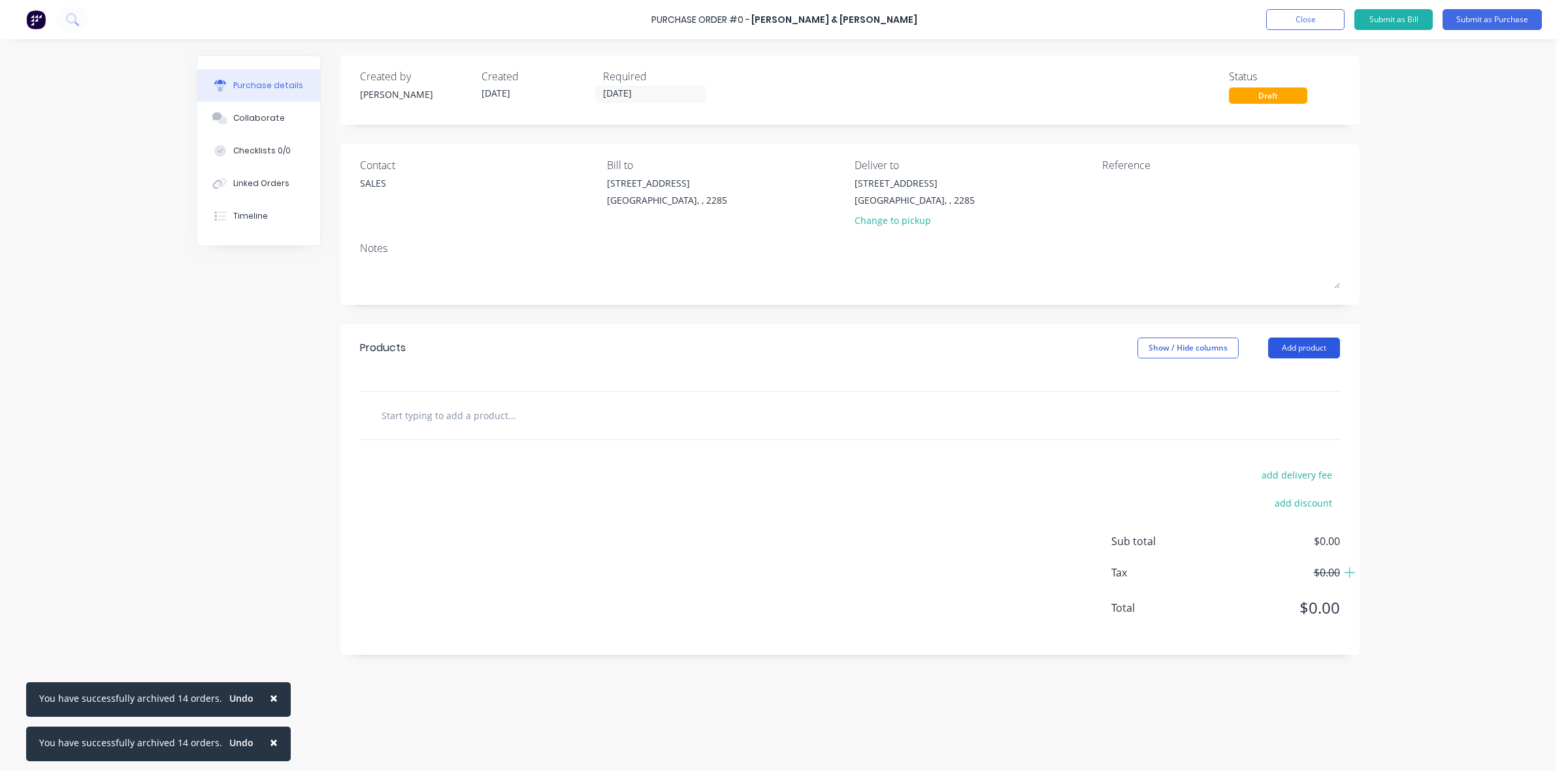
click at [1285, 345] on button "Add product" at bounding box center [1305, 349] width 72 height 21
click at [1285, 386] on div "Product catalogue" at bounding box center [1278, 382] width 100 height 19
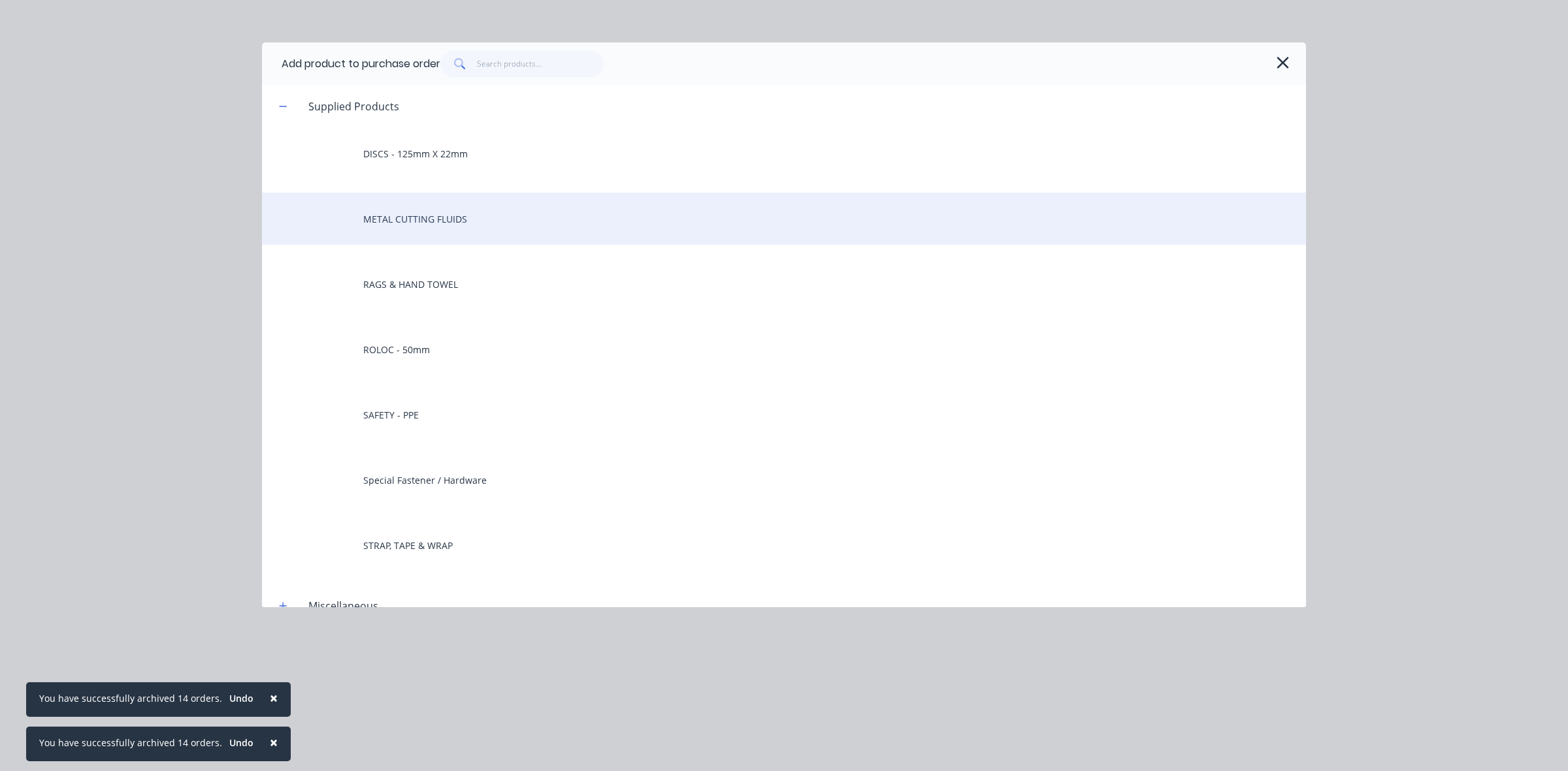
click at [450, 209] on div "METAL CUTTING FLUIDS" at bounding box center [784, 218] width 1044 height 52
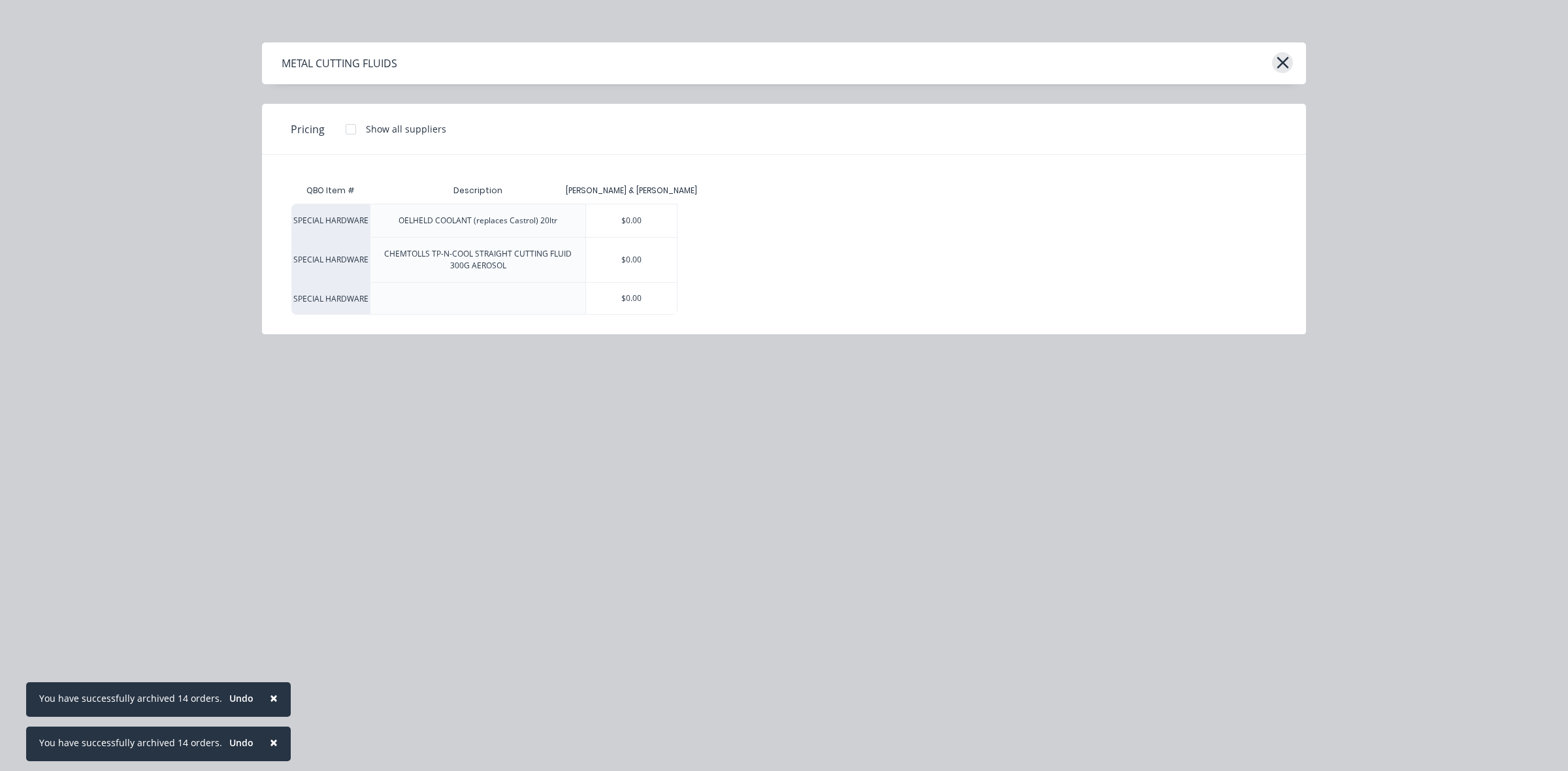
click at [1286, 65] on icon "button" at bounding box center [1283, 62] width 14 height 18
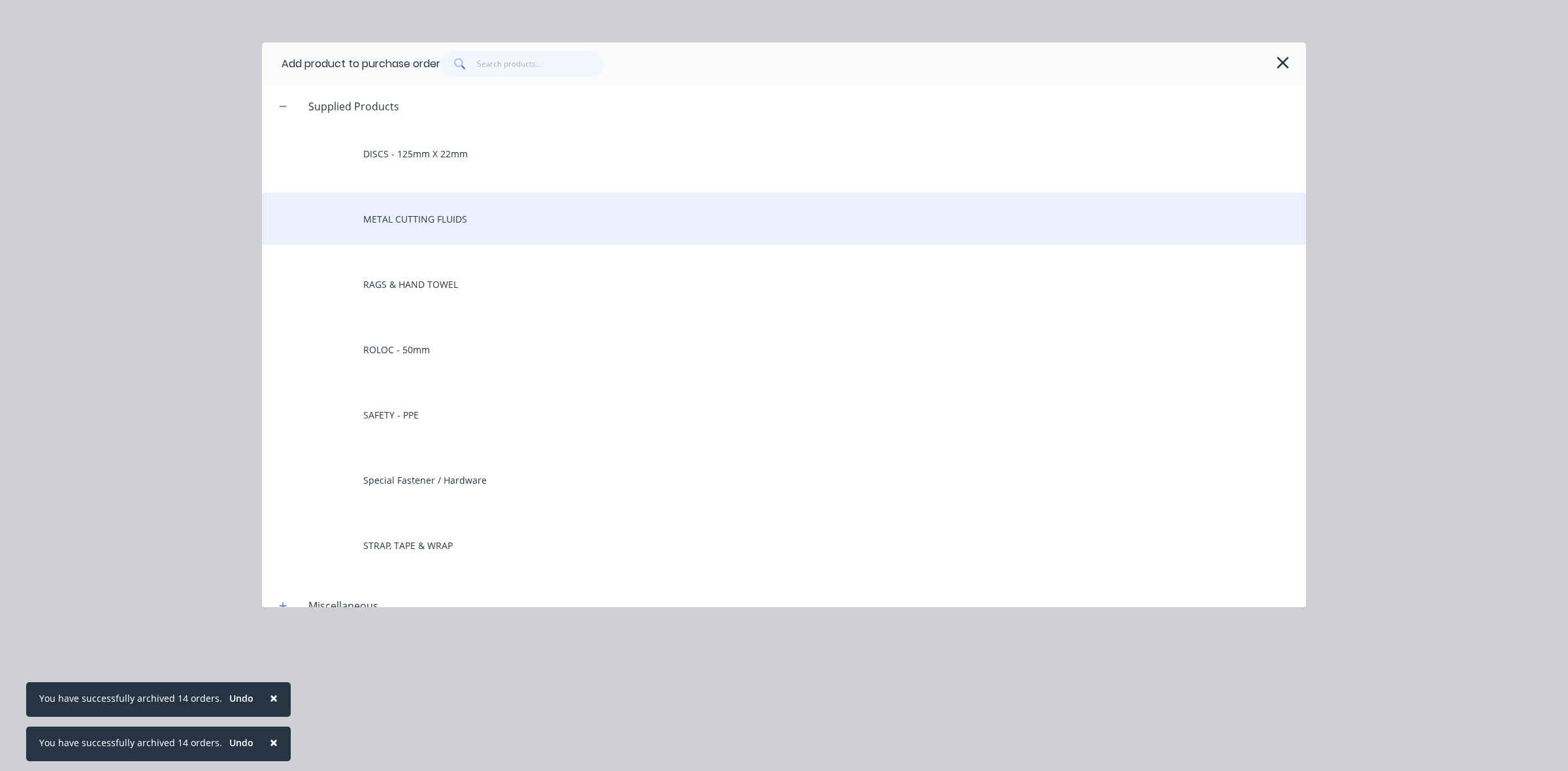
click at [423, 227] on div "METAL CUTTING FLUIDS" at bounding box center [784, 218] width 1044 height 52
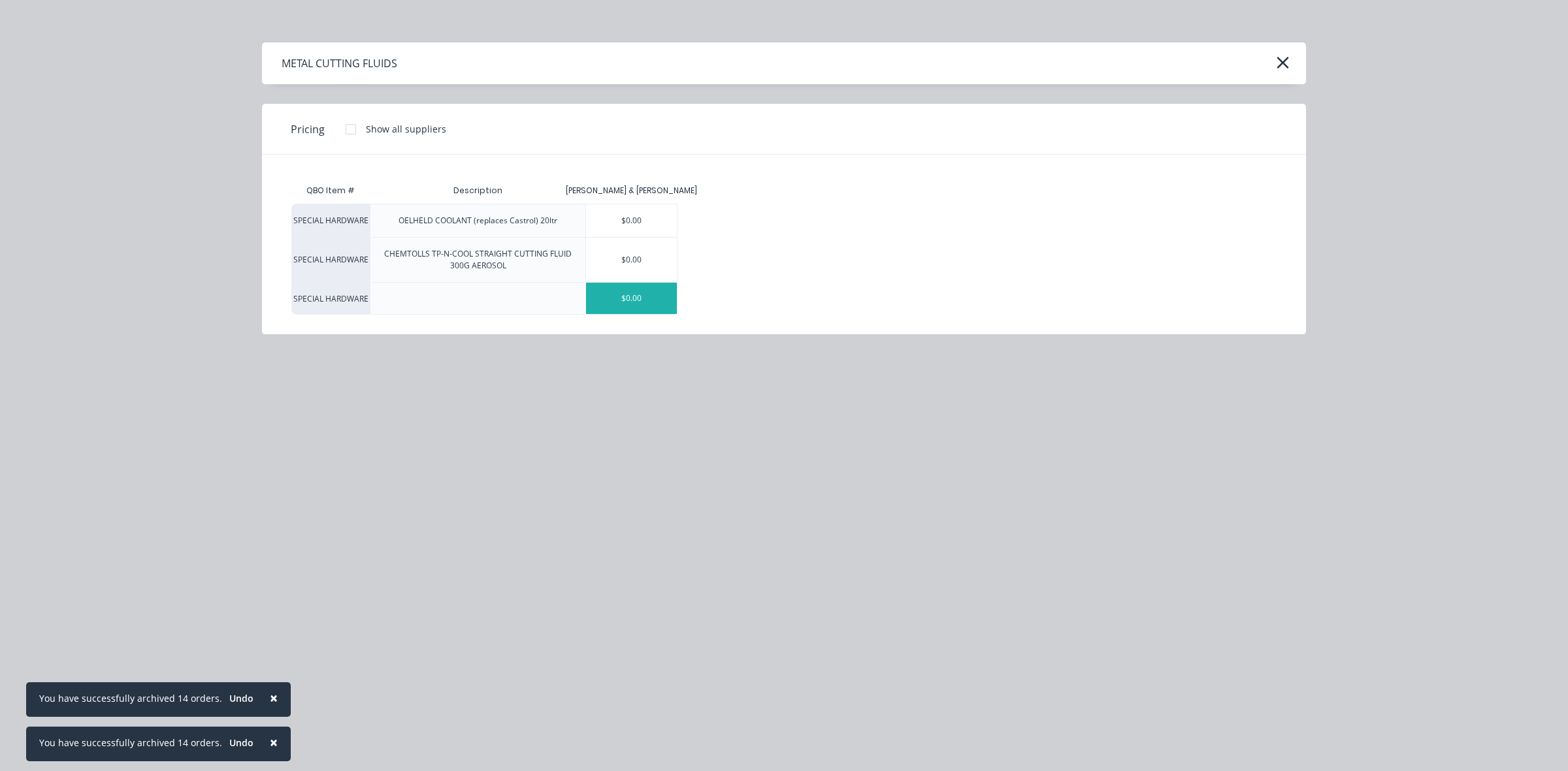
click at [652, 289] on div "$0.00" at bounding box center [631, 298] width 91 height 32
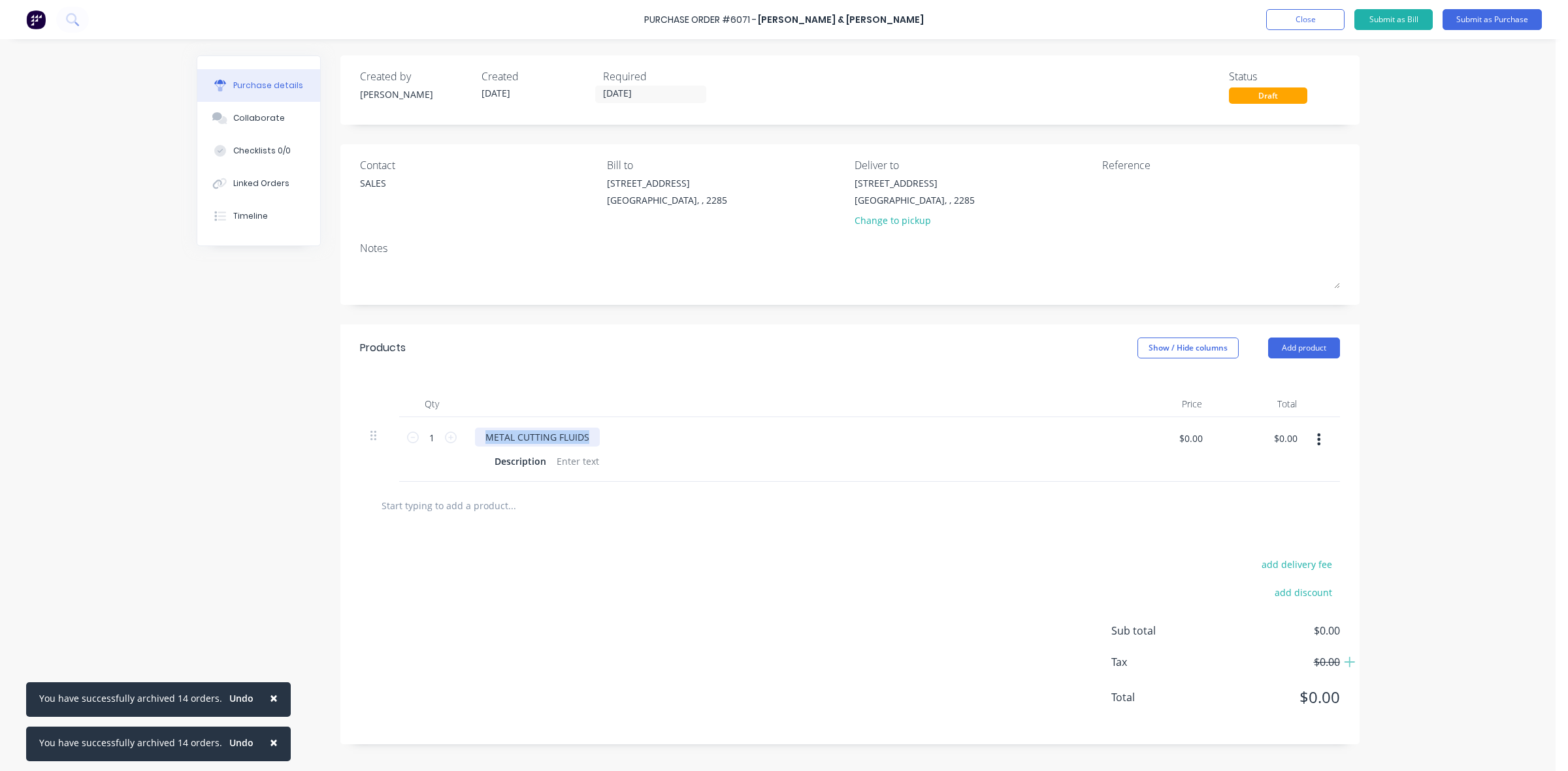
drag, startPoint x: 592, startPoint y: 437, endPoint x: 482, endPoint y: 437, distance: 110.0
click at [480, 437] on div "METAL CUTTING FLUIDS" at bounding box center [538, 437] width 125 height 19
click at [445, 439] on icon at bounding box center [450, 437] width 11 height 11
type input "2"
click at [559, 455] on div at bounding box center [578, 462] width 53 height 19
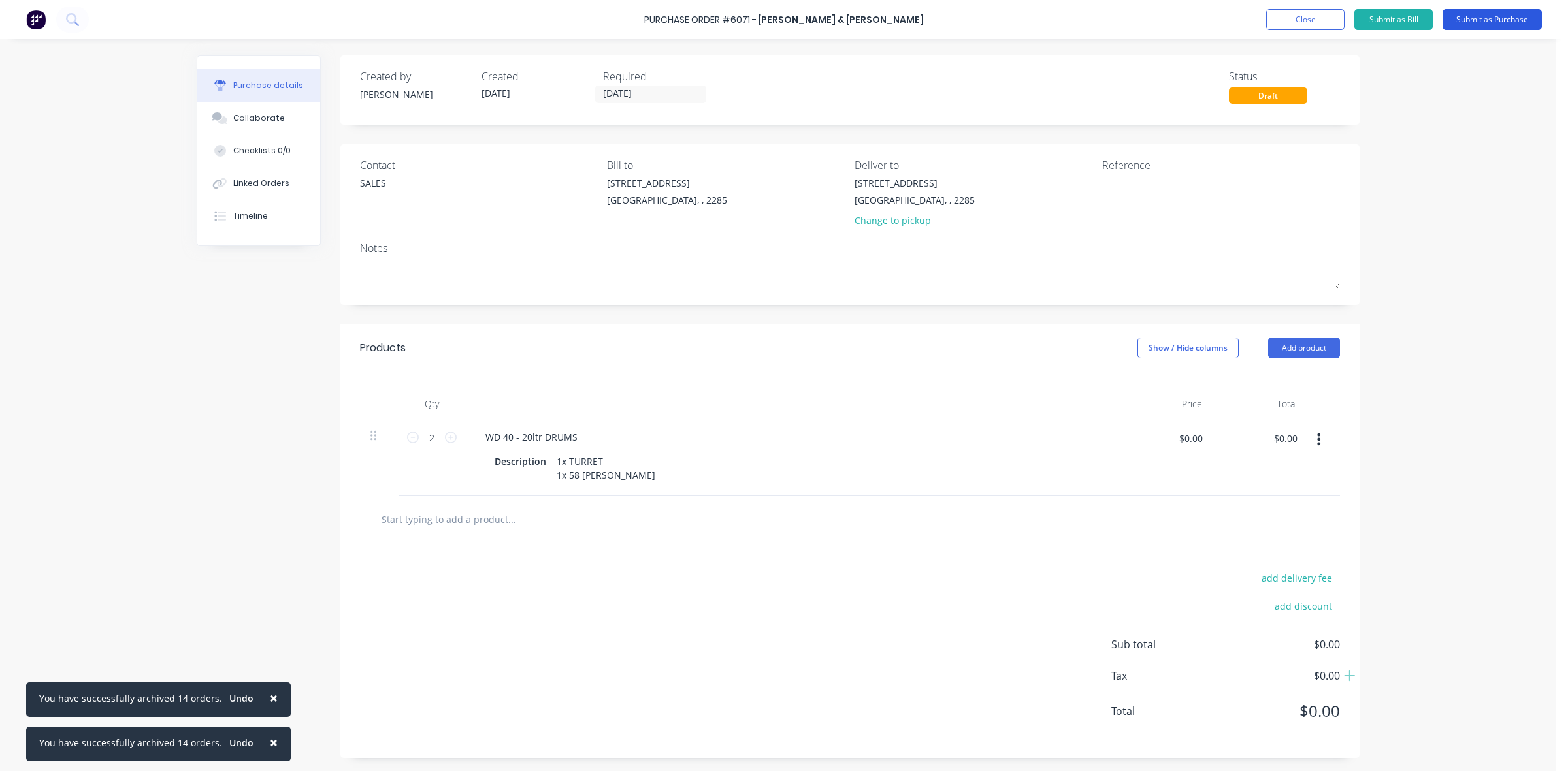
click at [1465, 21] on button "Submit as Purchase" at bounding box center [1492, 19] width 99 height 21
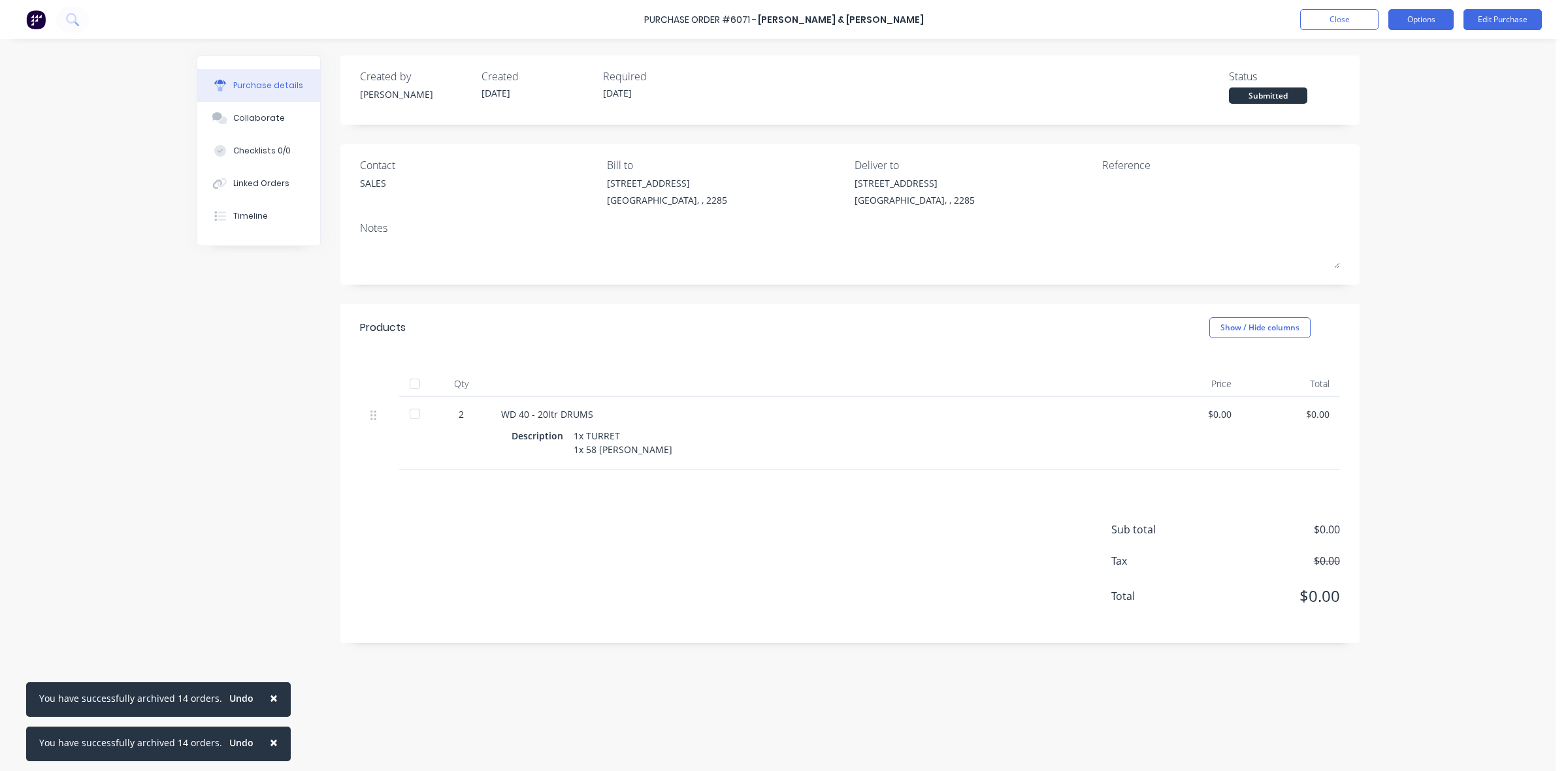
click at [1426, 20] on button "Options" at bounding box center [1421, 19] width 65 height 21
click at [1412, 49] on div "Print / Email" at bounding box center [1392, 54] width 100 height 19
click at [1397, 103] on div "Without pricing" at bounding box center [1392, 106] width 100 height 19
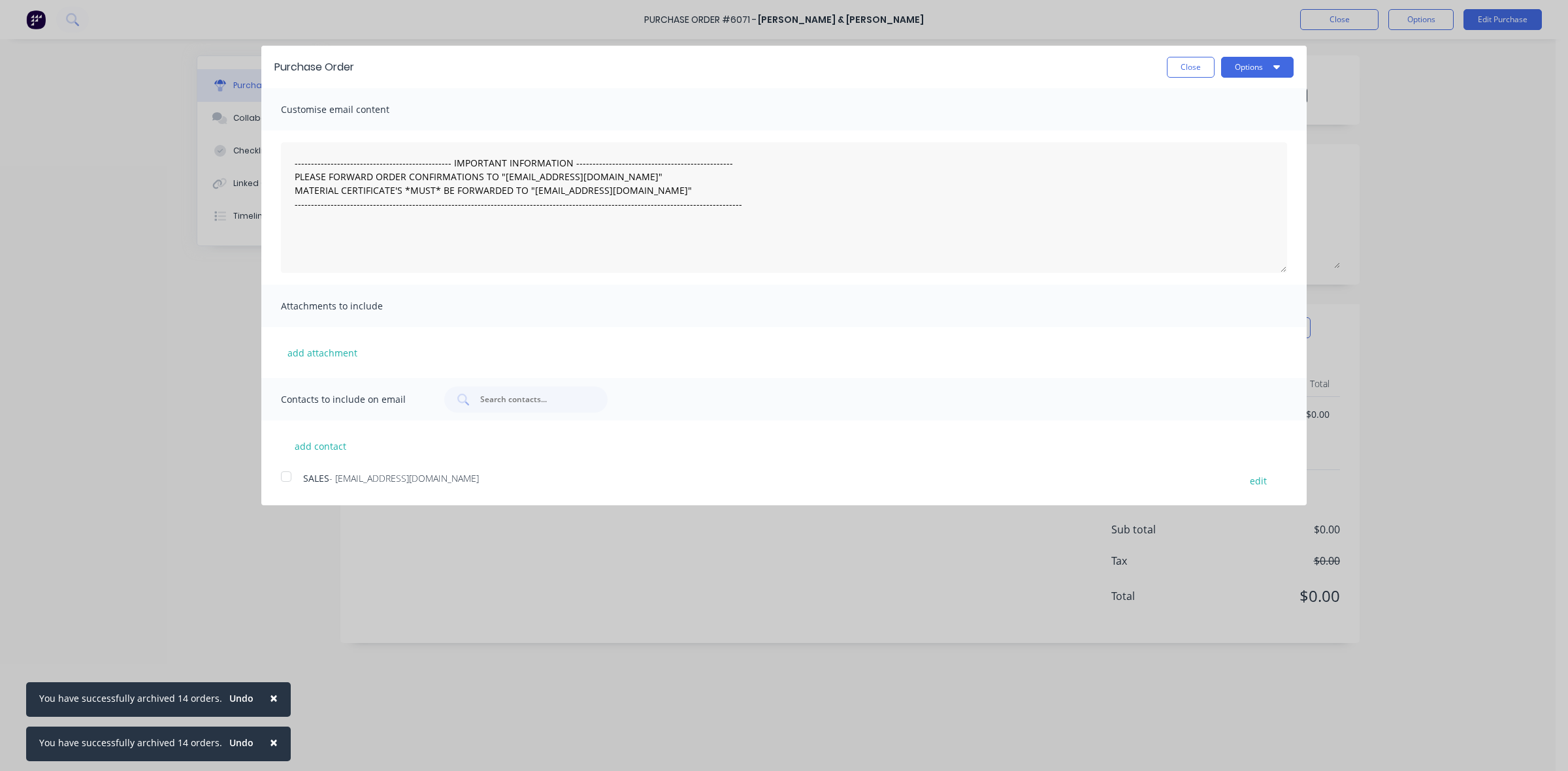
click at [288, 474] on div at bounding box center [286, 477] width 26 height 26
drag, startPoint x: 1262, startPoint y: 66, endPoint x: 1262, endPoint y: 80, distance: 14.0
click at [1262, 67] on button "Options" at bounding box center [1257, 68] width 72 height 21
click at [1262, 129] on div "Email" at bounding box center [1232, 127] width 100 height 19
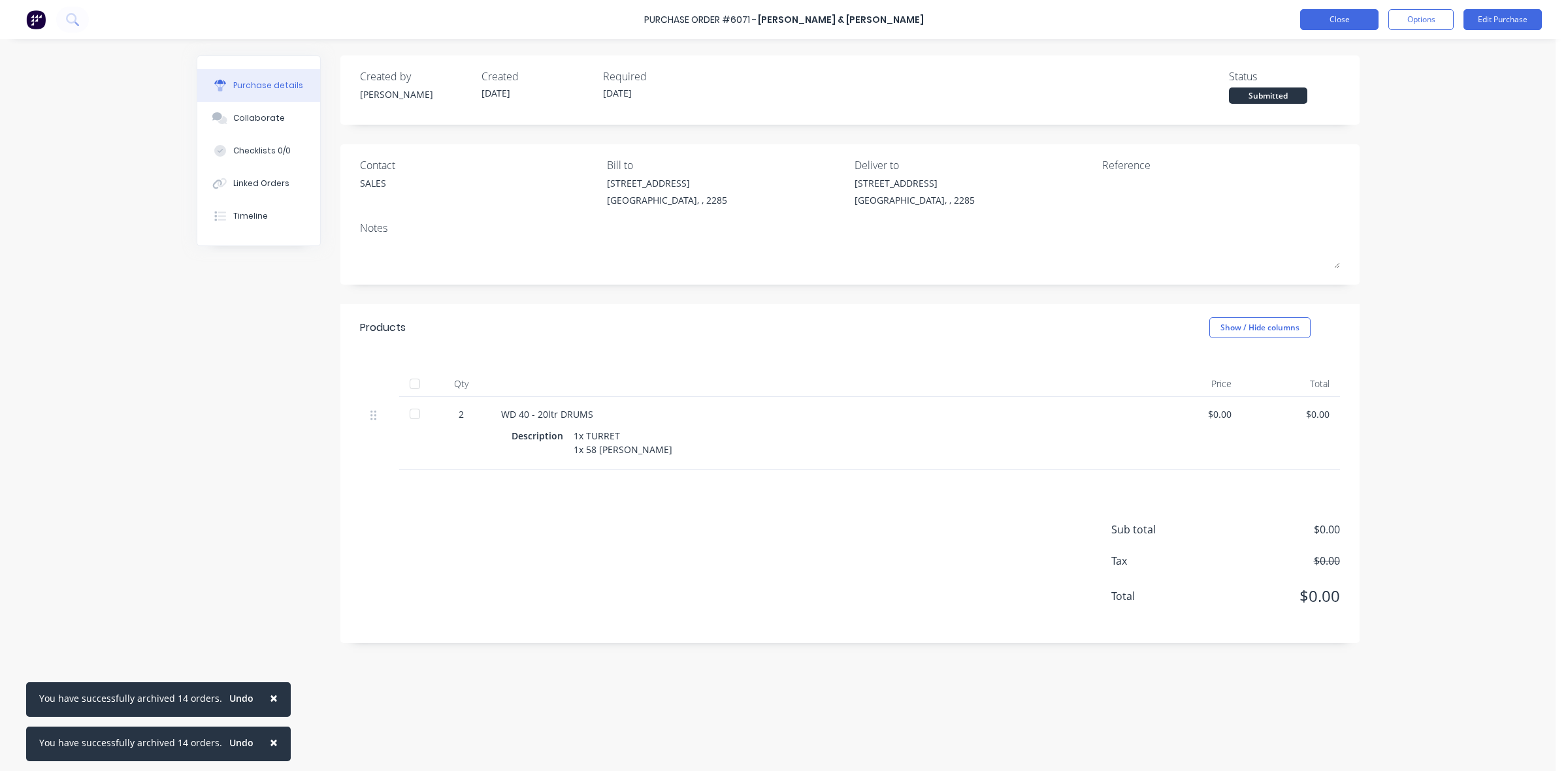
click at [1363, 17] on button "Close" at bounding box center [1339, 19] width 78 height 21
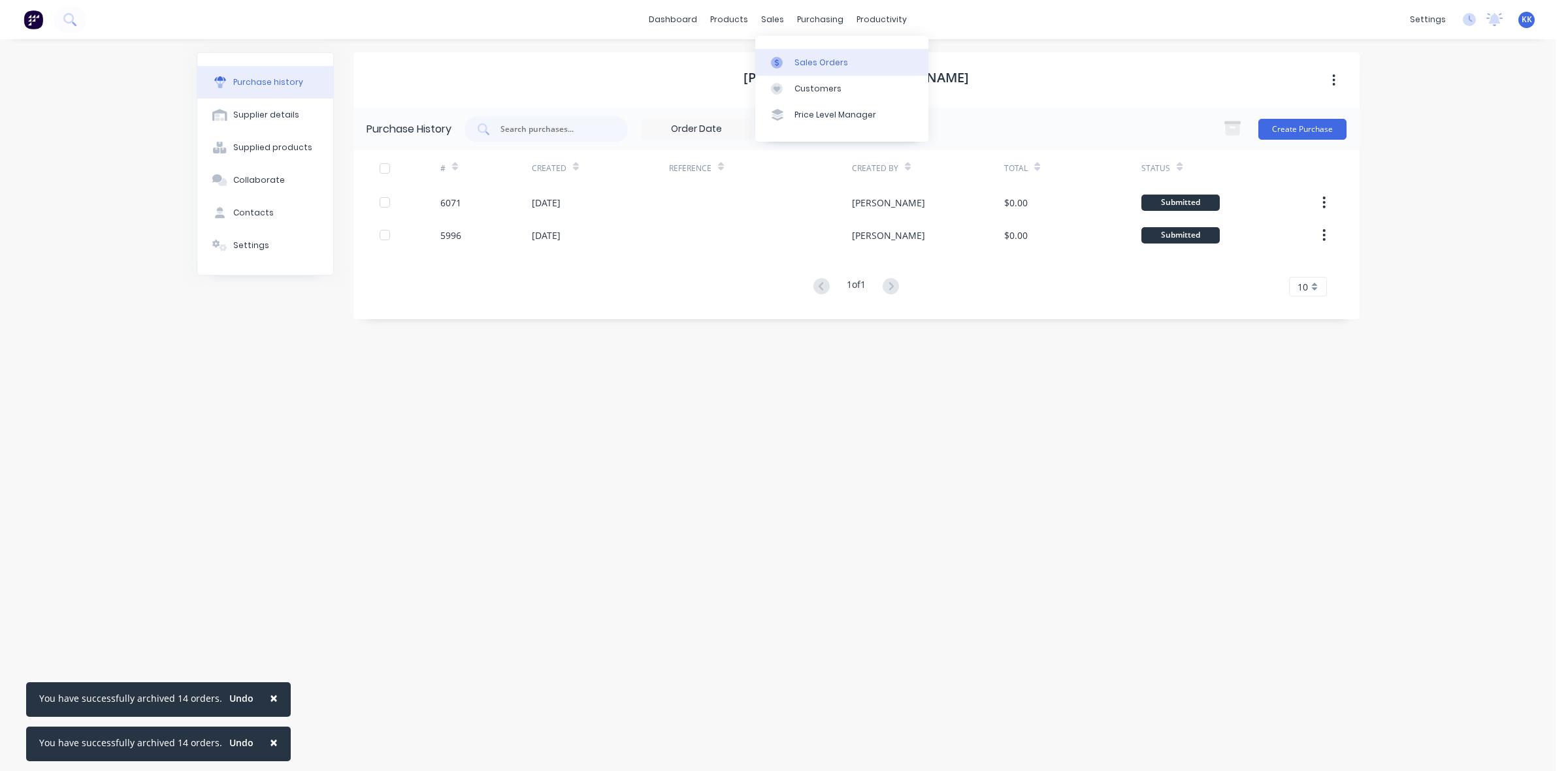
click at [810, 57] on div "Sales Orders" at bounding box center [821, 62] width 54 height 11
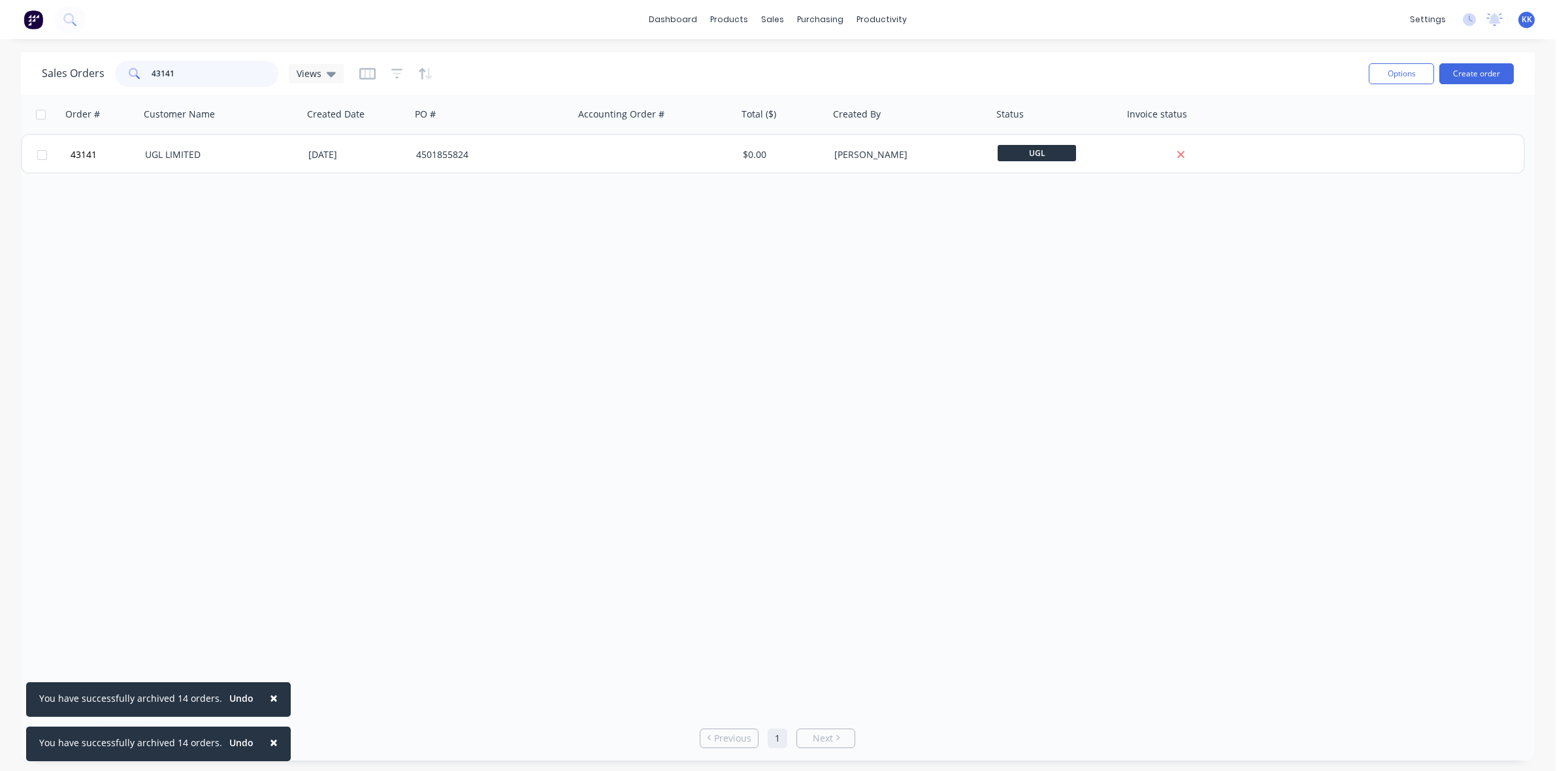
drag, startPoint x: 203, startPoint y: 80, endPoint x: 133, endPoint y: 78, distance: 70.0
click at [133, 78] on div "43141" at bounding box center [197, 74] width 164 height 26
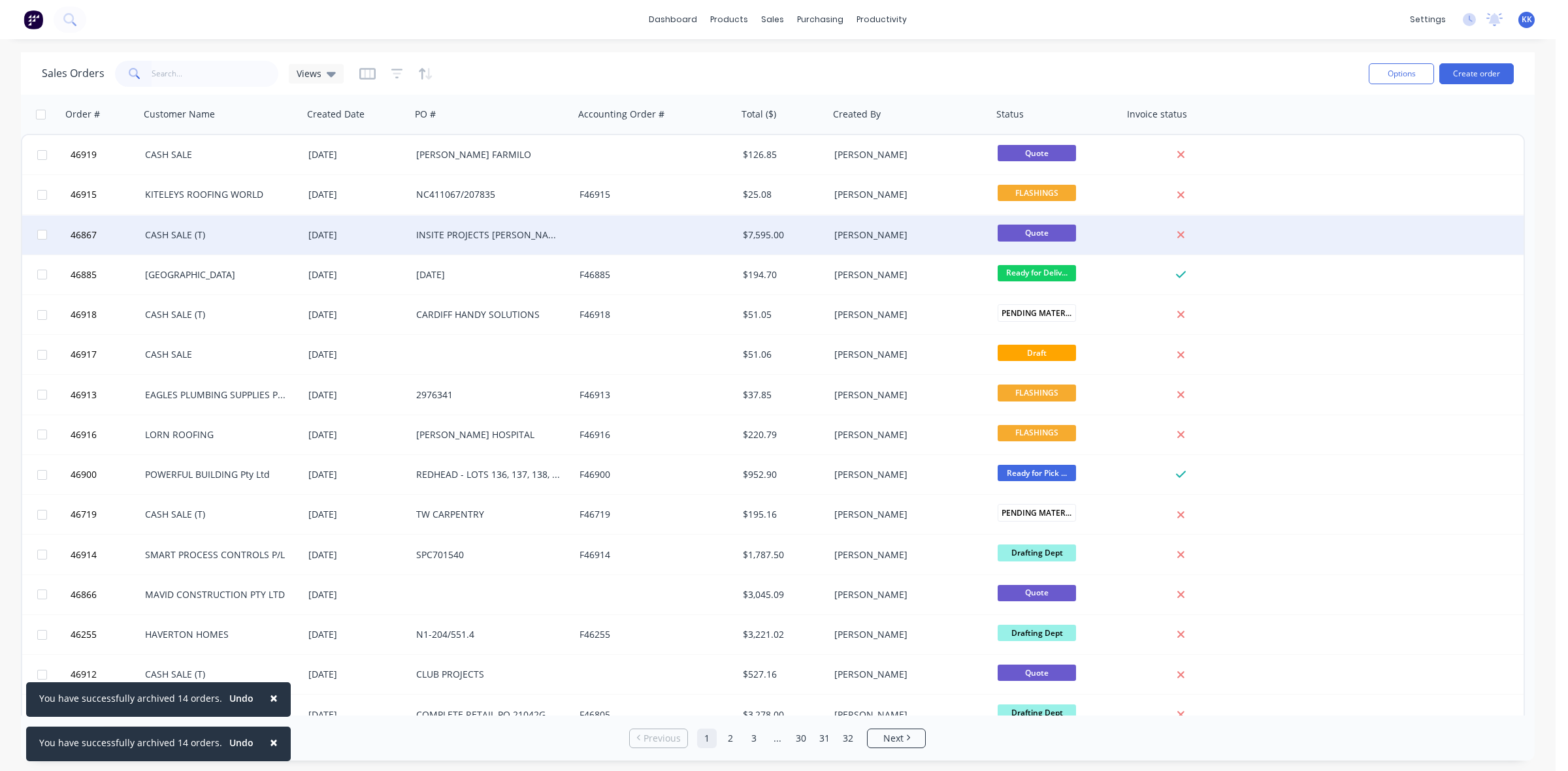
click at [281, 224] on div "CASH SALE (T)" at bounding box center [222, 235] width 164 height 40
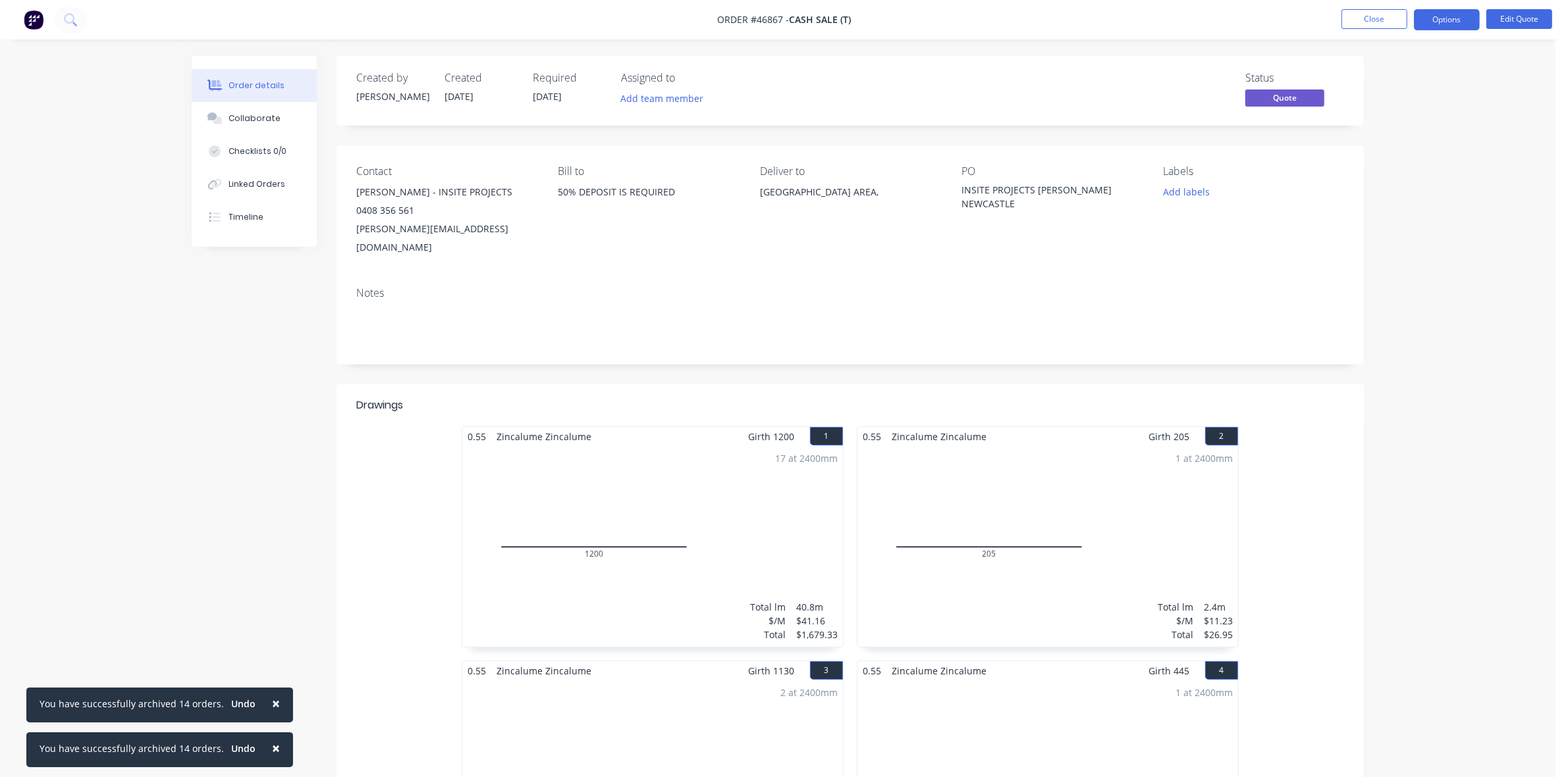
click at [1373, 14] on button "Close" at bounding box center [1375, 19] width 66 height 20
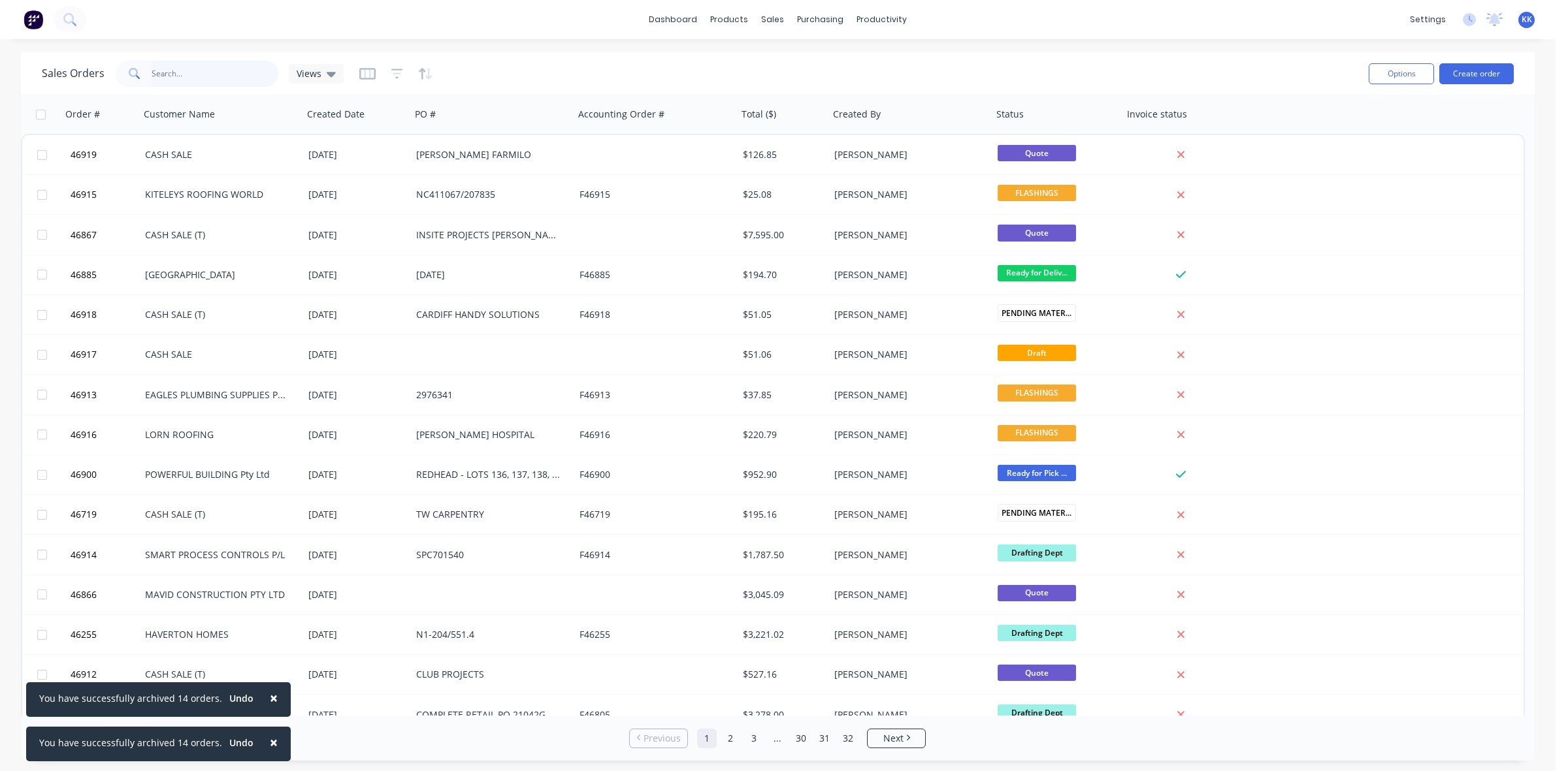
click at [225, 72] on input "text" at bounding box center [215, 74] width 128 height 26
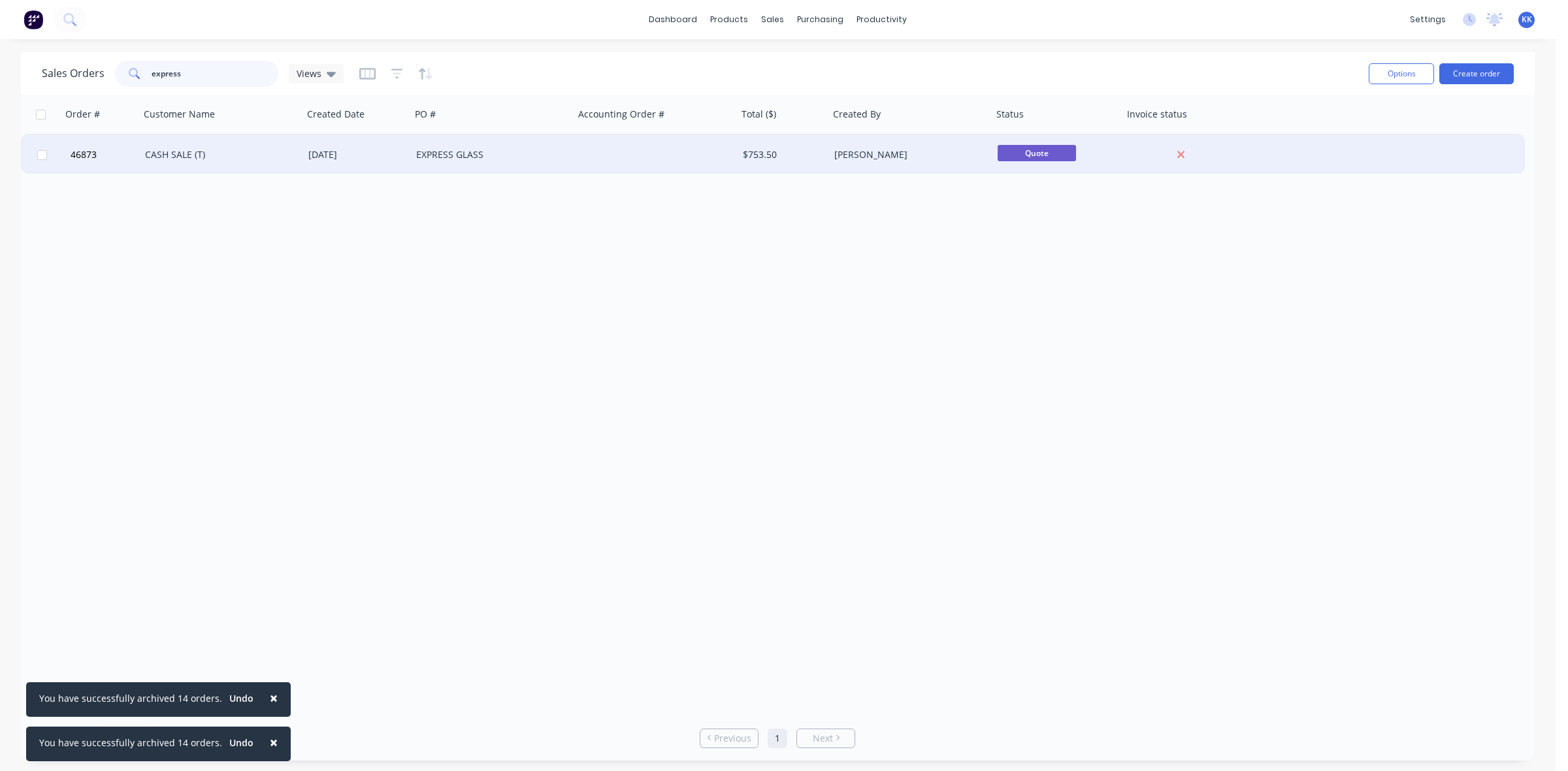
type input "express"
click at [337, 161] on div "[DATE]" at bounding box center [357, 155] width 107 height 40
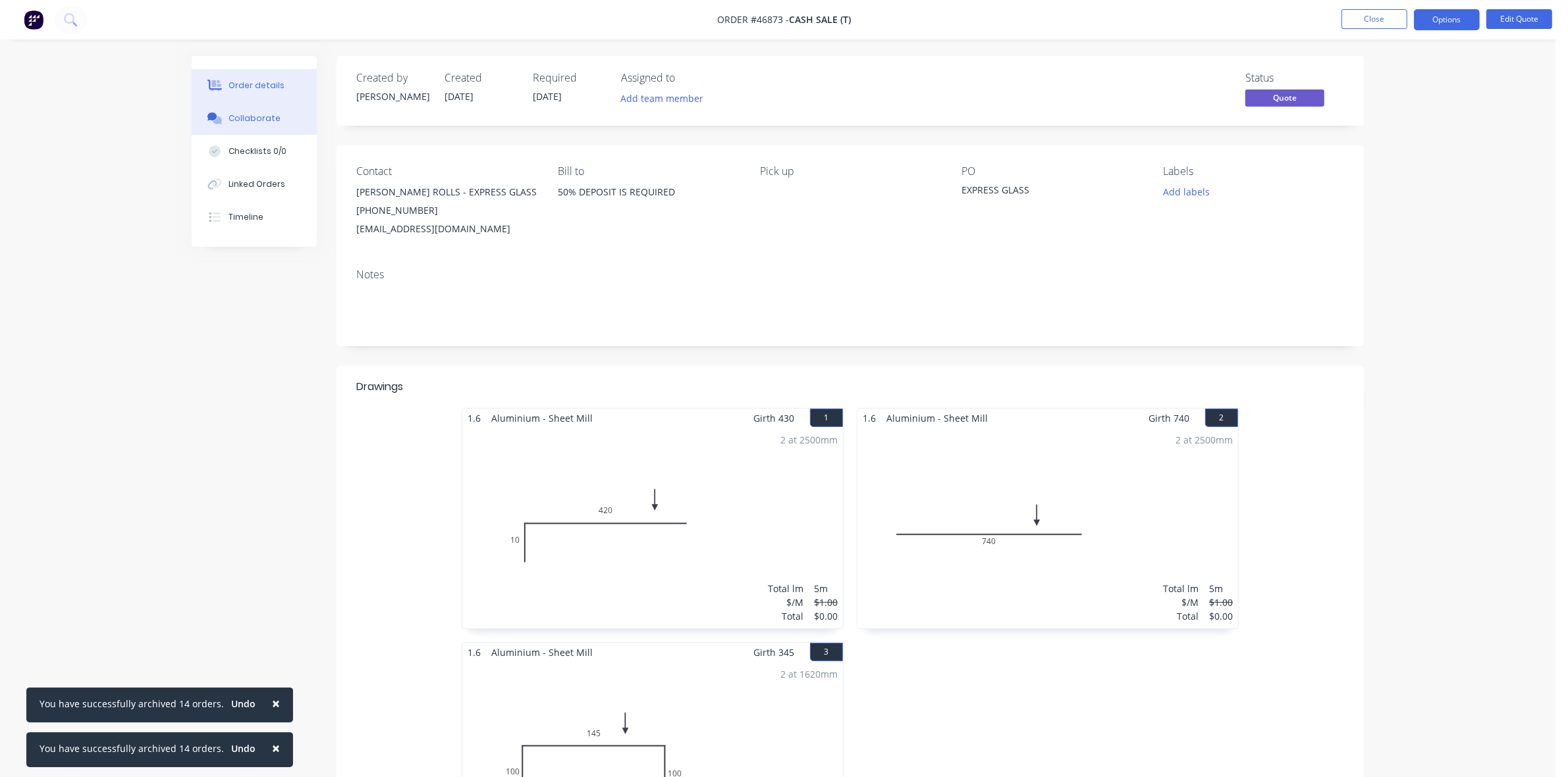
click at [292, 119] on button "Collaborate" at bounding box center [254, 118] width 125 height 33
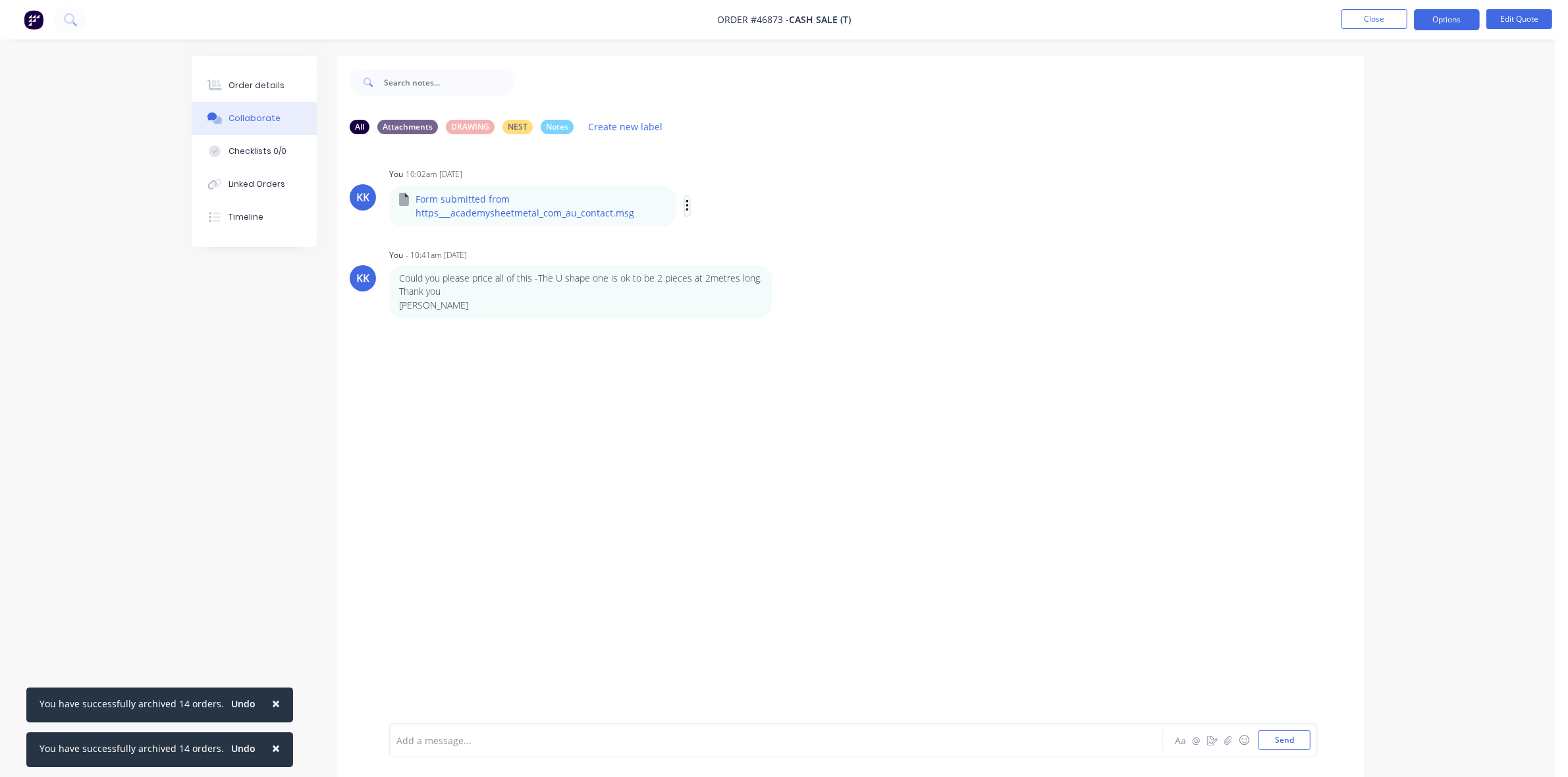
click at [686, 202] on icon "button" at bounding box center [688, 206] width 4 height 15
click at [745, 245] on button "Download" at bounding box center [775, 240] width 148 height 29
click at [282, 83] on button "Order details" at bounding box center [254, 85] width 125 height 33
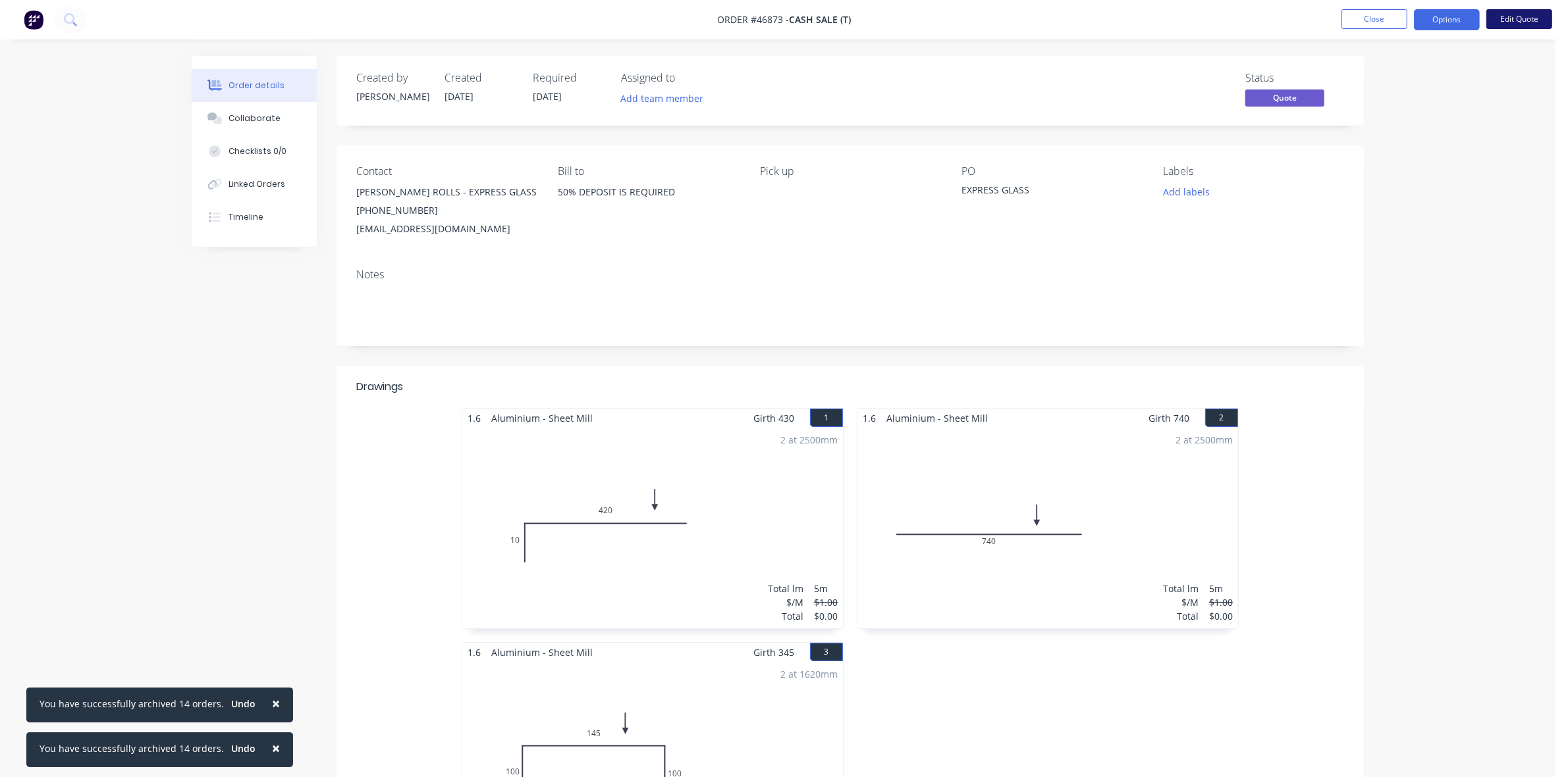
click at [1532, 24] on button "Edit Quote" at bounding box center [1519, 19] width 66 height 20
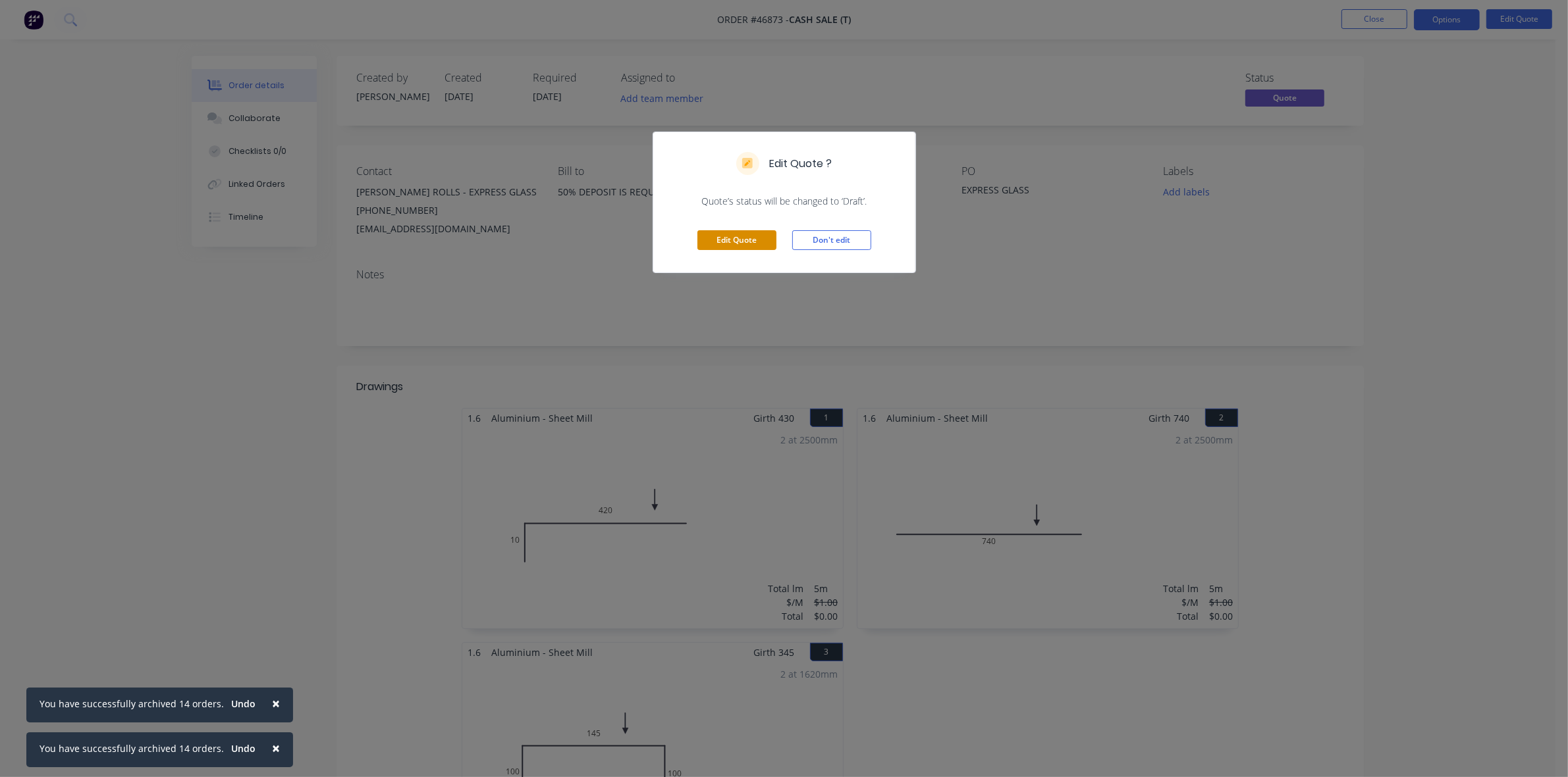
click at [765, 242] on button "Edit Quote" at bounding box center [737, 240] width 79 height 20
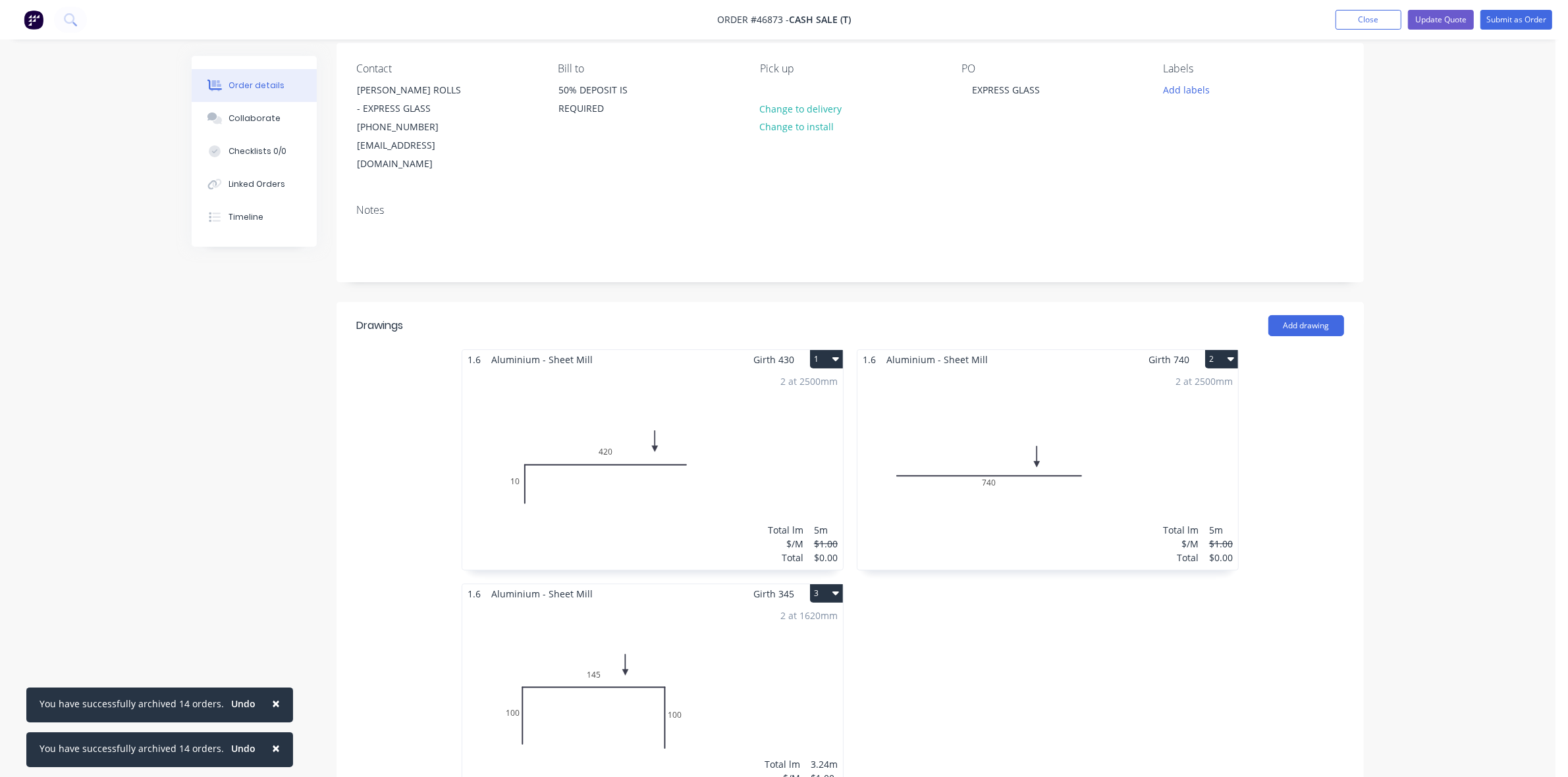
scroll to position [247, 0]
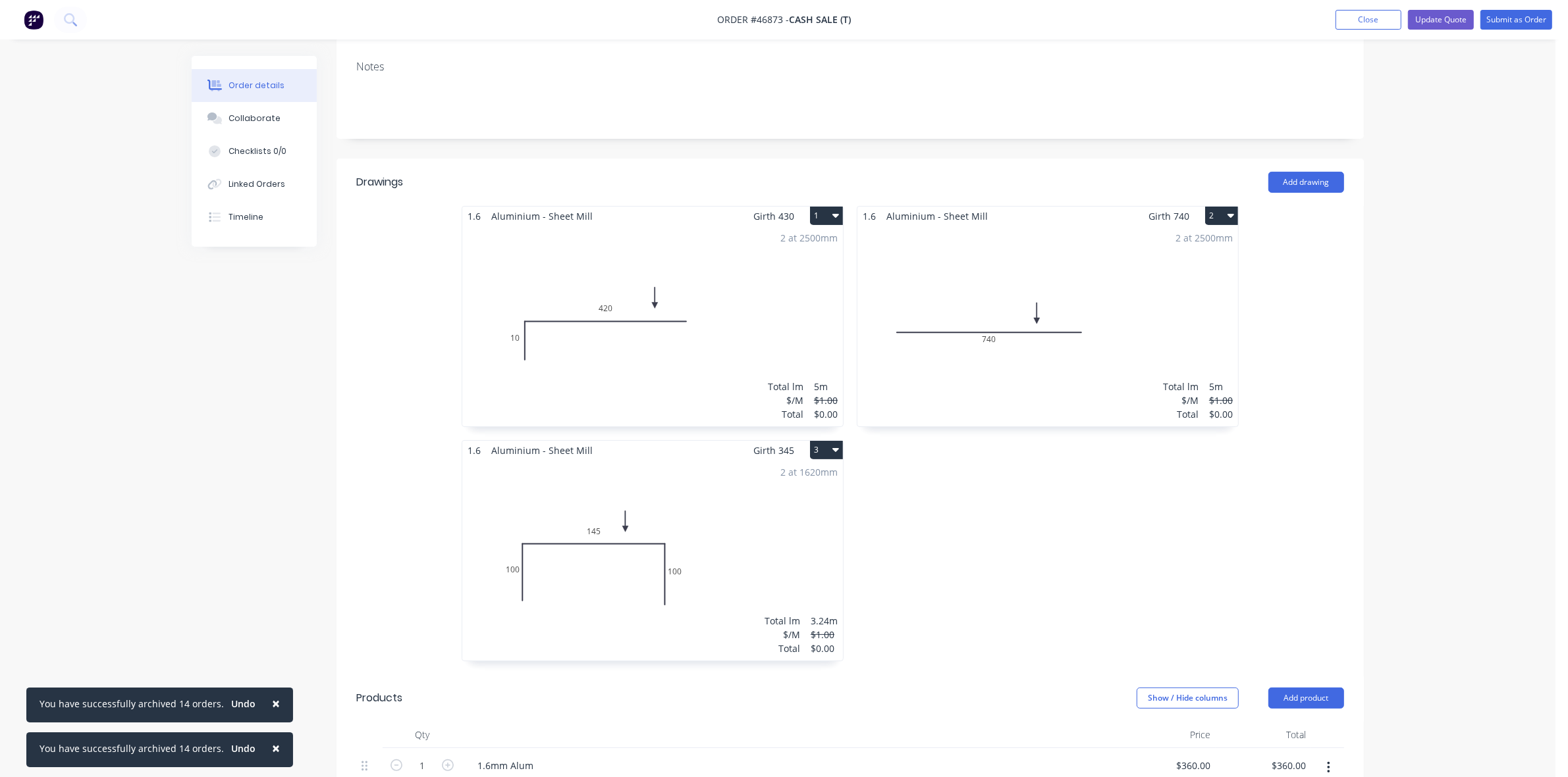
click at [1210, 207] on button "2" at bounding box center [1221, 216] width 33 height 19
click at [1181, 264] on div "Duplicate" at bounding box center [1176, 274] width 101 height 20
click at [1038, 568] on div "Total lm $/M Total 0m $1.00 $0.00" at bounding box center [1047, 561] width 381 height 200
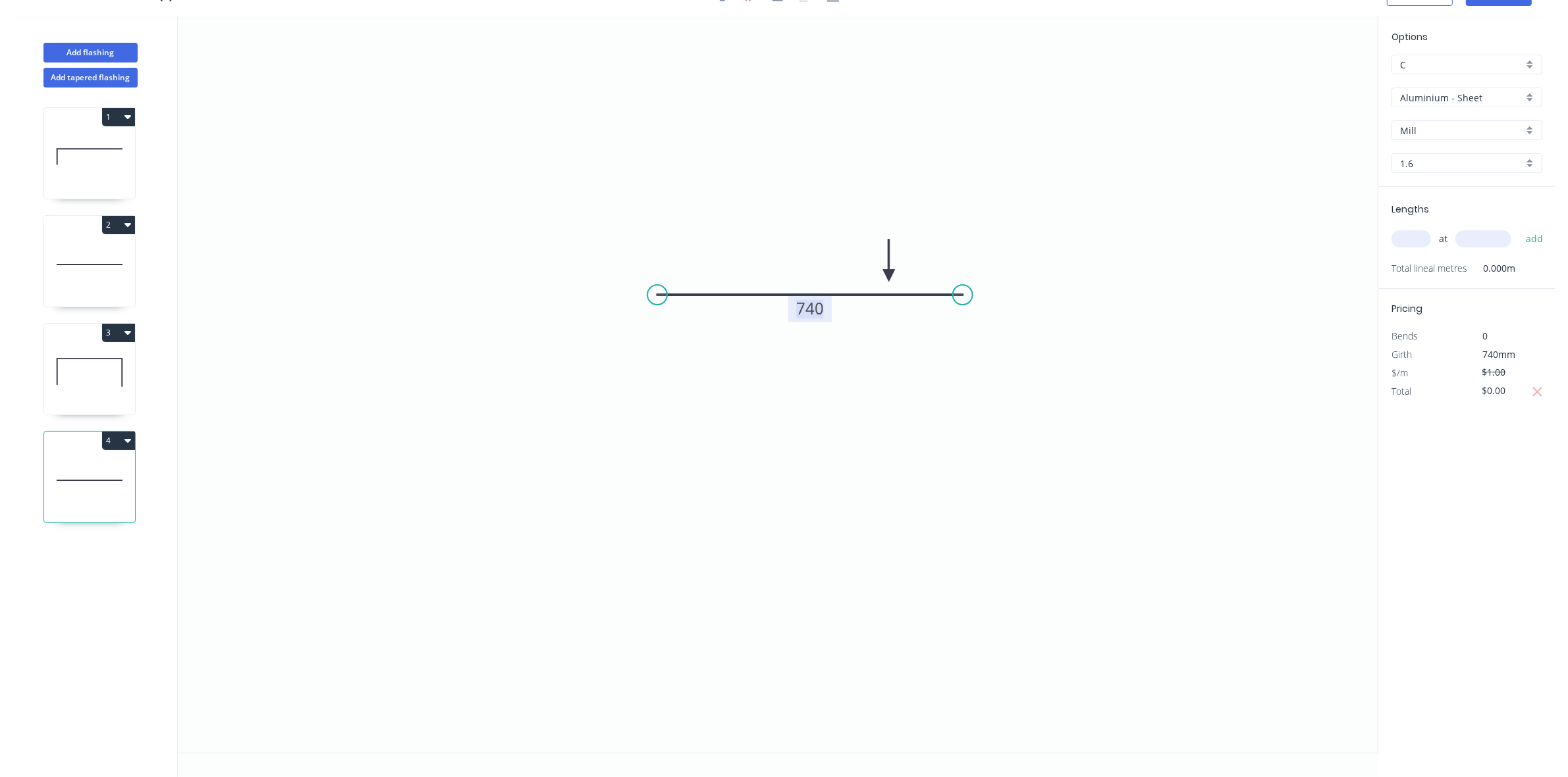
click at [823, 310] on tspan "740" at bounding box center [809, 308] width 28 height 21
click at [1401, 239] on input "text" at bounding box center [1411, 239] width 40 height 17
type input "2"
type input "2500"
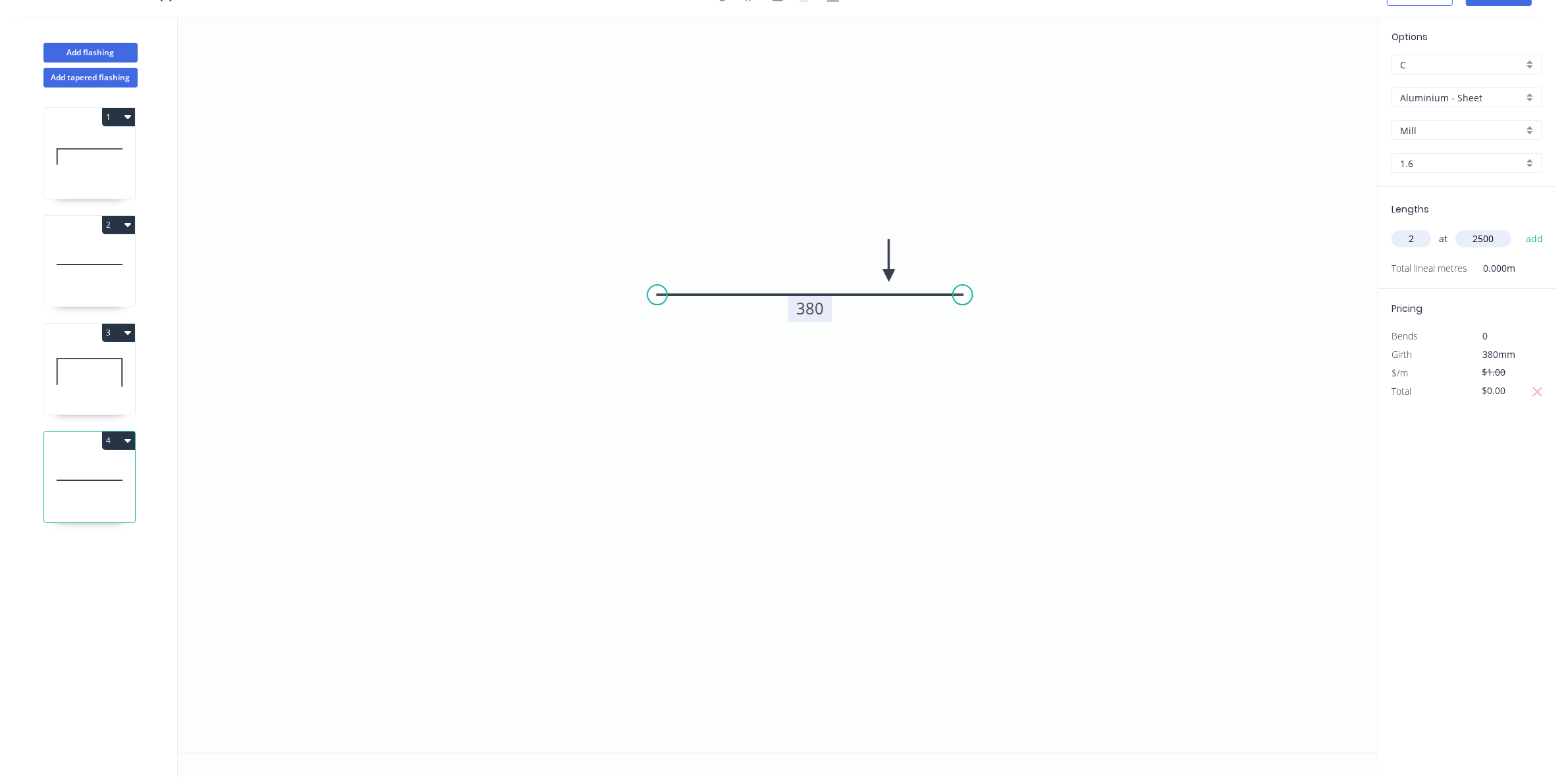
click at [1519, 228] on button "add" at bounding box center [1534, 239] width 31 height 22
click at [116, 442] on button "4" at bounding box center [118, 441] width 33 height 19
click at [100, 465] on div "Duplicate" at bounding box center [72, 474] width 101 height 20
click at [818, 307] on tspan "380" at bounding box center [809, 308] width 28 height 21
click at [1416, 242] on input "text" at bounding box center [1411, 239] width 40 height 17
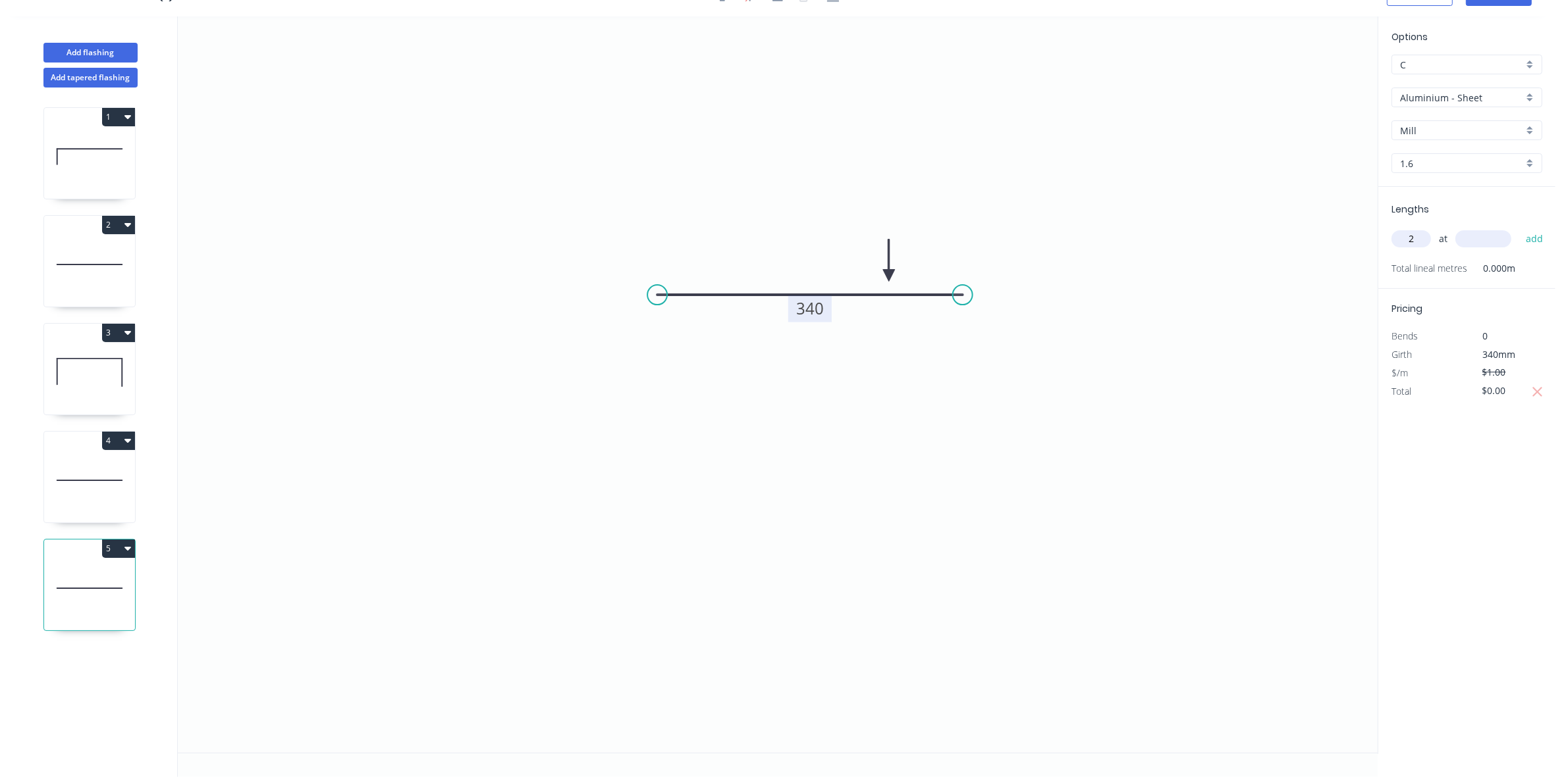
type input "2"
type input "2500"
click at [1519, 228] on button "add" at bounding box center [1534, 239] width 31 height 22
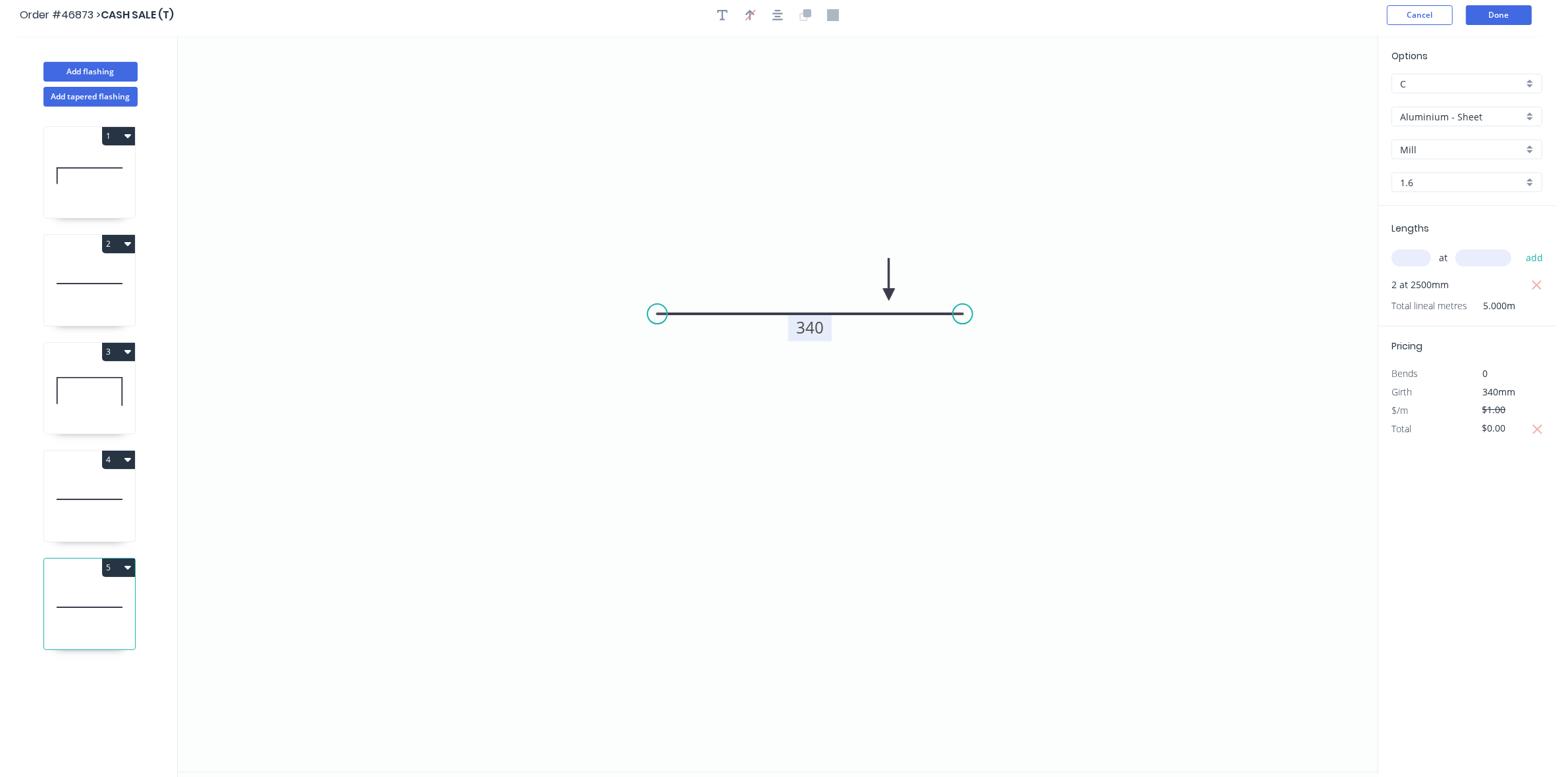
scroll to position [0, 0]
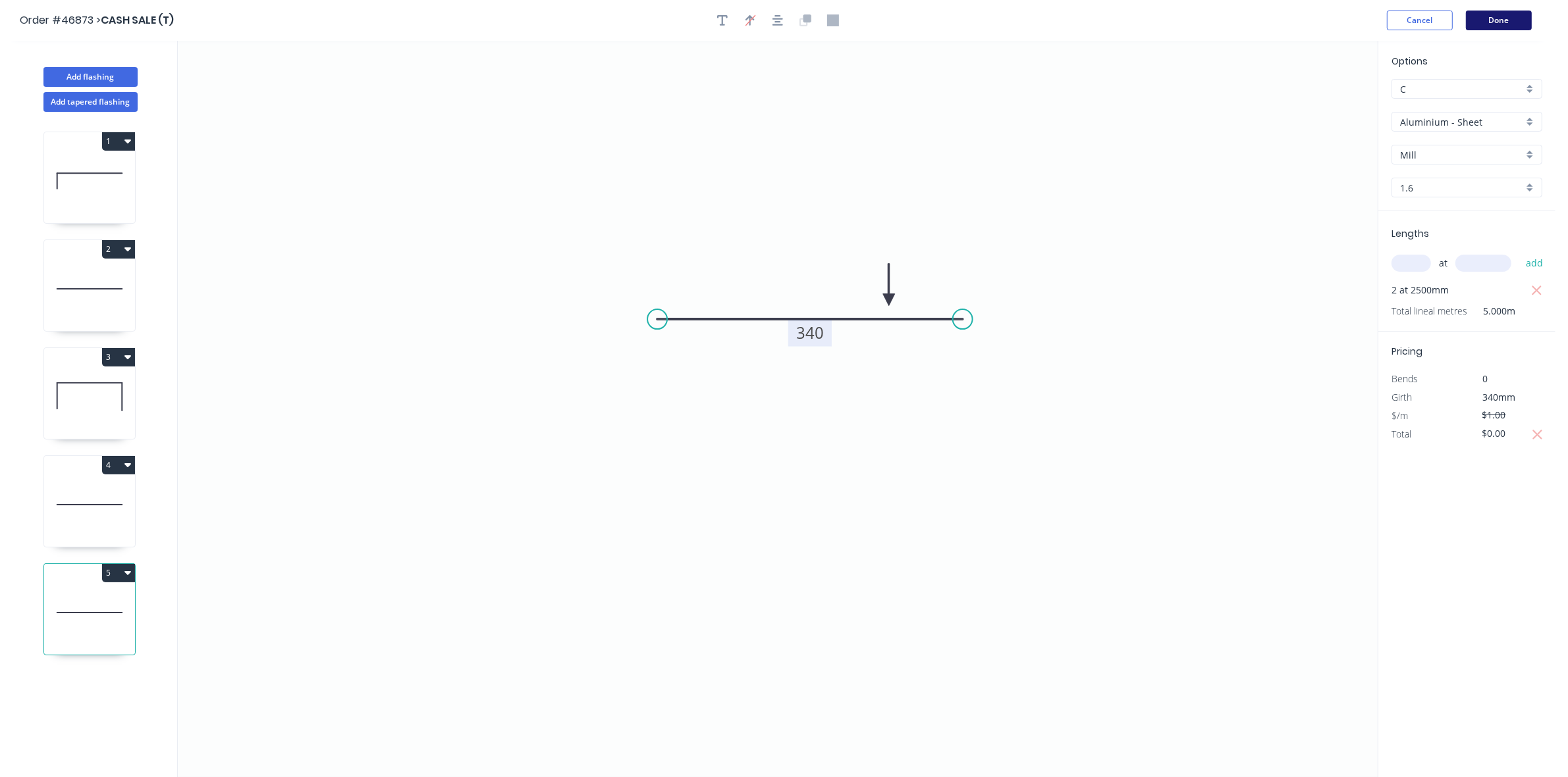
click at [1500, 18] on button "Done" at bounding box center [1499, 20] width 66 height 20
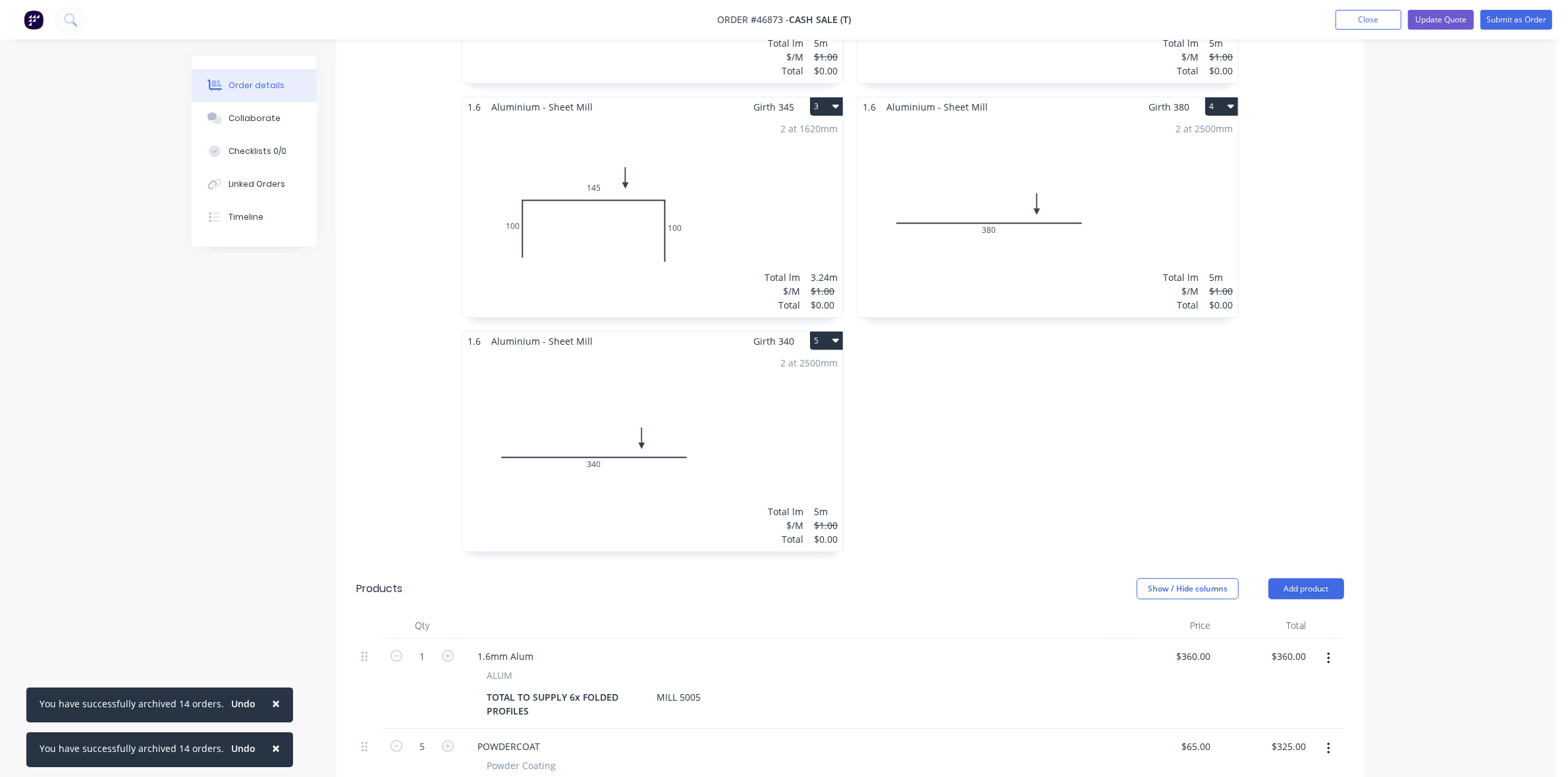
scroll to position [658, 0]
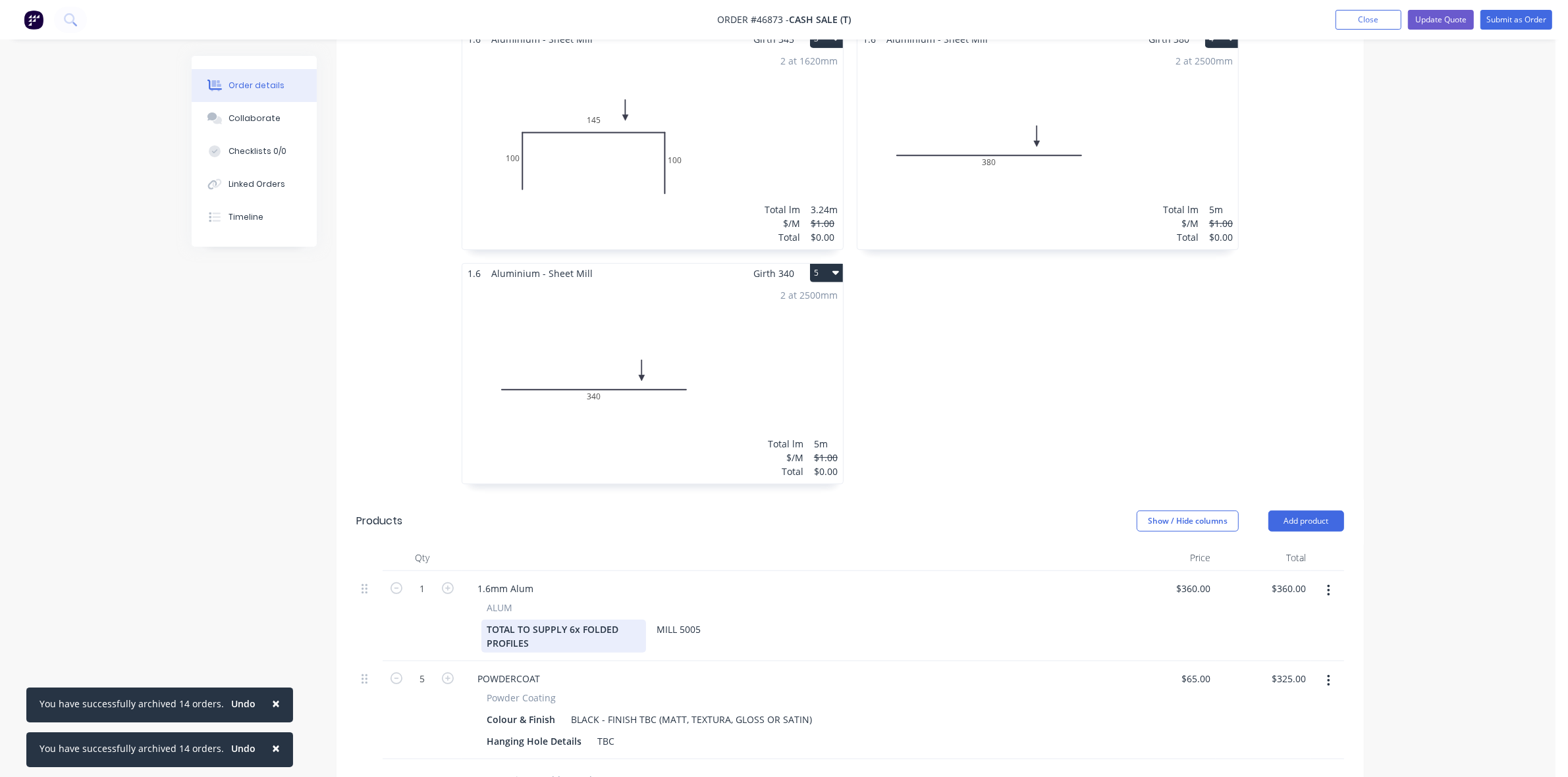
click at [571, 620] on div "TOTAL TO SUPPLY 6x FOLDED PROFILES" at bounding box center [564, 636] width 165 height 33
click at [635, 620] on div "TOTAL TO SUPPLY 10x FOLDED PROFILES" at bounding box center [564, 636] width 165 height 33
click at [432, 599] on input "5" at bounding box center [422, 589] width 35 height 20
type input "10"
type input "$650.00"
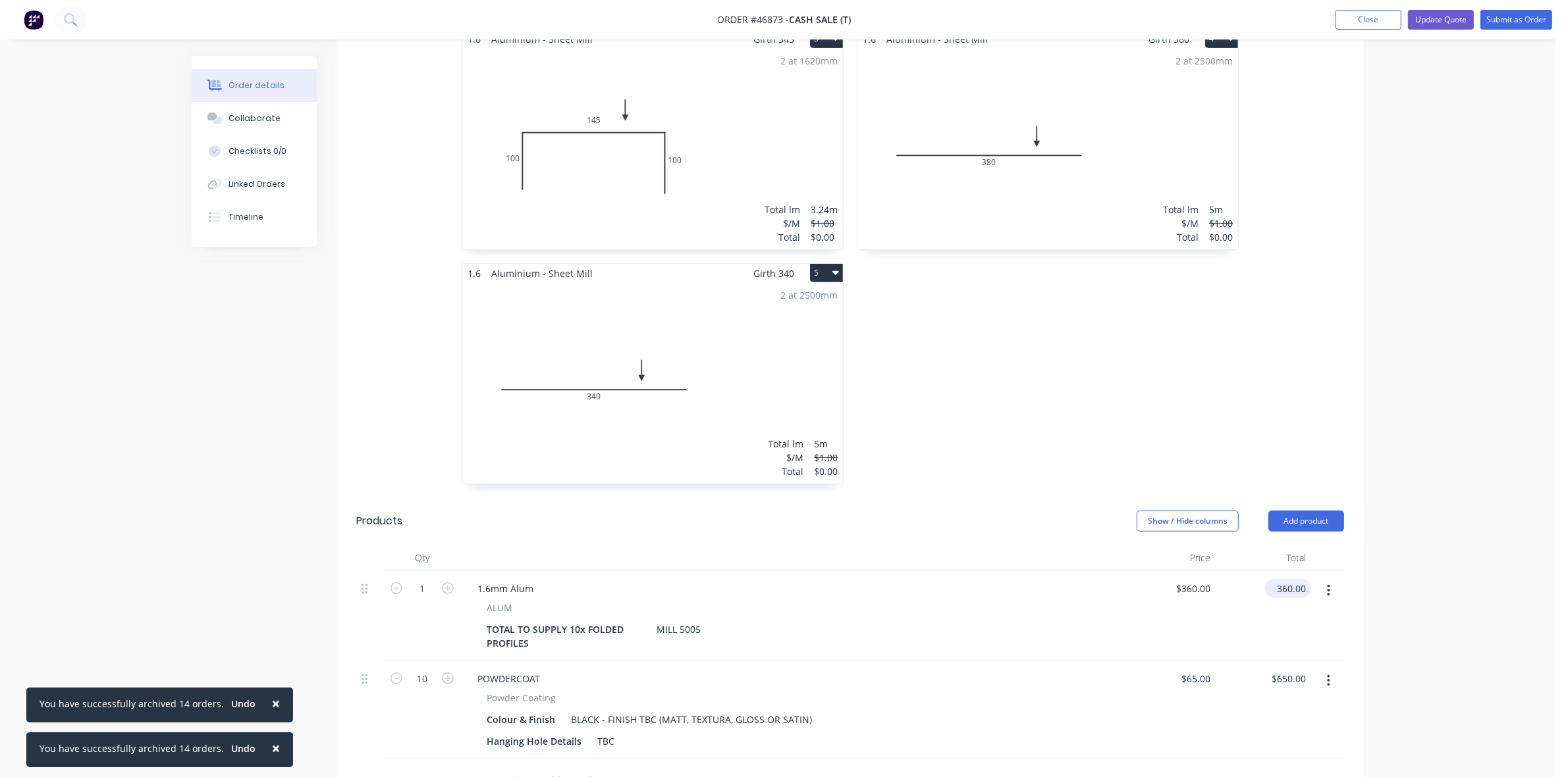
click at [1286, 579] on input "360.00" at bounding box center [1291, 589] width 41 height 20
type input "600"
type input "$600.00"
click at [1018, 601] on div "ALUM" at bounding box center [791, 608] width 609 height 14
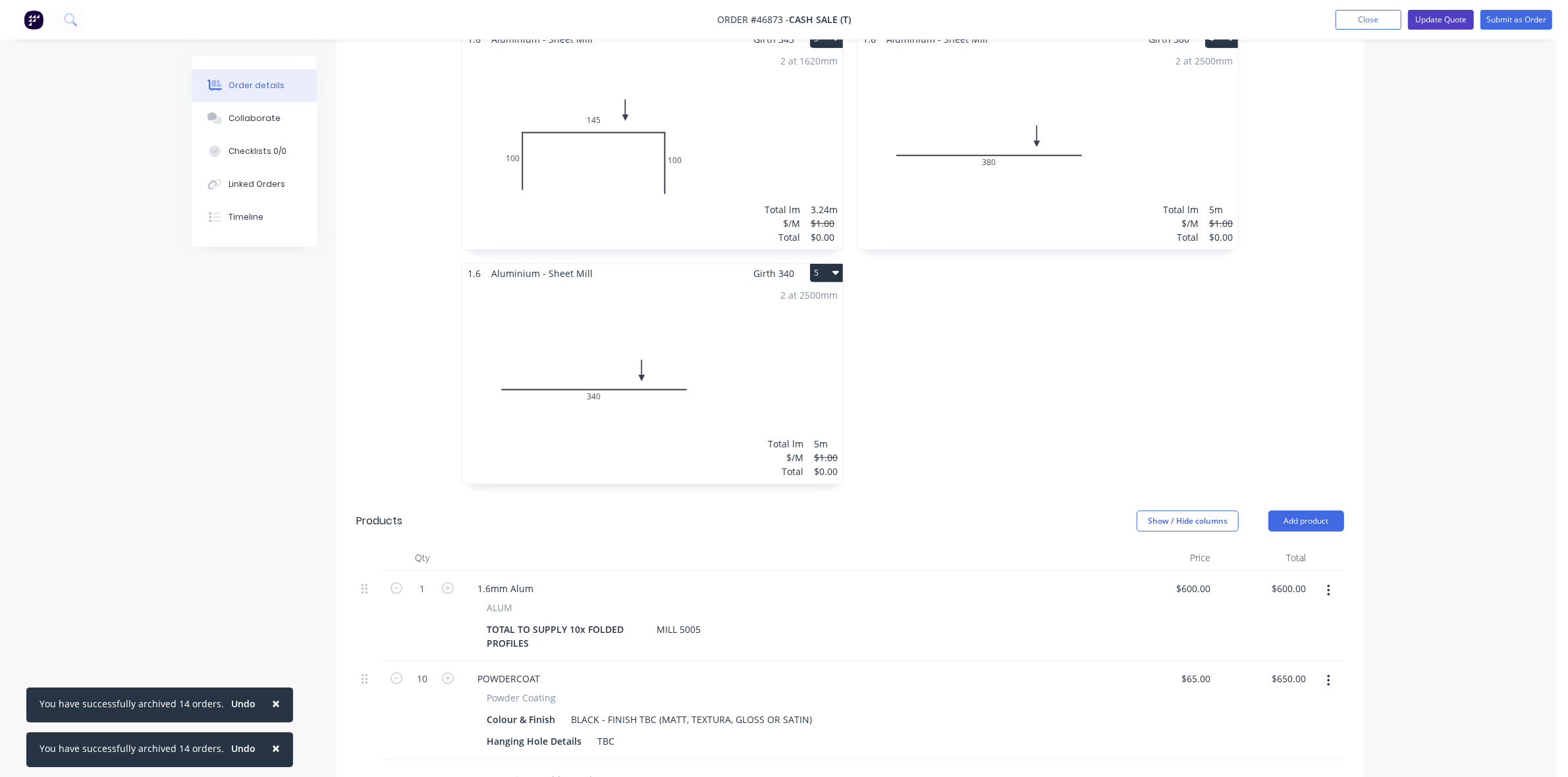
click at [1454, 18] on button "Update Quote" at bounding box center [1441, 20] width 66 height 20
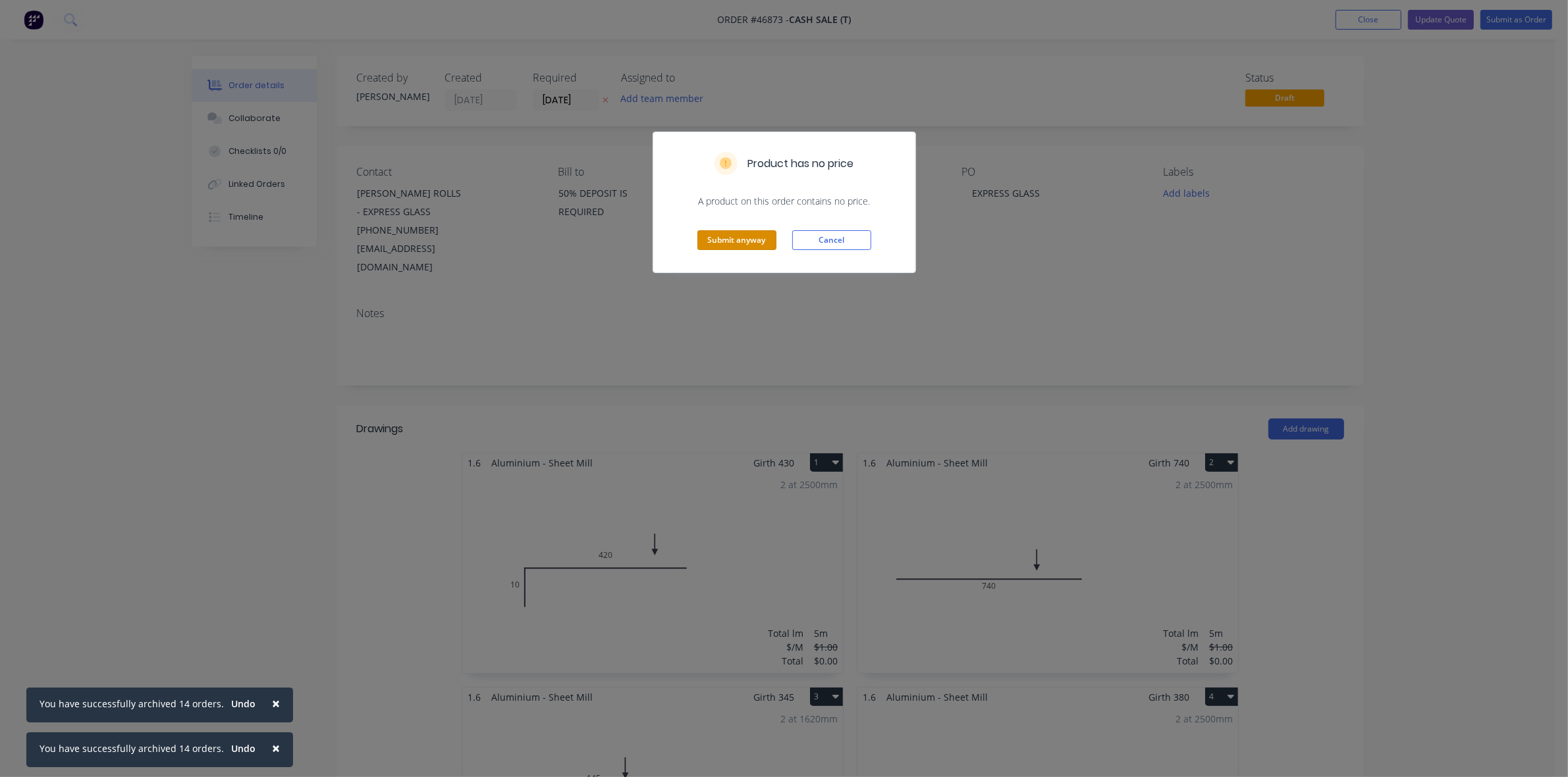
drag, startPoint x: 733, startPoint y: 244, endPoint x: 596, endPoint y: 239, distance: 137.1
click at [732, 242] on button "Submit anyway" at bounding box center [737, 240] width 79 height 20
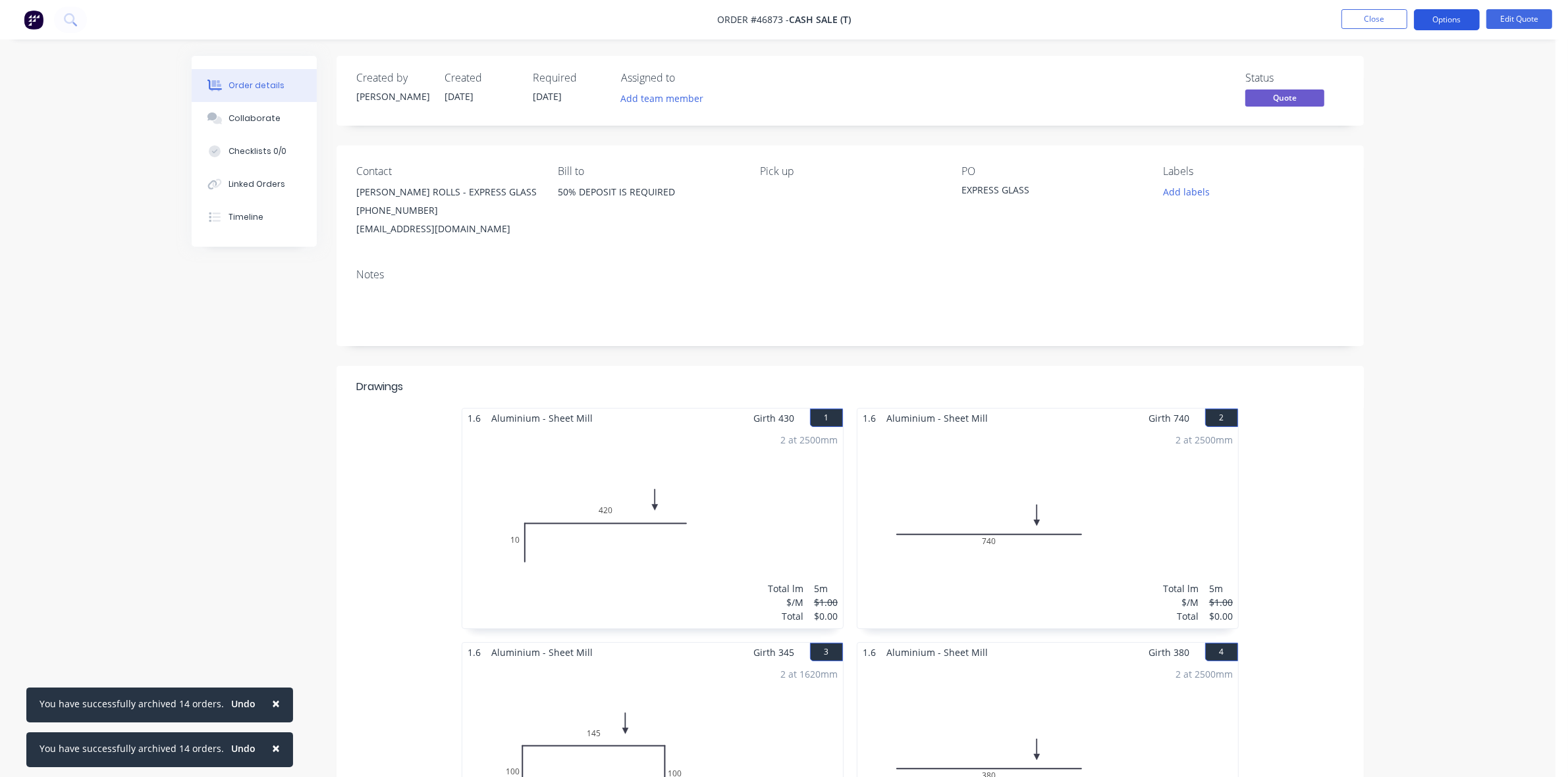
click at [1462, 14] on button "Options" at bounding box center [1446, 20] width 66 height 21
click at [1528, 23] on button "Edit Quote" at bounding box center [1519, 19] width 66 height 20
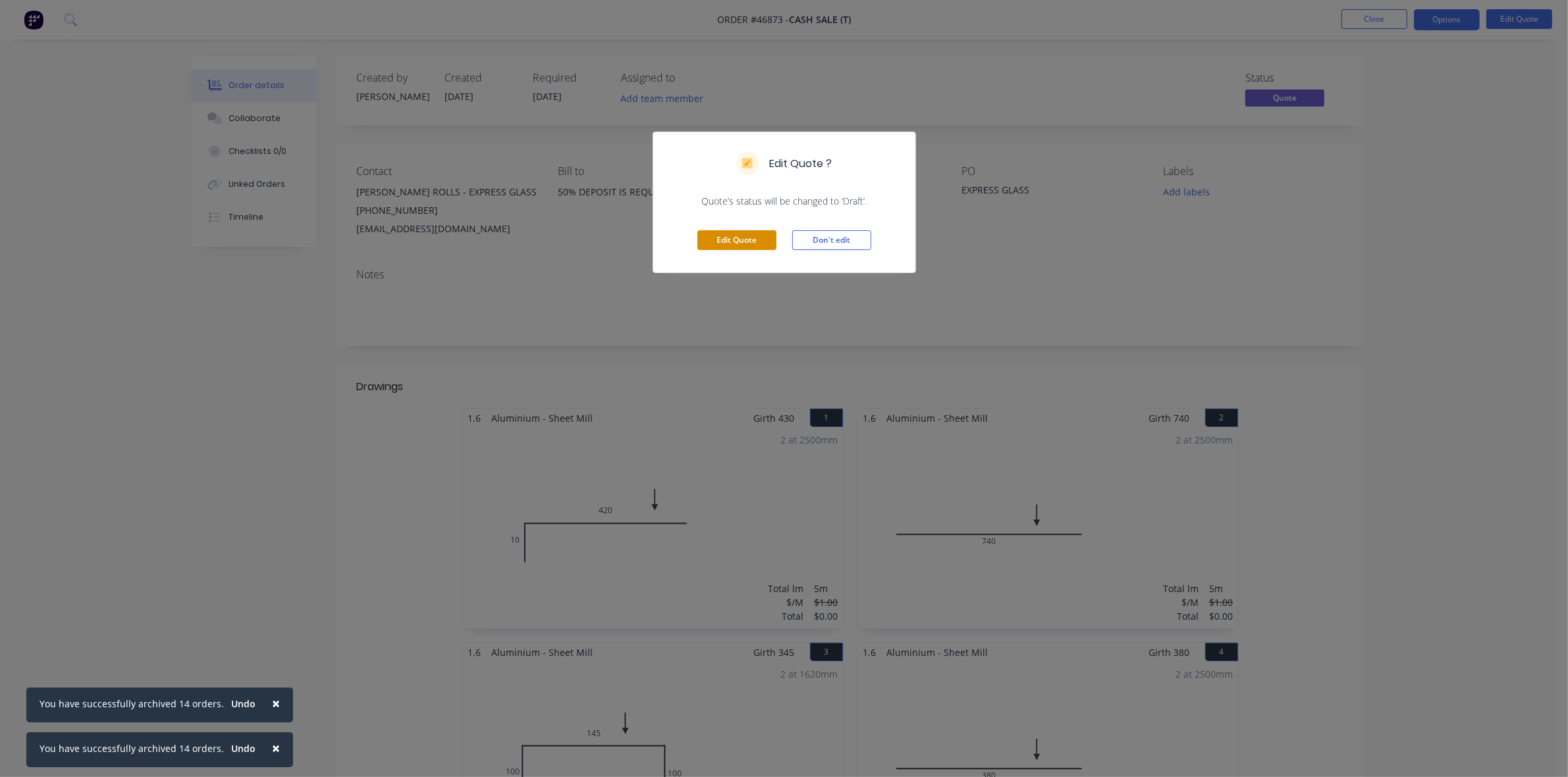
click at [754, 239] on button "Edit Quote" at bounding box center [737, 240] width 79 height 20
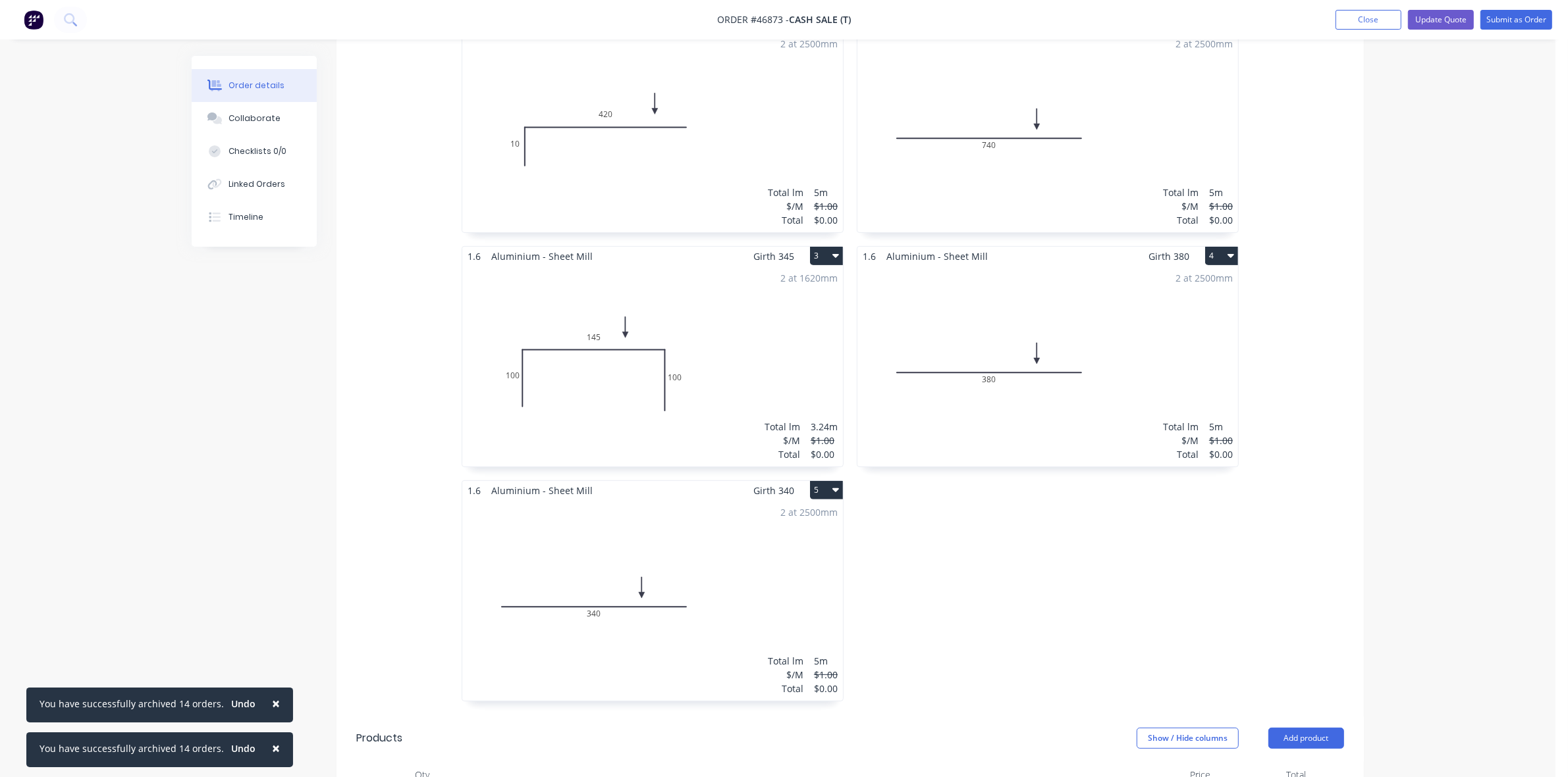
scroll to position [658, 0]
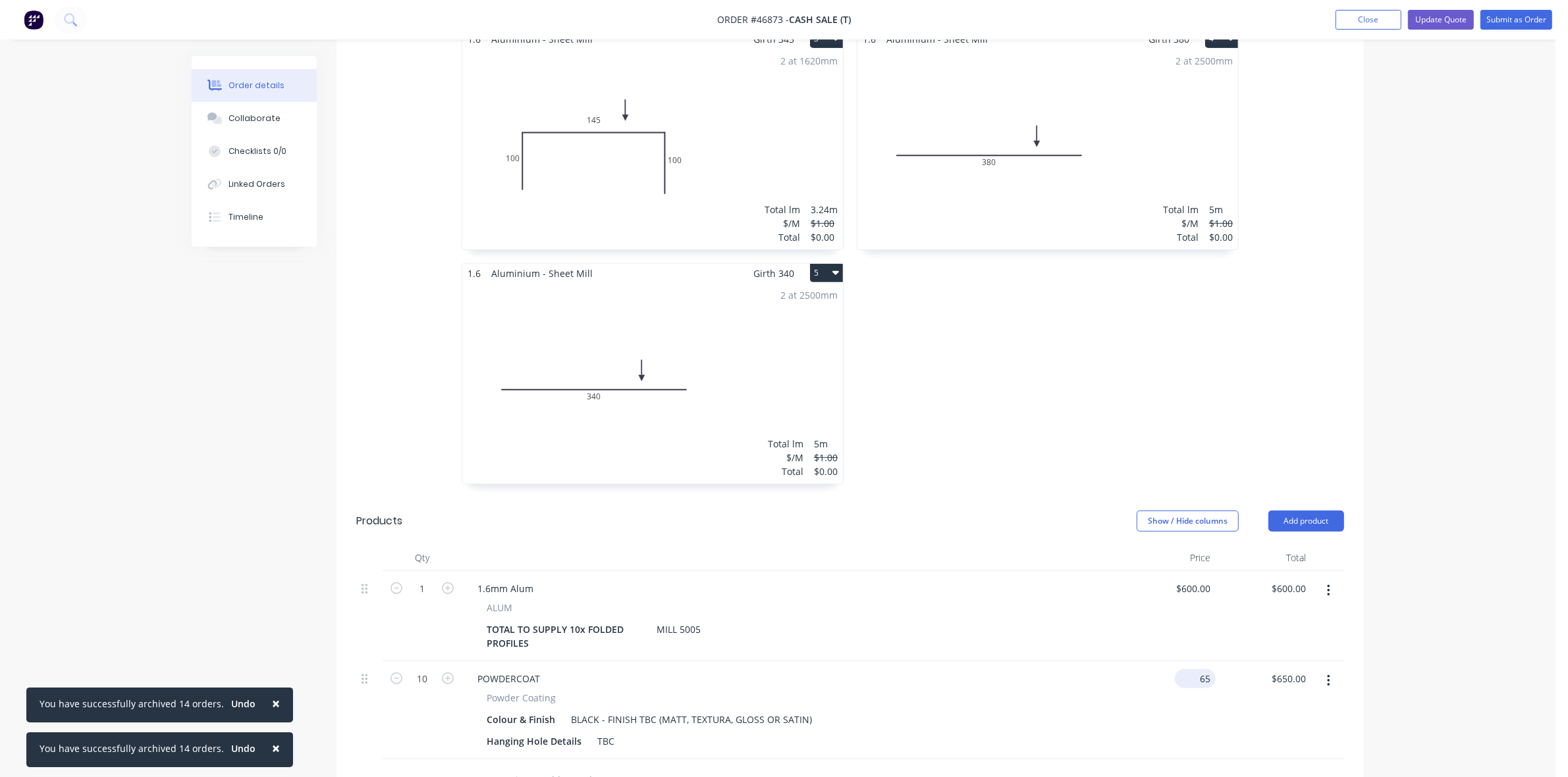
click at [1202, 676] on input "65" at bounding box center [1198, 679] width 35 height 20
type input "$55.00"
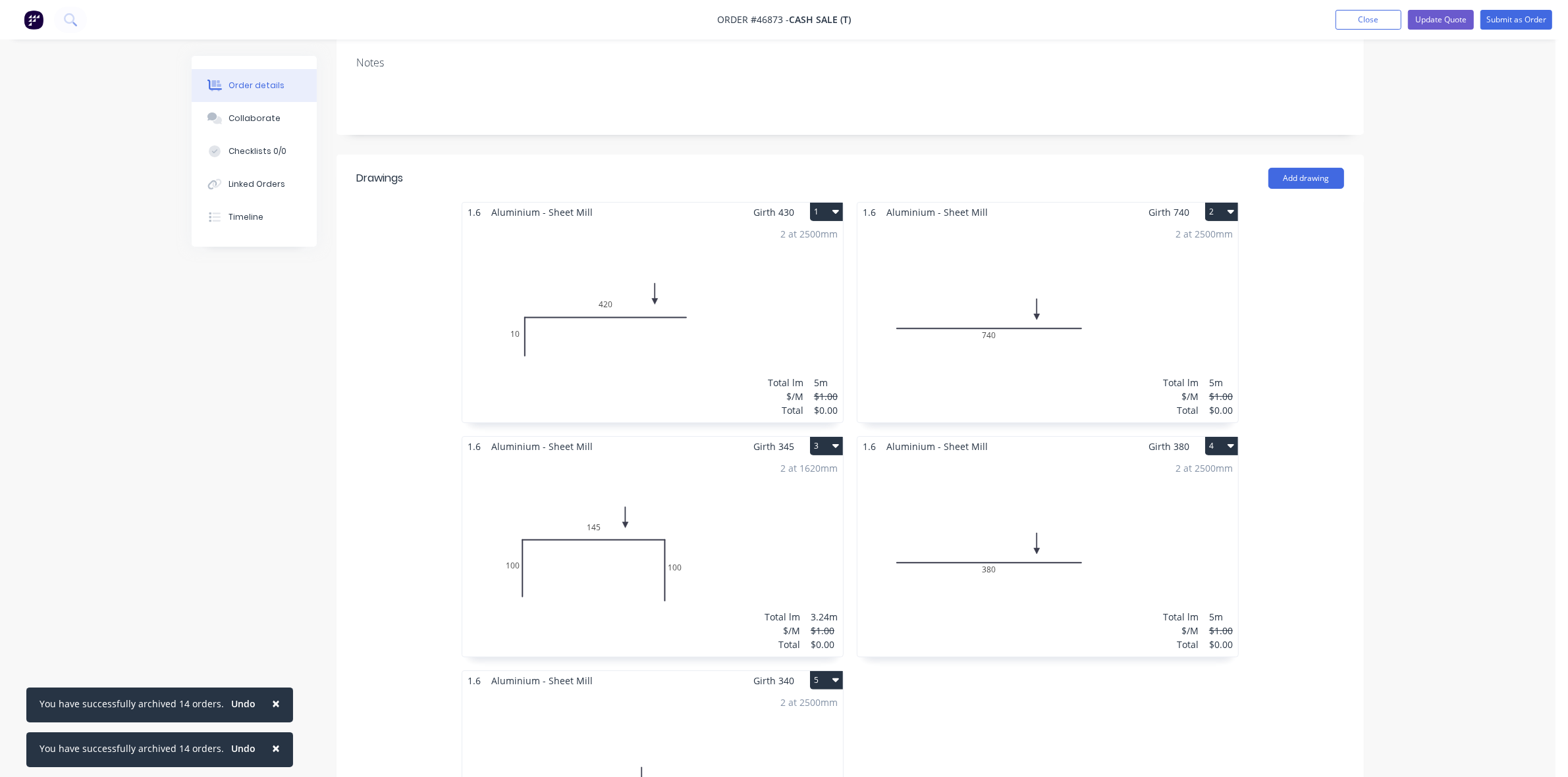
scroll to position [165, 0]
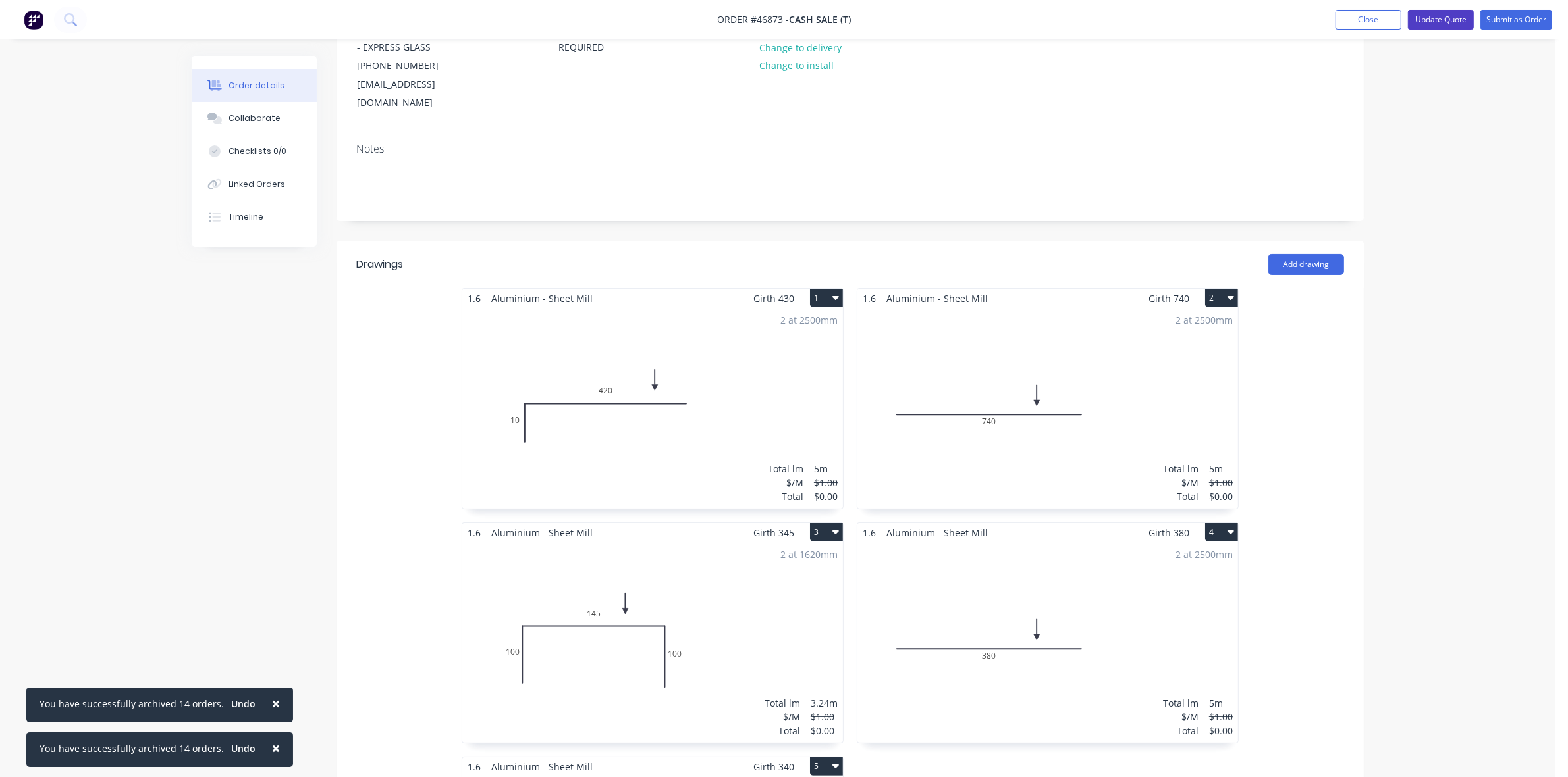
type input "$550.00"
click at [1424, 27] on button "Update Quote" at bounding box center [1441, 20] width 66 height 20
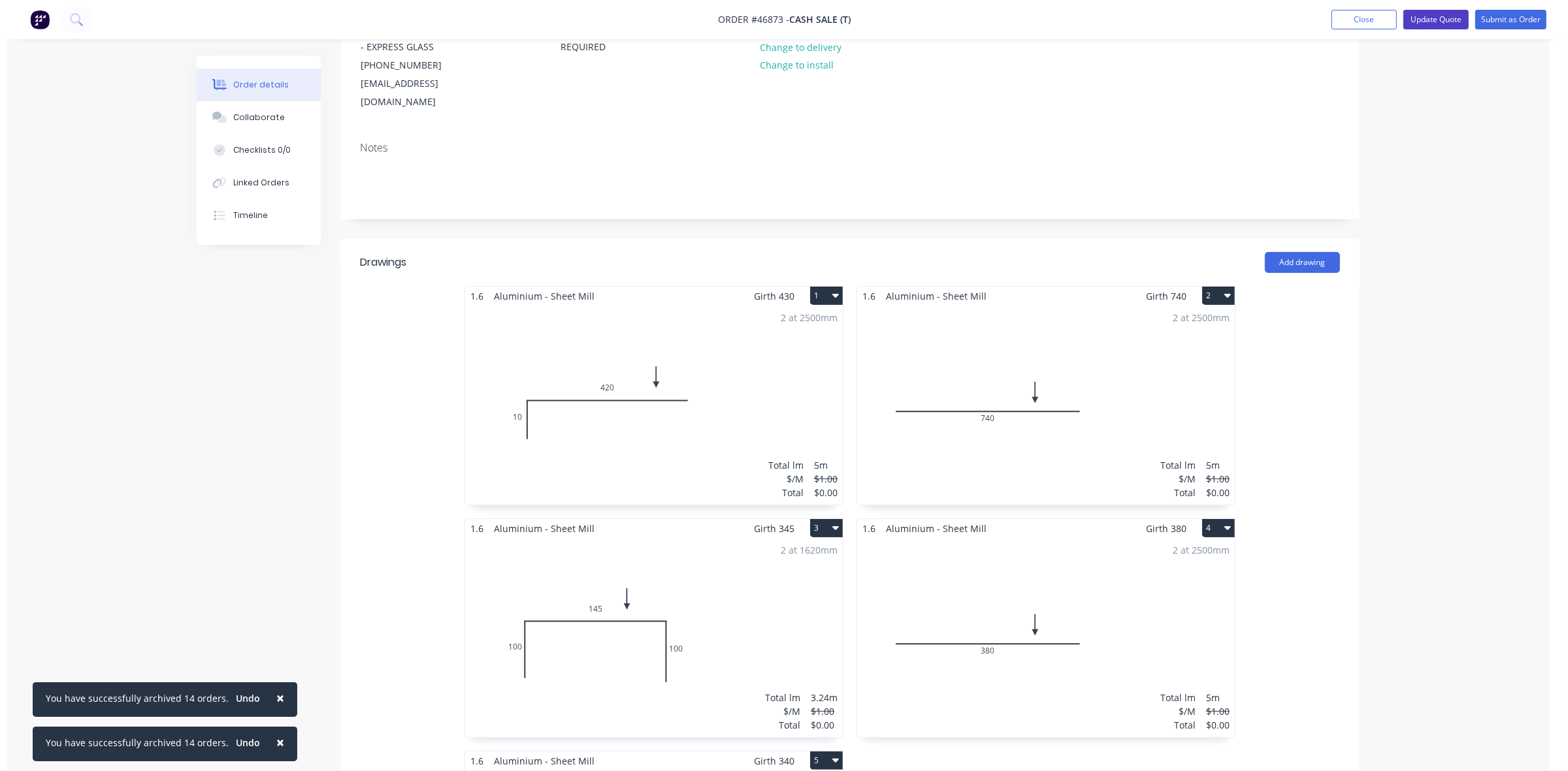
scroll to position [0, 0]
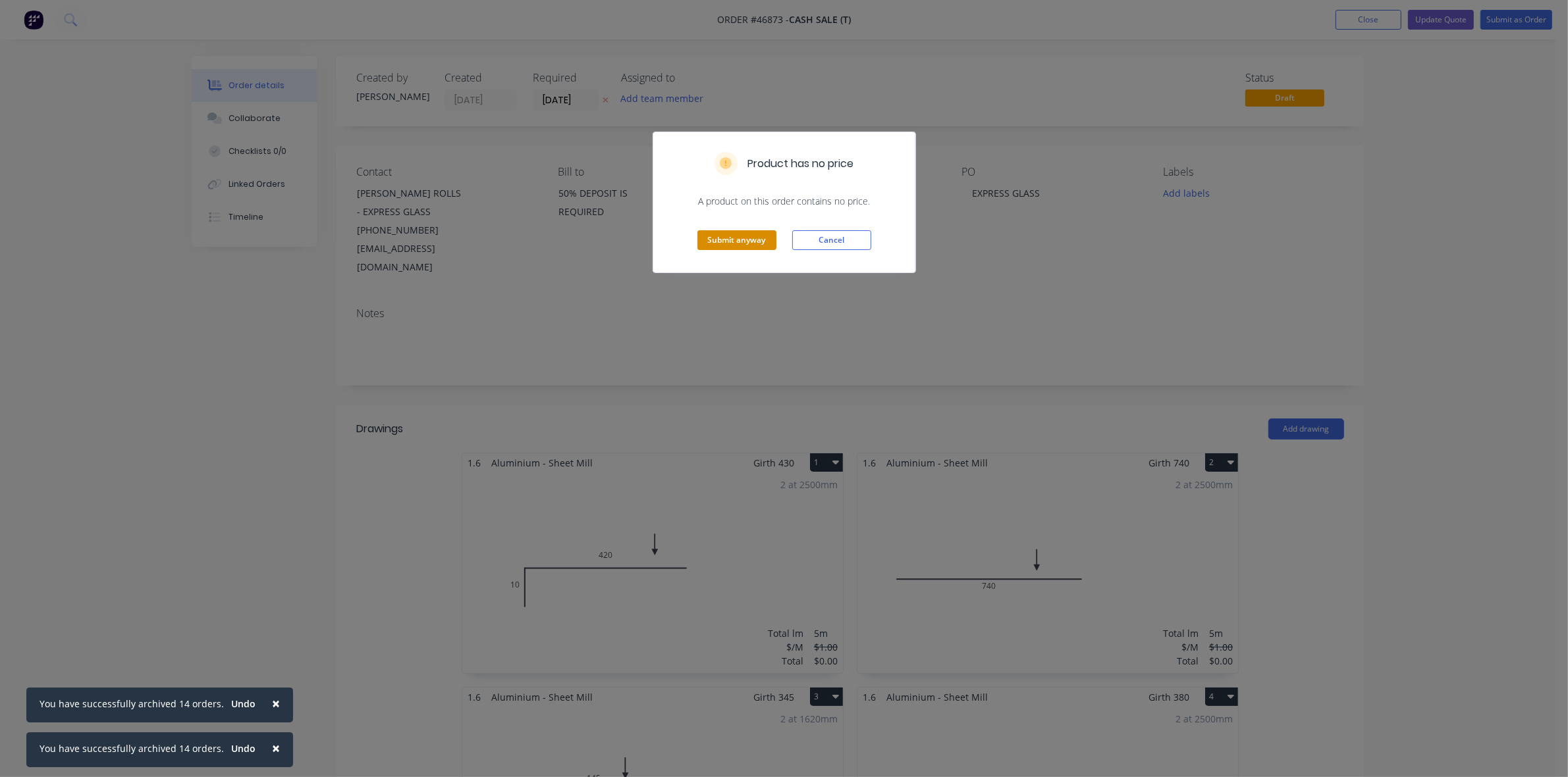
click at [773, 244] on button "Submit anyway" at bounding box center [737, 240] width 79 height 20
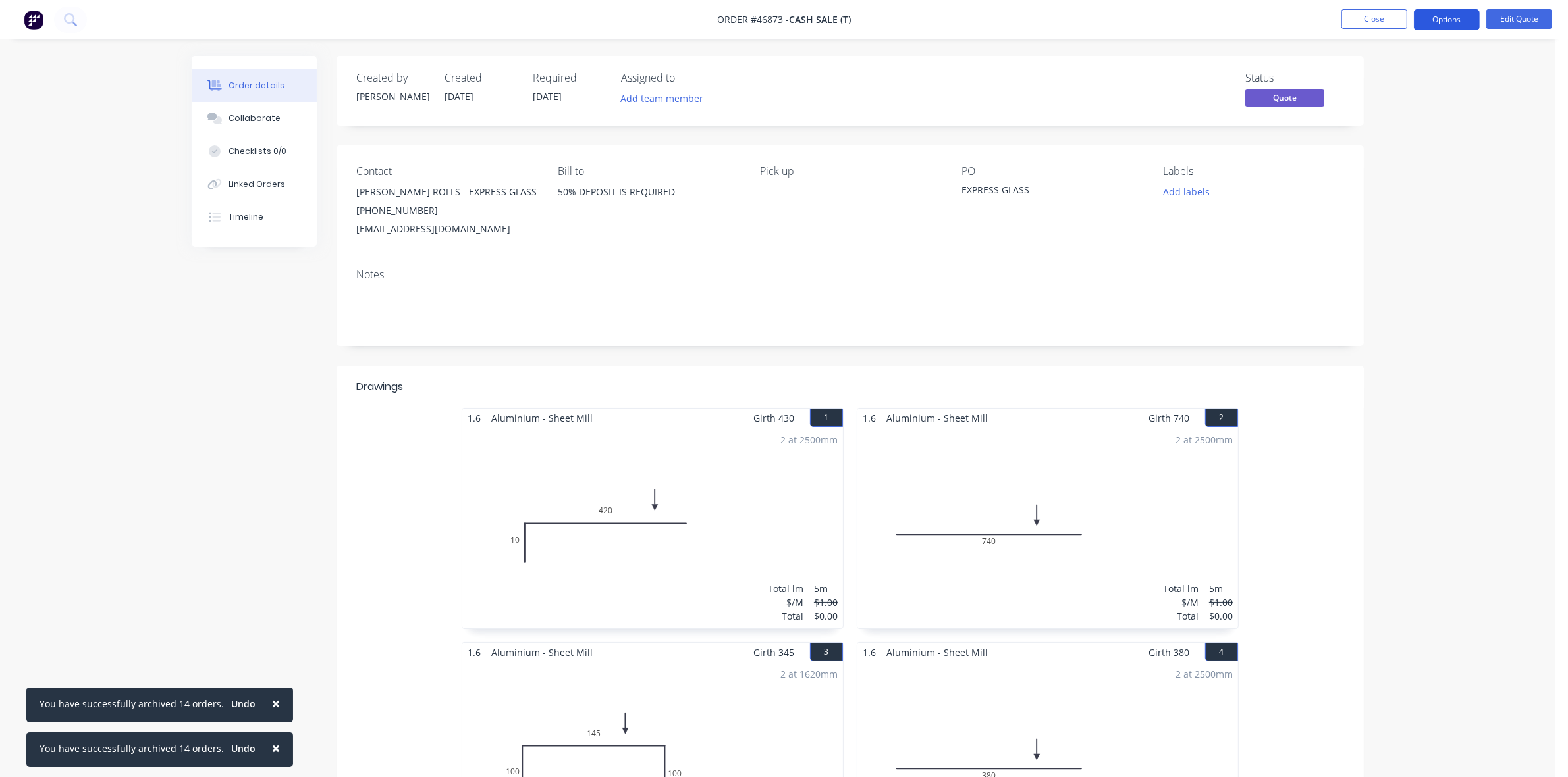
click at [1468, 18] on button "Options" at bounding box center [1446, 20] width 66 height 21
click at [1367, 74] on div "Quote" at bounding box center [1407, 80] width 122 height 20
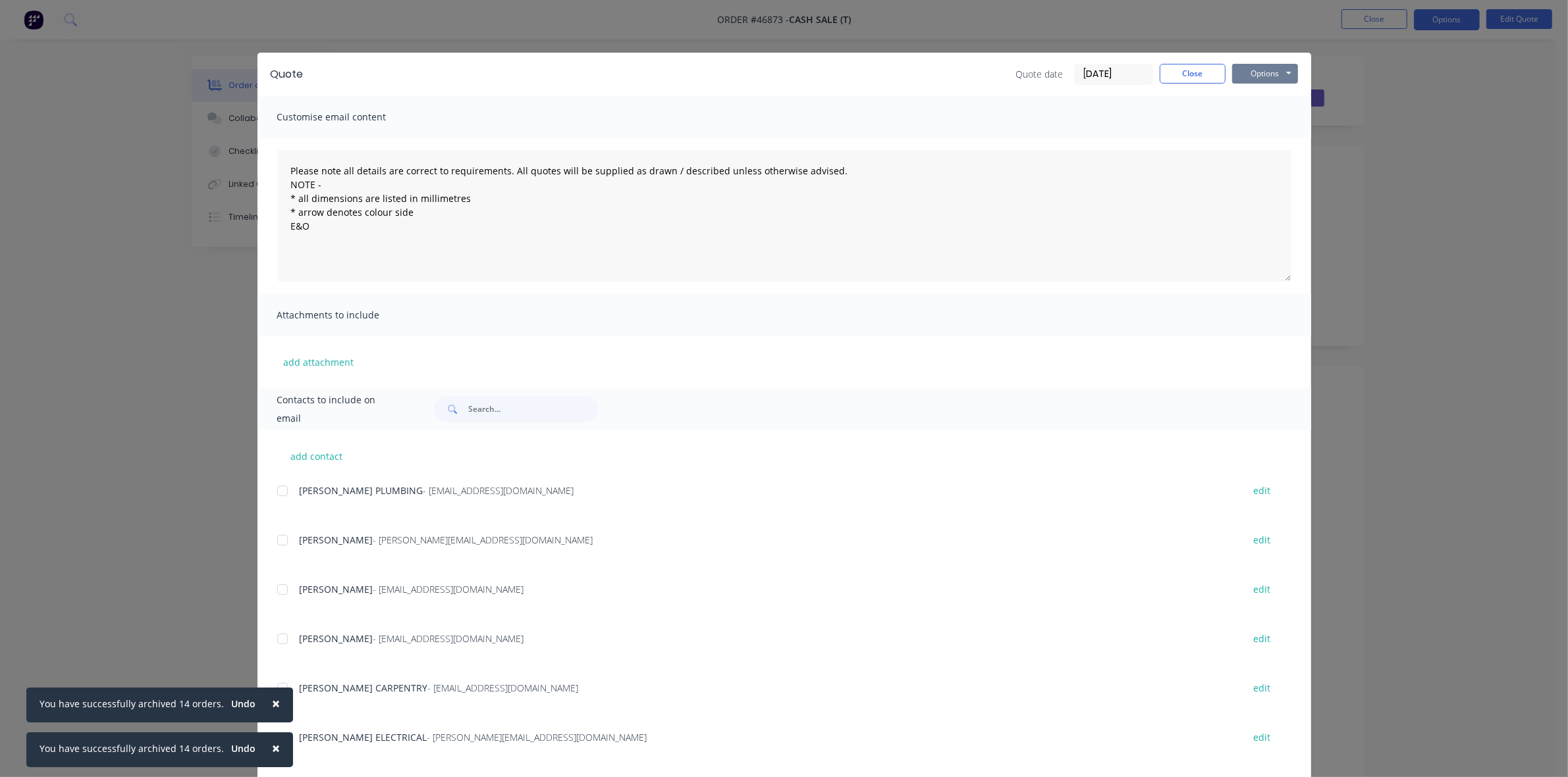
drag, startPoint x: 1253, startPoint y: 75, endPoint x: 1250, endPoint y: 84, distance: 9.5
click at [1253, 77] on button "Options" at bounding box center [1265, 74] width 66 height 20
click at [1253, 114] on button "Print" at bounding box center [1274, 119] width 84 height 21
click at [1191, 64] on div "Quote Quote date [DATE] Close Options Preview Print Email" at bounding box center [784, 74] width 1053 height 43
click at [1195, 67] on button "Close" at bounding box center [1193, 74] width 66 height 20
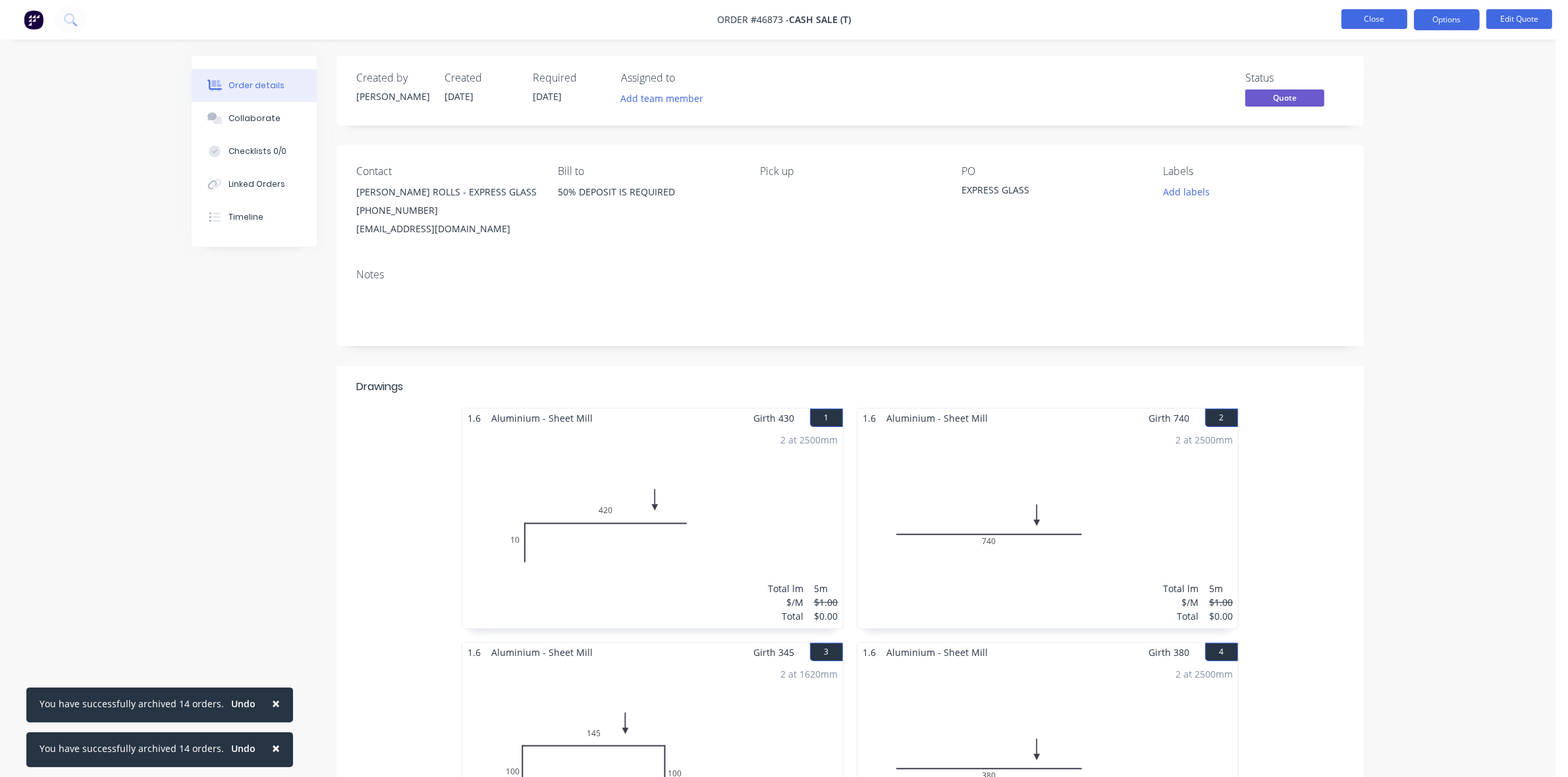
click at [1365, 21] on button "Close" at bounding box center [1375, 19] width 66 height 20
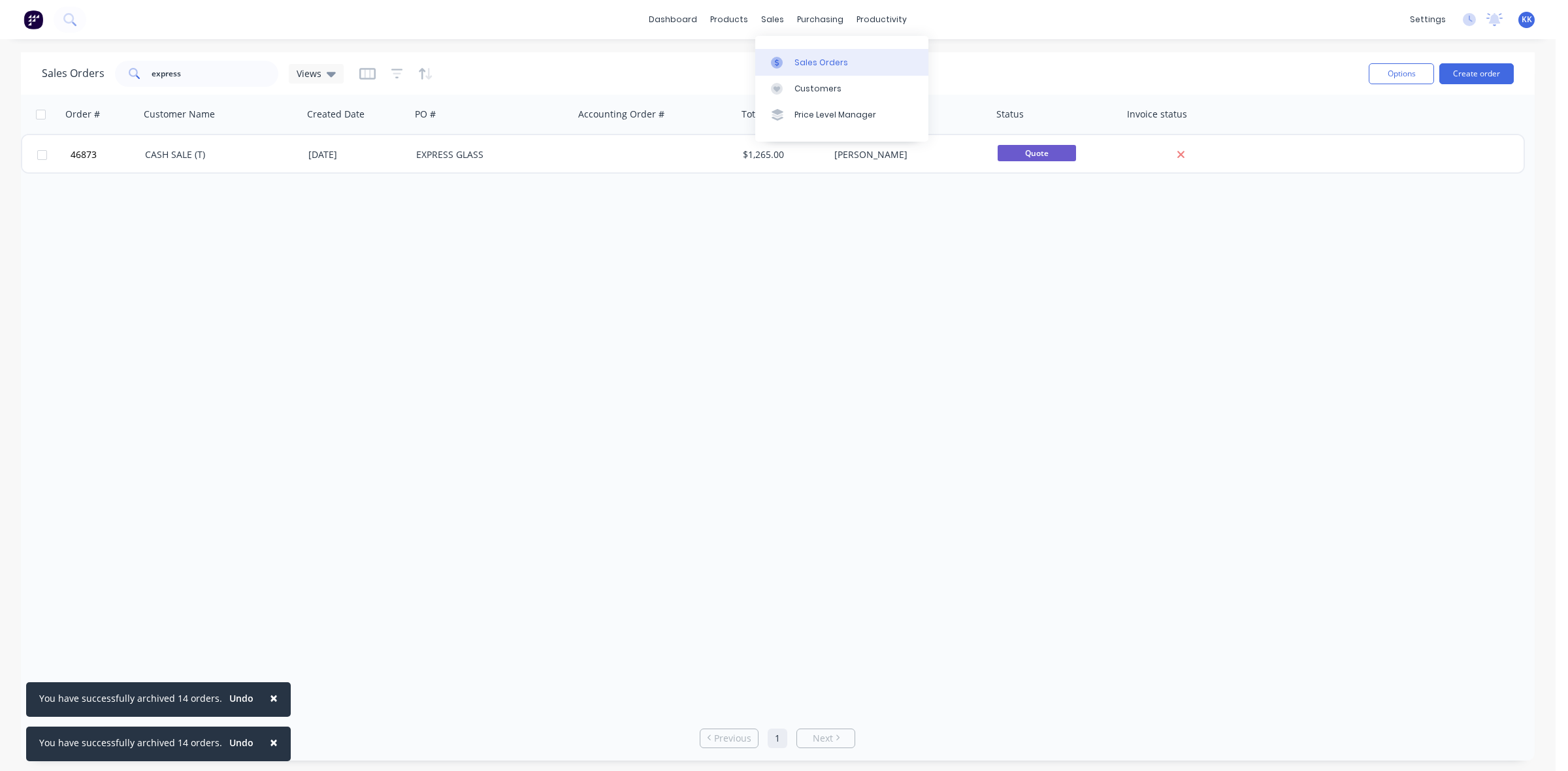
click at [798, 53] on link "Sales Orders" at bounding box center [842, 62] width 173 height 26
drag, startPoint x: 216, startPoint y: 82, endPoint x: 138, endPoint y: 77, distance: 78.2
click at [138, 77] on div "express" at bounding box center [197, 74] width 164 height 26
type input "urban"
click at [394, 77] on icon "button" at bounding box center [397, 73] width 11 height 13
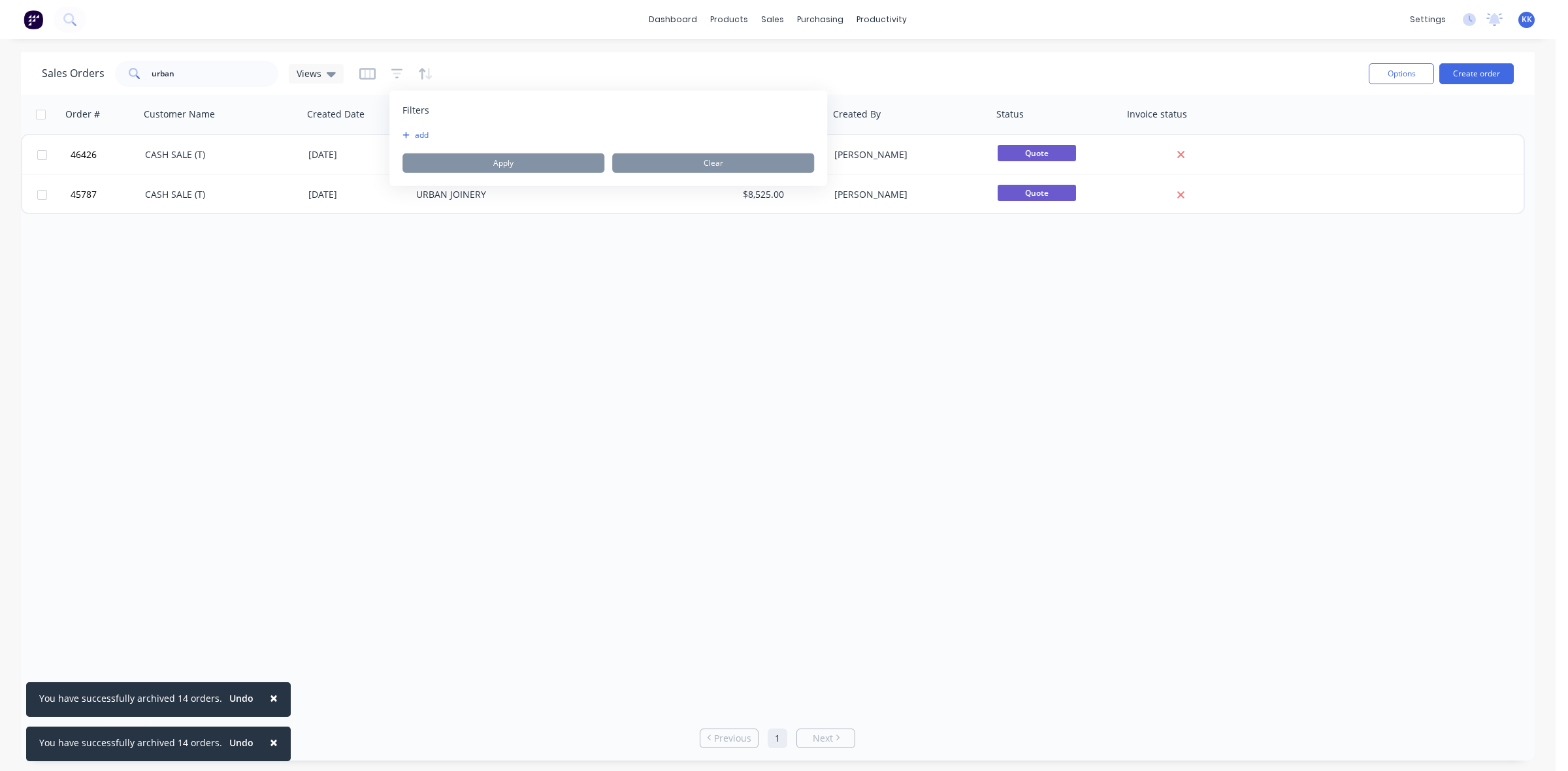
click at [422, 130] on button "add" at bounding box center [418, 136] width 33 height 11
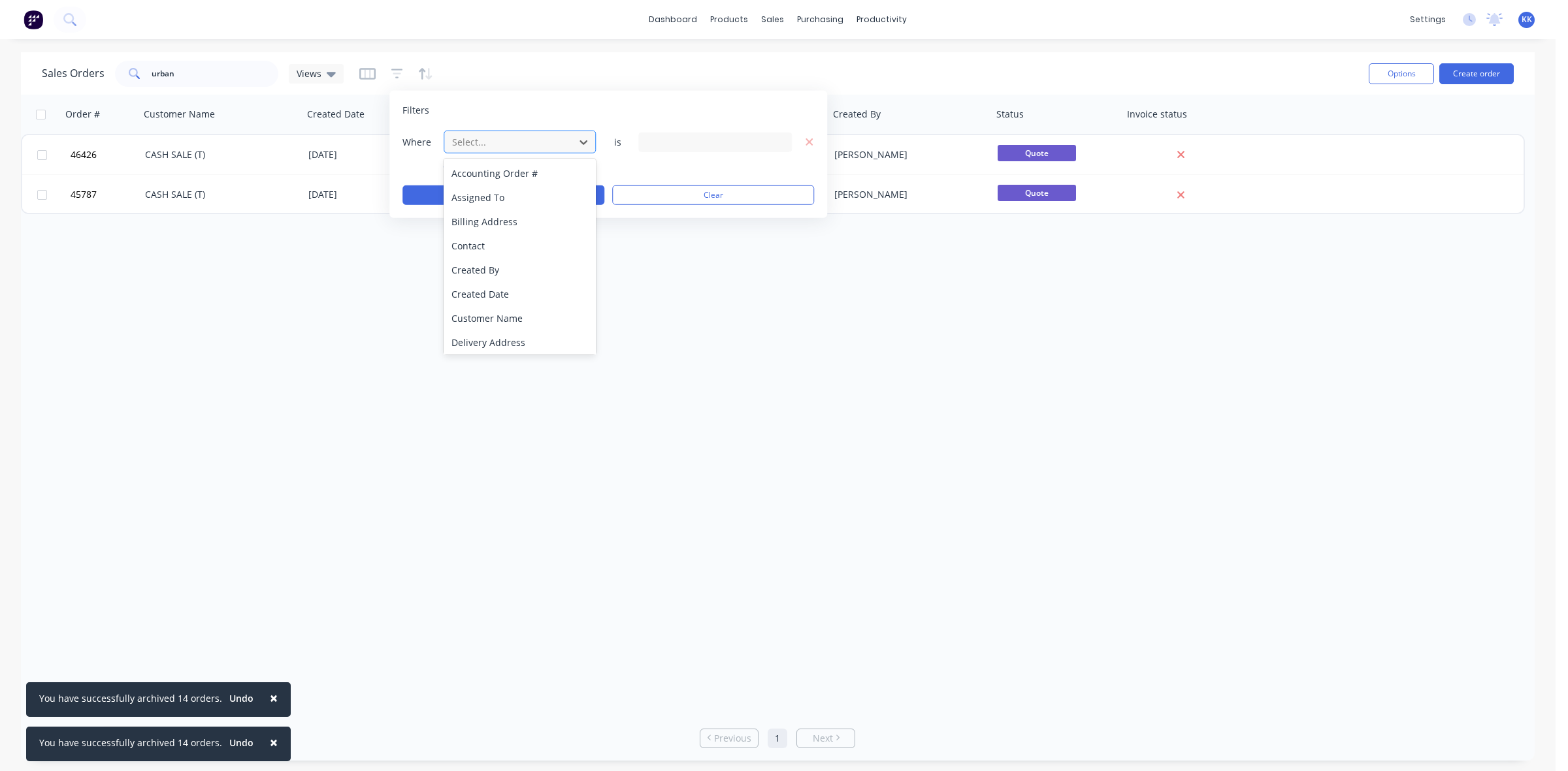
click at [452, 138] on input "text" at bounding box center [452, 143] width 3 height 14
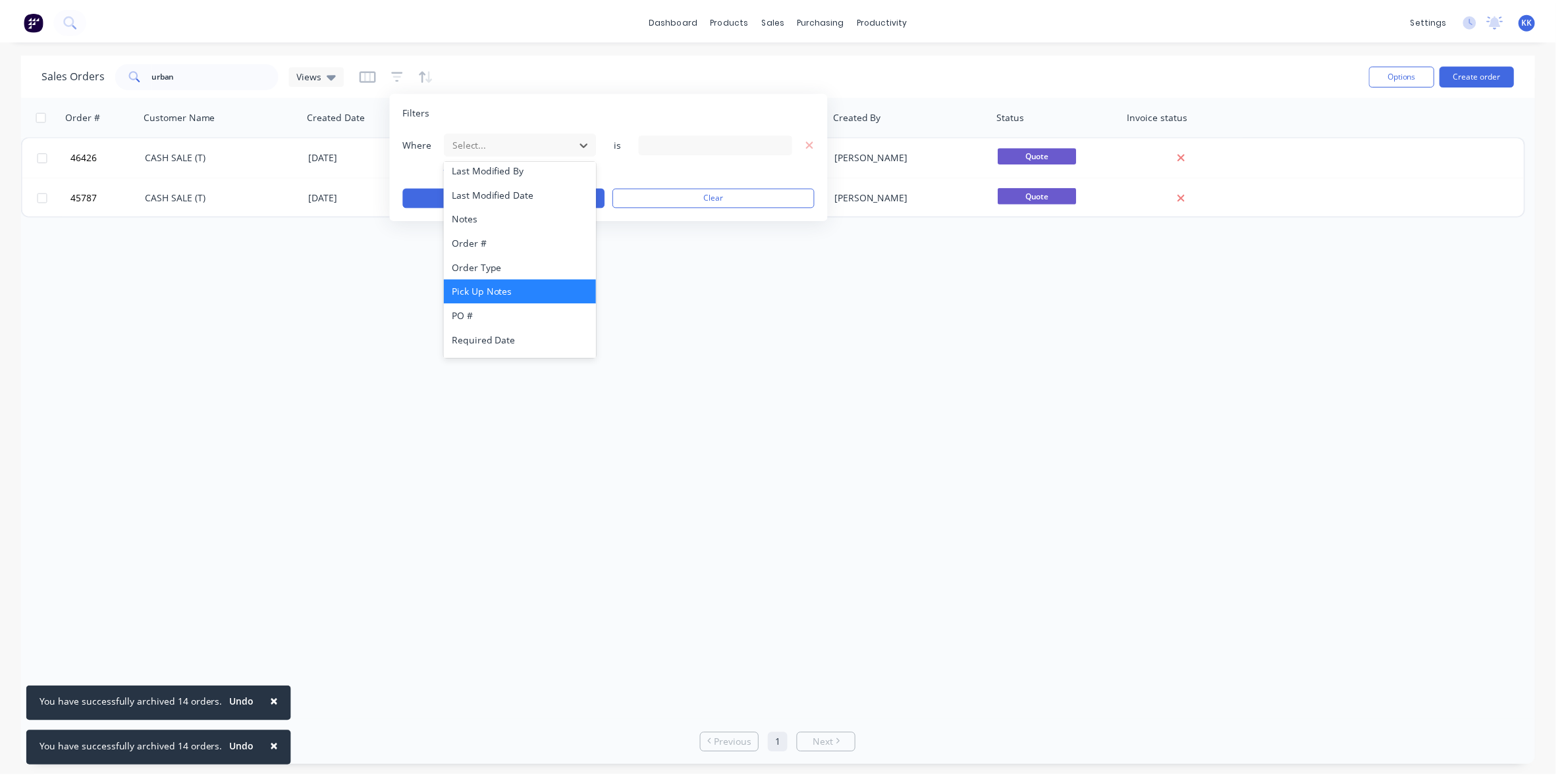
scroll to position [318, 0]
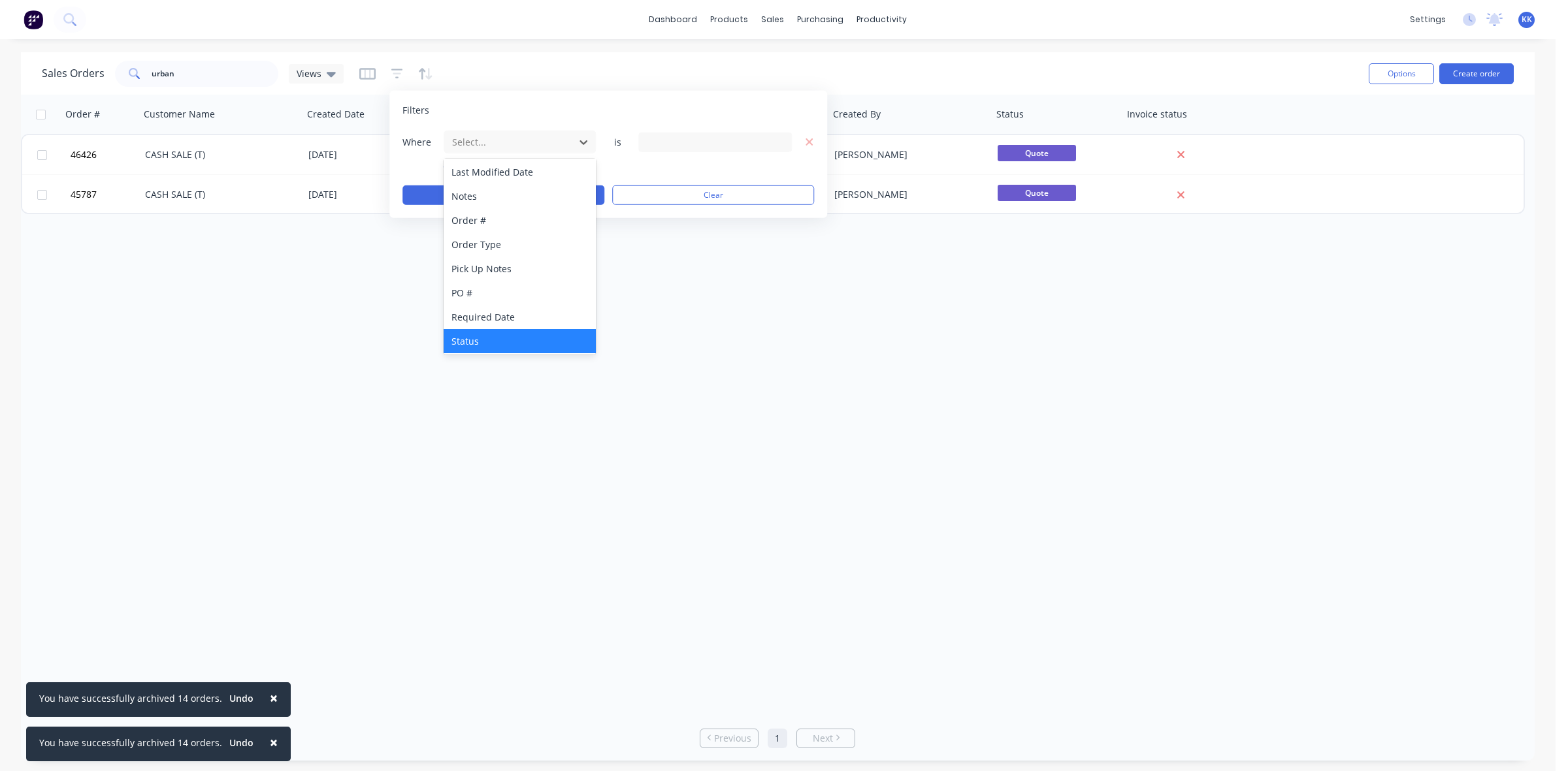
click at [493, 336] on div "Status" at bounding box center [519, 341] width 152 height 24
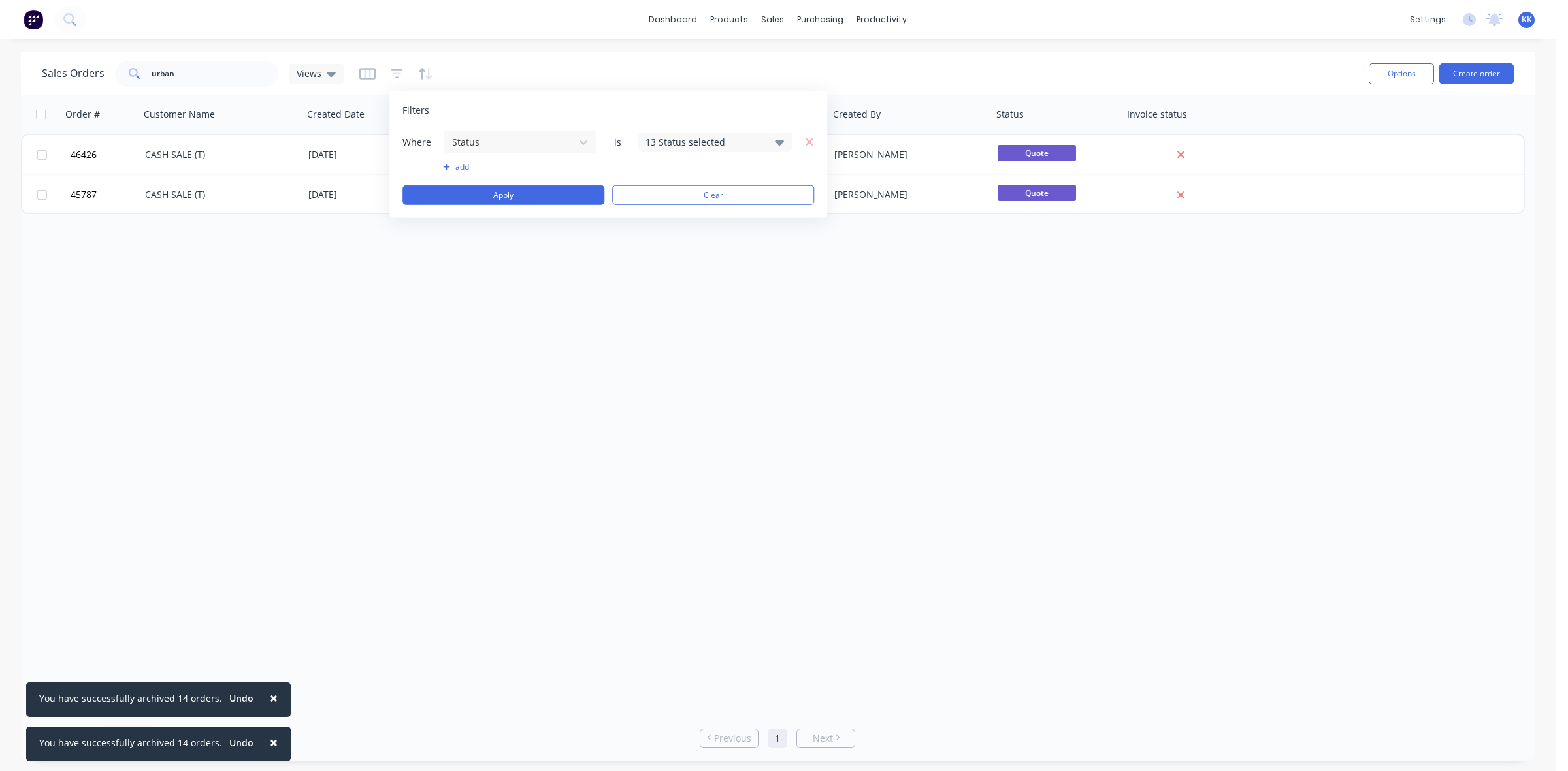
click at [688, 141] on div "13 Status selected" at bounding box center [704, 143] width 118 height 14
drag, startPoint x: 685, startPoint y: 214, endPoint x: 666, endPoint y: 209, distance: 19.6
click at [685, 214] on div "All" at bounding box center [757, 214] width 157 height 14
click at [543, 194] on button "Apply" at bounding box center [503, 195] width 202 height 19
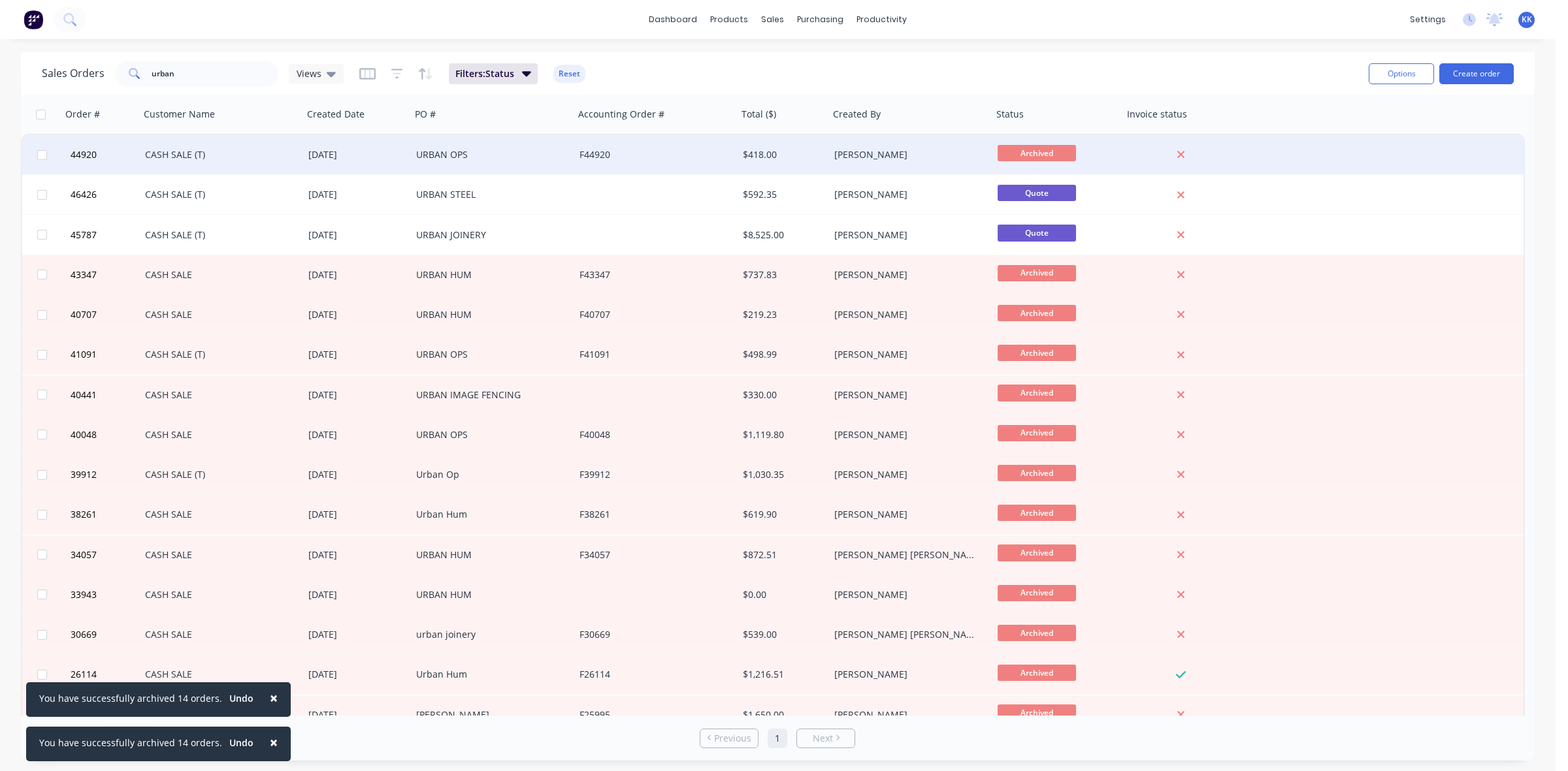
click at [838, 156] on div "[PERSON_NAME]" at bounding box center [907, 154] width 145 height 13
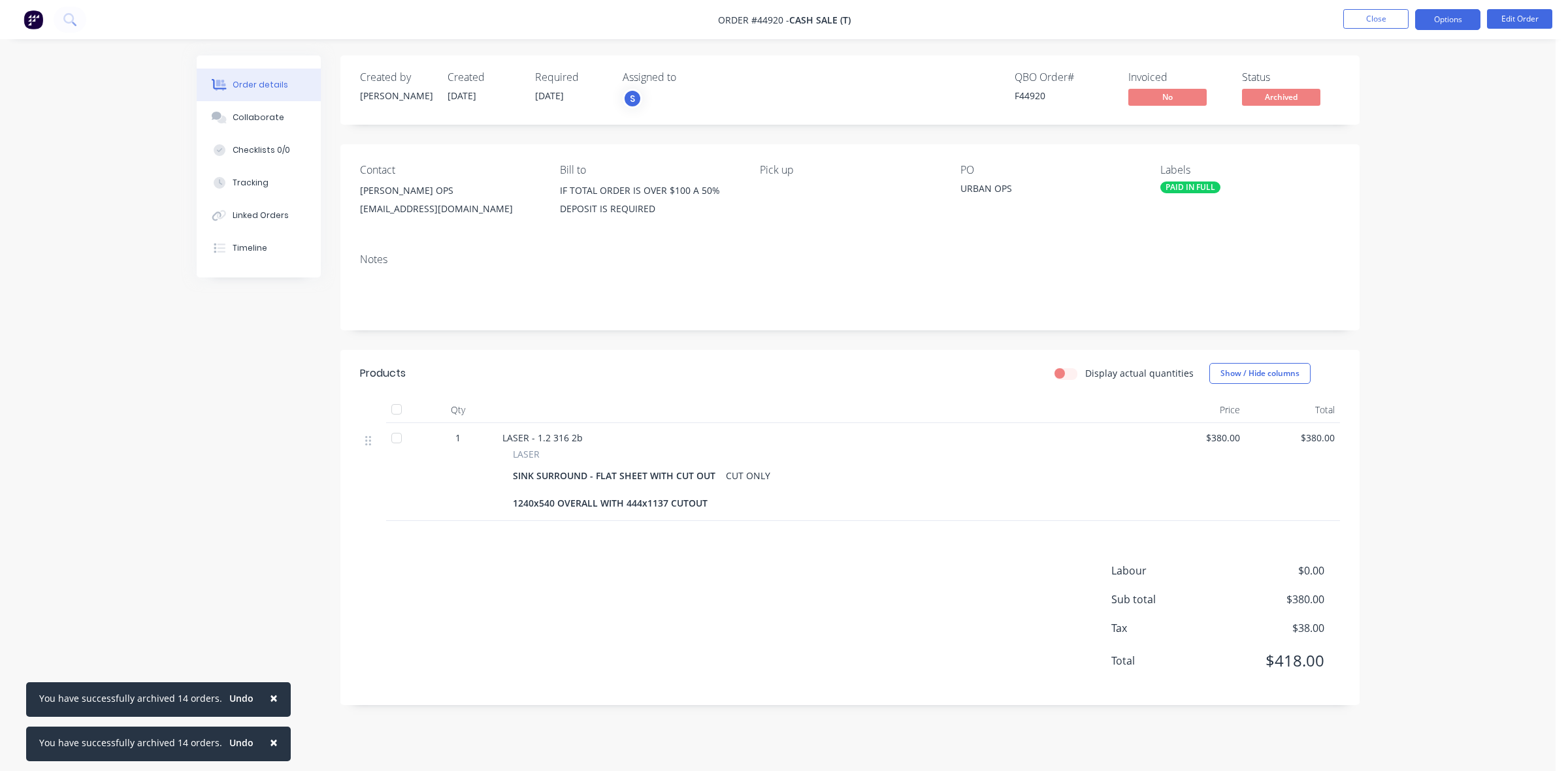
click at [1452, 15] on button "Options" at bounding box center [1447, 19] width 65 height 21
click at [1376, 315] on div "Duplicate" at bounding box center [1409, 315] width 121 height 19
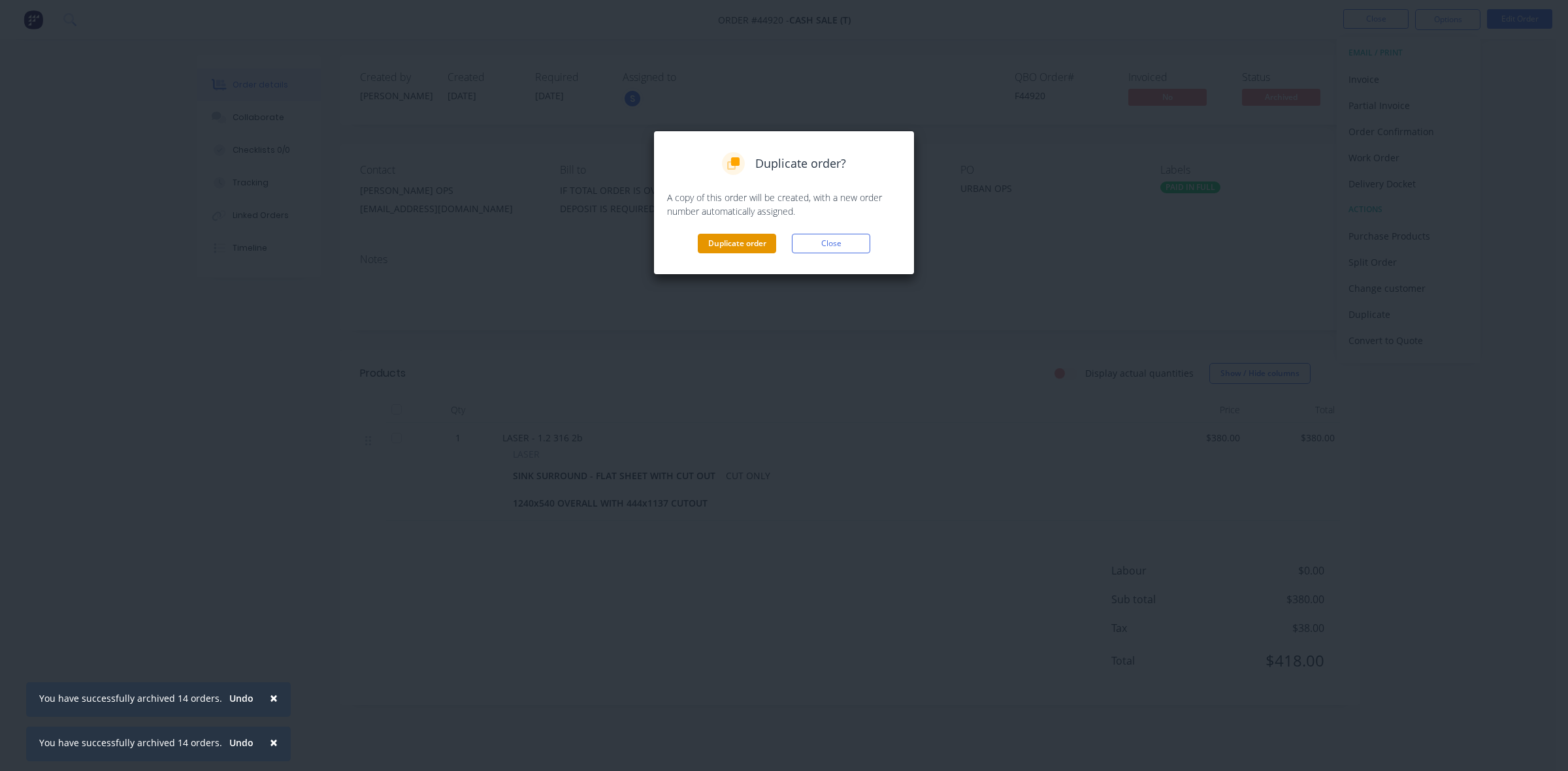
click at [737, 243] on button "Duplicate order" at bounding box center [737, 244] width 78 height 19
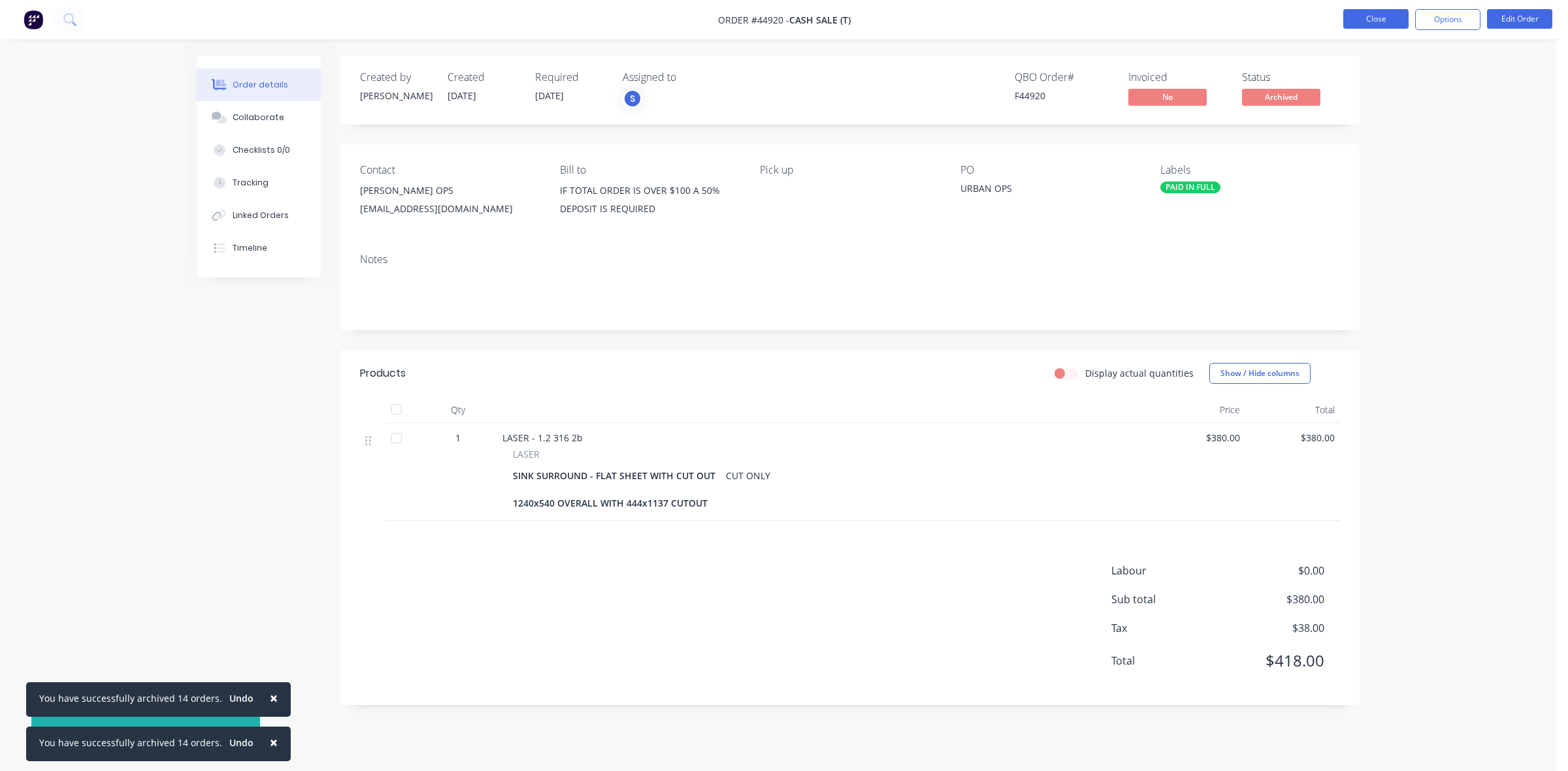
click at [1374, 17] on button "Close" at bounding box center [1376, 18] width 65 height 19
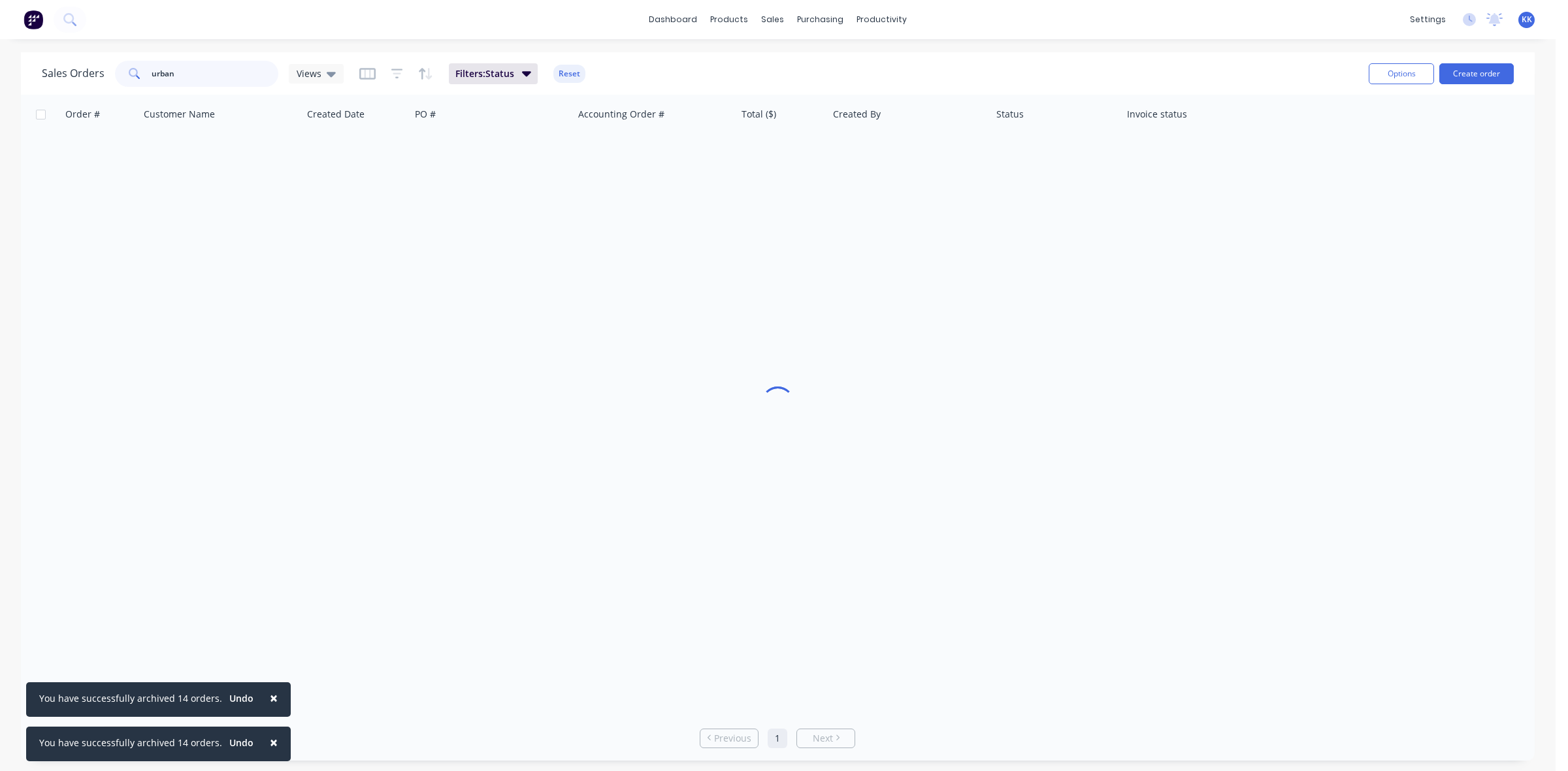
drag, startPoint x: 189, startPoint y: 77, endPoint x: 115, endPoint y: 64, distance: 75.1
click at [121, 66] on div "urban" at bounding box center [197, 74] width 164 height 26
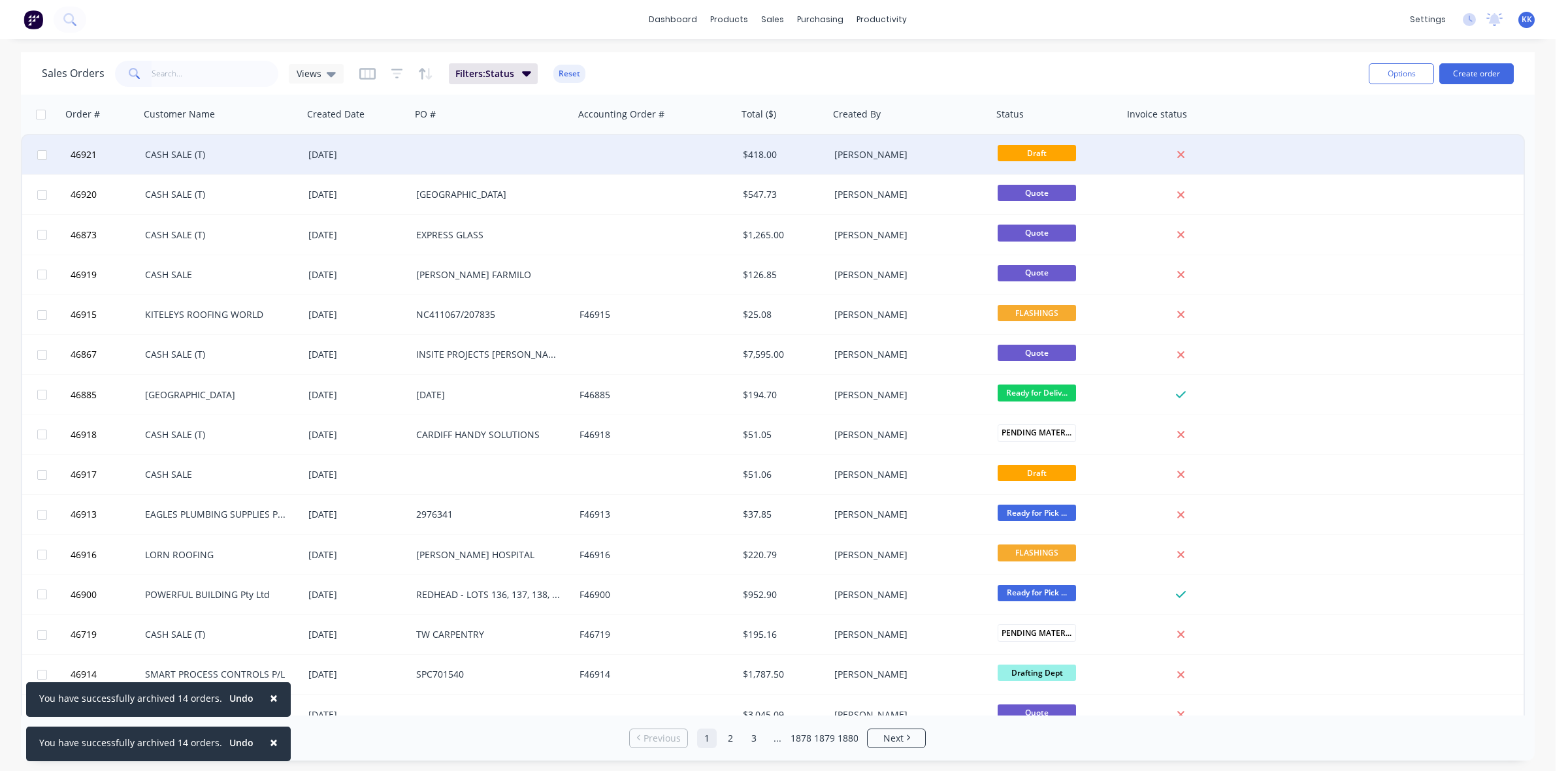
click at [710, 151] on div at bounding box center [656, 155] width 164 height 40
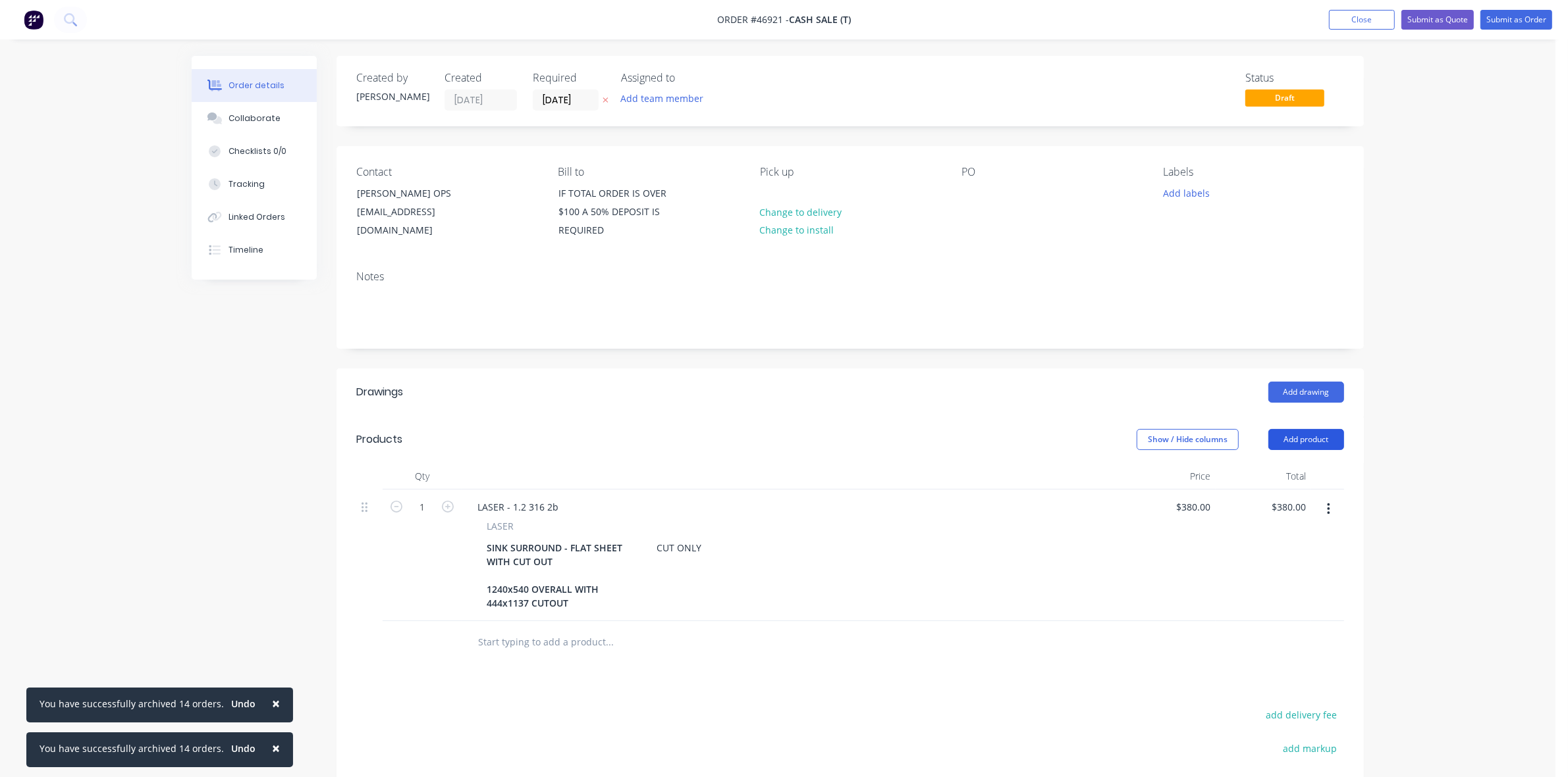
click at [1317, 439] on button "Add product" at bounding box center [1305, 440] width 75 height 21
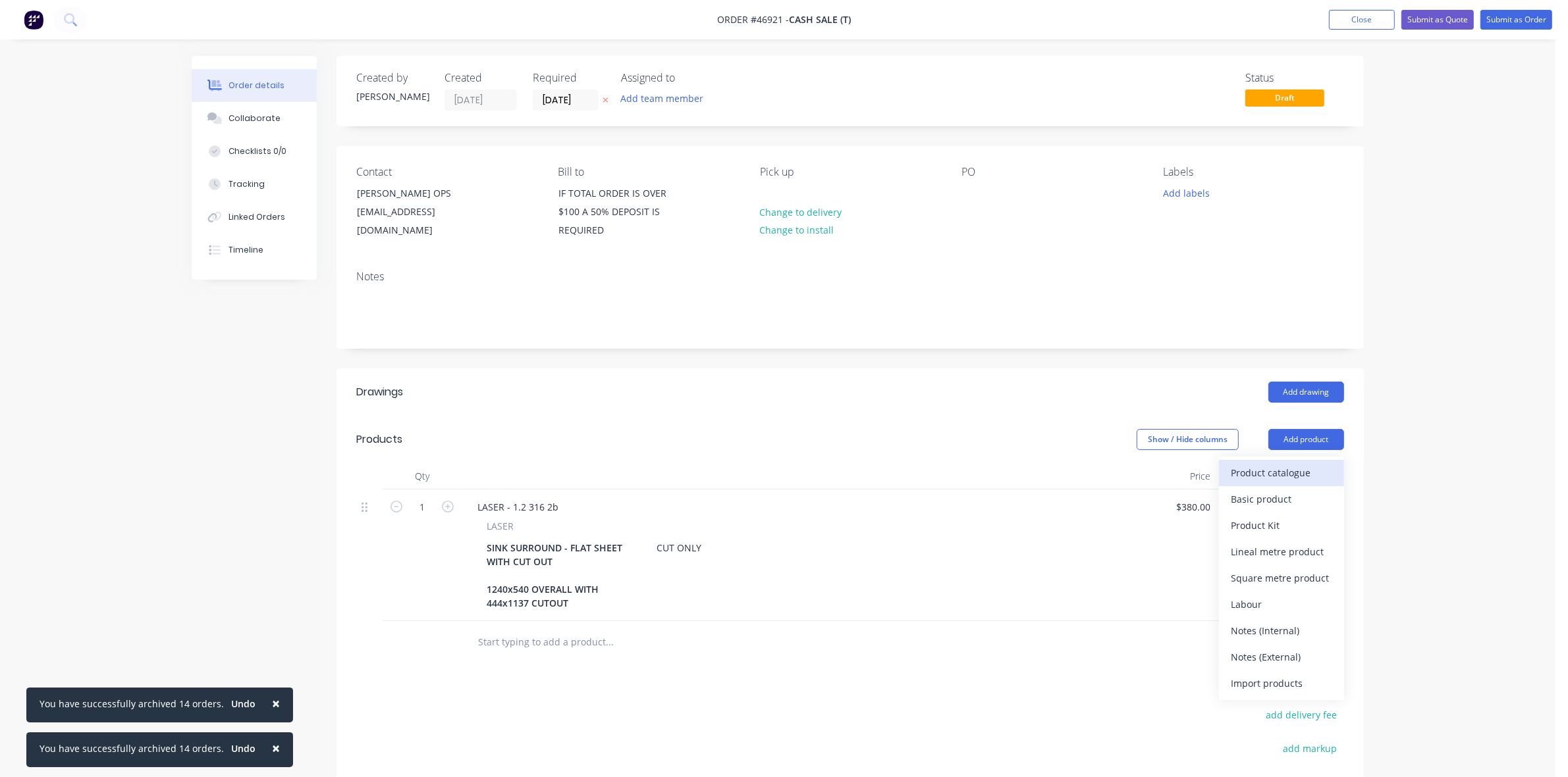
click at [1309, 471] on div "Product catalogue" at bounding box center [1281, 473] width 101 height 20
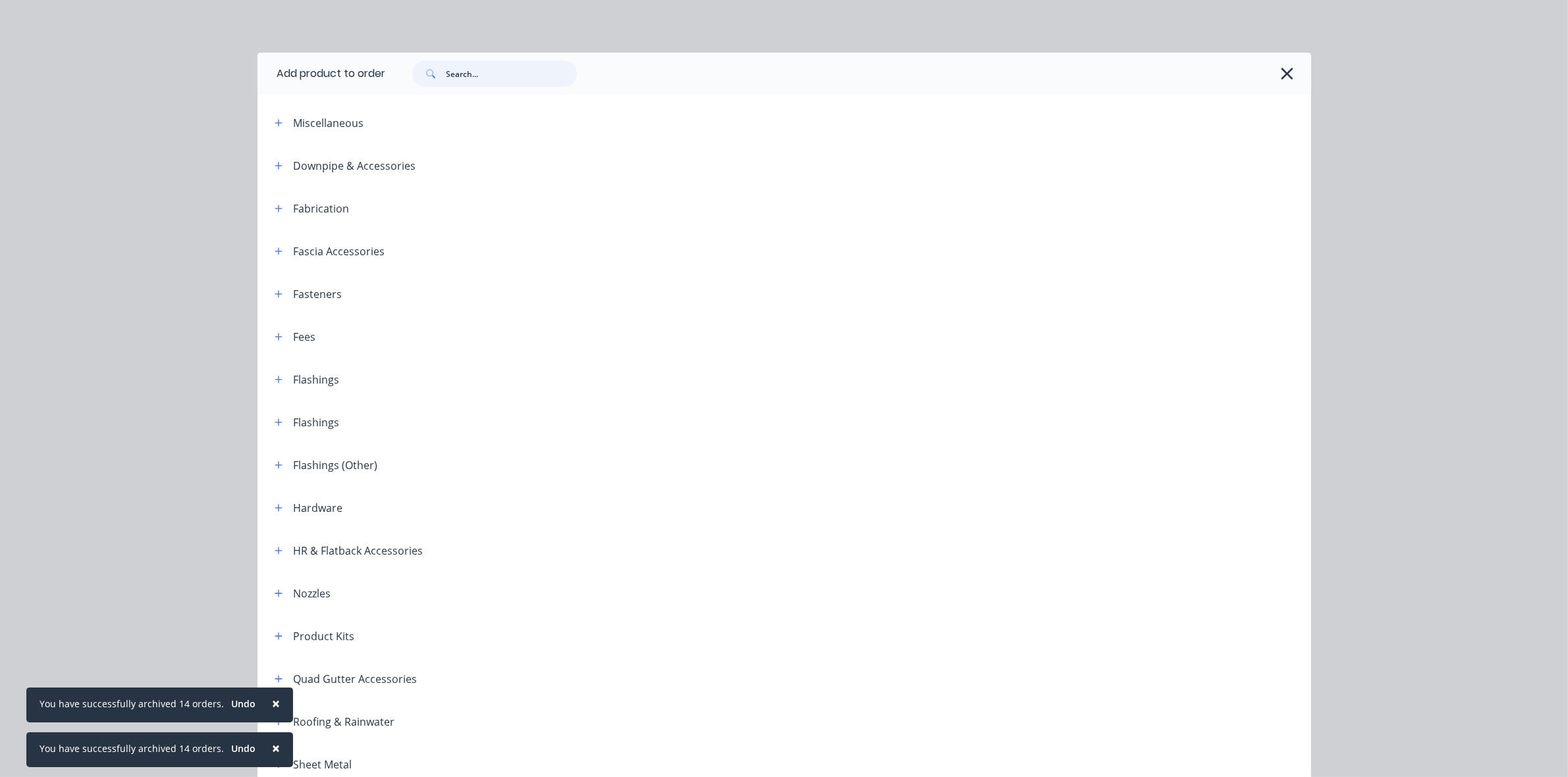
click at [530, 81] on input "text" at bounding box center [511, 74] width 130 height 27
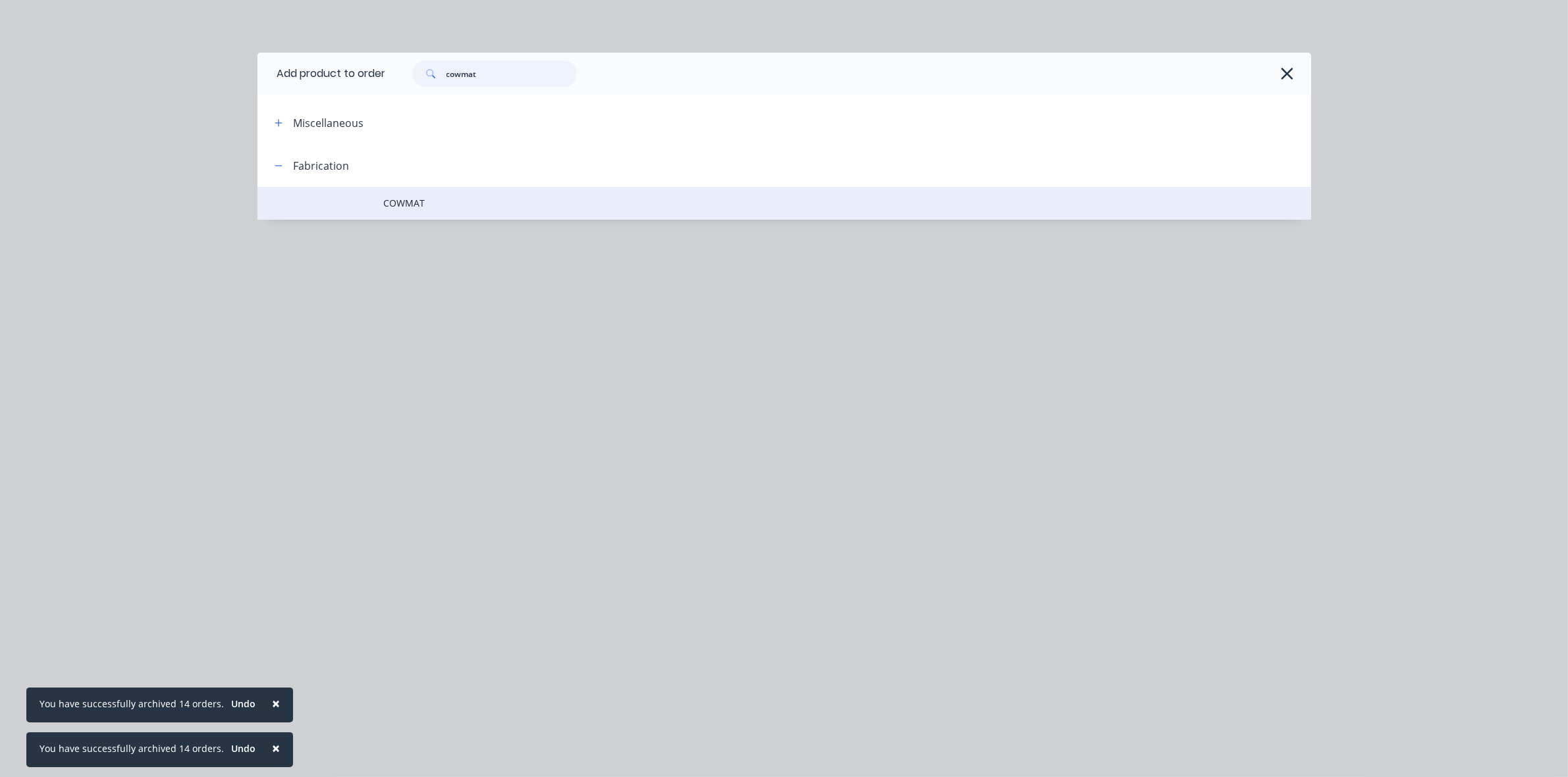
type input "cowmat"
click at [486, 206] on span "COWMAT" at bounding box center [755, 203] width 742 height 14
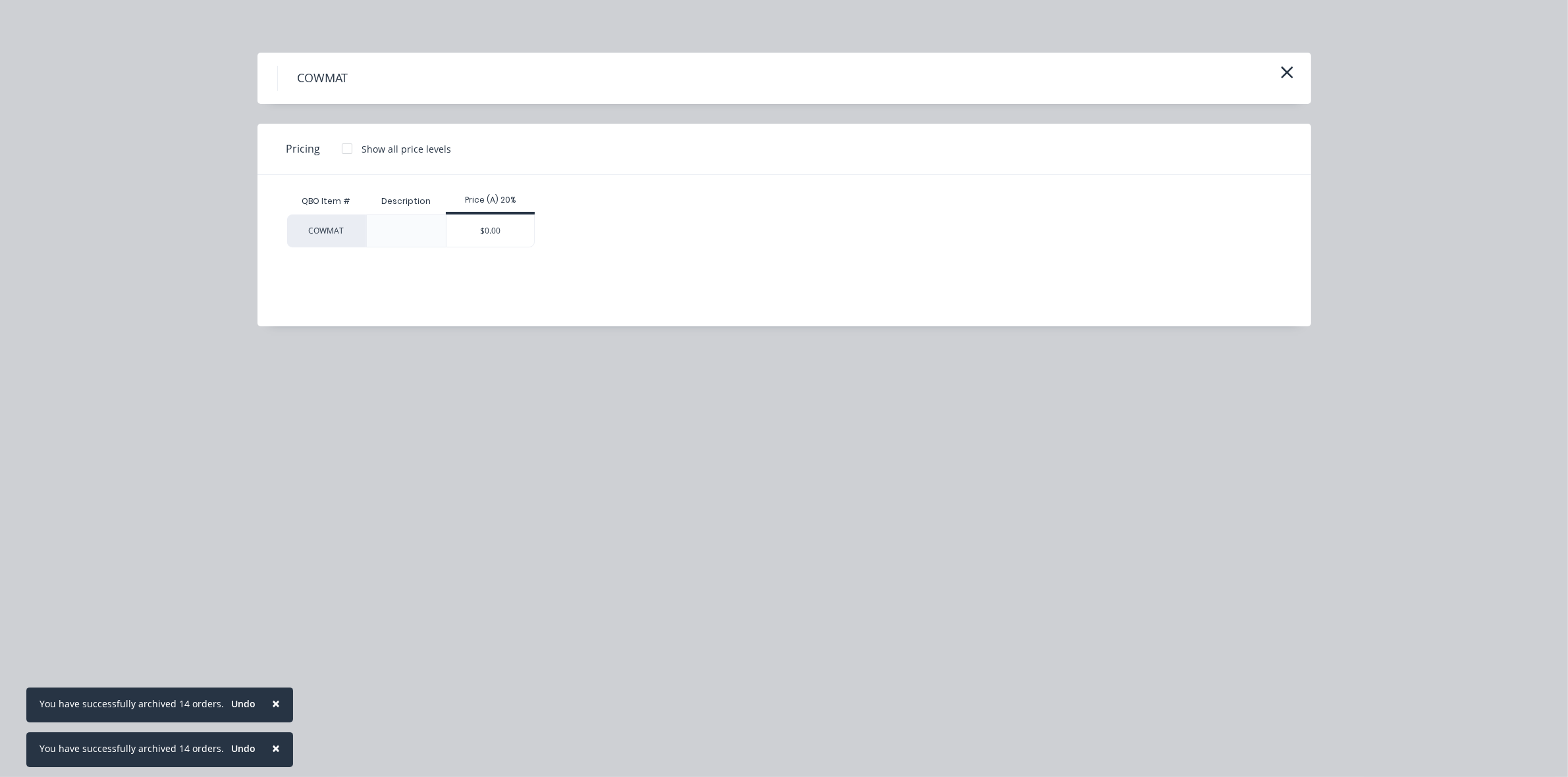
click at [482, 241] on div "$0.00" at bounding box center [490, 232] width 88 height 32
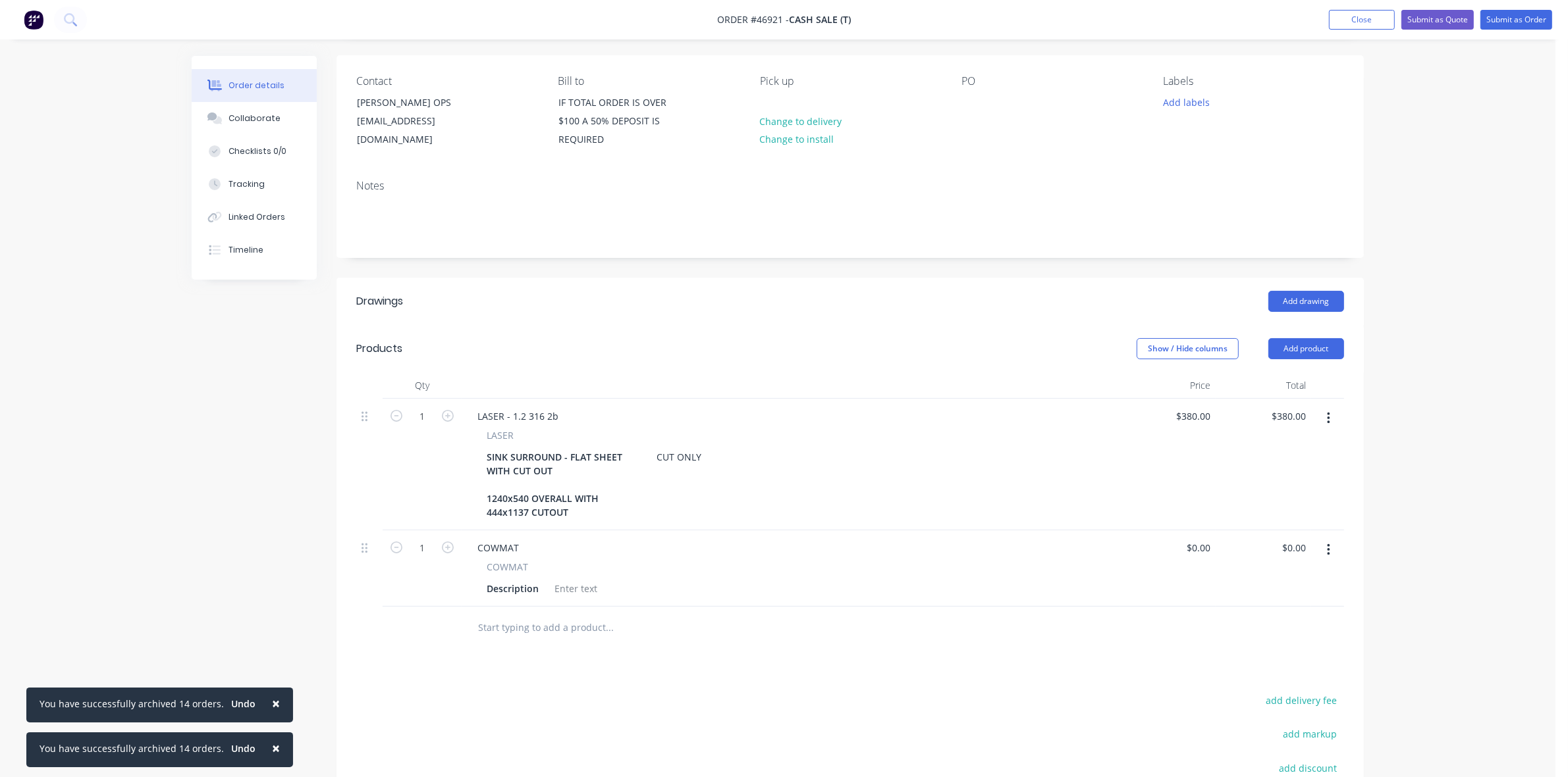
scroll to position [165, 0]
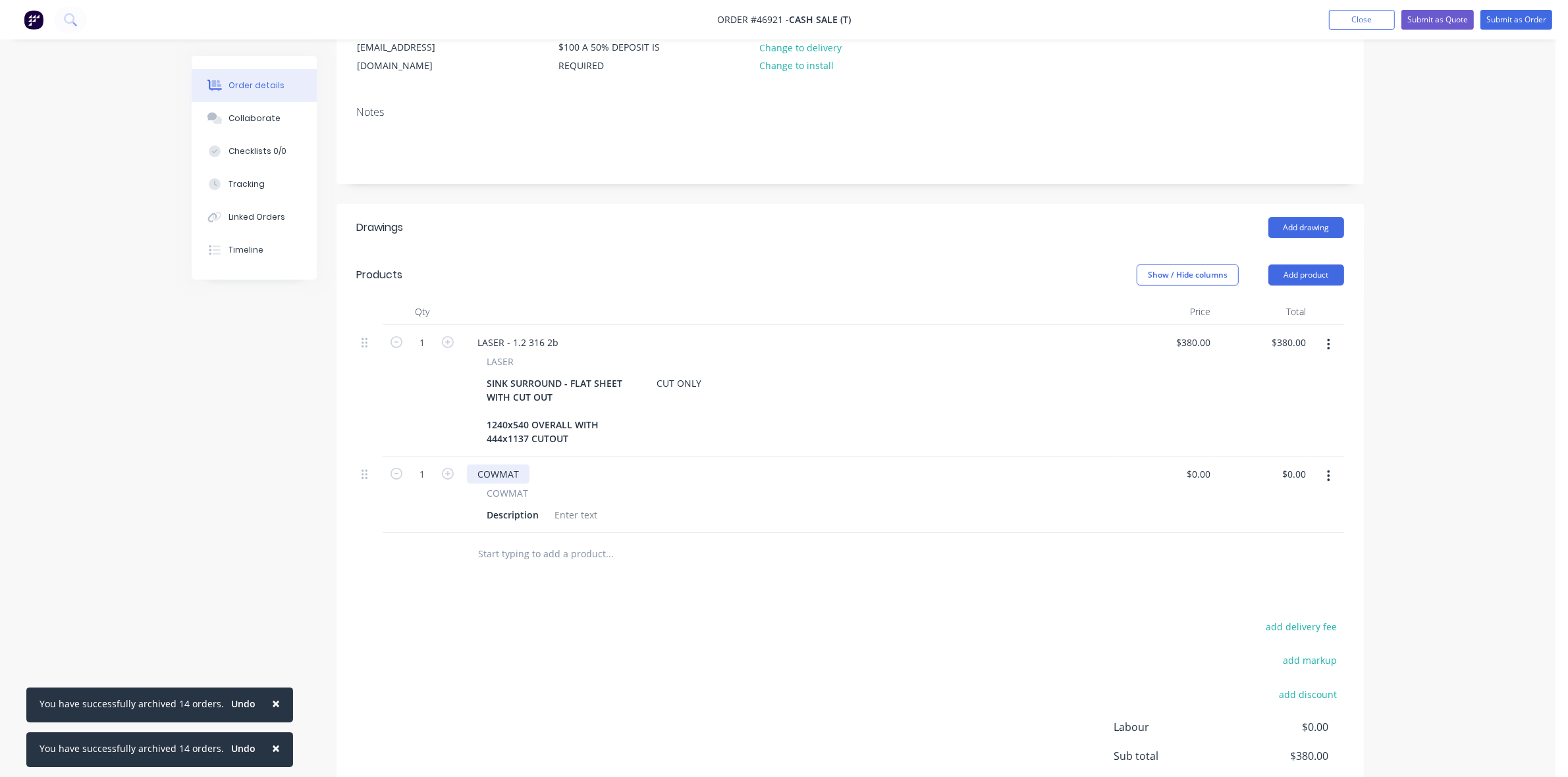
click at [524, 483] on div "COWMAT" at bounding box center [498, 475] width 63 height 20
drag, startPoint x: 631, startPoint y: 488, endPoint x: 573, endPoint y: 488, distance: 58.0
click at [573, 483] on div "COWMAT - 1.2 316 2b sink surround" at bounding box center [557, 475] width 181 height 20
click at [512, 524] on div "Description" at bounding box center [513, 515] width 63 height 20
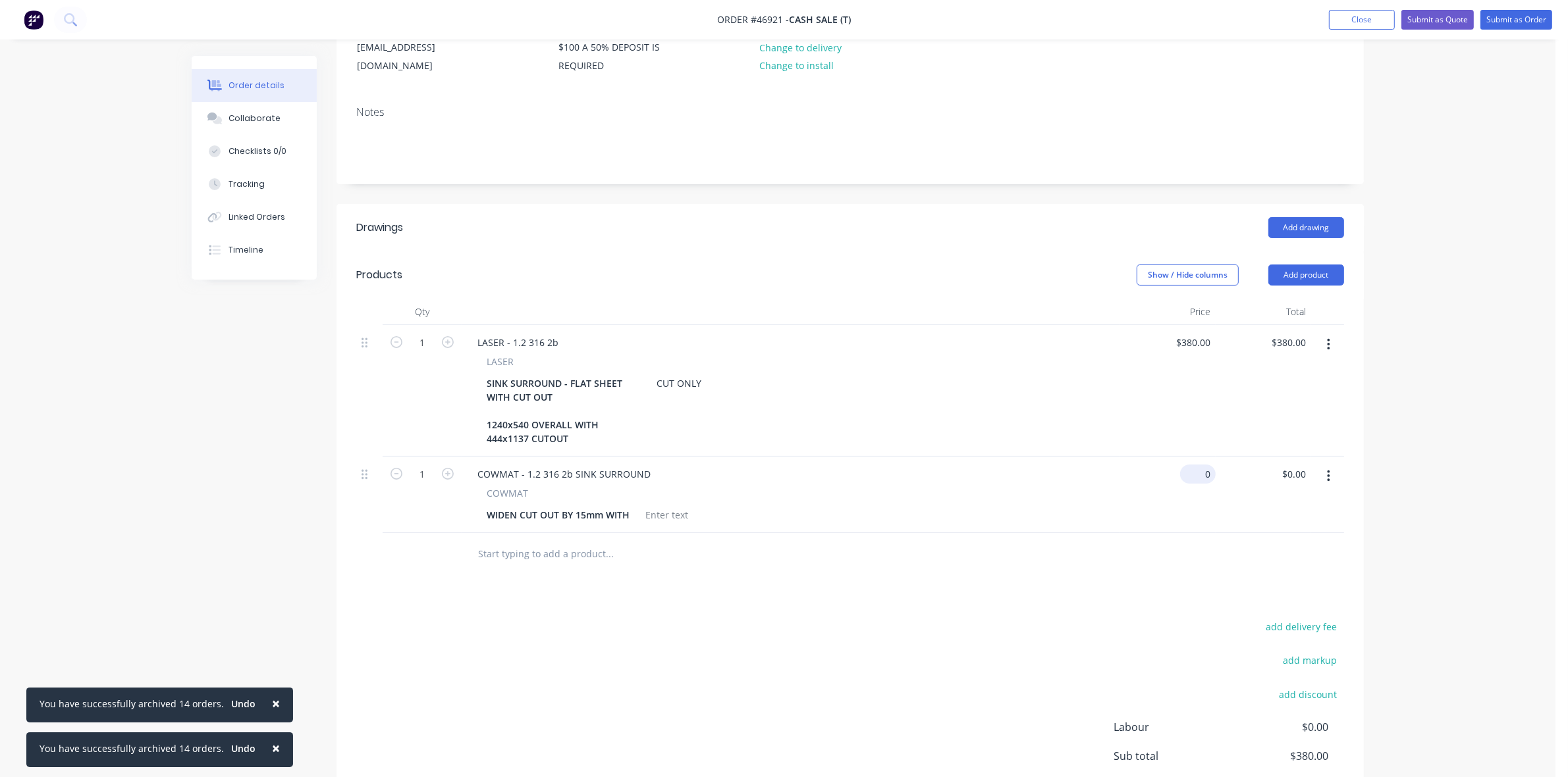
click at [1200, 483] on div "0 $0.00" at bounding box center [1201, 475] width 30 height 20
type input "$120.00"
click at [1328, 342] on icon "button" at bounding box center [1328, 344] width 3 height 12
click at [1291, 450] on div "Delete" at bounding box center [1281, 459] width 101 height 20
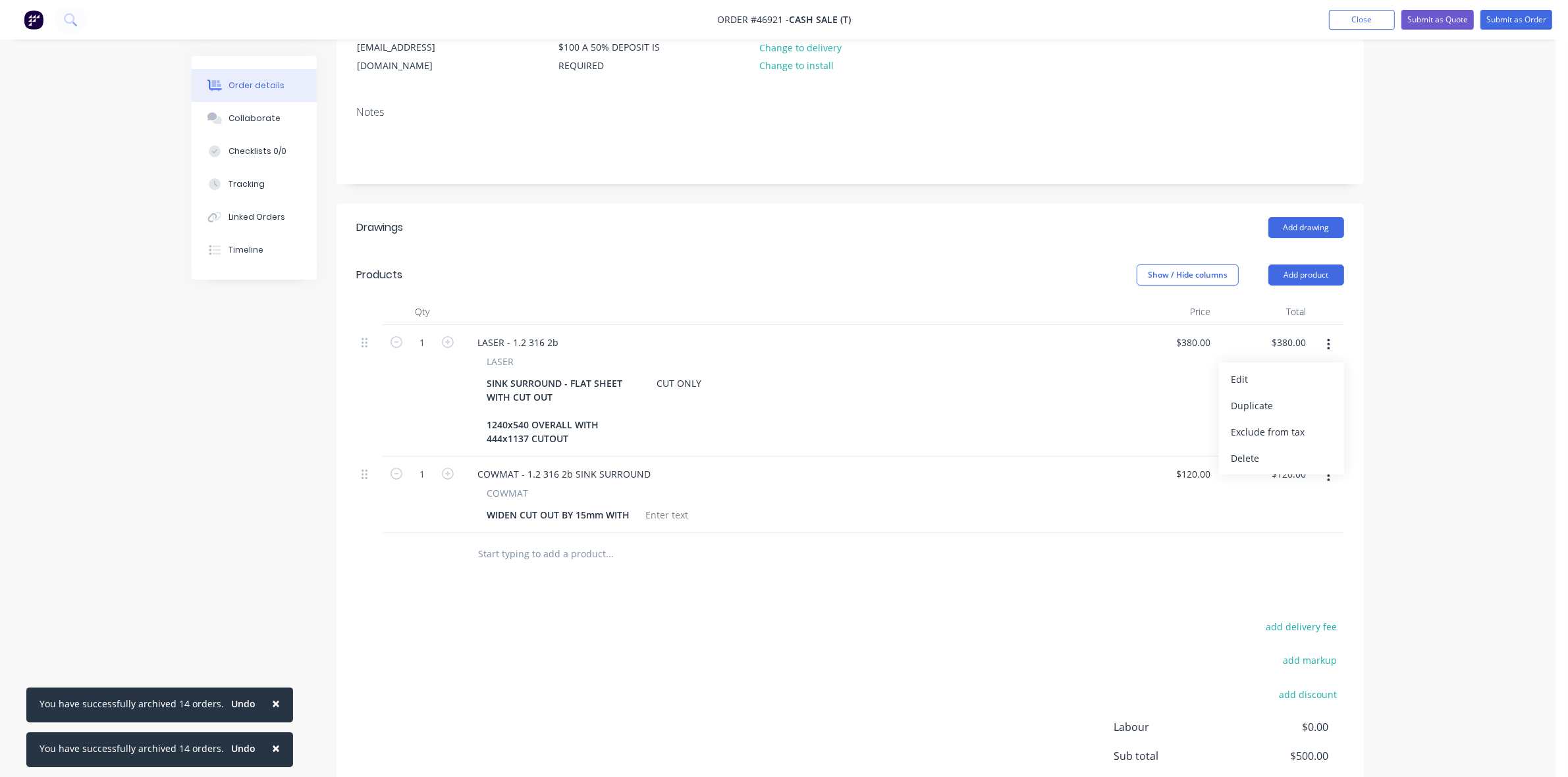
scroll to position [139, 0]
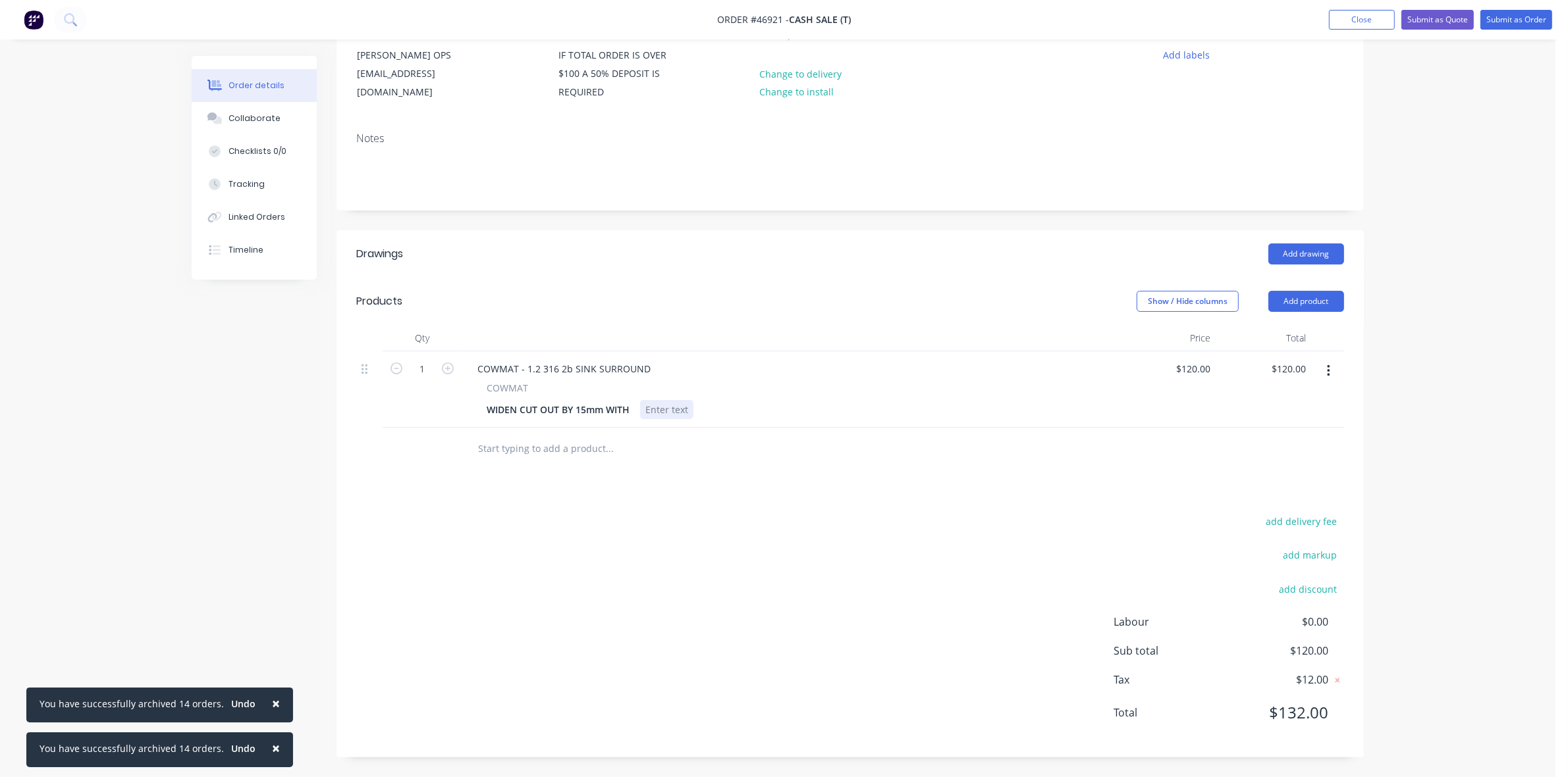
click at [660, 412] on div at bounding box center [666, 410] width 53 height 20
click at [631, 408] on div "WIDEN CUT OUT BY 15mm WITH" at bounding box center [558, 410] width 154 height 20
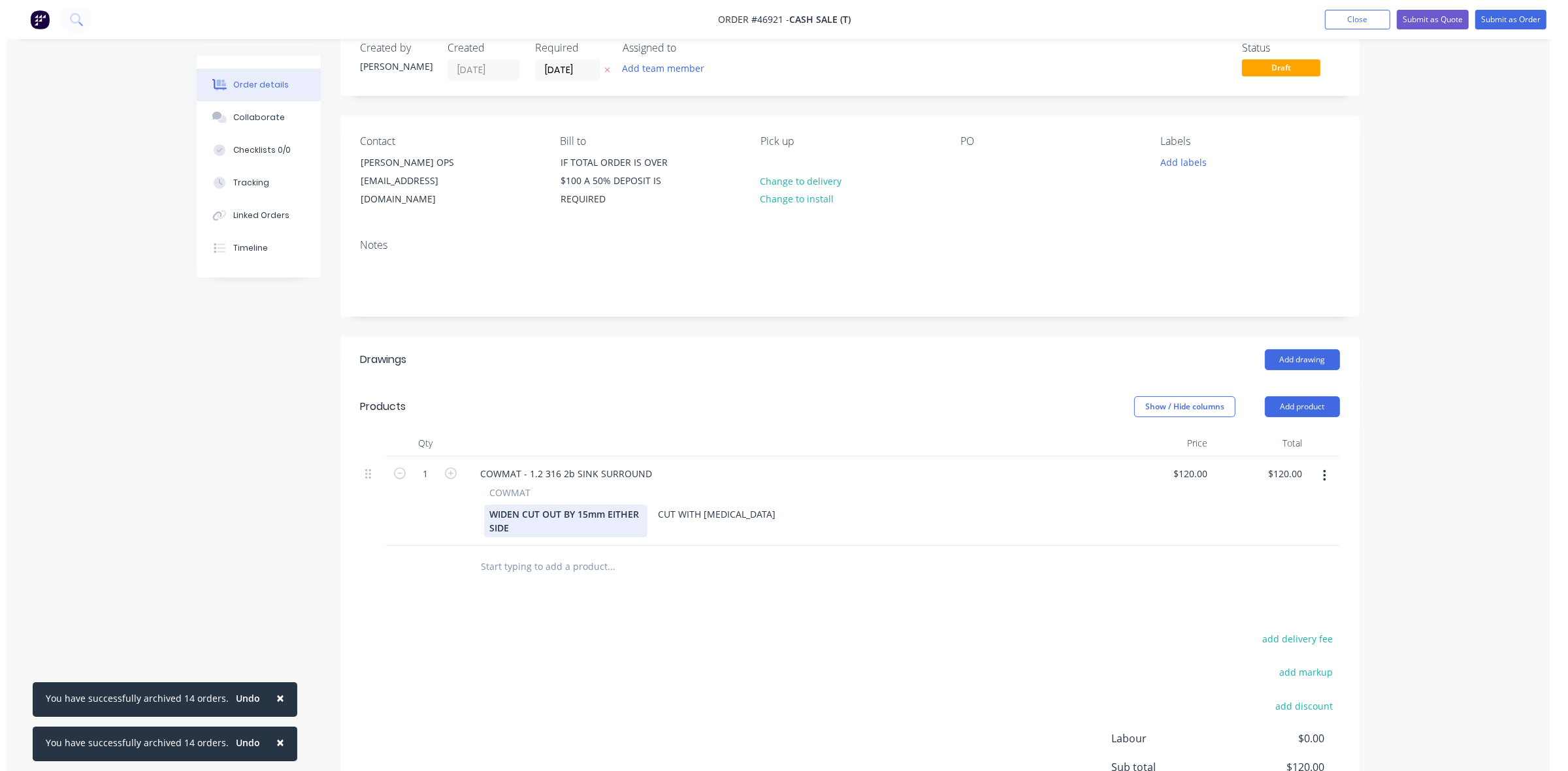
scroll to position [0, 0]
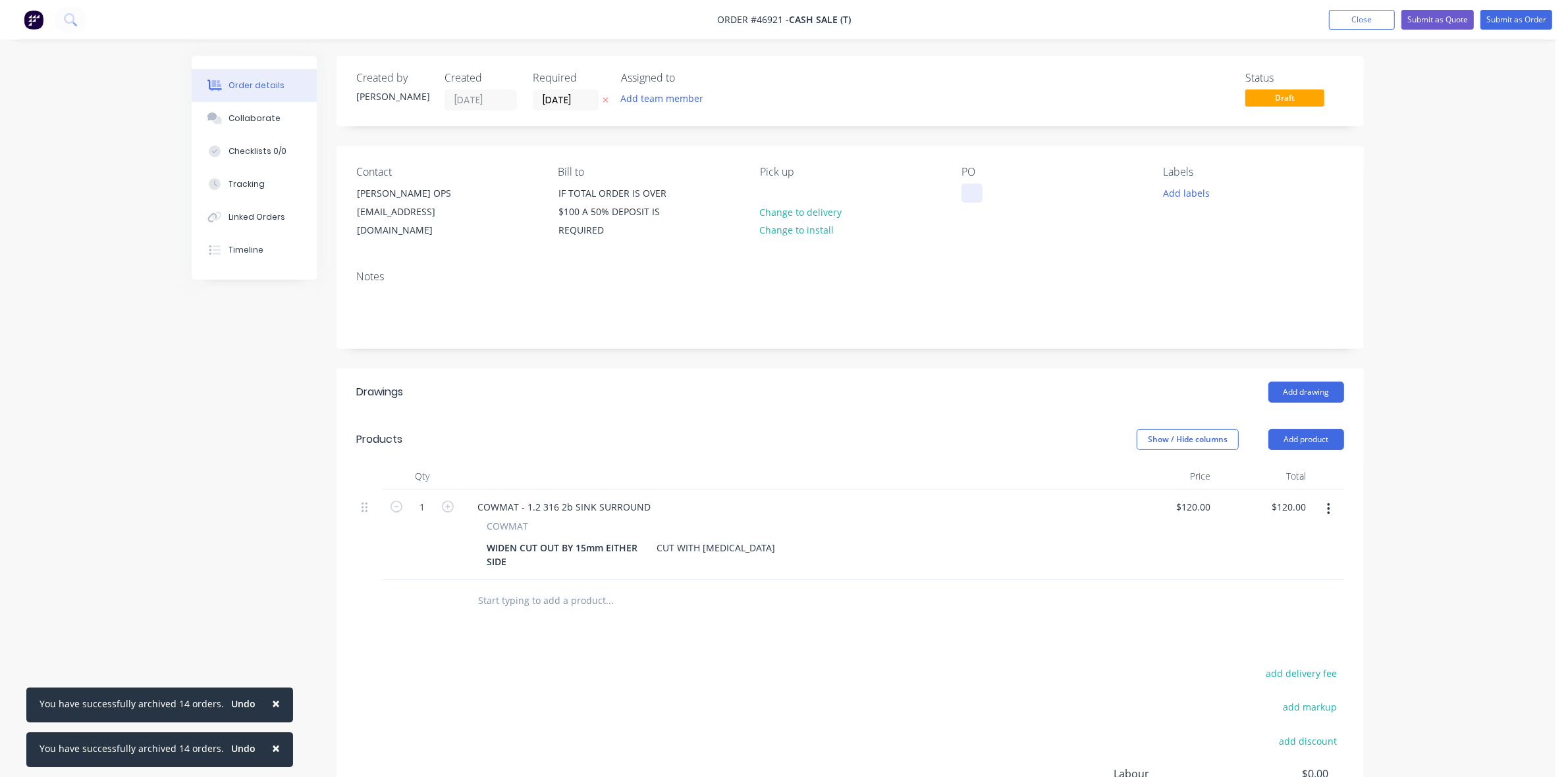
click at [969, 195] on div at bounding box center [973, 193] width 21 height 20
click at [1449, 24] on button "Submit as Quote" at bounding box center [1438, 20] width 73 height 20
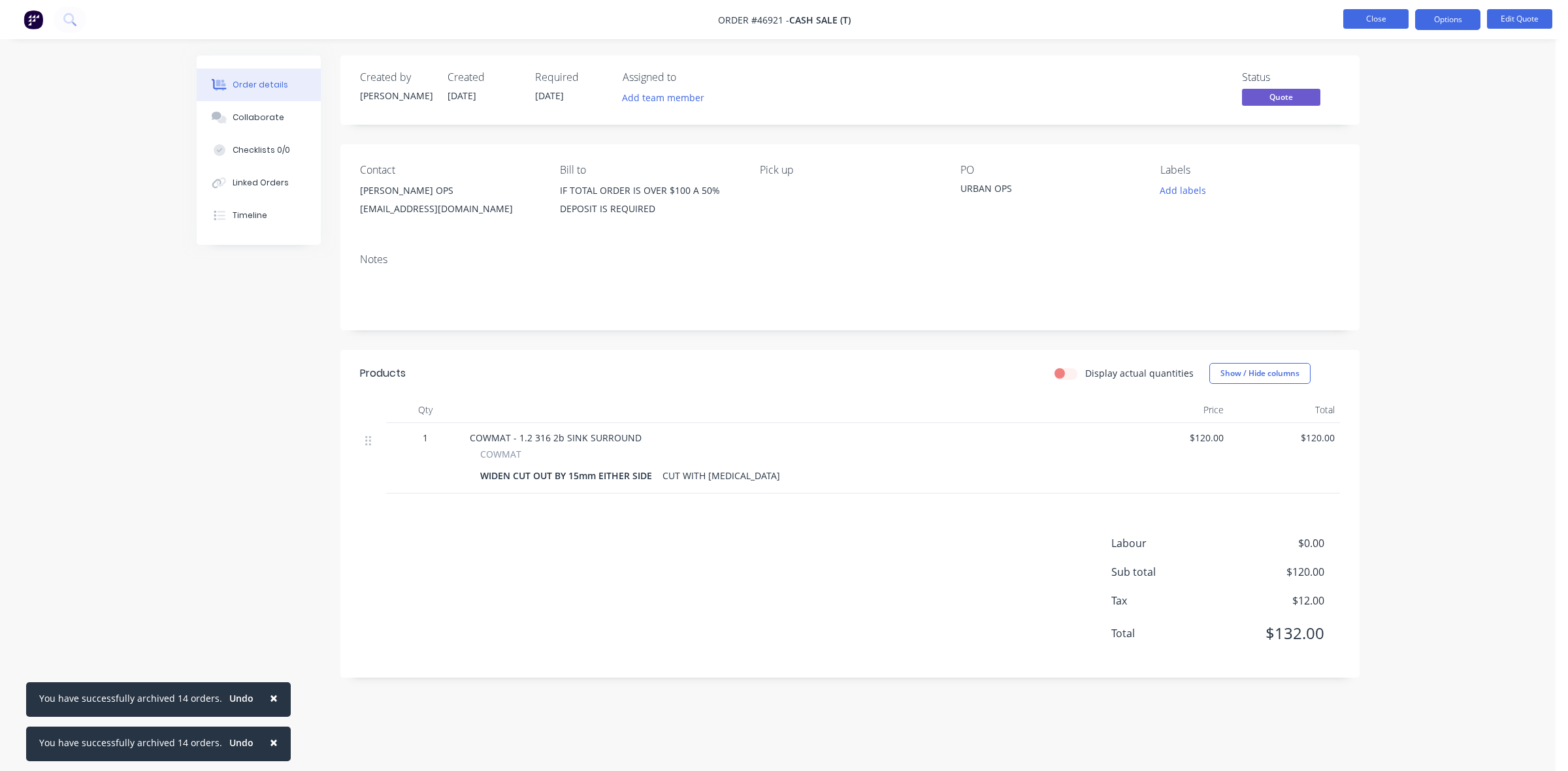
click at [1370, 20] on button "Close" at bounding box center [1376, 18] width 65 height 19
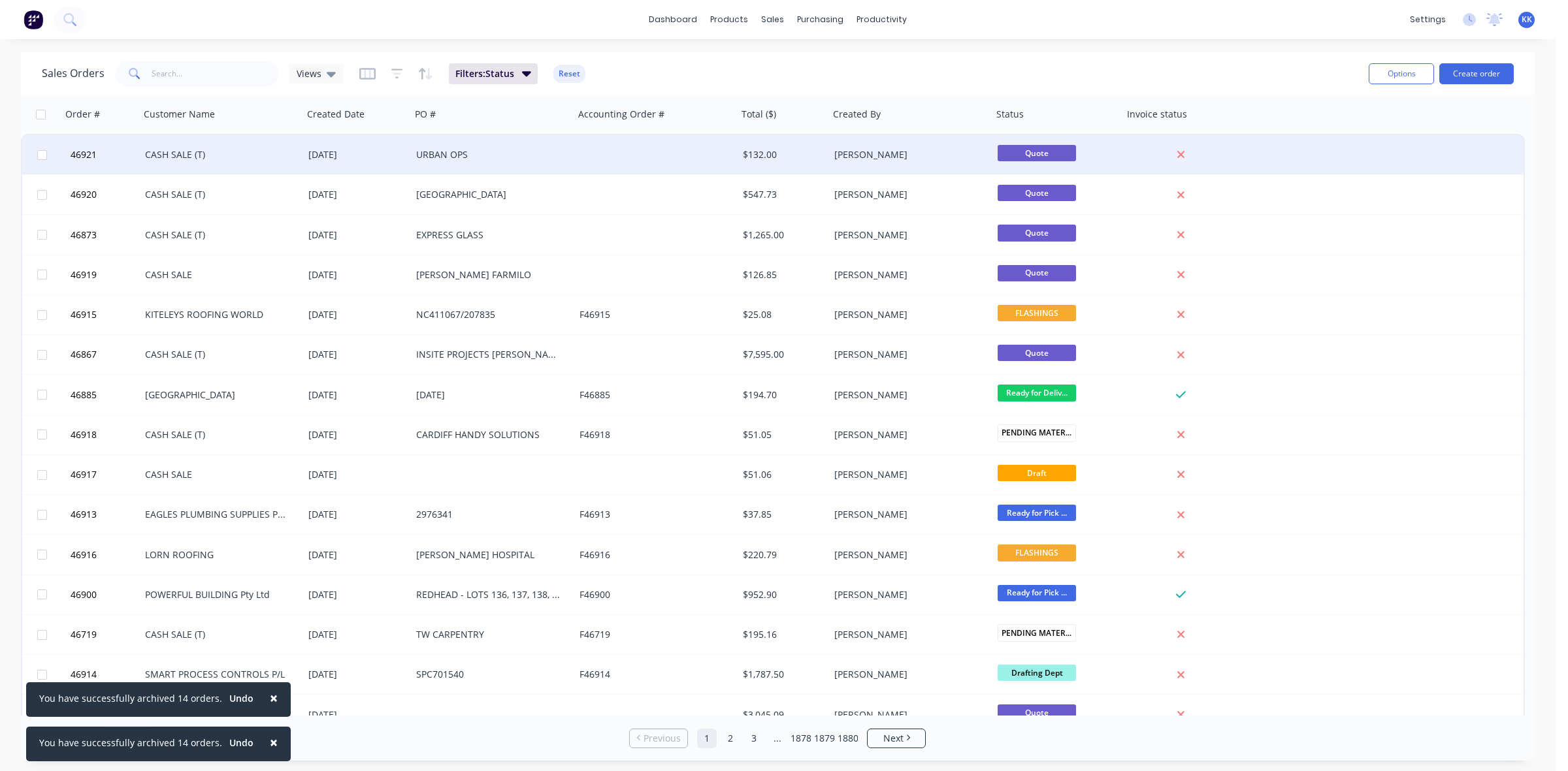
click at [443, 161] on div "URBAN OPS" at bounding box center [493, 155] width 164 height 40
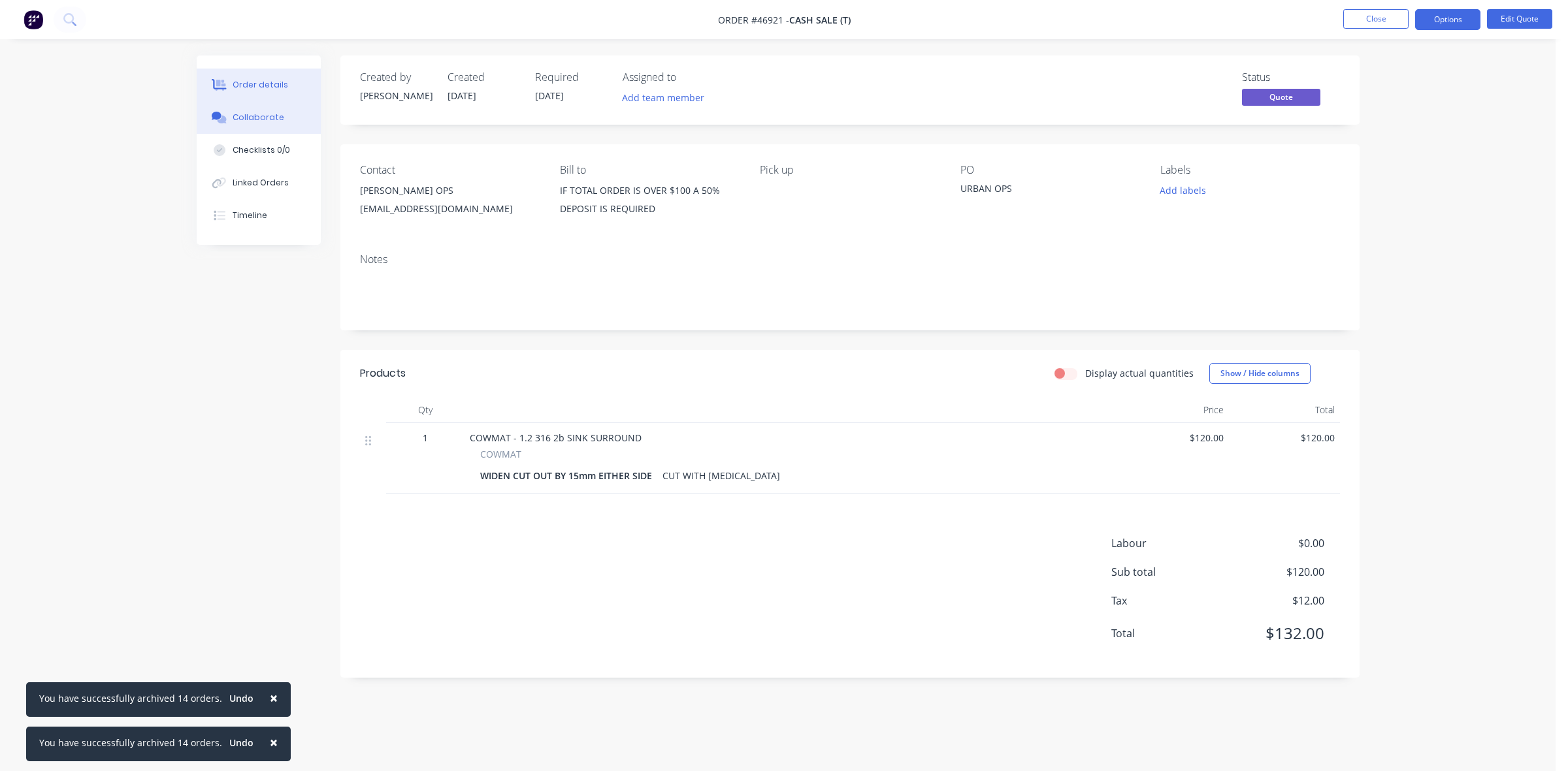
click at [260, 115] on div "Collaborate" at bounding box center [258, 117] width 52 height 11
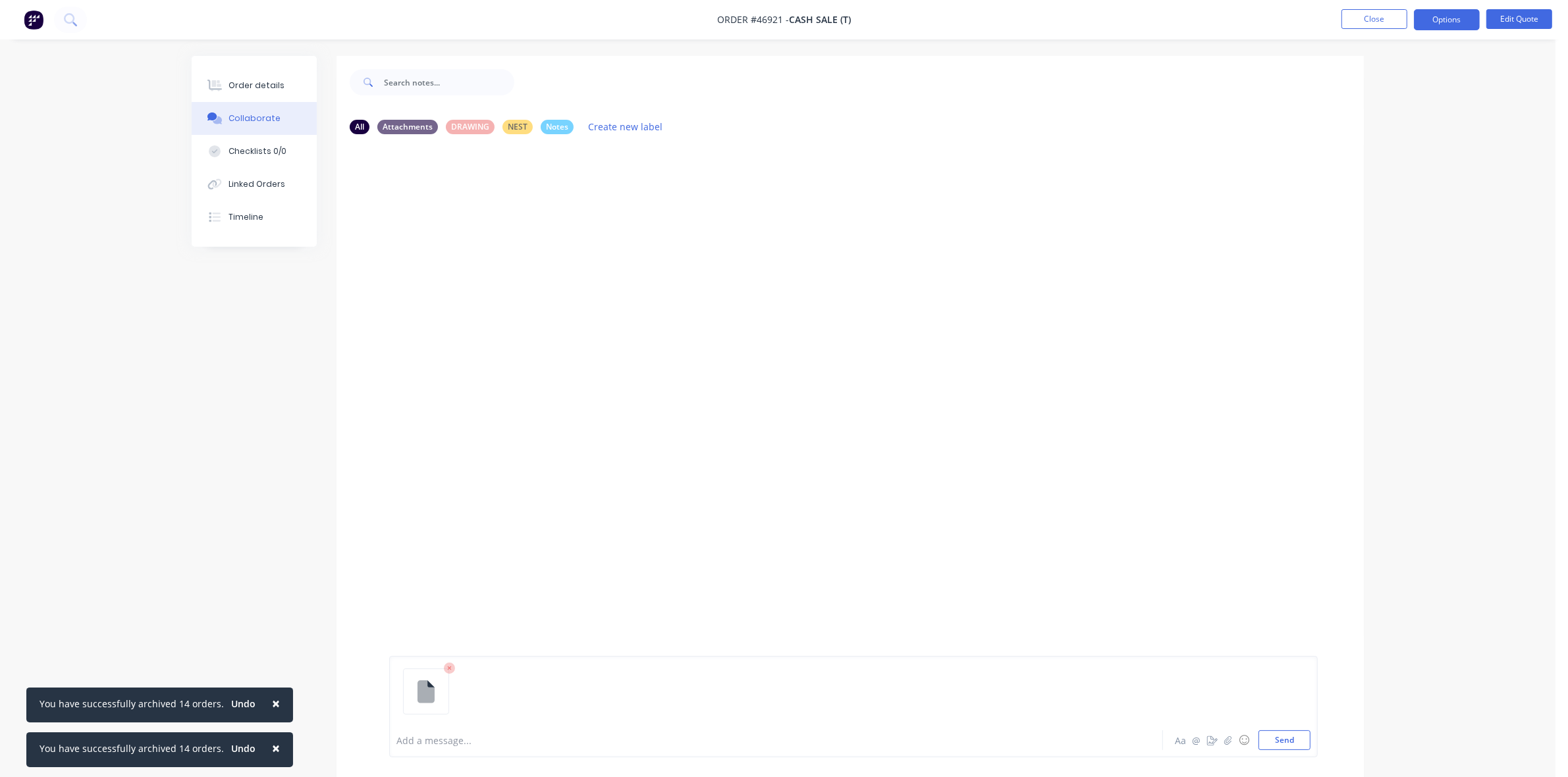
click at [471, 736] on div at bounding box center [740, 741] width 685 height 14
drag, startPoint x: 285, startPoint y: 88, endPoint x: 295, endPoint y: 85, distance: 10.4
click at [285, 88] on button "Order details" at bounding box center [254, 85] width 125 height 33
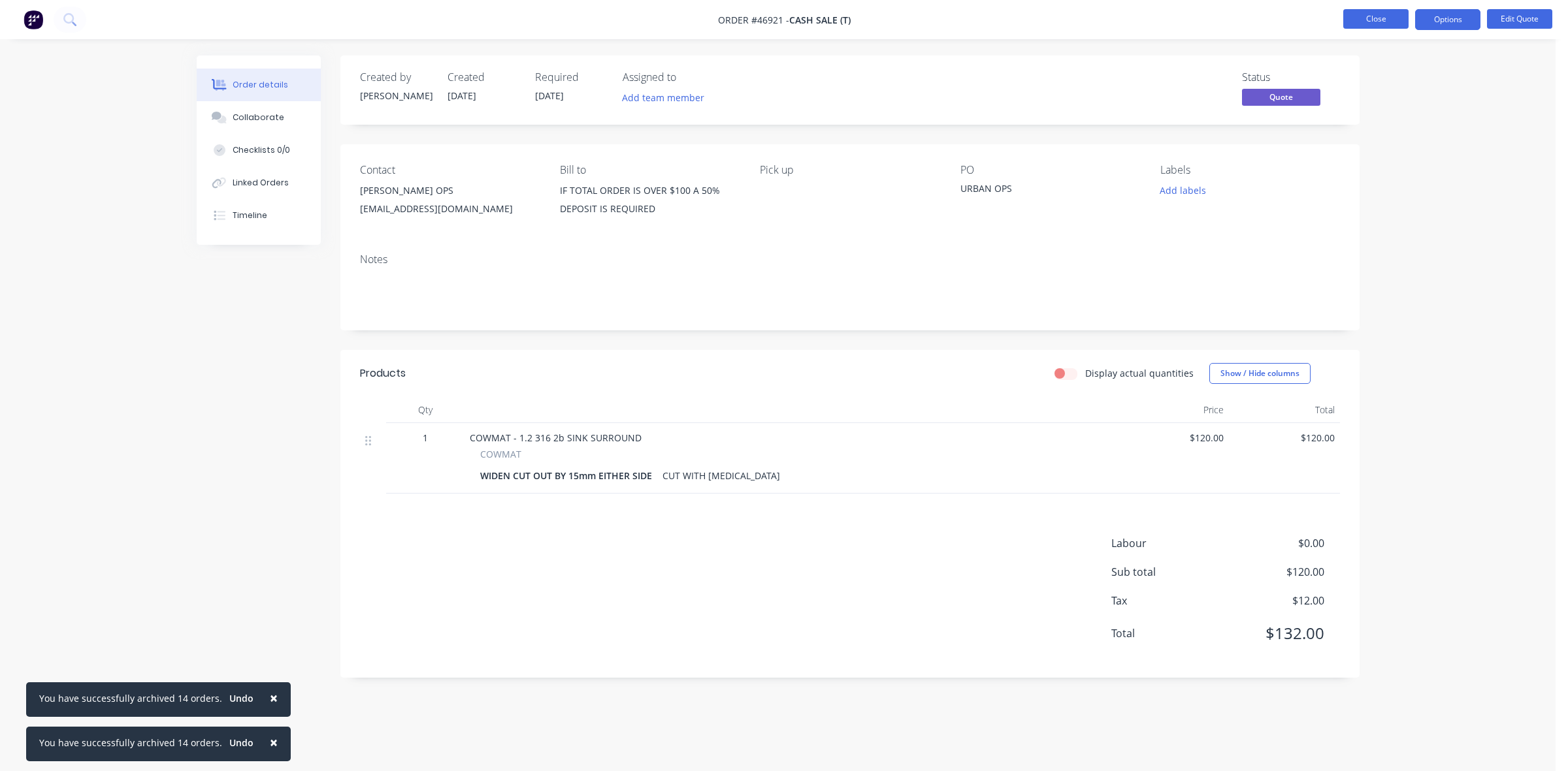
click at [1392, 14] on button "Close" at bounding box center [1376, 18] width 65 height 19
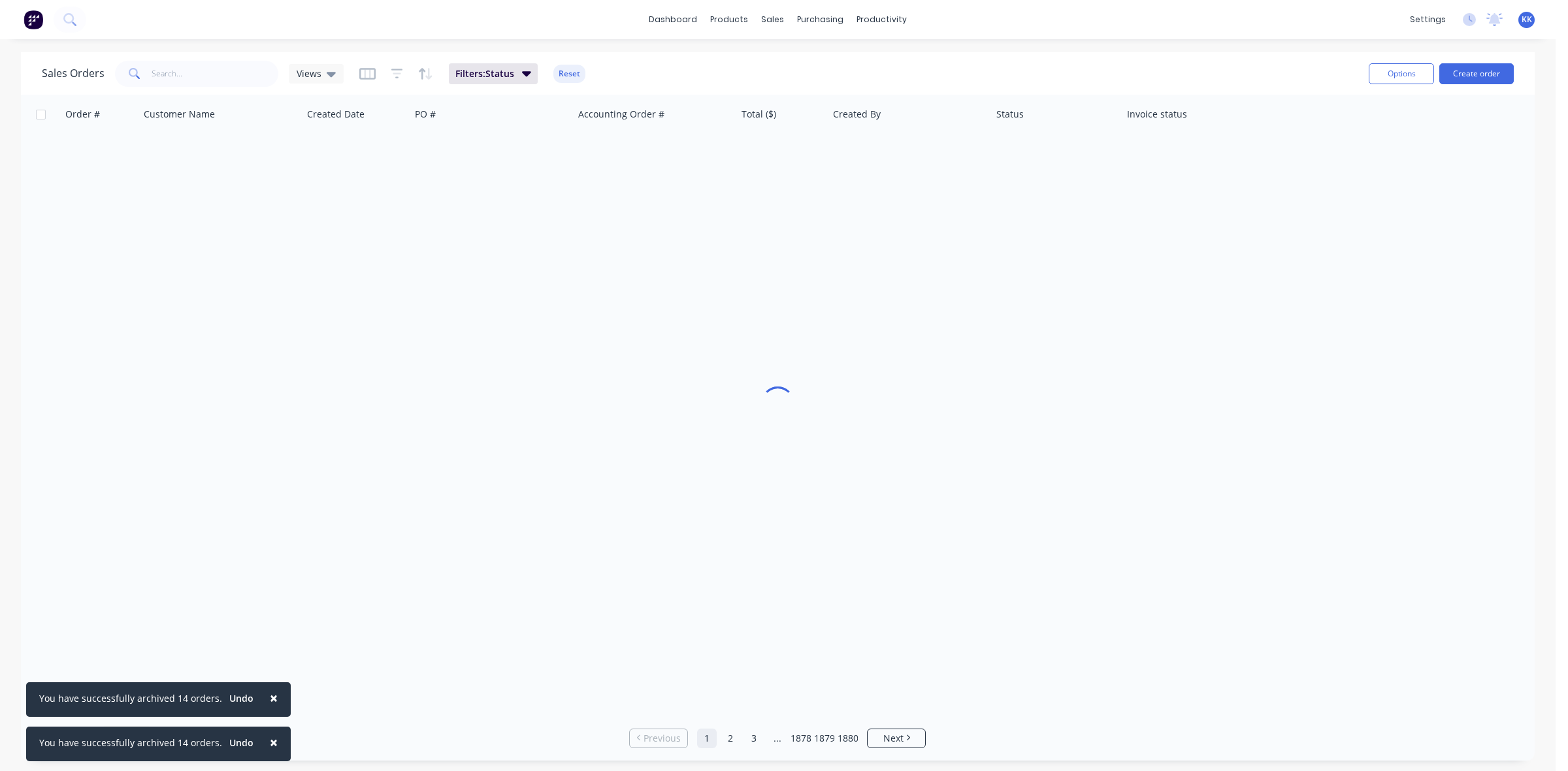
click at [270, 741] on span "×" at bounding box center [274, 742] width 8 height 18
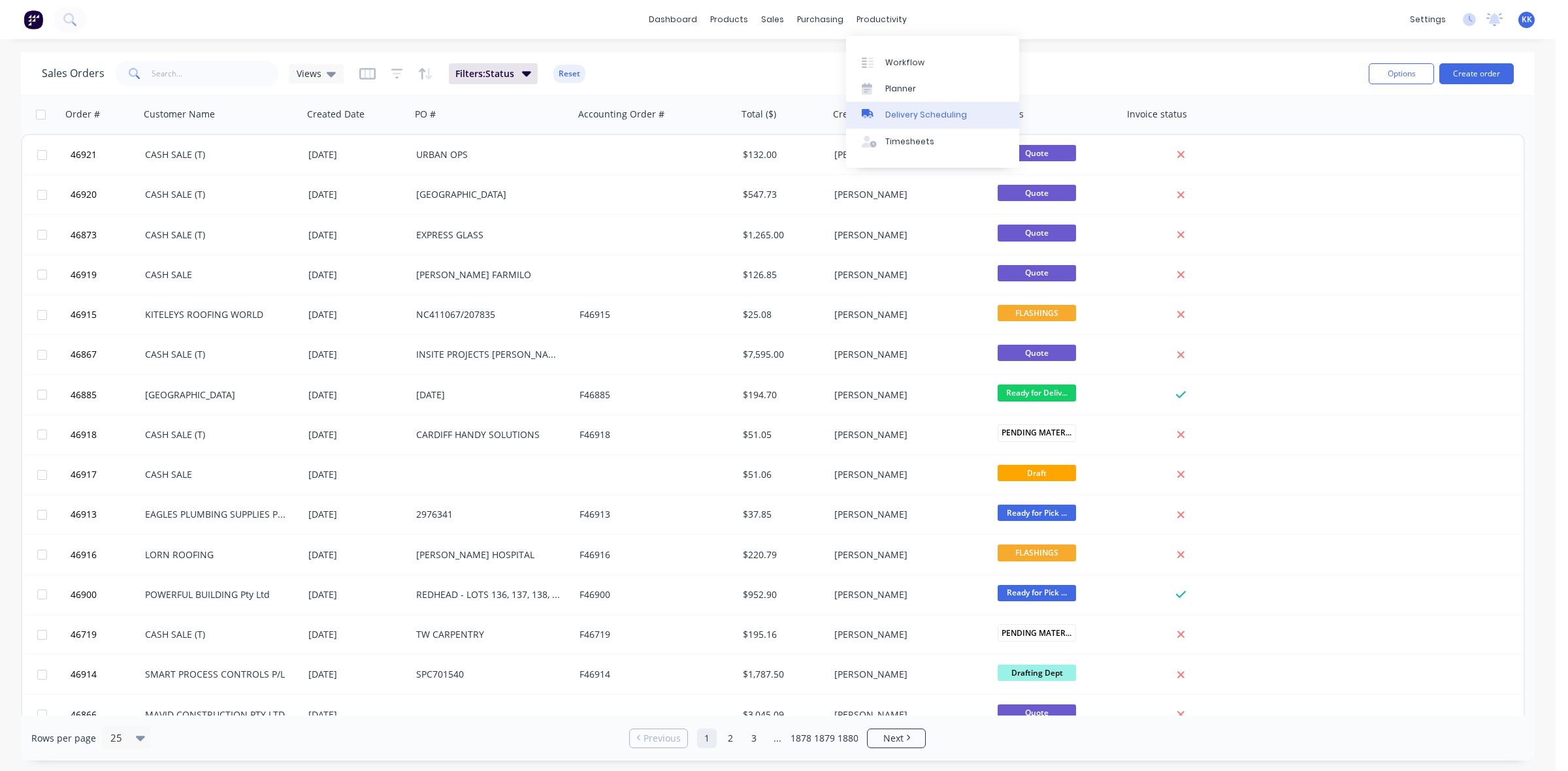
click at [921, 107] on link "Delivery Scheduling" at bounding box center [932, 115] width 173 height 26
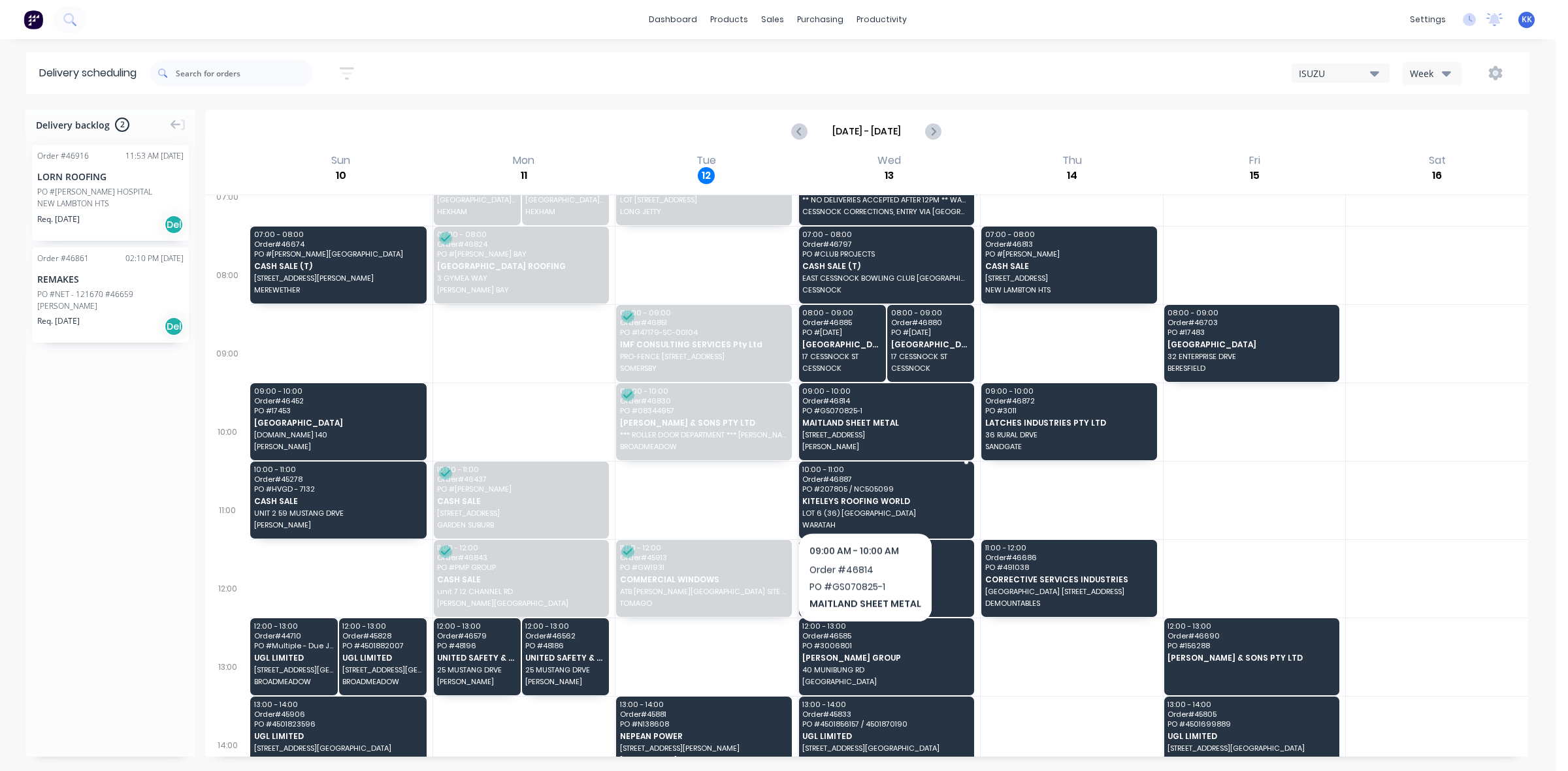
scroll to position [82, 0]
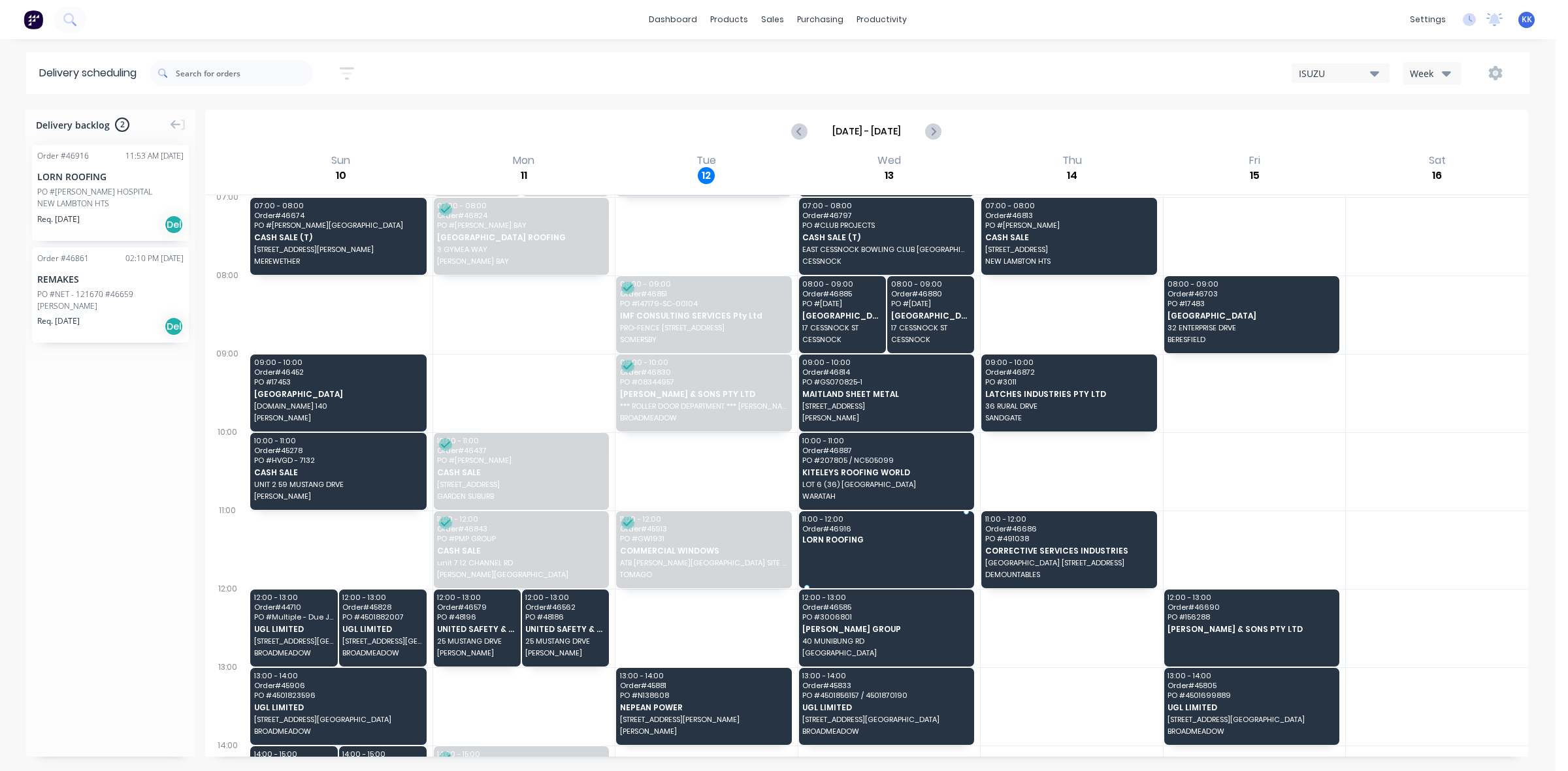
drag, startPoint x: 63, startPoint y: 207, endPoint x: 889, endPoint y: 532, distance: 887.6
click at [1071, 683] on div at bounding box center [1071, 706] width 182 height 78
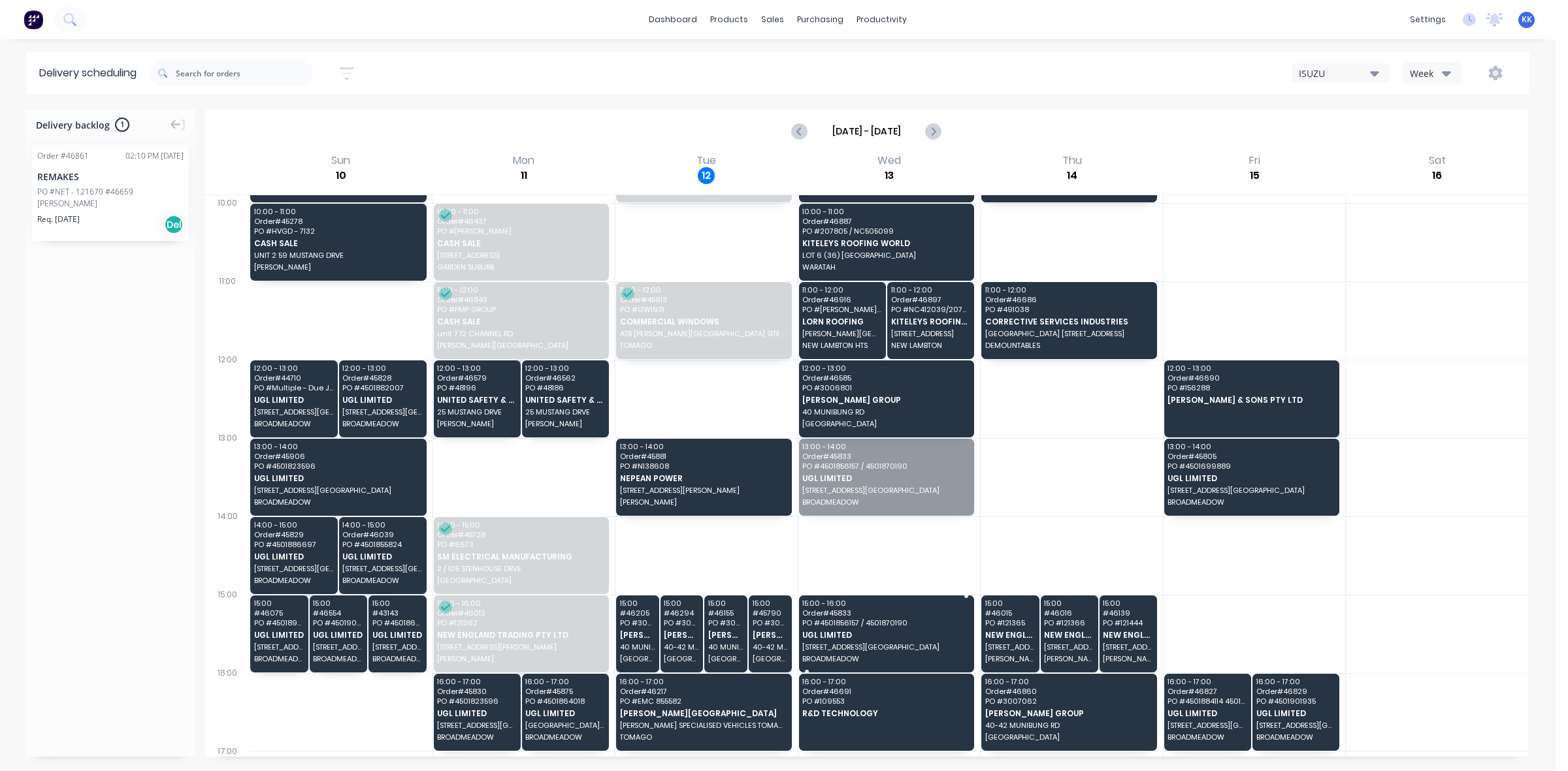
drag, startPoint x: 873, startPoint y: 468, endPoint x: 886, endPoint y: 614, distance: 146.6
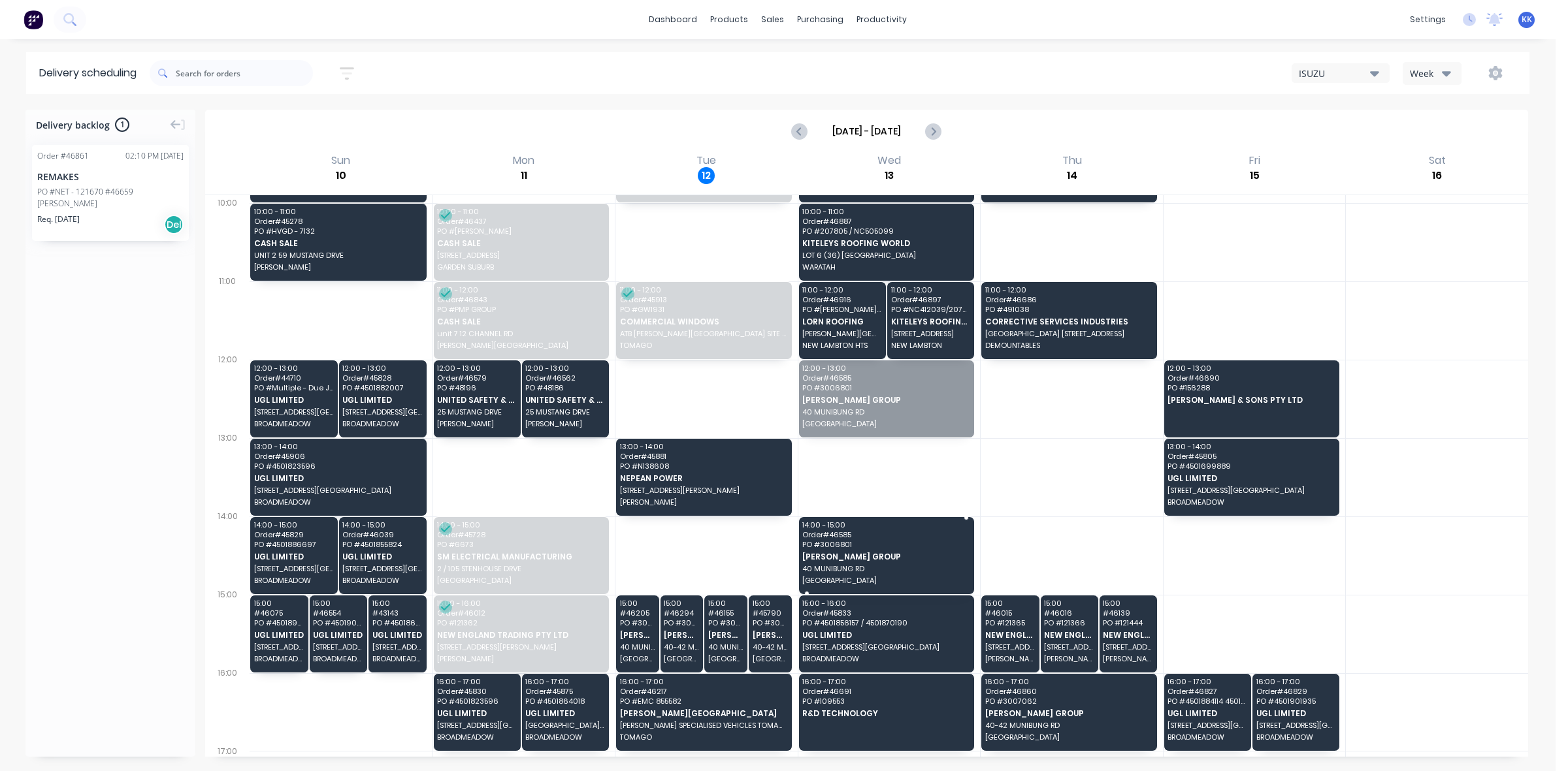
drag, startPoint x: 854, startPoint y: 393, endPoint x: 876, endPoint y: 560, distance: 168.4
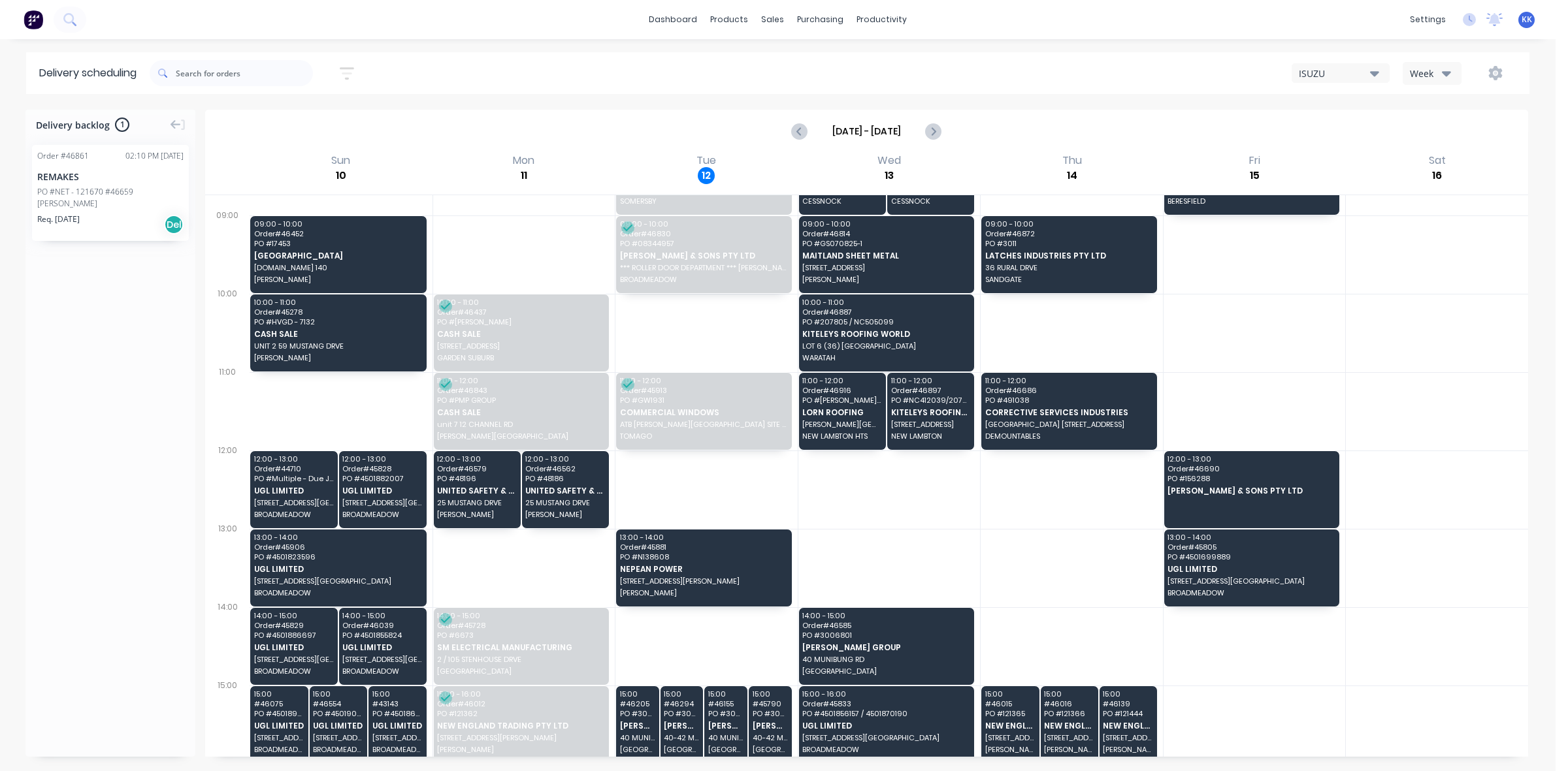
scroll to position [0, 0]
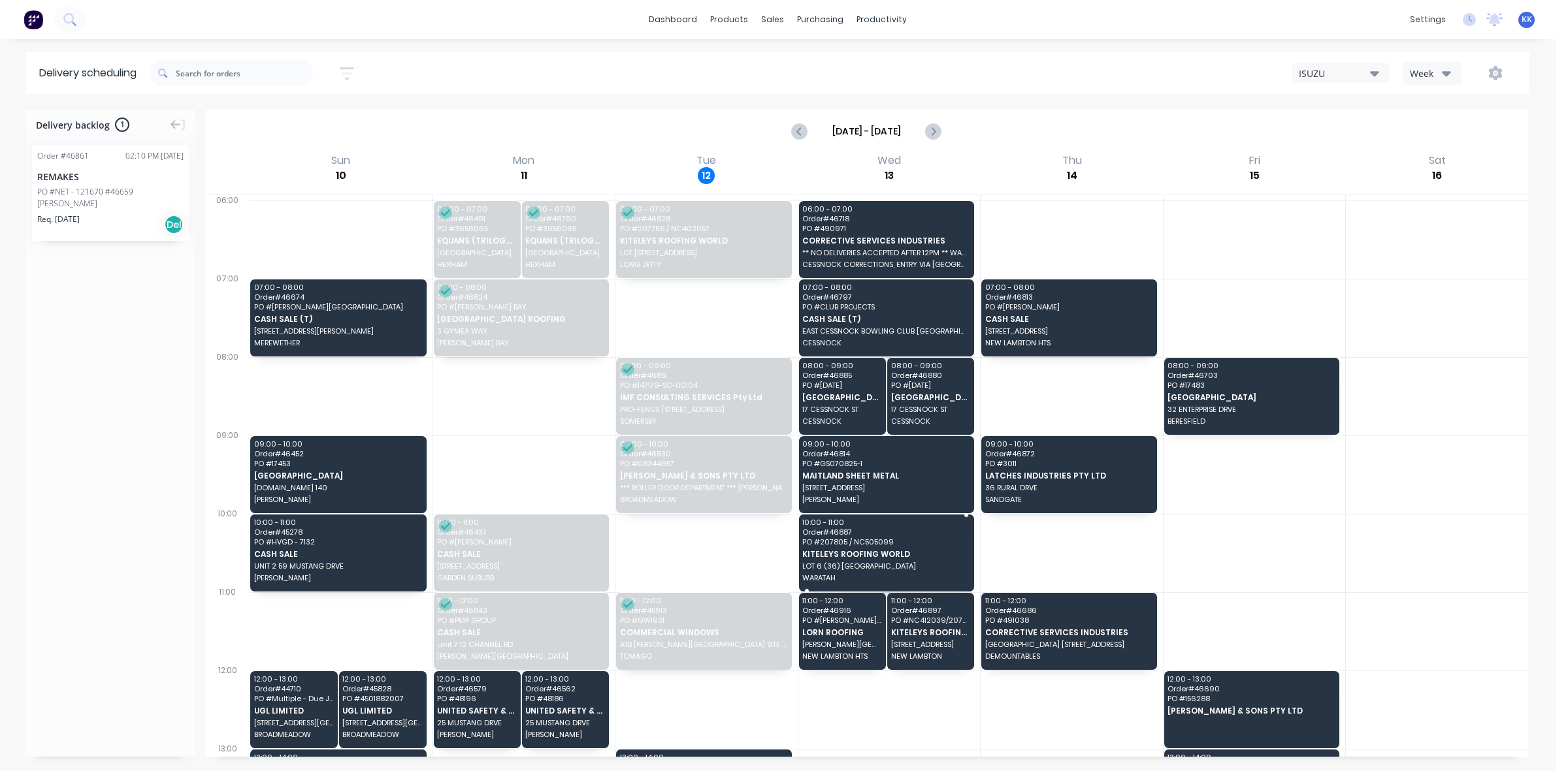
drag, startPoint x: 891, startPoint y: 555, endPoint x: 878, endPoint y: 551, distance: 13.6
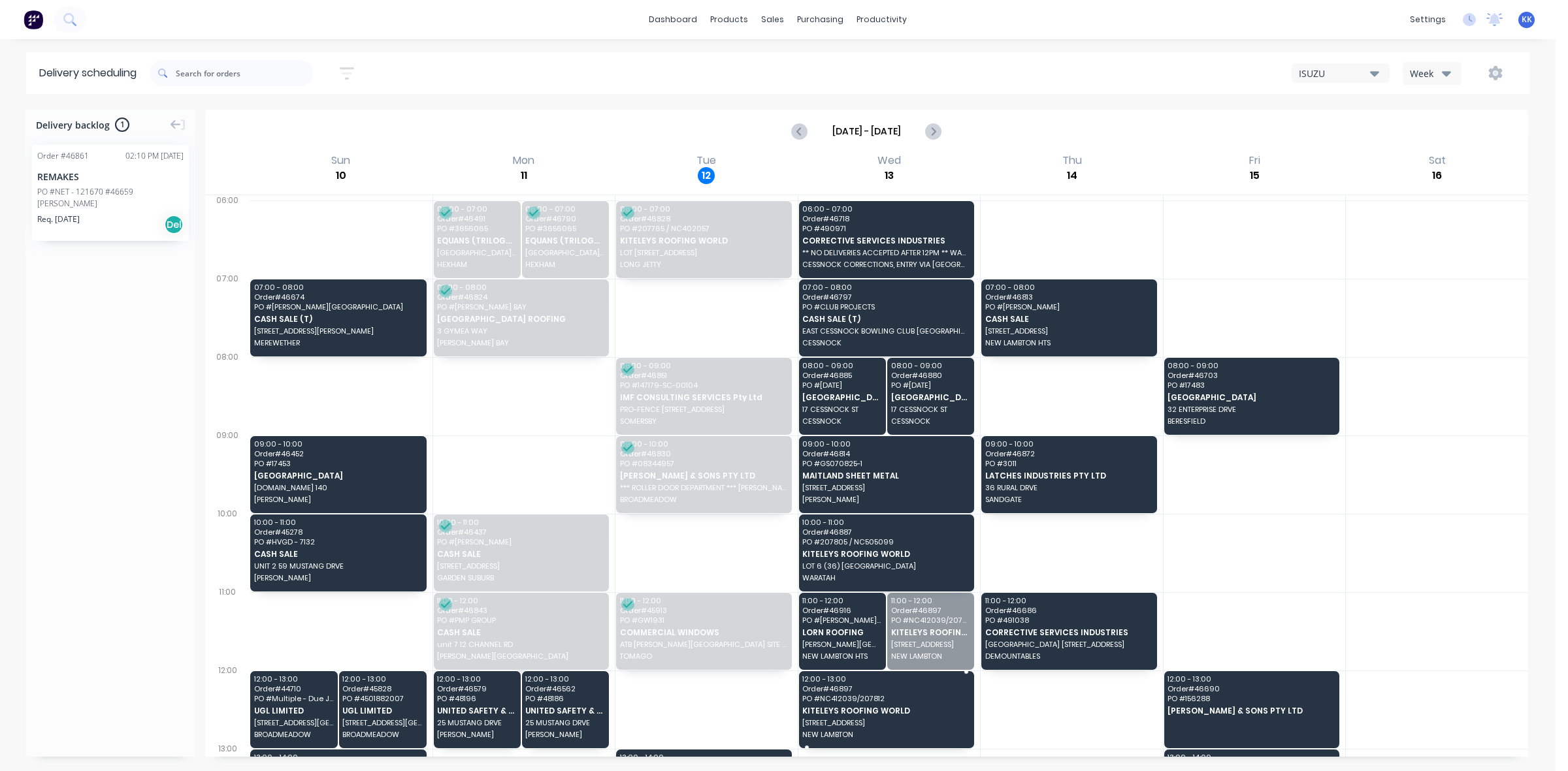
drag, startPoint x: 918, startPoint y: 630, endPoint x: 898, endPoint y: 702, distance: 74.7
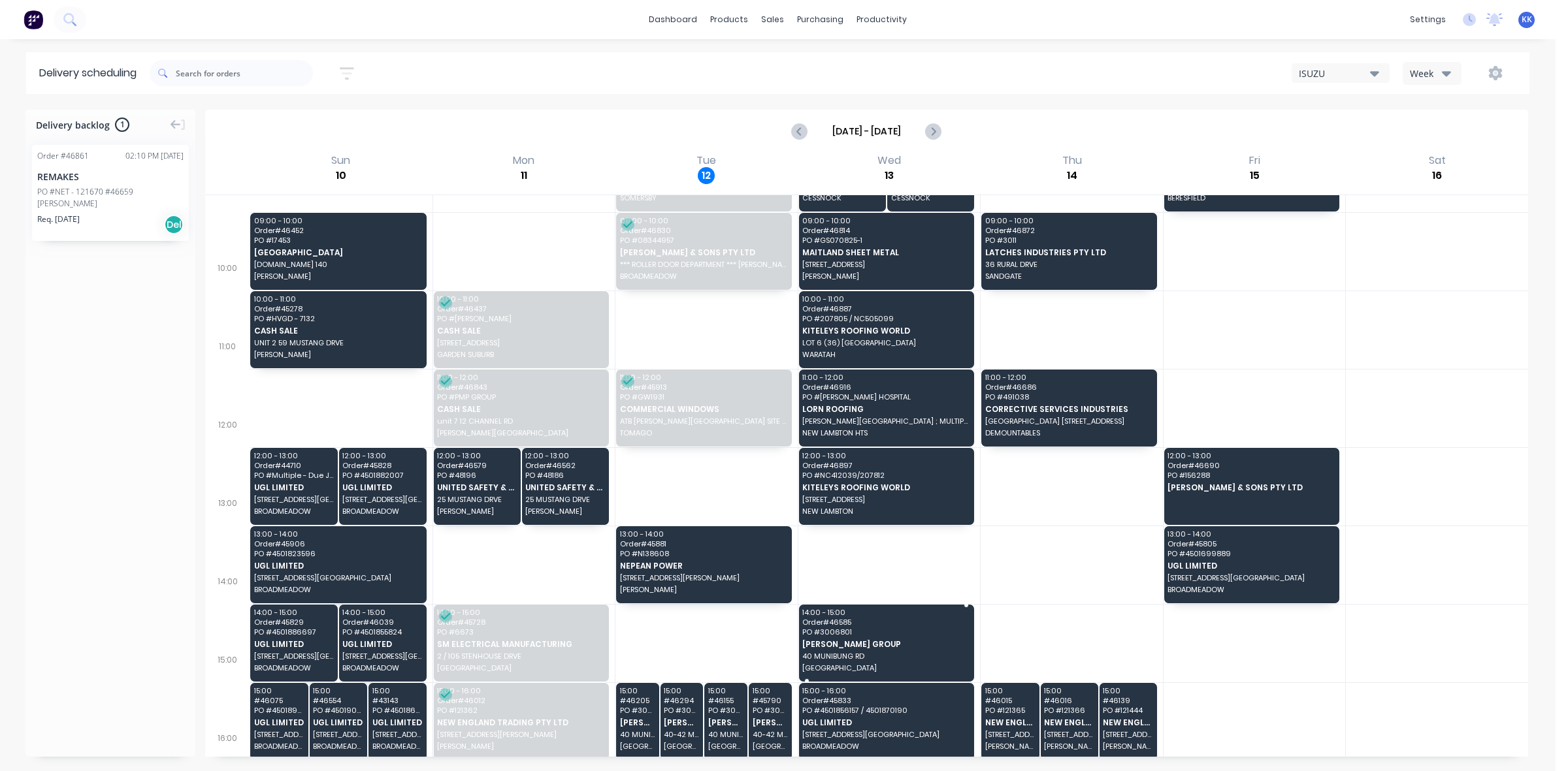
scroll to position [311, 0]
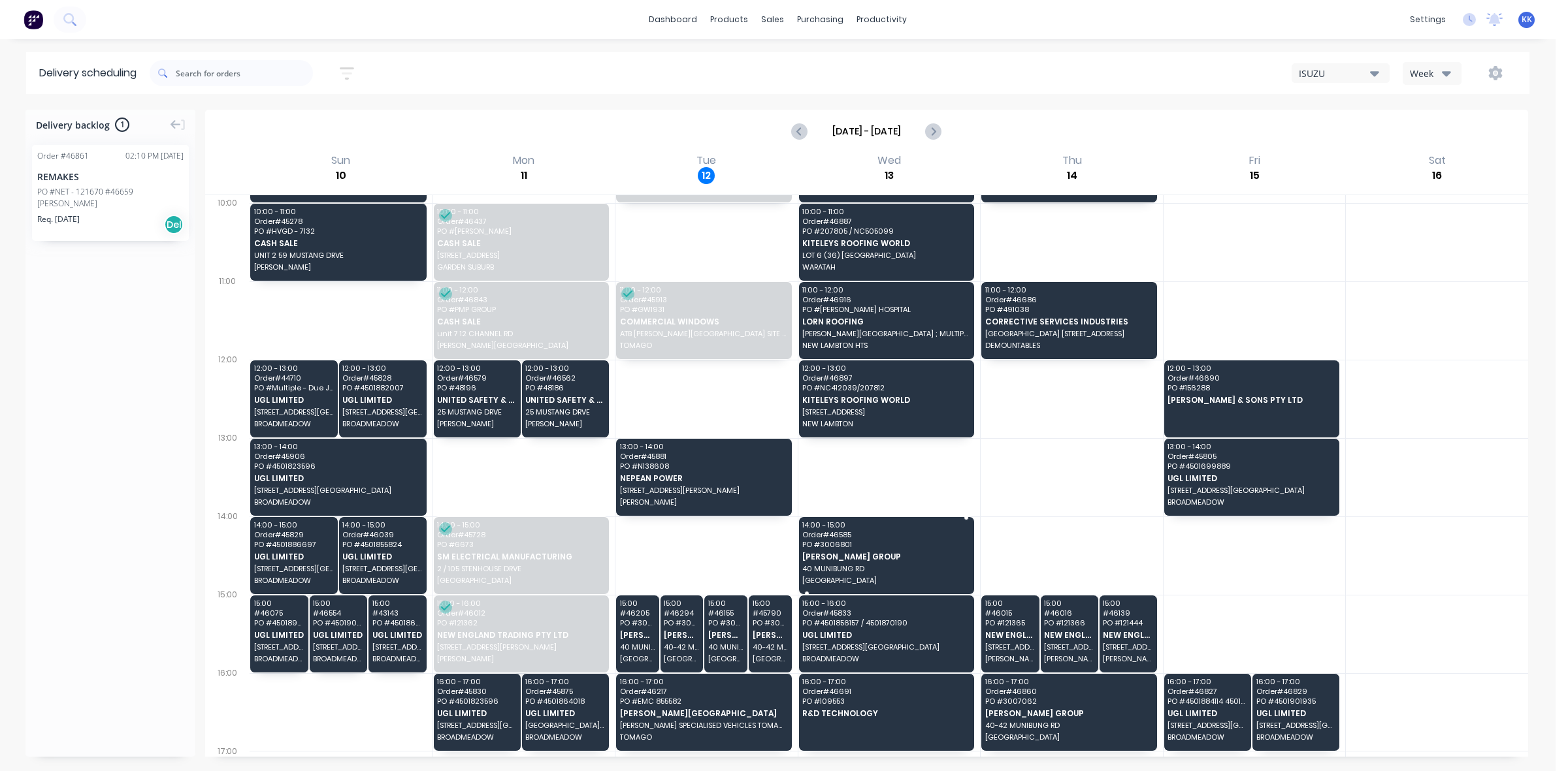
click at [853, 553] on span "[PERSON_NAME] GROUP" at bounding box center [885, 557] width 166 height 9
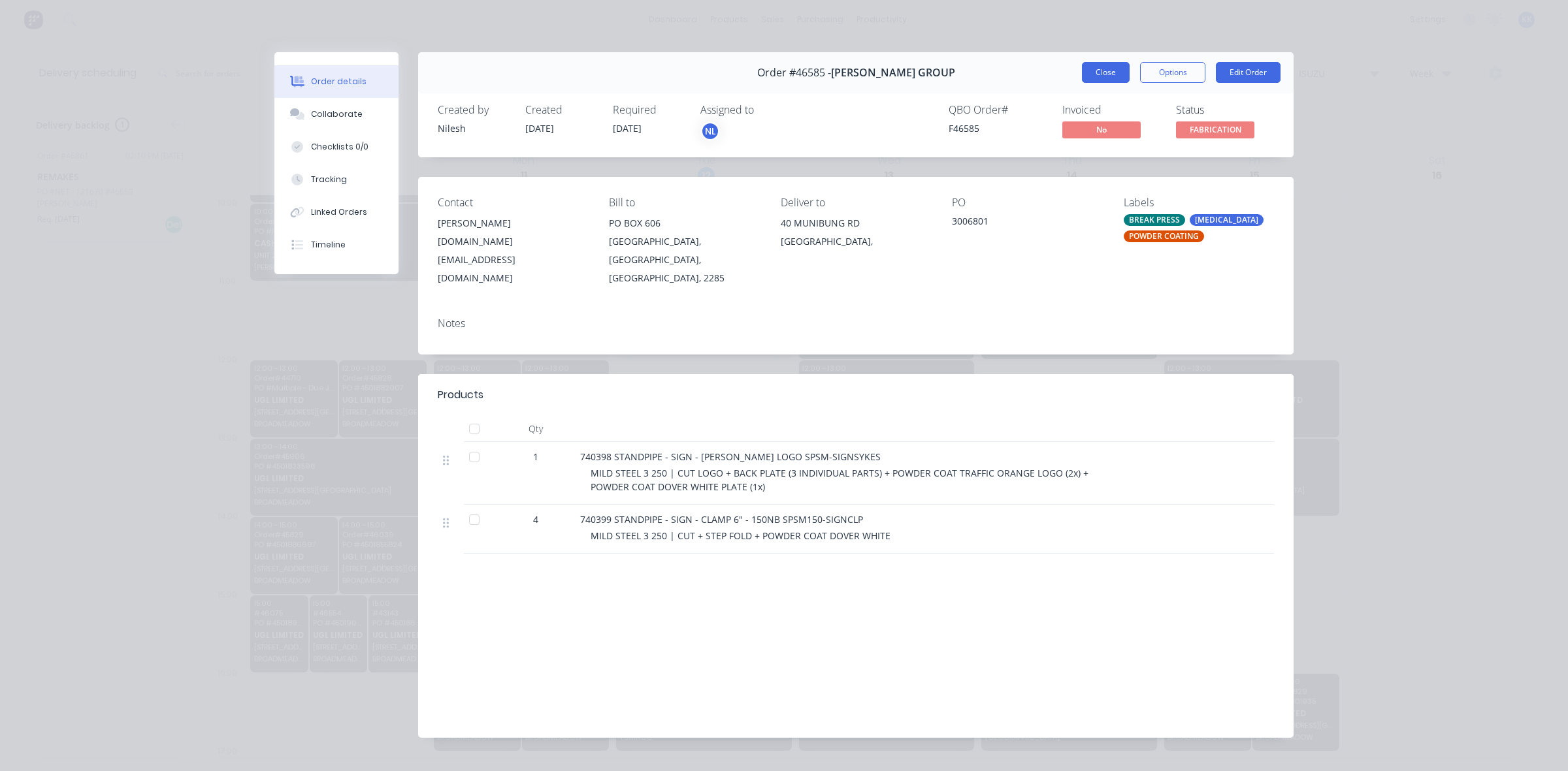
click at [1095, 69] on button "Close" at bounding box center [1106, 73] width 48 height 21
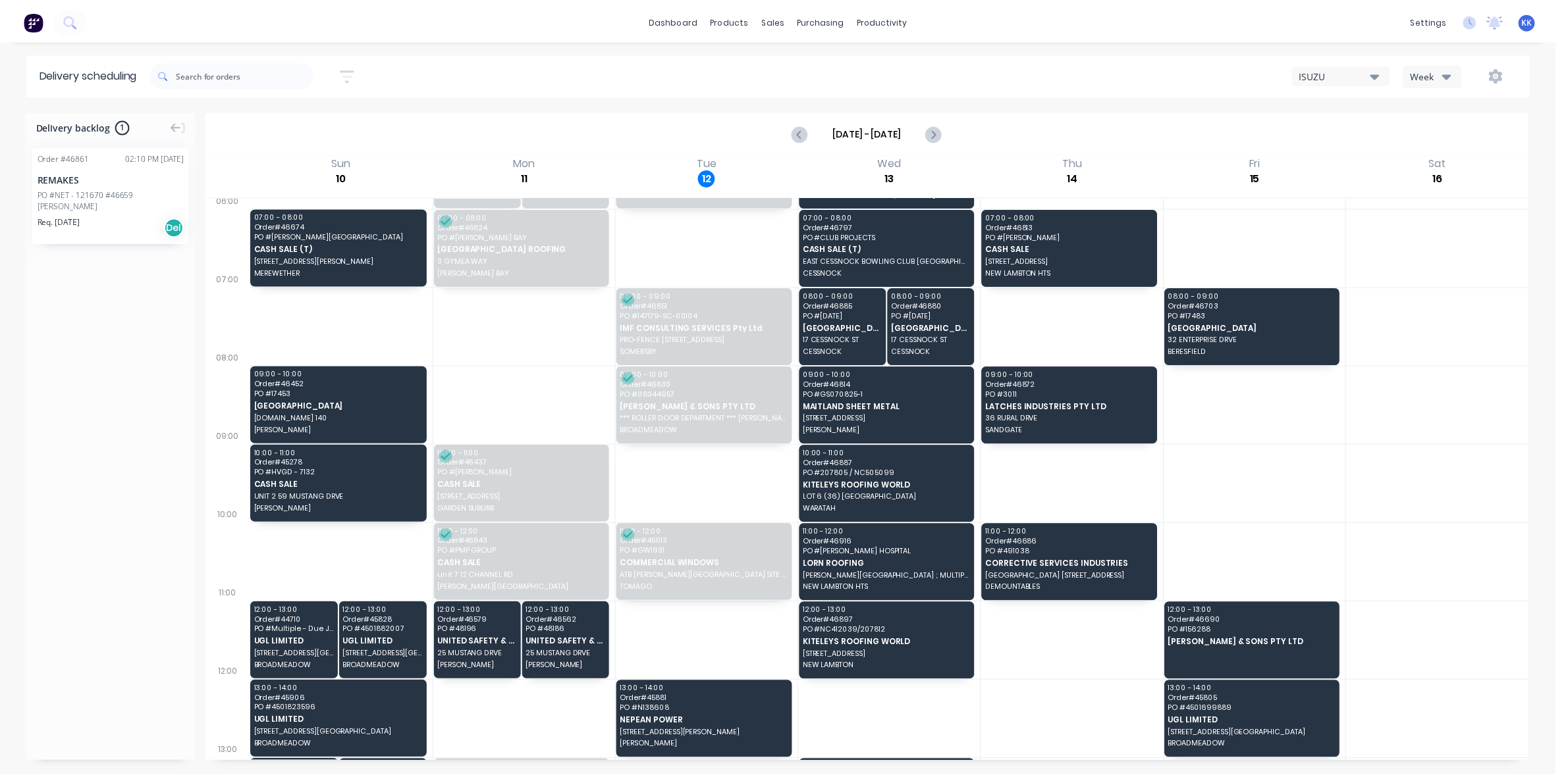
scroll to position [0, 0]
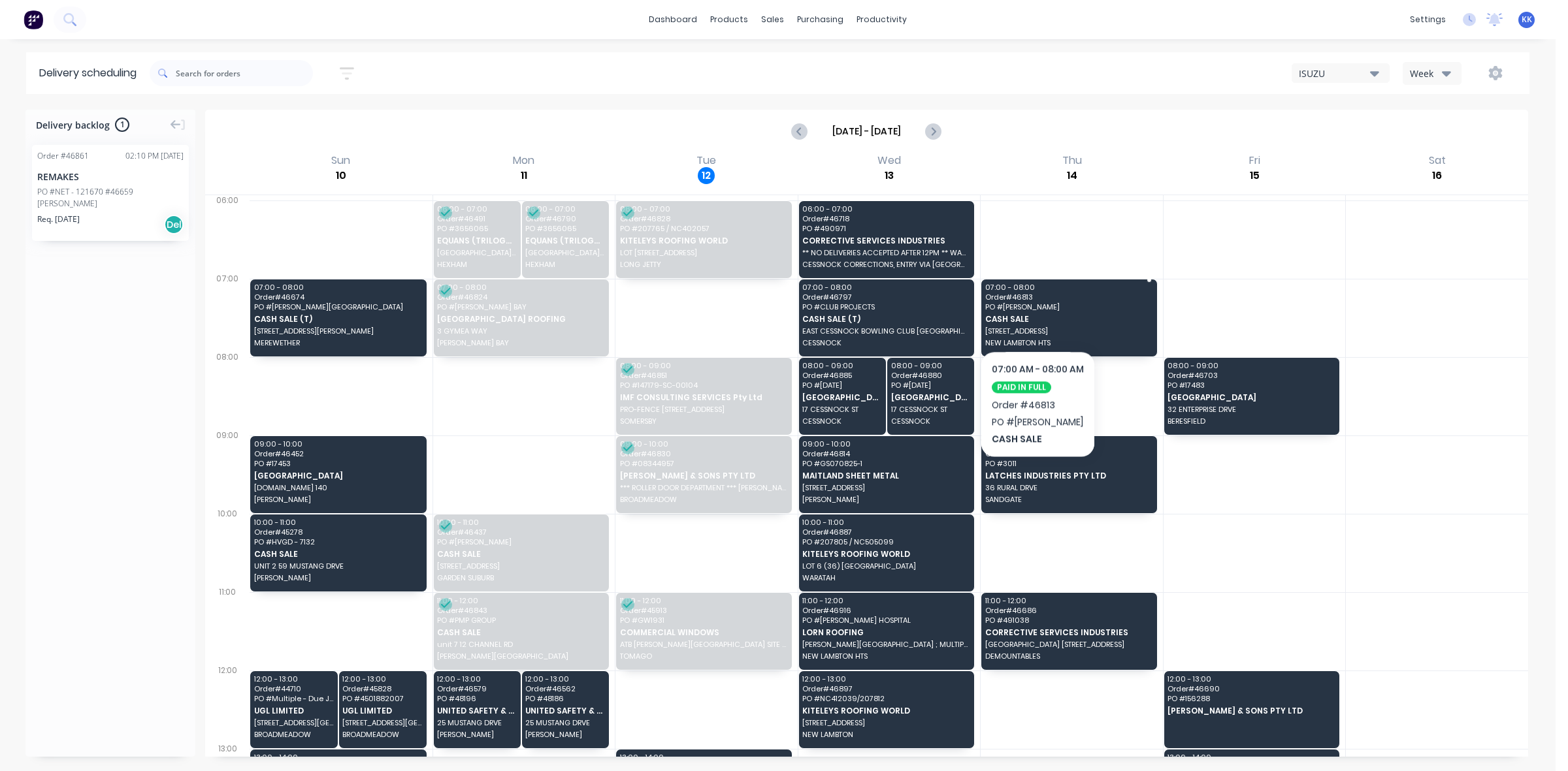
click at [1037, 311] on span "PO # [PERSON_NAME]" at bounding box center [1068, 306] width 166 height 8
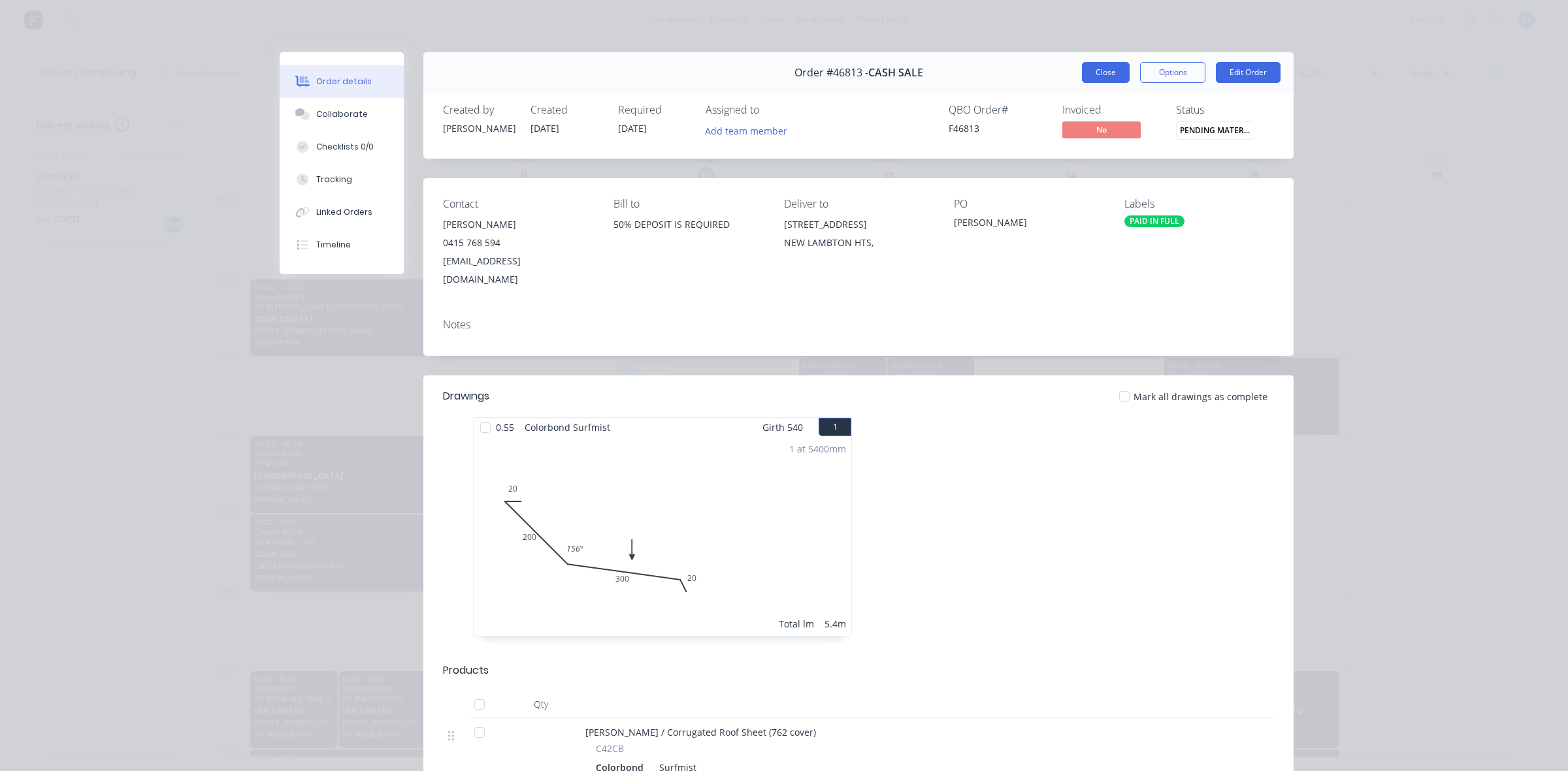
click at [1103, 78] on button "Close" at bounding box center [1106, 73] width 48 height 21
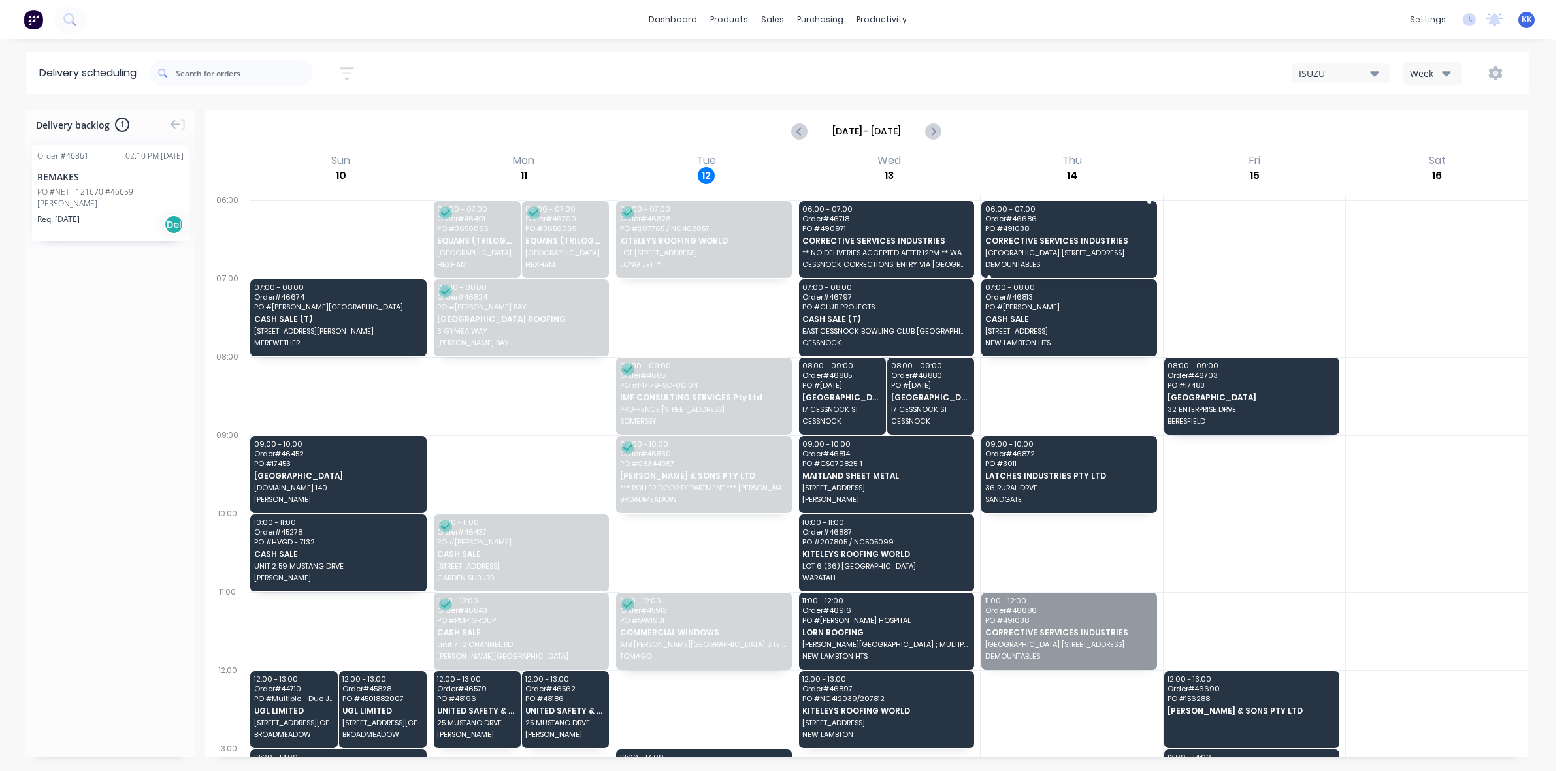
drag, startPoint x: 1050, startPoint y: 644, endPoint x: 1099, endPoint y: 260, distance: 387.1
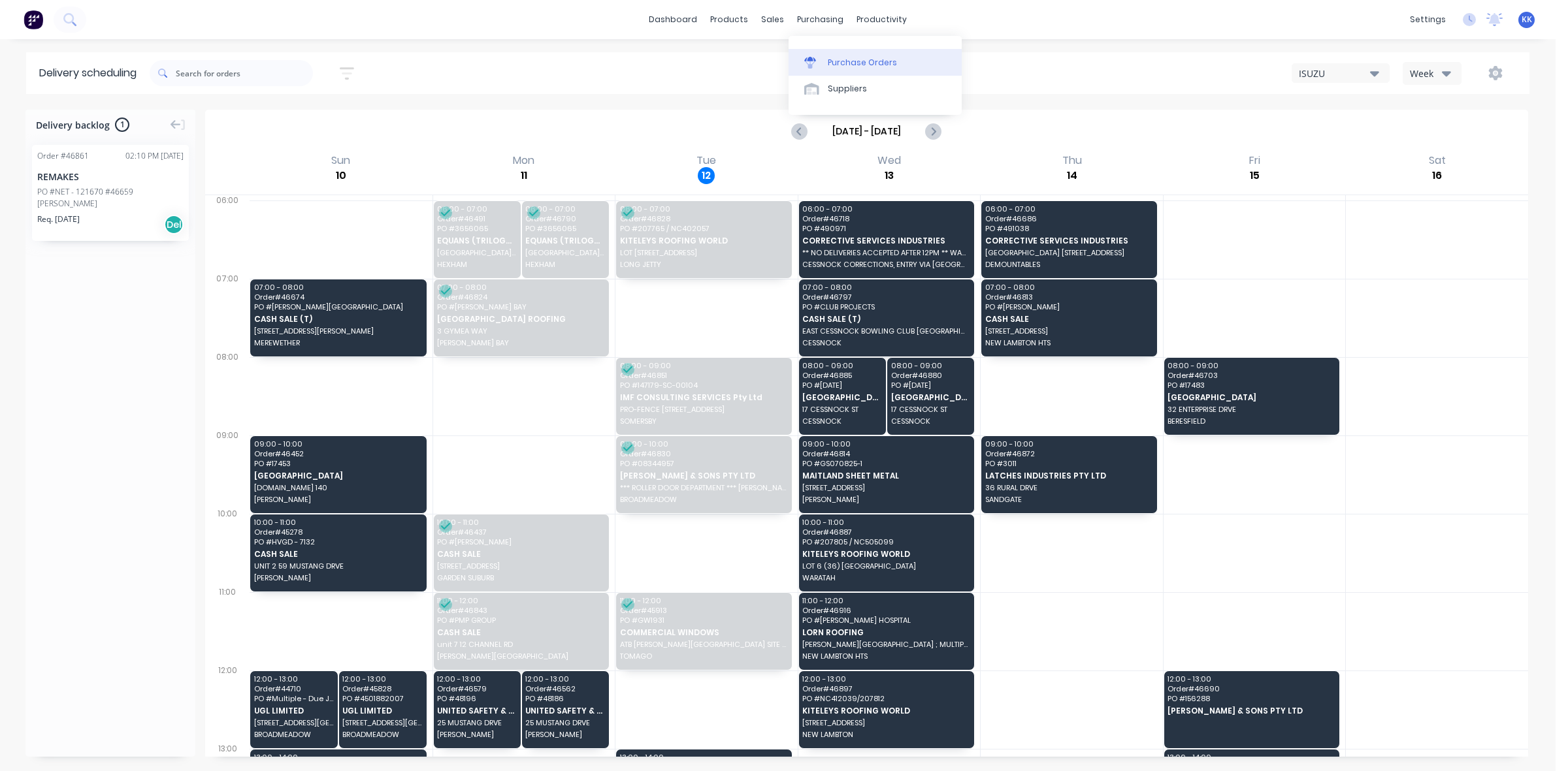
click at [851, 62] on div "Purchase Orders" at bounding box center [862, 62] width 70 height 11
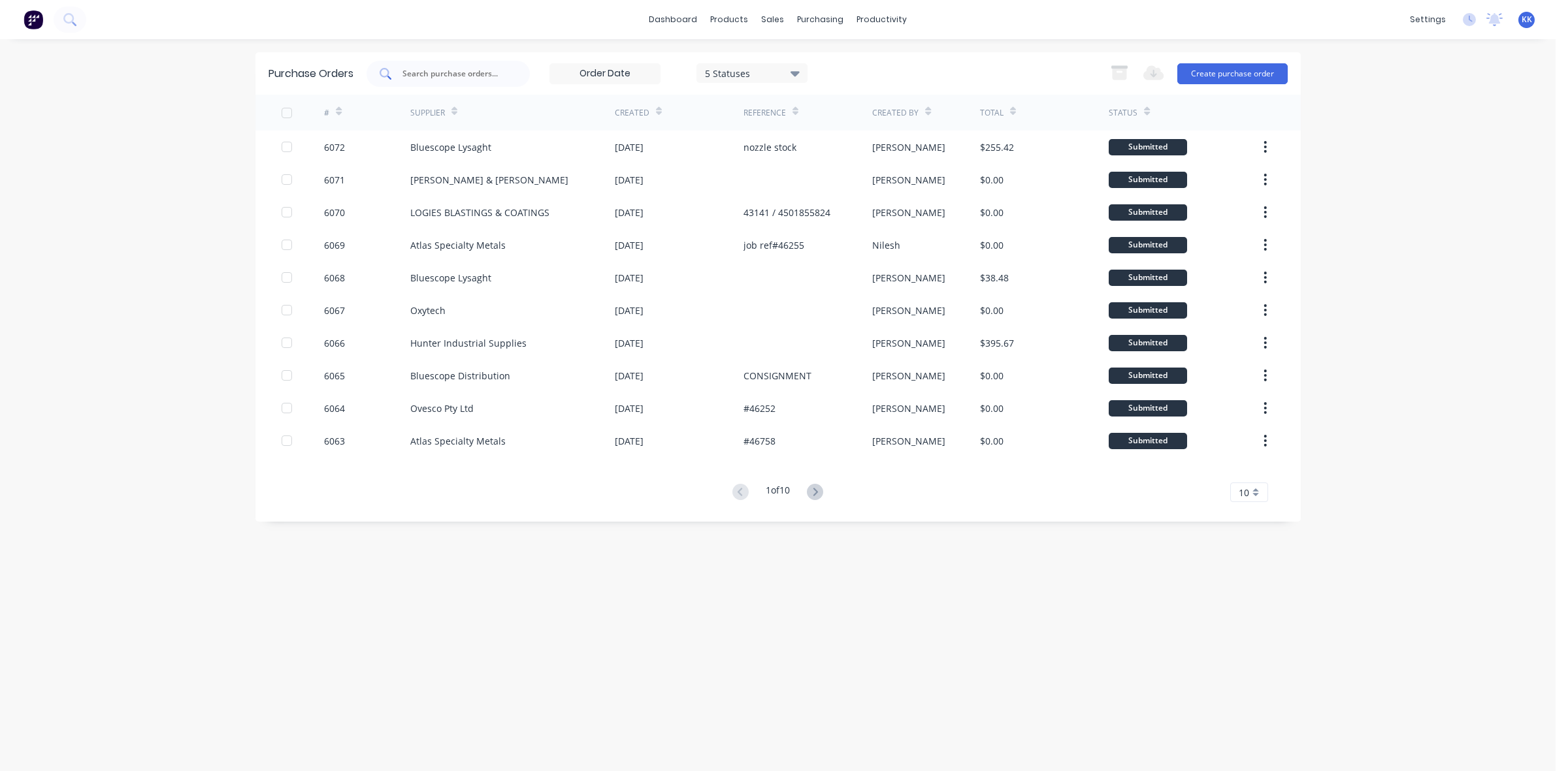
click at [436, 73] on input "text" at bounding box center [455, 73] width 108 height 13
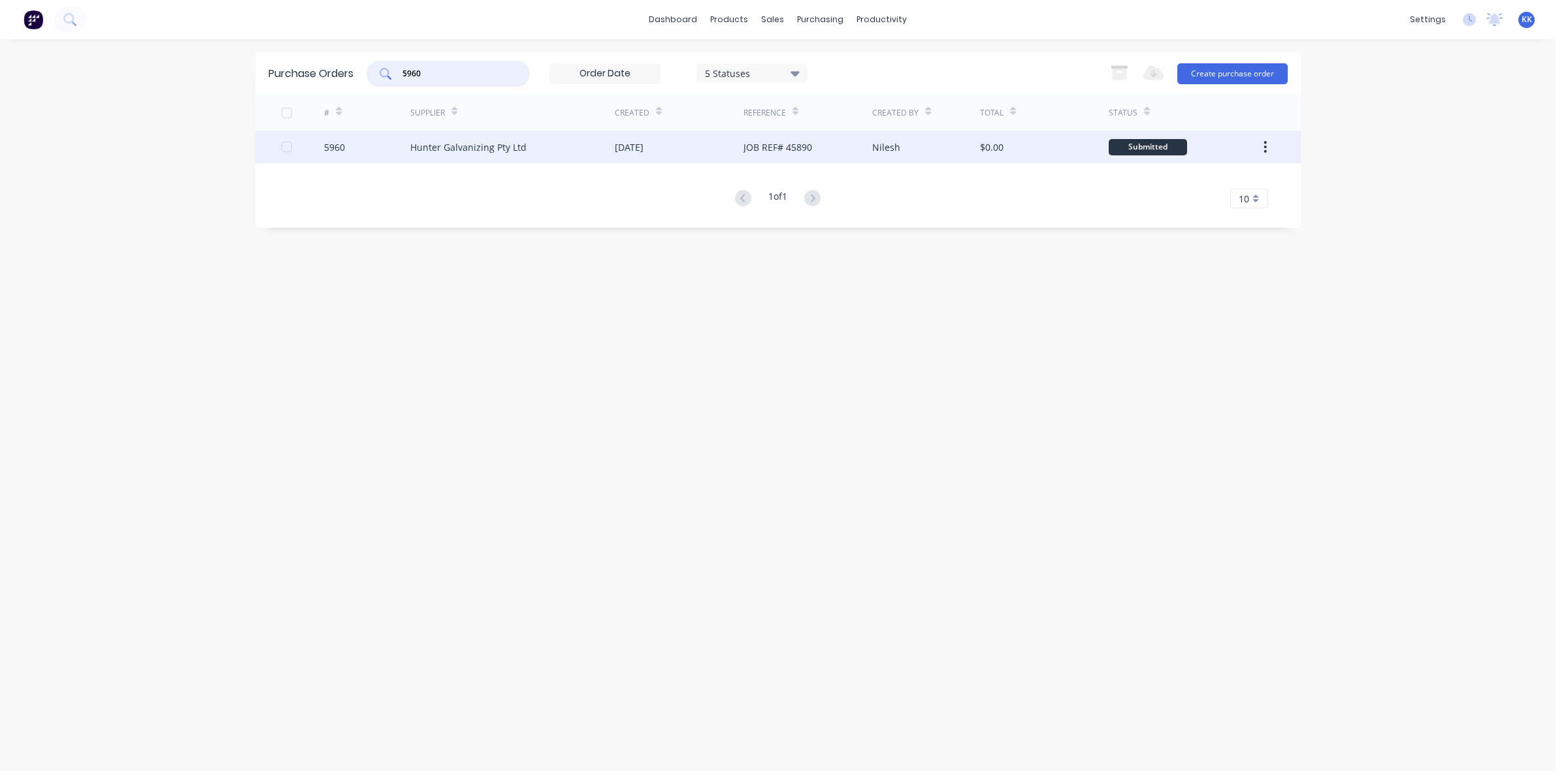
type input "5960"
click at [531, 148] on div "Hunter Galvanizing Pty Ltd" at bounding box center [512, 146] width 204 height 33
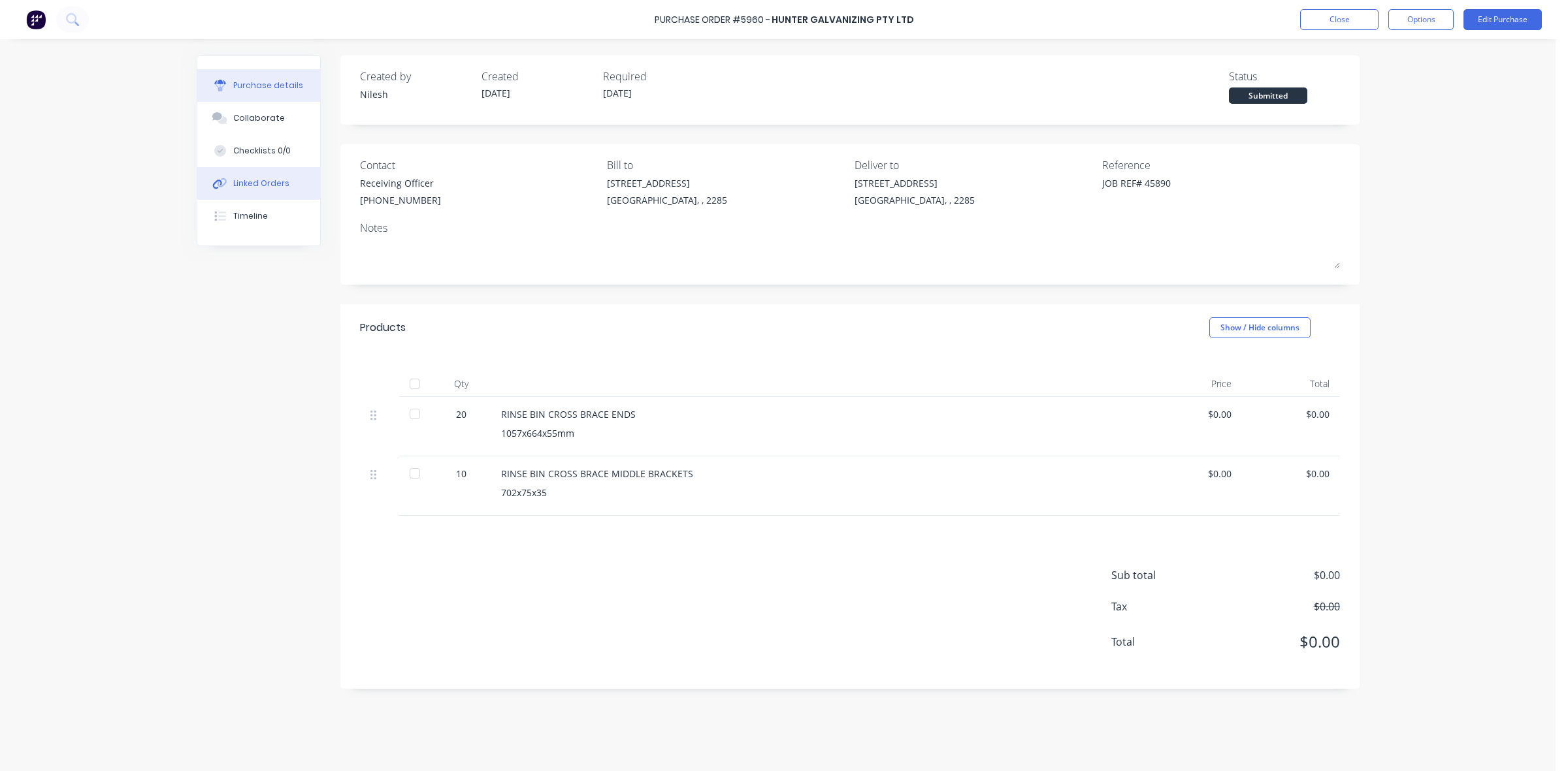
click at [269, 187] on div "Linked Orders" at bounding box center [261, 183] width 56 height 11
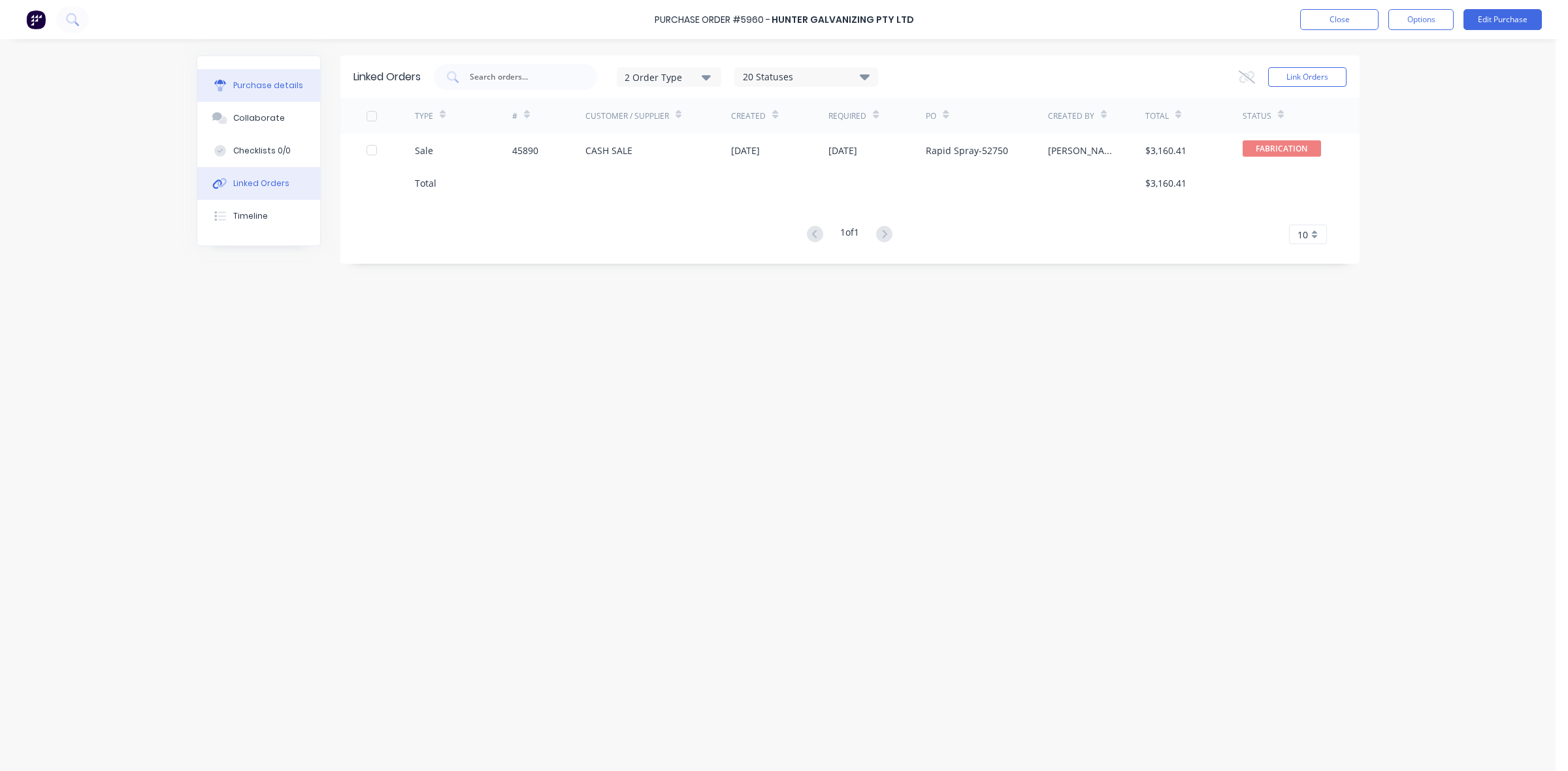
click at [275, 84] on div "Purchase details" at bounding box center [268, 85] width 70 height 11
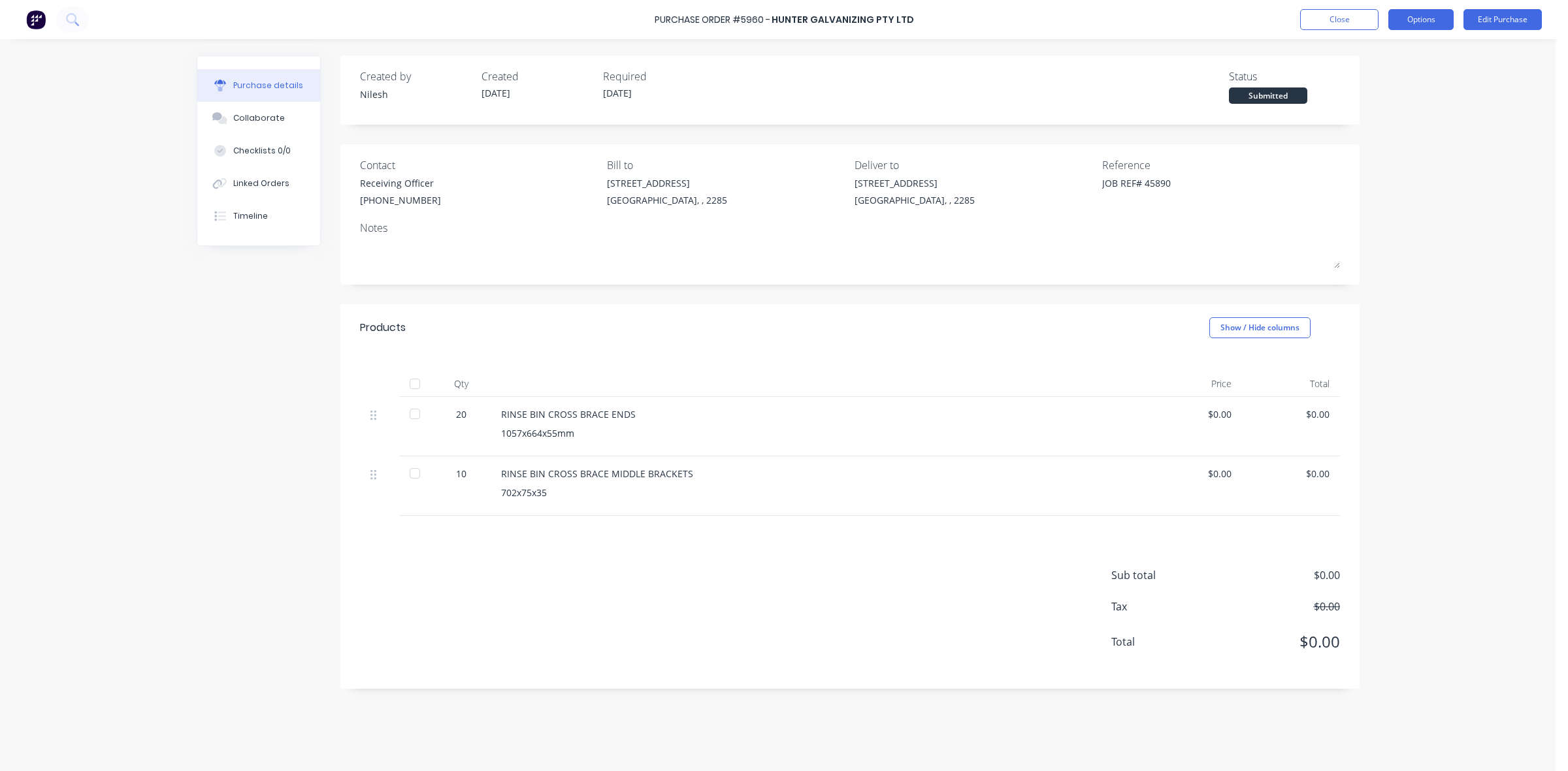
click at [1429, 25] on button "Options" at bounding box center [1421, 19] width 65 height 21
click at [1369, 59] on div "Print / Email" at bounding box center [1392, 54] width 100 height 19
click at [1384, 113] on div "Without pricing" at bounding box center [1392, 106] width 100 height 19
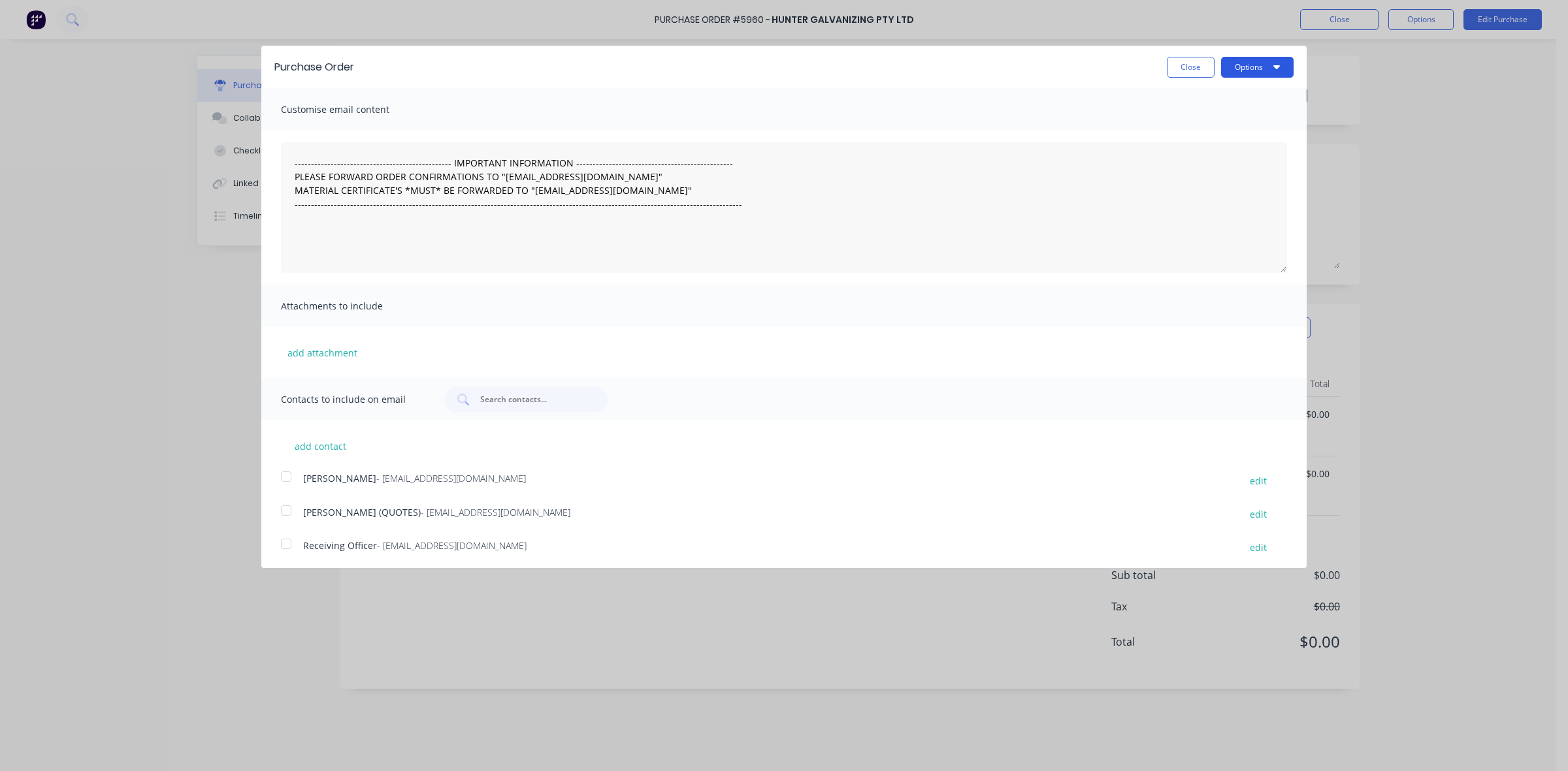
click at [1237, 67] on button "Options" at bounding box center [1257, 68] width 72 height 21
click at [1233, 92] on div "Print" at bounding box center [1232, 100] width 100 height 19
click at [1177, 67] on button "Close" at bounding box center [1190, 68] width 48 height 21
type textarea "x"
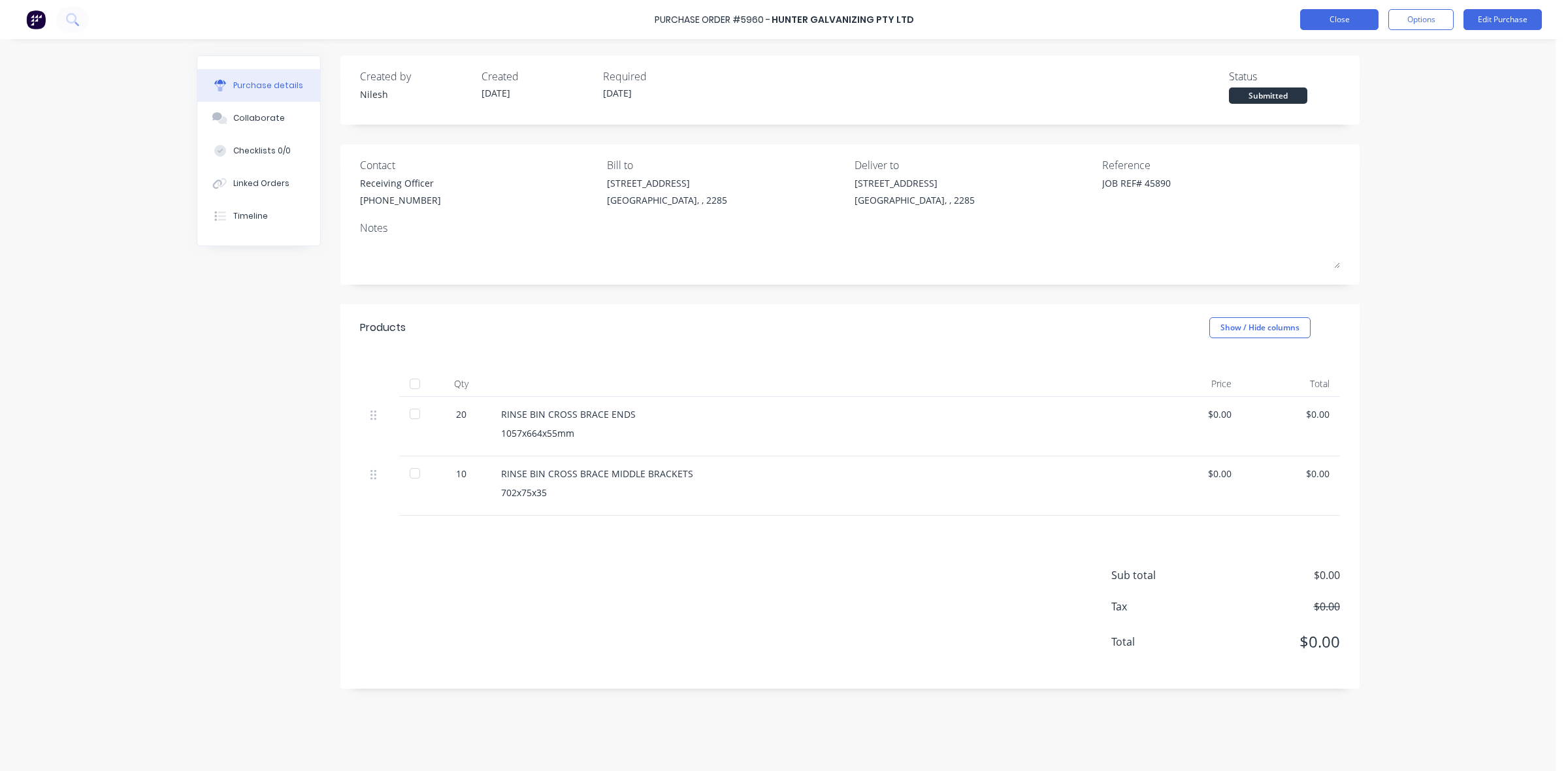
click at [1360, 14] on button "Close" at bounding box center [1339, 19] width 78 height 21
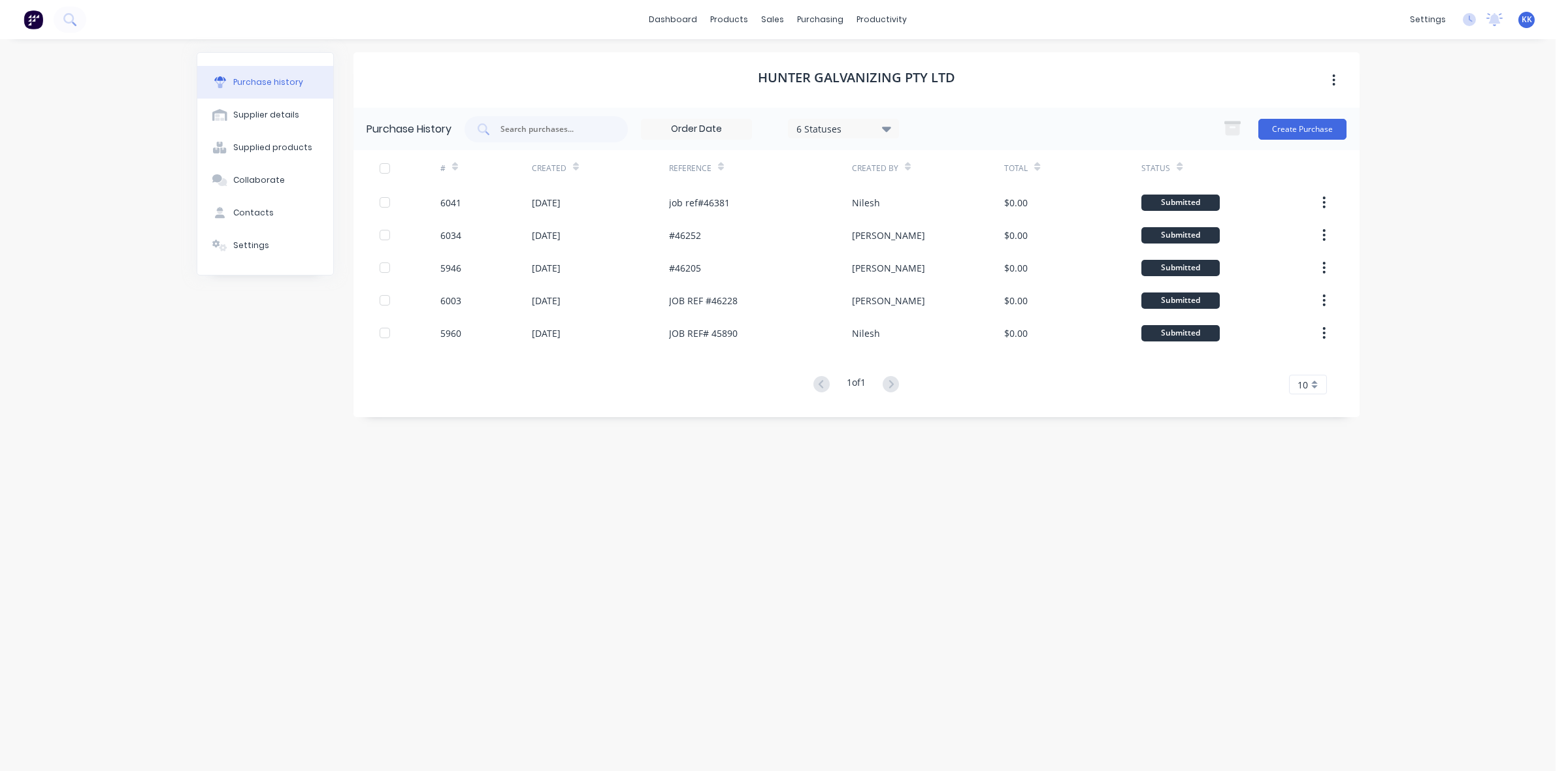
click at [88, 149] on div "dashboard products sales purchasing productivity dashboard products Product Cat…" at bounding box center [777, 386] width 1556 height 771
click at [850, 57] on div "Purchase Orders" at bounding box center [862, 62] width 70 height 11
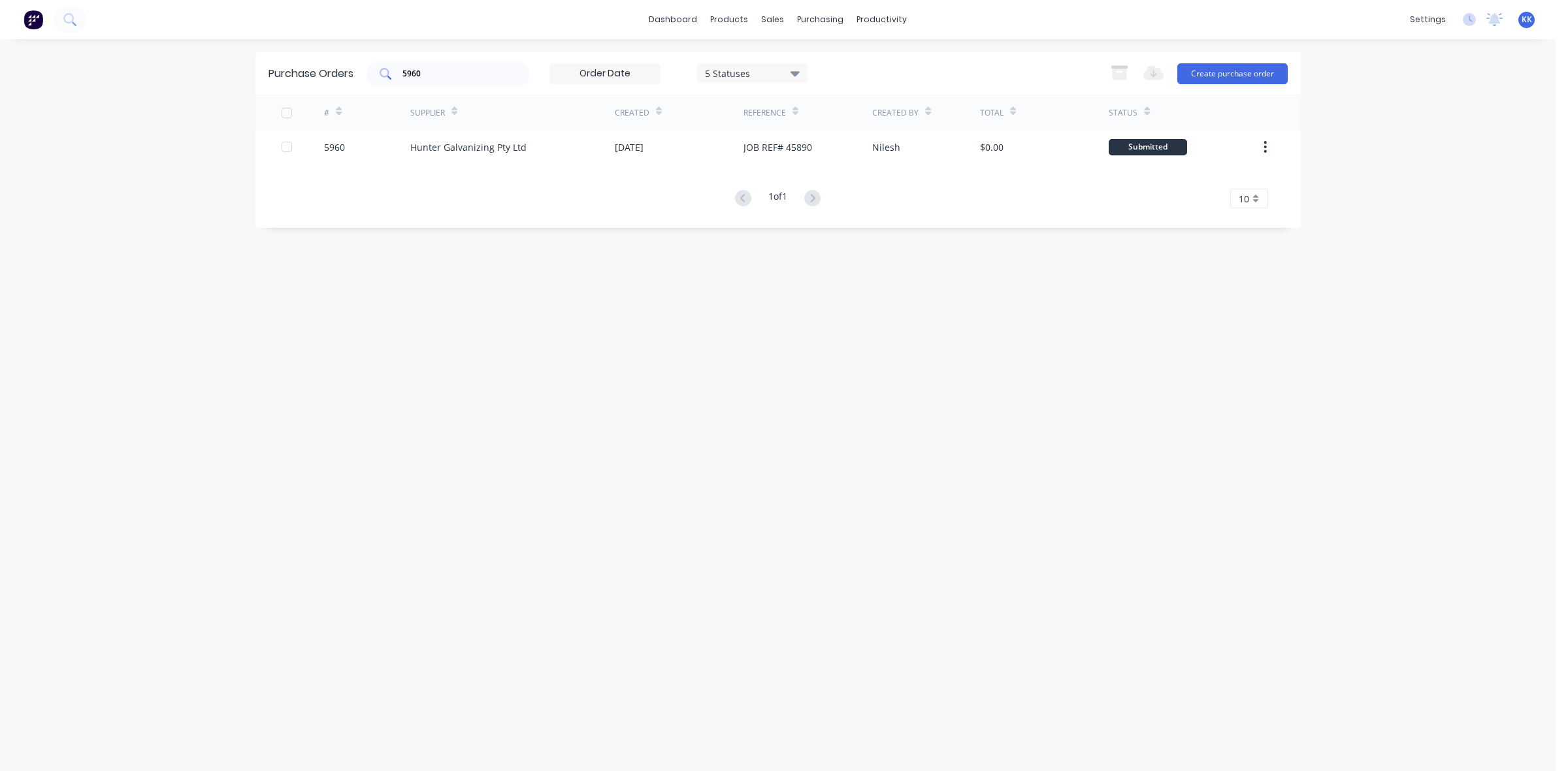
drag, startPoint x: 454, startPoint y: 65, endPoint x: 400, endPoint y: 72, distance: 54.5
click at [400, 72] on div "5960" at bounding box center [448, 74] width 164 height 26
type input "5"
click at [717, 70] on div "5 Statuses" at bounding box center [752, 73] width 93 height 14
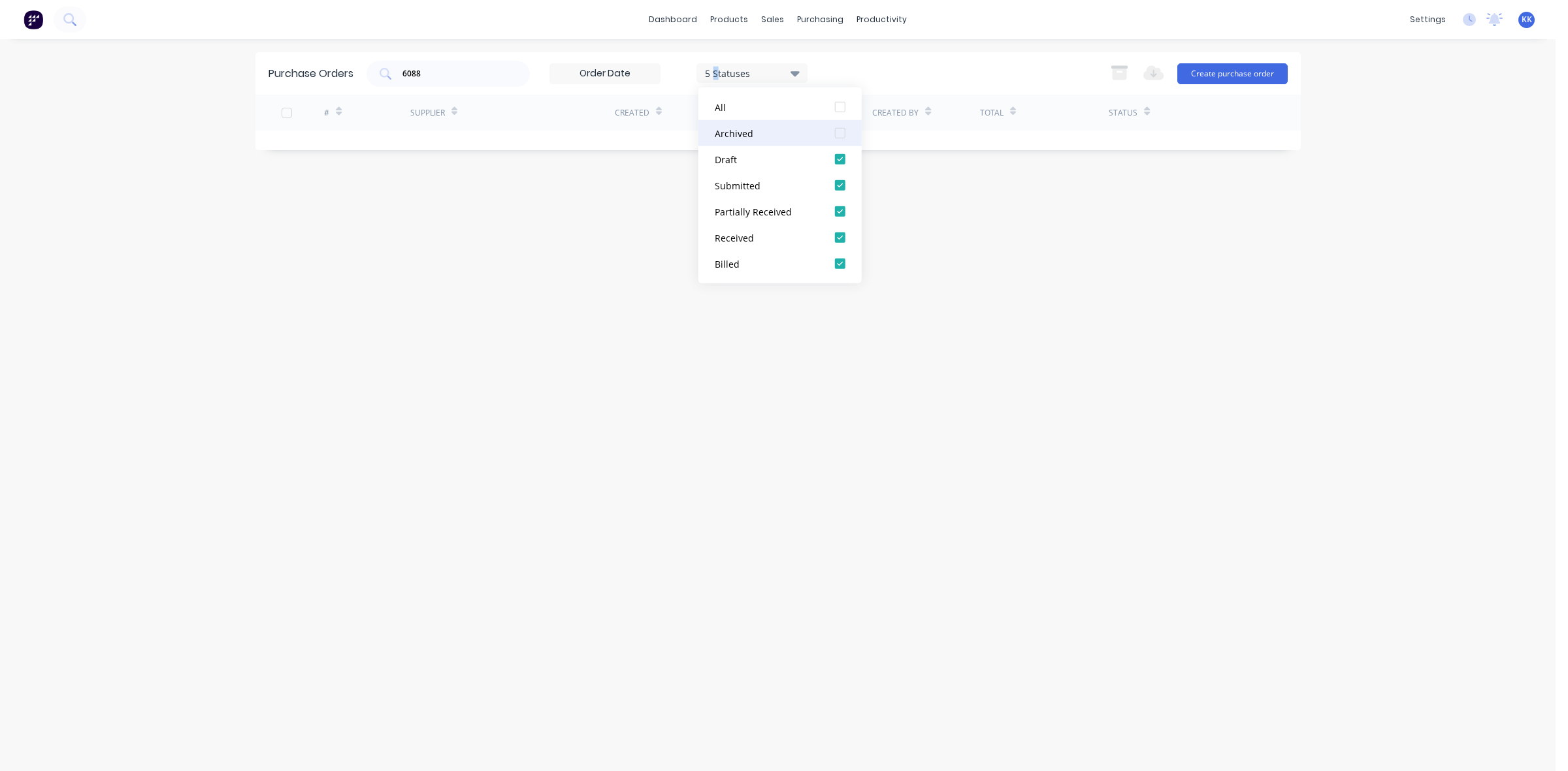
drag, startPoint x: 838, startPoint y: 107, endPoint x: 824, endPoint y: 121, distance: 19.8
click at [837, 110] on div at bounding box center [841, 107] width 26 height 26
click at [393, 191] on div "Purchase Orders 6088 7 Statuses 7 Statuses Export to Excel (XLSX) Create purcha…" at bounding box center [777, 405] width 1045 height 706
drag, startPoint x: 437, startPoint y: 76, endPoint x: 369, endPoint y: 76, distance: 68.0
click at [369, 76] on div "6088" at bounding box center [448, 74] width 164 height 26
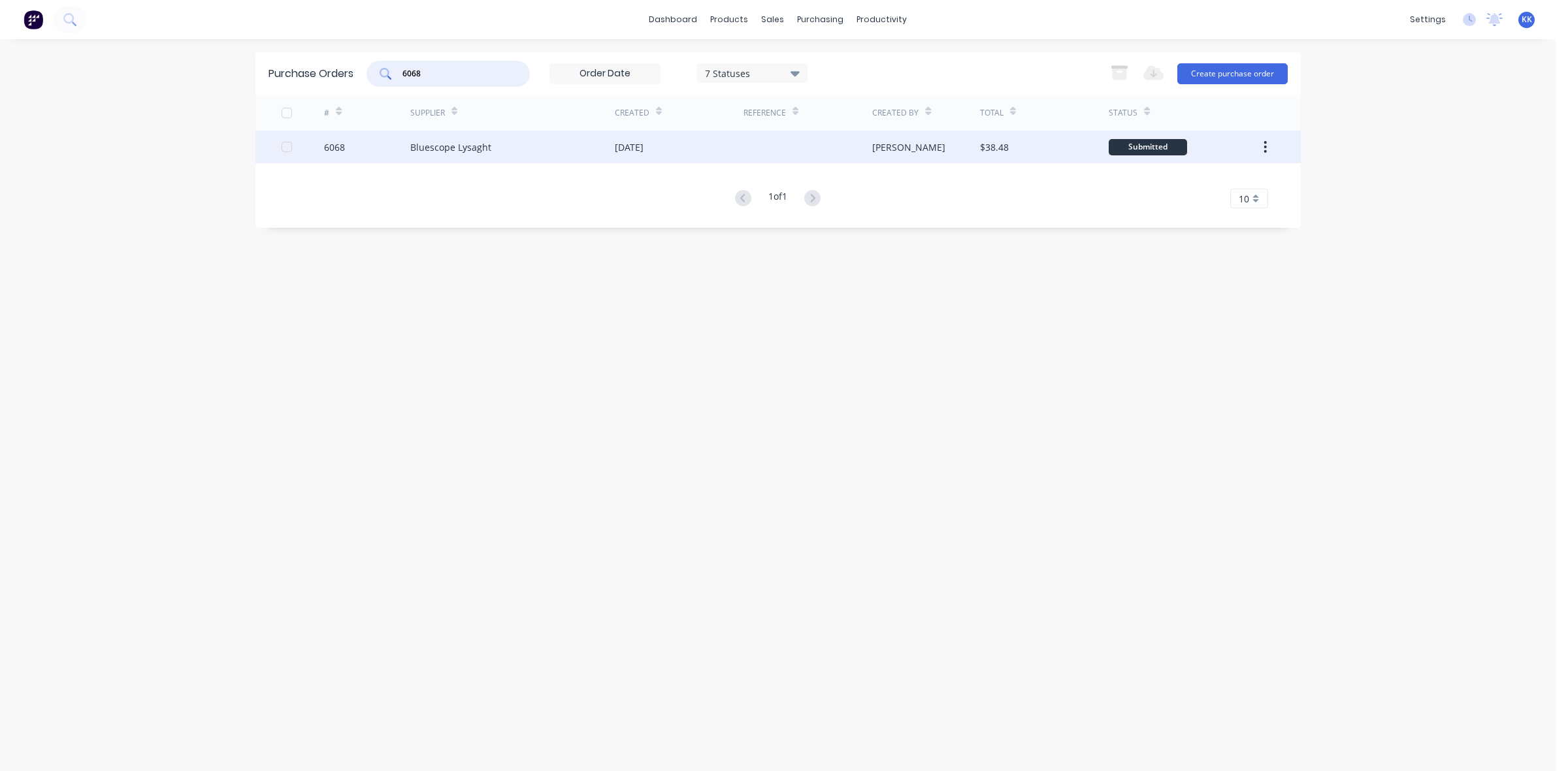
type input "6068"
click at [412, 136] on div "Bluescope Lysaght" at bounding box center [512, 146] width 204 height 33
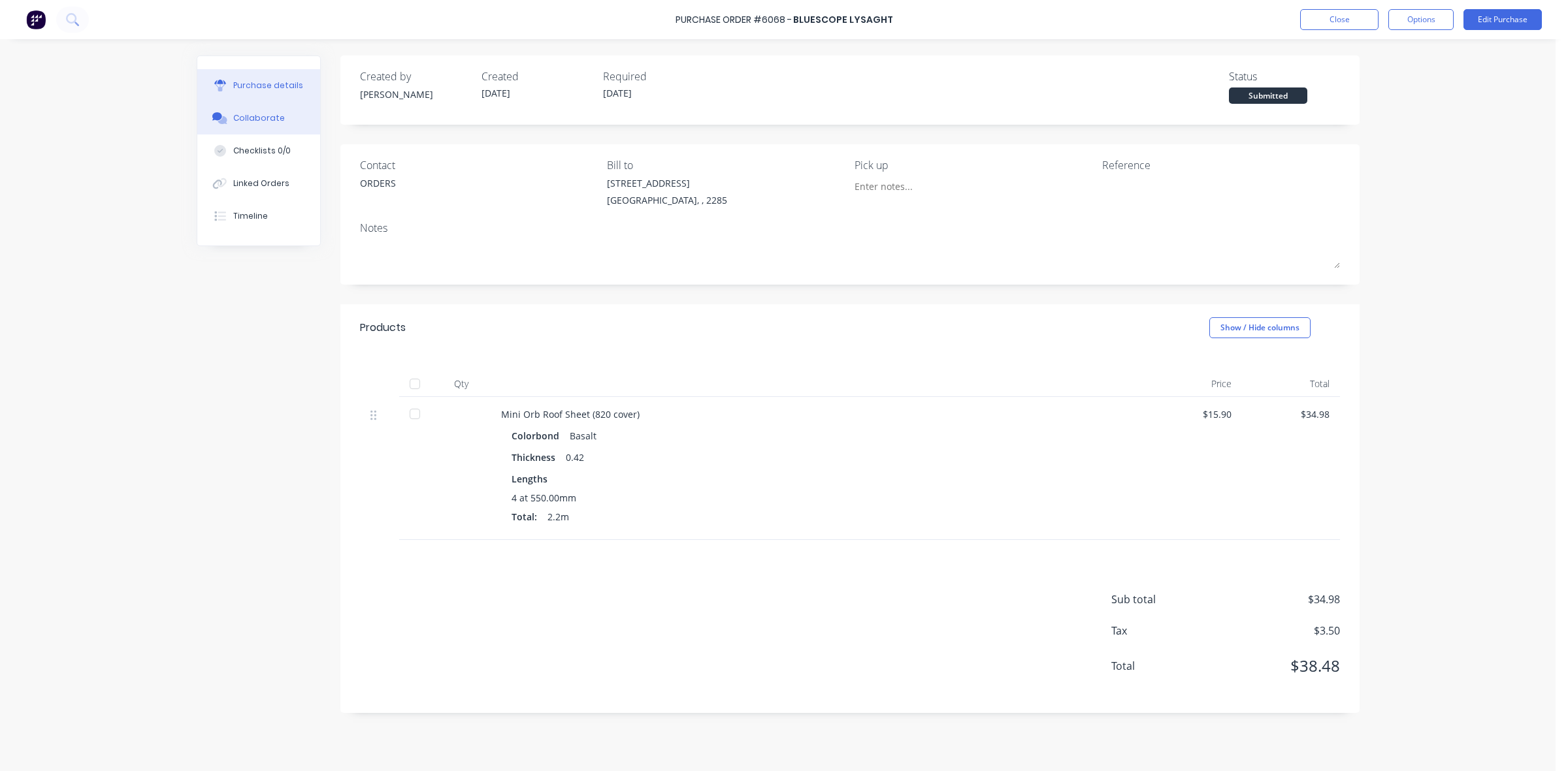
click at [254, 125] on button "Collaborate" at bounding box center [259, 118] width 123 height 33
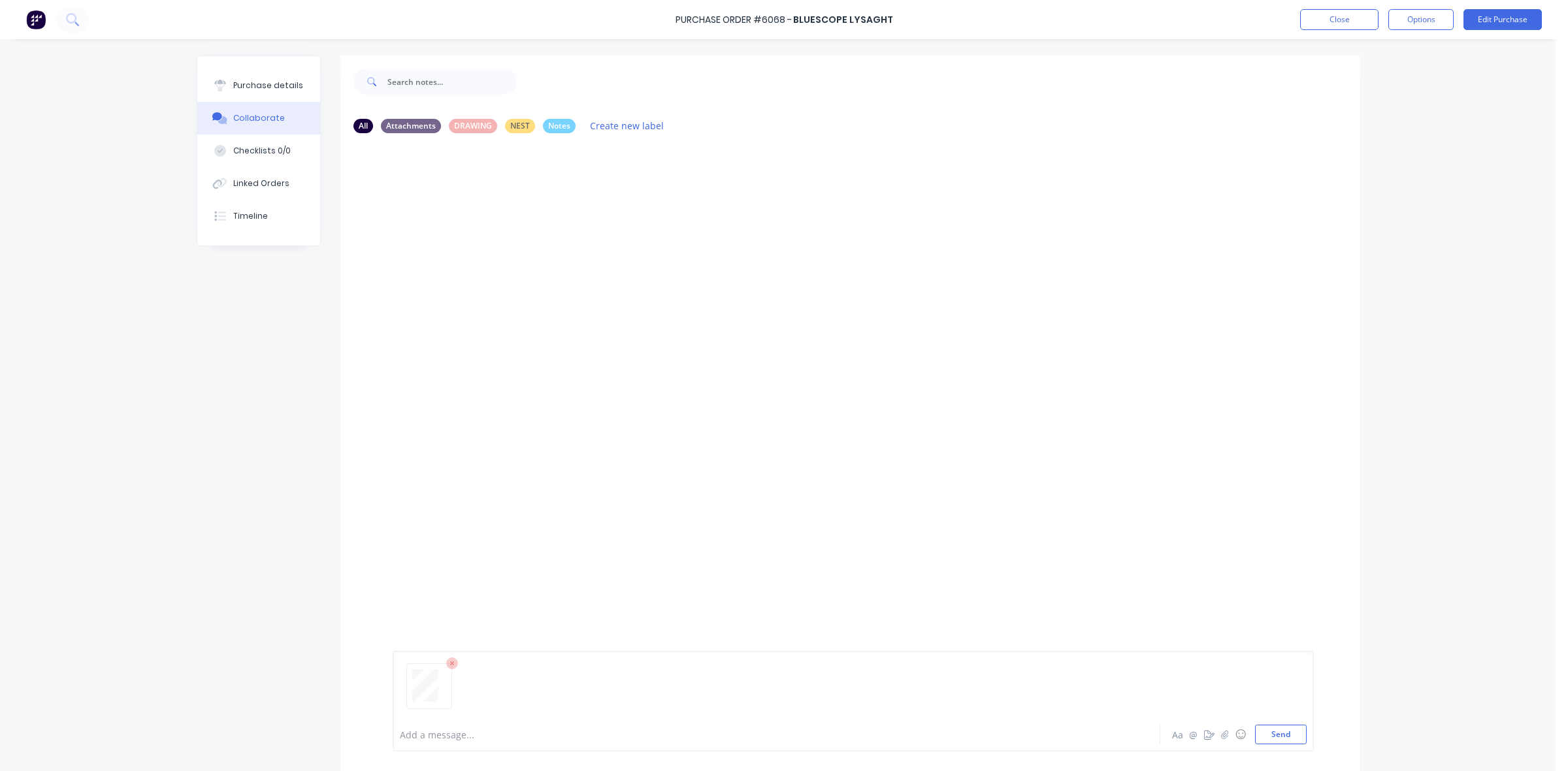
click at [445, 725] on div "Add a message..." at bounding box center [740, 735] width 681 height 19
click at [284, 79] on button "Purchase details" at bounding box center [259, 85] width 123 height 33
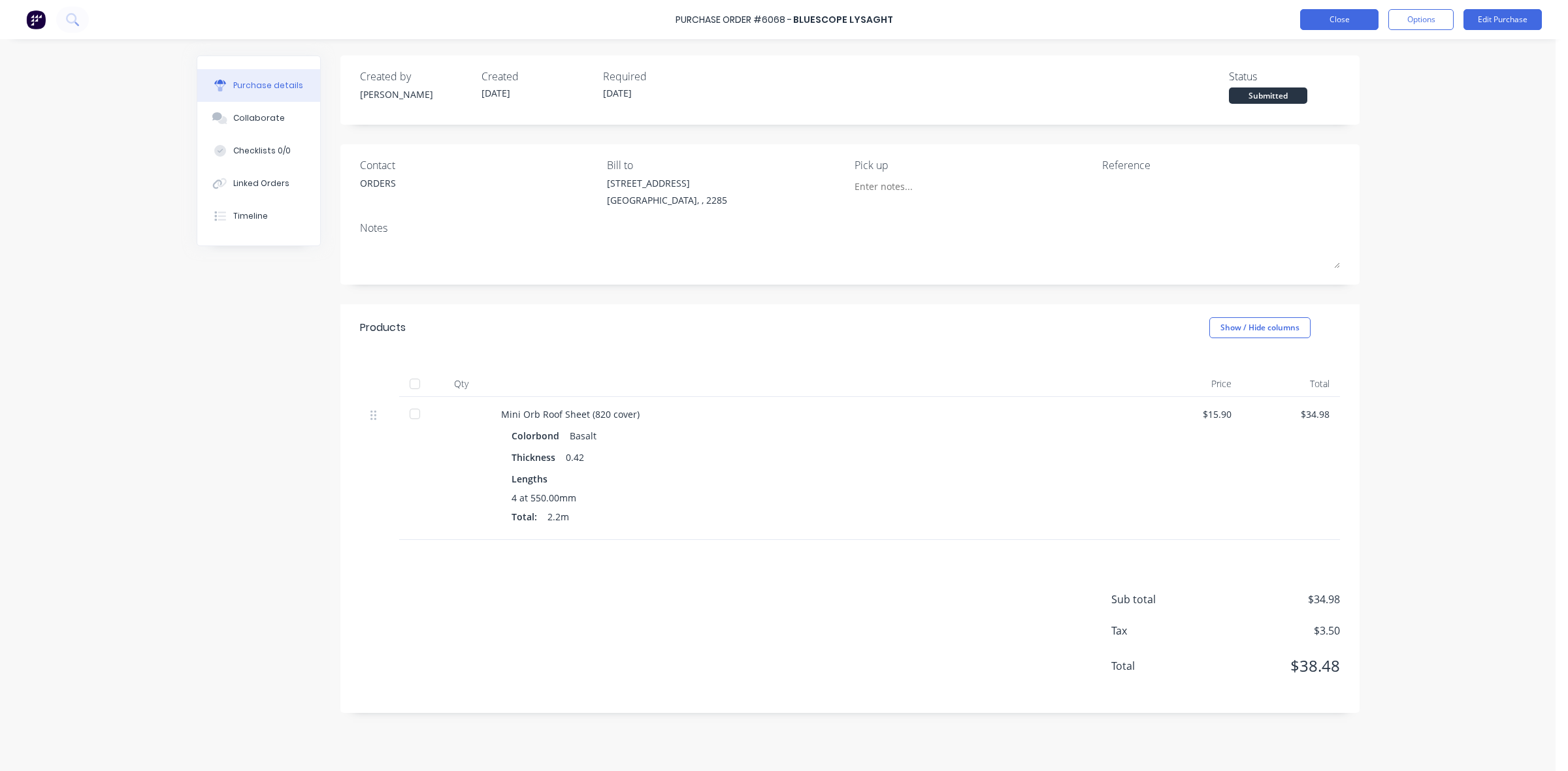
click at [1334, 19] on button "Close" at bounding box center [1339, 19] width 78 height 21
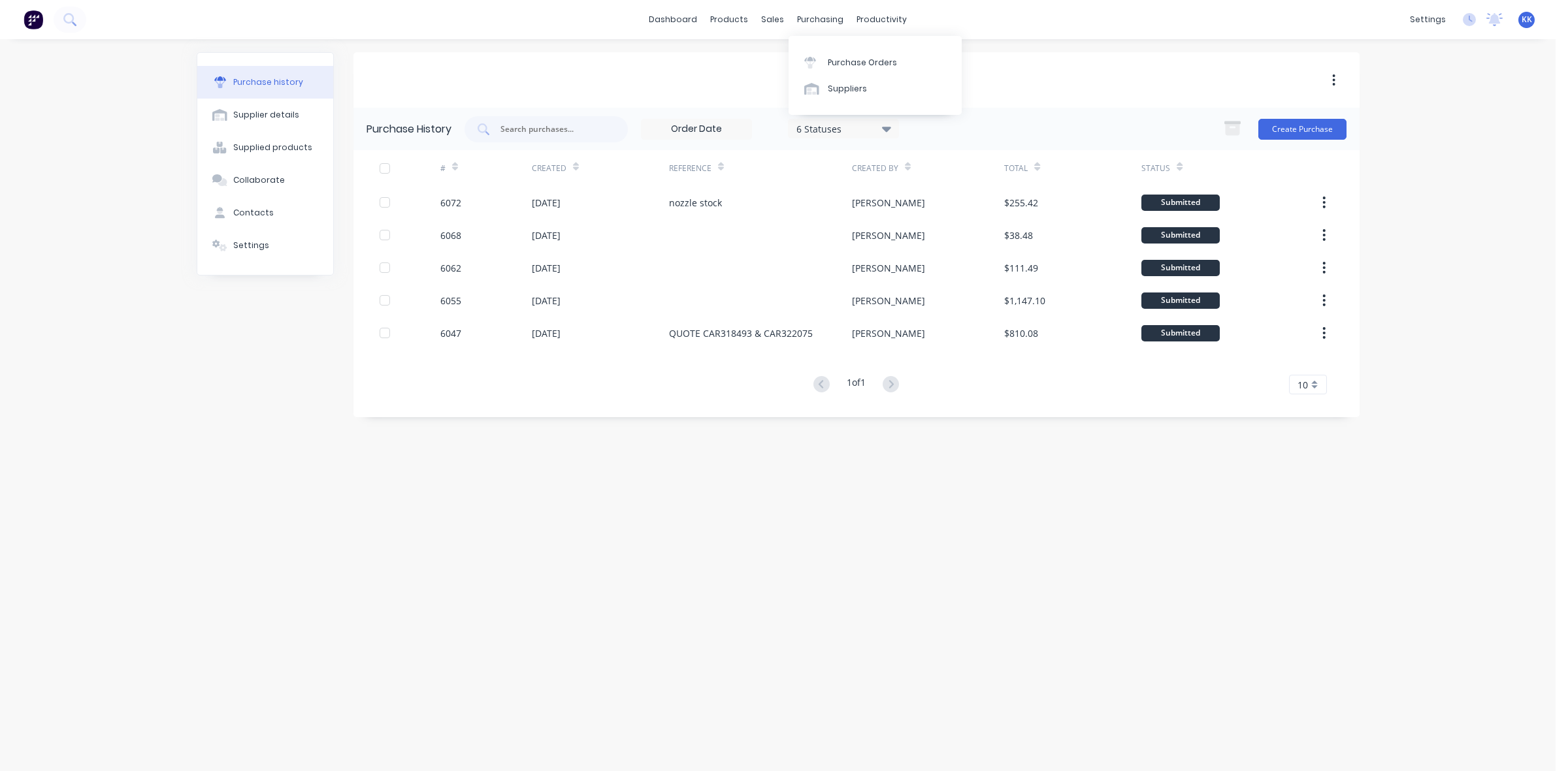
click at [746, 83] on div "Bluescope Lysaght" at bounding box center [857, 79] width 1006 height 55
click at [841, 57] on div "Purchase Orders" at bounding box center [862, 62] width 70 height 11
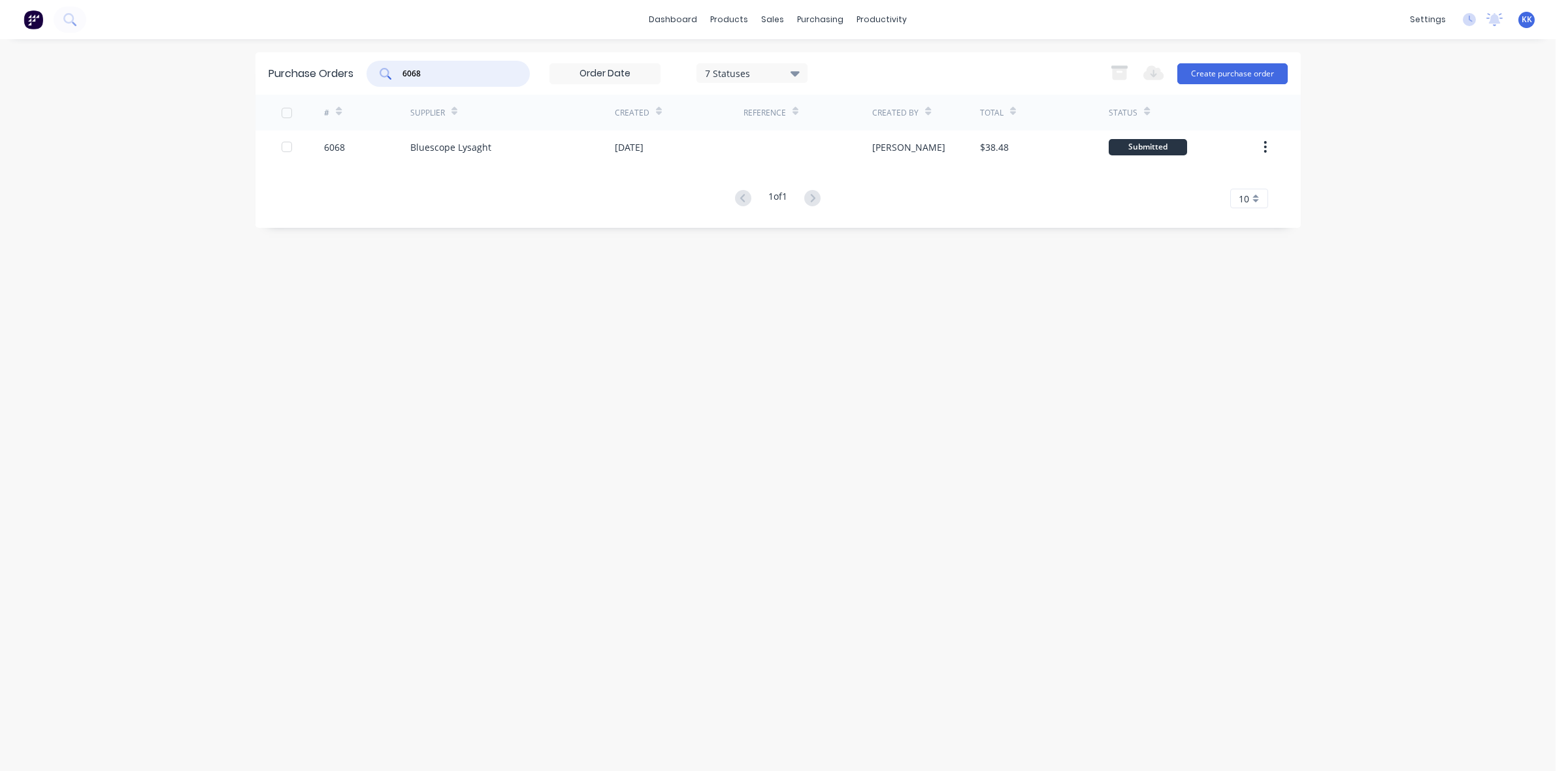
drag, startPoint x: 453, startPoint y: 77, endPoint x: 367, endPoint y: 74, distance: 86.1
click at [367, 74] on div "6068 7 Statuses 7 Statuses" at bounding box center [586, 74] width 441 height 26
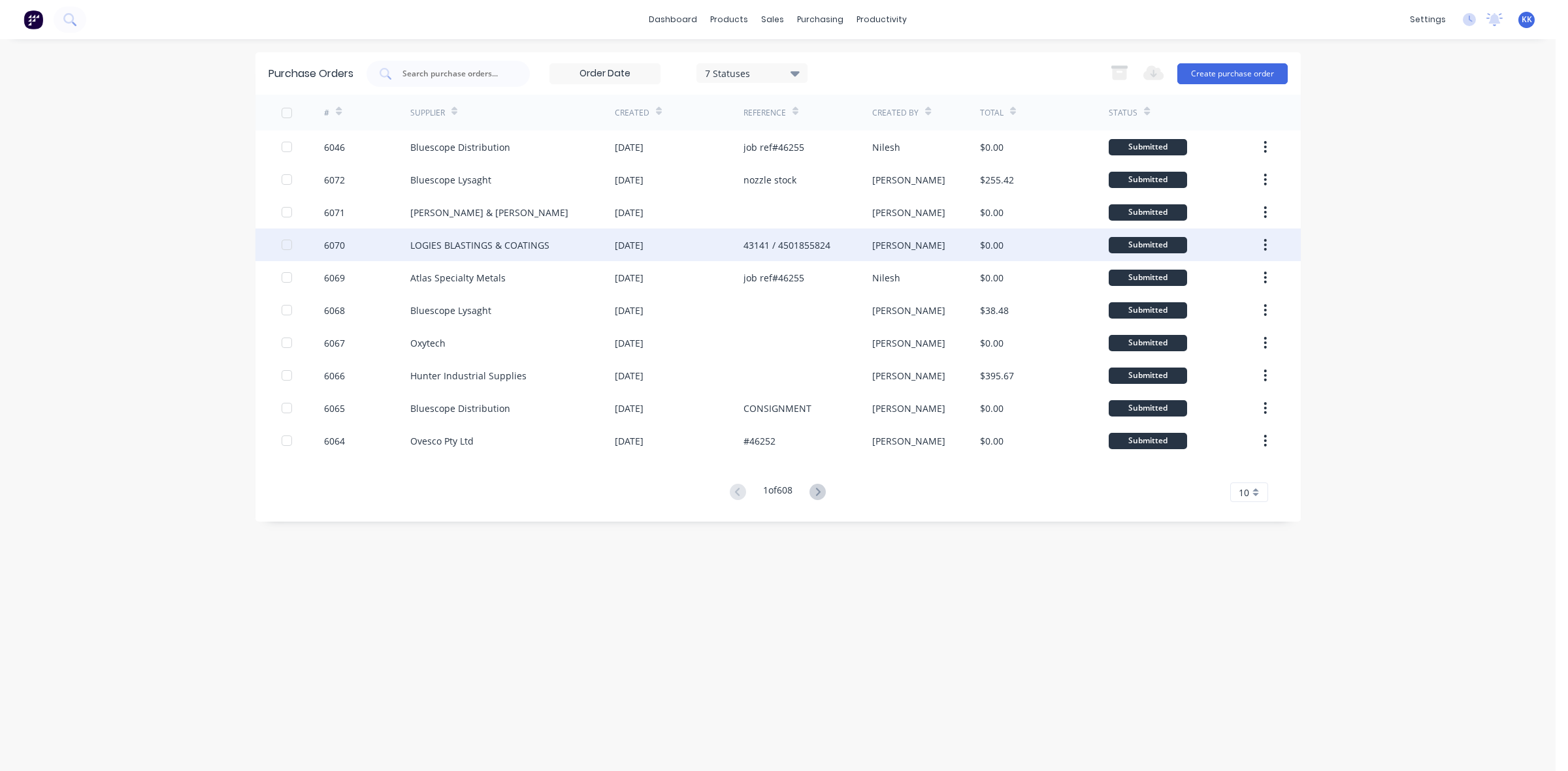
click at [473, 243] on div "LOGIES BLASTINGS & COATINGS" at bounding box center [480, 246] width 139 height 14
type textarea "x"
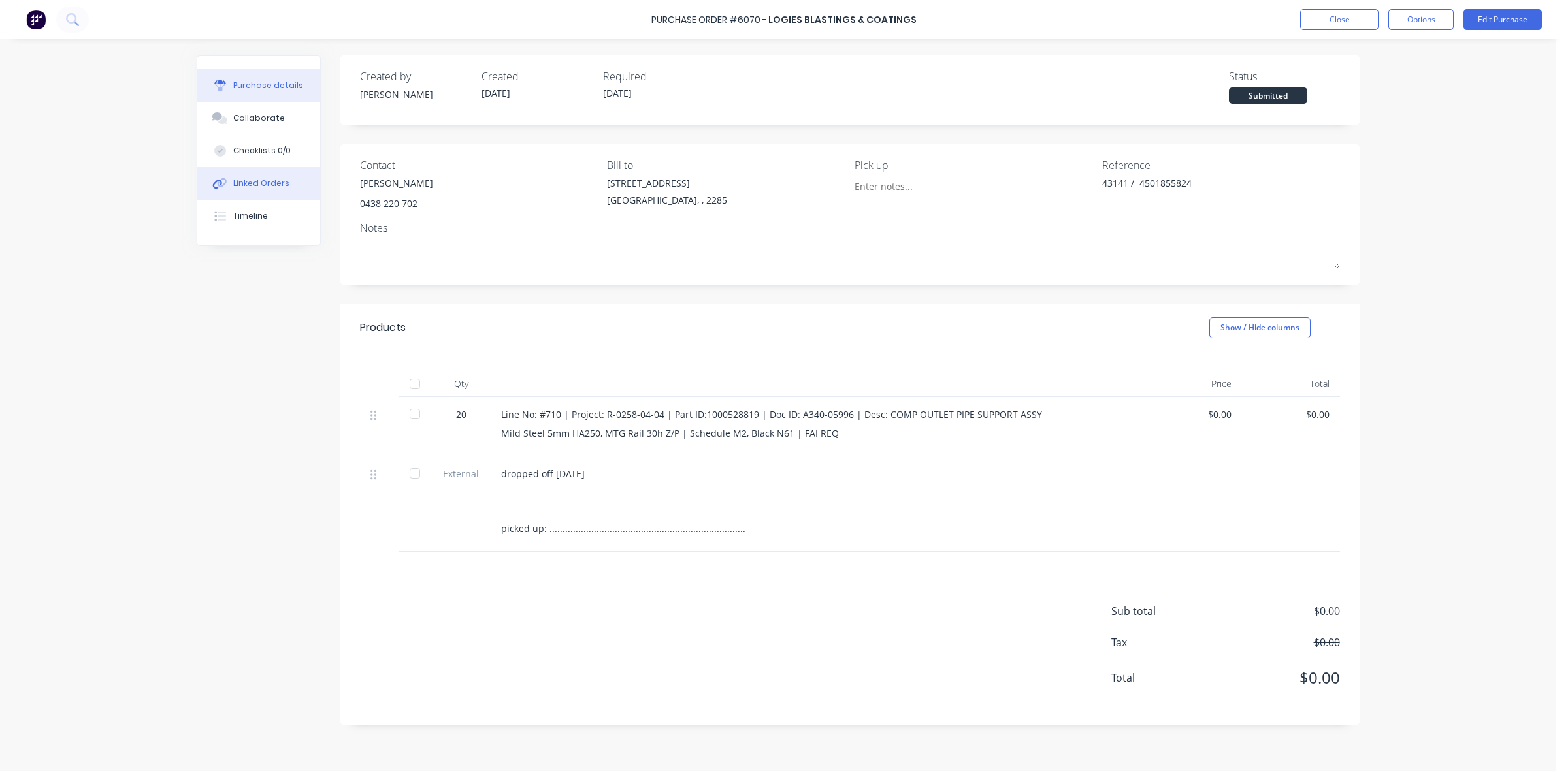
drag, startPoint x: 267, startPoint y: 184, endPoint x: 328, endPoint y: 187, distance: 61.1
click at [268, 184] on div "Linked Orders" at bounding box center [261, 183] width 56 height 11
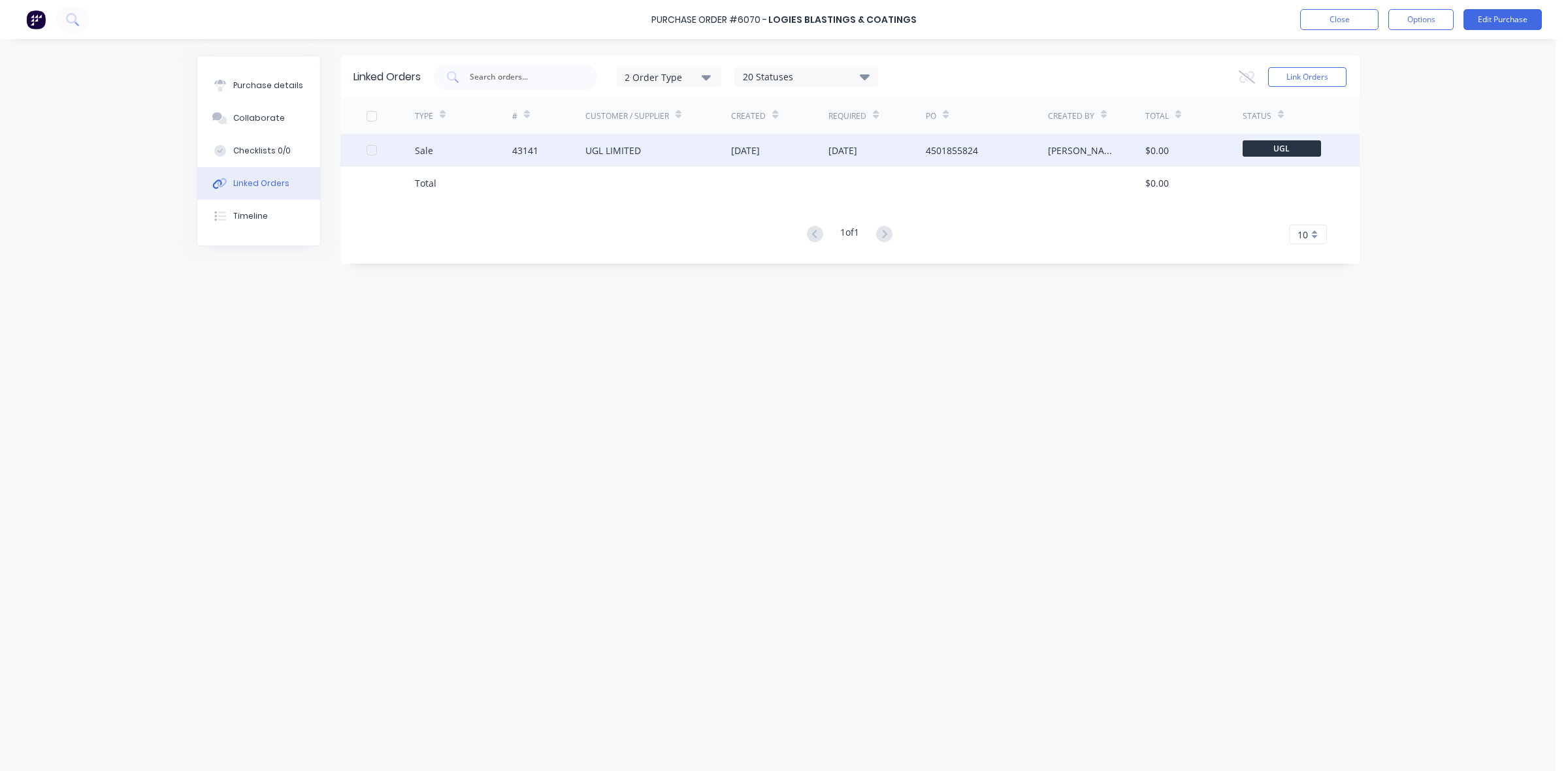
click at [653, 143] on div "UGL LIMITED" at bounding box center [659, 150] width 146 height 33
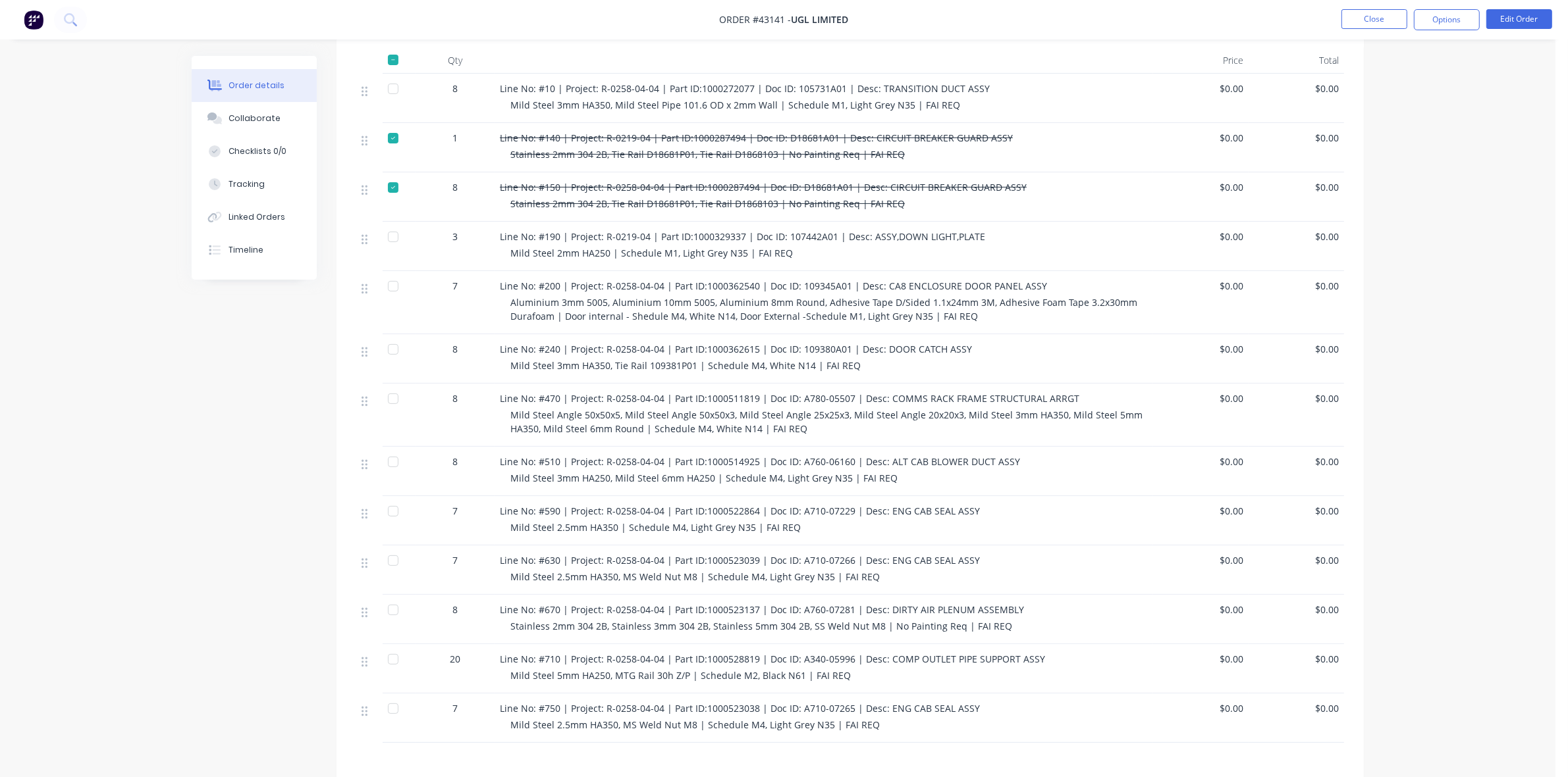
scroll to position [494, 0]
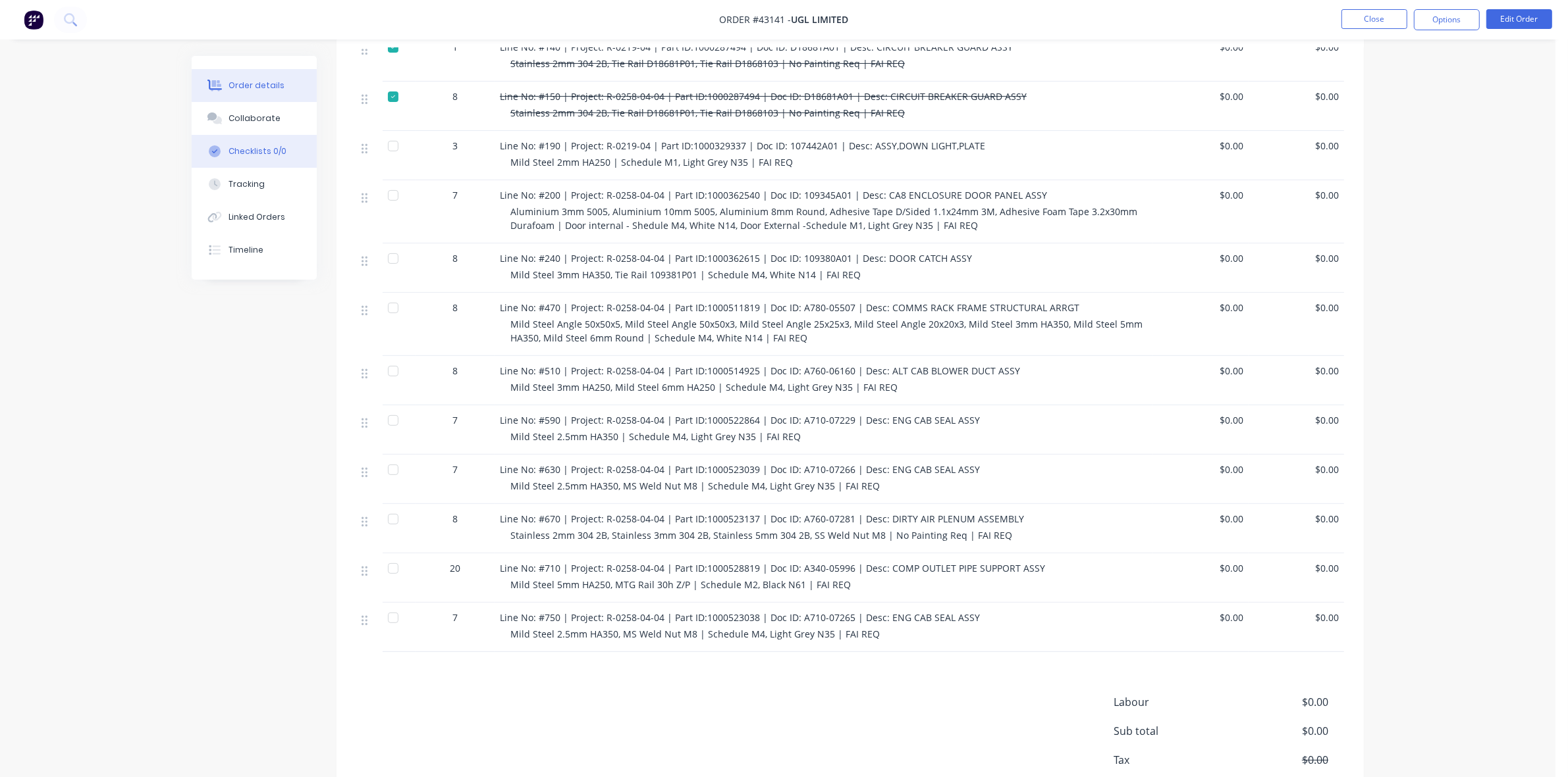
drag, startPoint x: 294, startPoint y: 122, endPoint x: 291, endPoint y: 139, distance: 17.3
click at [291, 122] on button "Collaborate" at bounding box center [254, 118] width 125 height 33
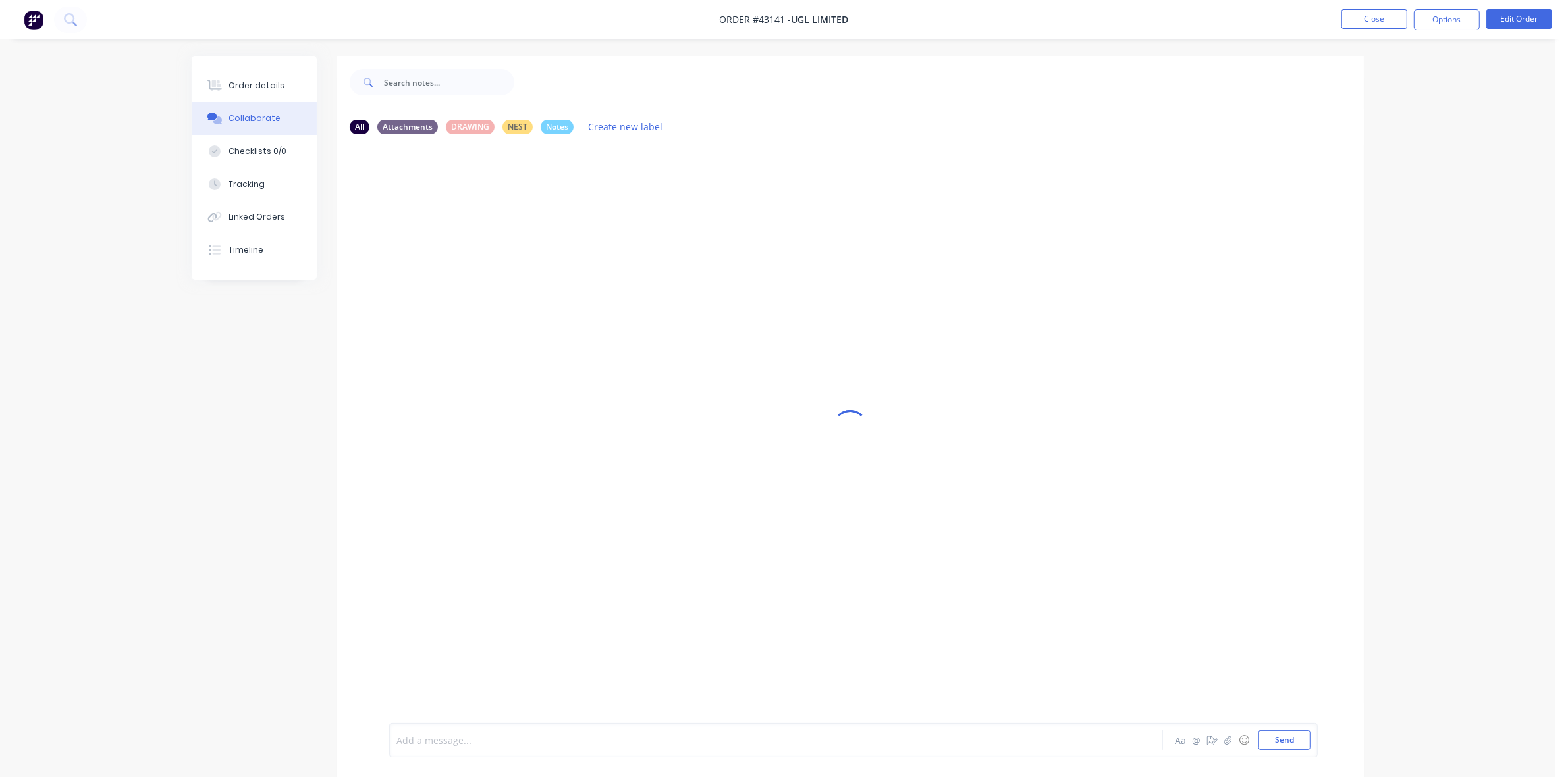
click at [422, 741] on div at bounding box center [740, 741] width 685 height 14
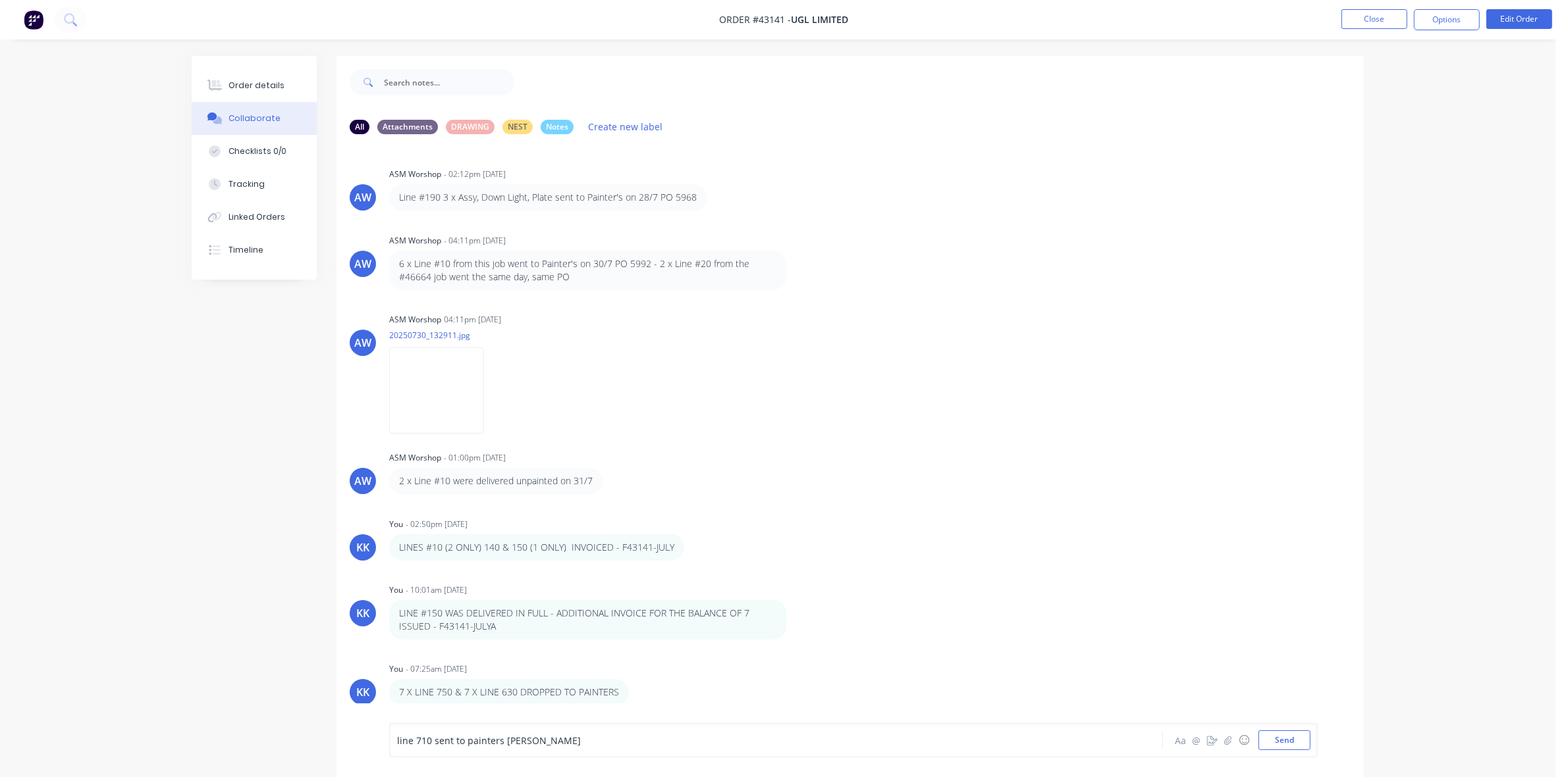
click at [590, 732] on div "line 710 sent to painters [PERSON_NAME]" at bounding box center [739, 741] width 686 height 20
click at [636, 692] on button "button" at bounding box center [638, 693] width 5 height 20
click at [798, 616] on button "button" at bounding box center [796, 621] width 5 height 20
click at [700, 672] on div "You - 07:25am [DATE]" at bounding box center [595, 669] width 412 height 12
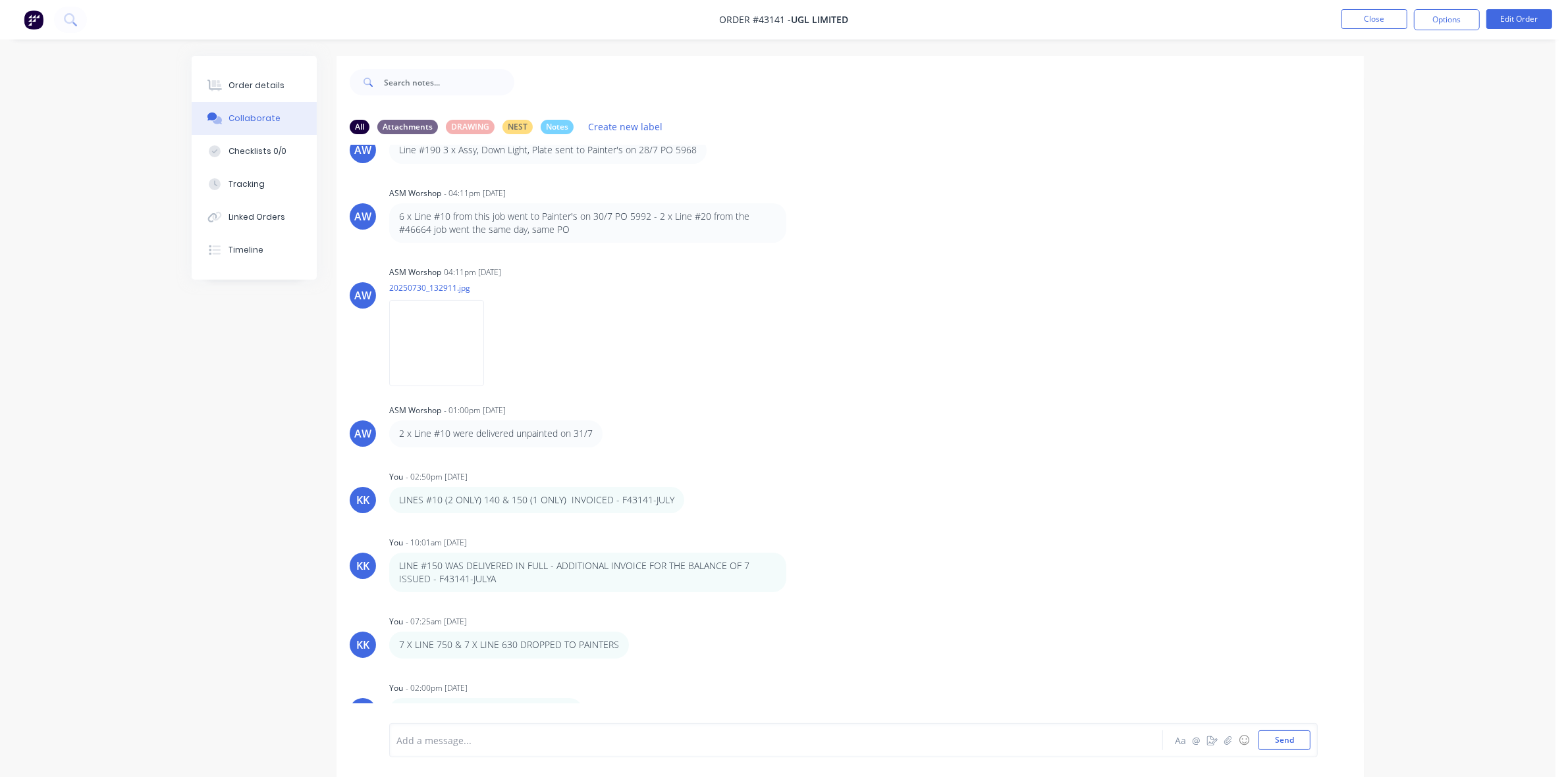
scroll to position [20, 0]
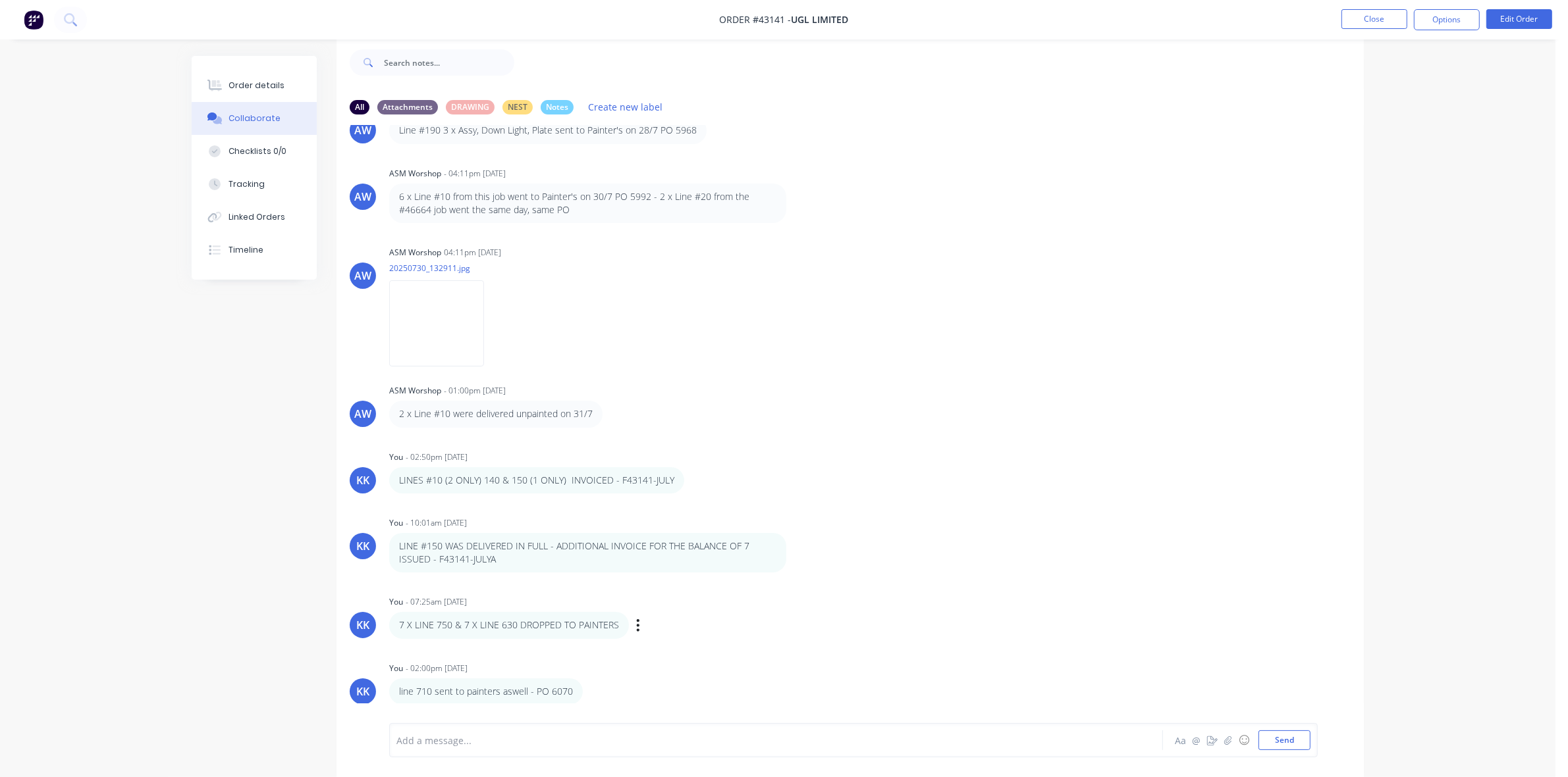
click at [637, 619] on div "Labels Edit Delete" at bounding box center [639, 626] width 8 height 20
click at [637, 627] on icon "button" at bounding box center [638, 624] width 3 height 12
click at [667, 644] on button "Edit" at bounding box center [687, 649] width 83 height 21
click at [252, 87] on div "Order details" at bounding box center [256, 85] width 56 height 12
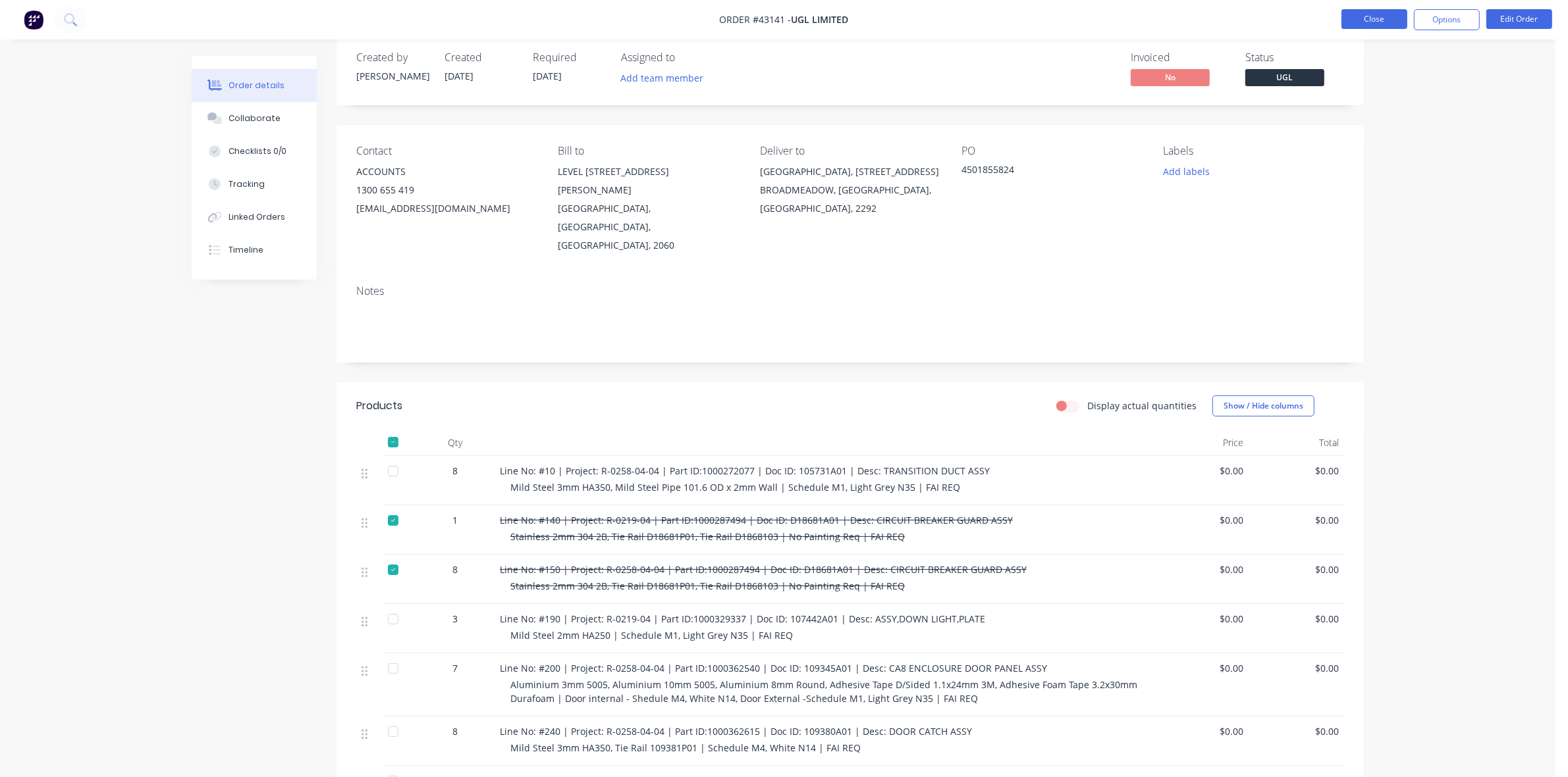
click at [1393, 15] on button "Close" at bounding box center [1375, 19] width 66 height 20
